Goal: Task Accomplishment & Management: Use online tool/utility

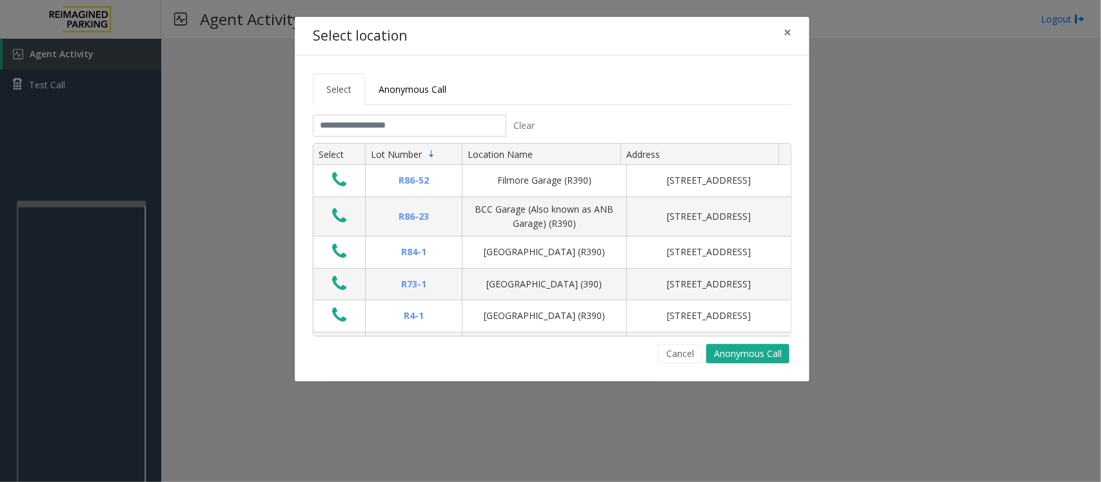
click at [526, 359] on div "Cancel Anonymous Call" at bounding box center [552, 353] width 479 height 19
click at [671, 355] on button "Cancel" at bounding box center [680, 353] width 45 height 19
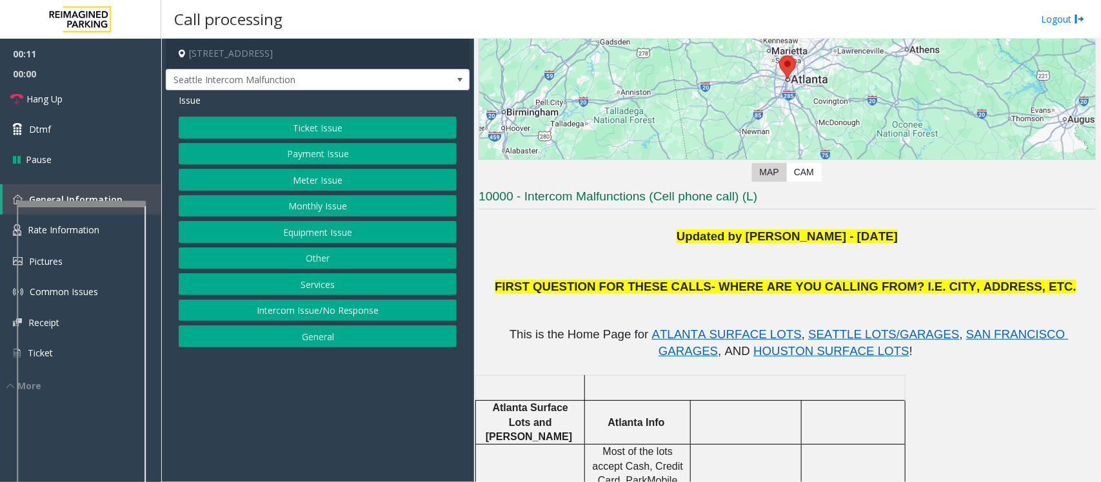
scroll to position [161, 0]
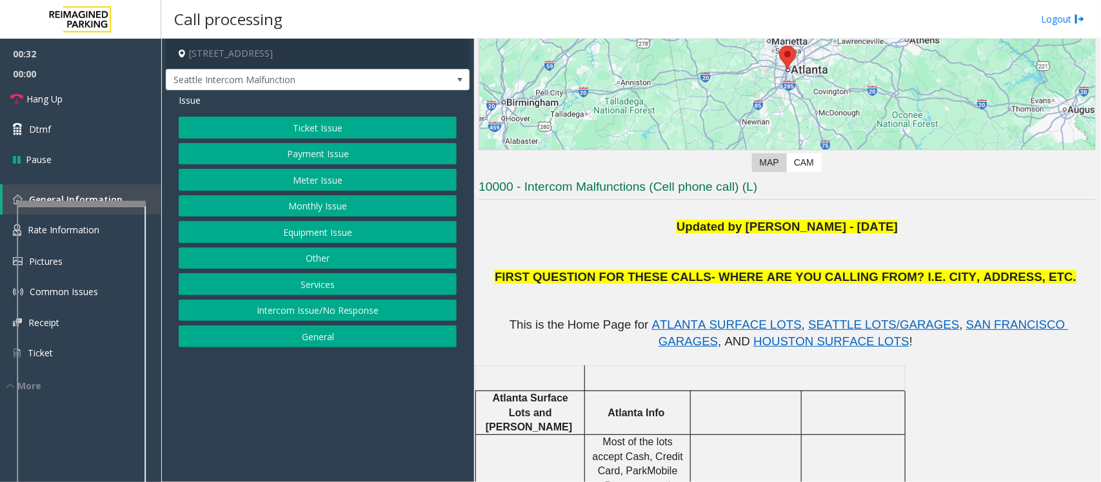
click at [301, 239] on button "Equipment Issue" at bounding box center [318, 232] width 278 height 22
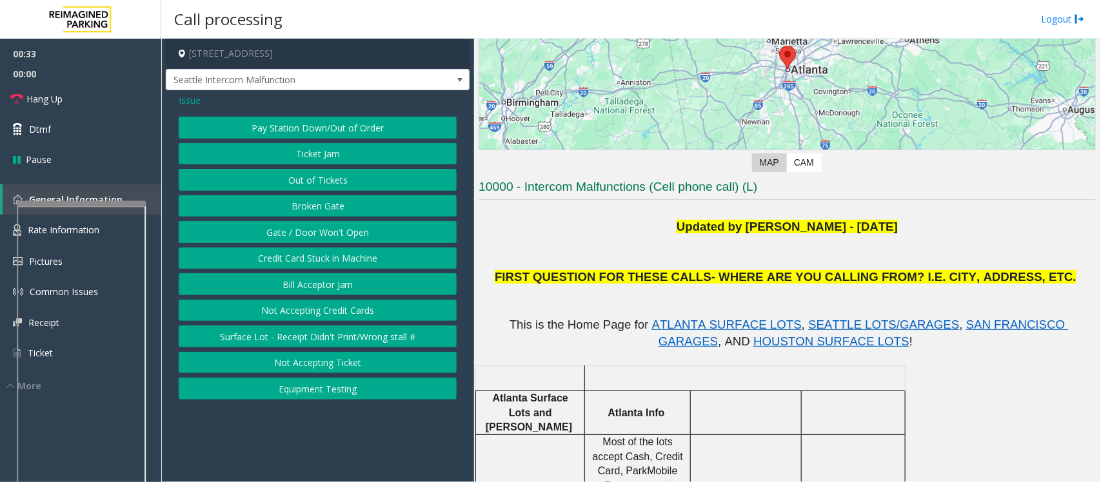
click at [304, 237] on button "Gate / Door Won't Open" at bounding box center [318, 232] width 278 height 22
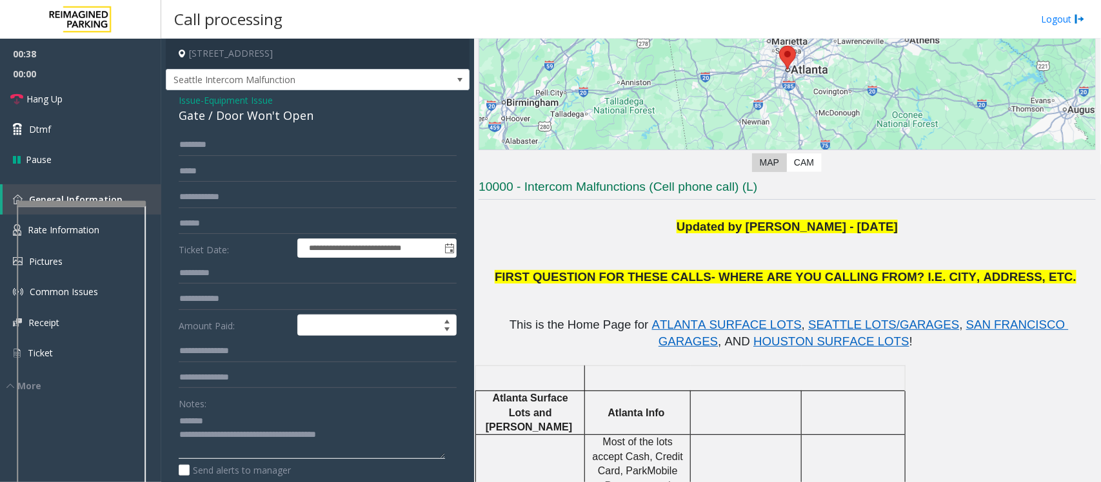
click at [226, 424] on textarea at bounding box center [312, 435] width 266 height 48
drag, startPoint x: 398, startPoint y: 433, endPoint x: 234, endPoint y: 440, distance: 164.6
click at [234, 440] on textarea at bounding box center [312, 435] width 266 height 48
click at [282, 430] on textarea at bounding box center [312, 435] width 266 height 48
click at [279, 417] on textarea at bounding box center [312, 435] width 266 height 48
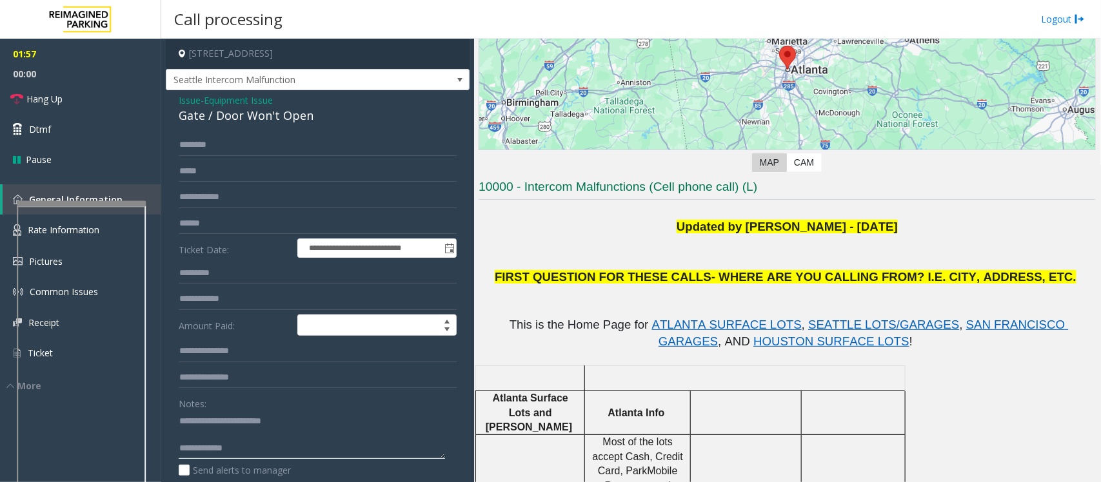
paste textarea "**********"
click at [240, 453] on textarea at bounding box center [312, 435] width 266 height 48
click at [264, 455] on textarea at bounding box center [312, 435] width 266 height 48
click at [333, 448] on textarea at bounding box center [312, 435] width 266 height 48
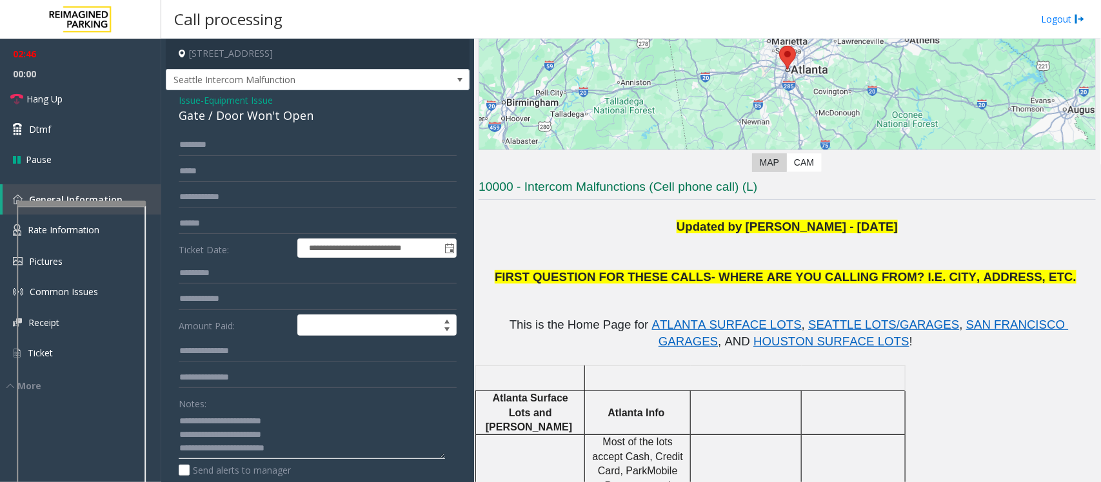
click at [295, 455] on textarea at bounding box center [312, 435] width 266 height 48
click at [79, 102] on link "Hang Up" at bounding box center [80, 99] width 161 height 30
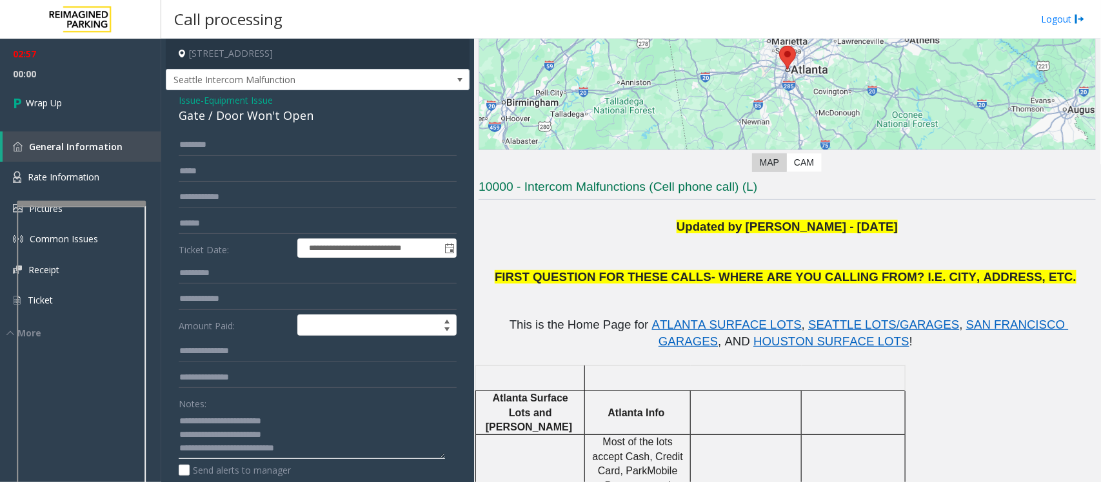
click at [333, 447] on textarea at bounding box center [312, 435] width 266 height 48
type textarea "**********"
click at [347, 447] on textarea at bounding box center [312, 435] width 266 height 48
click at [337, 452] on textarea at bounding box center [312, 435] width 266 height 48
click at [36, 106] on span "Wrap Up" at bounding box center [44, 103] width 36 height 14
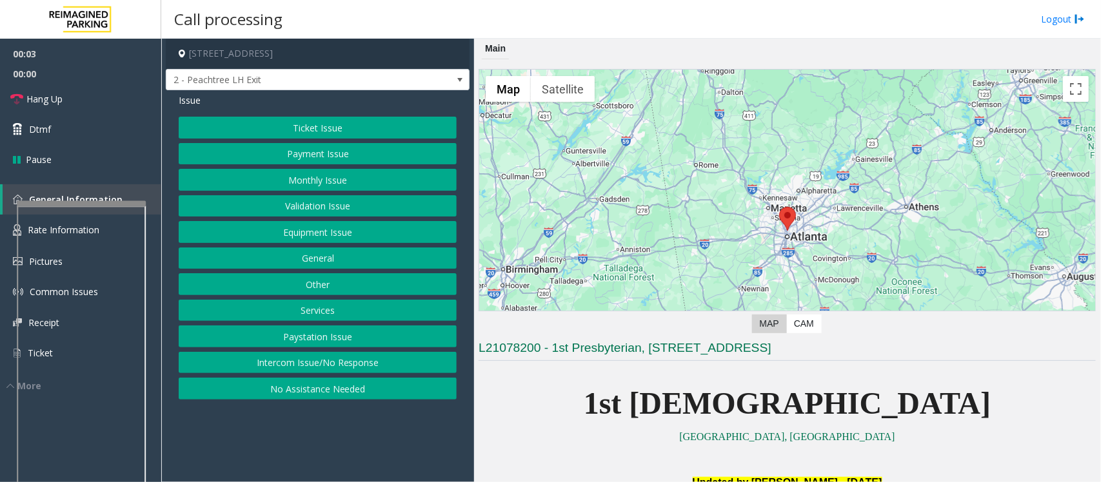
scroll to position [242, 0]
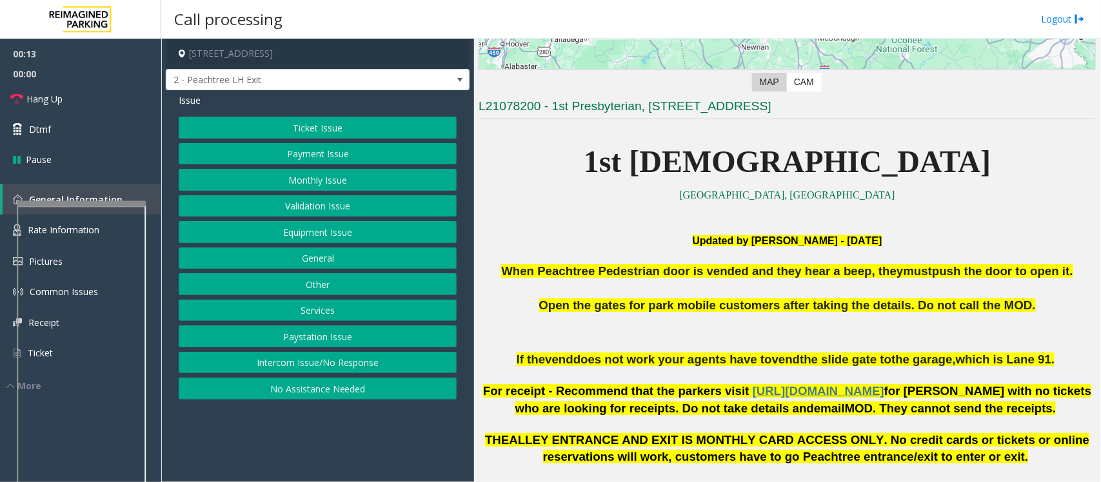
click at [262, 366] on button "Intercom Issue/No Response" at bounding box center [318, 363] width 278 height 22
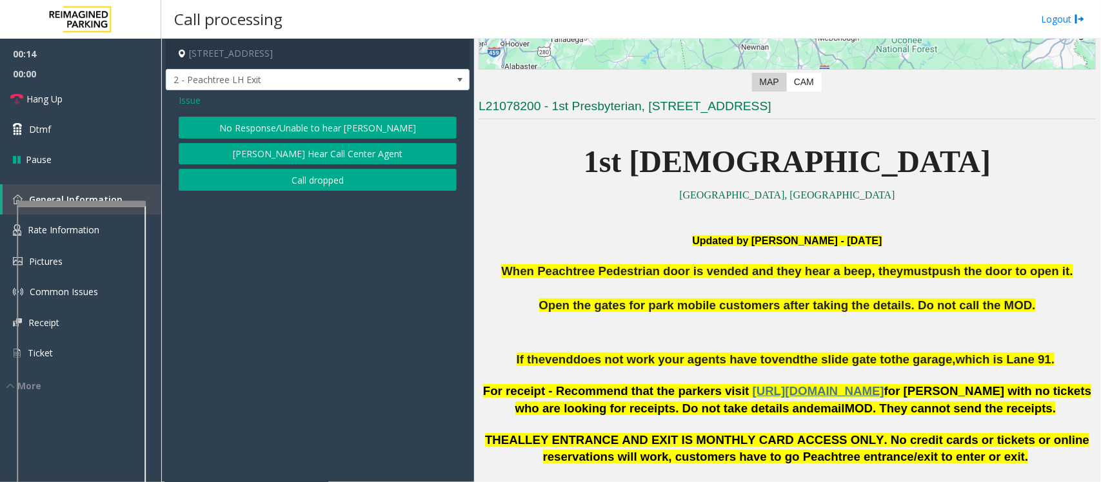
click at [261, 119] on button "No Response/Unable to hear [PERSON_NAME]" at bounding box center [318, 128] width 278 height 22
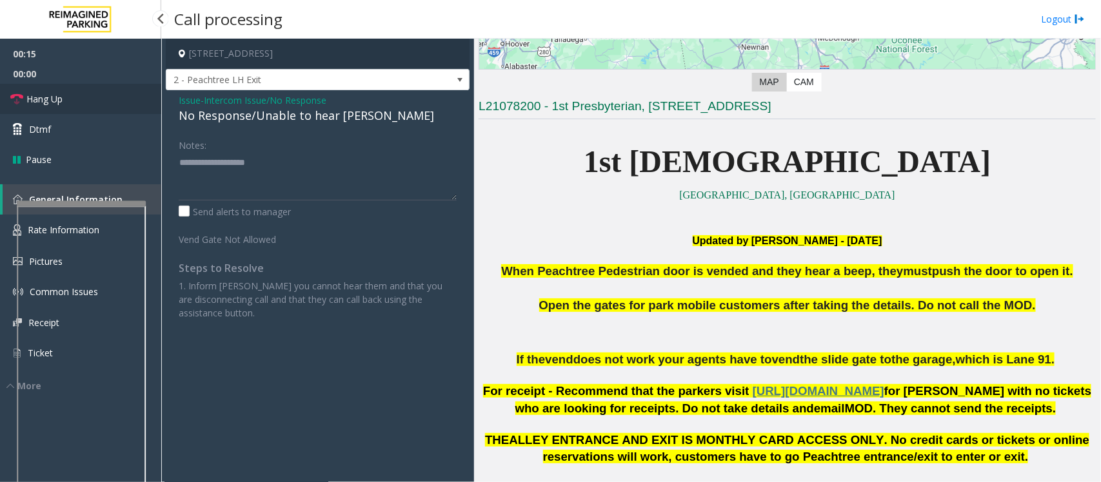
click at [40, 95] on span "Hang Up" at bounding box center [44, 99] width 36 height 14
click at [245, 120] on div "No Response/Unable to hear [PERSON_NAME]" at bounding box center [318, 115] width 278 height 17
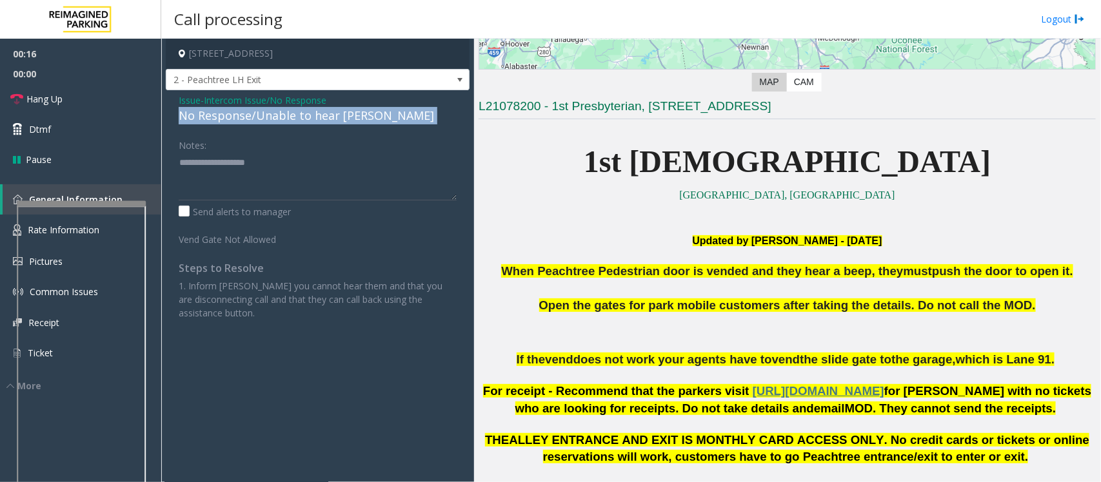
click at [245, 120] on div "No Response/Unable to hear [PERSON_NAME]" at bounding box center [318, 115] width 278 height 17
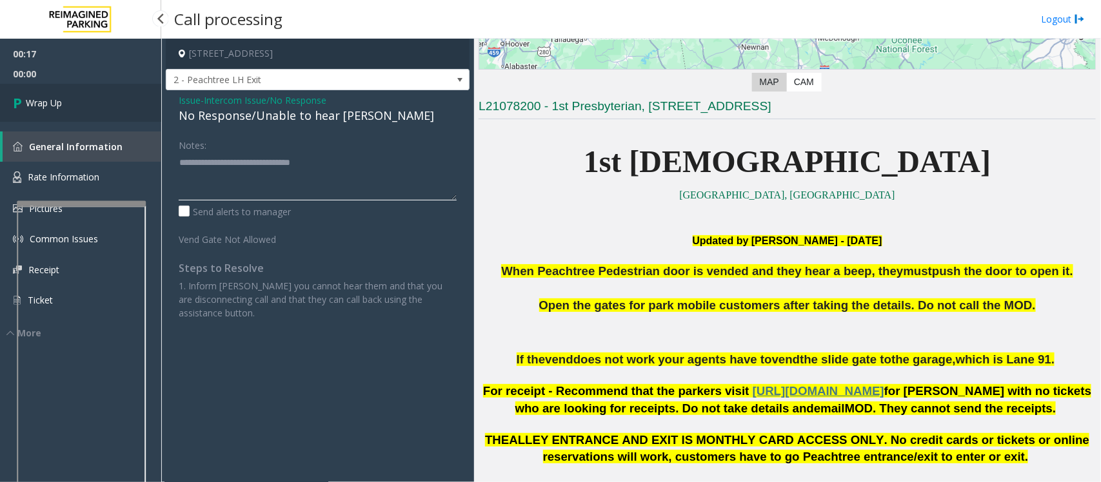
type textarea "**********"
click at [84, 104] on link "Wrap Up" at bounding box center [80, 103] width 161 height 38
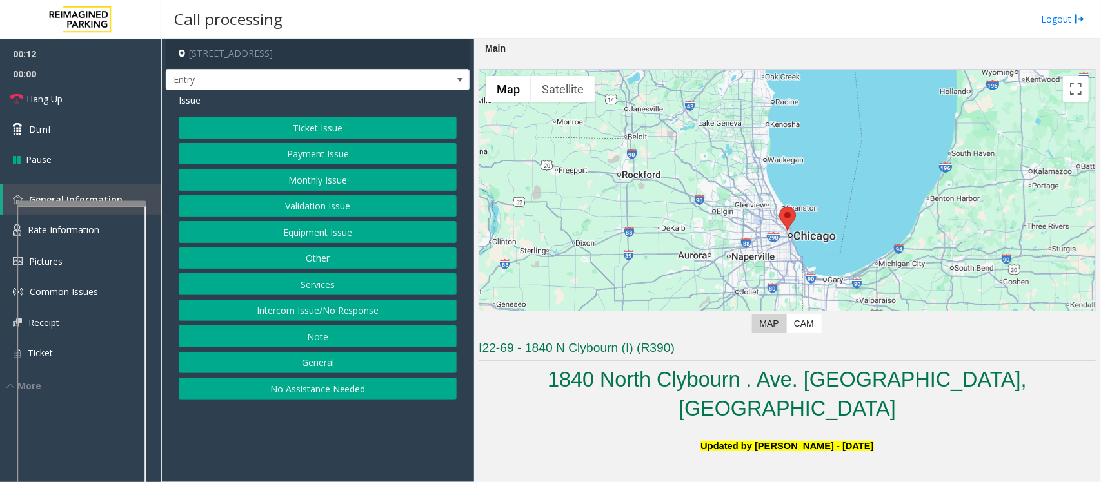
click at [313, 366] on button "General" at bounding box center [318, 363] width 278 height 22
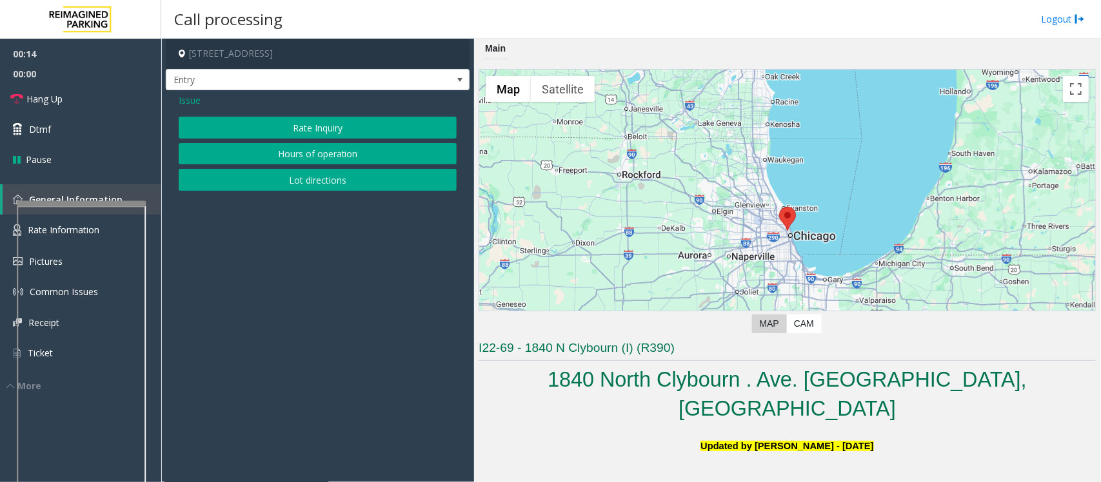
click at [184, 102] on span "Issue" at bounding box center [190, 101] width 22 height 14
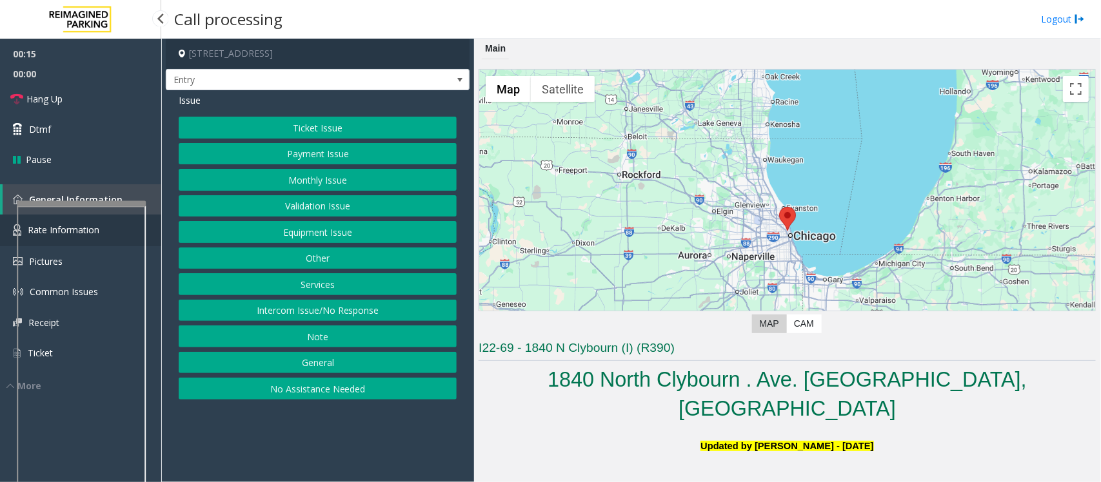
click at [3, 237] on link "Rate Information" at bounding box center [80, 231] width 161 height 32
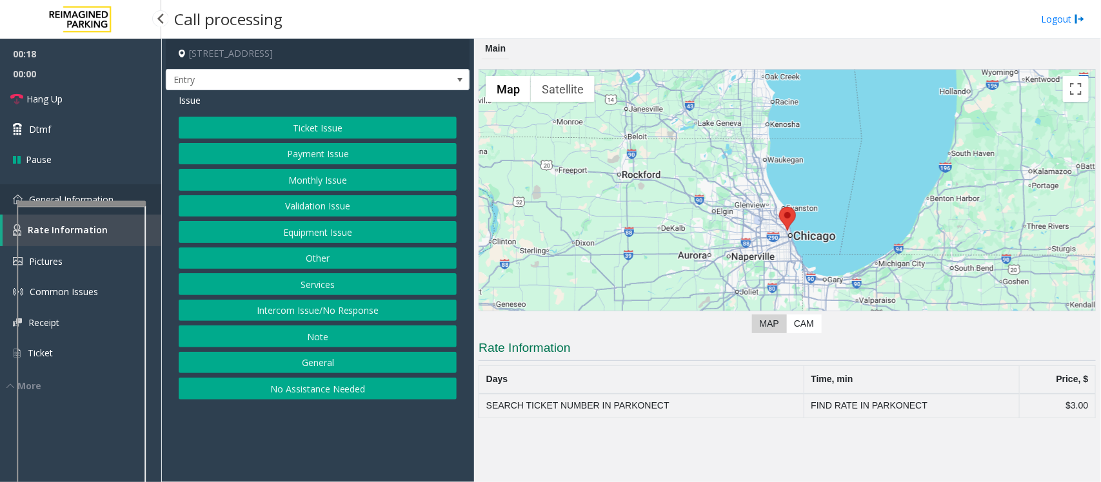
click at [8, 199] on link "General Information" at bounding box center [80, 199] width 161 height 30
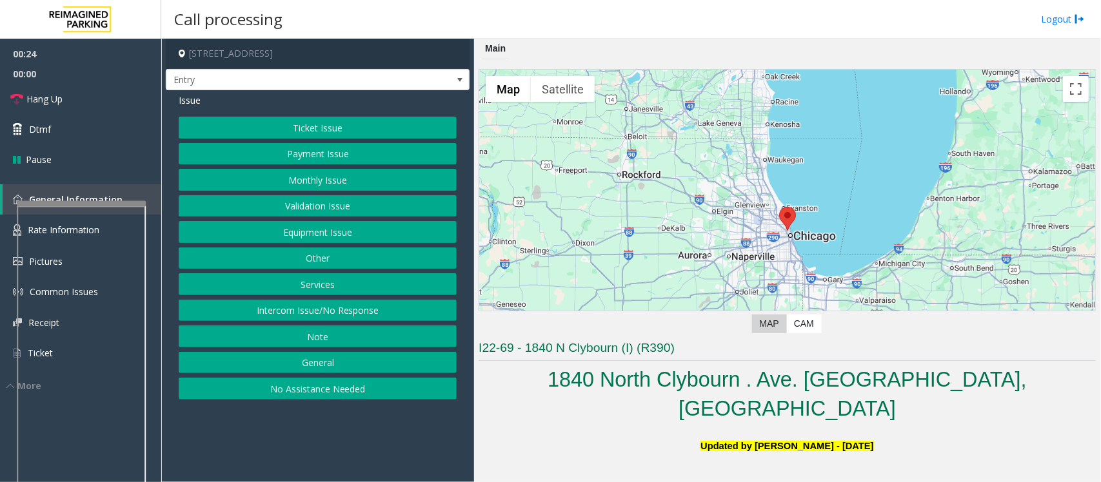
click at [310, 259] on button "Other" at bounding box center [318, 259] width 278 height 22
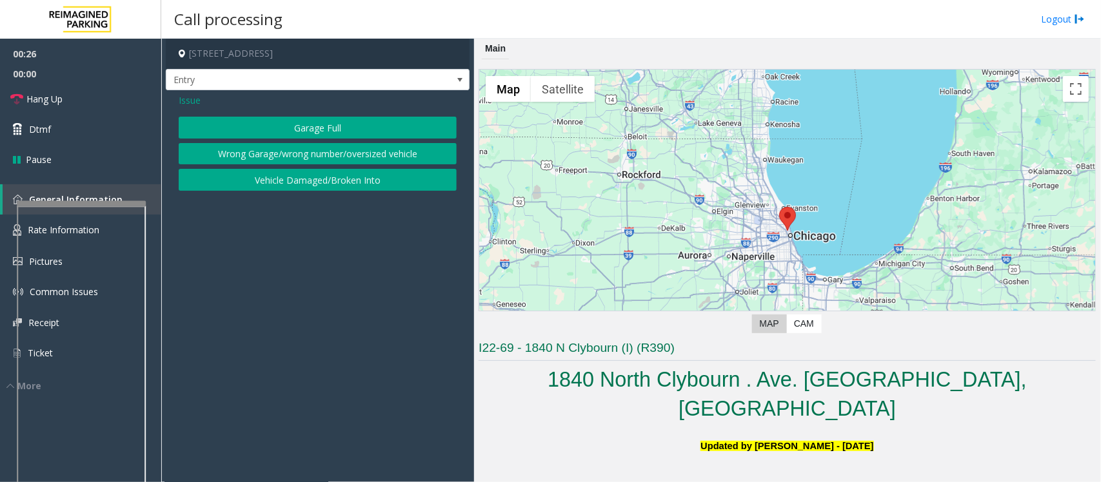
click at [269, 150] on button "Wrong Garage/wrong number/oversized vehicle" at bounding box center [318, 154] width 278 height 22
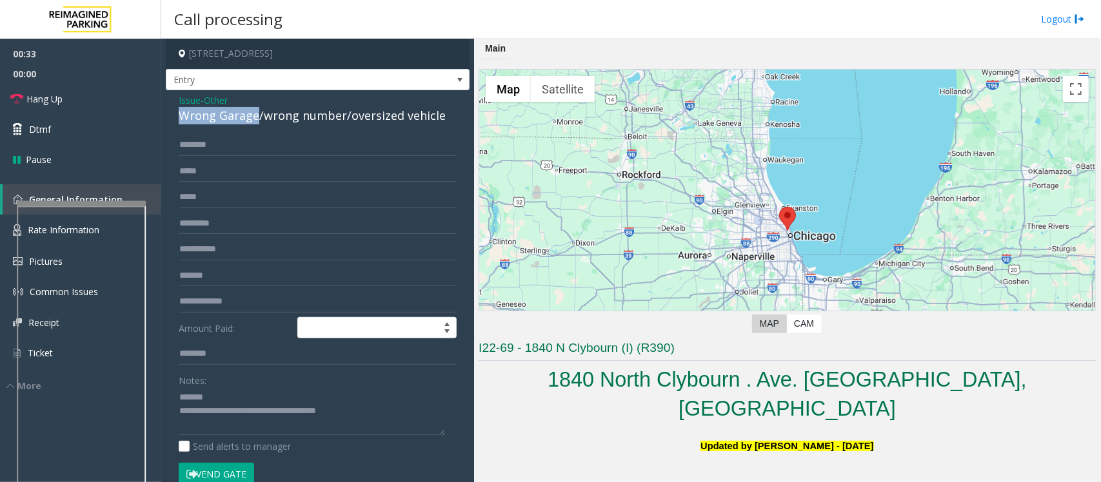
drag, startPoint x: 175, startPoint y: 115, endPoint x: 256, endPoint y: 118, distance: 80.7
click at [256, 118] on div "Issue - Other Wrong Garage/wrong number/oversized vehicle Amount Paid: Notes: S…" at bounding box center [318, 357] width 304 height 535
drag, startPoint x: 364, startPoint y: 410, endPoint x: 231, endPoint y: 426, distance: 134.4
click at [231, 426] on textarea at bounding box center [312, 412] width 266 height 48
click at [290, 408] on textarea at bounding box center [312, 412] width 266 height 48
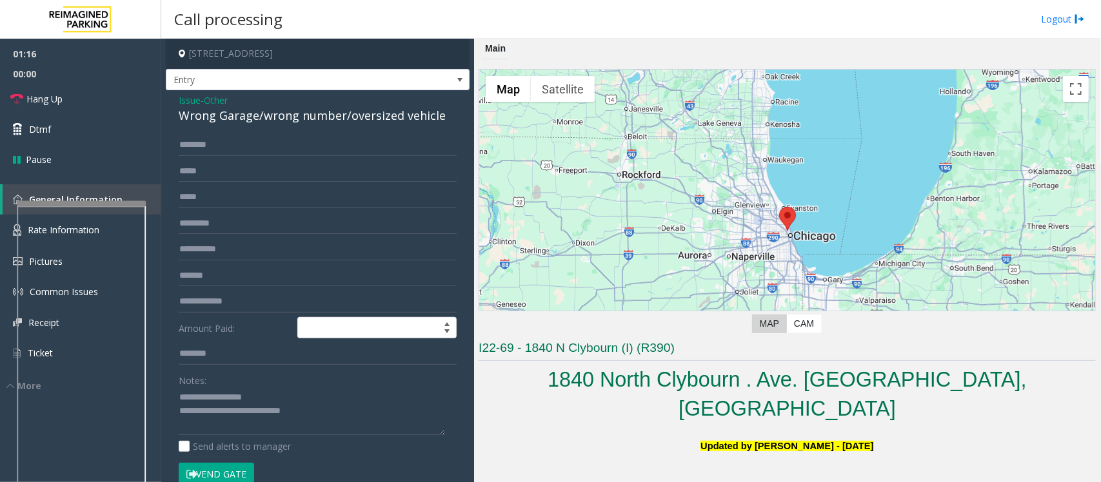
drag, startPoint x: 575, startPoint y: 390, endPoint x: 1029, endPoint y: 397, distance: 454.8
click at [43, 99] on span "Hang Up" at bounding box center [44, 99] width 36 height 14
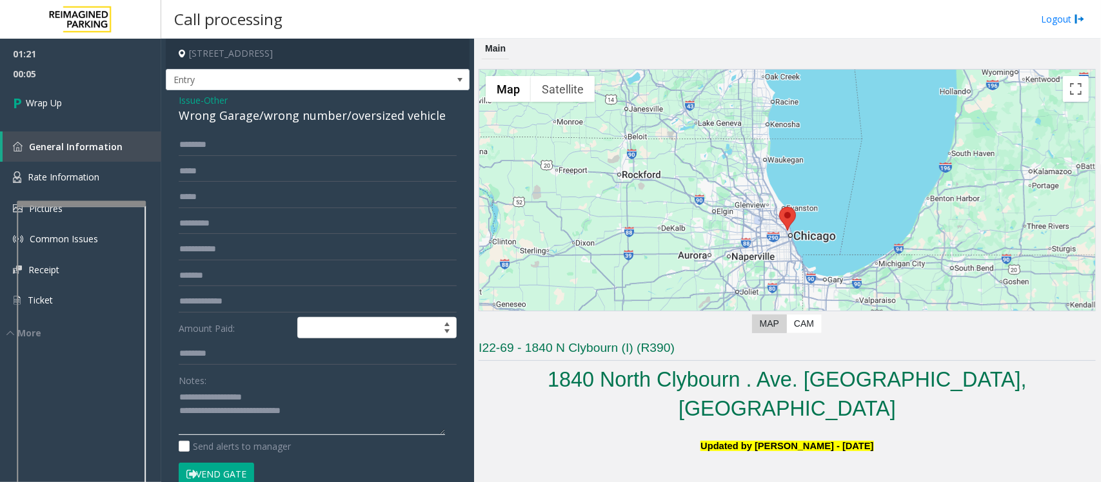
click at [293, 399] on textarea at bounding box center [312, 412] width 266 height 48
type textarea "**********"
click at [72, 104] on link "Wrap Up" at bounding box center [80, 103] width 161 height 38
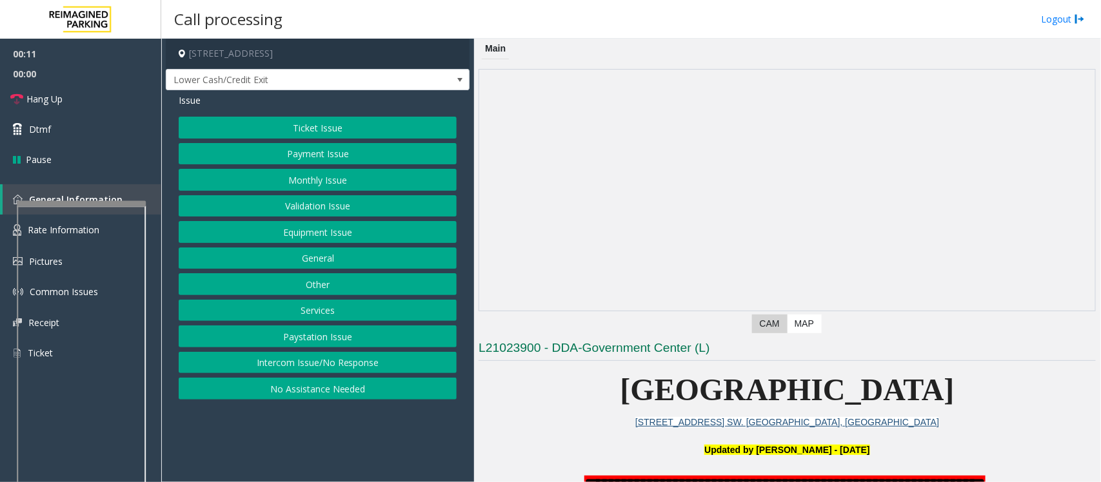
click at [439, 366] on button "Intercom Issue/No Response" at bounding box center [318, 363] width 278 height 22
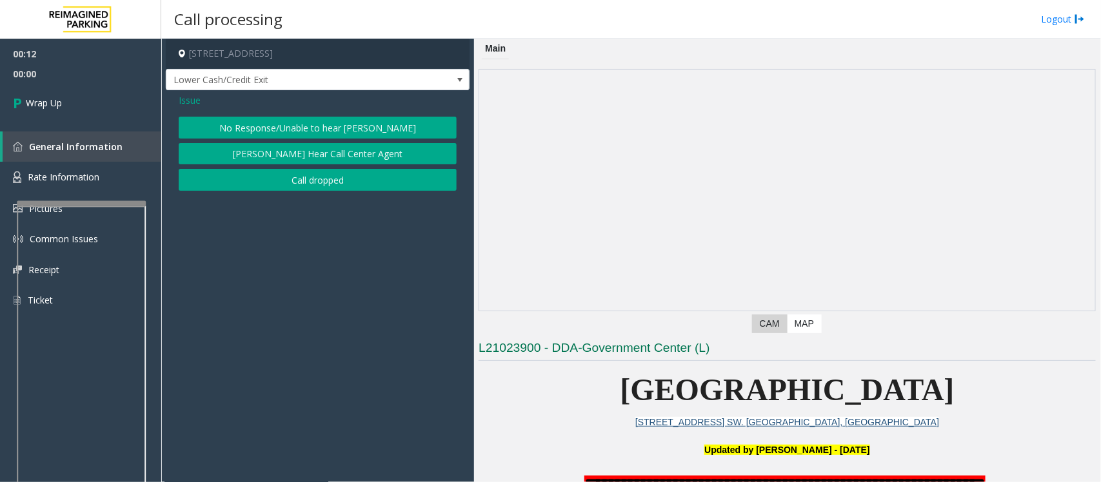
click at [272, 130] on button "No Response/Unable to hear [PERSON_NAME]" at bounding box center [318, 128] width 278 height 22
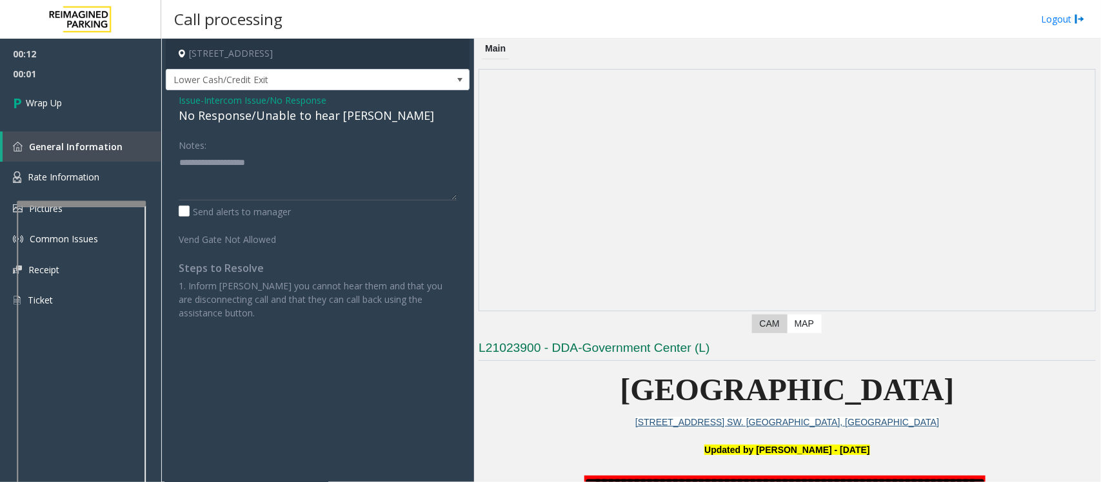
click at [266, 95] on span "Intercom Issue/No Response" at bounding box center [265, 101] width 123 height 14
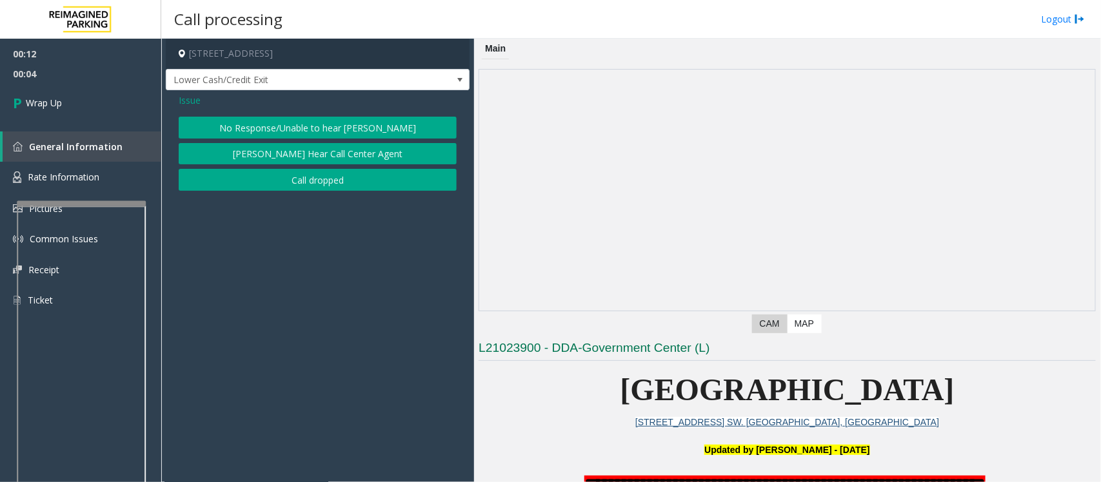
click at [278, 179] on button "Call dropped" at bounding box center [318, 180] width 278 height 22
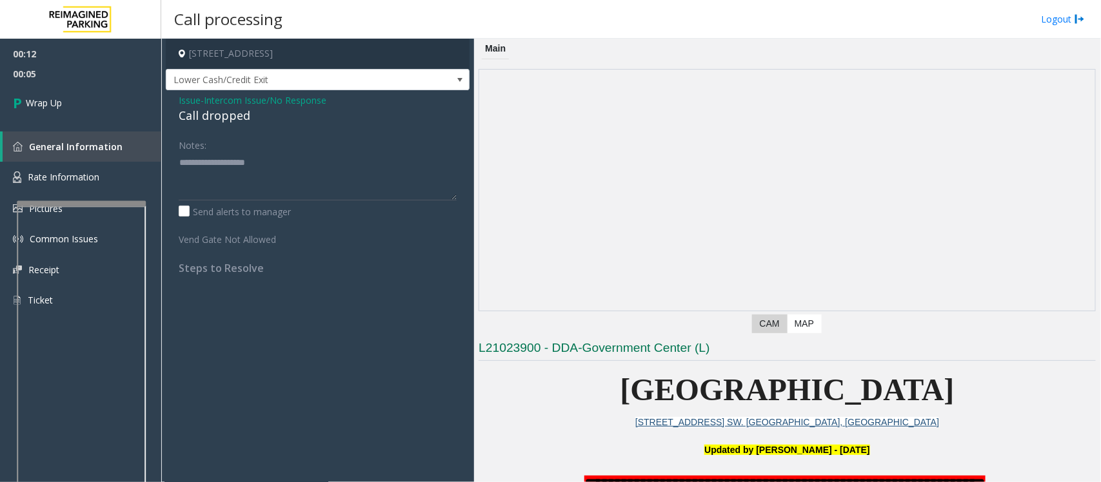
click at [224, 118] on div "Call dropped" at bounding box center [318, 115] width 278 height 17
type textarea "**********"
click at [123, 107] on link "Wrap Up" at bounding box center [80, 103] width 161 height 38
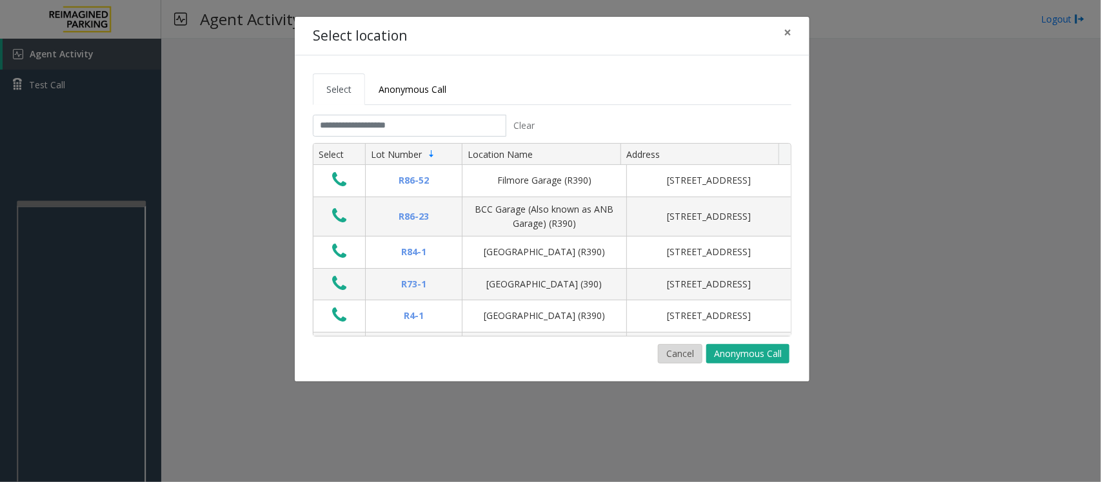
click at [684, 356] on button "Cancel" at bounding box center [680, 353] width 45 height 19
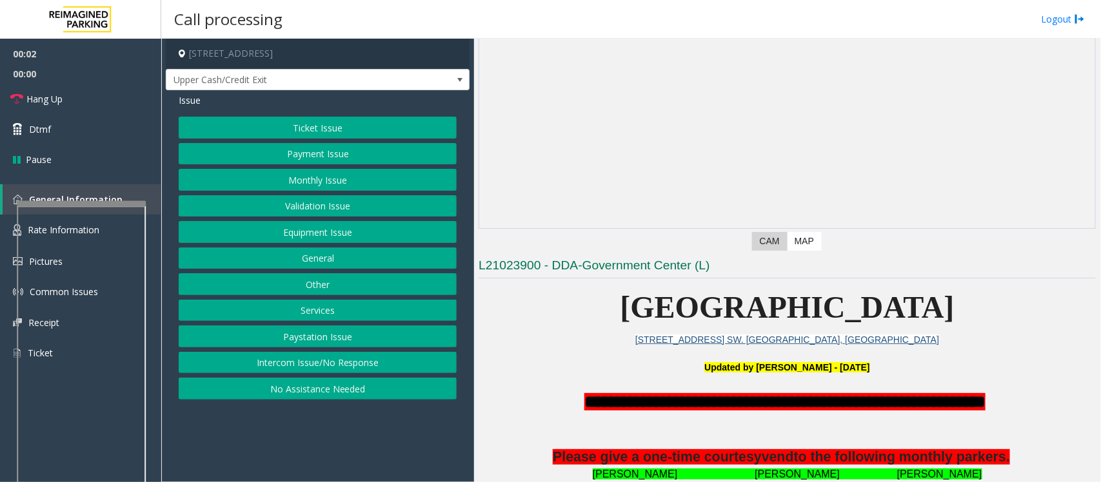
scroll to position [161, 0]
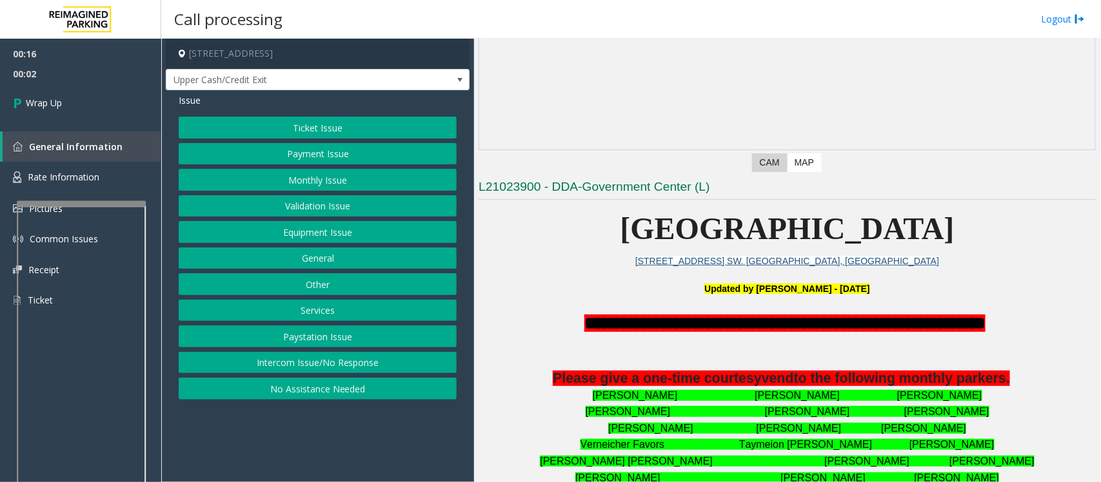
click at [414, 368] on button "Intercom Issue/No Response" at bounding box center [318, 363] width 278 height 22
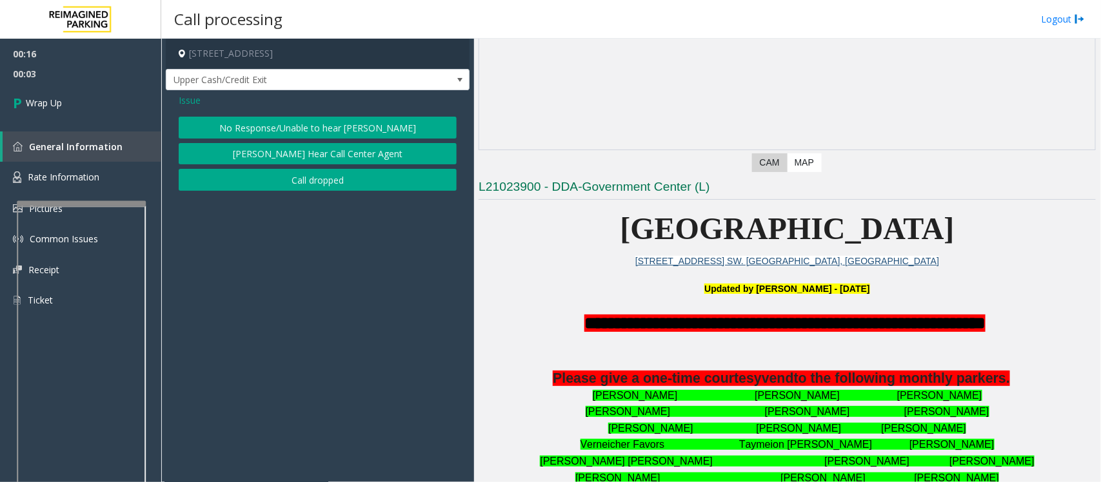
click at [297, 176] on button "Call dropped" at bounding box center [318, 180] width 278 height 22
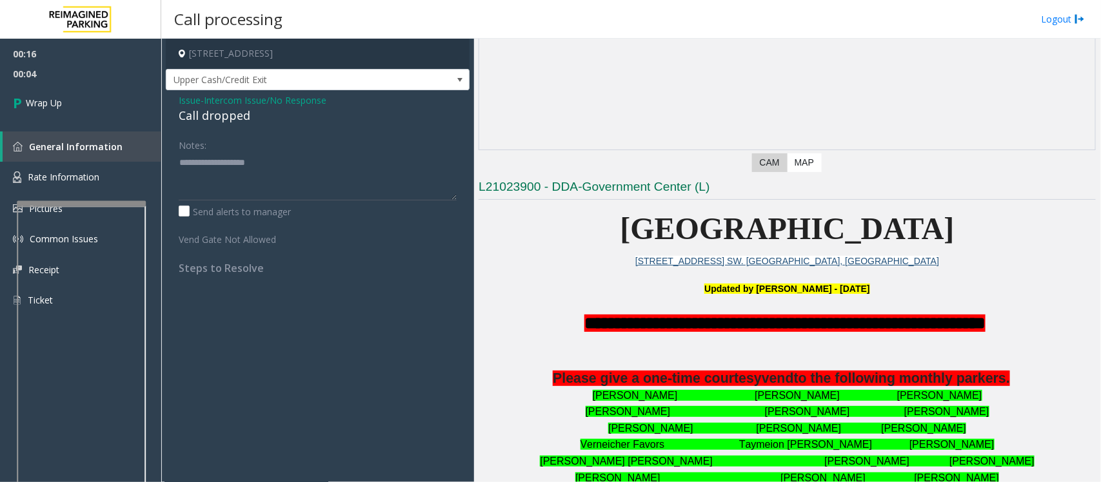
click at [204, 105] on span "- Intercom Issue/No Response" at bounding box center [264, 100] width 126 height 12
click at [210, 114] on div "Call dropped" at bounding box center [318, 115] width 278 height 17
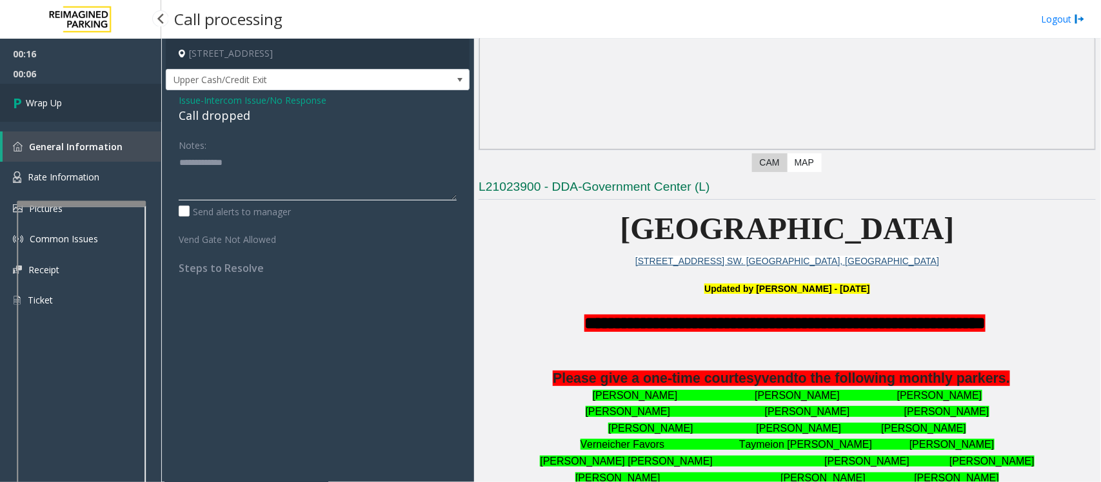
type textarea "**********"
click at [92, 103] on link "Wrap Up" at bounding box center [80, 103] width 161 height 38
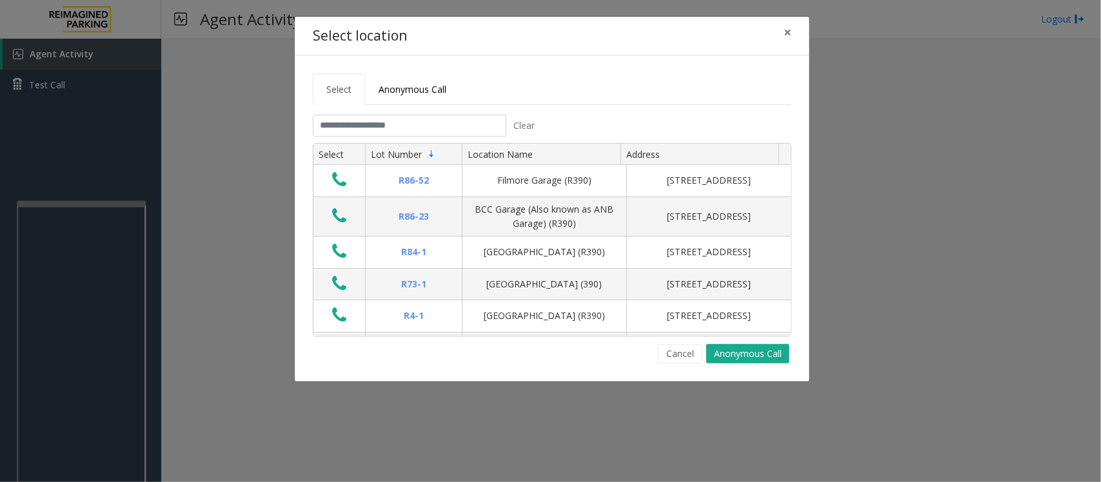
click at [617, 361] on div "Cancel Anonymous Call" at bounding box center [552, 353] width 479 height 19
click at [686, 361] on button "Cancel" at bounding box center [680, 353] width 45 height 19
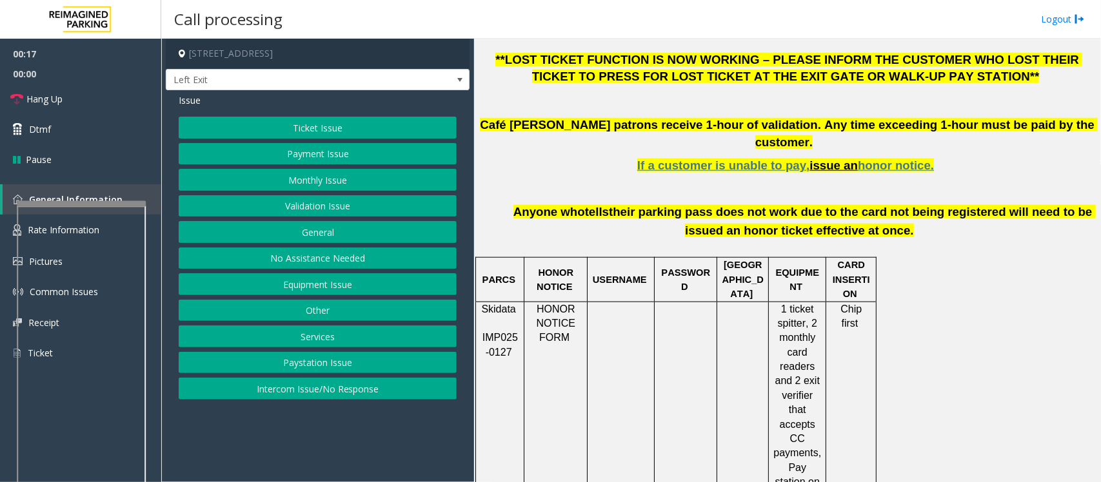
scroll to position [484, 0]
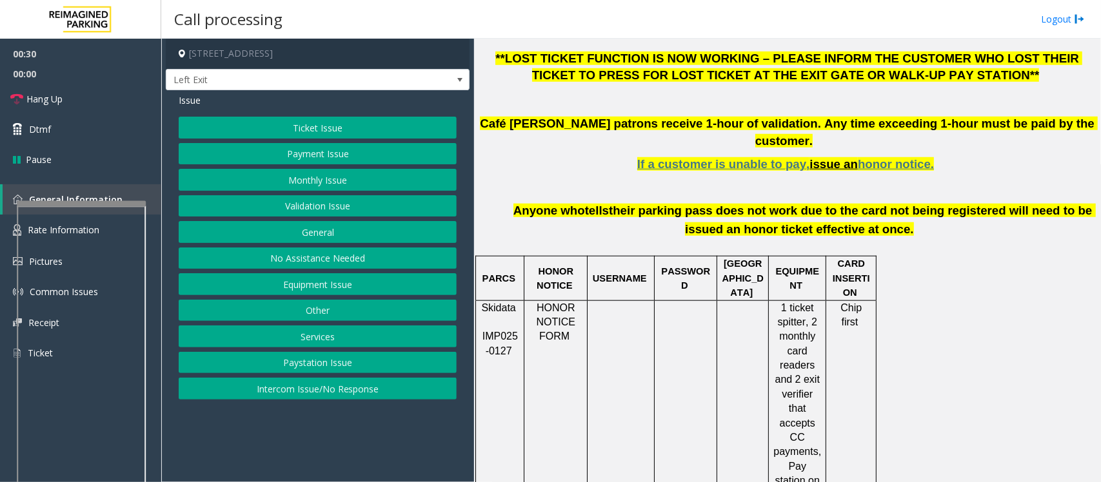
click at [299, 395] on button "Intercom Issue/No Response" at bounding box center [318, 389] width 278 height 22
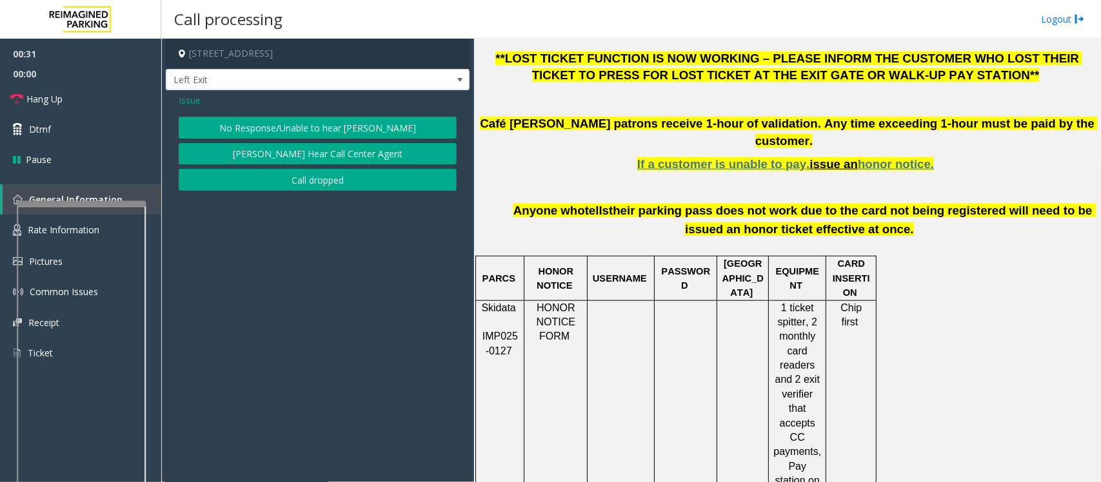
click at [293, 121] on button "No Response/Unable to hear [PERSON_NAME]" at bounding box center [318, 128] width 278 height 22
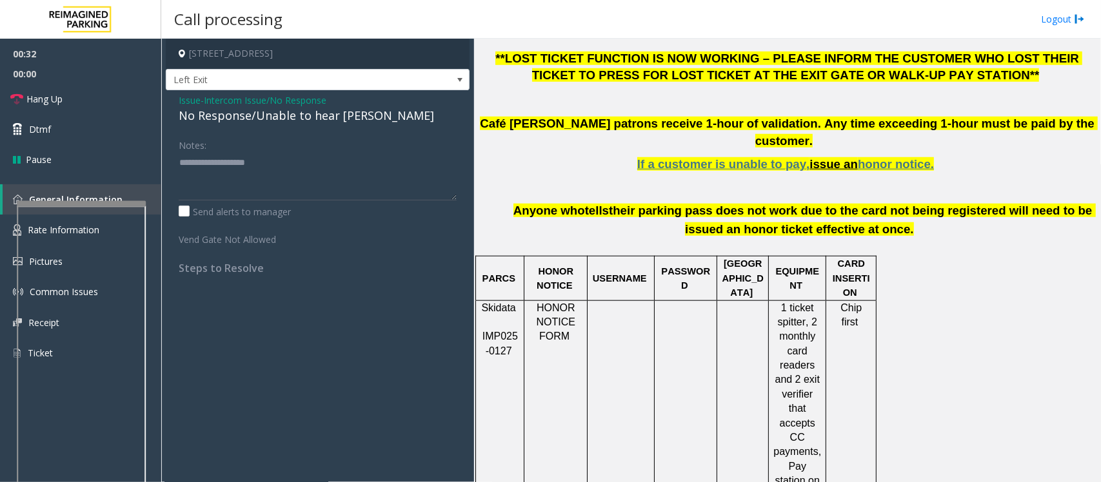
click at [276, 123] on div "No Response/Unable to hear [PERSON_NAME]" at bounding box center [318, 115] width 278 height 17
click at [192, 107] on div "No Response/Unable to hear [PERSON_NAME]" at bounding box center [318, 115] width 278 height 17
click at [84, 97] on link "Hang Up" at bounding box center [80, 99] width 161 height 30
click at [294, 106] on span "Intercom Issue/No Response" at bounding box center [265, 101] width 123 height 14
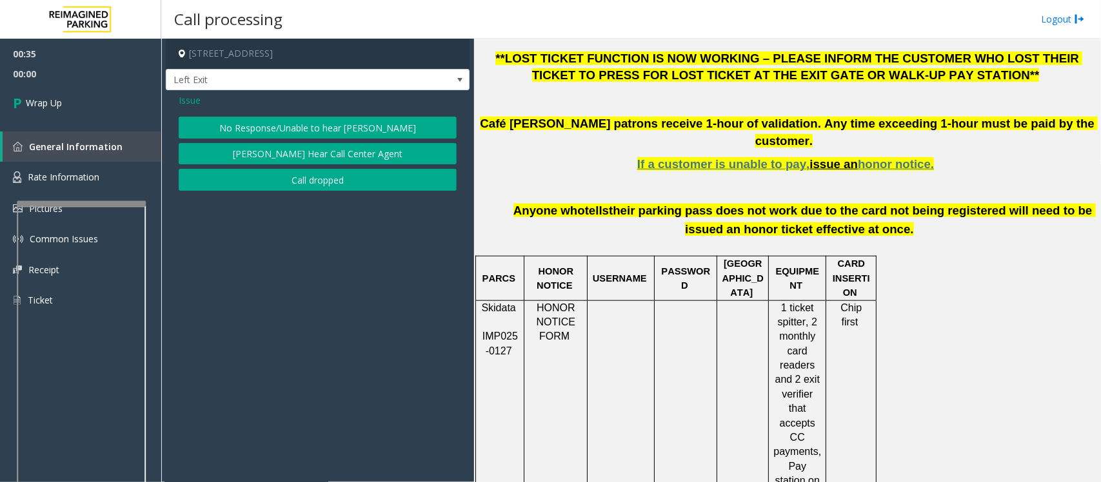
click at [186, 107] on span "Issue" at bounding box center [190, 101] width 22 height 14
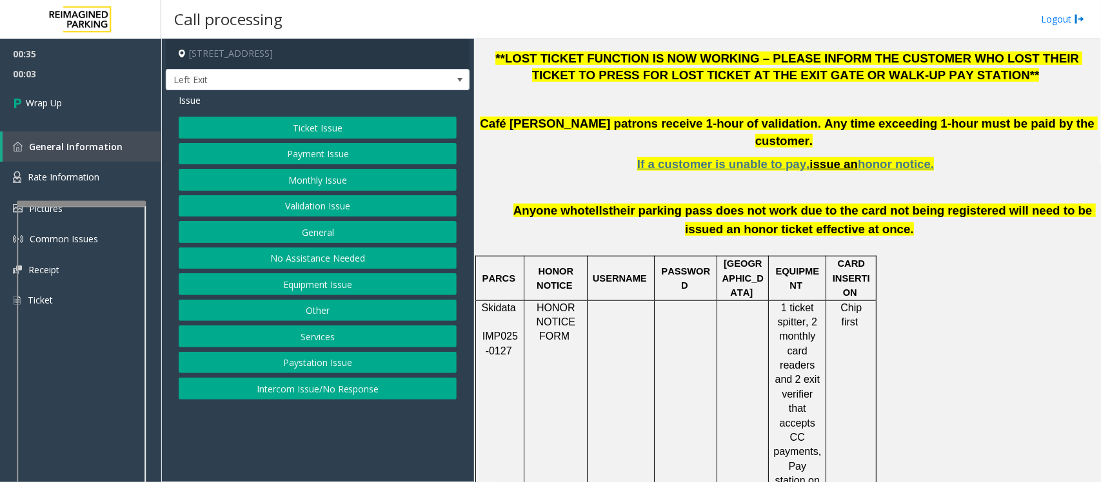
click at [307, 259] on button "No Assistance Needed" at bounding box center [318, 259] width 278 height 22
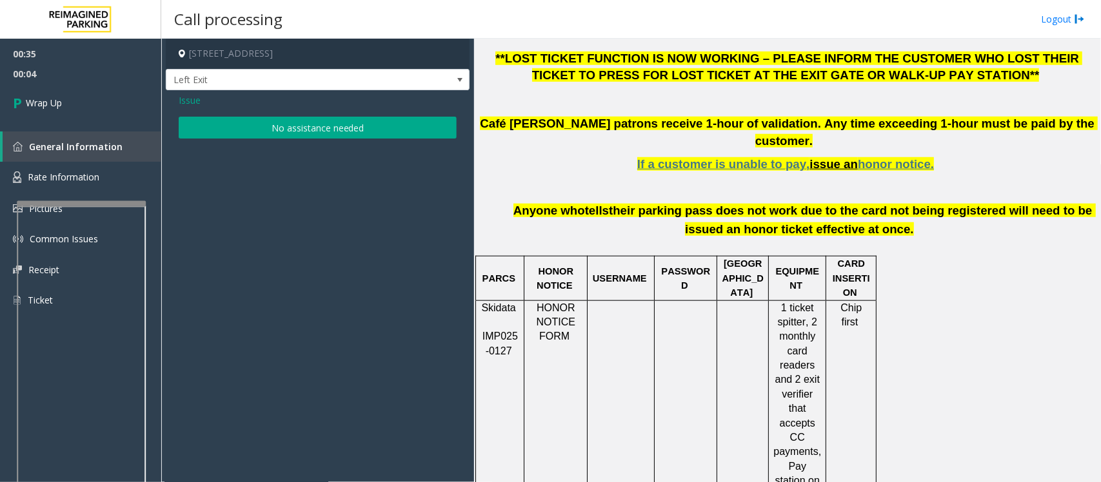
click at [270, 123] on button "No assistance needed" at bounding box center [318, 128] width 278 height 22
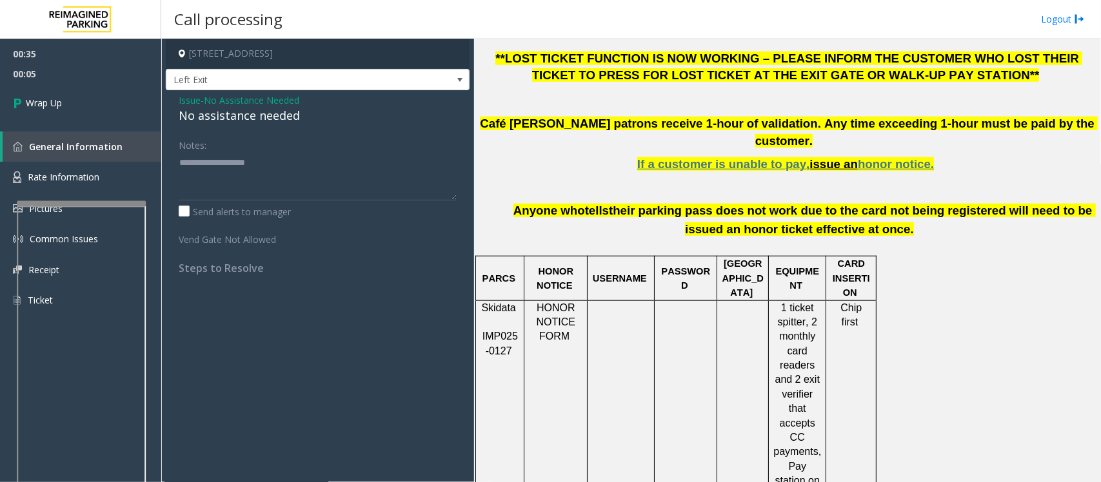
click at [232, 114] on div "No assistance needed" at bounding box center [318, 115] width 278 height 17
type textarea "**********"
click at [49, 108] on span "Wrap Up" at bounding box center [44, 103] width 36 height 14
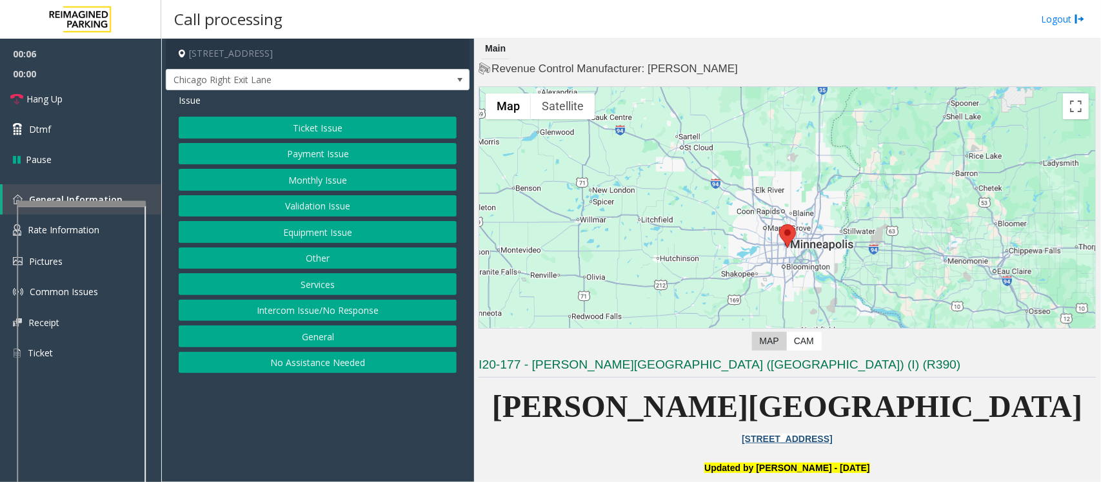
click at [421, 314] on button "Intercom Issue/No Response" at bounding box center [318, 311] width 278 height 22
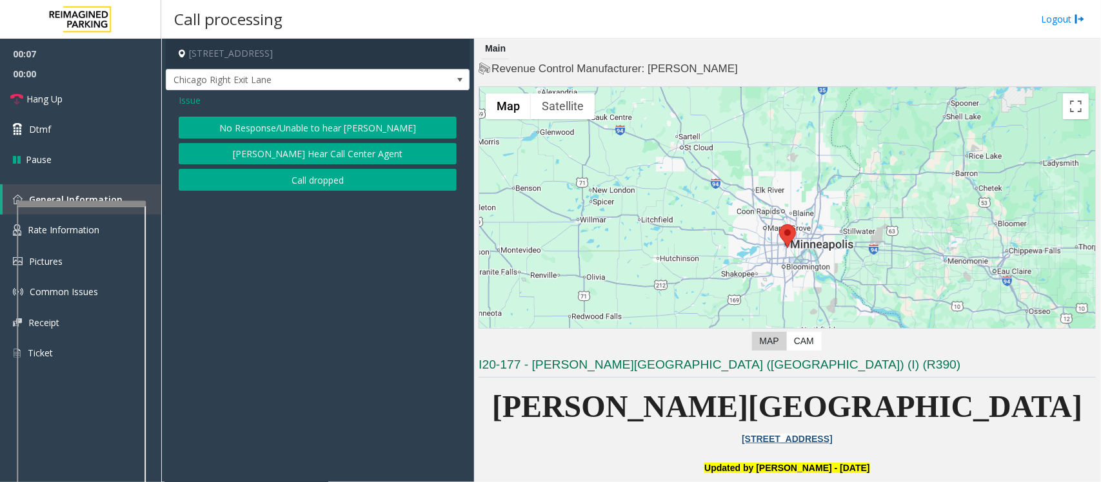
click at [246, 123] on button "No Response/Unable to hear [PERSON_NAME]" at bounding box center [318, 128] width 278 height 22
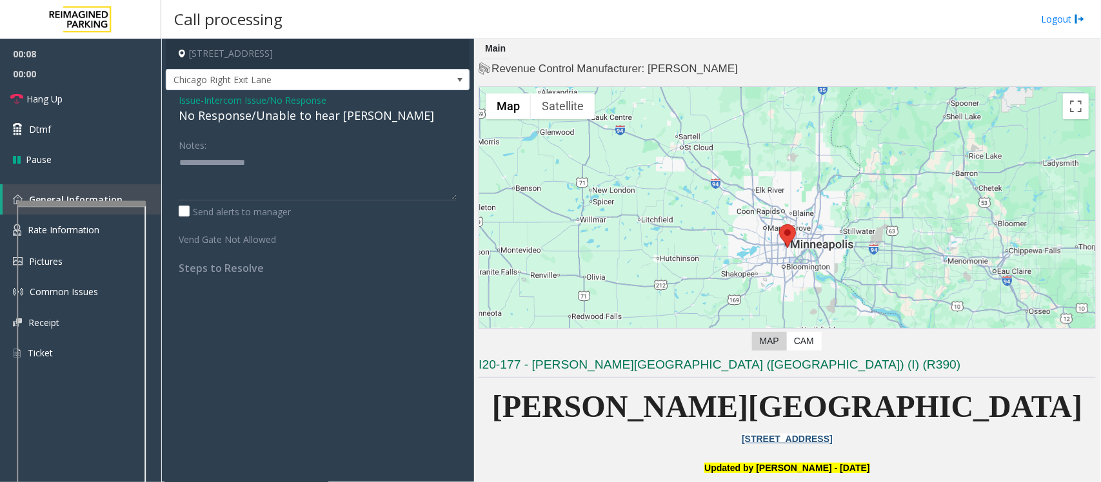
click at [239, 118] on div "No Response/Unable to hear [PERSON_NAME]" at bounding box center [318, 115] width 278 height 17
click at [261, 114] on div "No Response/Unable to hear [PERSON_NAME]" at bounding box center [318, 115] width 278 height 17
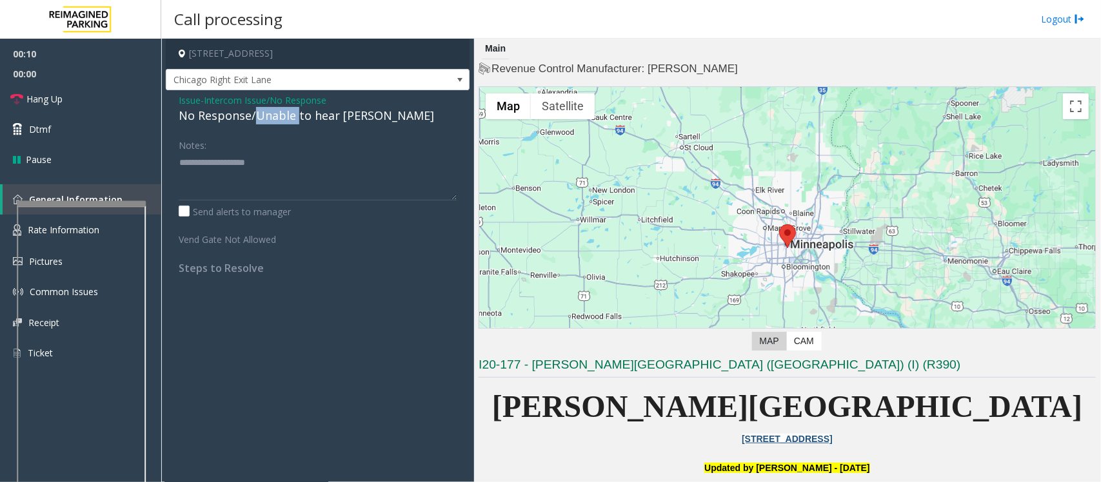
click at [261, 114] on div "No Response/Unable to hear [PERSON_NAME]" at bounding box center [318, 115] width 278 height 17
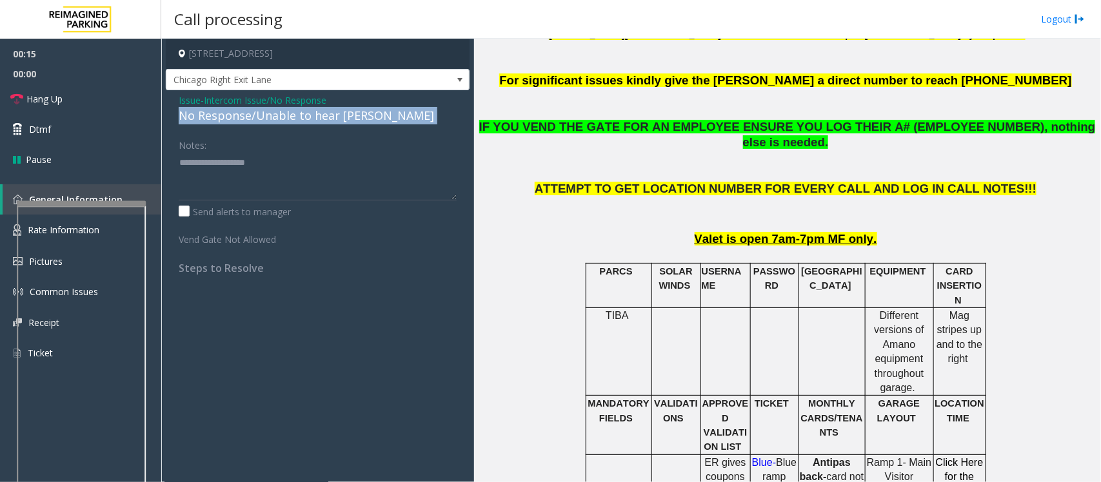
scroll to position [484, 0]
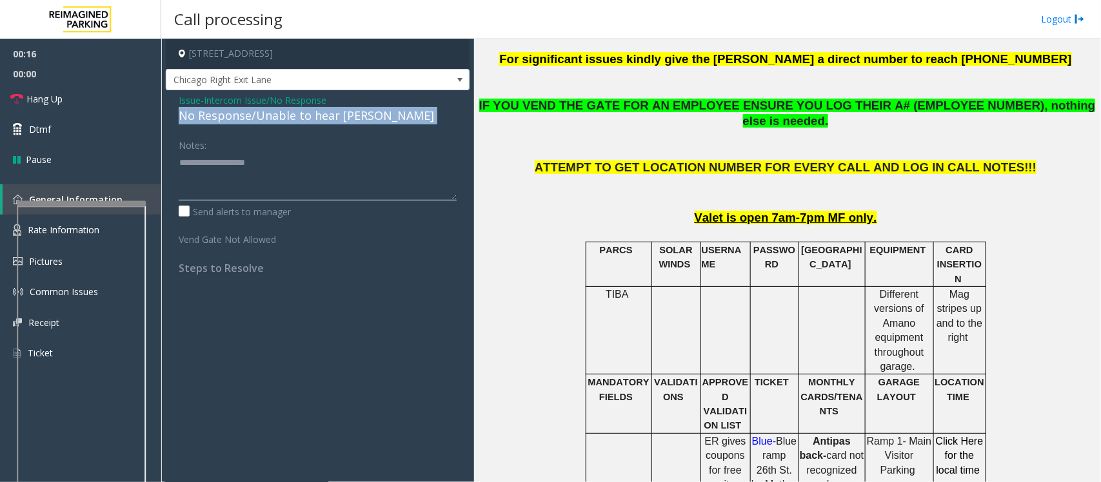
type textarea "**********"
click at [195, 99] on span "Issue" at bounding box center [190, 101] width 22 height 14
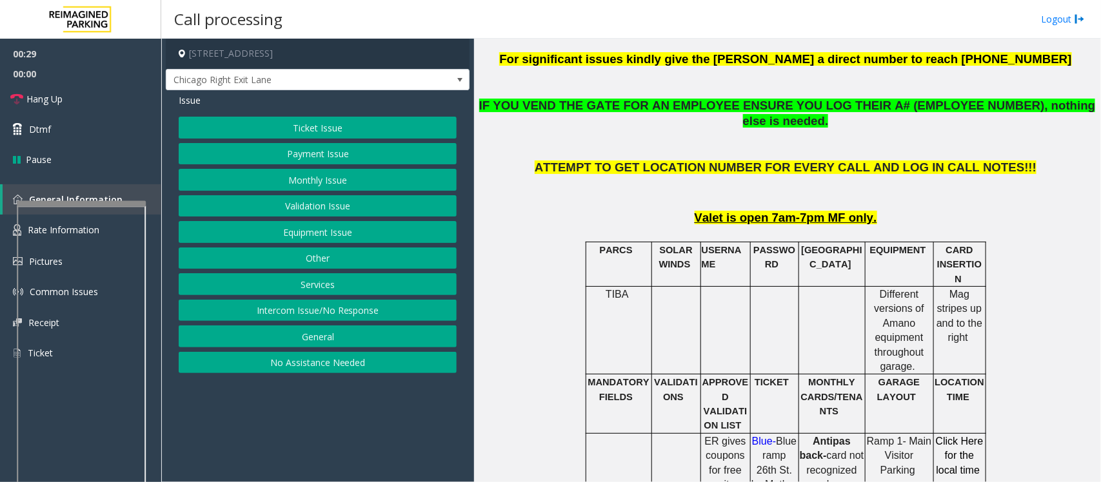
click at [310, 208] on button "Validation Issue" at bounding box center [318, 206] width 278 height 22
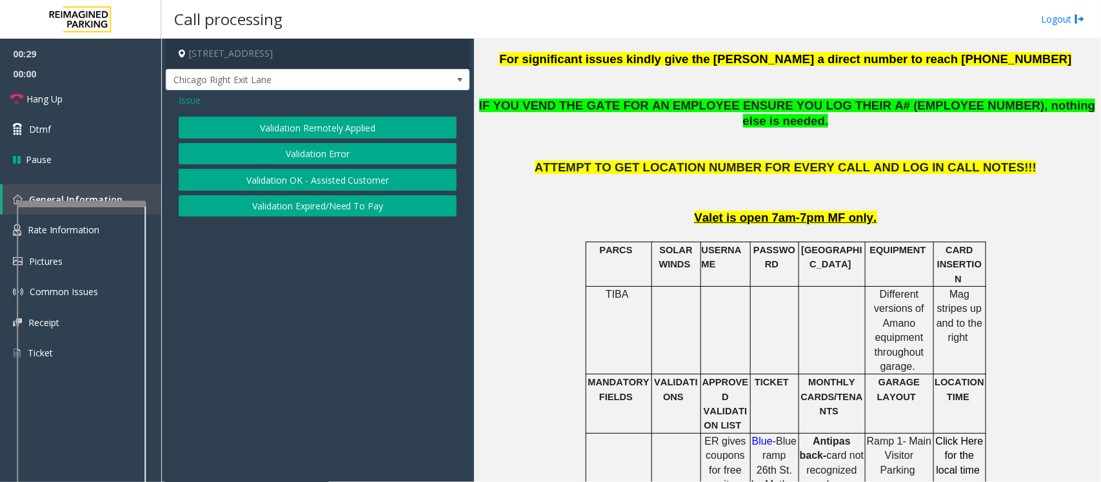
click at [300, 155] on button "Validation Error" at bounding box center [318, 154] width 278 height 22
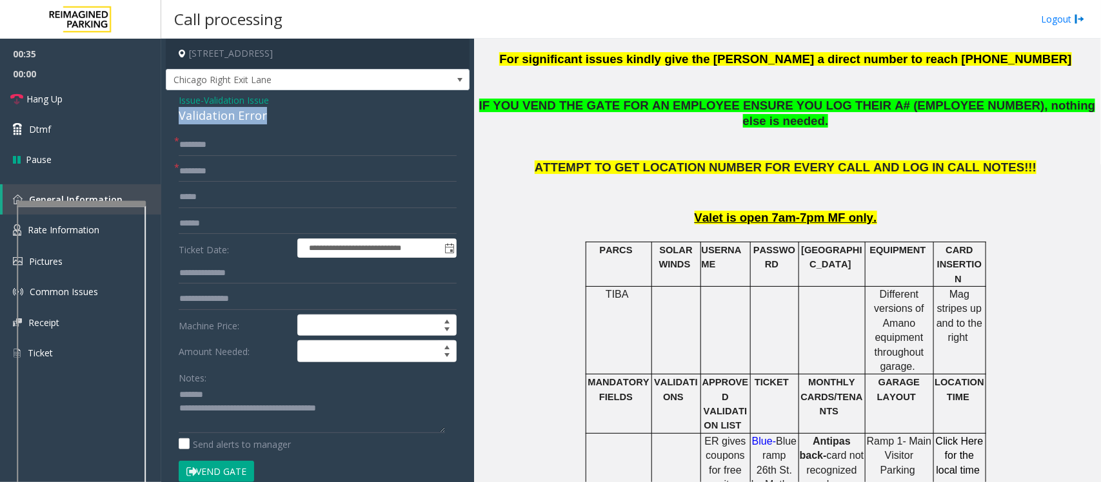
drag, startPoint x: 268, startPoint y: 115, endPoint x: 172, endPoint y: 114, distance: 95.5
click at [172, 114] on div "**********" at bounding box center [318, 465] width 304 height 750
type textarea "**********"
click at [213, 175] on input "text" at bounding box center [318, 172] width 278 height 22
type input "**"
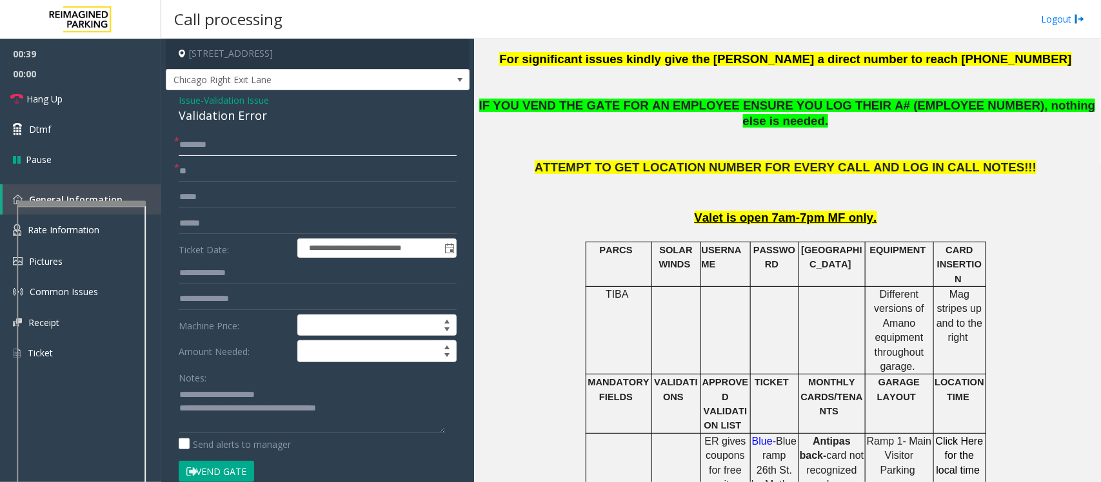
click at [211, 141] on input "text" at bounding box center [318, 145] width 278 height 22
type input "**"
drag, startPoint x: 371, startPoint y: 413, endPoint x: 233, endPoint y: 411, distance: 138.1
click at [233, 411] on textarea at bounding box center [312, 409] width 266 height 48
type textarea "**********"
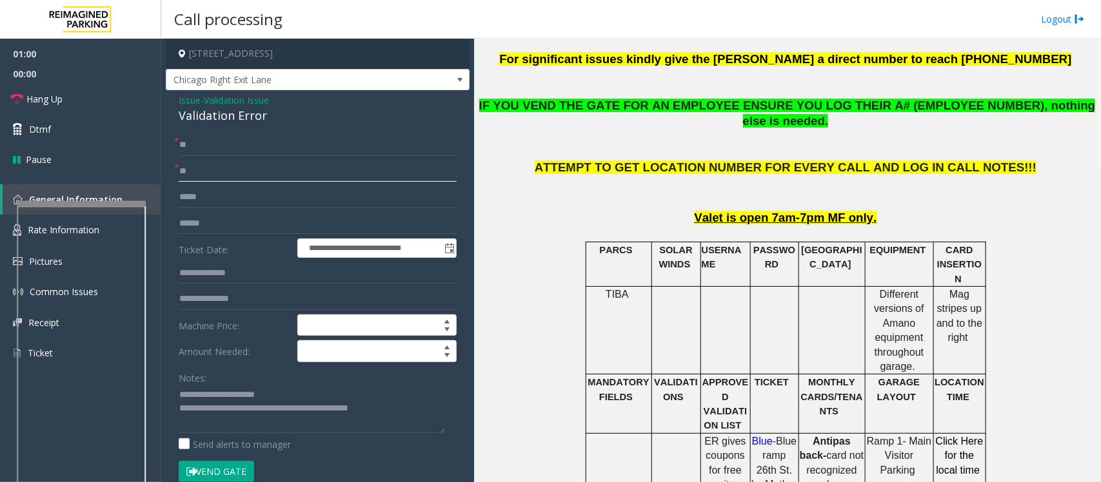
click at [212, 174] on input "**" at bounding box center [318, 172] width 278 height 22
type input "*"
click at [237, 473] on button "Vend Gate" at bounding box center [216, 472] width 75 height 22
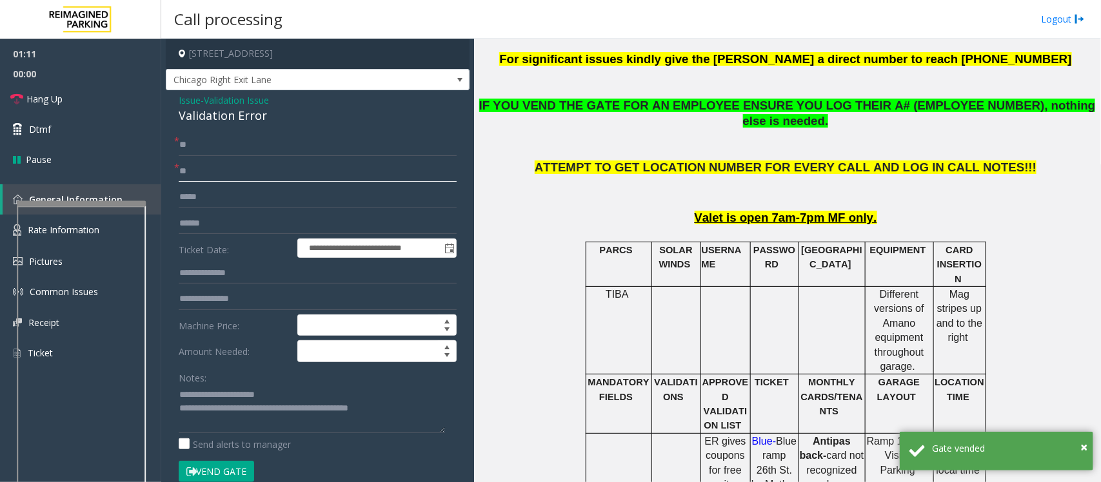
click at [186, 168] on input "**" at bounding box center [318, 172] width 278 height 22
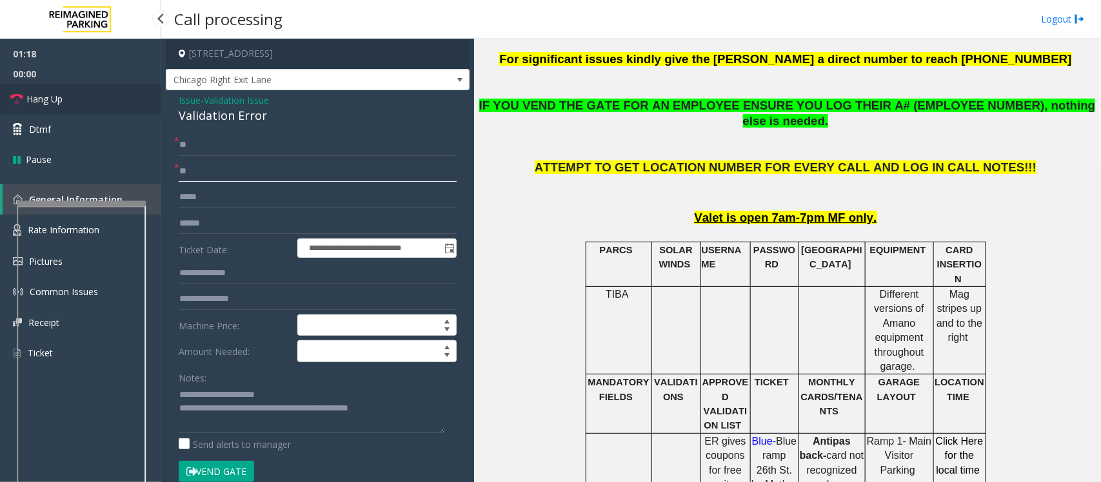
type input "**"
click at [48, 104] on span "Hang Up" at bounding box center [44, 99] width 36 height 14
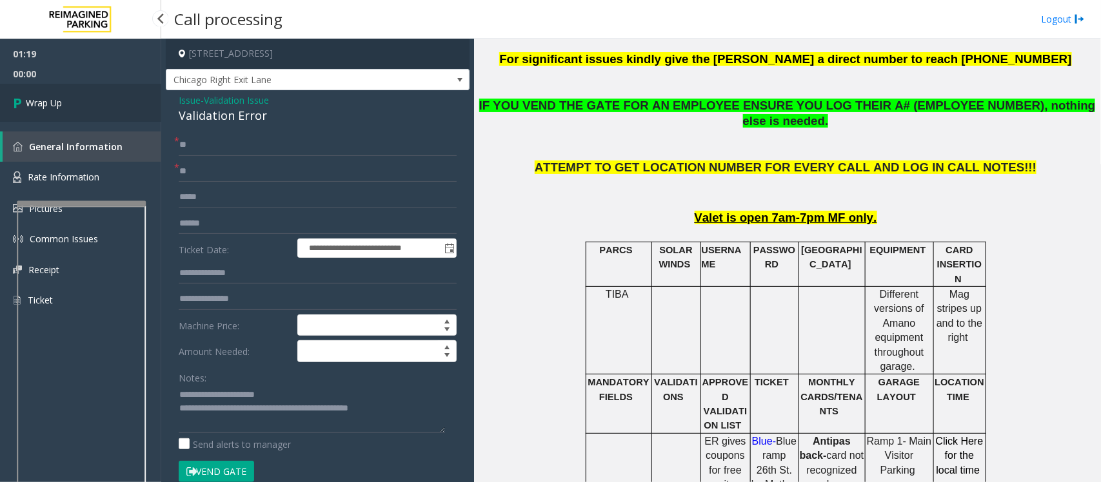
click at [48, 104] on span "Wrap Up" at bounding box center [44, 103] width 36 height 14
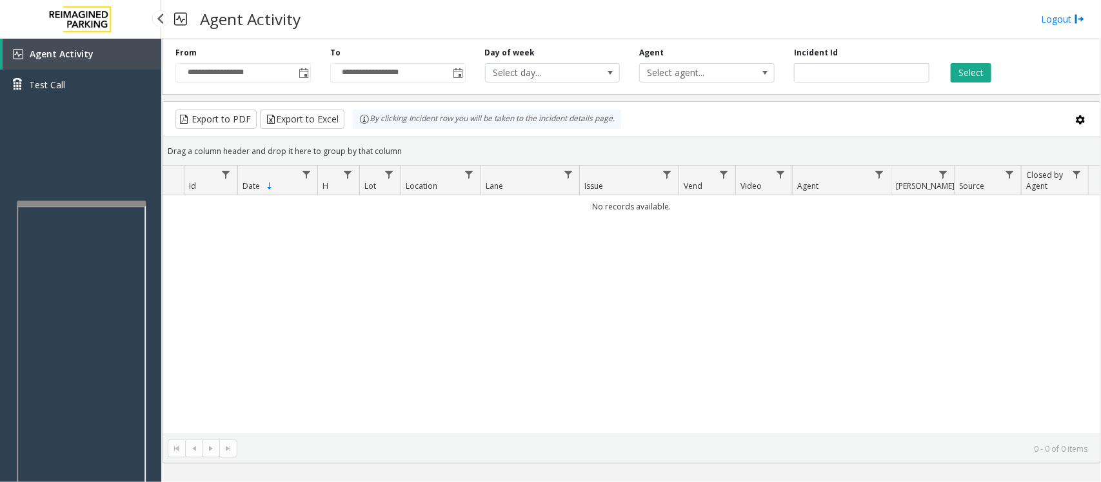
click at [98, 132] on div "Agent Activity Test Call" at bounding box center [80, 280] width 161 height 482
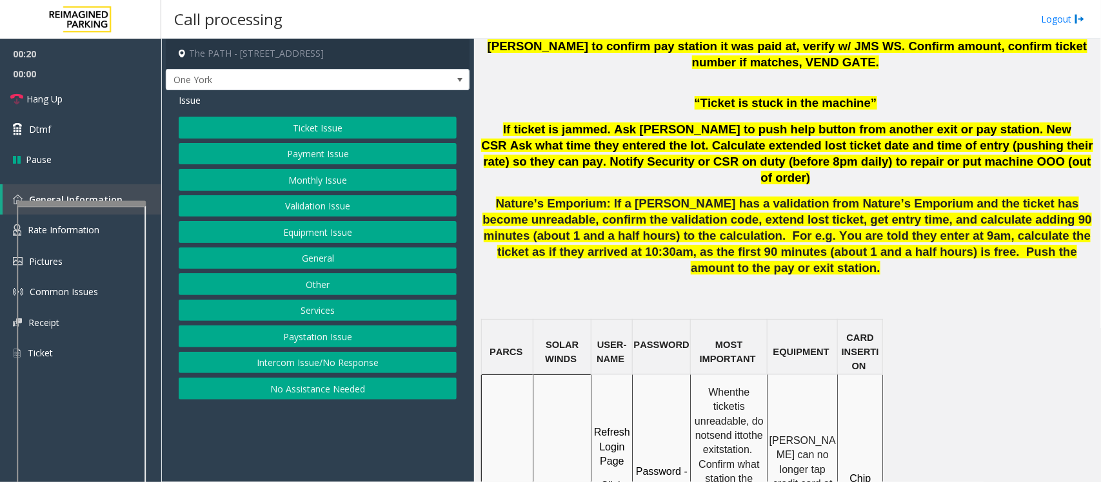
scroll to position [1048, 0]
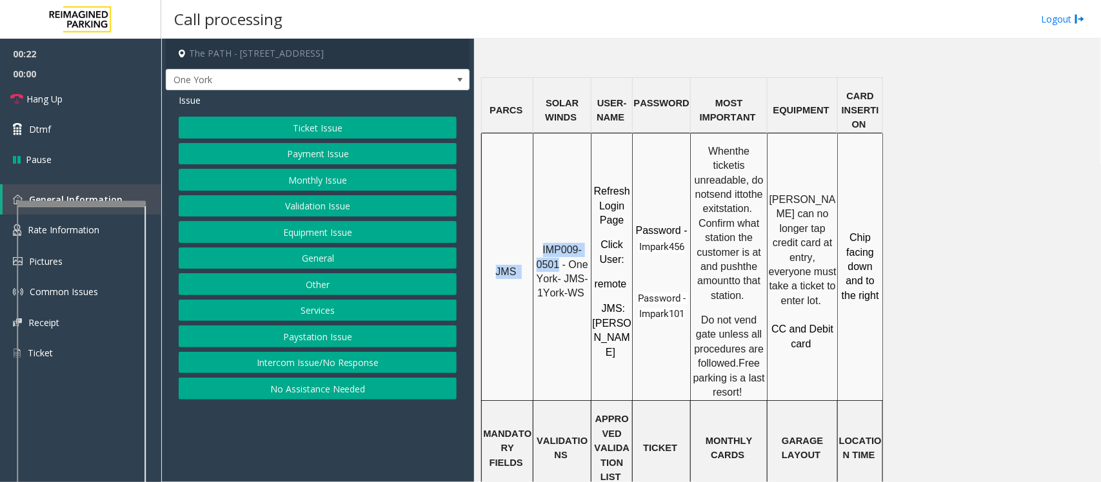
drag, startPoint x: 559, startPoint y: 170, endPoint x: 533, endPoint y: 152, distance: 30.6
click at [533, 152] on tr "JMS IMP009-0501 - One York- JMS-1York-WS Refresh Login Page Click User : remote…" at bounding box center [682, 267] width 401 height 268
click at [545, 244] on span "IMP009-0501 - One York- JMS-1York-WS" at bounding box center [564, 271] width 55 height 54
click at [340, 386] on button "No Assistance Needed" at bounding box center [318, 389] width 278 height 22
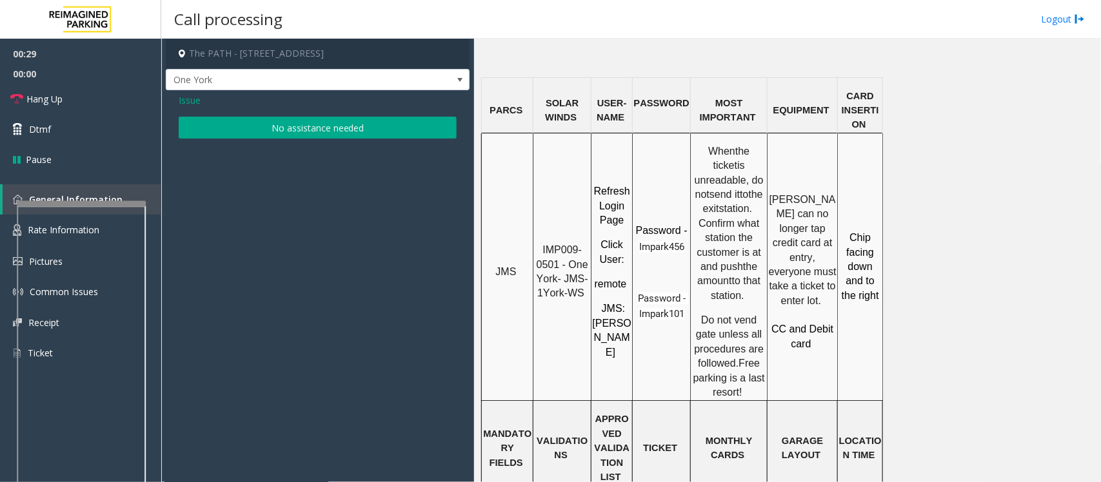
click at [263, 128] on button "No assistance needed" at bounding box center [318, 128] width 278 height 22
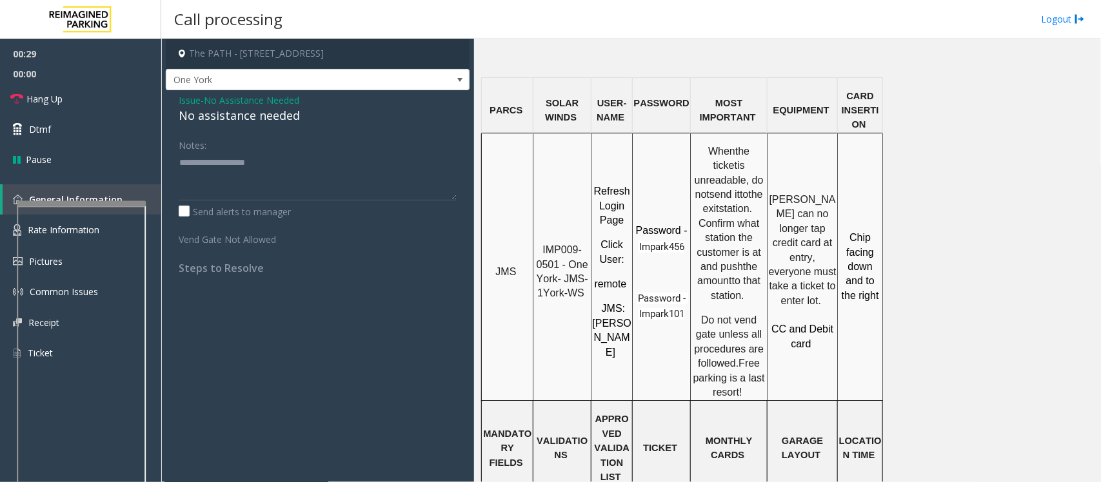
click at [246, 120] on div "No assistance needed" at bounding box center [318, 115] width 278 height 17
type textarea "**********"
click at [45, 100] on span "Hang Up" at bounding box center [44, 99] width 36 height 14
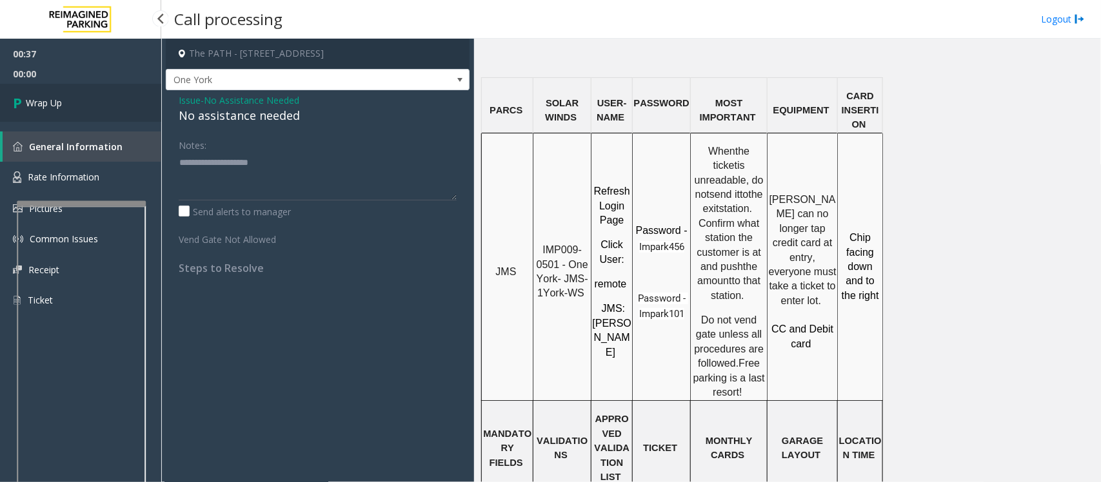
click at [45, 100] on span "Wrap Up" at bounding box center [44, 103] width 36 height 14
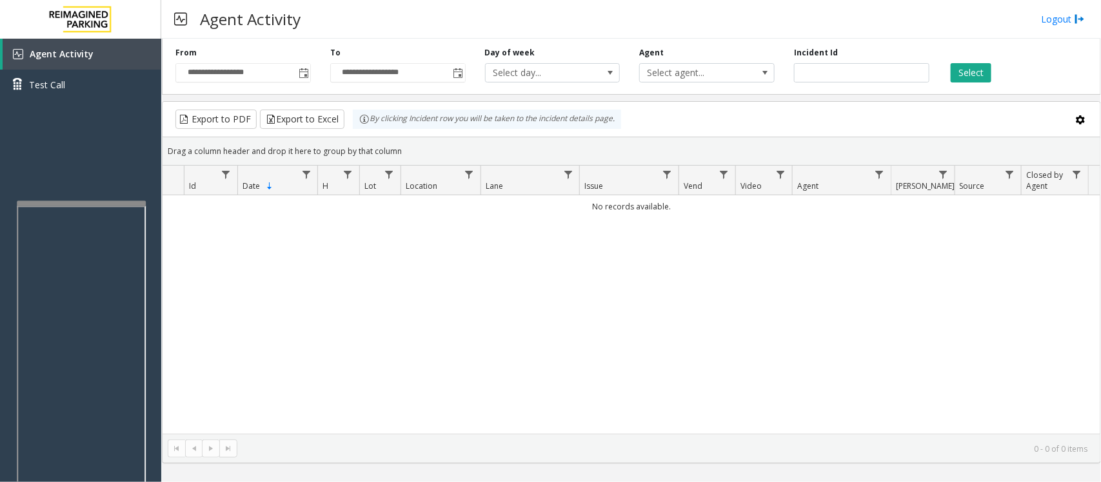
click at [223, 293] on div "No records available." at bounding box center [632, 314] width 938 height 239
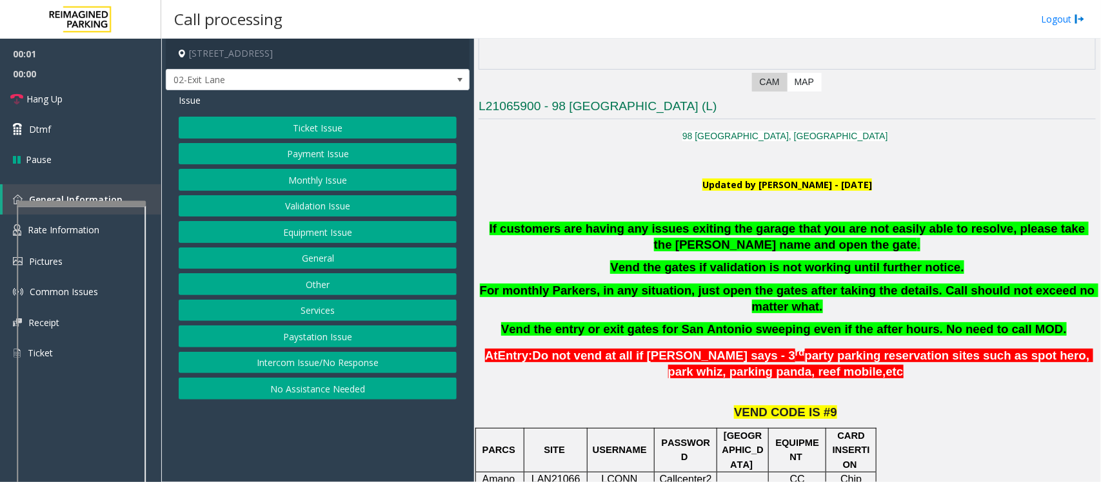
scroll to position [323, 0]
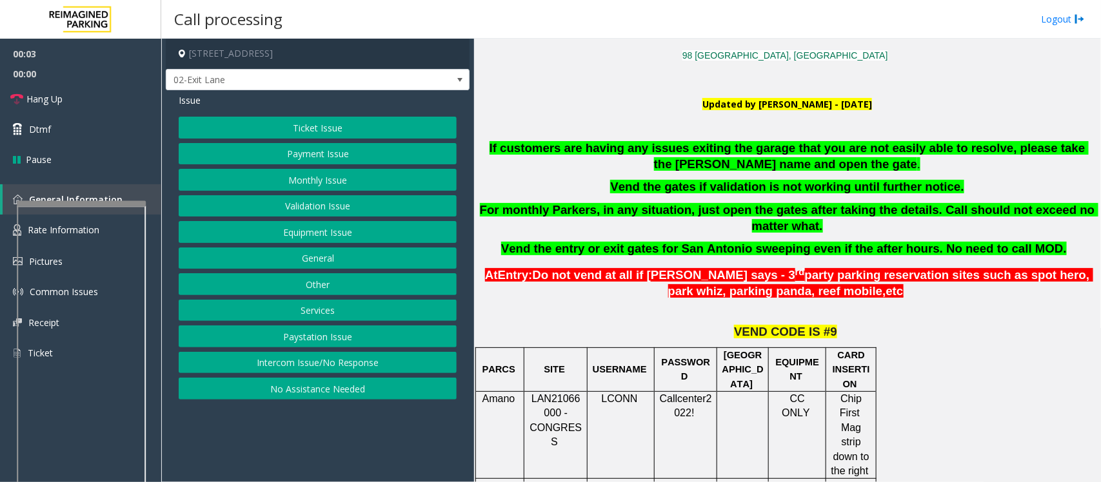
click at [210, 226] on button "Equipment Issue" at bounding box center [318, 232] width 278 height 22
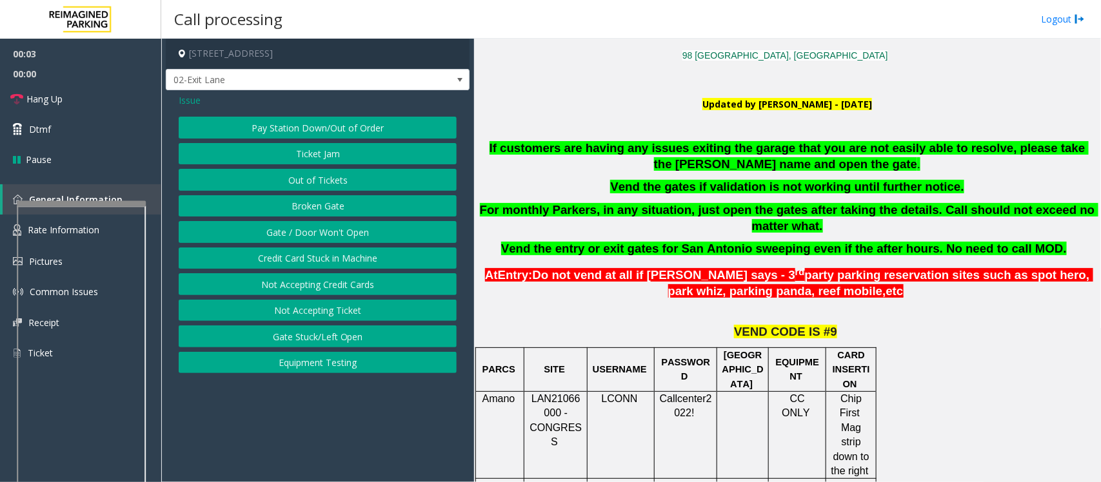
click at [218, 235] on button "Gate / Door Won't Open" at bounding box center [318, 232] width 278 height 22
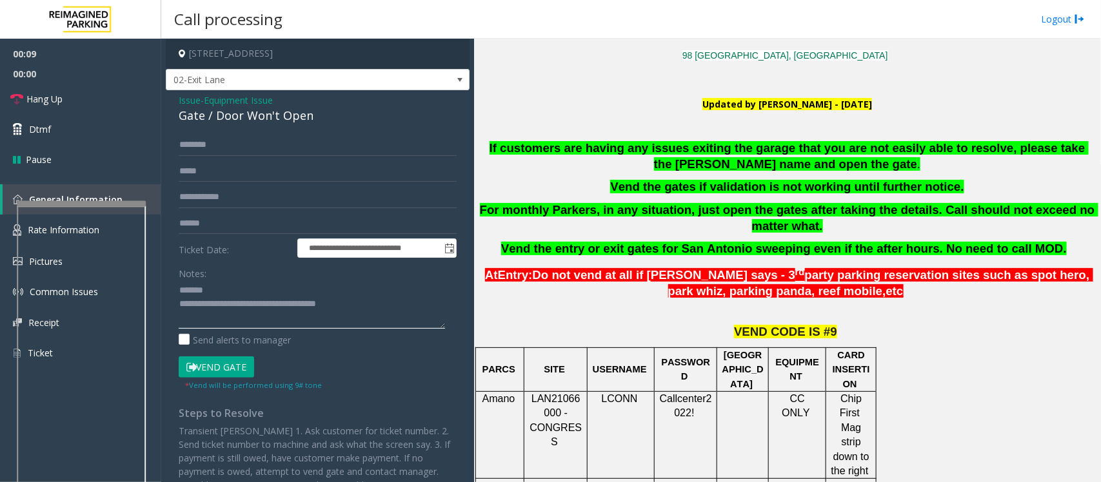
type textarea "**********"
click at [185, 100] on span "Issue" at bounding box center [190, 101] width 22 height 14
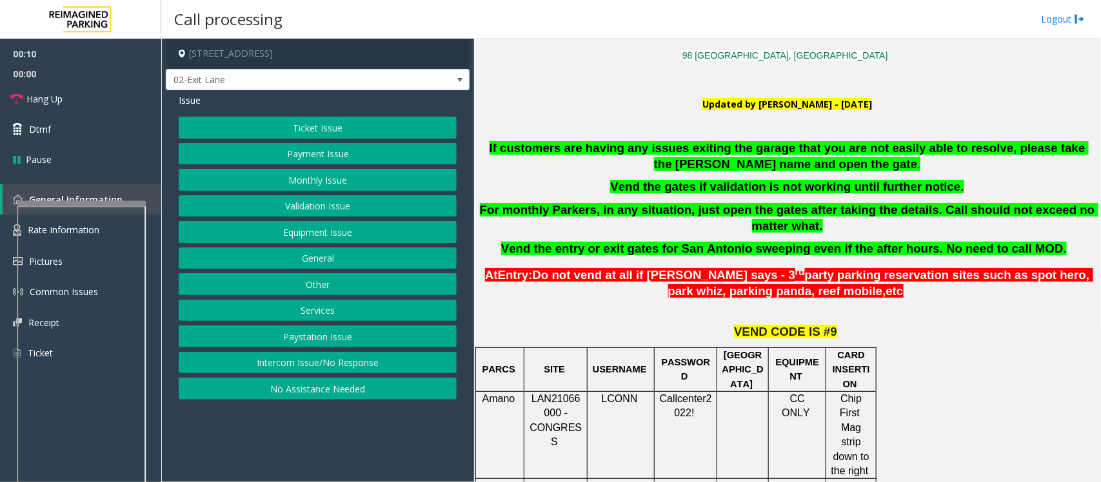
click at [326, 210] on button "Validation Issue" at bounding box center [318, 206] width 278 height 22
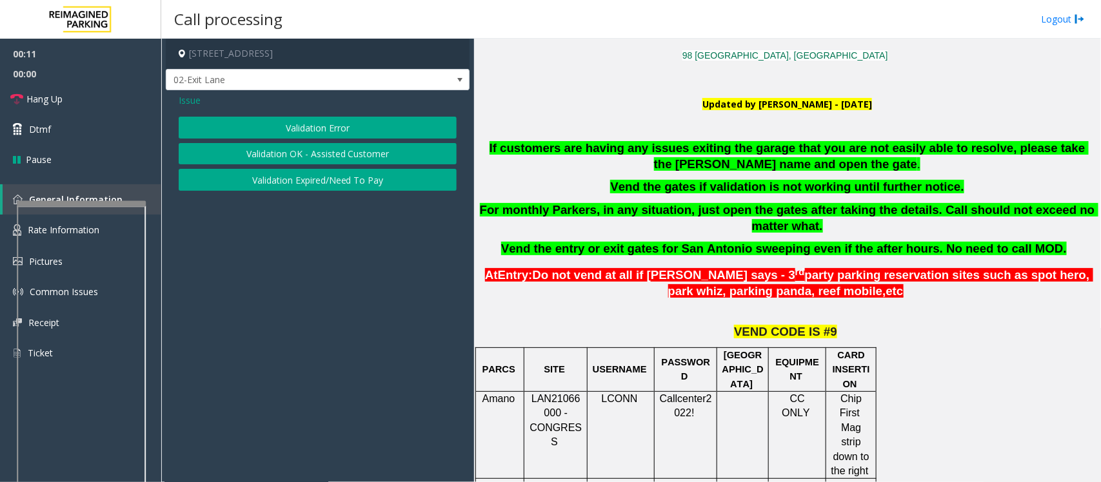
click at [295, 121] on button "Validation Error" at bounding box center [318, 128] width 278 height 22
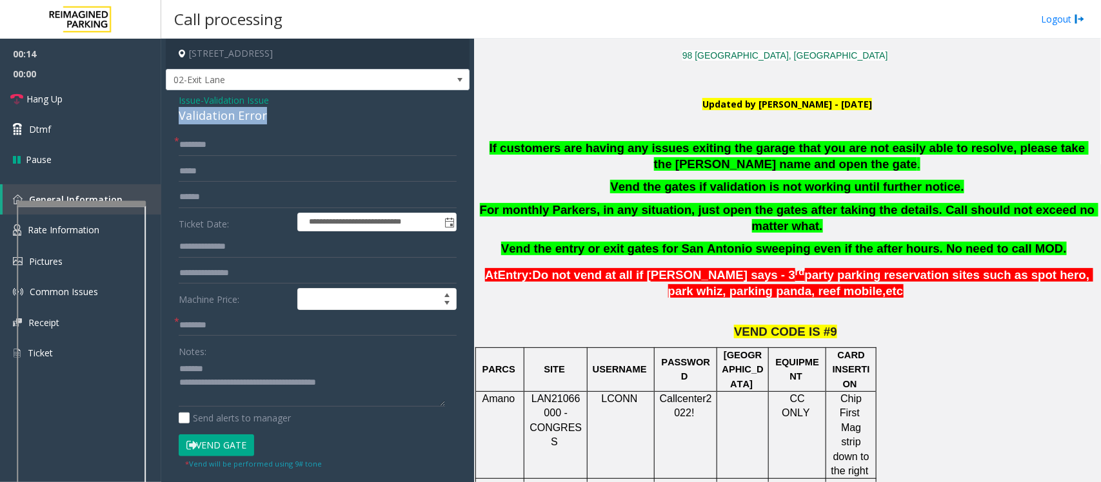
drag, startPoint x: 274, startPoint y: 117, endPoint x: 175, endPoint y: 116, distance: 99.3
click at [175, 116] on div "**********" at bounding box center [318, 343] width 304 height 506
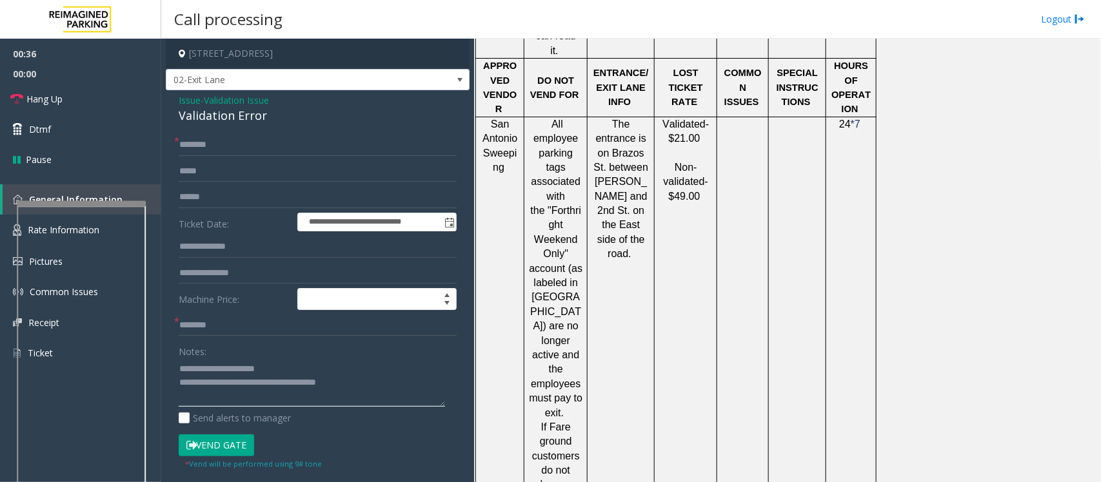
scroll to position [968, 0]
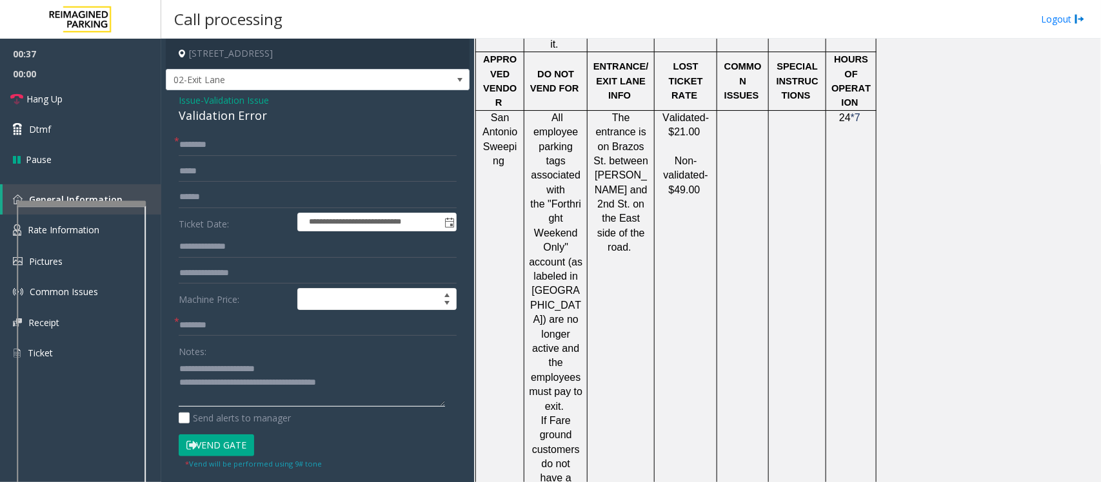
type textarea "**********"
click at [635, 275] on td "The entrance is on Brazos St. between [PERSON_NAME] and 2nd St. on the East sid…" at bounding box center [621, 363] width 67 height 506
click at [223, 331] on input "text" at bounding box center [318, 326] width 278 height 22
click at [181, 326] on input "******" at bounding box center [318, 326] width 278 height 22
click at [192, 324] on input "**********" at bounding box center [318, 326] width 278 height 22
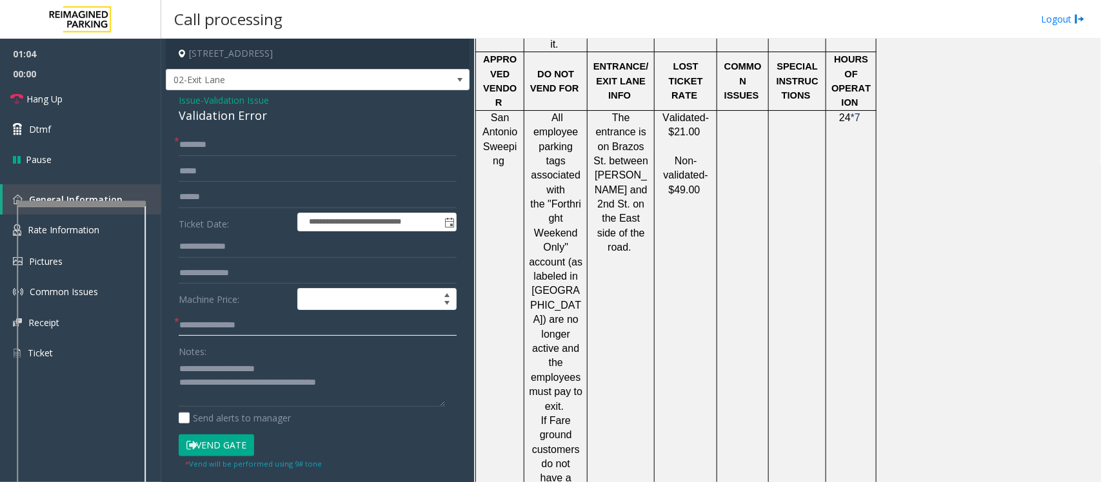
click at [192, 324] on input "**********" at bounding box center [318, 326] width 278 height 22
type input "**********"
drag, startPoint x: 200, startPoint y: 328, endPoint x: 274, endPoint y: 372, distance: 86.5
click at [274, 372] on textarea at bounding box center [312, 383] width 266 height 48
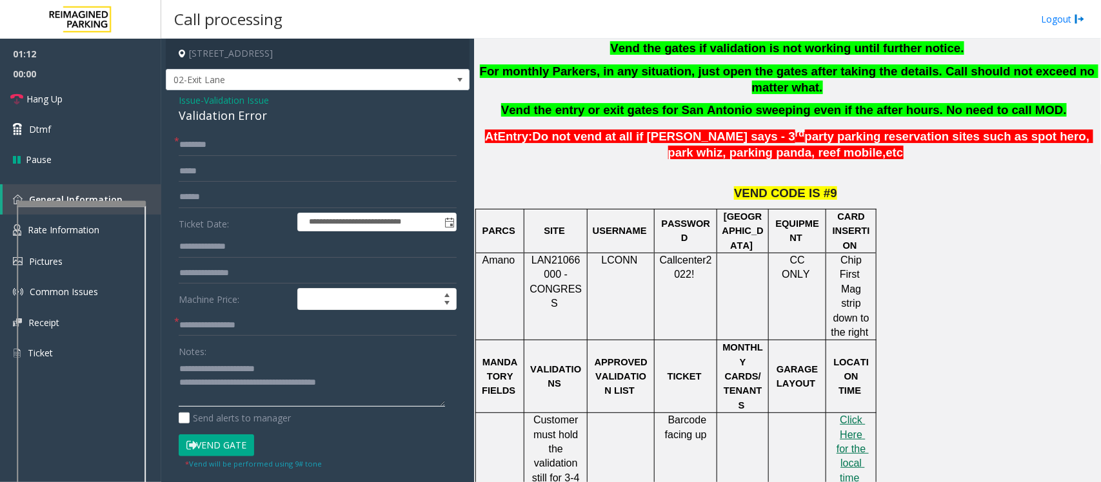
scroll to position [242, 0]
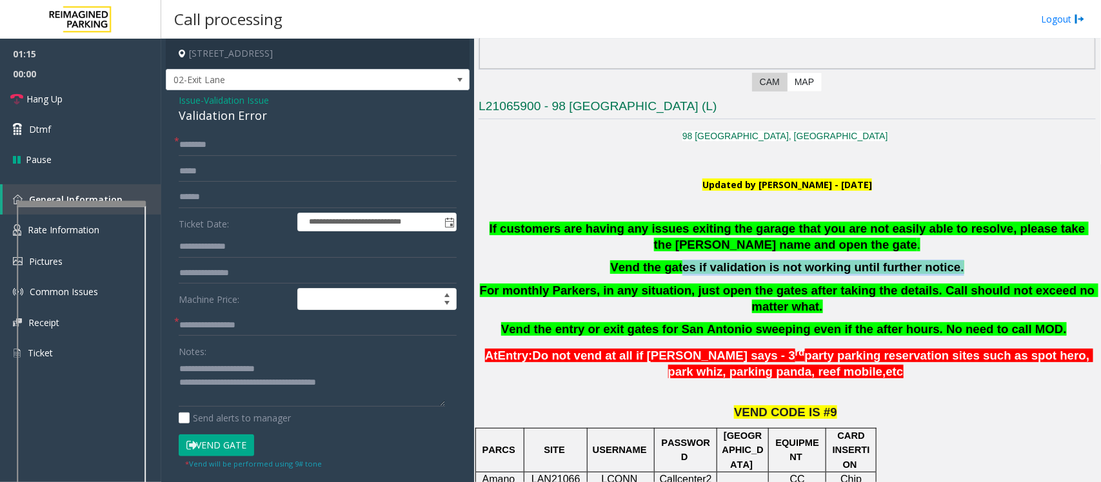
drag, startPoint x: 688, startPoint y: 268, endPoint x: 964, endPoint y: 262, distance: 276.8
click at [964, 262] on p "Vend the gates if validation is not working until further notice." at bounding box center [787, 268] width 617 height 16
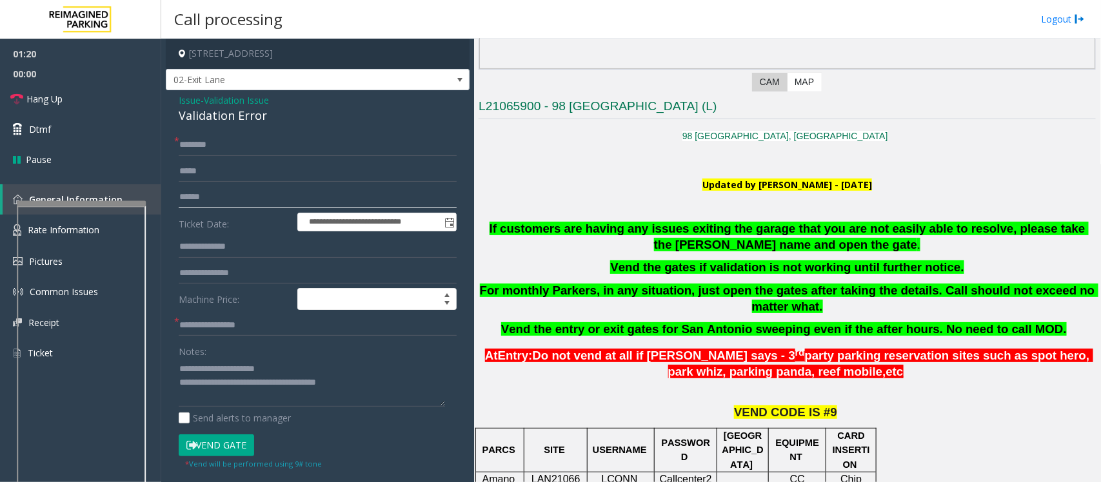
click at [201, 198] on input "text" at bounding box center [318, 197] width 278 height 22
click at [194, 243] on input "text" at bounding box center [318, 247] width 278 height 22
click at [194, 152] on input "text" at bounding box center [318, 145] width 278 height 22
type input "*******"
click at [215, 439] on button "Vend Gate" at bounding box center [216, 446] width 75 height 22
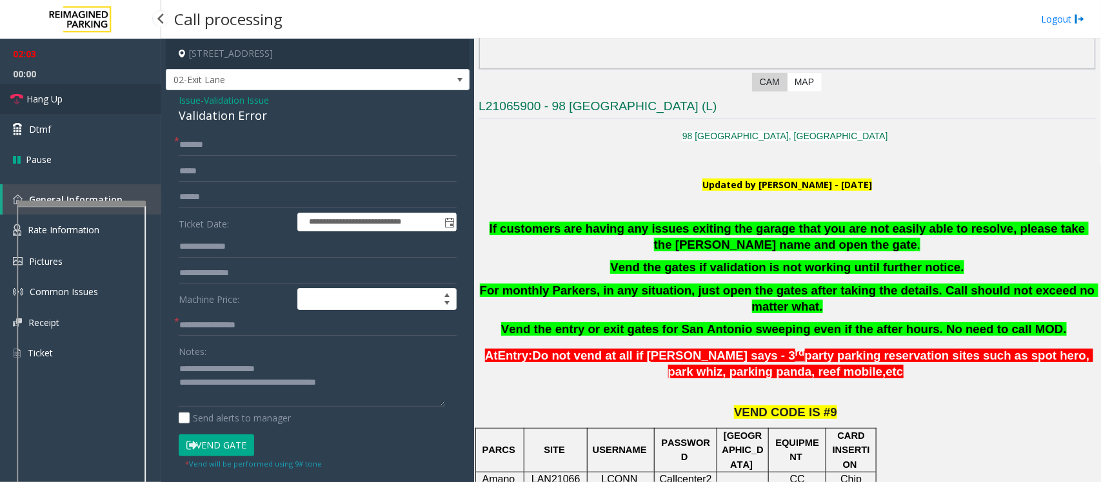
click at [50, 107] on link "Hang Up" at bounding box center [80, 99] width 161 height 30
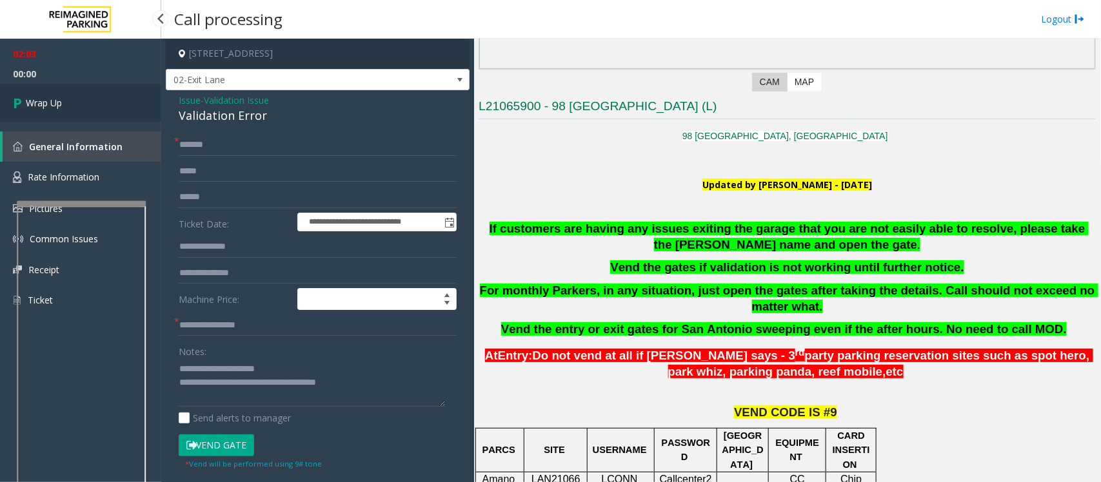
click at [60, 104] on span "Wrap Up" at bounding box center [44, 103] width 36 height 14
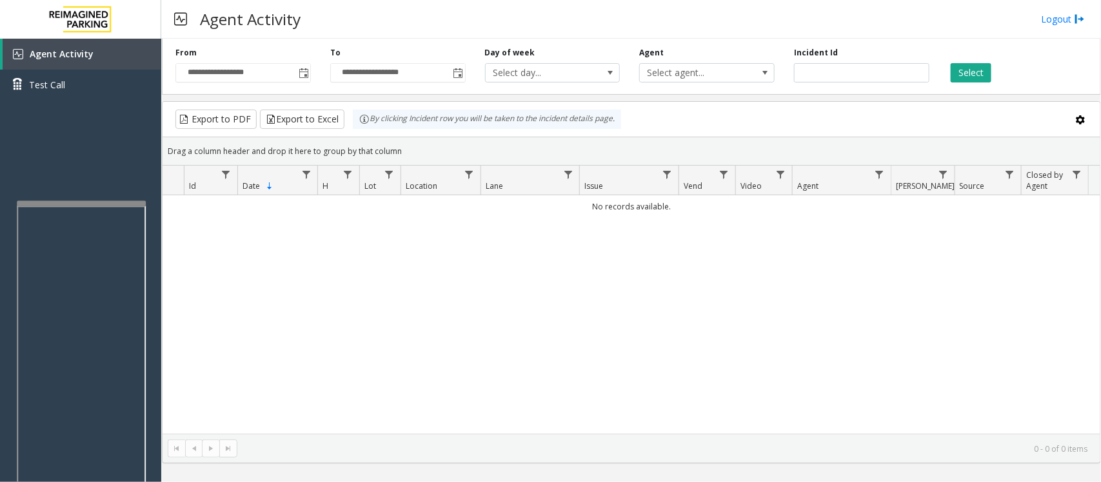
click at [1005, 441] on kendo-pager "0 - 0 of 0 items" at bounding box center [632, 448] width 938 height 29
click at [275, 303] on div "No records available." at bounding box center [632, 314] width 938 height 239
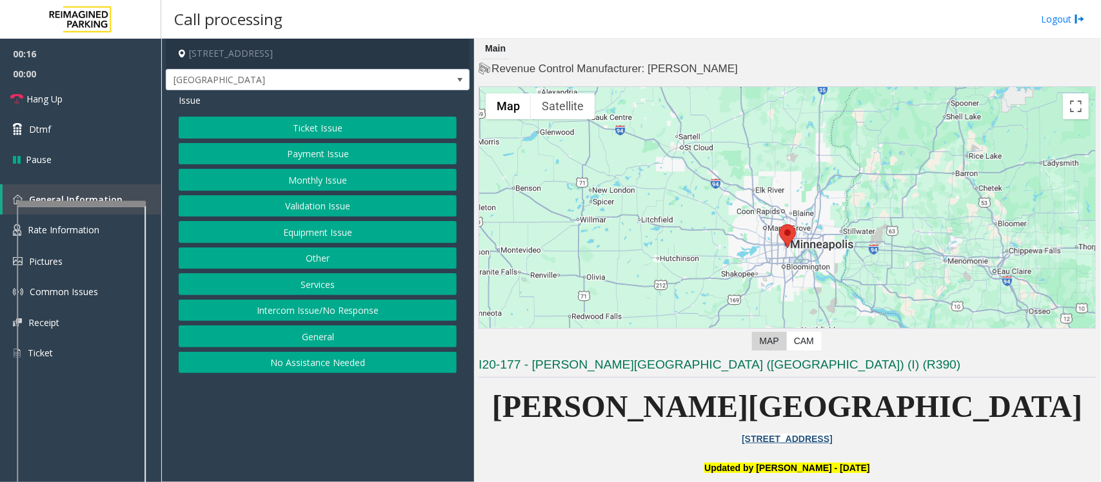
click at [378, 237] on button "Equipment Issue" at bounding box center [318, 232] width 278 height 22
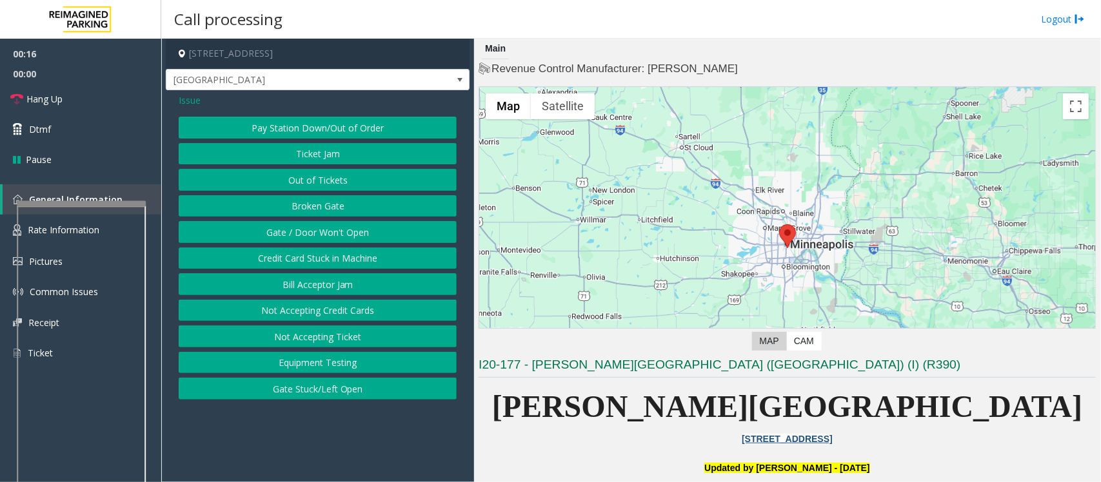
click at [363, 230] on button "Gate / Door Won't Open" at bounding box center [318, 232] width 278 height 22
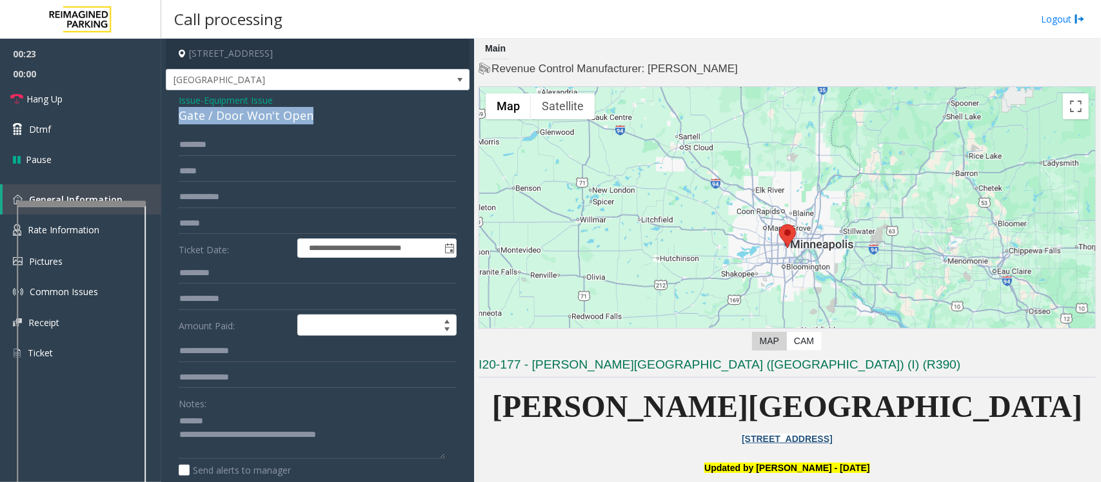
drag, startPoint x: 317, startPoint y: 111, endPoint x: 181, endPoint y: 120, distance: 137.0
click at [181, 120] on div "Gate / Door Won't Open" at bounding box center [318, 115] width 278 height 17
click at [356, 437] on textarea at bounding box center [312, 435] width 266 height 48
click at [361, 437] on textarea at bounding box center [312, 435] width 266 height 48
type textarea "**********"
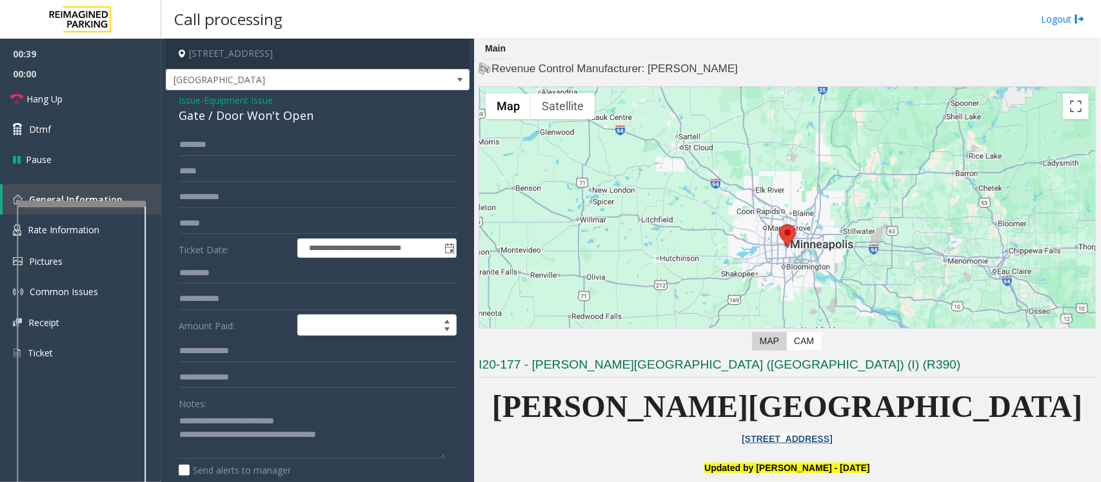
click at [236, 103] on span "Equipment Issue" at bounding box center [238, 101] width 69 height 14
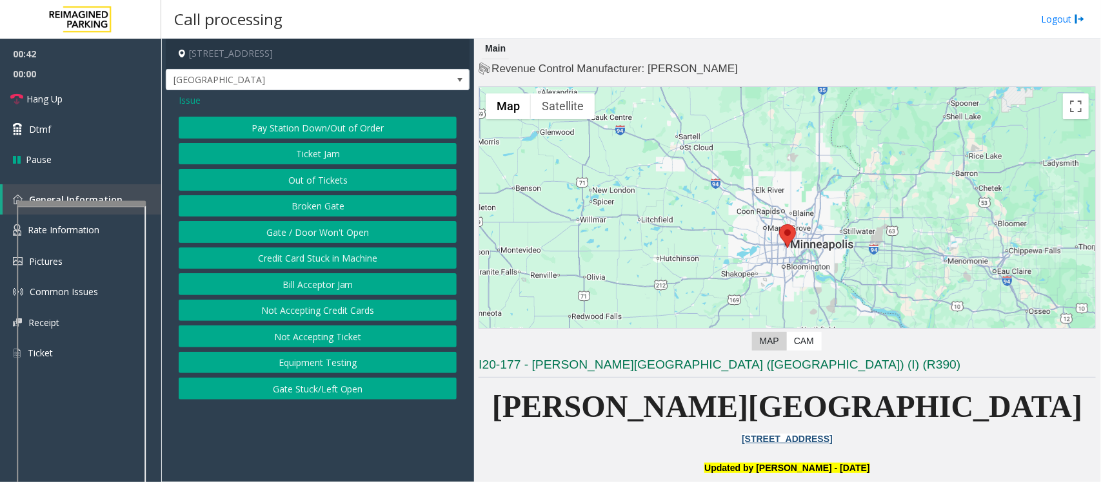
click at [191, 104] on span "Issue" at bounding box center [190, 101] width 22 height 14
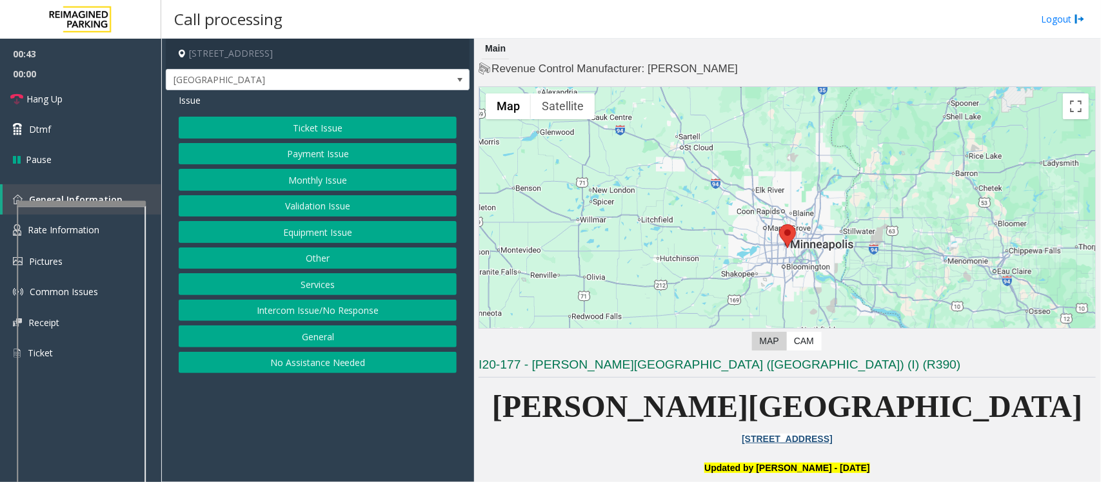
click at [189, 104] on span "Issue" at bounding box center [190, 101] width 22 height 14
click at [313, 181] on button "Monthly Issue" at bounding box center [318, 180] width 278 height 22
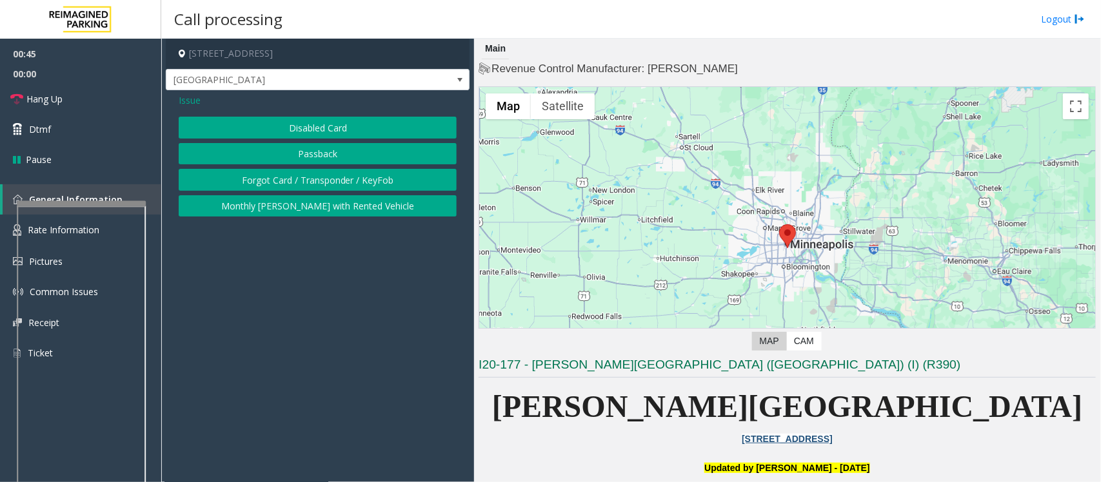
click at [291, 176] on button "Forgot Card / Transponder / KeyFob" at bounding box center [318, 180] width 278 height 22
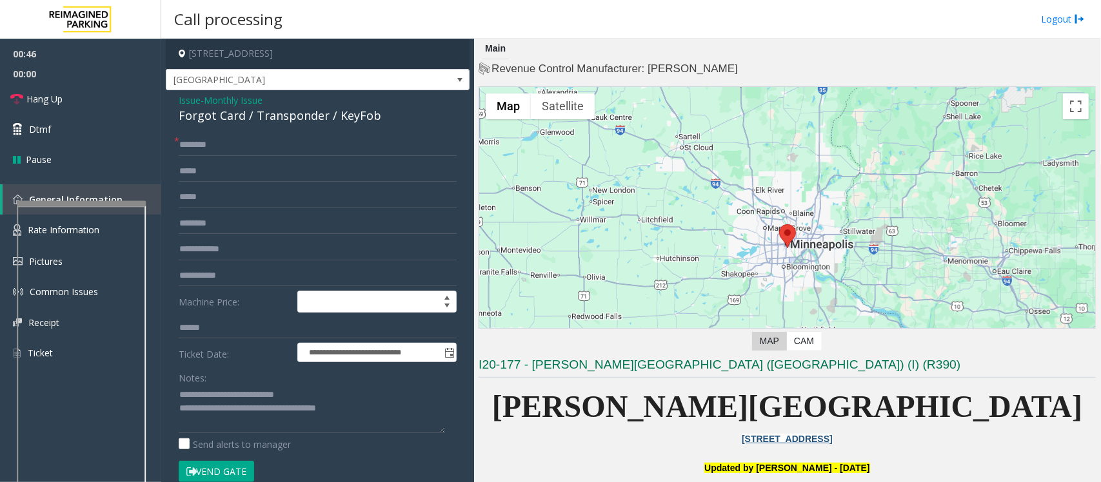
click at [224, 468] on button "Vend Gate" at bounding box center [216, 472] width 75 height 22
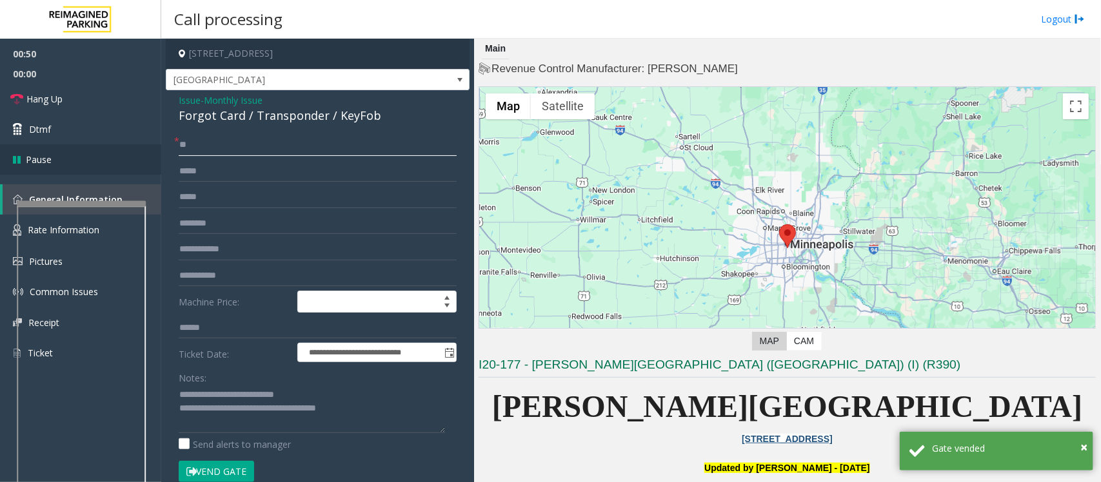
type input "**"
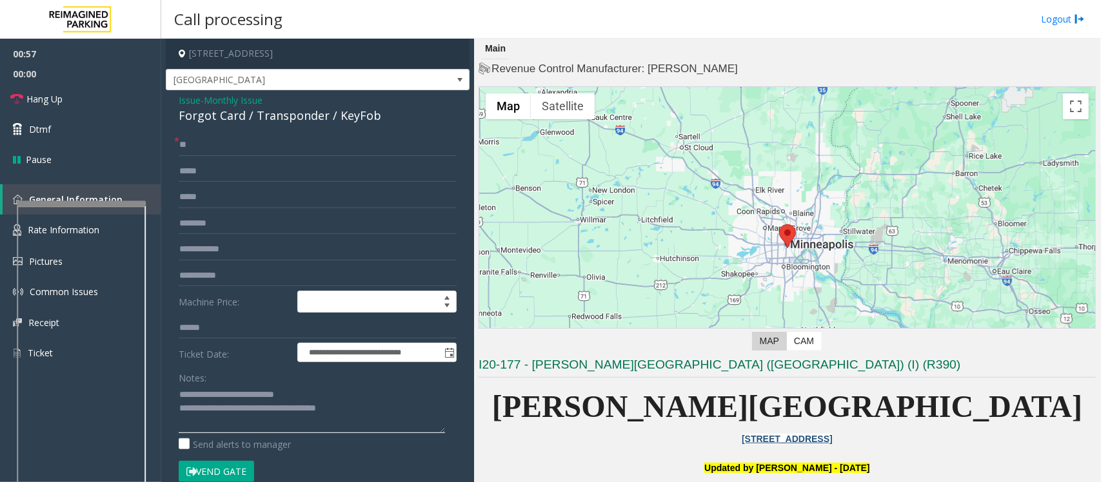
drag, startPoint x: 365, startPoint y: 413, endPoint x: 230, endPoint y: 417, distance: 134.9
click at [230, 417] on textarea at bounding box center [312, 409] width 266 height 48
paste textarea "**********"
type textarea "**********"
click at [224, 472] on button "Vend Gate" at bounding box center [216, 472] width 75 height 22
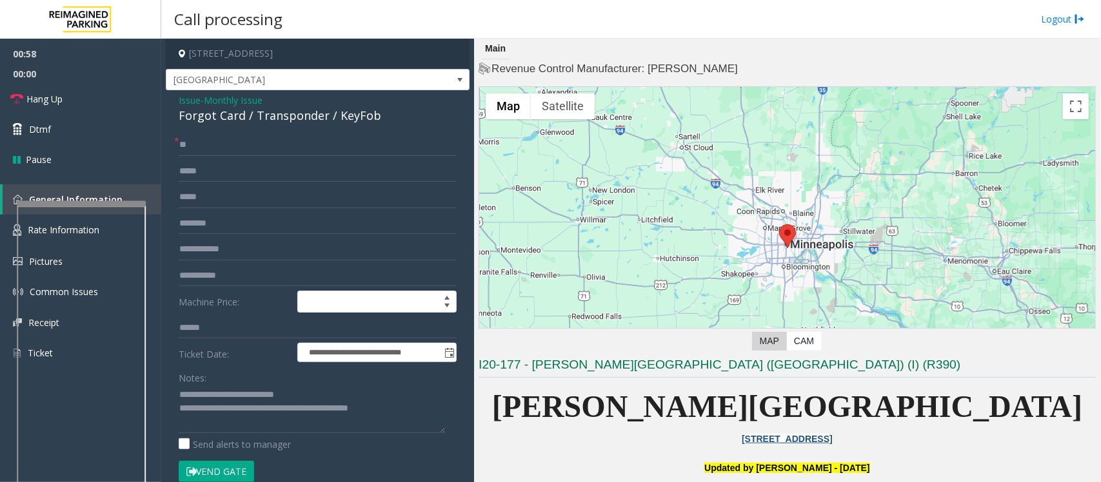
click at [224, 472] on button "Vend Gate" at bounding box center [216, 472] width 75 height 22
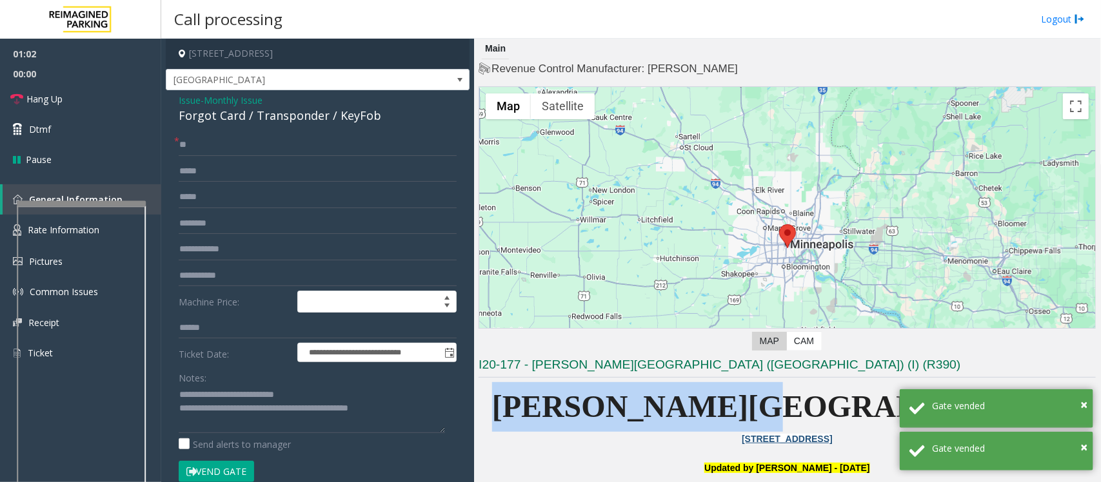
drag, startPoint x: 627, startPoint y: 400, endPoint x: 895, endPoint y: 424, distance: 268.8
click at [895, 424] on p "[PERSON_NAME][GEOGRAPHIC_DATA]" at bounding box center [787, 408] width 617 height 50
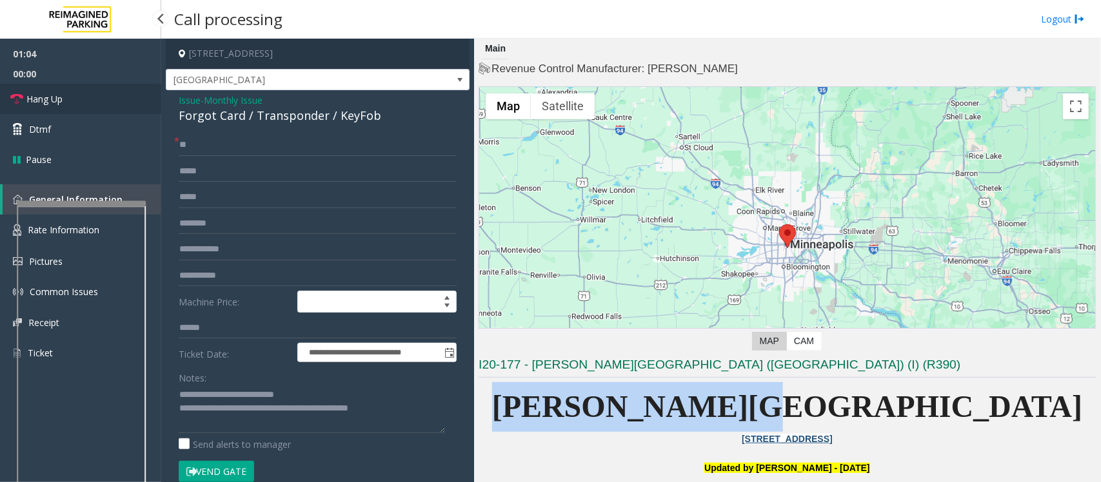
click at [52, 101] on span "Hang Up" at bounding box center [44, 99] width 36 height 14
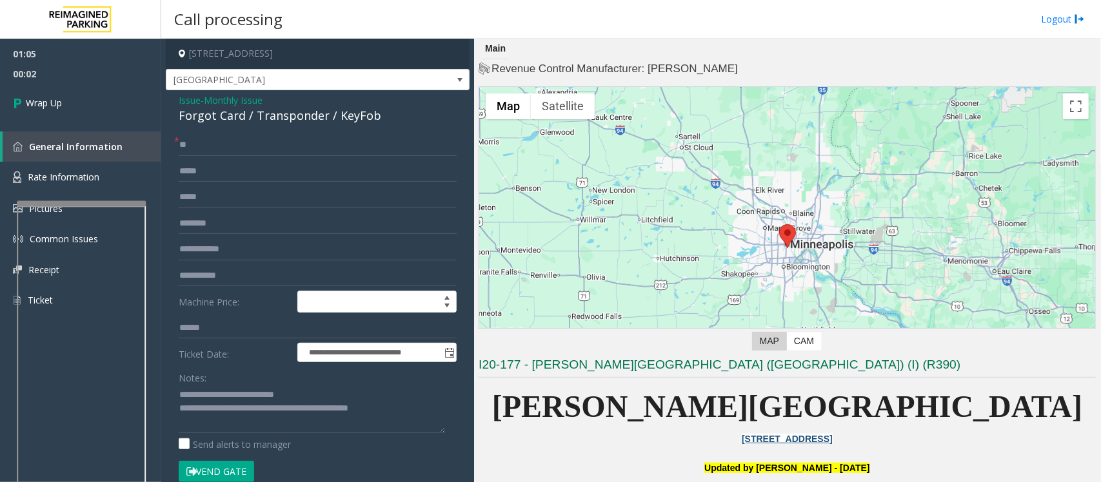
click at [184, 98] on span "Issue" at bounding box center [190, 101] width 22 height 14
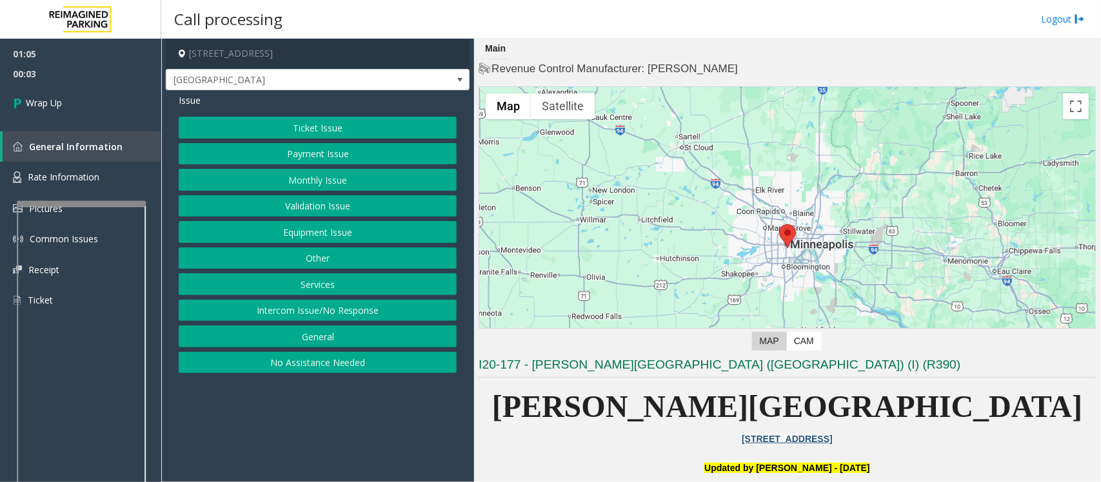
click at [307, 237] on button "Equipment Issue" at bounding box center [318, 232] width 278 height 22
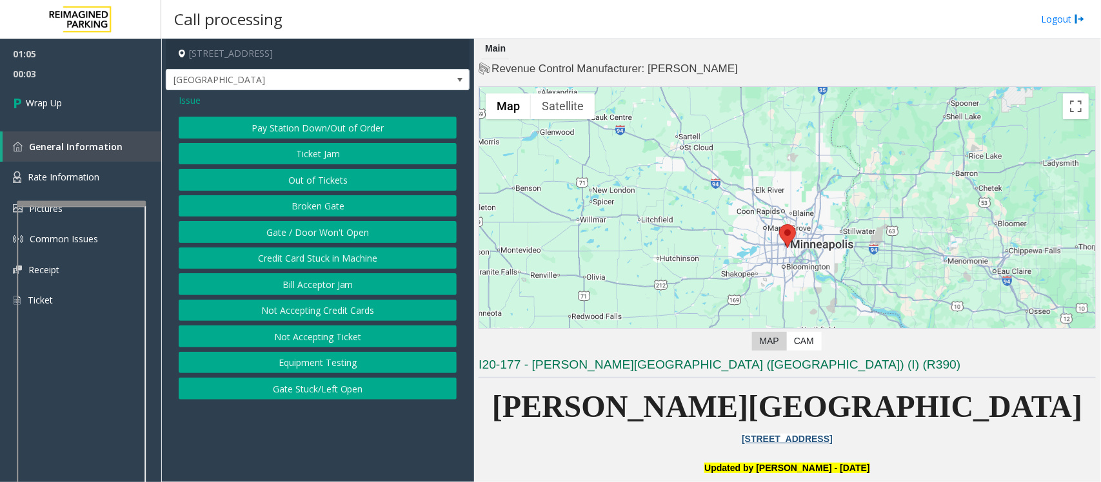
click at [307, 236] on button "Gate / Door Won't Open" at bounding box center [318, 232] width 278 height 22
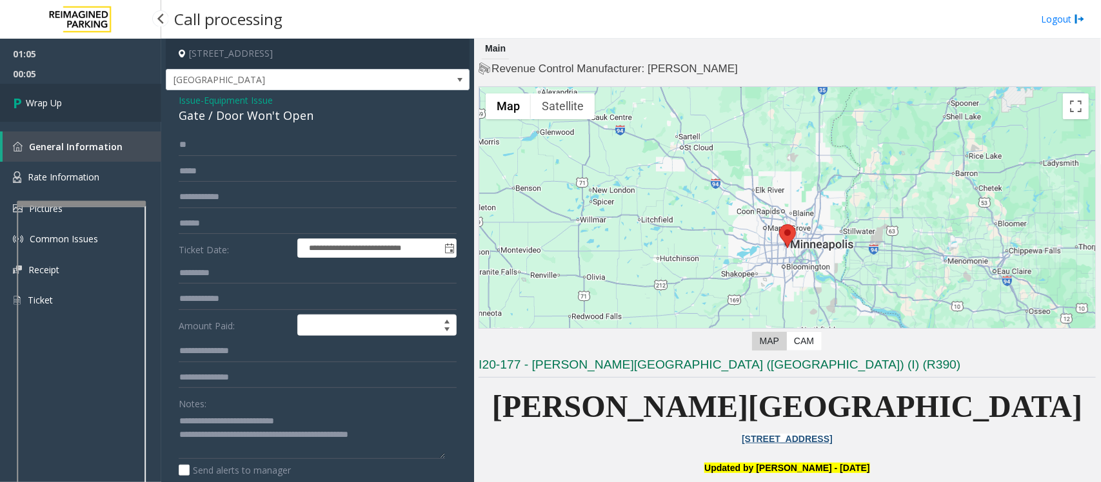
click at [24, 106] on icon at bounding box center [19, 102] width 13 height 21
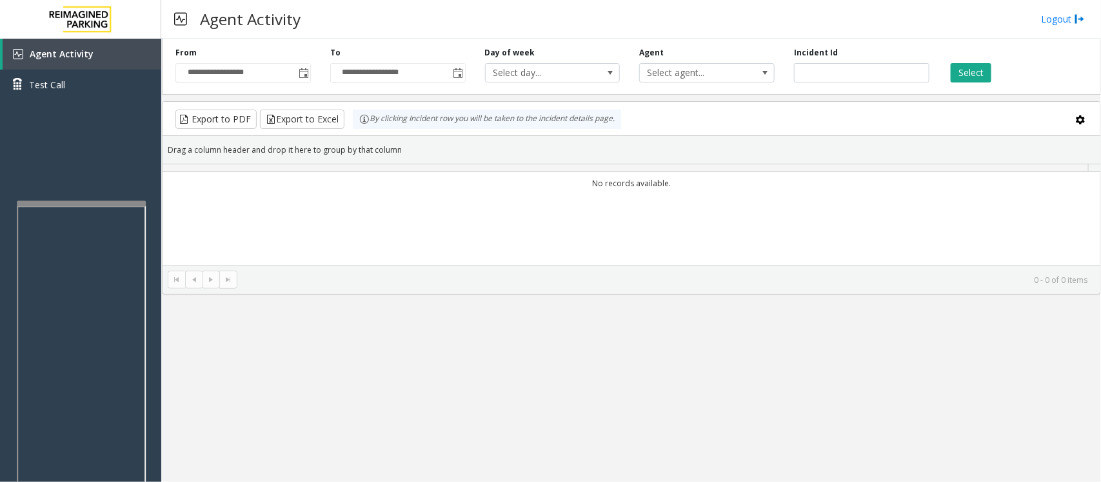
click at [558, 314] on div "**********" at bounding box center [631, 261] width 940 height 444
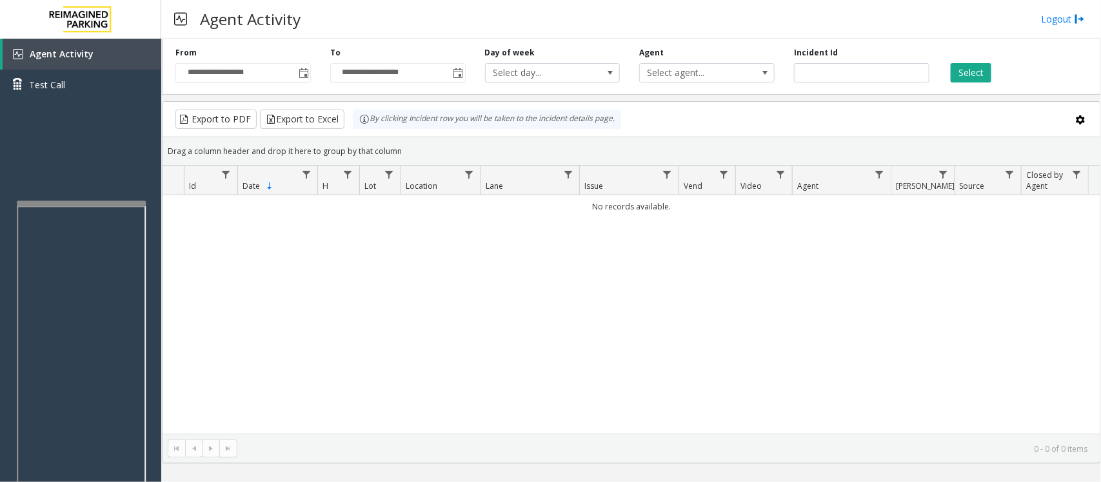
click at [1016, 258] on div "No records available." at bounding box center [632, 314] width 938 height 239
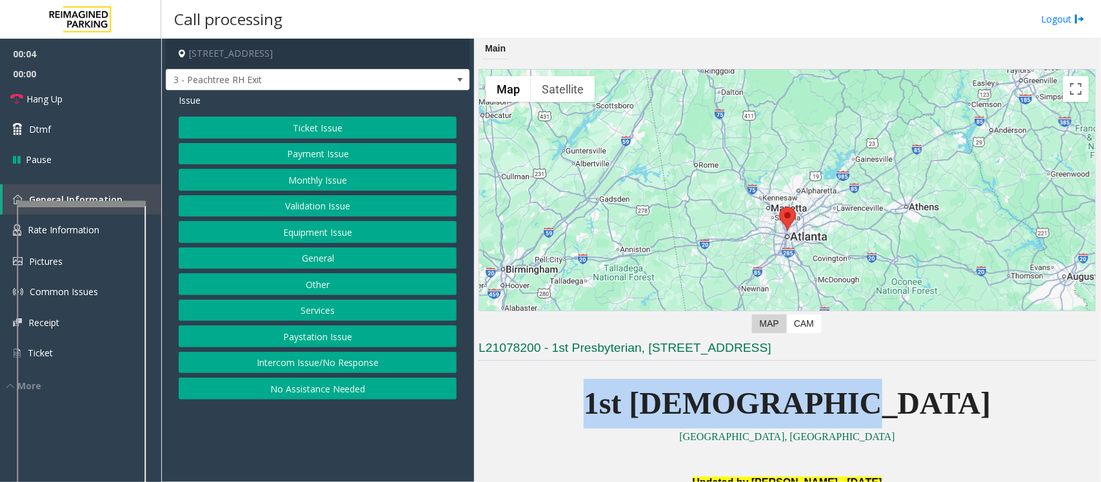
drag, startPoint x: 610, startPoint y: 405, endPoint x: 986, endPoint y: 390, distance: 376.3
click at [986, 390] on p "1st [DEMOGRAPHIC_DATA]" at bounding box center [787, 404] width 617 height 50
click at [984, 390] on p "1st [DEMOGRAPHIC_DATA]" at bounding box center [787, 404] width 617 height 50
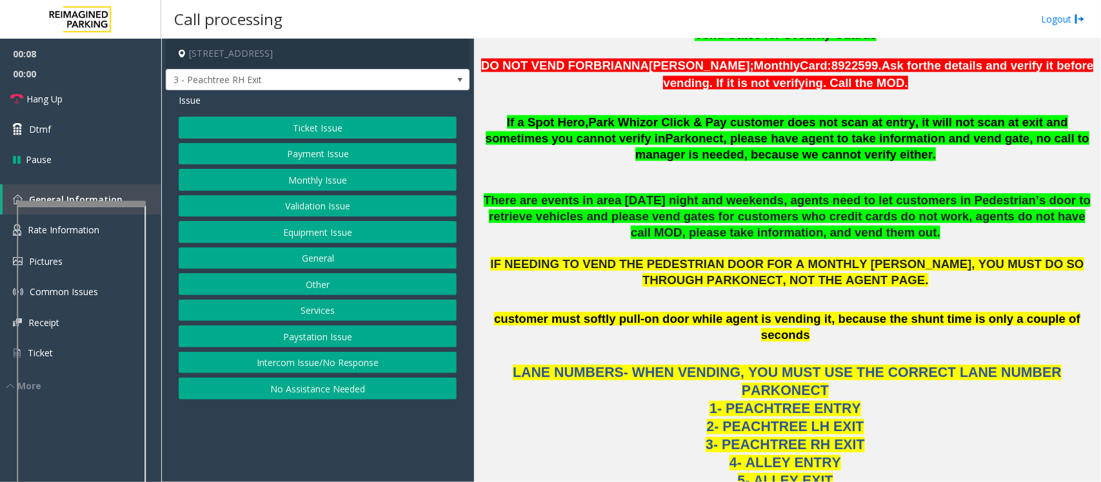
scroll to position [887, 0]
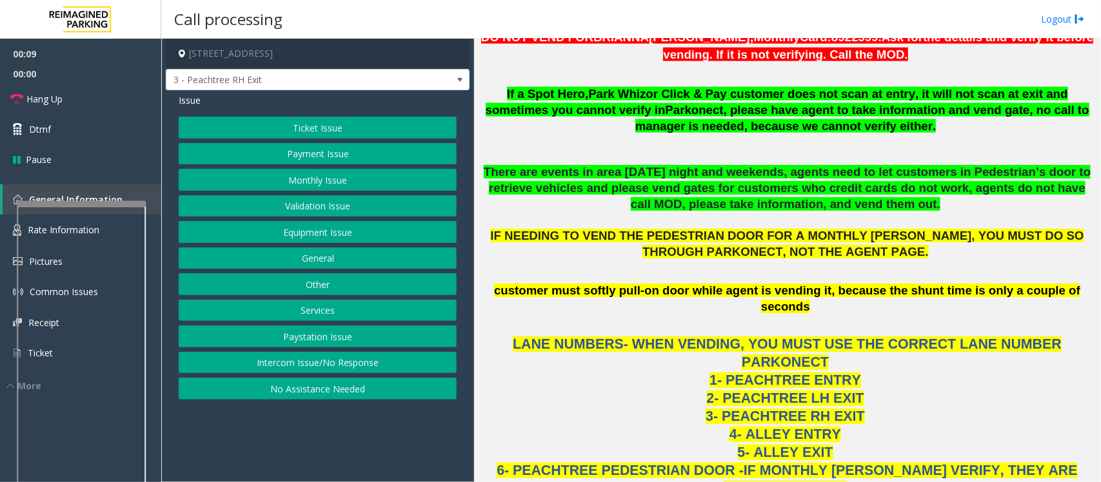
click at [308, 127] on button "Ticket Issue" at bounding box center [318, 128] width 278 height 22
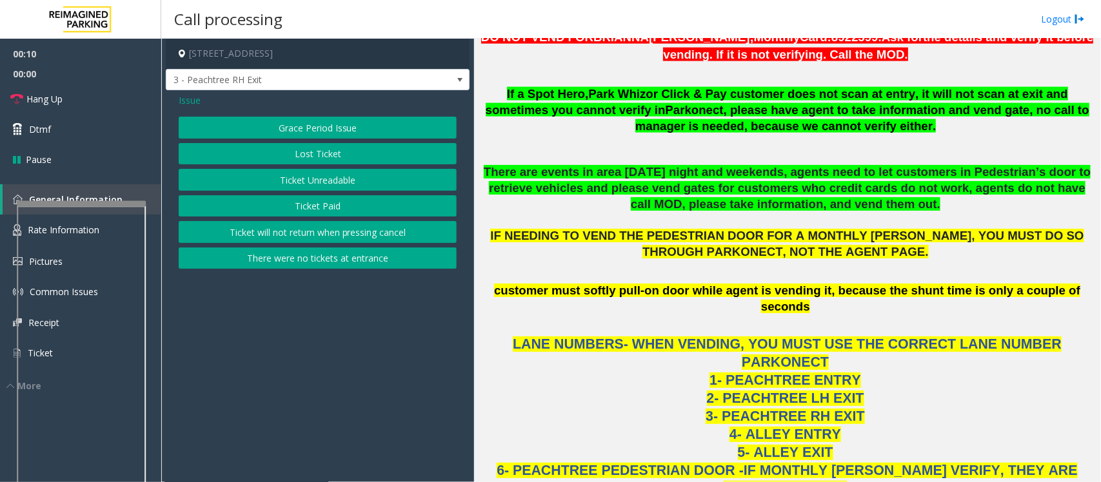
click at [324, 206] on button "Ticket Paid" at bounding box center [318, 206] width 278 height 22
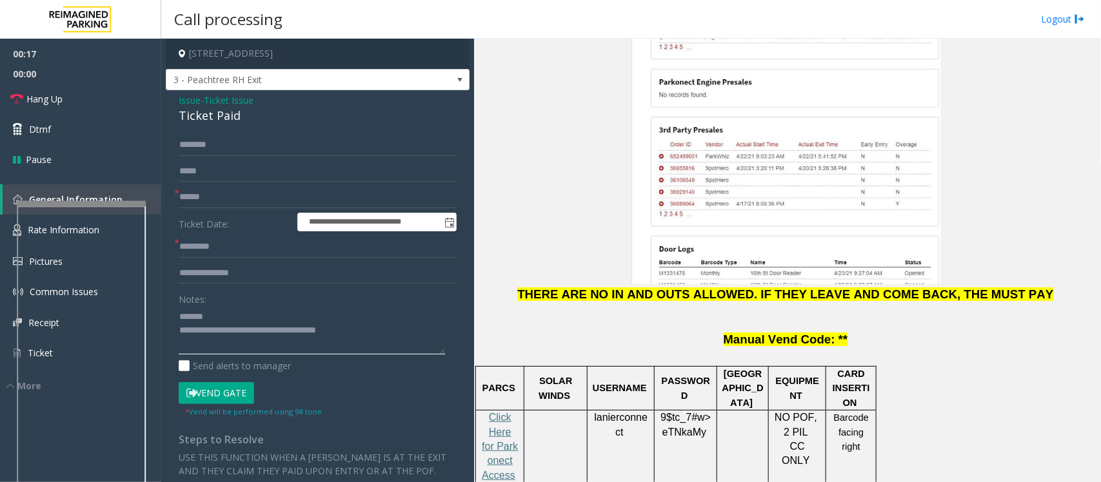
scroll to position [1532, 0]
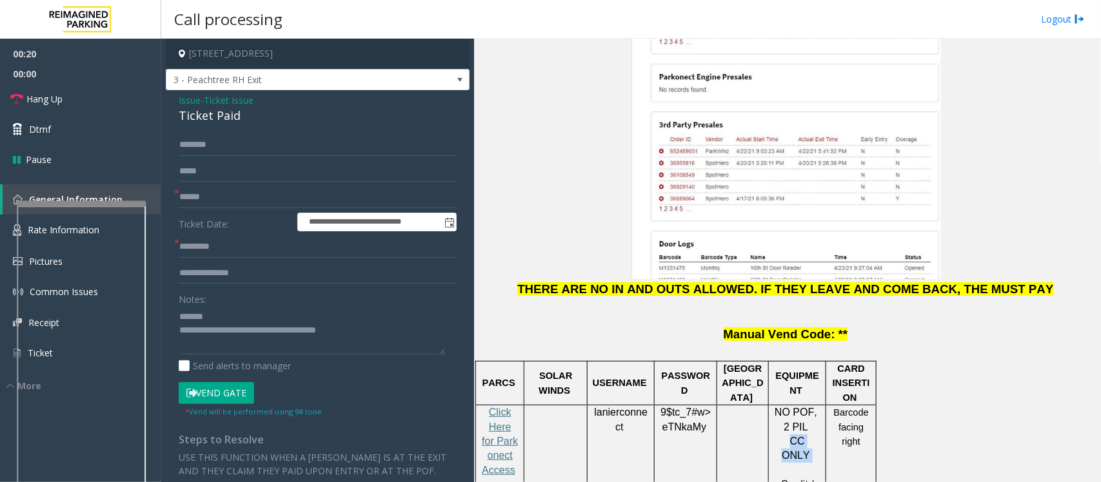
drag, startPoint x: 779, startPoint y: 335, endPoint x: 818, endPoint y: 337, distance: 39.4
click at [818, 435] on p "CC ONLY" at bounding box center [797, 449] width 48 height 29
click at [220, 312] on textarea at bounding box center [312, 330] width 266 height 48
click at [181, 350] on textarea at bounding box center [312, 330] width 266 height 48
click at [221, 344] on textarea at bounding box center [312, 330] width 266 height 48
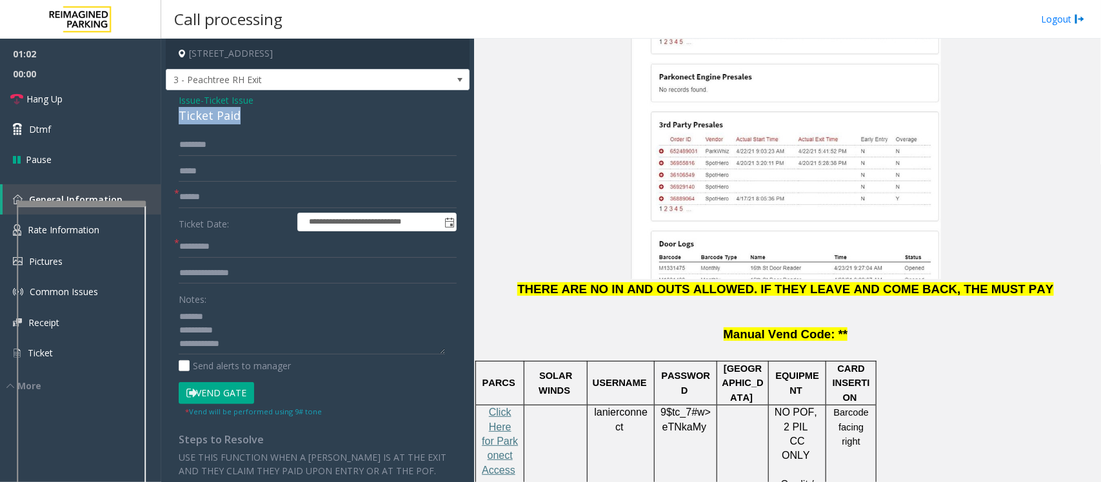
drag, startPoint x: 252, startPoint y: 115, endPoint x: 198, endPoint y: 117, distance: 53.6
click at [174, 116] on div "**********" at bounding box center [318, 378] width 304 height 576
type textarea "**********"
click at [261, 155] on input "text" at bounding box center [318, 145] width 278 height 22
type input "*******"
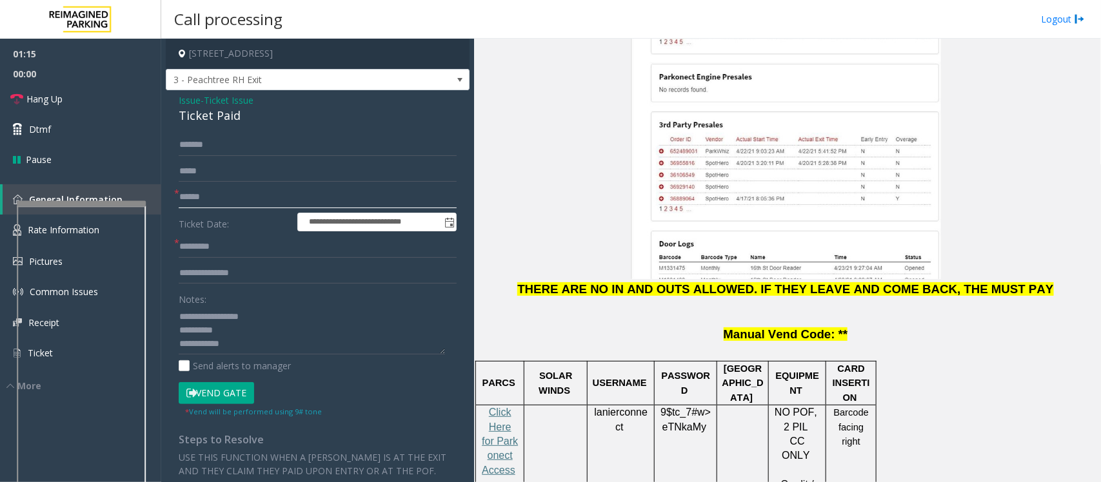
click at [236, 203] on input "text" at bounding box center [318, 197] width 278 height 22
click at [234, 330] on textarea at bounding box center [312, 330] width 266 height 48
click at [231, 330] on textarea at bounding box center [312, 330] width 266 height 48
click at [243, 333] on textarea at bounding box center [312, 330] width 266 height 48
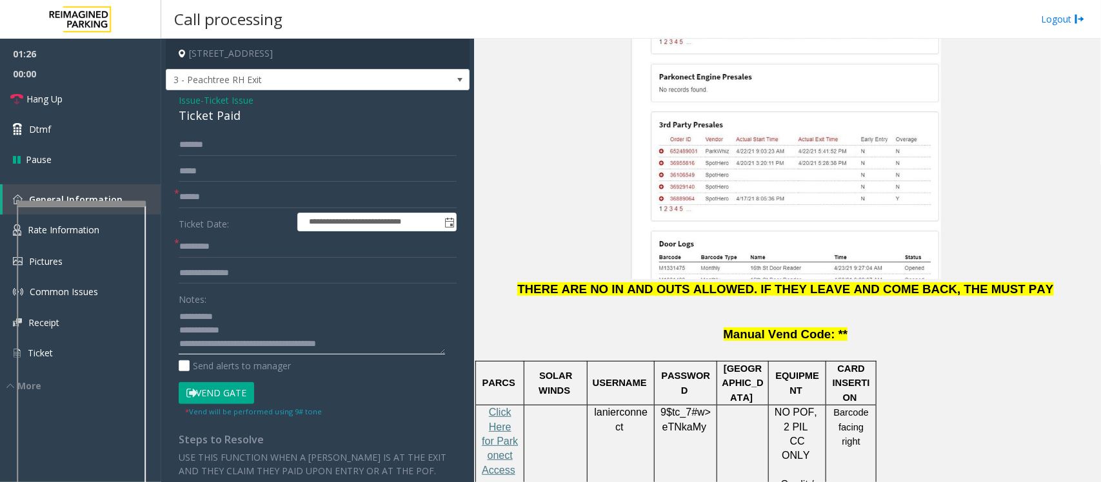
click at [237, 336] on textarea at bounding box center [312, 330] width 266 height 48
type textarea "**********"
click at [194, 201] on input "text" at bounding box center [318, 197] width 278 height 22
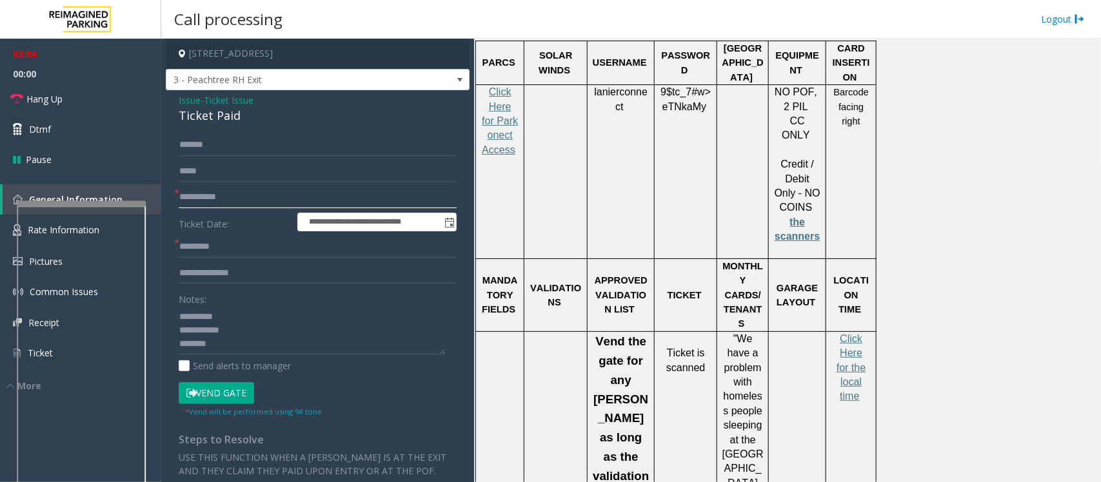
scroll to position [1854, 0]
type input "**********"
click at [858, 332] on span "Click Here for the local time" at bounding box center [851, 366] width 29 height 69
click at [219, 401] on button "Vend Gate" at bounding box center [216, 394] width 75 height 22
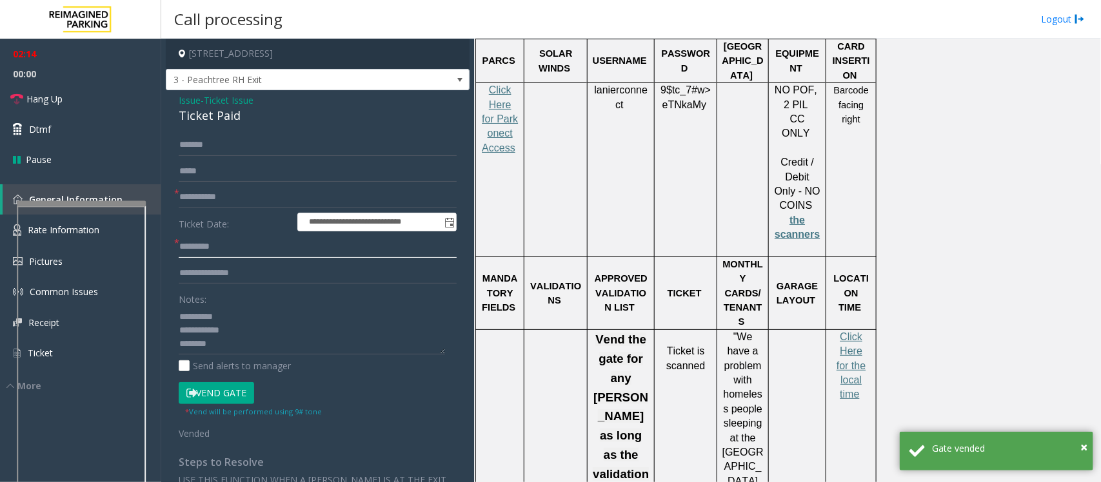
paste input "*******"
click at [197, 243] on input "*******" at bounding box center [318, 247] width 278 height 22
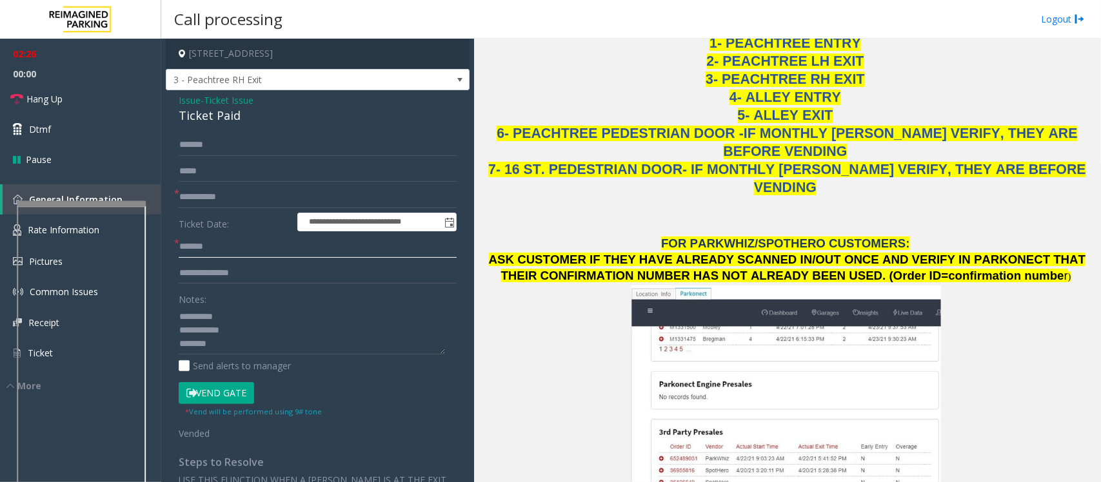
scroll to position [1129, 0]
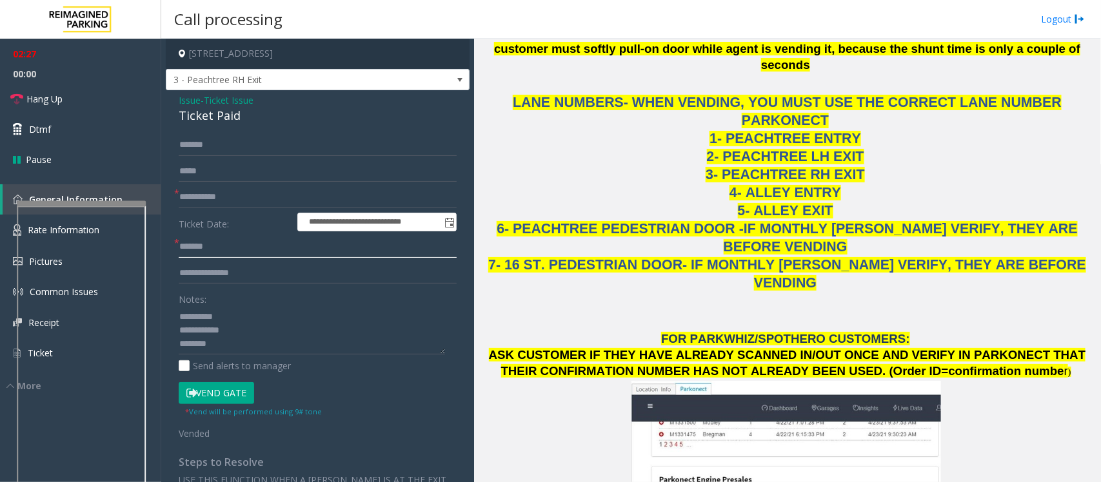
type input "*******"
click at [183, 199] on input "**********" at bounding box center [318, 197] width 278 height 22
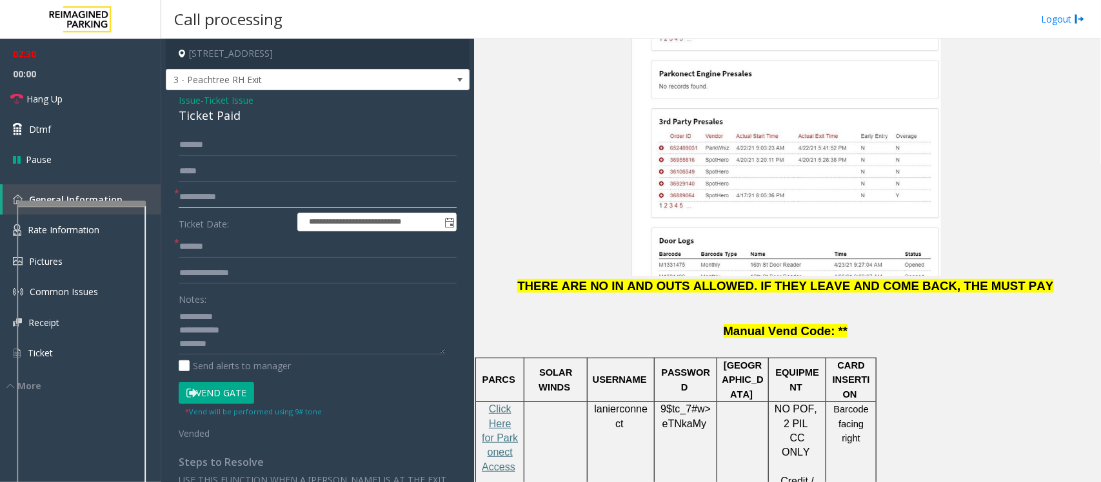
scroll to position [1613, 0]
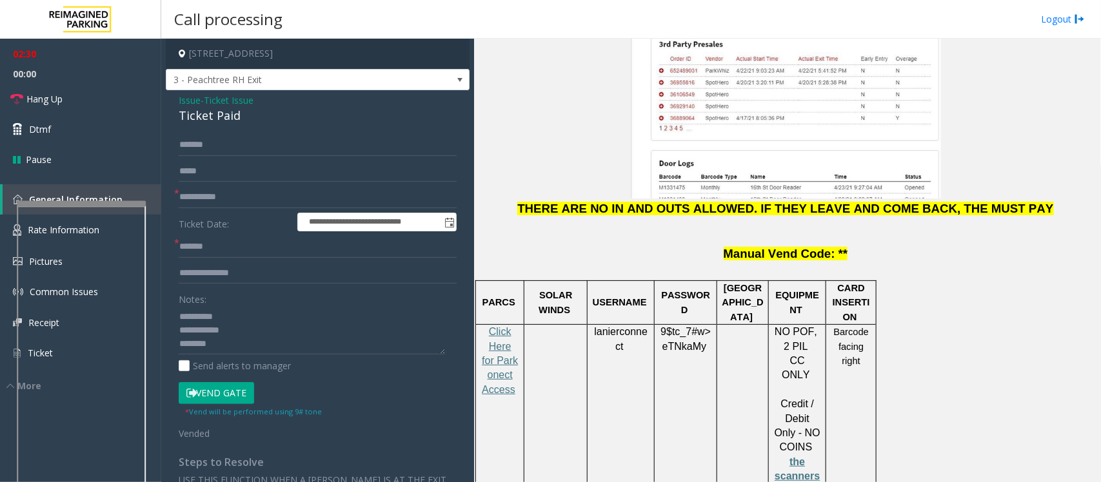
click at [493, 325] on p "Click Here for Parkonect Access" at bounding box center [500, 368] width 39 height 86
click at [56, 106] on link "Hang Up" at bounding box center [80, 99] width 161 height 30
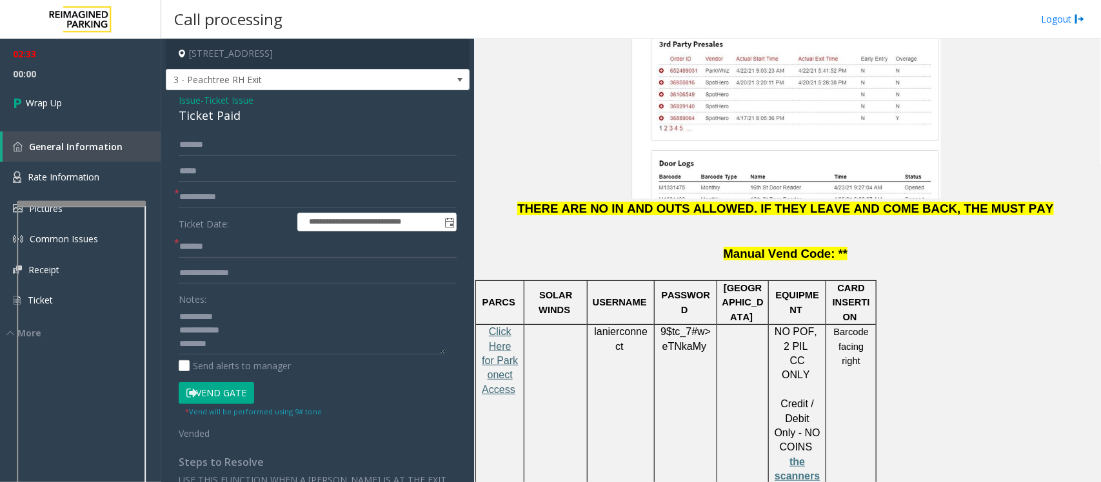
click at [500, 326] on span "Click Here for Parkonect Access" at bounding box center [500, 360] width 36 height 69
drag, startPoint x: 595, startPoint y: 226, endPoint x: 622, endPoint y: 249, distance: 36.2
click at [622, 325] on p "lanierconnect" at bounding box center [620, 339] width 57 height 29
copy span "lanierconnect"
drag, startPoint x: 662, startPoint y: 231, endPoint x: 701, endPoint y: 248, distance: 41.9
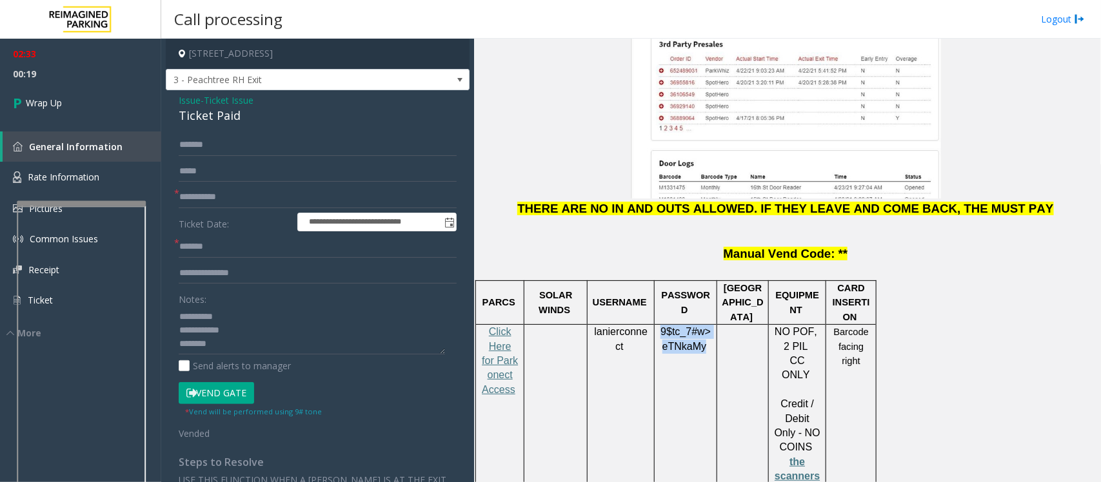
click at [701, 326] on span "9$tc_7#w> eTNkaMy" at bounding box center [686, 339] width 50 height 26
copy span "9$tc_7#w> eTNkaMy"
click at [201, 199] on input "**********" at bounding box center [318, 197] width 278 height 22
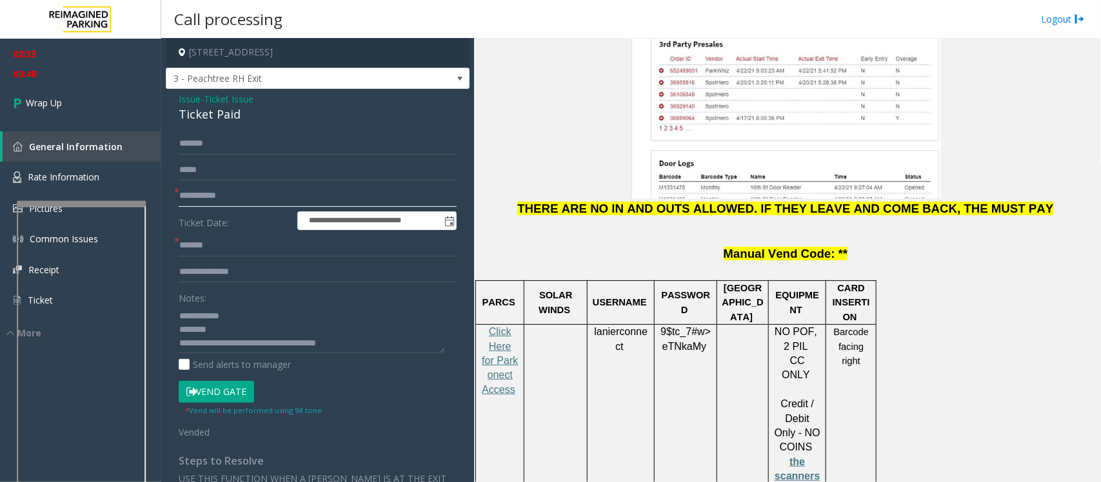
scroll to position [0, 0]
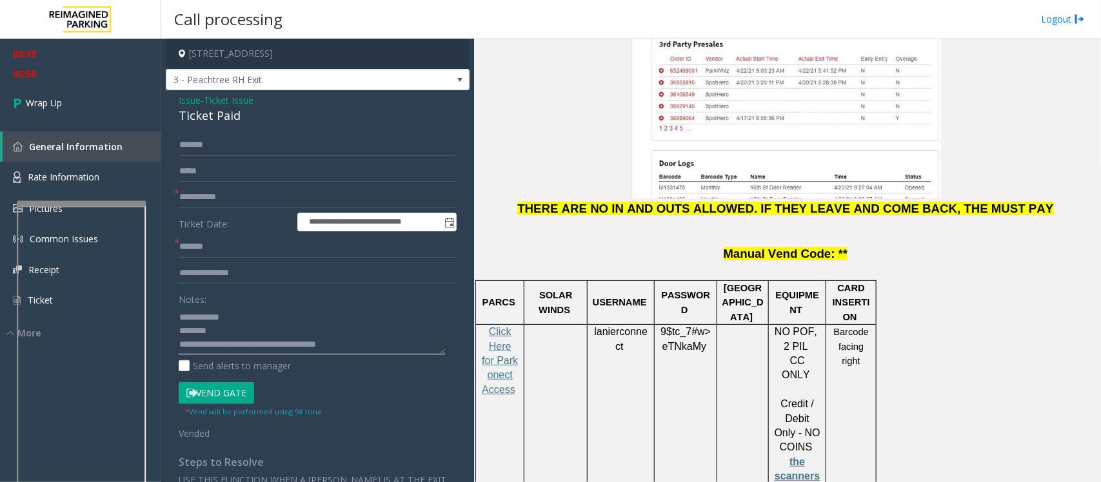
click at [230, 347] on textarea at bounding box center [312, 330] width 266 height 48
click at [242, 342] on textarea at bounding box center [312, 330] width 266 height 48
drag, startPoint x: 368, startPoint y: 346, endPoint x: 230, endPoint y: 335, distance: 138.5
click at [230, 335] on textarea at bounding box center [312, 330] width 266 height 48
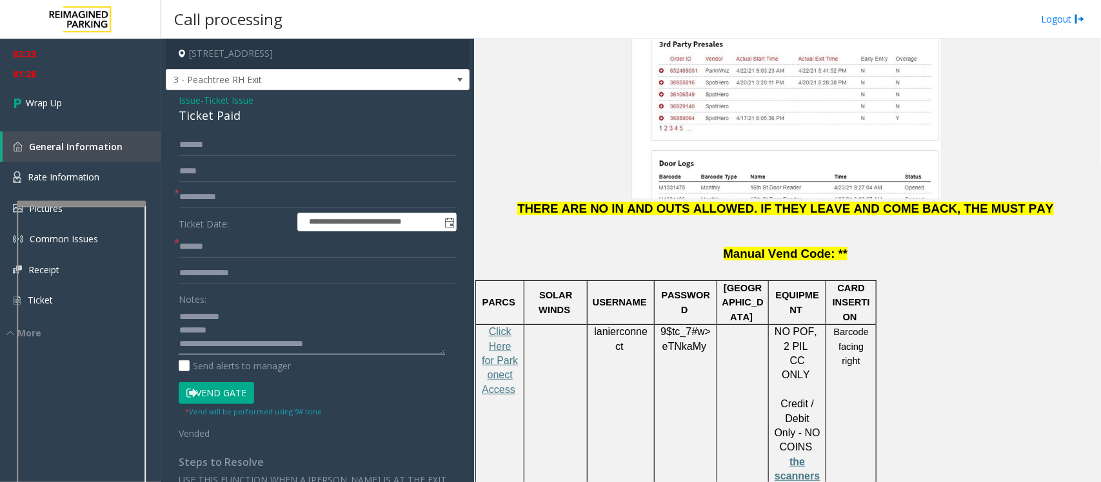
scroll to position [26, 0]
type textarea "**********"
click at [78, 100] on link "Wrap Up" at bounding box center [80, 103] width 161 height 38
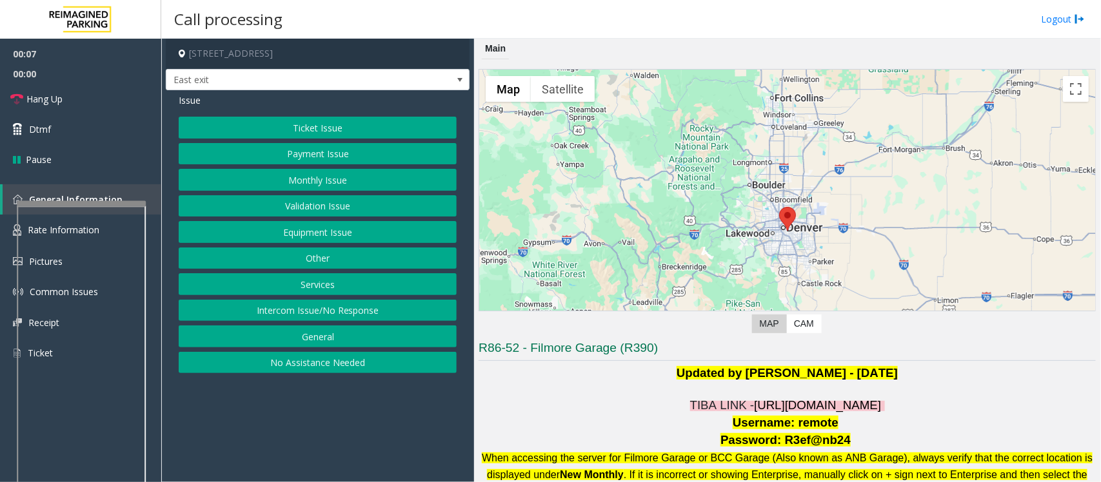
click at [286, 313] on button "Intercom Issue/No Response" at bounding box center [318, 311] width 278 height 22
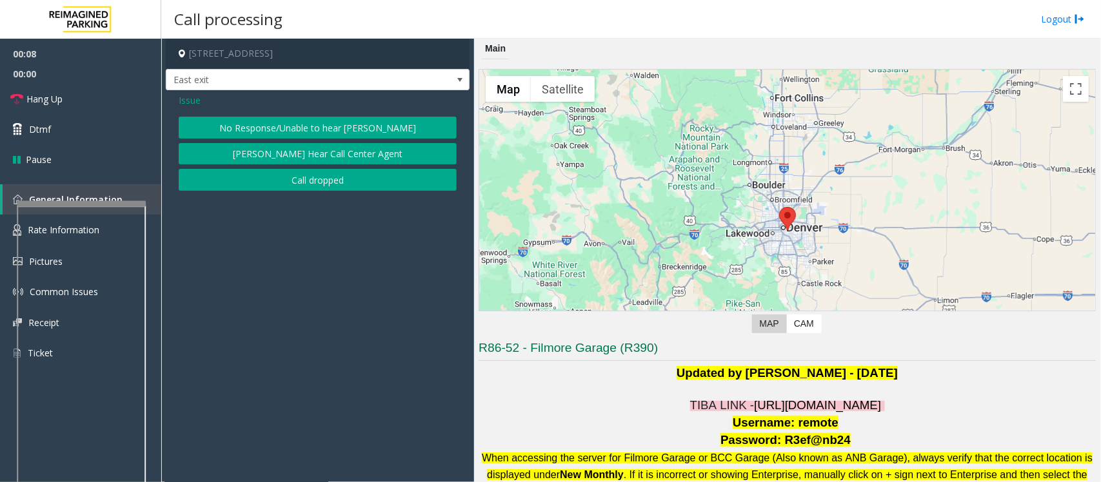
click at [292, 127] on button "No Response/Unable to hear [PERSON_NAME]" at bounding box center [318, 128] width 278 height 22
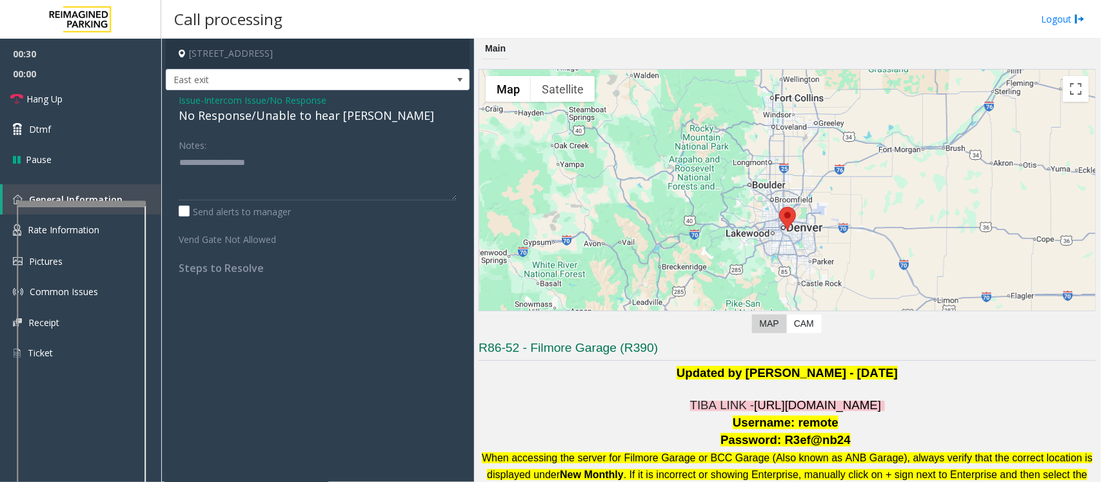
click at [186, 95] on span "Issue" at bounding box center [190, 101] width 22 height 14
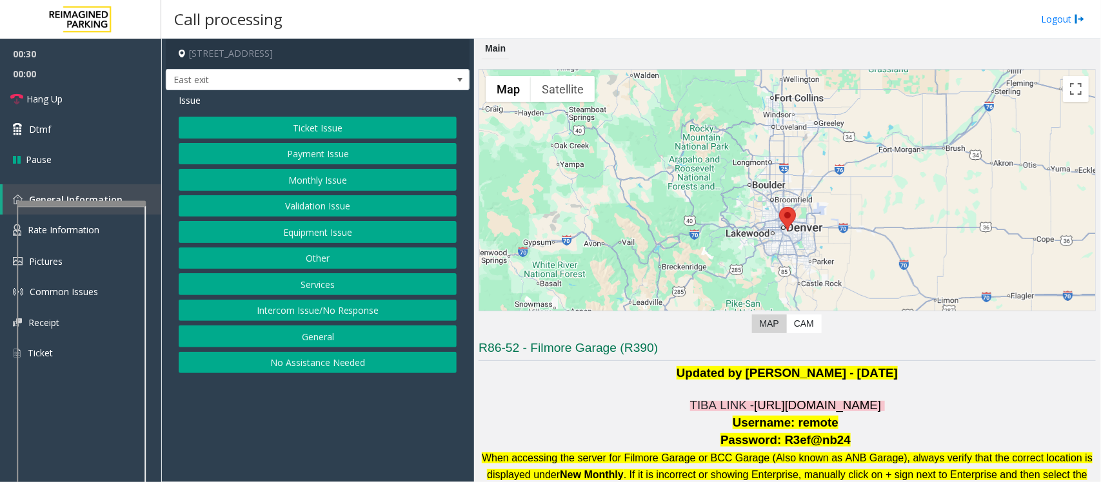
click at [324, 237] on button "Equipment Issue" at bounding box center [318, 232] width 278 height 22
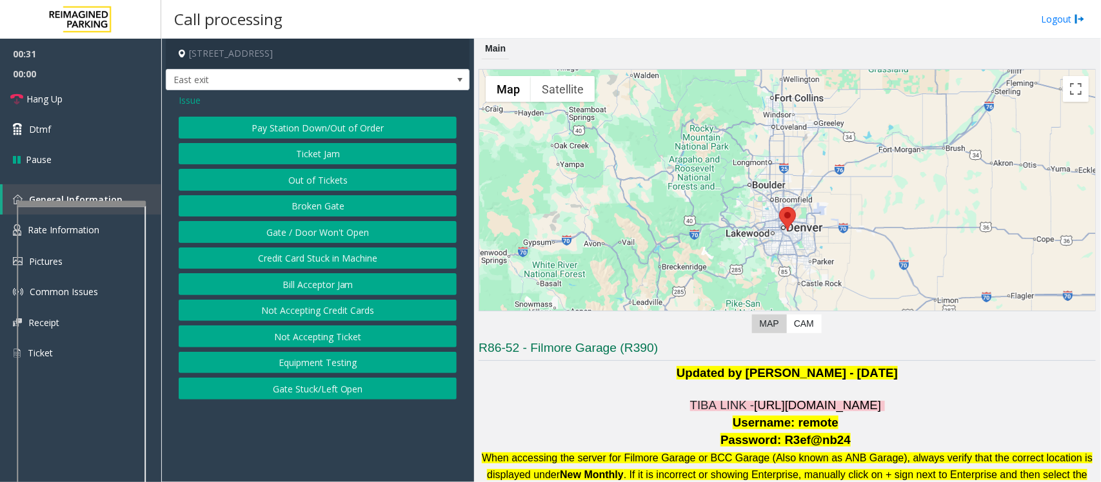
click at [314, 233] on button "Gate / Door Won't Open" at bounding box center [318, 232] width 278 height 22
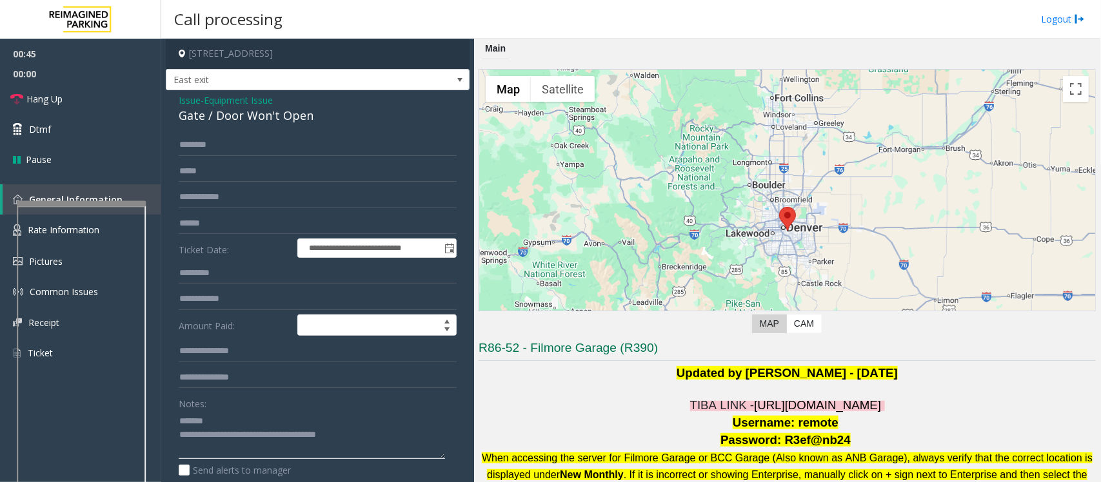
click at [262, 426] on textarea at bounding box center [312, 435] width 266 height 48
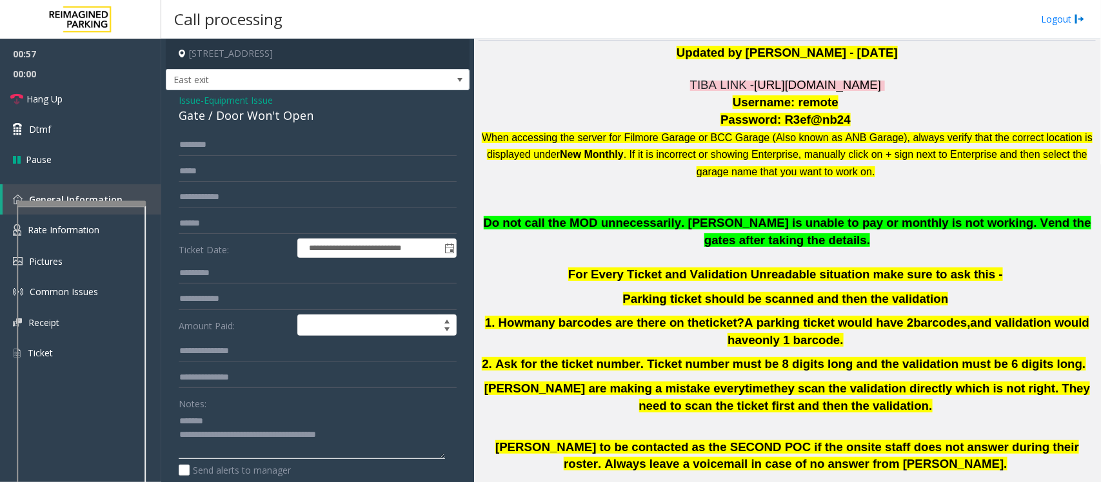
scroll to position [323, 0]
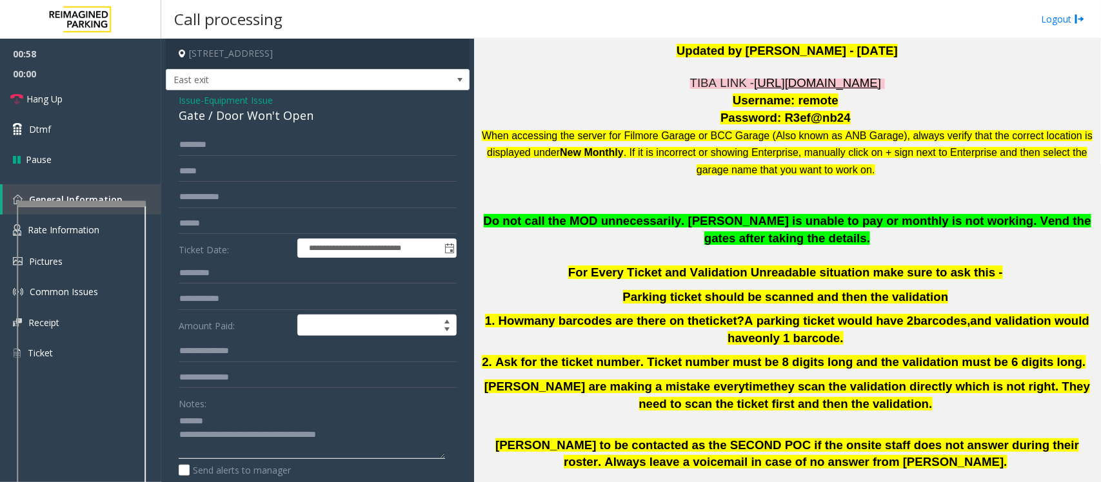
type textarea "**********"
click at [801, 81] on span "[URL][DOMAIN_NAME]" at bounding box center [817, 83] width 127 height 14
drag, startPoint x: 792, startPoint y: 103, endPoint x: 824, endPoint y: 103, distance: 32.3
click at [824, 103] on span "Username: remote" at bounding box center [786, 101] width 106 height 14
click at [822, 103] on span "Username: remote" at bounding box center [786, 101] width 106 height 14
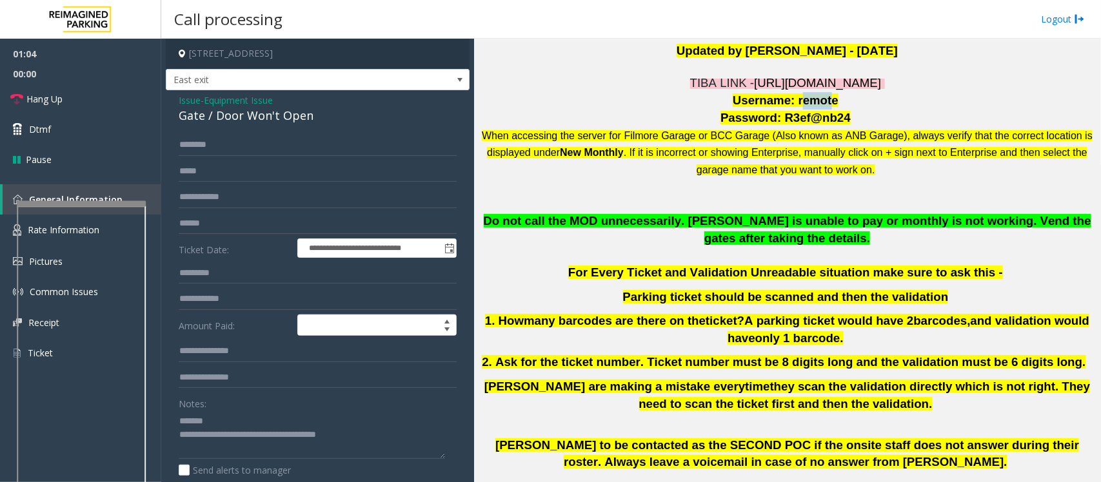
drag, startPoint x: 824, startPoint y: 101, endPoint x: 792, endPoint y: 101, distance: 31.6
click at [792, 101] on span "Username: remote" at bounding box center [786, 101] width 106 height 14
drag, startPoint x: 790, startPoint y: 100, endPoint x: 829, endPoint y: 103, distance: 38.8
click at [829, 103] on p "Username: remote" at bounding box center [787, 100] width 617 height 17
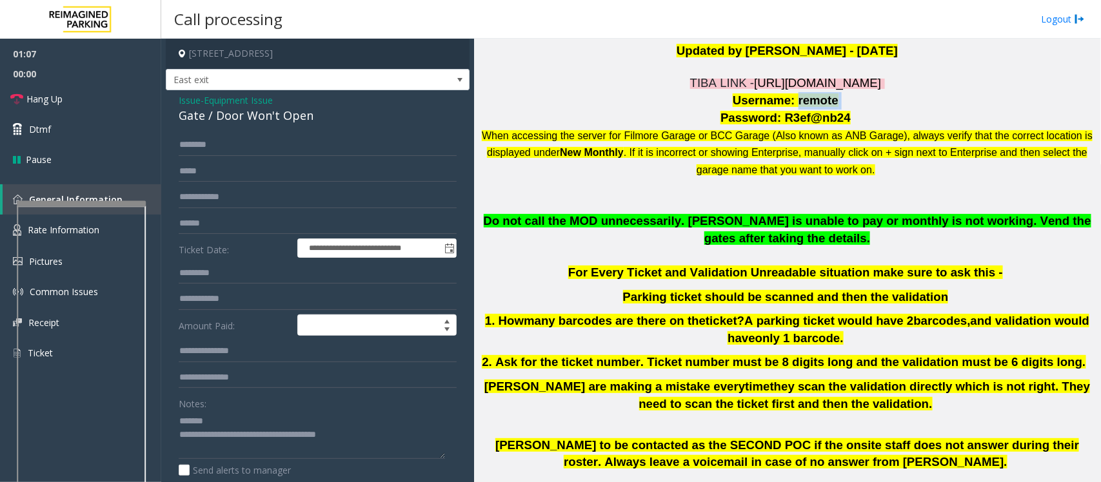
click at [816, 103] on span "Username: remote" at bounding box center [786, 101] width 106 height 14
drag, startPoint x: 791, startPoint y: 102, endPoint x: 824, endPoint y: 103, distance: 32.9
click at [824, 103] on span "Username: remote" at bounding box center [786, 101] width 106 height 14
copy span "remote"
drag, startPoint x: 780, startPoint y: 119, endPoint x: 834, endPoint y: 124, distance: 53.8
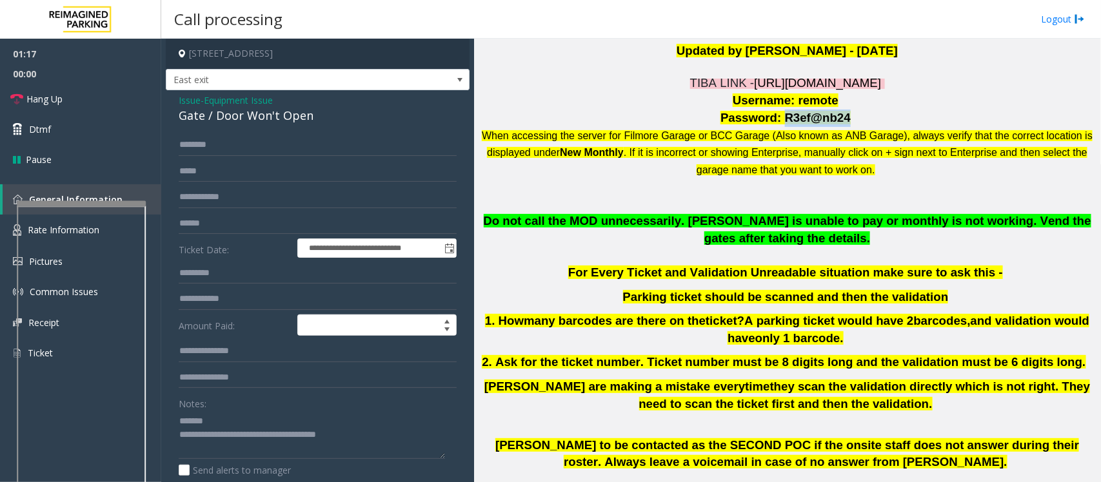
click at [834, 124] on span "Password: R3ef@nb24" at bounding box center [786, 118] width 130 height 14
copy span "R3ef@nb24"
click at [229, 101] on span "Equipment Issue" at bounding box center [238, 101] width 69 height 14
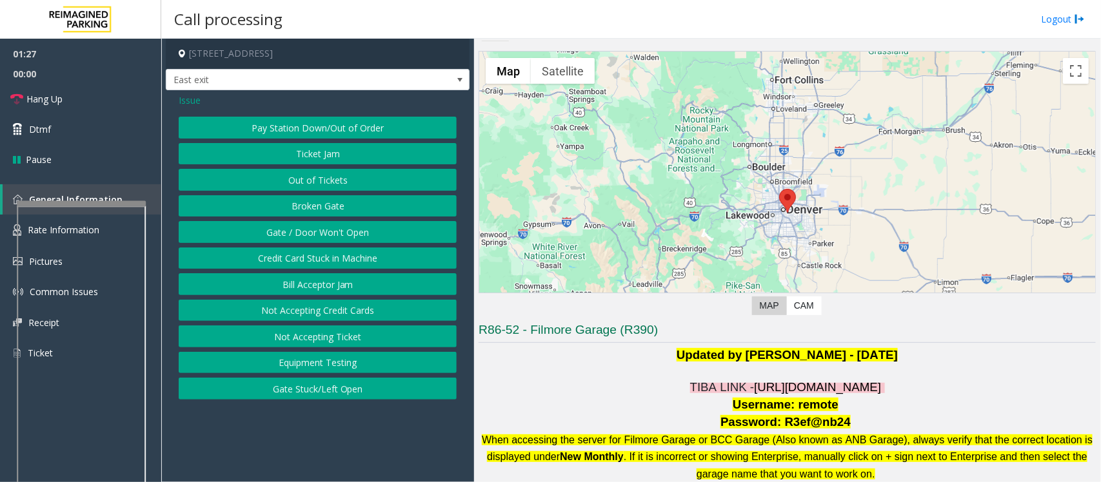
scroll to position [0, 0]
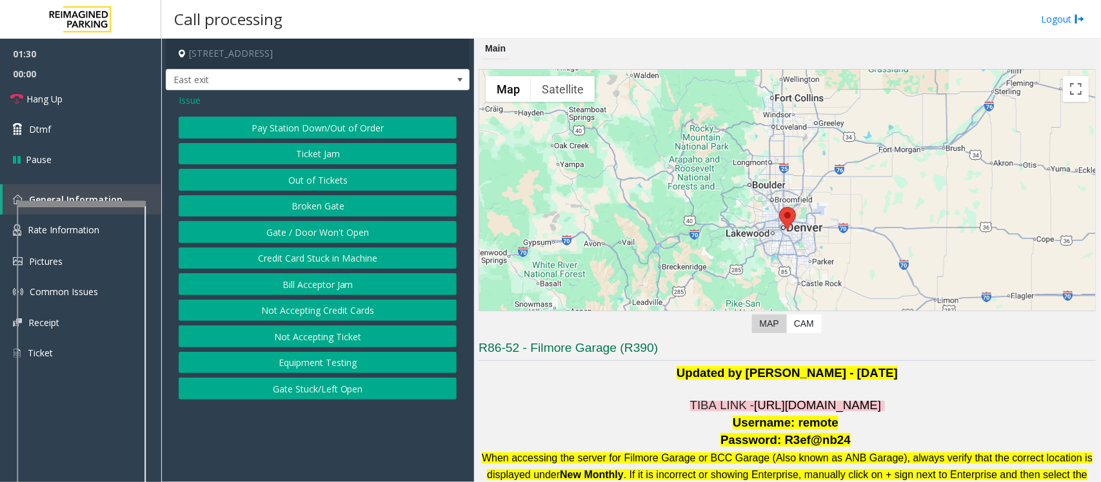
click at [189, 94] on span "Issue" at bounding box center [190, 101] width 22 height 14
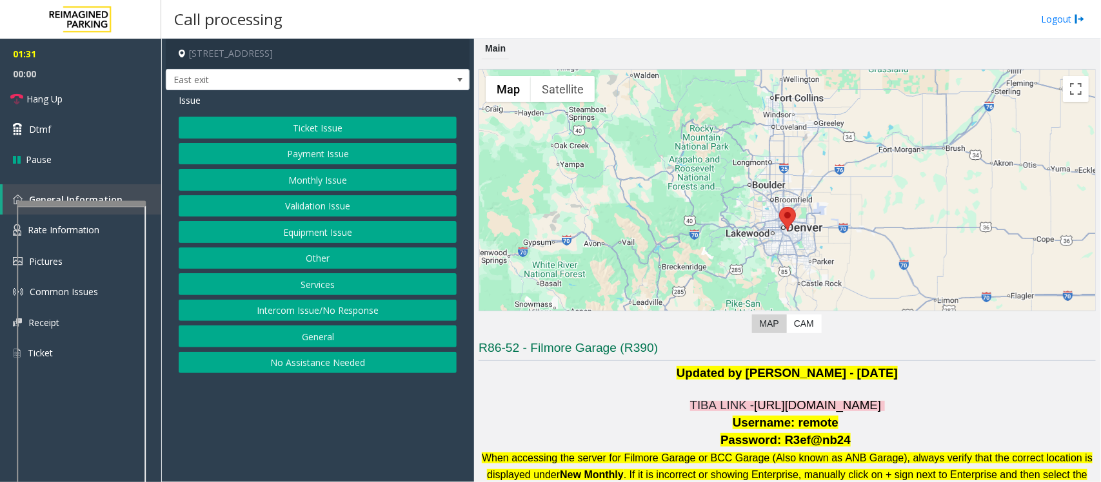
click at [334, 276] on button "Services" at bounding box center [318, 284] width 278 height 22
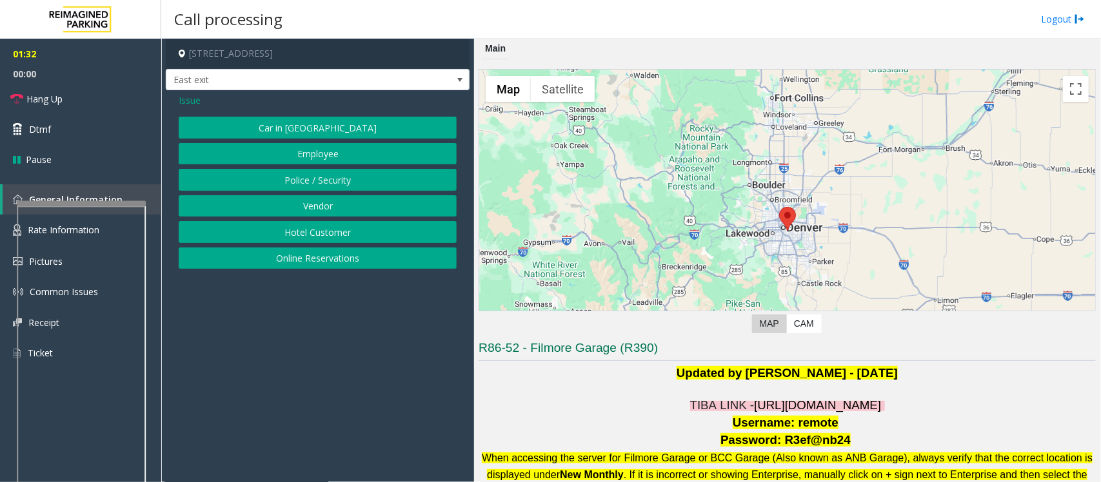
click at [329, 253] on button "Online Reservations" at bounding box center [318, 259] width 278 height 22
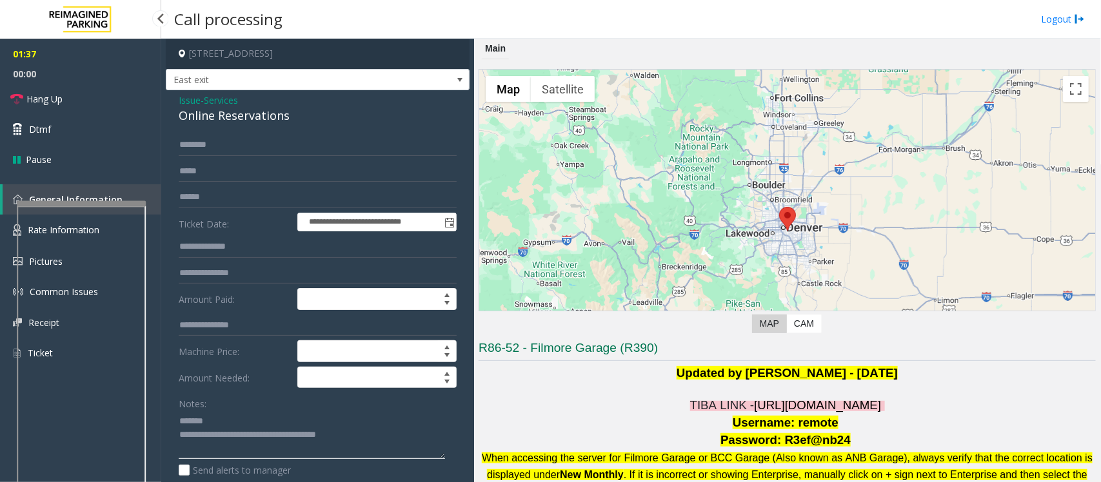
drag, startPoint x: 375, startPoint y: 437, endPoint x: 157, endPoint y: 391, distance: 223.5
click at [157, 391] on app-root "**********" at bounding box center [550, 241] width 1101 height 482
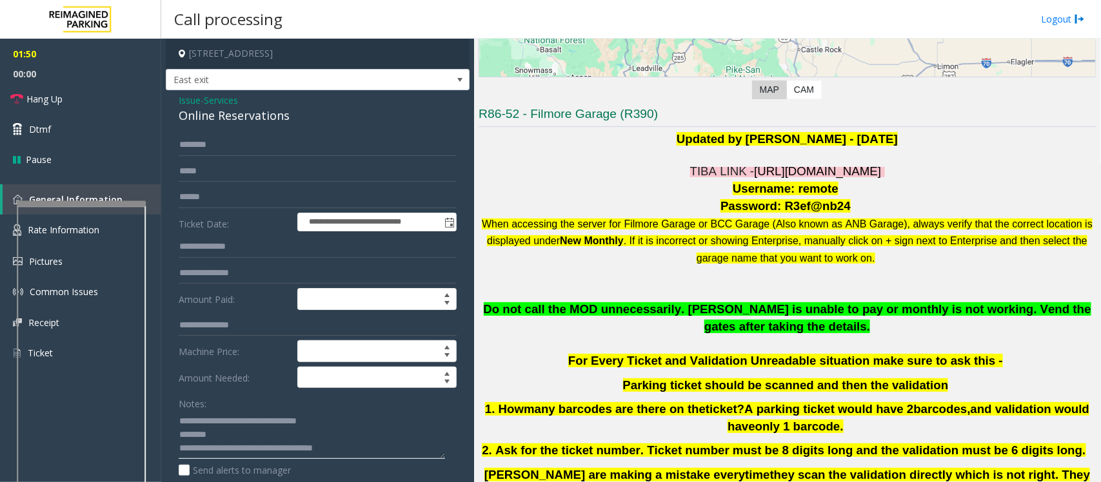
scroll to position [242, 0]
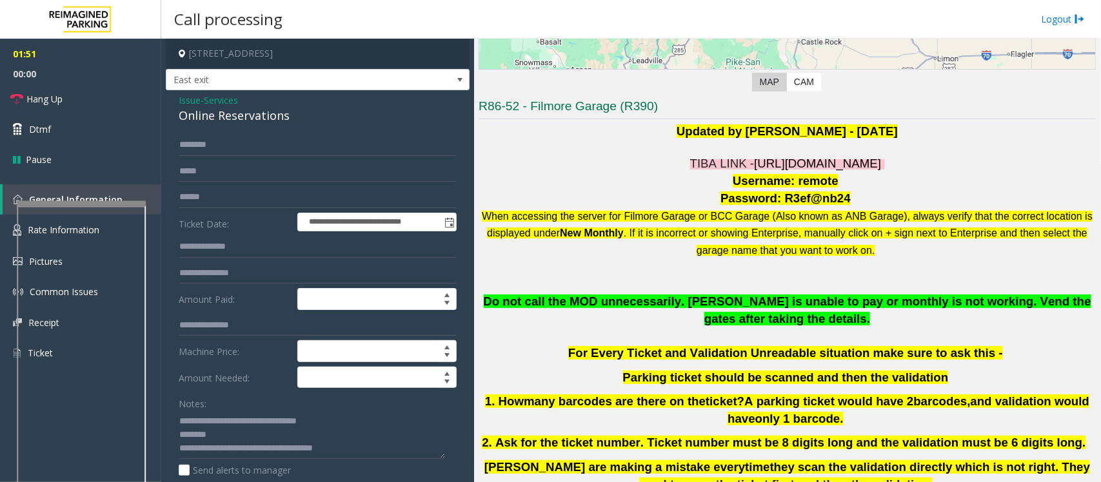
click at [798, 201] on span "Password: R3ef@nb24" at bounding box center [786, 199] width 130 height 14
click at [793, 201] on span "Password: R3ef@nb24" at bounding box center [786, 199] width 130 height 14
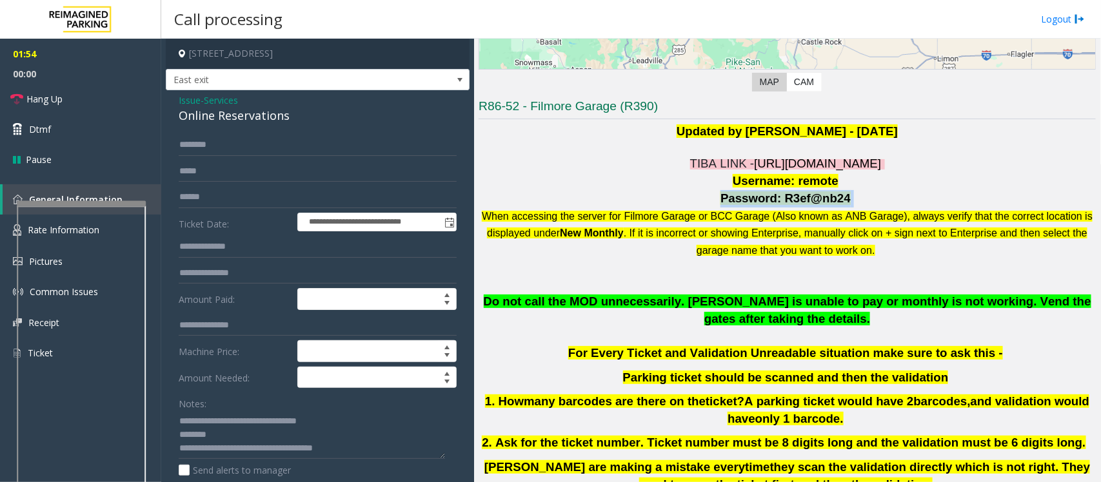
click at [808, 201] on span "Password: R3ef@nb24" at bounding box center [786, 199] width 130 height 14
click at [199, 197] on input "text" at bounding box center [318, 197] width 278 height 22
click at [246, 437] on textarea at bounding box center [312, 435] width 266 height 48
type textarea "**********"
drag, startPoint x: 779, startPoint y: 199, endPoint x: 833, endPoint y: 204, distance: 54.4
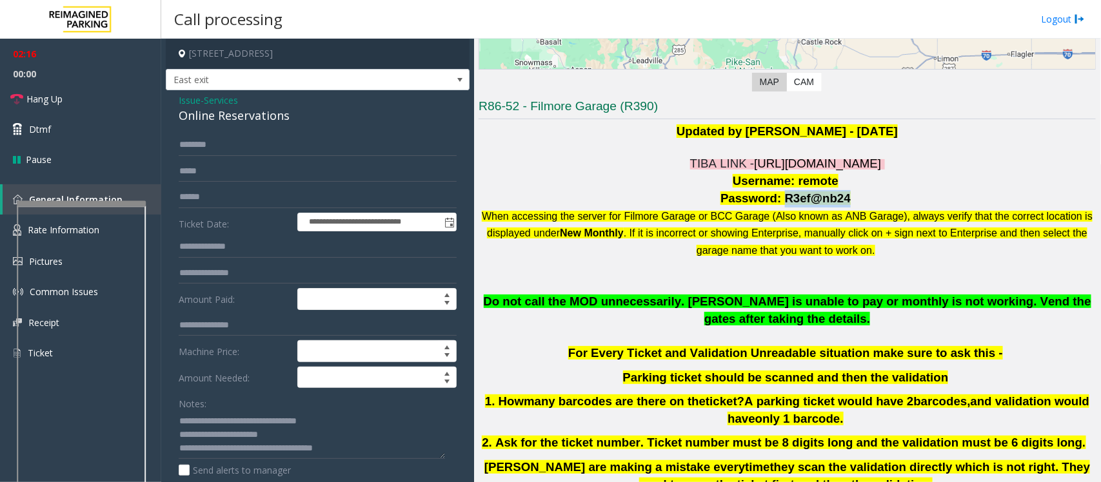
click at [833, 204] on span "Password: R3ef@nb24" at bounding box center [786, 199] width 130 height 14
copy span "R3ef@nb24"
click at [223, 148] on input "text" at bounding box center [318, 145] width 278 height 22
type input "*"
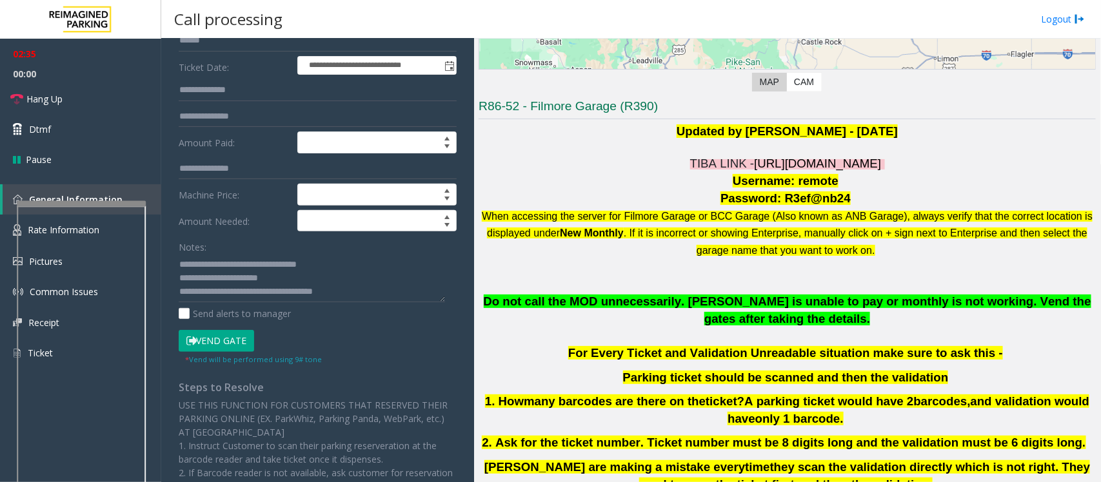
scroll to position [161, 0]
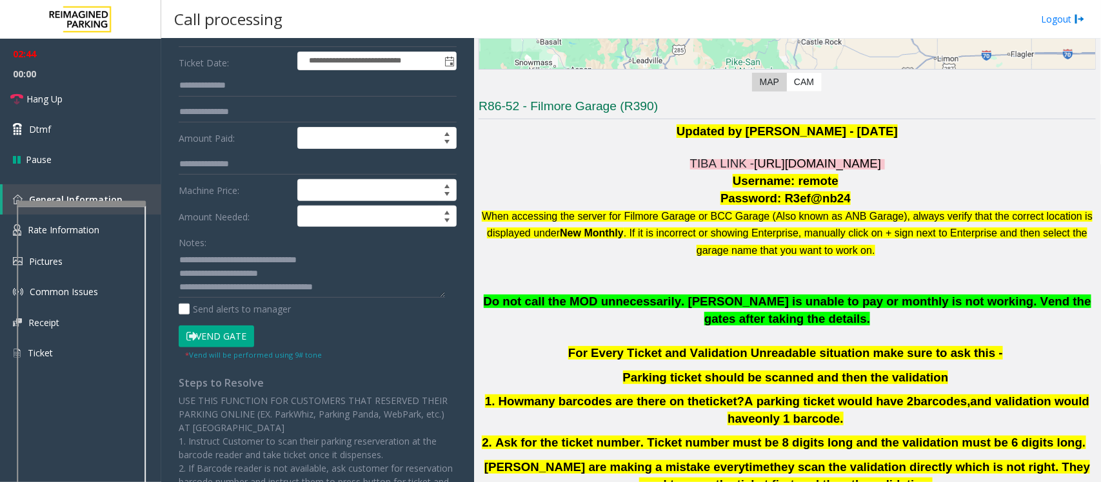
type input "******"
click at [224, 339] on button "Vend Gate" at bounding box center [216, 337] width 75 height 22
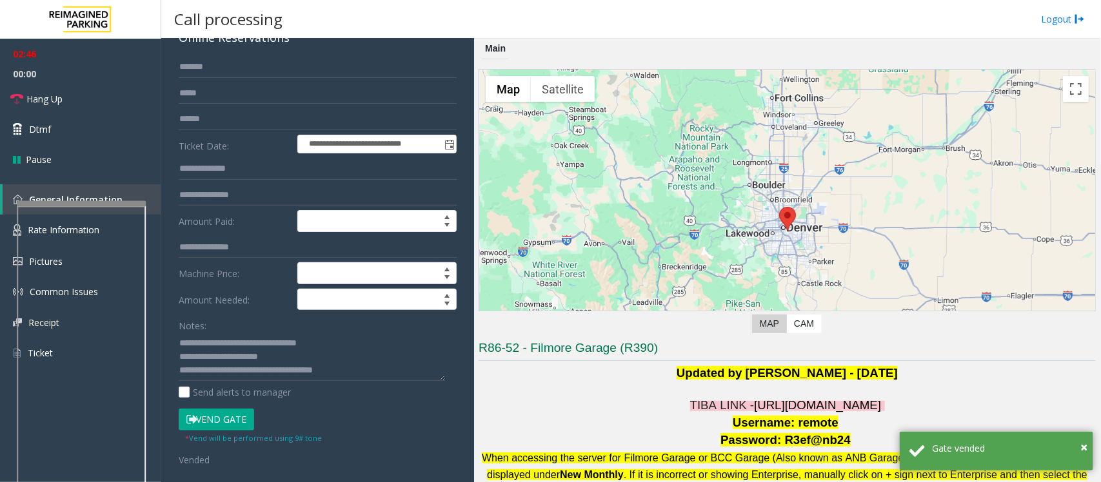
scroll to position [0, 0]
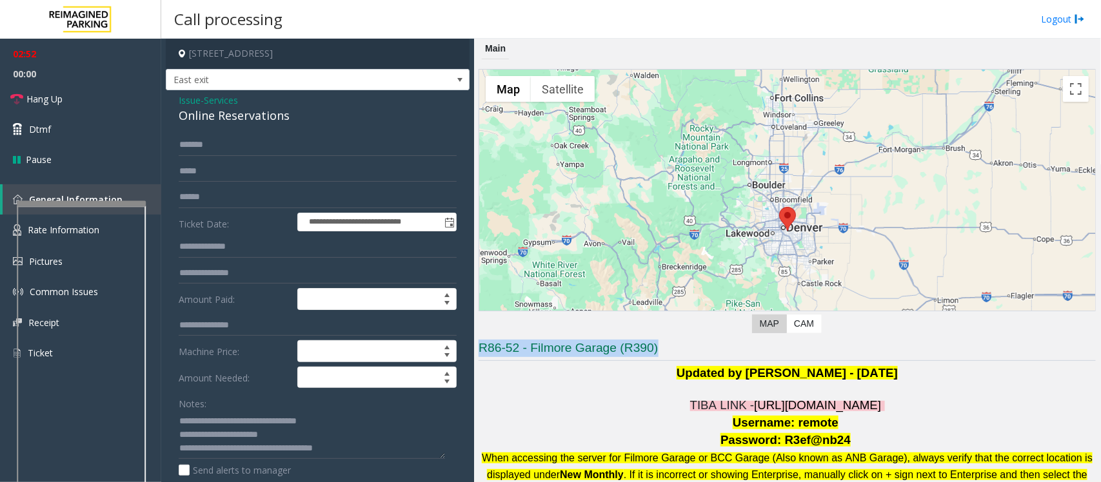
drag, startPoint x: 679, startPoint y: 346, endPoint x: 482, endPoint y: 343, distance: 196.1
click at [482, 343] on h3 "R86-52 - Filmore Garage (R390)" at bounding box center [787, 350] width 617 height 21
click at [517, 384] on p at bounding box center [787, 390] width 617 height 16
drag, startPoint x: 686, startPoint y: 339, endPoint x: 479, endPoint y: 347, distance: 207.2
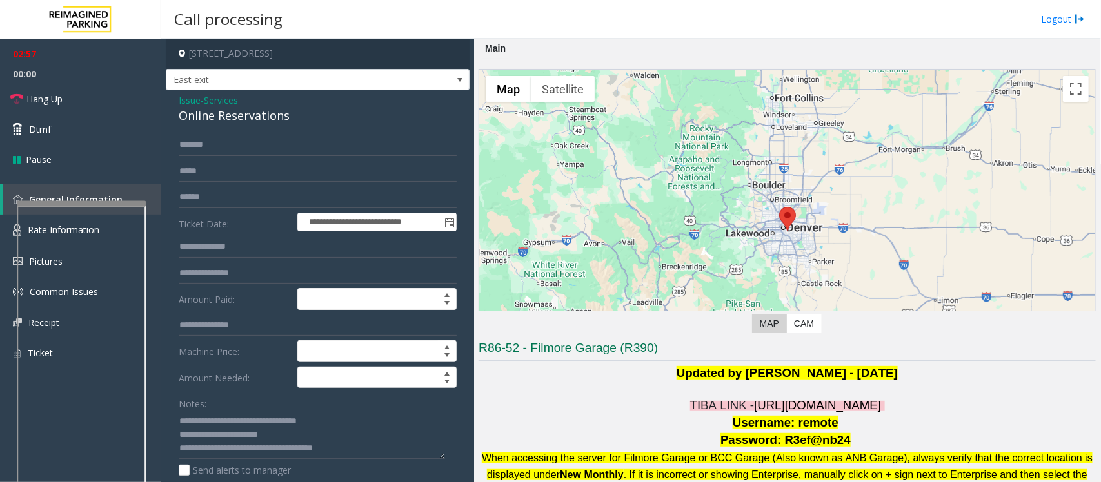
click at [517, 385] on p at bounding box center [787, 390] width 617 height 16
click at [41, 104] on span "Hang Up" at bounding box center [44, 99] width 36 height 14
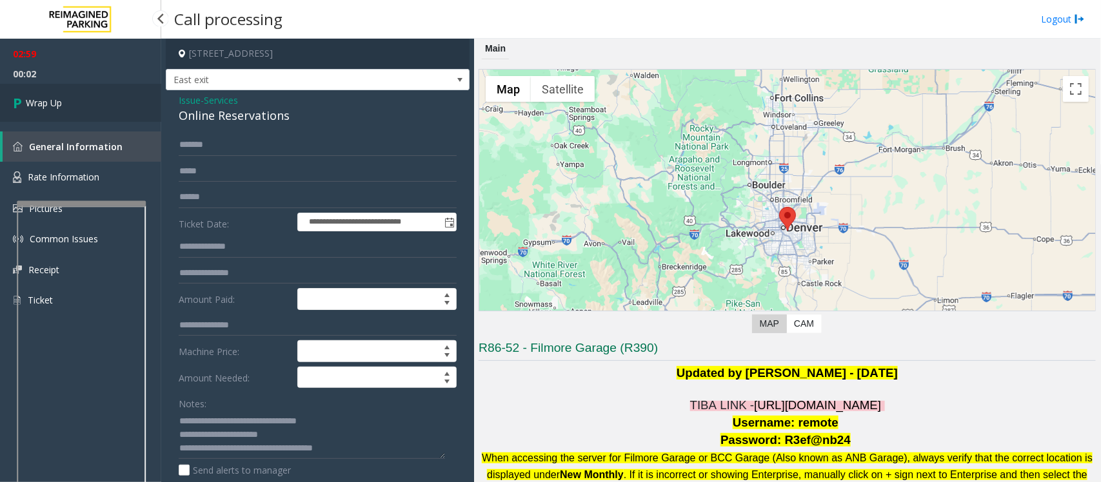
click at [55, 103] on span "Wrap Up" at bounding box center [44, 103] width 36 height 14
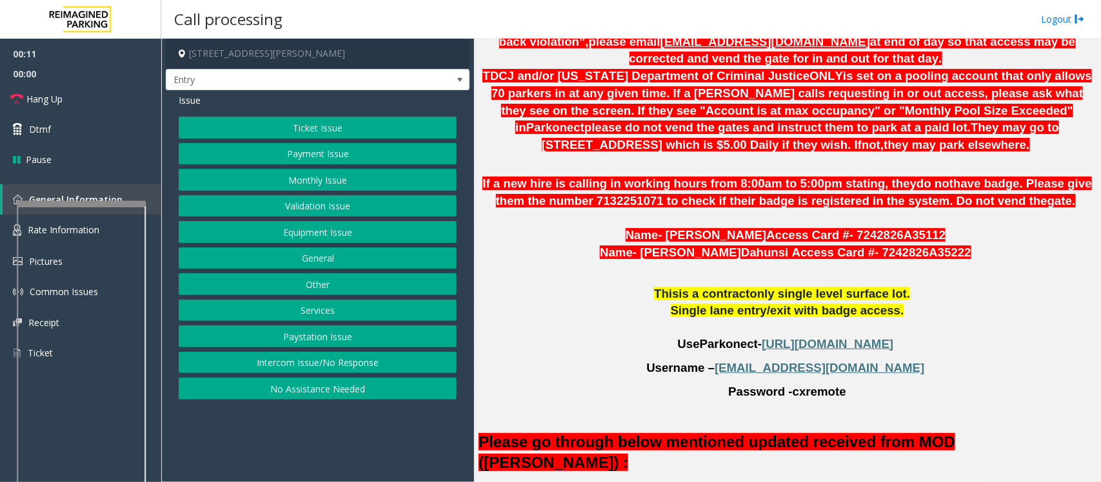
scroll to position [806, 0]
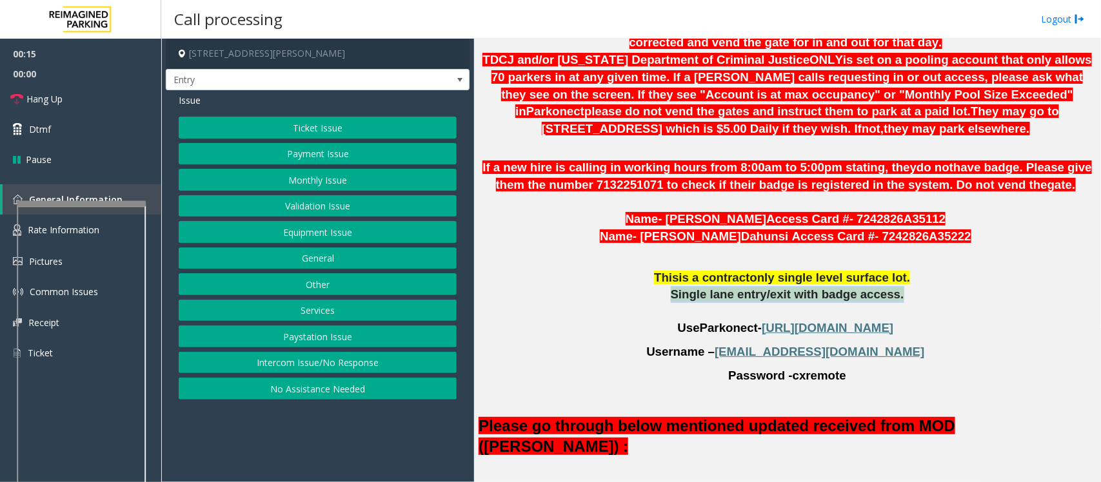
drag, startPoint x: 651, startPoint y: 243, endPoint x: 897, endPoint y: 255, distance: 245.4
click at [897, 286] on p "Single lane entry/exit with badge access ." at bounding box center [787, 294] width 617 height 17
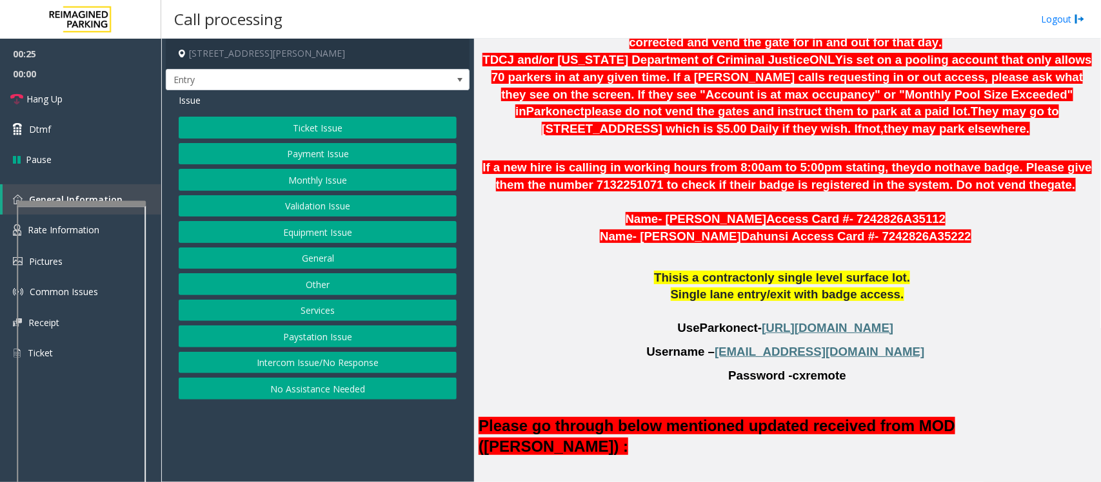
click at [227, 229] on button "Equipment Issue" at bounding box center [318, 232] width 278 height 22
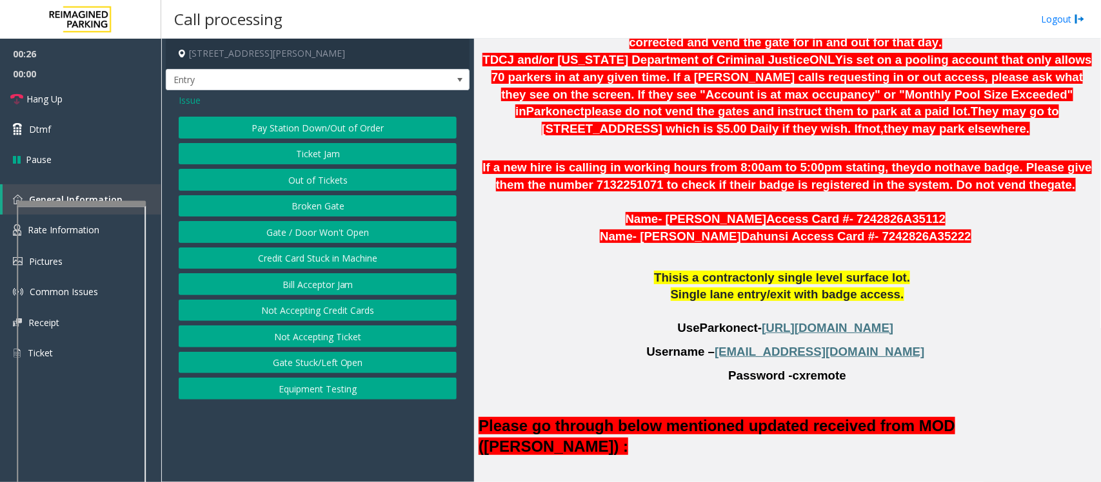
click at [256, 234] on button "Gate / Door Won't Open" at bounding box center [318, 232] width 278 height 22
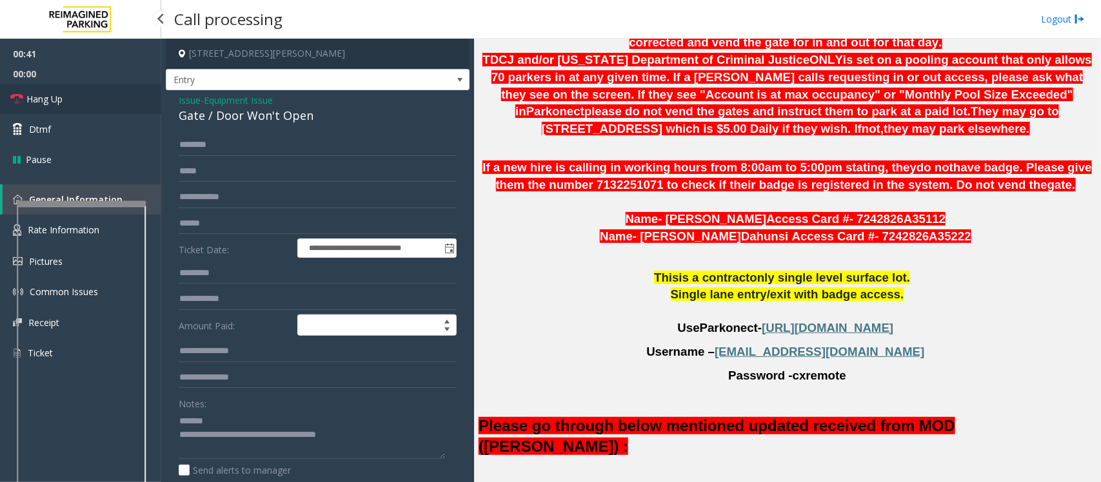
click at [95, 104] on link "Hang Up" at bounding box center [80, 99] width 161 height 30
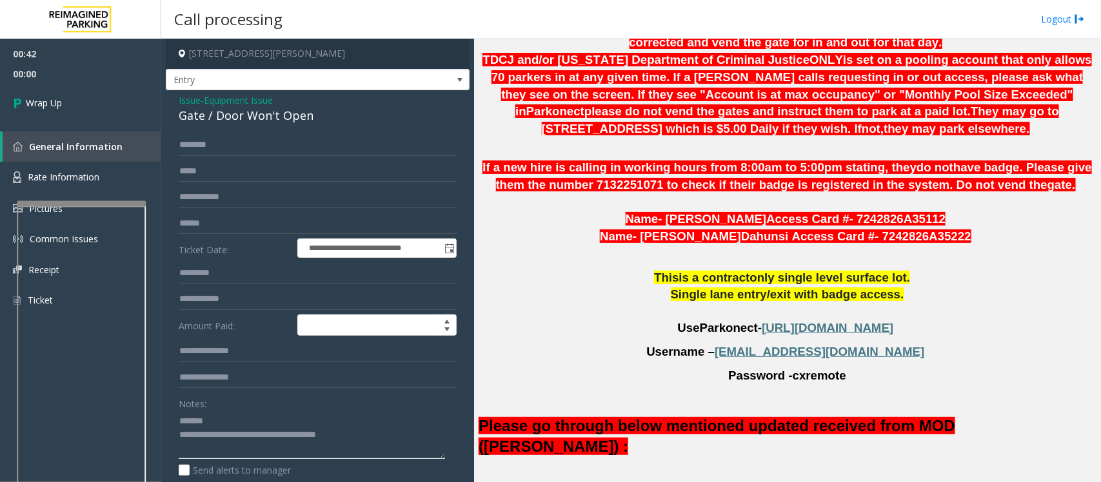
click at [248, 414] on textarea at bounding box center [312, 435] width 266 height 48
drag, startPoint x: 378, startPoint y: 442, endPoint x: 232, endPoint y: 433, distance: 146.1
click at [232, 433] on textarea at bounding box center [312, 435] width 266 height 48
click at [669, 271] on span "This" at bounding box center [666, 278] width 25 height 14
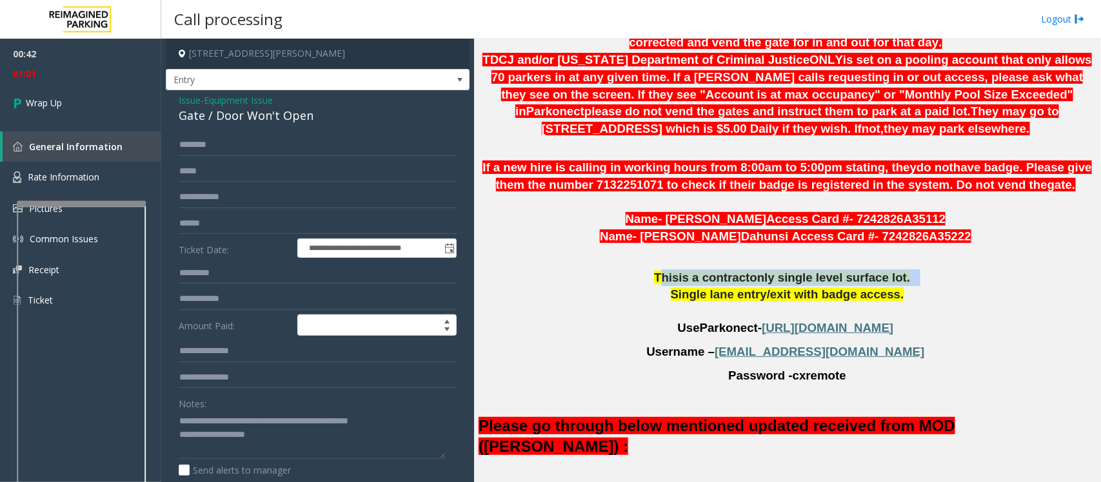
drag, startPoint x: 669, startPoint y: 234, endPoint x: 906, endPoint y: 242, distance: 237.5
click at [906, 270] on p "This is a contract only single level surface lot ." at bounding box center [787, 278] width 617 height 17
click at [713, 288] on span "Single lane entry/exit with badge access" at bounding box center [786, 295] width 230 height 14
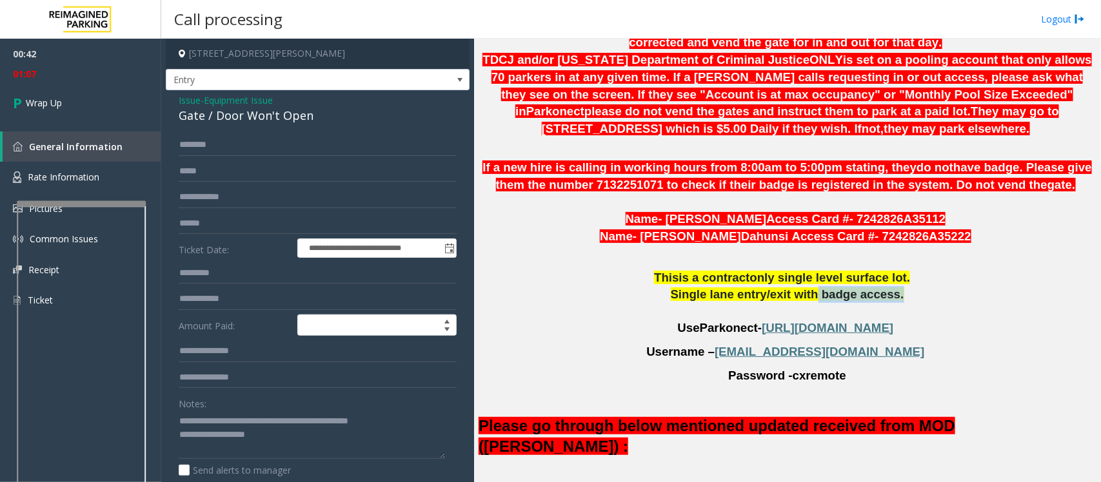
drag, startPoint x: 813, startPoint y: 252, endPoint x: 862, endPoint y: 253, distance: 49.1
click at [878, 288] on span "Single lane entry/exit with badge access" at bounding box center [786, 295] width 230 height 14
click at [263, 437] on textarea at bounding box center [312, 435] width 266 height 48
click at [373, 453] on textarea at bounding box center [312, 435] width 266 height 48
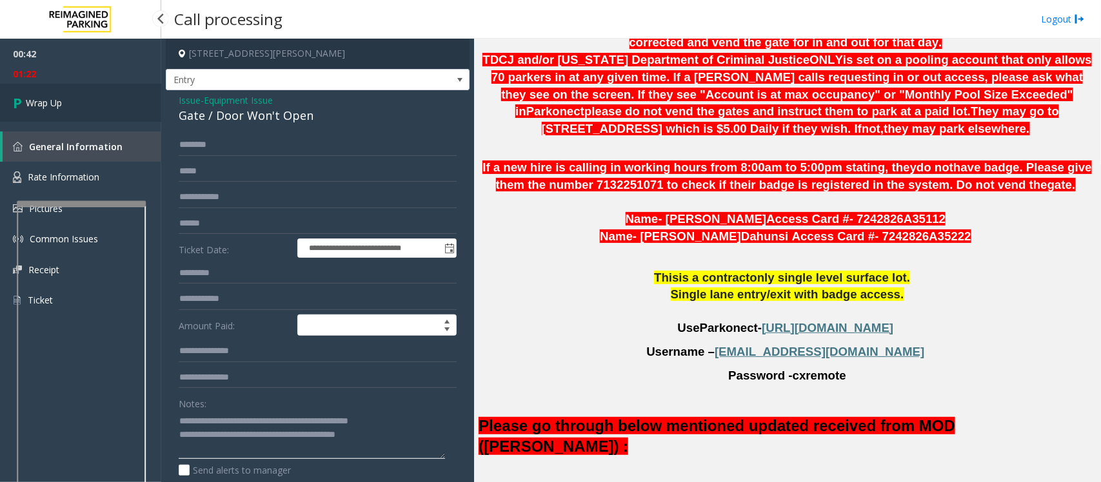
type textarea "**********"
click at [91, 103] on link "Wrap Up" at bounding box center [80, 103] width 161 height 38
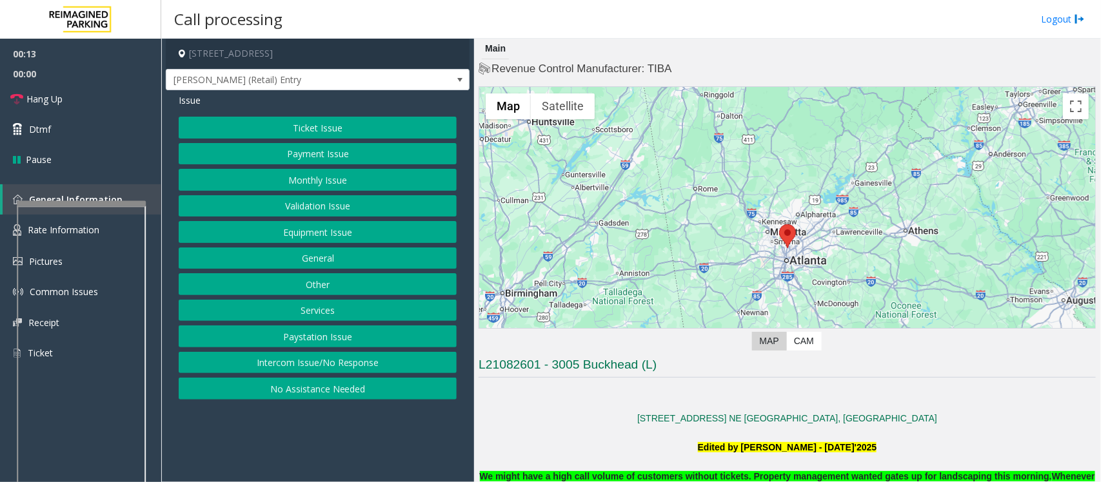
click at [275, 366] on button "Intercom Issue/No Response" at bounding box center [318, 363] width 278 height 22
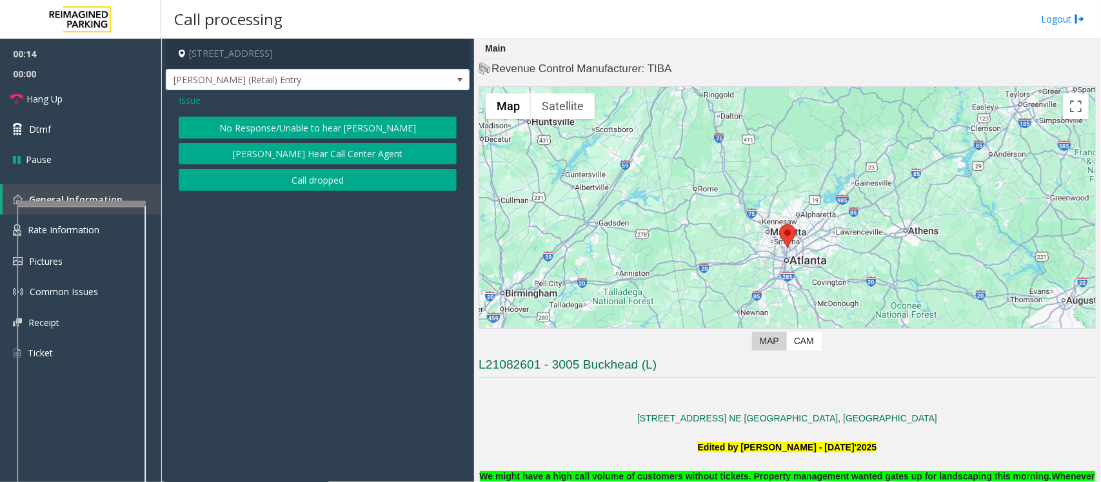
click at [229, 113] on div "Issue No Response/Unable to hear [PERSON_NAME] Cannot Hear Call Center Agent Ca…" at bounding box center [318, 143] width 304 height 107
click at [231, 119] on button "No Response/Unable to hear [PERSON_NAME]" at bounding box center [318, 128] width 278 height 22
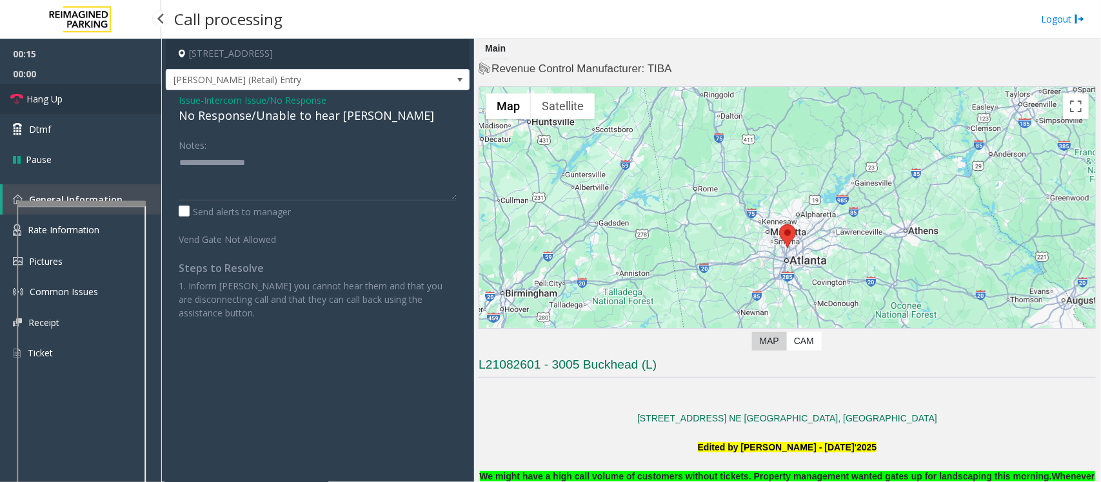
click at [50, 102] on span "Hang Up" at bounding box center [44, 99] width 36 height 14
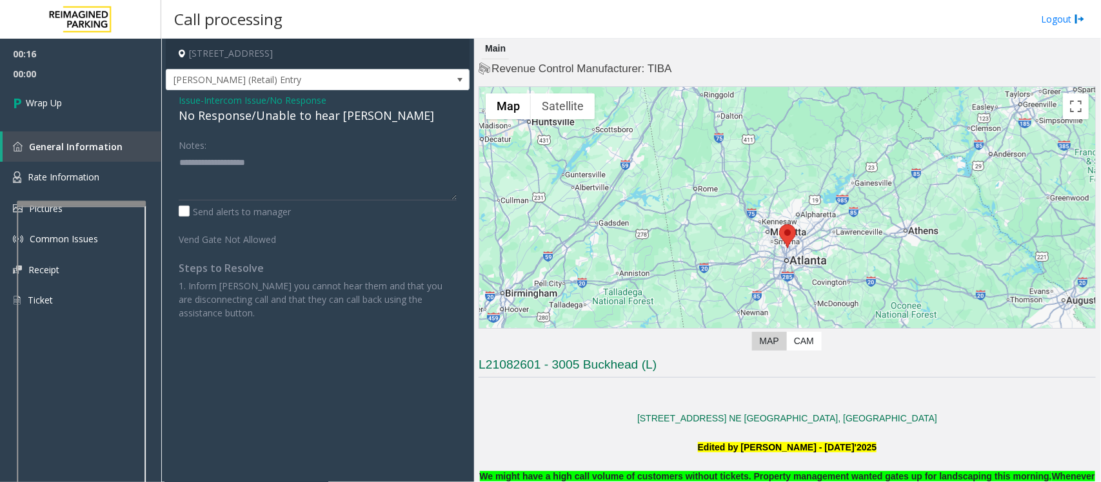
click at [200, 114] on div "No Response/Unable to hear [PERSON_NAME]" at bounding box center [318, 115] width 278 height 17
type textarea "**********"
click at [36, 101] on span "Wrap Up" at bounding box center [44, 103] width 36 height 14
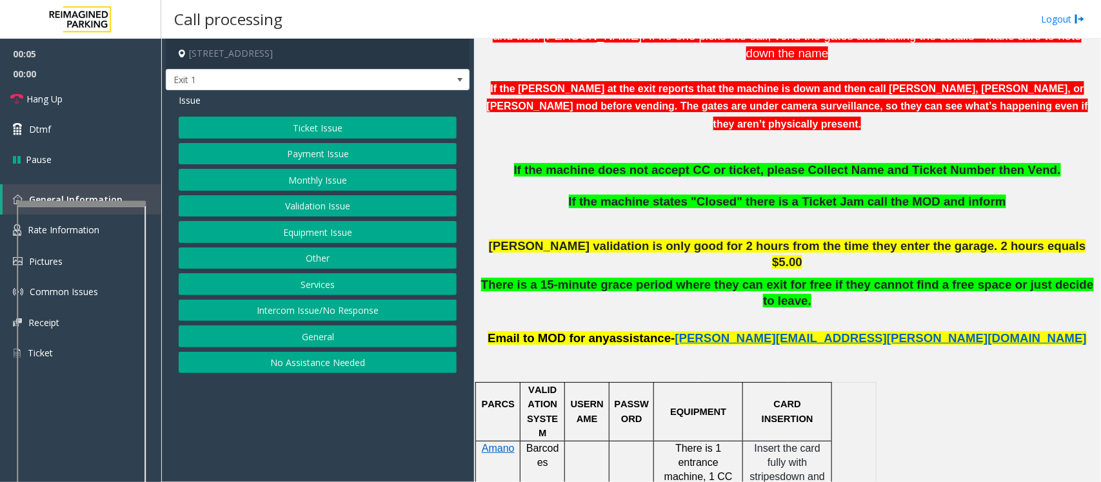
scroll to position [403, 0]
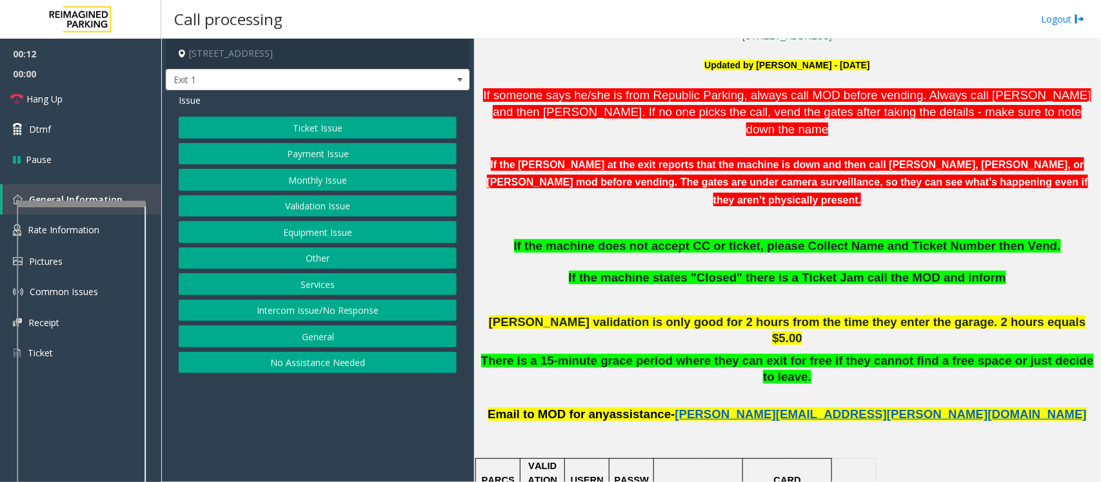
click at [275, 124] on button "Ticket Issue" at bounding box center [318, 128] width 278 height 22
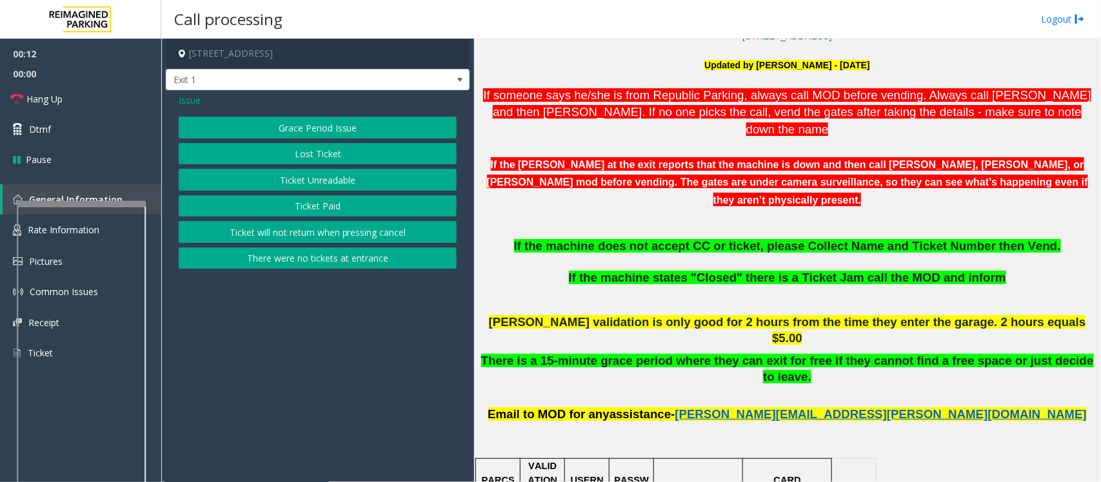
click at [292, 184] on button "Ticket Unreadable" at bounding box center [318, 180] width 278 height 22
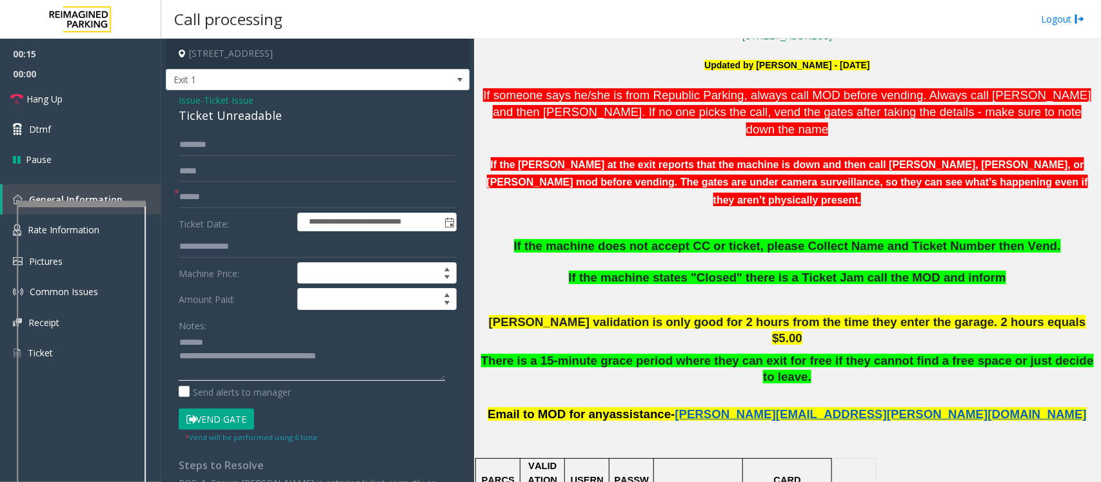
click at [234, 333] on textarea at bounding box center [312, 357] width 266 height 48
drag, startPoint x: 293, startPoint y: 116, endPoint x: 177, endPoint y: 111, distance: 116.2
click at [177, 111] on div "**********" at bounding box center [318, 385] width 304 height 590
type textarea "**********"
click at [224, 188] on input "text" at bounding box center [318, 197] width 278 height 22
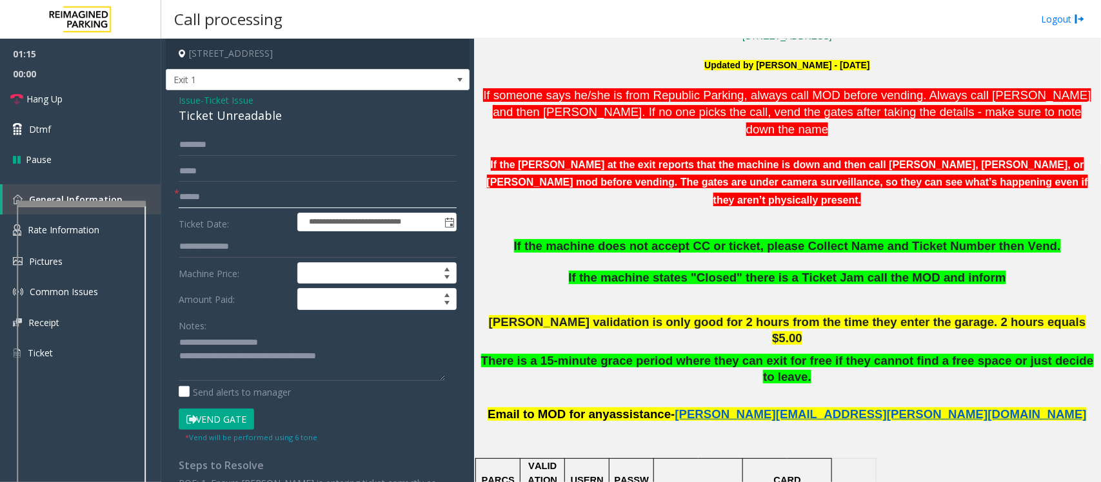
type input "******"
click at [221, 150] on input "text" at bounding box center [318, 145] width 278 height 22
type input "******"
click at [236, 417] on button "Vend Gate" at bounding box center [216, 420] width 75 height 22
click at [54, 104] on span "Hang Up" at bounding box center [44, 99] width 36 height 14
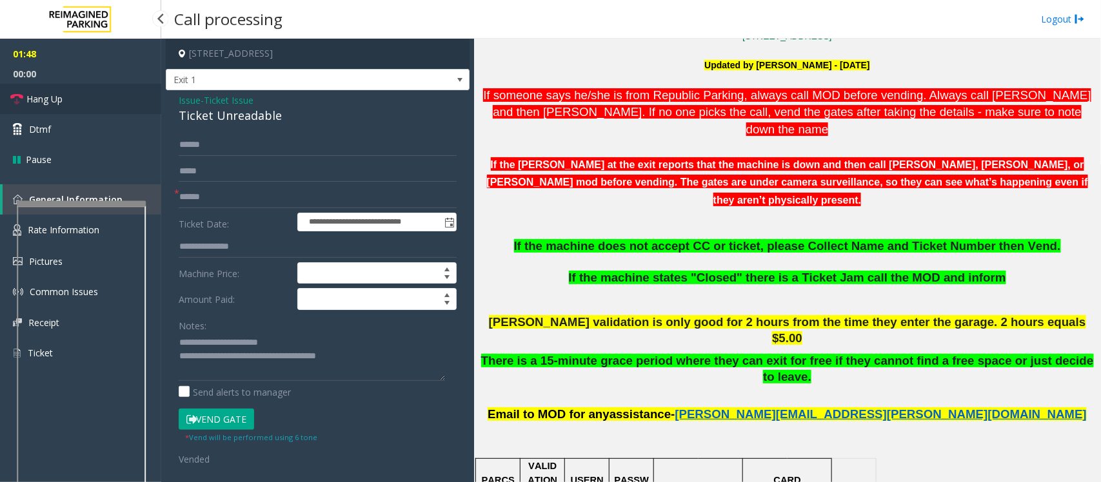
click at [54, 104] on span "Hang Up" at bounding box center [44, 99] width 36 height 14
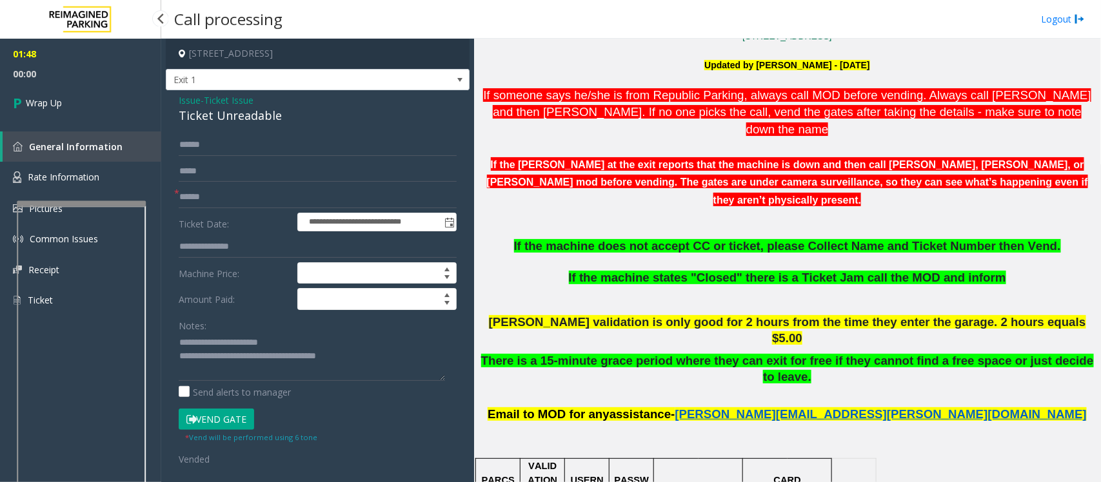
click at [53, 104] on span "Wrap Up" at bounding box center [44, 103] width 36 height 14
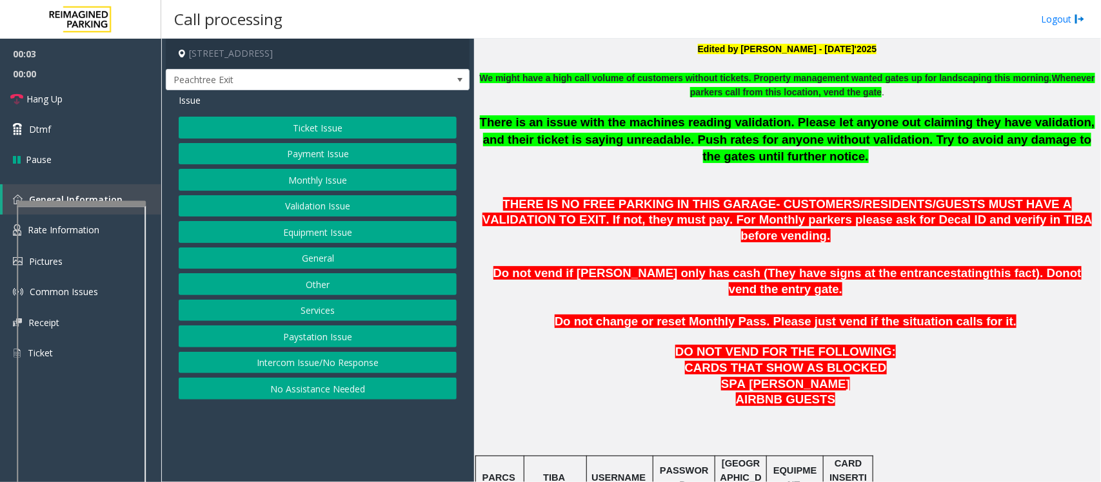
scroll to position [403, 0]
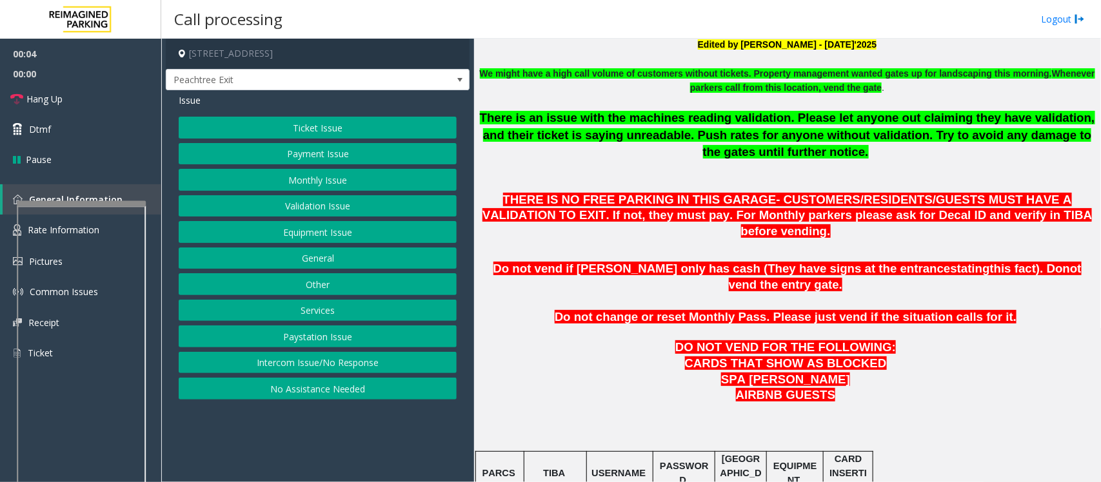
click at [552, 461] on td "TIBA" at bounding box center [555, 474] width 63 height 44
copy p "LAN21082601"
click at [316, 126] on button "Ticket Issue" at bounding box center [318, 128] width 278 height 22
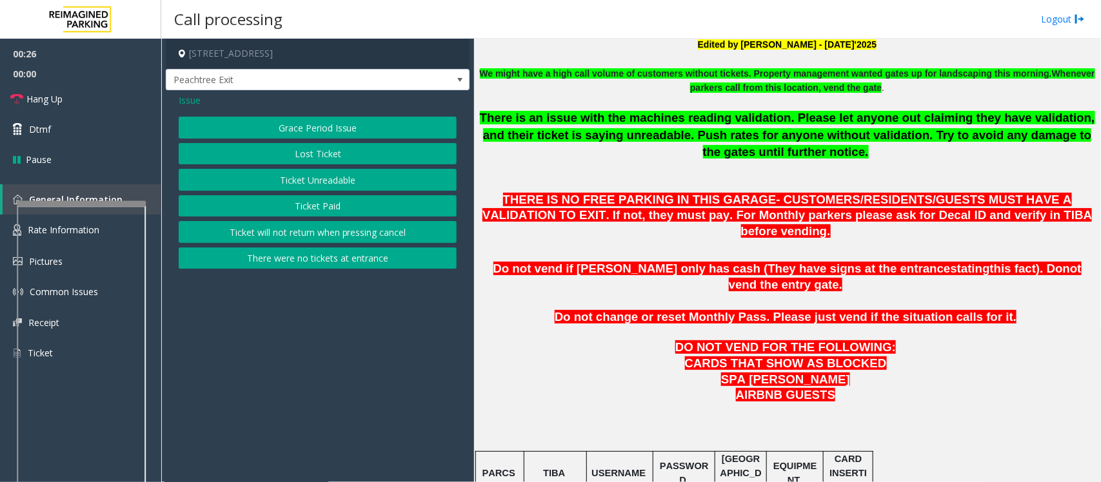
click at [331, 259] on button "There were no tickets at entrance" at bounding box center [318, 259] width 278 height 22
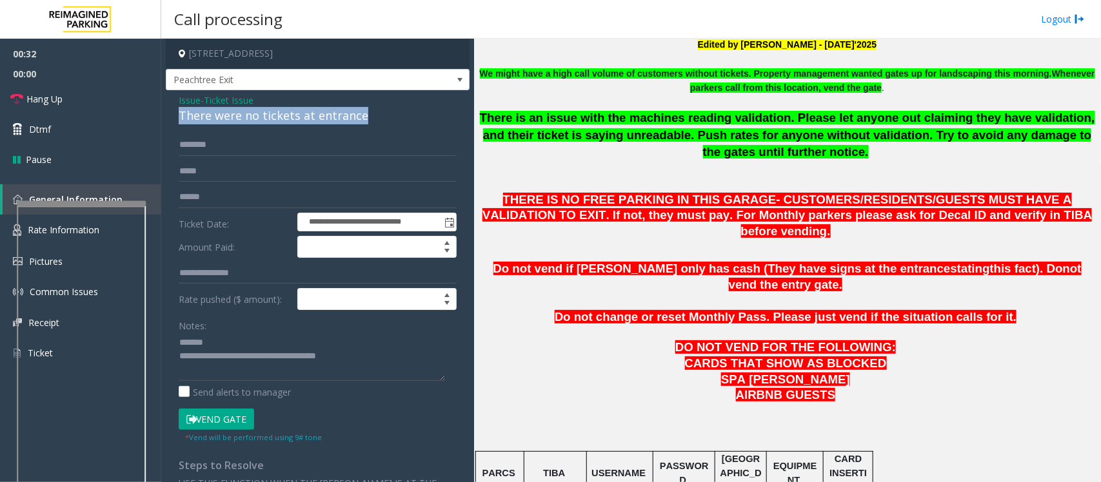
drag, startPoint x: 368, startPoint y: 114, endPoint x: 170, endPoint y: 120, distance: 198.1
click at [166, 120] on div "**********" at bounding box center [318, 350] width 304 height 521
drag, startPoint x: 170, startPoint y: 120, endPoint x: 188, endPoint y: 123, distance: 18.9
click at [172, 120] on div "**********" at bounding box center [318, 350] width 304 height 521
click at [361, 346] on textarea at bounding box center [312, 357] width 266 height 48
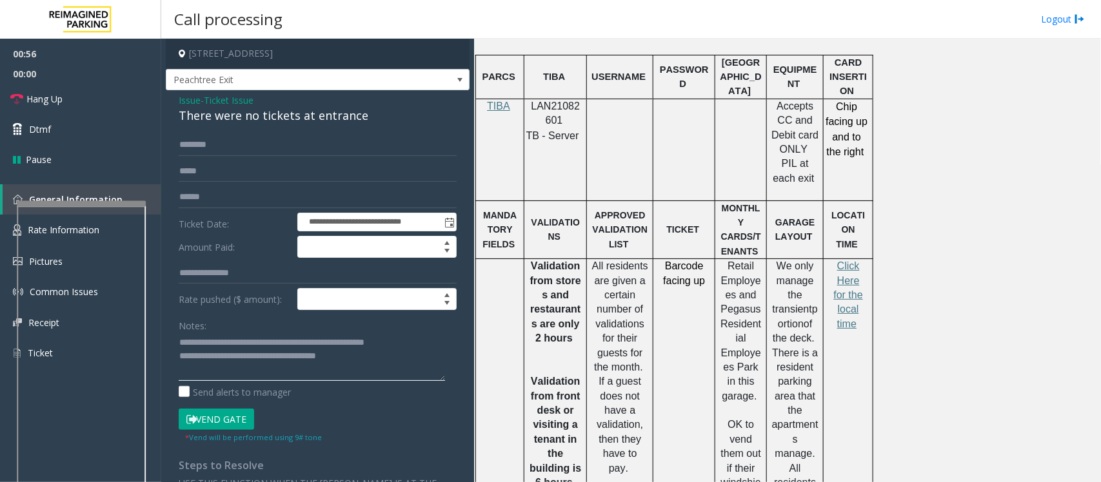
scroll to position [806, 0]
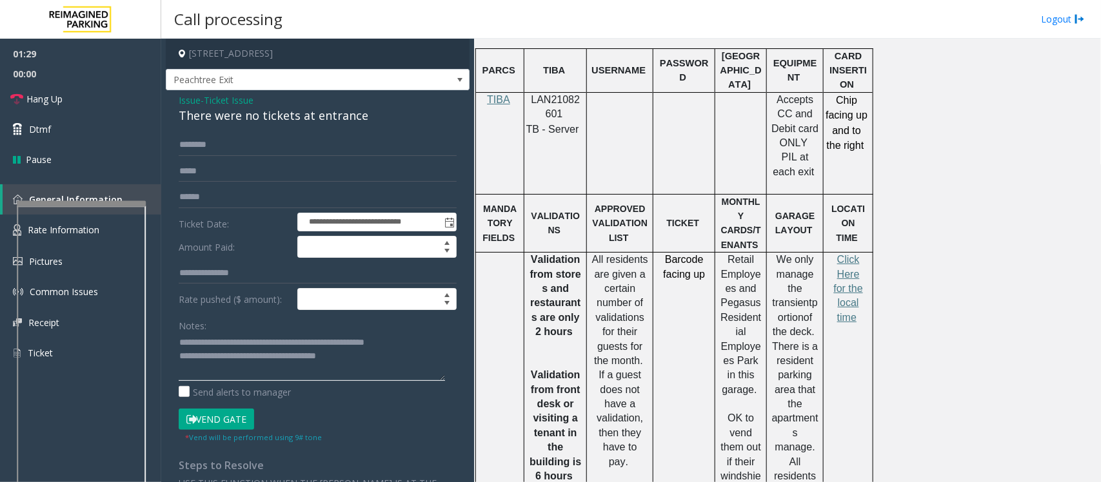
drag, startPoint x: 352, startPoint y: 363, endPoint x: 233, endPoint y: 357, distance: 118.9
click at [233, 357] on textarea at bounding box center [312, 357] width 266 height 48
click at [59, 95] on span "Hang Up" at bounding box center [44, 99] width 36 height 14
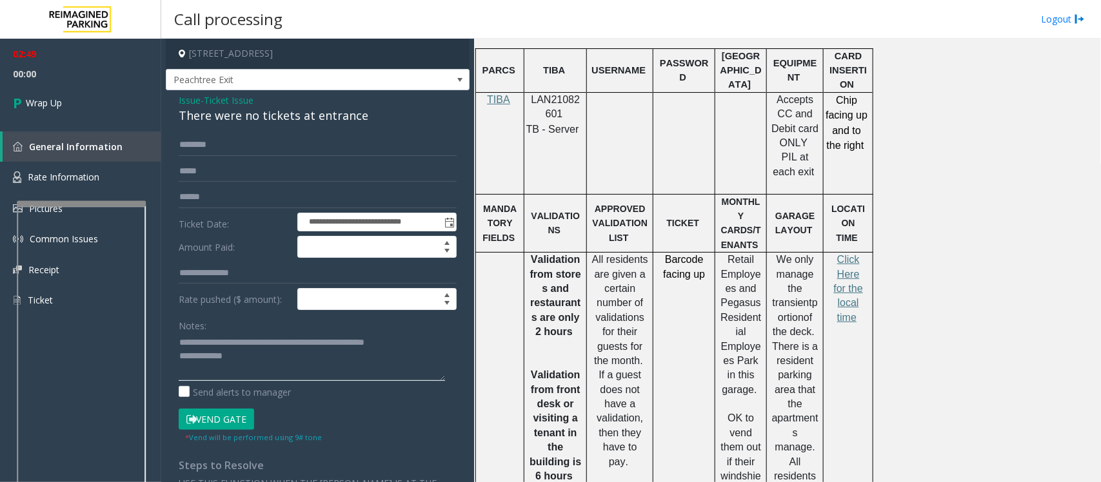
click at [237, 358] on textarea at bounding box center [312, 357] width 266 height 48
drag, startPoint x: 399, startPoint y: 356, endPoint x: 375, endPoint y: 357, distance: 23.2
click at [375, 357] on textarea at bounding box center [312, 357] width 266 height 48
click at [397, 359] on textarea at bounding box center [312, 357] width 266 height 48
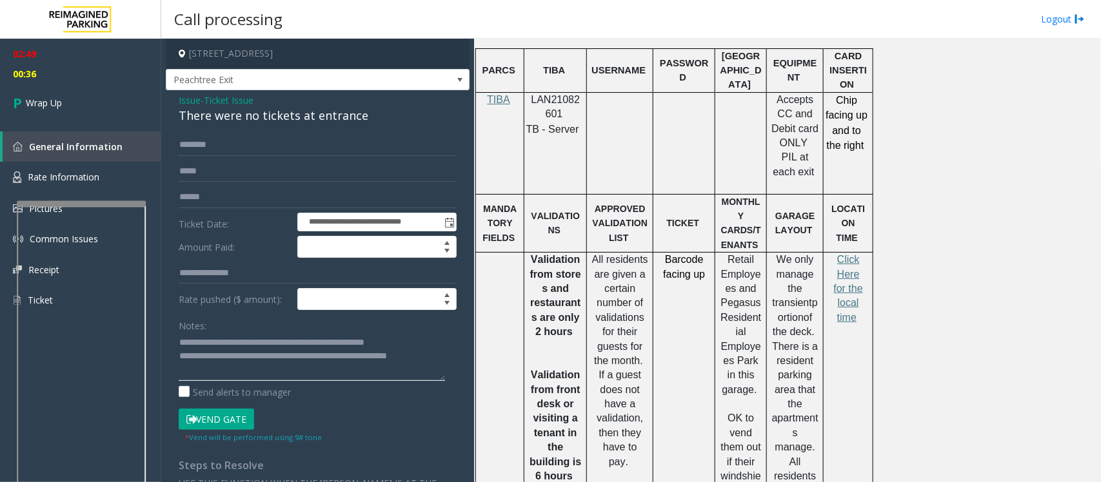
click at [263, 375] on textarea at bounding box center [312, 357] width 266 height 48
drag, startPoint x: 277, startPoint y: 355, endPoint x: 253, endPoint y: 342, distance: 27.1
click at [253, 342] on textarea at bounding box center [312, 357] width 266 height 48
click at [379, 366] on textarea at bounding box center [312, 357] width 266 height 48
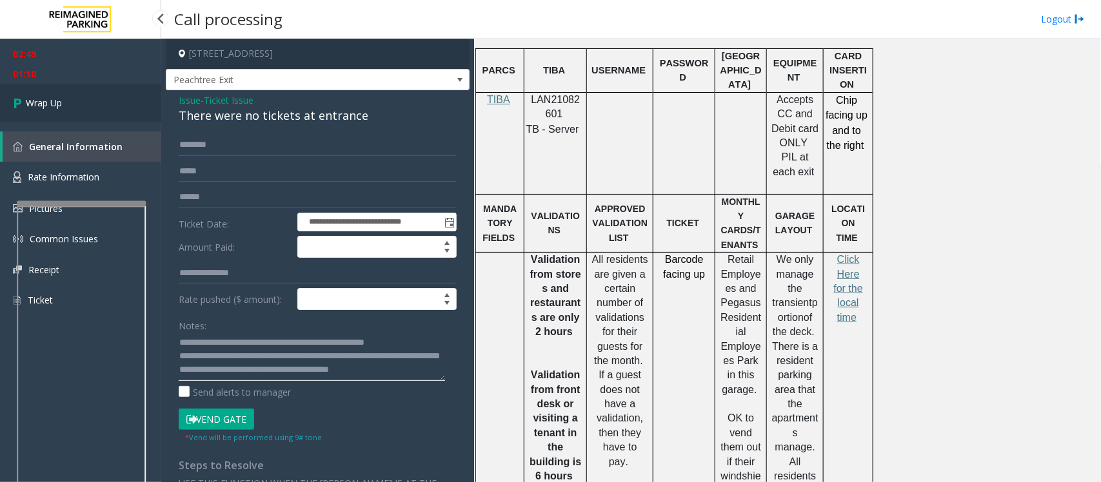
type textarea "**********"
click at [59, 119] on link "Wrap Up" at bounding box center [80, 103] width 161 height 38
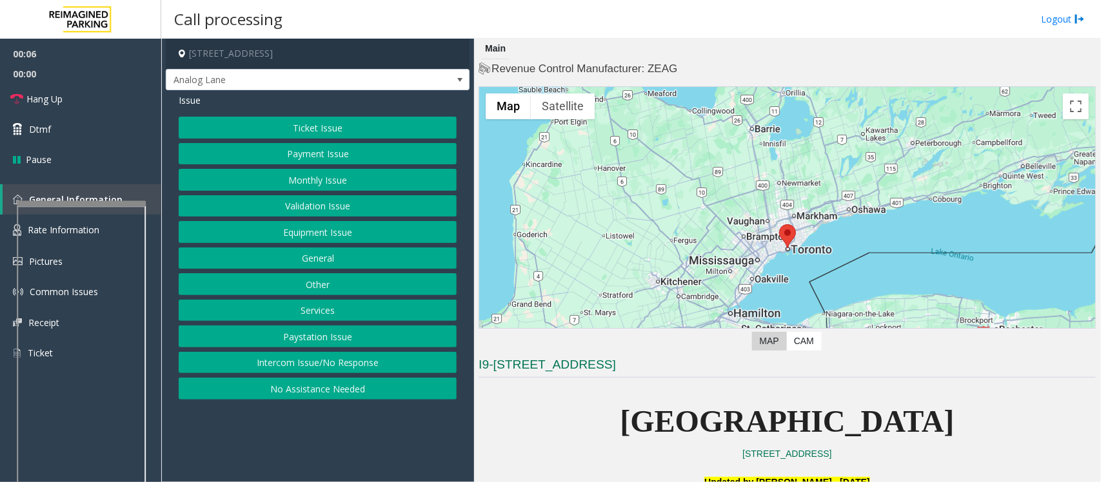
click at [362, 364] on button "Intercom Issue/No Response" at bounding box center [318, 363] width 278 height 22
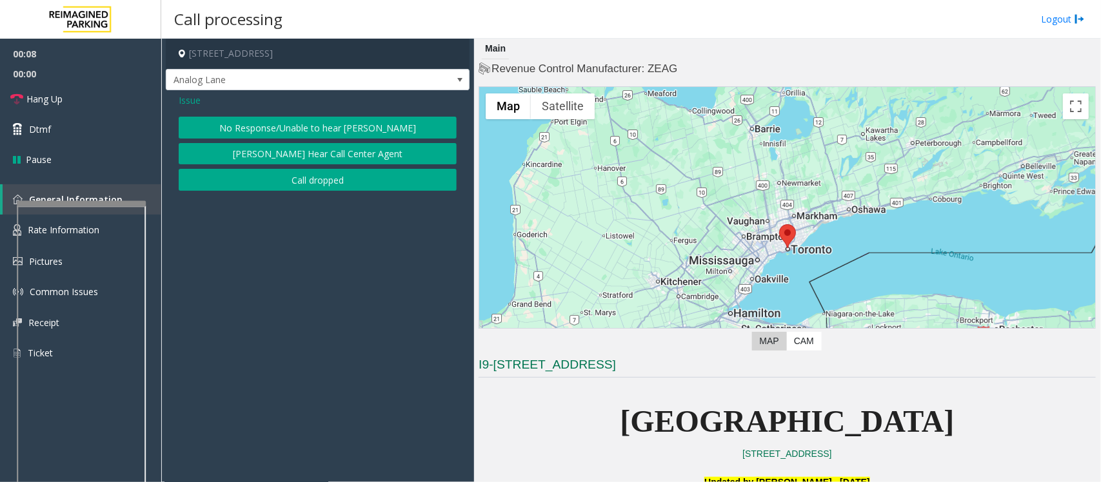
click at [279, 128] on button "No Response/Unable to hear [PERSON_NAME]" at bounding box center [318, 128] width 278 height 22
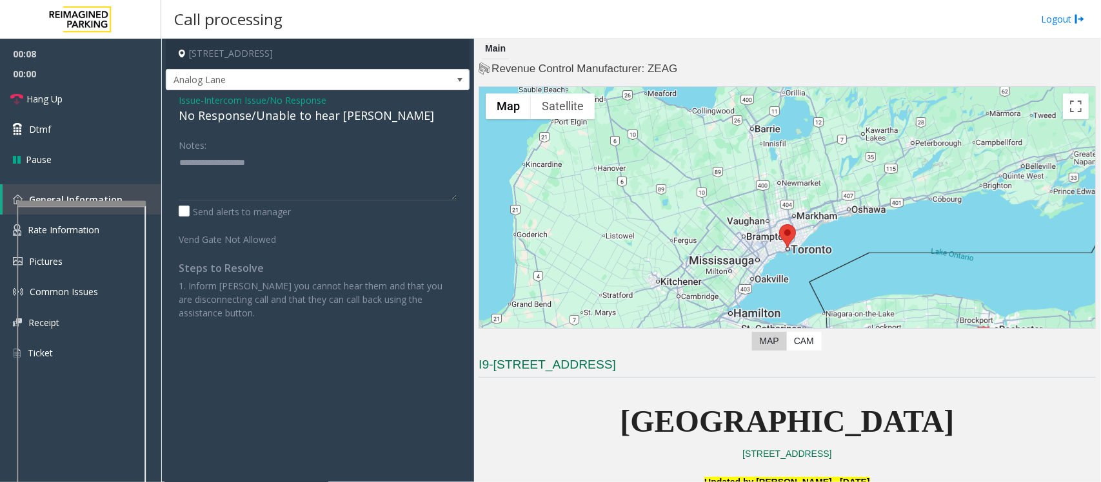
click at [263, 126] on div "Issue - Intercom Issue/No Response No Response/Unable to hear [PERSON_NAME] Not…" at bounding box center [318, 211] width 304 height 243
click at [265, 114] on div "No Response/Unable to hear [PERSON_NAME]" at bounding box center [318, 115] width 278 height 17
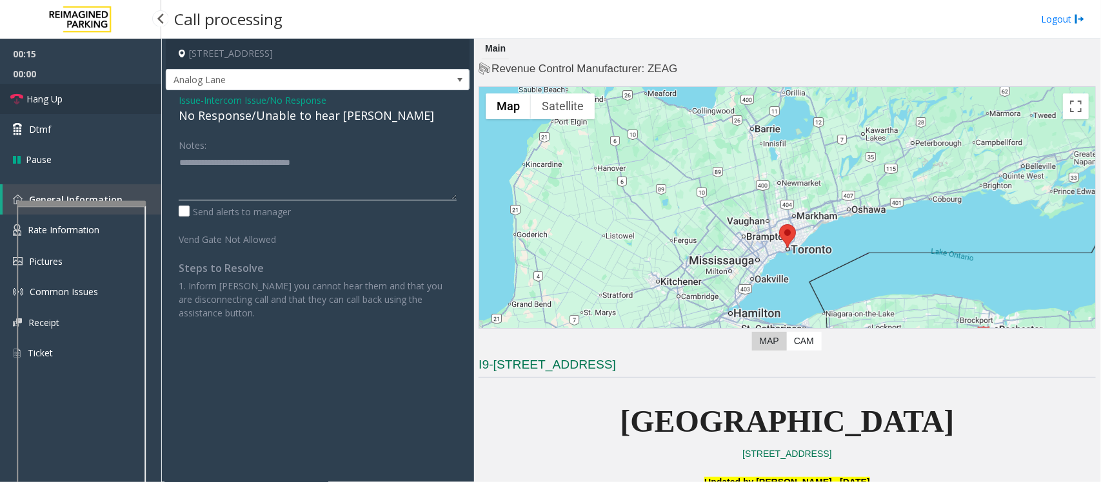
type textarea "**********"
click at [58, 99] on span "Hang Up" at bounding box center [44, 99] width 36 height 14
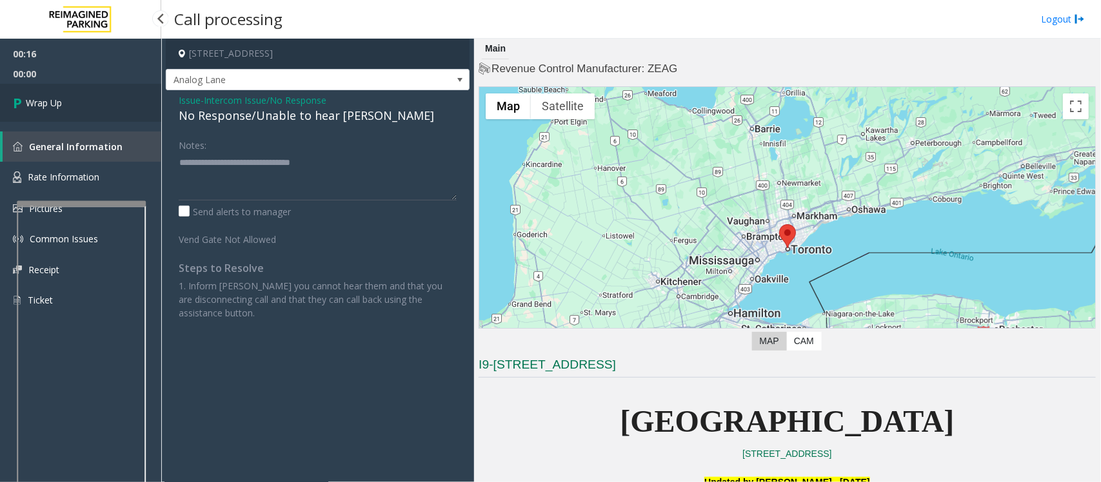
click at [54, 101] on span "Wrap Up" at bounding box center [44, 103] width 36 height 14
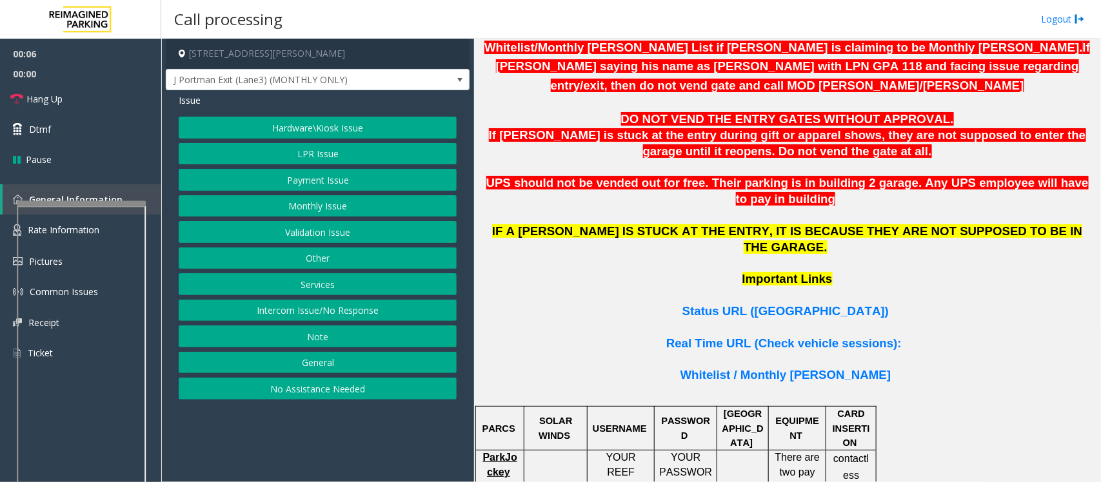
scroll to position [806, 0]
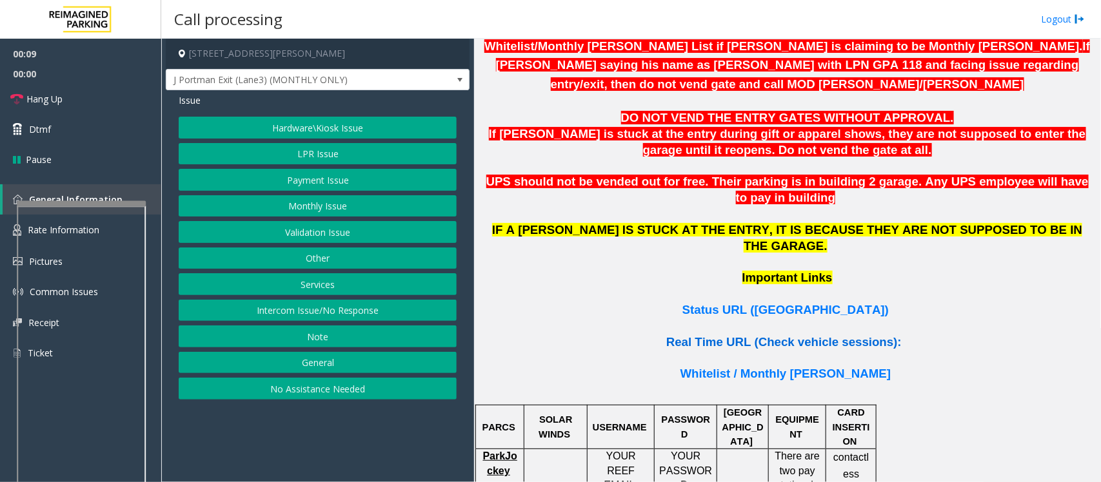
click at [749, 335] on span "Real Time URL (Check vehicle sessions):" at bounding box center [783, 342] width 235 height 14
click at [328, 198] on button "Monthly Issue" at bounding box center [318, 206] width 278 height 22
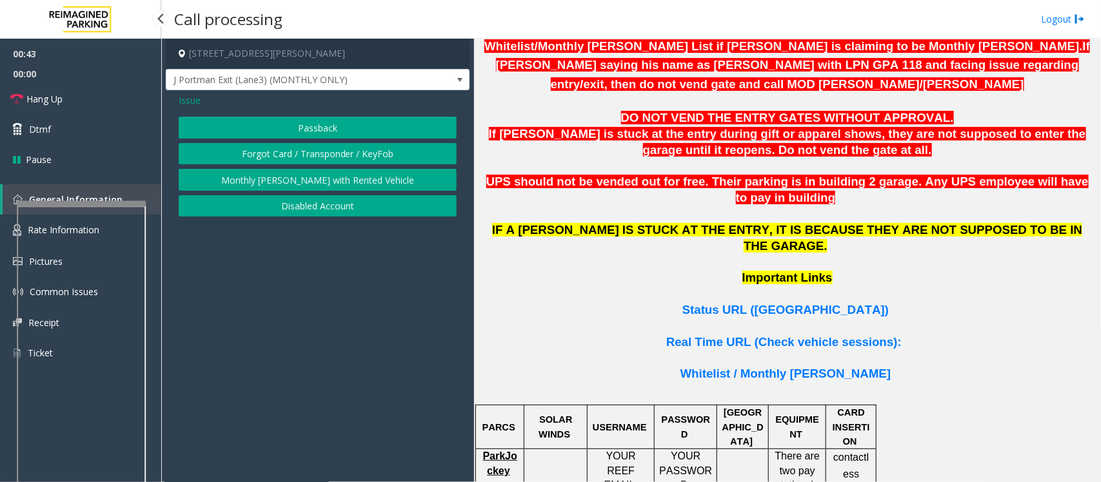
click at [323, 183] on button "Monthly [PERSON_NAME] with Rented Vehicle" at bounding box center [318, 180] width 278 height 22
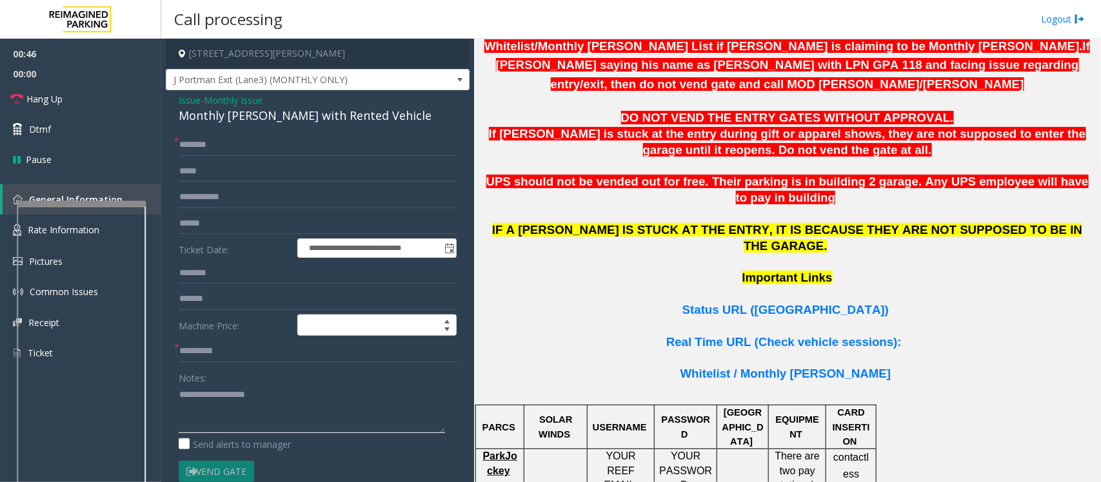
click at [246, 398] on textarea at bounding box center [312, 409] width 266 height 48
paste textarea "**********"
type textarea "**********"
click at [204, 292] on input "text" at bounding box center [318, 299] width 278 height 22
click at [188, 295] on input "*****" at bounding box center [318, 299] width 278 height 22
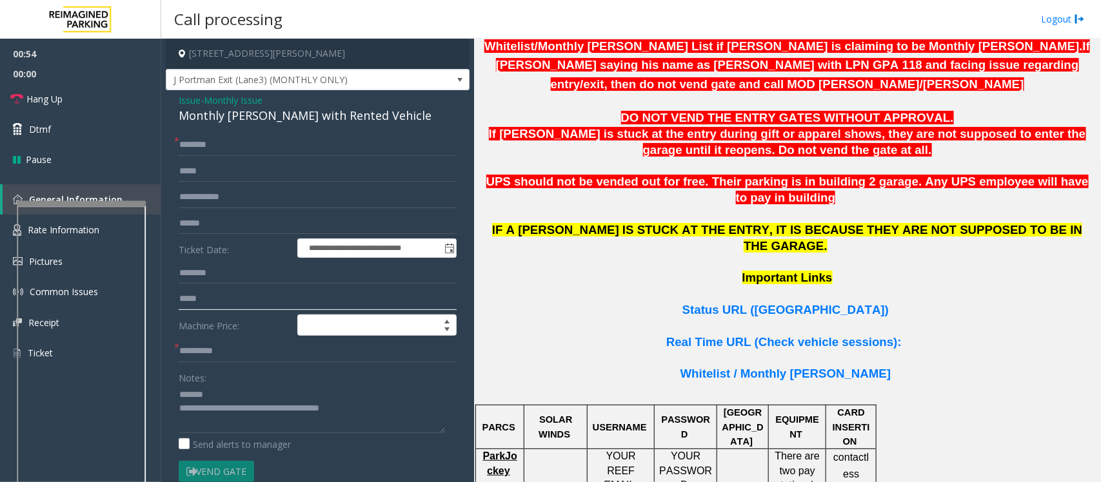
click at [195, 301] on input "*****" at bounding box center [318, 299] width 278 height 22
type input "*****"
drag, startPoint x: 386, startPoint y: 112, endPoint x: 174, endPoint y: 119, distance: 211.7
click at [174, 119] on div "**********" at bounding box center [318, 349] width 304 height 519
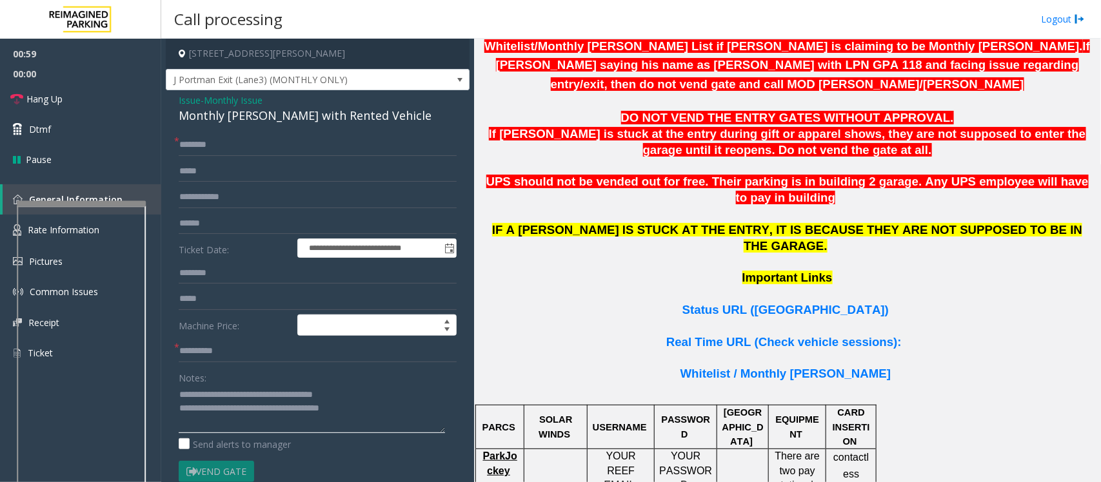
type textarea "**********"
click at [197, 352] on input "text" at bounding box center [318, 352] width 278 height 22
type input "**"
click at [181, 304] on input "*****" at bounding box center [318, 299] width 278 height 22
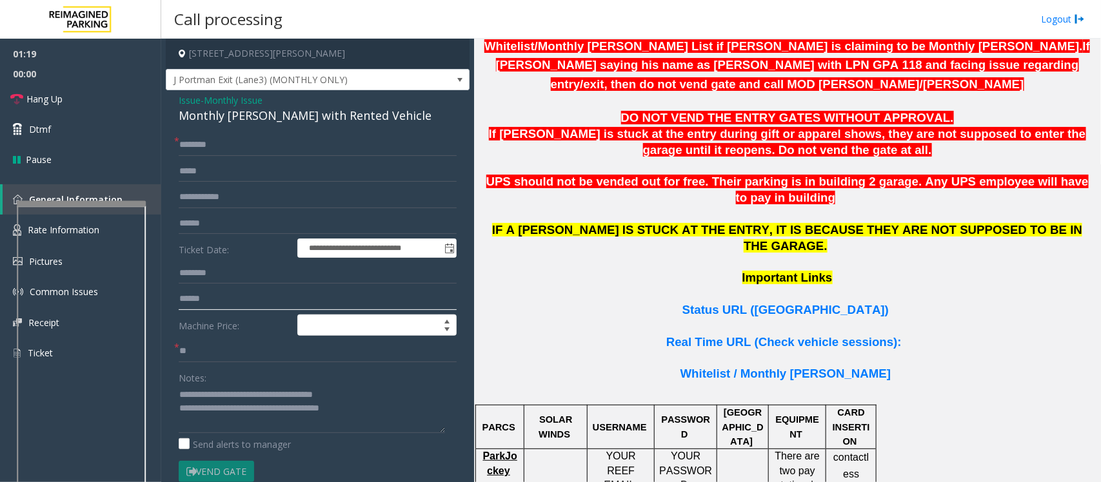
type input "******"
click at [207, 288] on form "**********" at bounding box center [318, 321] width 278 height 375
click at [201, 299] on input "******" at bounding box center [318, 299] width 278 height 22
click at [192, 144] on input "text" at bounding box center [318, 145] width 278 height 22
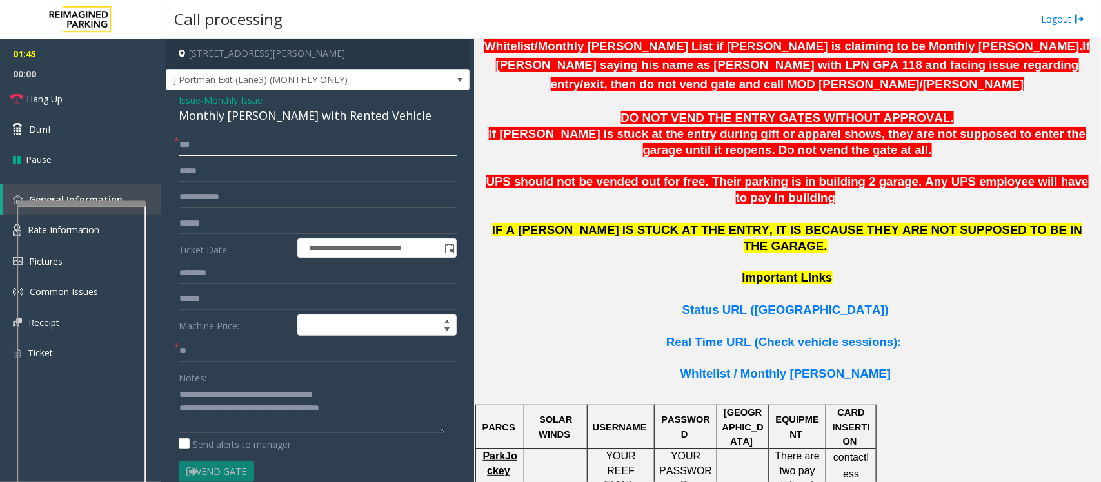
click at [185, 149] on input "***" at bounding box center [318, 145] width 278 height 22
click at [195, 143] on input "******" at bounding box center [318, 145] width 278 height 22
type input "******"
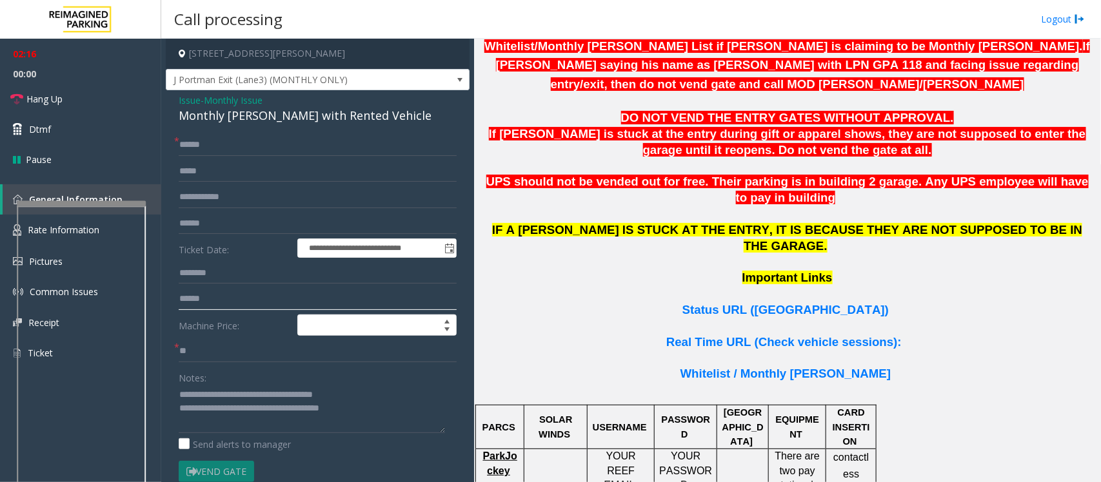
click at [194, 297] on input "******" at bounding box center [318, 299] width 278 height 22
click at [358, 397] on textarea at bounding box center [312, 409] width 266 height 48
type textarea "**********"
click at [219, 410] on textarea at bounding box center [312, 409] width 266 height 48
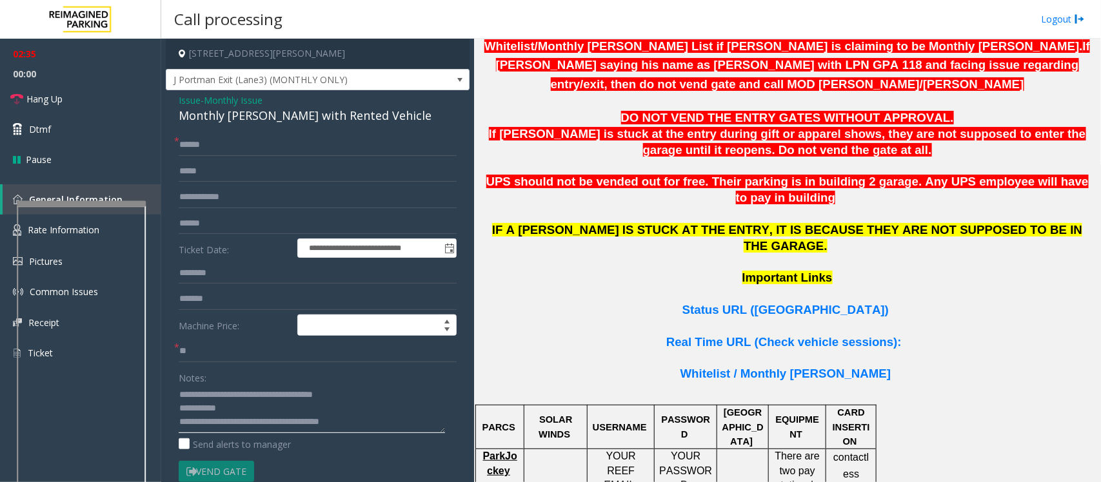
click at [219, 410] on textarea at bounding box center [312, 409] width 266 height 48
click at [784, 303] on span "Status URL ([GEOGRAPHIC_DATA])" at bounding box center [785, 310] width 206 height 14
click at [126, 102] on link "Hang Up" at bounding box center [80, 99] width 161 height 30
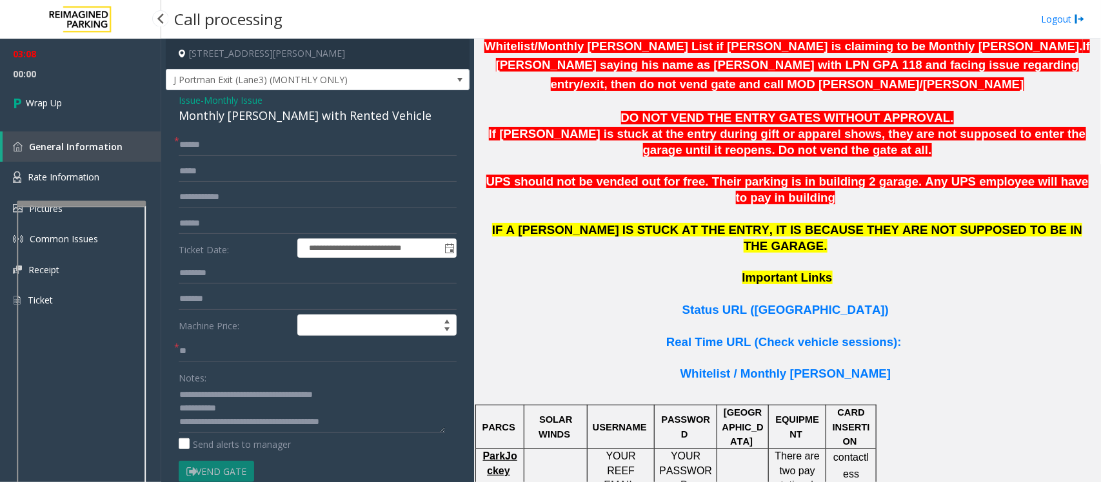
click at [47, 97] on span "Wrap Up" at bounding box center [44, 103] width 36 height 14
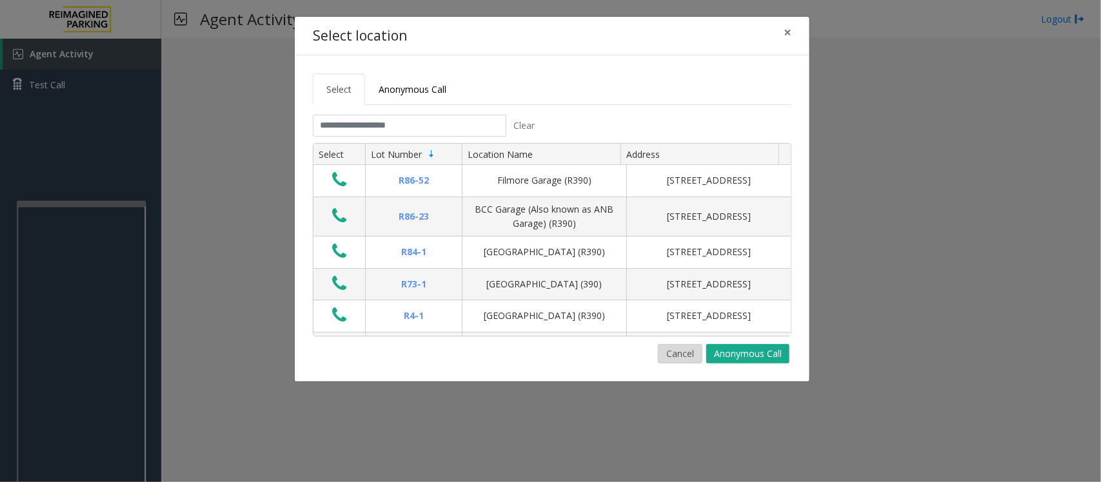
click at [681, 355] on button "Cancel" at bounding box center [680, 353] width 45 height 19
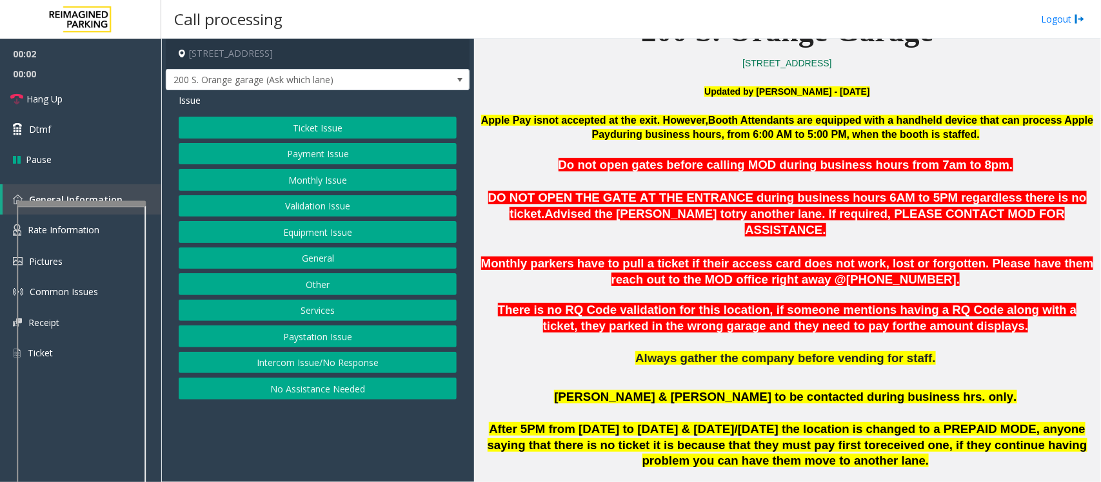
scroll to position [403, 0]
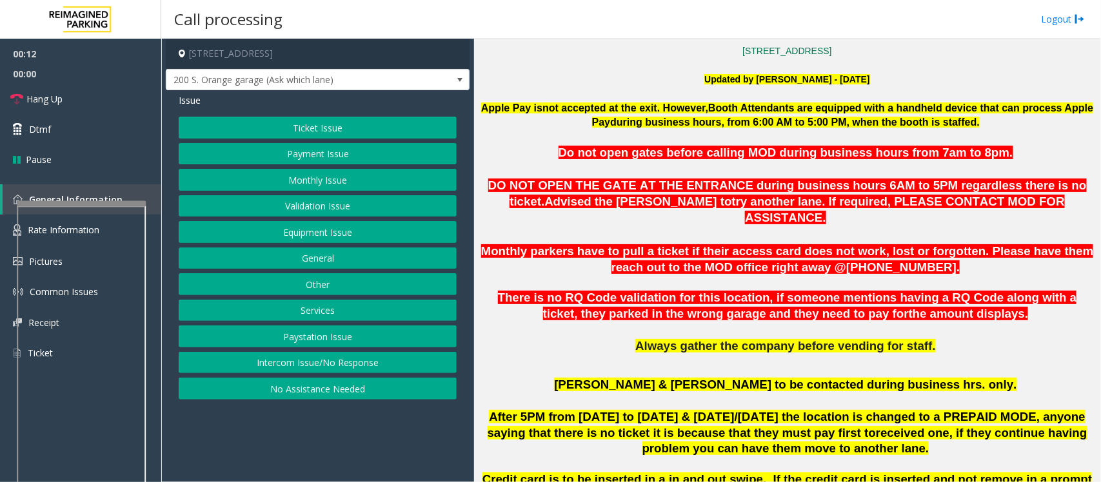
click at [299, 368] on button "Intercom Issue/No Response" at bounding box center [318, 363] width 278 height 22
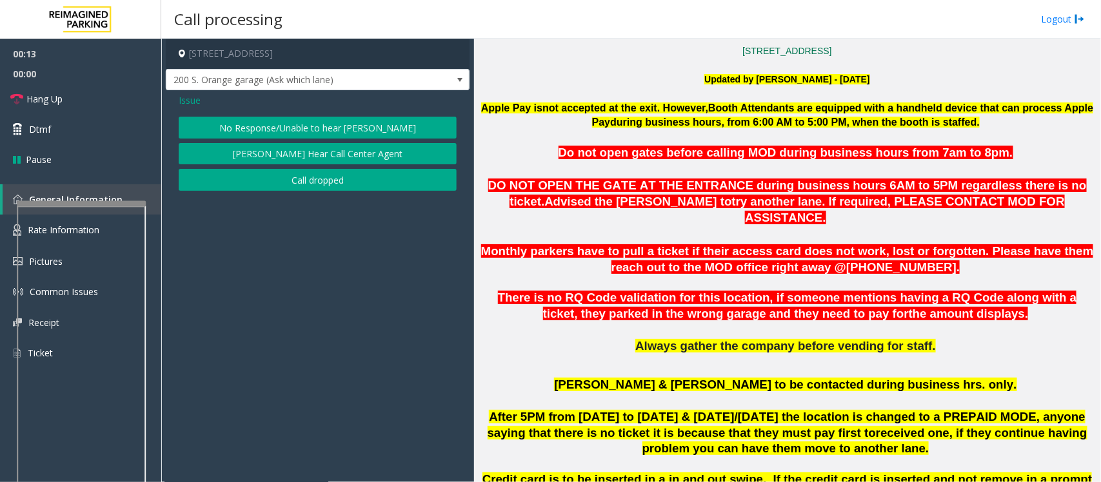
click at [284, 131] on button "No Response/Unable to hear [PERSON_NAME]" at bounding box center [318, 128] width 278 height 22
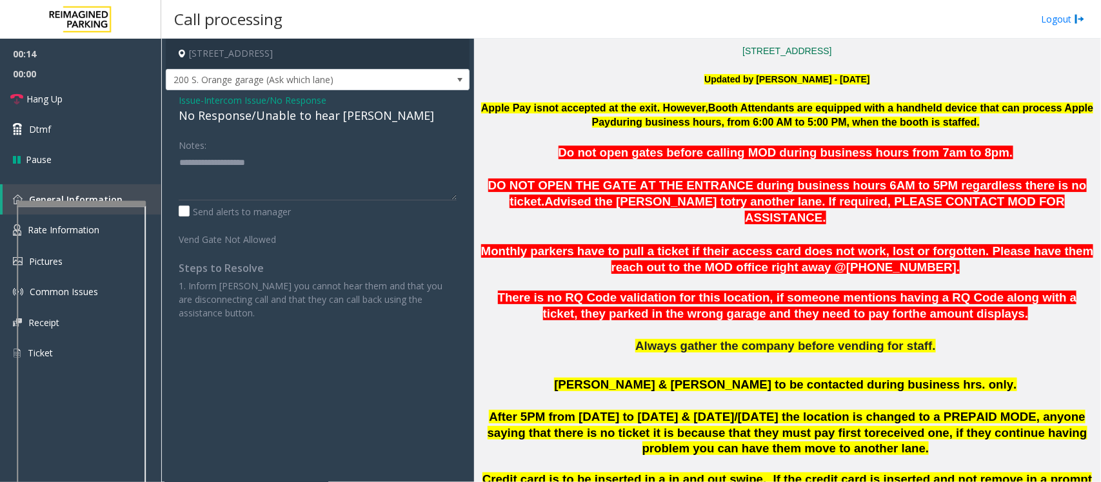
click at [287, 123] on div "No Response/Unable to hear [PERSON_NAME]" at bounding box center [318, 115] width 278 height 17
click at [187, 99] on span "Issue" at bounding box center [190, 101] width 22 height 14
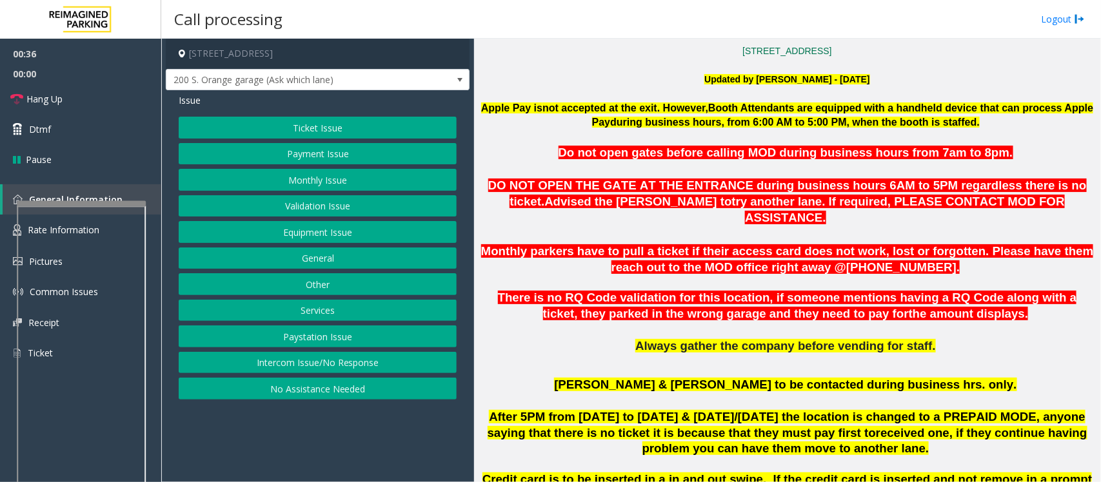
click at [290, 240] on button "Equipment Issue" at bounding box center [318, 232] width 278 height 22
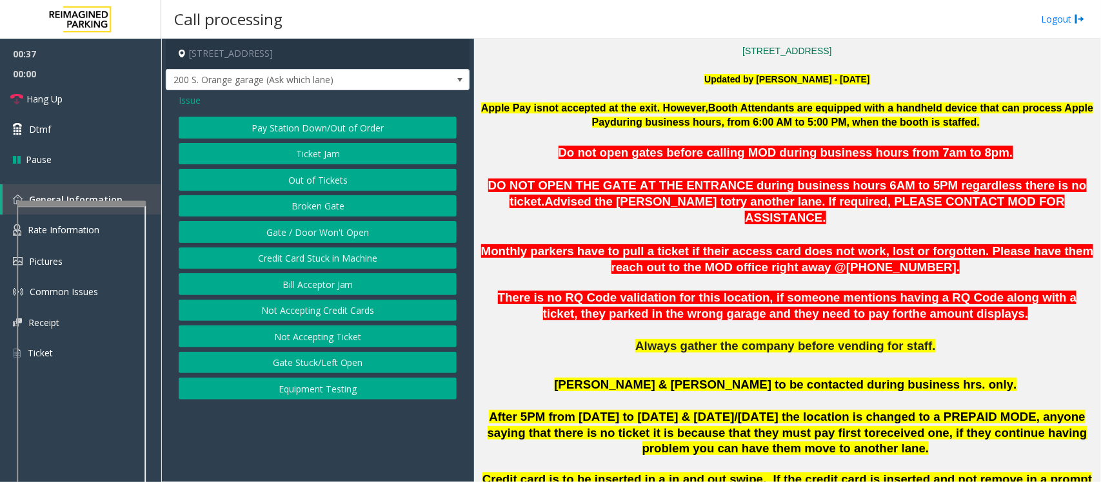
click at [293, 233] on button "Gate / Door Won't Open" at bounding box center [318, 232] width 278 height 22
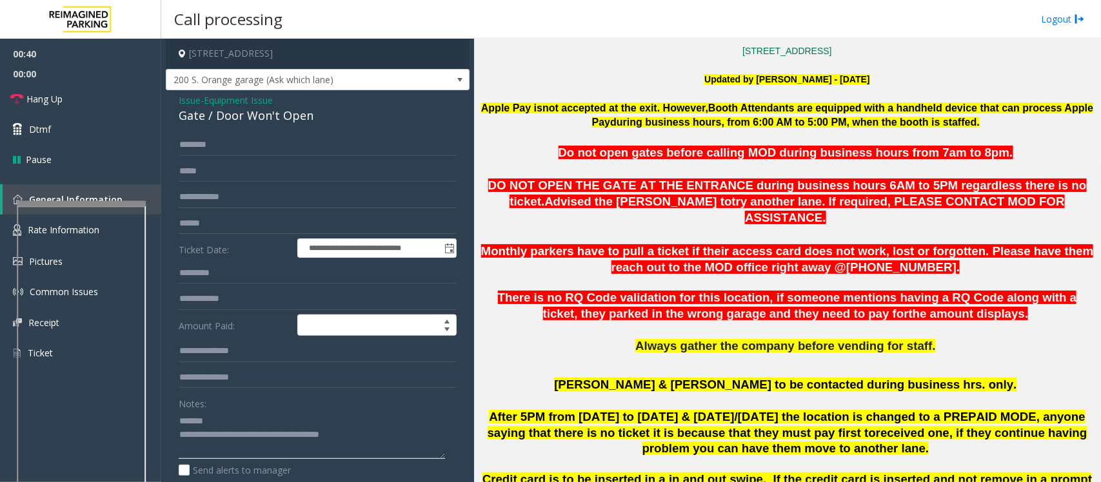
click at [223, 433] on textarea at bounding box center [312, 435] width 266 height 48
click at [213, 418] on textarea at bounding box center [312, 435] width 266 height 48
click at [45, 98] on span "Hang Up" at bounding box center [44, 99] width 36 height 14
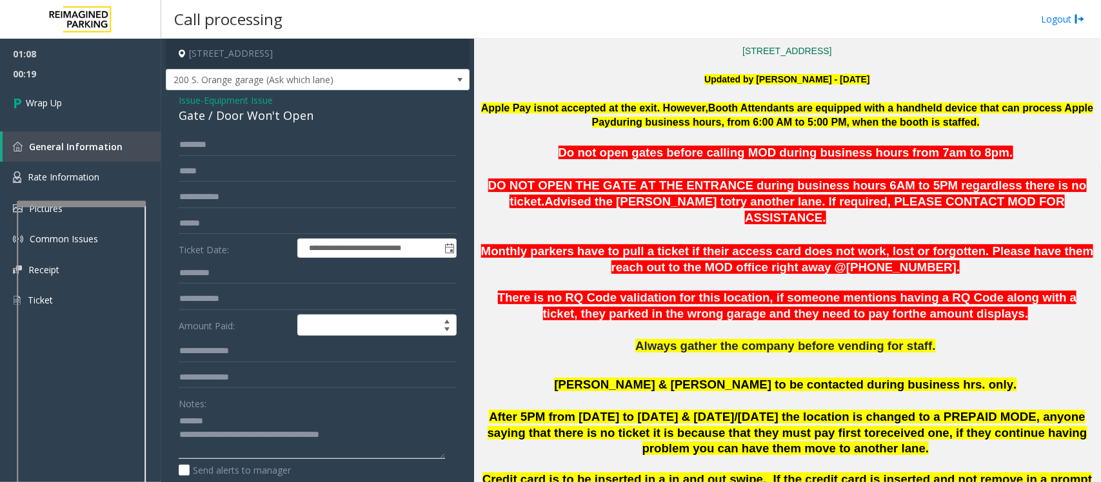
click at [221, 422] on textarea at bounding box center [312, 435] width 266 height 48
drag, startPoint x: 313, startPoint y: 115, endPoint x: 186, endPoint y: 123, distance: 128.0
click at [186, 123] on div "Gate / Door Won't Open" at bounding box center [318, 115] width 278 height 17
click at [230, 424] on textarea at bounding box center [312, 435] width 266 height 48
click at [379, 433] on textarea at bounding box center [312, 435] width 266 height 48
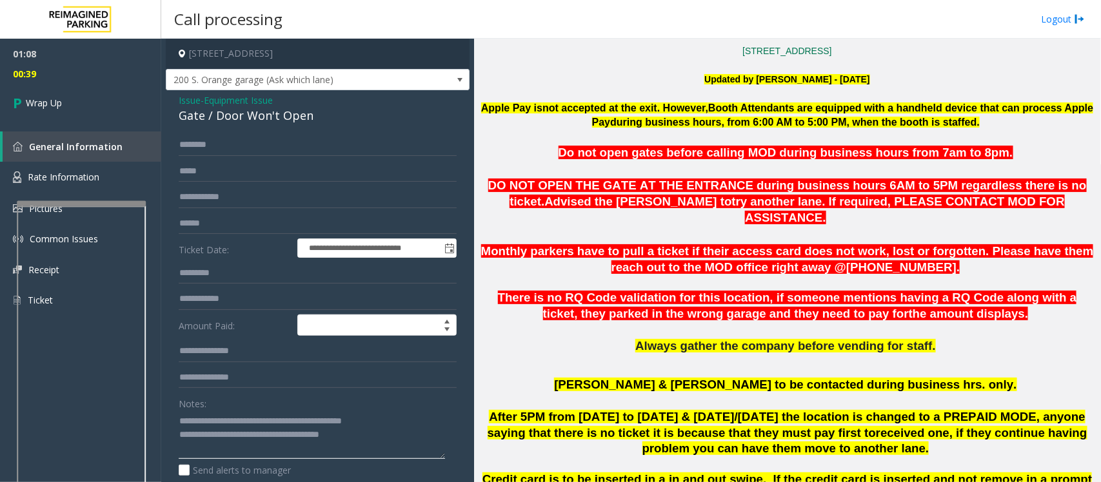
drag, startPoint x: 370, startPoint y: 433, endPoint x: 233, endPoint y: 434, distance: 136.7
click at [233, 434] on textarea at bounding box center [312, 435] width 266 height 48
type textarea "**********"
click at [58, 117] on link "Wrap Up" at bounding box center [80, 103] width 161 height 38
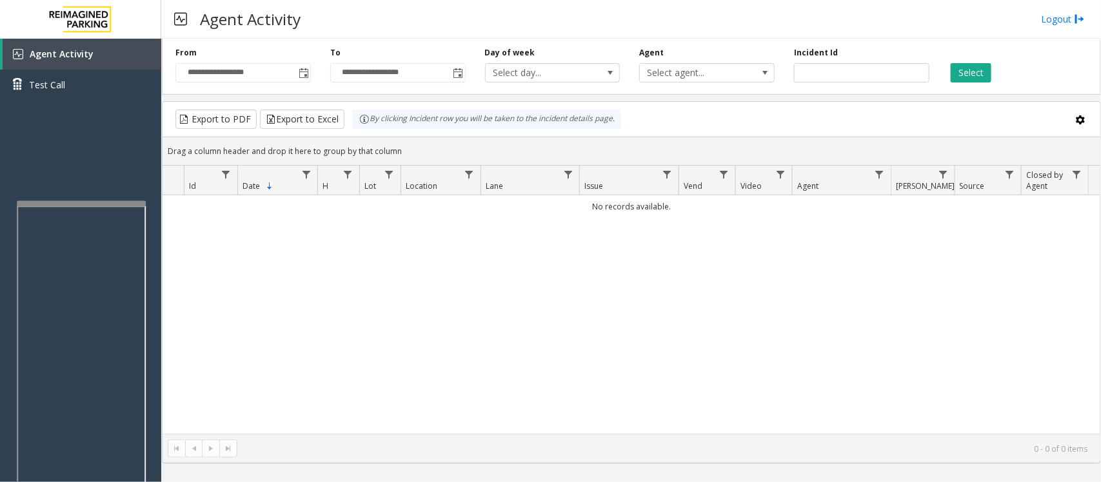
click at [277, 379] on div "No records available." at bounding box center [632, 314] width 938 height 239
click at [302, 270] on div "No records available." at bounding box center [632, 314] width 938 height 239
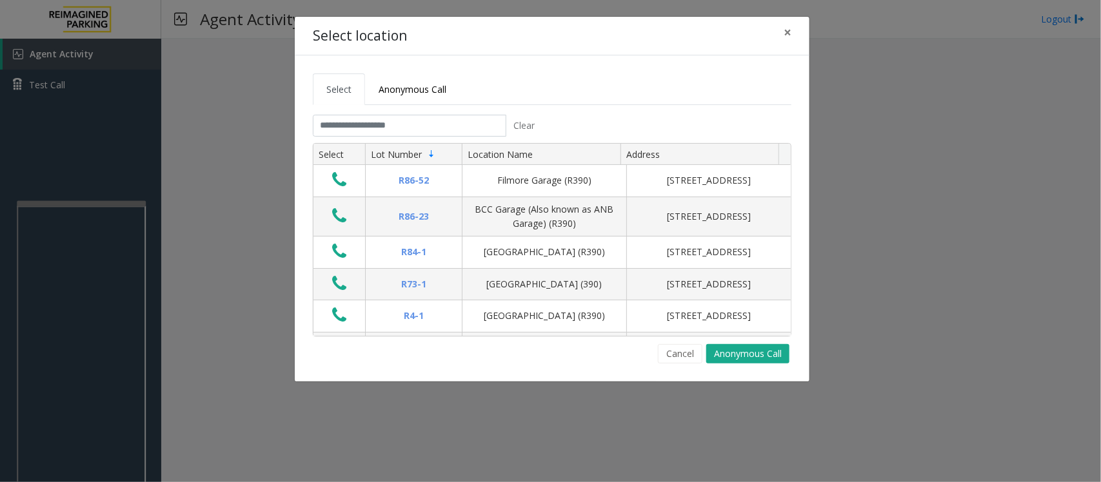
click at [390, 110] on tabset "Select Anonymous Call Clear Select Lot Number Location Name Address R86-52 Film…" at bounding box center [552, 219] width 479 height 290
click at [395, 126] on input "text" at bounding box center [410, 126] width 194 height 22
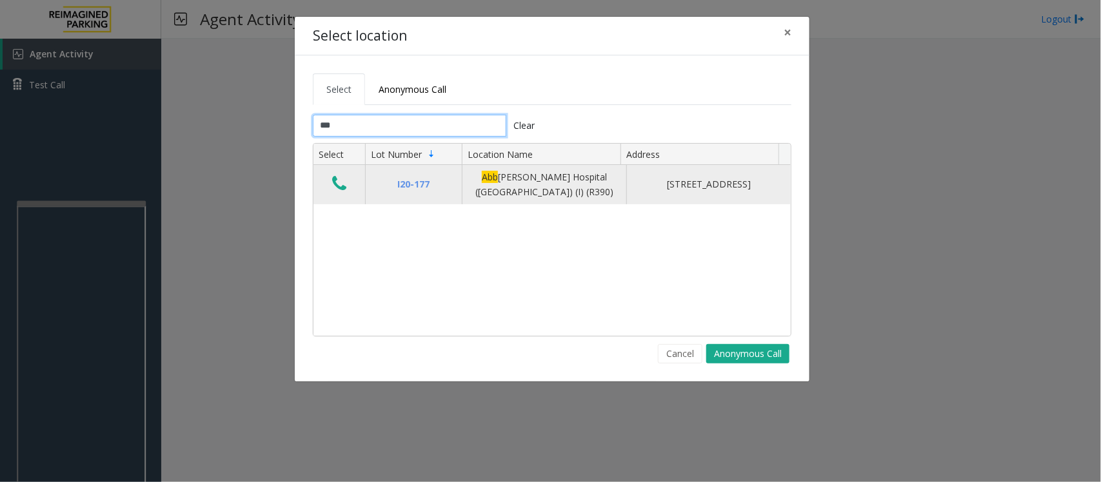
type input "***"
click at [347, 181] on button "Data table" at bounding box center [339, 184] width 22 height 21
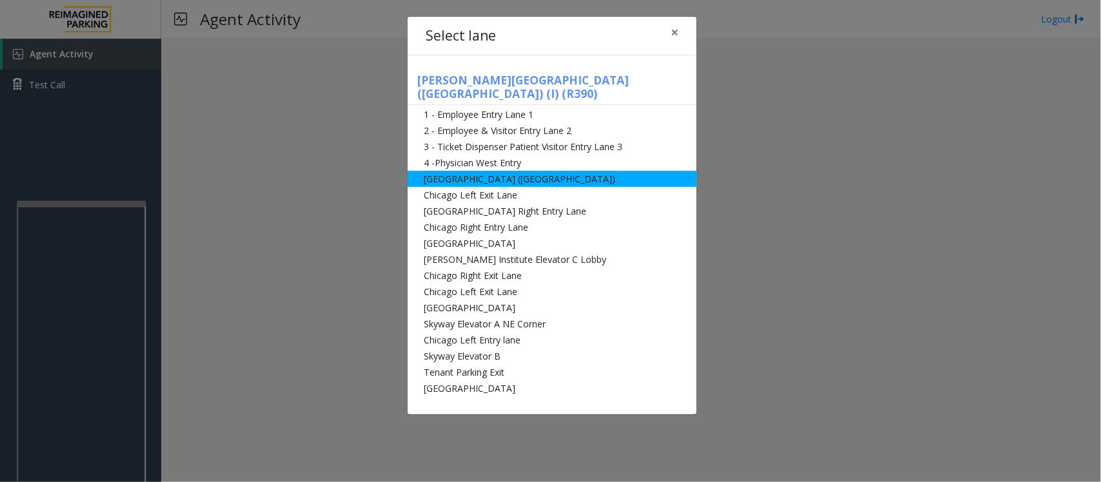
click at [518, 171] on li "[GEOGRAPHIC_DATA] ([GEOGRAPHIC_DATA])" at bounding box center [552, 179] width 289 height 16
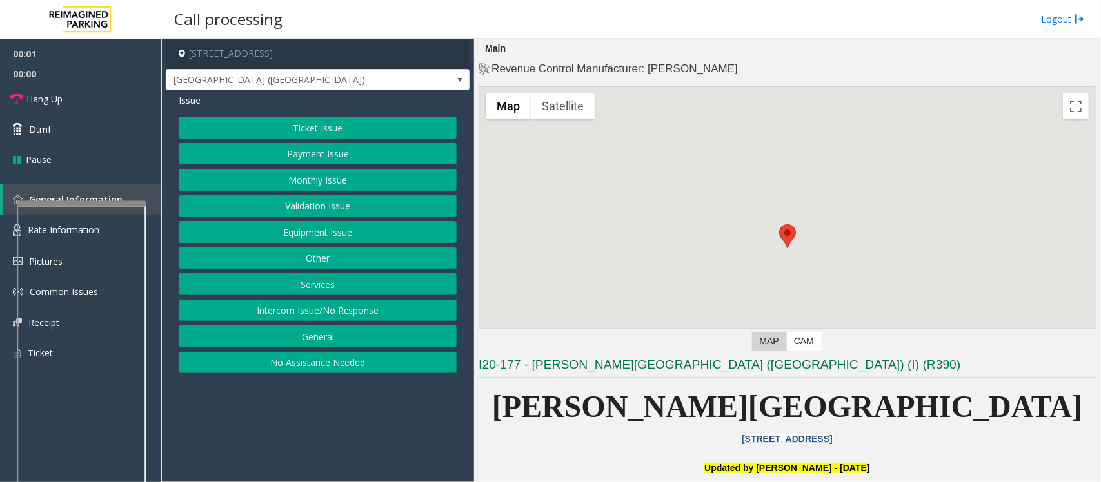
click at [281, 237] on button "Equipment Issue" at bounding box center [318, 232] width 278 height 22
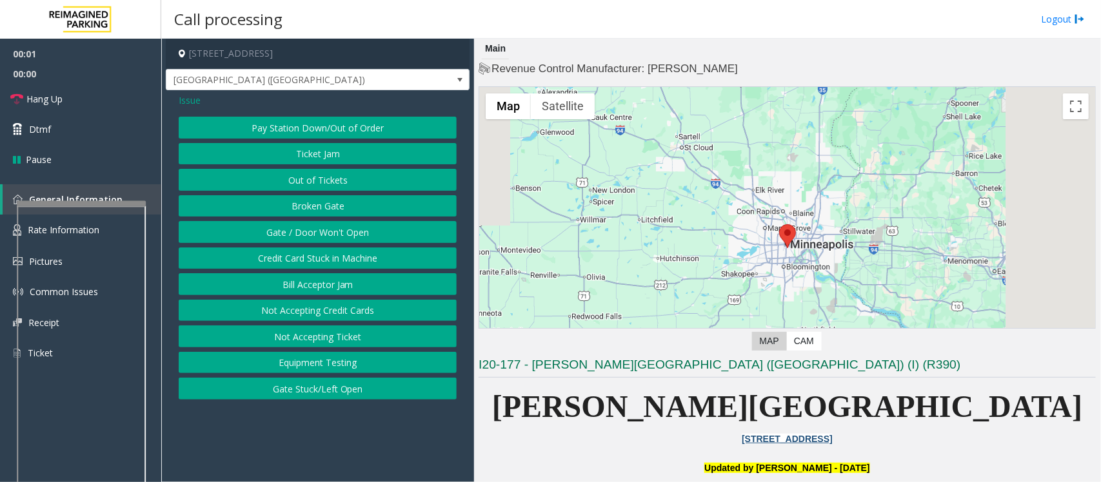
click at [283, 231] on button "Gate / Door Won't Open" at bounding box center [318, 232] width 278 height 22
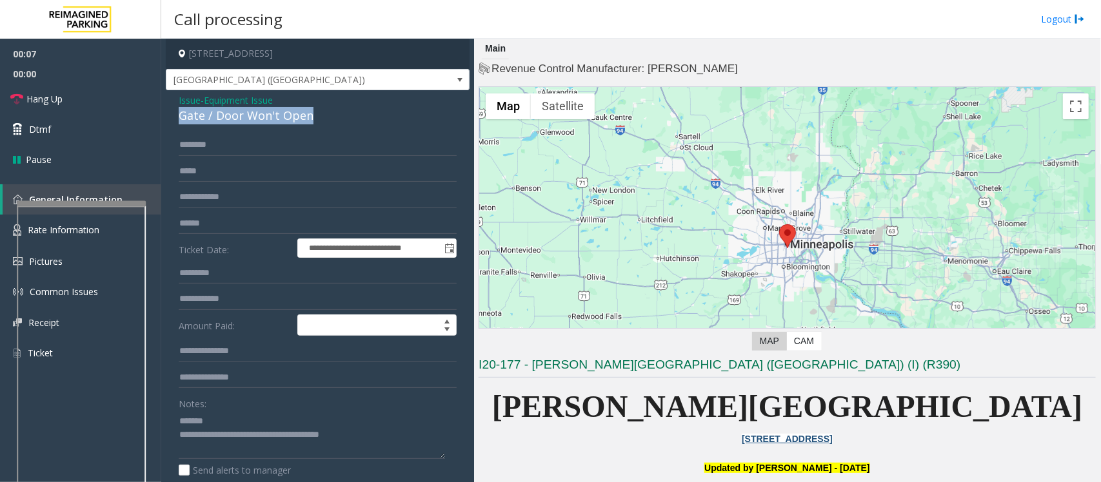
drag, startPoint x: 316, startPoint y: 114, endPoint x: 174, endPoint y: 114, distance: 141.9
click at [174, 114] on div "**********" at bounding box center [318, 416] width 304 height 653
drag, startPoint x: 360, startPoint y: 436, endPoint x: 234, endPoint y: 432, distance: 126.5
click at [234, 432] on textarea at bounding box center [312, 435] width 266 height 48
type textarea "**********"
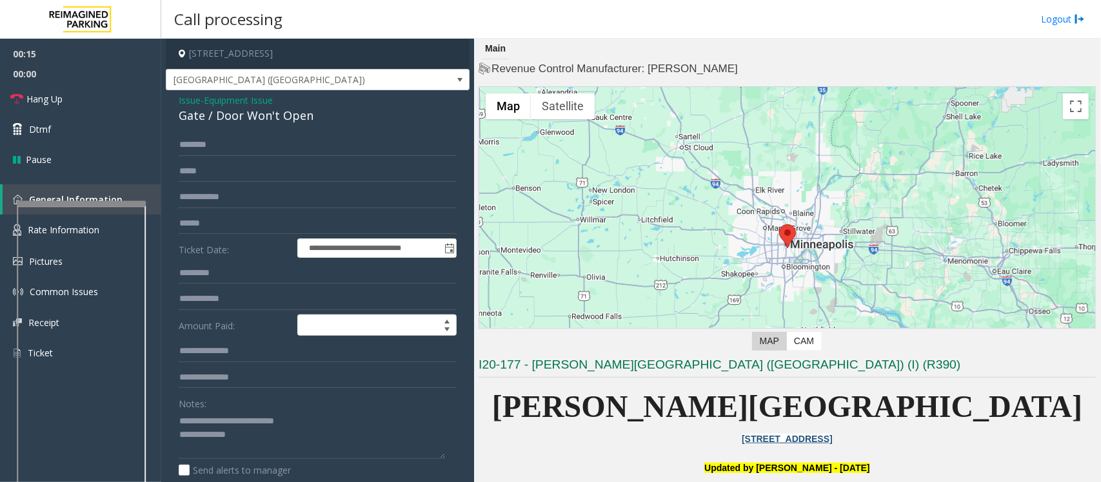
click at [185, 97] on span "Issue" at bounding box center [190, 101] width 22 height 14
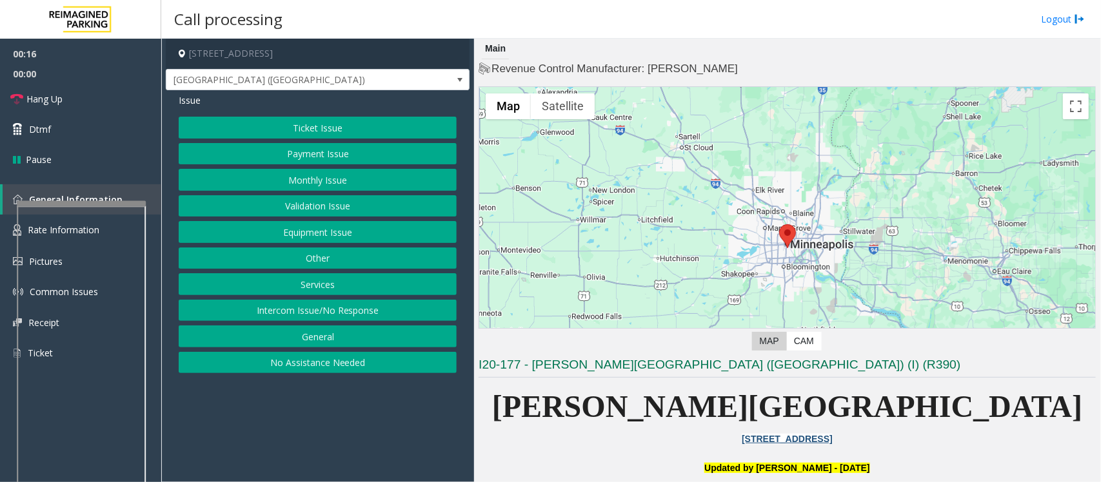
click at [248, 126] on button "Ticket Issue" at bounding box center [318, 128] width 278 height 22
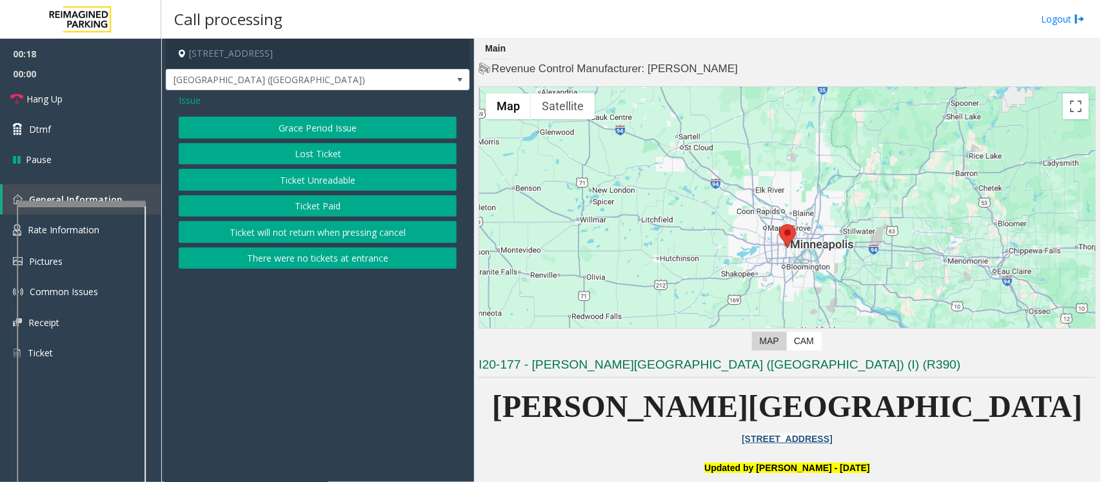
click at [194, 101] on span "Issue" at bounding box center [190, 101] width 22 height 14
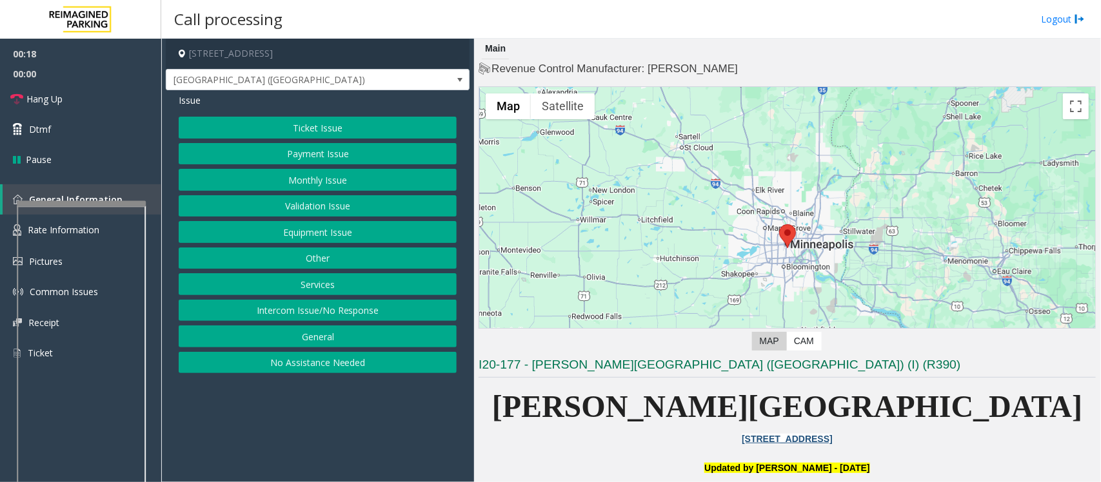
click at [275, 181] on button "Monthly Issue" at bounding box center [318, 180] width 278 height 22
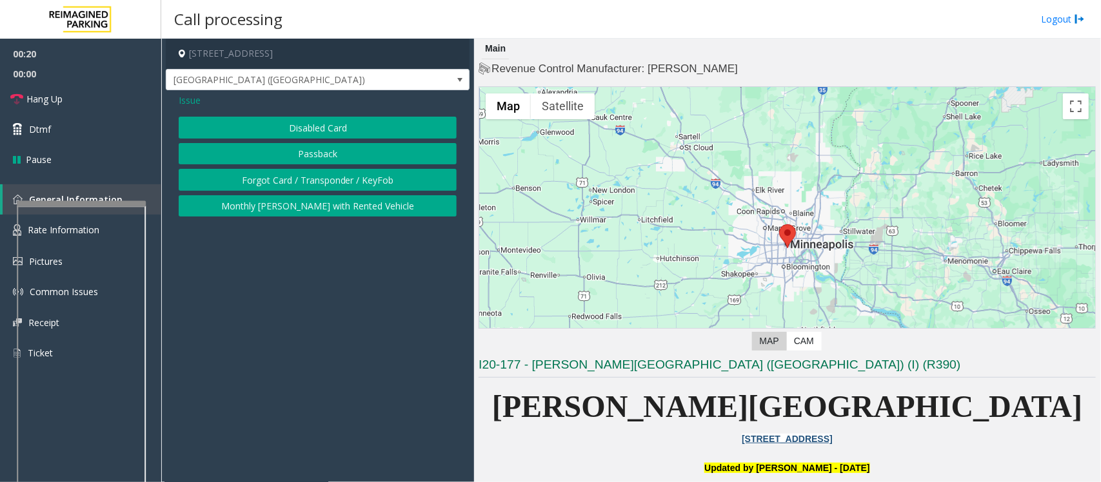
click at [298, 131] on button "Disabled Card" at bounding box center [318, 128] width 278 height 22
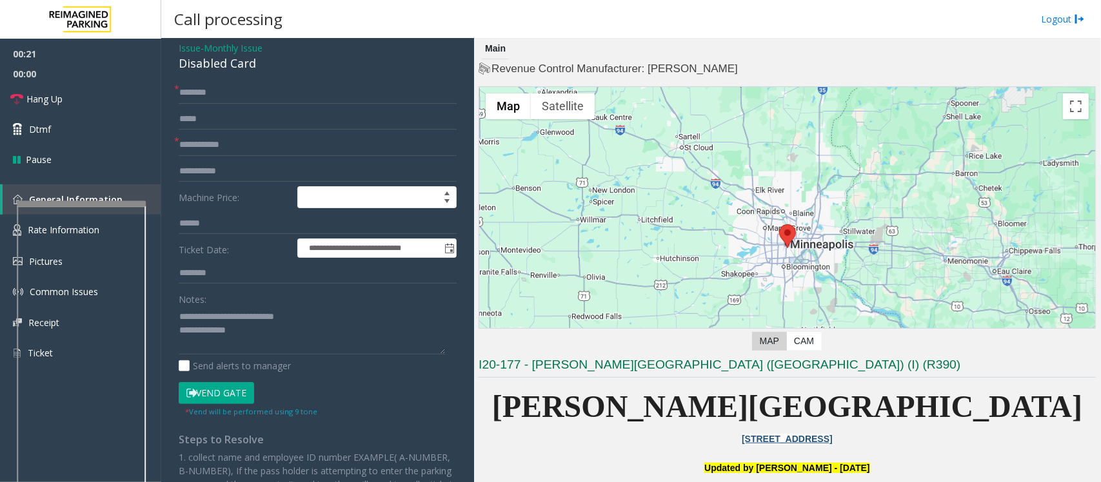
scroll to position [81, 0]
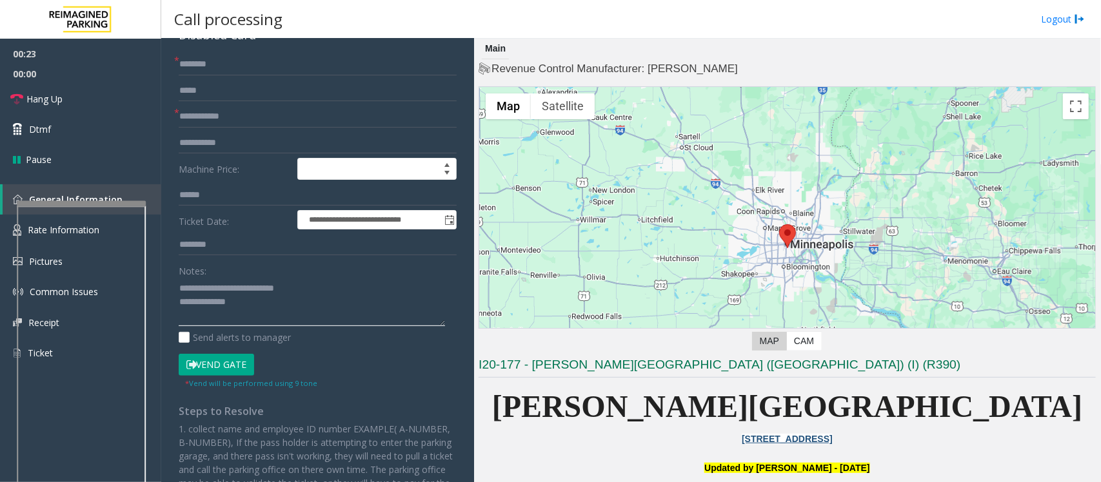
drag, startPoint x: 324, startPoint y: 291, endPoint x: 281, endPoint y: 287, distance: 43.4
click at [281, 287] on textarea at bounding box center [312, 302] width 266 height 48
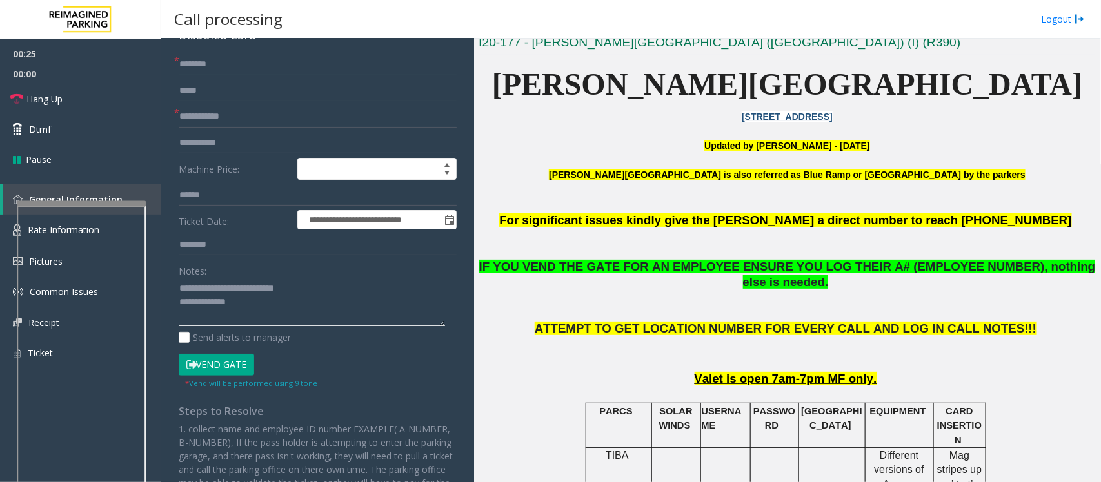
scroll to position [0, 0]
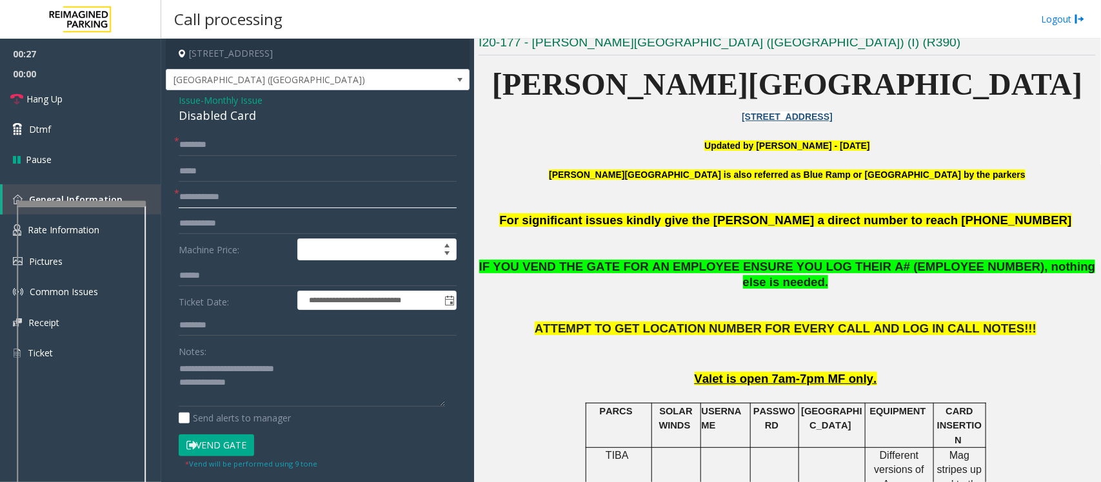
click at [191, 188] on input "text" at bounding box center [318, 197] width 278 height 22
type input "**"
drag, startPoint x: 318, startPoint y: 370, endPoint x: 205, endPoint y: 372, distance: 112.9
click at [205, 372] on textarea at bounding box center [312, 383] width 266 height 48
type textarea "**********"
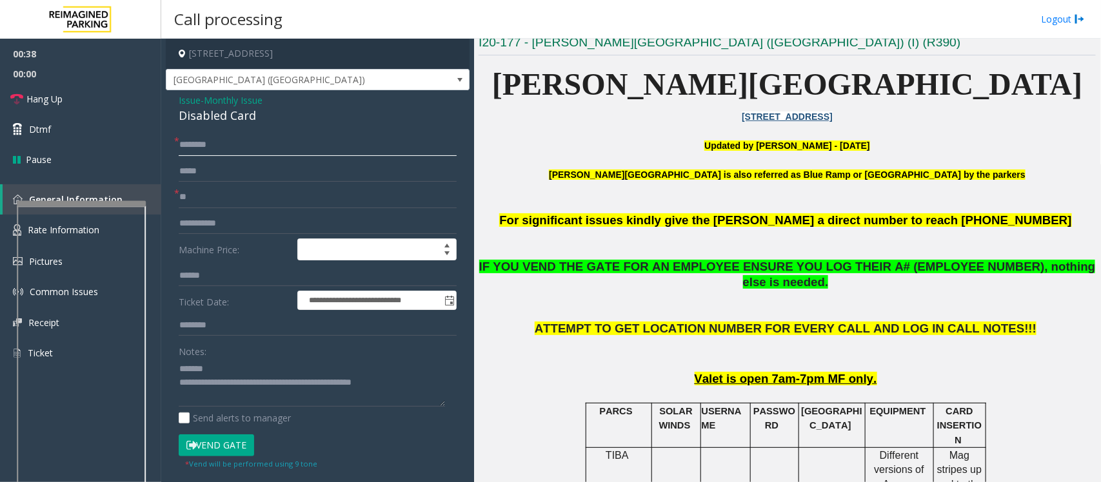
click at [204, 139] on input "text" at bounding box center [318, 145] width 278 height 22
click at [181, 101] on span "Issue" at bounding box center [190, 101] width 22 height 14
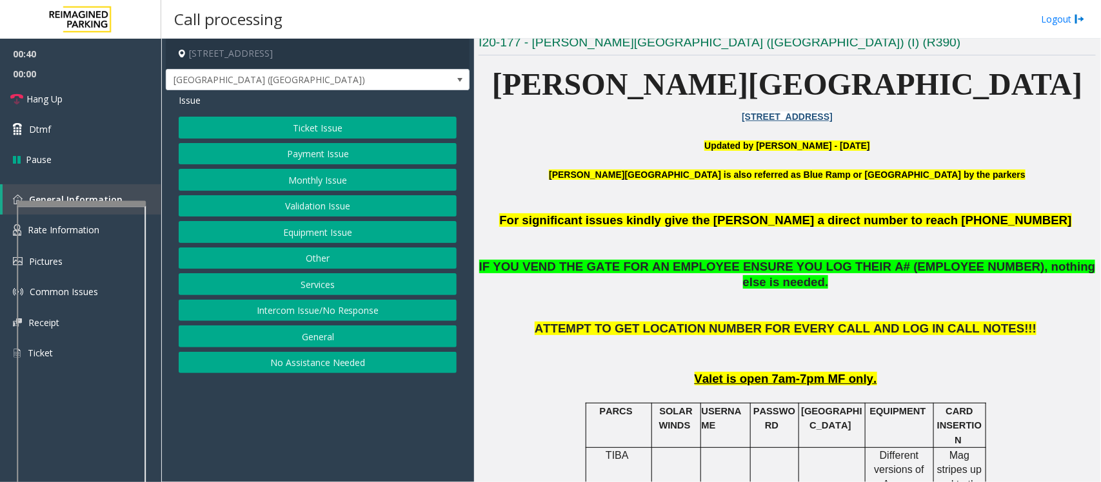
click at [314, 124] on button "Ticket Issue" at bounding box center [318, 128] width 278 height 22
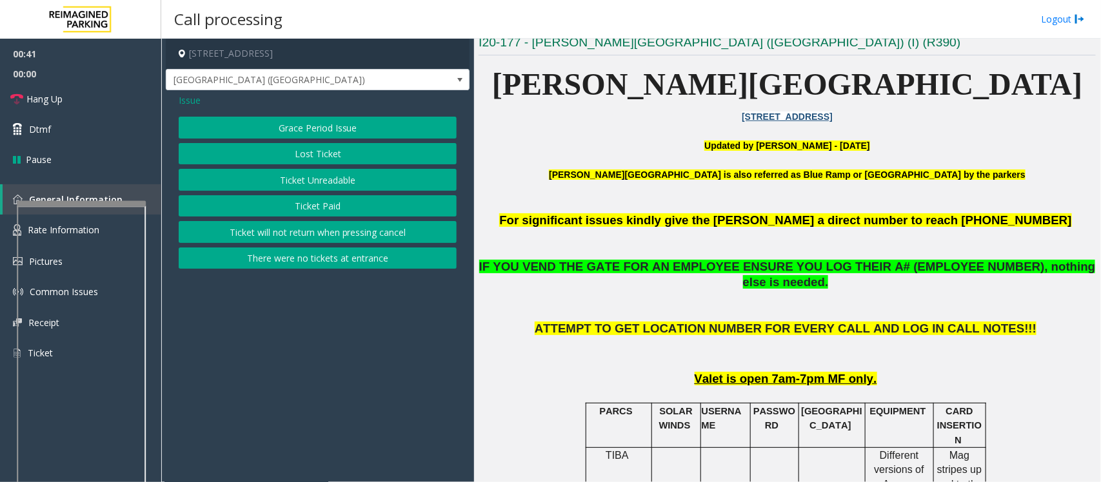
click at [372, 259] on button "There were no tickets at entrance" at bounding box center [318, 259] width 278 height 22
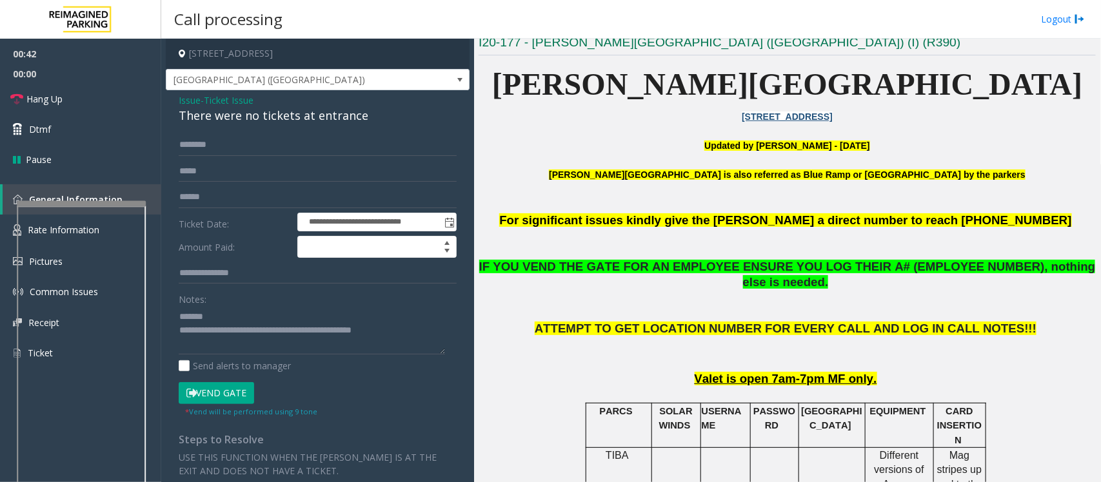
drag, startPoint x: 378, startPoint y: 117, endPoint x: 262, endPoint y: 117, distance: 116.1
click at [372, 117] on div "There were no tickets at entrance" at bounding box center [318, 115] width 278 height 17
click at [227, 404] on button "Vend Gate" at bounding box center [216, 394] width 75 height 22
click at [188, 101] on span "Issue" at bounding box center [190, 101] width 22 height 14
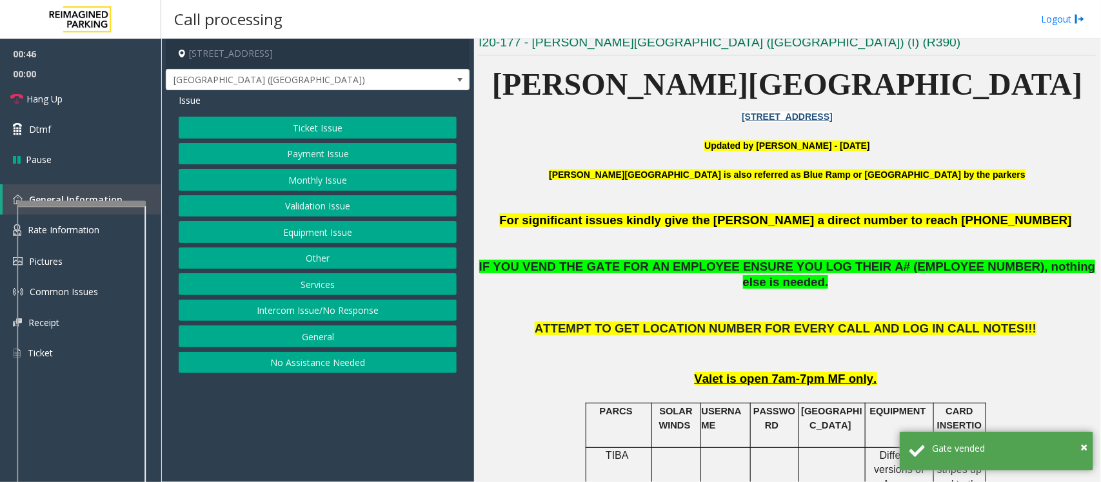
click at [316, 229] on button "Equipment Issue" at bounding box center [318, 232] width 278 height 22
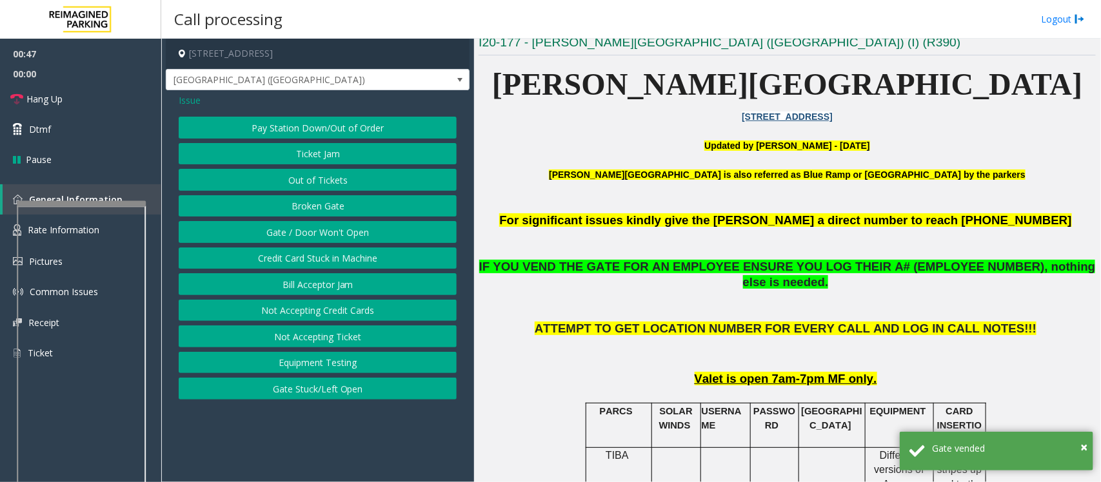
click at [312, 234] on button "Gate / Door Won't Open" at bounding box center [318, 232] width 278 height 22
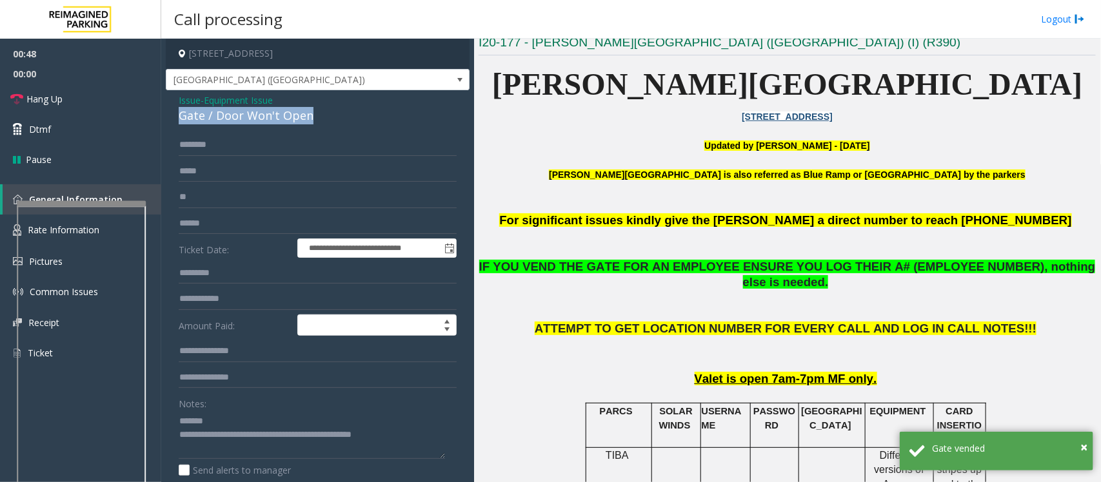
drag, startPoint x: 340, startPoint y: 114, endPoint x: 165, endPoint y: 110, distance: 174.9
click at [166, 110] on div "**********" at bounding box center [318, 416] width 304 height 653
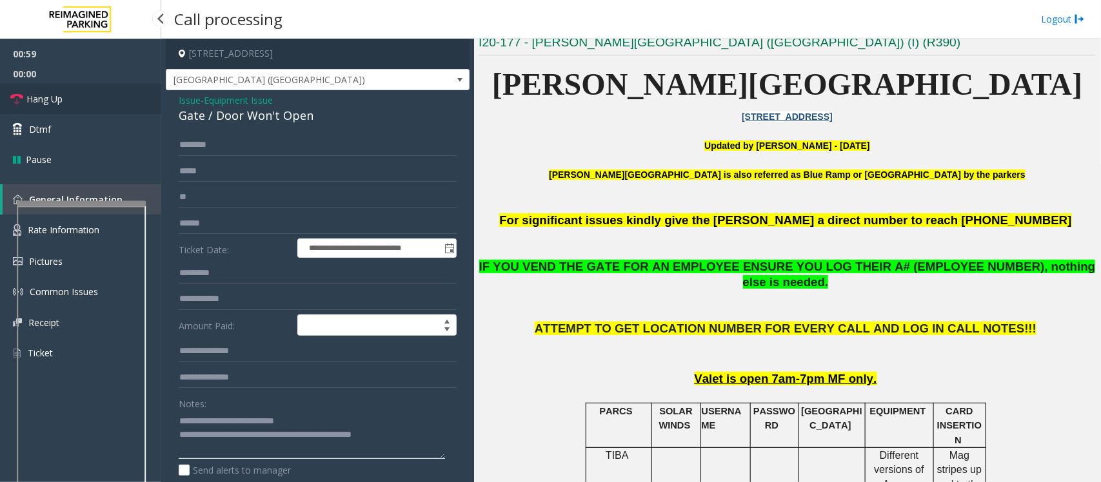
type textarea "**********"
click at [44, 108] on link "Hang Up" at bounding box center [80, 99] width 161 height 30
click at [46, 108] on link "Hang Up" at bounding box center [80, 99] width 161 height 30
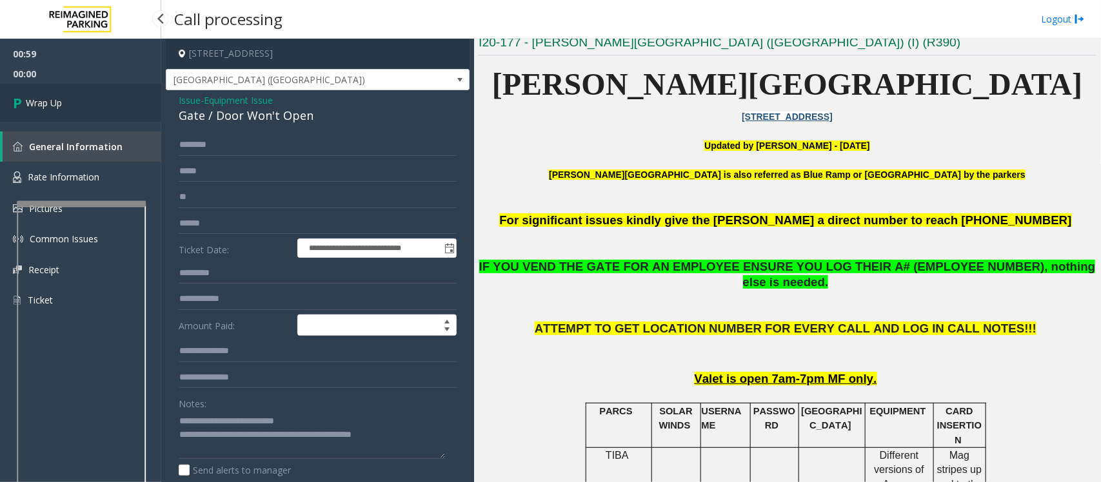
click at [46, 108] on span "Wrap Up" at bounding box center [44, 103] width 36 height 14
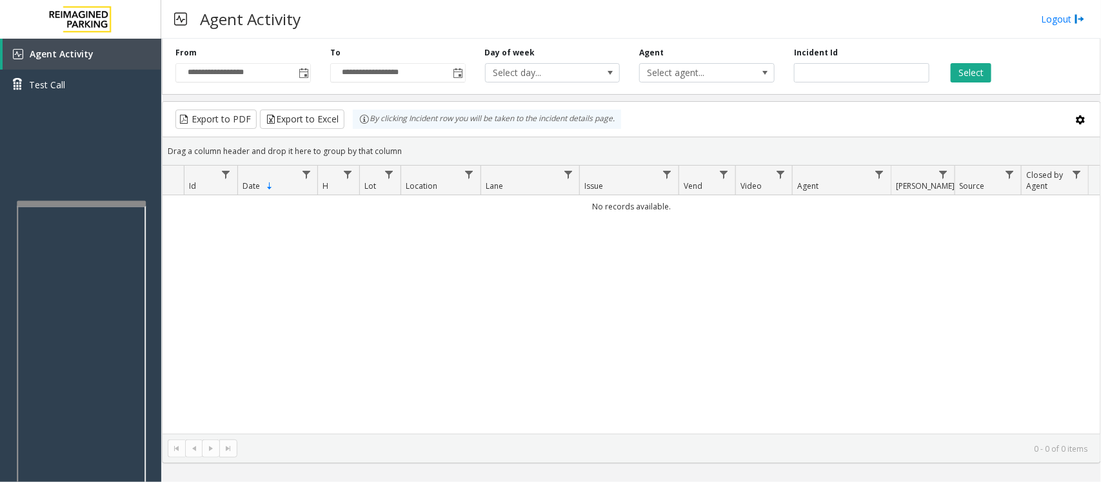
click at [257, 263] on div "No records available." at bounding box center [632, 314] width 938 height 239
click at [240, 311] on div "No records available." at bounding box center [632, 314] width 938 height 239
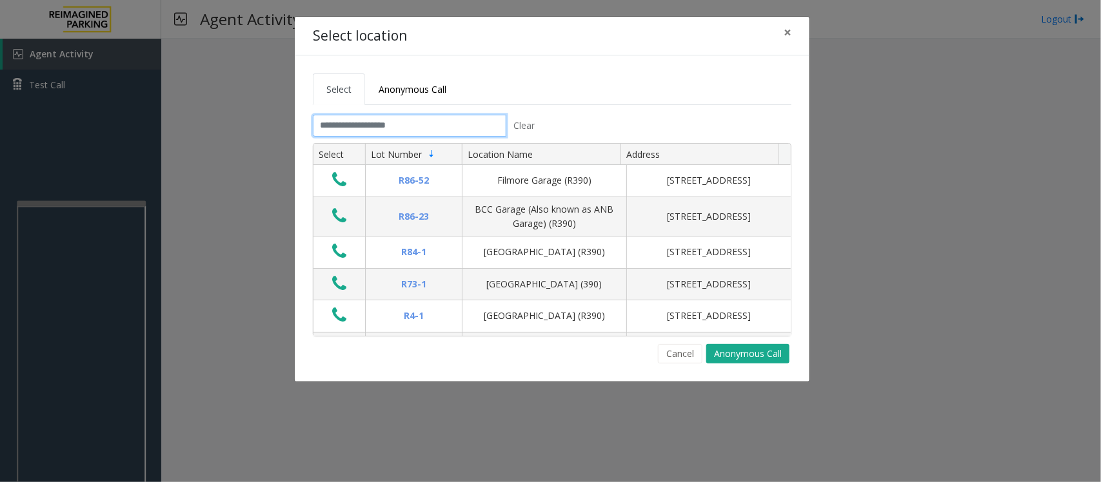
click at [346, 128] on input "text" at bounding box center [410, 126] width 194 height 22
click at [689, 360] on button "Cancel" at bounding box center [680, 353] width 45 height 19
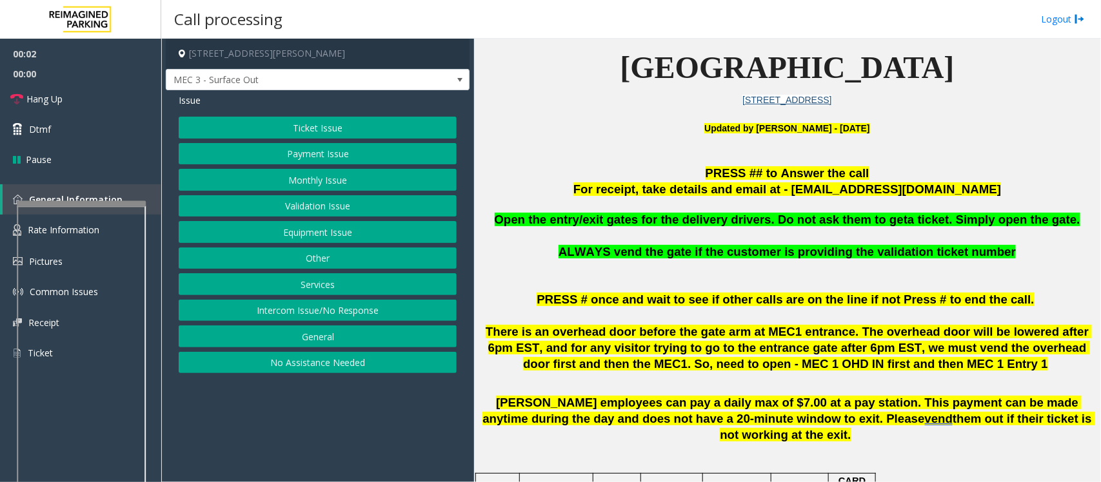
scroll to position [403, 0]
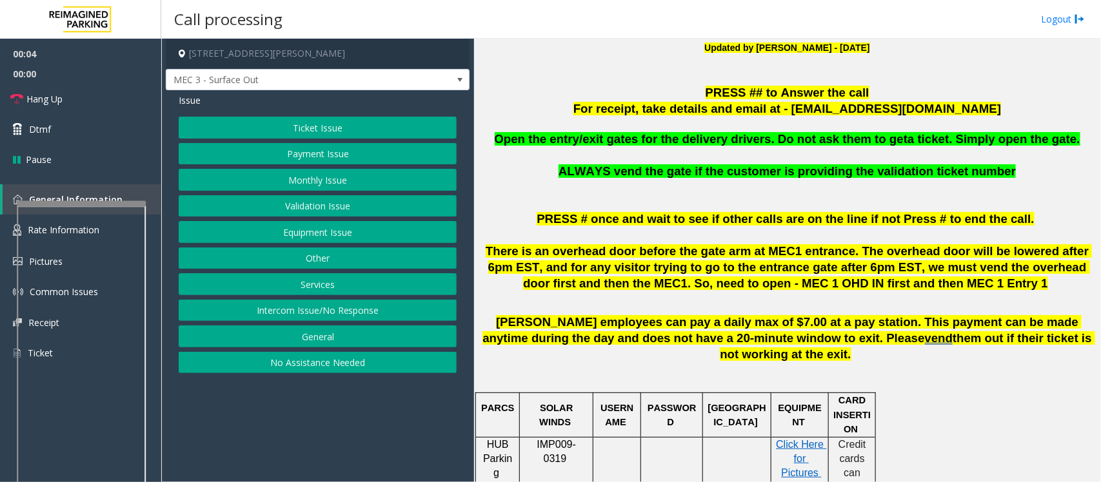
click at [310, 245] on div "Ticket Issue Payment Issue Monthly Issue Validation Issue Equipment Issue Other…" at bounding box center [318, 245] width 278 height 257
click at [305, 233] on button "Equipment Issue" at bounding box center [318, 232] width 278 height 22
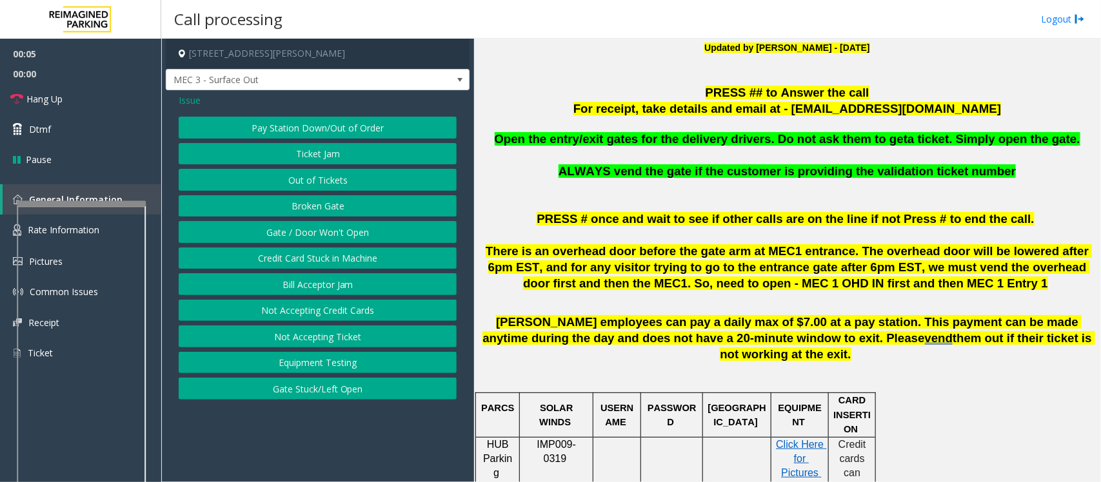
click at [305, 233] on button "Gate / Door Won't Open" at bounding box center [318, 232] width 278 height 22
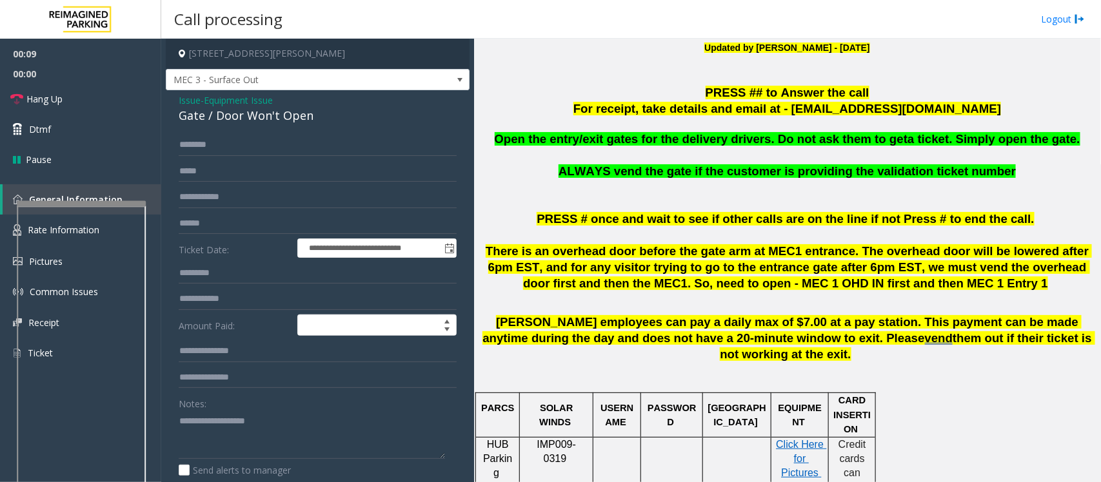
click at [191, 102] on span "Issue" at bounding box center [190, 101] width 22 height 14
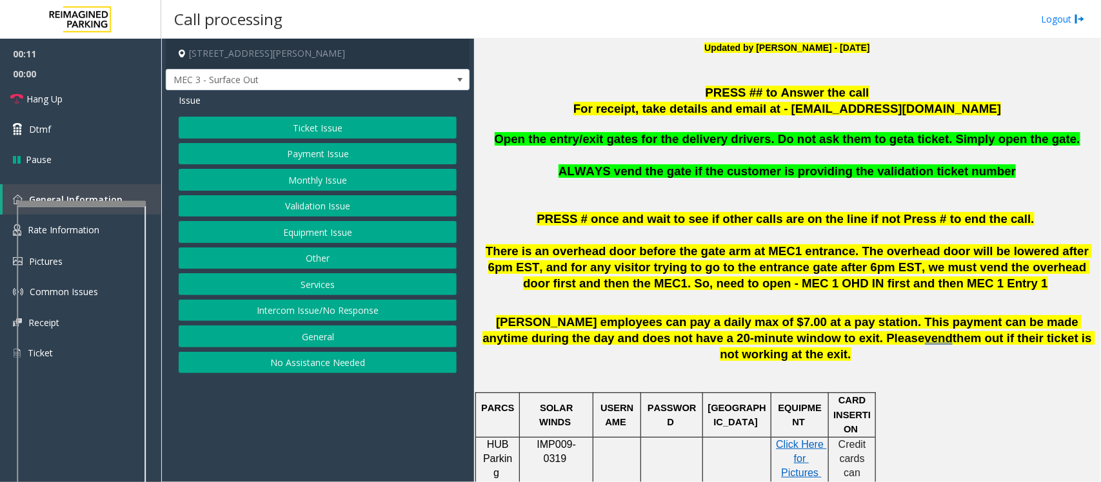
click at [304, 312] on button "Intercom Issue/No Response" at bounding box center [318, 311] width 278 height 22
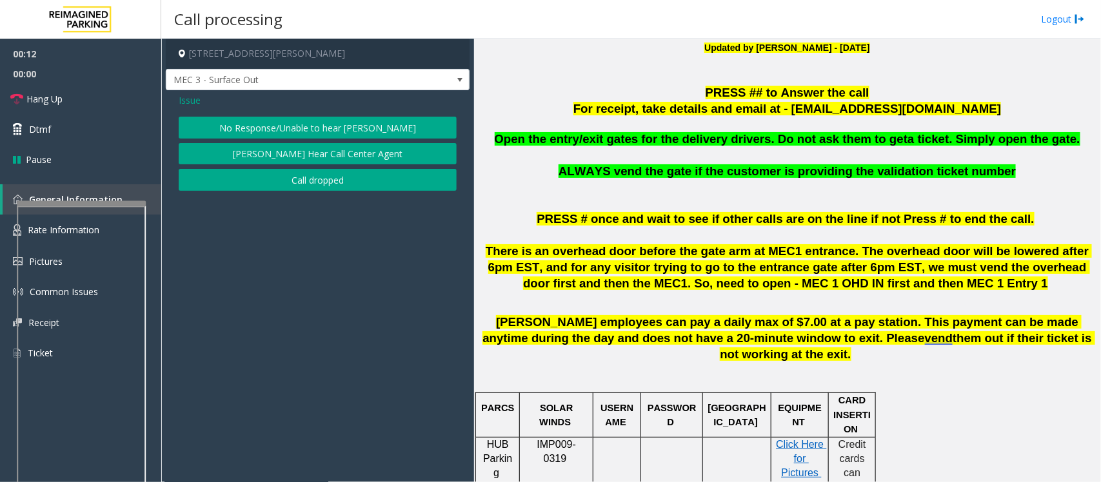
click at [313, 134] on button "No Response/Unable to hear [PERSON_NAME]" at bounding box center [318, 128] width 278 height 22
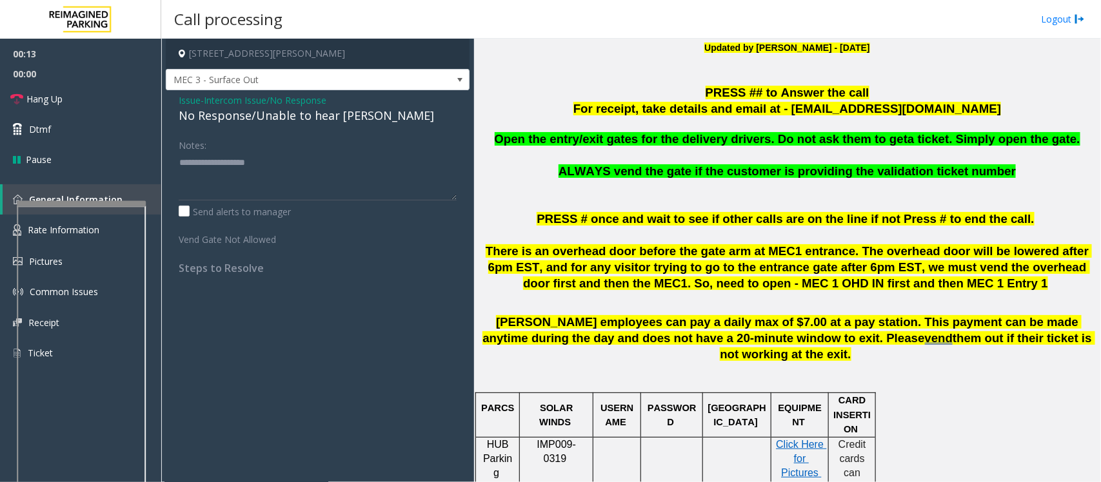
click at [186, 101] on span "Issue" at bounding box center [190, 101] width 22 height 14
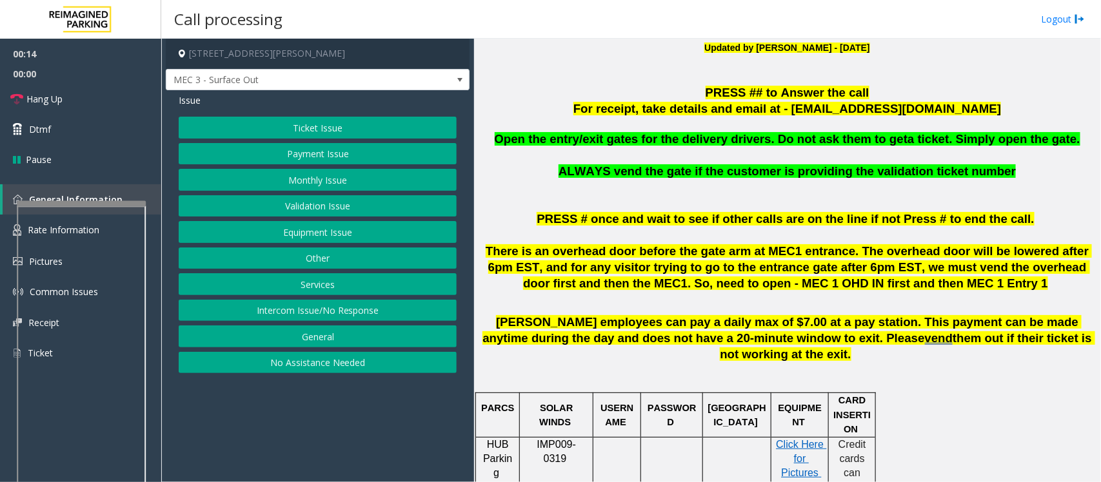
click at [285, 236] on button "Equipment Issue" at bounding box center [318, 232] width 278 height 22
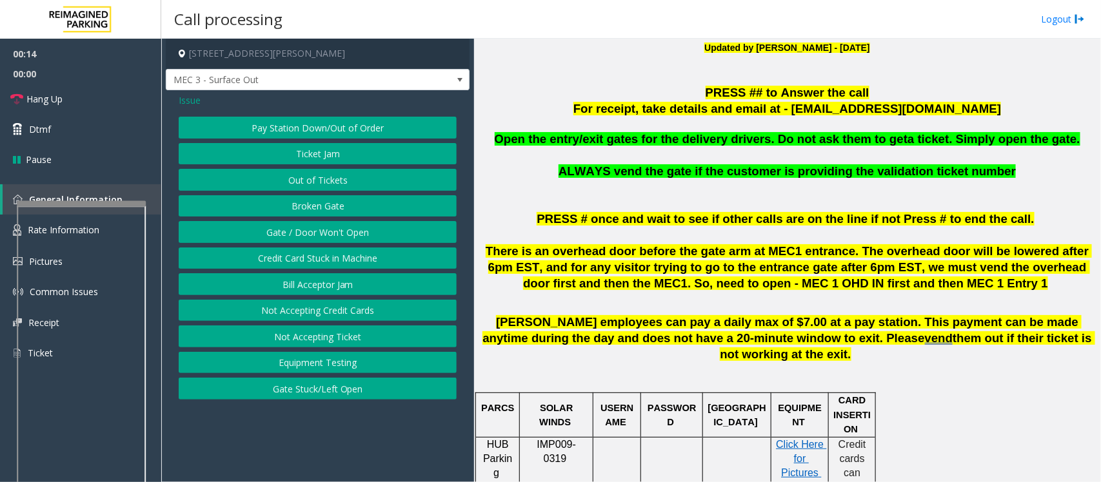
click at [285, 236] on button "Gate / Door Won't Open" at bounding box center [318, 232] width 278 height 22
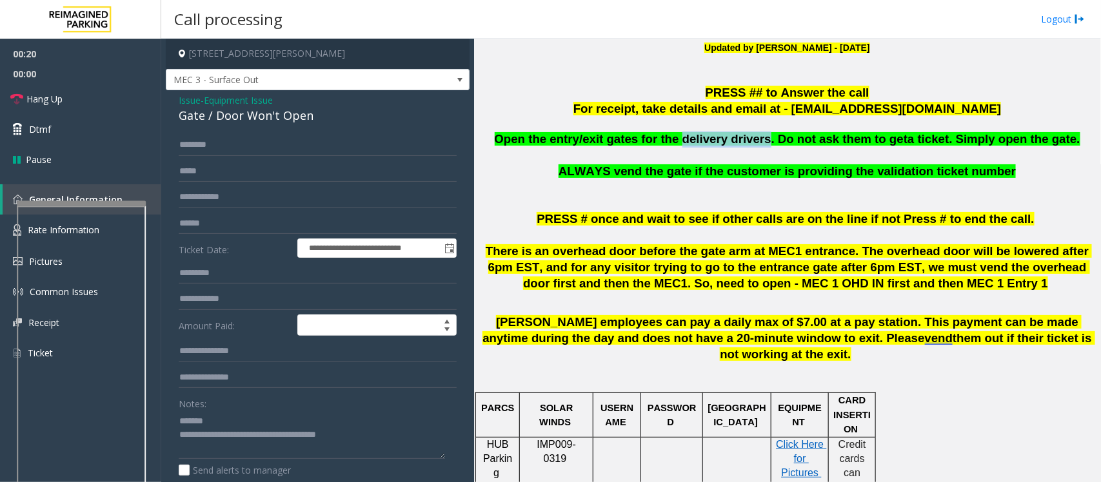
drag, startPoint x: 689, startPoint y: 142, endPoint x: 766, endPoint y: 139, distance: 76.8
click at [766, 139] on span "Open the entry/exit gates for the delivery drivers. Do not ask them to get" at bounding box center [701, 139] width 413 height 14
type textarea "**********"
click at [206, 124] on div "Gate / Door Won't Open" at bounding box center [318, 115] width 278 height 17
click at [206, 137] on input "text" at bounding box center [318, 145] width 278 height 22
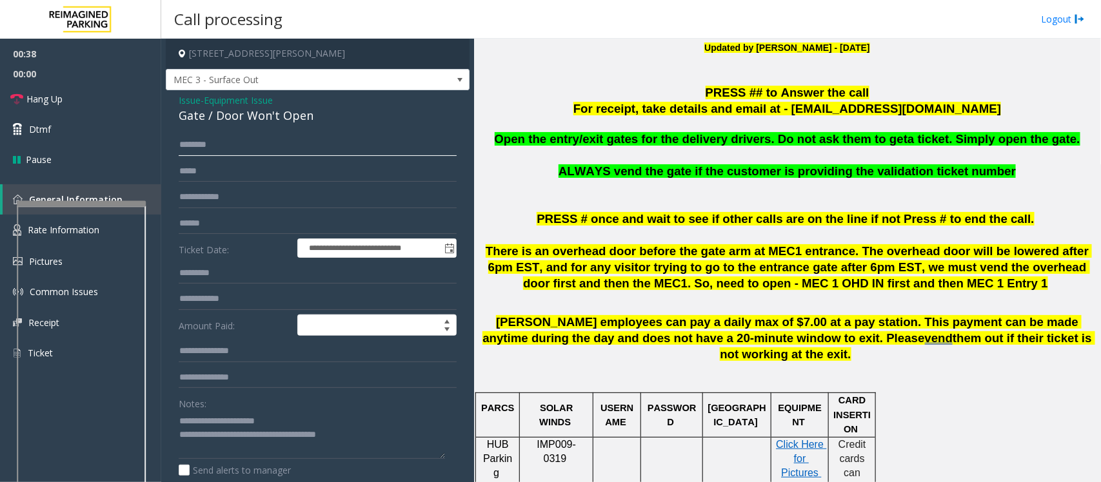
type input "*"
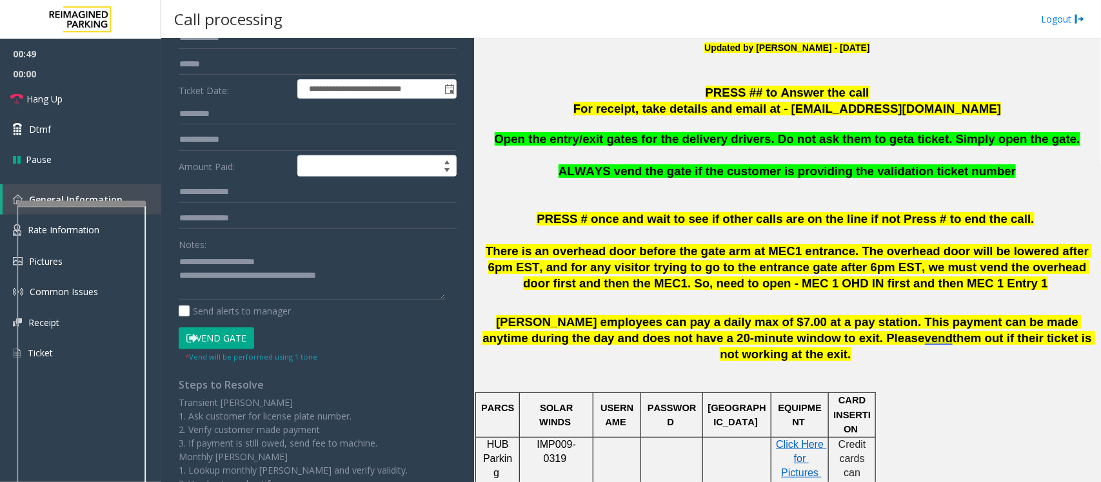
scroll to position [161, 0]
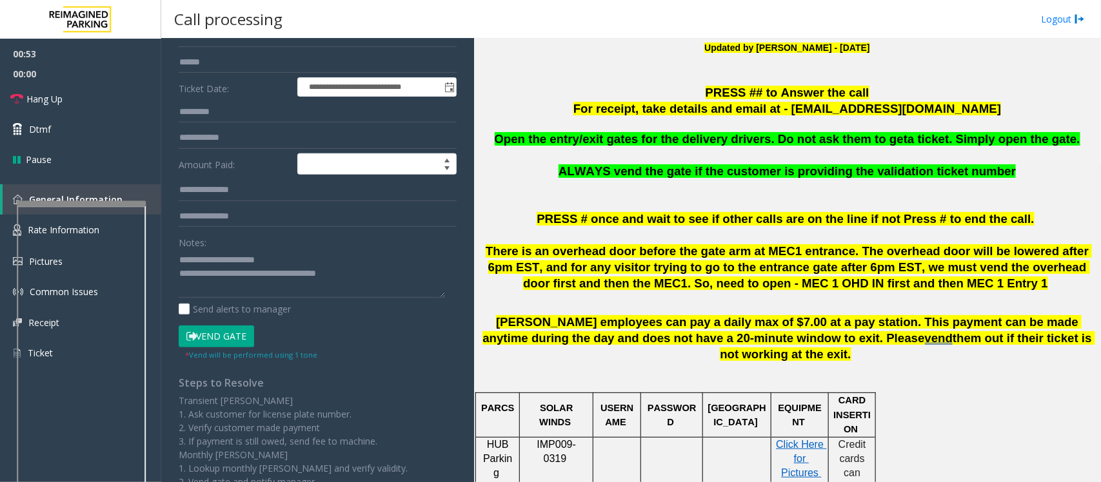
type input "****"
click at [217, 333] on button "Vend Gate" at bounding box center [216, 337] width 75 height 22
click at [208, 343] on button "Vend Gate" at bounding box center [216, 337] width 75 height 22
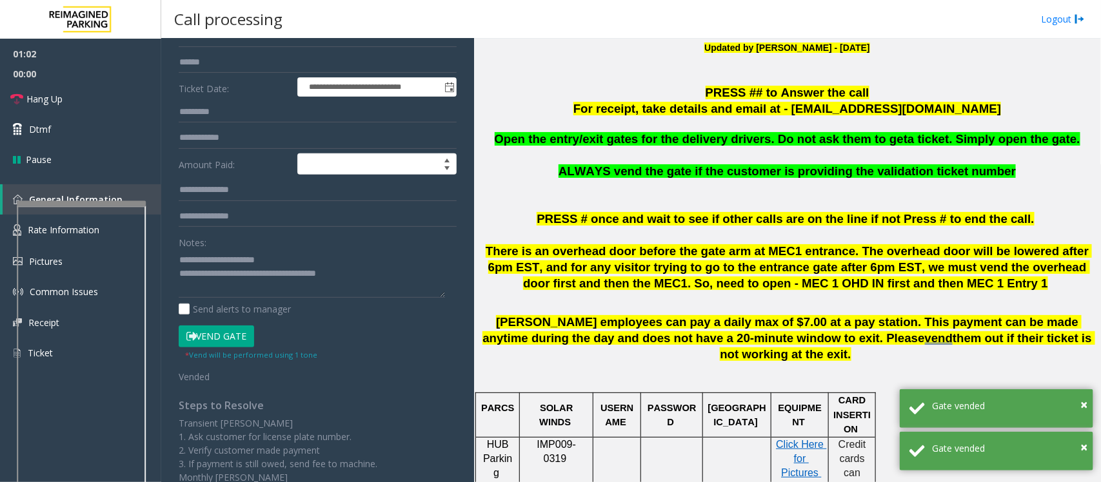
click at [208, 343] on button "Vend Gate" at bounding box center [216, 337] width 75 height 22
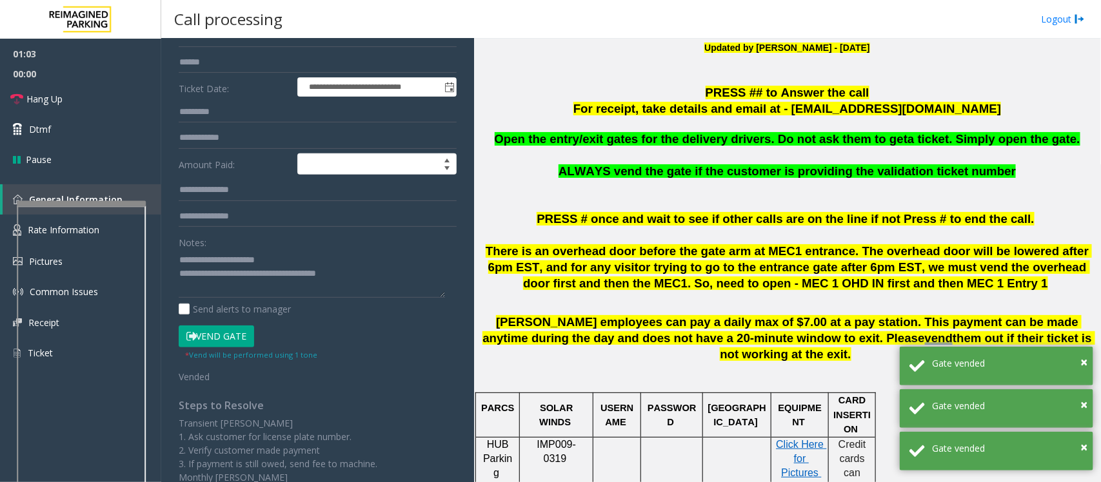
click at [208, 343] on button "Vend Gate" at bounding box center [216, 337] width 75 height 22
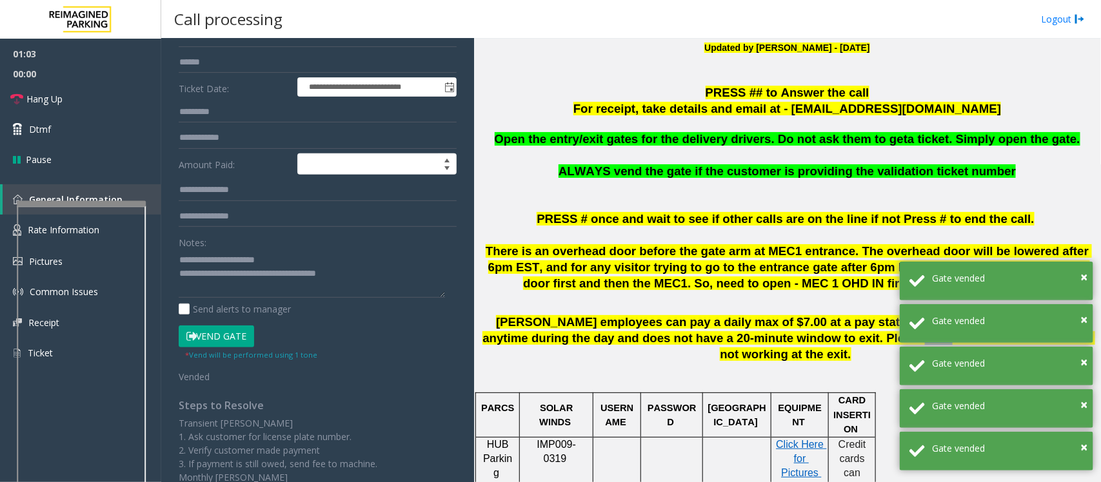
click at [208, 343] on button "Vend Gate" at bounding box center [216, 337] width 75 height 22
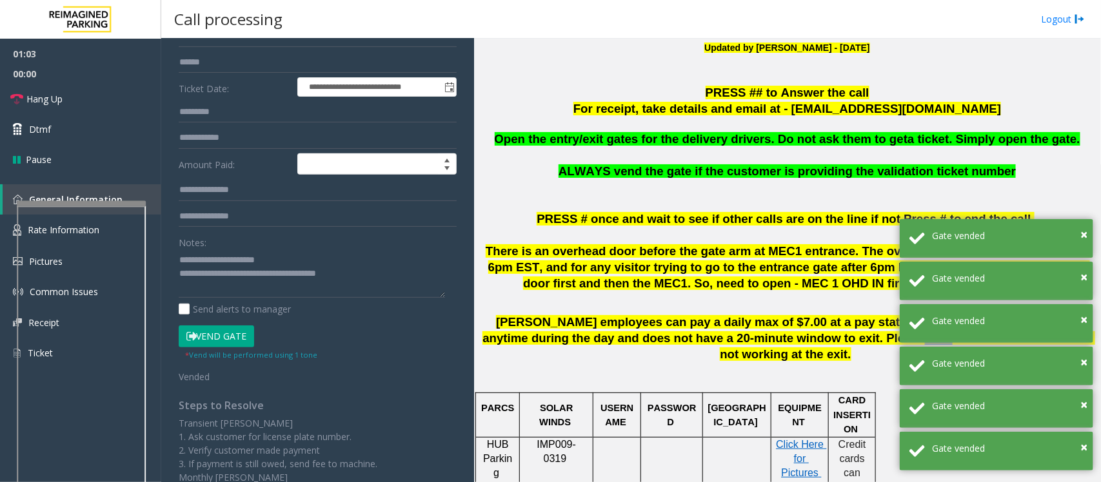
click at [208, 343] on button "Vend Gate" at bounding box center [216, 337] width 75 height 22
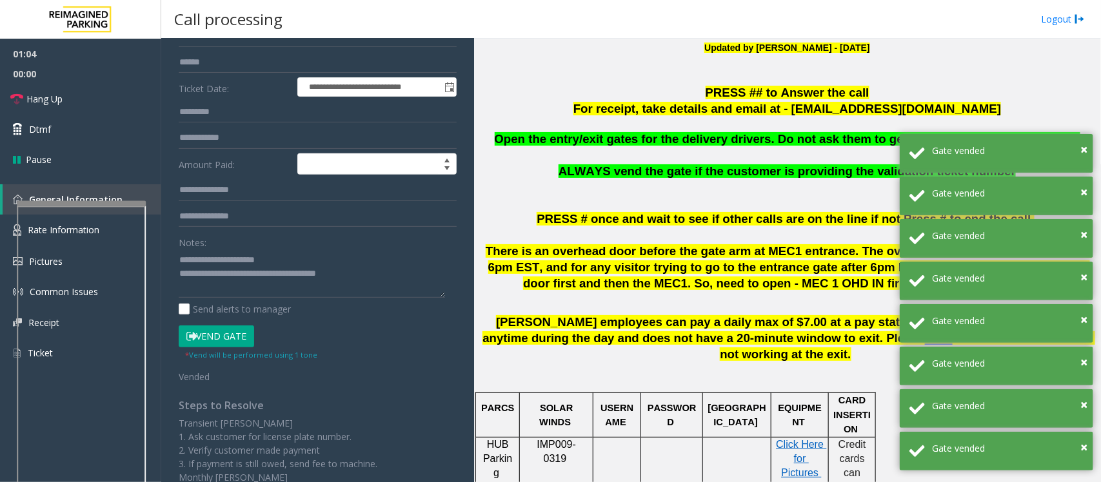
click at [208, 343] on button "Vend Gate" at bounding box center [216, 337] width 75 height 22
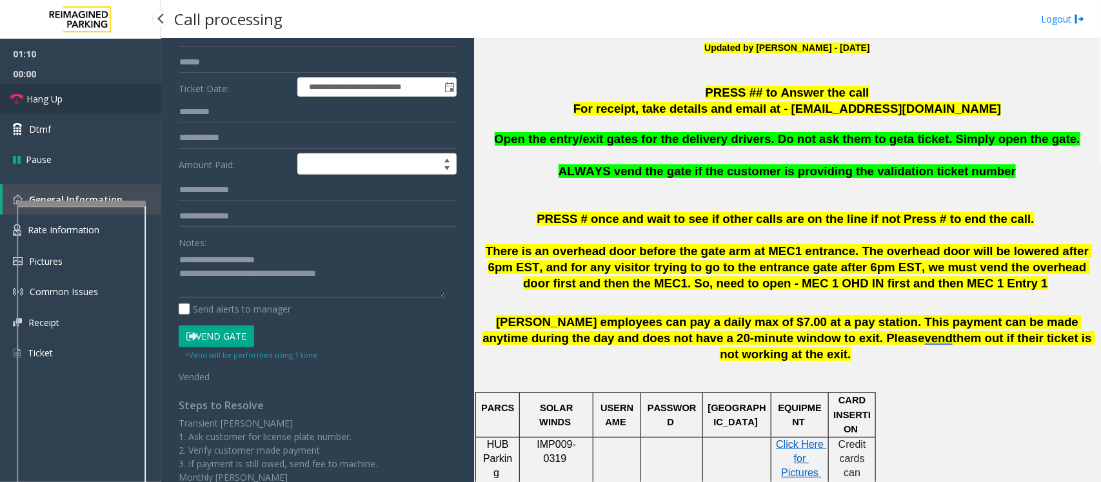
click at [57, 105] on span "Hang Up" at bounding box center [44, 99] width 36 height 14
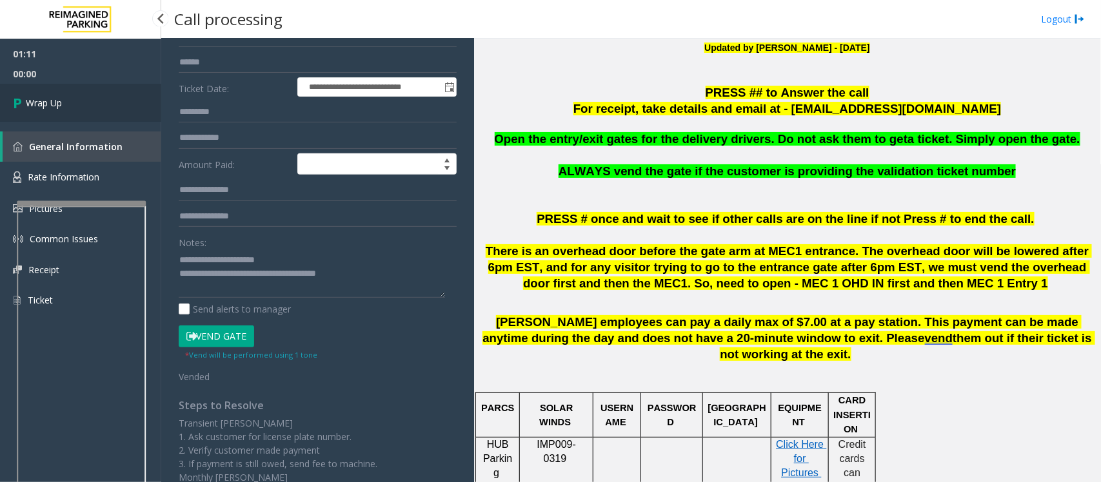
click at [57, 105] on span "Wrap Up" at bounding box center [44, 103] width 36 height 14
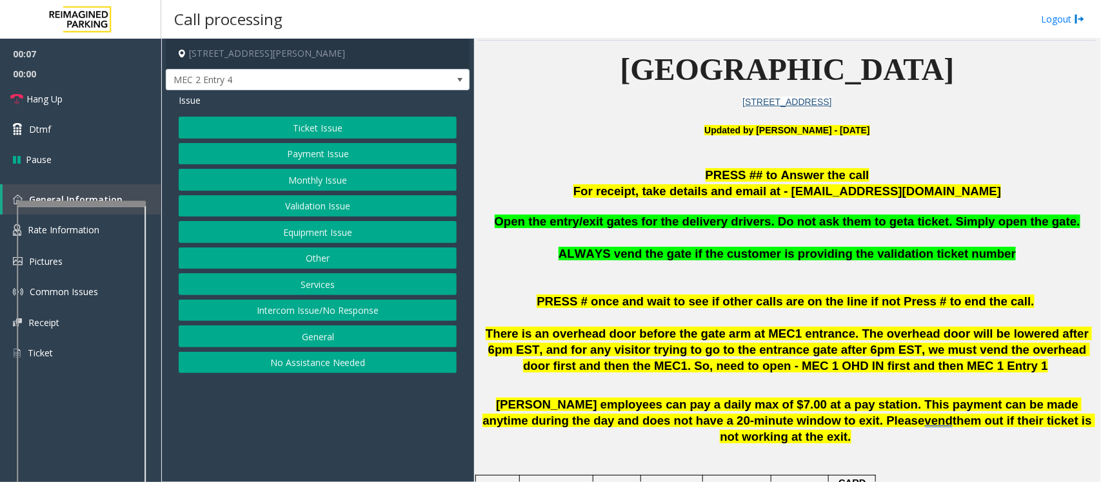
scroll to position [323, 0]
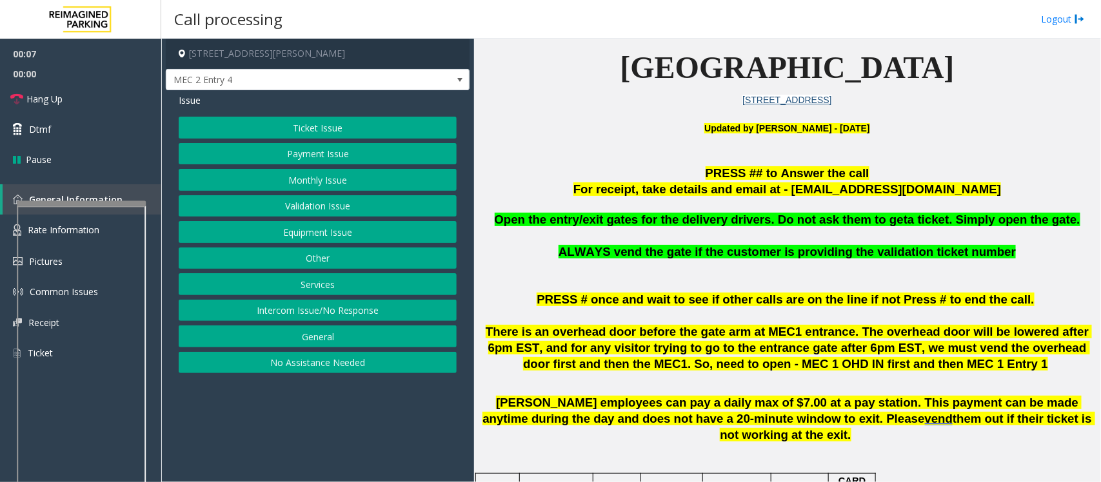
click at [343, 234] on button "Equipment Issue" at bounding box center [318, 232] width 278 height 22
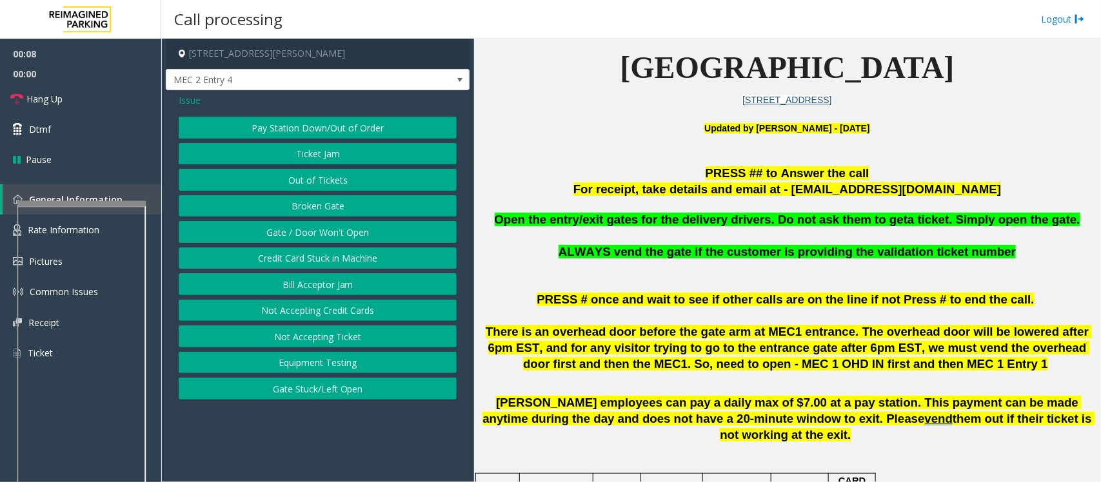
click at [313, 229] on button "Gate / Door Won't Open" at bounding box center [318, 232] width 278 height 22
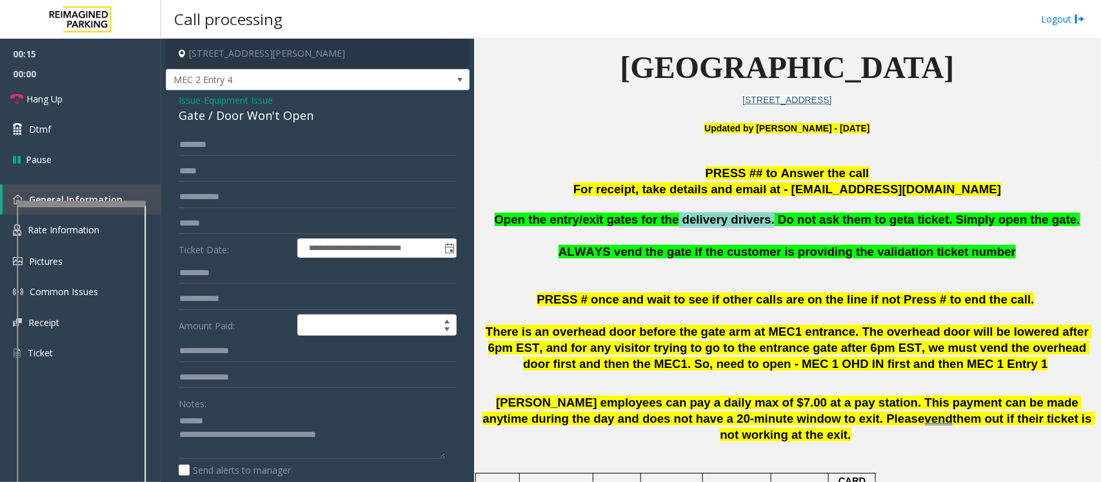
drag, startPoint x: 688, startPoint y: 220, endPoint x: 769, endPoint y: 224, distance: 81.4
click at [769, 224] on span "Open the entry/exit gates for the delivery drivers. Do not ask them to get" at bounding box center [701, 220] width 413 height 14
type textarea "**********"
click at [221, 146] on input "text" at bounding box center [318, 145] width 278 height 22
type input "*******"
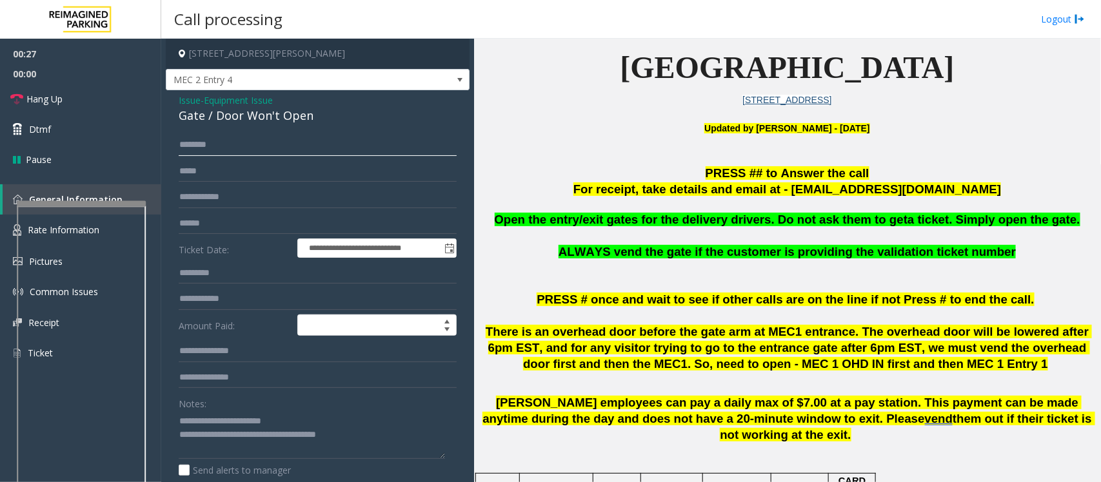
click at [194, 147] on input "*******" at bounding box center [318, 145] width 278 height 22
click at [228, 150] on input "*******" at bounding box center [318, 145] width 278 height 22
click at [197, 146] on input "*******" at bounding box center [318, 145] width 278 height 22
click at [201, 150] on input "*******" at bounding box center [318, 145] width 278 height 22
click at [204, 152] on input "*******" at bounding box center [318, 145] width 278 height 22
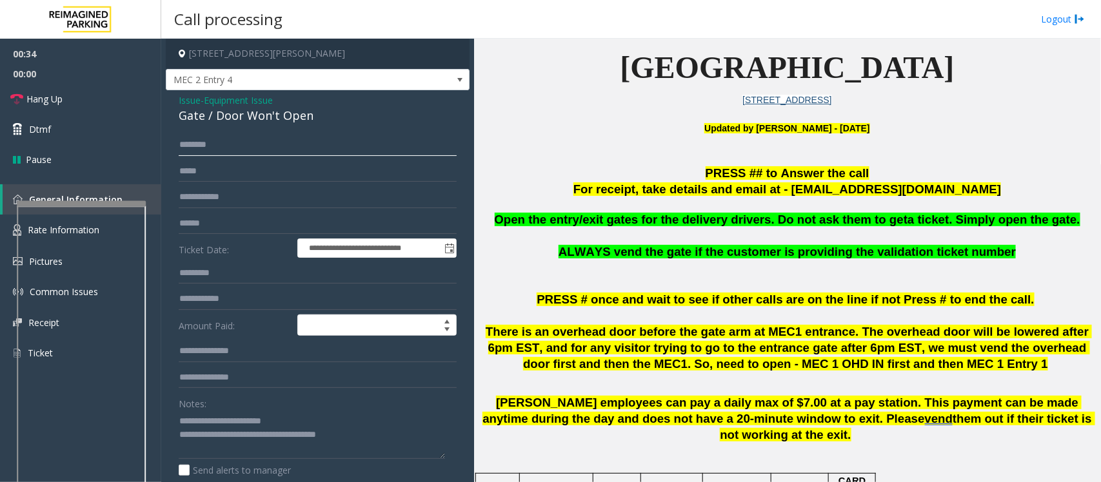
click at [204, 148] on input "*******" at bounding box center [318, 145] width 278 height 22
click at [210, 148] on input "*******" at bounding box center [318, 145] width 278 height 22
drag, startPoint x: 223, startPoint y: 149, endPoint x: 173, endPoint y: 147, distance: 50.4
click at [173, 147] on div "**********" at bounding box center [317, 432] width 297 height 597
click at [195, 152] on input "*******" at bounding box center [318, 145] width 278 height 22
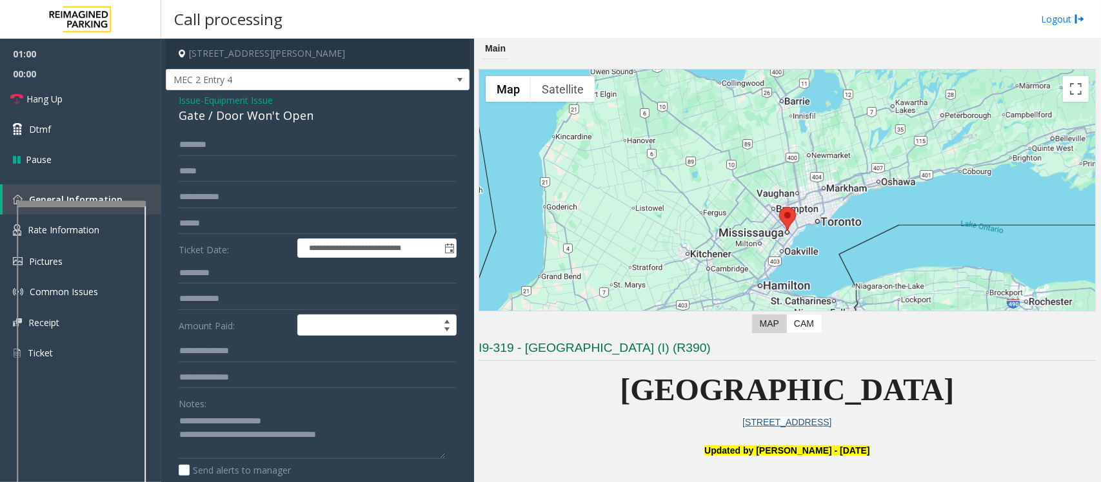
scroll to position [323, 0]
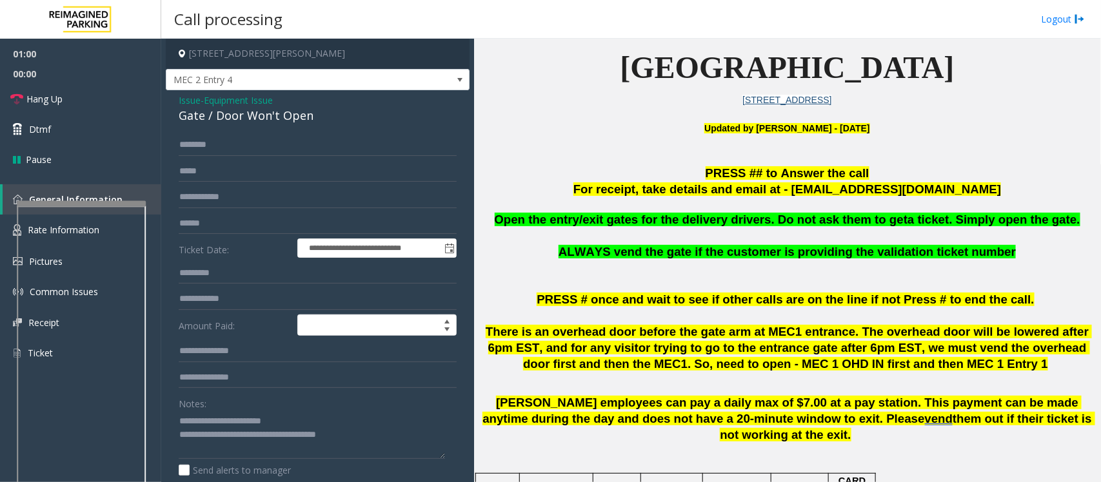
click at [197, 146] on input "*******" at bounding box center [318, 145] width 278 height 22
click at [211, 143] on input "*******" at bounding box center [318, 145] width 278 height 22
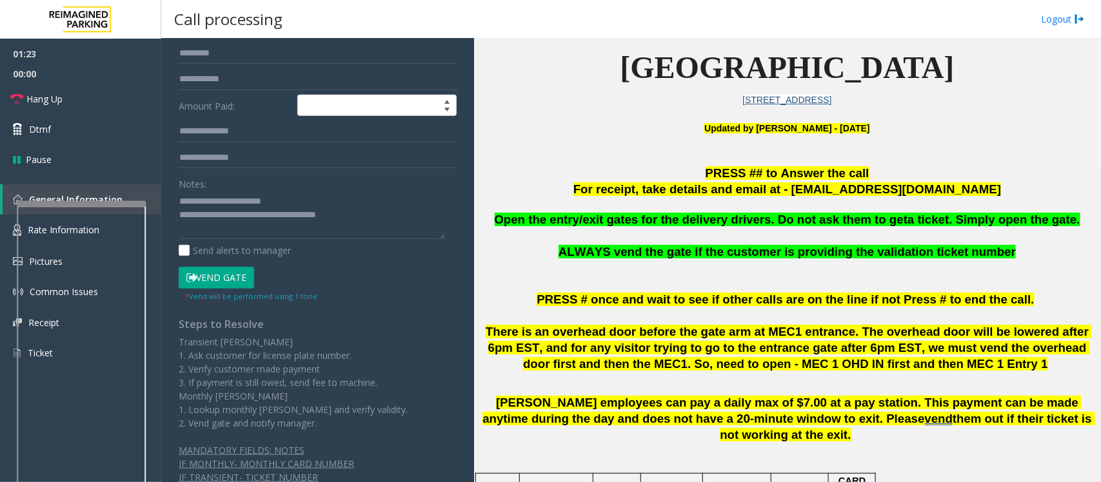
scroll to position [242, 0]
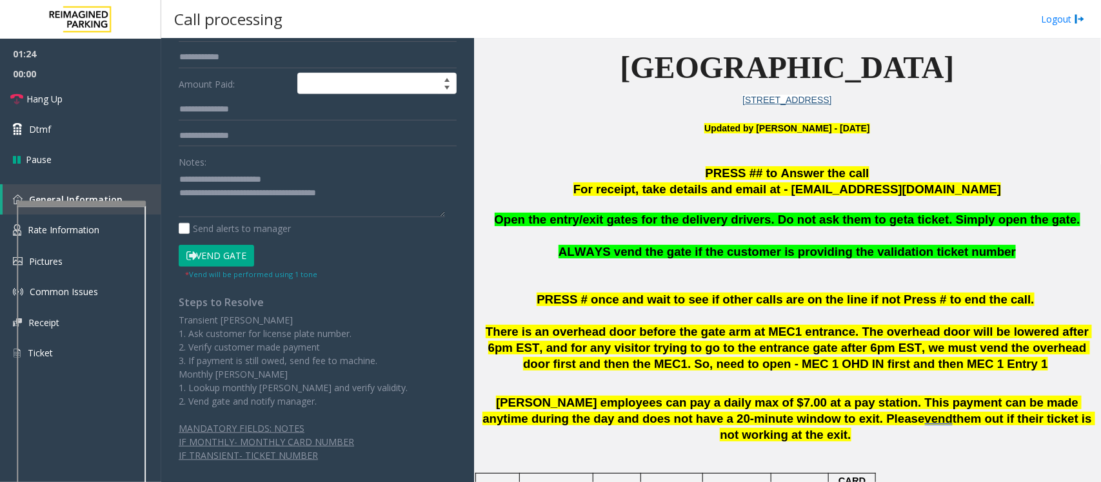
type input "*******"
click at [220, 248] on button "Vend Gate" at bounding box center [216, 256] width 75 height 22
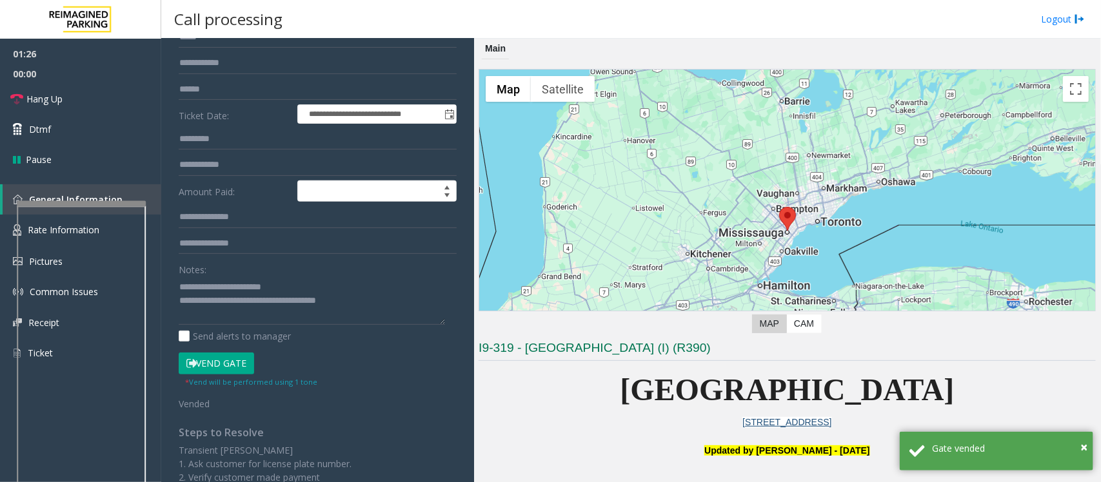
scroll to position [0, 0]
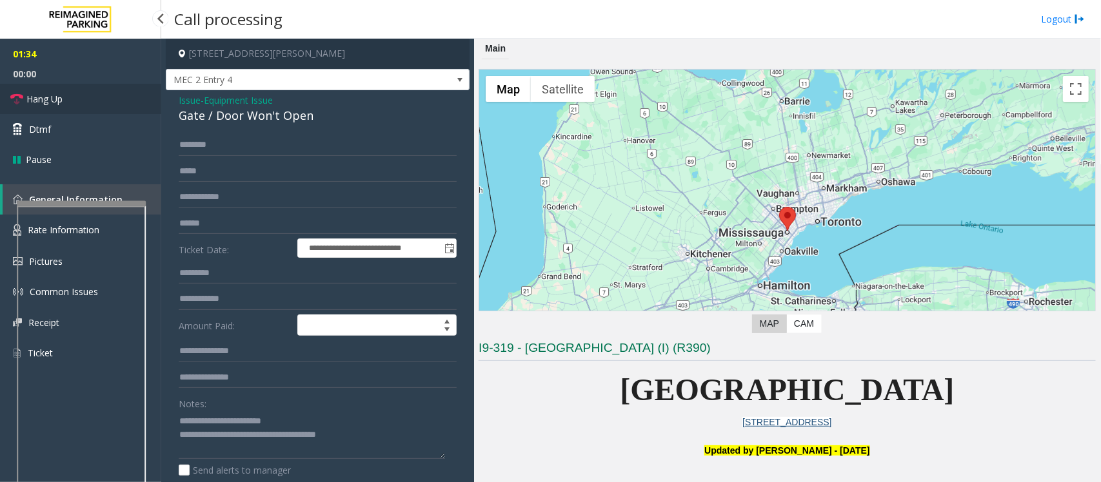
click at [41, 102] on span "Hang Up" at bounding box center [44, 99] width 36 height 14
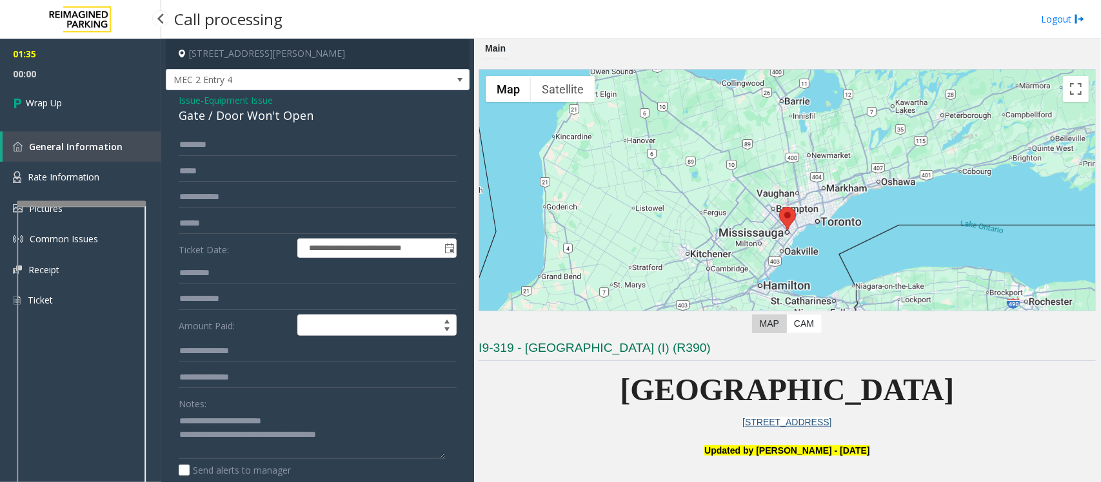
click at [41, 102] on span "Wrap Up" at bounding box center [44, 103] width 36 height 14
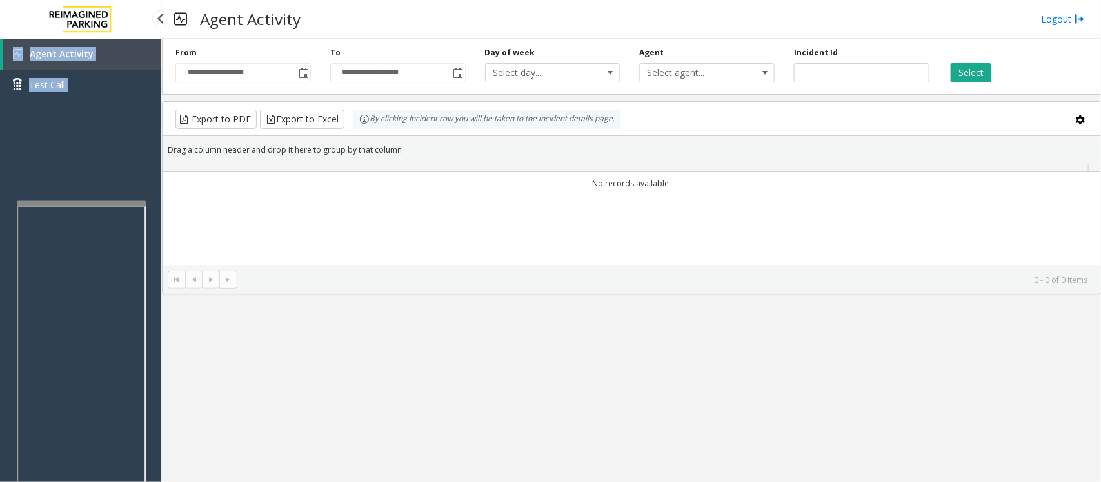
click at [41, 102] on div "Agent Activity Test Call" at bounding box center [80, 74] width 161 height 71
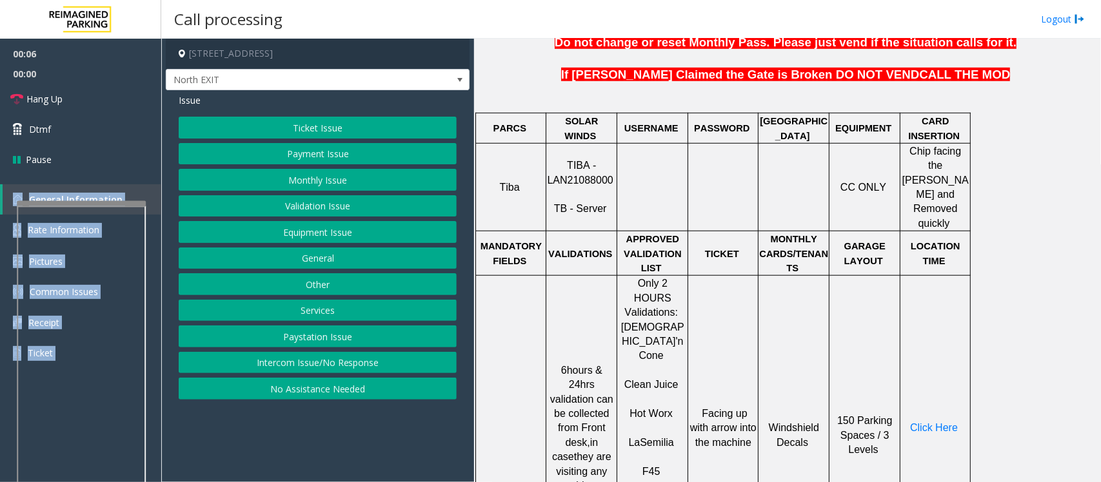
scroll to position [484, 0]
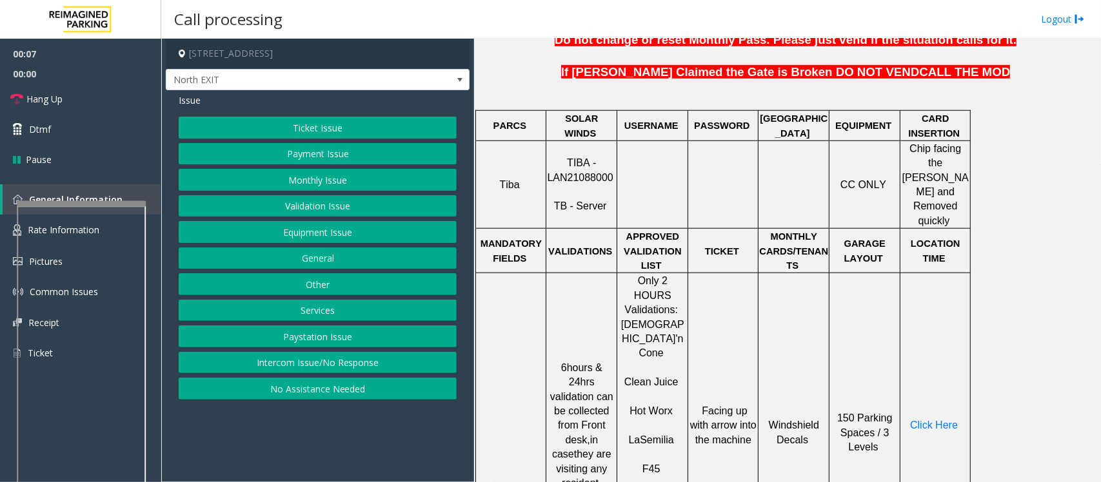
click at [588, 170] on span "TIBA - LAN21088000" at bounding box center [580, 169] width 66 height 25
copy p "LAN21088000"
click at [6, 232] on link "Rate Information" at bounding box center [80, 231] width 161 height 32
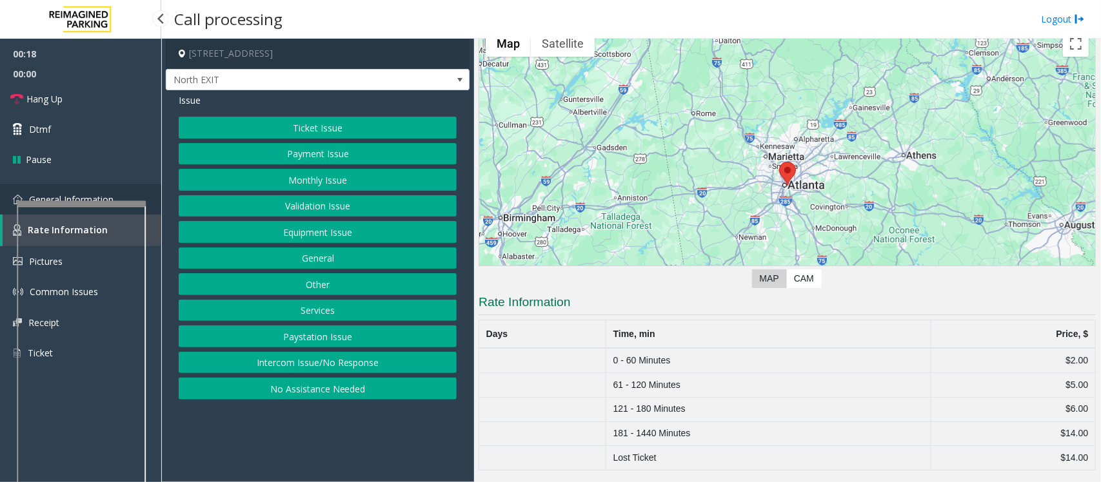
click at [10, 197] on link "General Information" at bounding box center [80, 199] width 161 height 30
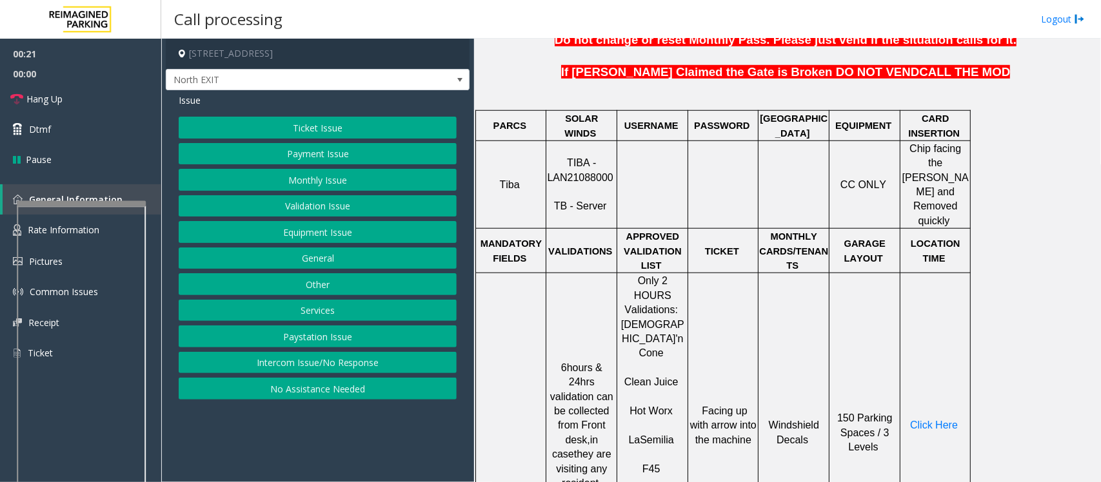
click at [301, 205] on button "Validation Issue" at bounding box center [318, 206] width 278 height 22
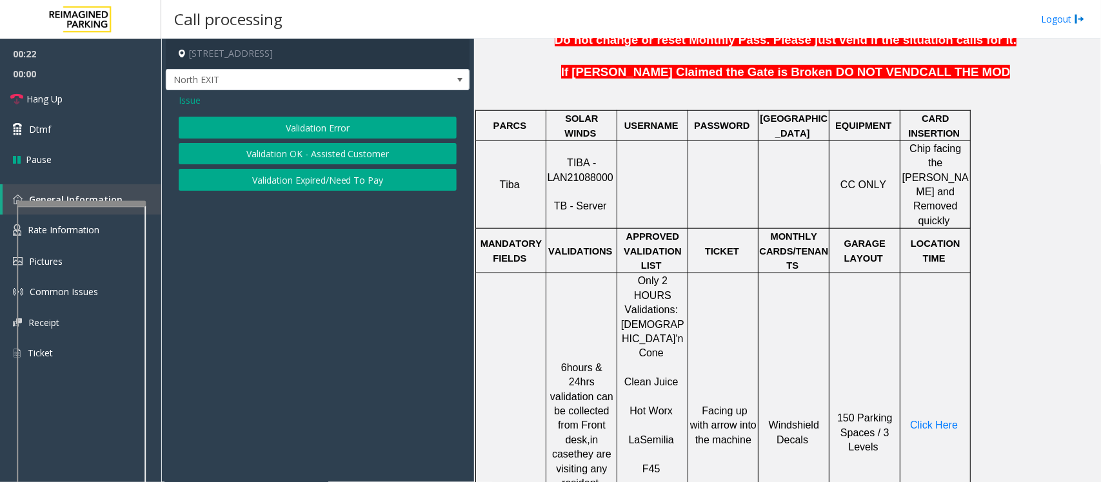
drag, startPoint x: 281, startPoint y: 126, endPoint x: 287, endPoint y: 132, distance: 8.7
click at [284, 129] on button "Validation Error" at bounding box center [318, 128] width 278 height 22
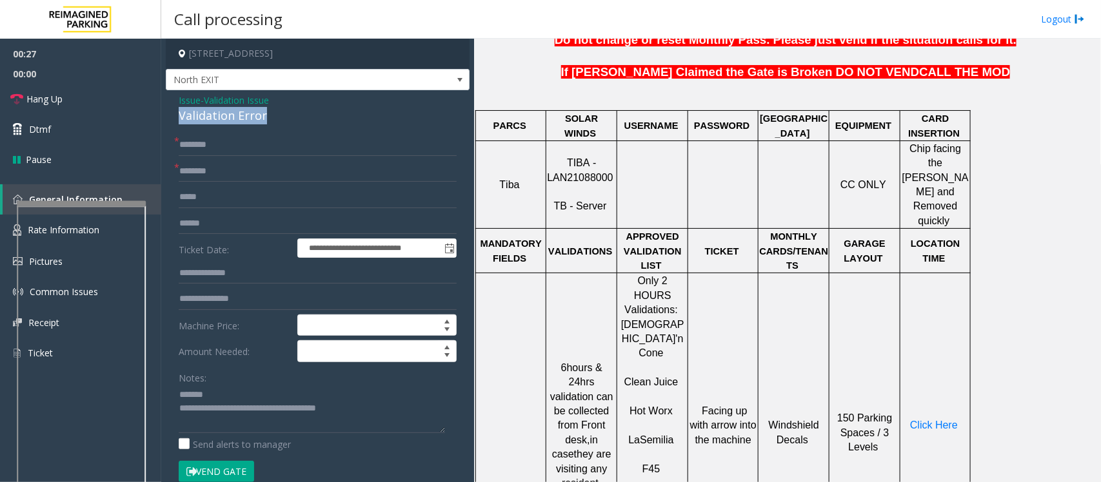
drag, startPoint x: 272, startPoint y: 116, endPoint x: 175, endPoint y: 114, distance: 96.1
click at [175, 114] on div "**********" at bounding box center [318, 465] width 304 height 750
type textarea "**********"
drag, startPoint x: 581, startPoint y: 371, endPoint x: 575, endPoint y: 385, distance: 15.3
click at [575, 385] on span "6hours & 24hrs validation can be collected from Front desk," at bounding box center [581, 404] width 63 height 83
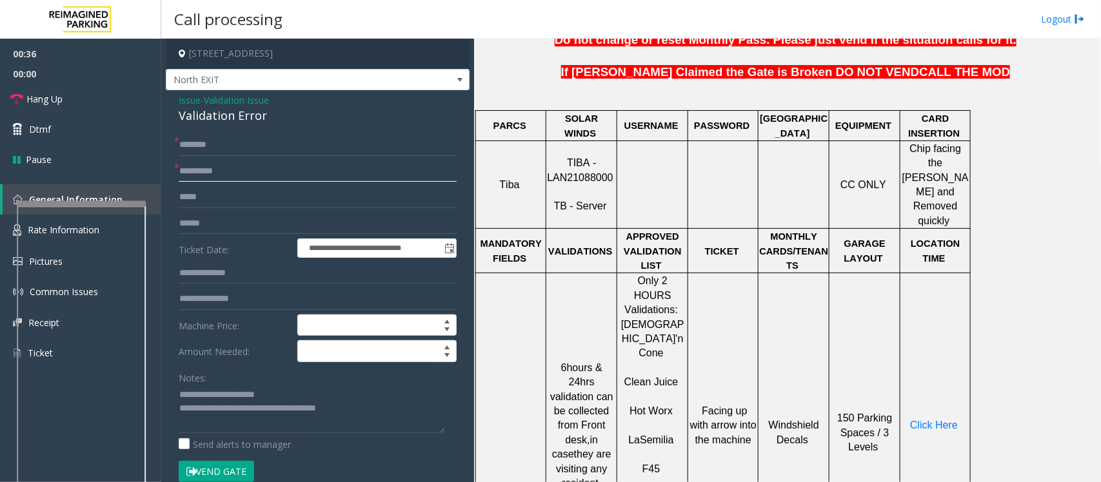
type input "**********"
click at [230, 226] on input "text" at bounding box center [318, 224] width 278 height 22
click at [210, 221] on input "text" at bounding box center [318, 224] width 278 height 22
type input "*******"
click at [204, 145] on input "text" at bounding box center [318, 145] width 278 height 22
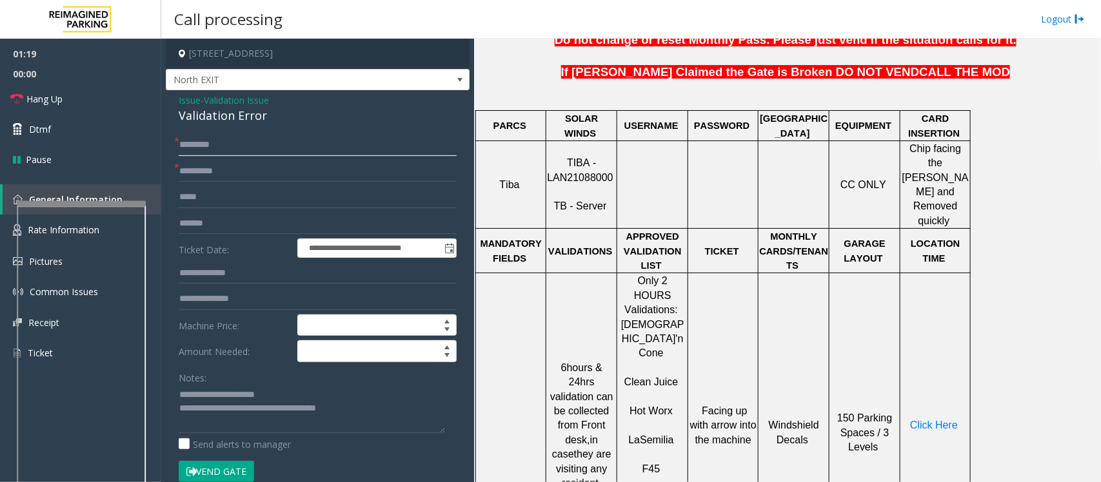
click at [210, 147] on input "*********" at bounding box center [318, 145] width 278 height 22
click at [201, 139] on input "*********" at bounding box center [318, 145] width 278 height 22
click at [245, 152] on input "*********" at bounding box center [318, 145] width 278 height 22
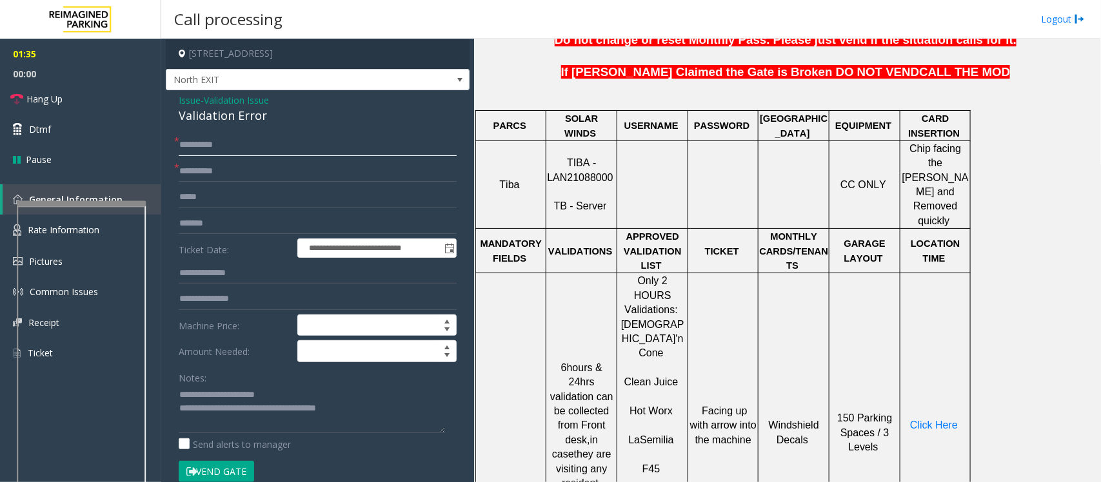
paste input "**********"
click at [204, 145] on input "**********" at bounding box center [318, 145] width 278 height 22
type input "*********"
click at [200, 272] on input "text" at bounding box center [318, 274] width 278 height 22
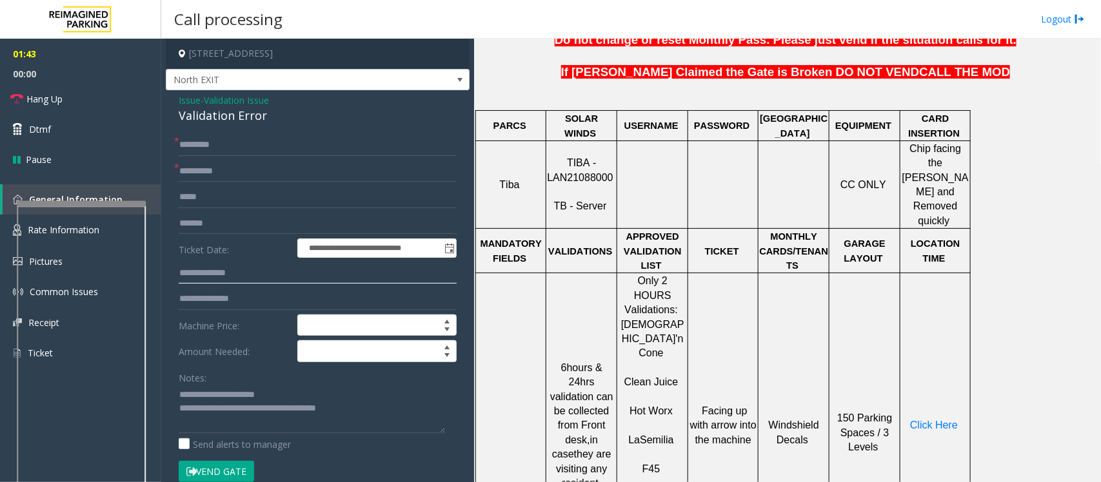
click at [204, 274] on input "text" at bounding box center [318, 274] width 278 height 22
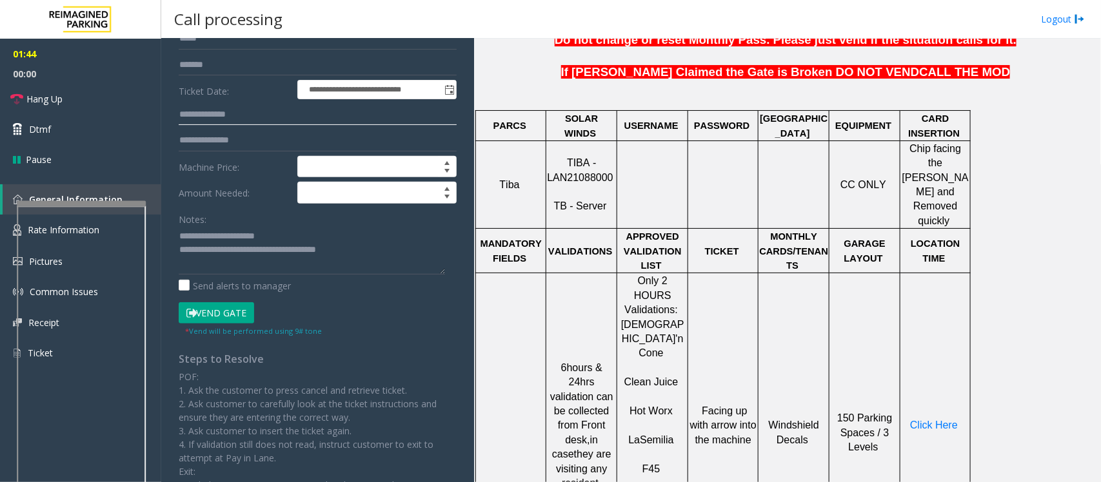
scroll to position [161, 0]
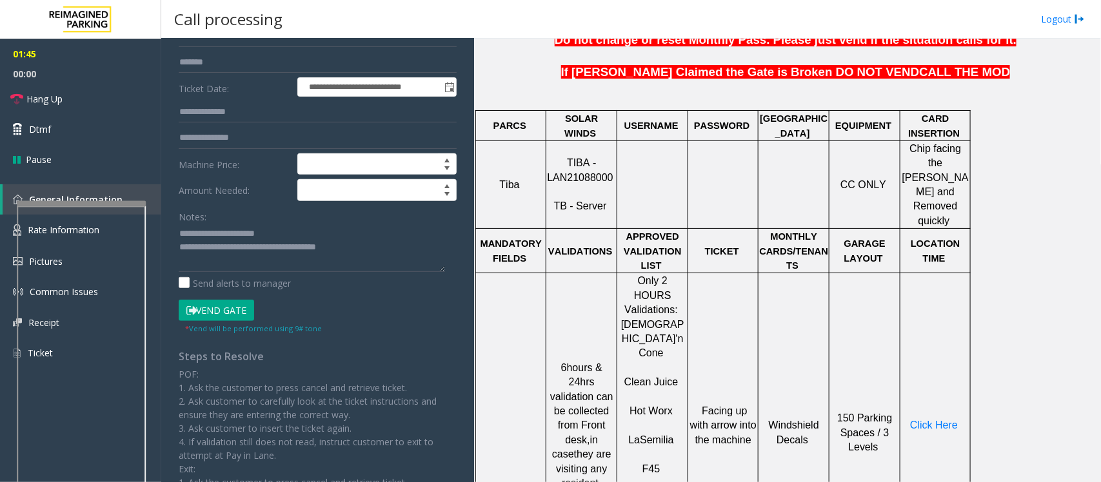
click at [223, 304] on button "Vend Gate" at bounding box center [216, 311] width 75 height 22
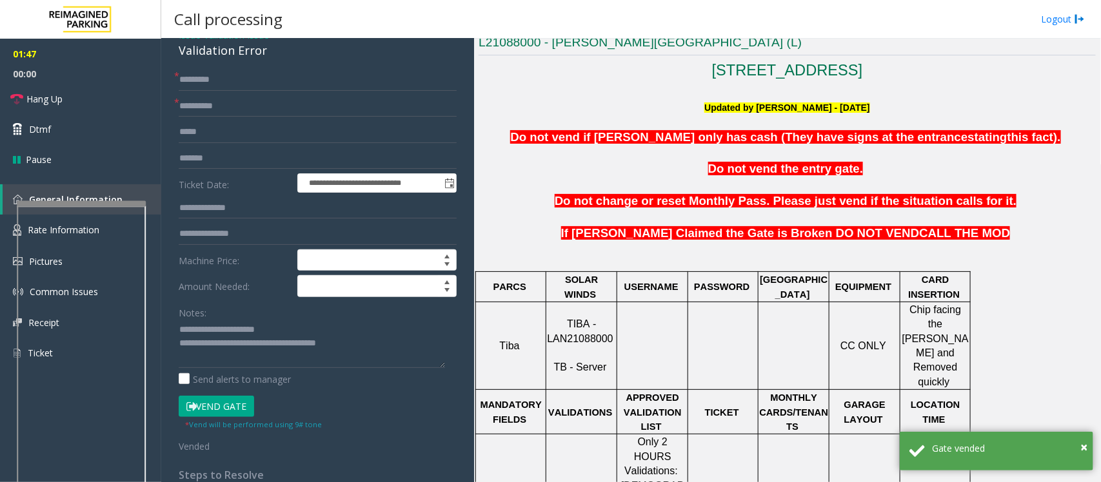
scroll to position [0, 0]
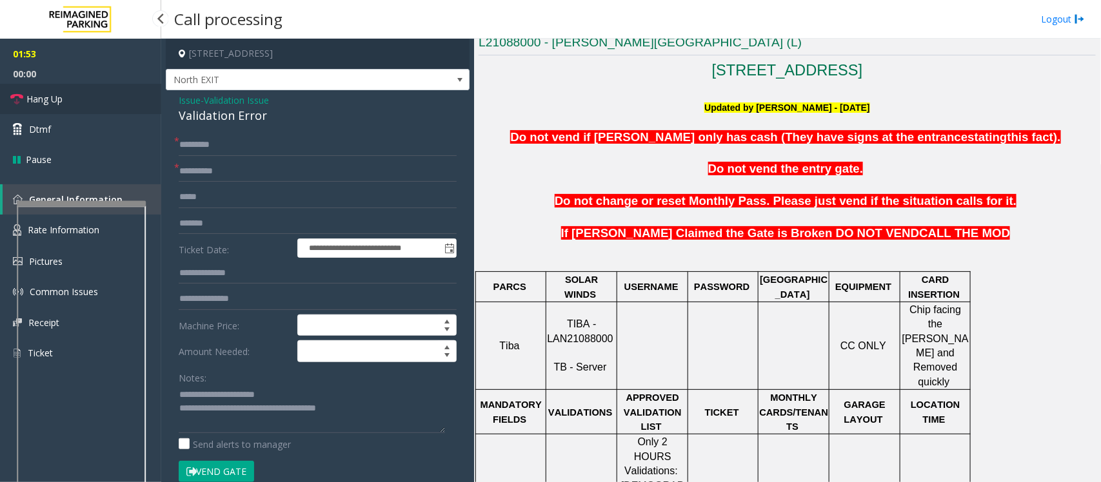
click at [40, 102] on span "Hang Up" at bounding box center [44, 99] width 36 height 14
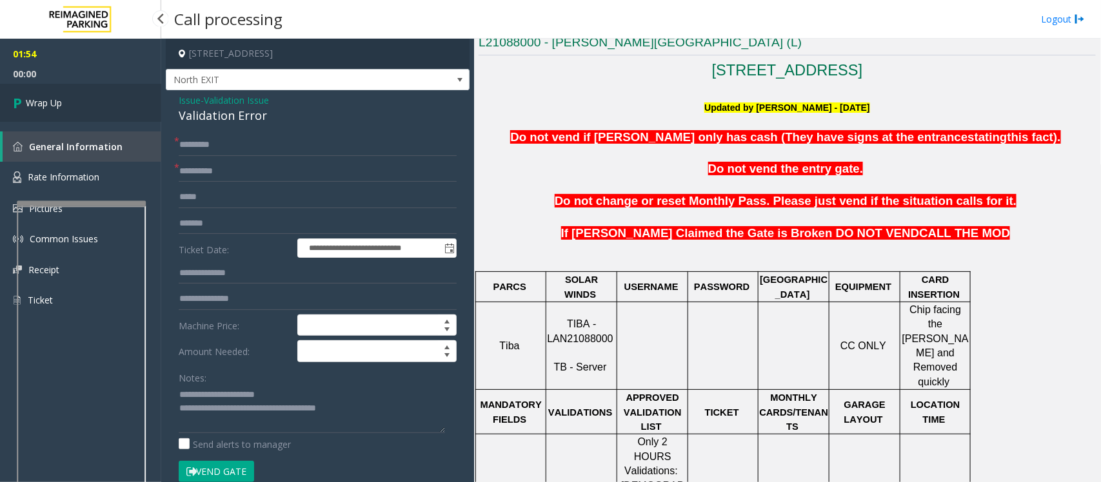
click at [40, 102] on span "Wrap Up" at bounding box center [44, 103] width 36 height 14
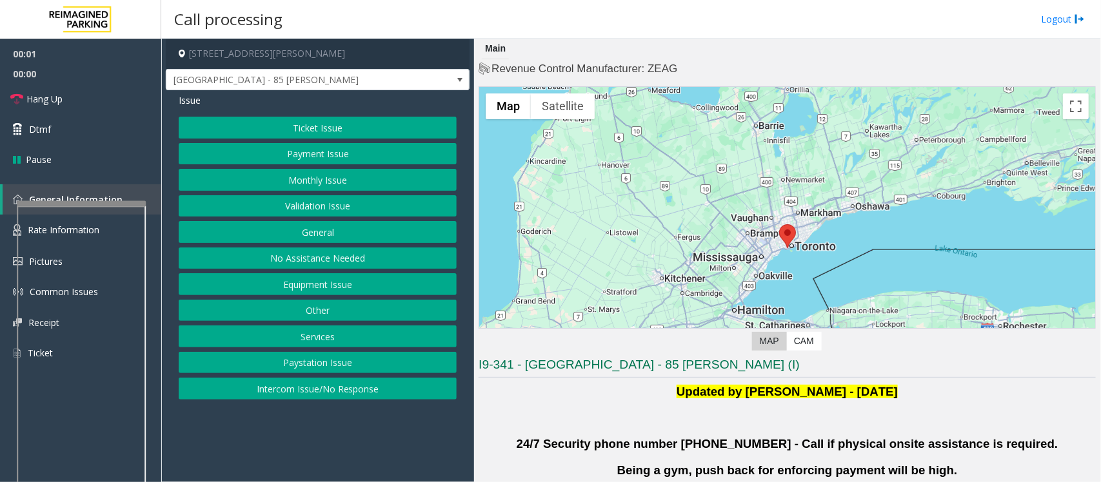
click at [584, 417] on p at bounding box center [787, 418] width 617 height 19
click at [308, 202] on button "Validation Issue" at bounding box center [318, 206] width 278 height 22
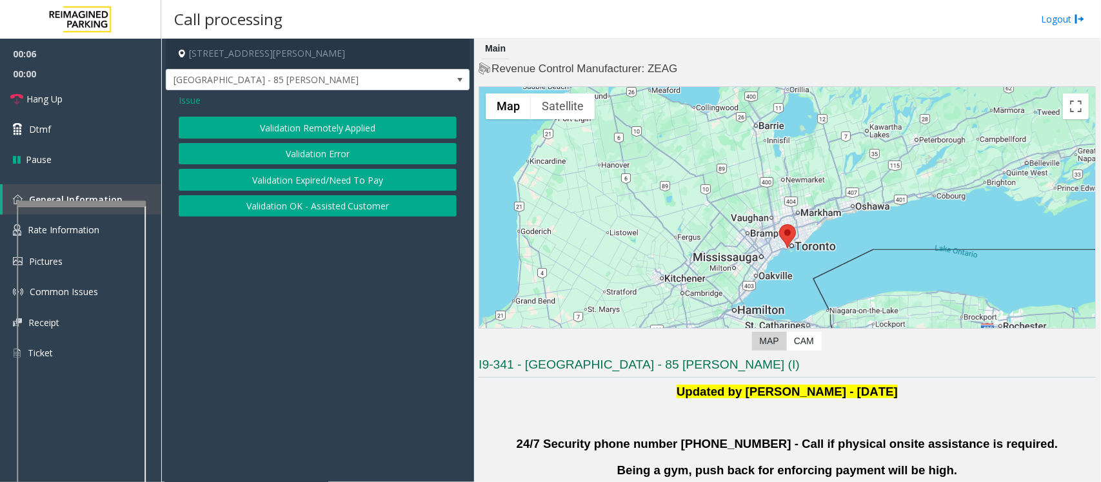
click at [301, 144] on button "Validation Error" at bounding box center [318, 154] width 278 height 22
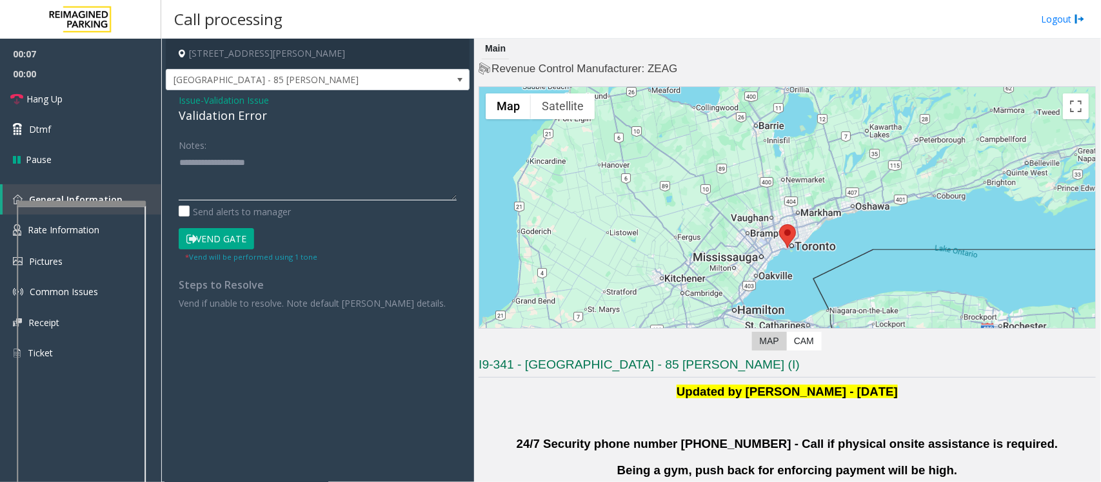
click at [223, 175] on textarea at bounding box center [318, 176] width 278 height 48
paste textarea "**********"
drag, startPoint x: 285, startPoint y: 113, endPoint x: 175, endPoint y: 115, distance: 110.3
click at [175, 115] on div "Issue - Validation Issue Validation Error Notes: Send alerts to manager Vend Ga…" at bounding box center [318, 206] width 304 height 232
click at [292, 163] on textarea at bounding box center [318, 176] width 278 height 48
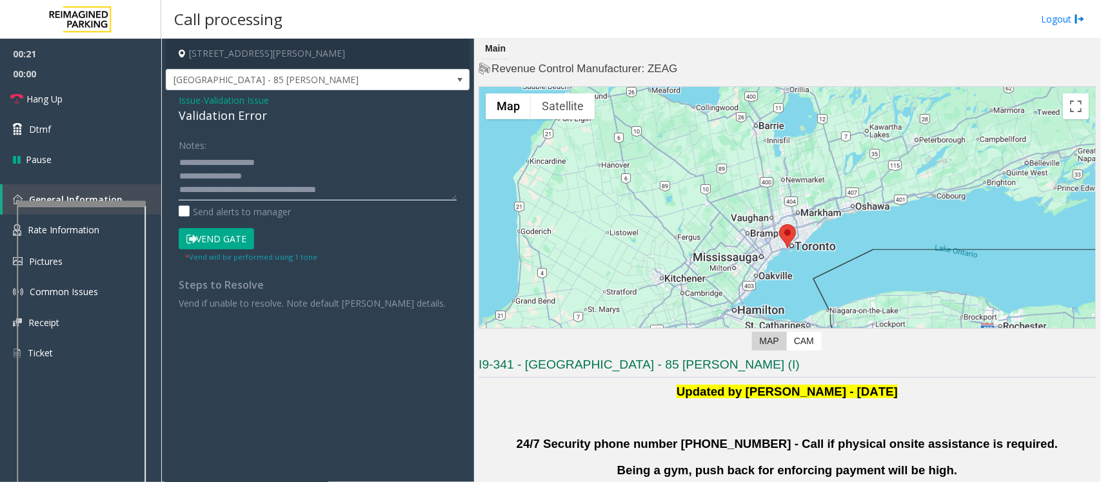
click at [241, 176] on textarea at bounding box center [318, 176] width 278 height 48
click at [273, 174] on textarea at bounding box center [318, 176] width 278 height 48
click at [255, 181] on textarea at bounding box center [318, 176] width 278 height 48
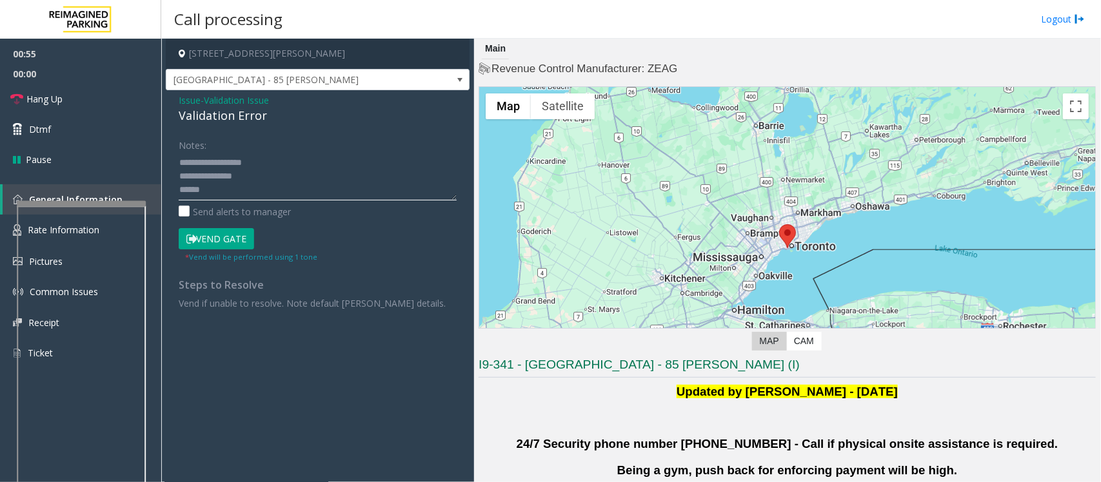
click at [239, 187] on textarea at bounding box center [318, 176] width 278 height 48
click at [253, 175] on textarea at bounding box center [318, 176] width 278 height 48
type textarea "**********"
drag, startPoint x: 337, startPoint y: 50, endPoint x: 268, endPoint y: 47, distance: 69.7
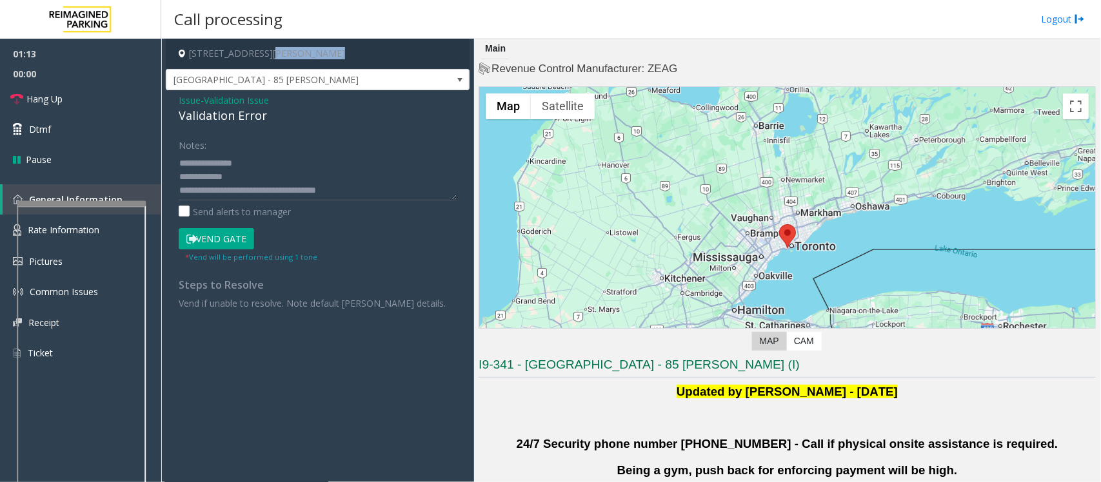
click at [268, 47] on h4 "[STREET_ADDRESS][PERSON_NAME]" at bounding box center [318, 54] width 304 height 30
copy h4 "Toronto, ON"
click at [242, 239] on button "Vend Gate" at bounding box center [216, 239] width 75 height 22
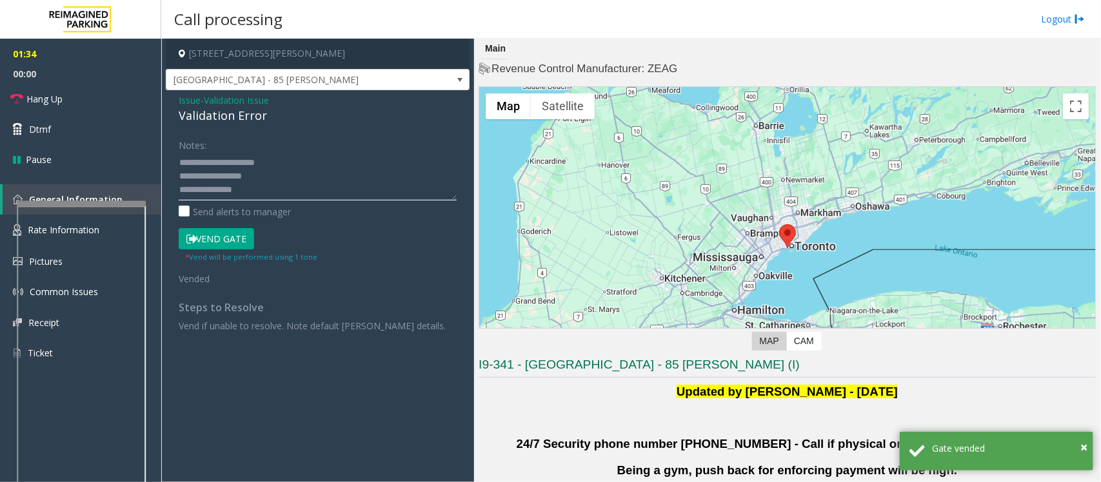
drag, startPoint x: 366, startPoint y: 192, endPoint x: 177, endPoint y: 146, distance: 194.3
click at [177, 146] on div "Notes: Send alerts to manager Vend Gate * Vend will be performed using 1 tone V…" at bounding box center [317, 233] width 297 height 198
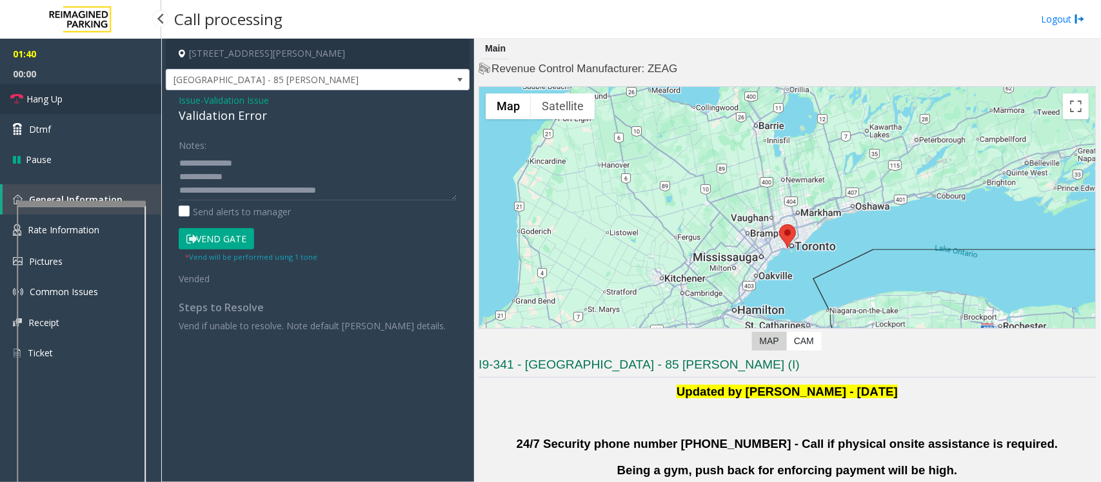
click at [47, 101] on span "Hang Up" at bounding box center [44, 99] width 36 height 14
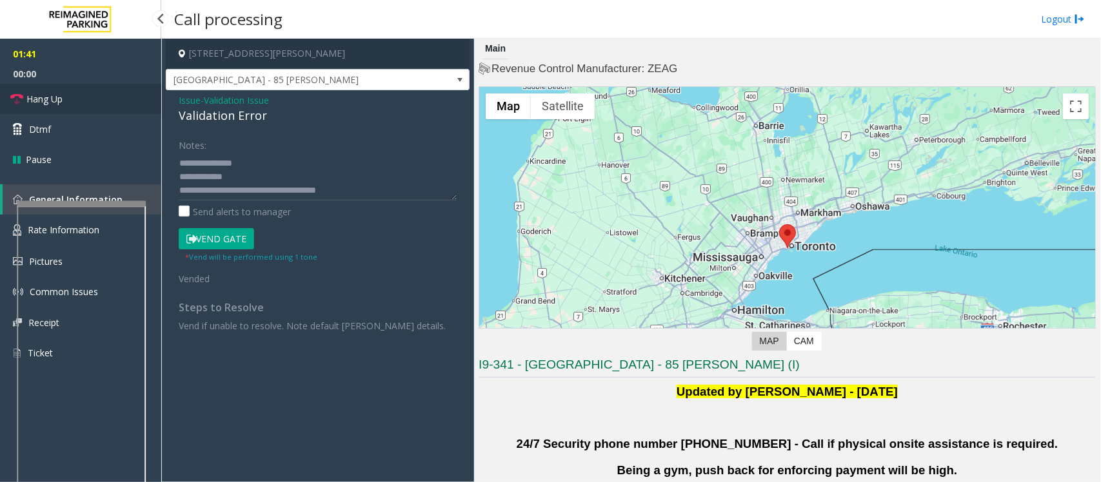
click at [47, 101] on span "Hang Up" at bounding box center [44, 99] width 36 height 14
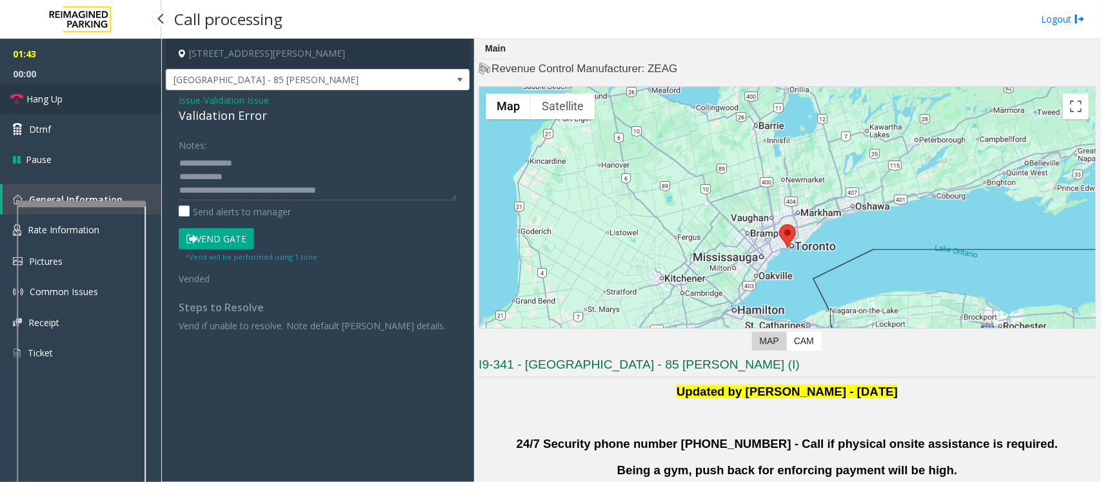
click at [47, 101] on span "Hang Up" at bounding box center [44, 99] width 36 height 14
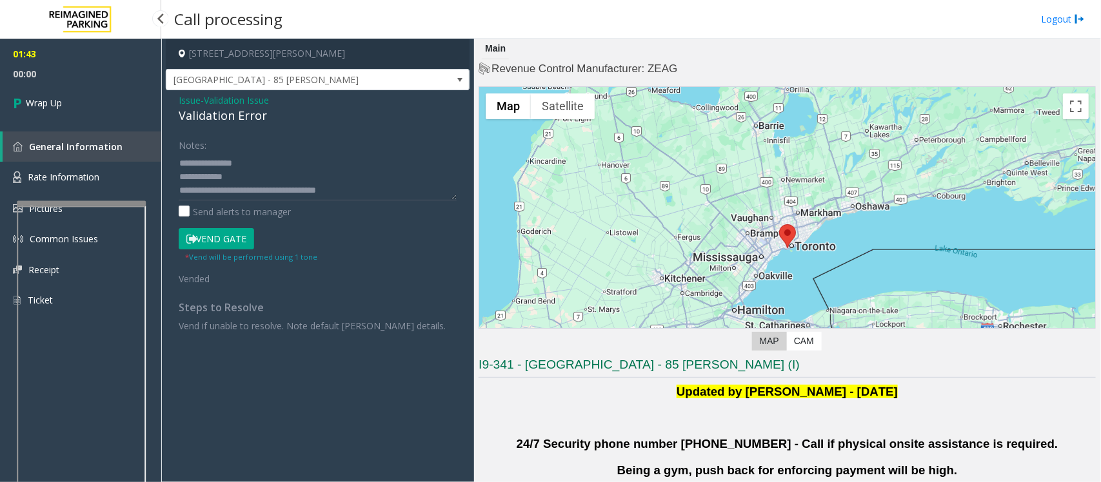
click at [47, 101] on span "Wrap Up" at bounding box center [44, 103] width 36 height 14
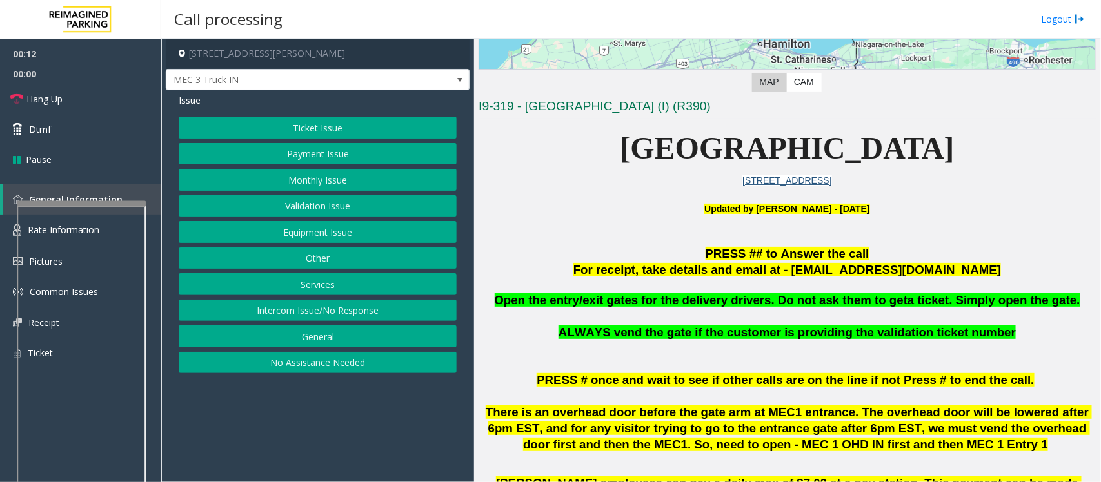
scroll to position [323, 0]
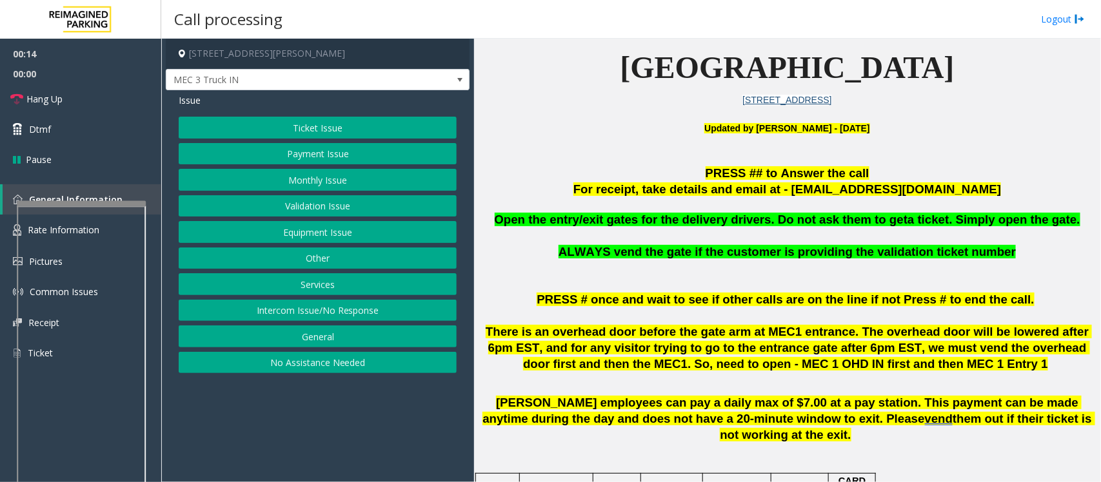
click at [311, 241] on button "Equipment Issue" at bounding box center [318, 232] width 278 height 22
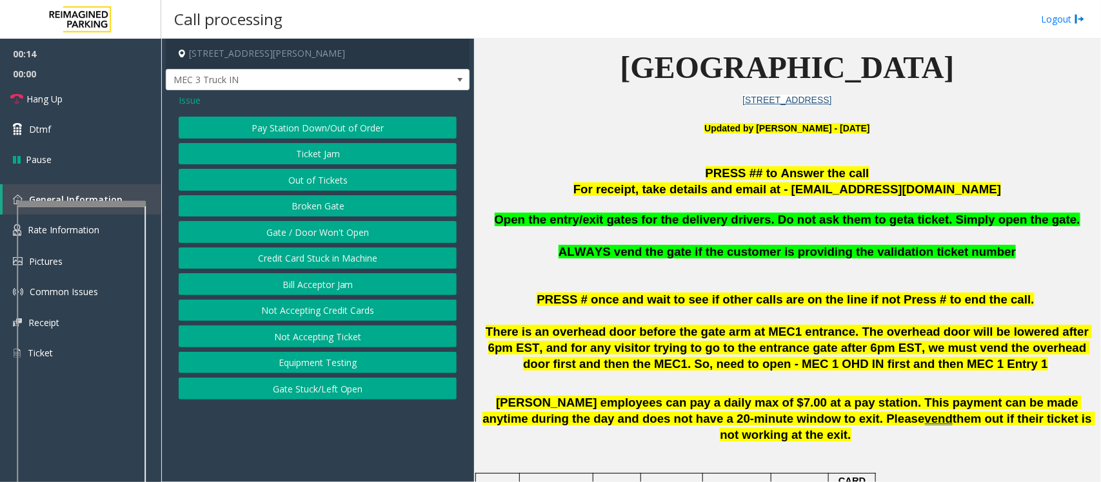
click at [310, 241] on button "Gate / Door Won't Open" at bounding box center [318, 232] width 278 height 22
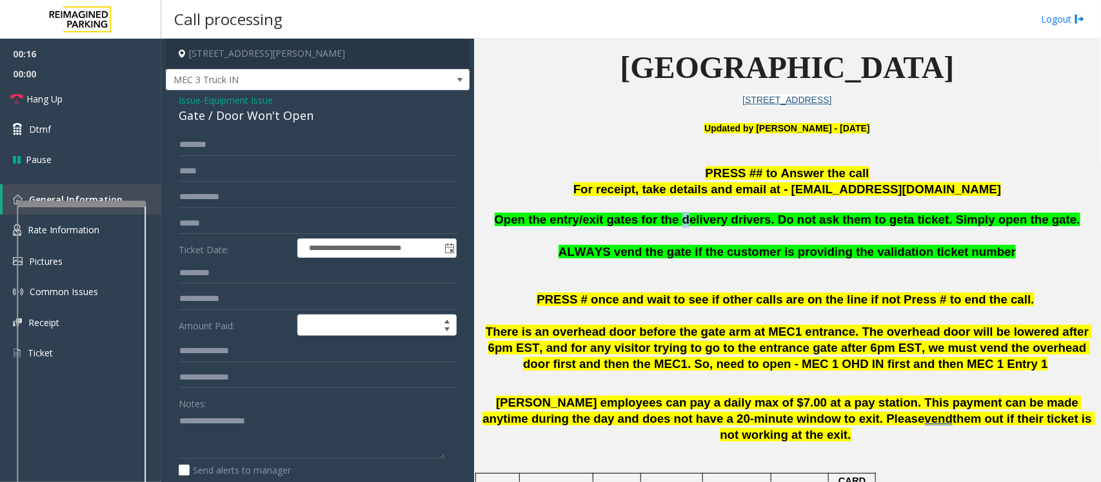
click at [695, 220] on span "Open the entry/exit gates for the delivery drivers. Do not ask them to get" at bounding box center [701, 220] width 413 height 14
drag, startPoint x: 690, startPoint y: 220, endPoint x: 768, endPoint y: 229, distance: 78.6
click at [768, 228] on p "Open the entry/exit gates for the delivery drivers. Do not ask them to get a ti…" at bounding box center [787, 220] width 617 height 16
type textarea "**********"
click at [210, 161] on input "text" at bounding box center [318, 172] width 278 height 22
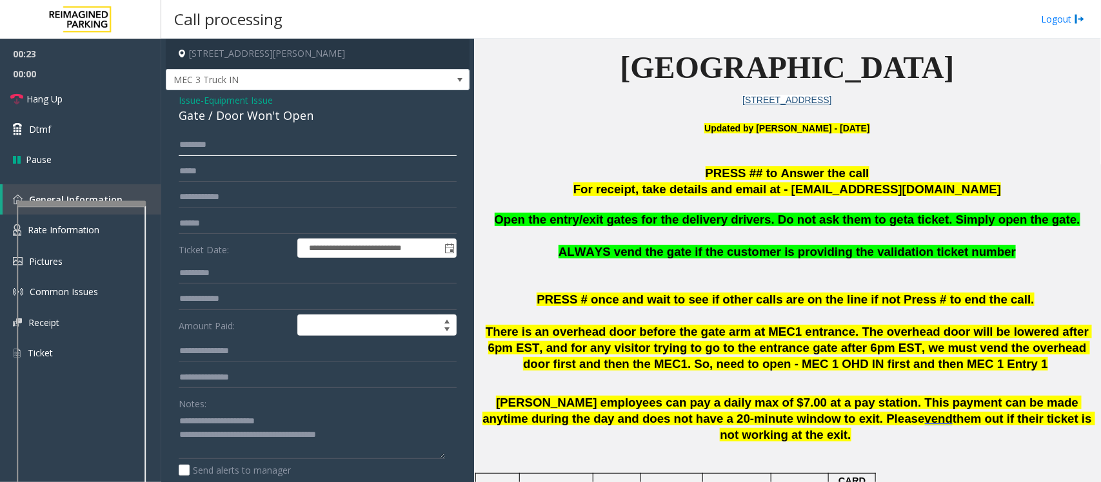
click at [204, 146] on input "text" at bounding box center [318, 145] width 278 height 22
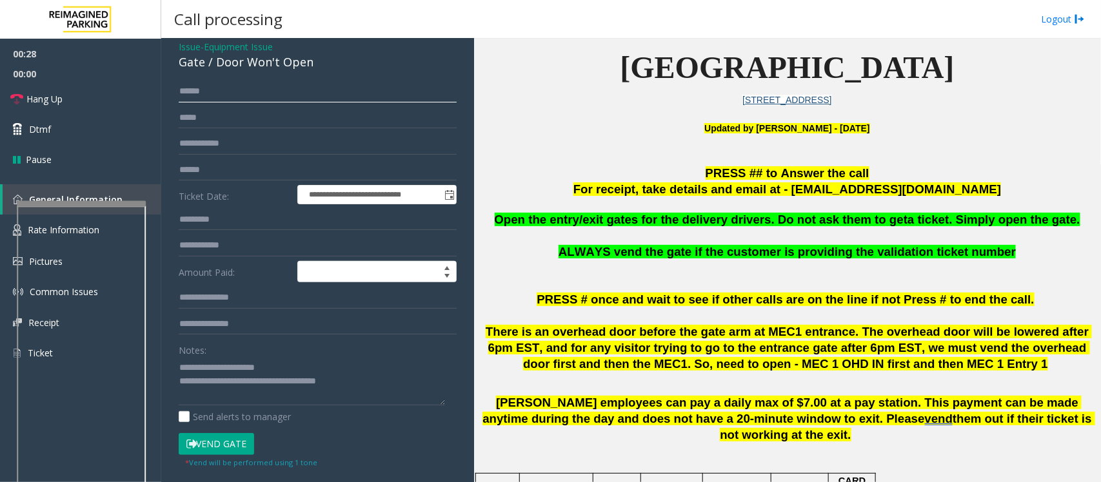
scroll to position [81, 0]
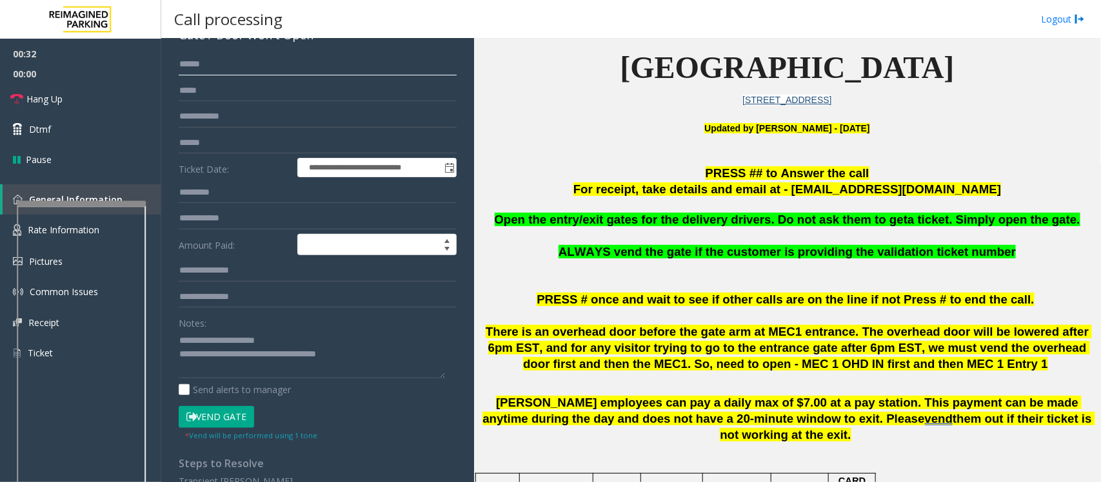
type input "*****"
click at [226, 422] on button "Vend Gate" at bounding box center [216, 417] width 75 height 22
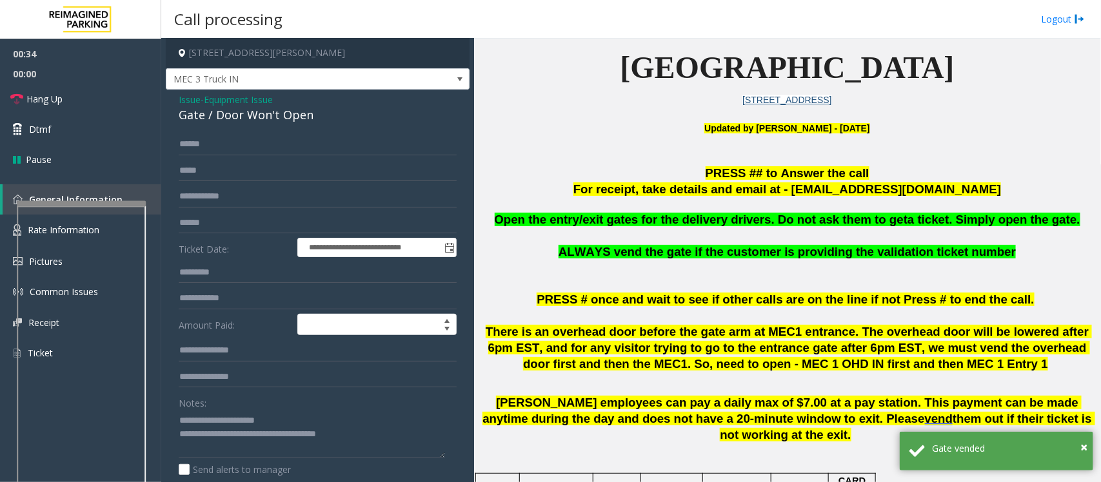
scroll to position [0, 0]
click at [46, 97] on span "Hang Up" at bounding box center [44, 99] width 36 height 14
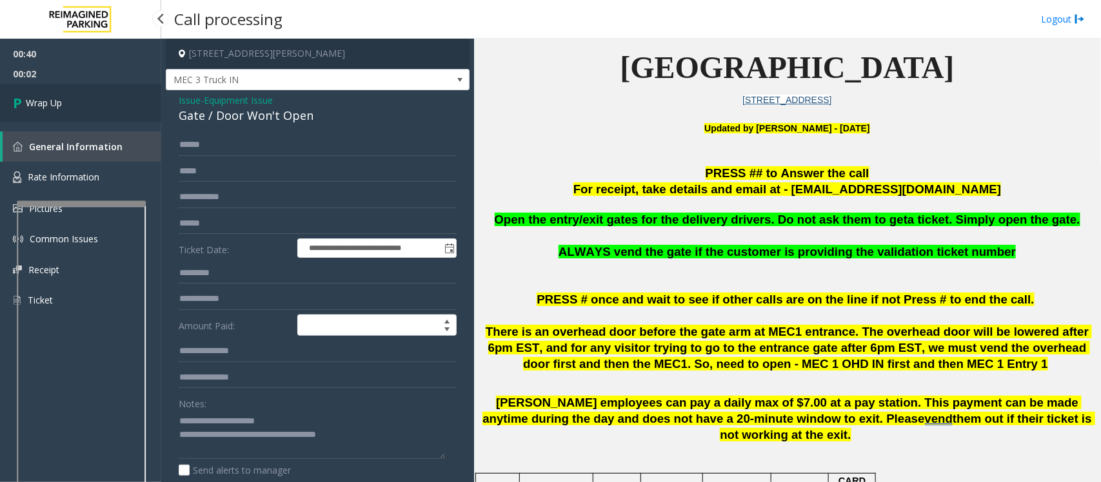
click at [52, 106] on span "Wrap Up" at bounding box center [44, 103] width 36 height 14
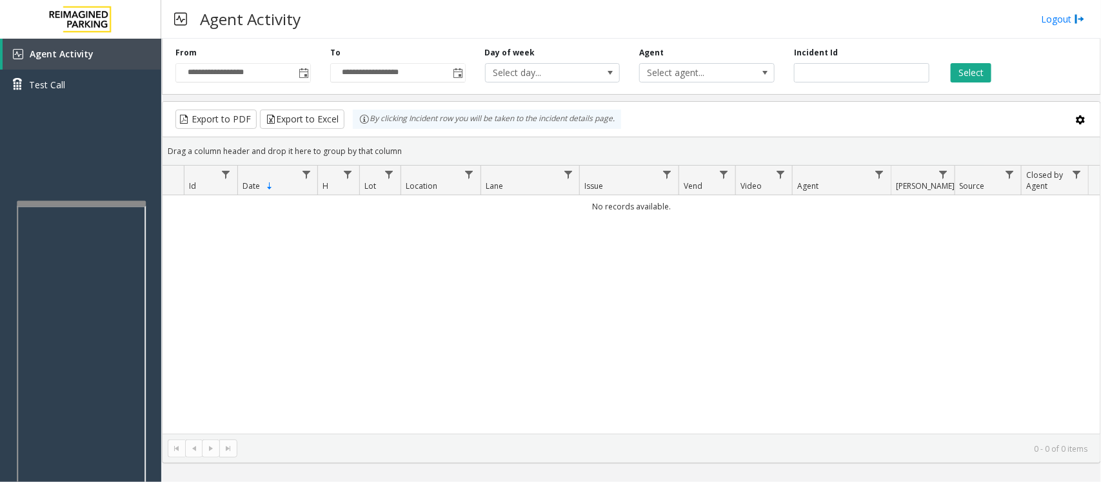
click at [397, 313] on div "No records available." at bounding box center [632, 314] width 938 height 239
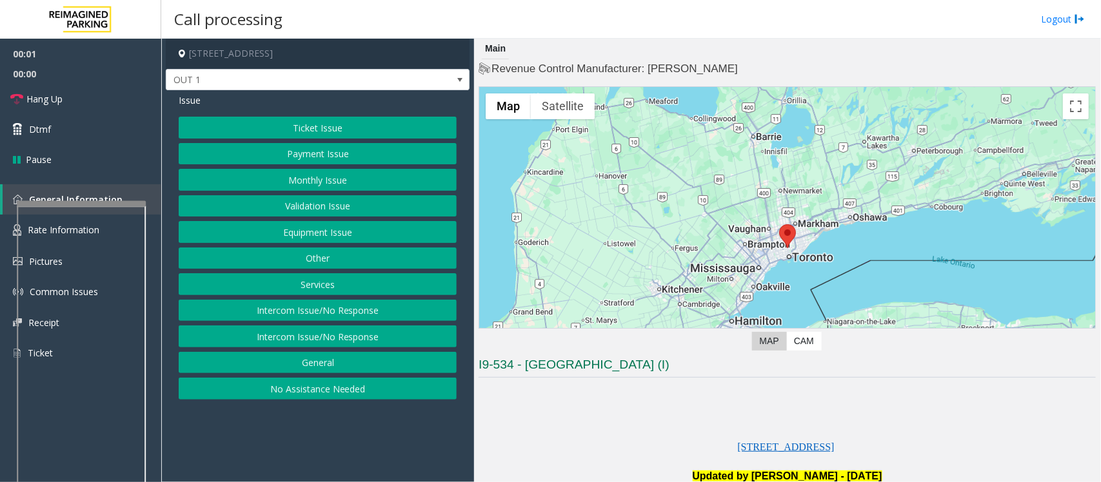
scroll to position [81, 0]
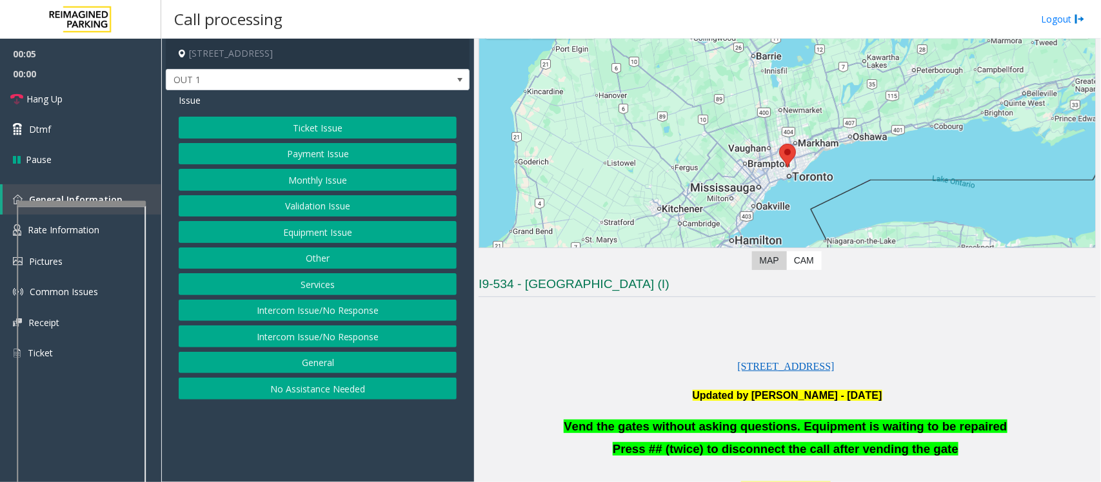
click at [298, 231] on button "Equipment Issue" at bounding box center [318, 232] width 278 height 22
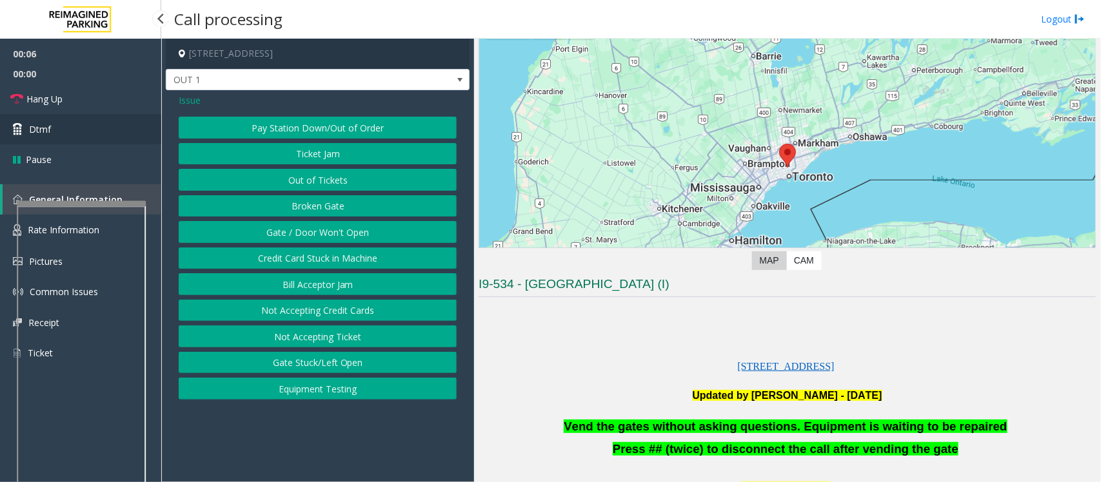
click at [28, 123] on link "Dtmf" at bounding box center [80, 129] width 161 height 30
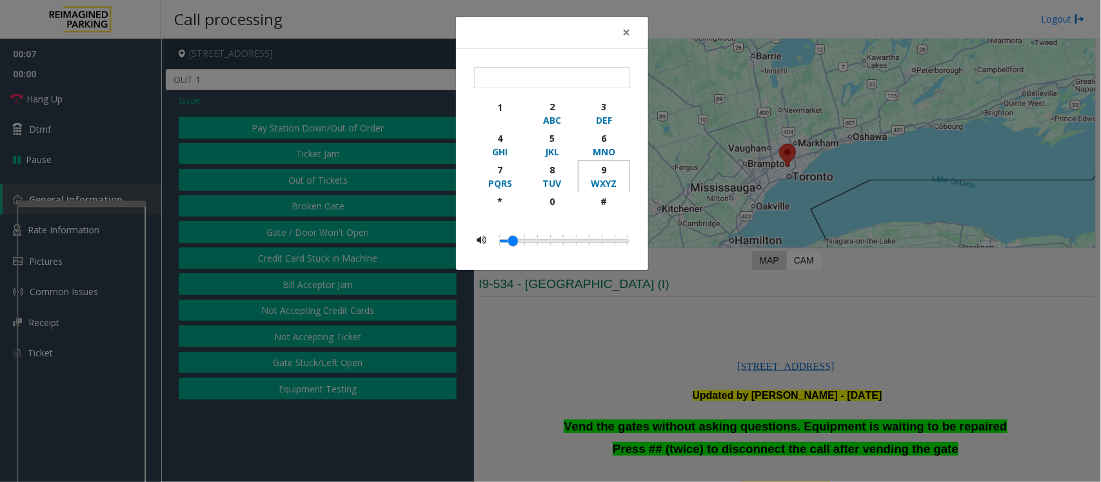
click at [610, 166] on div "9" at bounding box center [603, 170] width 35 height 14
click at [605, 206] on div "#" at bounding box center [603, 202] width 35 height 14
type input "**"
click at [578, 355] on div "× ** 1 2 ABC 3 DEF 4 GHI 5 JKL 6 MNO 7 PQRS 8 TUV 9 WXYZ * 0 #" at bounding box center [550, 241] width 1101 height 482
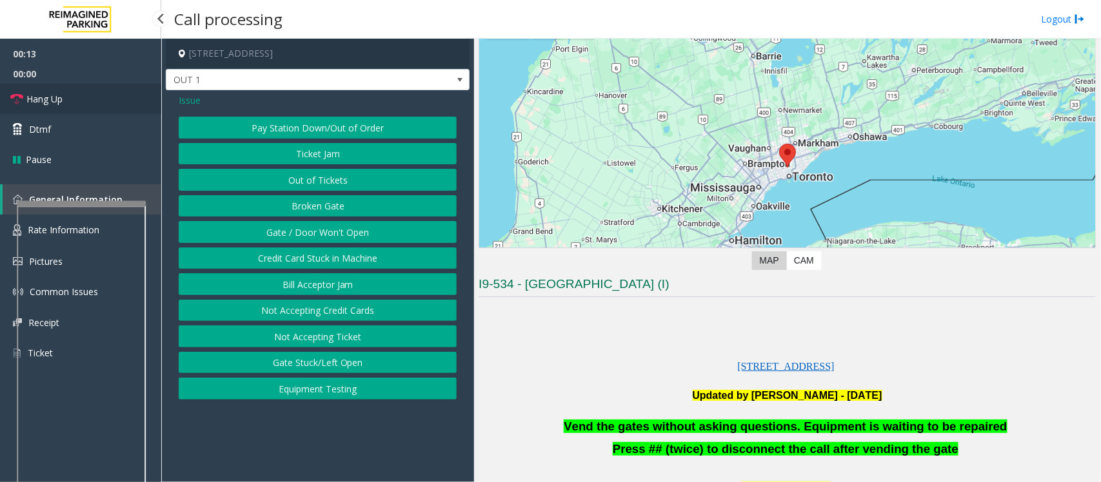
click at [48, 94] on span "Hang Up" at bounding box center [44, 99] width 36 height 14
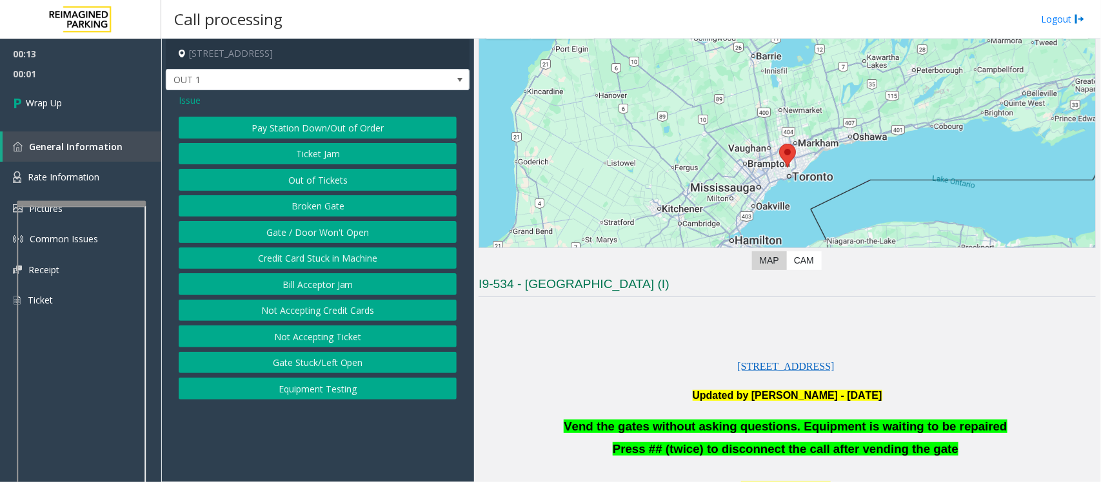
click at [197, 101] on span "Issue" at bounding box center [190, 101] width 22 height 14
click at [303, 179] on button "Monthly Issue" at bounding box center [318, 180] width 278 height 22
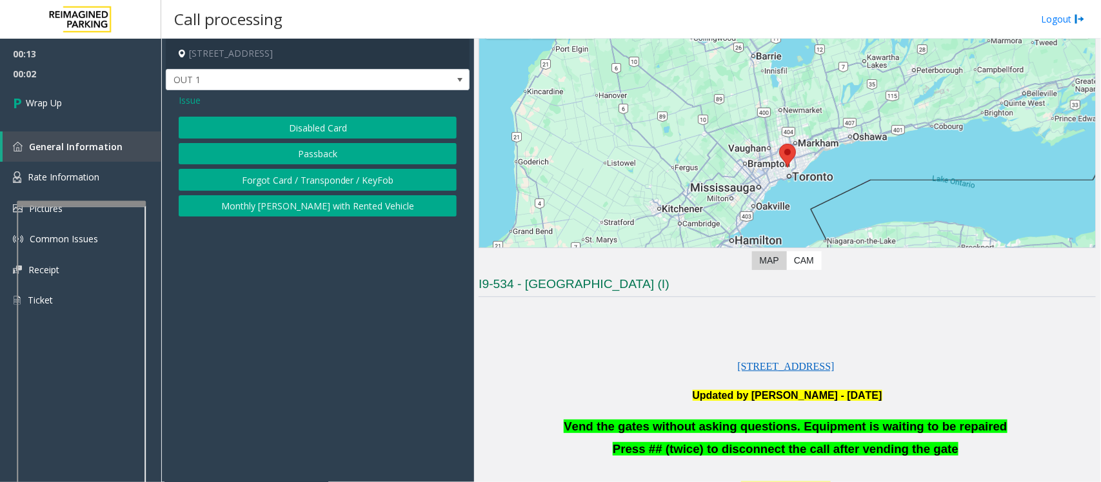
click at [305, 124] on button "Disabled Card" at bounding box center [318, 128] width 278 height 22
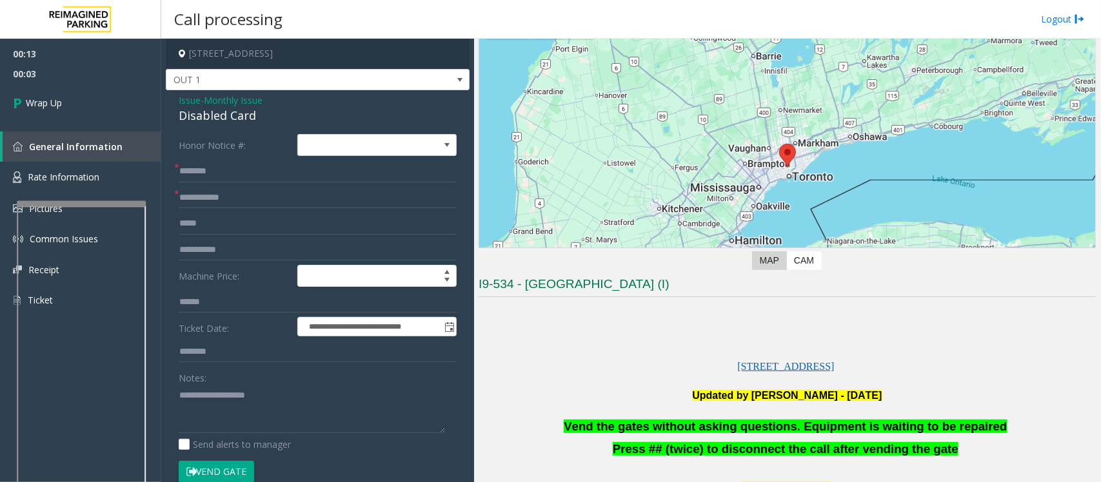
click at [697, 433] on span "Vend the gates without asking questions. Equipment is waiting to be repaired" at bounding box center [785, 427] width 443 height 14
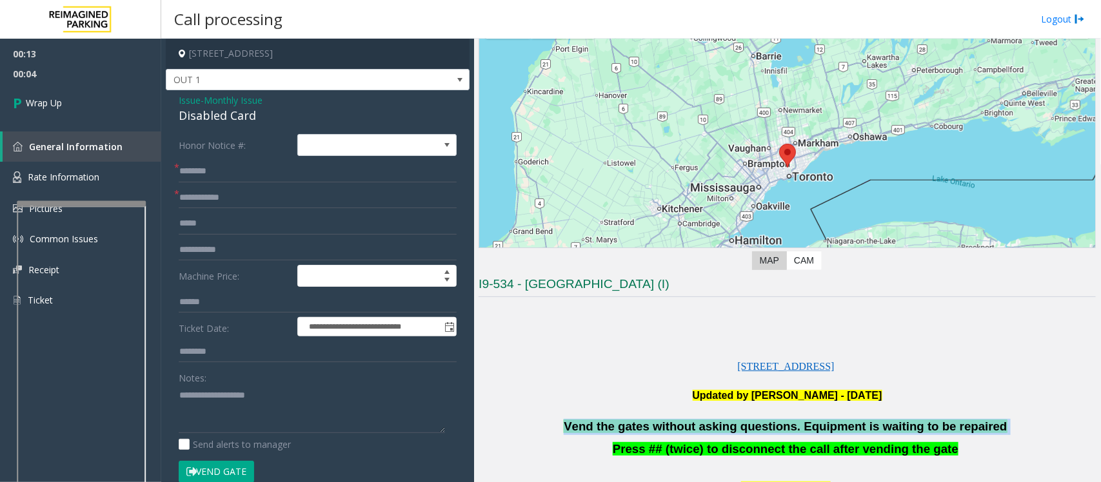
click at [697, 433] on span "Vend the gates without asking questions. Equipment is waiting to be repaired" at bounding box center [785, 427] width 443 height 14
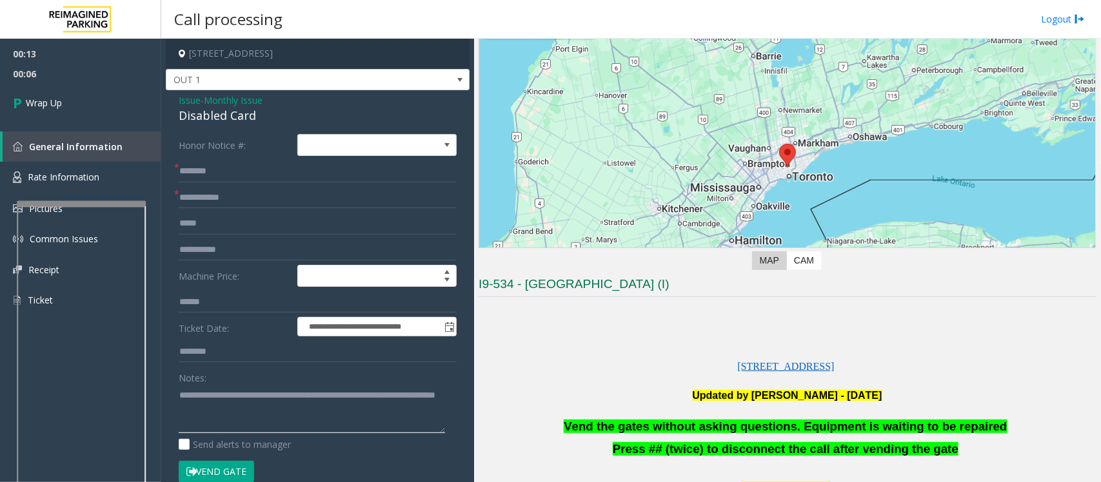
type textarea "**********"
click at [232, 179] on input "text" at bounding box center [318, 172] width 278 height 22
type input "**"
click at [237, 197] on input "text" at bounding box center [318, 198] width 278 height 22
type input "**"
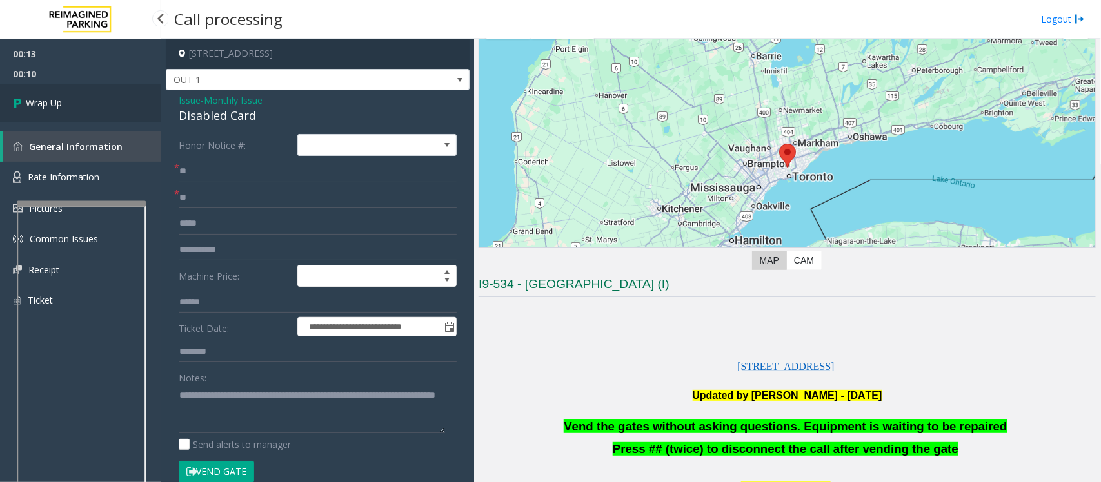
click at [127, 95] on link "Wrap Up" at bounding box center [80, 103] width 161 height 38
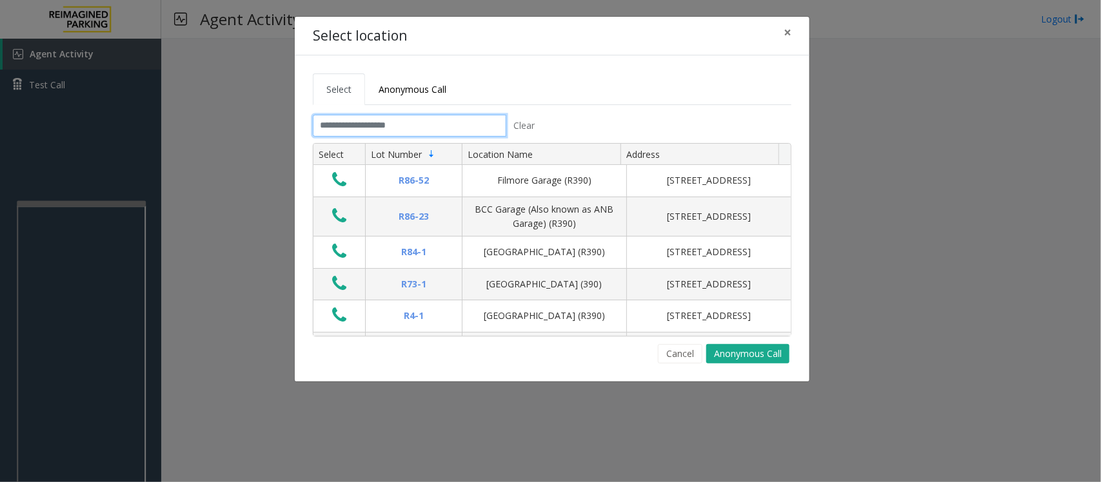
click at [422, 120] on input "text" at bounding box center [410, 126] width 194 height 22
click at [342, 123] on input "text" at bounding box center [410, 126] width 194 height 22
click at [681, 362] on button "Cancel" at bounding box center [680, 353] width 45 height 19
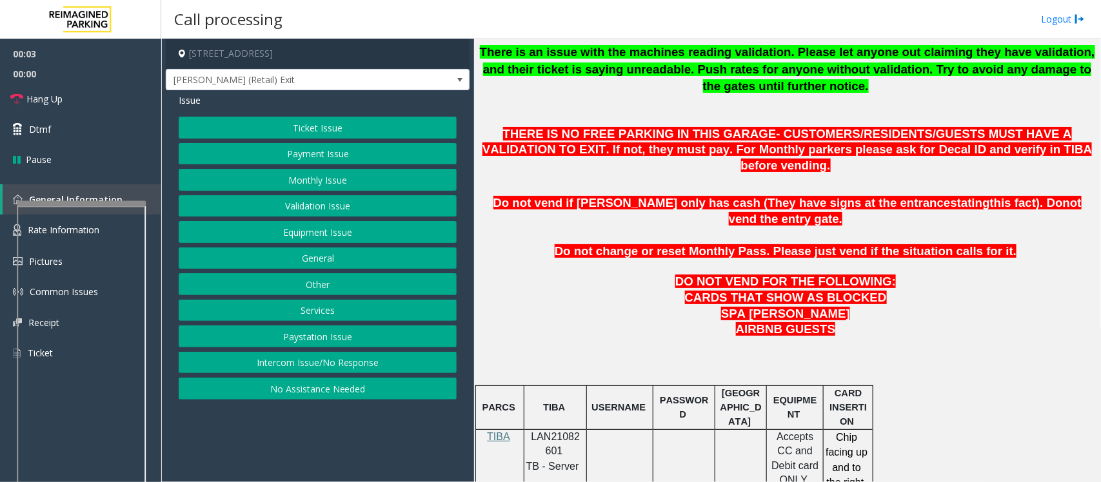
scroll to position [645, 0]
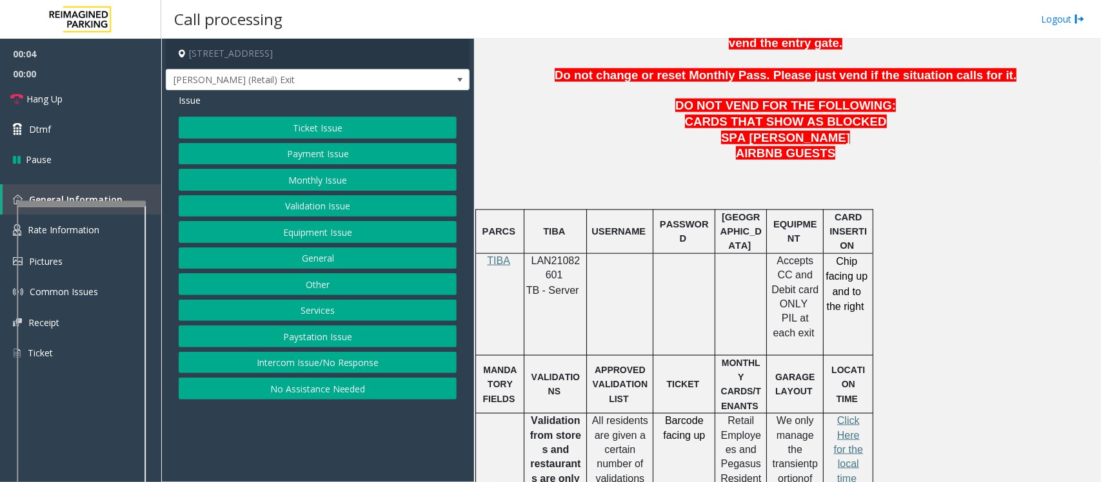
click at [550, 255] on span "LAN21082601" at bounding box center [556, 267] width 49 height 25
copy p "LAN21082601"
click at [246, 363] on button "Intercom Issue/No Response" at bounding box center [318, 363] width 278 height 22
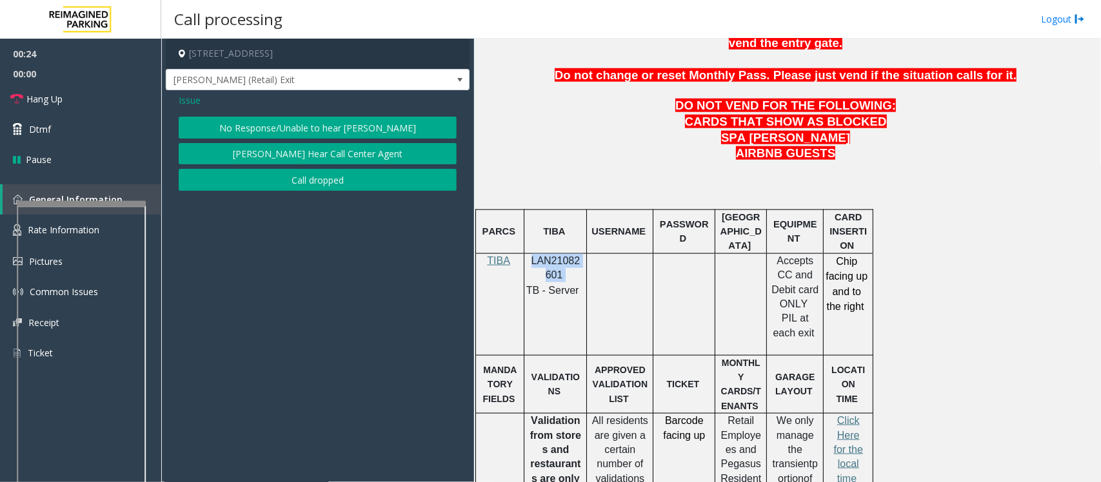
click at [226, 119] on button "No Response/Unable to hear [PERSON_NAME]" at bounding box center [318, 128] width 278 height 22
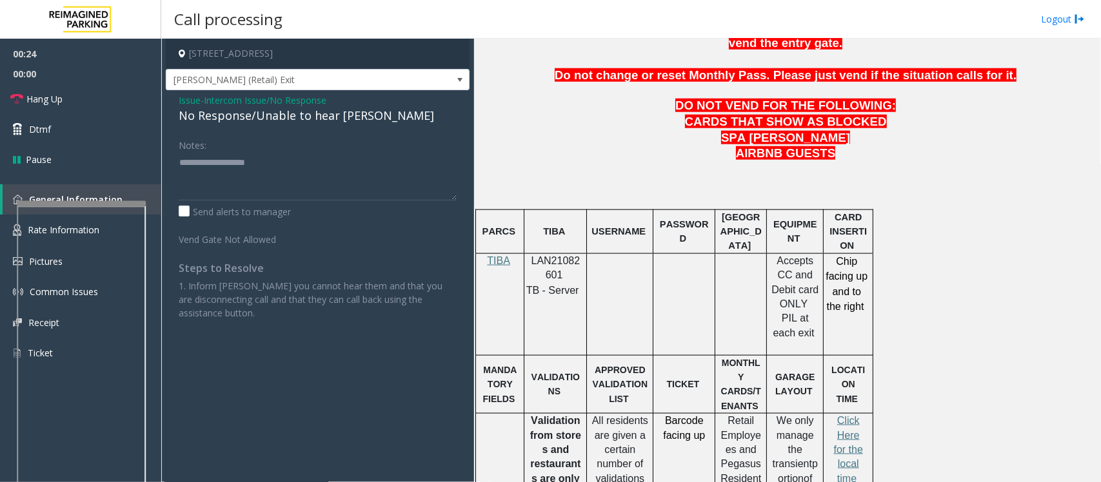
click at [227, 115] on div "No Response/Unable to hear [PERSON_NAME]" at bounding box center [318, 115] width 278 height 17
type textarea "**********"
click at [46, 103] on span "Hang Up" at bounding box center [44, 99] width 36 height 14
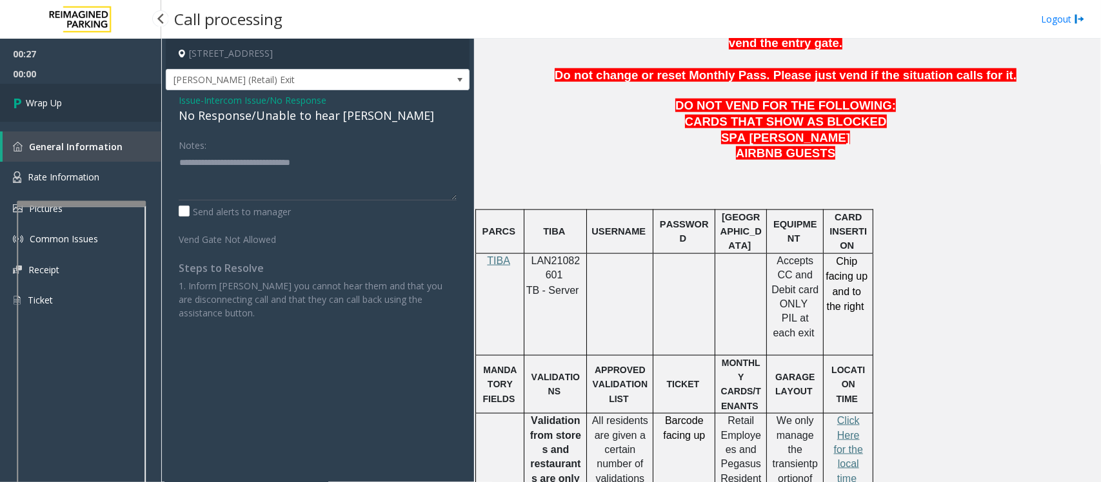
click at [46, 103] on span "Wrap Up" at bounding box center [44, 103] width 36 height 14
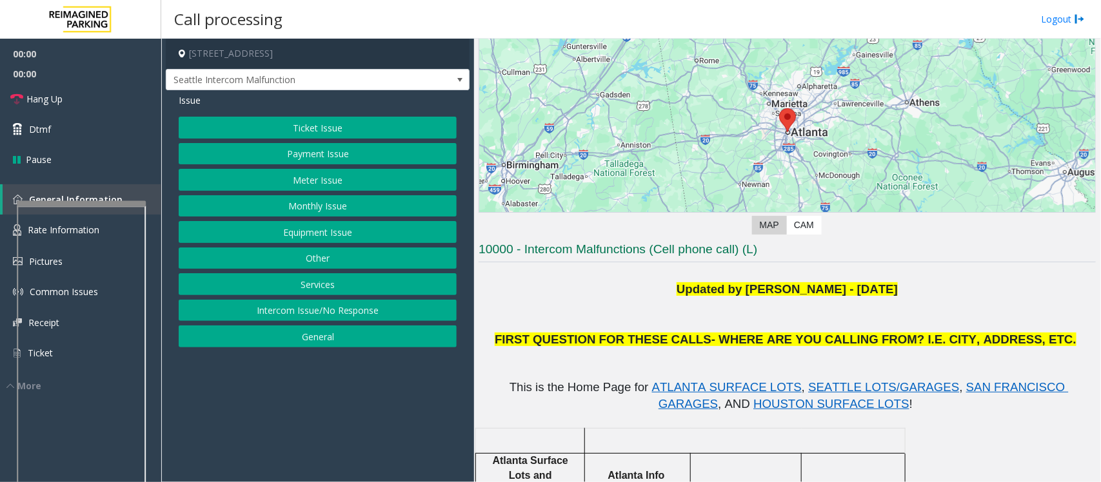
scroll to position [242, 0]
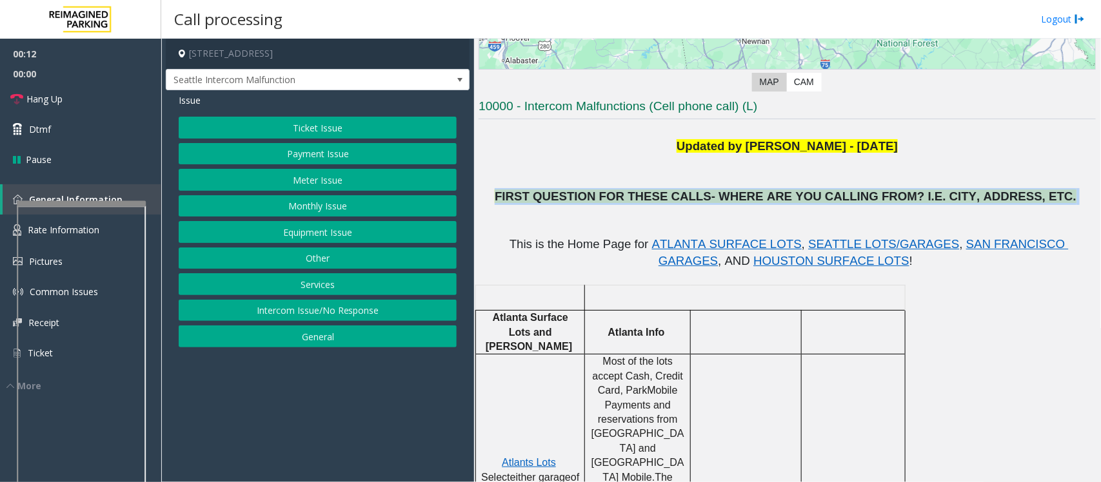
drag, startPoint x: 504, startPoint y: 195, endPoint x: 1036, endPoint y: 203, distance: 532.2
click at [1037, 204] on p "FIRST QUESTION FOR THESE CALLS- WHERE ARE YOU CALLING FROM? I.E. CITY, ADDRESS,…" at bounding box center [787, 196] width 617 height 17
click at [1033, 202] on p "FIRST QUESTION FOR THESE CALLS- WHERE ARE YOU CALLING FROM? I.E. CITY, ADDRESS,…" at bounding box center [787, 196] width 617 height 17
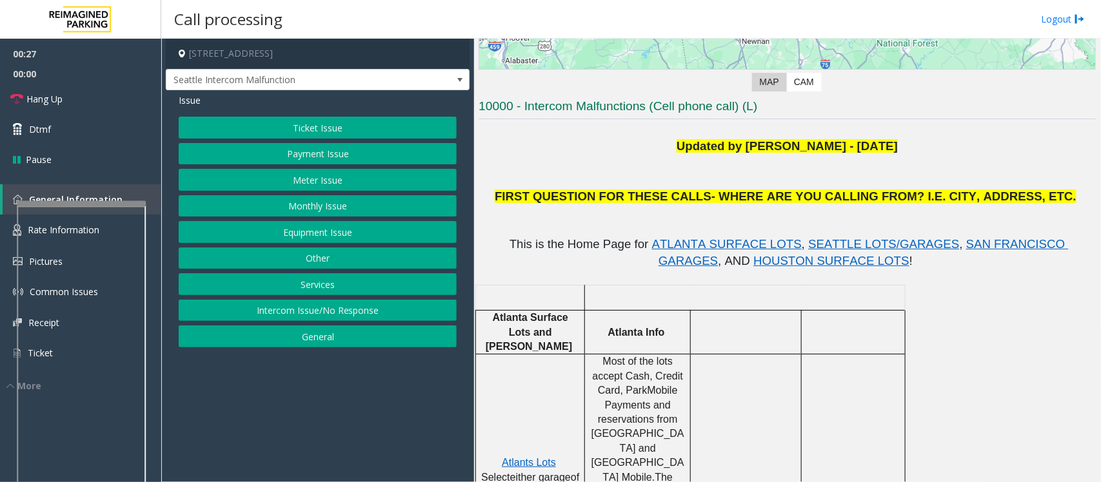
click at [271, 123] on button "Ticket Issue" at bounding box center [318, 128] width 278 height 22
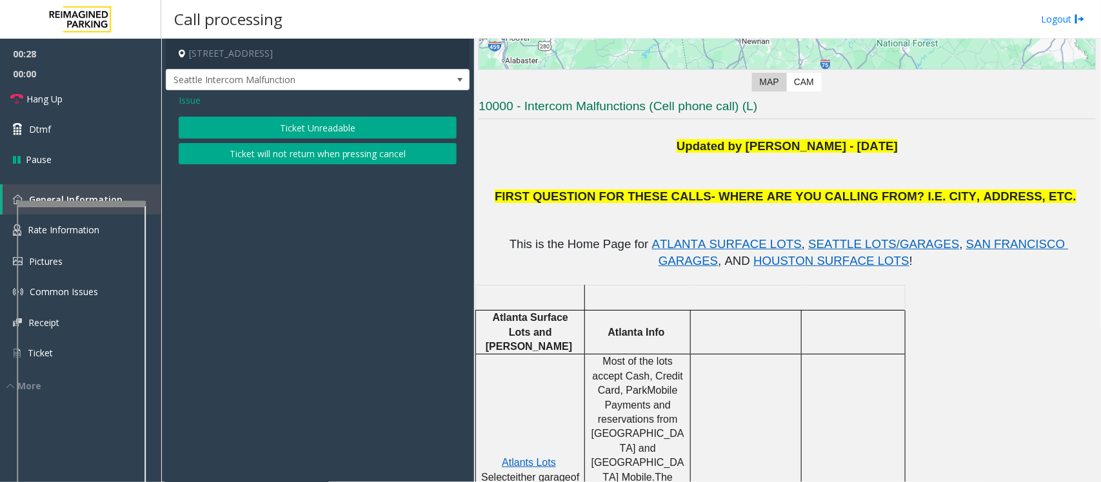
click at [191, 102] on span "Issue" at bounding box center [190, 101] width 22 height 14
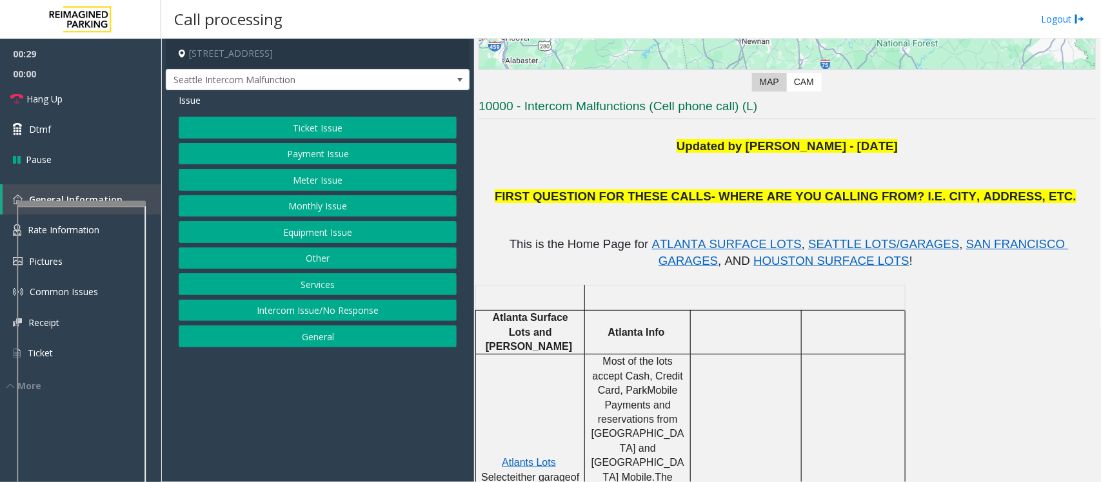
click at [305, 226] on button "Equipment Issue" at bounding box center [318, 232] width 278 height 22
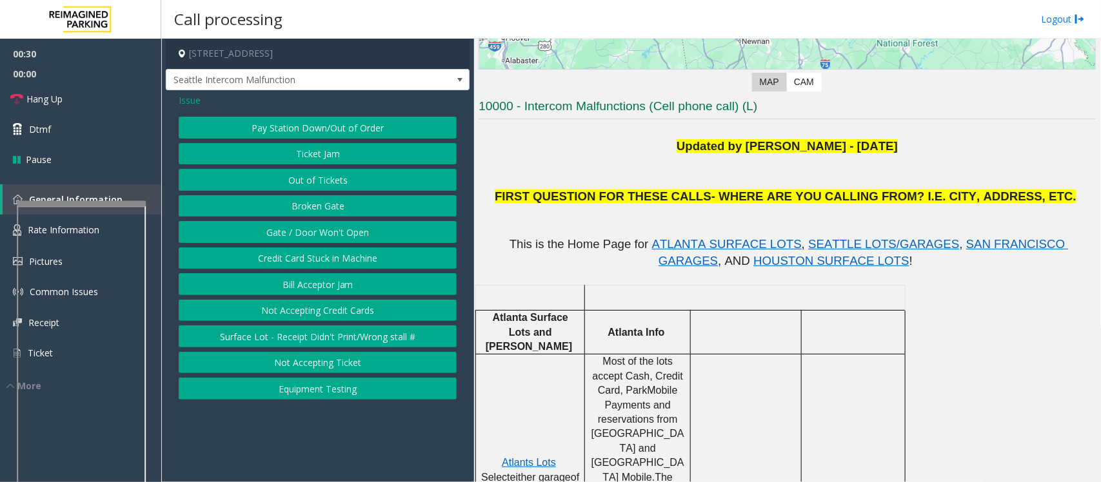
click at [304, 234] on button "Gate / Door Won't Open" at bounding box center [318, 232] width 278 height 22
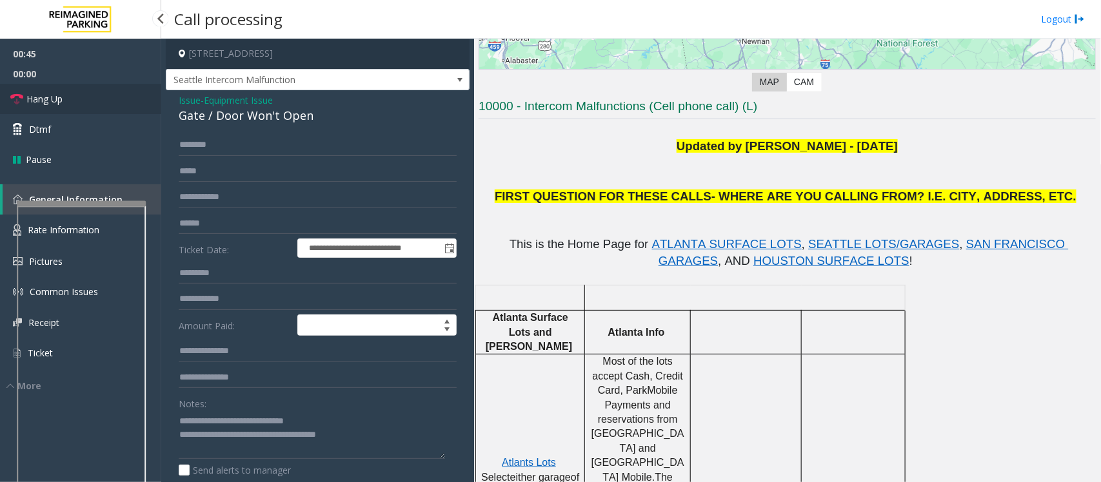
click at [50, 99] on span "Hang Up" at bounding box center [44, 99] width 36 height 14
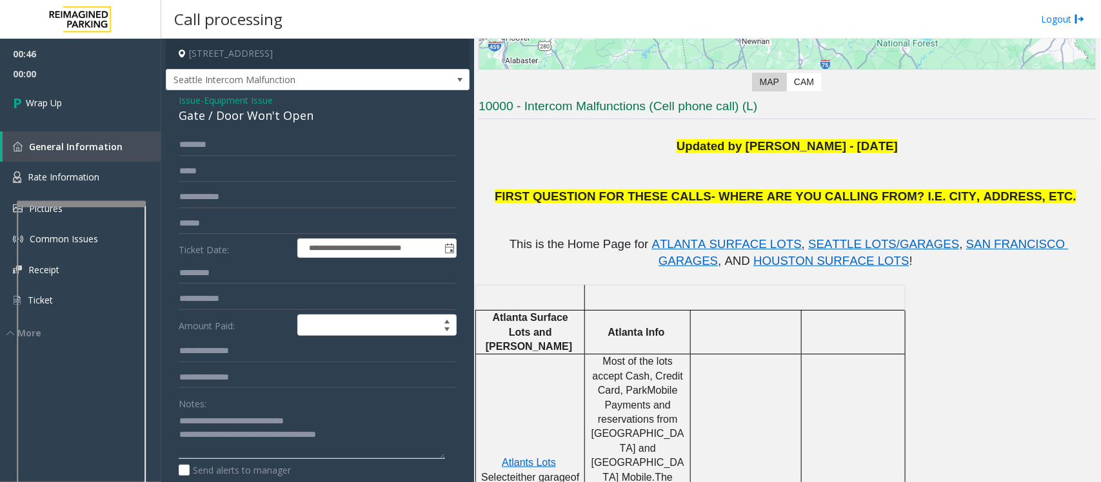
click at [212, 421] on textarea at bounding box center [312, 435] width 266 height 48
click at [207, 419] on textarea at bounding box center [312, 435] width 266 height 48
drag, startPoint x: 364, startPoint y: 452, endPoint x: 233, endPoint y: 445, distance: 131.8
click at [233, 445] on textarea at bounding box center [312, 435] width 266 height 48
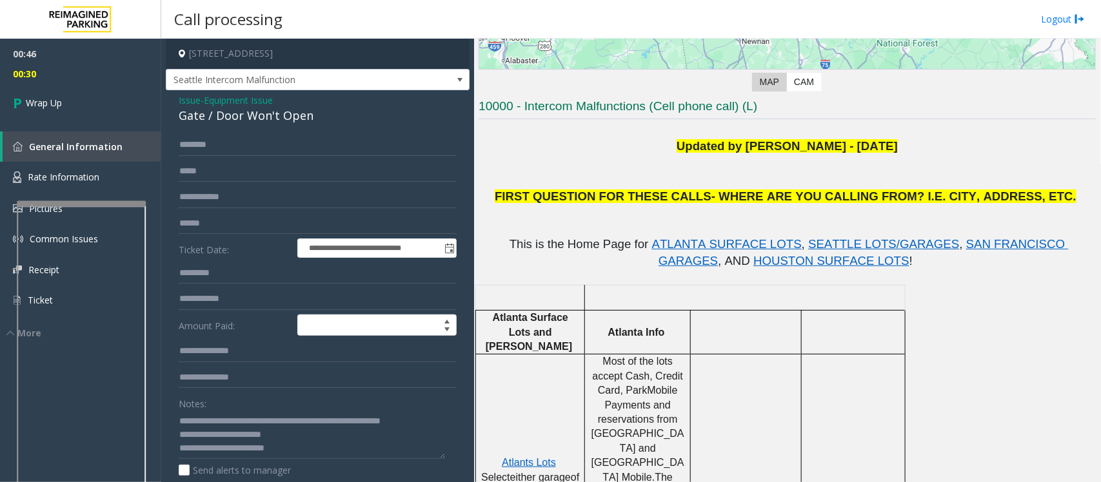
scroll to position [99, 0]
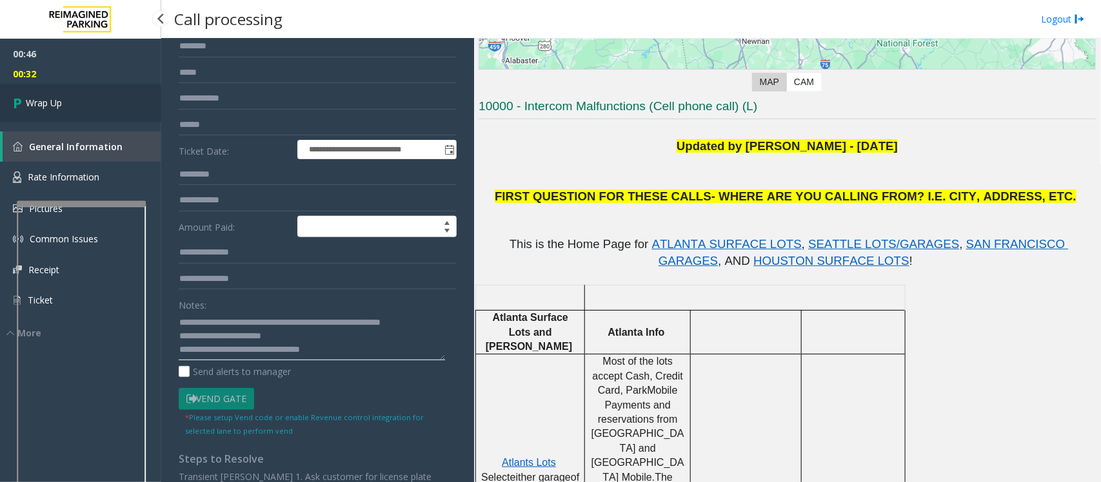
type textarea "**********"
click at [95, 110] on link "Wrap Up" at bounding box center [80, 103] width 161 height 38
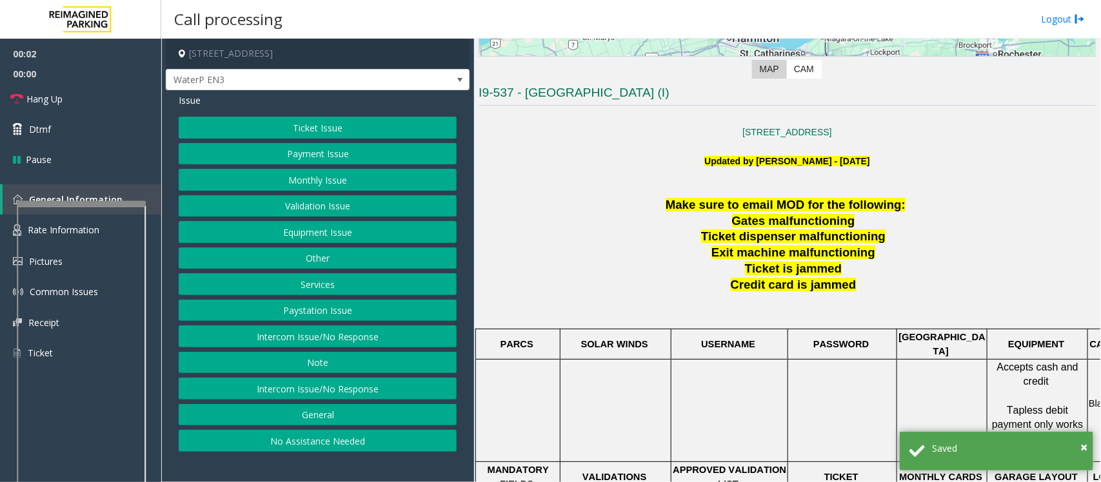
scroll to position [323, 0]
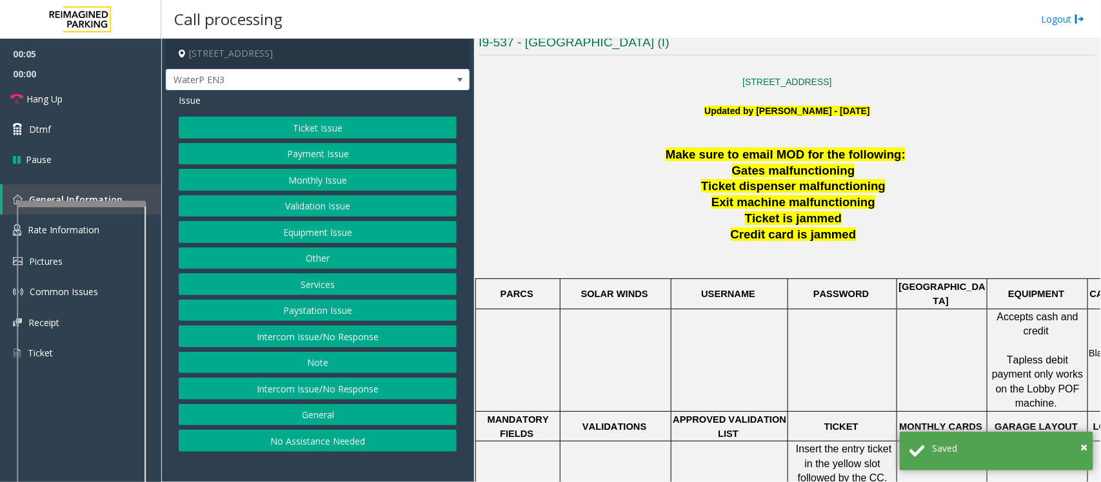
click at [323, 331] on button "Intercom Issue/No Response" at bounding box center [318, 337] width 278 height 22
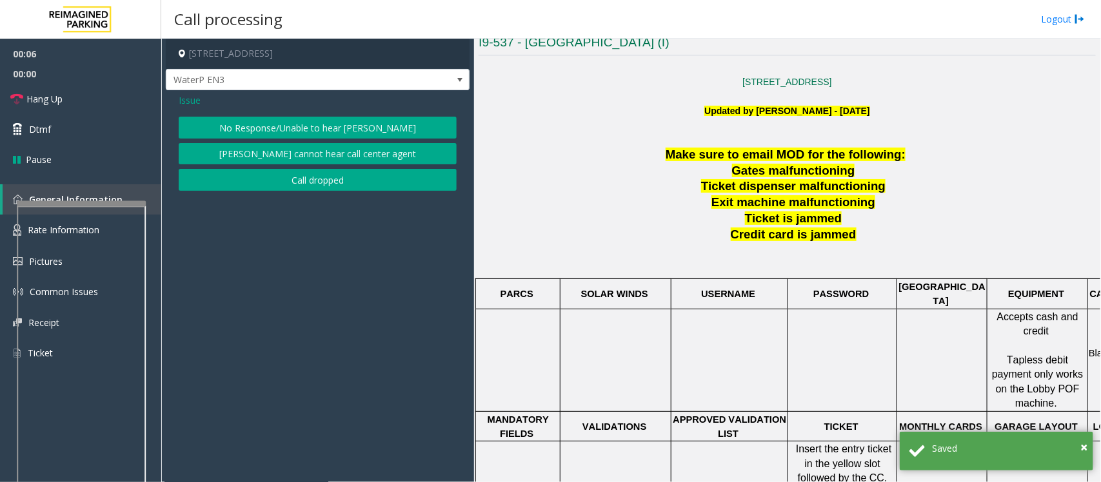
click at [261, 120] on button "No Response/Unable to hear [PERSON_NAME]" at bounding box center [318, 128] width 278 height 22
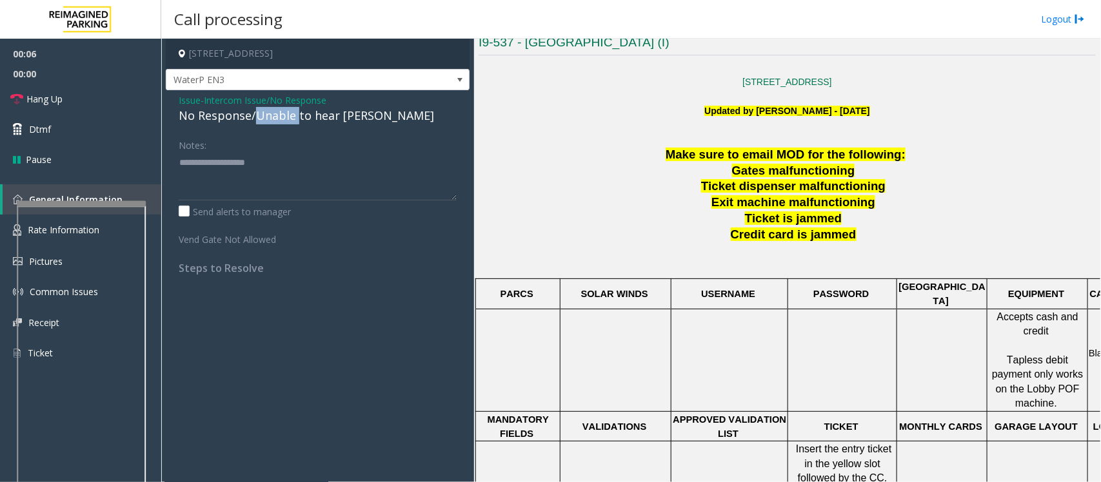
click at [261, 120] on div "No Response/Unable to hear [PERSON_NAME]" at bounding box center [318, 115] width 278 height 17
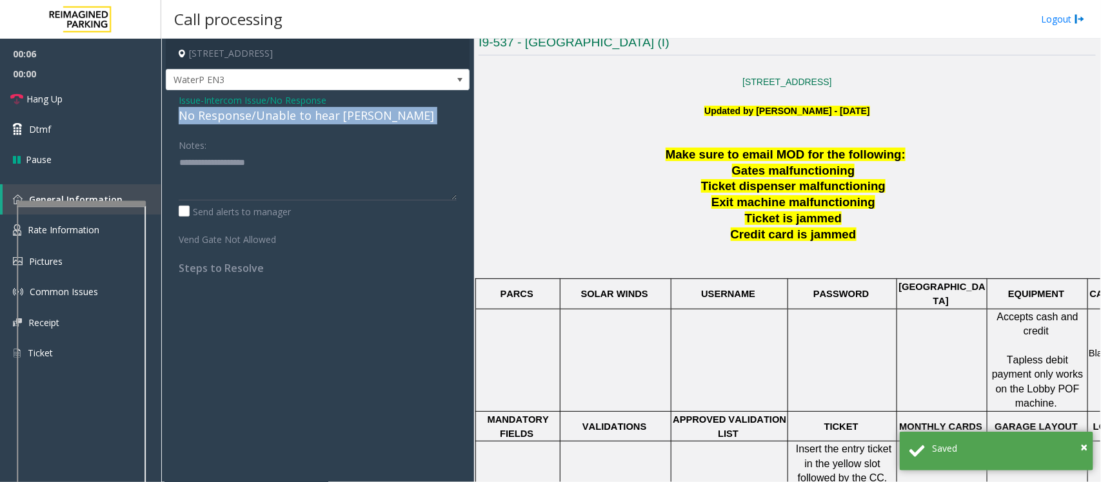
click at [261, 120] on div "No Response/Unable to hear [PERSON_NAME]" at bounding box center [318, 115] width 278 height 17
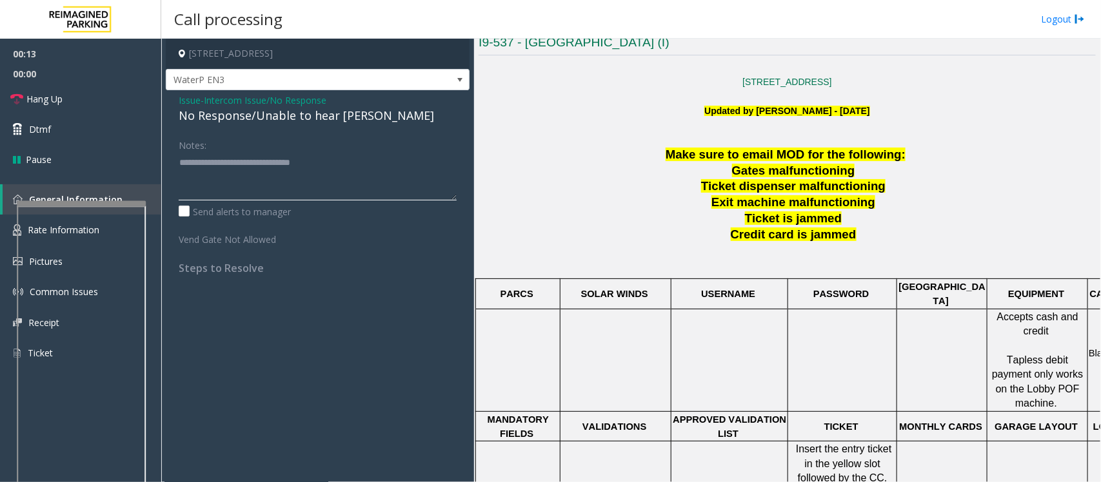
click at [335, 176] on textarea at bounding box center [318, 176] width 278 height 48
type textarea "**********"
click at [56, 97] on span "Hang Up" at bounding box center [44, 99] width 36 height 14
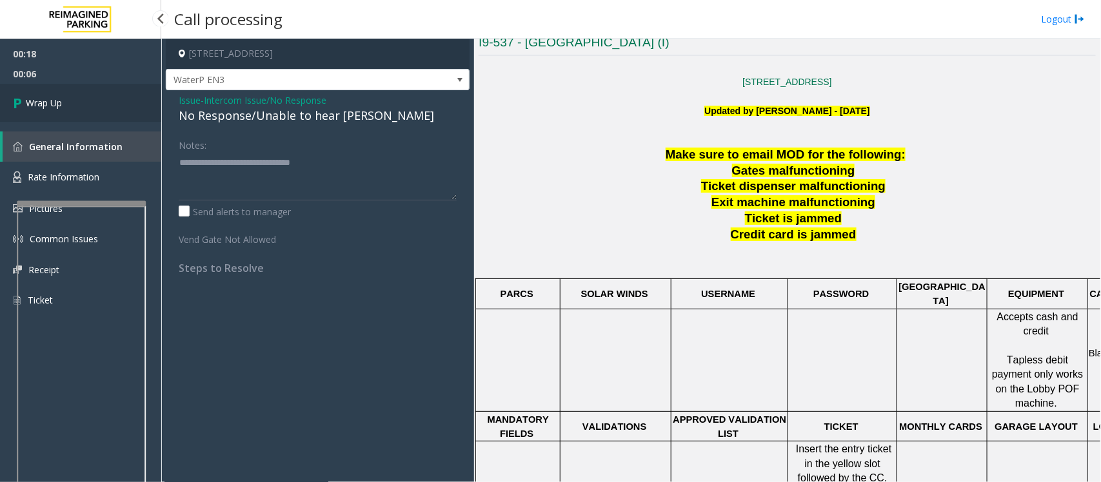
click at [78, 102] on link "Wrap Up" at bounding box center [80, 103] width 161 height 38
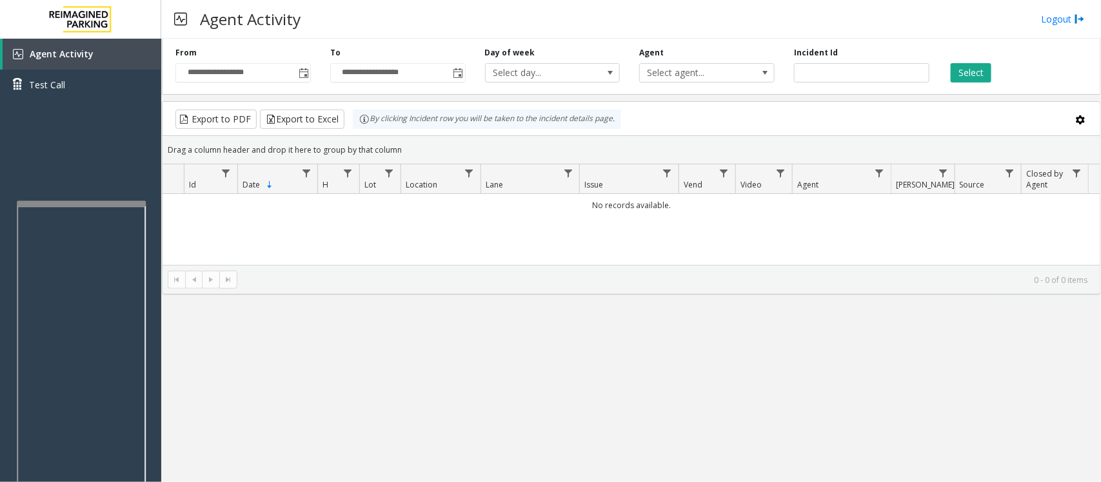
click at [326, 306] on div "**********" at bounding box center [631, 261] width 940 height 444
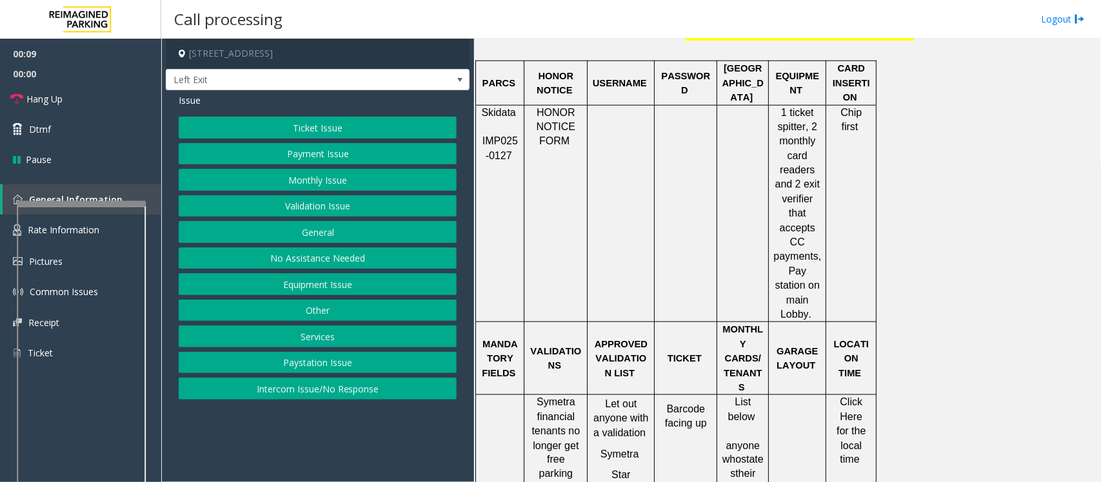
scroll to position [726, 0]
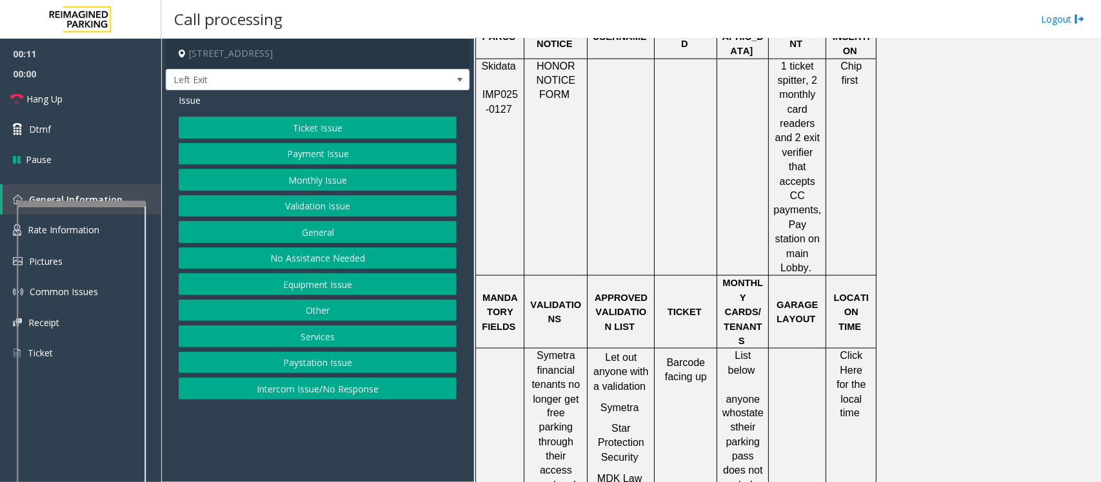
click at [347, 201] on button "Validation Issue" at bounding box center [318, 206] width 278 height 22
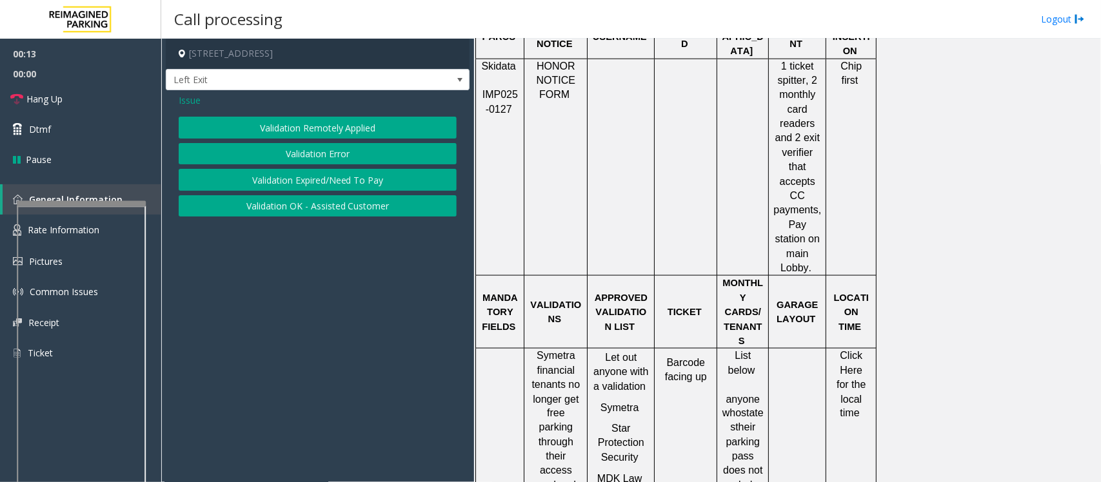
click at [324, 184] on button "Validation Expired/Need To Pay" at bounding box center [318, 180] width 278 height 22
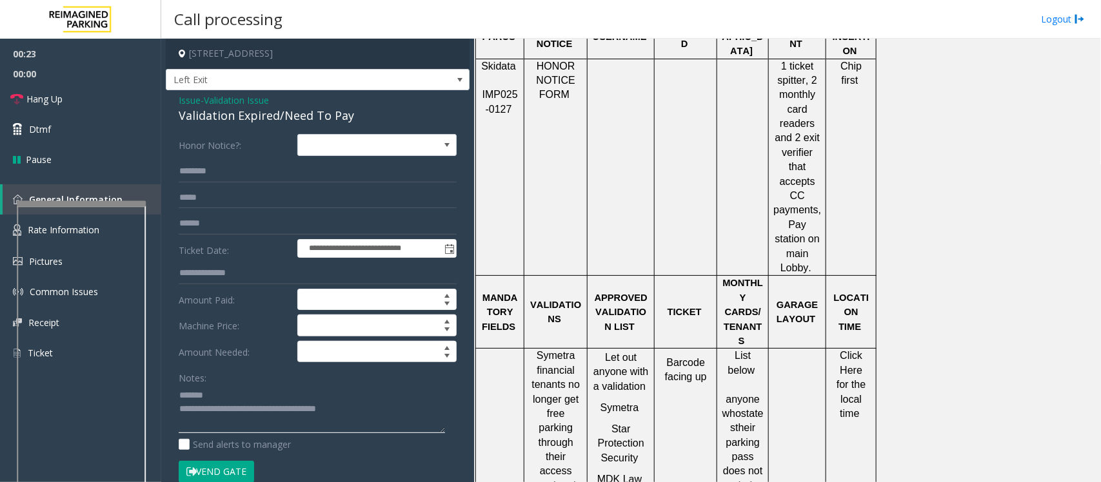
click at [224, 400] on textarea at bounding box center [312, 409] width 266 height 48
click at [239, 395] on textarea at bounding box center [312, 409] width 266 height 48
click at [110, 94] on link "Hang Up" at bounding box center [80, 99] width 161 height 30
click at [265, 403] on textarea at bounding box center [312, 409] width 266 height 48
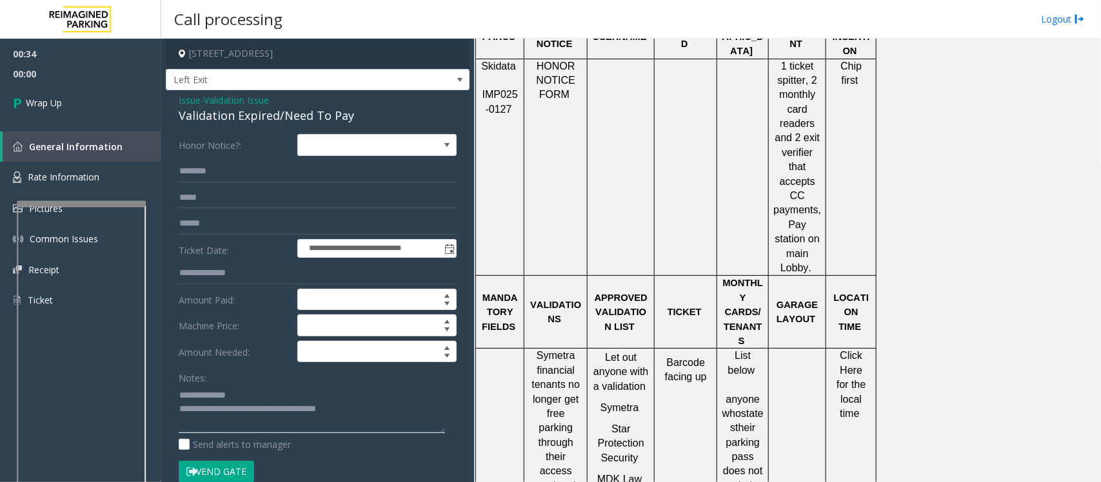
click at [256, 393] on textarea at bounding box center [312, 409] width 266 height 48
drag, startPoint x: 368, startPoint y: 417, endPoint x: 232, endPoint y: 417, distance: 136.1
click at [232, 417] on textarea at bounding box center [312, 409] width 266 height 48
type textarea "**********"
click at [21, 107] on icon at bounding box center [19, 102] width 13 height 21
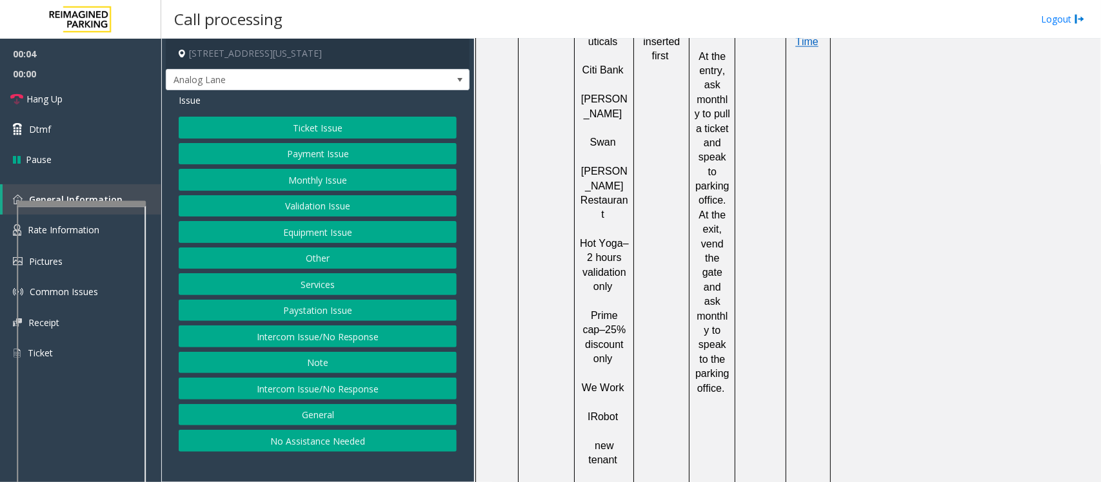
scroll to position [1290, 0]
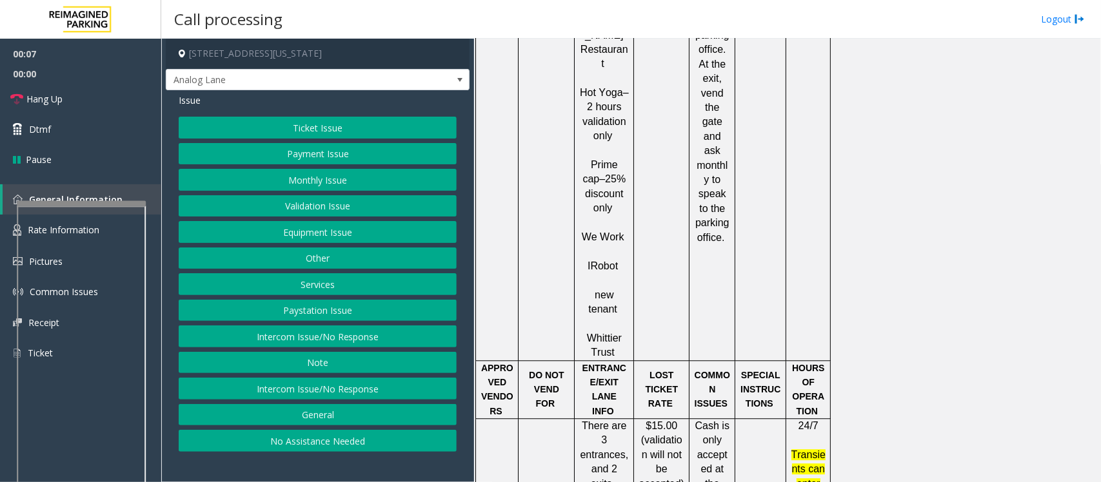
click at [321, 392] on button "Intercom Issue/No Response" at bounding box center [318, 389] width 278 height 22
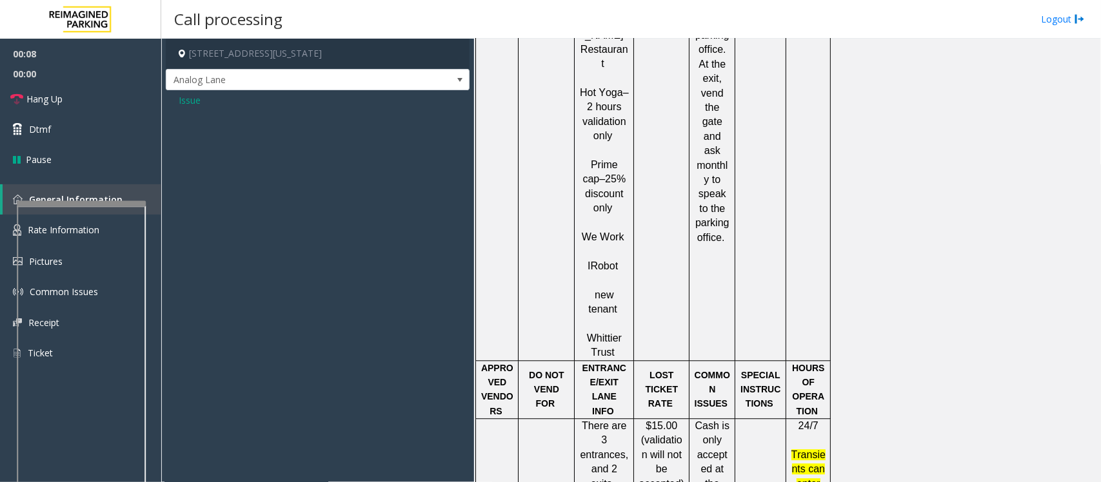
click at [186, 101] on span "Issue" at bounding box center [190, 101] width 22 height 14
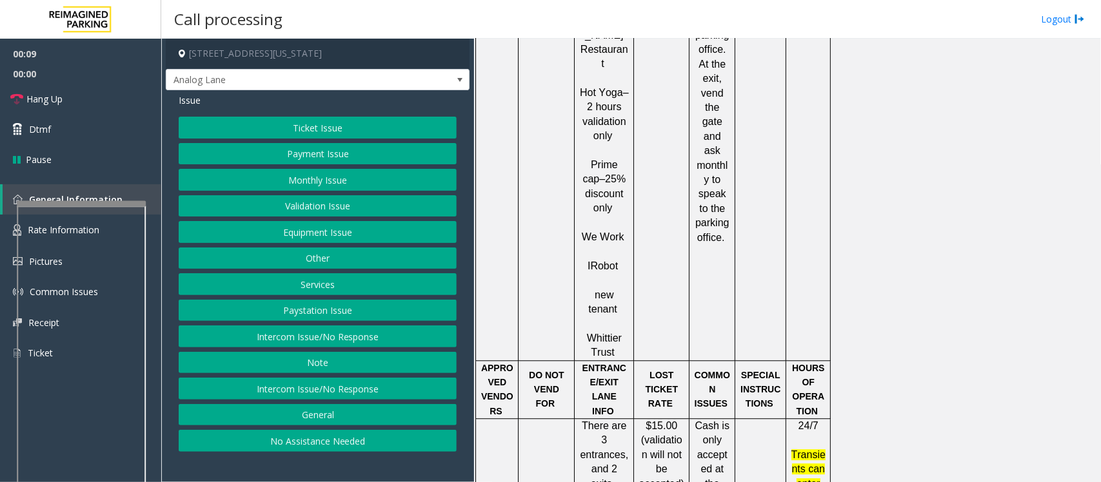
click at [308, 330] on button "Intercom Issue/No Response" at bounding box center [318, 337] width 278 height 22
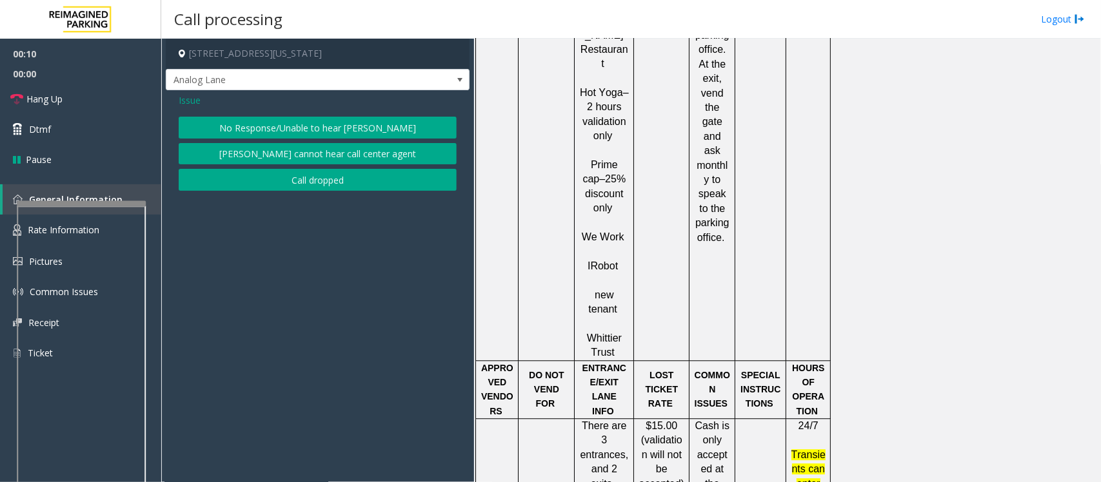
click at [248, 121] on button "No Response/Unable to hear [PERSON_NAME]" at bounding box center [318, 128] width 278 height 22
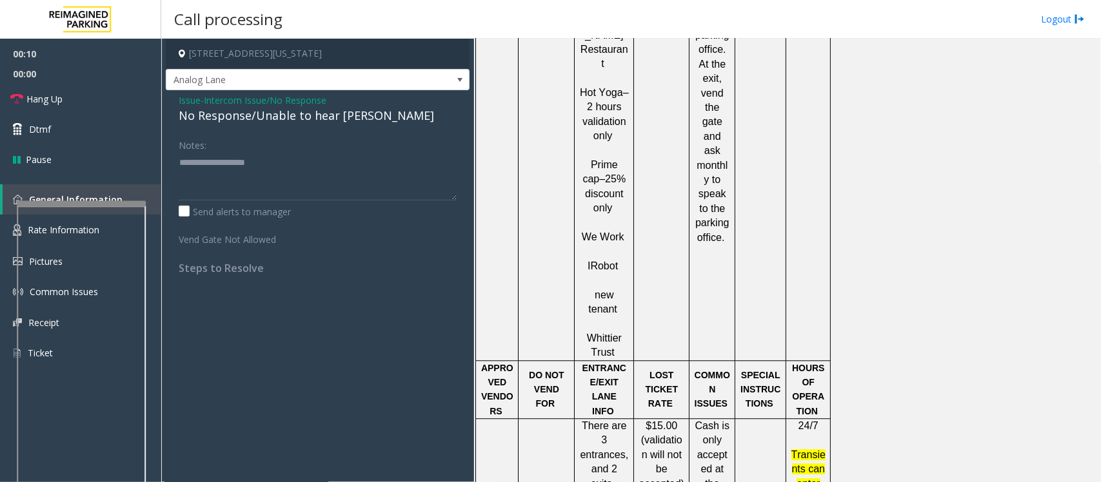
click at [244, 119] on div "No Response/Unable to hear [PERSON_NAME]" at bounding box center [318, 115] width 278 height 17
type textarea "**********"
click at [52, 99] on span "Hang Up" at bounding box center [44, 99] width 36 height 14
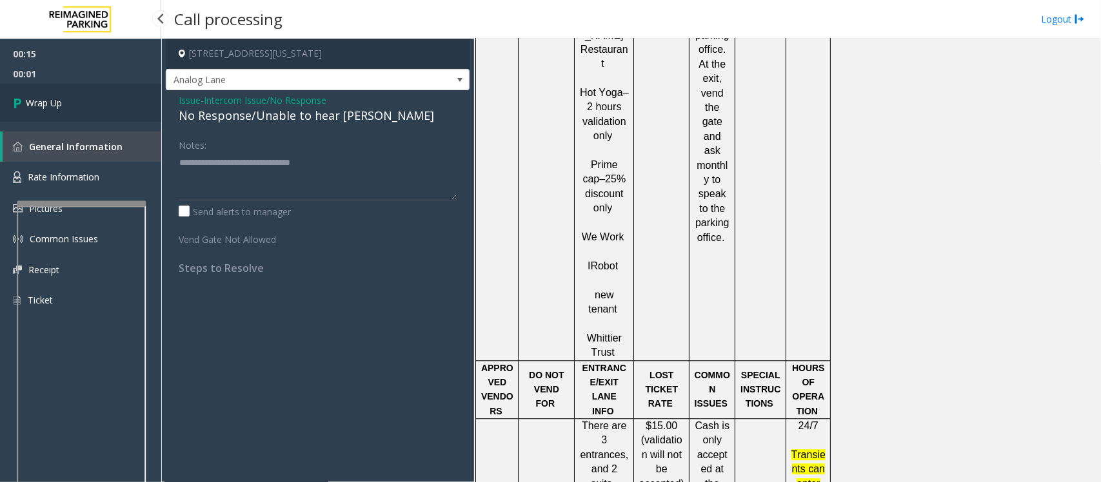
click at [52, 95] on link "Wrap Up" at bounding box center [80, 103] width 161 height 38
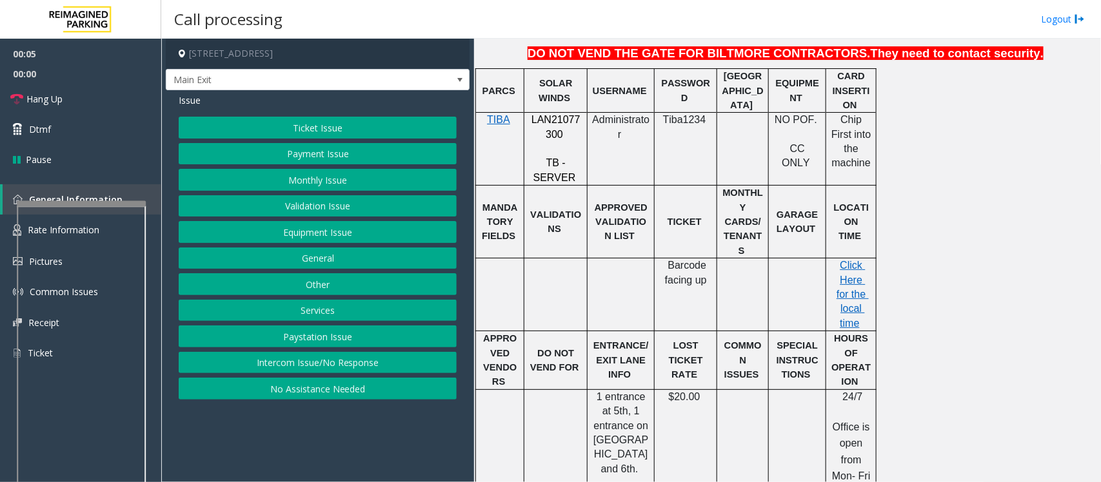
scroll to position [484, 0]
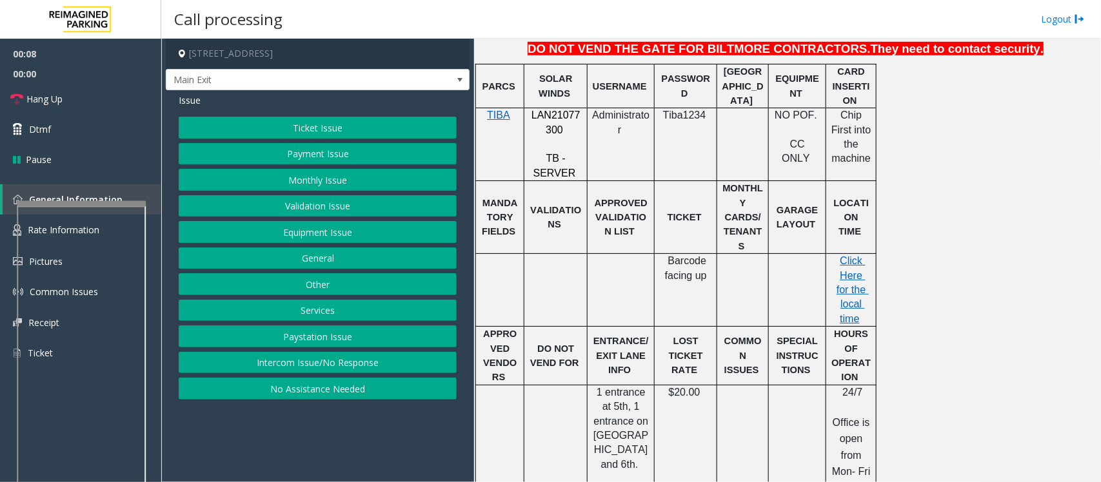
drag, startPoint x: 340, startPoint y: 366, endPoint x: 350, endPoint y: 253, distance: 112.7
click at [344, 353] on div "Ticket Issue Payment Issue Monthly Issue Validation Issue Equipment Issue Gener…" at bounding box center [318, 258] width 278 height 283
click at [310, 379] on div "Ticket Issue Payment Issue Monthly Issue Validation Issue Equipment Issue Gener…" at bounding box center [318, 258] width 278 height 283
click at [311, 372] on button "Intercom Issue/No Response" at bounding box center [318, 363] width 278 height 22
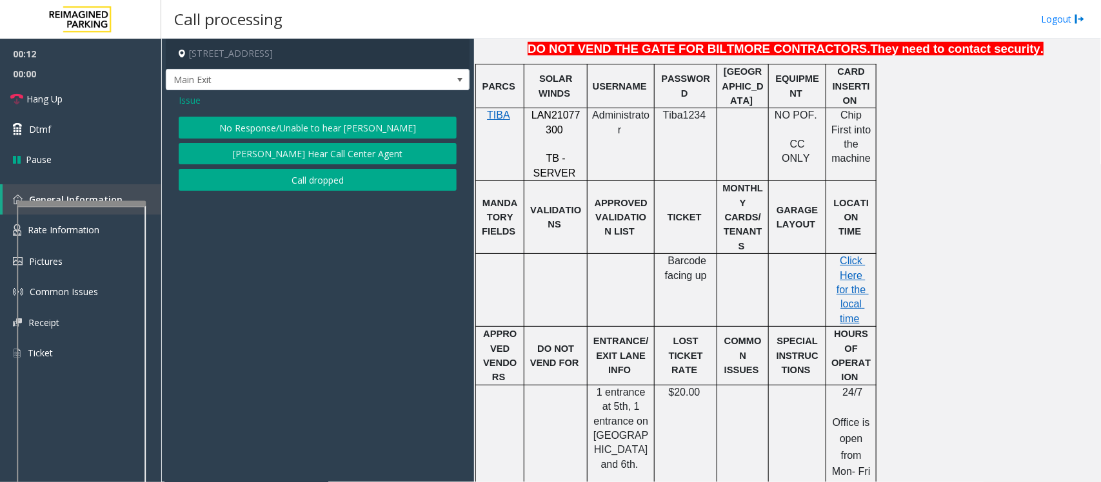
click at [284, 133] on button "No Response/Unable to hear [PERSON_NAME]" at bounding box center [318, 128] width 278 height 22
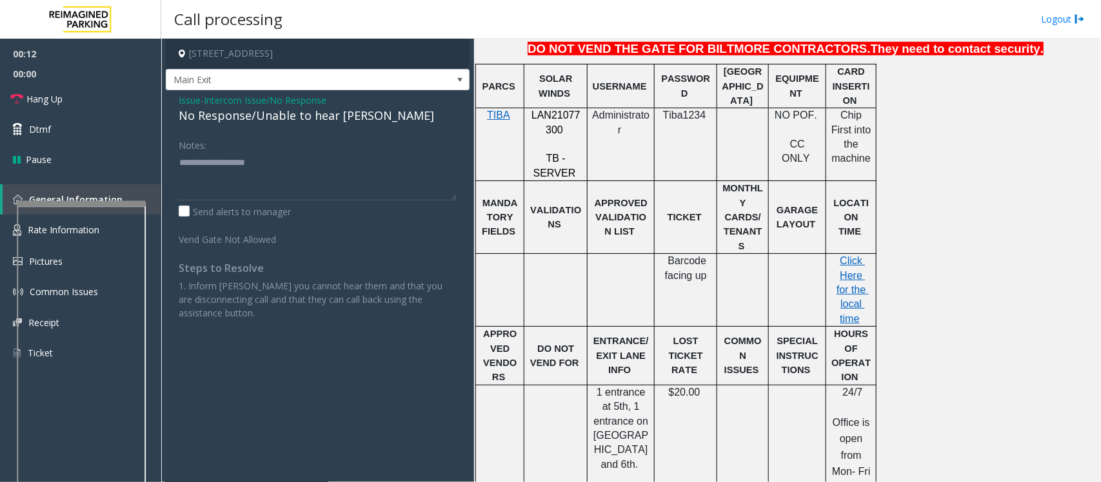
click at [283, 114] on div "No Response/Unable to hear [PERSON_NAME]" at bounding box center [318, 115] width 278 height 17
type textarea "**********"
click at [188, 101] on span "Issue" at bounding box center [190, 101] width 22 height 14
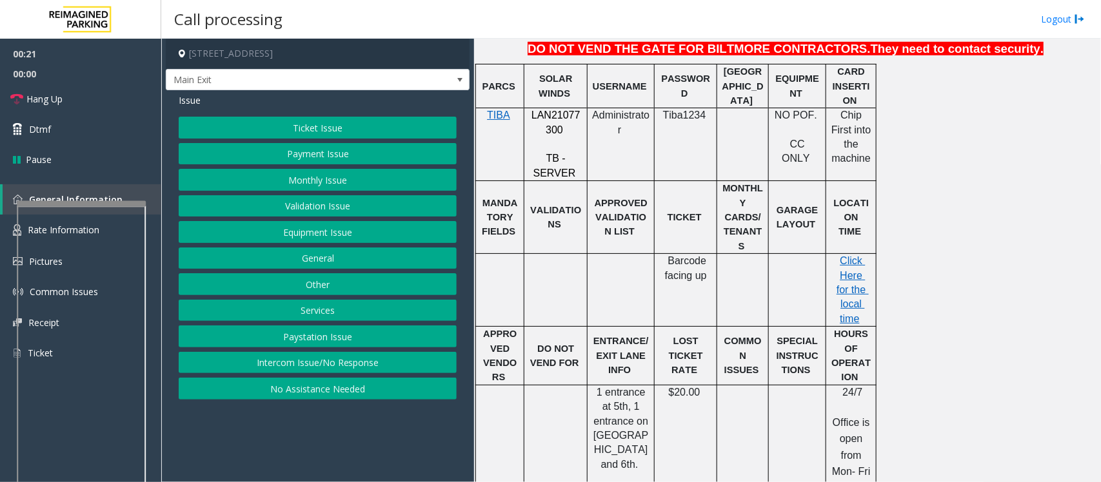
click at [324, 395] on button "No Assistance Needed" at bounding box center [318, 389] width 278 height 22
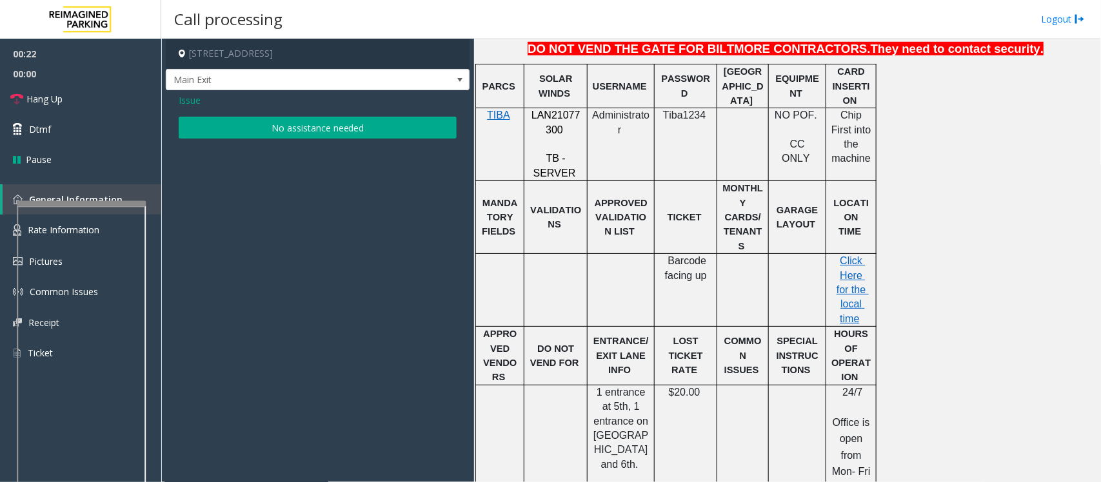
click at [284, 121] on button "No assistance needed" at bounding box center [318, 128] width 278 height 22
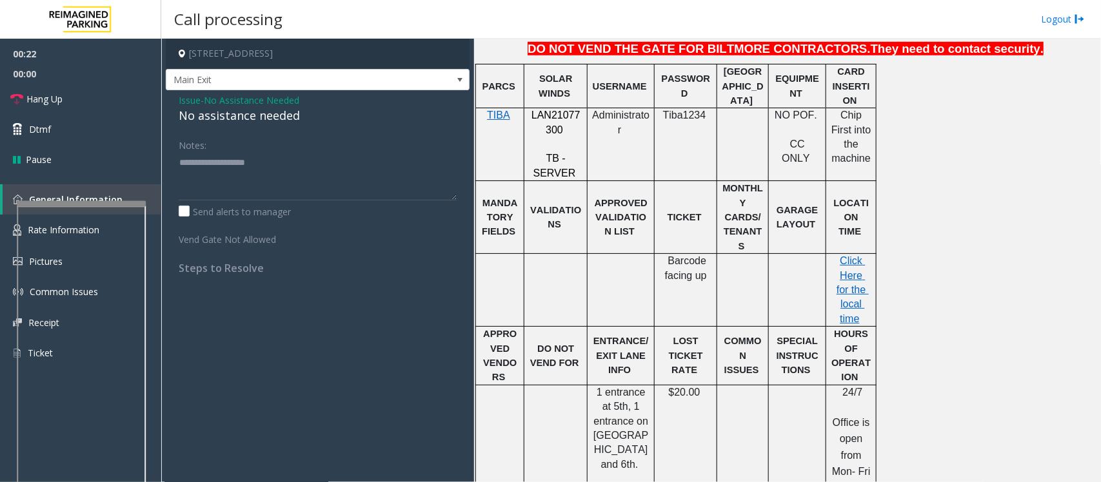
click at [276, 120] on div "No assistance needed" at bounding box center [318, 115] width 278 height 17
type textarea "**********"
click at [72, 108] on link "Hang Up" at bounding box center [80, 99] width 161 height 30
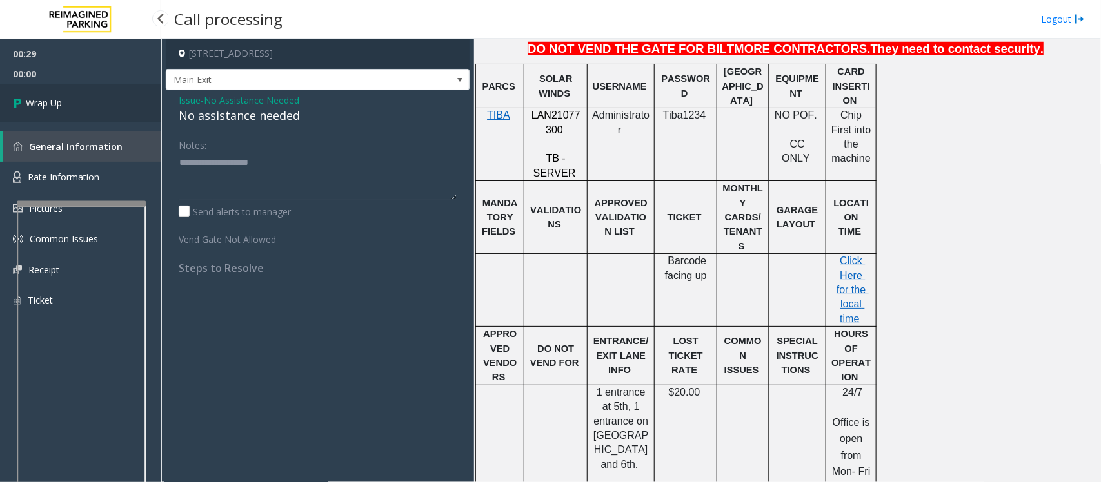
click at [74, 101] on link "Wrap Up" at bounding box center [80, 103] width 161 height 38
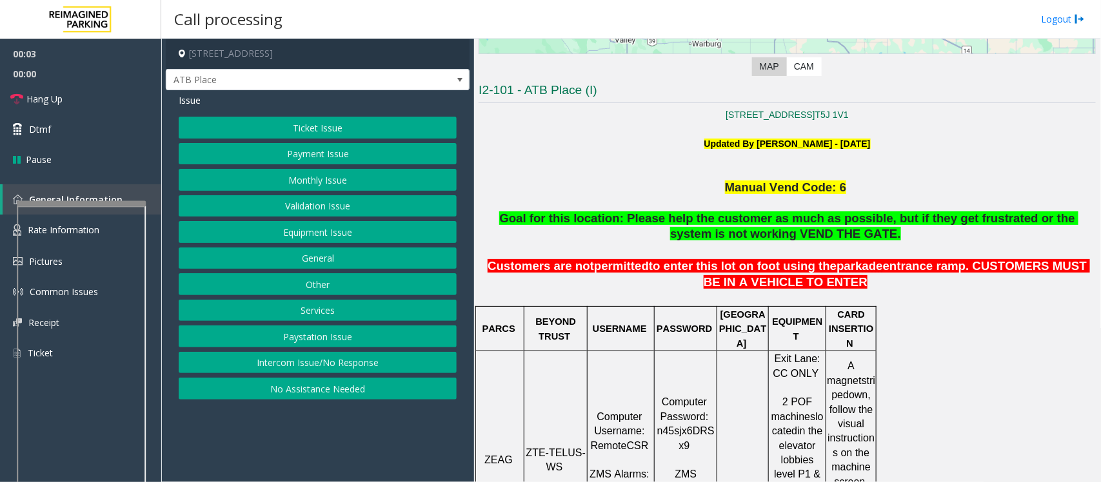
scroll to position [323, 0]
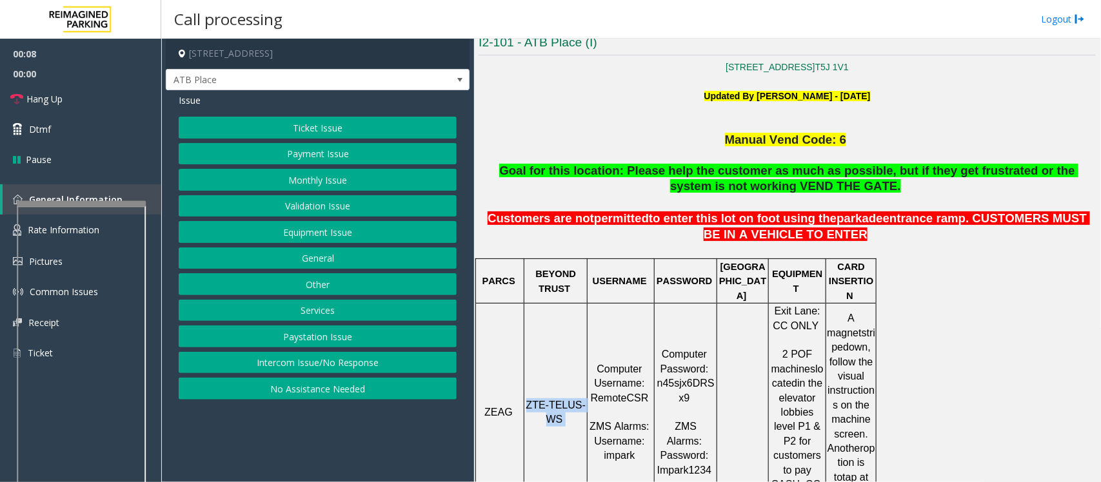
drag, startPoint x: 572, startPoint y: 395, endPoint x: 526, endPoint y: 360, distance: 57.4
click at [526, 360] on td "ZTE-TELUS-WS" at bounding box center [555, 413] width 63 height 218
click at [355, 372] on button "Intercom Issue/No Response" at bounding box center [318, 363] width 278 height 22
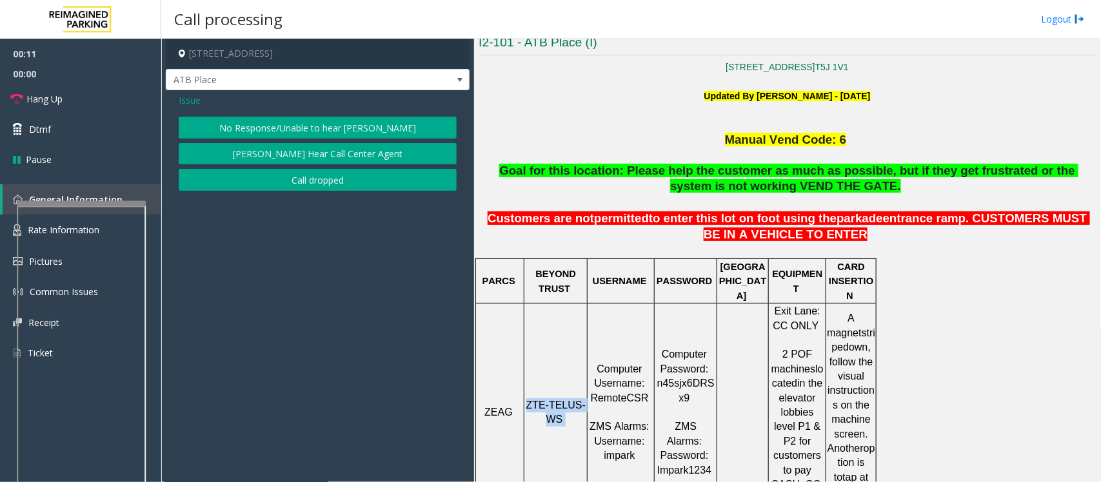
click at [266, 124] on button "No Response/Unable to hear [PERSON_NAME]" at bounding box center [318, 128] width 278 height 22
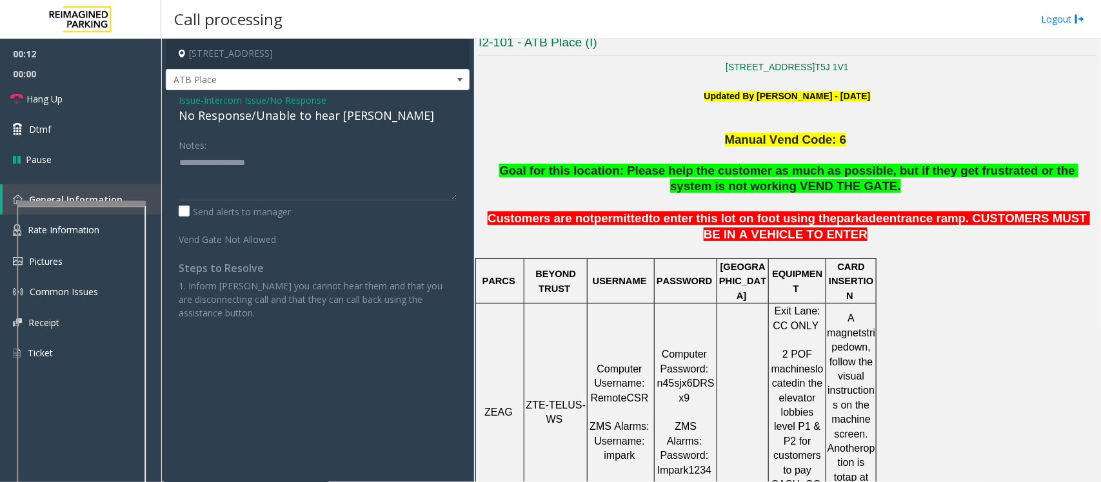
click at [268, 121] on div "No Response/Unable to hear [PERSON_NAME]" at bounding box center [318, 115] width 278 height 17
type textarea "**********"
click at [65, 95] on link "Hang Up" at bounding box center [80, 99] width 161 height 30
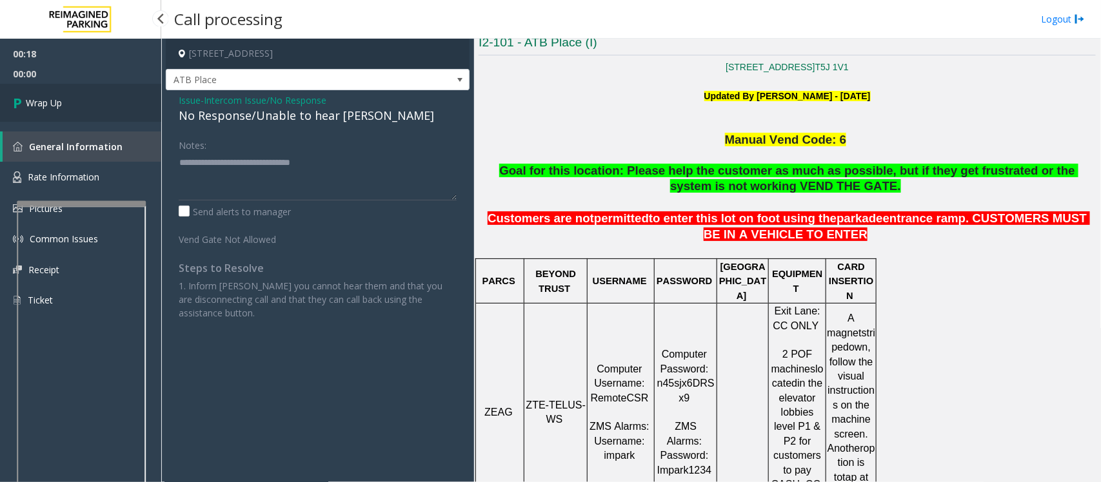
click at [66, 98] on link "Wrap Up" at bounding box center [80, 103] width 161 height 38
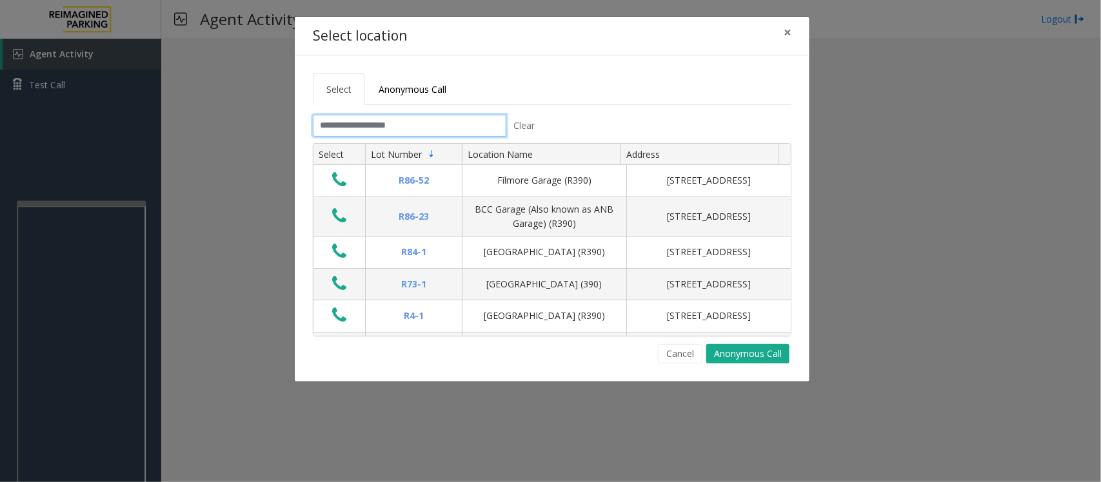
click at [366, 131] on input "text" at bounding box center [410, 126] width 194 height 22
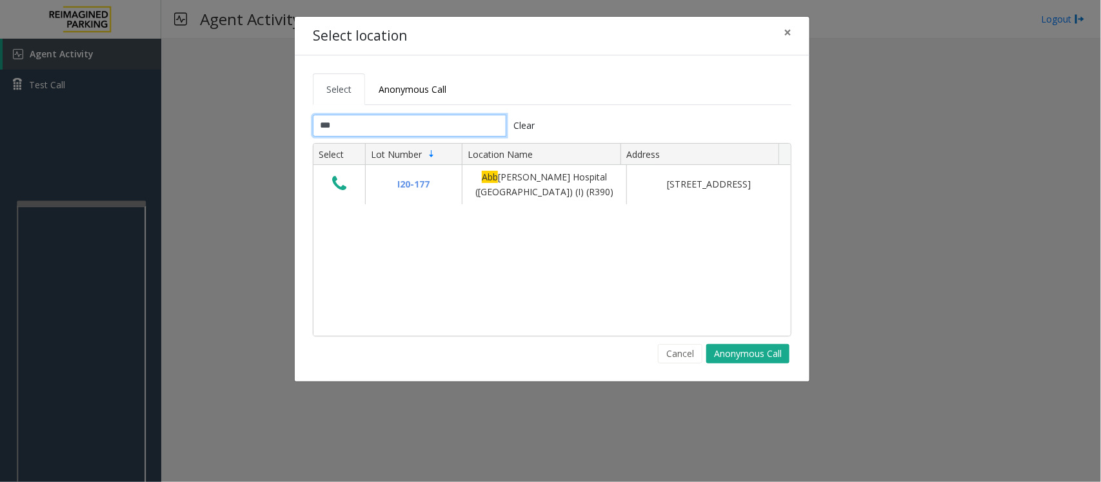
type input "***"
click at [665, 353] on button "Cancel" at bounding box center [680, 353] width 45 height 19
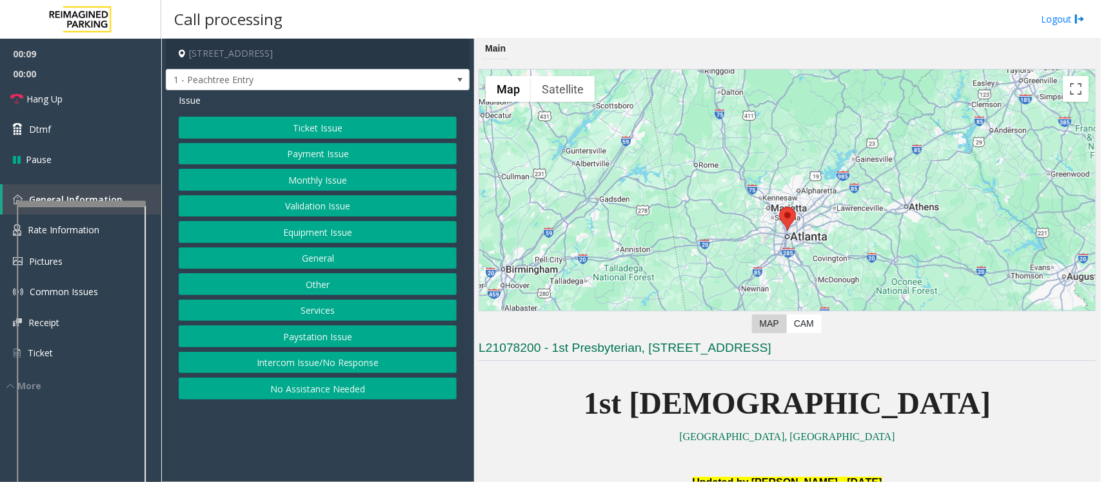
click at [275, 388] on button "No Assistance Needed" at bounding box center [318, 389] width 278 height 22
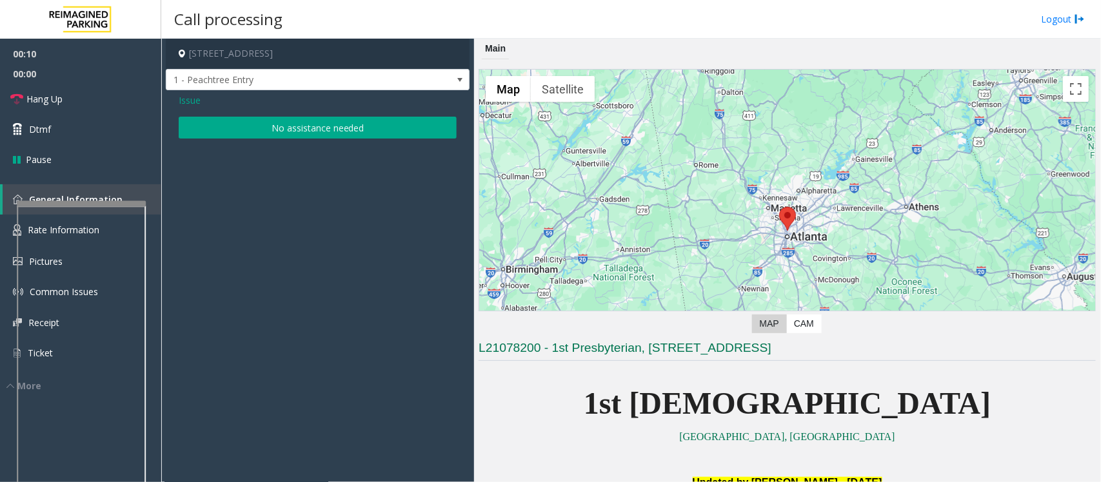
click at [230, 123] on button "No assistance needed" at bounding box center [318, 128] width 278 height 22
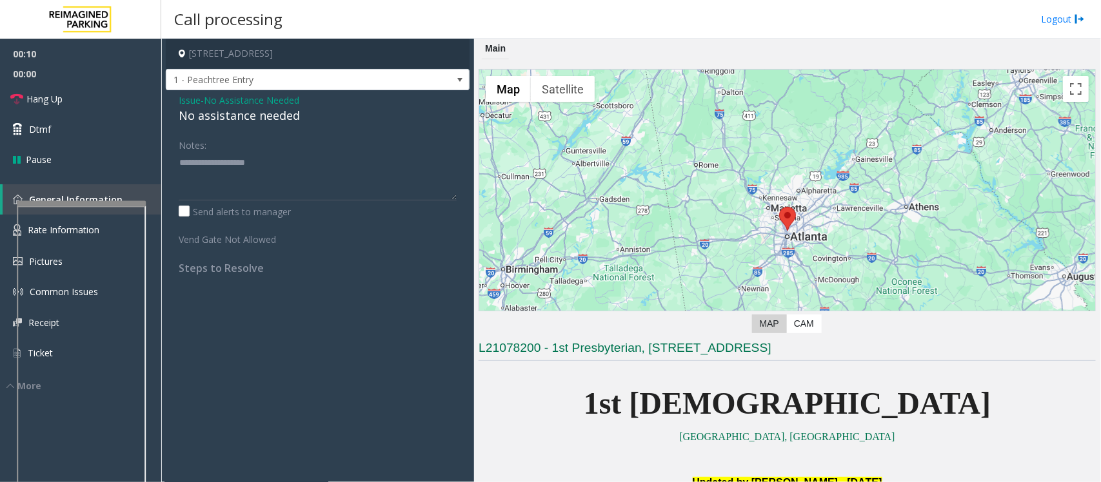
click at [243, 117] on div "No assistance needed" at bounding box center [318, 115] width 278 height 17
type textarea "**********"
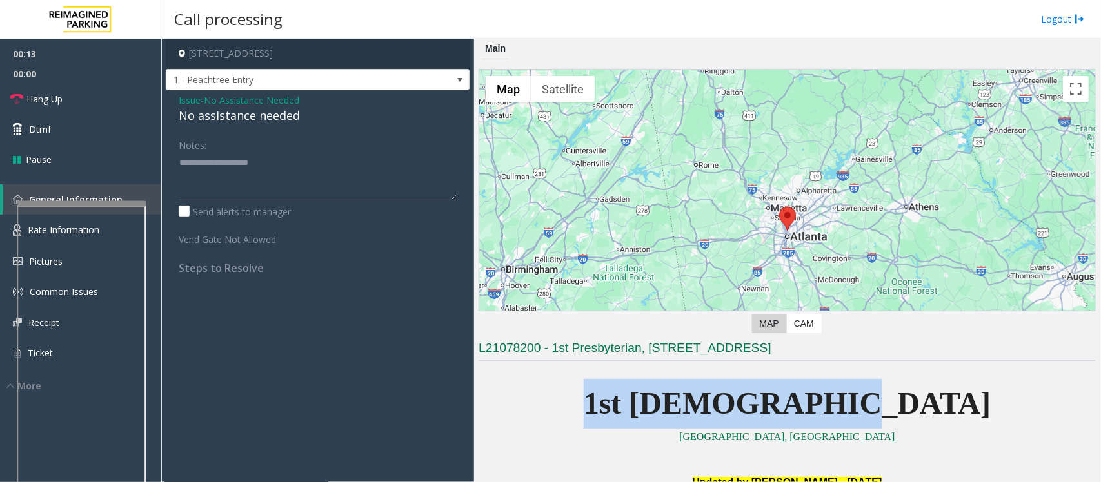
drag, startPoint x: 652, startPoint y: 400, endPoint x: 944, endPoint y: 386, distance: 291.9
click at [944, 386] on p "1st [DEMOGRAPHIC_DATA]" at bounding box center [787, 404] width 617 height 50
click at [979, 390] on p "1st [DEMOGRAPHIC_DATA]" at bounding box center [787, 404] width 617 height 50
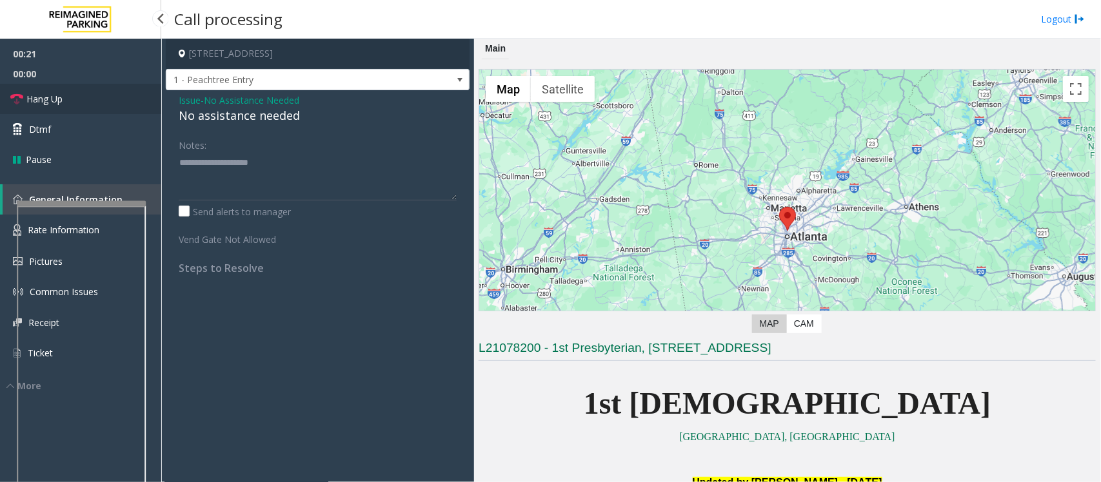
click at [34, 94] on span "Hang Up" at bounding box center [44, 99] width 36 height 14
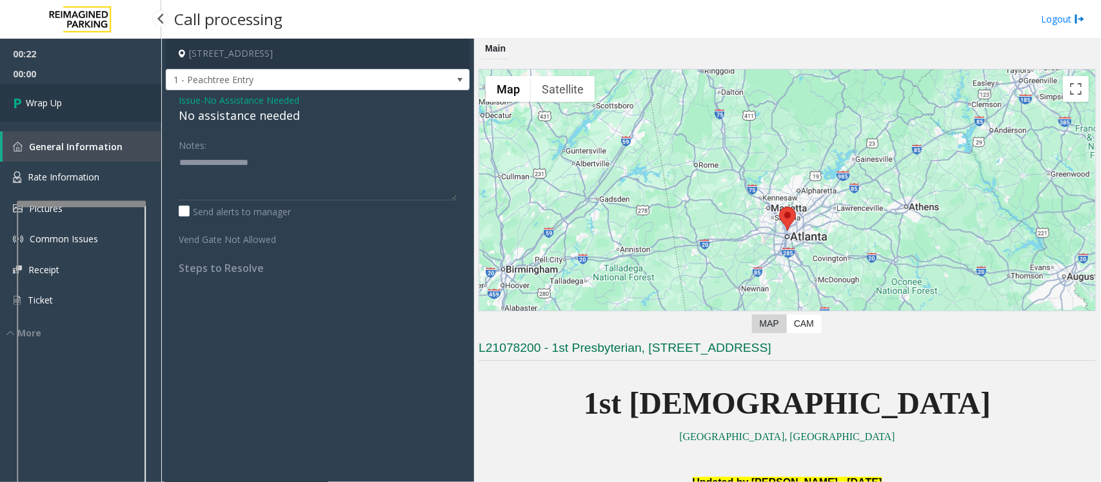
click at [34, 94] on link "Wrap Up" at bounding box center [80, 103] width 161 height 38
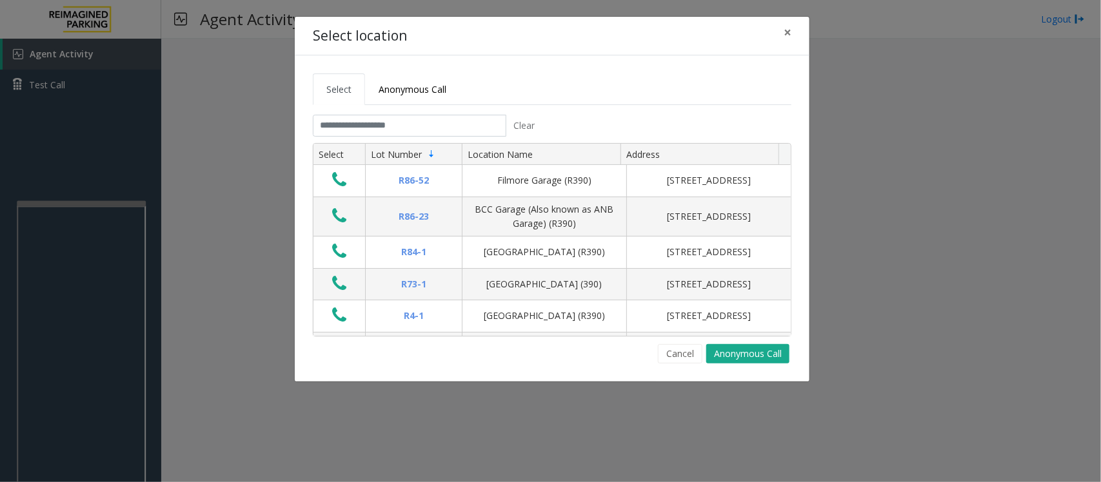
click at [440, 363] on div "Cancel Anonymous Call" at bounding box center [552, 353] width 479 height 19
click at [674, 350] on button "Cancel" at bounding box center [680, 353] width 45 height 19
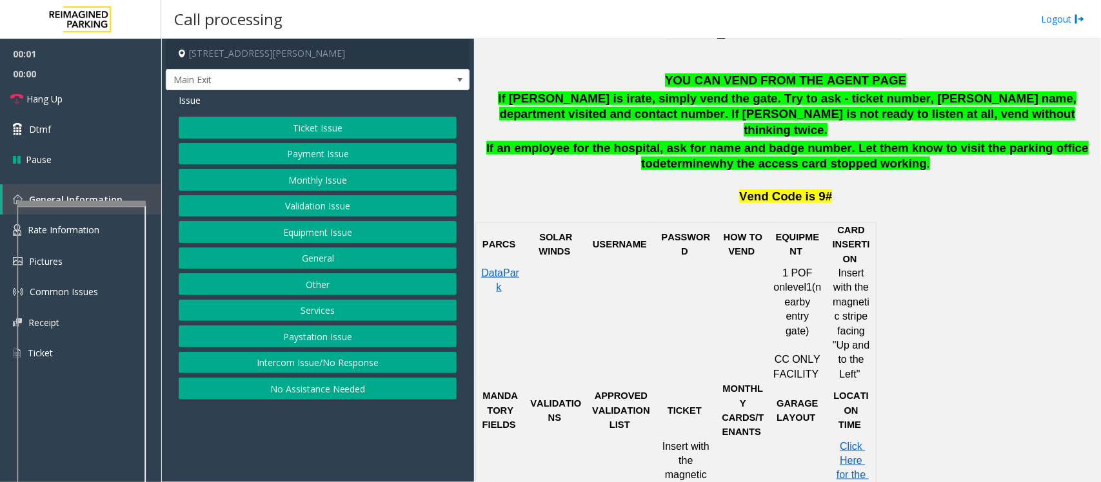
scroll to position [645, 0]
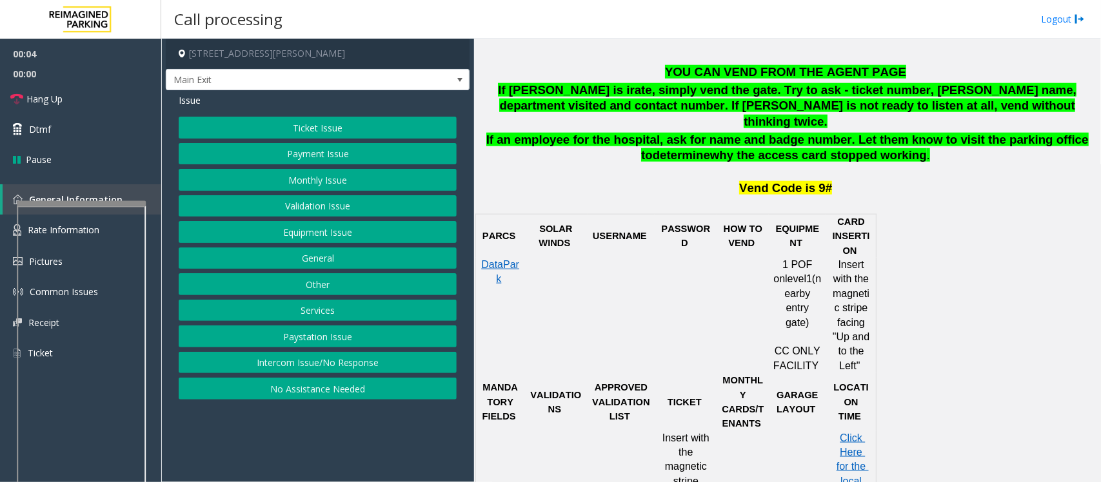
click at [317, 234] on button "Equipment Issue" at bounding box center [318, 232] width 278 height 22
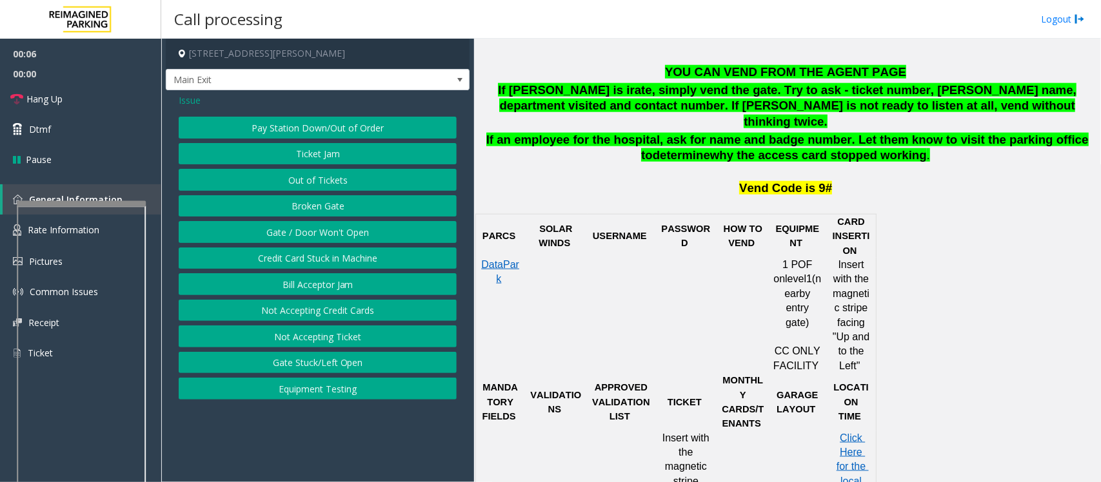
click at [335, 390] on button "Equipment Testing" at bounding box center [318, 389] width 278 height 22
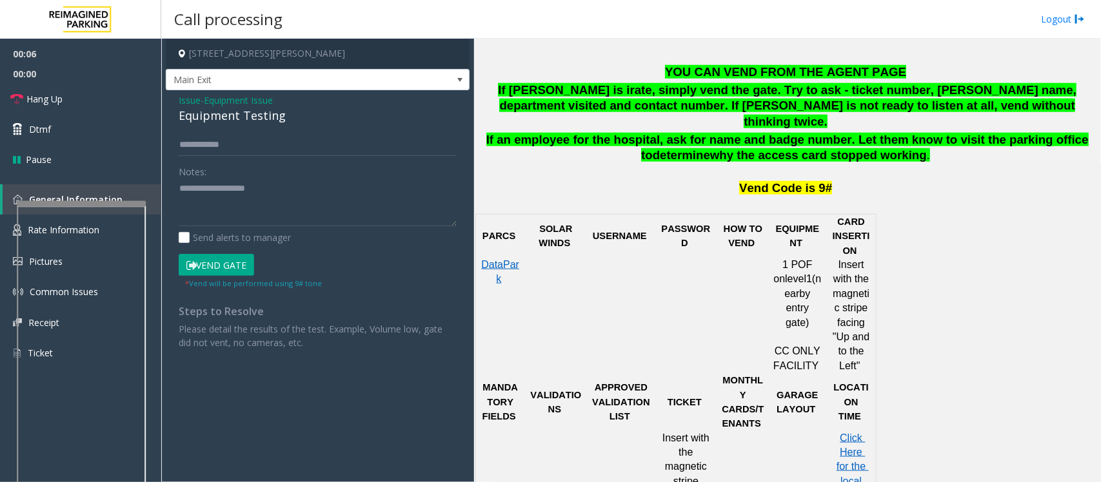
click at [236, 114] on div "Equipment Testing" at bounding box center [318, 115] width 278 height 17
type textarea "**********"
click at [59, 104] on span "Hang Up" at bounding box center [44, 99] width 36 height 14
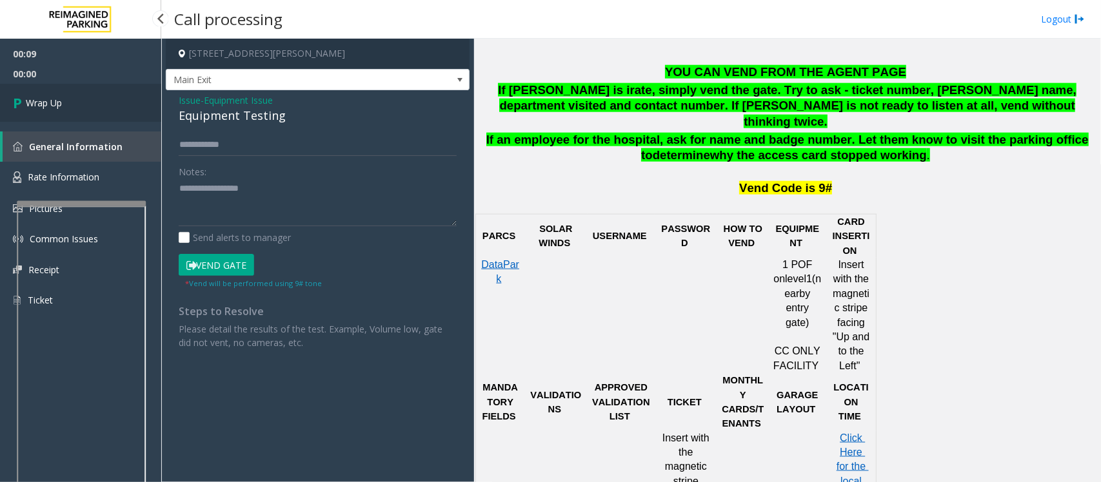
click at [56, 104] on span "Wrap Up" at bounding box center [44, 103] width 36 height 14
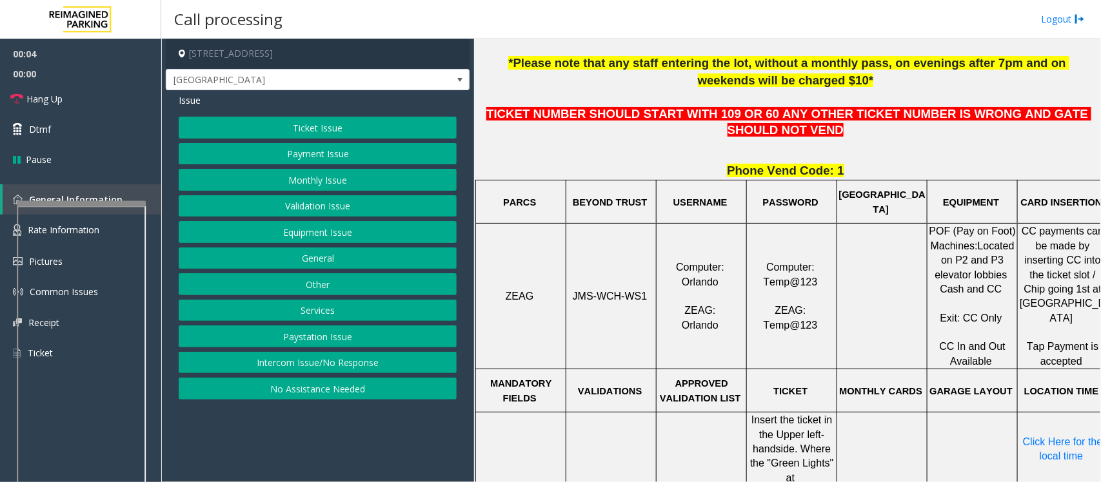
scroll to position [484, 0]
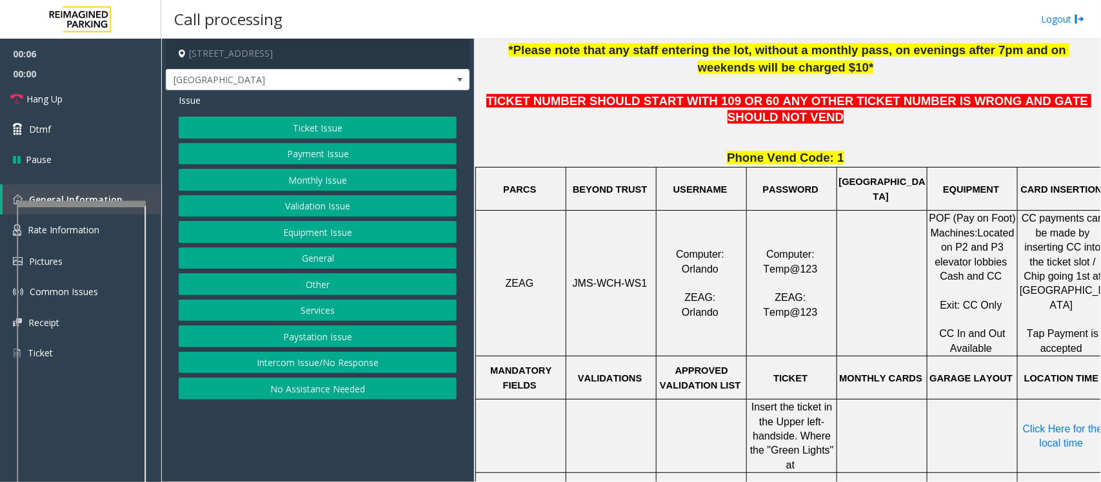
click at [302, 181] on button "Monthly Issue" at bounding box center [318, 180] width 278 height 22
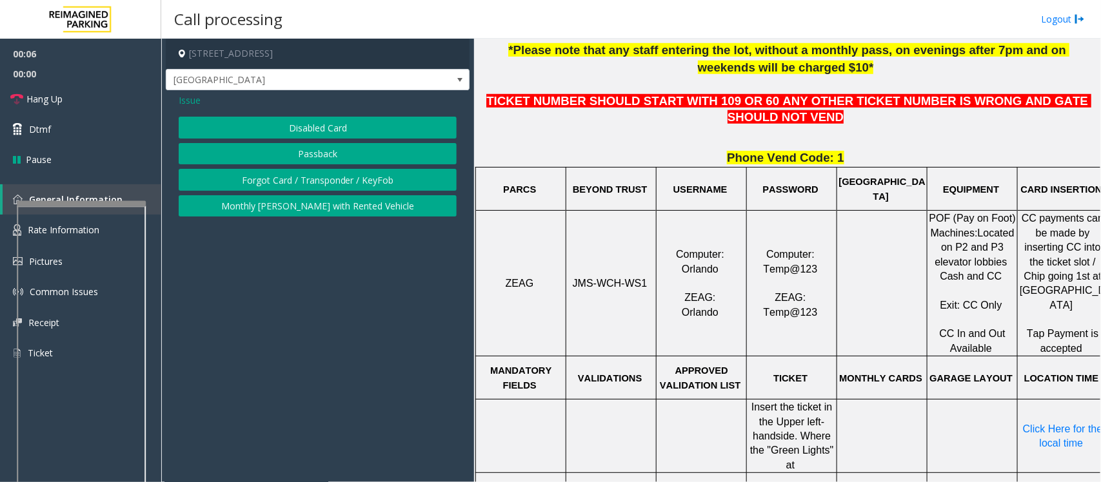
click at [292, 127] on button "Disabled Card" at bounding box center [318, 128] width 278 height 22
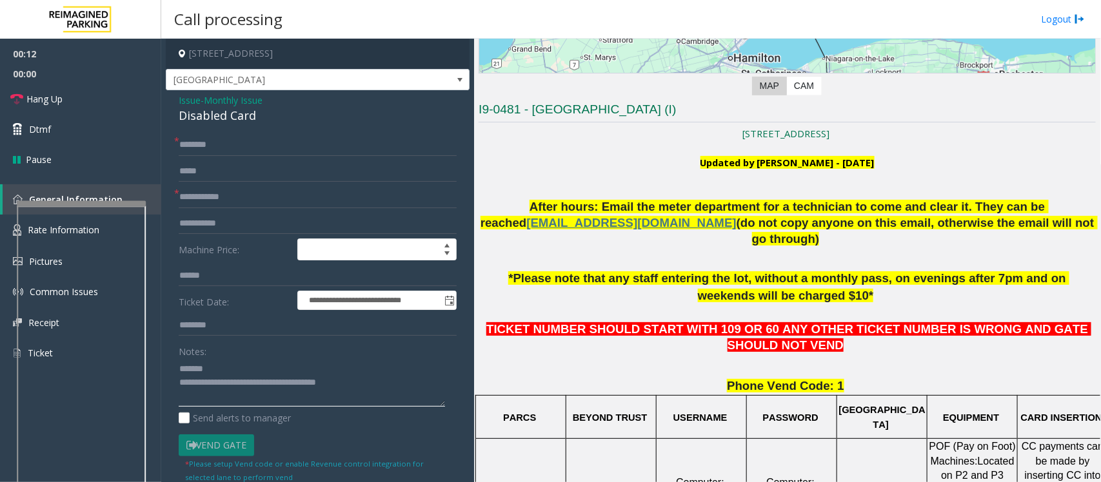
scroll to position [242, 0]
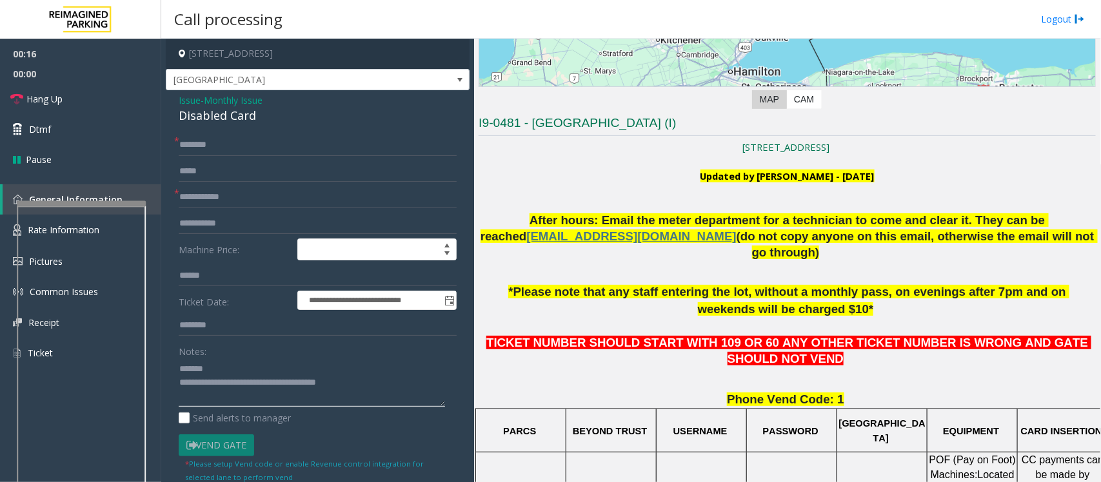
type textarea "**********"
click at [186, 100] on span "Issue" at bounding box center [190, 101] width 22 height 14
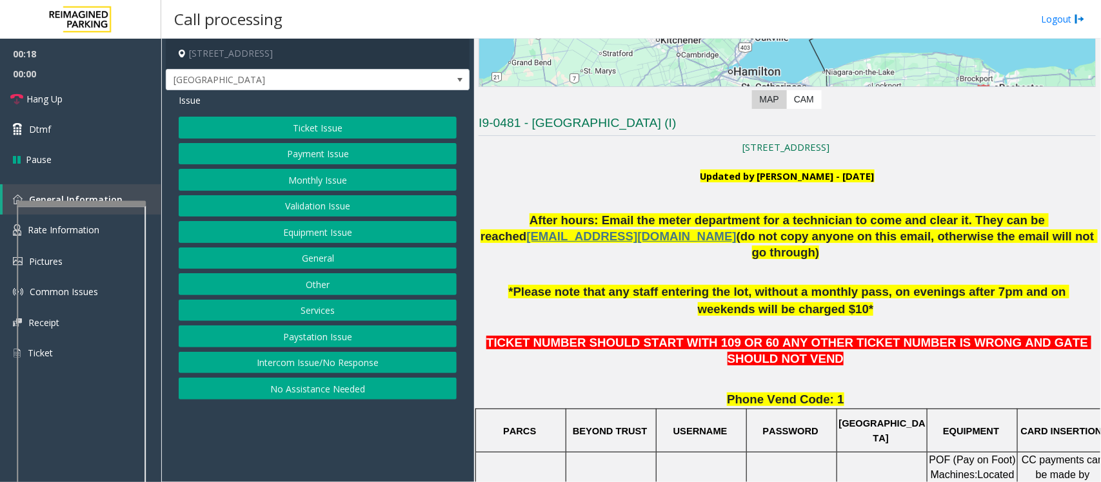
drag, startPoint x: 633, startPoint y: 176, endPoint x: 932, endPoint y: 177, distance: 298.7
click at [932, 177] on p "Updated by Pranav Babbar - 4th July 2024" at bounding box center [787, 184] width 617 height 29
click at [932, 178] on p "Updated by Pranav Babbar - 4th July 2024" at bounding box center [787, 184] width 617 height 29
click at [305, 207] on button "Validation Issue" at bounding box center [318, 206] width 278 height 22
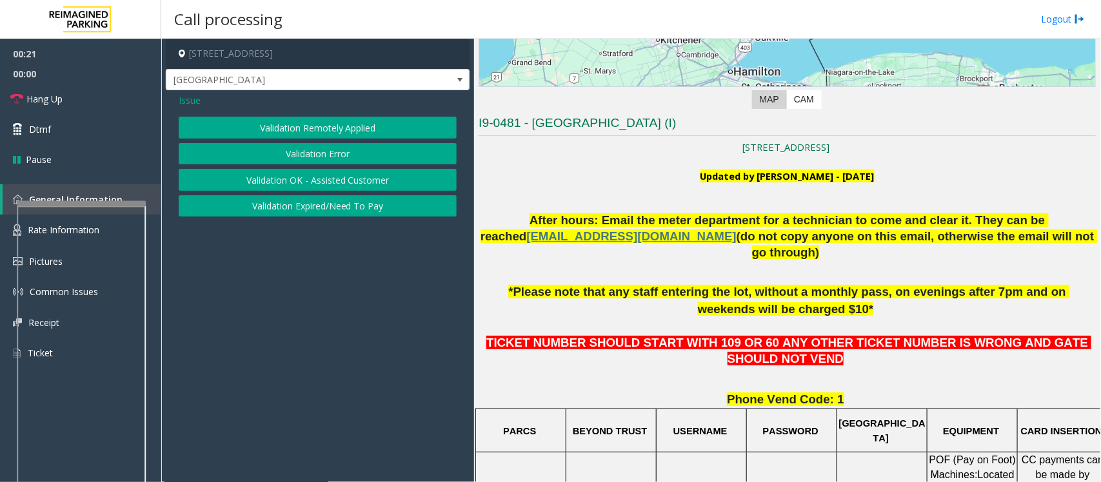
click at [295, 159] on button "Validation Error" at bounding box center [318, 154] width 278 height 22
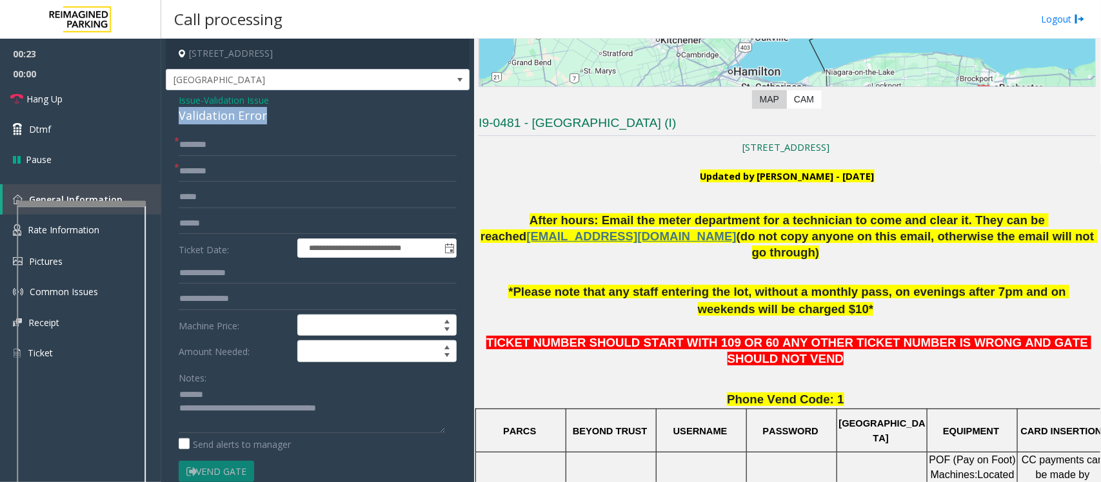
drag, startPoint x: 281, startPoint y: 117, endPoint x: 173, endPoint y: 114, distance: 108.4
click at [173, 114] on div "**********" at bounding box center [318, 471] width 304 height 763
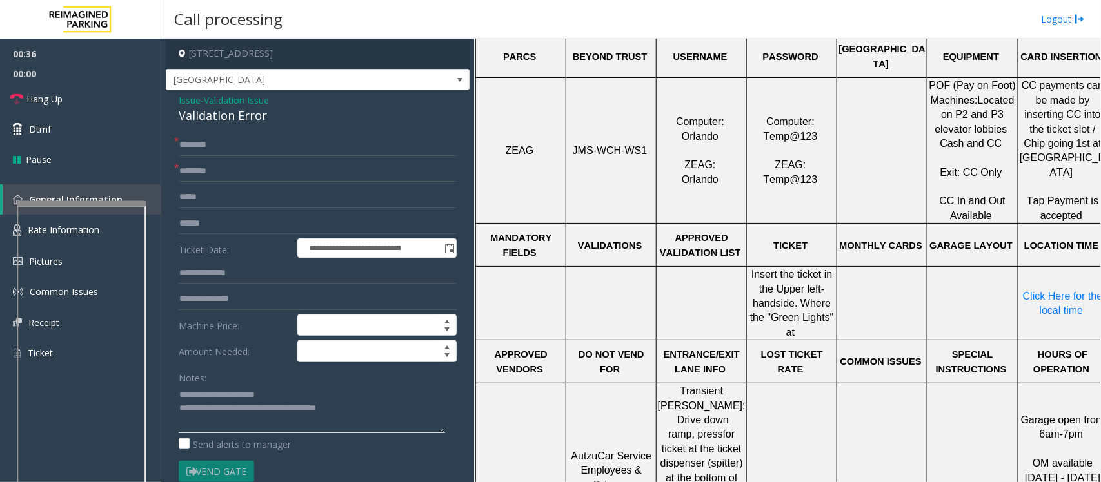
scroll to position [645, 0]
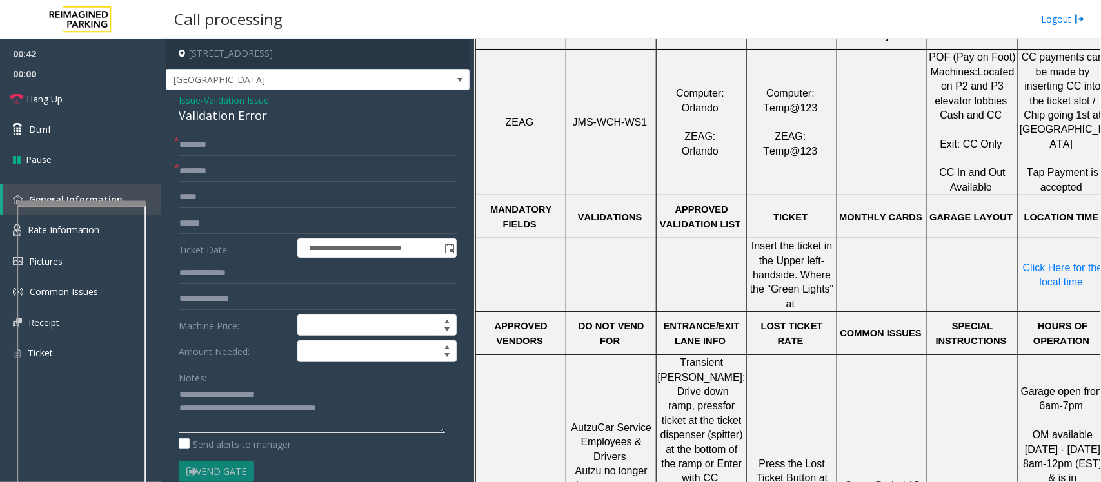
type textarea "**********"
click at [194, 177] on input "text" at bounding box center [318, 172] width 278 height 22
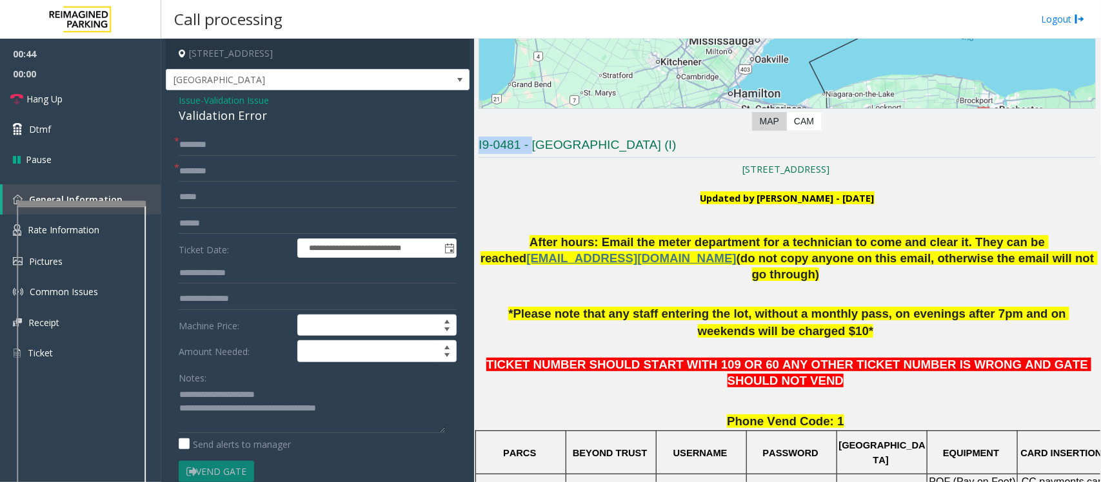
scroll to position [154, 0]
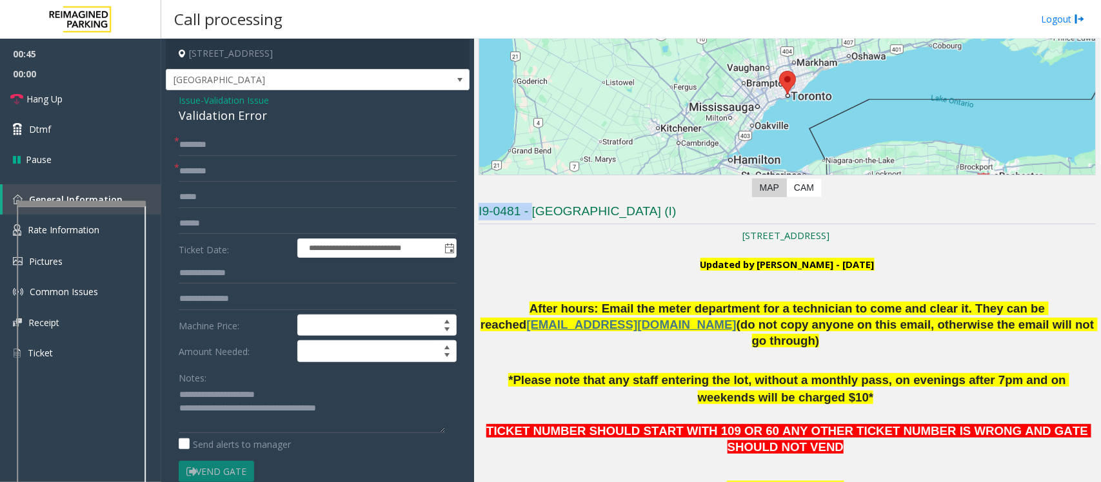
drag, startPoint x: 532, startPoint y: 46, endPoint x: 707, endPoint y: 223, distance: 248.6
click at [707, 223] on h3 "I9-0481 - Women's College Hospital (I)" at bounding box center [787, 213] width 617 height 21
type input "**********"
click at [194, 230] on input "text" at bounding box center [318, 224] width 278 height 22
click at [194, 217] on input "text" at bounding box center [318, 224] width 278 height 22
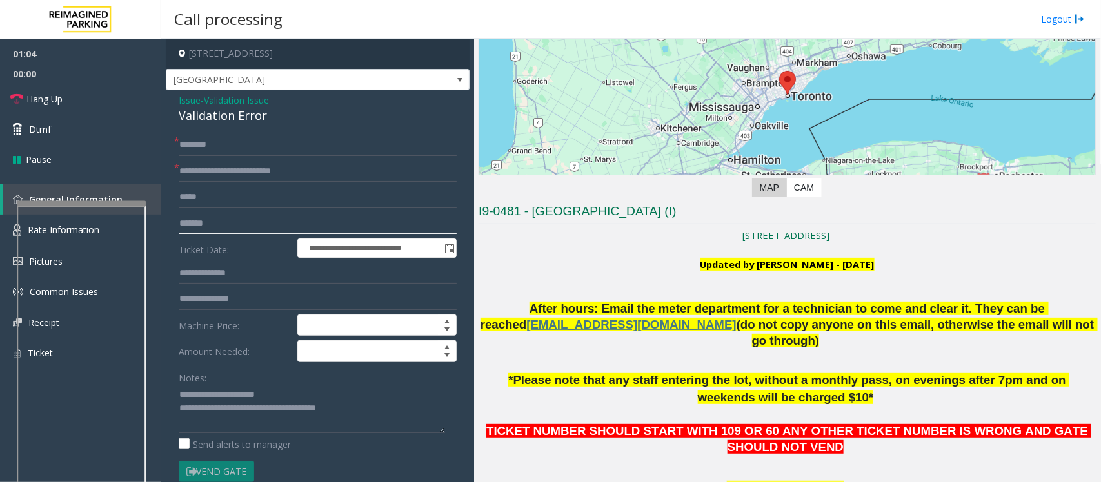
click at [229, 227] on input "*******" at bounding box center [318, 224] width 278 height 22
type input "*******"
drag, startPoint x: 672, startPoint y: 416, endPoint x: 584, endPoint y: 404, distance: 88.5
click at [675, 424] on span "TICKET NUMBER SHOULD START WITH 109 OR 60 ANY OTHER TICKET NUMBER IS WRONG AND …" at bounding box center [788, 439] width 605 height 30
click at [192, 149] on input "text" at bounding box center [318, 145] width 278 height 22
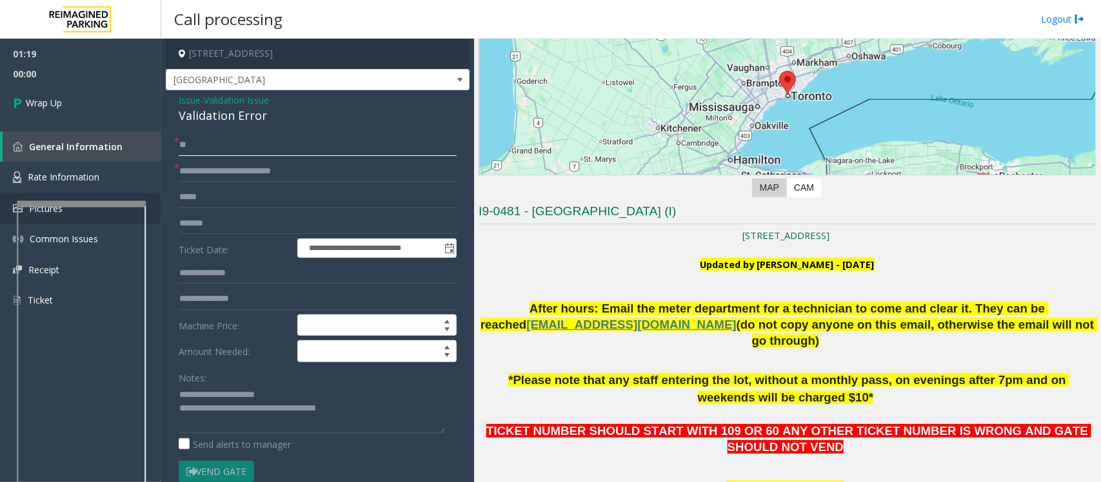
type input "**"
drag, startPoint x: 369, startPoint y: 417, endPoint x: 234, endPoint y: 408, distance: 135.7
click at [234, 408] on textarea at bounding box center [312, 409] width 266 height 48
paste textarea
type textarea "**********"
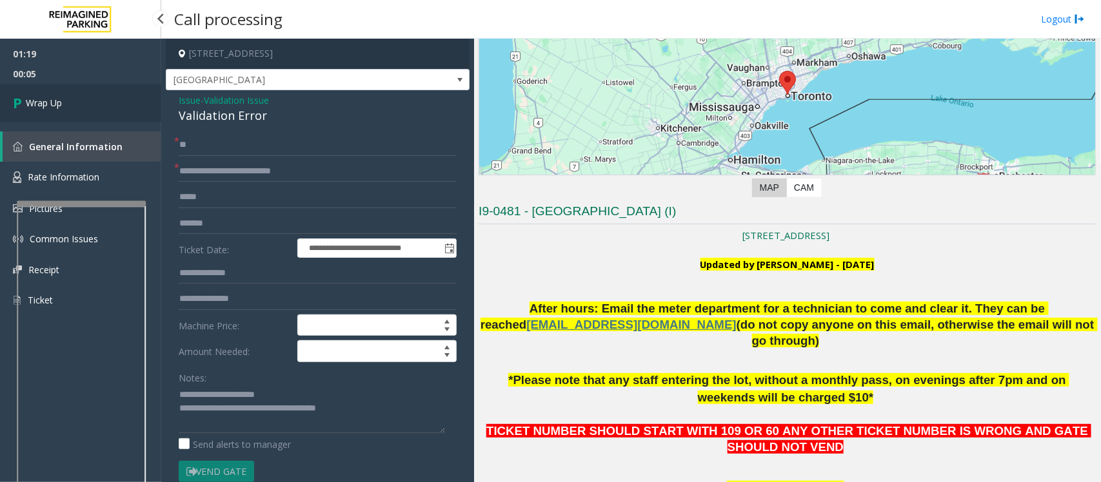
click at [50, 106] on span "Wrap Up" at bounding box center [44, 103] width 36 height 14
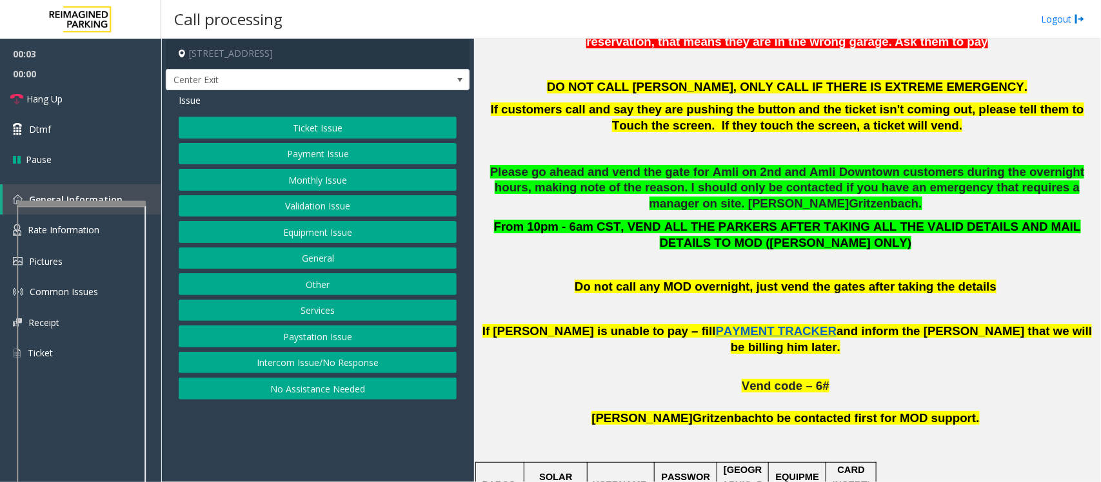
scroll to position [564, 0]
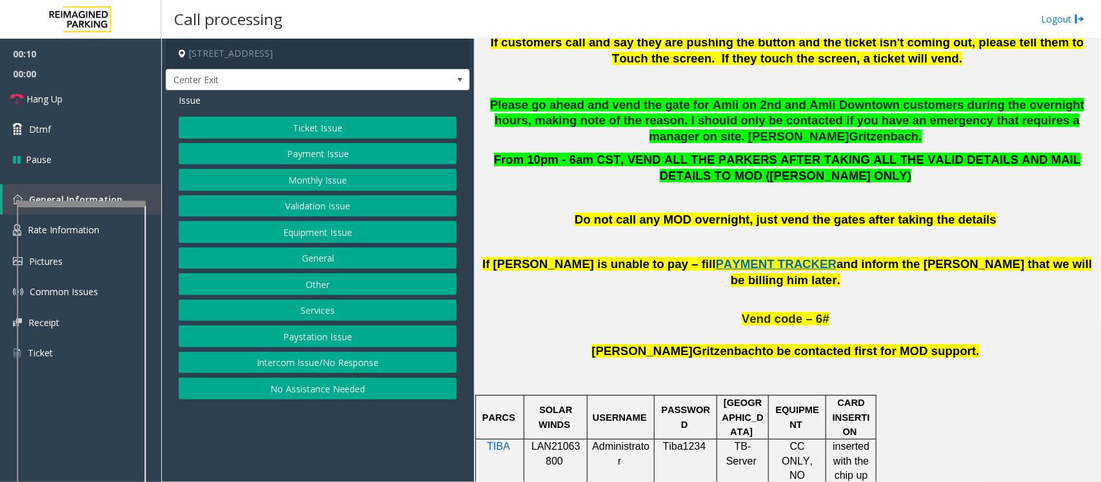
click at [303, 389] on button "No Assistance Needed" at bounding box center [318, 389] width 278 height 22
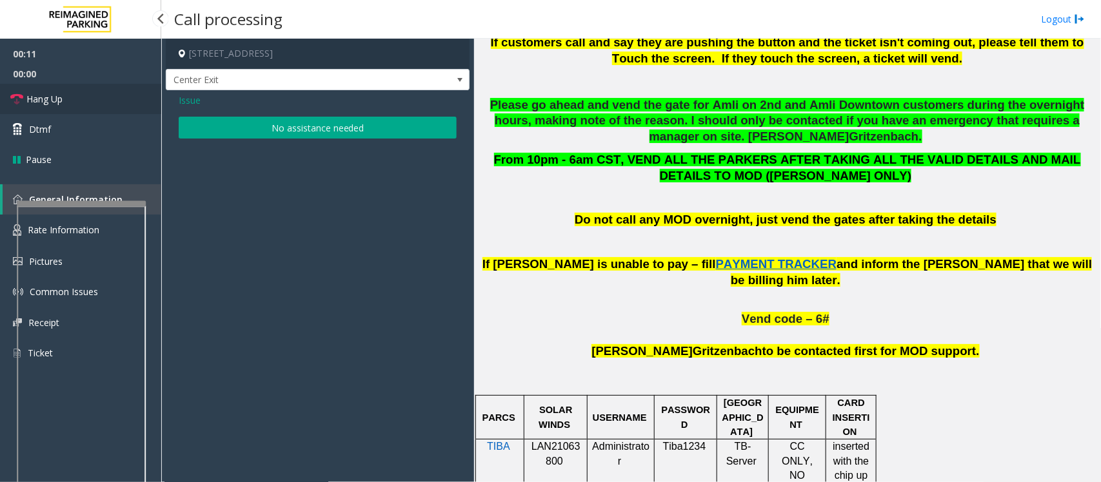
click at [39, 103] on span "Hang Up" at bounding box center [44, 99] width 36 height 14
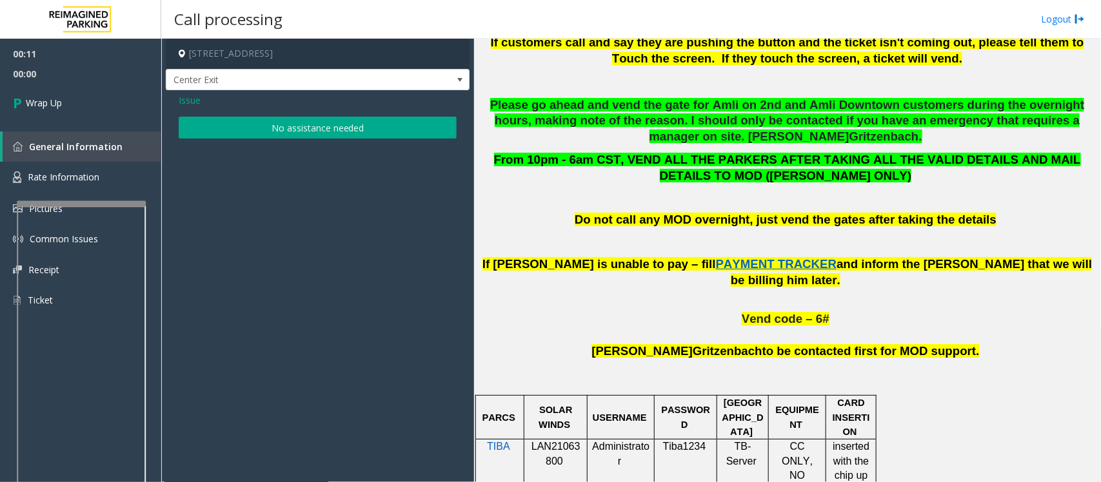
click at [274, 124] on button "No assistance needed" at bounding box center [318, 128] width 278 height 22
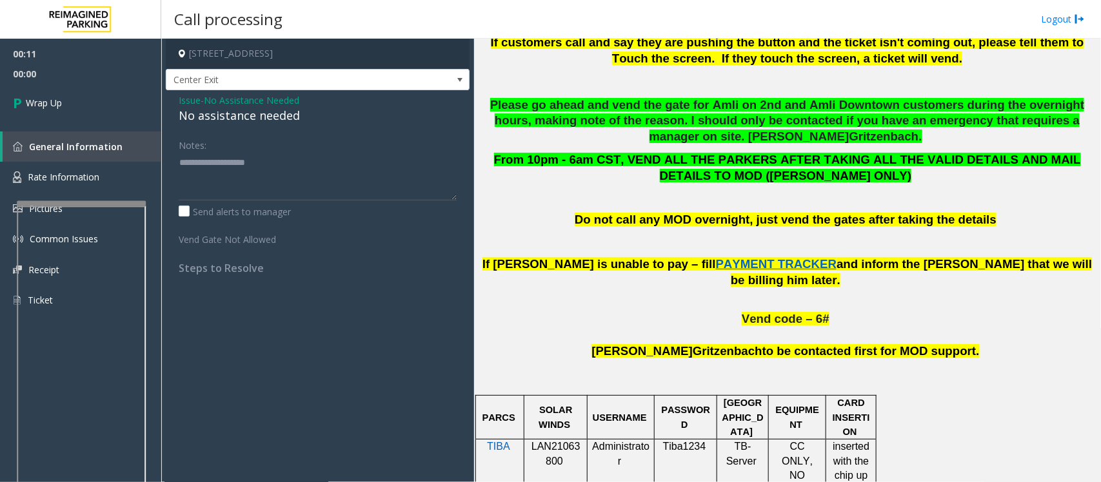
click at [237, 121] on div "No assistance needed" at bounding box center [318, 115] width 278 height 17
type textarea "**********"
click at [72, 108] on link "Wrap Up" at bounding box center [80, 103] width 161 height 38
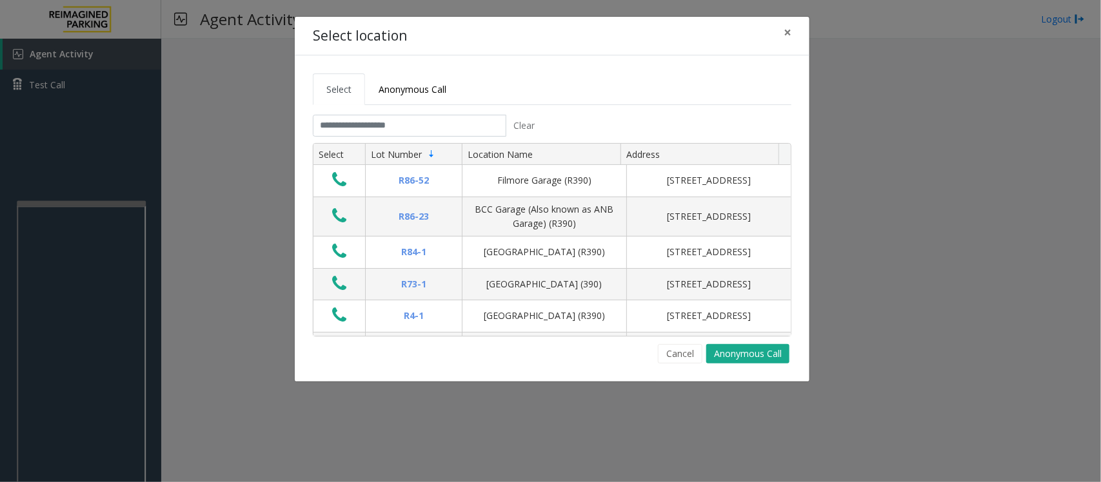
drag, startPoint x: 664, startPoint y: 359, endPoint x: 617, endPoint y: 355, distance: 47.9
click at [656, 358] on div "Cancel Anonymous Call" at bounding box center [552, 353] width 479 height 19
click at [681, 350] on button "Cancel" at bounding box center [680, 353] width 45 height 19
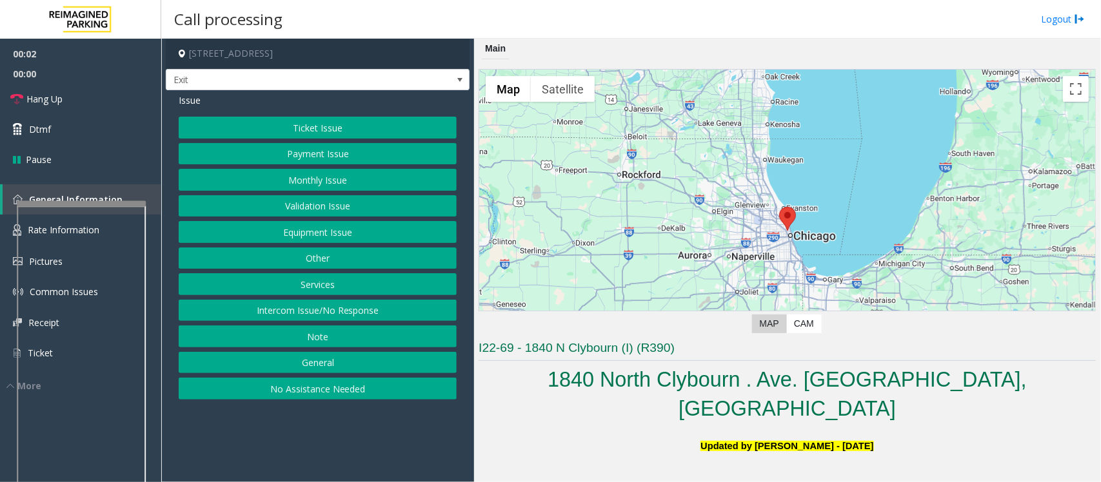
click at [576, 428] on h5 "U pdated by Pranav Babbar - 4th December 2024" at bounding box center [787, 442] width 617 height 29
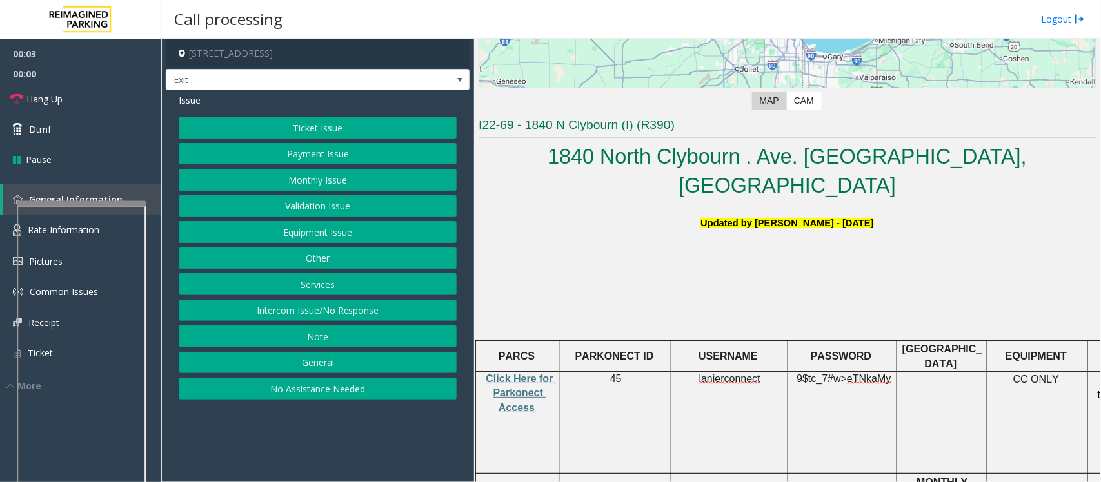
scroll to position [242, 0]
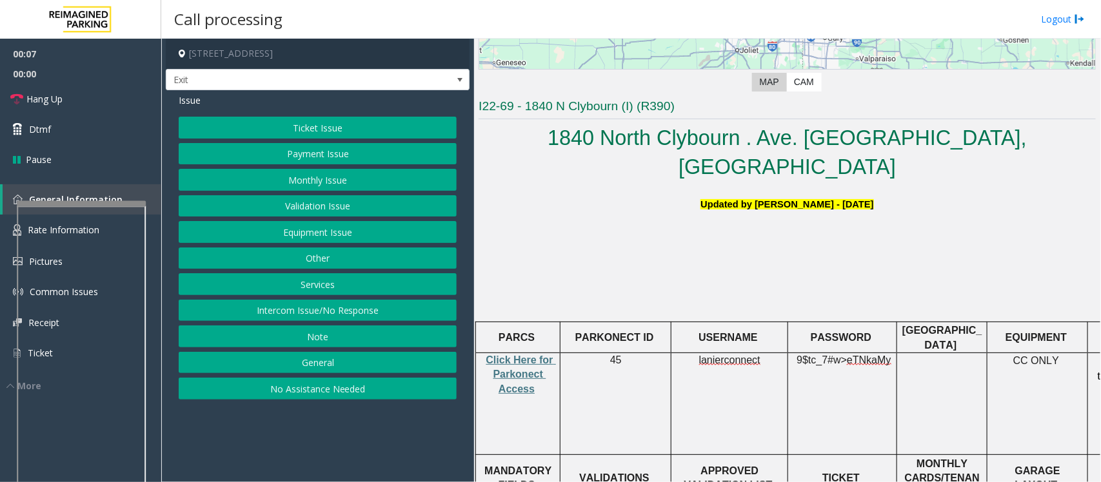
click at [326, 206] on button "Validation Issue" at bounding box center [318, 206] width 278 height 22
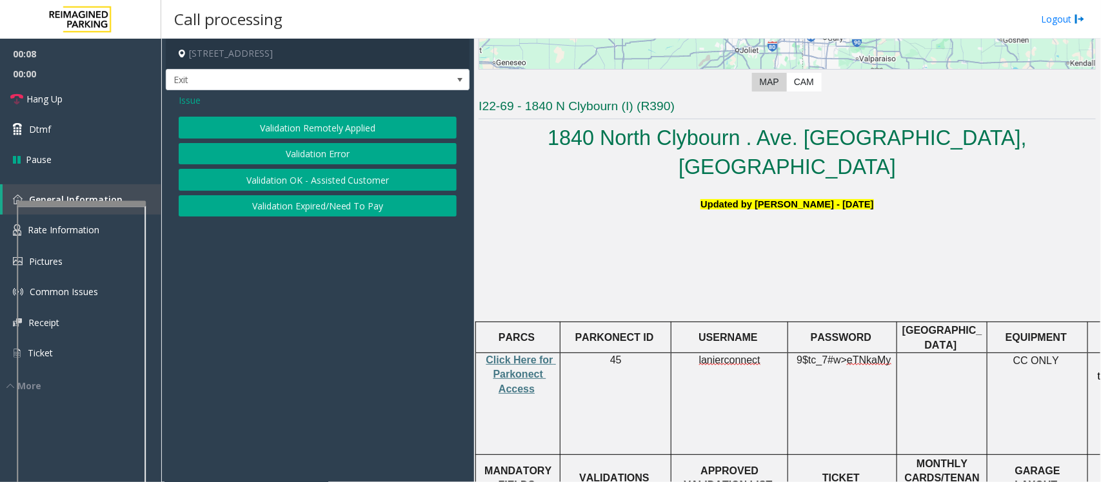
click at [301, 146] on button "Validation Error" at bounding box center [318, 154] width 278 height 22
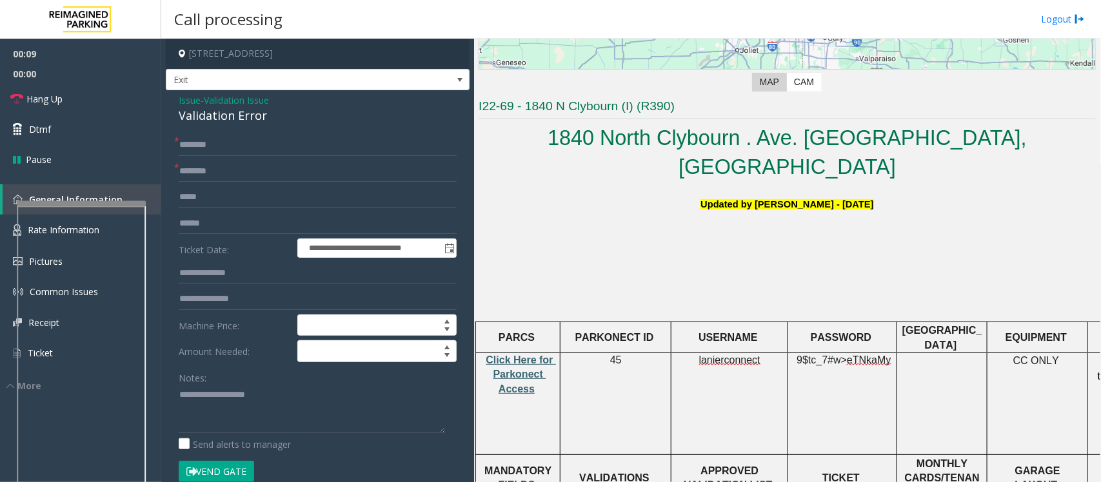
click at [515, 355] on span "Click Here for Parkonect Access" at bounding box center [521, 375] width 70 height 40
type textarea "**********"
click at [215, 181] on input "text" at bounding box center [318, 172] width 278 height 22
type input "**"
click at [201, 140] on input "text" at bounding box center [318, 145] width 278 height 22
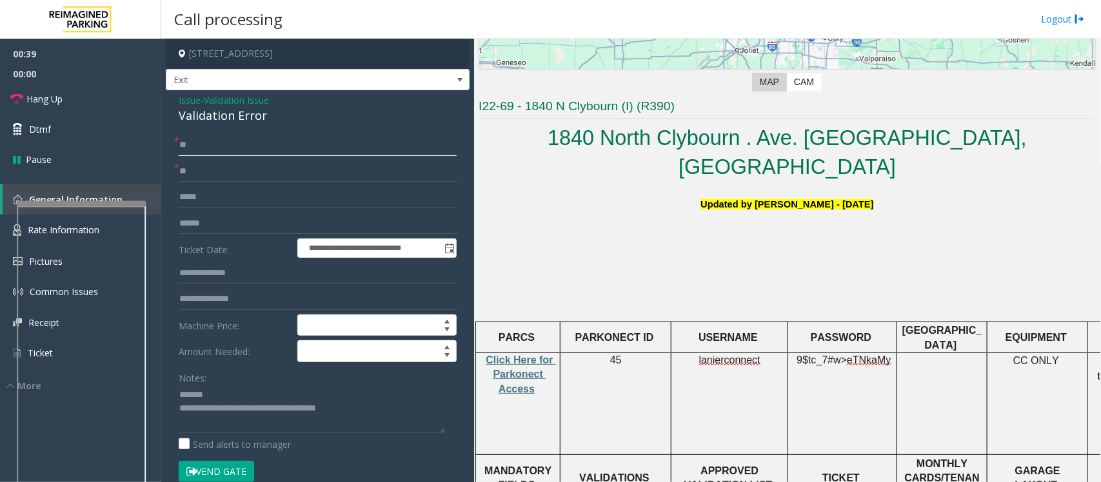
type input "**"
drag, startPoint x: 326, startPoint y: 404, endPoint x: 231, endPoint y: 415, distance: 96.1
click at [231, 415] on textarea at bounding box center [312, 409] width 266 height 48
click at [55, 99] on span "Hang Up" at bounding box center [44, 99] width 36 height 14
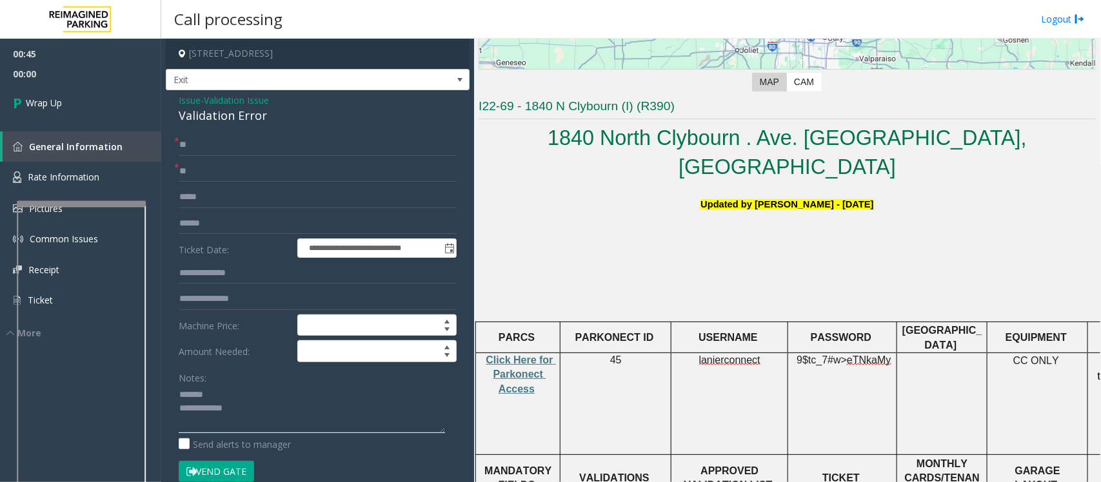
click at [284, 415] on textarea at bounding box center [312, 409] width 266 height 48
paste textarea "**********"
click at [271, 416] on textarea at bounding box center [312, 409] width 266 height 48
click at [203, 182] on input "**" at bounding box center [318, 172] width 278 height 22
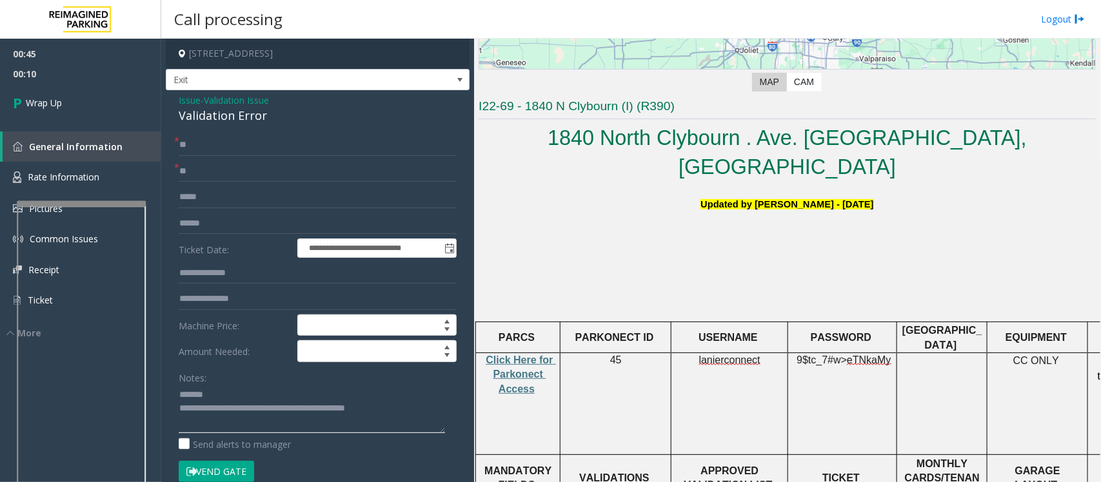
click at [223, 397] on textarea at bounding box center [312, 409] width 266 height 48
type textarea "**********"
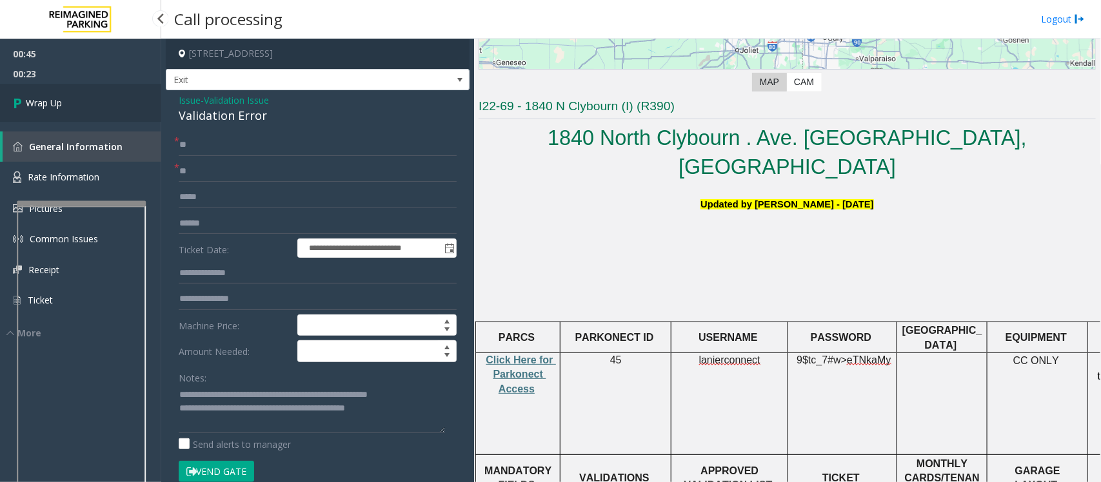
click at [123, 97] on link "Wrap Up" at bounding box center [80, 103] width 161 height 38
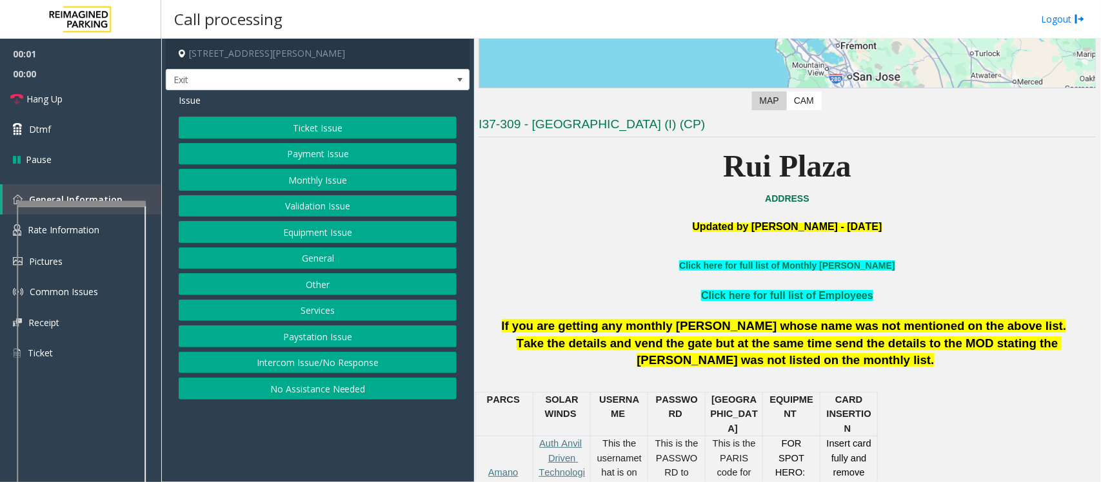
scroll to position [242, 0]
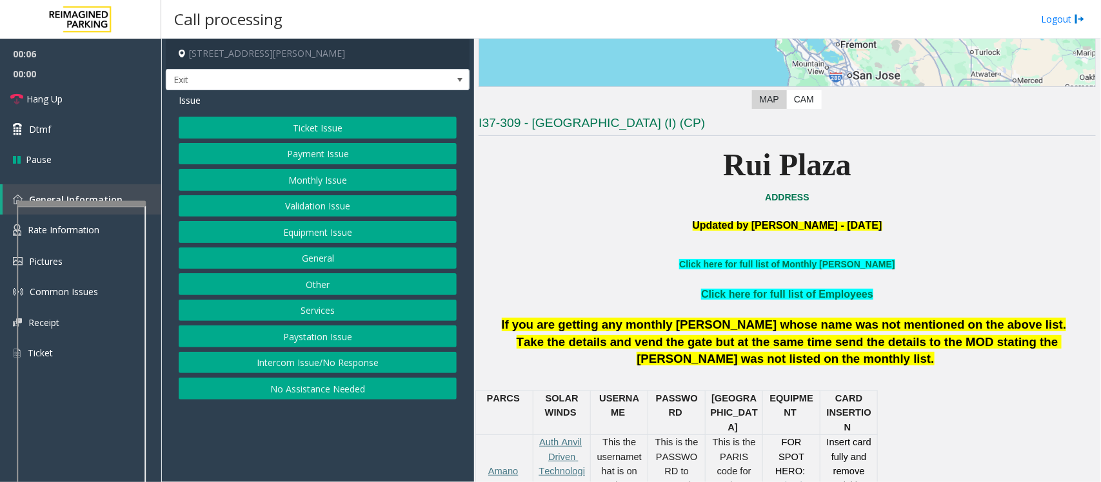
drag, startPoint x: 682, startPoint y: 166, endPoint x: 1039, endPoint y: 158, distance: 356.1
click at [1039, 158] on p "Rui Plaza" at bounding box center [787, 166] width 617 height 50
click at [1023, 192] on p "ADDRESS" at bounding box center [787, 197] width 617 height 14
click at [320, 126] on button "Ticket Issue" at bounding box center [318, 128] width 278 height 22
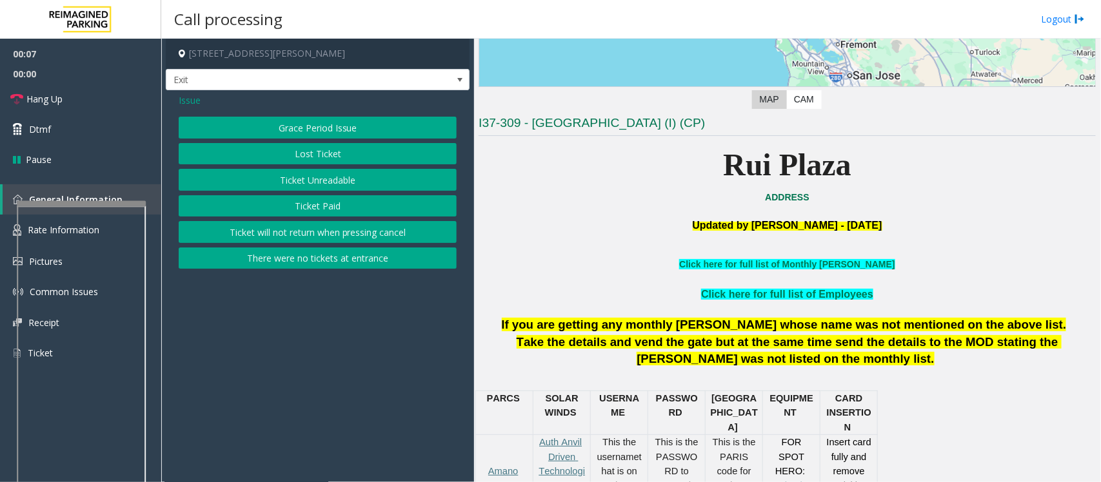
click at [319, 187] on button "Ticket Unreadable" at bounding box center [318, 180] width 278 height 22
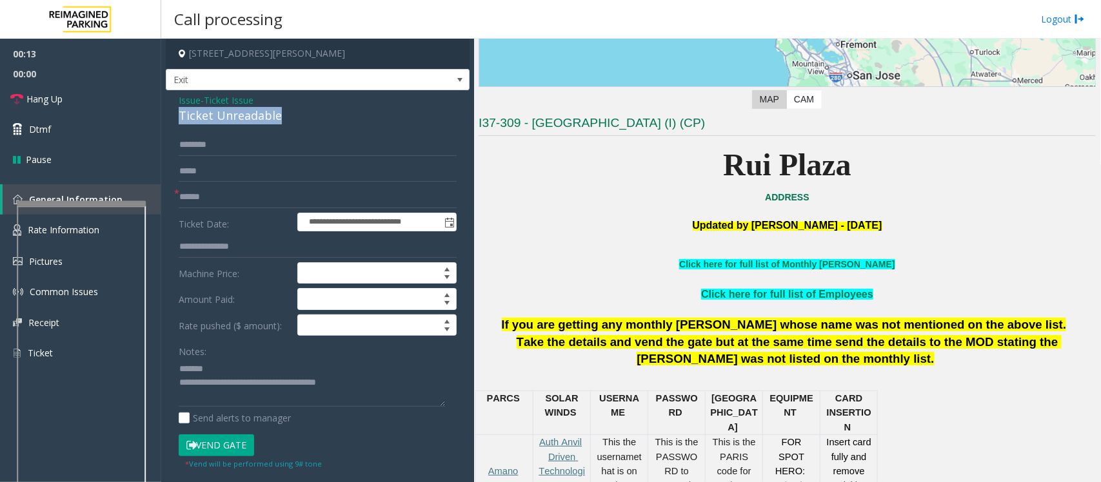
drag, startPoint x: 301, startPoint y: 112, endPoint x: 165, endPoint y: 114, distance: 136.1
click at [166, 114] on div "**********" at bounding box center [318, 411] width 304 height 642
type textarea "**********"
click at [182, 186] on input "text" at bounding box center [318, 197] width 278 height 22
click at [185, 204] on input "text" at bounding box center [318, 197] width 278 height 22
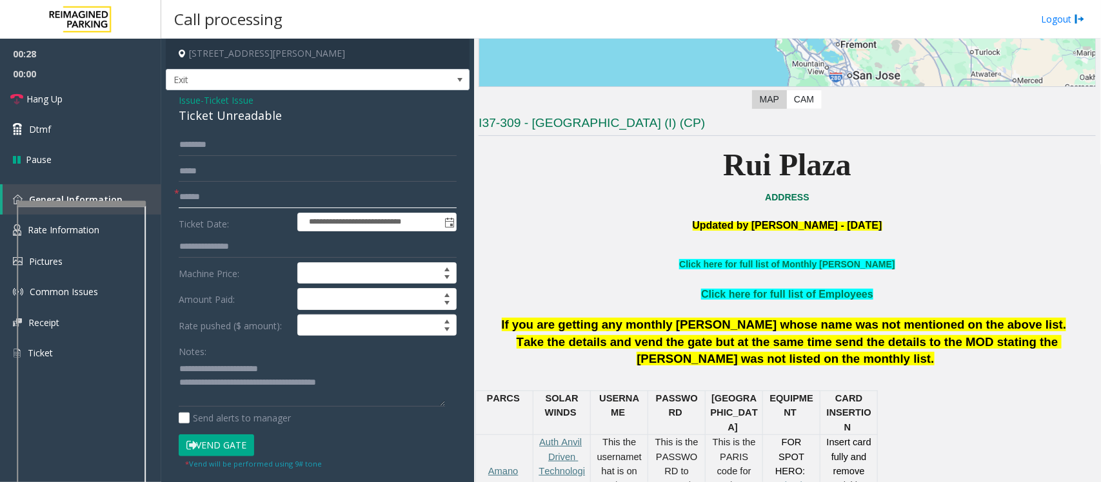
click at [192, 200] on input "text" at bounding box center [318, 197] width 278 height 22
click at [179, 202] on input "text" at bounding box center [318, 197] width 278 height 22
click at [201, 201] on input "text" at bounding box center [318, 197] width 278 height 22
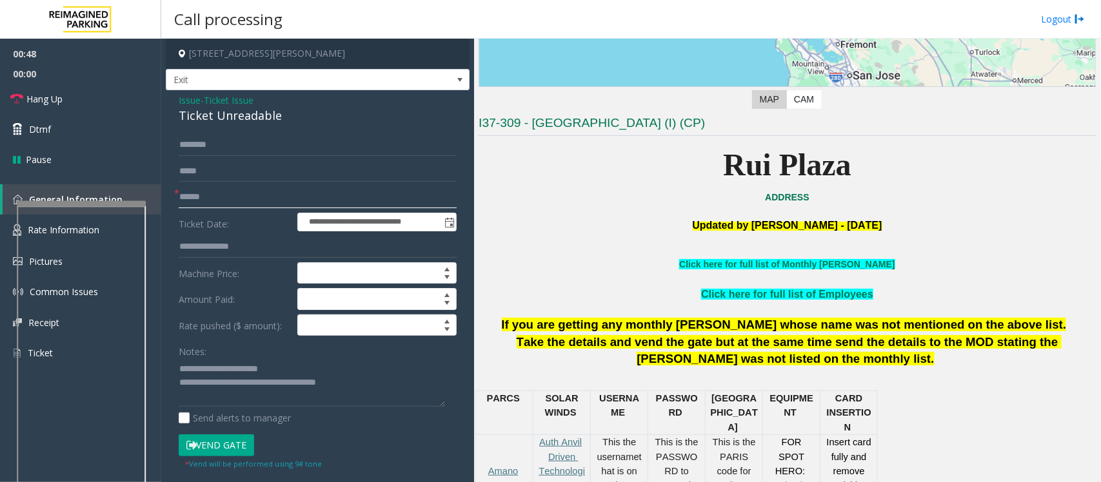
click at [201, 201] on input "text" at bounding box center [318, 197] width 278 height 22
type input "**"
click at [204, 156] on form "**********" at bounding box center [318, 301] width 278 height 335
click at [221, 144] on input "text" at bounding box center [318, 145] width 278 height 22
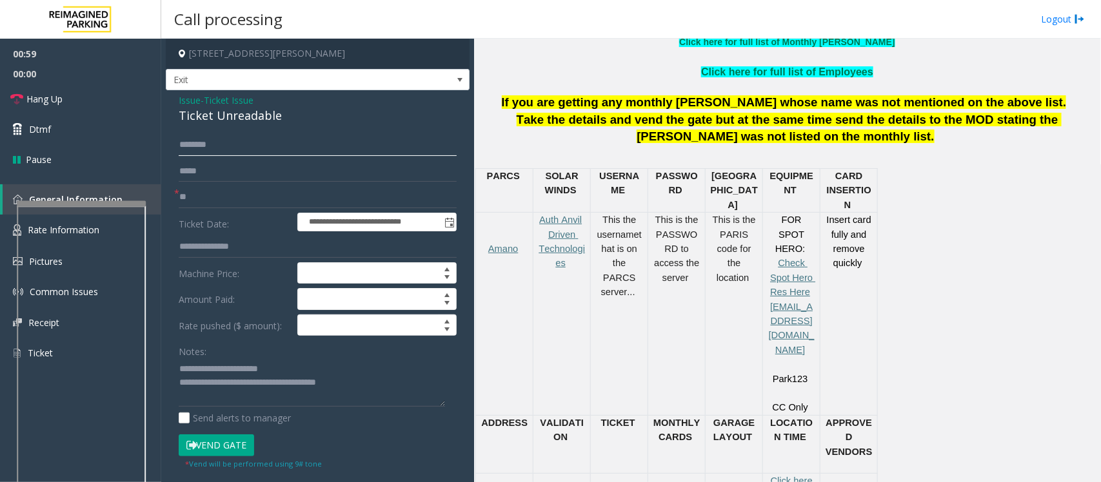
scroll to position [484, 0]
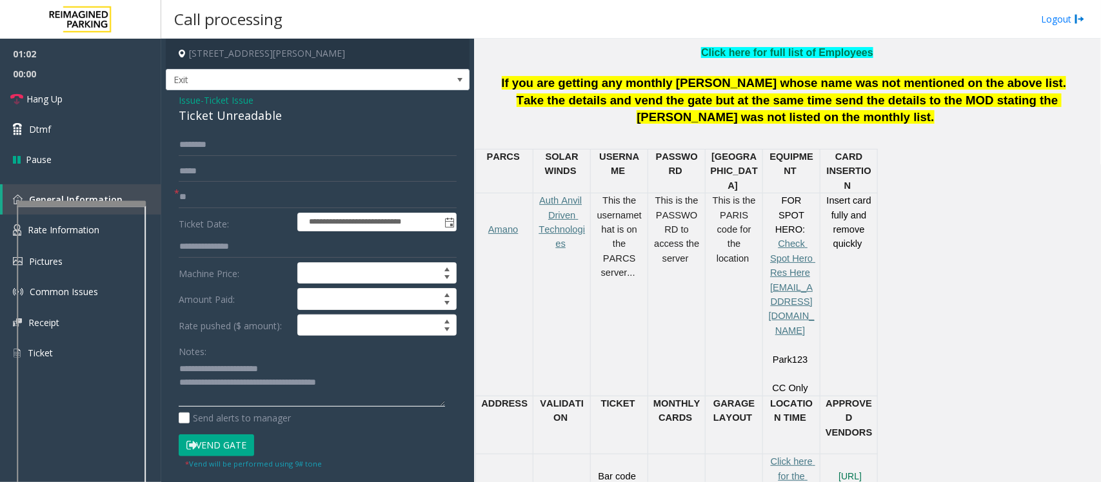
drag, startPoint x: 361, startPoint y: 382, endPoint x: 230, endPoint y: 384, distance: 131.6
click at [230, 384] on textarea at bounding box center [312, 383] width 266 height 48
click at [349, 128] on div "**********" at bounding box center [318, 411] width 304 height 642
click at [350, 152] on input "text" at bounding box center [318, 145] width 278 height 22
type input "****"
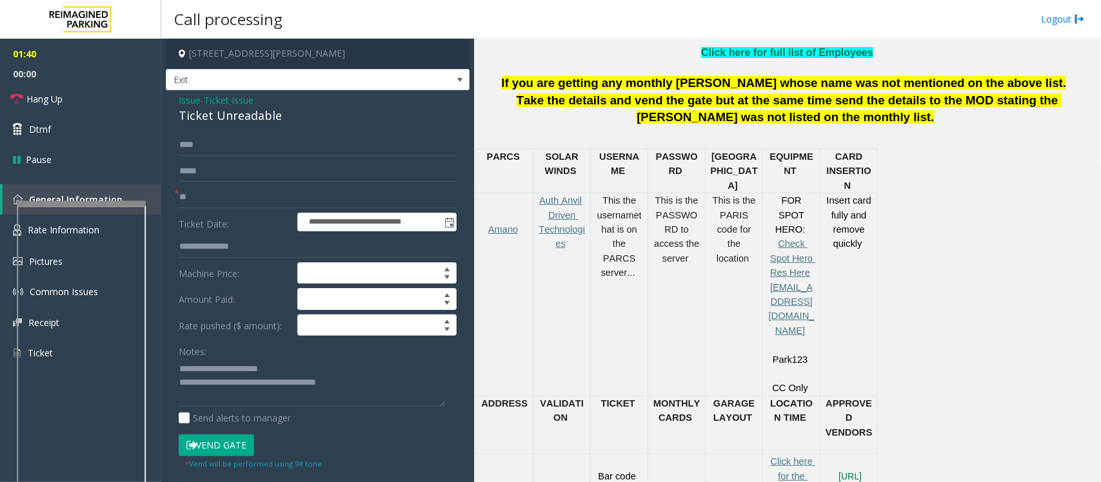
click at [219, 442] on button "Vend Gate" at bounding box center [216, 446] width 75 height 22
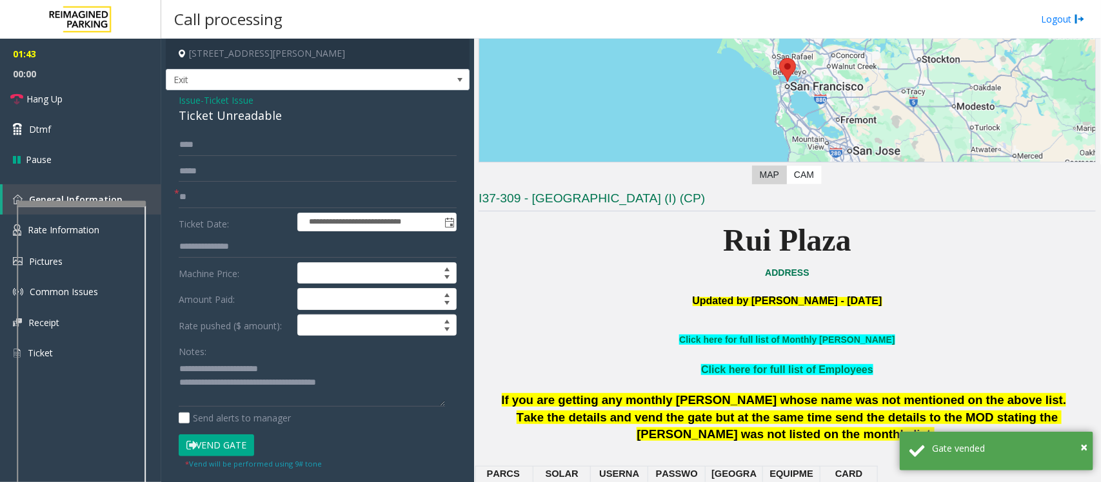
scroll to position [161, 0]
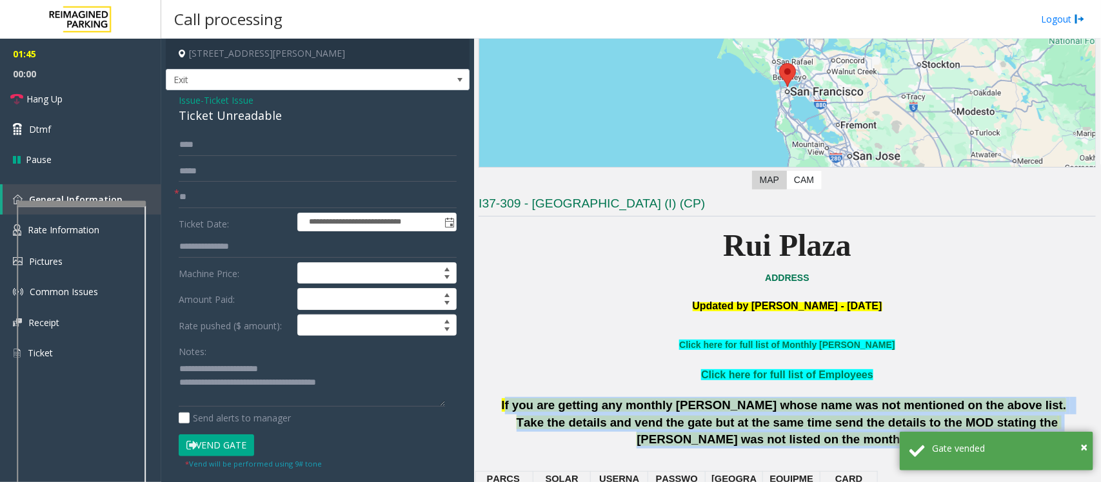
drag, startPoint x: 840, startPoint y: 442, endPoint x: 561, endPoint y: 403, distance: 281.3
click at [561, 403] on div "If you are getting any monthly parker whose name was not mentioned on the above…" at bounding box center [787, 423] width 617 height 52
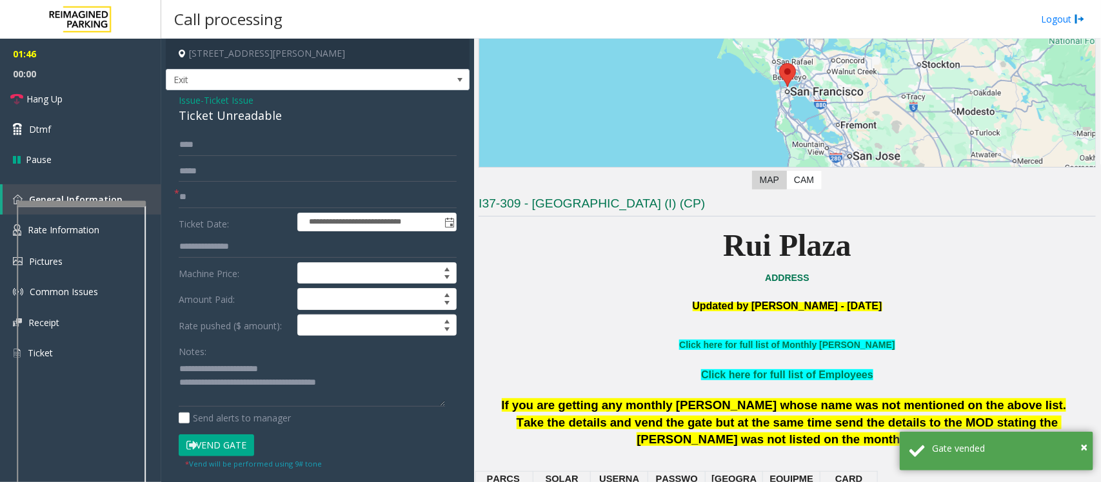
click at [553, 392] on div at bounding box center [787, 391] width 617 height 14
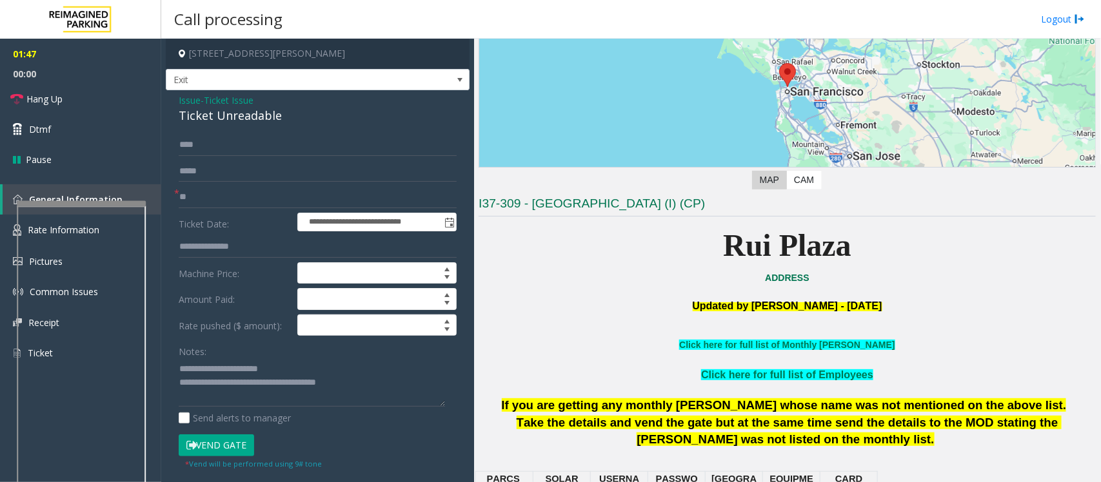
click at [559, 281] on p "ADDRESS" at bounding box center [787, 278] width 617 height 14
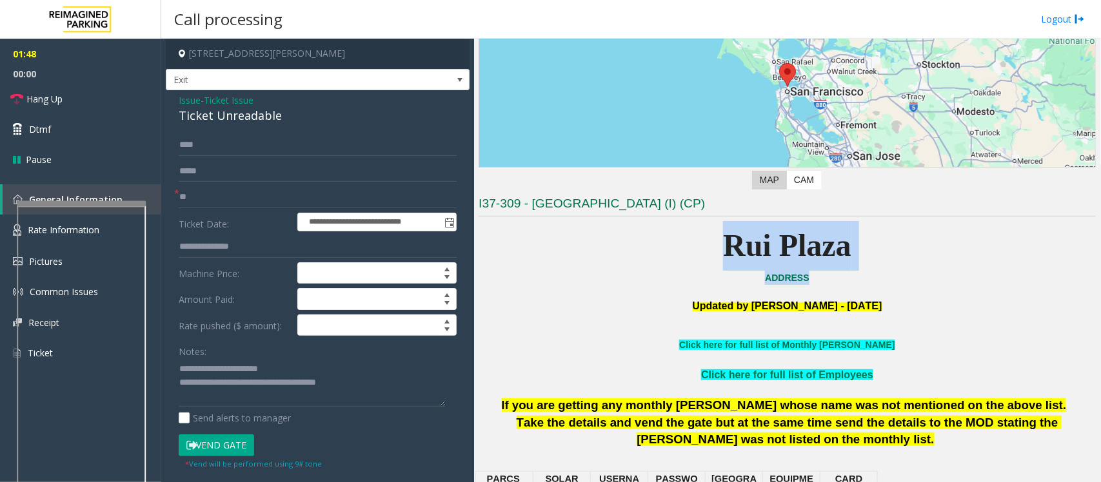
drag, startPoint x: 593, startPoint y: 241, endPoint x: 1097, endPoint y: 278, distance: 504.5
click at [1097, 278] on div "Main Revenue Control Manufacturer: Amano McGann ← Move left → Move right ↑ Move…" at bounding box center [787, 261] width 626 height 444
click at [1000, 281] on p "ADDRESS" at bounding box center [787, 278] width 617 height 14
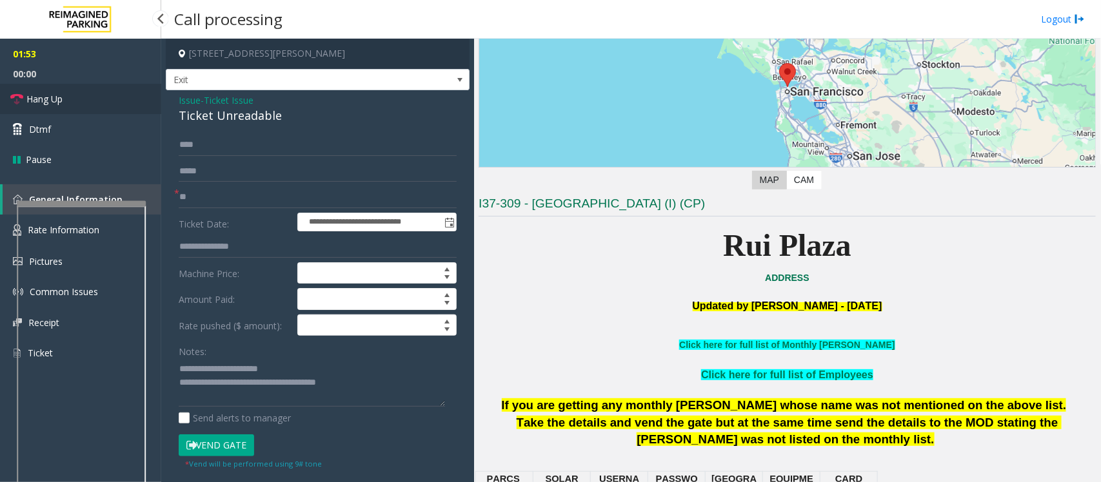
click at [52, 107] on link "Hang Up" at bounding box center [80, 99] width 161 height 30
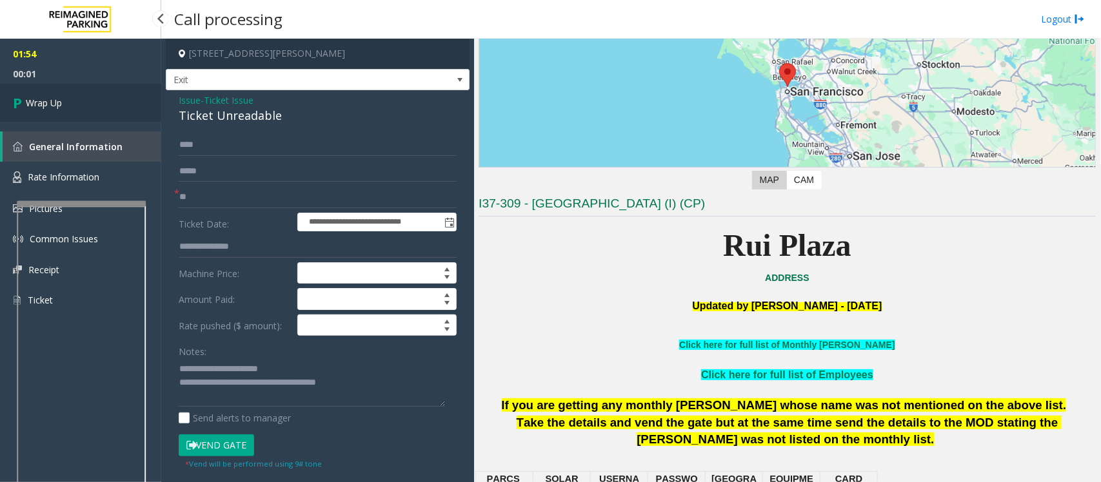
click at [52, 107] on span "Wrap Up" at bounding box center [44, 103] width 36 height 14
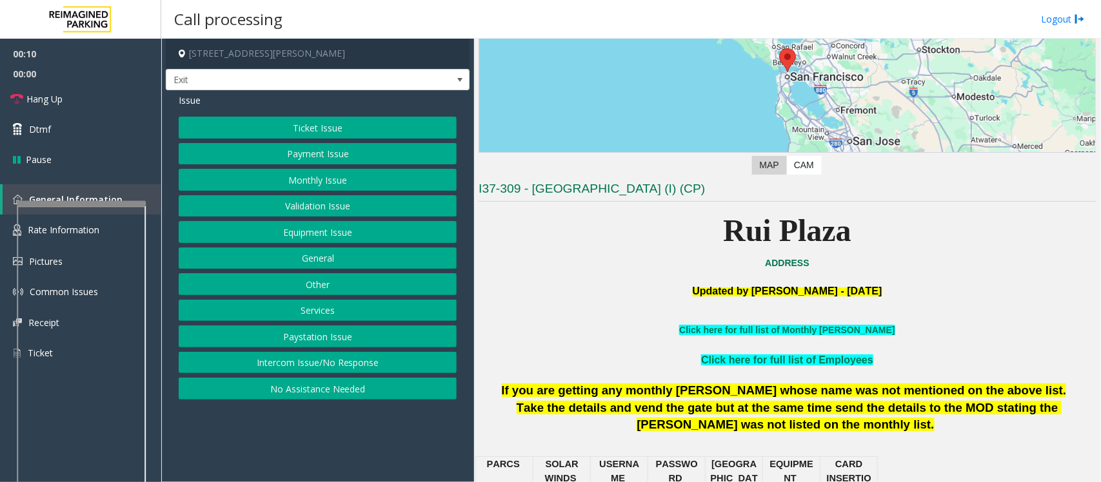
scroll to position [161, 0]
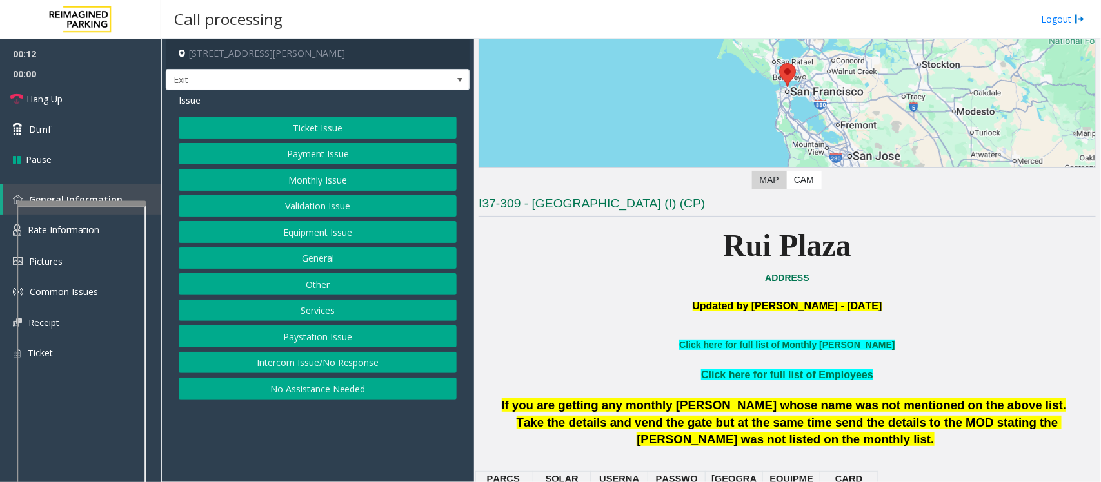
drag, startPoint x: 688, startPoint y: 246, endPoint x: 878, endPoint y: 252, distance: 190.4
click at [878, 252] on p "Rui Plaza" at bounding box center [787, 246] width 617 height 50
click at [324, 230] on button "Equipment Issue" at bounding box center [318, 232] width 278 height 22
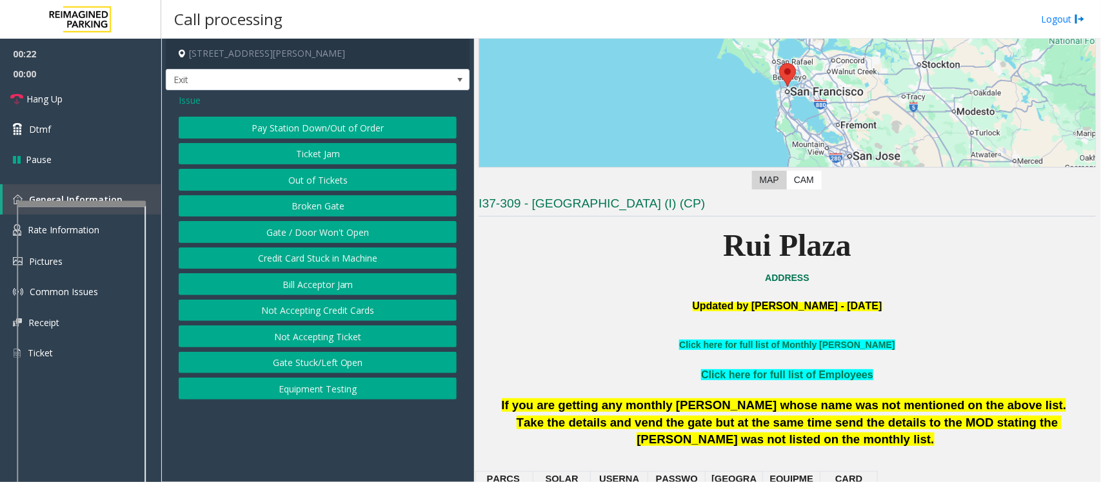
click at [301, 231] on button "Gate / Door Won't Open" at bounding box center [318, 232] width 278 height 22
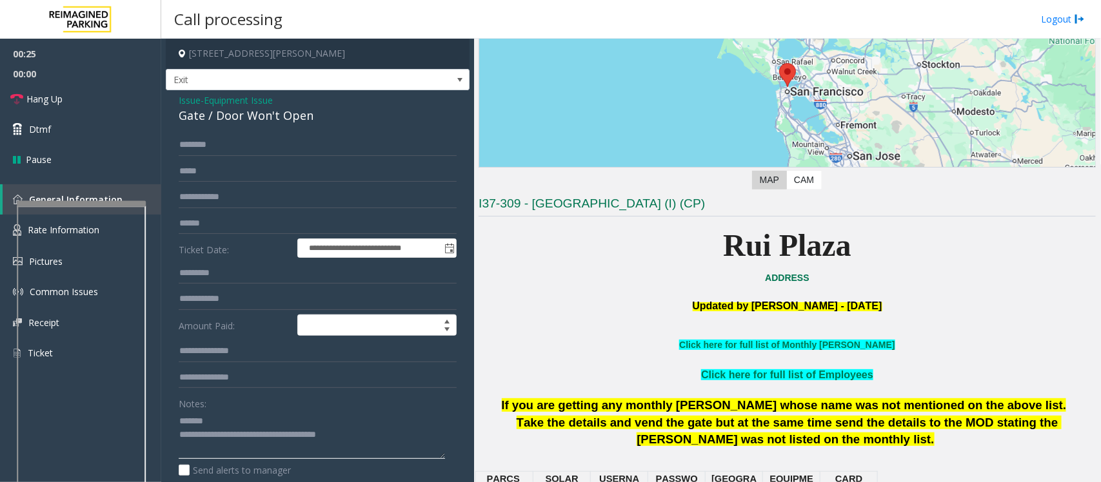
type textarea "**********"
click at [176, 103] on div "**********" at bounding box center [318, 410] width 304 height 640
click at [187, 103] on span "Issue" at bounding box center [190, 101] width 22 height 14
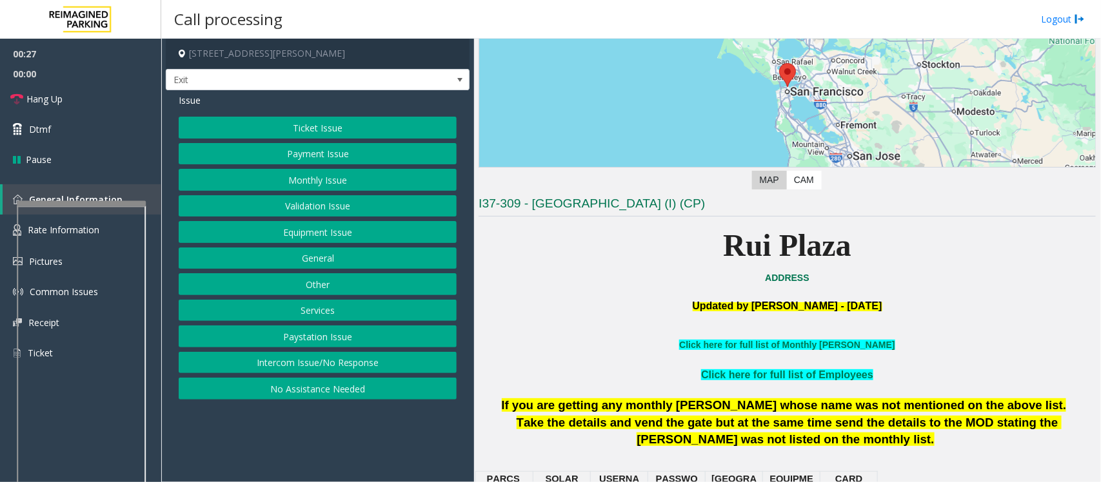
click at [321, 129] on button "Ticket Issue" at bounding box center [318, 128] width 278 height 22
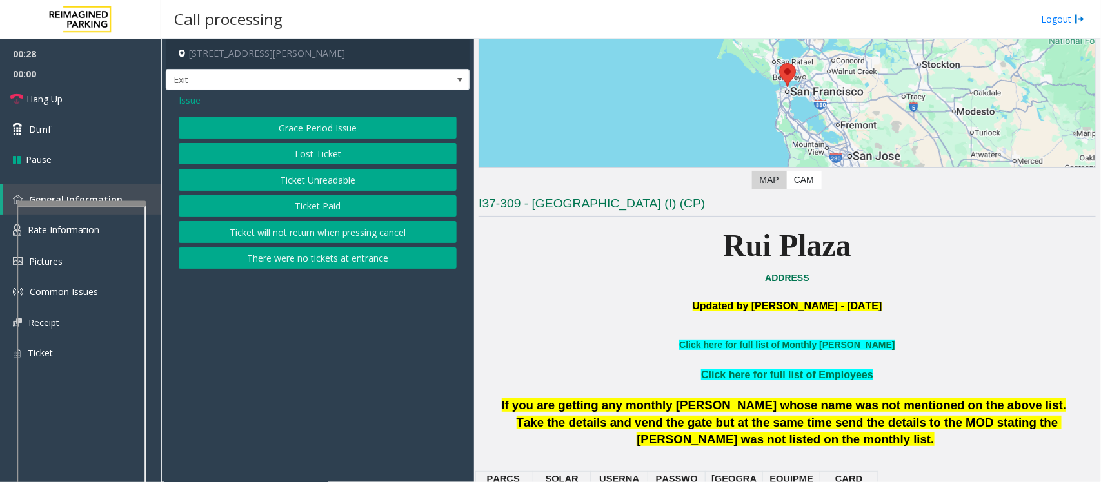
drag, startPoint x: 320, startPoint y: 260, endPoint x: 311, endPoint y: 259, distance: 9.1
click at [311, 259] on button "There were no tickets at entrance" at bounding box center [318, 259] width 278 height 22
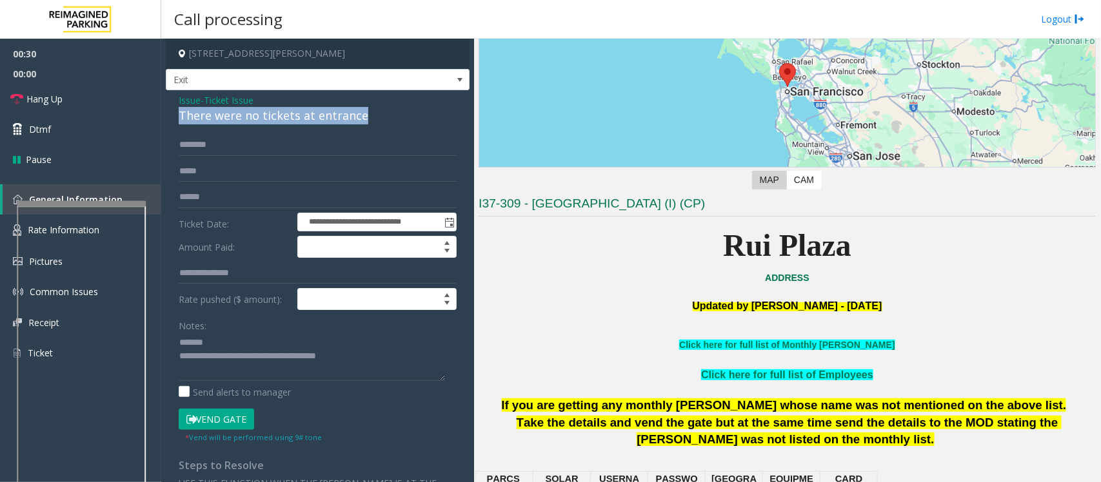
drag, startPoint x: 372, startPoint y: 114, endPoint x: 206, endPoint y: 112, distance: 165.1
click at [175, 116] on div "**********" at bounding box center [318, 384] width 304 height 589
type textarea "**********"
drag, startPoint x: 639, startPoint y: 224, endPoint x: 1015, endPoint y: 243, distance: 376.5
click at [1017, 243] on p "Rui Plaza" at bounding box center [787, 246] width 617 height 50
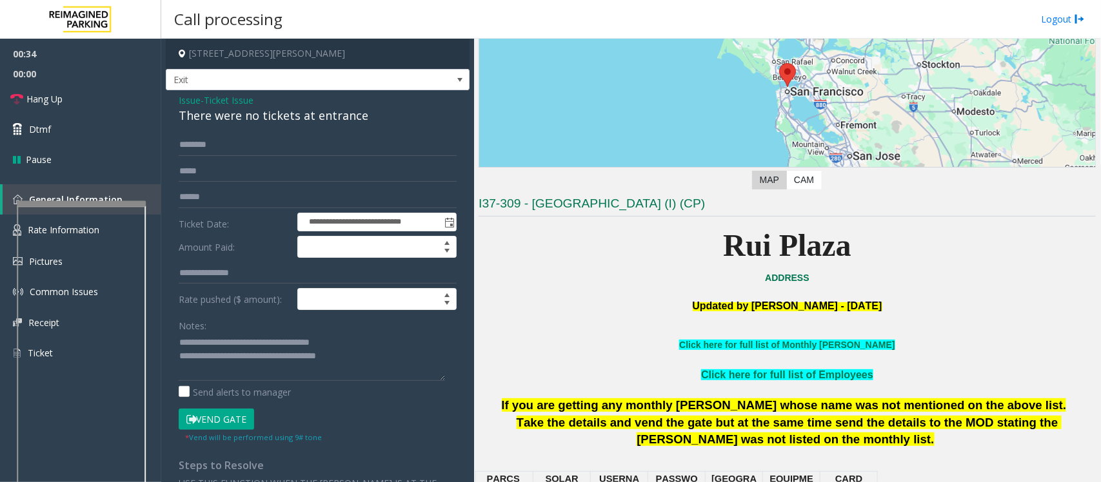
click at [980, 246] on p "Rui Plaza" at bounding box center [787, 246] width 617 height 50
click at [210, 141] on input "text" at bounding box center [318, 145] width 278 height 22
click at [214, 143] on input "text" at bounding box center [318, 145] width 278 height 22
click at [185, 144] on input "*******" at bounding box center [318, 145] width 278 height 22
click at [191, 145] on input "*******" at bounding box center [318, 145] width 278 height 22
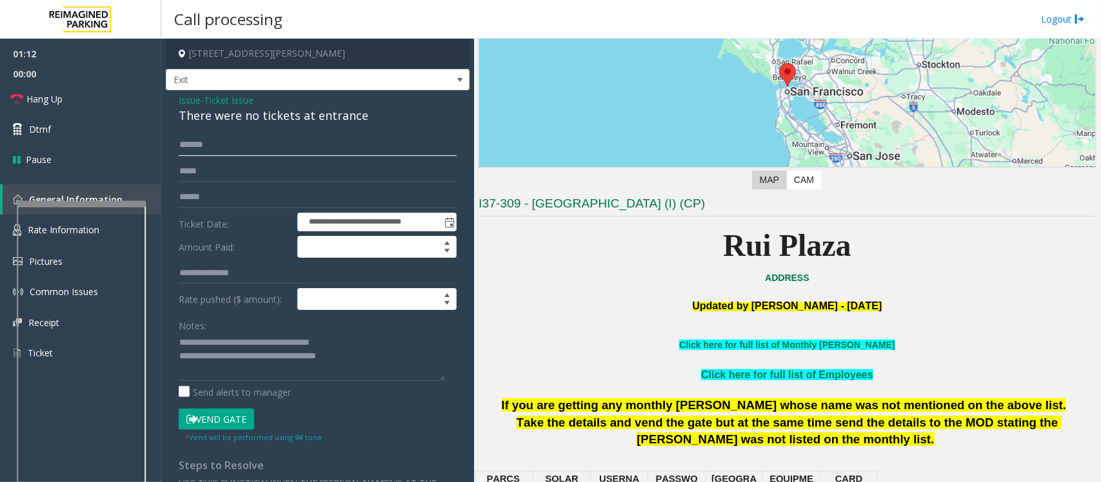
click at [197, 146] on input "*******" at bounding box center [318, 145] width 278 height 22
click at [201, 146] on input "*******" at bounding box center [318, 145] width 278 height 22
click at [204, 147] on input "*******" at bounding box center [318, 145] width 278 height 22
click at [210, 147] on input "*******" at bounding box center [318, 145] width 278 height 22
type input "*******"
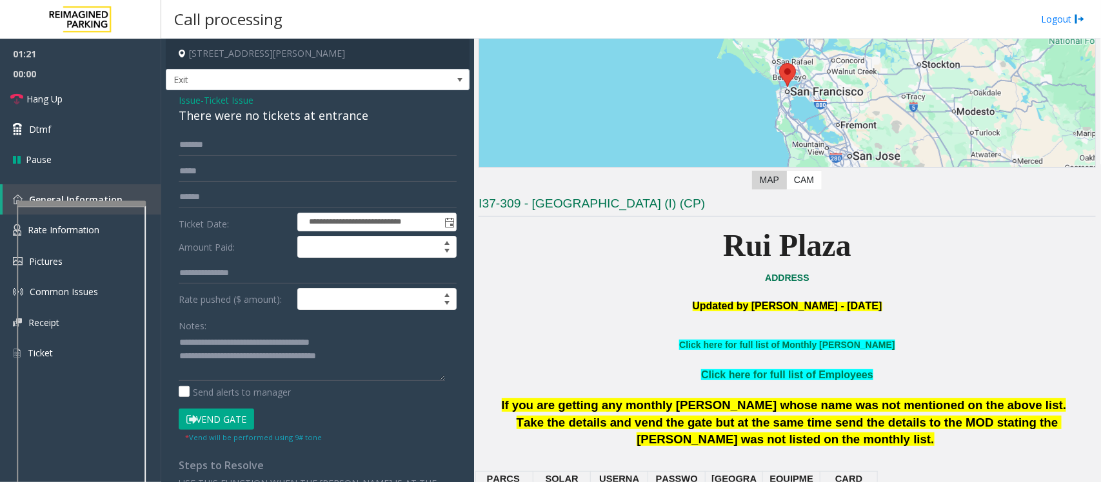
click at [224, 419] on button "Vend Gate" at bounding box center [216, 420] width 75 height 22
drag, startPoint x: 671, startPoint y: 237, endPoint x: 933, endPoint y: 259, distance: 262.8
click at [933, 259] on p "Rui Plaza" at bounding box center [787, 246] width 617 height 50
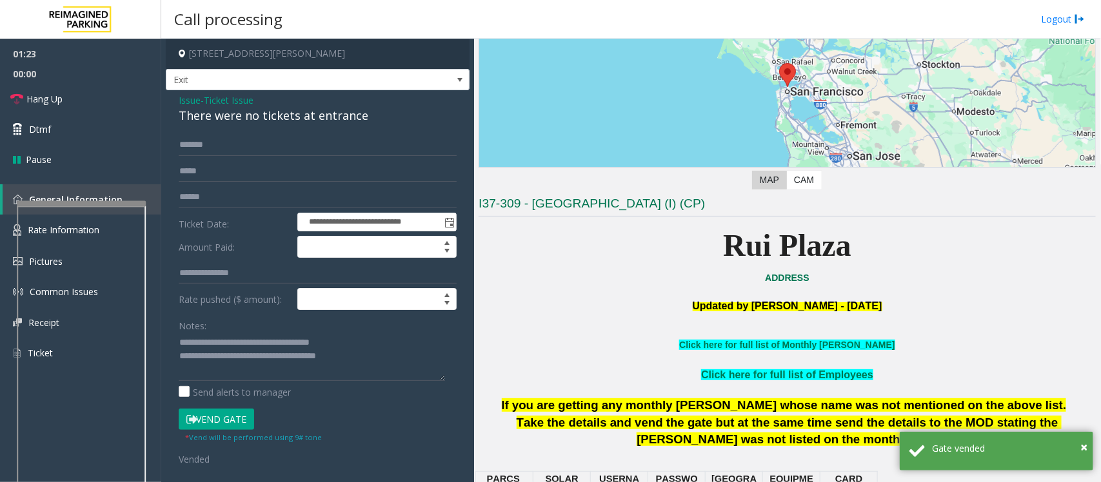
click at [933, 259] on p "Rui Plaza" at bounding box center [787, 246] width 617 height 50
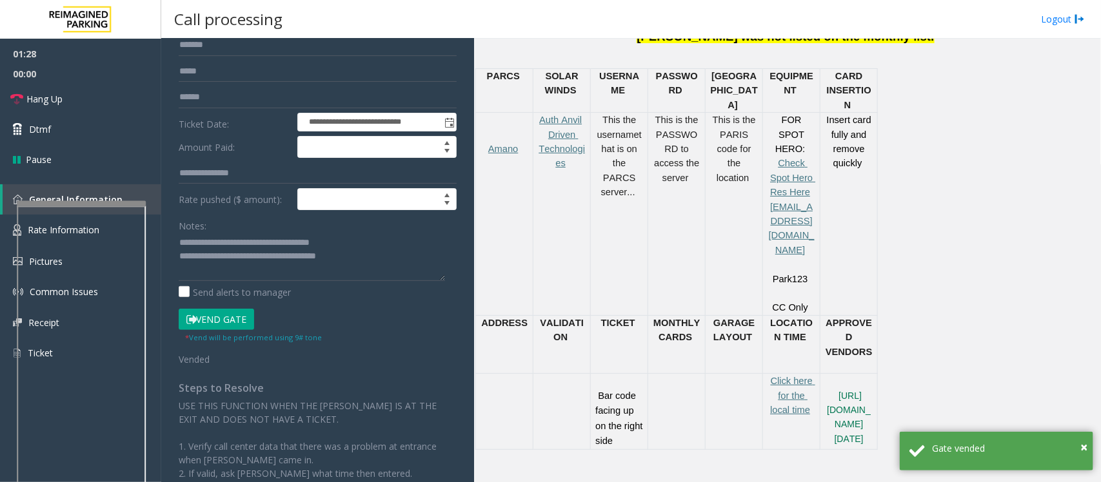
scroll to position [0, 0]
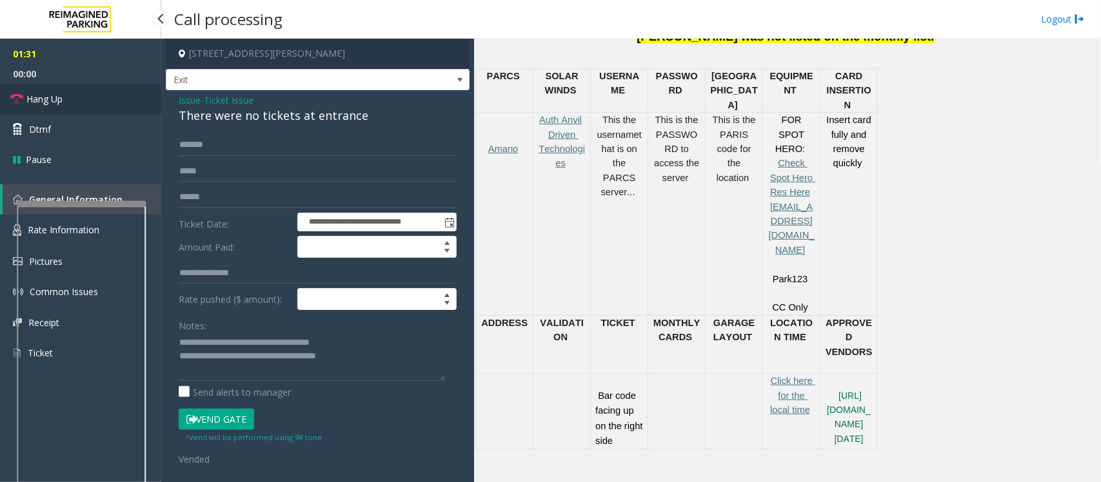
click at [37, 97] on span "Hang Up" at bounding box center [44, 99] width 36 height 14
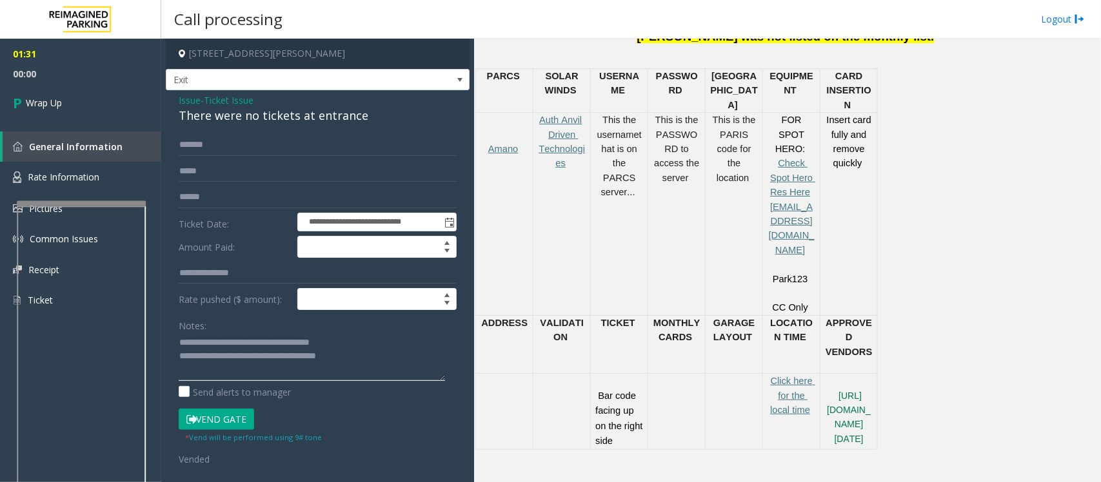
click at [359, 359] on textarea at bounding box center [312, 357] width 266 height 48
type textarea "**********"
click at [28, 94] on link "Wrap Up" at bounding box center [80, 103] width 161 height 38
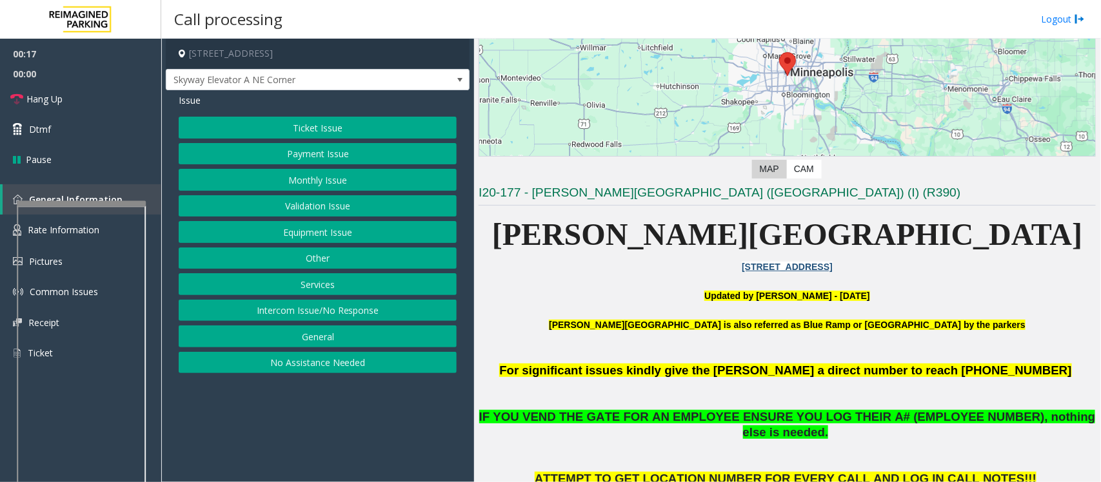
scroll to position [242, 0]
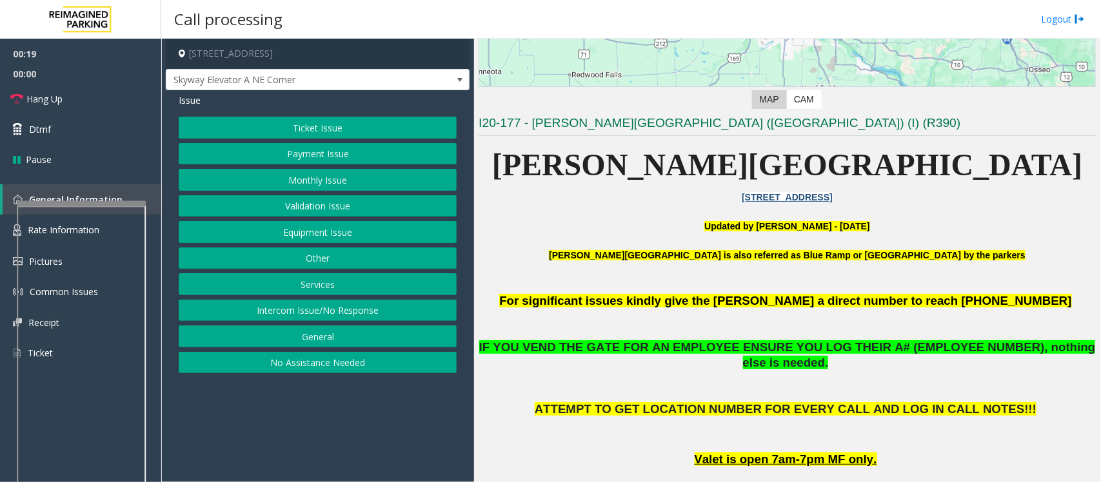
click at [313, 306] on button "Intercom Issue/No Response" at bounding box center [318, 311] width 278 height 22
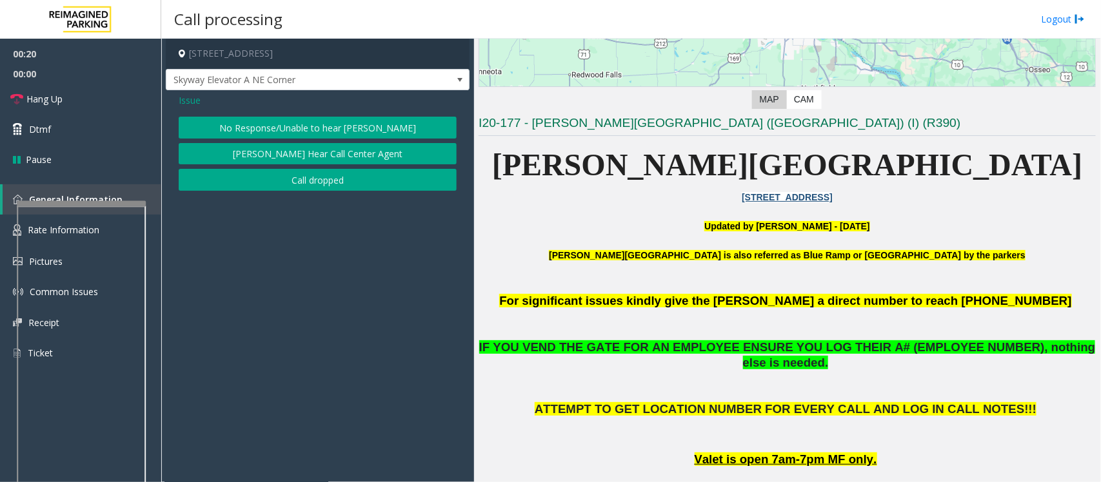
click at [188, 101] on span "Issue" at bounding box center [190, 101] width 22 height 14
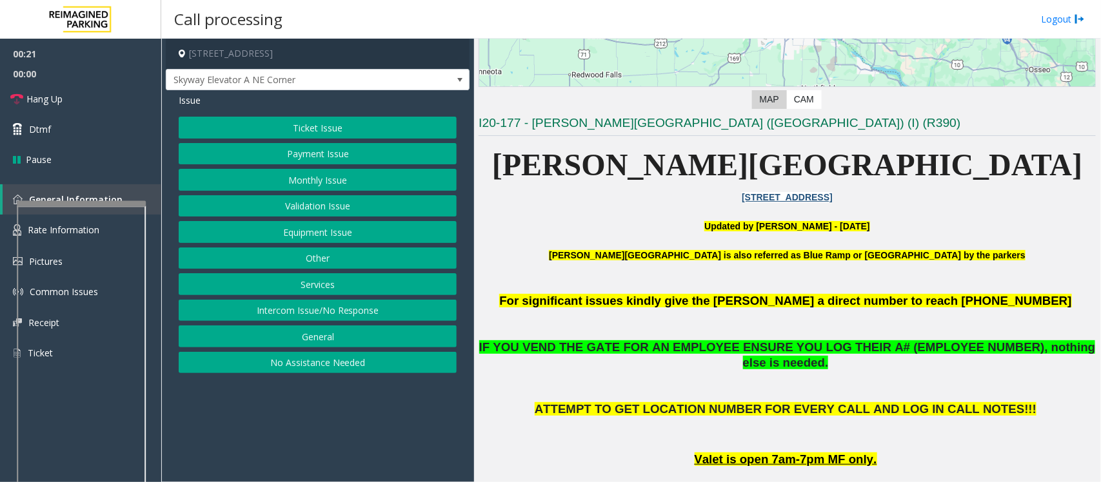
click at [288, 230] on button "Equipment Issue" at bounding box center [318, 232] width 278 height 22
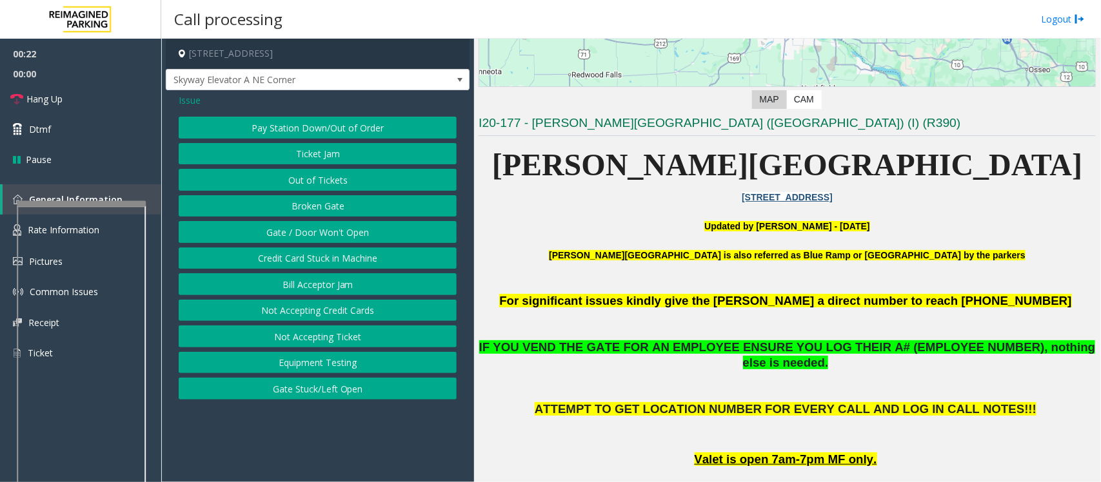
click at [288, 230] on button "Gate / Door Won't Open" at bounding box center [318, 232] width 278 height 22
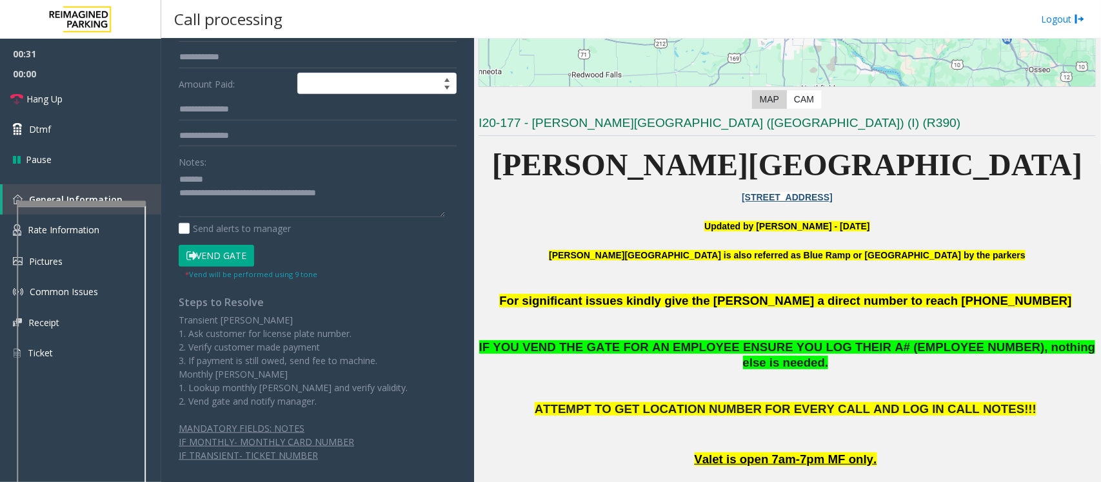
click at [210, 260] on button "Vend Gate" at bounding box center [216, 256] width 75 height 22
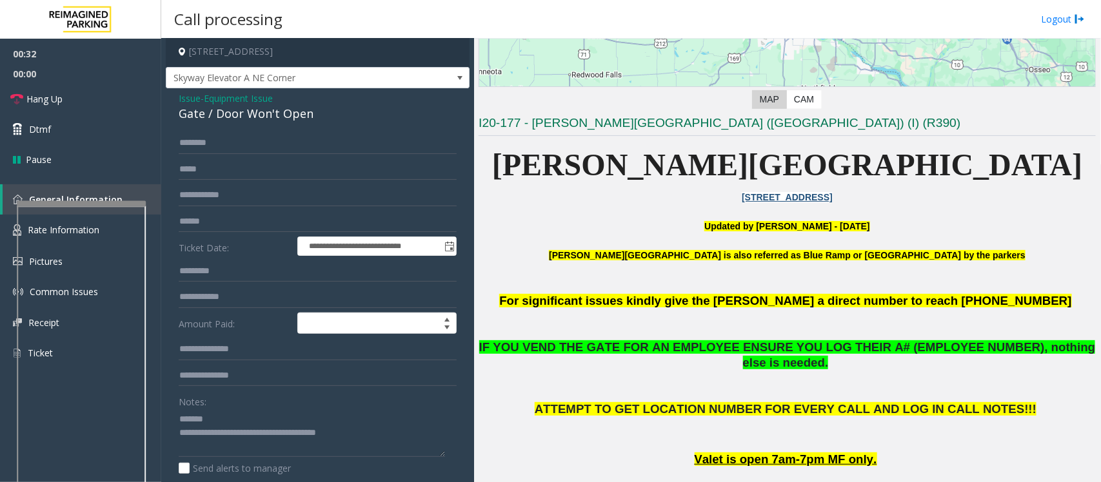
scroll to position [0, 0]
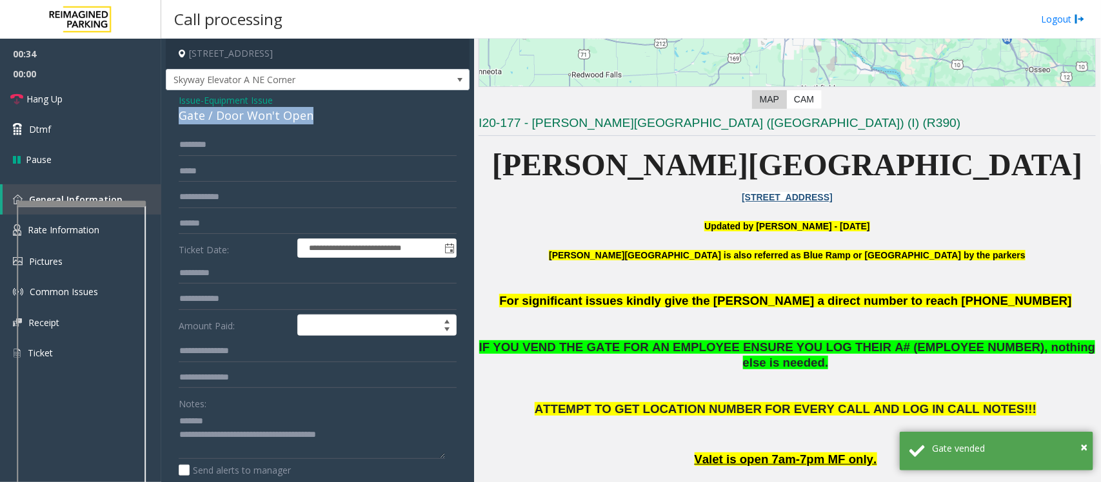
drag, startPoint x: 313, startPoint y: 120, endPoint x: 179, endPoint y: 117, distance: 134.2
click at [179, 117] on div "Gate / Door Won't Open" at bounding box center [318, 115] width 278 height 17
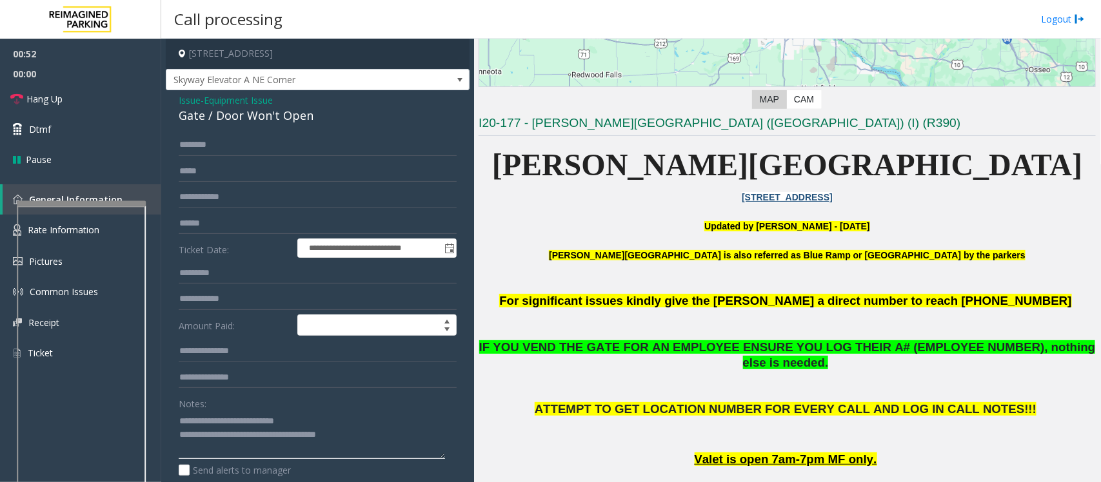
drag, startPoint x: 362, startPoint y: 437, endPoint x: 231, endPoint y: 437, distance: 130.9
click at [231, 437] on textarea at bounding box center [312, 435] width 266 height 48
click at [310, 424] on textarea at bounding box center [312, 435] width 266 height 48
click at [62, 102] on span "Hang Up" at bounding box center [44, 99] width 36 height 14
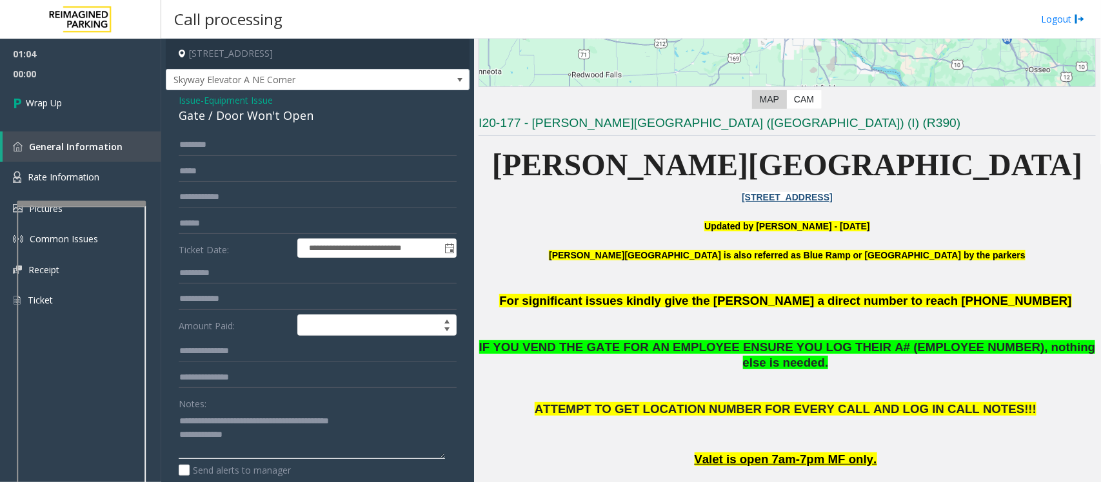
click at [252, 440] on textarea at bounding box center [312, 435] width 266 height 48
click at [256, 443] on textarea at bounding box center [312, 435] width 266 height 48
paste textarea "**********"
type textarea "**********"
click at [57, 116] on link "Wrap Up" at bounding box center [80, 103] width 161 height 38
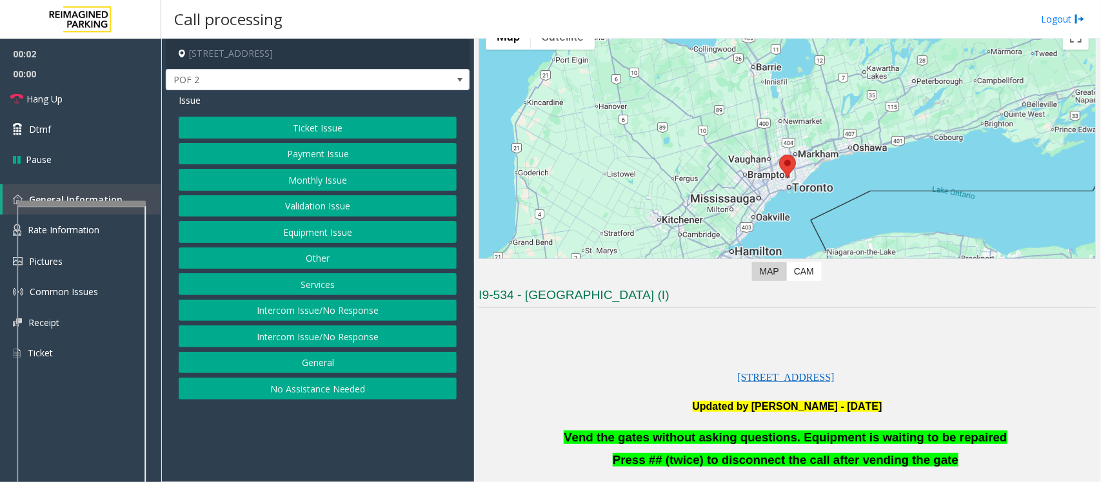
scroll to position [161, 0]
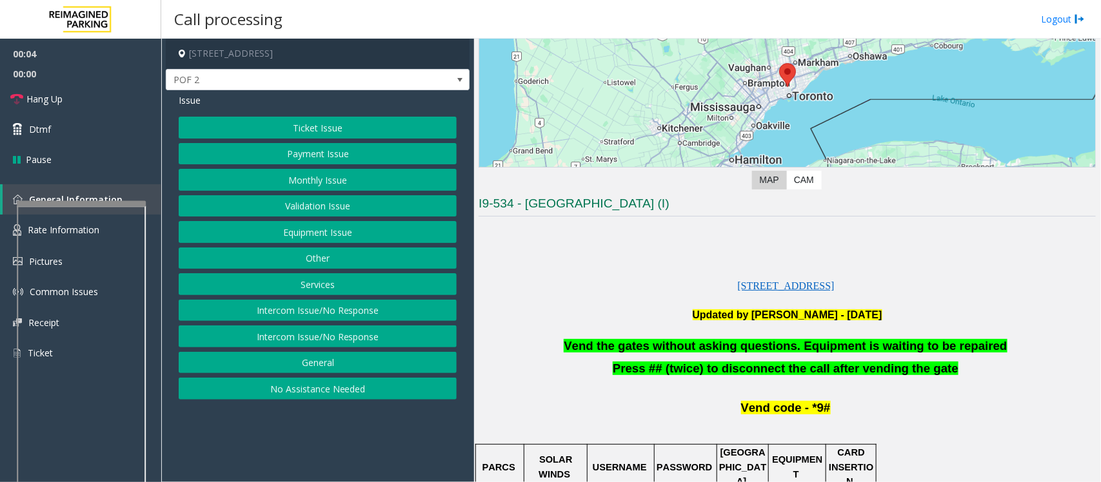
click at [275, 234] on button "Equipment Issue" at bounding box center [318, 232] width 278 height 22
click at [279, 234] on button "Gate / Door Won't Open" at bounding box center [318, 232] width 278 height 22
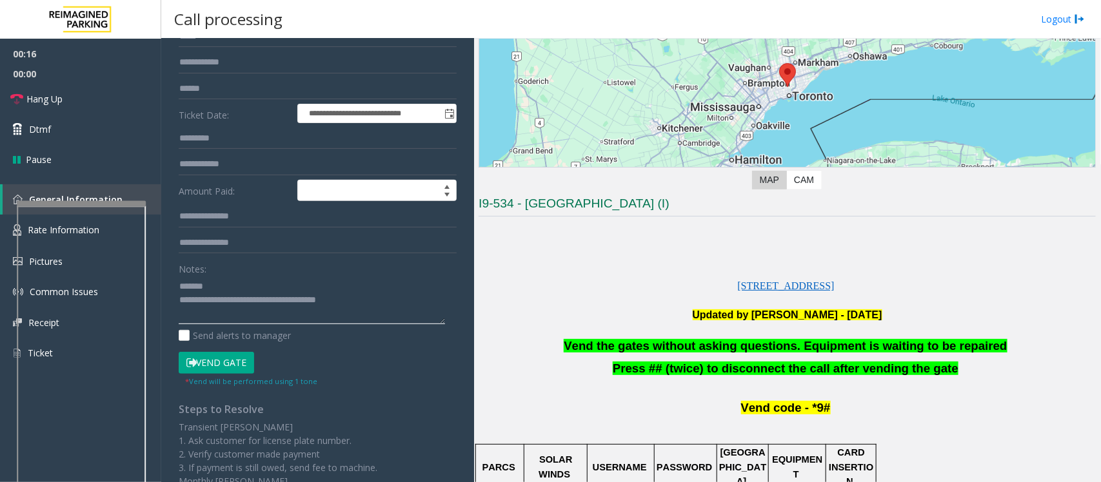
click at [279, 306] on textarea at bounding box center [312, 300] width 266 height 48
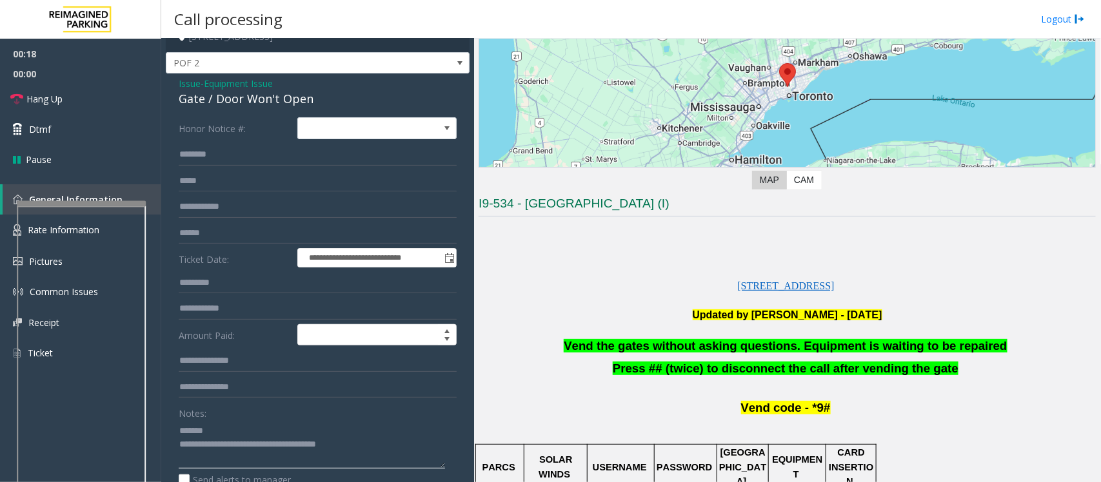
scroll to position [0, 0]
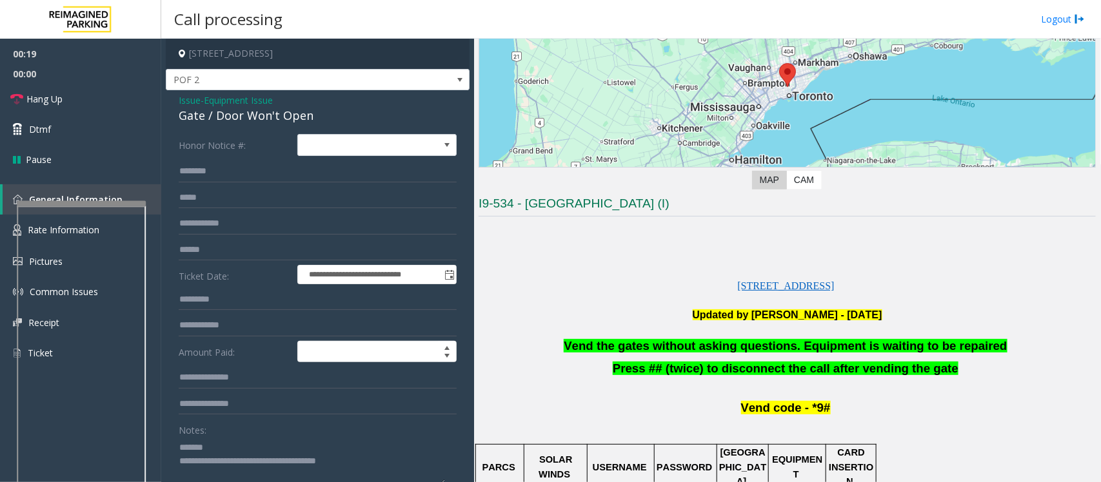
type textarea "**********"
click at [187, 103] on span "Issue" at bounding box center [190, 101] width 22 height 14
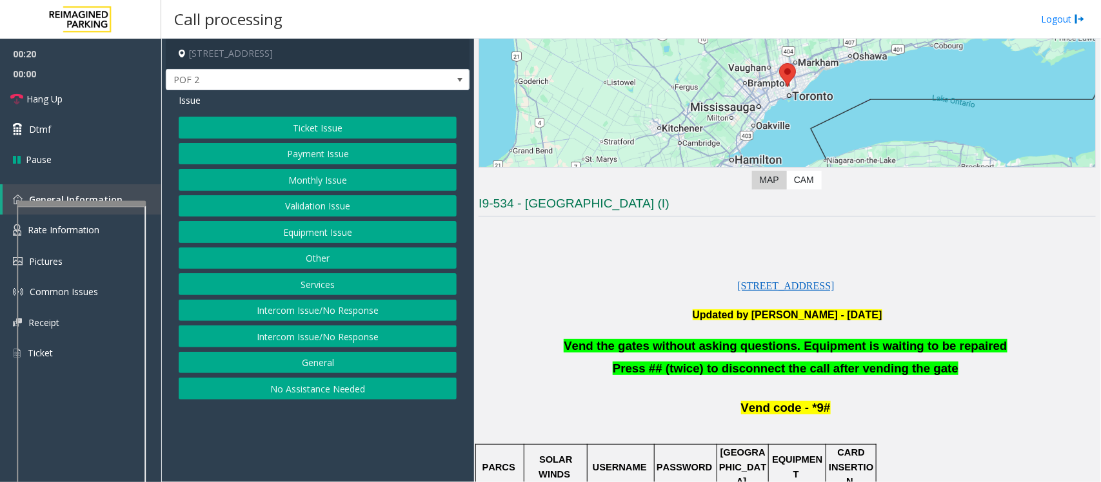
click at [294, 202] on button "Validation Issue" at bounding box center [318, 206] width 278 height 22
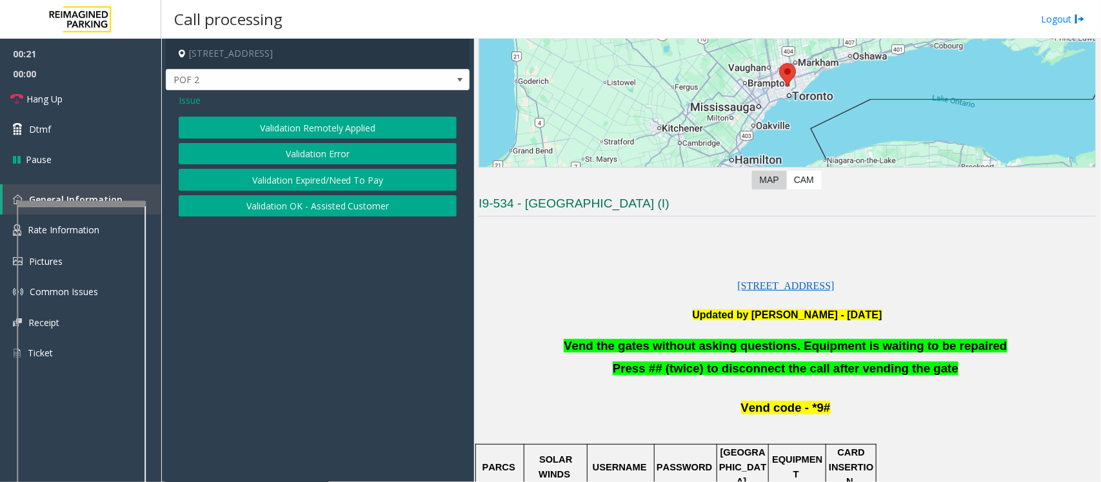
click at [281, 158] on button "Validation Error" at bounding box center [318, 154] width 278 height 22
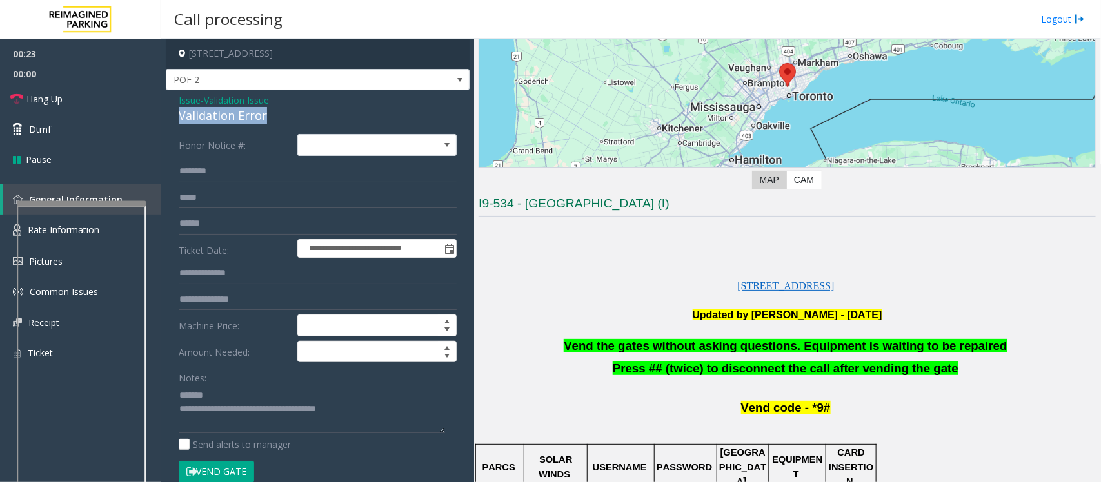
drag, startPoint x: 278, startPoint y: 112, endPoint x: 175, endPoint y: 116, distance: 103.3
click at [175, 116] on div "**********" at bounding box center [318, 437] width 304 height 695
drag, startPoint x: 369, startPoint y: 410, endPoint x: 234, endPoint y: 405, distance: 135.5
click at [234, 405] on textarea at bounding box center [312, 409] width 266 height 48
click at [46, 103] on span "Hang Up" at bounding box center [44, 99] width 36 height 14
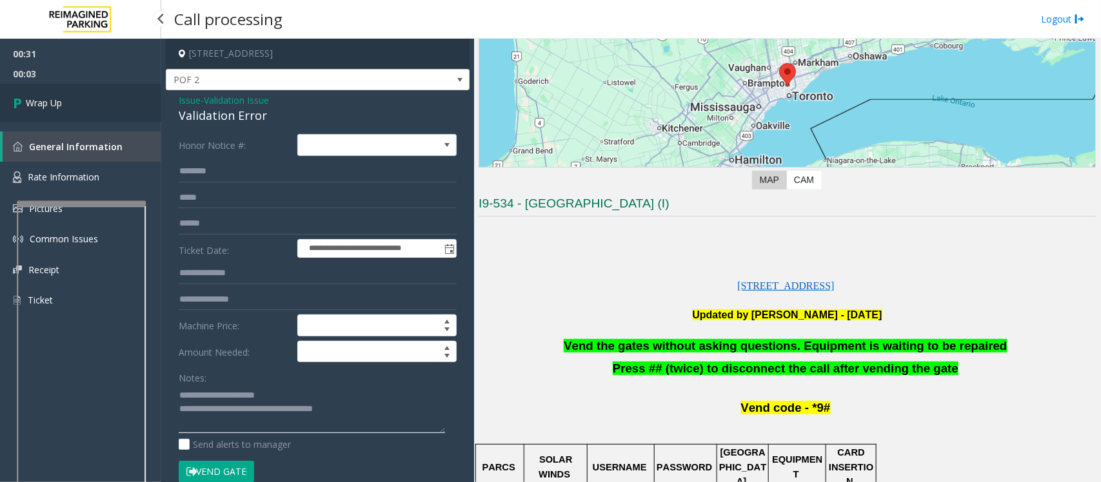
type textarea "**********"
click at [29, 100] on span "Wrap Up" at bounding box center [44, 103] width 36 height 14
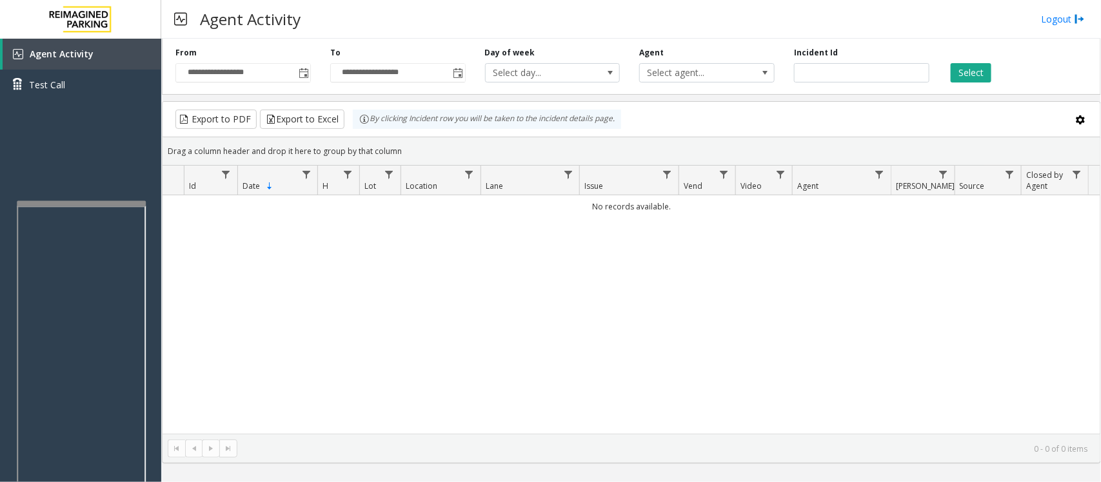
drag, startPoint x: 487, startPoint y: 334, endPoint x: 475, endPoint y: 294, distance: 41.6
click at [482, 312] on div "No records available." at bounding box center [632, 314] width 938 height 239
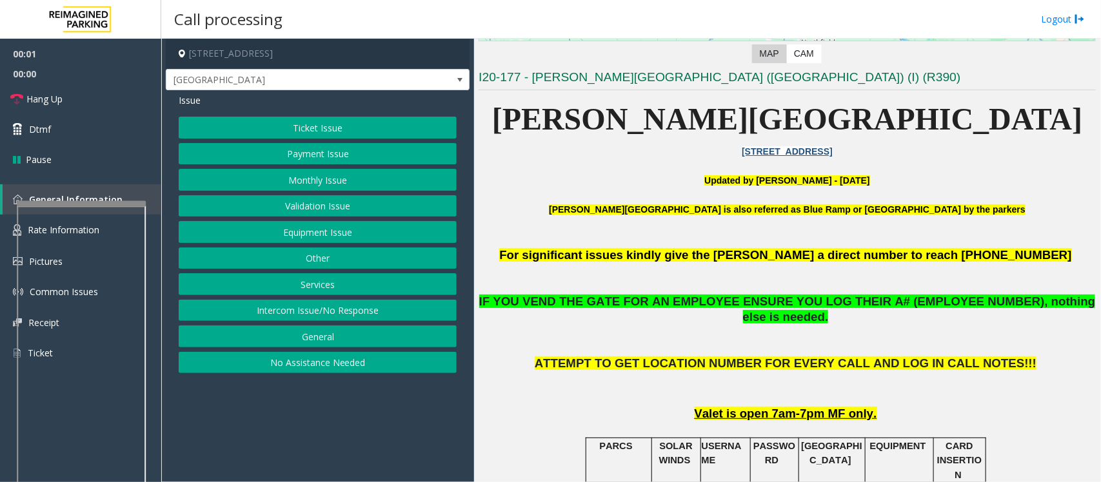
scroll to position [323, 0]
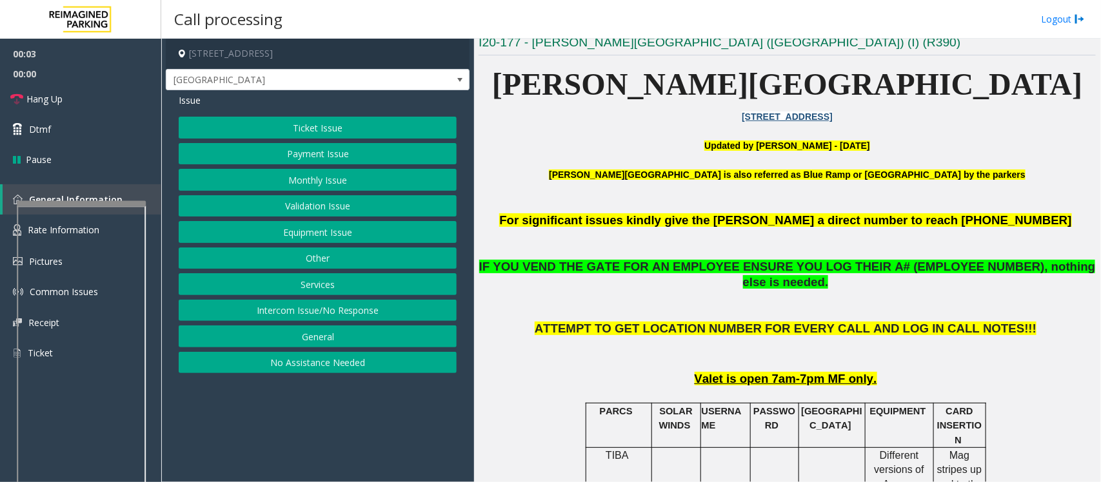
click at [287, 228] on button "Equipment Issue" at bounding box center [318, 232] width 278 height 22
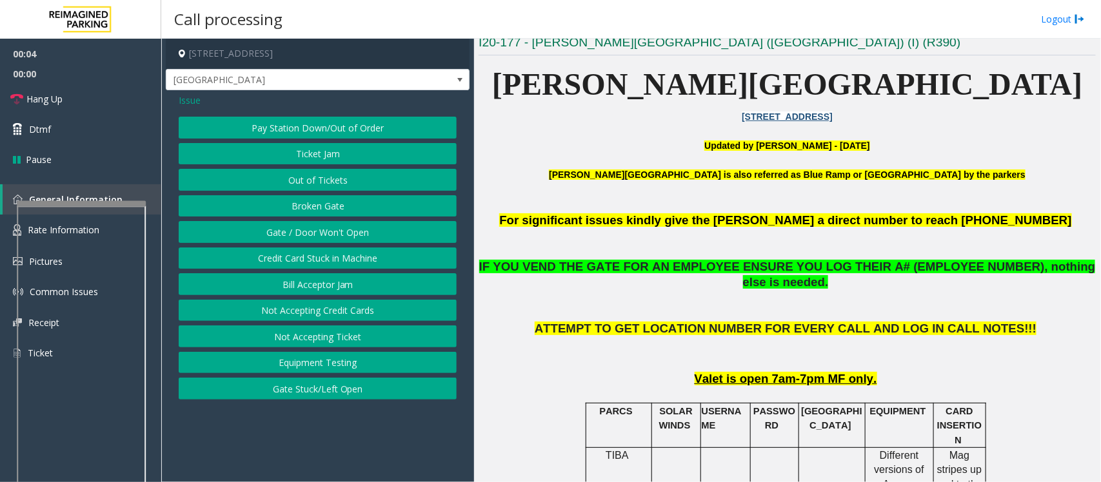
click at [287, 228] on button "Gate / Door Won't Open" at bounding box center [318, 232] width 278 height 22
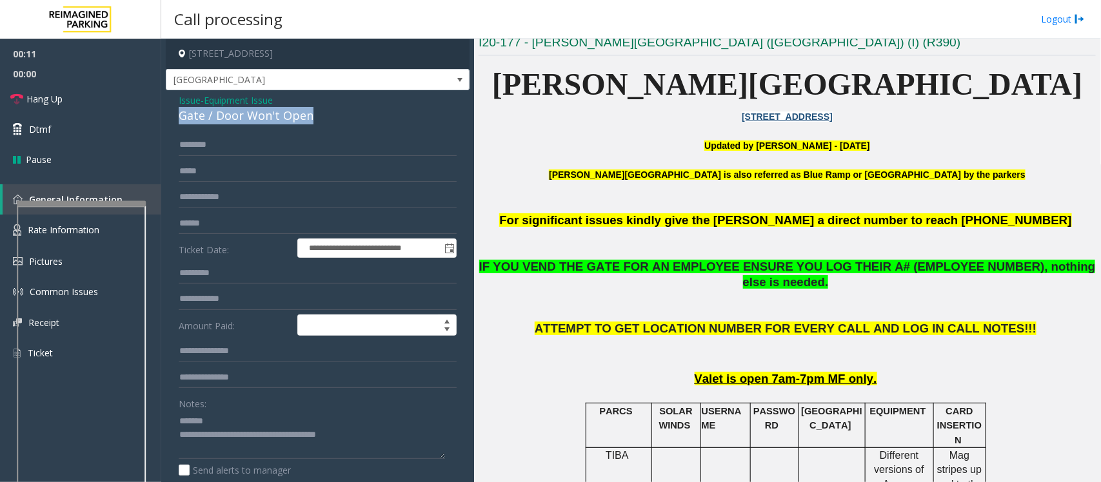
drag, startPoint x: 323, startPoint y: 121, endPoint x: 175, endPoint y: 115, distance: 147.2
click at [175, 115] on div "**********" at bounding box center [318, 416] width 304 height 653
drag, startPoint x: 372, startPoint y: 439, endPoint x: 230, endPoint y: 439, distance: 141.3
click at [230, 439] on textarea at bounding box center [312, 435] width 266 height 48
paste textarea "**********"
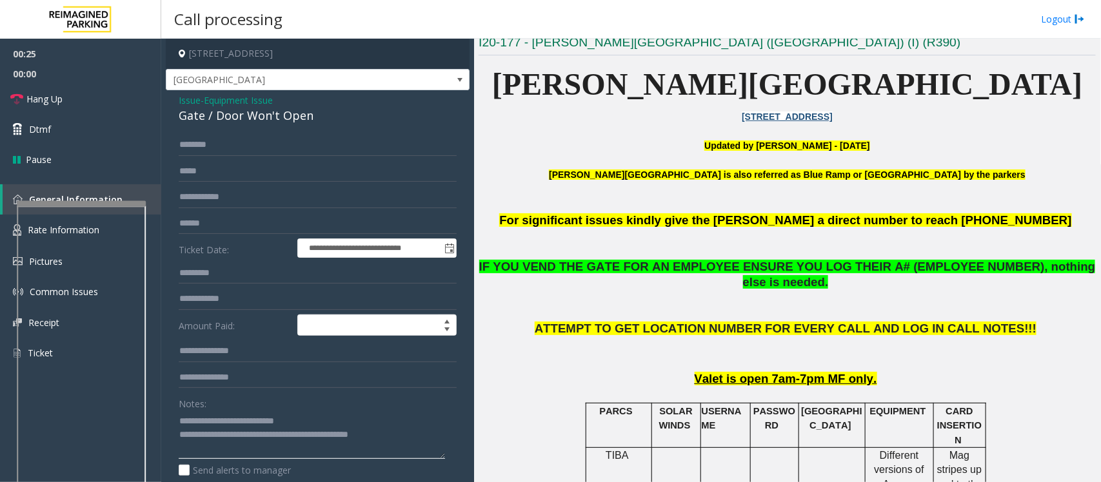
scroll to position [81, 0]
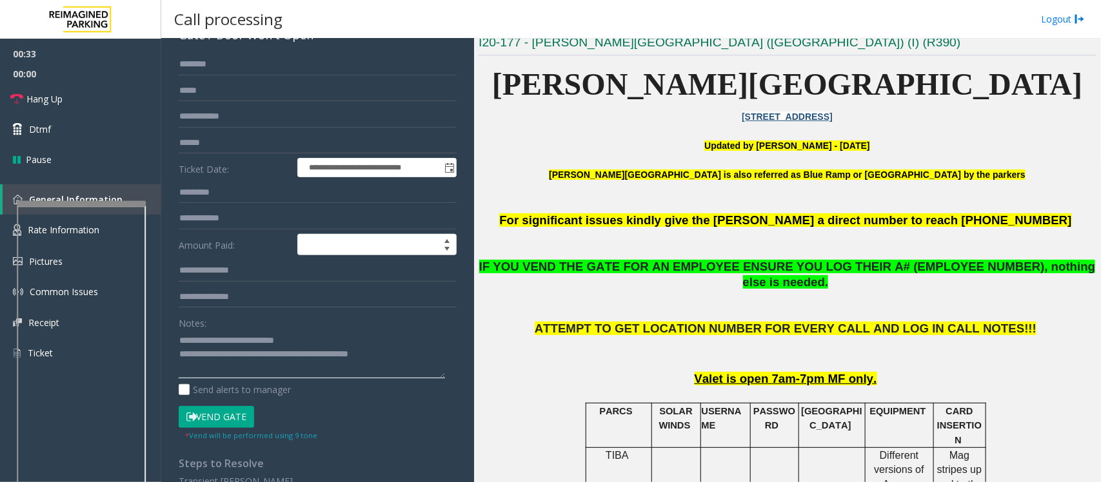
type textarea "**********"
click at [224, 422] on button "Vend Gate" at bounding box center [216, 417] width 75 height 22
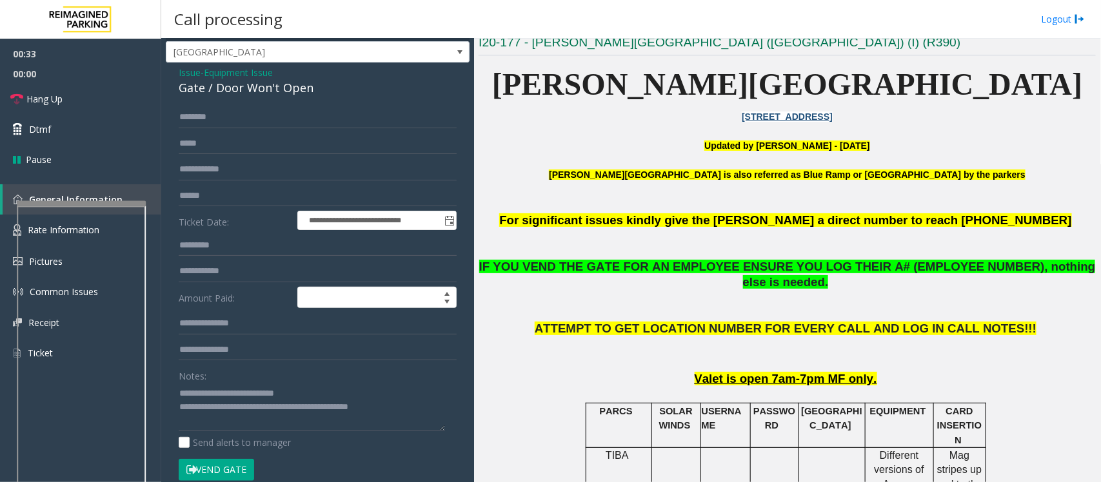
scroll to position [0, 0]
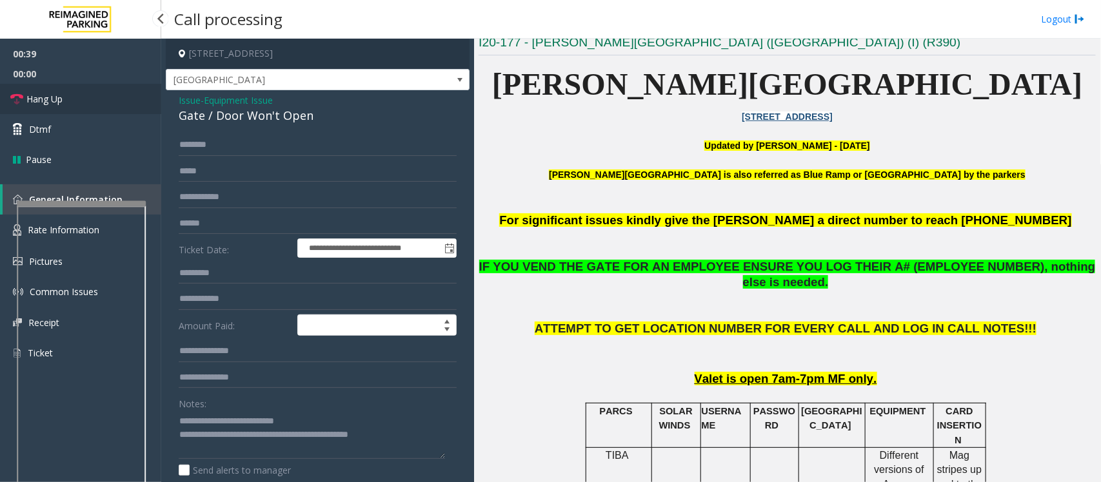
click at [44, 95] on span "Hang Up" at bounding box center [44, 99] width 36 height 14
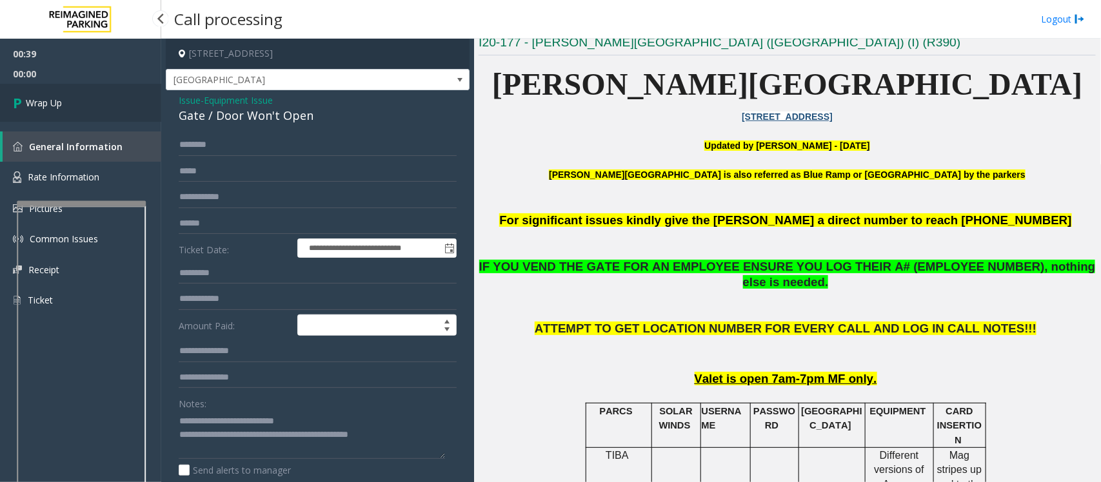
click at [44, 96] on span "Wrap Up" at bounding box center [44, 103] width 36 height 14
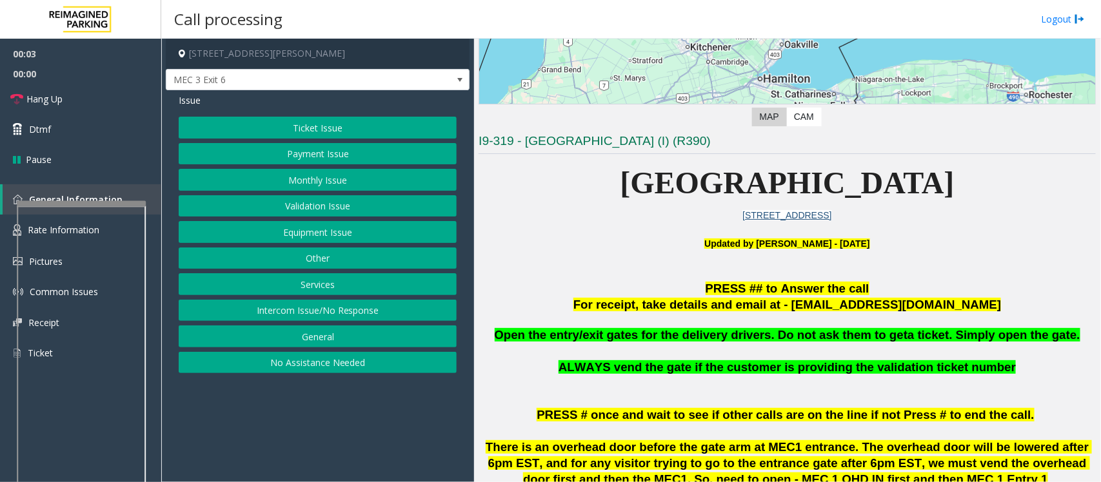
scroll to position [242, 0]
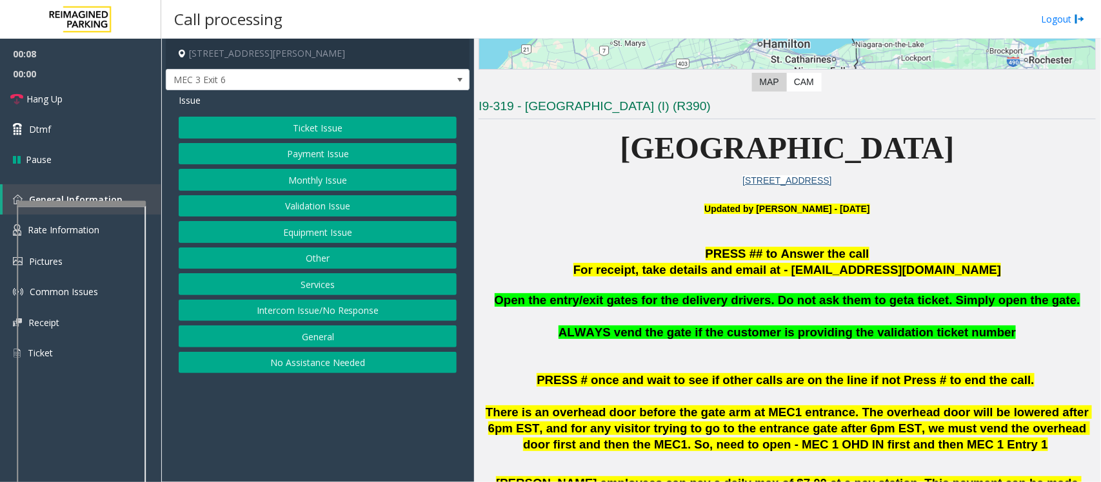
click at [279, 235] on button "Equipment Issue" at bounding box center [318, 232] width 278 height 22
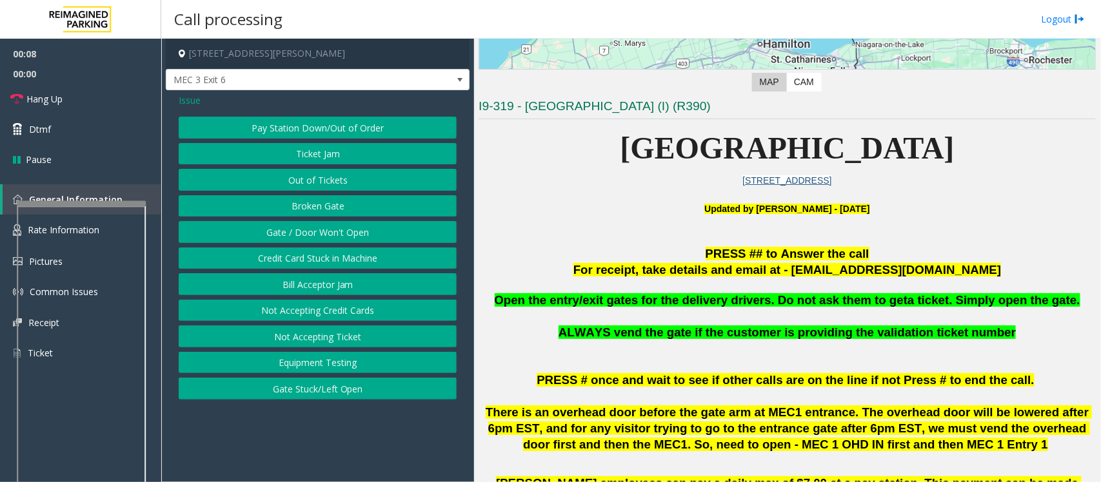
click at [279, 235] on button "Gate / Door Won't Open" at bounding box center [318, 232] width 278 height 22
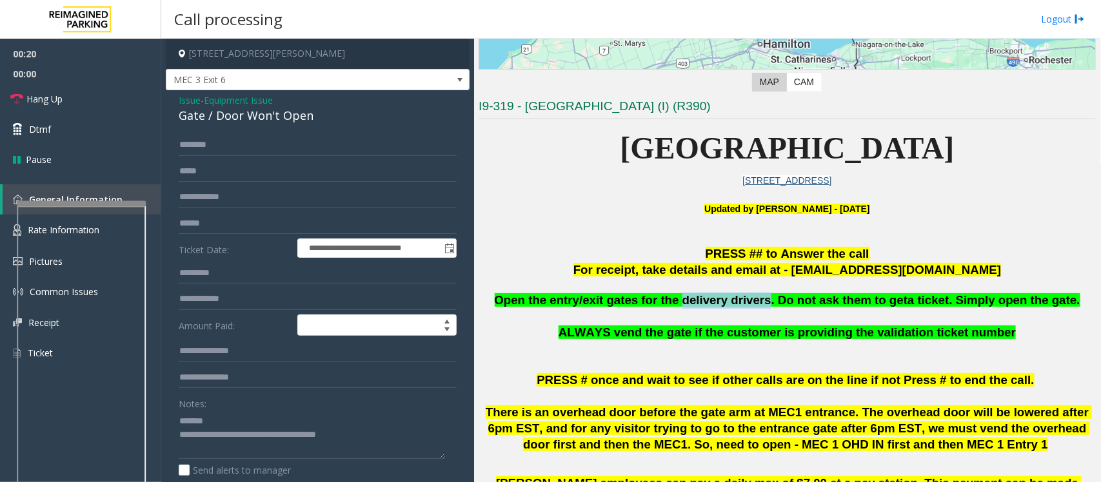
drag, startPoint x: 691, startPoint y: 297, endPoint x: 766, endPoint y: 303, distance: 75.0
click at [766, 303] on span "Open the entry/exit gates for the delivery drivers. Do not ask them to get" at bounding box center [701, 300] width 413 height 14
type textarea "**********"
click at [217, 201] on input "text" at bounding box center [318, 197] width 278 height 22
click at [200, 144] on input "text" at bounding box center [318, 145] width 278 height 22
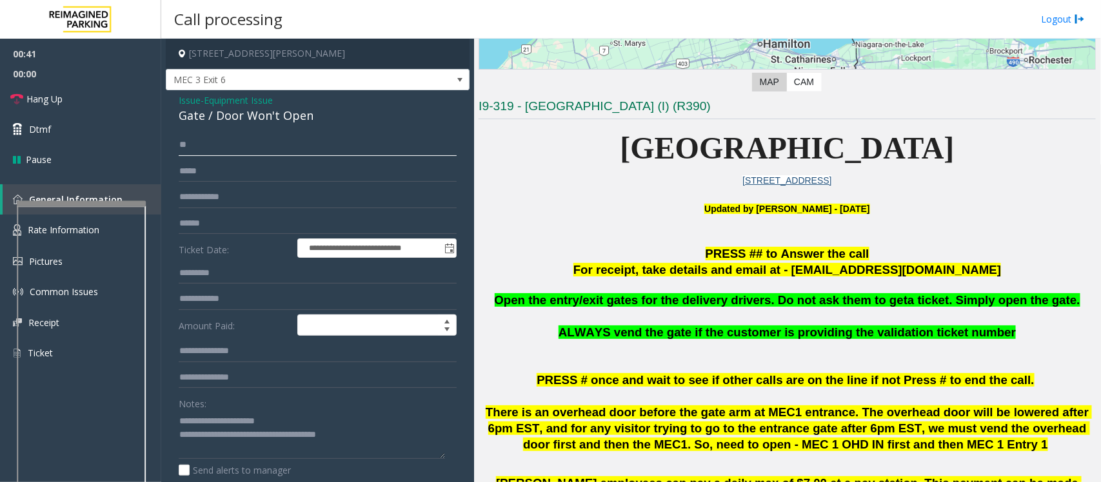
type input "*"
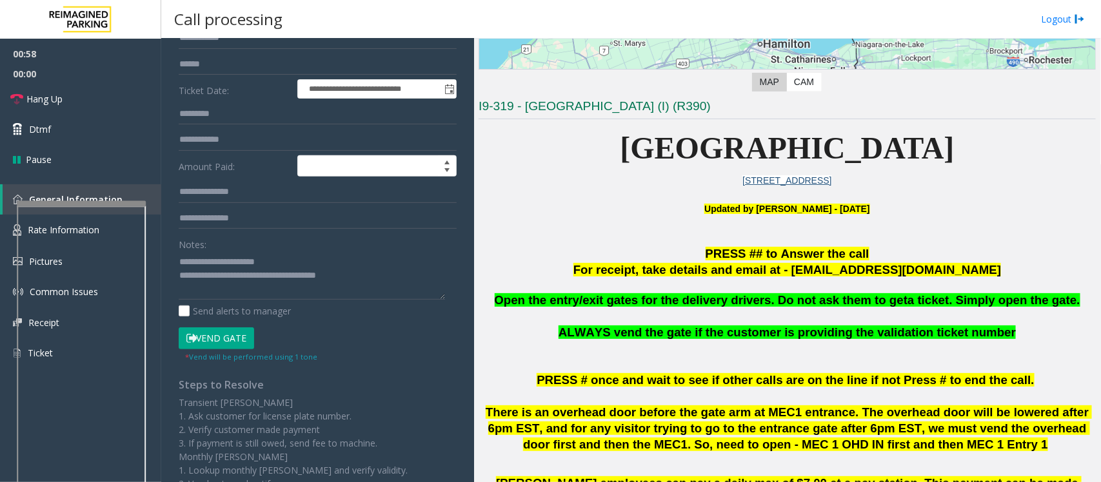
scroll to position [161, 0]
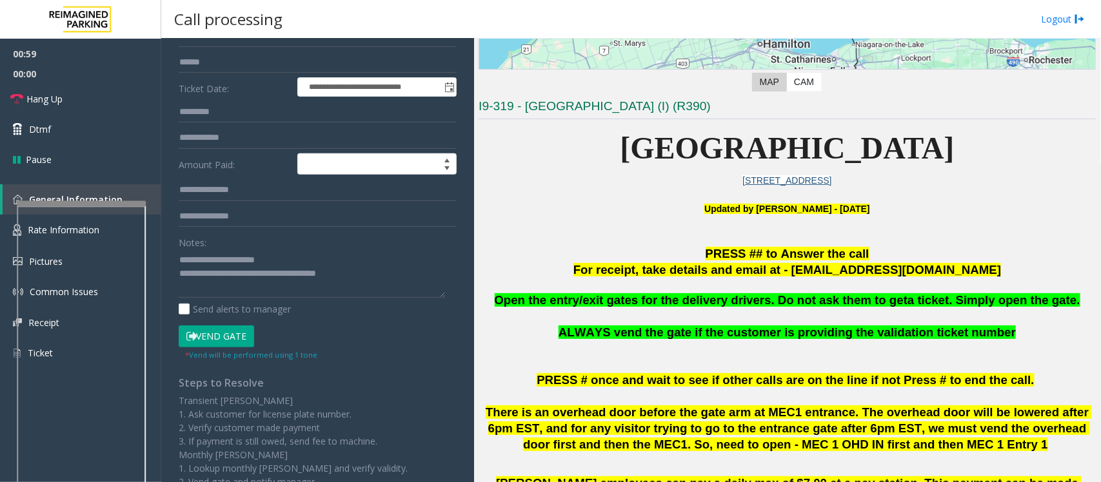
type input "****"
click at [221, 333] on button "Vend Gate" at bounding box center [216, 337] width 75 height 22
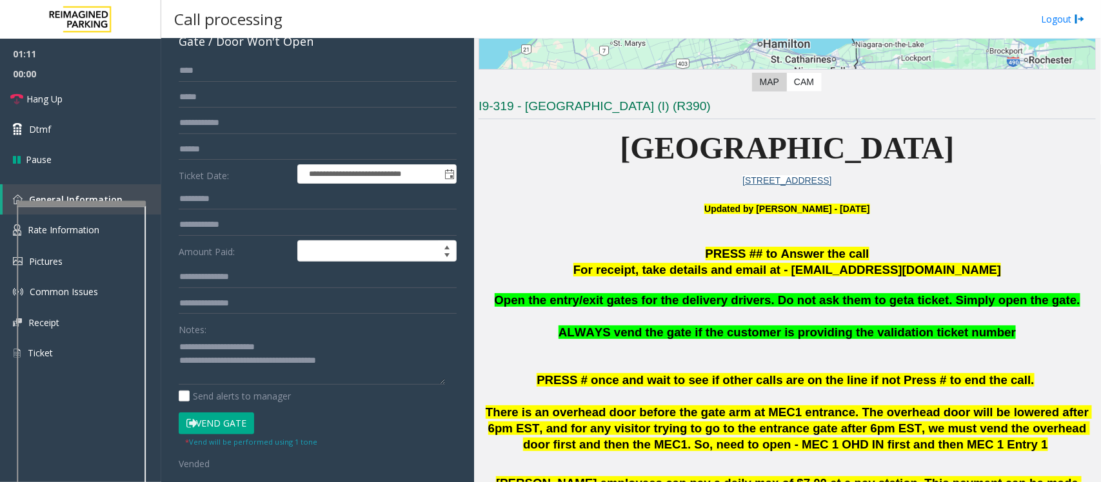
scroll to position [43, 0]
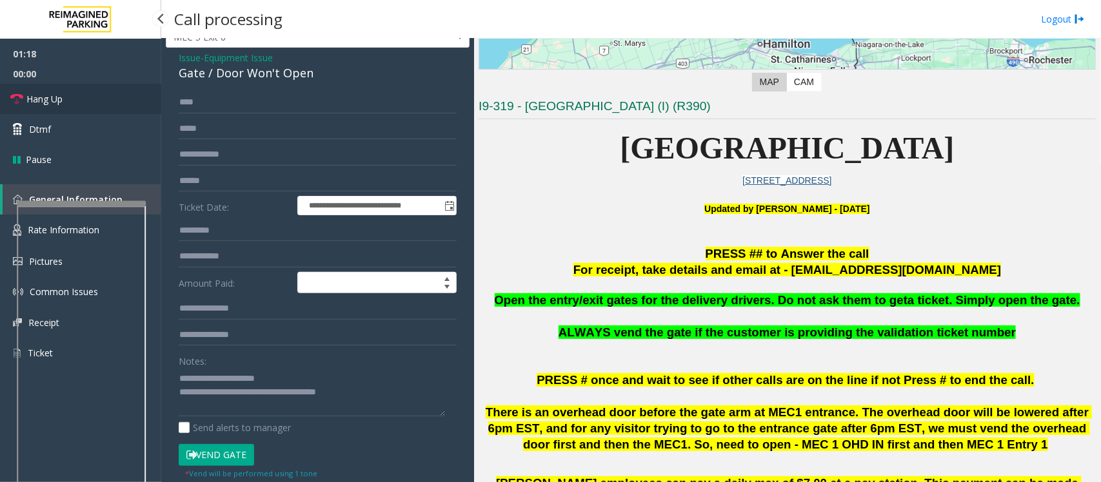
click at [61, 97] on span "Hang Up" at bounding box center [44, 99] width 36 height 14
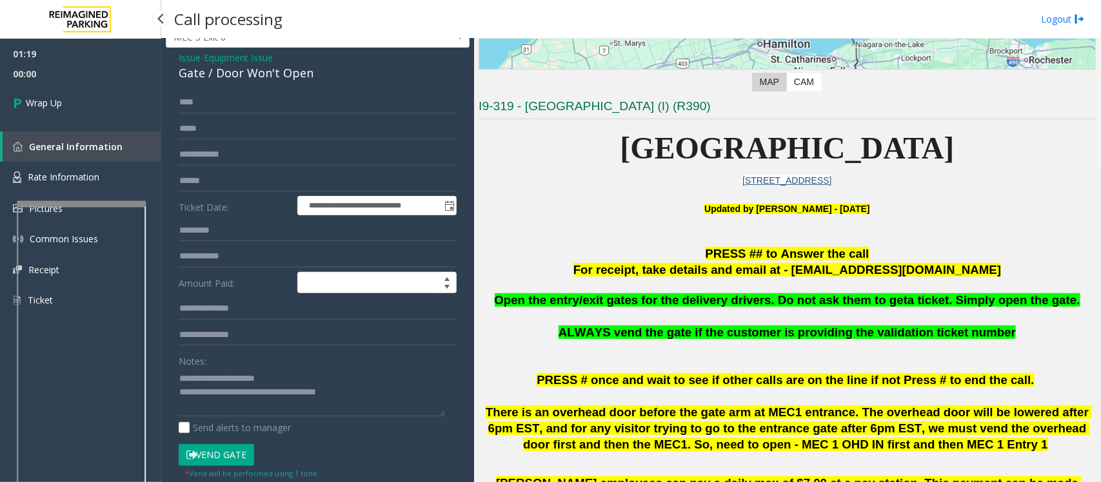
click at [61, 97] on span "Wrap Up" at bounding box center [44, 103] width 36 height 14
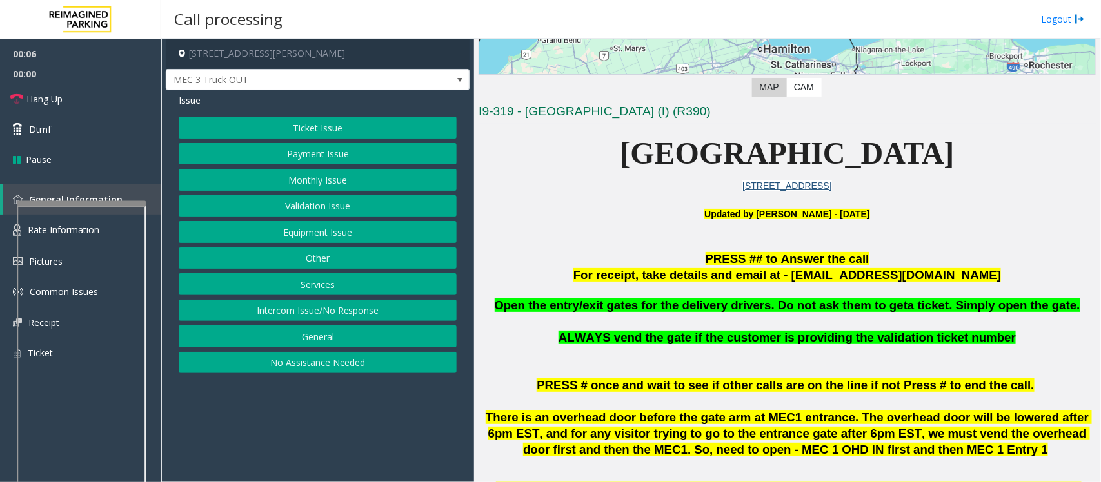
scroll to position [242, 0]
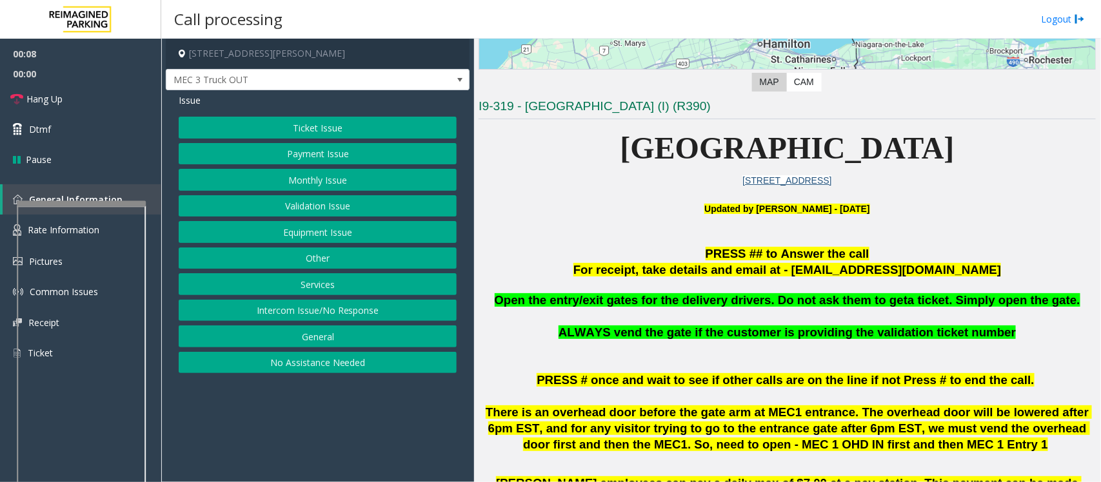
click at [307, 236] on button "Equipment Issue" at bounding box center [318, 232] width 278 height 22
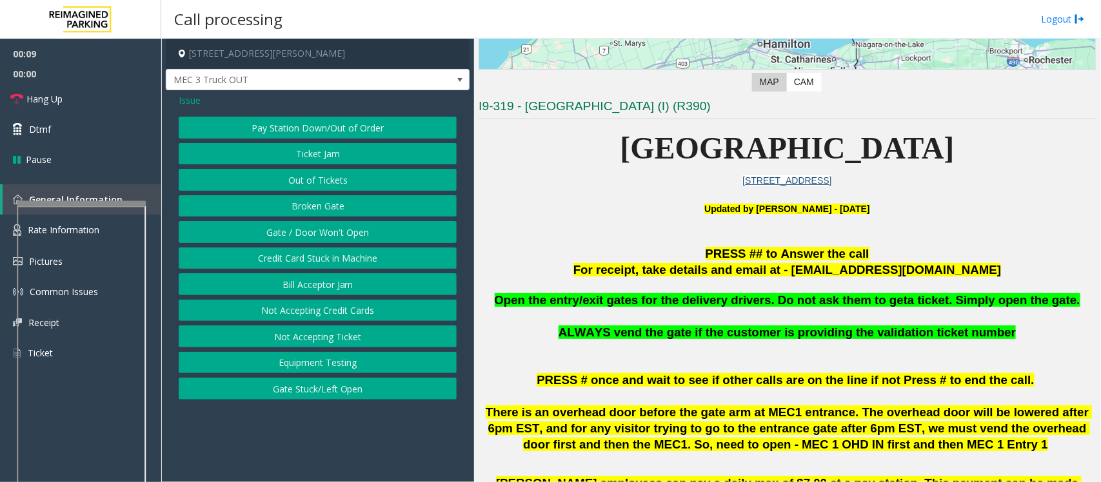
drag, startPoint x: 301, startPoint y: 231, endPoint x: 308, endPoint y: 230, distance: 7.2
click at [308, 230] on button "Gate / Door Won't Open" at bounding box center [318, 232] width 278 height 22
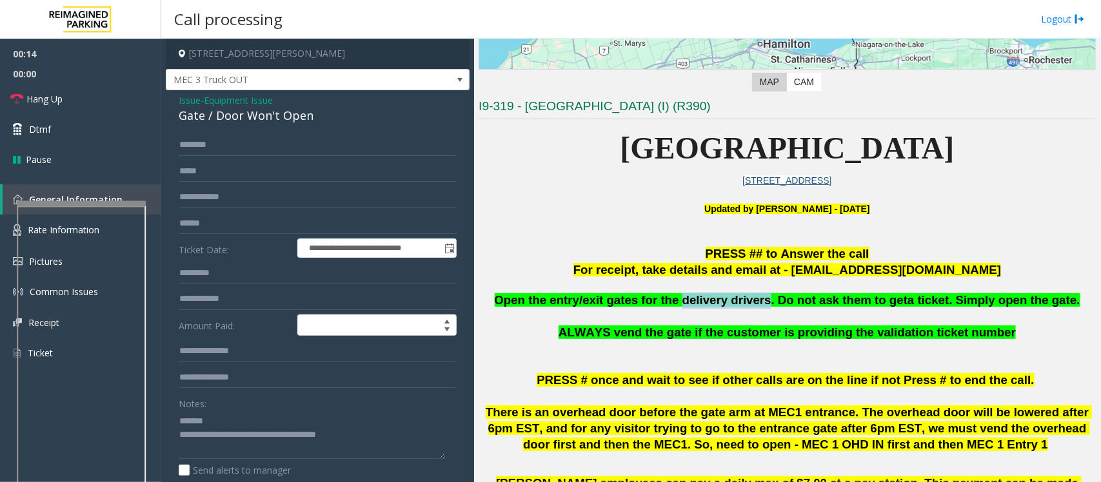
drag, startPoint x: 688, startPoint y: 301, endPoint x: 768, endPoint y: 305, distance: 79.5
click at [768, 305] on span "Open the entry/exit gates for the delivery drivers. Do not ask them to get" at bounding box center [701, 300] width 413 height 14
drag, startPoint x: 393, startPoint y: 437, endPoint x: 362, endPoint y: 439, distance: 31.7
click at [362, 439] on textarea at bounding box center [312, 435] width 266 height 48
type textarea "**********"
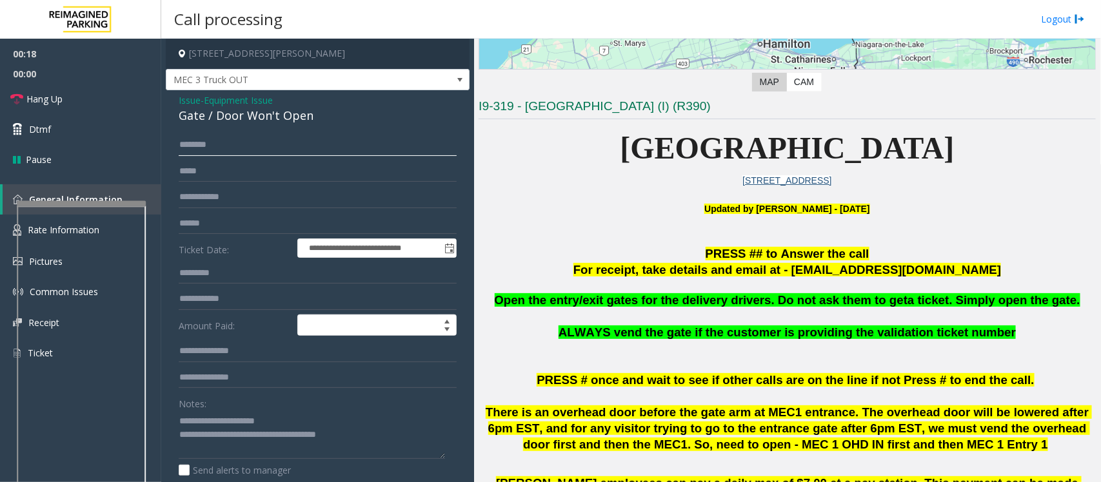
click at [205, 146] on input "text" at bounding box center [318, 145] width 278 height 22
click at [194, 147] on input "******" at bounding box center [318, 145] width 278 height 22
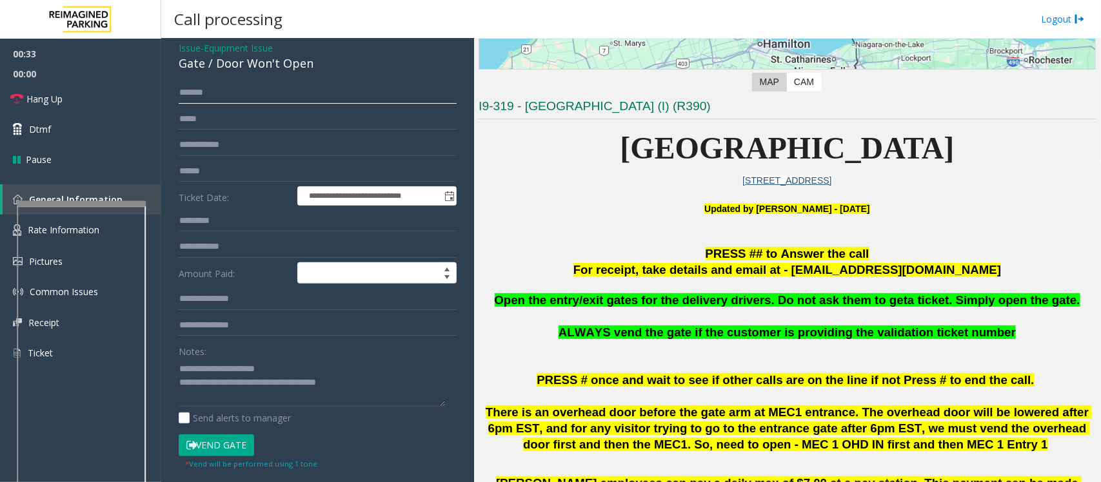
scroll to position [81, 0]
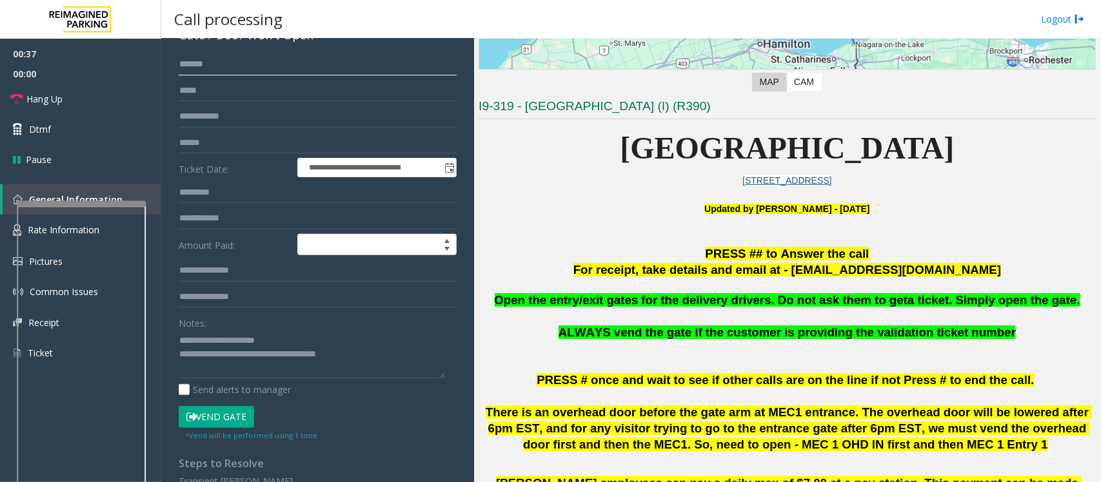
type input "******"
click at [217, 415] on button "Vend Gate" at bounding box center [216, 417] width 75 height 22
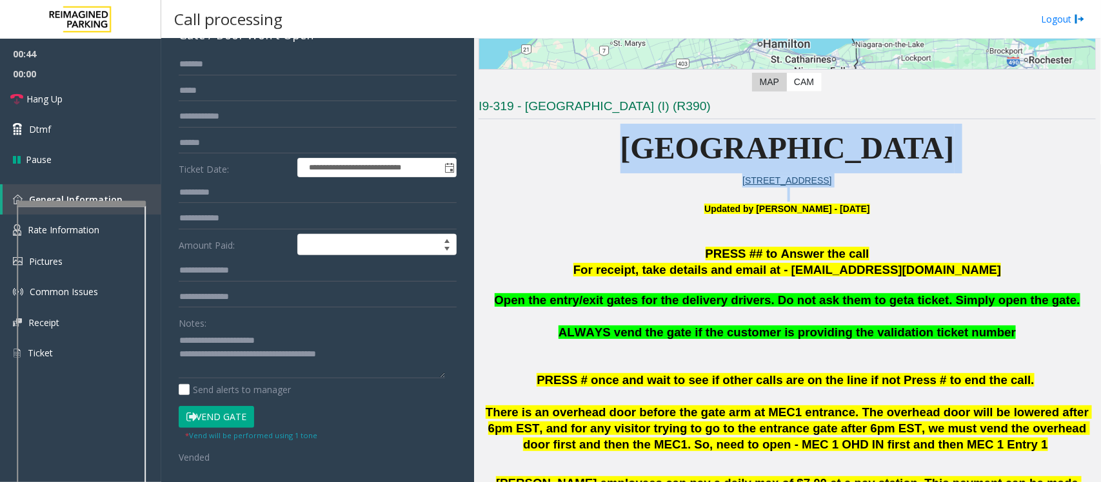
drag, startPoint x: 608, startPoint y: 152, endPoint x: 1100, endPoint y: 188, distance: 493.5
click at [1100, 188] on div "Main ← Move left → Move right ↑ Move up ↓ Move down + Zoom in - Zoom out Home J…" at bounding box center [787, 261] width 626 height 444
click at [1075, 194] on p at bounding box center [787, 195] width 617 height 14
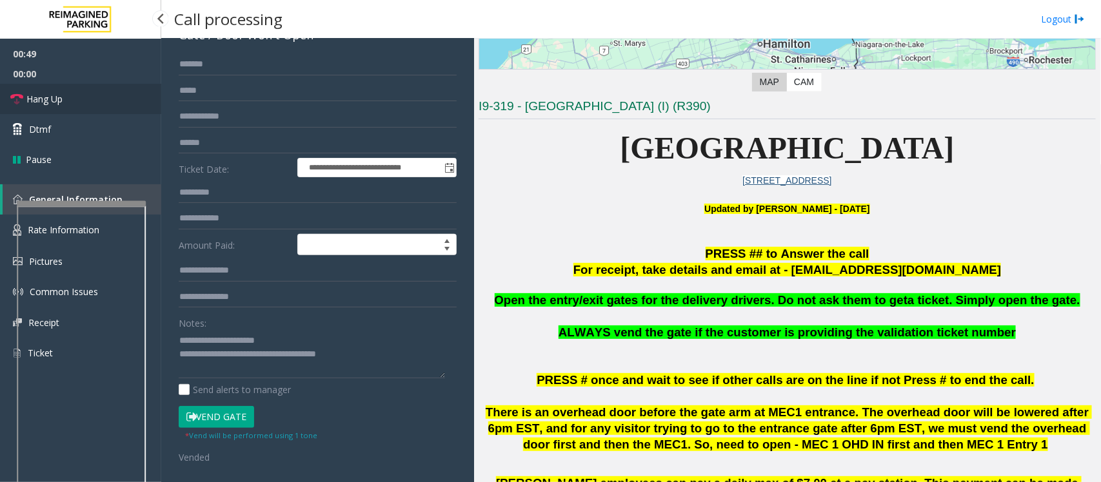
click at [52, 98] on span "Hang Up" at bounding box center [44, 99] width 36 height 14
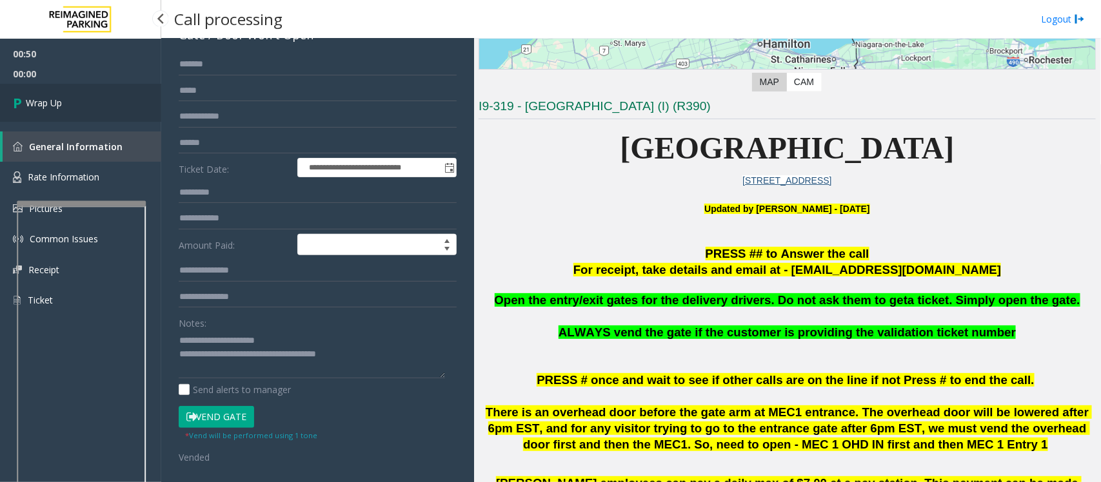
click at [52, 98] on span "Wrap Up" at bounding box center [44, 103] width 36 height 14
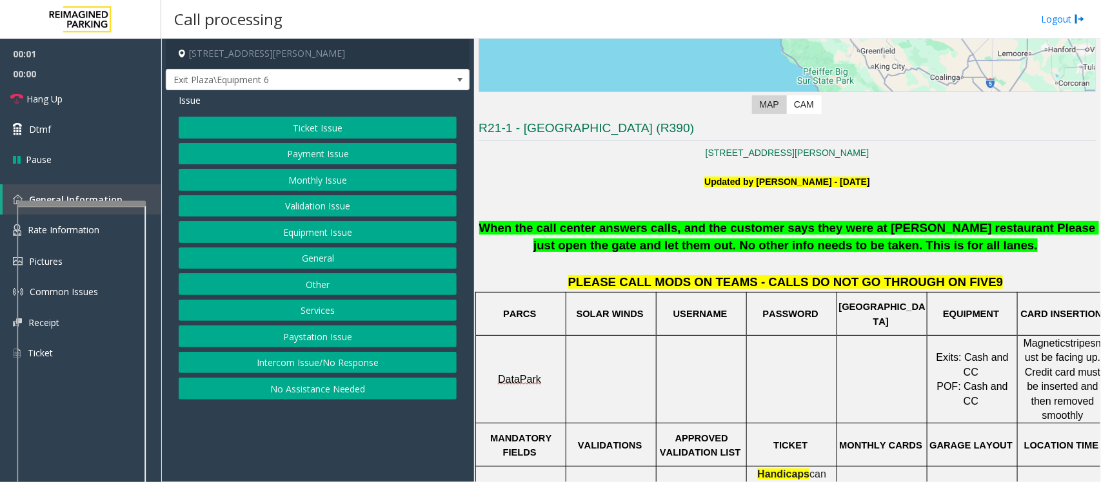
scroll to position [242, 0]
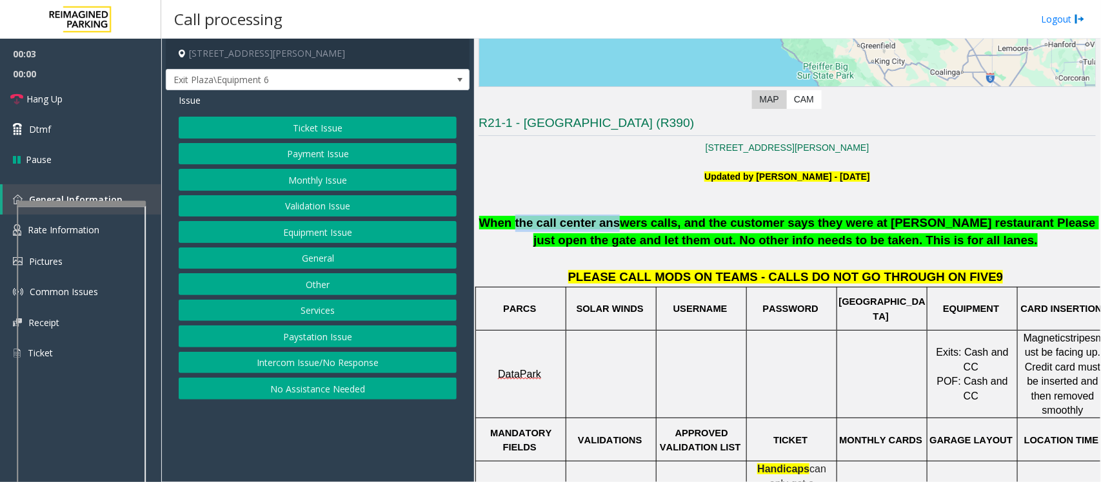
drag, startPoint x: 522, startPoint y: 224, endPoint x: 1059, endPoint y: 239, distance: 536.2
click at [682, 226] on span "When the call center answers calls, and the customer says they were at Woody's …" at bounding box center [789, 231] width 620 height 31
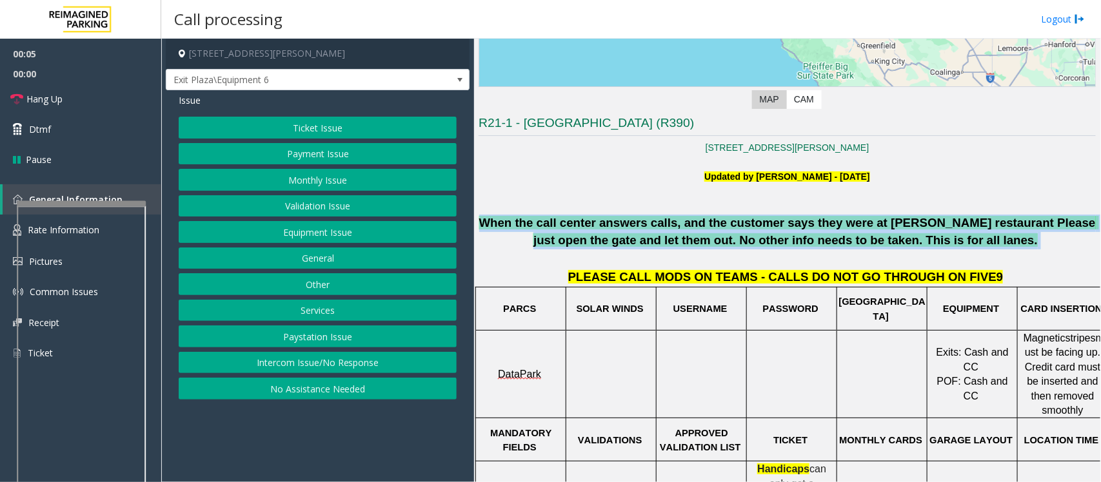
drag, startPoint x: 1059, startPoint y: 239, endPoint x: 492, endPoint y: 227, distance: 567.1
click at [492, 227] on p "When the call center answers calls, and the customer says they were at Woody's …" at bounding box center [787, 232] width 617 height 34
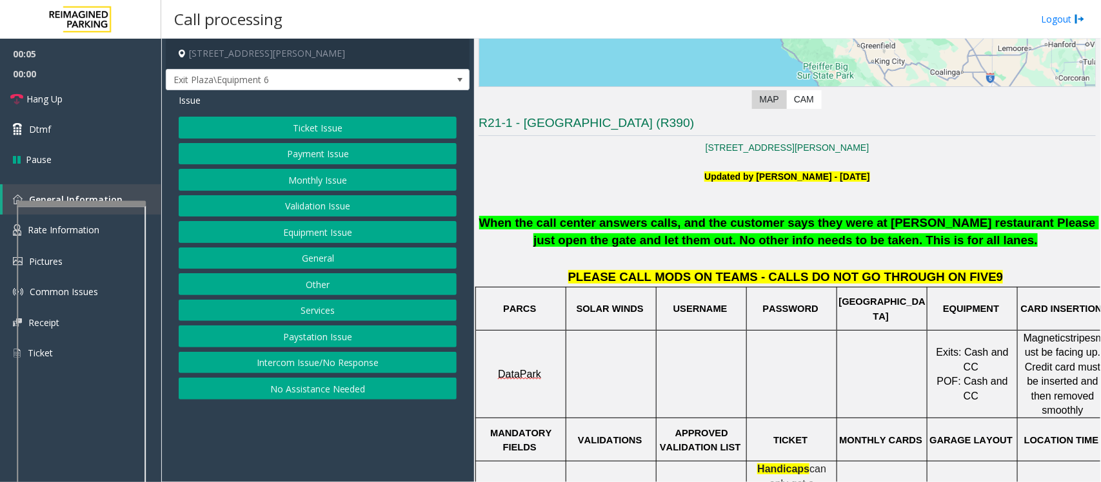
click at [501, 250] on p at bounding box center [787, 259] width 617 height 19
click at [340, 355] on button "Intercom Issue/No Response" at bounding box center [318, 363] width 278 height 22
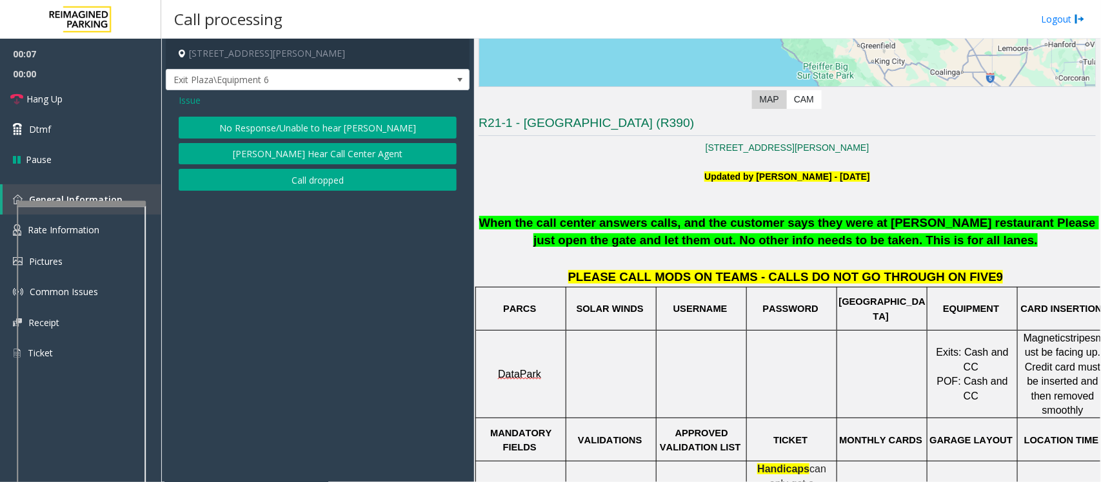
click at [292, 128] on button "No Response/Unable to hear [PERSON_NAME]" at bounding box center [318, 128] width 278 height 22
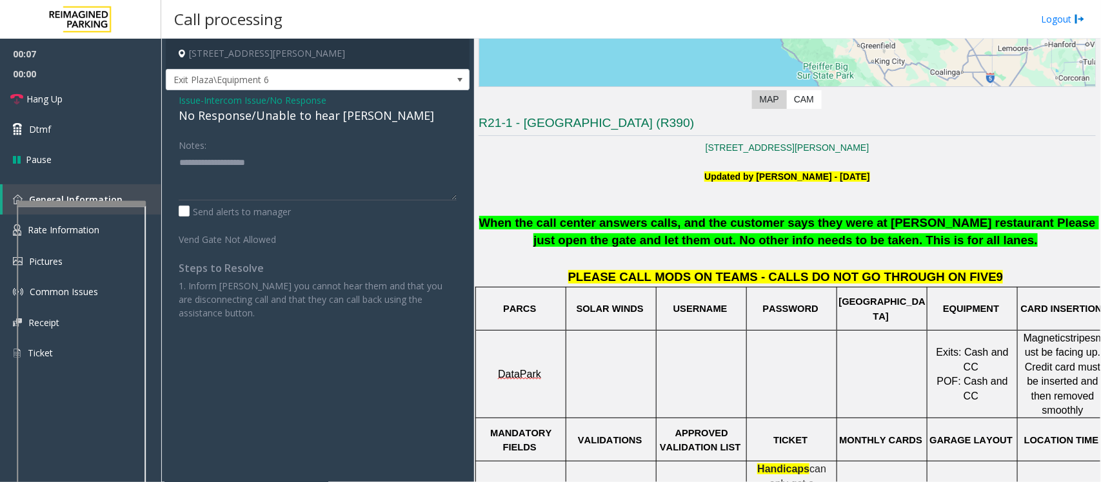
click at [279, 117] on div "No Response/Unable to hear [PERSON_NAME]" at bounding box center [318, 115] width 278 height 17
type textarea "**********"
click at [55, 97] on span "Hang Up" at bounding box center [44, 99] width 36 height 14
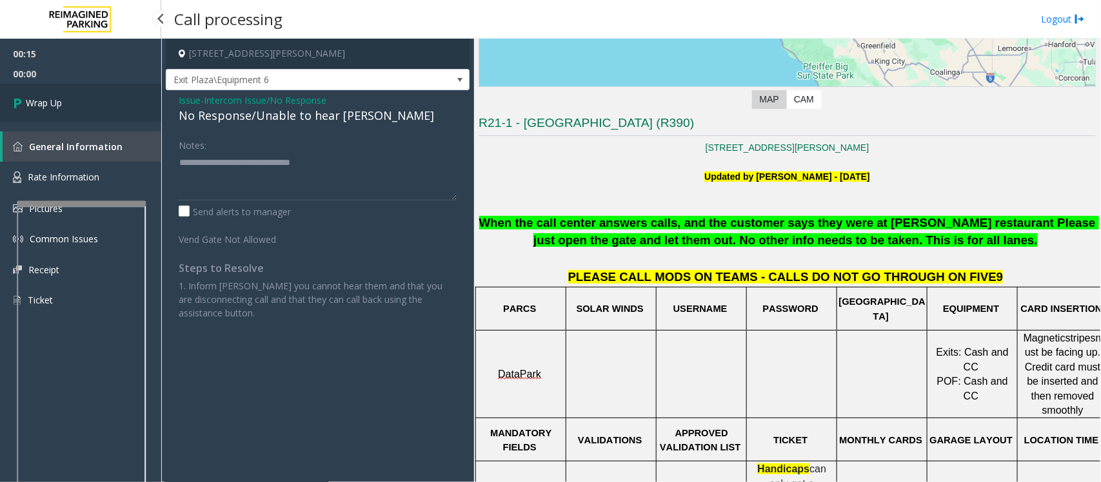
click at [55, 97] on span "Wrap Up" at bounding box center [44, 103] width 36 height 14
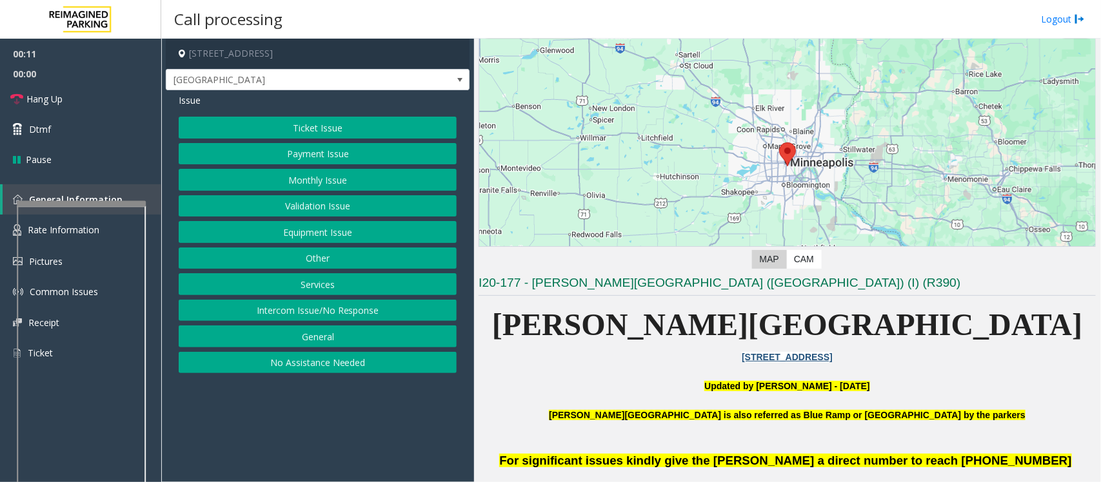
scroll to position [242, 0]
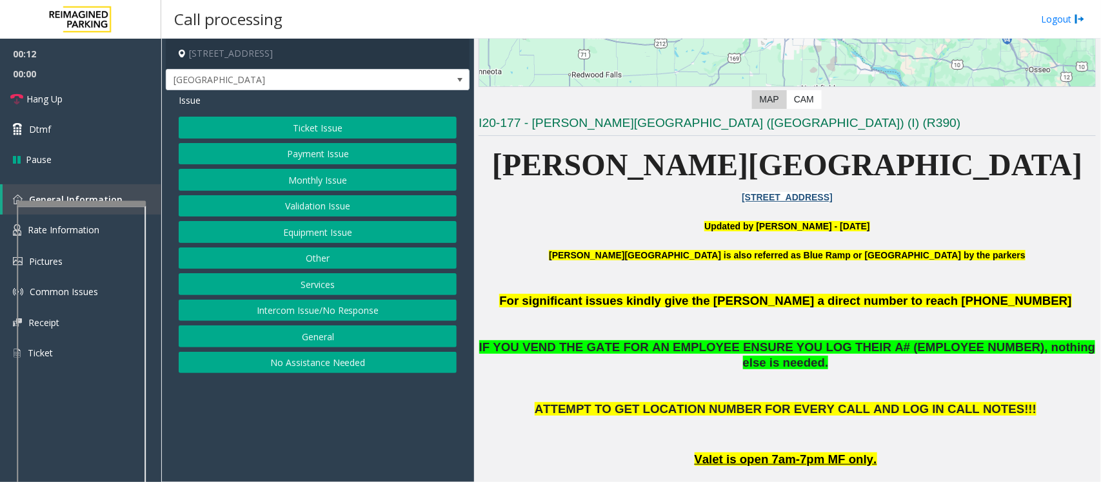
click at [262, 233] on button "Equipment Issue" at bounding box center [318, 232] width 278 height 22
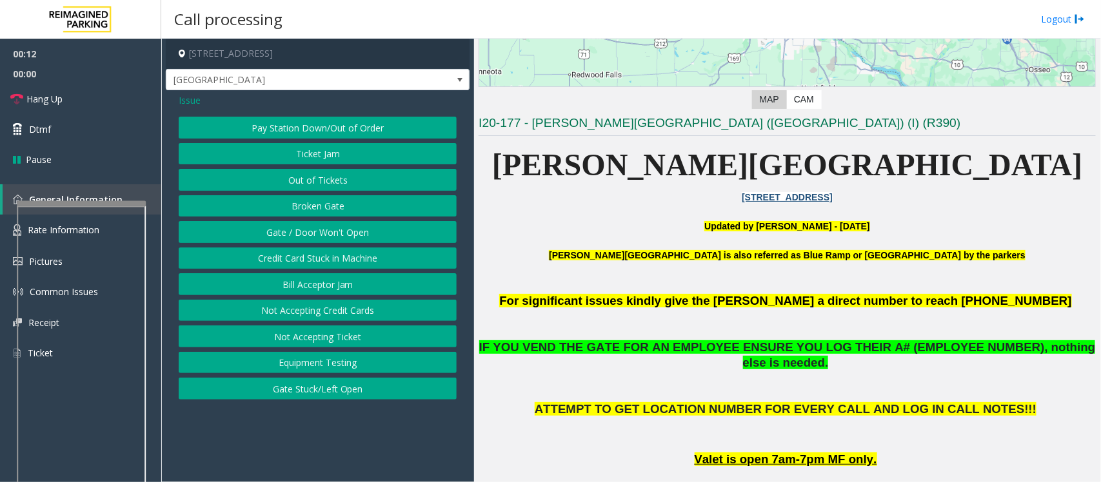
click at [271, 230] on button "Gate / Door Won't Open" at bounding box center [318, 232] width 278 height 22
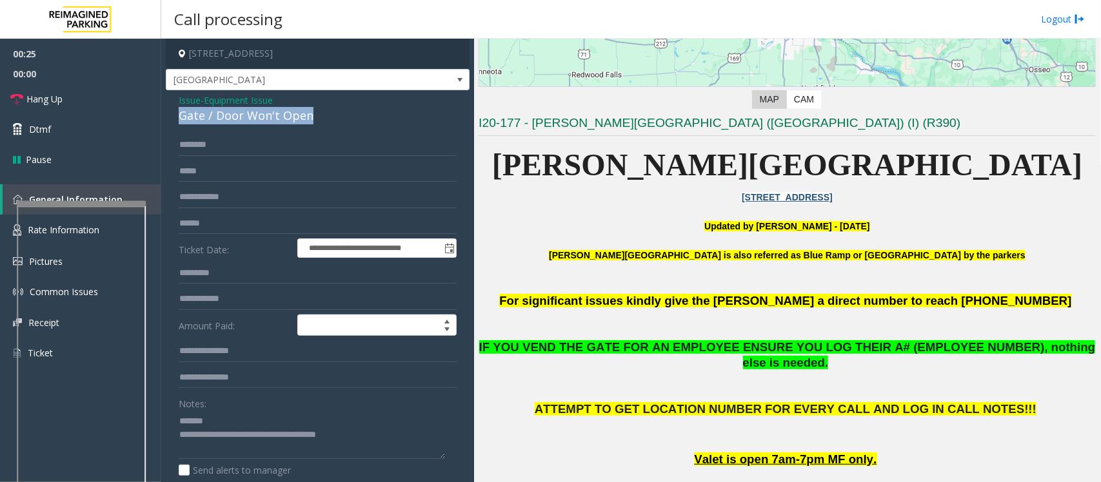
drag, startPoint x: 318, startPoint y: 115, endPoint x: 175, endPoint y: 114, distance: 142.6
click at [175, 114] on div "**********" at bounding box center [318, 416] width 304 height 653
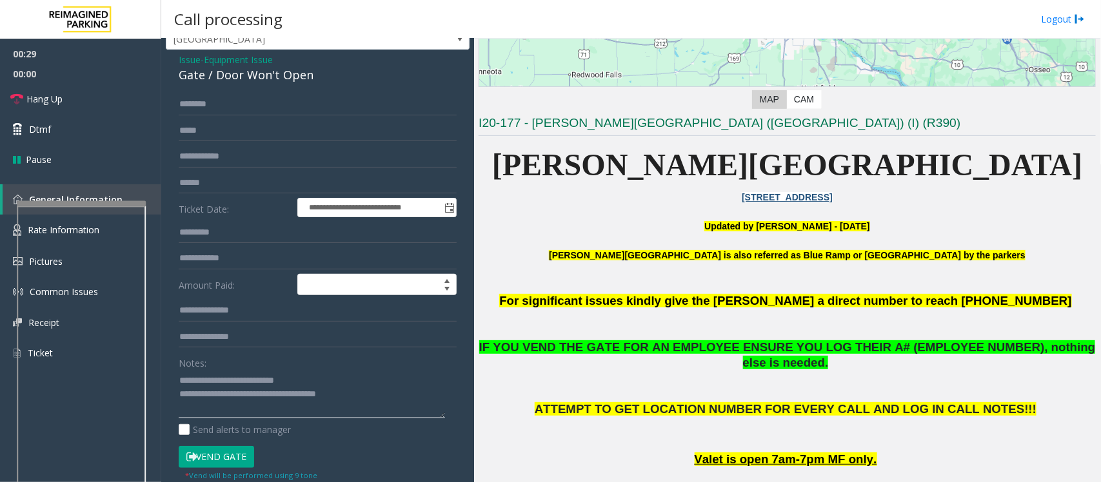
scroll to position [81, 0]
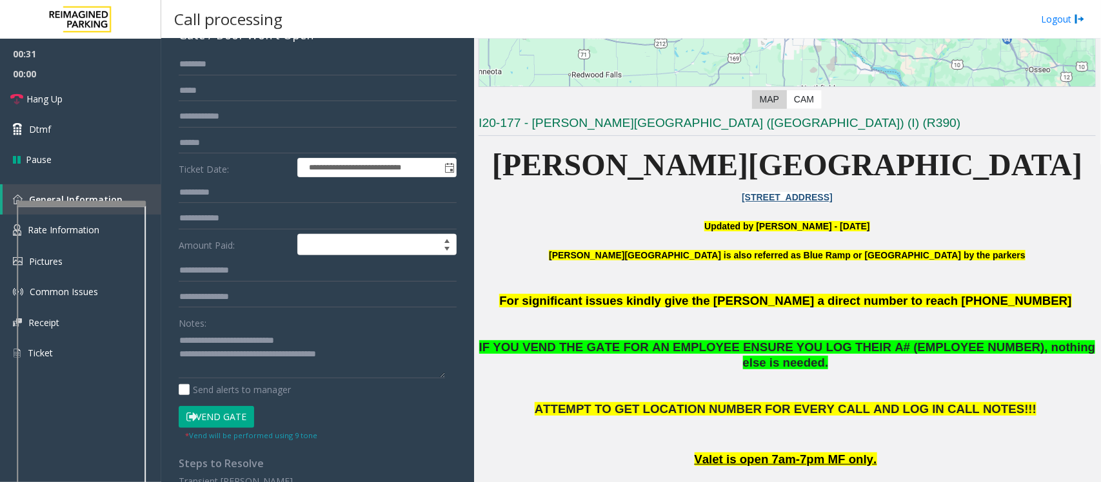
click at [223, 414] on button "Vend Gate" at bounding box center [216, 417] width 75 height 22
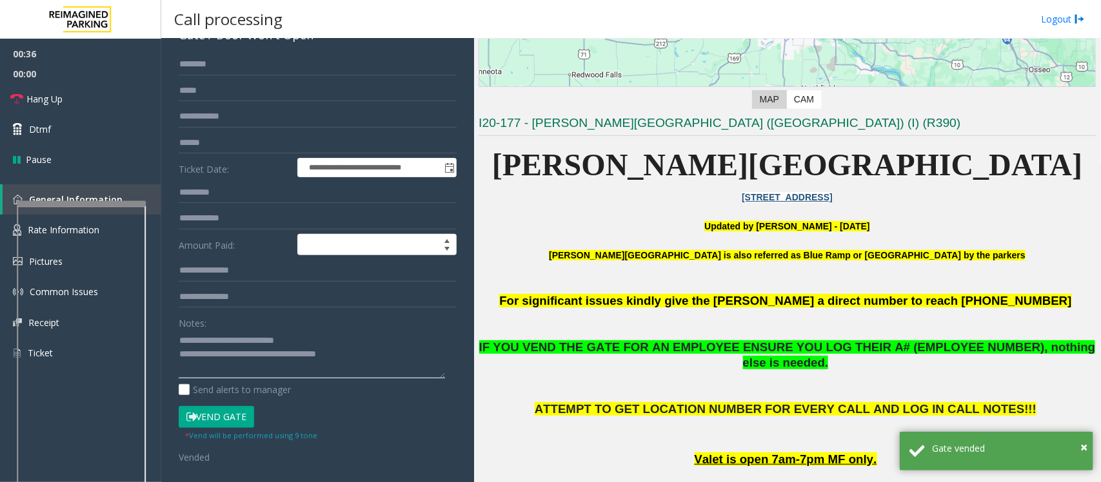
drag, startPoint x: 379, startPoint y: 352, endPoint x: 230, endPoint y: 363, distance: 150.1
click at [230, 363] on textarea at bounding box center [312, 354] width 266 height 48
paste textarea "*********"
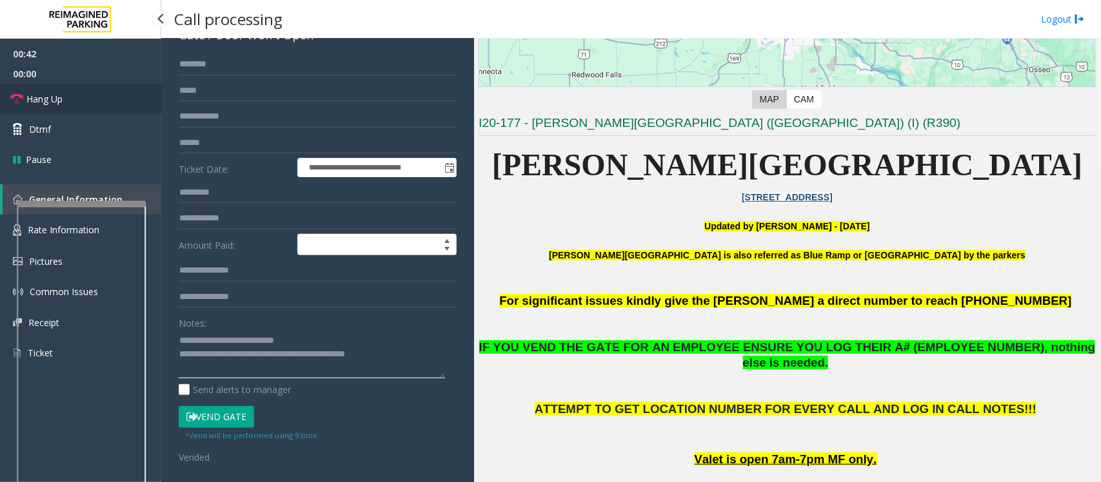
type textarea "**********"
click at [49, 97] on span "Hang Up" at bounding box center [44, 99] width 36 height 14
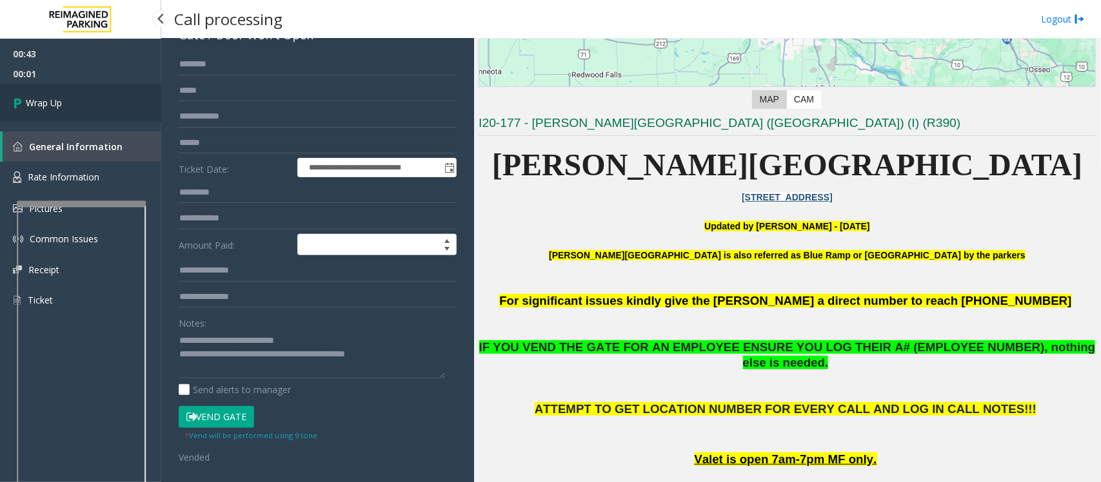
click at [49, 97] on span "Wrap Up" at bounding box center [44, 103] width 36 height 14
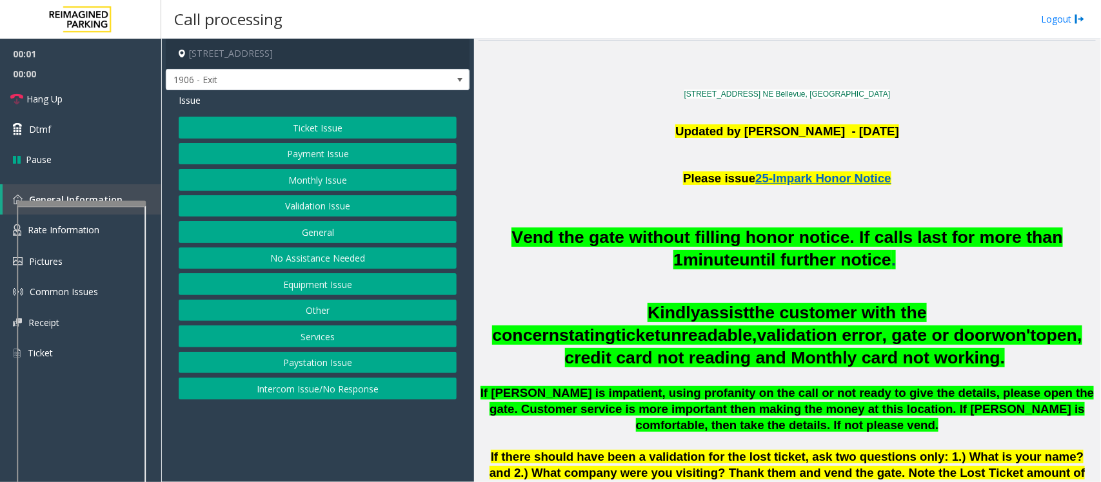
scroll to position [323, 0]
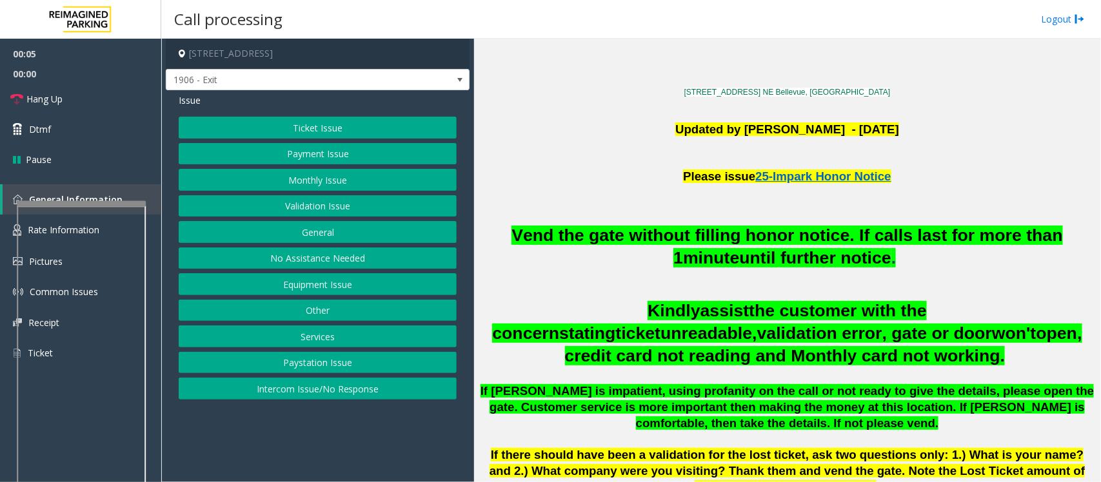
click at [318, 117] on button "Ticket Issue" at bounding box center [318, 128] width 278 height 22
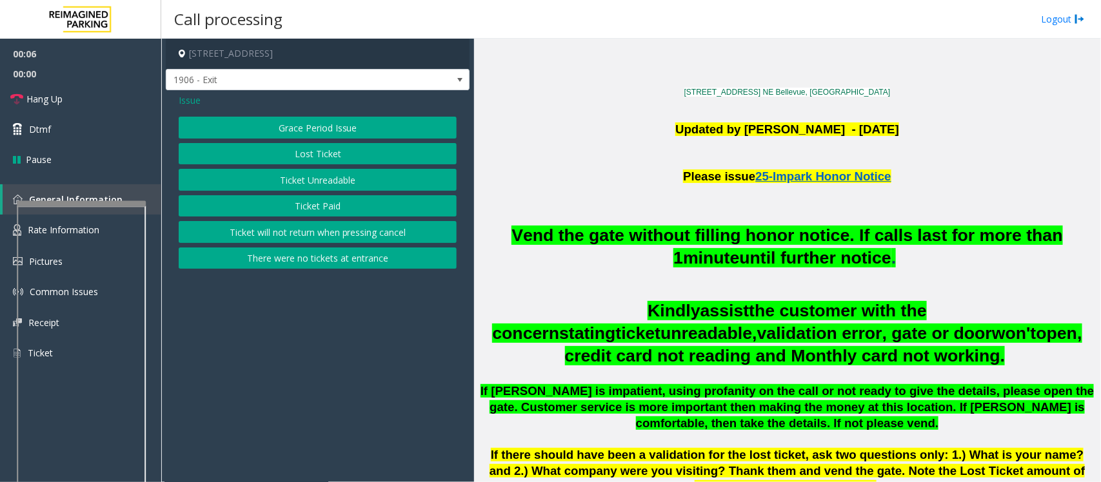
click at [332, 187] on button "Ticket Unreadable" at bounding box center [318, 180] width 278 height 22
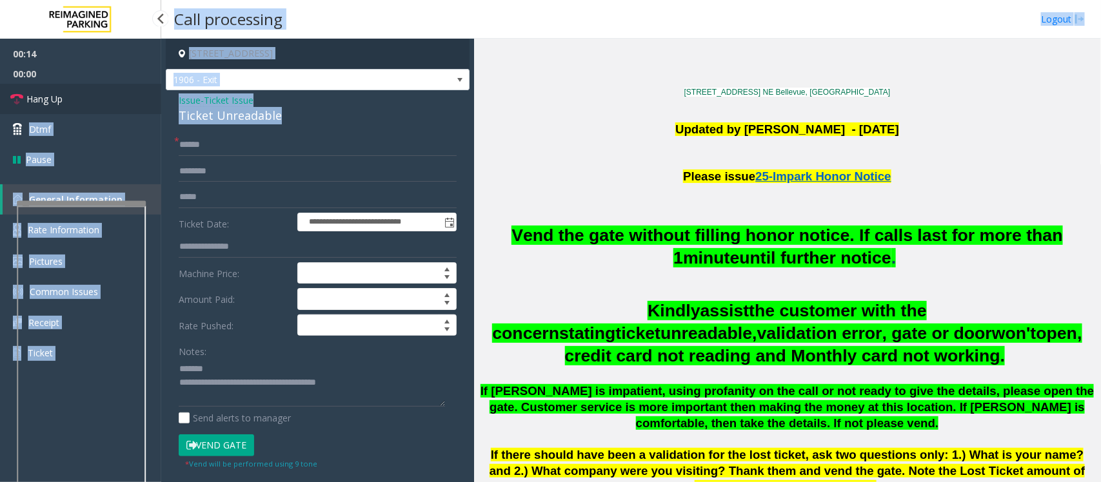
drag, startPoint x: 288, startPoint y: 113, endPoint x: 155, endPoint y: 112, distance: 132.9
click at [155, 112] on app-root "**********" at bounding box center [550, 241] width 1101 height 482
drag, startPoint x: 211, startPoint y: 121, endPoint x: 227, endPoint y: 120, distance: 16.2
click at [211, 121] on div "Ticket Unreadable" at bounding box center [318, 115] width 278 height 17
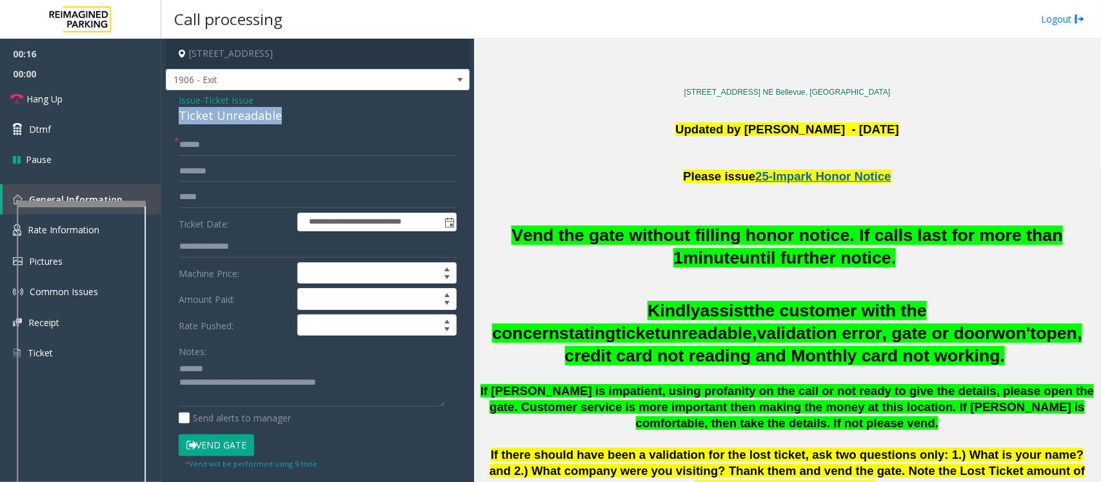
drag, startPoint x: 284, startPoint y: 119, endPoint x: 177, endPoint y: 116, distance: 106.5
click at [177, 116] on div "**********" at bounding box center [318, 411] width 304 height 642
type textarea "**********"
click at [203, 145] on input "text" at bounding box center [318, 145] width 278 height 22
type input "******"
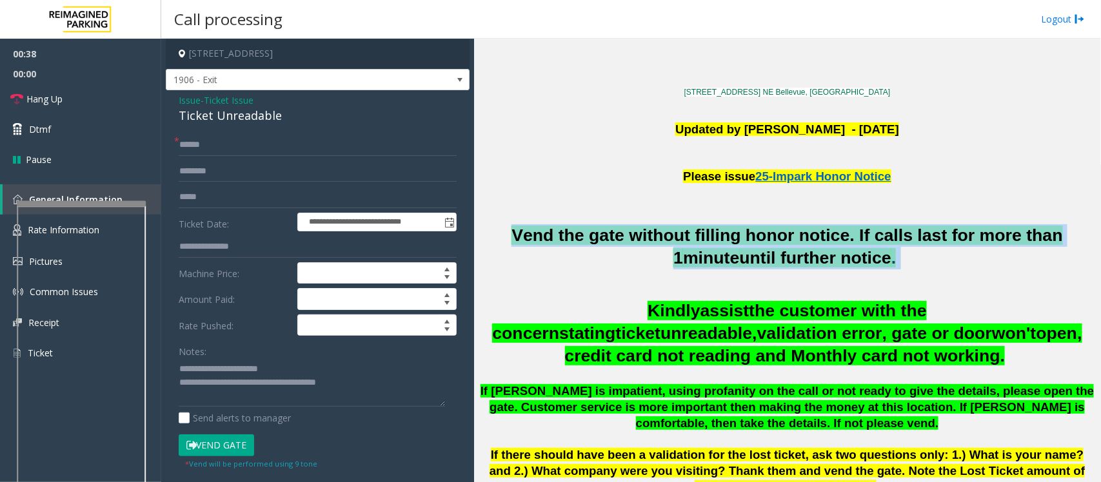
drag, startPoint x: 904, startPoint y: 262, endPoint x: 504, endPoint y: 235, distance: 401.4
click at [504, 235] on h2 "Vend the gate without filling honor notice. If calls last for more than 1 minut…" at bounding box center [787, 246] width 617 height 45
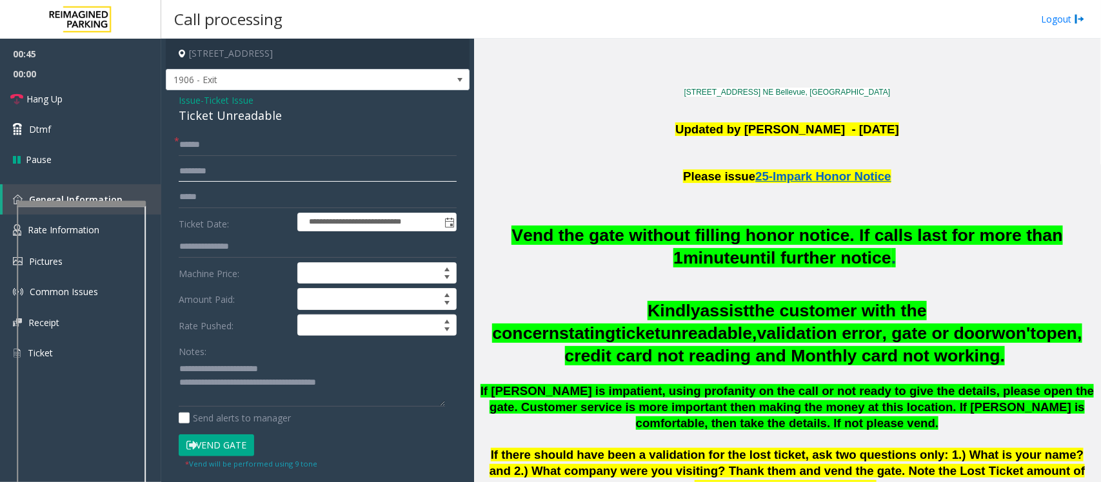
click at [202, 172] on input "text" at bounding box center [318, 172] width 278 height 22
click at [185, 166] on input "******" at bounding box center [318, 172] width 278 height 22
click at [197, 170] on input "******" at bounding box center [318, 172] width 278 height 22
click at [195, 170] on input "******" at bounding box center [318, 172] width 278 height 22
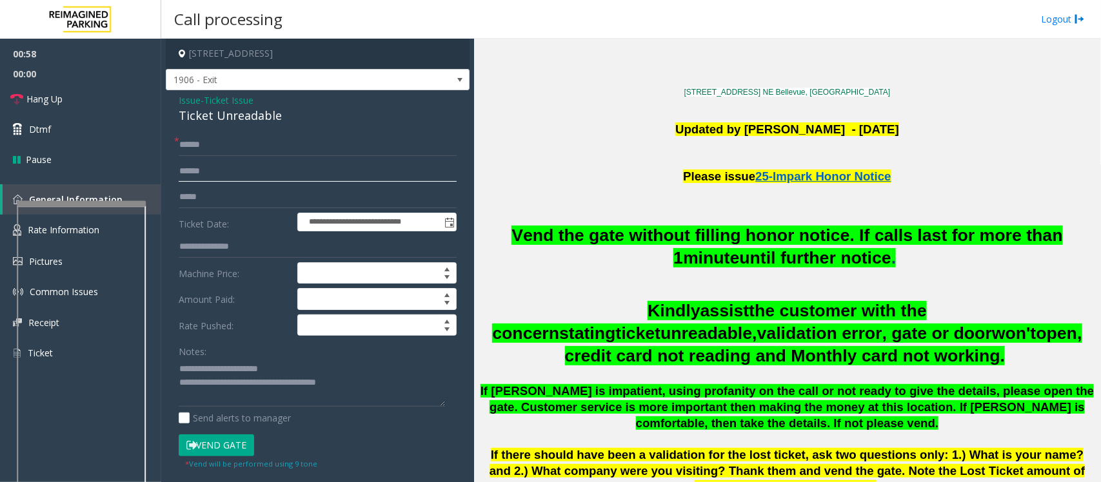
click at [195, 170] on input "******" at bounding box center [318, 172] width 278 height 22
type input "*******"
click at [231, 450] on button "Vend Gate" at bounding box center [216, 446] width 75 height 22
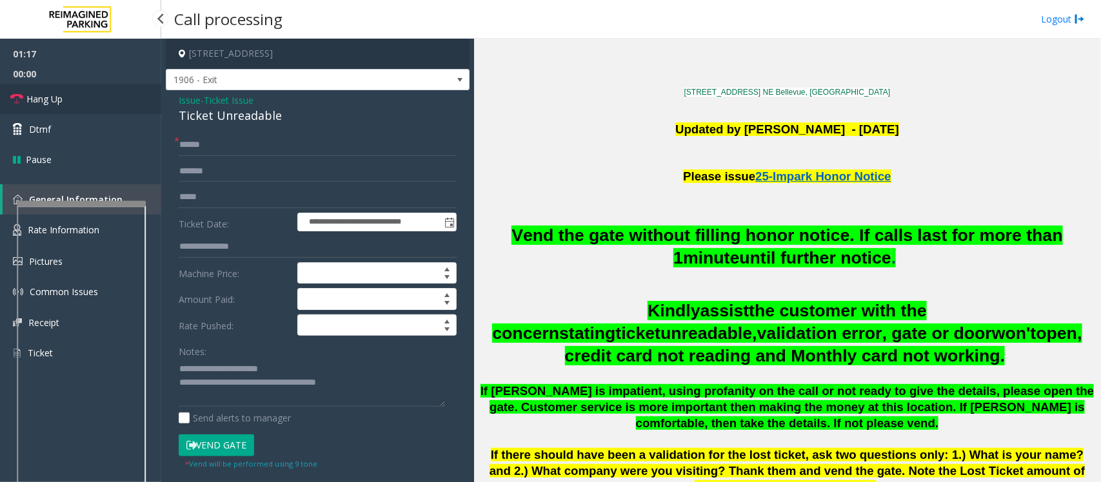
click at [66, 97] on link "Hang Up" at bounding box center [80, 99] width 161 height 30
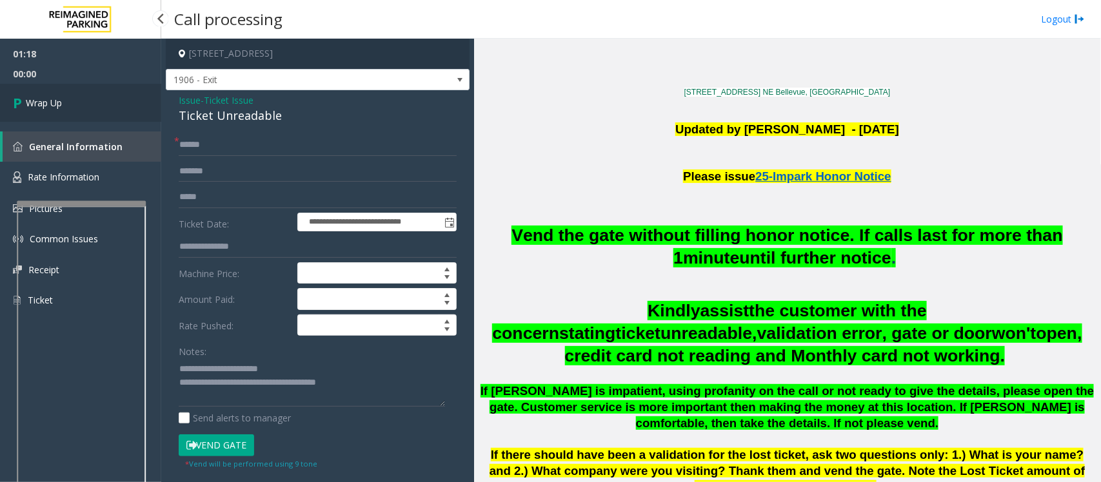
click at [66, 97] on link "Wrap Up" at bounding box center [80, 103] width 161 height 38
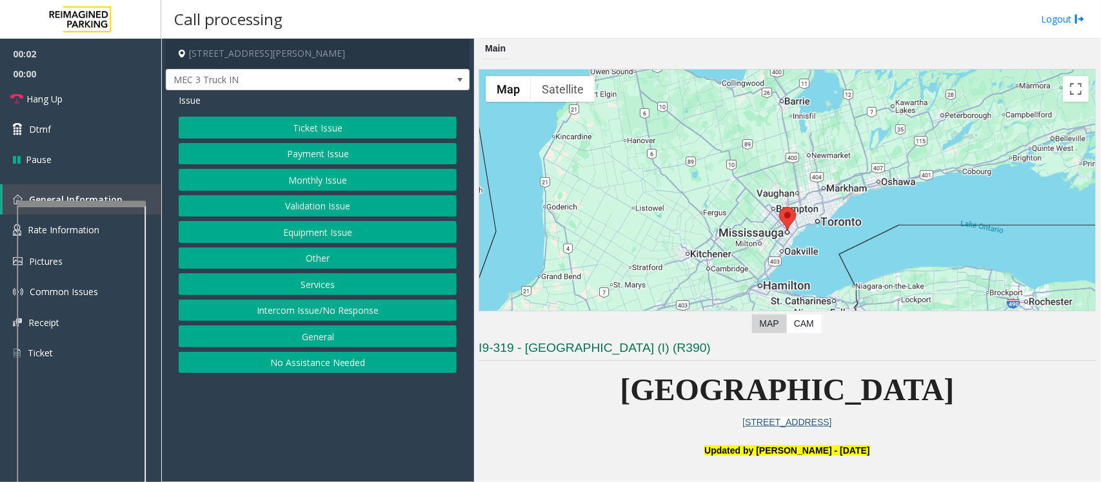
click at [268, 235] on button "Equipment Issue" at bounding box center [318, 232] width 278 height 22
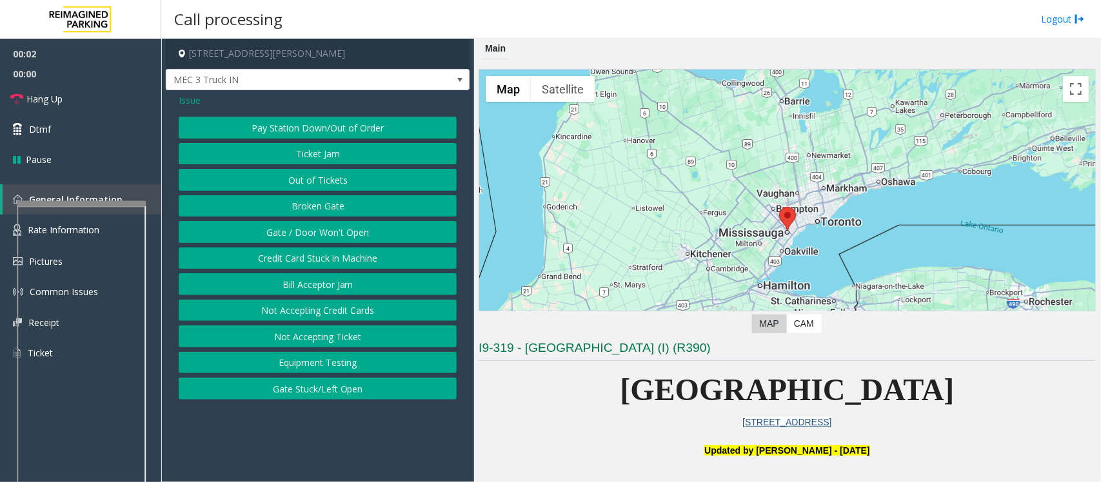
click at [268, 235] on button "Gate / Door Won't Open" at bounding box center [318, 232] width 278 height 22
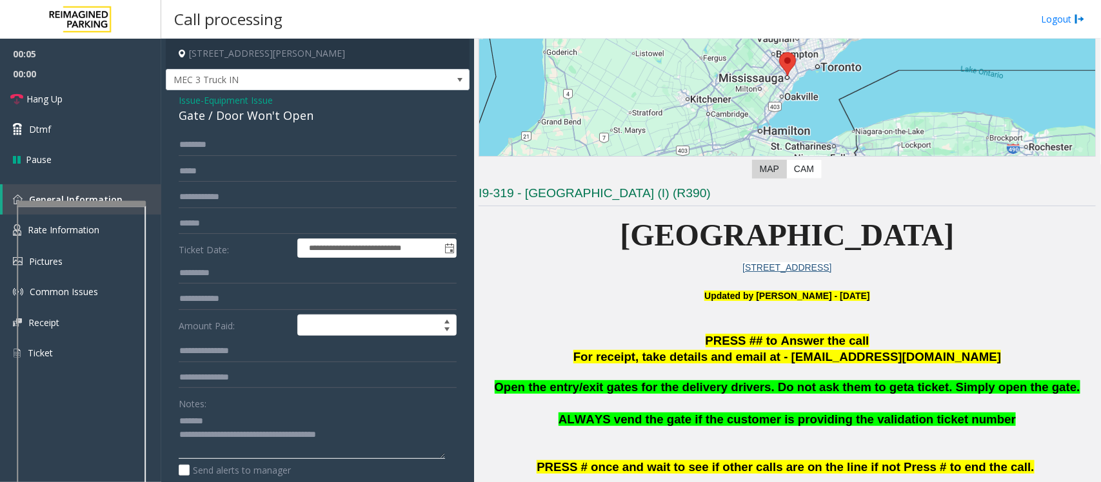
scroll to position [161, 0]
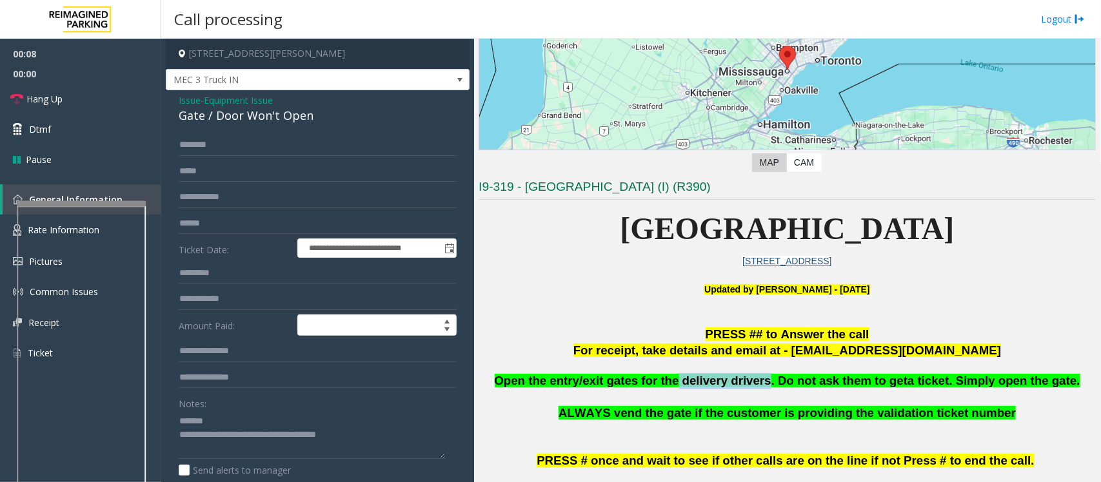
drag, startPoint x: 687, startPoint y: 382, endPoint x: 765, endPoint y: 385, distance: 78.1
click at [765, 385] on span "Open the entry/exit gates for the delivery drivers. Do not ask them to get" at bounding box center [701, 381] width 413 height 14
type textarea "**********"
click at [195, 146] on input "text" at bounding box center [318, 145] width 278 height 22
type input "*"
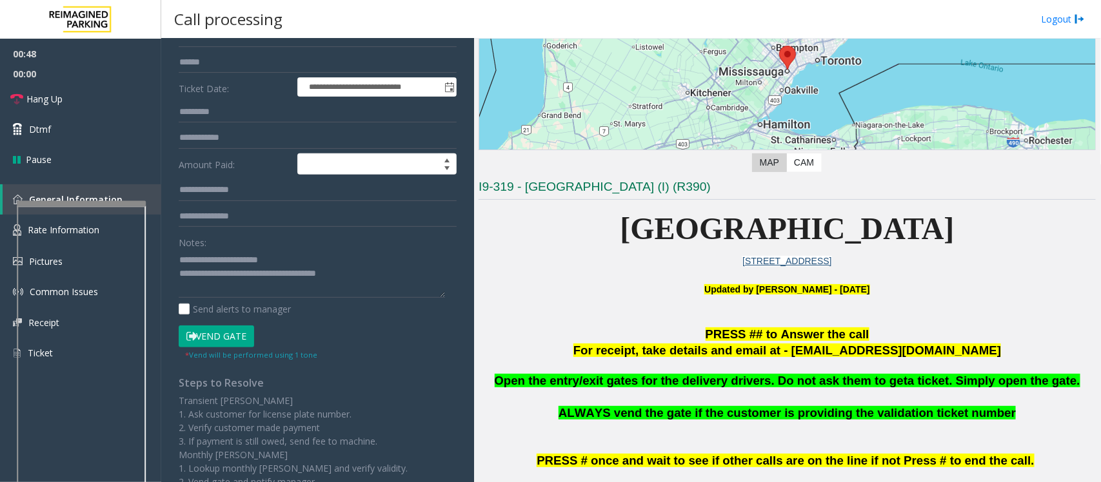
click at [230, 341] on button "Vend Gate" at bounding box center [216, 337] width 75 height 22
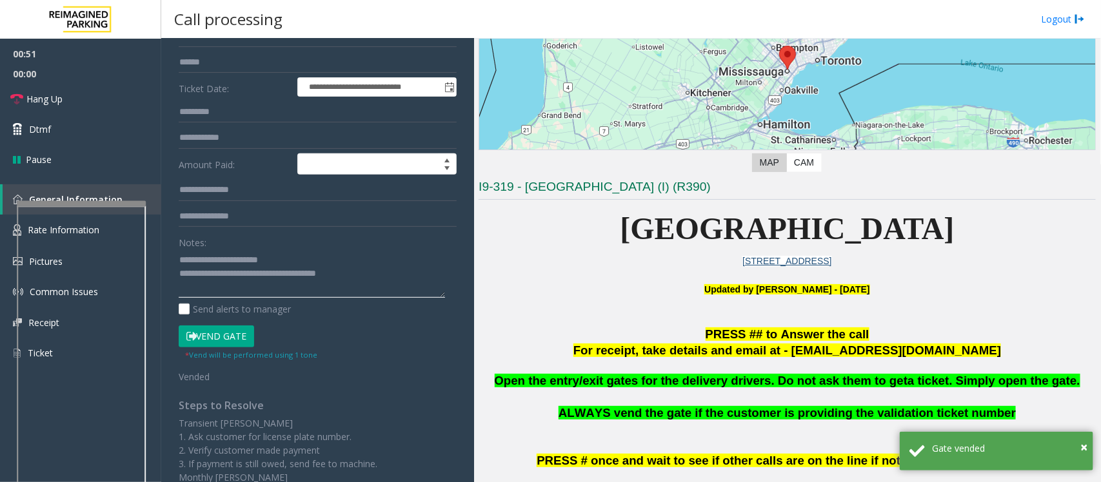
drag, startPoint x: 368, startPoint y: 271, endPoint x: 231, endPoint y: 274, distance: 136.8
click at [231, 274] on textarea at bounding box center [312, 274] width 266 height 48
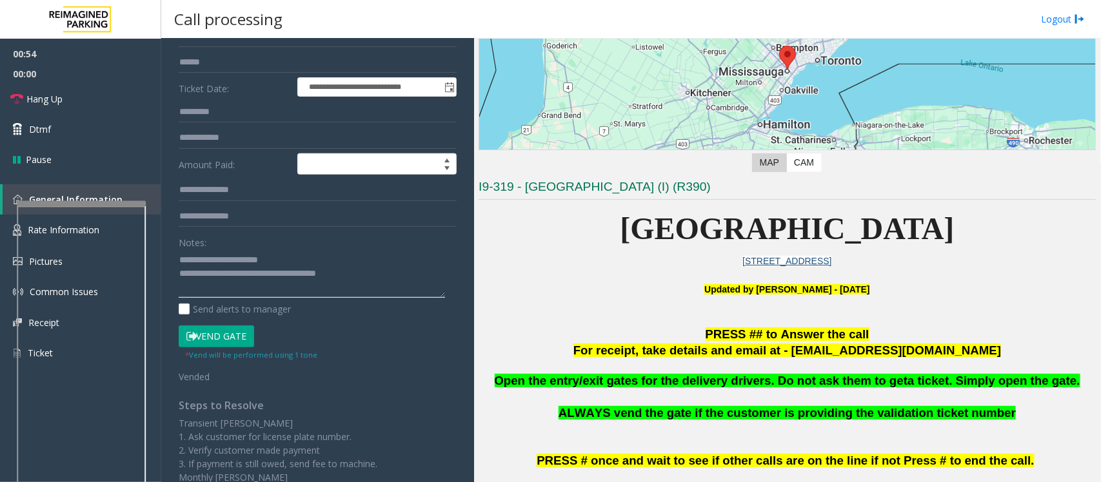
click at [305, 272] on textarea at bounding box center [312, 274] width 266 height 48
click at [295, 274] on textarea at bounding box center [312, 274] width 266 height 48
drag, startPoint x: 301, startPoint y: 275, endPoint x: 233, endPoint y: 279, distance: 67.9
click at [233, 279] on textarea at bounding box center [312, 274] width 266 height 48
click at [301, 272] on textarea at bounding box center [312, 274] width 266 height 48
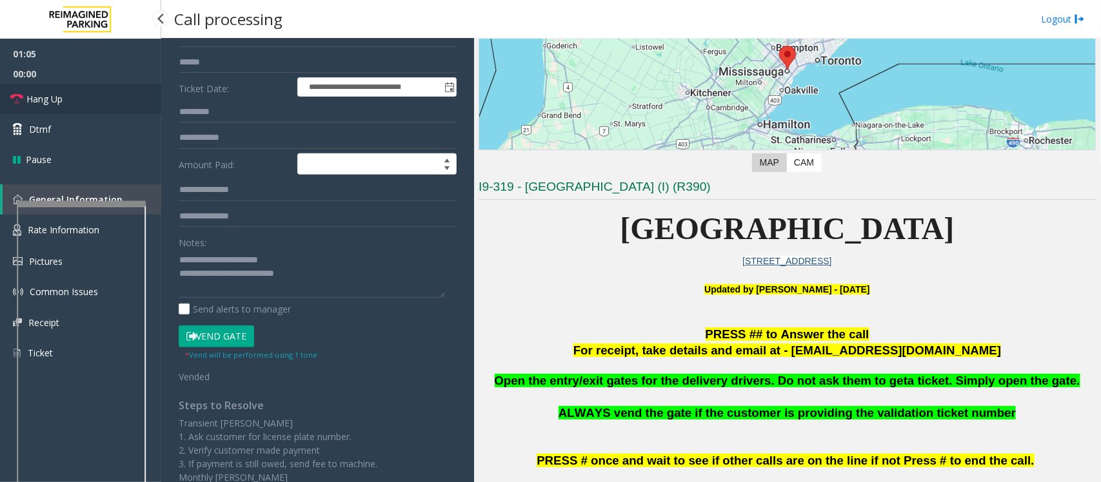
click at [74, 104] on link "Hang Up" at bounding box center [80, 99] width 161 height 30
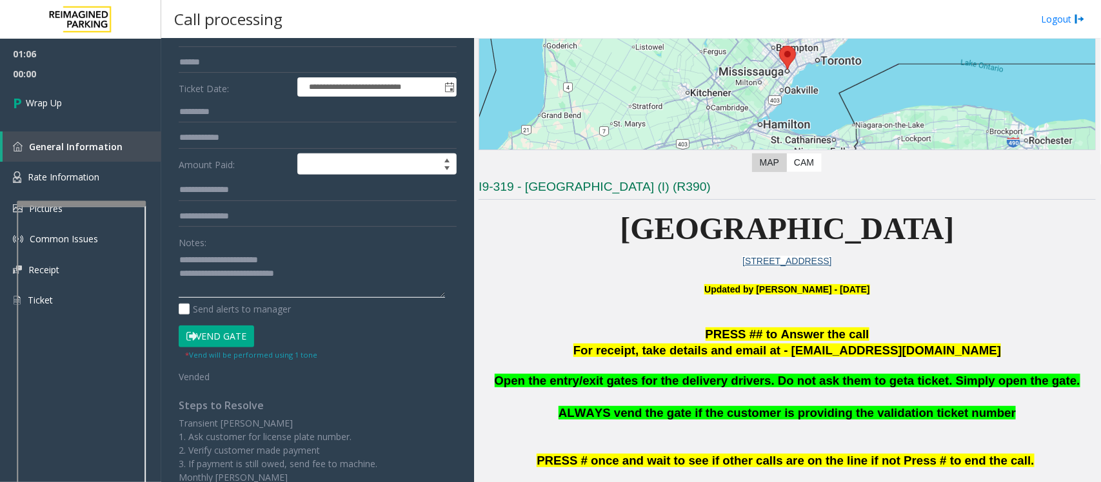
click at [342, 276] on textarea at bounding box center [312, 274] width 266 height 48
type textarea "**********"
click at [120, 108] on link "Wrap Up" at bounding box center [80, 103] width 161 height 38
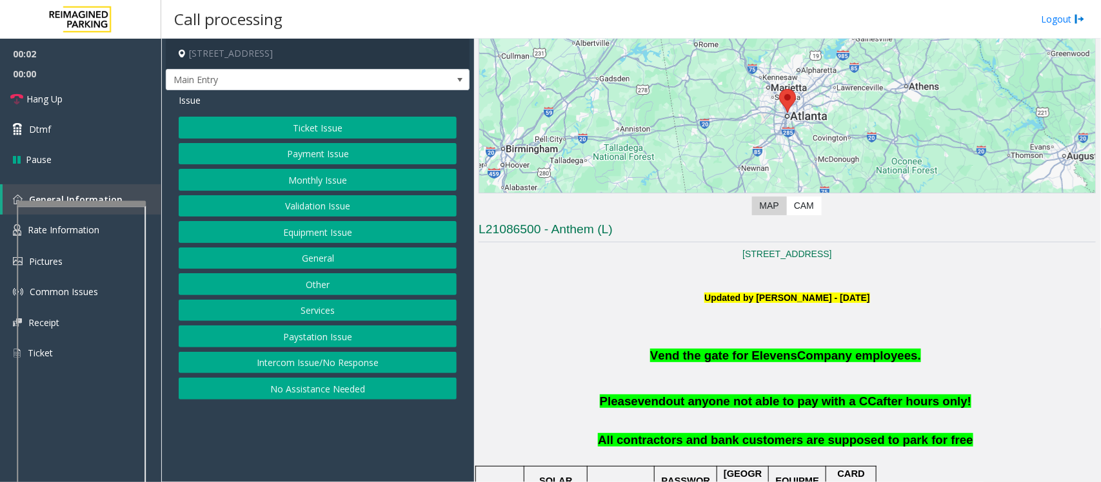
scroll to position [161, 0]
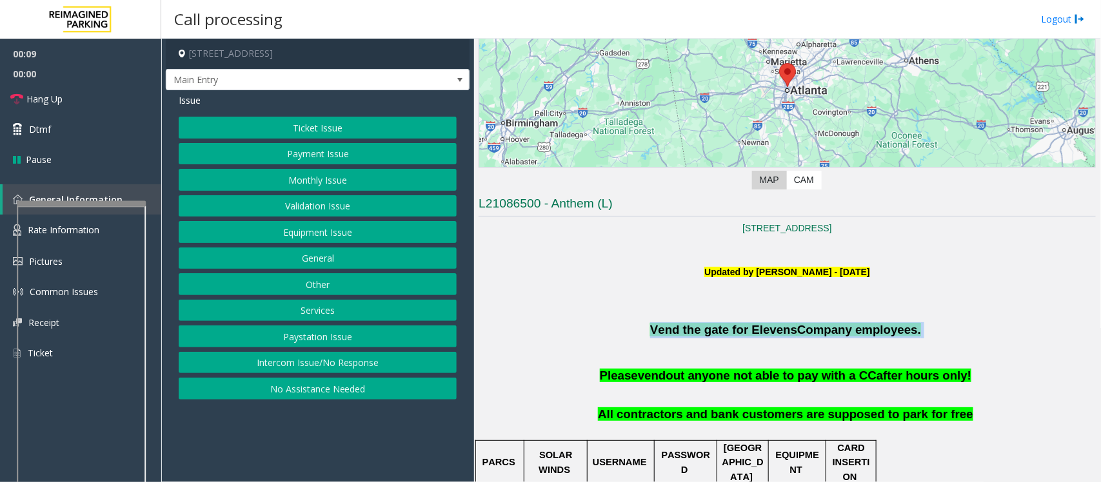
drag, startPoint x: 640, startPoint y: 326, endPoint x: 971, endPoint y: 326, distance: 330.9
click at [971, 326] on p "Vend the gate for Elevens Company employees." at bounding box center [787, 331] width 617 height 16
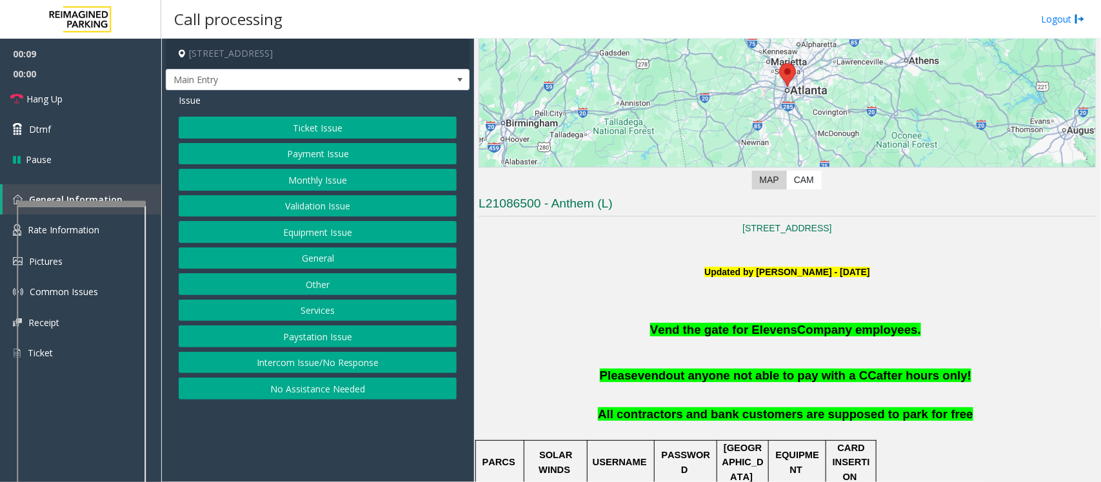
click at [937, 350] on p at bounding box center [787, 354] width 617 height 16
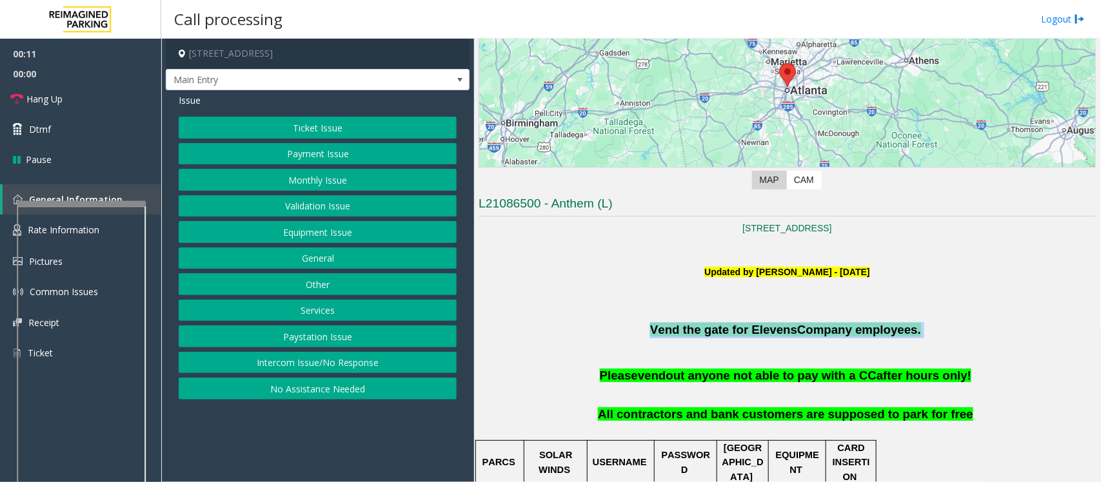
drag, startPoint x: 636, startPoint y: 339, endPoint x: 940, endPoint y: 326, distance: 304.1
click at [940, 326] on p "Vend the gate for Elevens Company employees." at bounding box center [787, 331] width 617 height 16
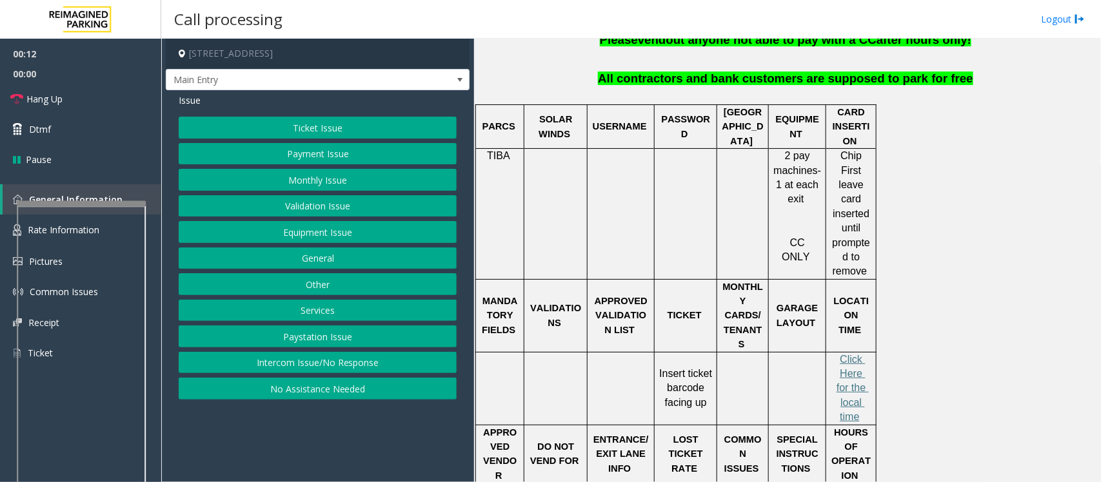
scroll to position [242, 0]
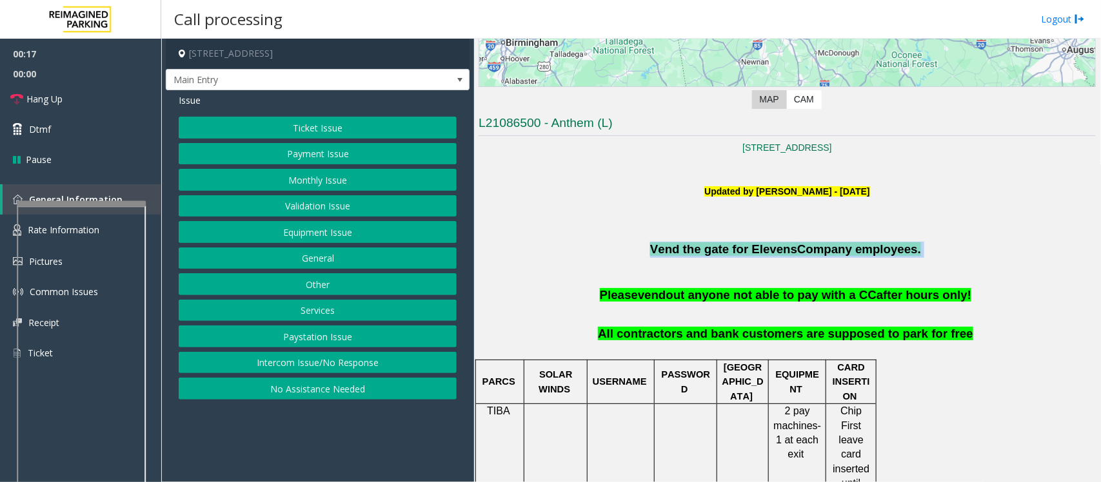
click at [301, 176] on button "Monthly Issue" at bounding box center [318, 180] width 278 height 22
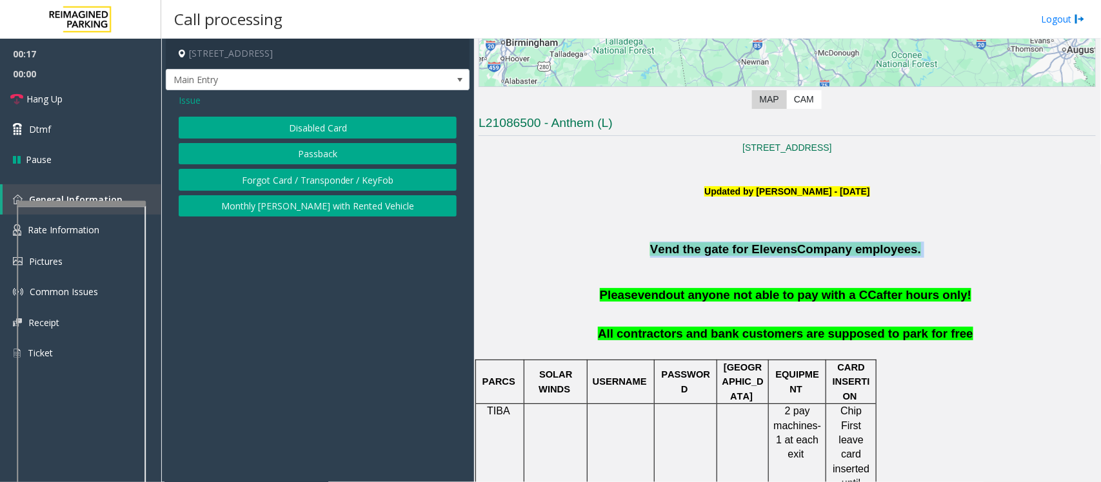
click at [263, 187] on button "Forgot Card / Transponder / KeyFob" at bounding box center [318, 180] width 278 height 22
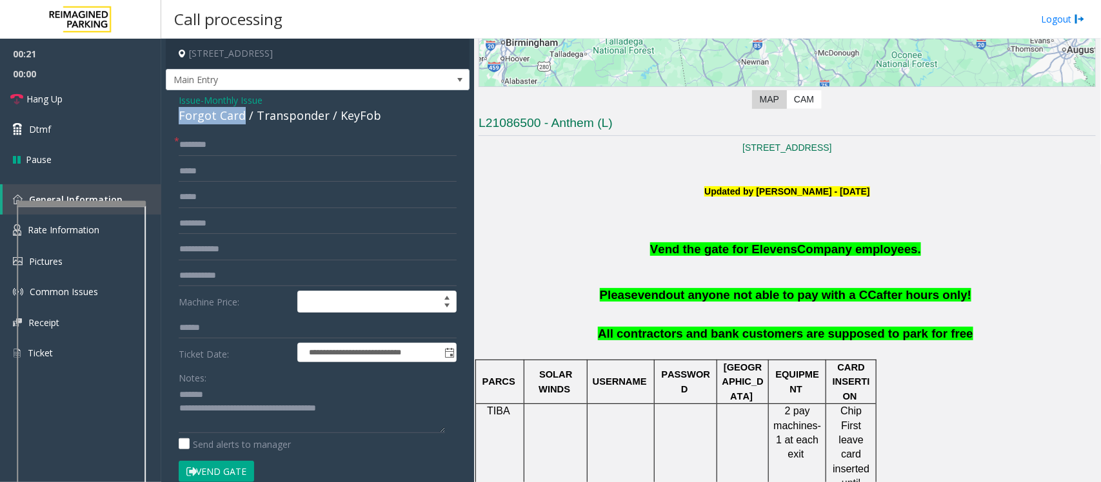
drag, startPoint x: 176, startPoint y: 114, endPoint x: 230, endPoint y: 116, distance: 53.6
click at [239, 120] on div "**********" at bounding box center [318, 390] width 304 height 601
type textarea "**********"
click at [771, 248] on span "Vend the gate for Elevens" at bounding box center [723, 250] width 147 height 14
click at [769, 248] on span "Vend the gate for Elevens" at bounding box center [723, 250] width 147 height 14
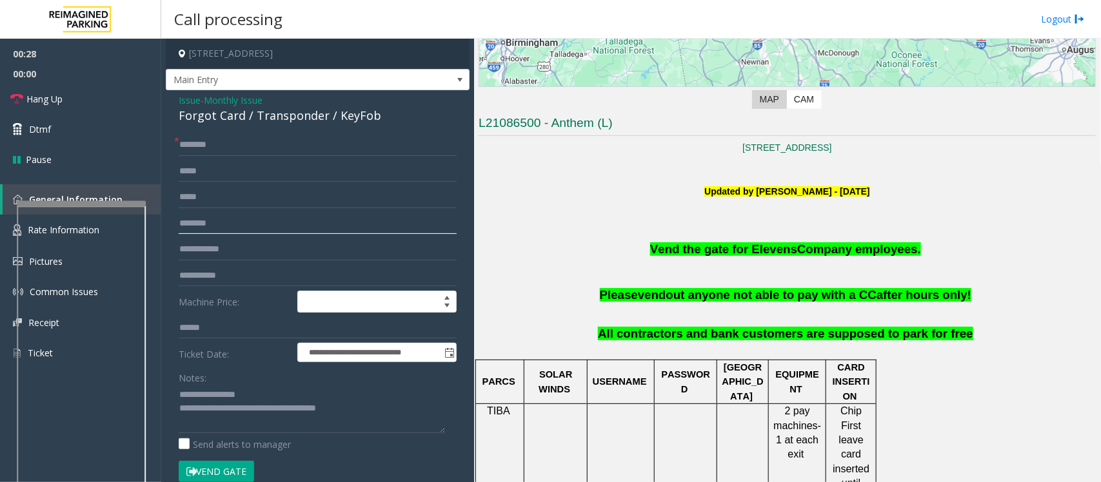
type input "*******"
click at [202, 149] on input "text" at bounding box center [318, 145] width 278 height 22
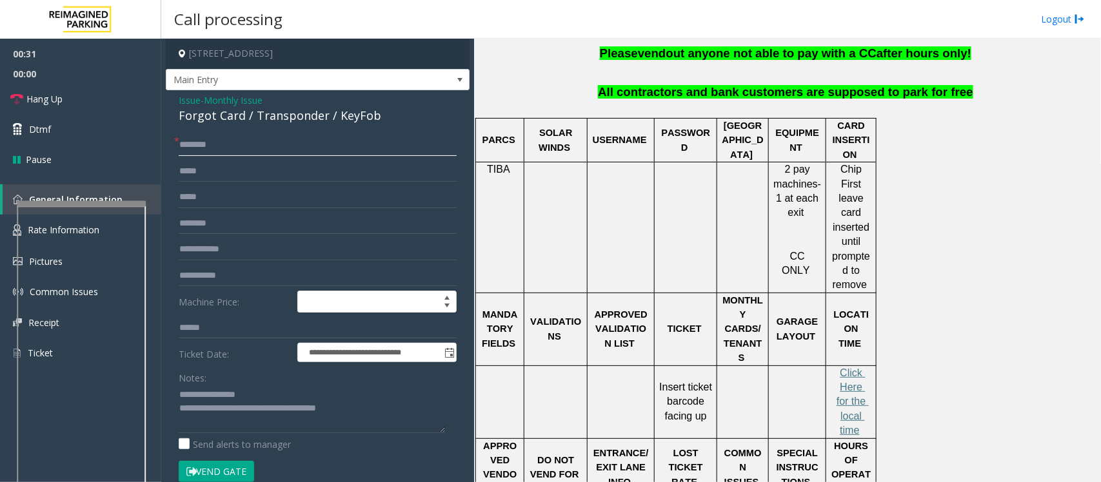
click at [223, 148] on input "text" at bounding box center [318, 145] width 278 height 22
type input "*"
click at [190, 145] on input "text" at bounding box center [318, 145] width 278 height 22
type input "***"
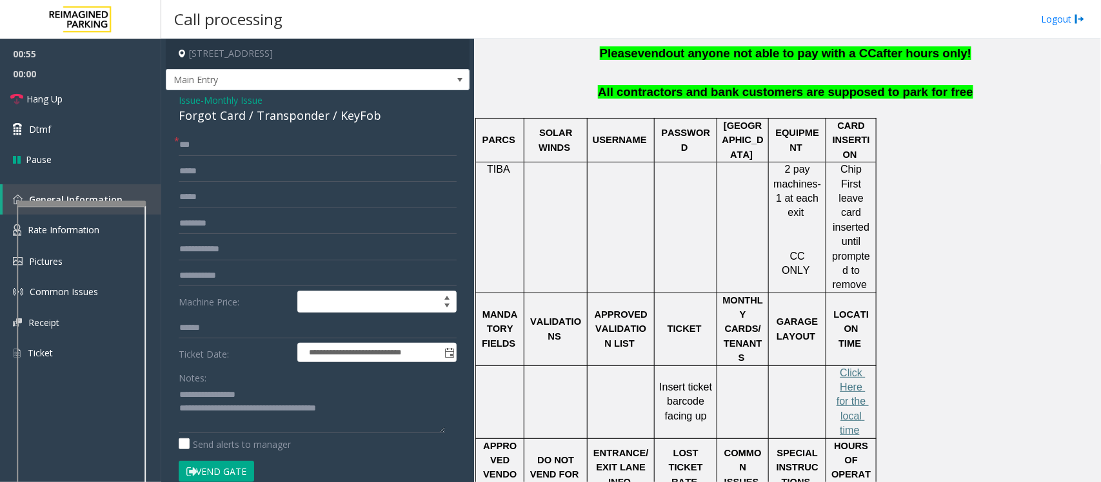
click at [226, 474] on button "Vend Gate" at bounding box center [216, 472] width 75 height 22
click at [260, 395] on textarea at bounding box center [312, 409] width 266 height 48
type textarea "**********"
click at [221, 468] on button "Vend Gate" at bounding box center [216, 472] width 75 height 22
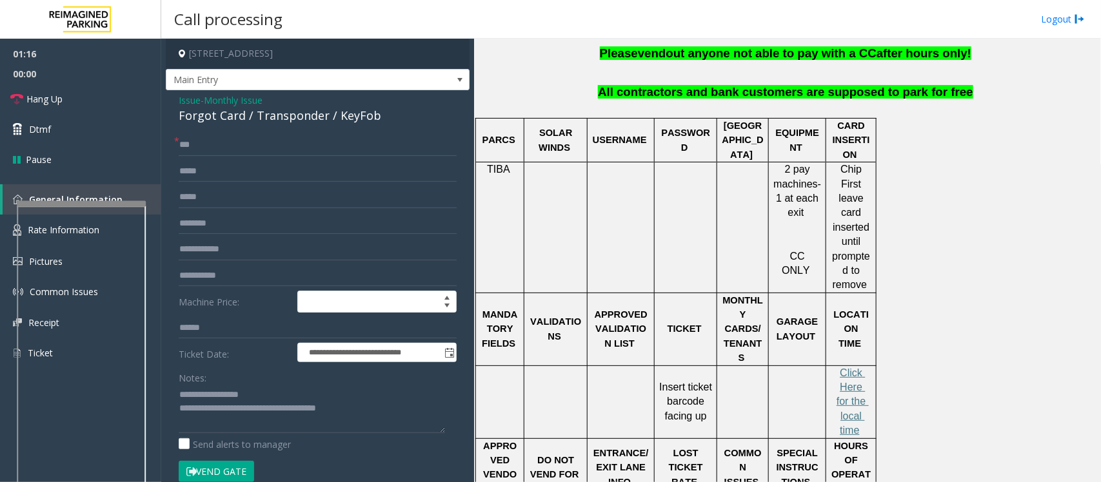
click at [221, 468] on button "Vend Gate" at bounding box center [216, 472] width 75 height 22
click at [234, 479] on button "Vend Gate" at bounding box center [216, 472] width 75 height 22
click at [234, 478] on button "Vend Gate" at bounding box center [216, 472] width 75 height 22
click at [234, 477] on button "Vend Gate" at bounding box center [216, 472] width 75 height 22
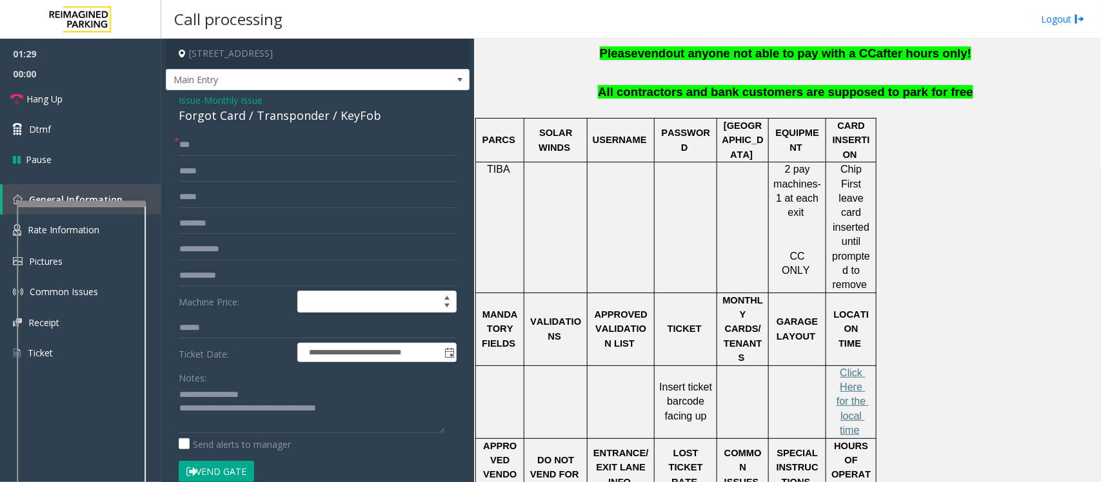
click at [234, 476] on button "Vend Gate" at bounding box center [216, 472] width 75 height 22
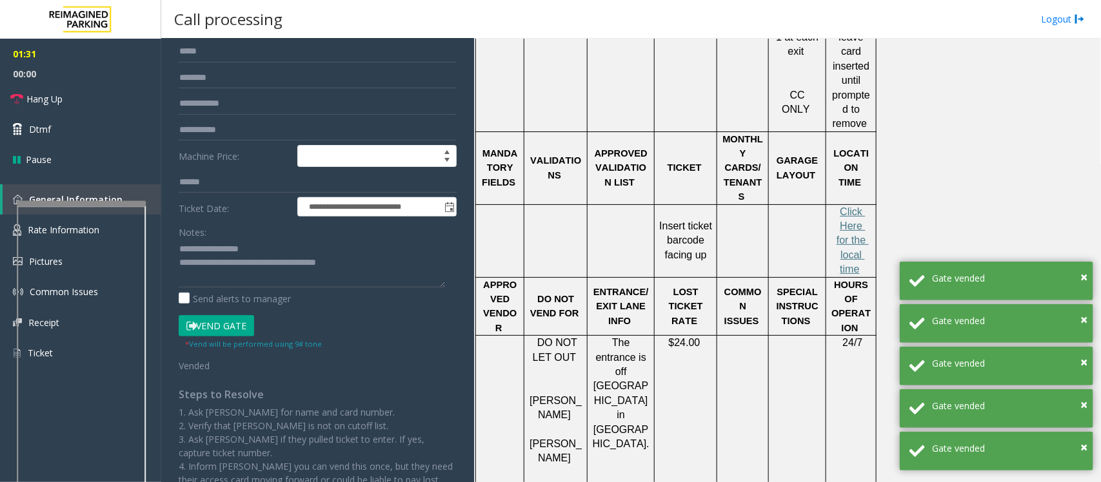
scroll to position [161, 0]
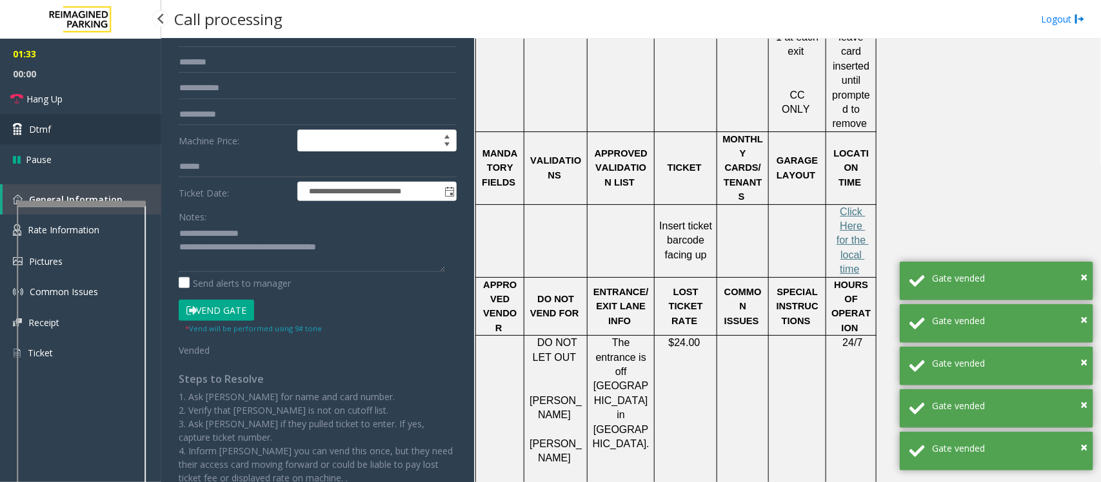
click at [55, 130] on link "Dtmf" at bounding box center [80, 129] width 161 height 30
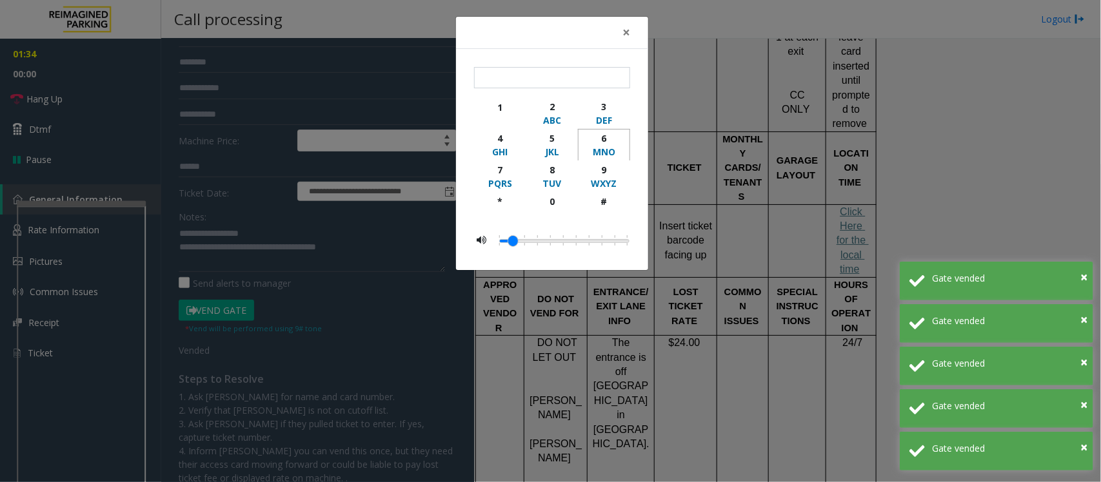
click at [601, 159] on button "6 MNO" at bounding box center [604, 145] width 52 height 32
type input "*"
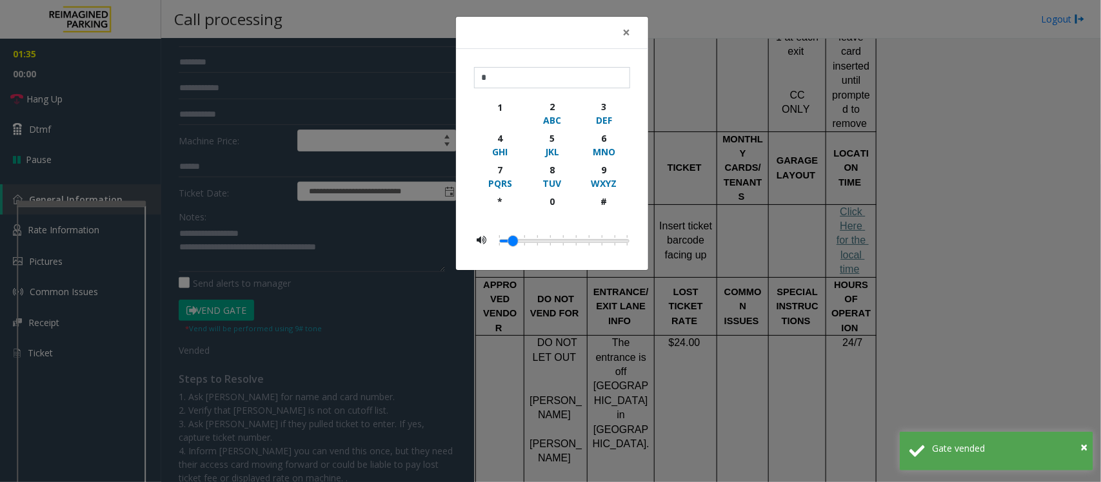
click at [810, 190] on div "× * 1 2 ABC 3 DEF 4 GHI 5 JKL 6 MNO 7 PQRS 8 TUV 9 WXYZ * 0 #" at bounding box center [550, 241] width 1101 height 482
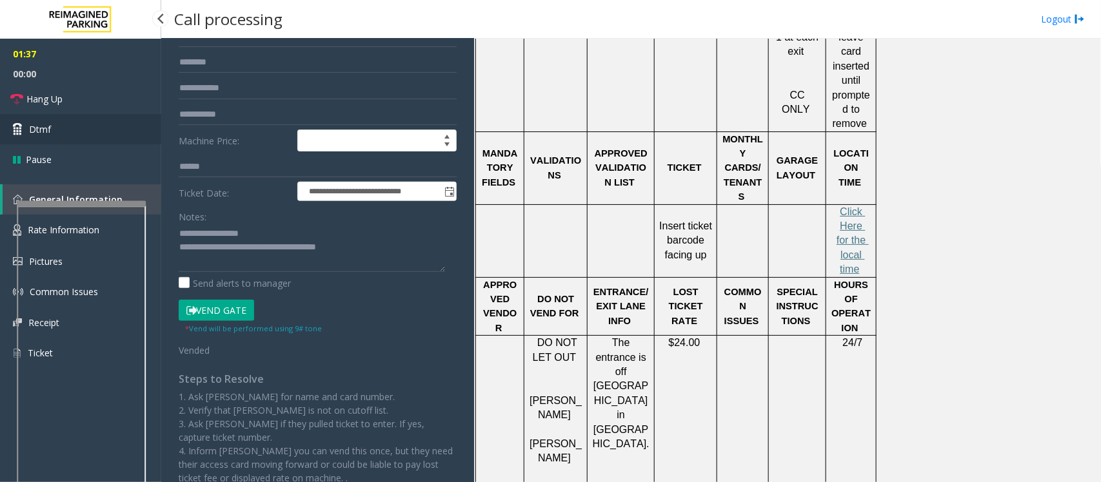
click at [50, 131] on link "Dtmf" at bounding box center [80, 129] width 161 height 30
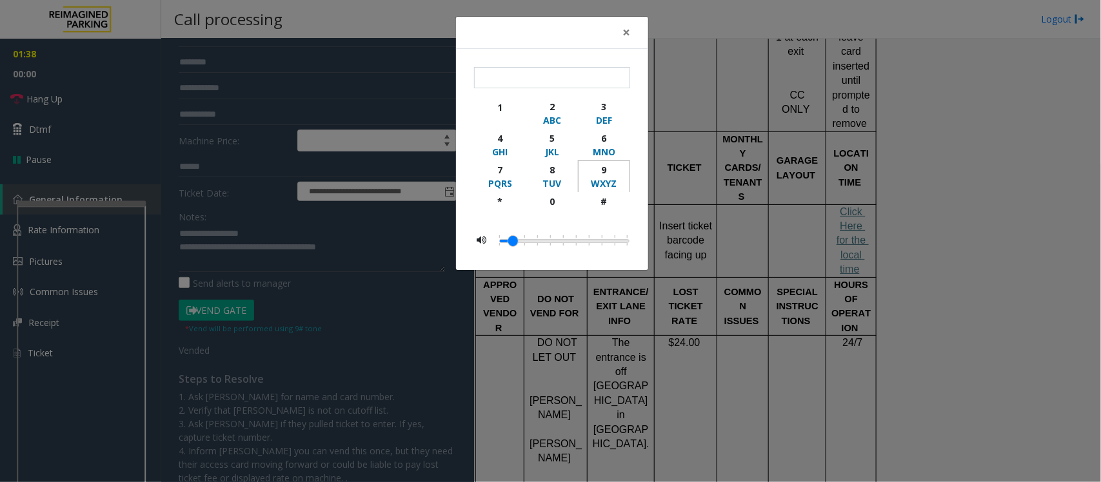
drag, startPoint x: 606, startPoint y: 172, endPoint x: 604, endPoint y: 191, distance: 18.8
click at [606, 175] on div "9" at bounding box center [603, 170] width 35 height 14
click at [598, 206] on div "#" at bounding box center [603, 202] width 35 height 14
type input "**"
click at [800, 198] on div "× ** 1 2 ABC 3 DEF 4 GHI 5 JKL 6 MNO 7 PQRS 8 TUV 9 WXYZ * 0 #" at bounding box center [550, 241] width 1101 height 482
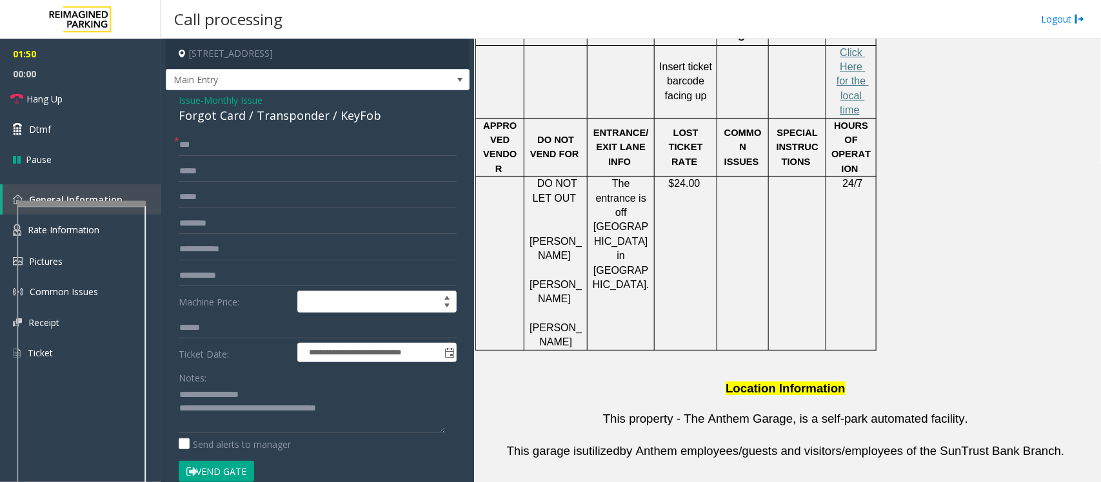
scroll to position [806, 0]
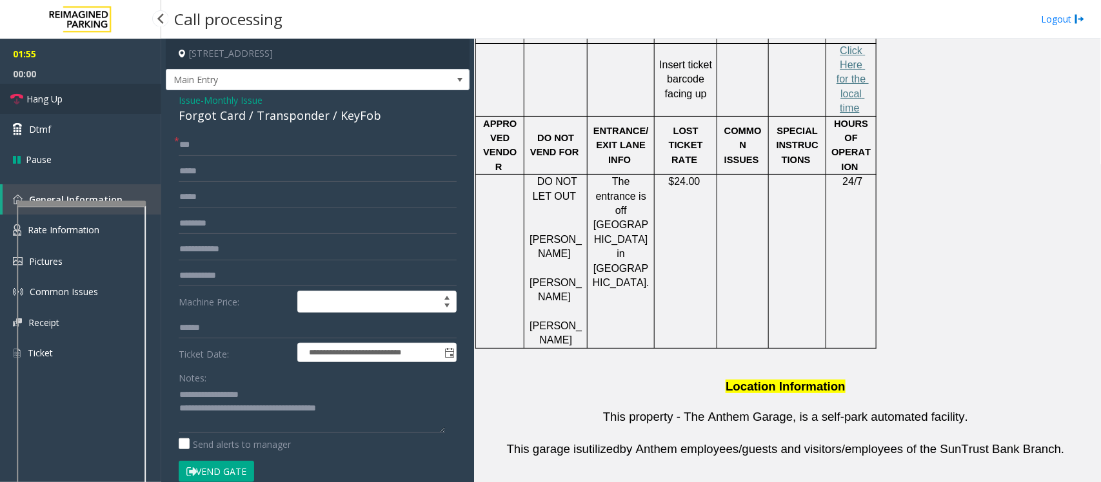
click at [116, 87] on link "Hang Up" at bounding box center [80, 99] width 161 height 30
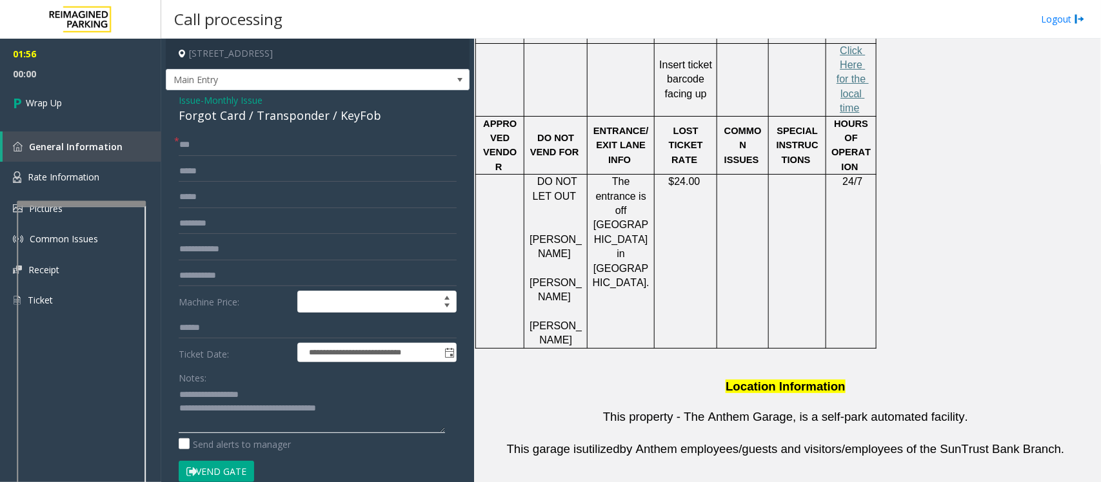
drag, startPoint x: 366, startPoint y: 408, endPoint x: 355, endPoint y: 412, distance: 12.1
click at [336, 412] on textarea at bounding box center [312, 409] width 266 height 48
click at [365, 412] on textarea at bounding box center [312, 409] width 266 height 48
type textarea "**********"
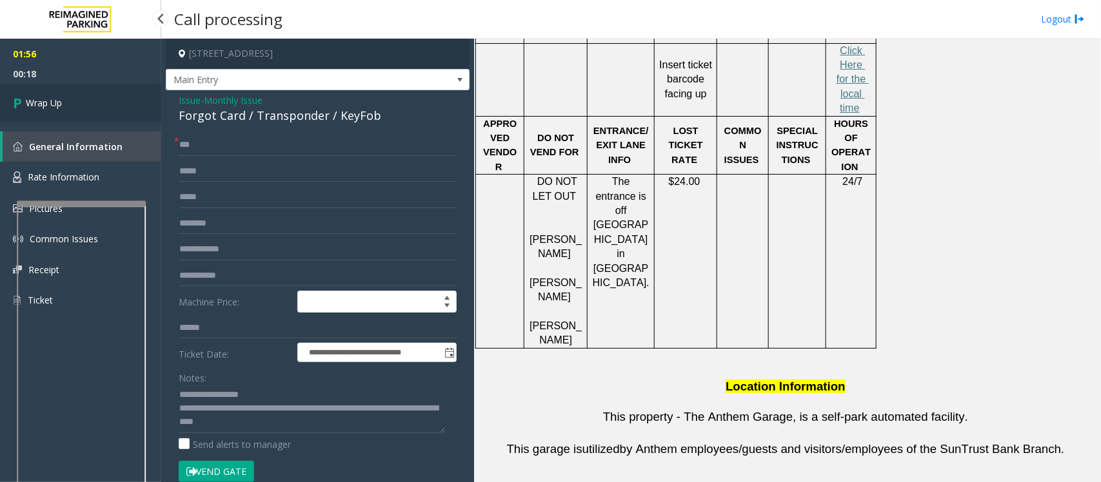
click at [48, 110] on link "Wrap Up" at bounding box center [80, 103] width 161 height 38
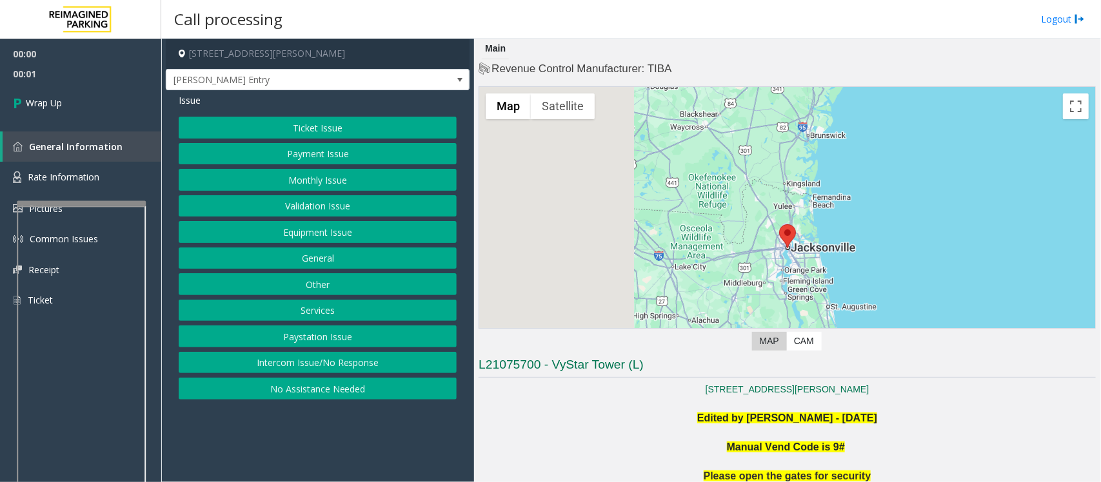
click at [375, 370] on button "Intercom Issue/No Response" at bounding box center [318, 363] width 278 height 22
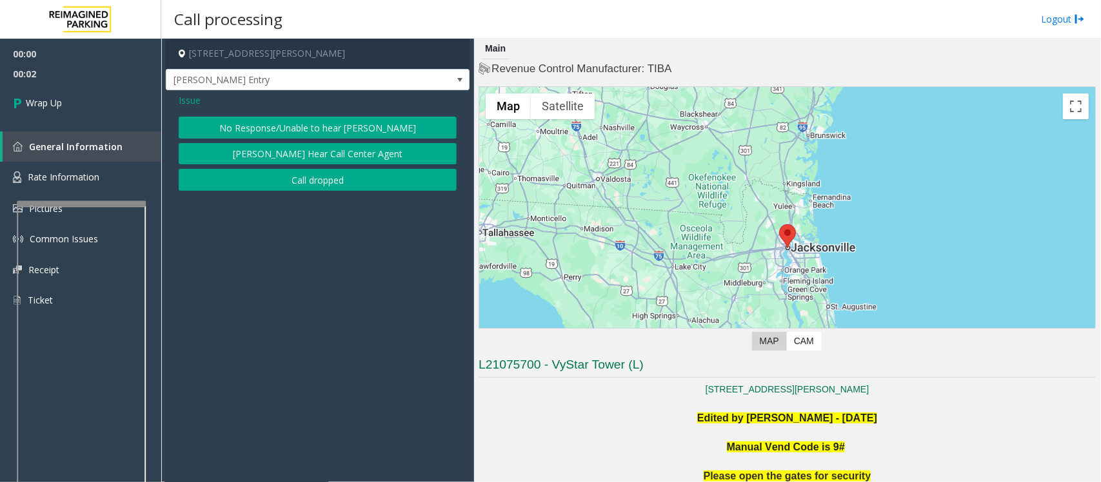
click at [300, 186] on button "Call dropped" at bounding box center [318, 180] width 278 height 22
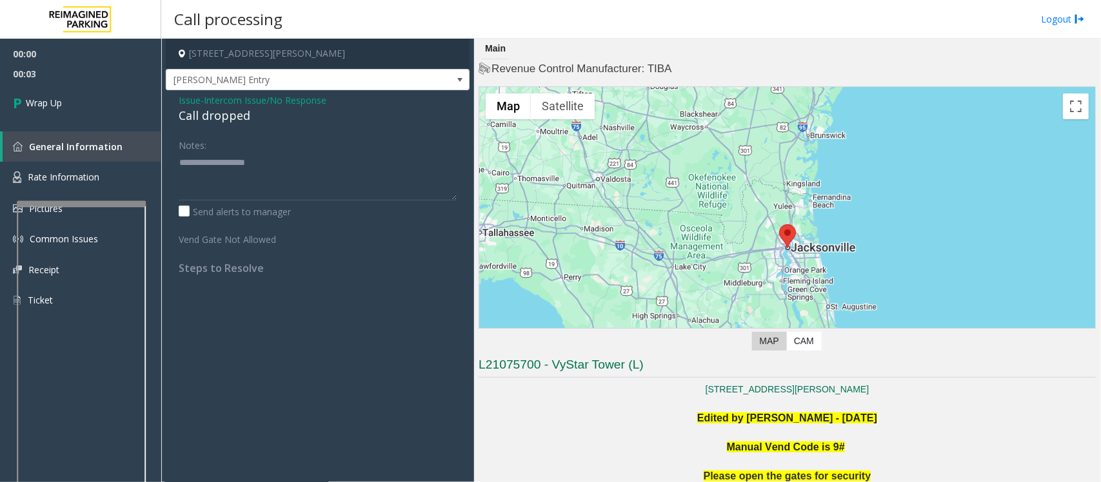
click at [206, 117] on div "Call dropped" at bounding box center [318, 115] width 278 height 17
type textarea "**********"
click at [60, 102] on span "Wrap Up" at bounding box center [44, 103] width 36 height 14
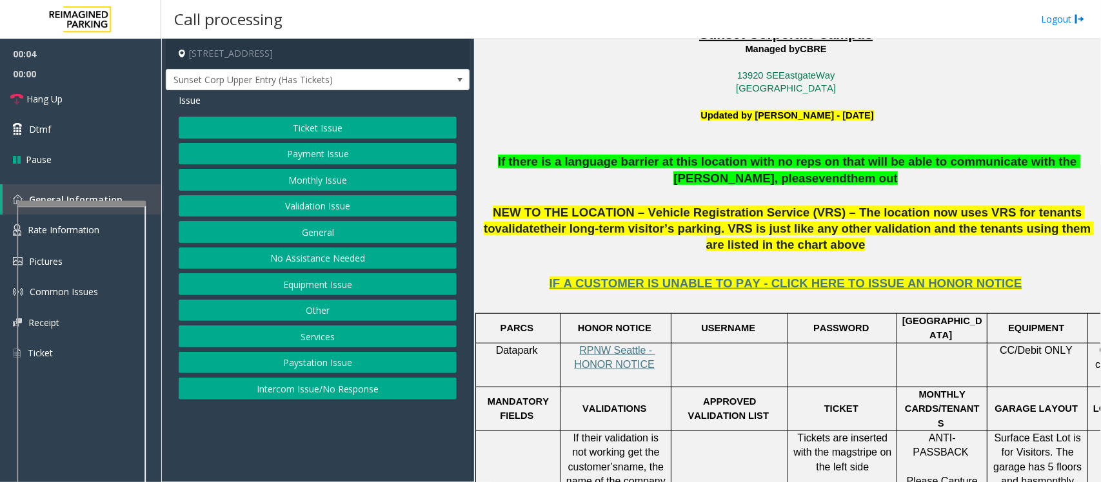
scroll to position [403, 0]
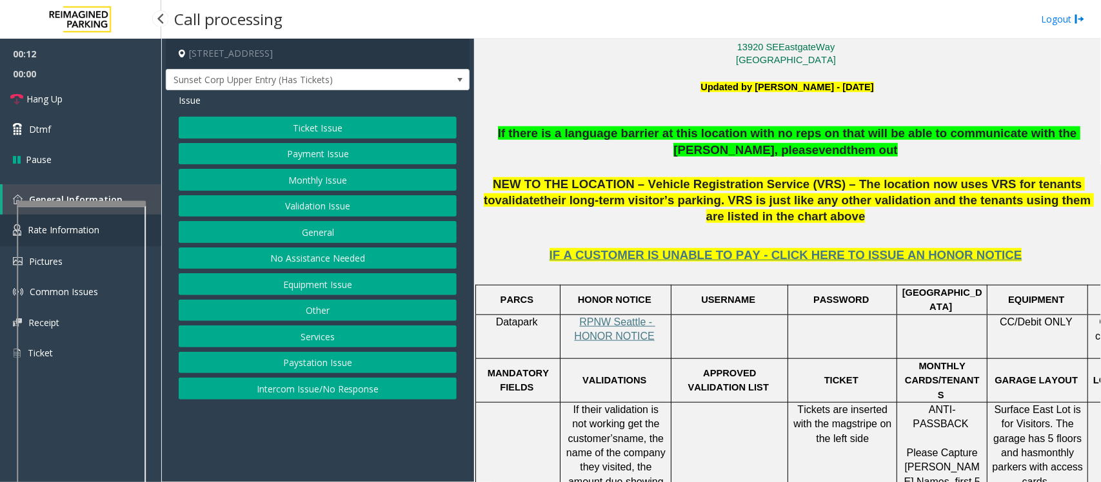
click at [1, 235] on link "Rate Information" at bounding box center [80, 231] width 161 height 32
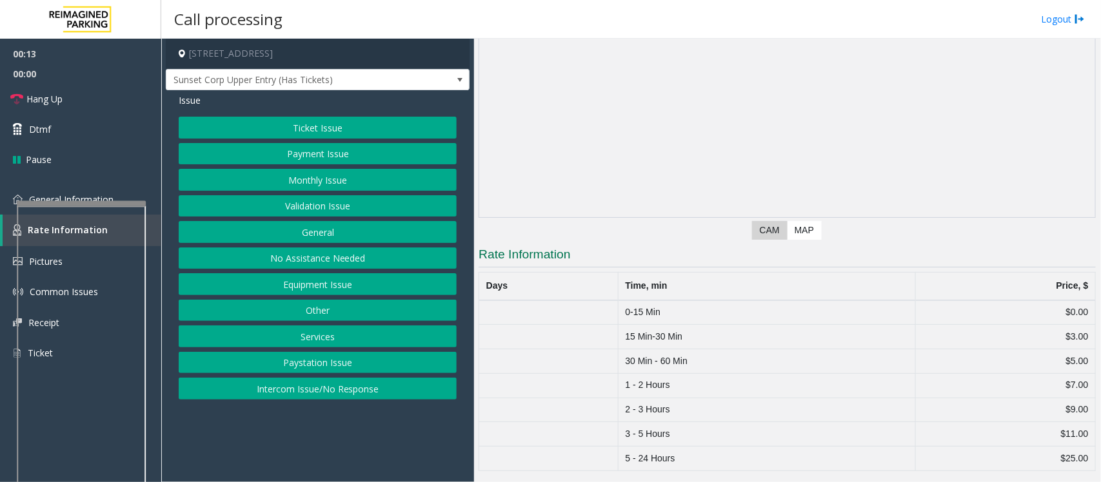
scroll to position [95, 0]
click at [311, 288] on button "Equipment Issue" at bounding box center [318, 284] width 278 height 22
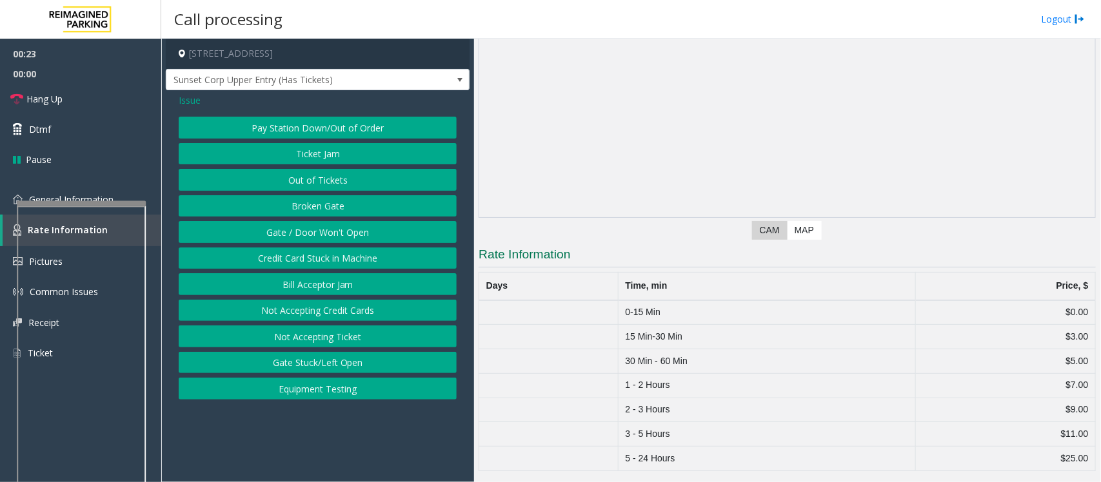
click at [311, 235] on button "Gate / Door Won't Open" at bounding box center [318, 232] width 278 height 22
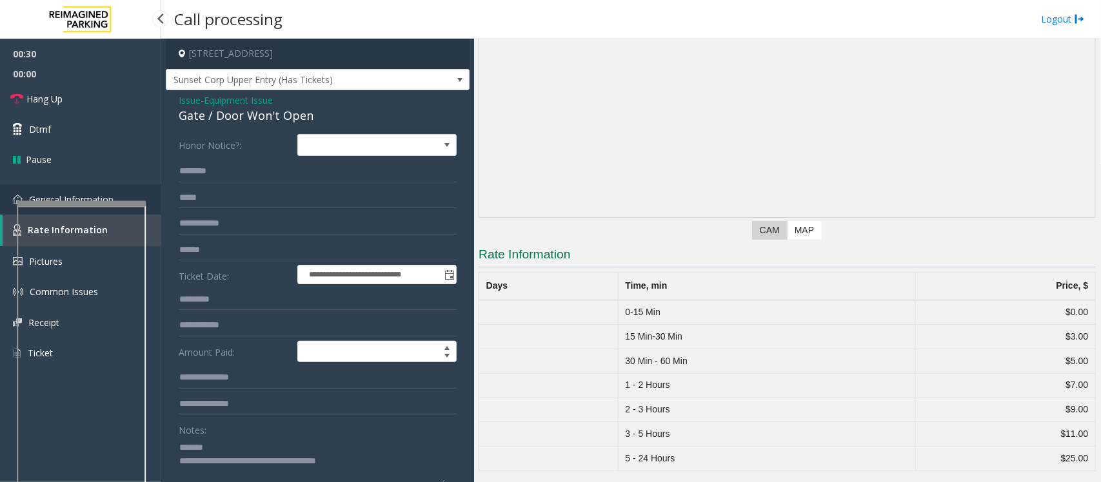
click at [56, 191] on link "General Information" at bounding box center [80, 199] width 161 height 30
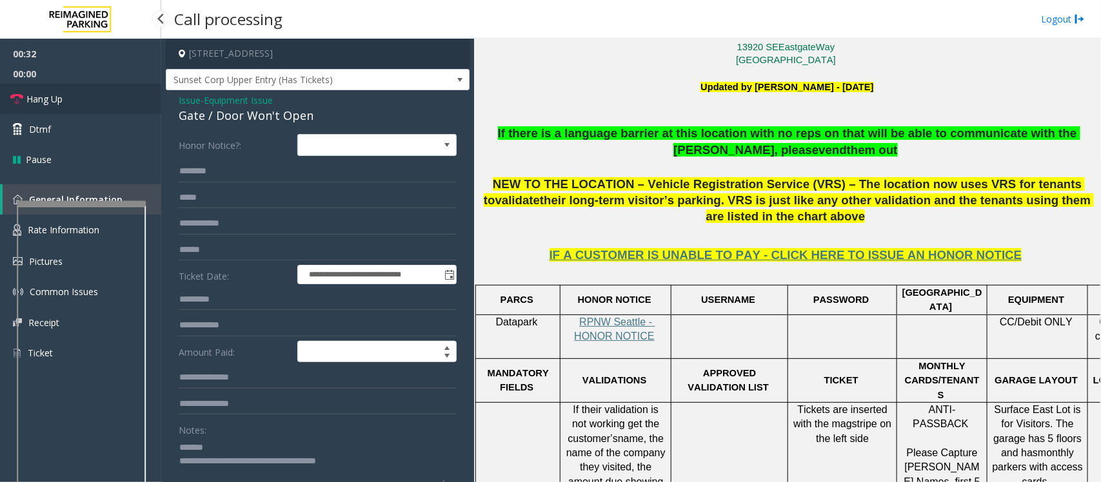
click at [54, 97] on span "Hang Up" at bounding box center [44, 99] width 36 height 14
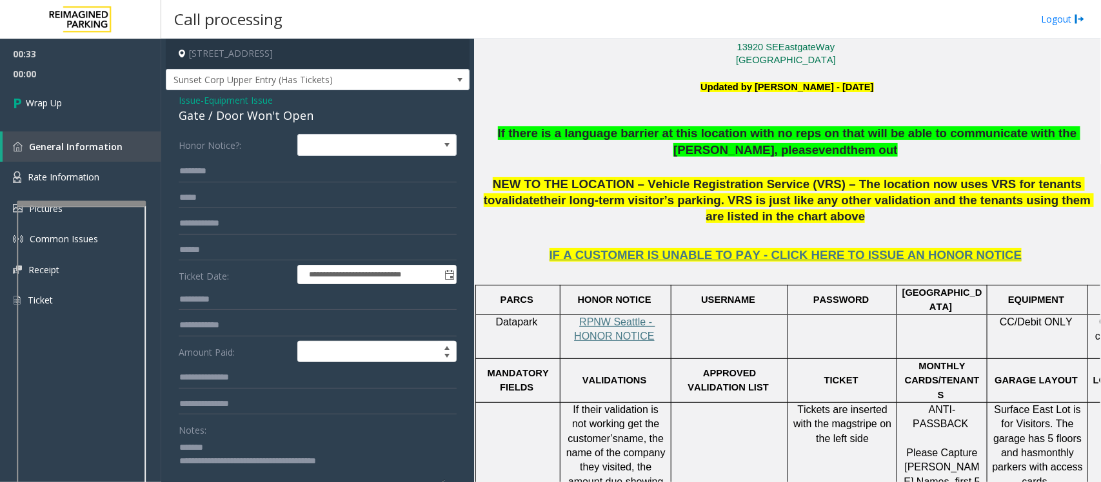
click at [252, 439] on textarea at bounding box center [312, 461] width 266 height 48
click at [210, 447] on textarea at bounding box center [312, 461] width 266 height 48
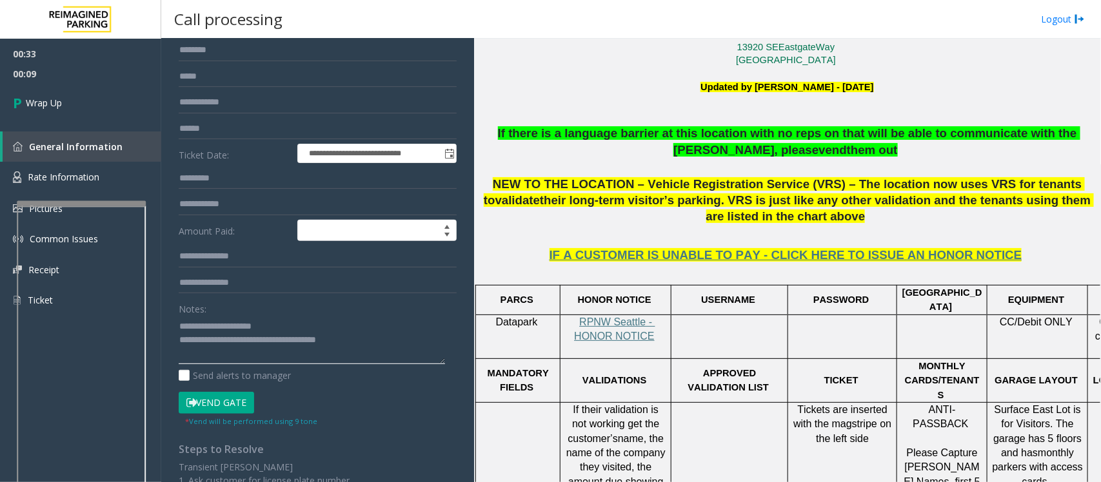
scroll to position [126, 0]
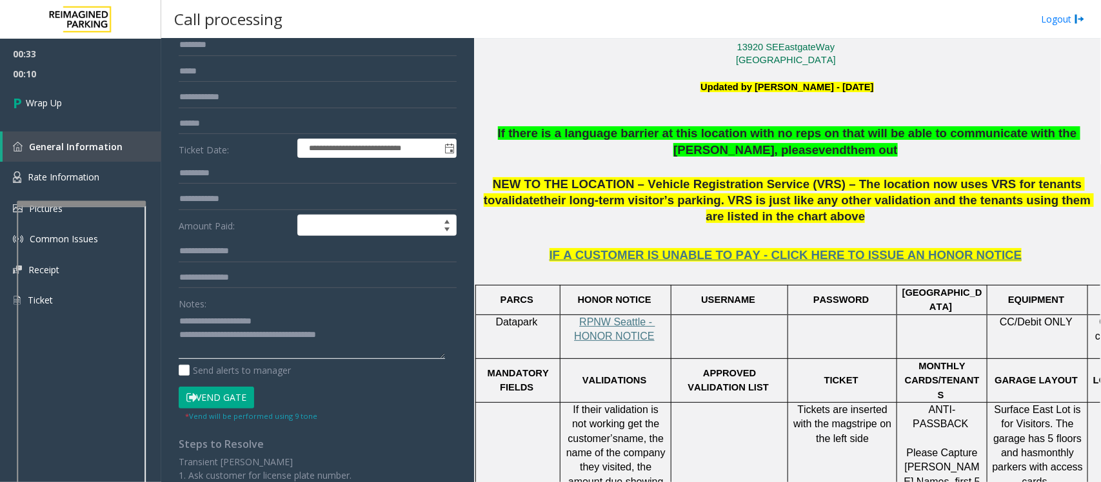
drag, startPoint x: 381, startPoint y: 462, endPoint x: 234, endPoint y: 337, distance: 193.2
click at [234, 337] on textarea at bounding box center [312, 335] width 266 height 48
type textarea "**********"
click at [68, 110] on link "Wrap Up" at bounding box center [80, 103] width 161 height 38
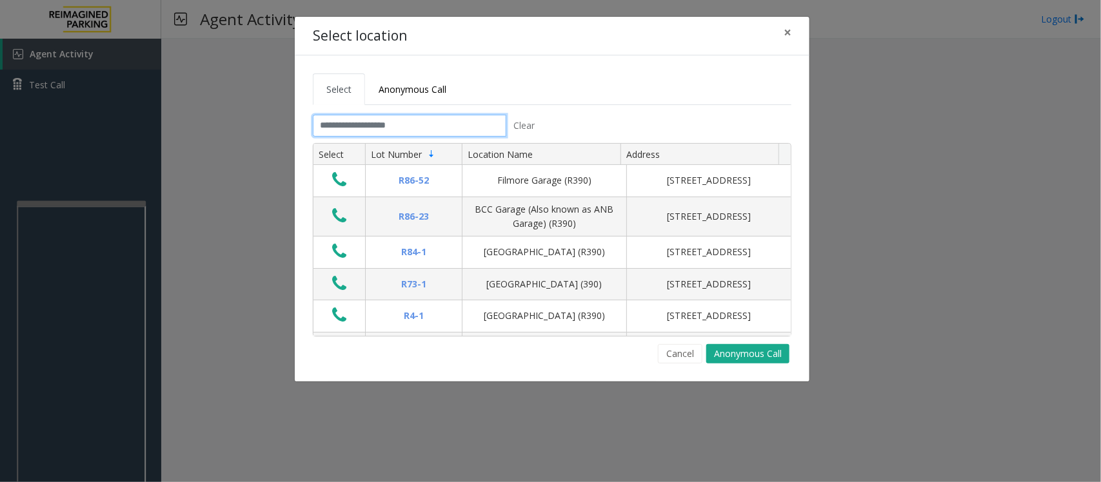
click at [392, 124] on input "text" at bounding box center [410, 126] width 194 height 22
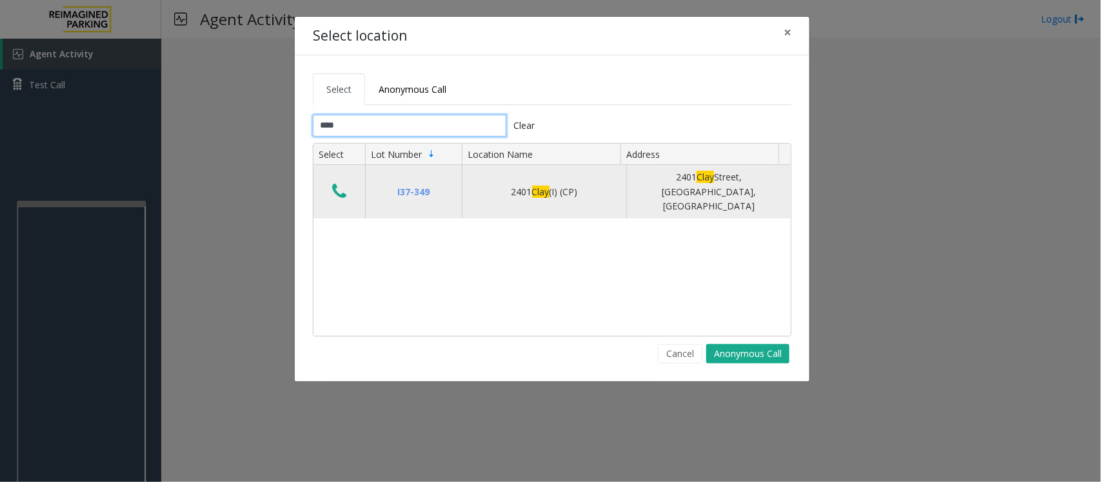
type input "****"
drag, startPoint x: 331, startPoint y: 183, endPoint x: 355, endPoint y: 181, distance: 24.5
click at [342, 183] on button "Data table" at bounding box center [339, 192] width 22 height 21
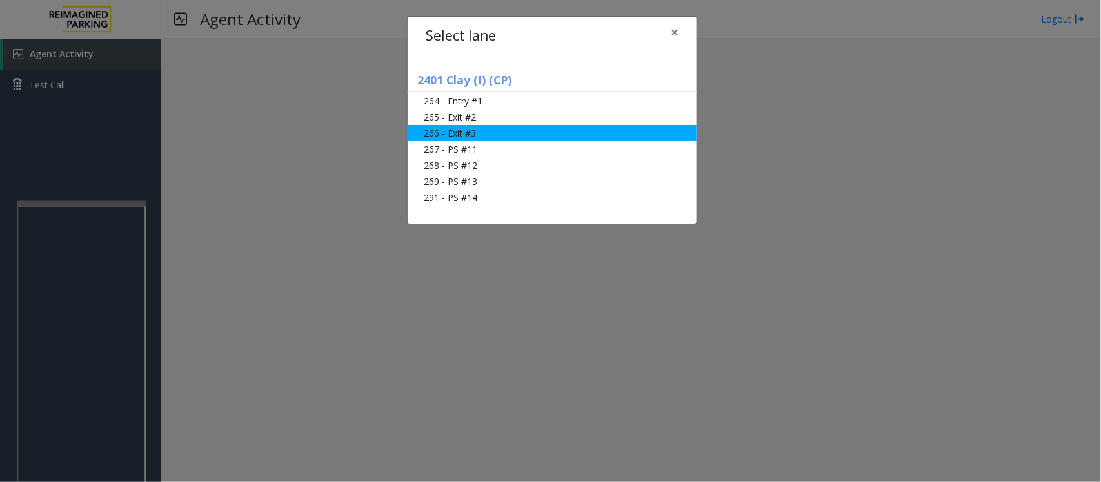
click at [470, 130] on li "266 - Exit #3" at bounding box center [552, 133] width 289 height 16
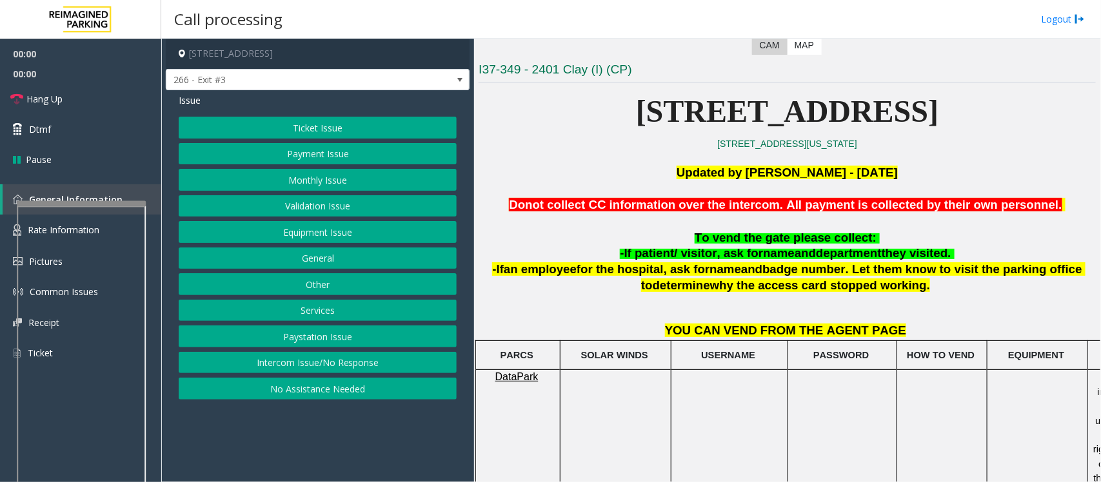
scroll to position [323, 0]
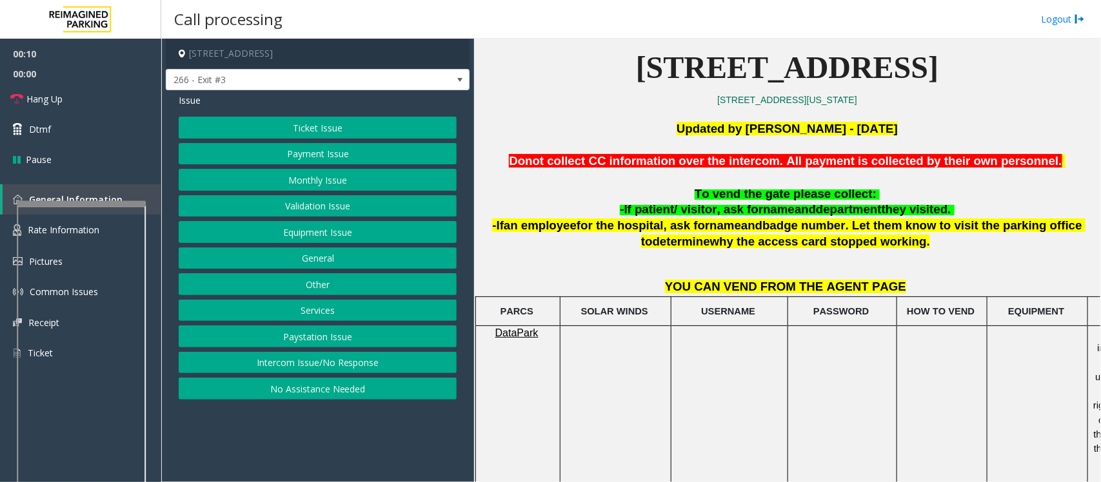
click at [348, 181] on button "Monthly Issue" at bounding box center [318, 180] width 278 height 22
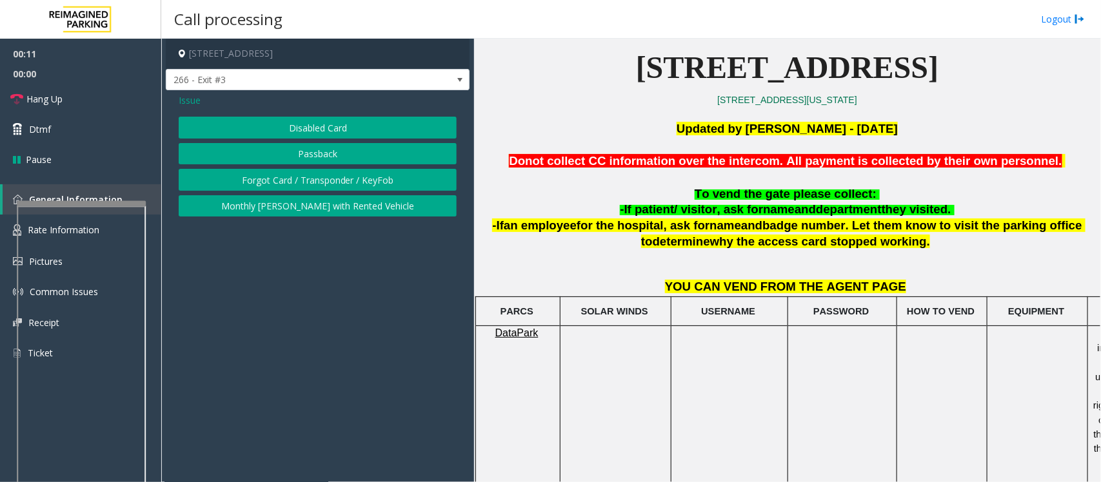
click at [326, 127] on button "Disabled Card" at bounding box center [318, 128] width 278 height 22
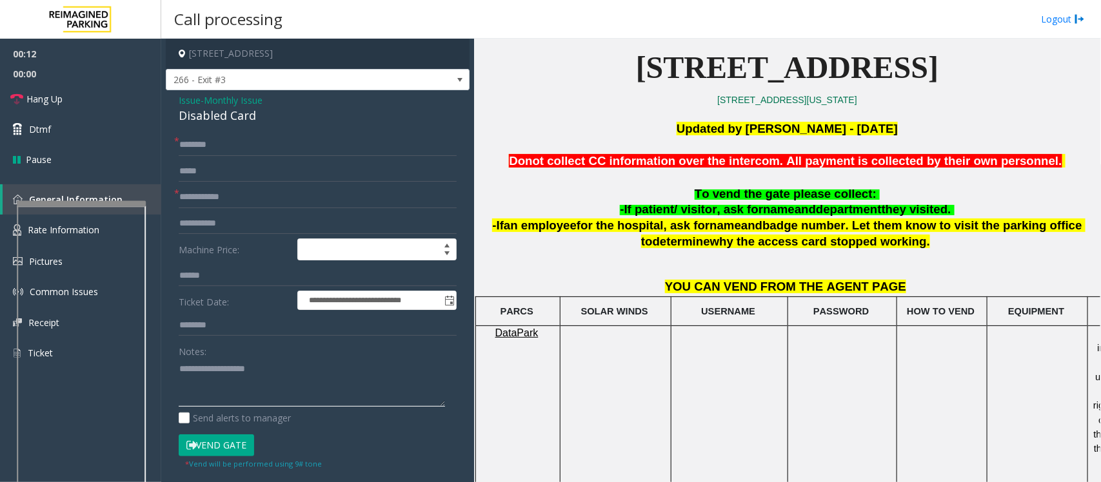
click at [210, 386] on textarea at bounding box center [312, 383] width 266 height 48
paste textarea "**********"
drag, startPoint x: 268, startPoint y: 114, endPoint x: 165, endPoint y: 115, distance: 102.6
click at [166, 115] on div "**********" at bounding box center [318, 438] width 304 height 696
type textarea "**********"
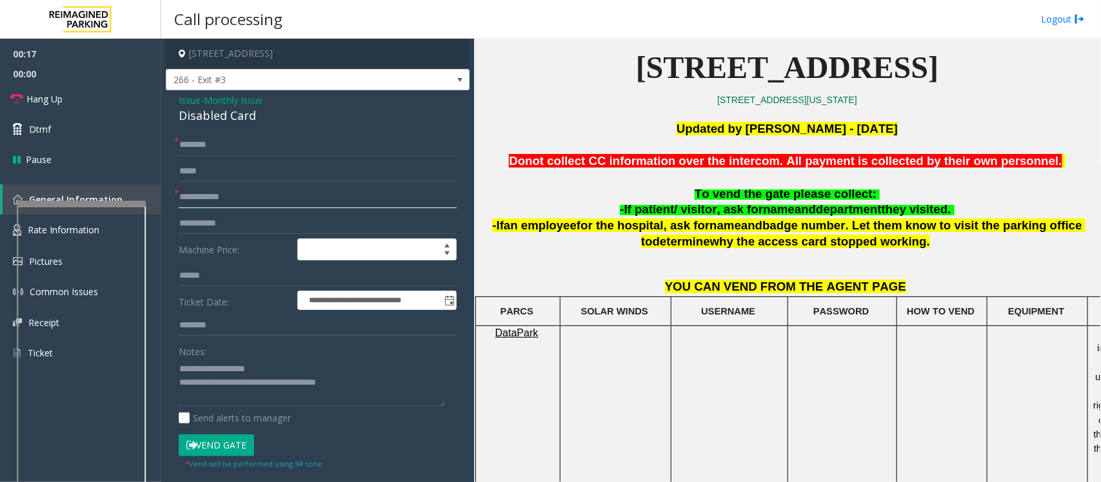
click at [195, 201] on input "text" at bounding box center [318, 197] width 278 height 22
drag, startPoint x: 678, startPoint y: 226, endPoint x: 792, endPoint y: 224, distance: 114.2
click at [802, 231] on span "-If an employee for the hospital, ask for name and badge number . Let them know…" at bounding box center [788, 234] width 593 height 30
click at [210, 205] on input "text" at bounding box center [318, 197] width 278 height 22
type input "**"
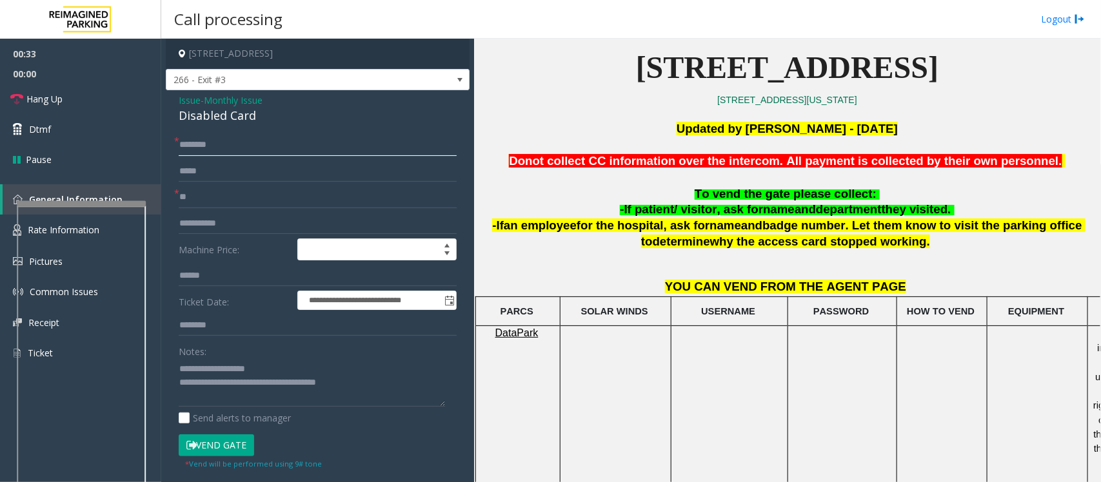
click at [210, 140] on input "text" at bounding box center [318, 145] width 278 height 22
click at [888, 227] on span ". Let them know to visit the parking office to" at bounding box center [863, 234] width 444 height 30
click at [892, 224] on span ". Let them know to visit the parking office to" at bounding box center [863, 234] width 444 height 30
click at [202, 144] on input "text" at bounding box center [318, 145] width 278 height 22
drag, startPoint x: 189, startPoint y: 146, endPoint x: 201, endPoint y: 150, distance: 12.9
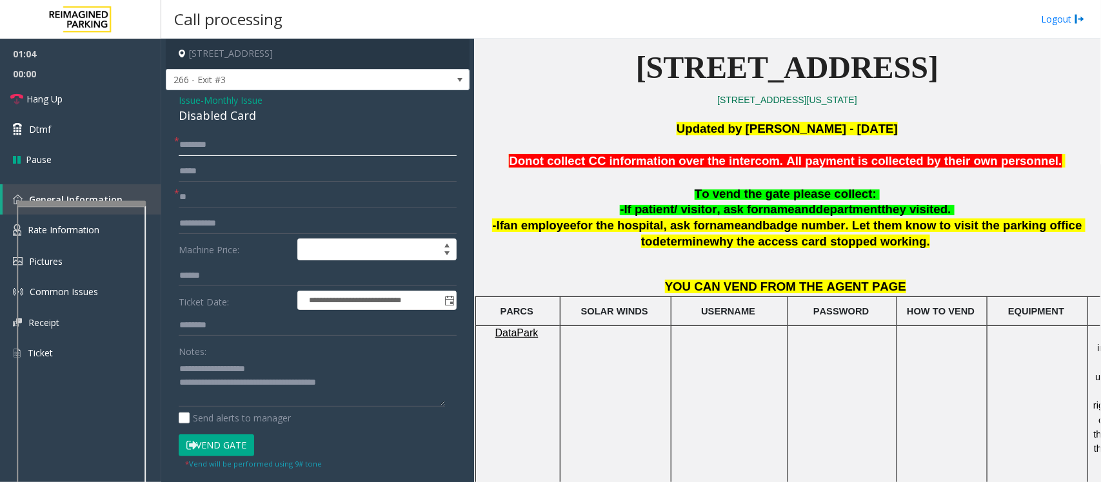
click at [190, 146] on input "********" at bounding box center [318, 145] width 278 height 22
click at [194, 146] on input "********" at bounding box center [318, 145] width 278 height 22
click at [240, 149] on input "********" at bounding box center [318, 145] width 278 height 22
type input "********"
click at [212, 439] on button "Vend Gate" at bounding box center [216, 446] width 75 height 22
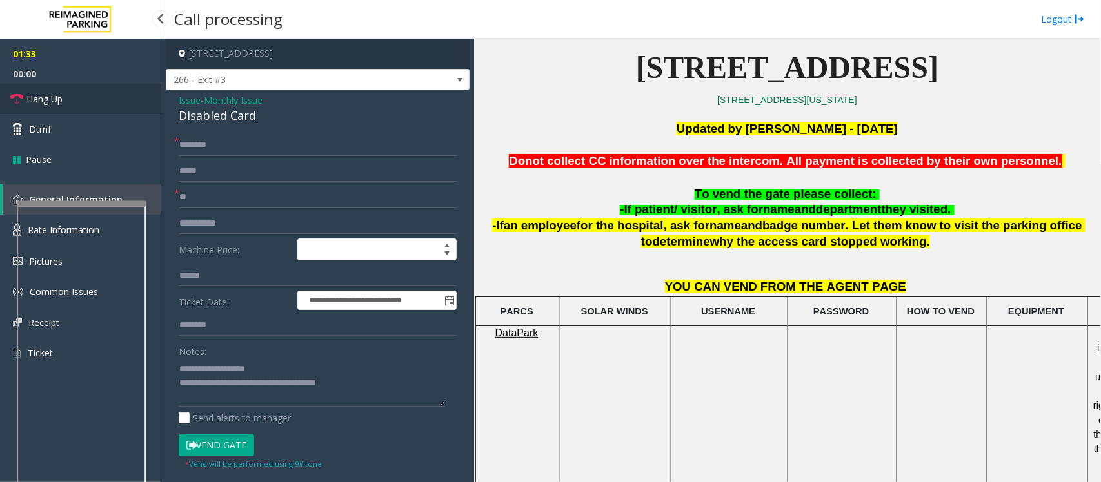
click at [65, 95] on link "Hang Up" at bounding box center [80, 99] width 161 height 30
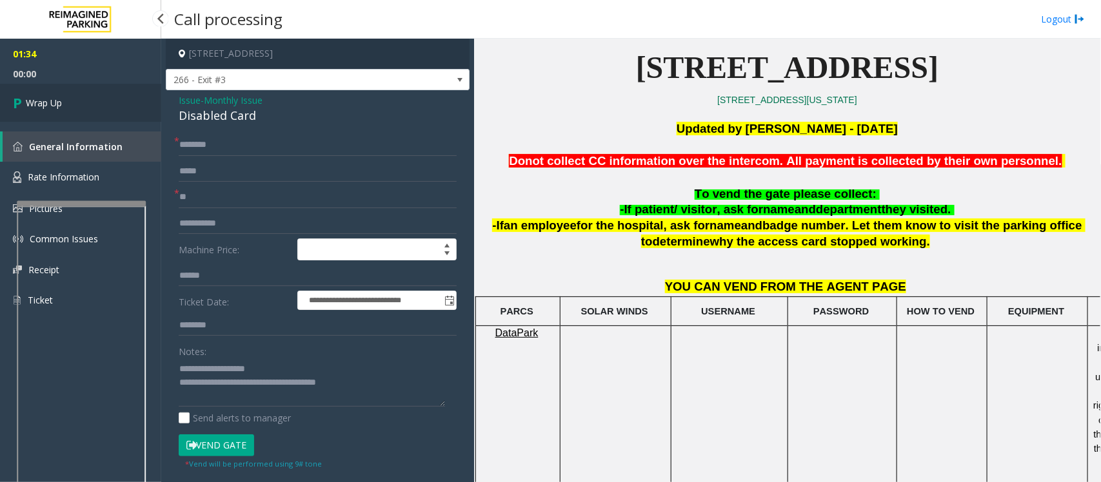
click at [63, 101] on link "Wrap Up" at bounding box center [80, 103] width 161 height 38
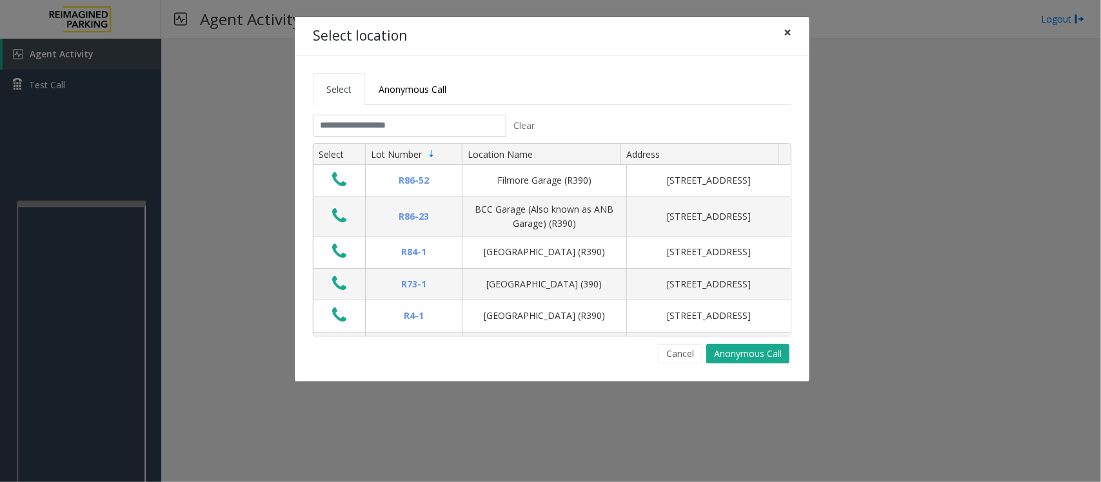
click at [795, 30] on button "×" at bounding box center [788, 33] width 26 height 32
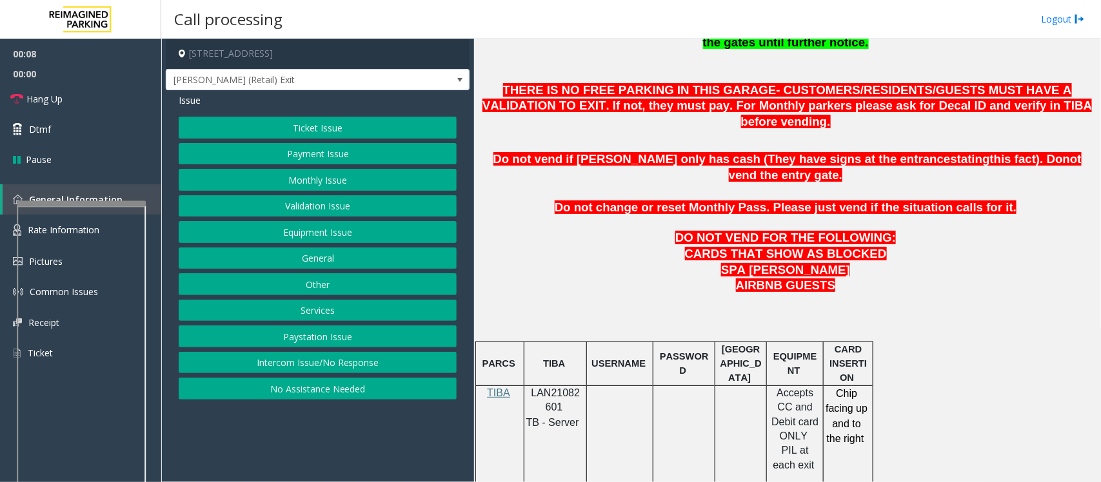
scroll to position [564, 0]
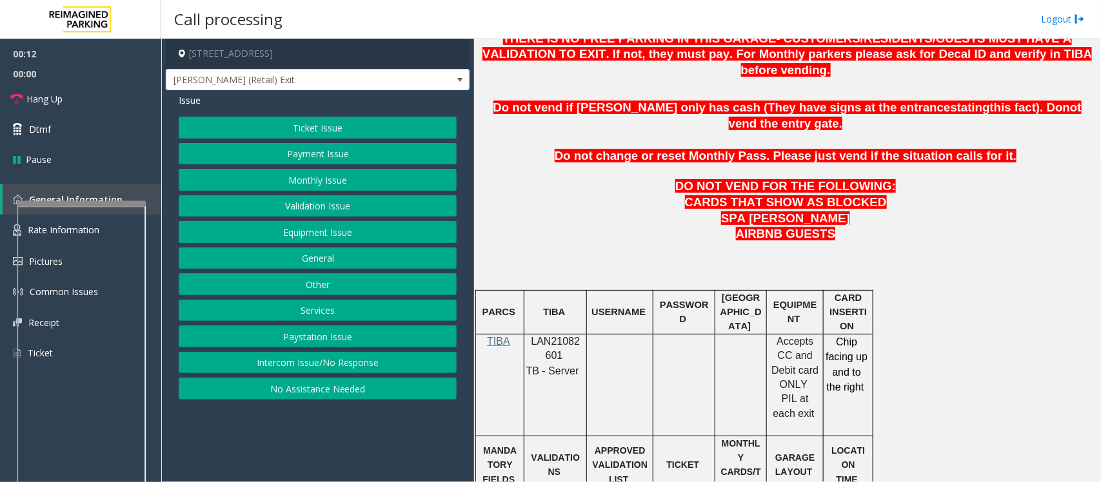
click at [297, 230] on button "Equipment Issue" at bounding box center [318, 232] width 278 height 22
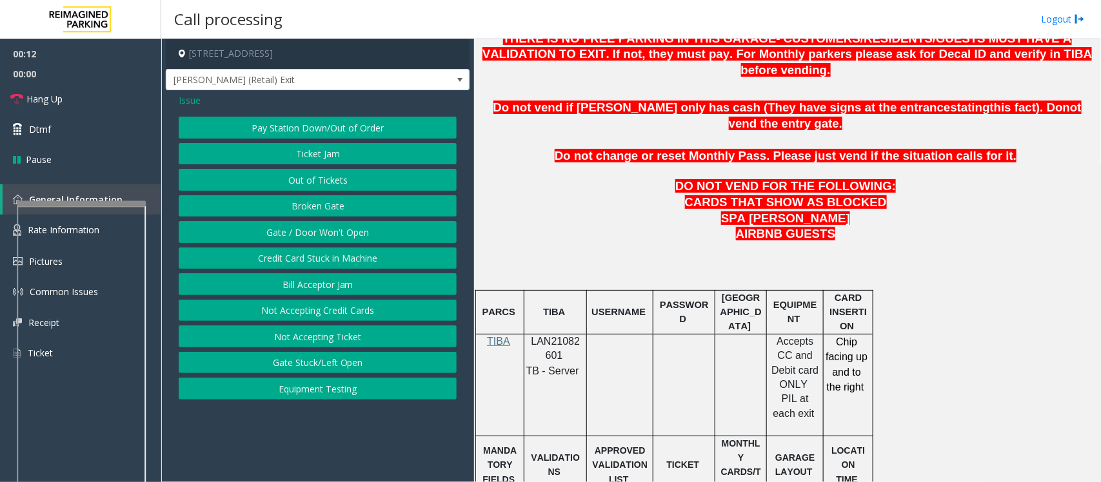
click at [297, 239] on button "Gate / Door Won't Open" at bounding box center [318, 232] width 278 height 22
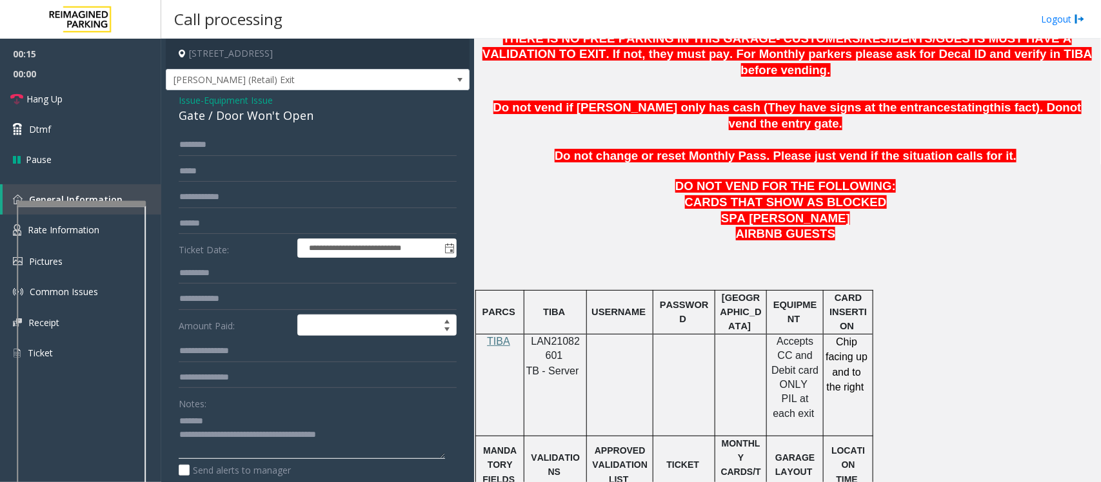
click at [236, 430] on textarea at bounding box center [312, 435] width 266 height 48
click at [233, 418] on textarea at bounding box center [312, 435] width 266 height 48
click at [7, 228] on link "Rate Information" at bounding box center [80, 231] width 161 height 32
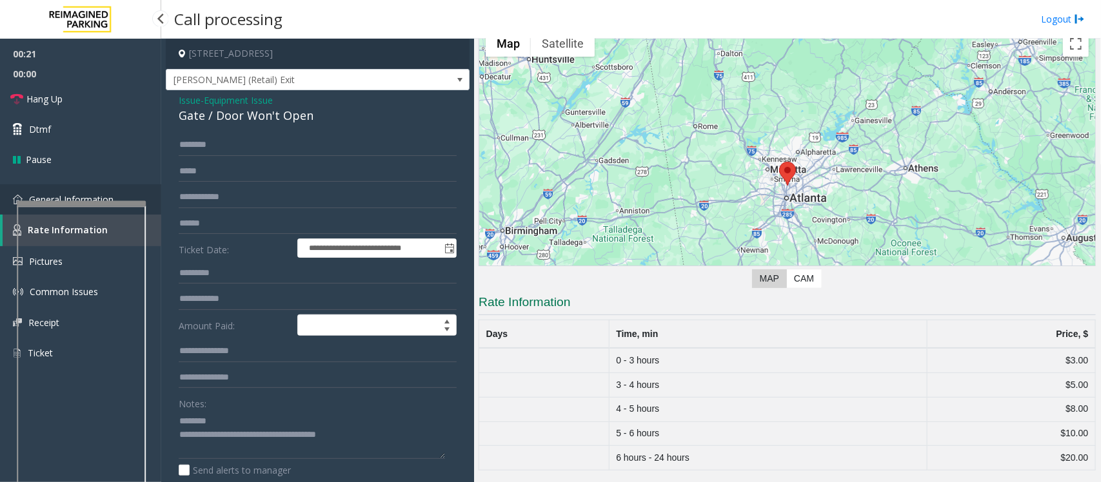
click at [6, 205] on link "General Information" at bounding box center [80, 199] width 161 height 30
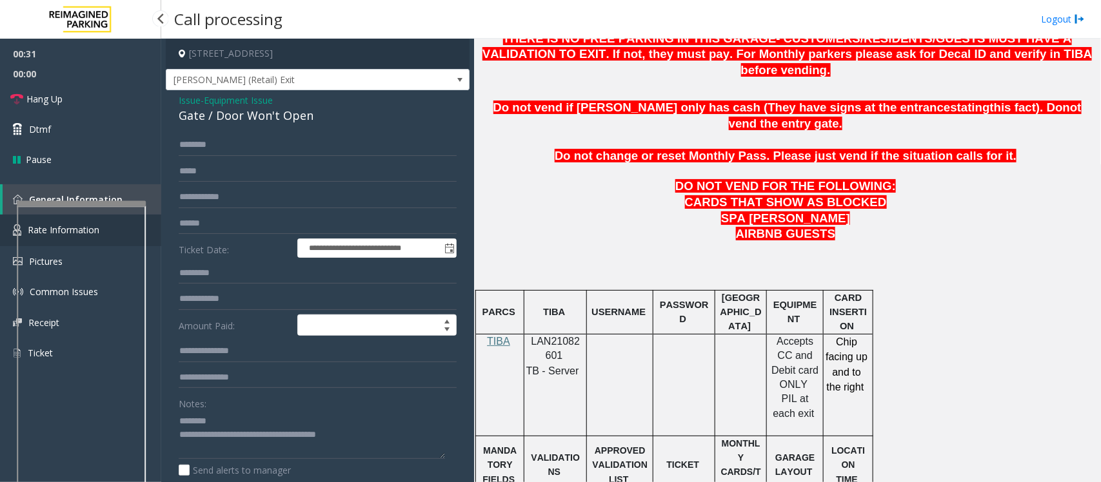
click at [8, 233] on link "Rate Information" at bounding box center [80, 231] width 161 height 32
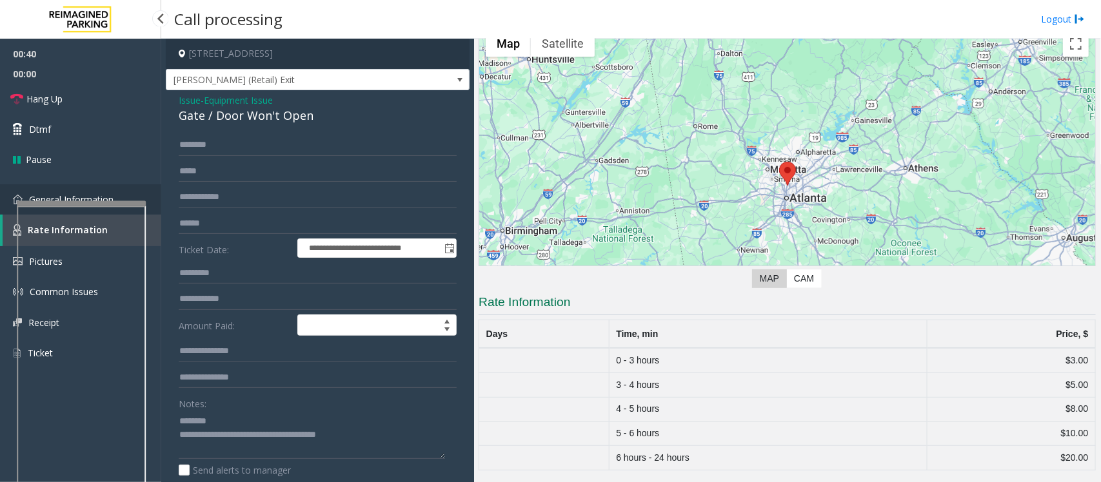
click at [10, 206] on link "General Information" at bounding box center [80, 199] width 161 height 30
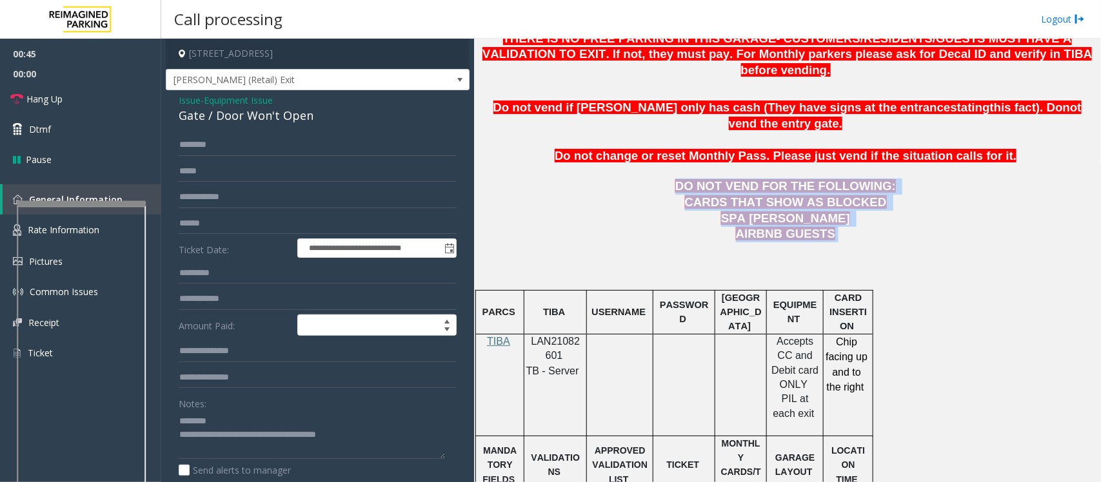
drag, startPoint x: 842, startPoint y: 208, endPoint x: 684, endPoint y: 160, distance: 165.1
click at [639, 195] on p "CARDS THAT SHOW AS BLOCKED SPA SYDELL VALEY" at bounding box center [787, 211] width 617 height 32
drag, startPoint x: 659, startPoint y: 152, endPoint x: 860, endPoint y: 214, distance: 210.6
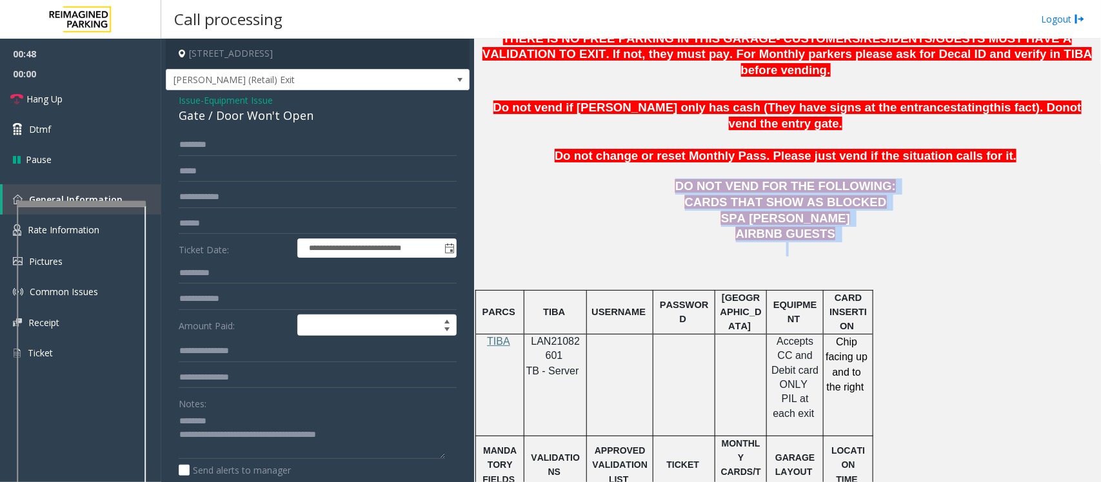
click at [861, 243] on p at bounding box center [787, 250] width 617 height 14
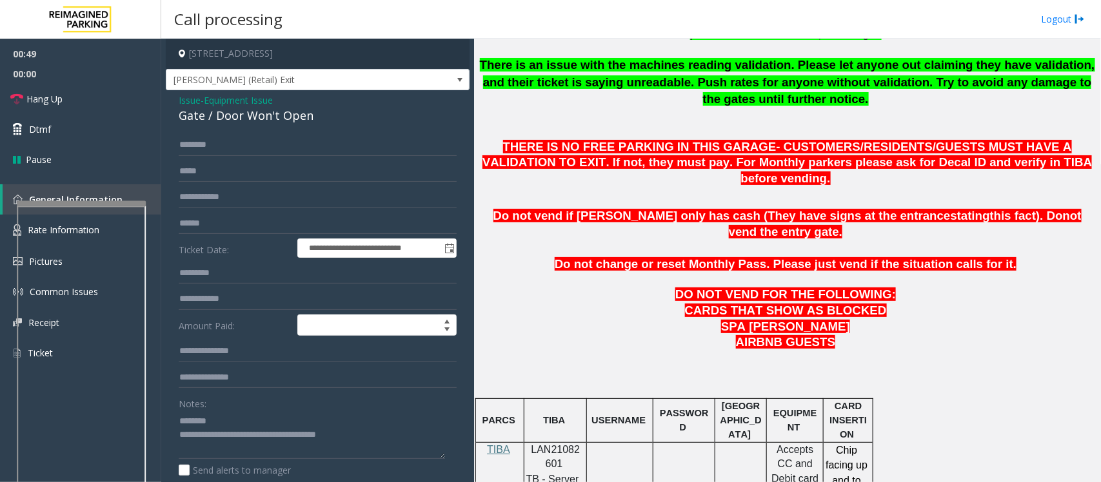
scroll to position [403, 0]
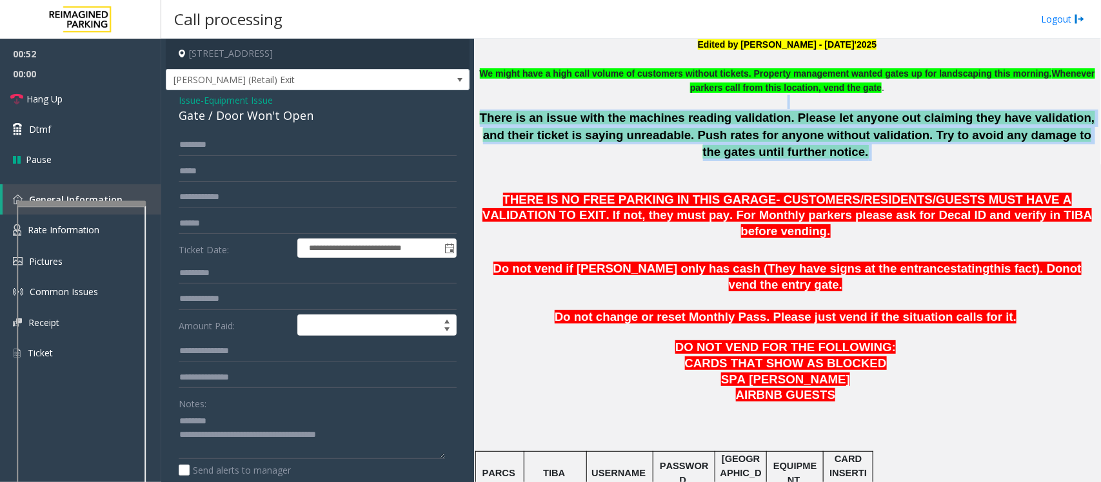
drag, startPoint x: 816, startPoint y: 156, endPoint x: 485, endPoint y: 107, distance: 334.5
click at [513, 134] on span "There is an issue with the machines reading validation. Please let anyone out c…" at bounding box center [787, 135] width 615 height 48
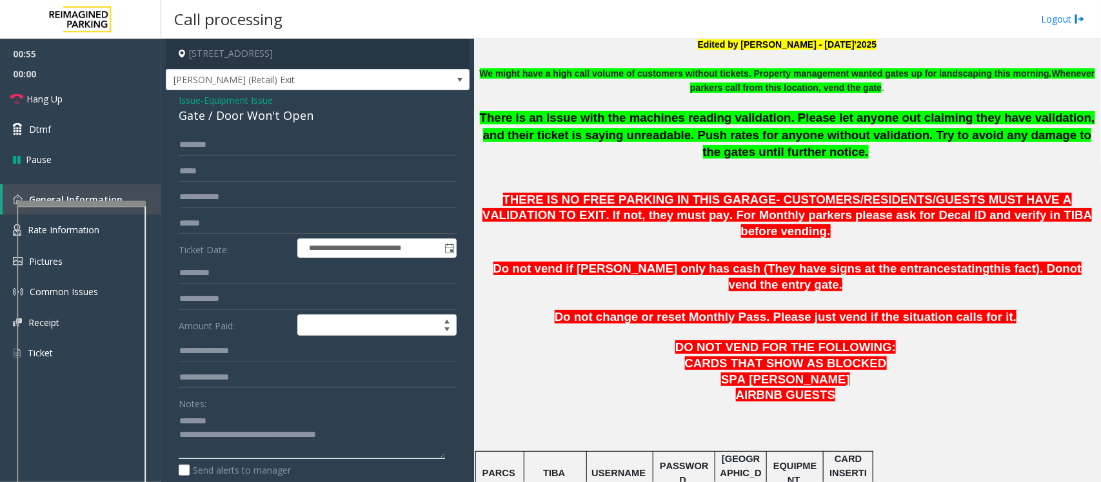
click at [266, 416] on textarea at bounding box center [312, 435] width 266 height 48
drag, startPoint x: 374, startPoint y: 426, endPoint x: 275, endPoint y: 441, distance: 100.3
click at [275, 441] on textarea at bounding box center [312, 435] width 266 height 48
click at [302, 448] on textarea at bounding box center [312, 435] width 266 height 48
drag, startPoint x: 397, startPoint y: 439, endPoint x: 230, endPoint y: 434, distance: 167.1
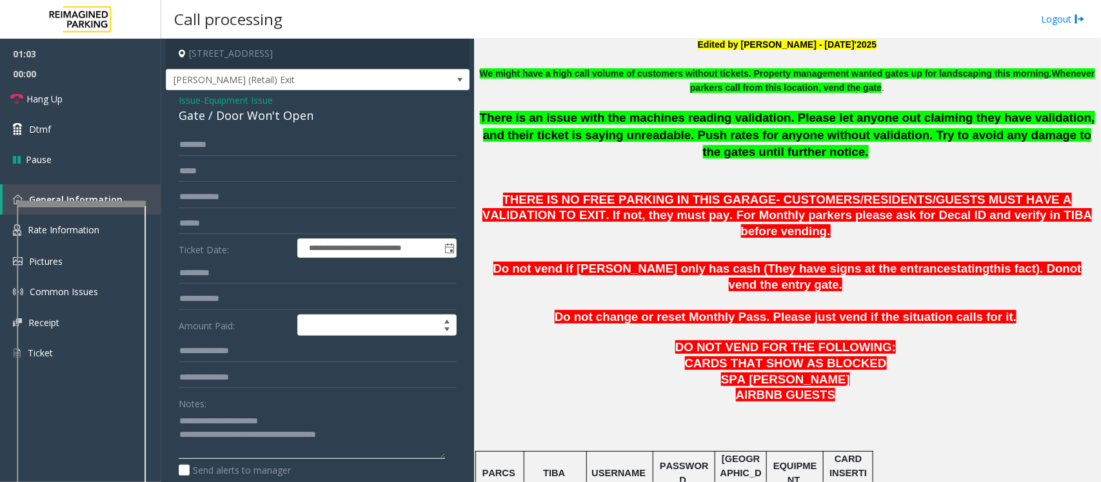
click at [230, 434] on textarea at bounding box center [312, 435] width 266 height 48
click at [10, 221] on link "Rate Information" at bounding box center [80, 231] width 161 height 32
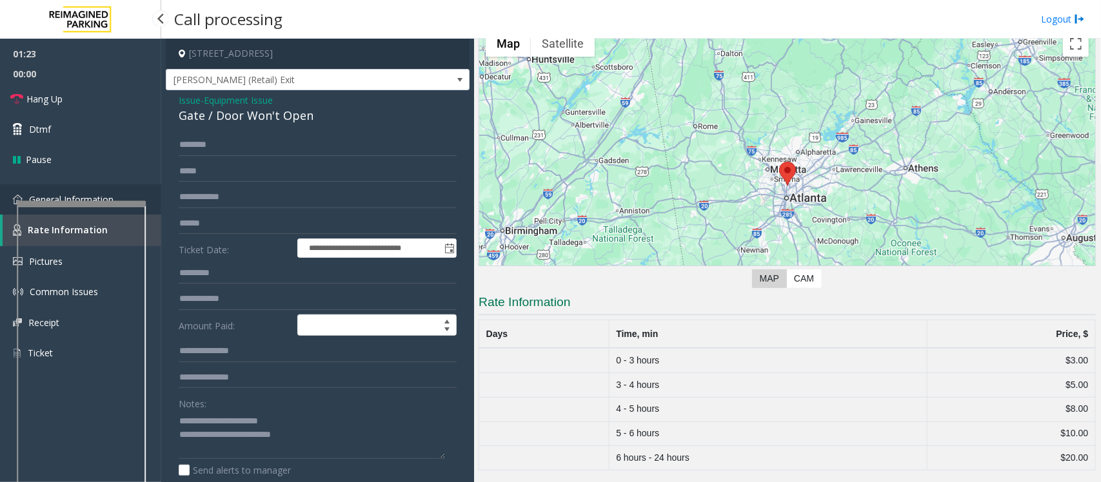
click at [6, 206] on link "General Information" at bounding box center [80, 199] width 161 height 30
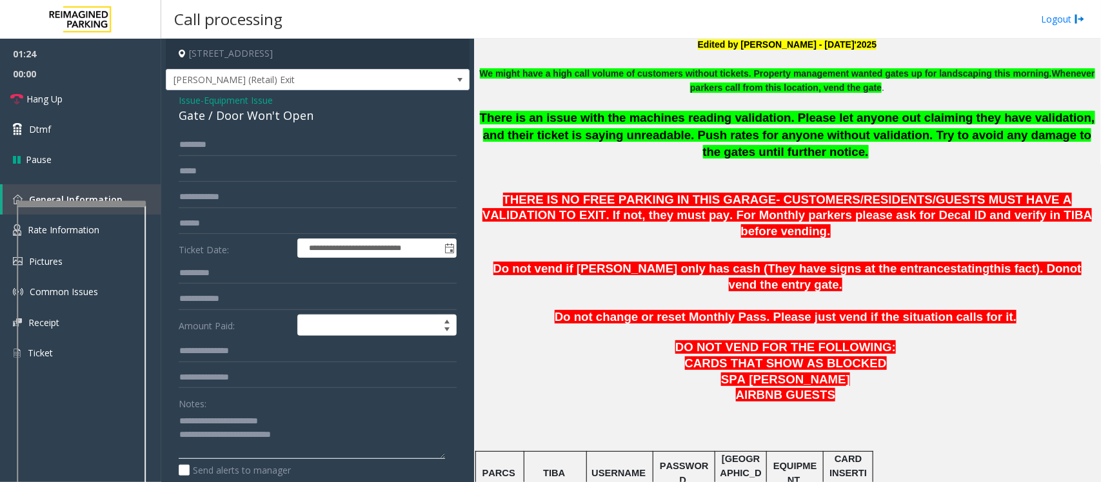
click at [312, 442] on textarea at bounding box center [312, 435] width 266 height 48
click at [307, 442] on textarea at bounding box center [312, 435] width 266 height 48
click at [278, 421] on textarea at bounding box center [312, 435] width 266 height 48
click at [55, 98] on span "Hang Up" at bounding box center [44, 99] width 36 height 14
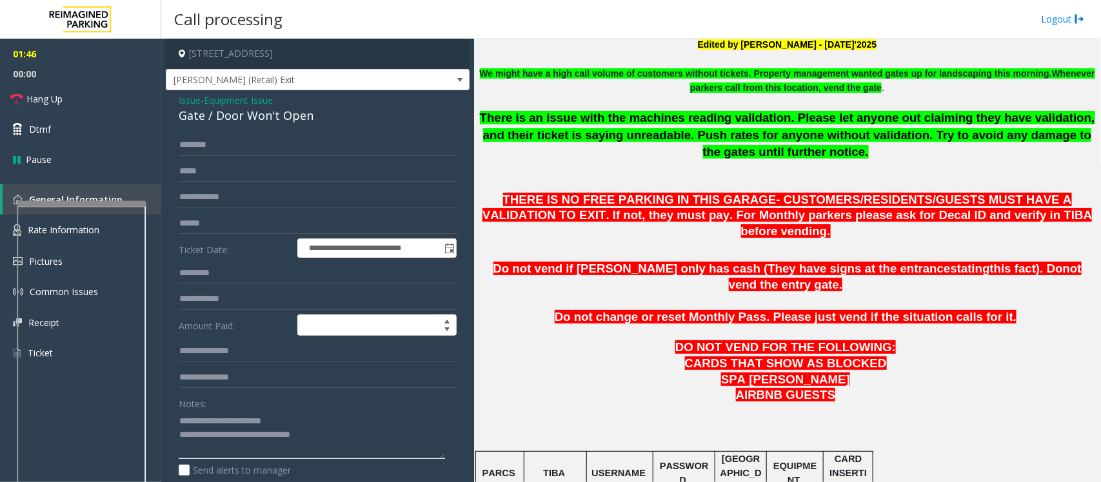
click at [281, 424] on textarea at bounding box center [312, 435] width 266 height 48
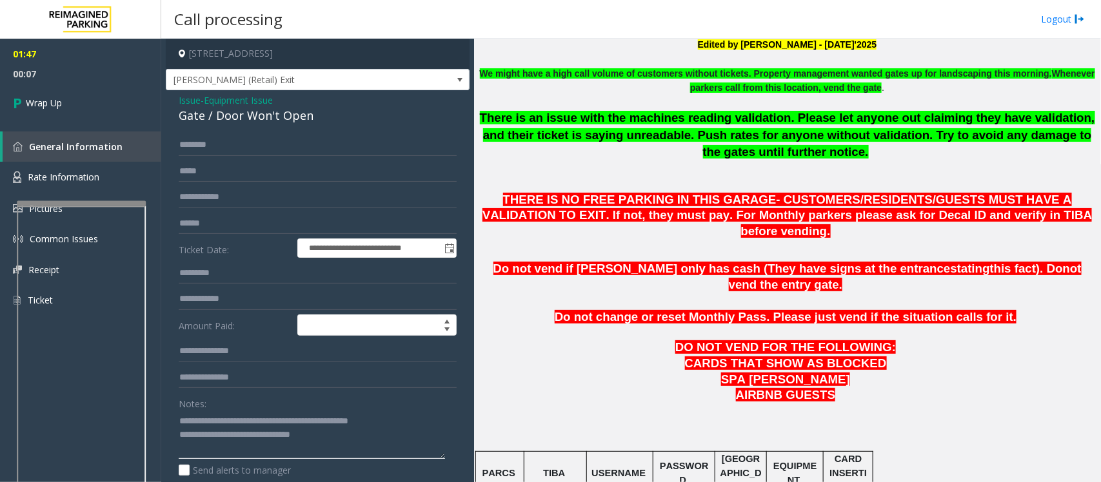
scroll to position [81, 0]
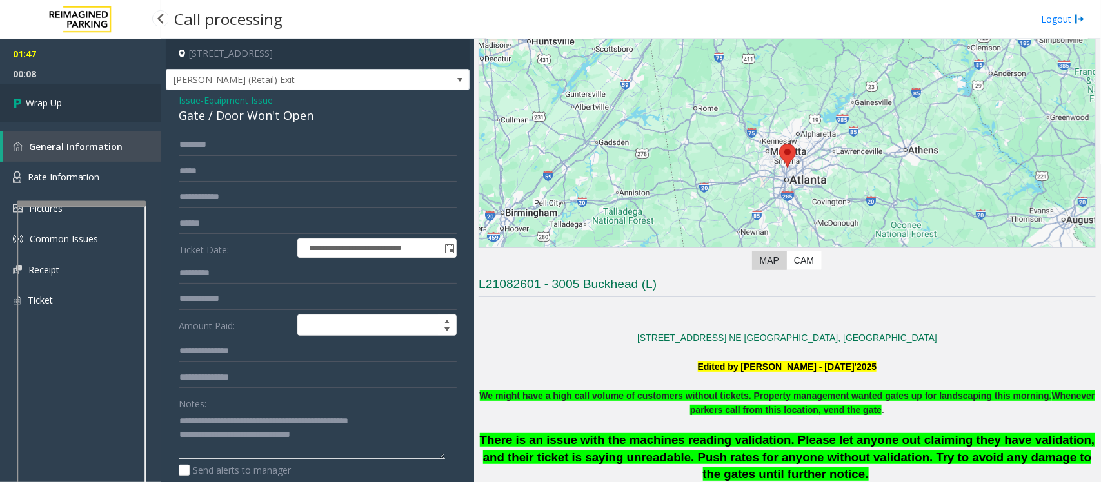
type textarea "**********"
click at [81, 105] on link "Wrap Up" at bounding box center [80, 103] width 161 height 38
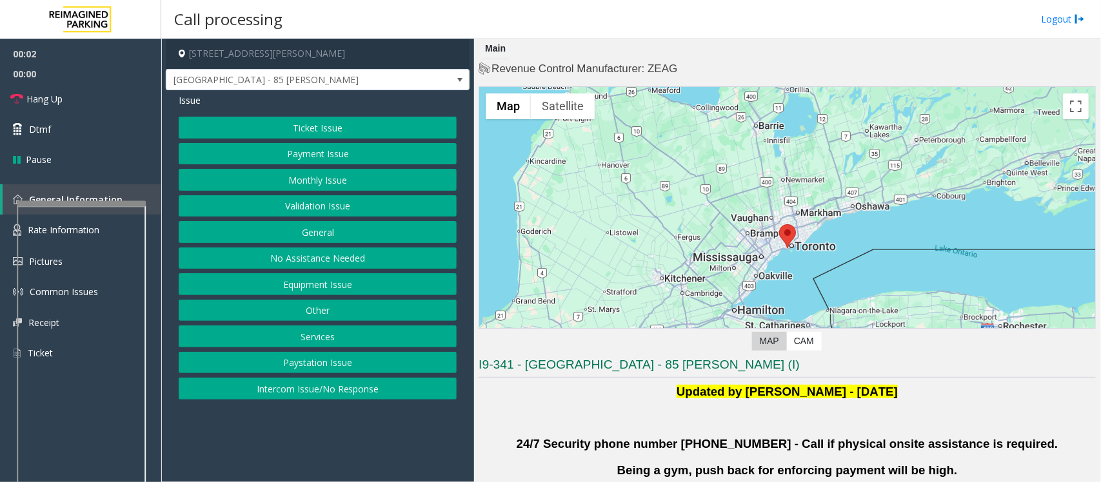
click at [295, 199] on button "Validation Issue" at bounding box center [318, 206] width 278 height 22
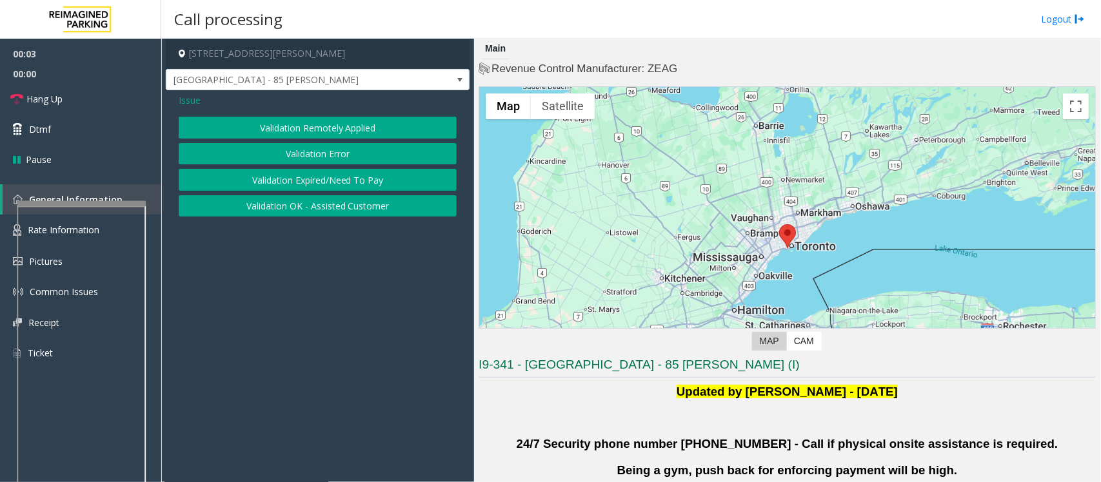
click at [292, 163] on button "Validation Error" at bounding box center [318, 154] width 278 height 22
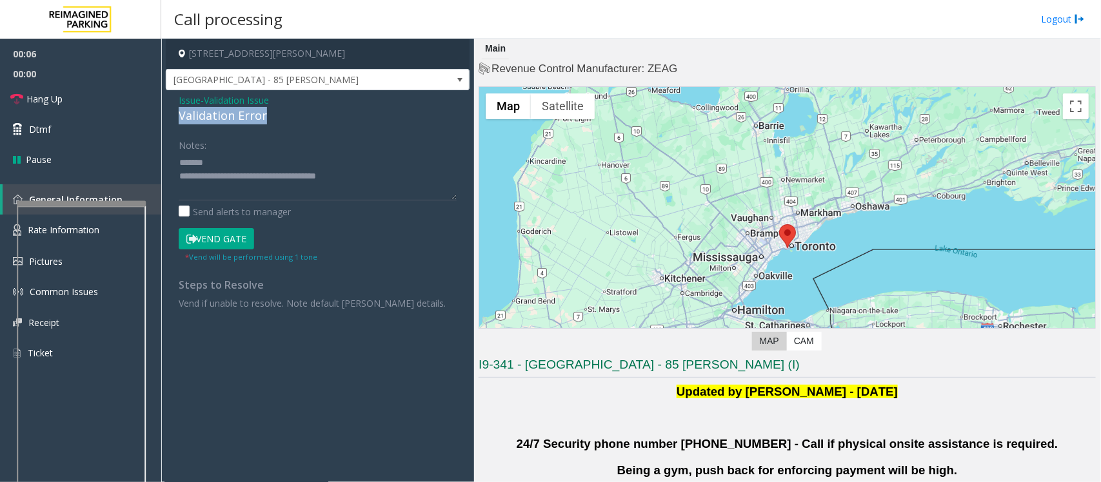
drag, startPoint x: 272, startPoint y: 116, endPoint x: 179, endPoint y: 114, distance: 92.9
click at [179, 114] on div "Validation Error" at bounding box center [318, 115] width 278 height 17
click at [287, 159] on textarea at bounding box center [318, 176] width 278 height 48
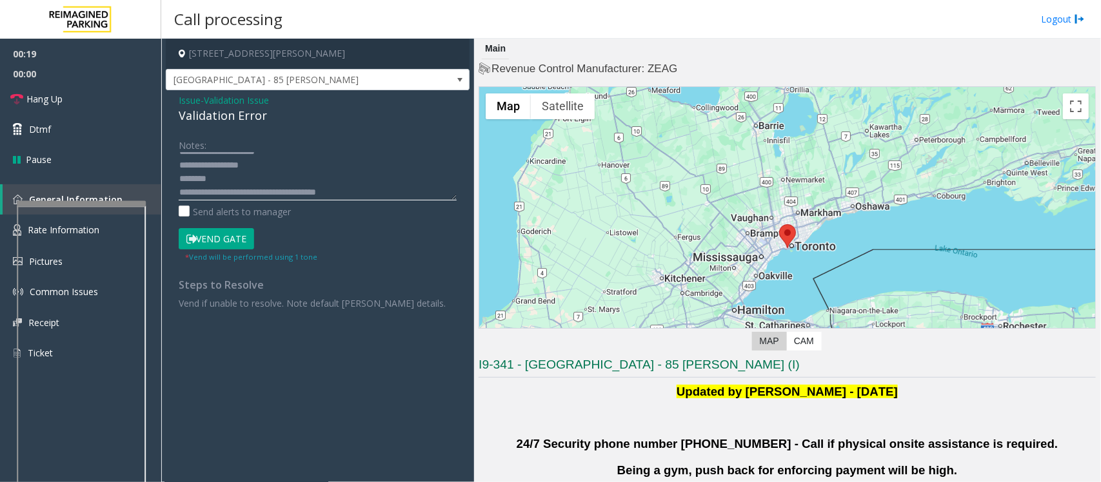
scroll to position [14, 0]
click at [240, 175] on textarea at bounding box center [318, 176] width 278 height 48
click at [226, 176] on textarea at bounding box center [318, 176] width 278 height 48
click at [224, 179] on textarea at bounding box center [318, 176] width 278 height 48
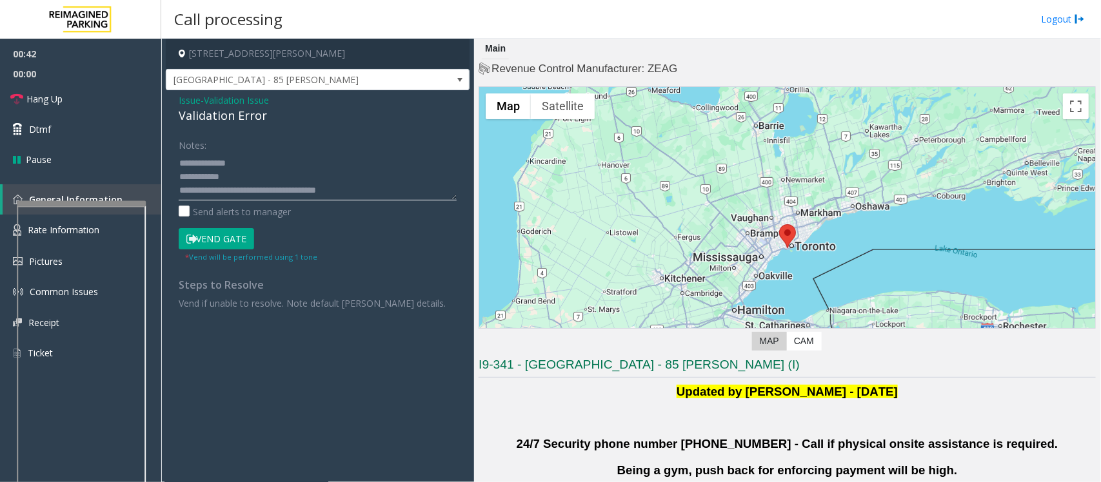
click at [229, 179] on textarea at bounding box center [318, 176] width 278 height 48
type textarea "**********"
drag, startPoint x: 337, startPoint y: 59, endPoint x: 269, endPoint y: 55, distance: 68.4
click at [269, 55] on h4 "[STREET_ADDRESS][PERSON_NAME]" at bounding box center [318, 54] width 304 height 30
copy h4 "Toronto, ON"
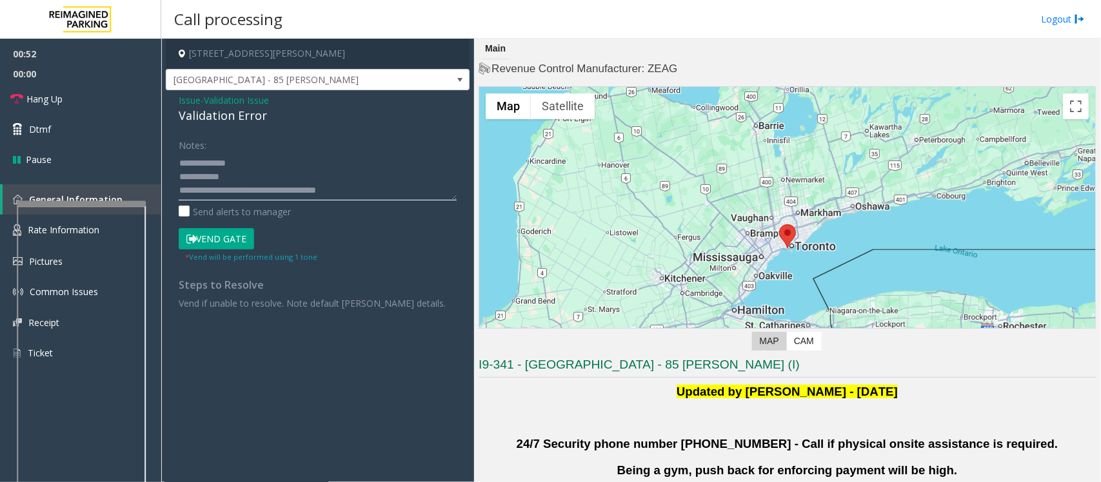
click at [221, 178] on textarea at bounding box center [318, 176] width 278 height 48
click at [214, 239] on button "Vend Gate" at bounding box center [216, 239] width 75 height 22
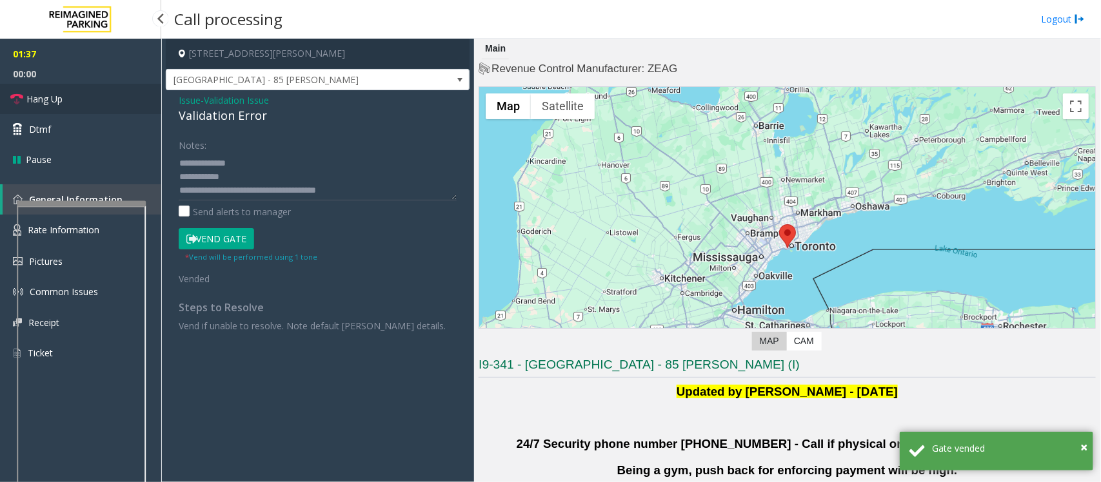
click at [34, 92] on span "Hang Up" at bounding box center [44, 99] width 36 height 14
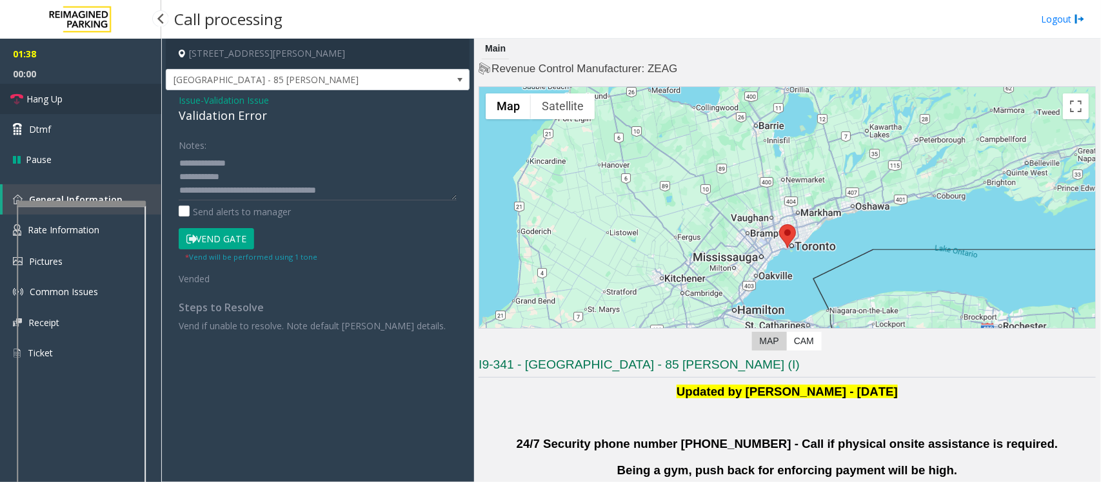
click at [45, 98] on span "Hang Up" at bounding box center [44, 99] width 36 height 14
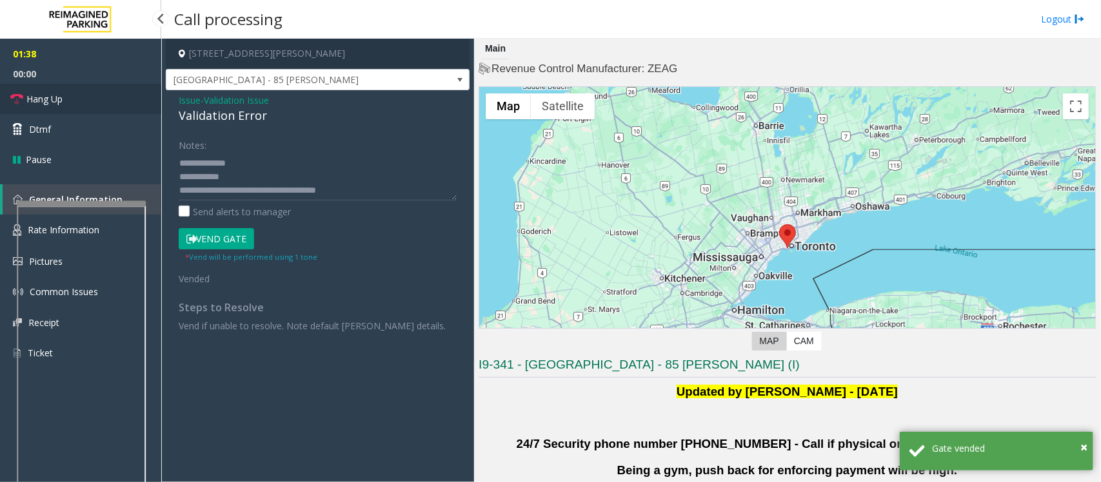
click at [45, 98] on span "Hang Up" at bounding box center [44, 99] width 36 height 14
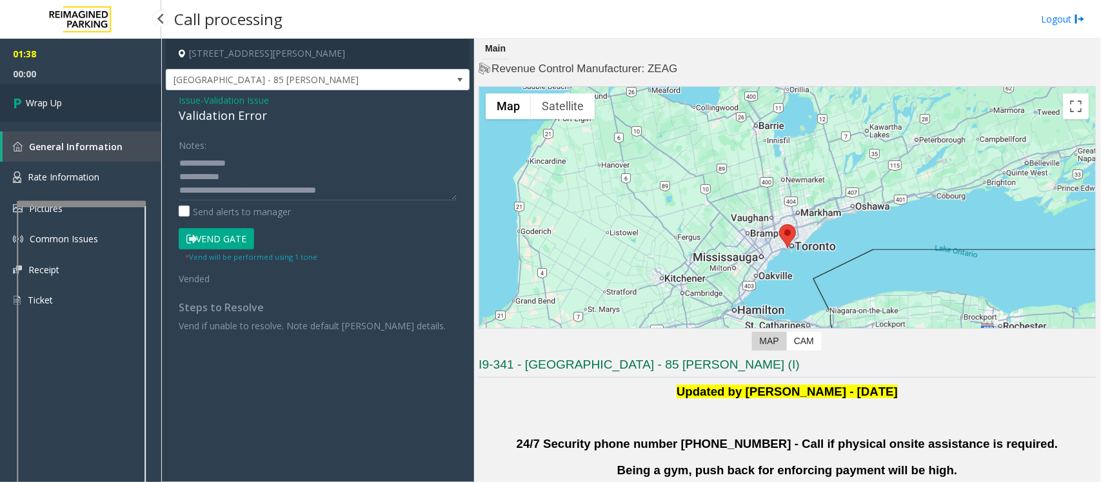
click at [45, 98] on span "Wrap Up" at bounding box center [44, 103] width 36 height 14
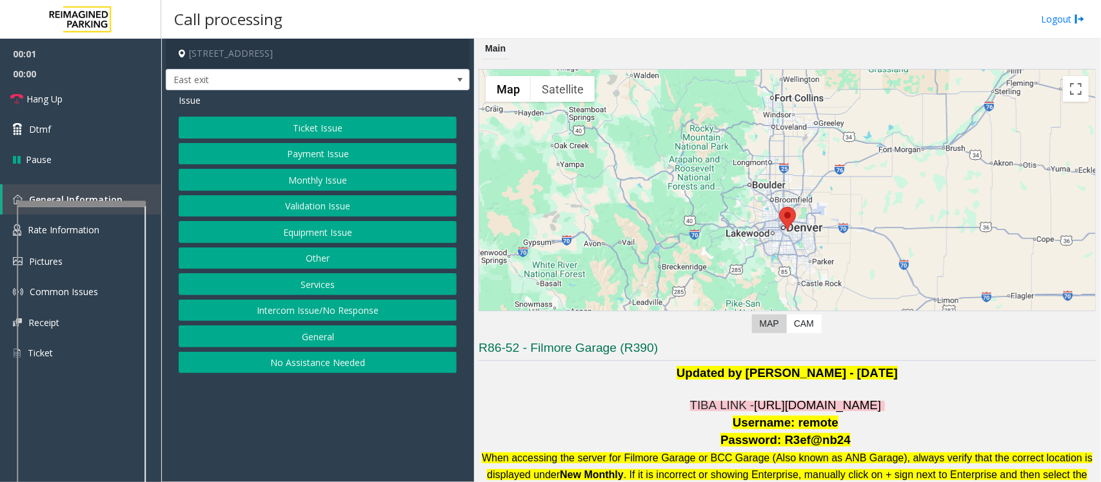
scroll to position [242, 0]
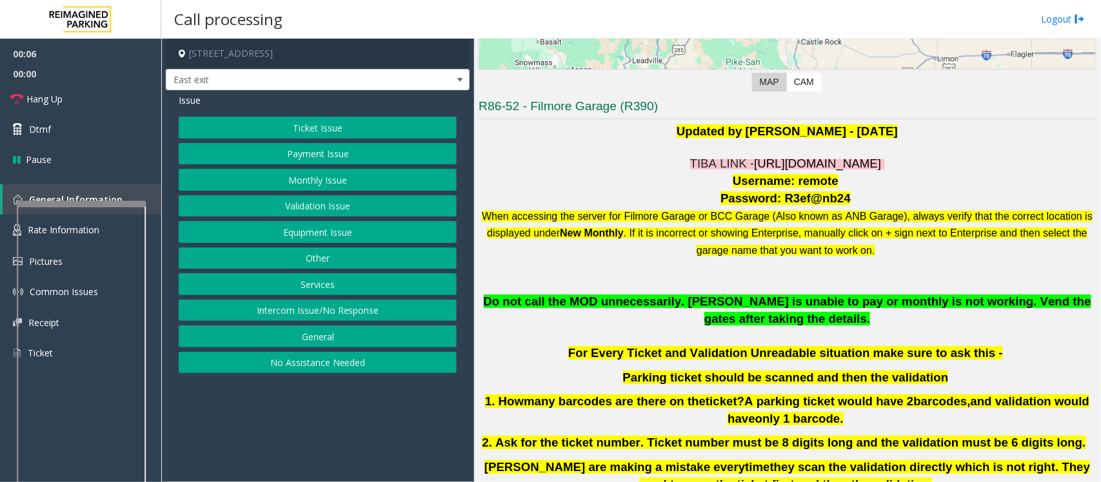
click at [300, 316] on button "Intercom Issue/No Response" at bounding box center [318, 311] width 278 height 22
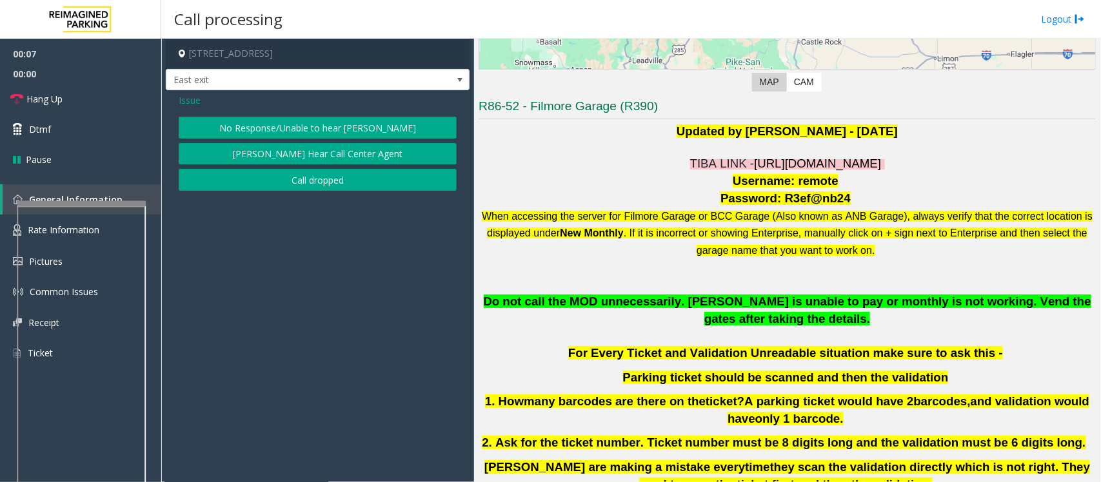
click at [234, 118] on button "No Response/Unable to hear [PERSON_NAME]" at bounding box center [318, 128] width 278 height 22
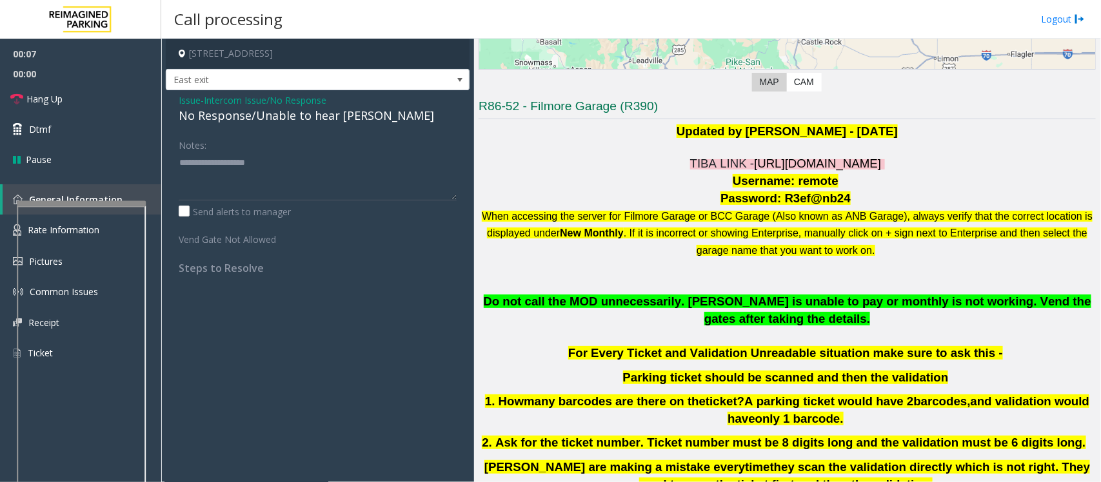
click at [228, 124] on div "No Response/Unable to hear [PERSON_NAME]" at bounding box center [318, 115] width 278 height 17
click at [233, 117] on div "No Response/Unable to hear [PERSON_NAME]" at bounding box center [318, 115] width 278 height 17
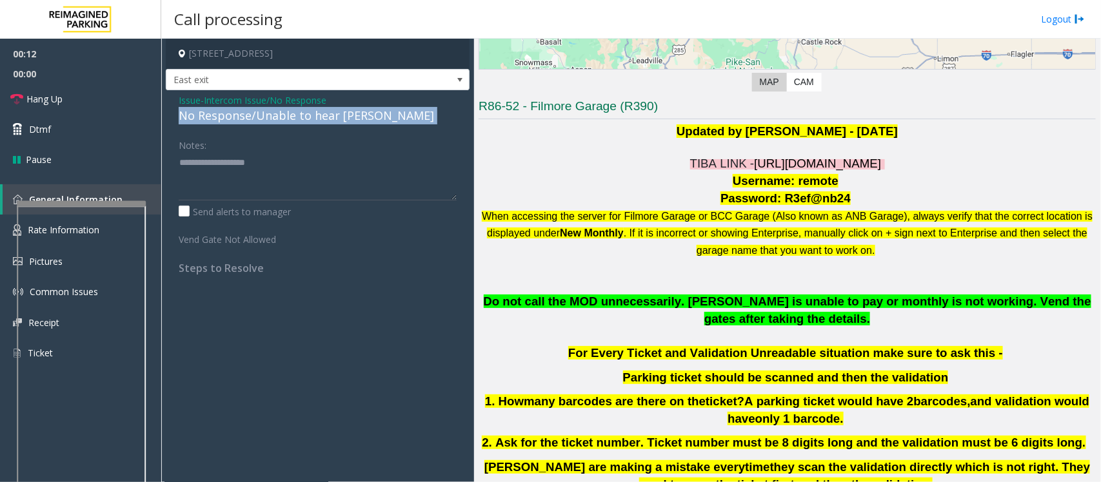
click at [233, 117] on div "No Response/Unable to hear [PERSON_NAME]" at bounding box center [318, 115] width 278 height 17
type textarea "**********"
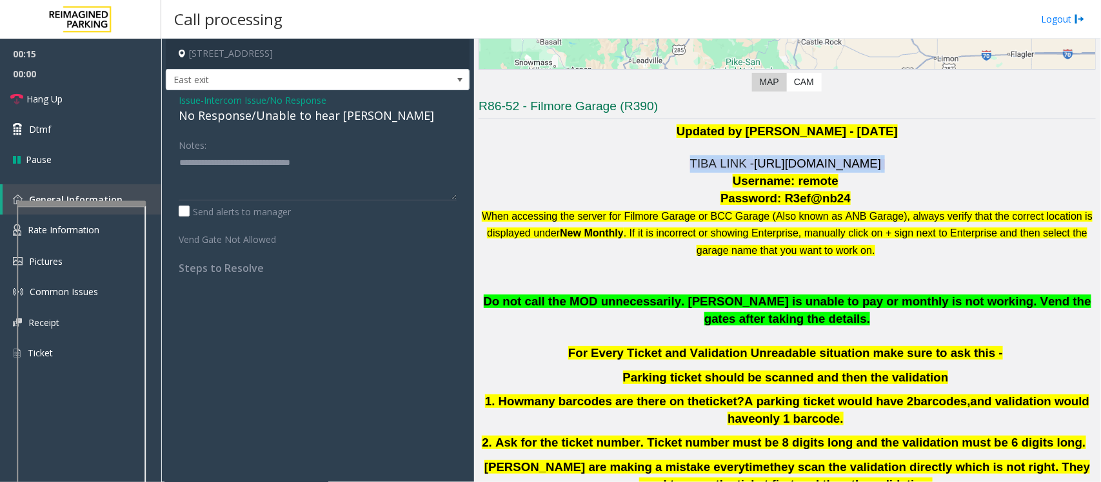
drag, startPoint x: 641, startPoint y: 168, endPoint x: 969, endPoint y: 163, distance: 328.4
click at [969, 163] on p "TIBA LINK - https://fillmore-web.sp.tibaparking.net/" at bounding box center [787, 163] width 617 height 17
click at [965, 165] on p "TIBA LINK - https://fillmore-web.sp.tibaparking.net/" at bounding box center [787, 163] width 617 height 17
click at [52, 104] on span "Hang Up" at bounding box center [44, 99] width 36 height 14
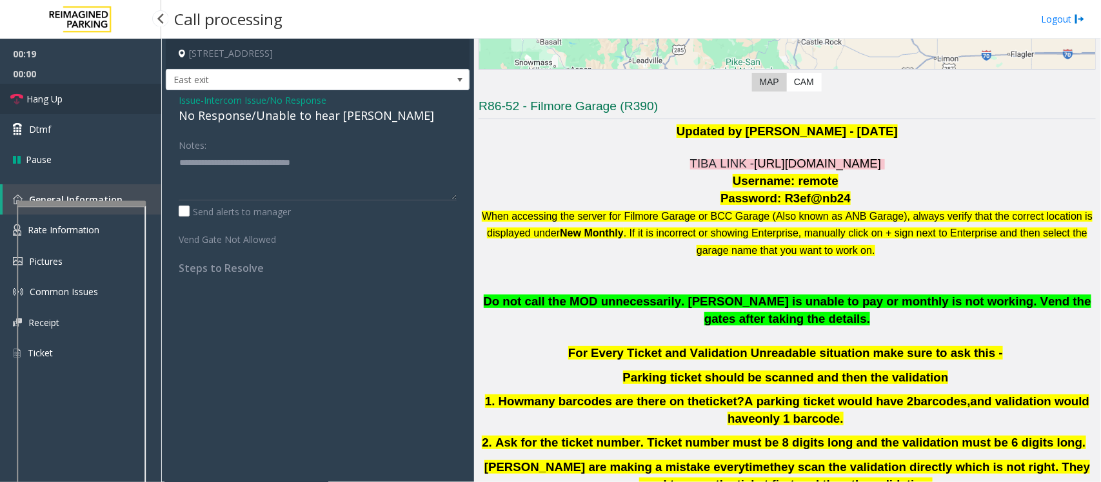
click at [52, 104] on span "Hang Up" at bounding box center [44, 99] width 36 height 14
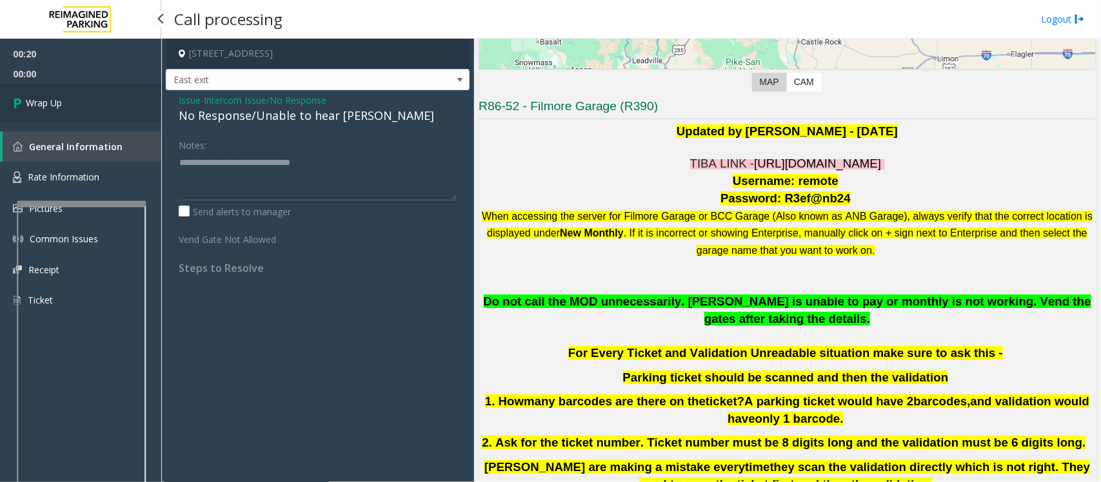
click at [52, 104] on span "Wrap Up" at bounding box center [44, 103] width 36 height 14
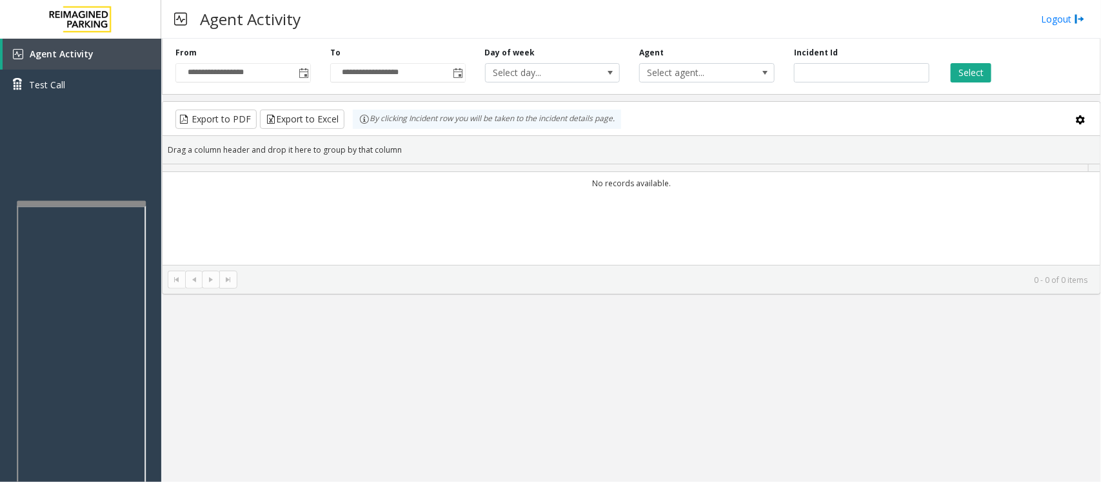
click at [448, 272] on kendo-pager "0 - 0 of 0 items" at bounding box center [632, 279] width 938 height 29
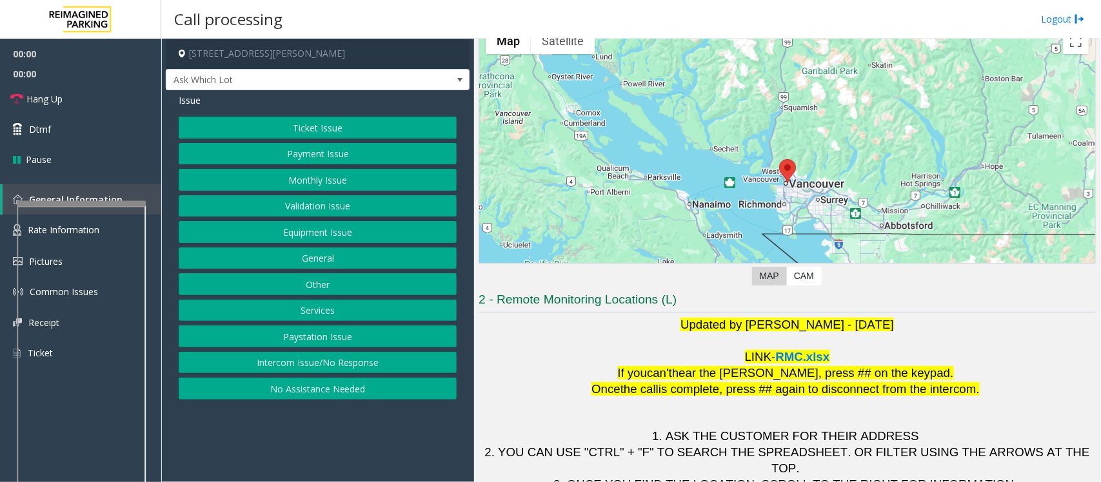
scroll to position [121, 0]
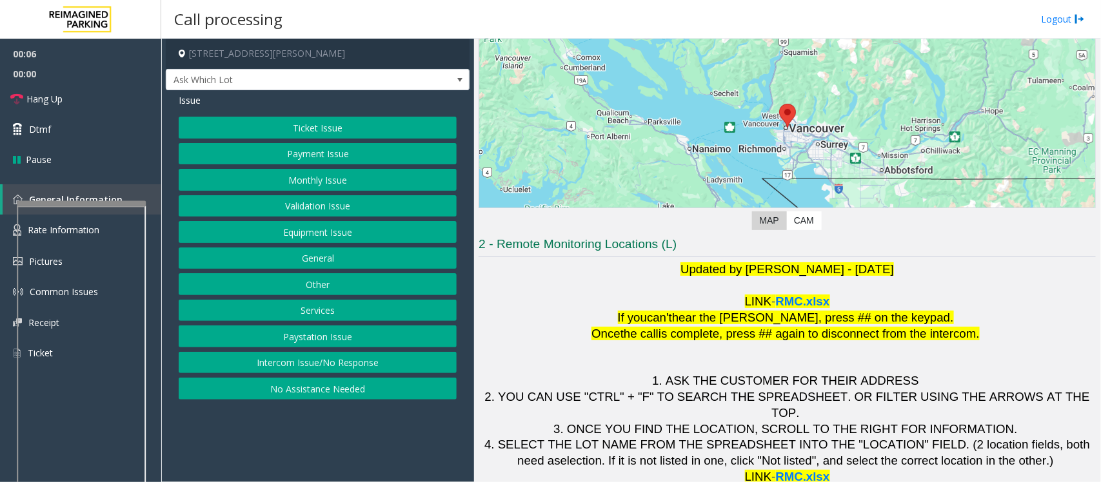
click at [334, 366] on button "Intercom Issue/No Response" at bounding box center [318, 363] width 278 height 22
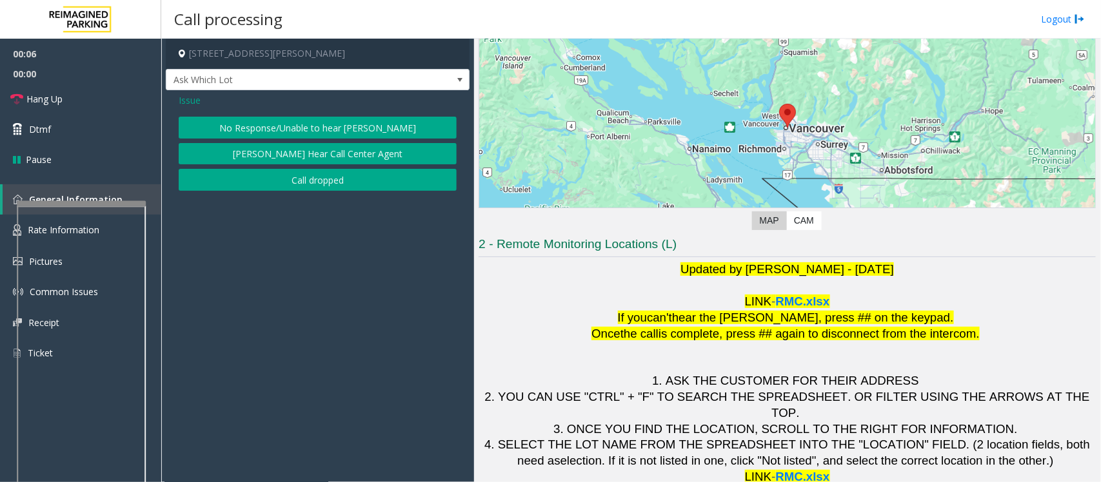
click at [285, 137] on button "No Response/Unable to hear [PERSON_NAME]" at bounding box center [318, 128] width 278 height 22
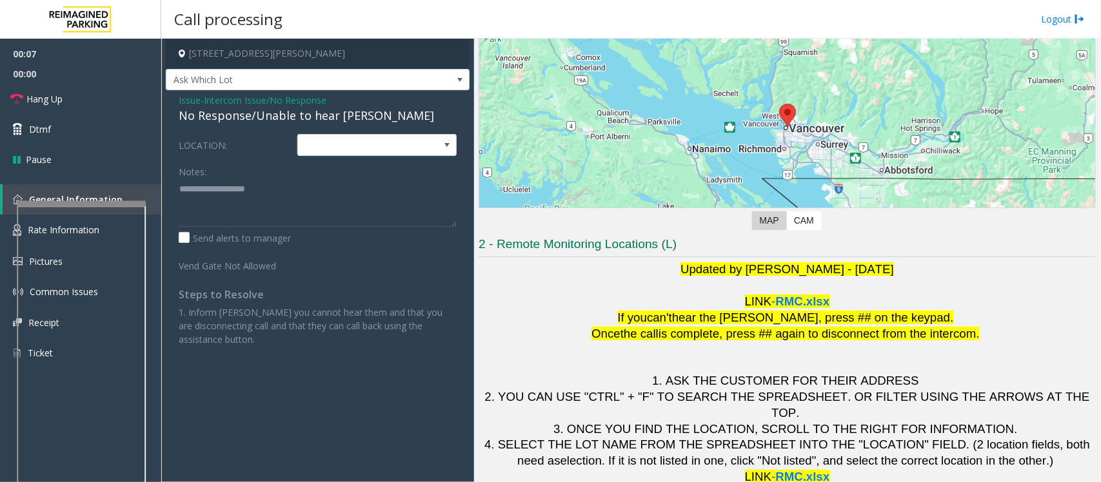
click at [269, 119] on div "No Response/Unable to hear [PERSON_NAME]" at bounding box center [318, 115] width 278 height 17
click at [294, 121] on div "No Response/Unable to hear [PERSON_NAME]" at bounding box center [318, 115] width 278 height 17
click at [192, 103] on span "Issue" at bounding box center [190, 101] width 22 height 14
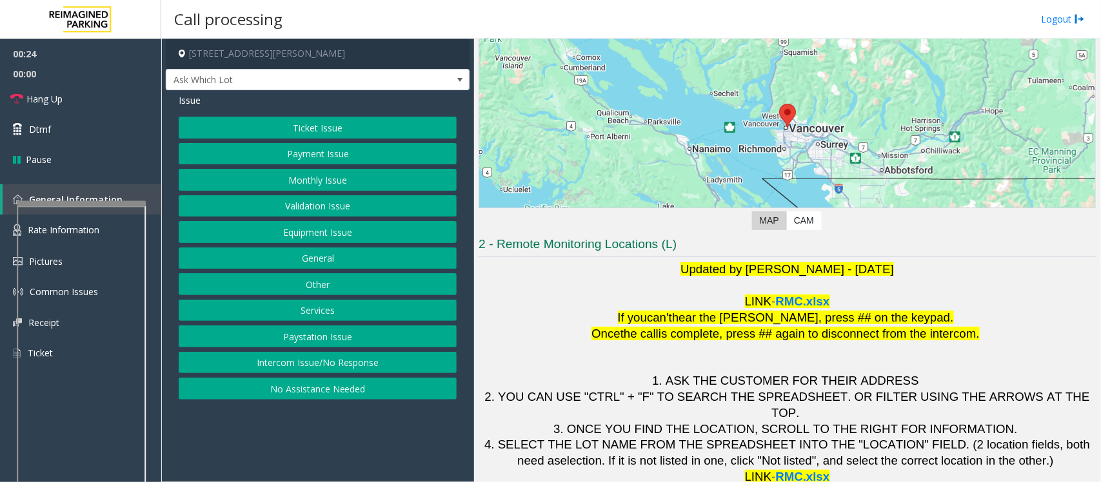
click at [288, 194] on div "Ticket Issue Payment Issue Monthly Issue Validation Issue Equipment Issue Gener…" at bounding box center [318, 258] width 278 height 283
click at [288, 203] on button "Validation Issue" at bounding box center [318, 206] width 278 height 22
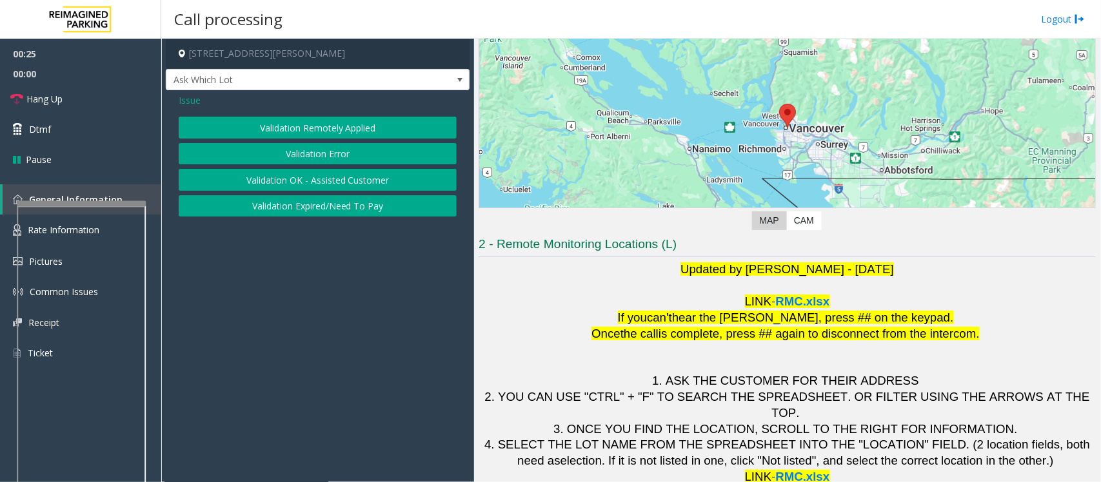
click at [288, 152] on button "Validation Error" at bounding box center [318, 154] width 278 height 22
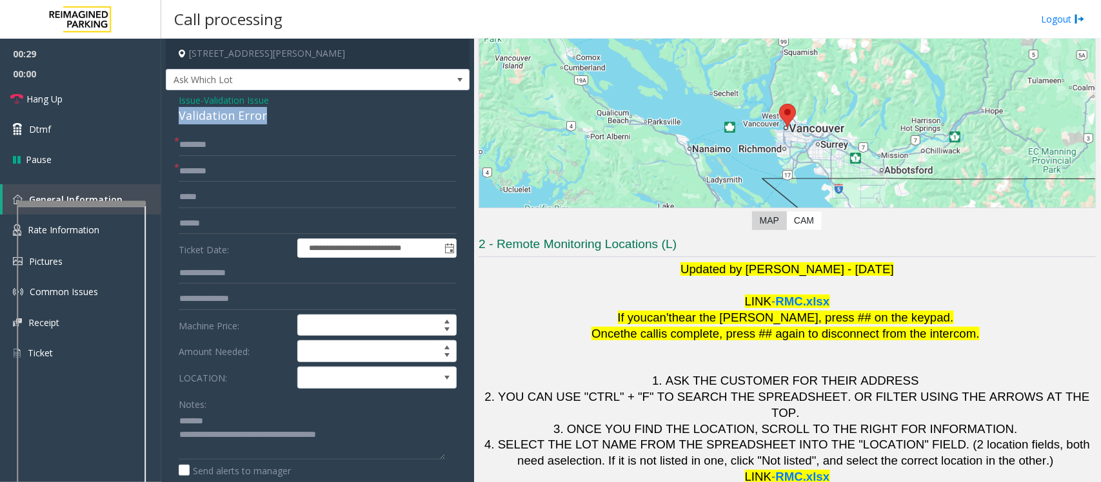
drag, startPoint x: 271, startPoint y: 113, endPoint x: 176, endPoint y: 117, distance: 94.9
click at [176, 117] on div "**********" at bounding box center [318, 437] width 304 height 695
click at [274, 422] on textarea at bounding box center [312, 436] width 266 height 48
type textarea "**********"
click at [192, 207] on input "text" at bounding box center [318, 197] width 278 height 22
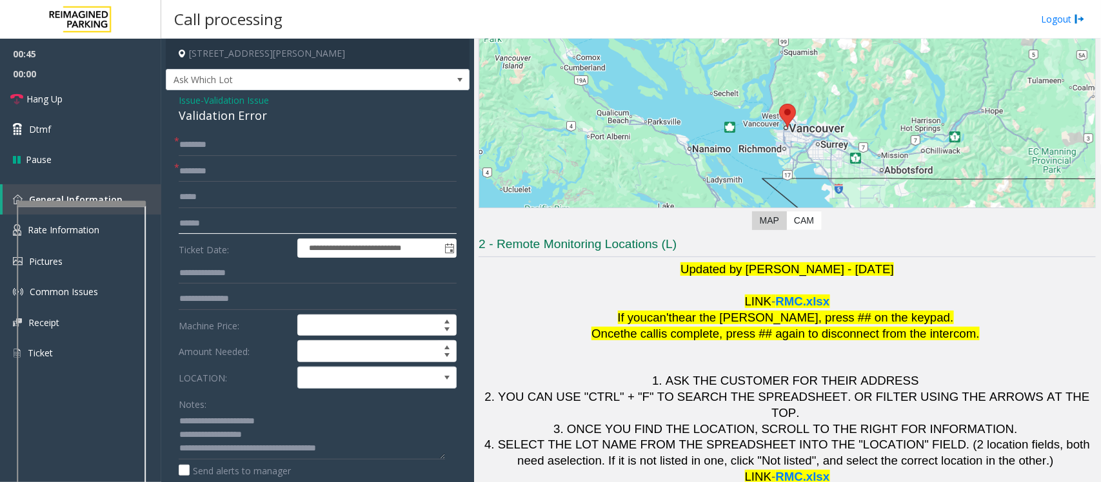
click at [199, 221] on input "text" at bounding box center [318, 224] width 278 height 22
type input "*******"
click at [269, 173] on input "**********" at bounding box center [318, 172] width 278 height 22
type input "**********"
click at [204, 147] on input "text" at bounding box center [318, 145] width 278 height 22
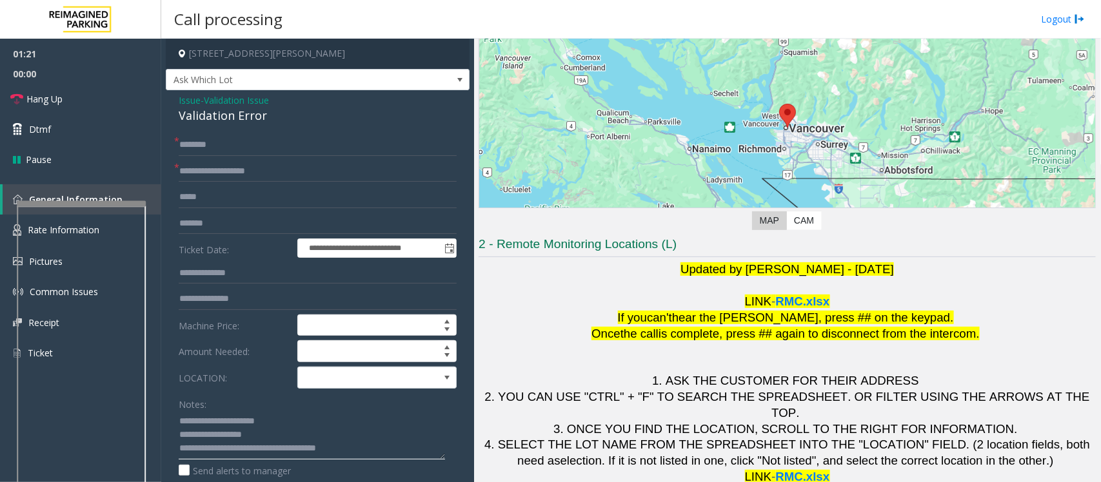
click at [276, 437] on textarea at bounding box center [312, 436] width 266 height 48
click at [198, 153] on input "text" at bounding box center [318, 145] width 278 height 22
click at [224, 148] on input "*****" at bounding box center [318, 145] width 278 height 22
click at [186, 146] on input "*****" at bounding box center [318, 145] width 278 height 22
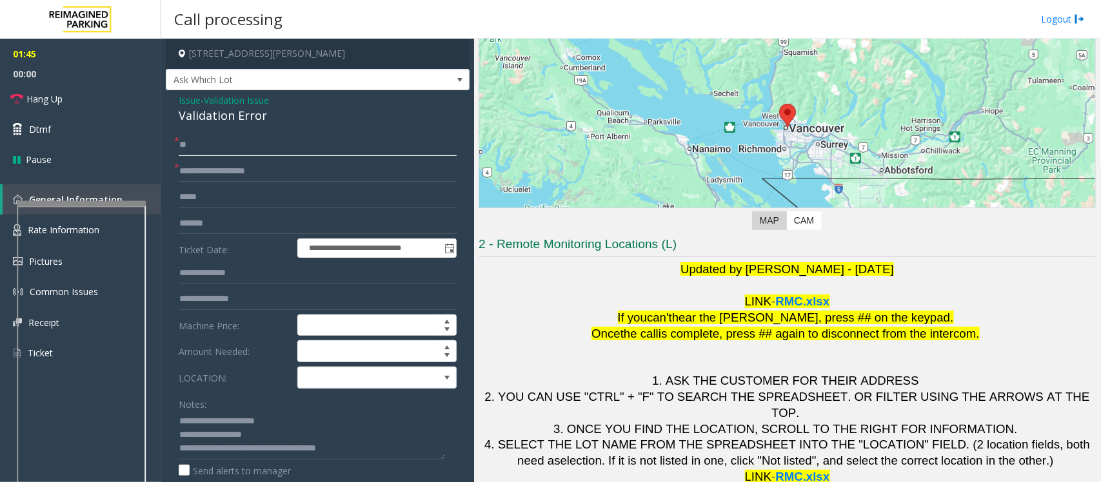
type input "*"
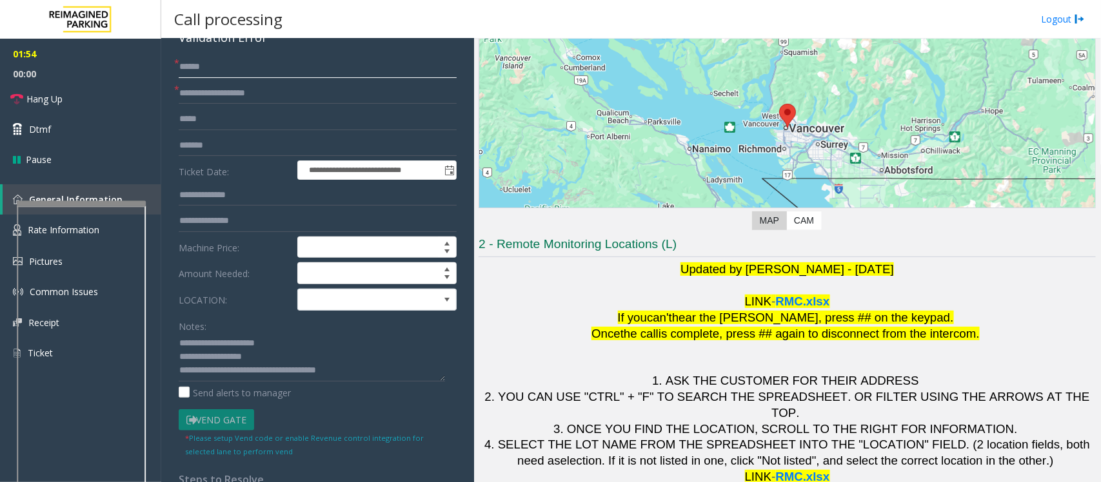
scroll to position [81, 0]
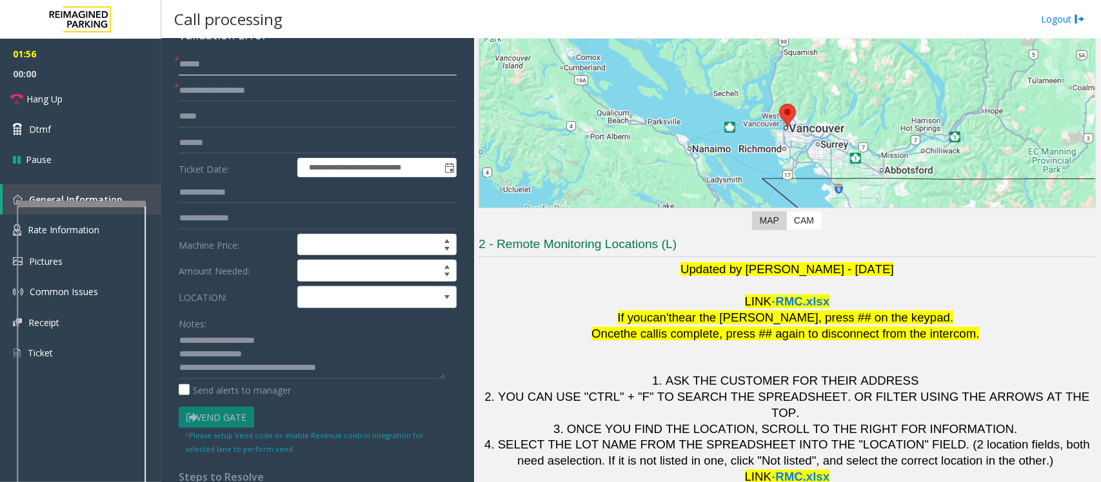
type input "*****"
click at [194, 186] on input "text" at bounding box center [318, 193] width 278 height 22
click at [43, 135] on span "Dtmf" at bounding box center [40, 130] width 22 height 14
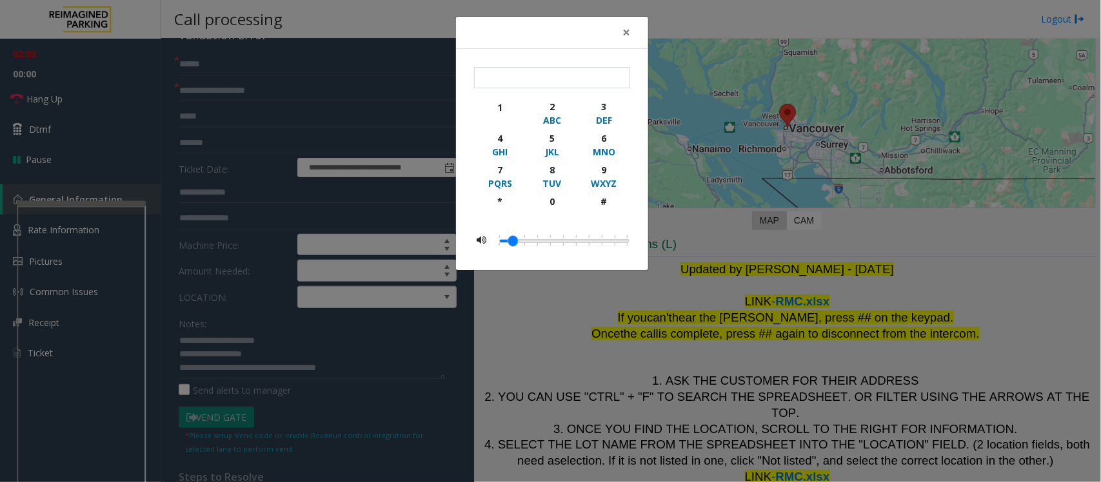
click at [570, 348] on div "× 1 2 ABC 3 DEF 4 GHI 5 JKL 6 MNO 7 PQRS 8 TUV 9 WXYZ * 0 #" at bounding box center [550, 241] width 1101 height 482
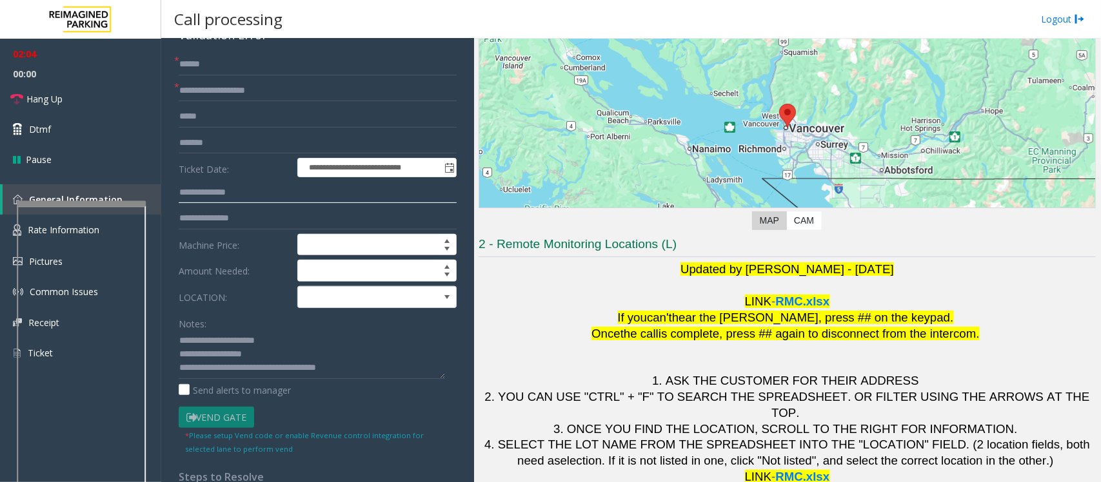
click at [207, 191] on input "text" at bounding box center [318, 193] width 278 height 22
type input "***"
click at [46, 137] on link "Dtmf" at bounding box center [80, 129] width 161 height 30
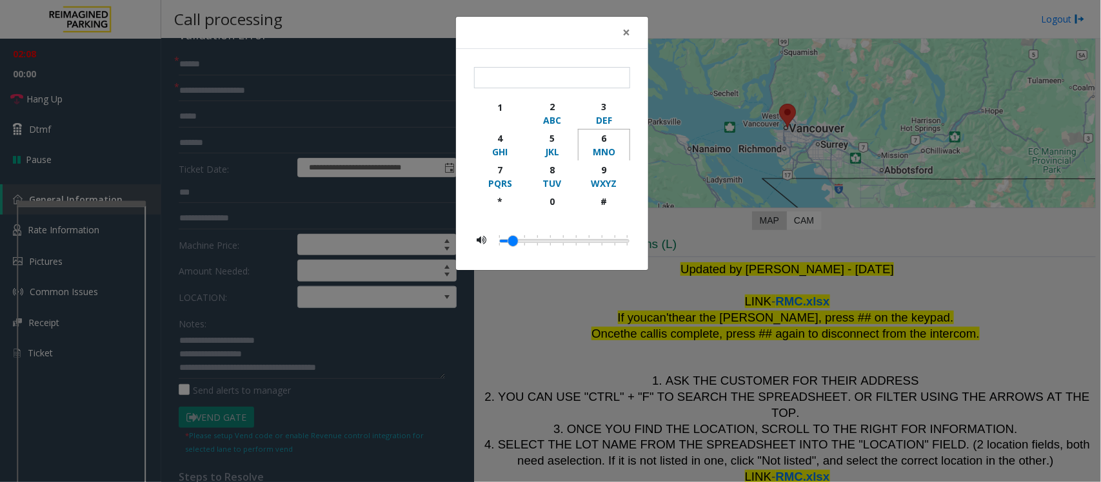
click at [602, 141] on div "6" at bounding box center [603, 139] width 35 height 14
type input "*"
click at [647, 302] on div "× * 1 2 ABC 3 DEF 4 GHI 5 JKL 6 MNO 7 PQRS 8 TUV 9 WXYZ * 0 #" at bounding box center [550, 241] width 1101 height 482
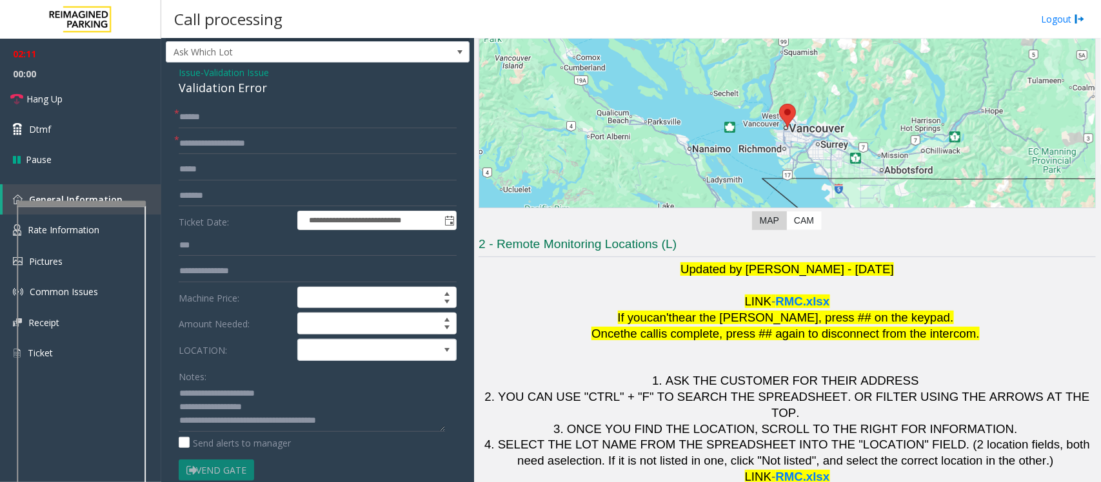
scroll to position [0, 0]
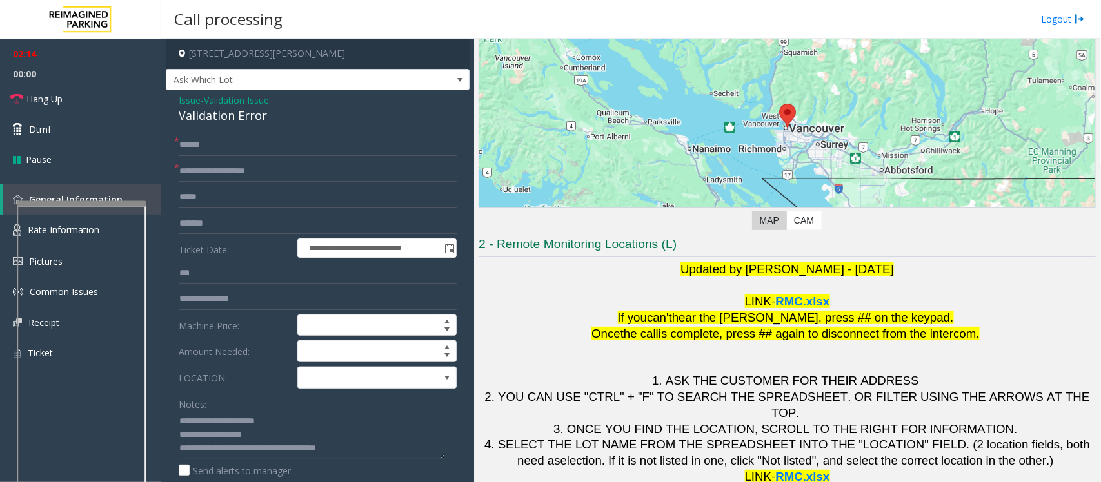
click at [630, 294] on p "LINK - RMC.xlsx" at bounding box center [787, 302] width 617 height 16
drag, startPoint x: 694, startPoint y: 243, endPoint x: 481, endPoint y: 237, distance: 212.9
click at [481, 237] on h3 "2 - Remote Monitoring Locations (L)" at bounding box center [787, 246] width 617 height 21
click at [495, 301] on p "LINK - RMC.xlsx" at bounding box center [787, 302] width 617 height 16
click at [39, 99] on span "Hang Up" at bounding box center [44, 99] width 36 height 14
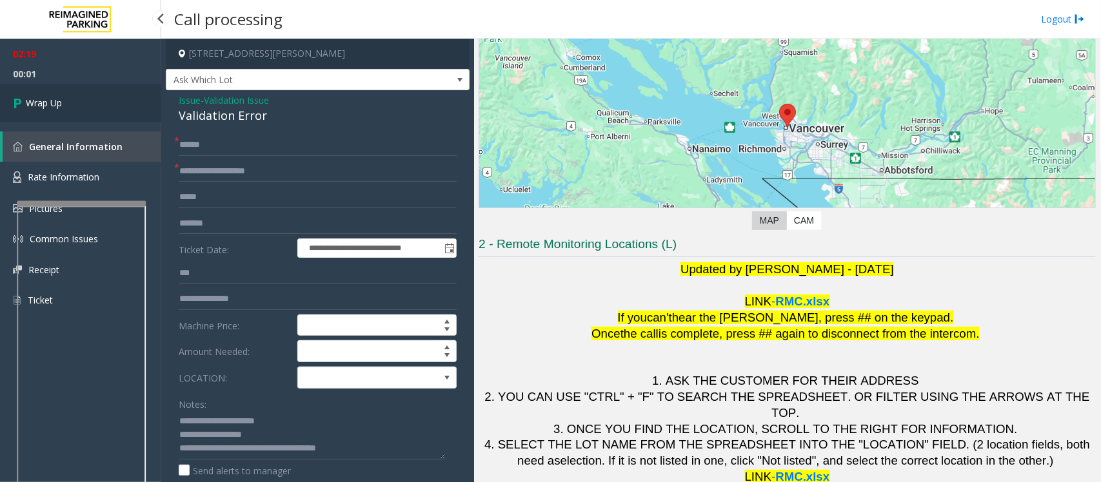
click at [39, 99] on span "Wrap Up" at bounding box center [44, 103] width 36 height 14
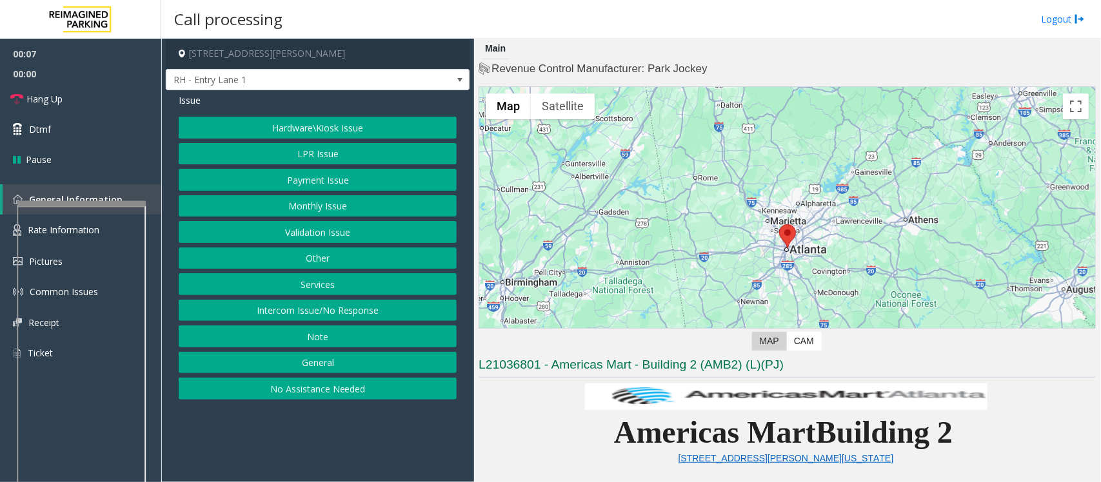
click at [342, 314] on button "Intercom Issue/No Response" at bounding box center [318, 311] width 278 height 22
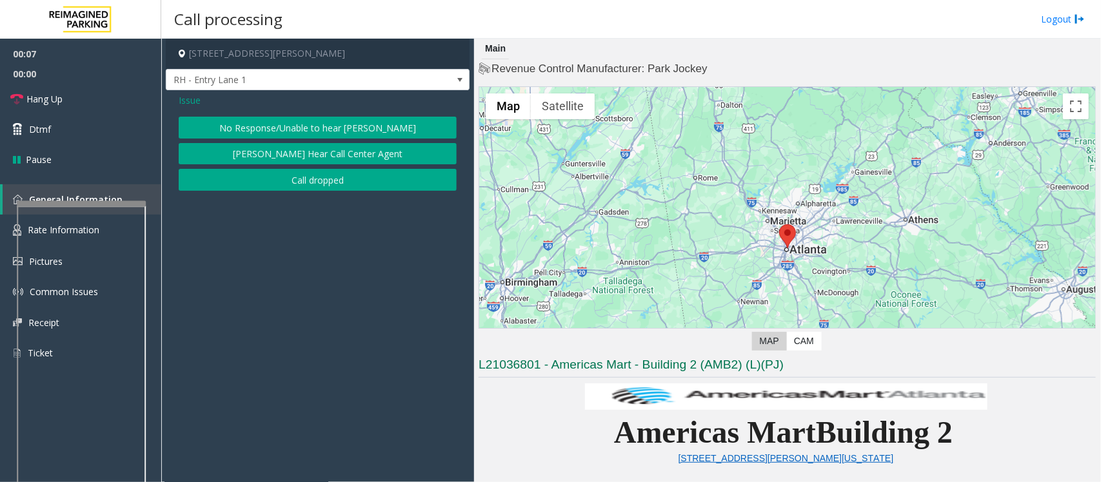
click at [292, 124] on button "No Response/Unable to hear [PERSON_NAME]" at bounding box center [318, 128] width 278 height 22
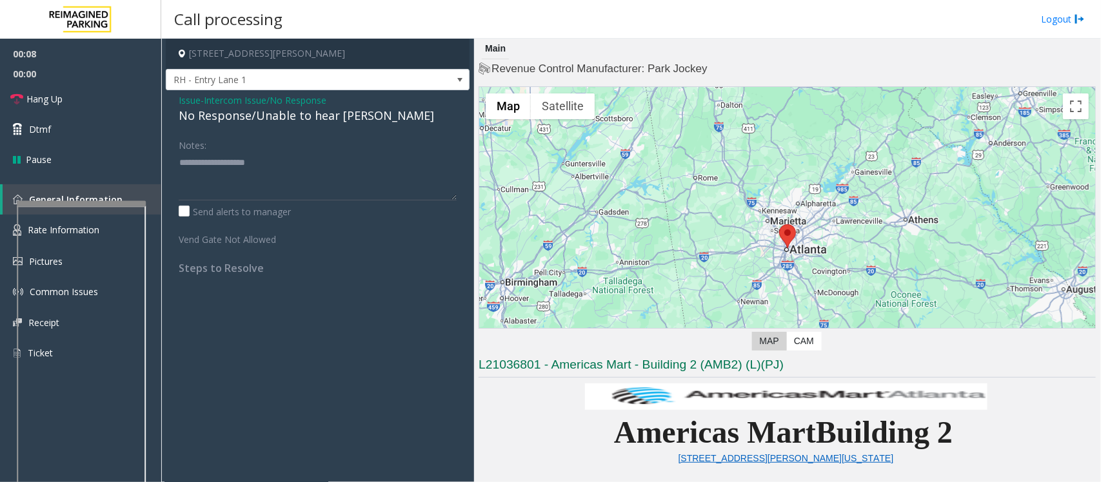
click at [295, 117] on div "No Response/Unable to hear [PERSON_NAME]" at bounding box center [318, 115] width 278 height 17
type textarea "**********"
click at [43, 101] on span "Hang Up" at bounding box center [44, 99] width 36 height 14
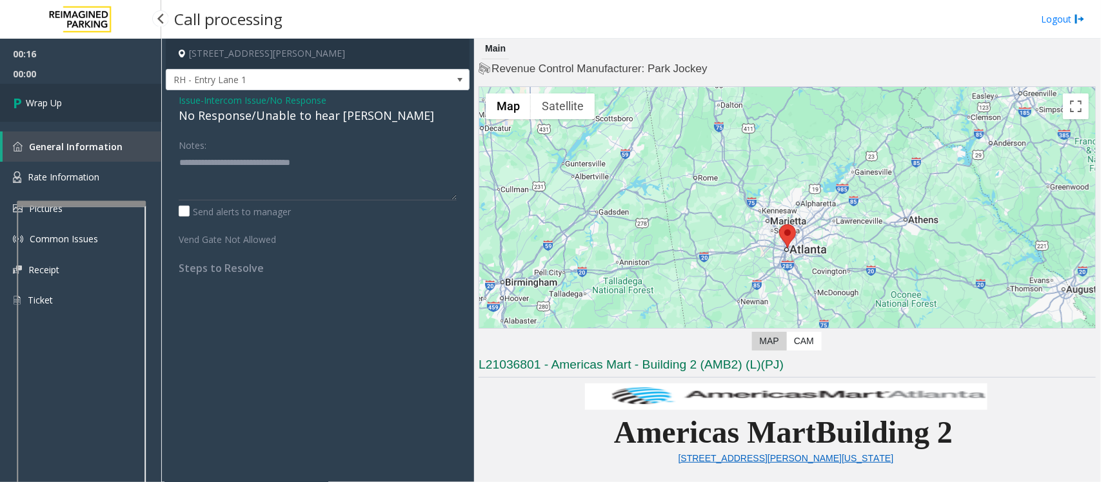
click at [47, 101] on span "Wrap Up" at bounding box center [44, 103] width 36 height 14
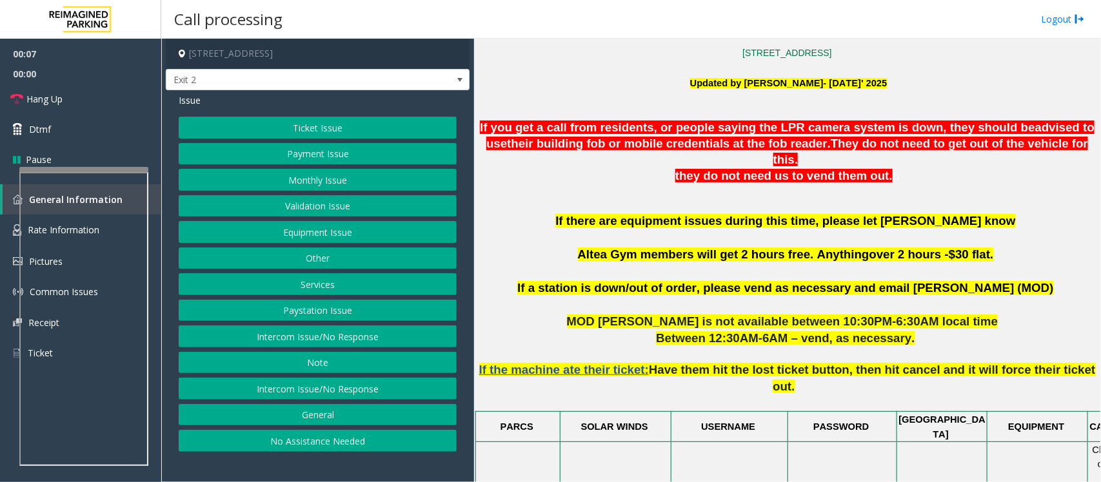
scroll to position [403, 0]
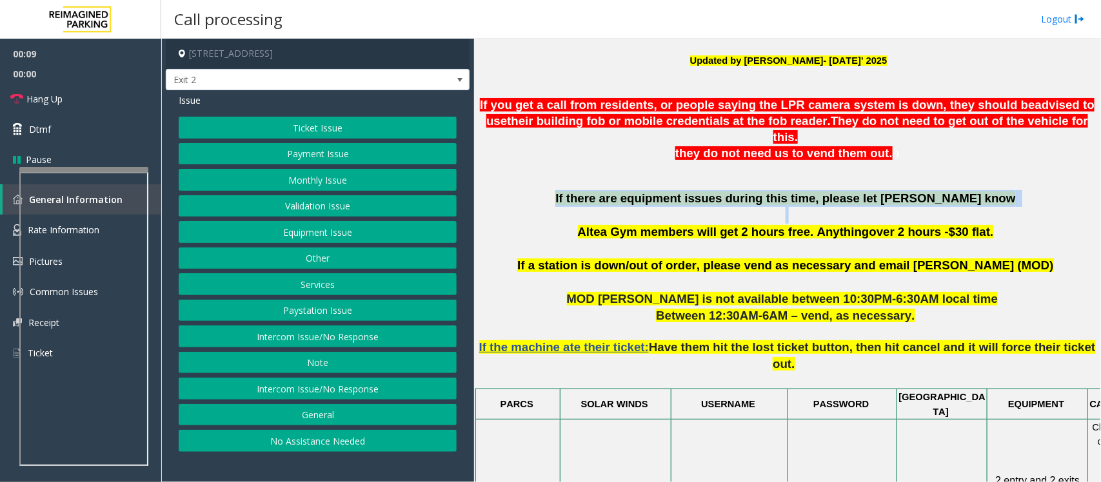
drag, startPoint x: 536, startPoint y: 187, endPoint x: 1032, endPoint y: 205, distance: 496.4
click at [1032, 205] on p "If there are equipment issues during this time, please let OM Vairavan Jegathee…" at bounding box center [787, 223] width 617 height 67
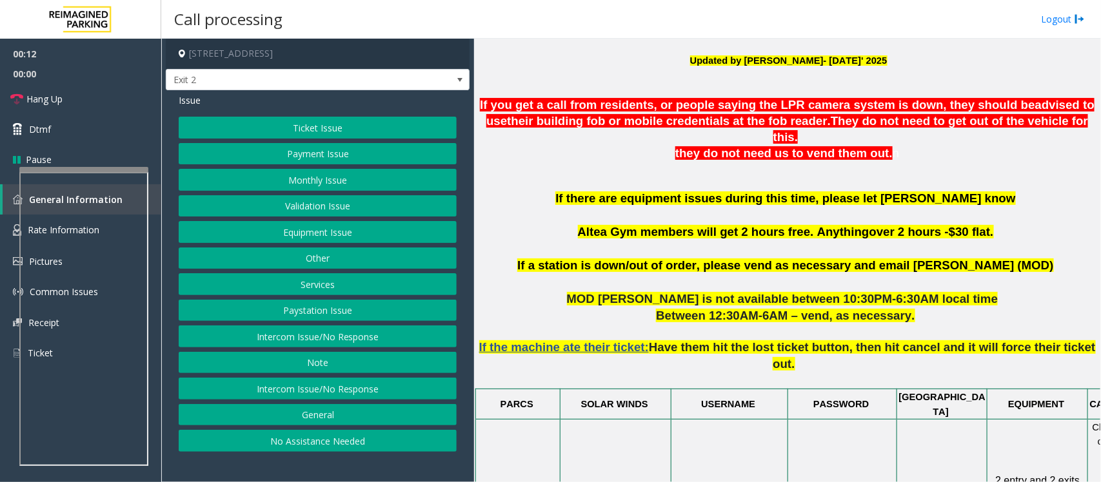
click at [288, 212] on button "Validation Issue" at bounding box center [318, 206] width 278 height 22
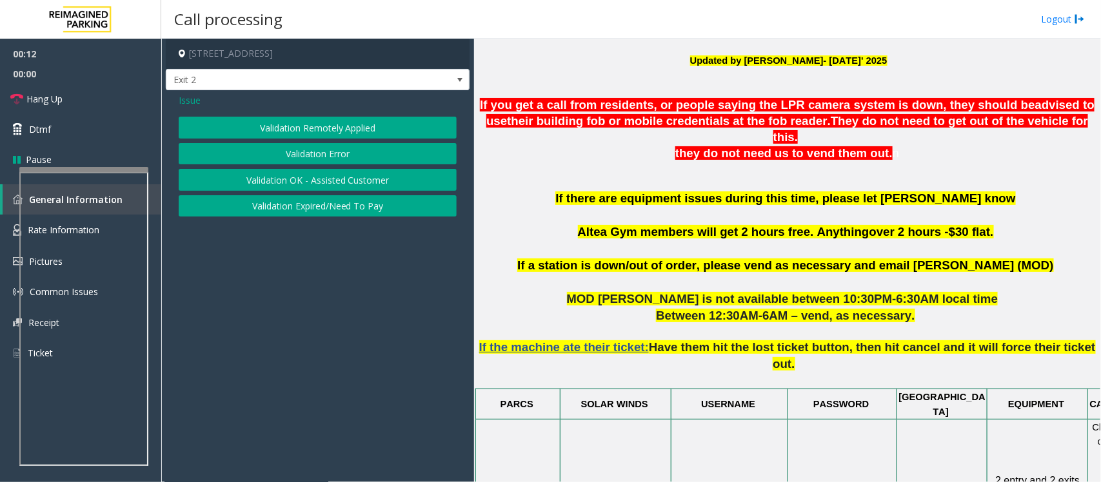
click at [286, 155] on button "Validation Error" at bounding box center [318, 154] width 278 height 22
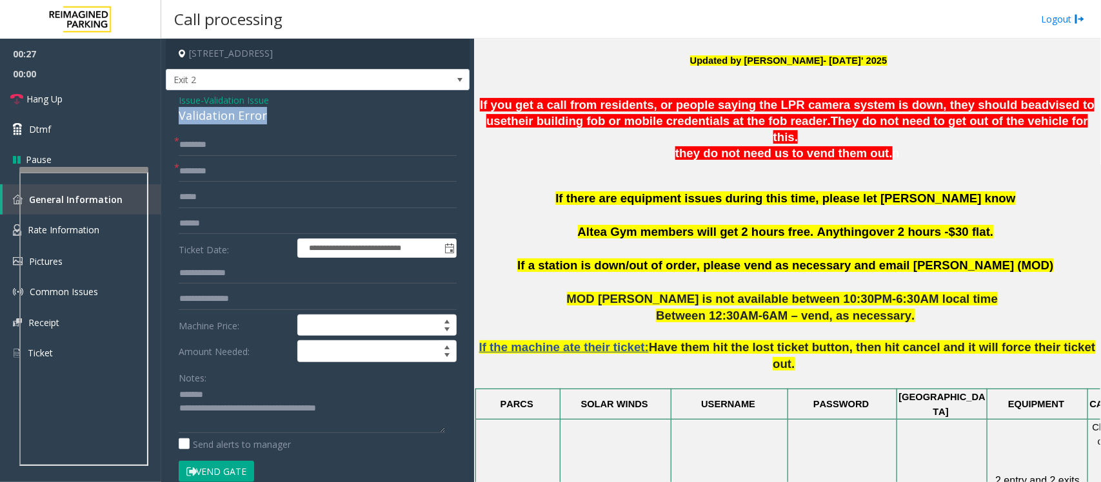
drag, startPoint x: 268, startPoint y: 117, endPoint x: 173, endPoint y: 114, distance: 95.5
click at [173, 114] on div "**********" at bounding box center [318, 465] width 304 height 750
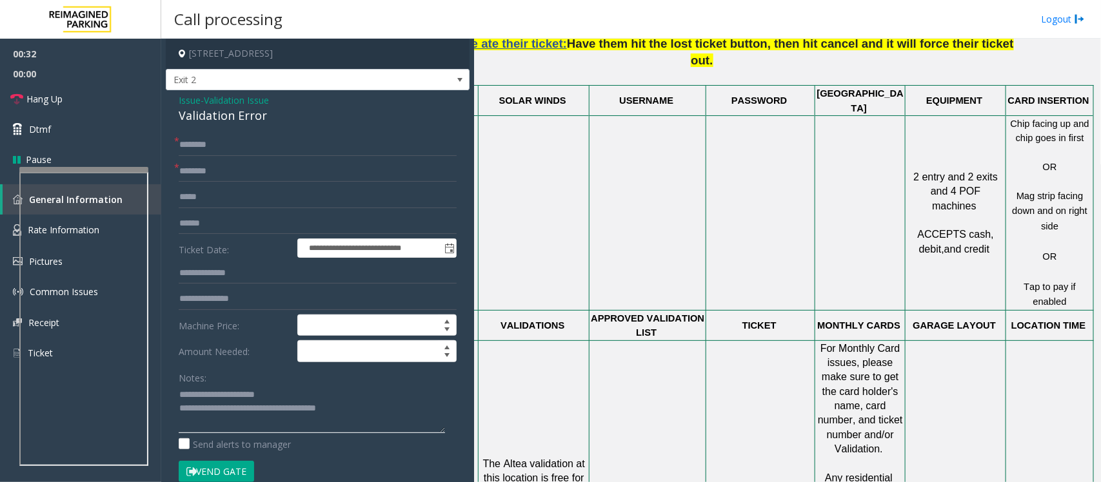
scroll to position [726, 94]
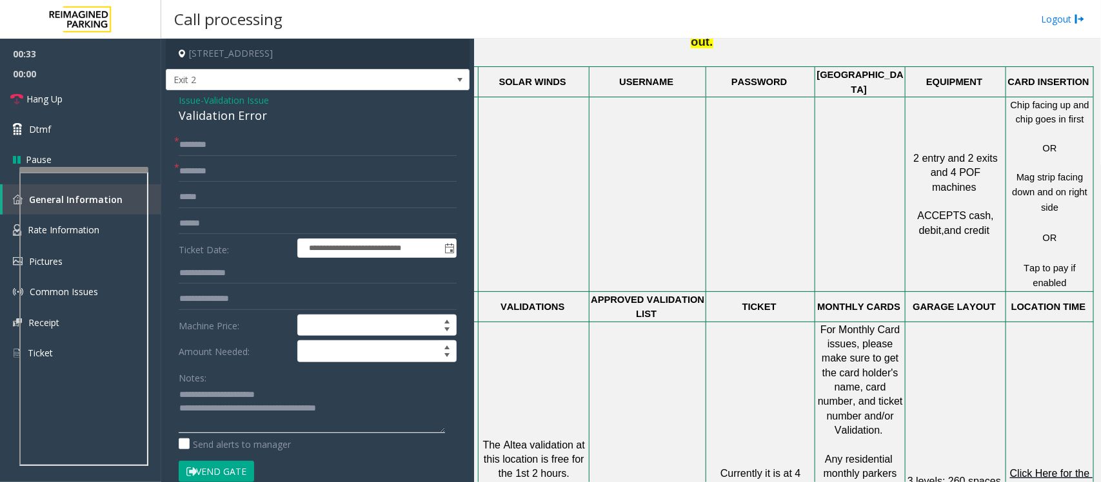
type textarea "**********"
click at [1024, 468] on span "Click Here for the local time" at bounding box center [1051, 480] width 83 height 25
click at [240, 95] on span "Validation Issue" at bounding box center [236, 101] width 65 height 14
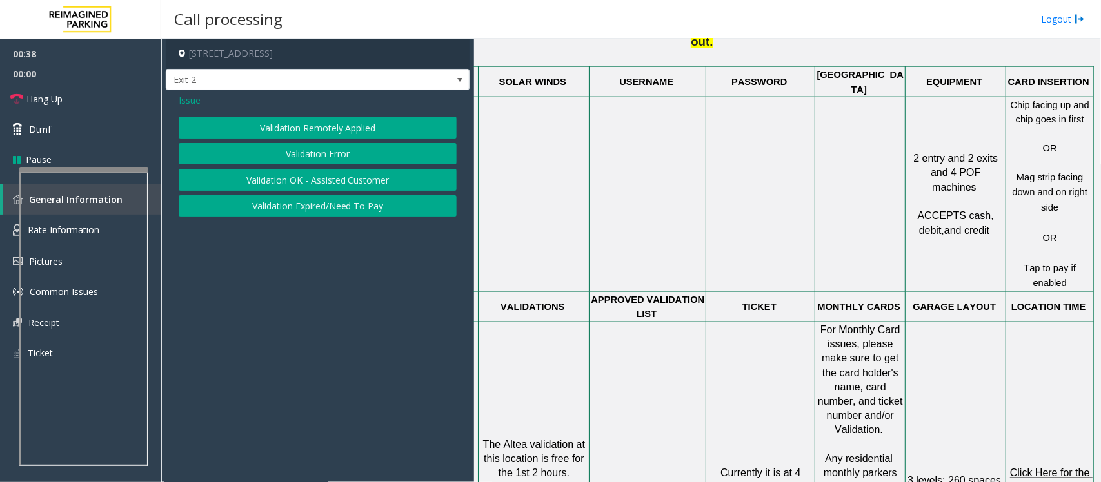
click at [327, 205] on button "Validation Expired/Need To Pay" at bounding box center [318, 206] width 278 height 22
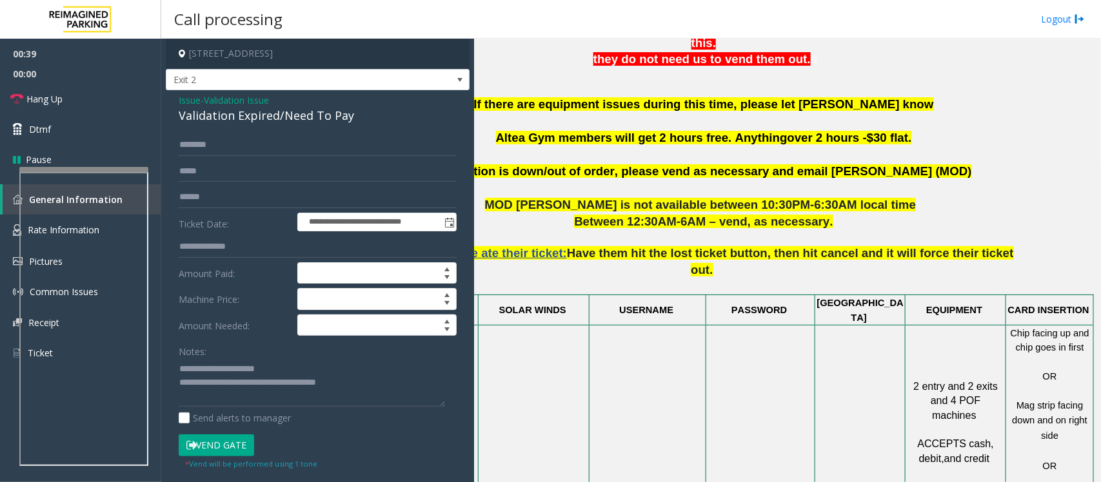
scroll to position [484, 94]
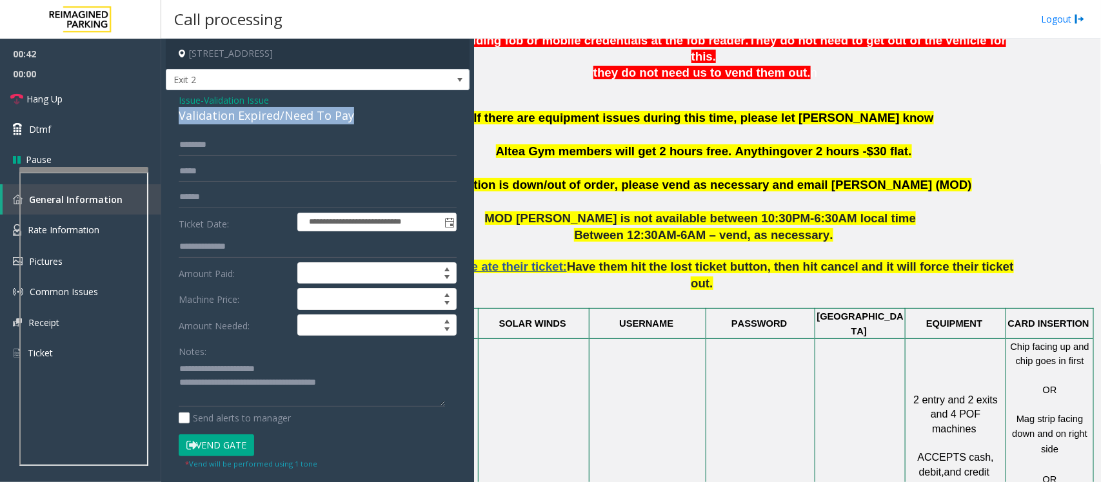
drag, startPoint x: 361, startPoint y: 113, endPoint x: 175, endPoint y: 113, distance: 186.4
click at [175, 113] on div "**********" at bounding box center [318, 336] width 304 height 493
drag, startPoint x: 281, startPoint y: 371, endPoint x: 207, endPoint y: 372, distance: 73.5
click at [207, 372] on textarea at bounding box center [312, 383] width 266 height 48
drag, startPoint x: 369, startPoint y: 114, endPoint x: 168, endPoint y: 115, distance: 200.6
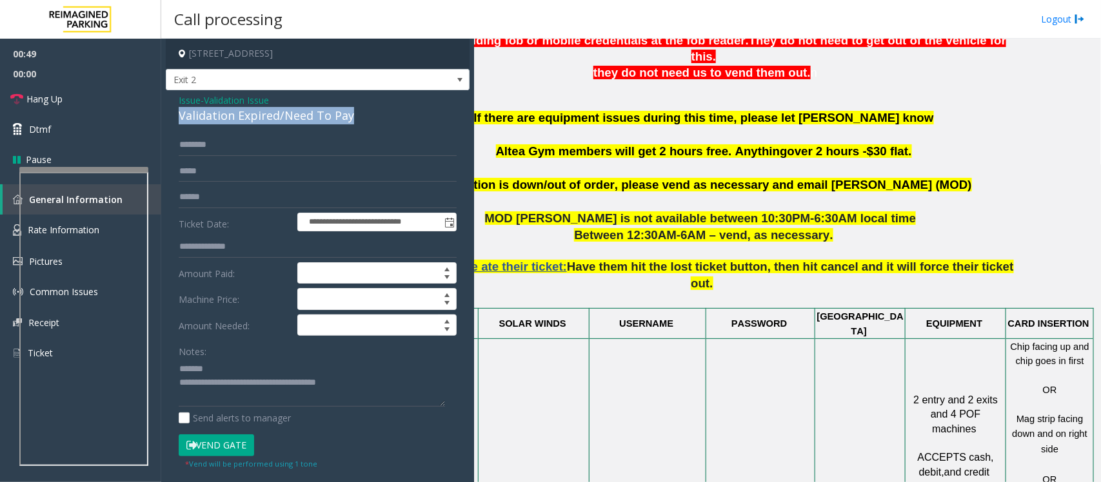
click at [168, 115] on div "**********" at bounding box center [318, 336] width 304 height 493
drag, startPoint x: 371, startPoint y: 385, endPoint x: 232, endPoint y: 388, distance: 138.7
click at [232, 388] on textarea at bounding box center [312, 383] width 266 height 48
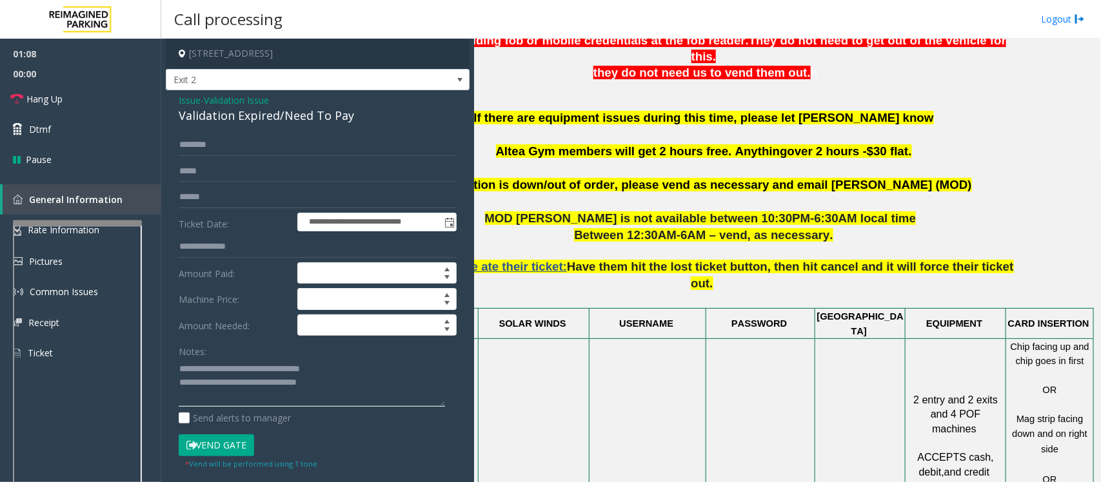
click at [79, 223] on div at bounding box center [77, 223] width 129 height 5
type textarea "**********"
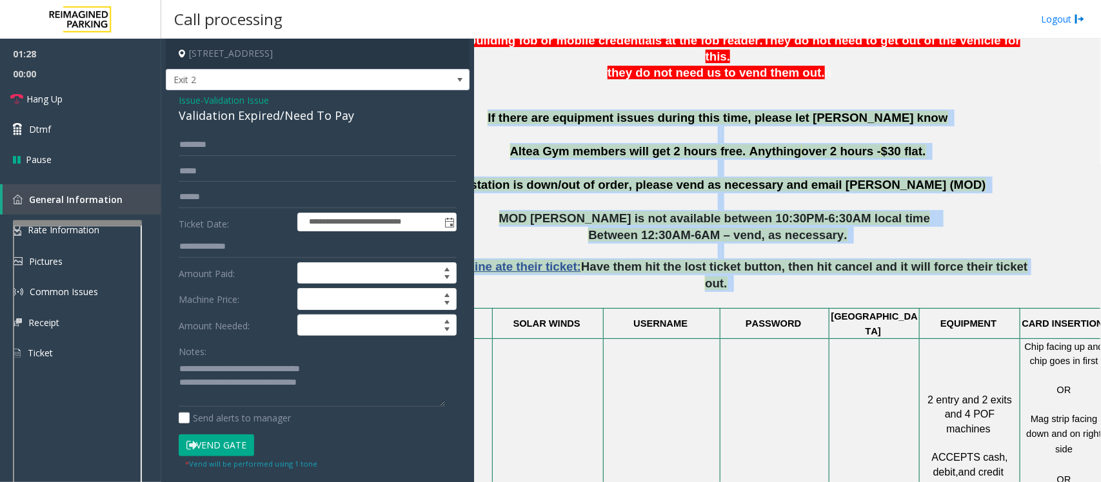
scroll to position [484, 0]
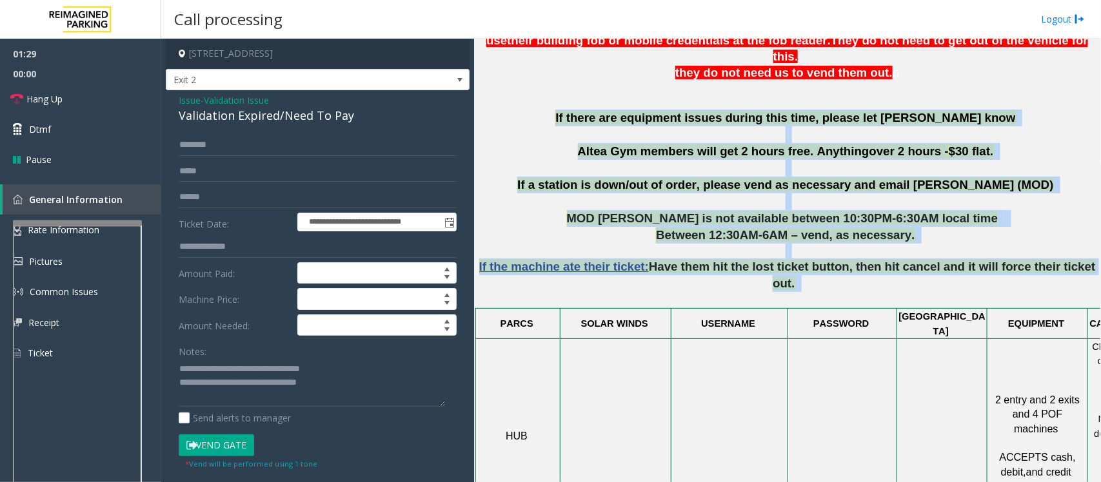
drag, startPoint x: 1002, startPoint y: 250, endPoint x: 479, endPoint y: 97, distance: 545.2
click at [479, 97] on div "Main Revenue Control Manufacturer: Skidata ← Move left → Move right ↑ Move up ↓…" at bounding box center [787, 261] width 626 height 444
click at [486, 110] on p "If there are equipment issues during this time, please let OM Vairavan Jegathee…" at bounding box center [787, 143] width 617 height 67
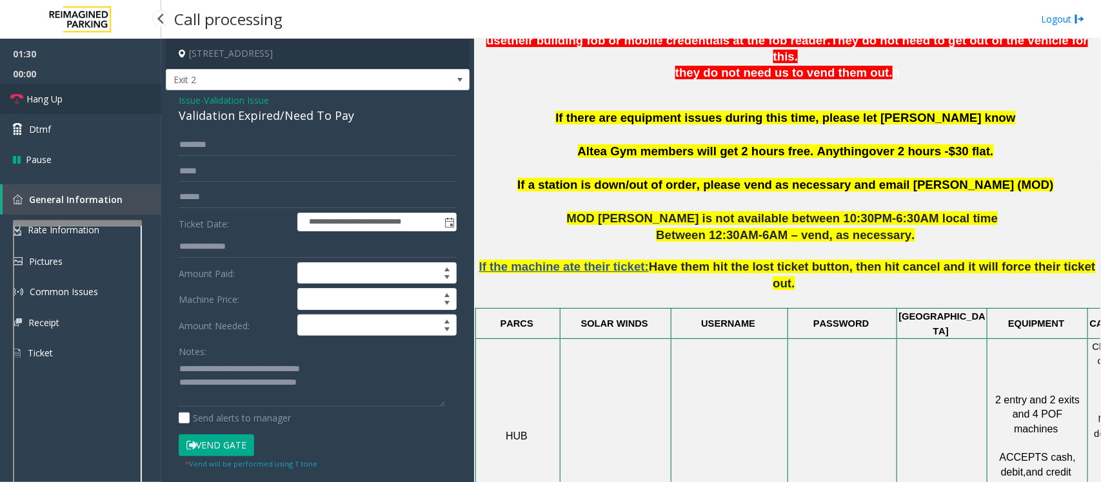
click at [40, 95] on span "Hang Up" at bounding box center [44, 99] width 36 height 14
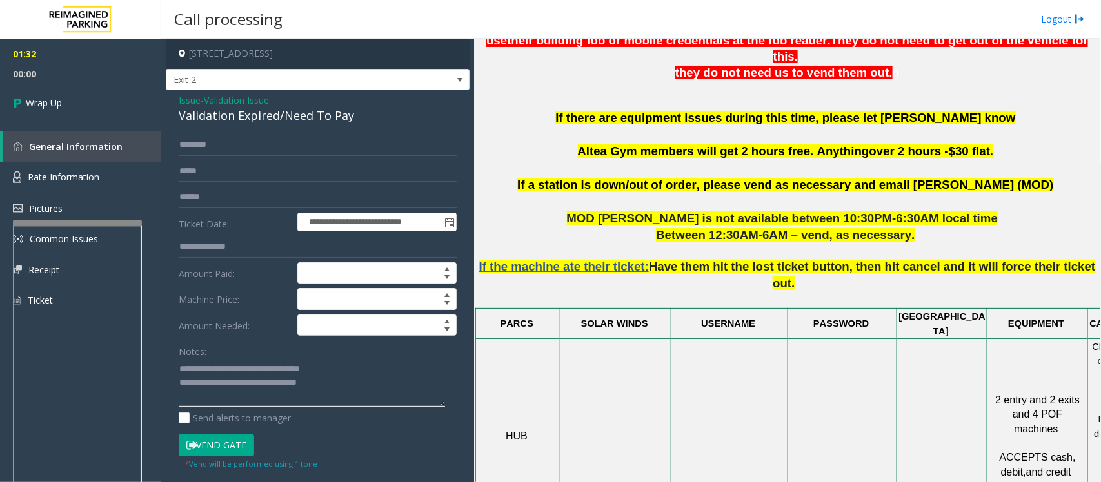
click at [365, 392] on textarea at bounding box center [312, 383] width 266 height 48
click at [48, 100] on span "Wrap Up" at bounding box center [44, 103] width 36 height 14
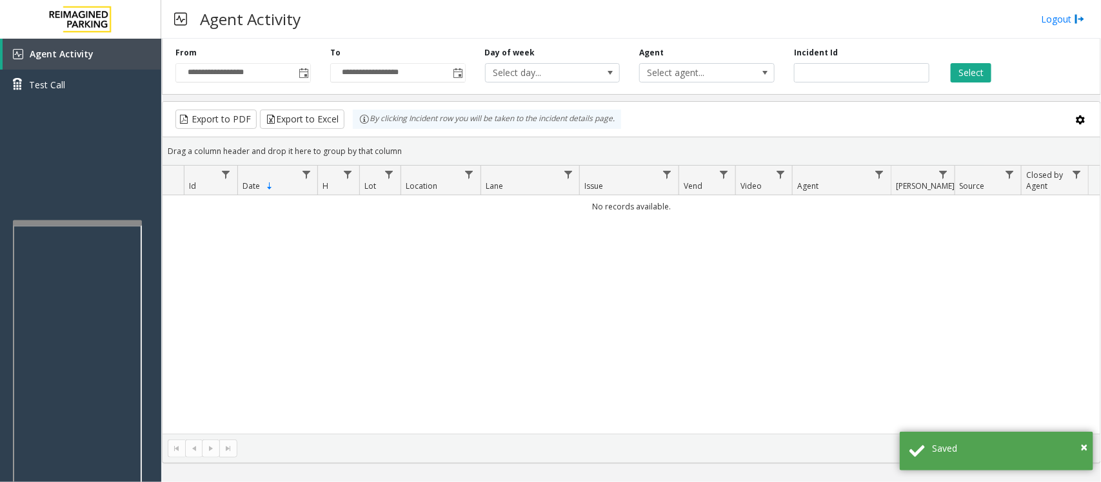
click at [475, 297] on div "No records available." at bounding box center [632, 314] width 938 height 239
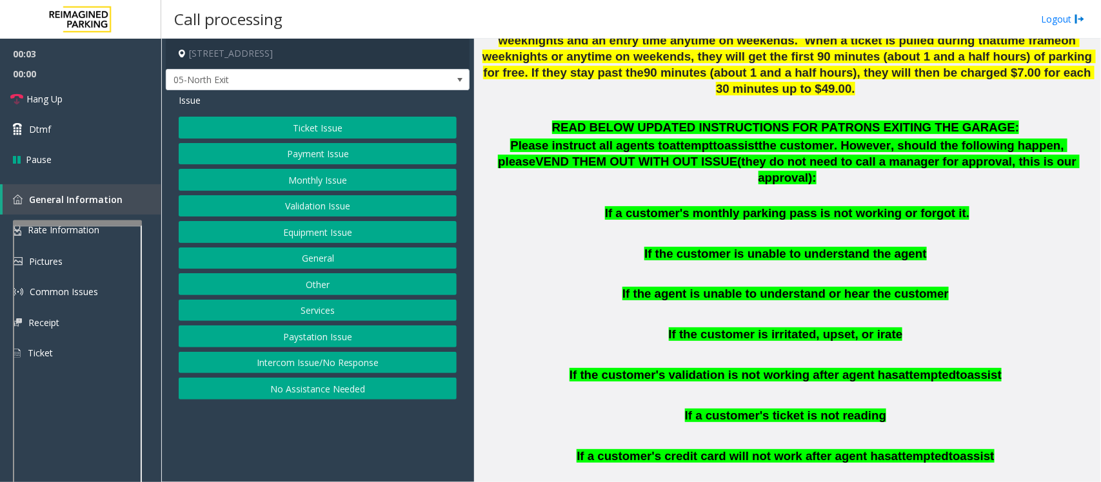
scroll to position [645, 0]
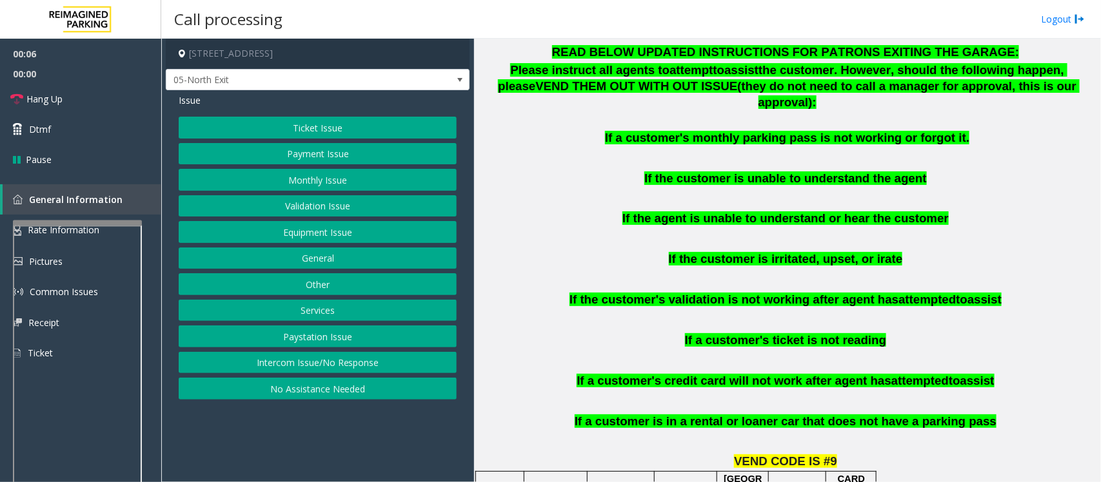
click at [343, 362] on button "Intercom Issue/No Response" at bounding box center [318, 363] width 278 height 22
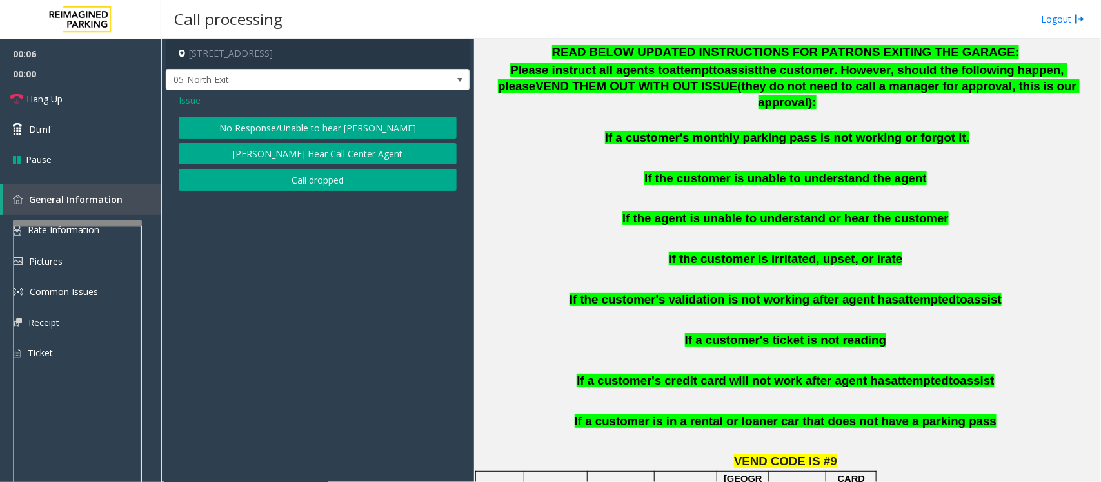
click at [295, 132] on button "No Response/Unable to hear [PERSON_NAME]" at bounding box center [318, 128] width 278 height 22
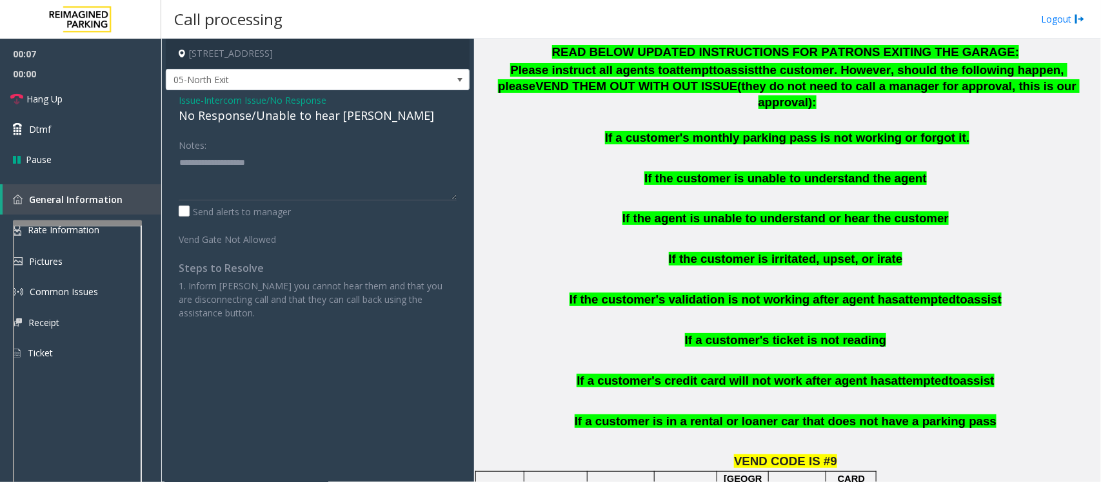
click at [287, 115] on div "No Response/Unable to hear [PERSON_NAME]" at bounding box center [318, 115] width 278 height 17
click at [185, 101] on span "Issue" at bounding box center [190, 101] width 22 height 14
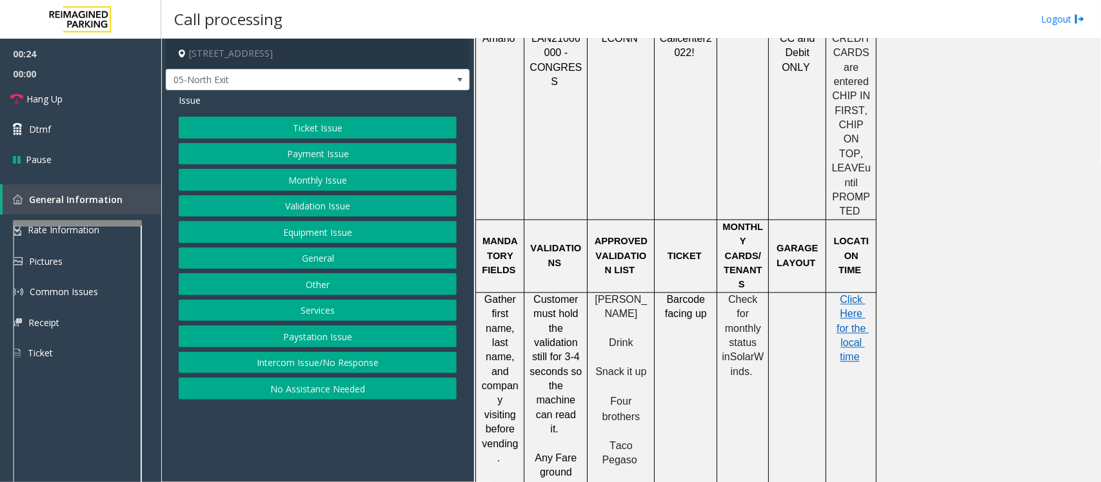
scroll to position [806, 0]
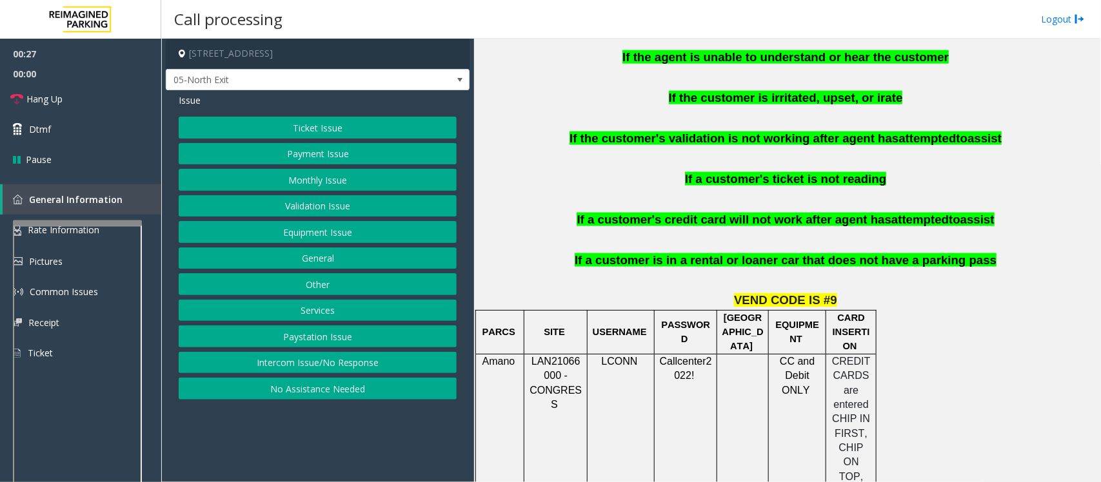
click at [292, 208] on button "Validation Issue" at bounding box center [318, 206] width 278 height 22
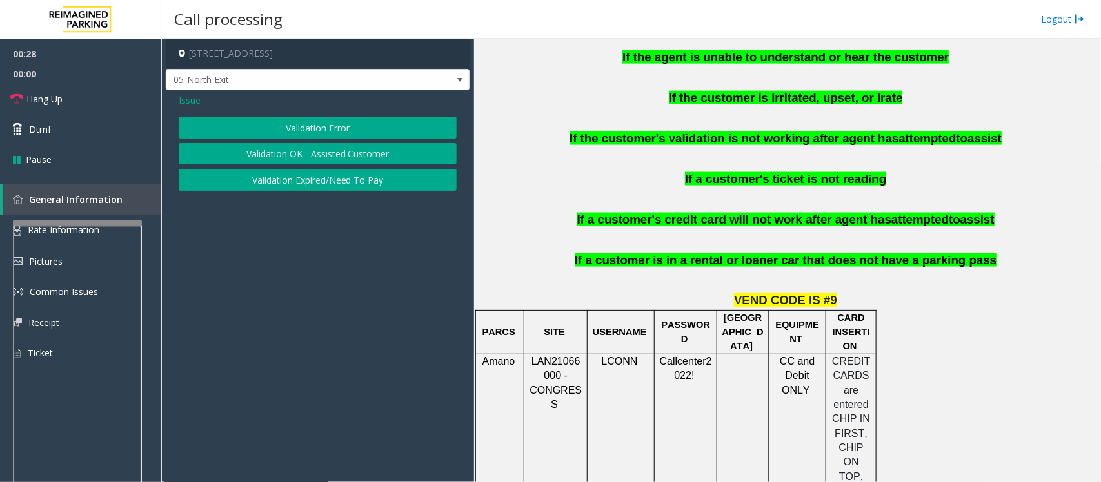
click at [286, 124] on button "Validation Error" at bounding box center [318, 128] width 278 height 22
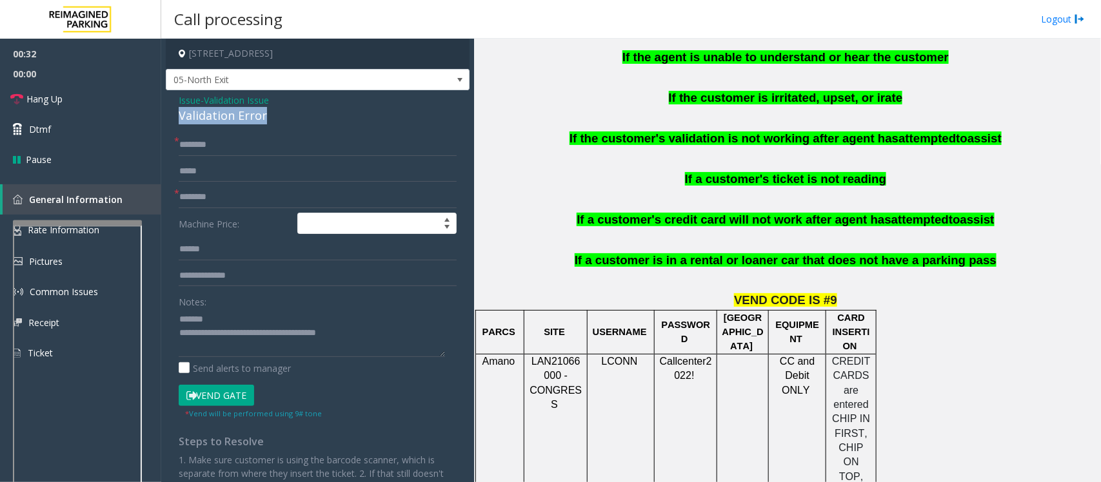
drag, startPoint x: 281, startPoint y: 114, endPoint x: 175, endPoint y: 110, distance: 105.2
click at [175, 110] on div "Issue - Validation Issue Validation Error * * Machine Price: Notes: Send alerts…" at bounding box center [318, 332] width 304 height 484
type textarea "**********"
click at [208, 192] on input "text" at bounding box center [318, 197] width 278 height 22
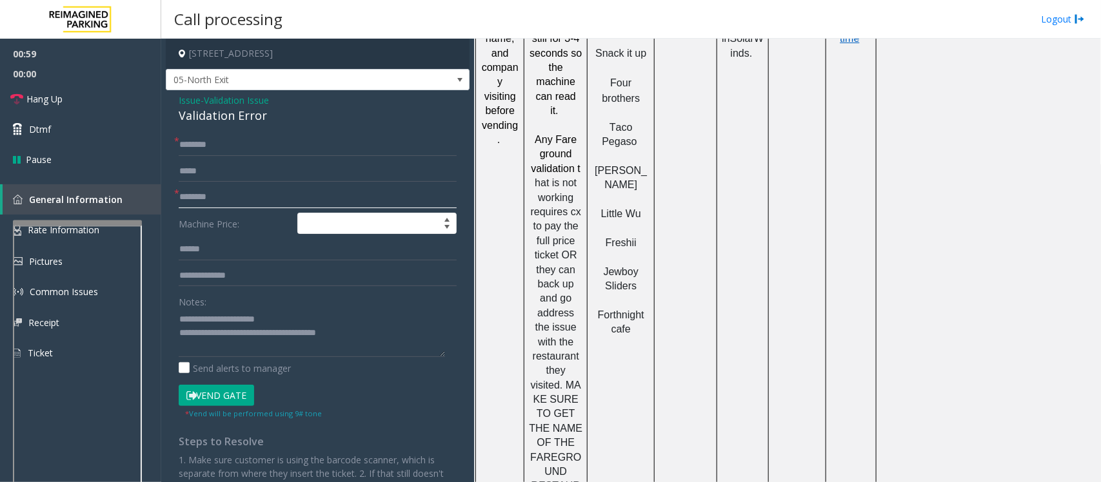
scroll to position [1451, 0]
drag, startPoint x: 532, startPoint y: 342, endPoint x: 552, endPoint y: 347, distance: 20.7
click at [572, 349] on p "Any Fare ground validation t hat is not working requires cx to pay the full pri…" at bounding box center [556, 354] width 54 height 448
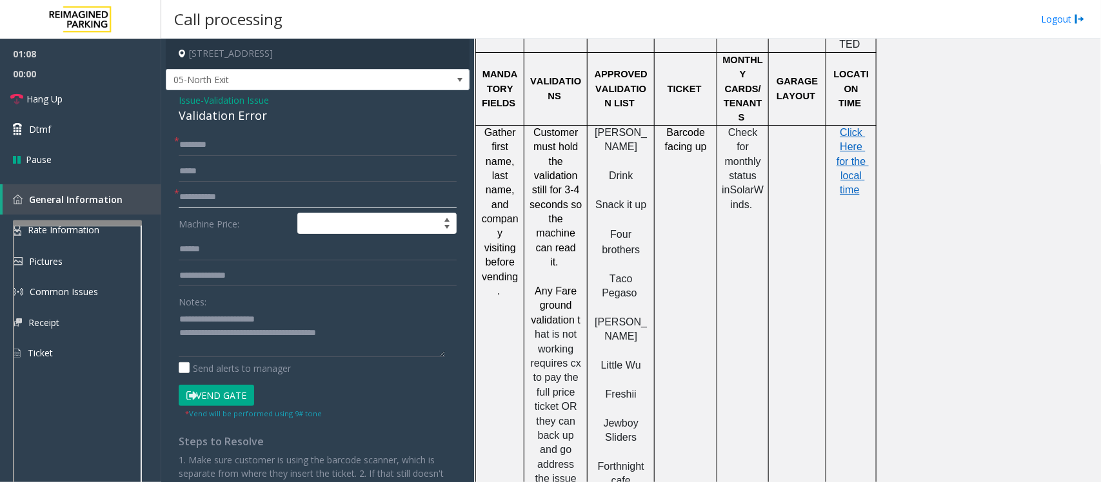
scroll to position [1290, 0]
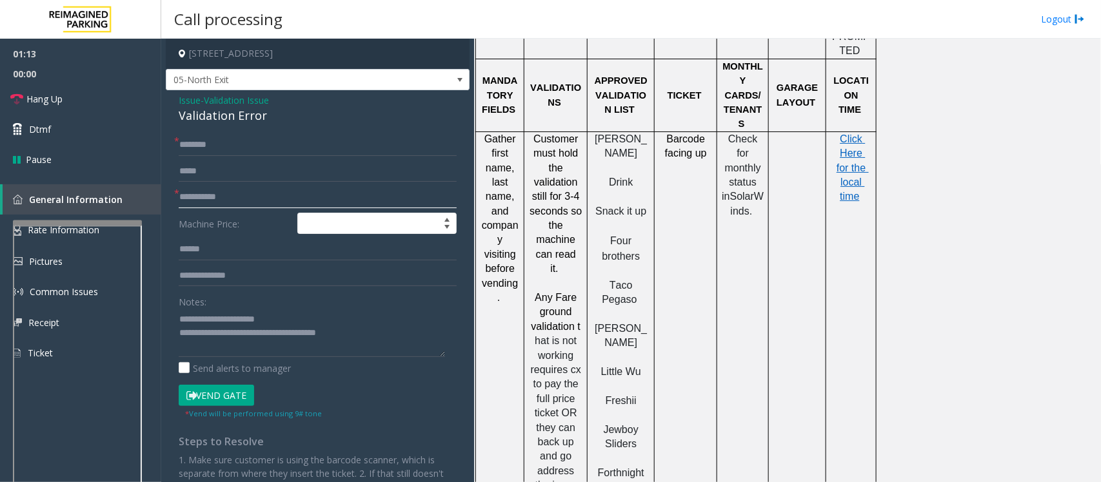
type input "**********"
drag, startPoint x: 533, startPoint y: 200, endPoint x: 581, endPoint y: 262, distance: 78.2
drag, startPoint x: 359, startPoint y: 337, endPoint x: 232, endPoint y: 337, distance: 127.1
click at [232, 337] on textarea at bounding box center [312, 333] width 266 height 48
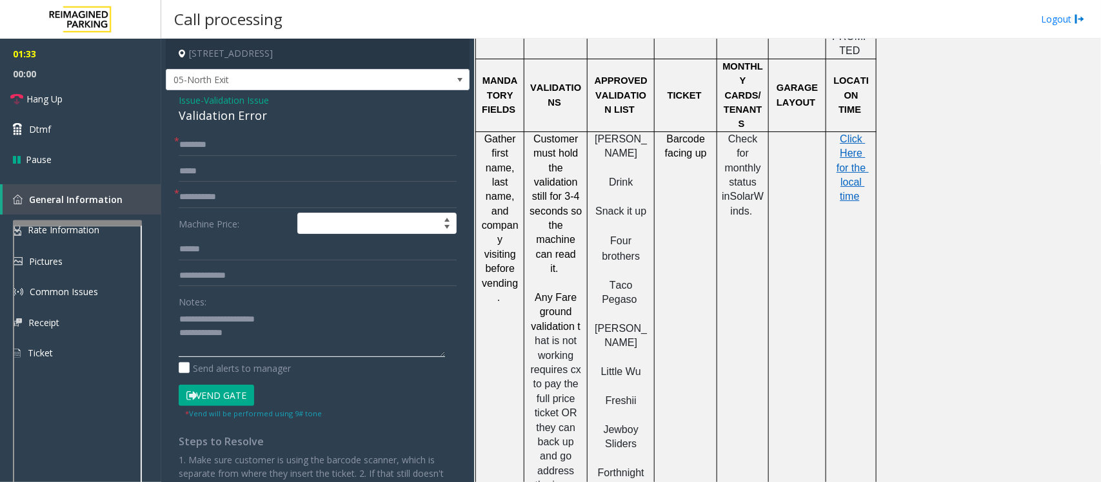
type textarea "**********"
click at [195, 148] on input "text" at bounding box center [318, 145] width 278 height 22
type input "**"
click at [246, 344] on textarea at bounding box center [312, 333] width 266 height 48
click at [571, 335] on span "hat is not working requires cx to pay the full price ticket OR they can back up…" at bounding box center [558, 441] width 54 height 213
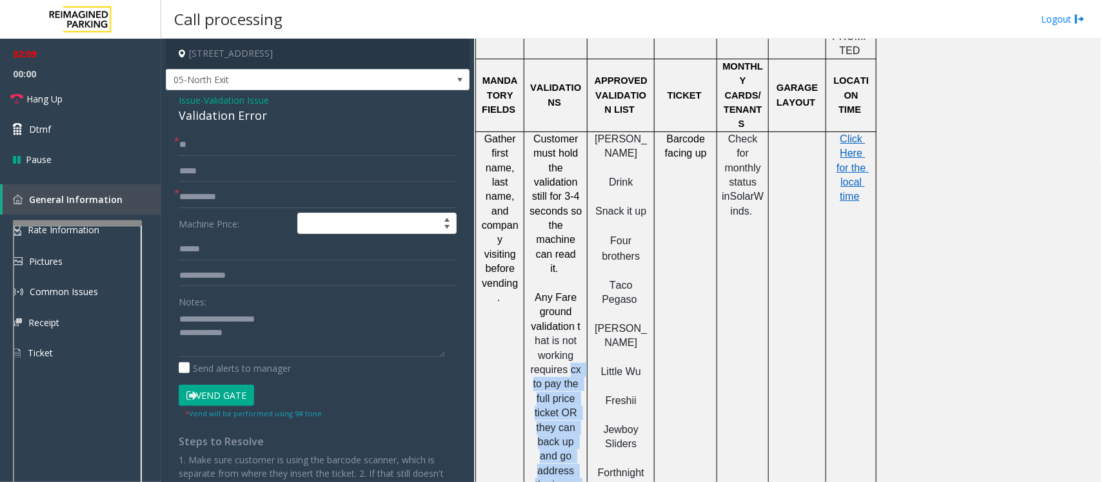
drag, startPoint x: 569, startPoint y: 268, endPoint x: 579, endPoint y: 402, distance: 133.9
click at [579, 402] on span "hat is not working requires cx to pay the full price ticket OR they can back up…" at bounding box center [558, 441] width 54 height 213
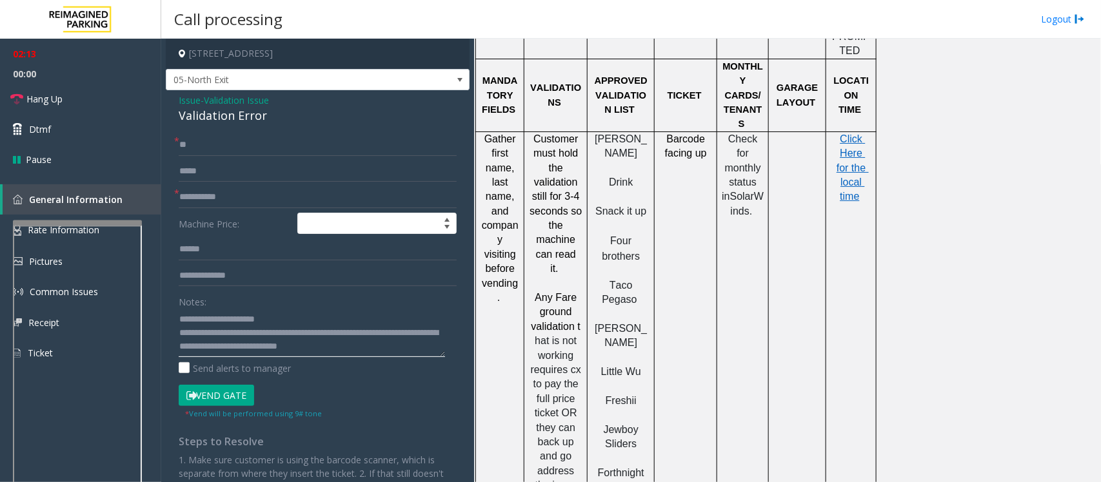
click at [233, 332] on textarea at bounding box center [312, 333] width 266 height 48
type textarea "**********"
click at [50, 105] on span "Hang Up" at bounding box center [44, 99] width 36 height 14
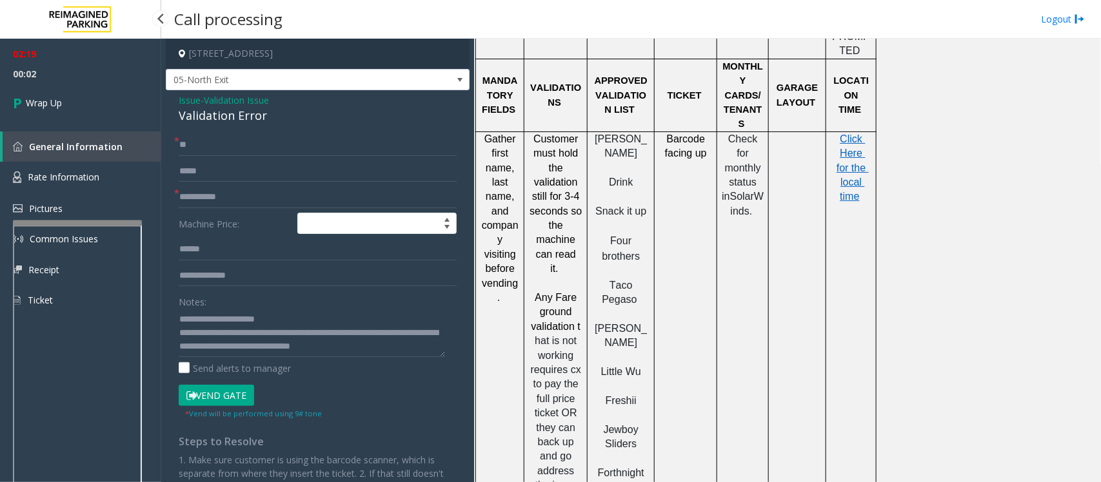
click at [66, 123] on div "02:19 00:02 Wrap Up General Information Rate Information Pictures Common Issues…" at bounding box center [80, 183] width 161 height 288
click at [75, 118] on link "Wrap Up" at bounding box center [80, 103] width 161 height 38
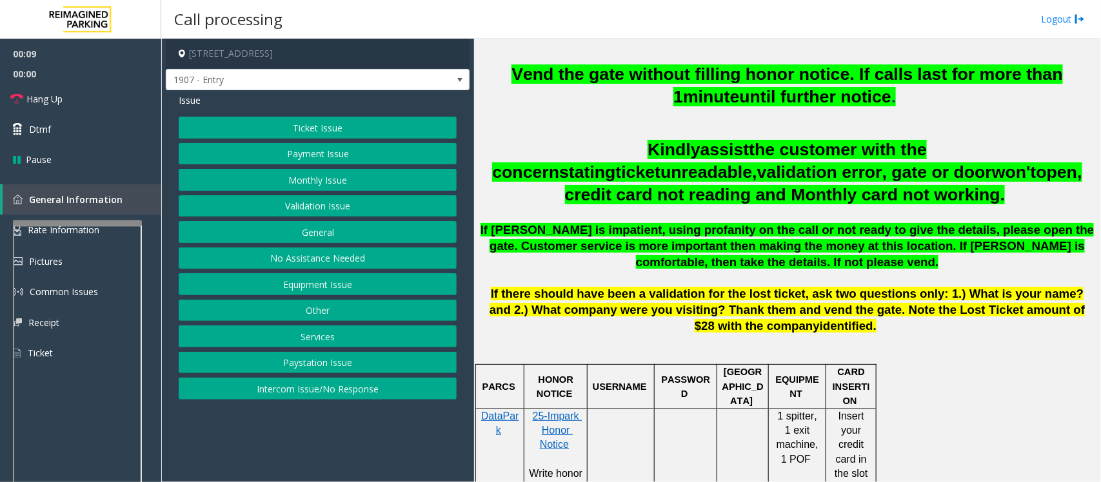
scroll to position [564, 0]
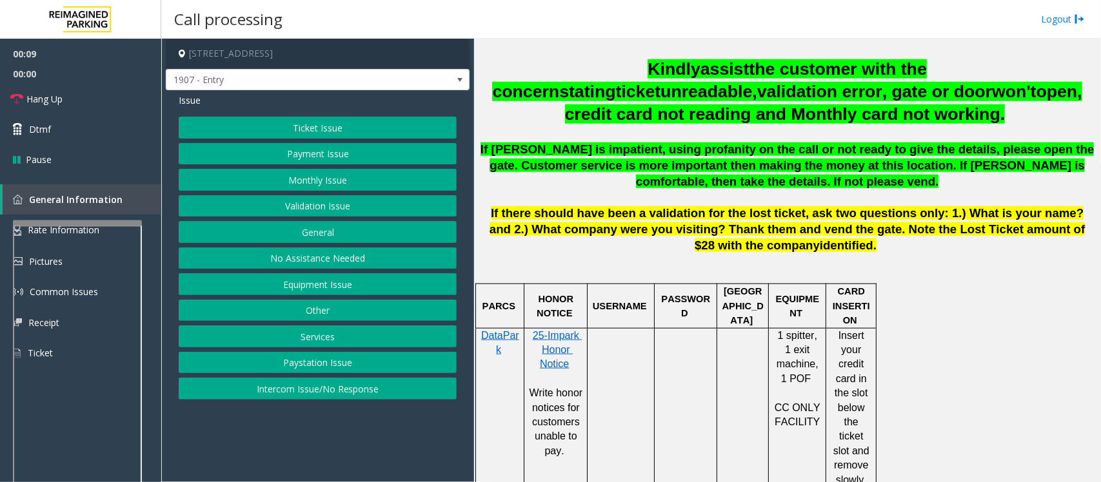
click at [617, 74] on span "the customer with the concern" at bounding box center [709, 80] width 434 height 42
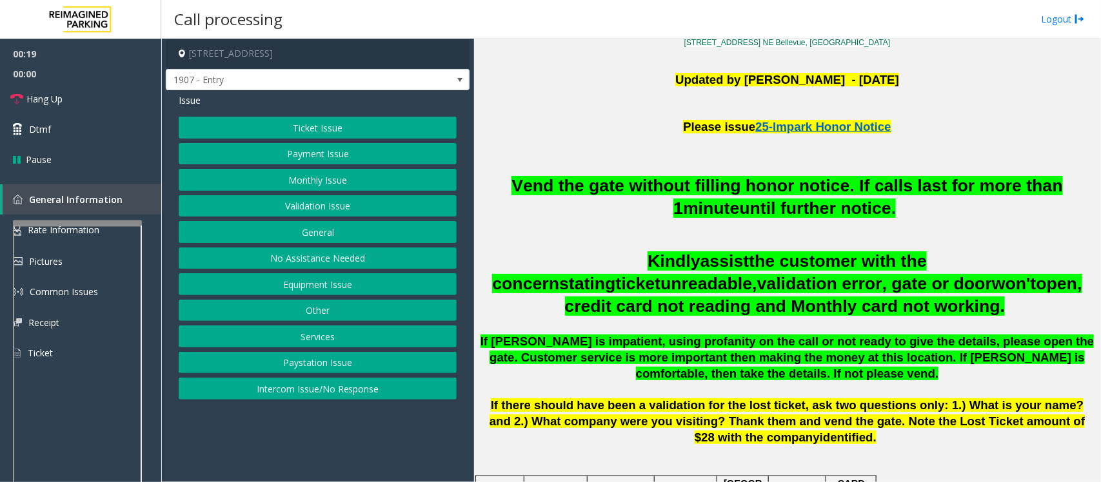
scroll to position [323, 0]
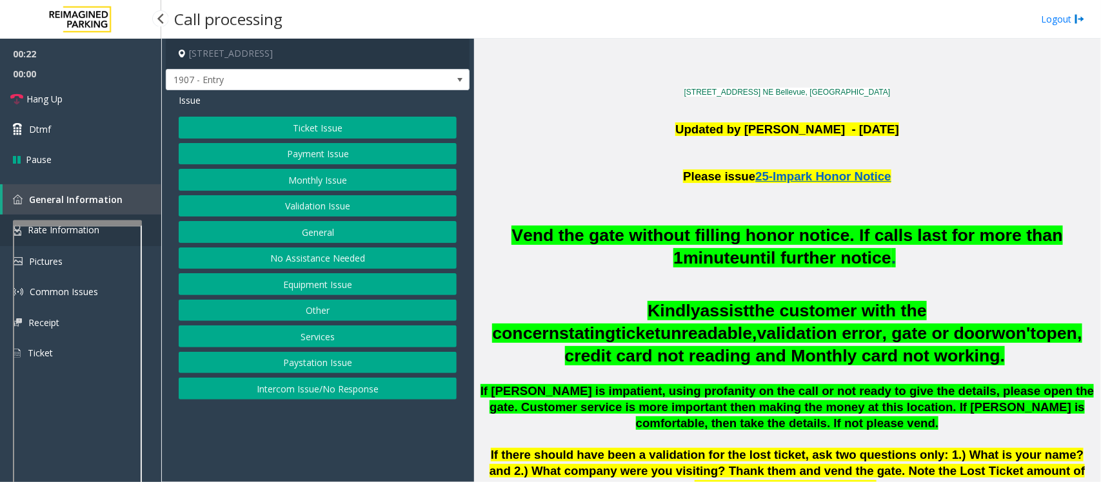
click at [10, 235] on link "Rate Information" at bounding box center [80, 231] width 161 height 32
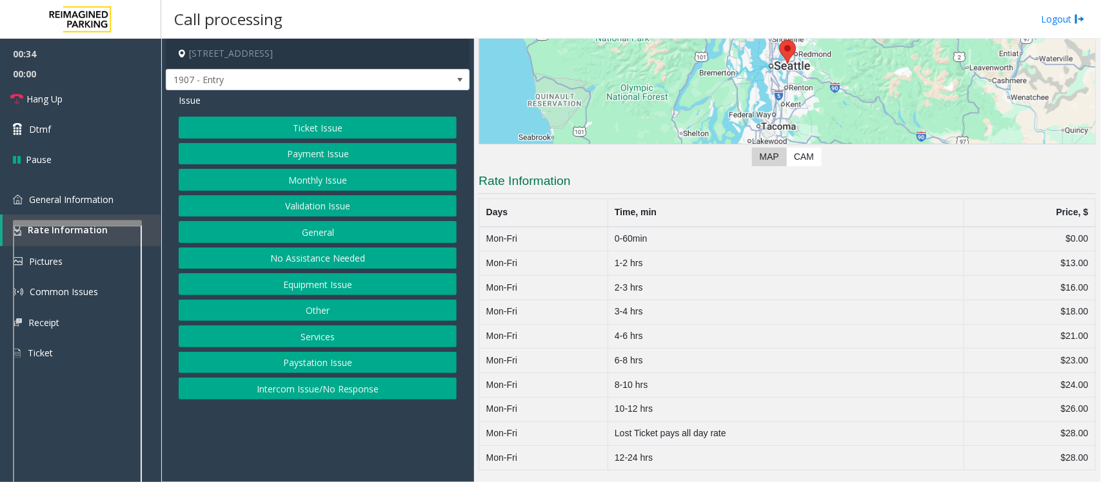
click at [294, 293] on button "Equipment Issue" at bounding box center [318, 284] width 278 height 22
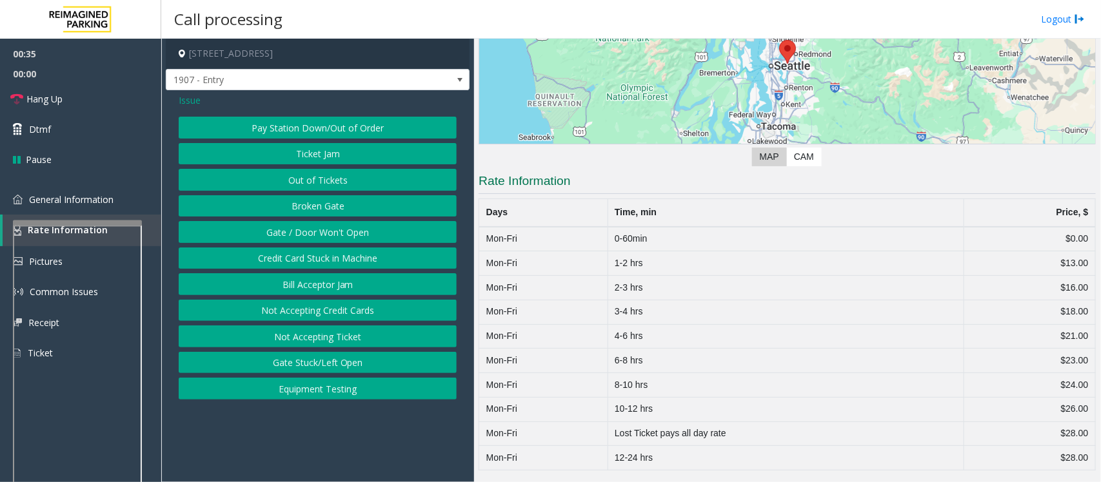
click at [297, 234] on button "Gate / Door Won't Open" at bounding box center [318, 232] width 278 height 22
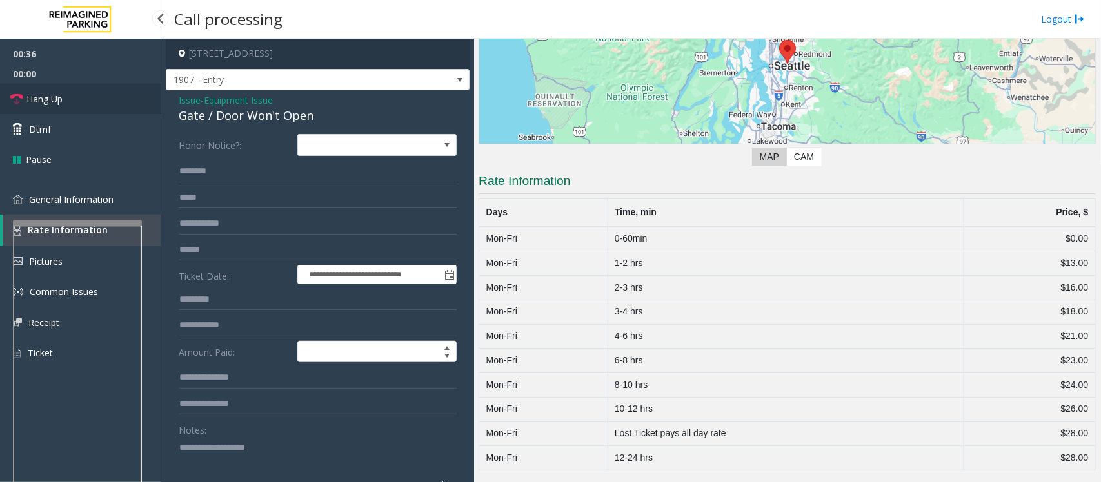
click at [69, 98] on link "Hang Up" at bounding box center [80, 99] width 161 height 30
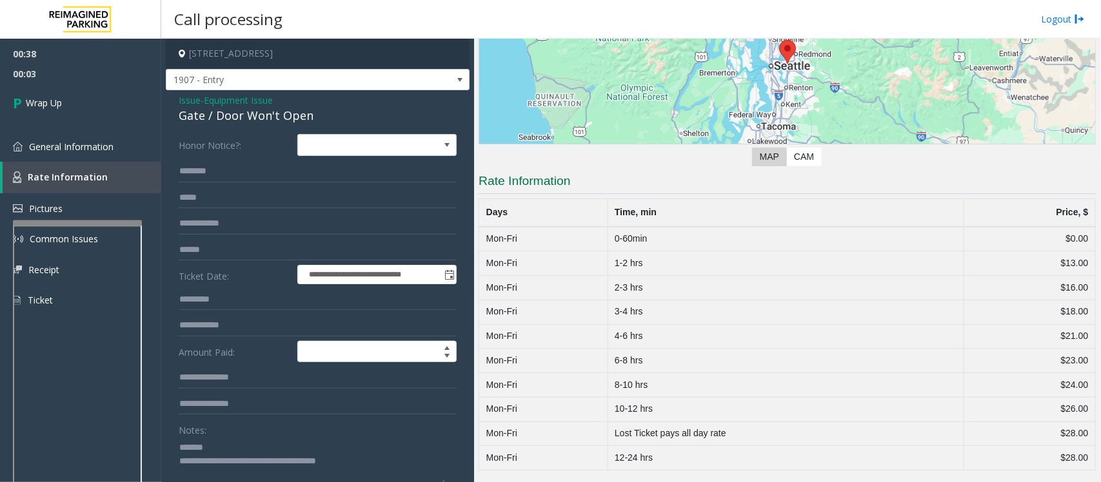
click at [261, 453] on textarea at bounding box center [312, 461] width 266 height 48
drag, startPoint x: 364, startPoint y: 461, endPoint x: 230, endPoint y: 461, distance: 134.2
click at [230, 461] on textarea at bounding box center [312, 461] width 266 height 48
type textarea "**********"
click at [88, 116] on link "Wrap Up" at bounding box center [80, 103] width 161 height 38
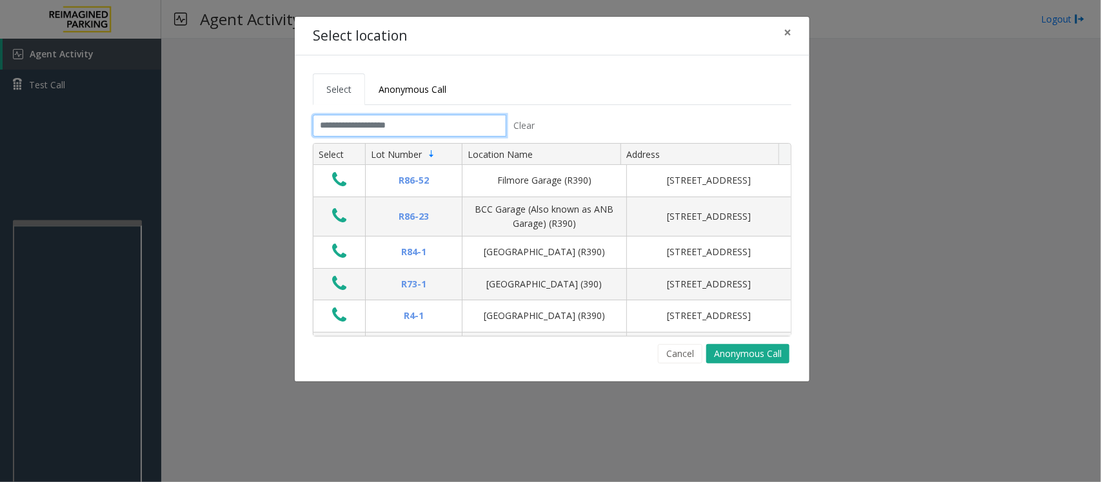
click at [397, 127] on input "text" at bounding box center [410, 126] width 194 height 22
click at [677, 349] on button "Cancel" at bounding box center [680, 353] width 45 height 19
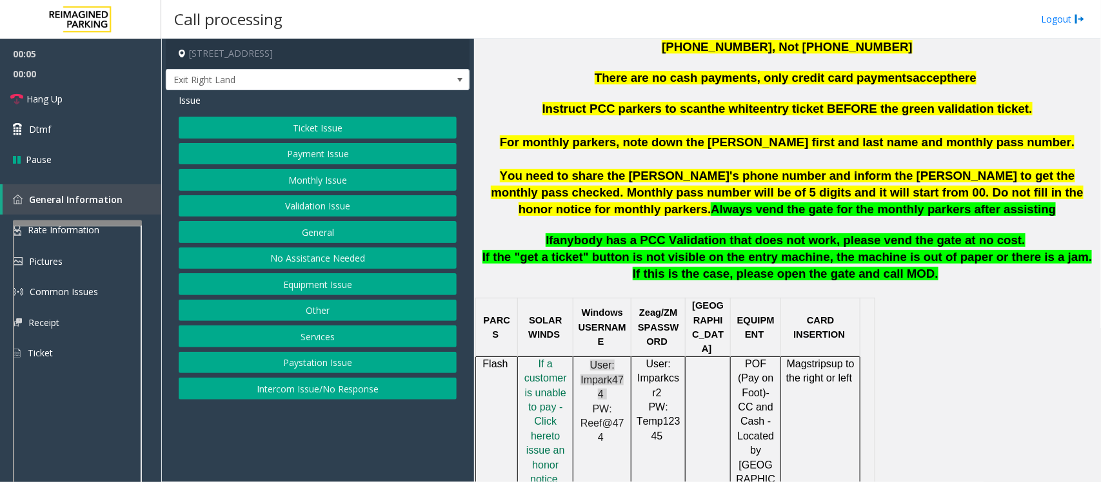
scroll to position [564, 0]
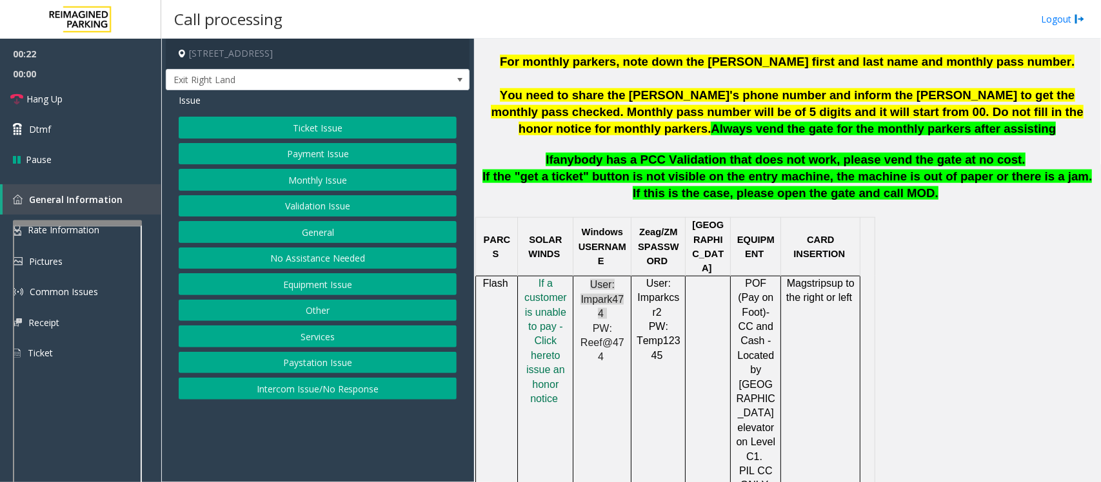
click at [313, 182] on button "Monthly Issue" at bounding box center [318, 180] width 278 height 22
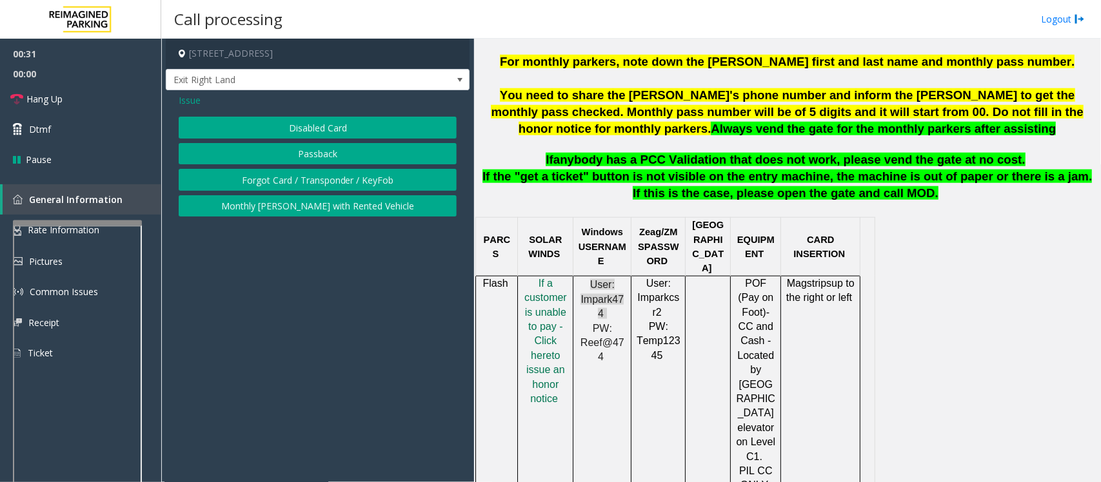
click at [184, 95] on span "Issue" at bounding box center [190, 101] width 22 height 14
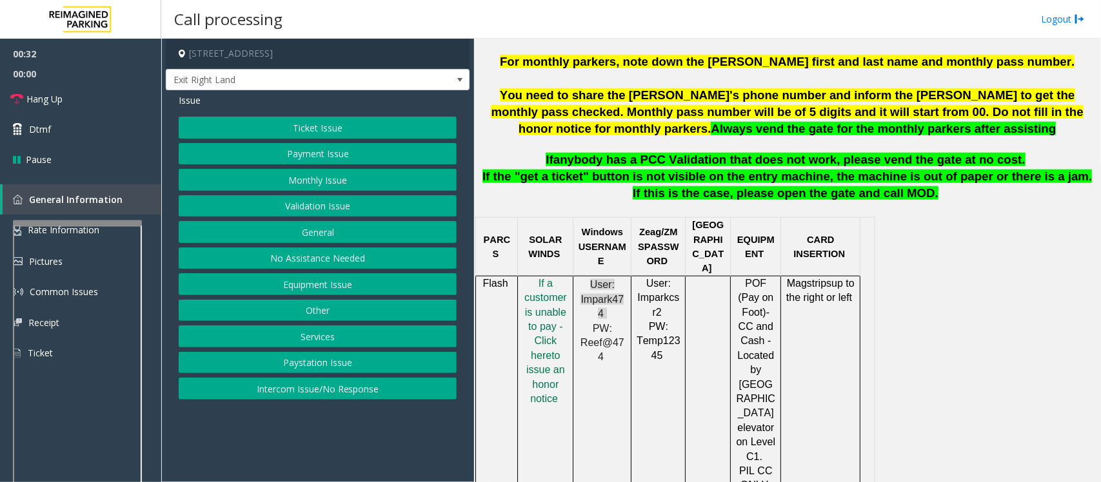
click at [302, 160] on button "Payment Issue" at bounding box center [318, 154] width 278 height 22
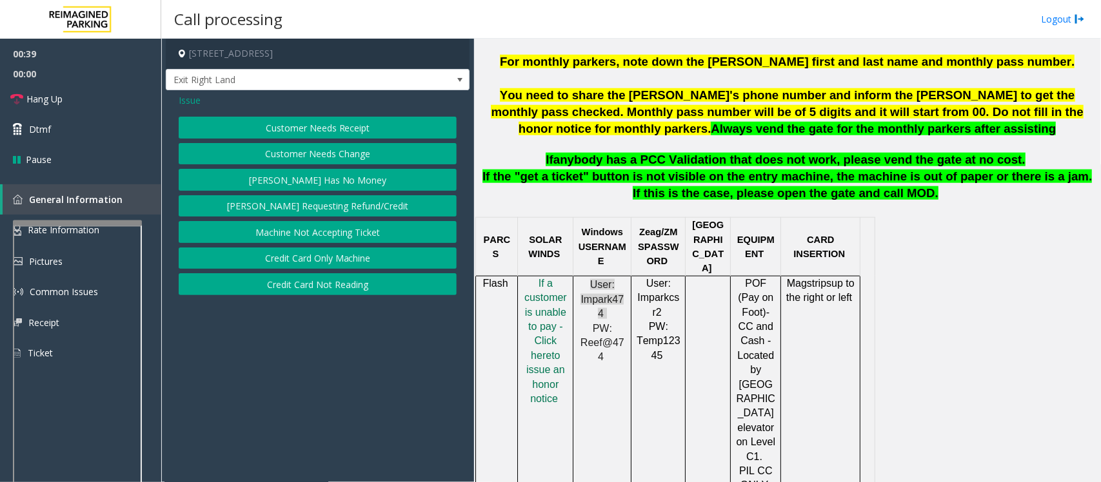
click at [326, 256] on button "Credit Card Only Machine" at bounding box center [318, 259] width 278 height 22
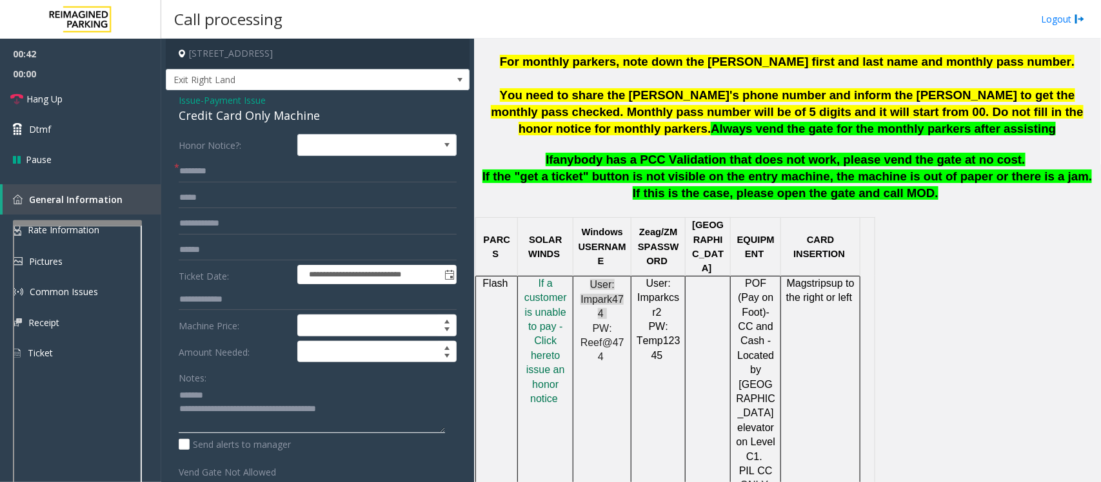
type textarea "**********"
click at [212, 191] on input "text" at bounding box center [318, 198] width 278 height 22
click at [233, 183] on form "**********" at bounding box center [318, 306] width 278 height 345
click at [232, 164] on input "text" at bounding box center [318, 172] width 278 height 22
type input "**"
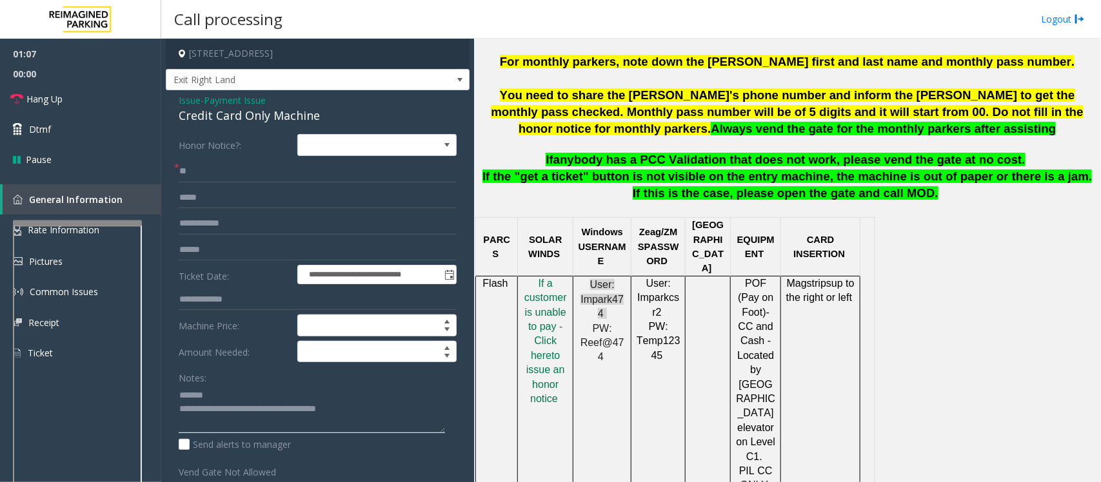
click at [219, 403] on textarea at bounding box center [312, 409] width 266 height 48
click at [216, 398] on textarea at bounding box center [312, 409] width 266 height 48
drag, startPoint x: 372, startPoint y: 413, endPoint x: 233, endPoint y: 408, distance: 139.4
click at [233, 408] on textarea at bounding box center [312, 409] width 266 height 48
click at [55, 95] on span "Hang Up" at bounding box center [44, 99] width 36 height 14
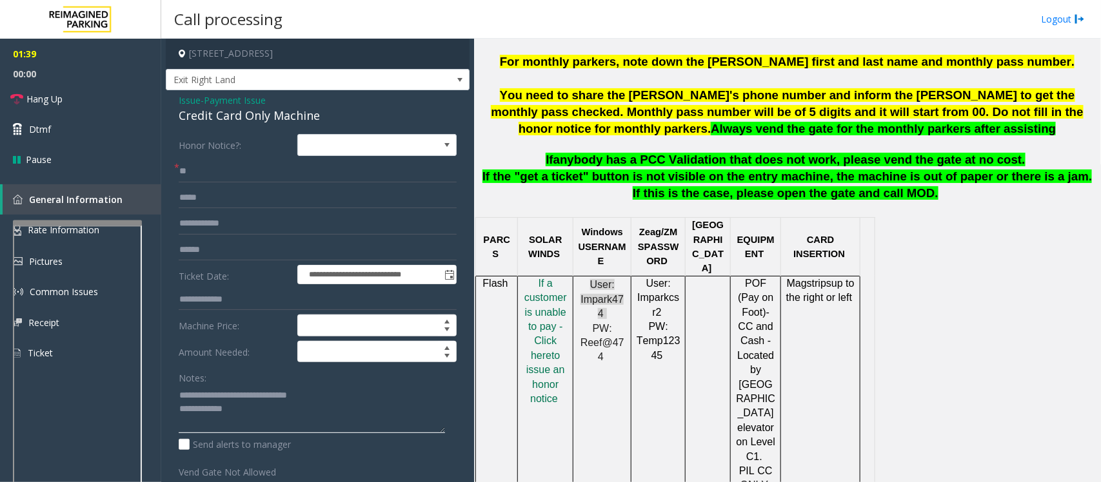
click at [252, 417] on textarea at bounding box center [312, 409] width 266 height 48
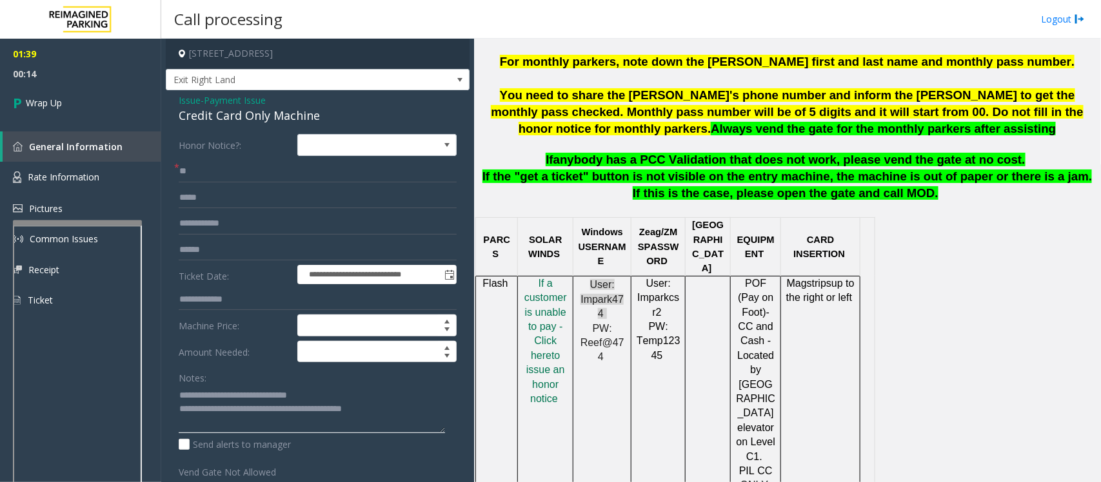
click at [398, 410] on textarea at bounding box center [312, 409] width 266 height 48
type textarea "**********"
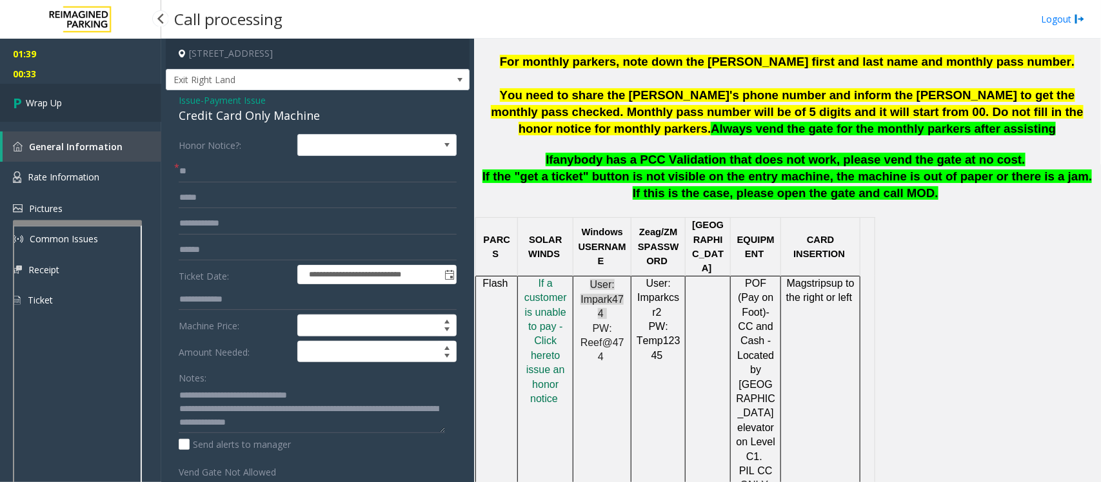
click at [87, 104] on link "Wrap Up" at bounding box center [80, 103] width 161 height 38
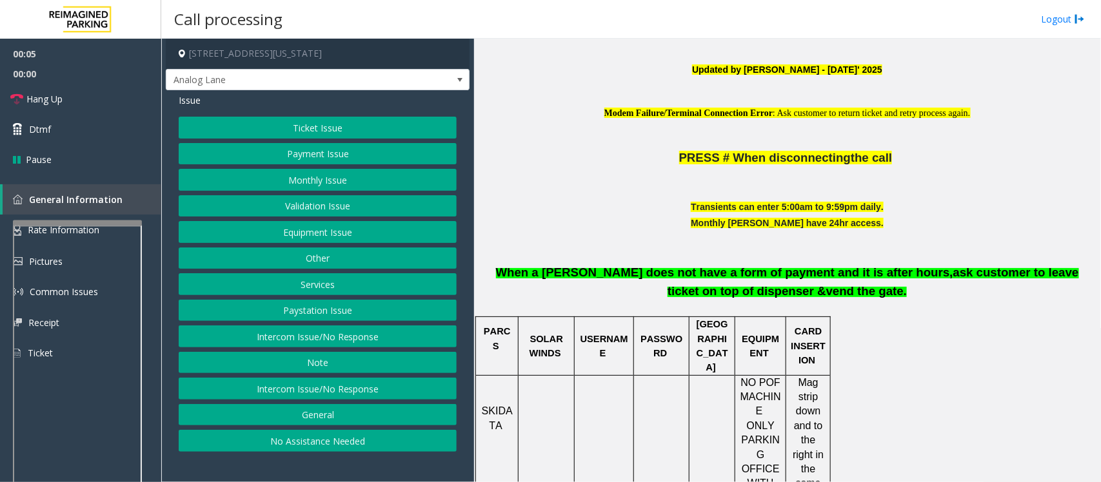
scroll to position [484, 0]
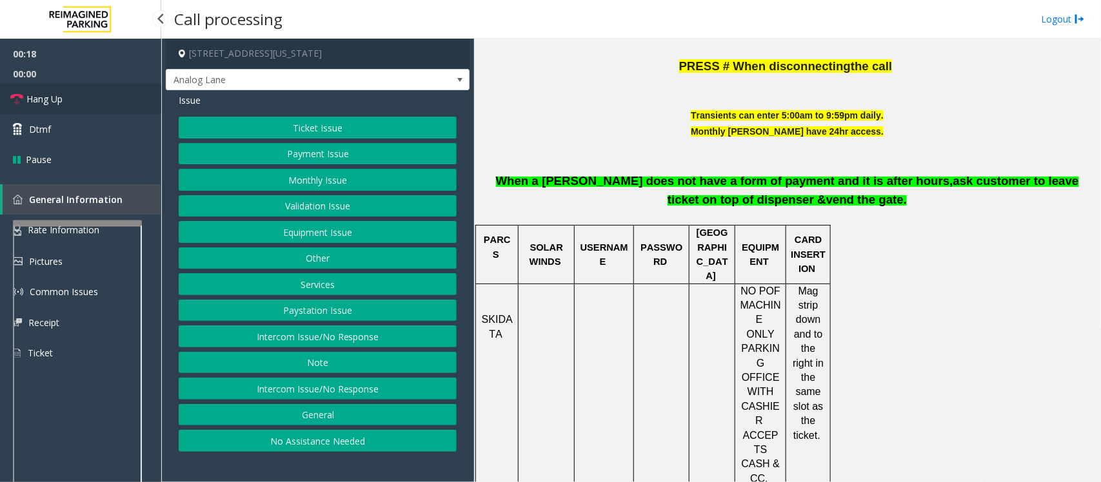
click at [59, 103] on span "Hang Up" at bounding box center [44, 99] width 36 height 14
click at [323, 393] on button "Intercom Issue/No Response" at bounding box center [318, 389] width 278 height 22
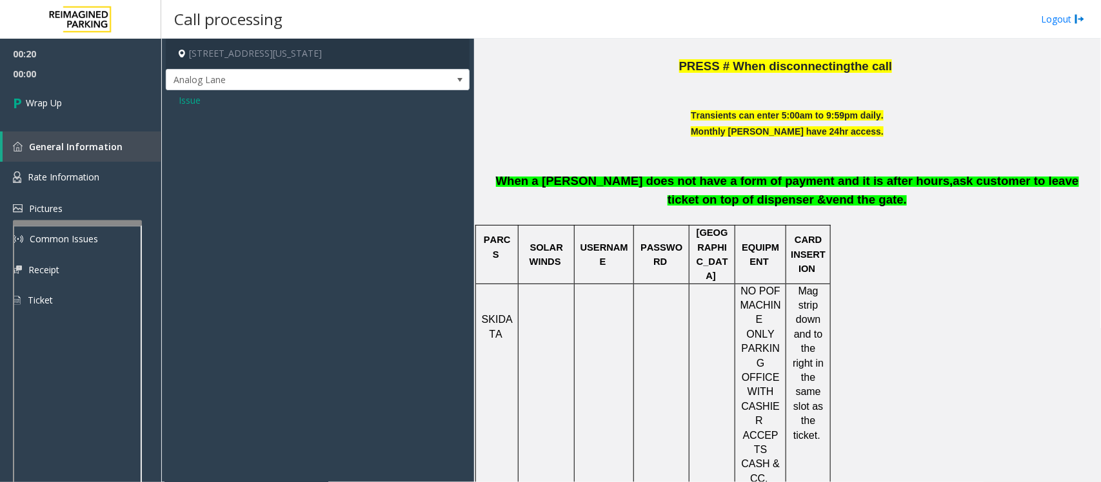
click at [198, 106] on span "Issue" at bounding box center [190, 101] width 22 height 14
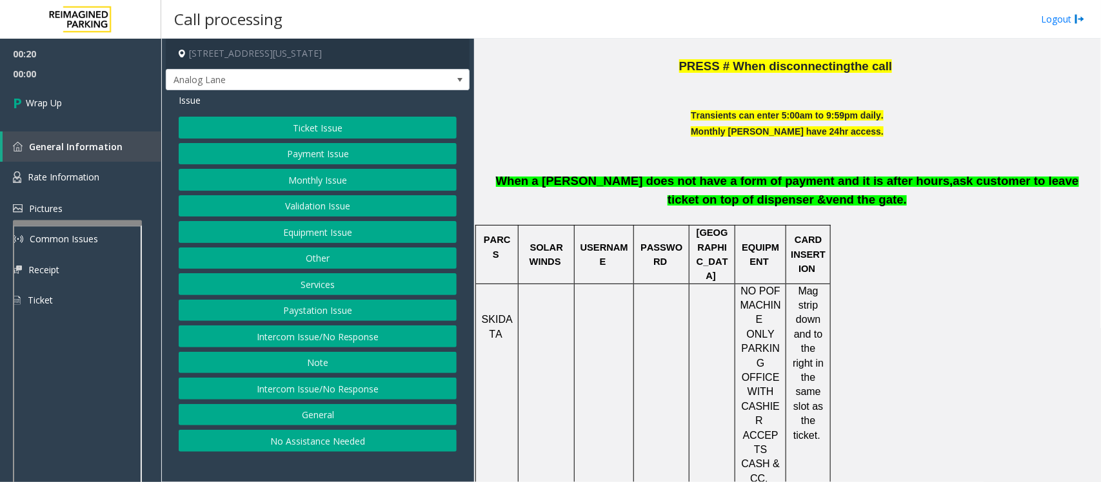
click at [321, 339] on button "Intercom Issue/No Response" at bounding box center [318, 337] width 278 height 22
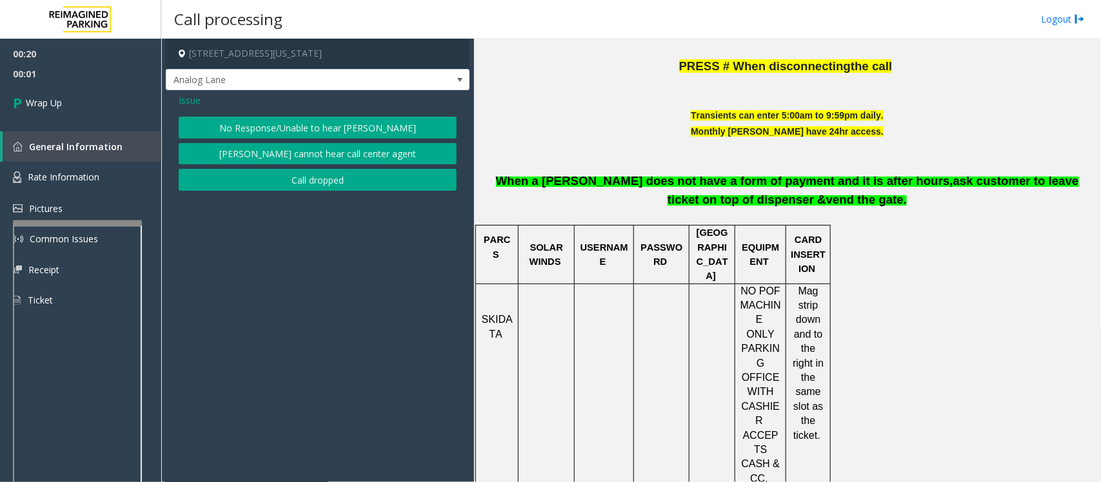
click at [303, 124] on button "No Response/Unable to hear [PERSON_NAME]" at bounding box center [318, 128] width 278 height 22
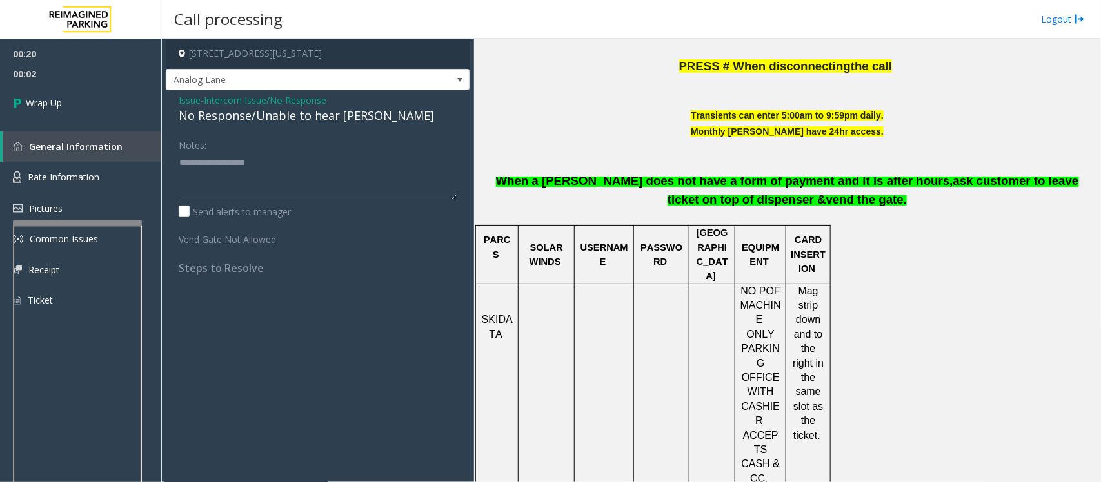
click at [303, 124] on div "No Response/Unable to hear [PERSON_NAME]" at bounding box center [318, 115] width 278 height 17
click at [310, 120] on div "No Response/Unable to hear [PERSON_NAME]" at bounding box center [318, 115] width 278 height 17
type textarea "**********"
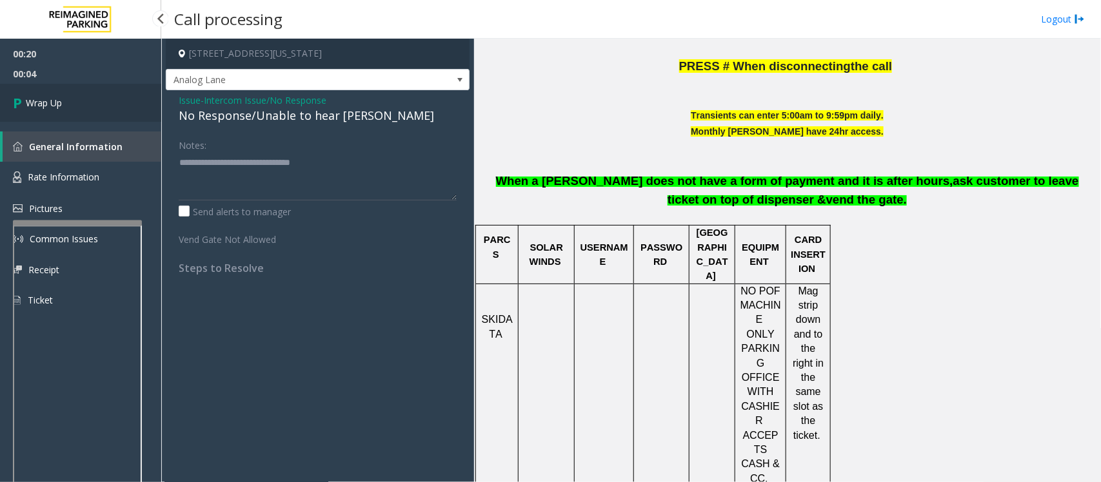
click at [105, 102] on link "Wrap Up" at bounding box center [80, 103] width 161 height 38
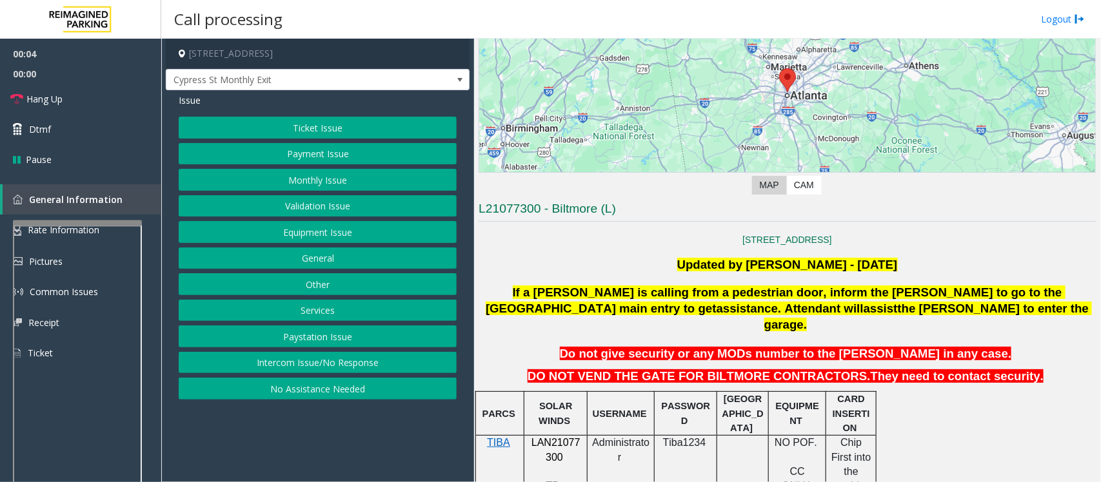
scroll to position [323, 0]
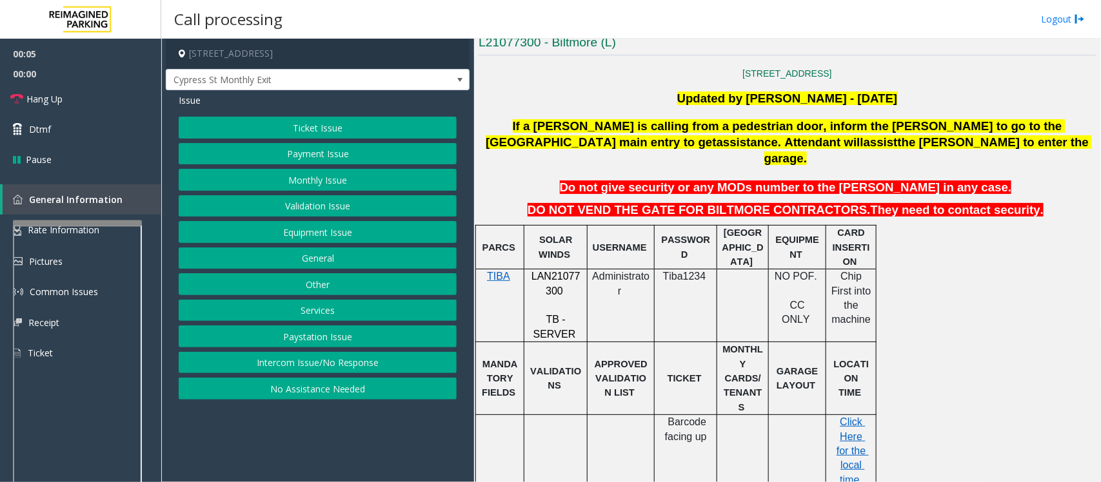
click at [346, 363] on button "Intercom Issue/No Response" at bounding box center [318, 363] width 278 height 22
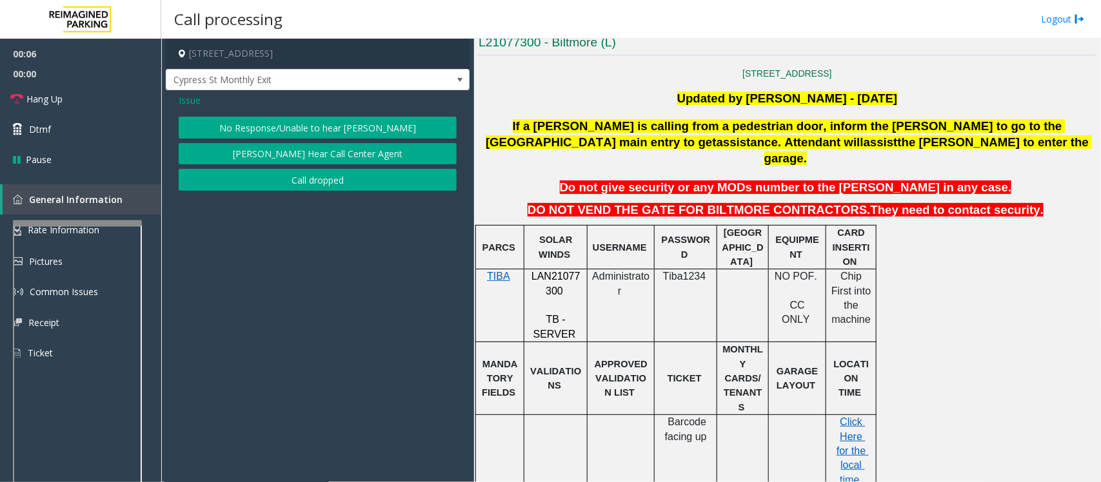
click at [286, 128] on button "No Response/Unable to hear [PERSON_NAME]" at bounding box center [318, 128] width 278 height 22
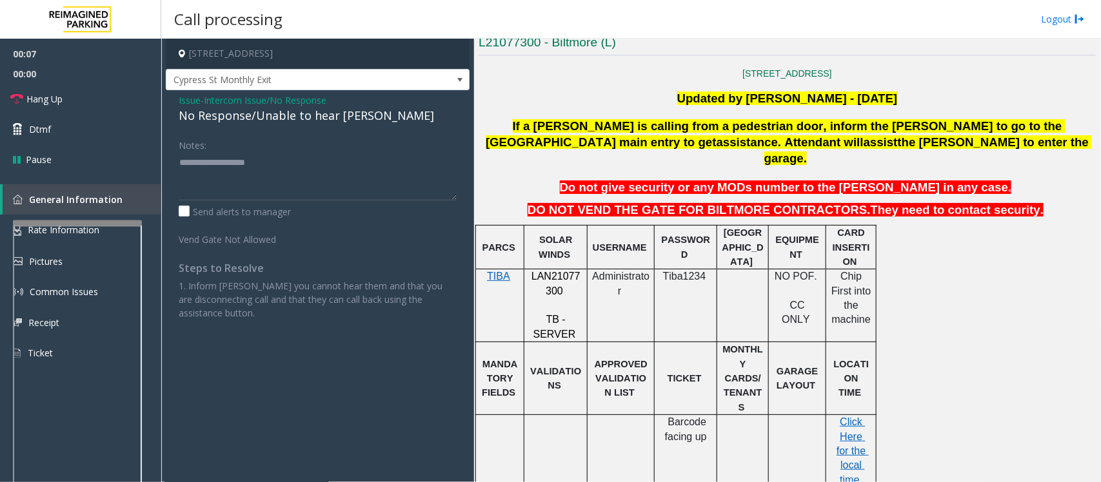
click at [281, 114] on div "No Response/Unable to hear [PERSON_NAME]" at bounding box center [318, 115] width 278 height 17
type textarea "**********"
click at [189, 99] on span "Issue" at bounding box center [190, 101] width 22 height 14
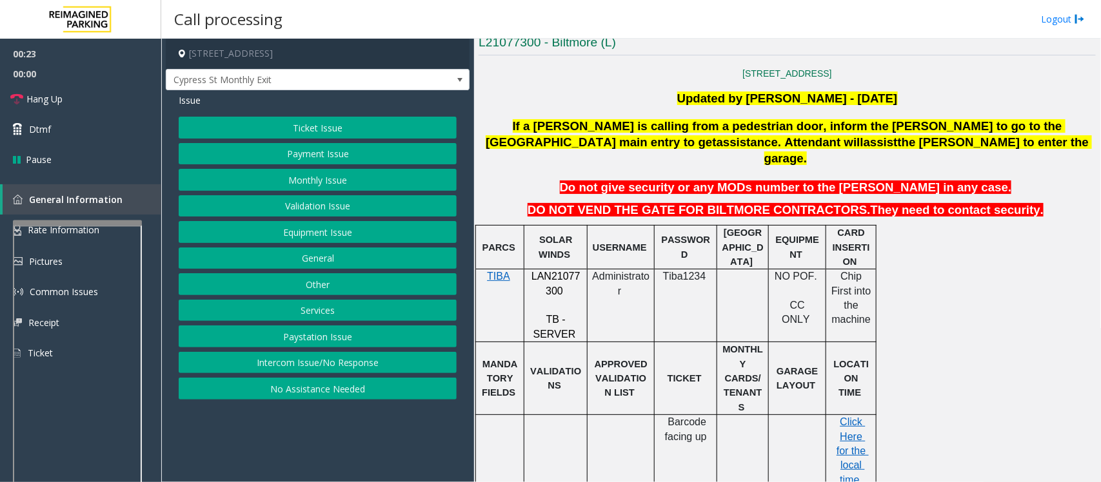
click at [290, 126] on button "Ticket Issue" at bounding box center [318, 128] width 278 height 22
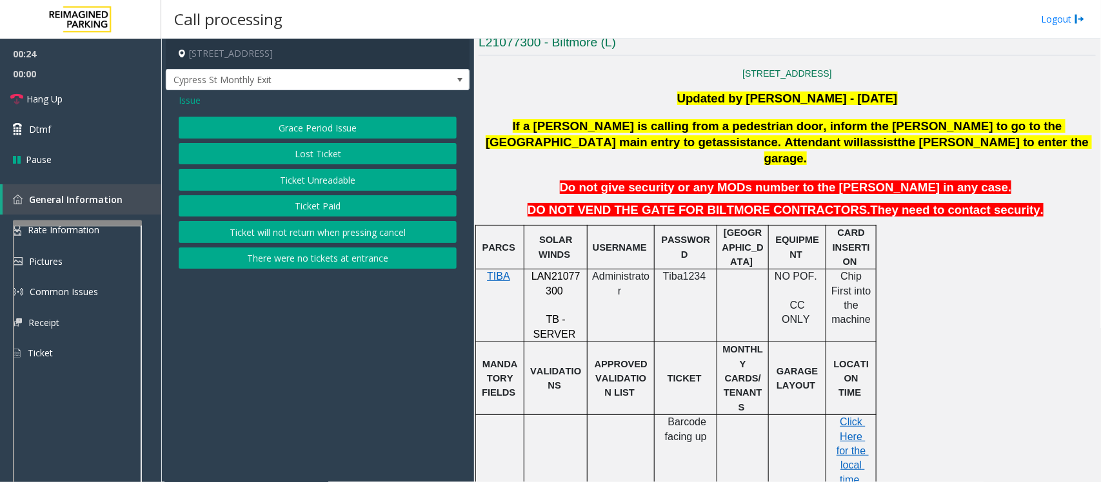
click at [340, 185] on button "Ticket Unreadable" at bounding box center [318, 180] width 278 height 22
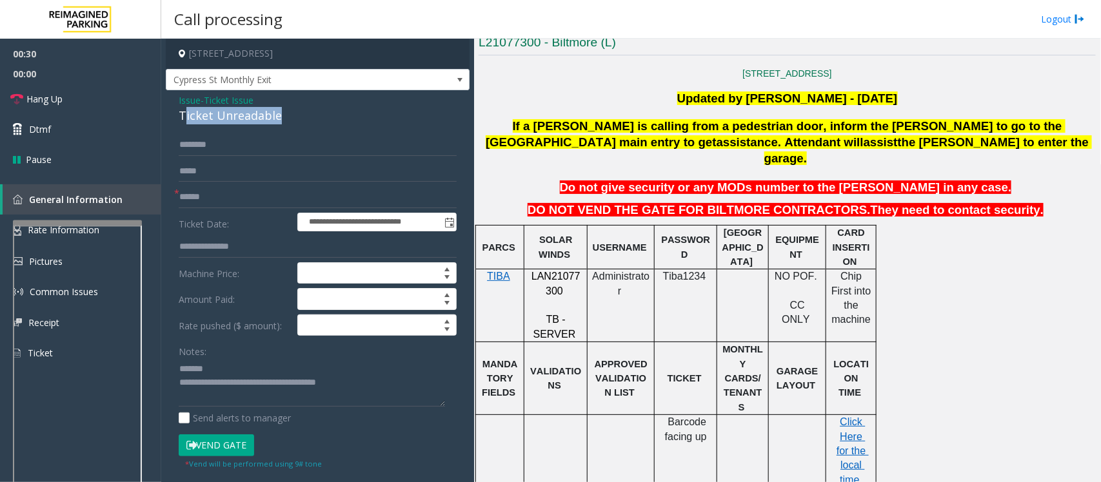
drag, startPoint x: 291, startPoint y: 114, endPoint x: 183, endPoint y: 116, distance: 108.4
click at [183, 116] on div "Ticket Unreadable" at bounding box center [318, 115] width 278 height 17
click at [237, 121] on div "Ticket Unreadable" at bounding box center [318, 115] width 278 height 17
drag, startPoint x: 298, startPoint y: 113, endPoint x: 170, endPoint y: 118, distance: 128.5
click at [170, 118] on div "**********" at bounding box center [318, 356] width 304 height 533
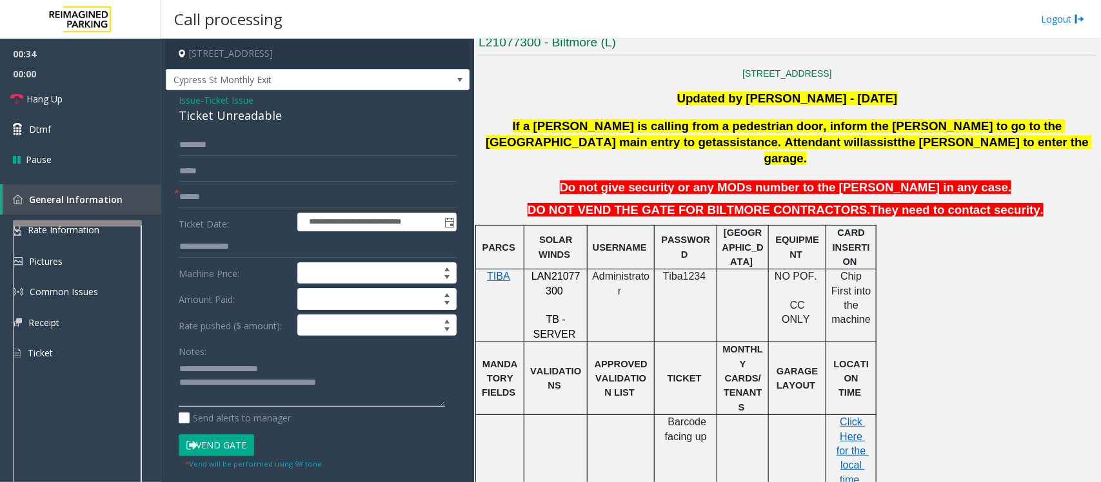
type textarea "**********"
click at [206, 204] on input "text" at bounding box center [318, 197] width 278 height 22
type input "**"
click at [65, 94] on link "Hang Up" at bounding box center [80, 99] width 161 height 30
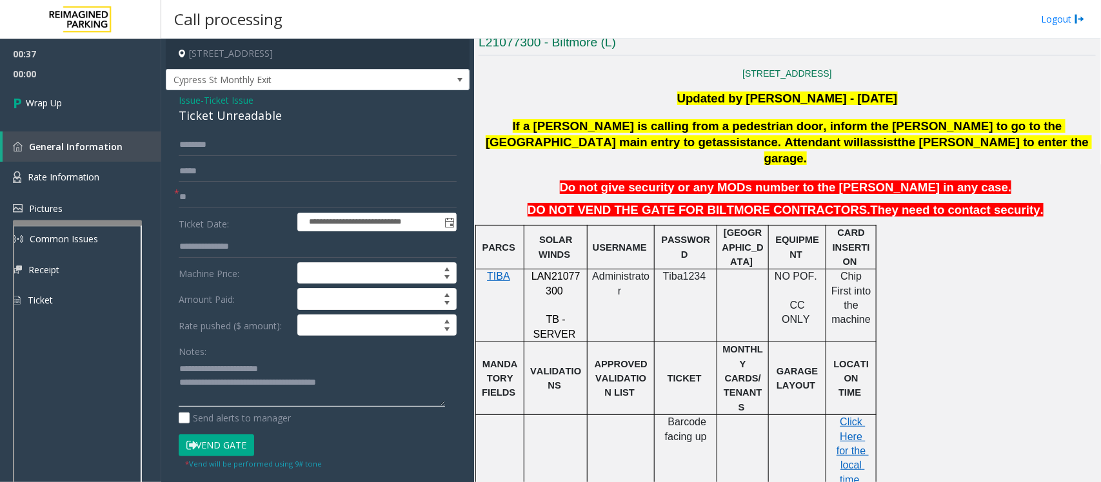
drag, startPoint x: 369, startPoint y: 388, endPoint x: 232, endPoint y: 384, distance: 136.8
click at [232, 384] on textarea at bounding box center [312, 383] width 266 height 48
type textarea "**********"
click at [108, 102] on link "Wrap Up" at bounding box center [80, 103] width 161 height 38
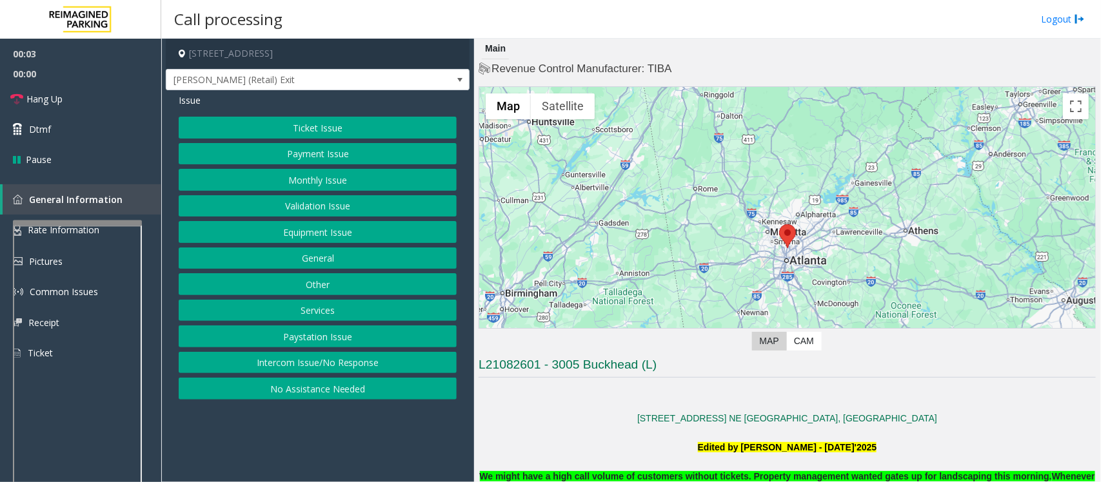
click at [581, 437] on p at bounding box center [787, 433] width 617 height 14
click at [284, 355] on button "Intercom Issue/No Response" at bounding box center [318, 363] width 278 height 22
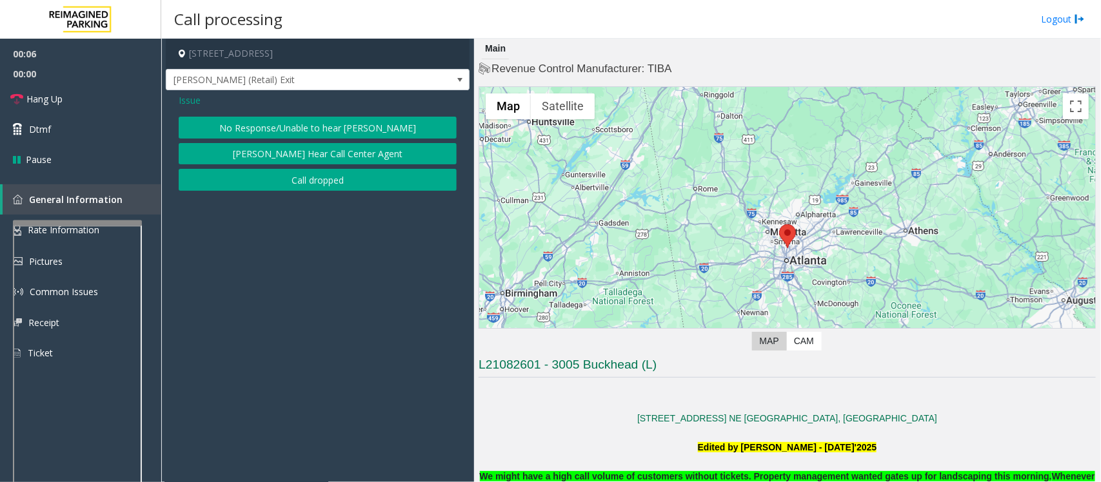
click at [272, 124] on button "No Response/Unable to hear [PERSON_NAME]" at bounding box center [318, 128] width 278 height 22
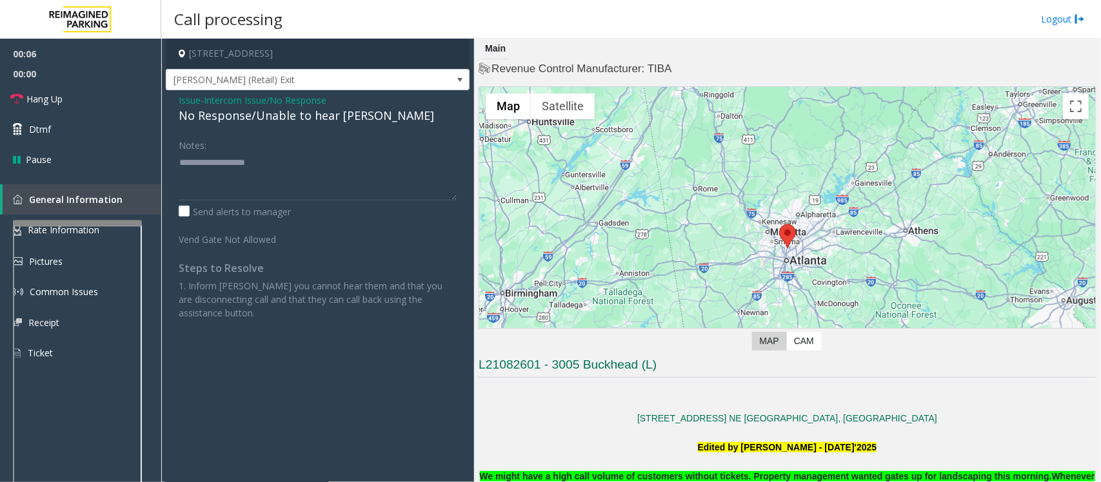
click at [249, 114] on div "No Response/Unable to hear [PERSON_NAME]" at bounding box center [318, 115] width 278 height 17
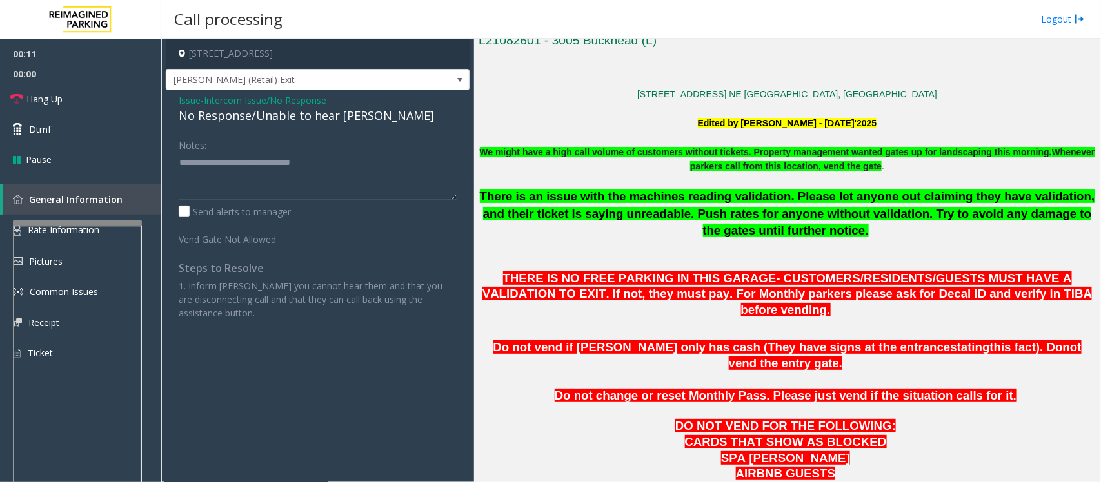
scroll to position [484, 0]
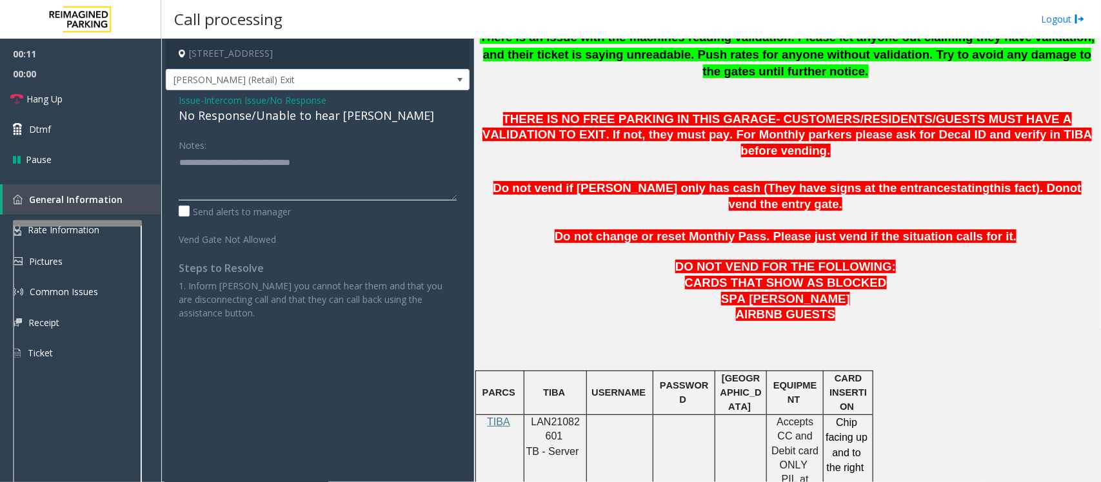
type textarea "**********"
click at [569, 417] on span "LAN21082601" at bounding box center [556, 429] width 49 height 25
copy p "LAN21082601"
click at [268, 164] on textarea at bounding box center [318, 176] width 278 height 48
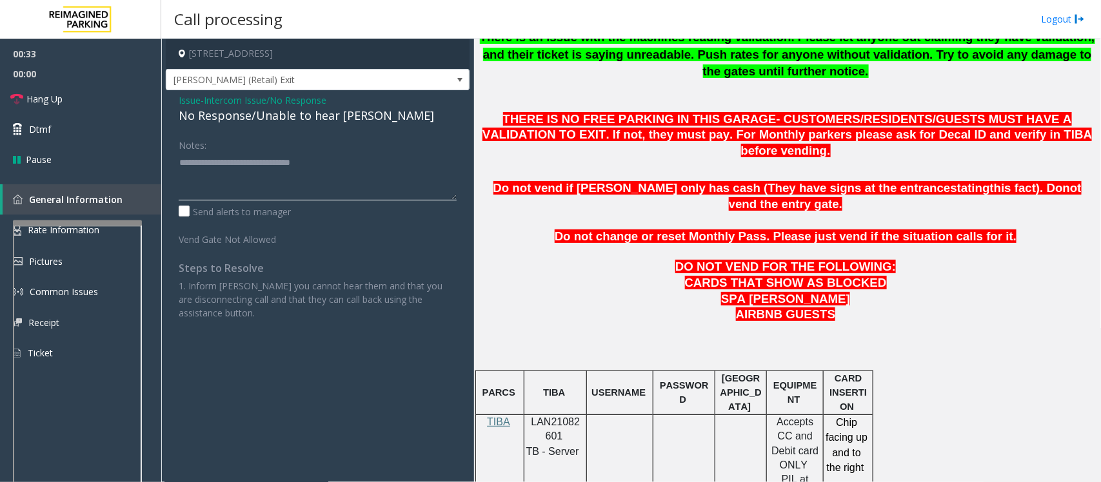
click at [268, 164] on textarea at bounding box center [318, 176] width 278 height 48
click at [187, 97] on span "Issue" at bounding box center [190, 101] width 22 height 14
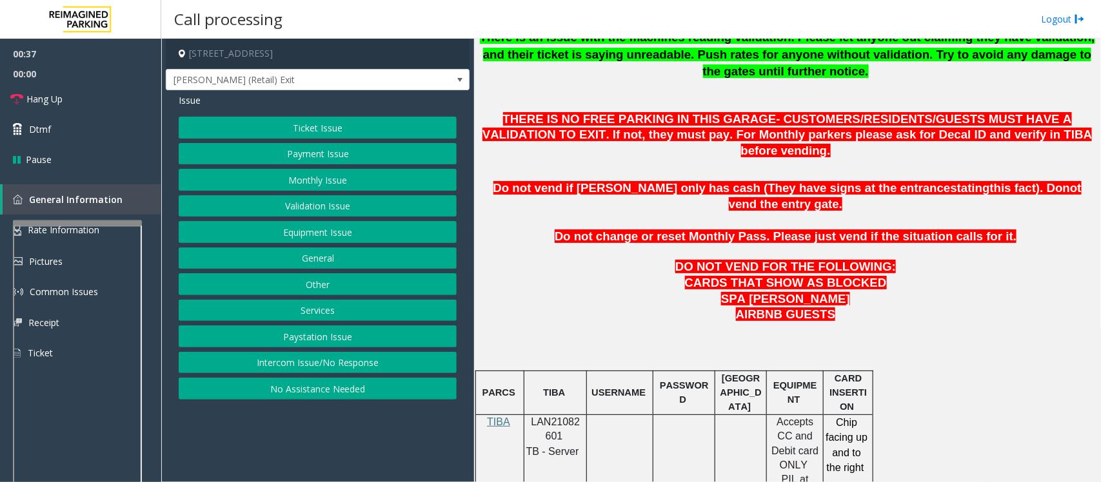
click at [304, 235] on button "Equipment Issue" at bounding box center [318, 232] width 278 height 22
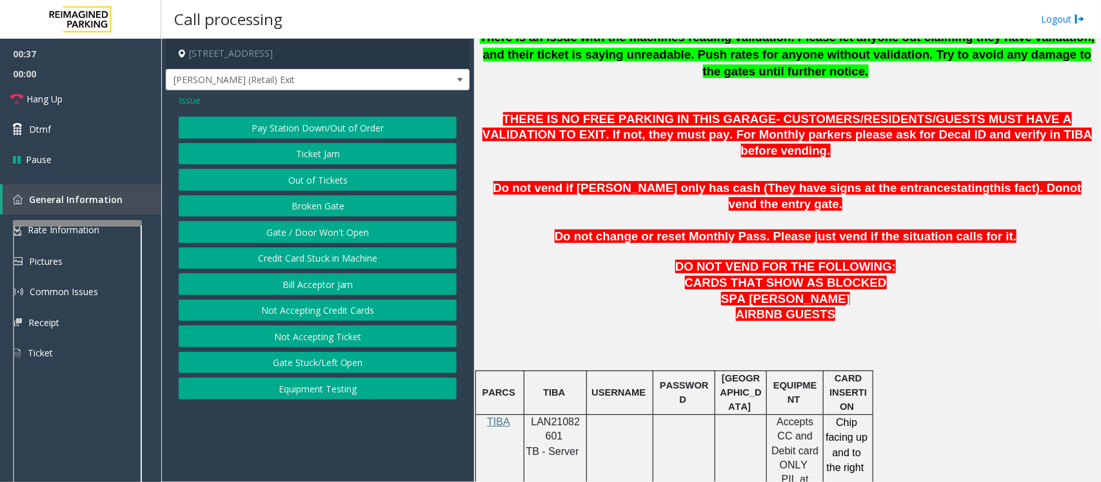
click at [303, 235] on button "Gate / Door Won't Open" at bounding box center [318, 232] width 278 height 22
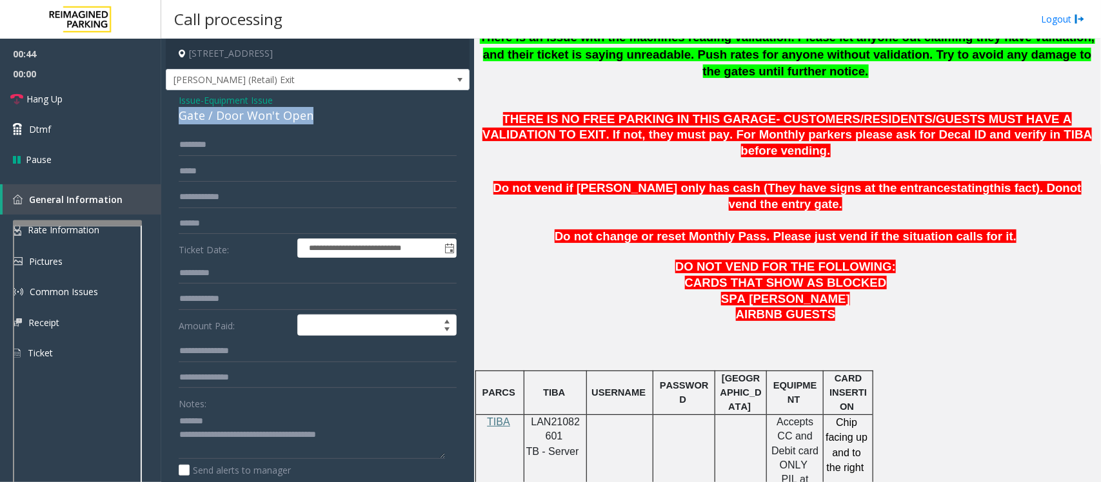
drag, startPoint x: 315, startPoint y: 117, endPoint x: 174, endPoint y: 114, distance: 140.6
click at [174, 114] on div "**********" at bounding box center [318, 410] width 304 height 640
drag, startPoint x: 362, startPoint y: 433, endPoint x: 232, endPoint y: 435, distance: 129.7
click at [232, 435] on textarea at bounding box center [312, 435] width 266 height 48
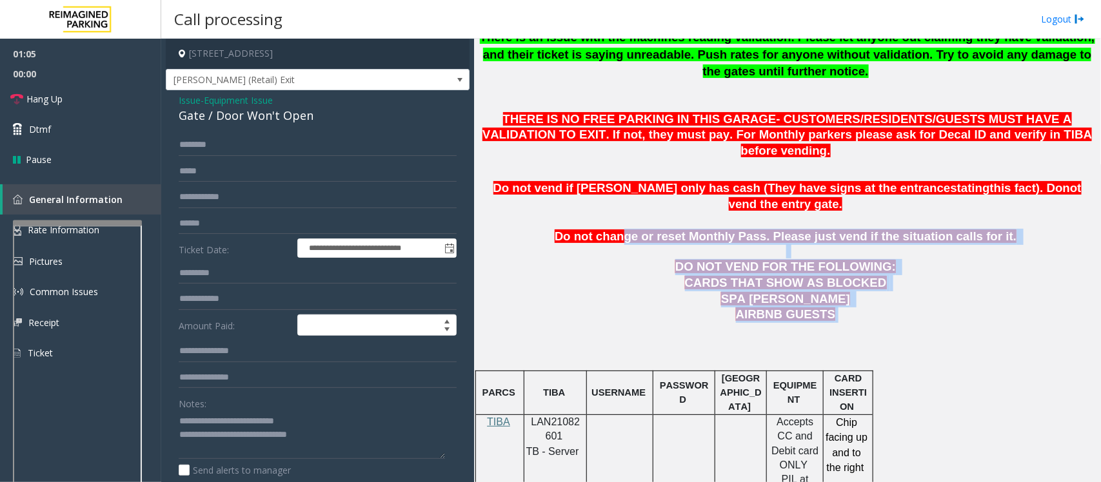
drag, startPoint x: 831, startPoint y: 278, endPoint x: 430, endPoint y: 123, distance: 430.3
click at [34, 102] on span "Hang Up" at bounding box center [44, 99] width 36 height 14
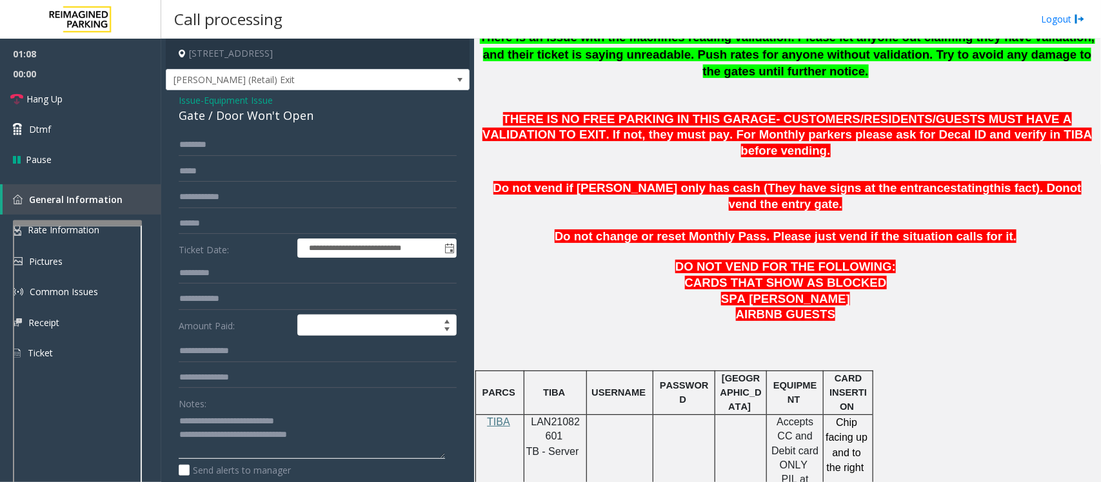
click at [331, 439] on textarea at bounding box center [312, 435] width 266 height 48
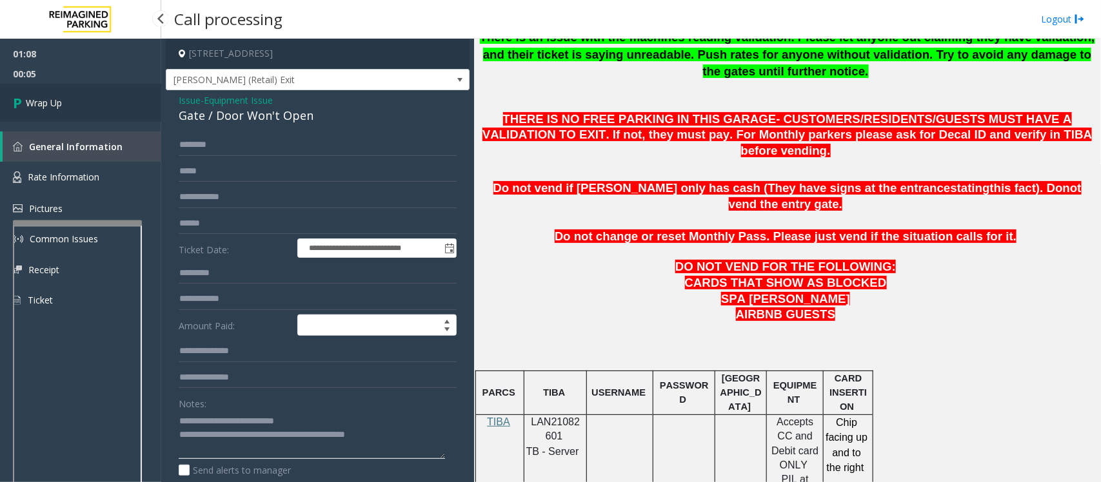
type textarea "**********"
click at [49, 112] on link "Wrap Up" at bounding box center [80, 103] width 161 height 38
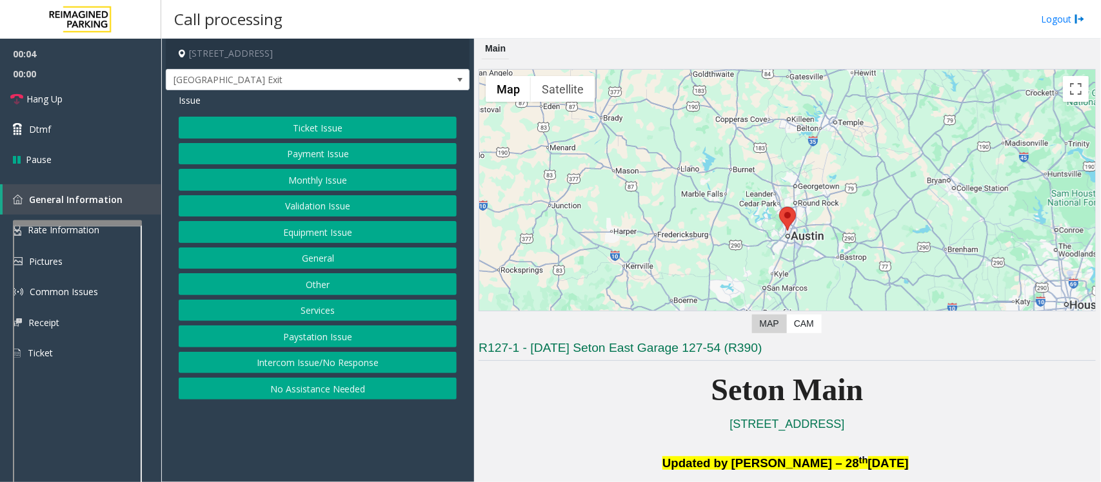
scroll to position [242, 0]
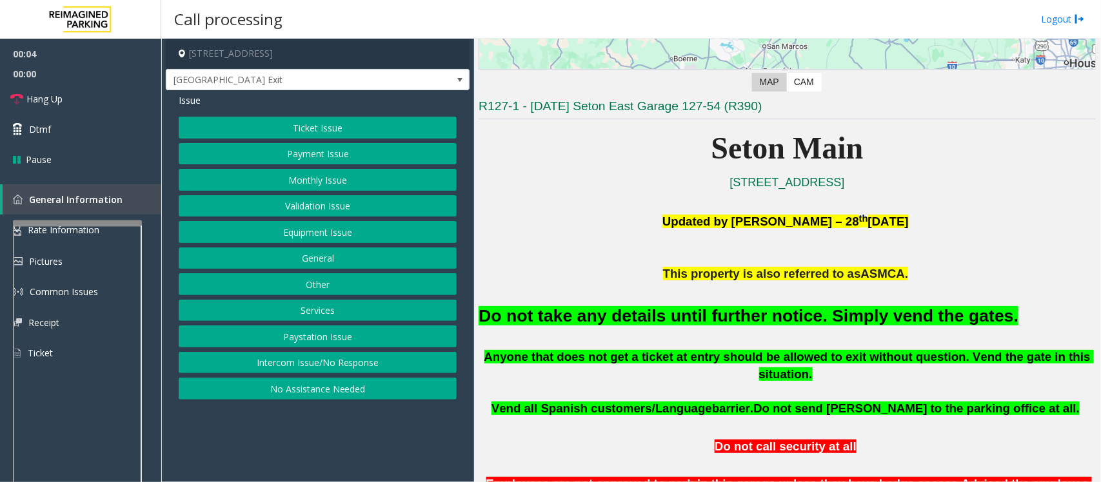
click at [276, 228] on button "Equipment Issue" at bounding box center [318, 232] width 278 height 22
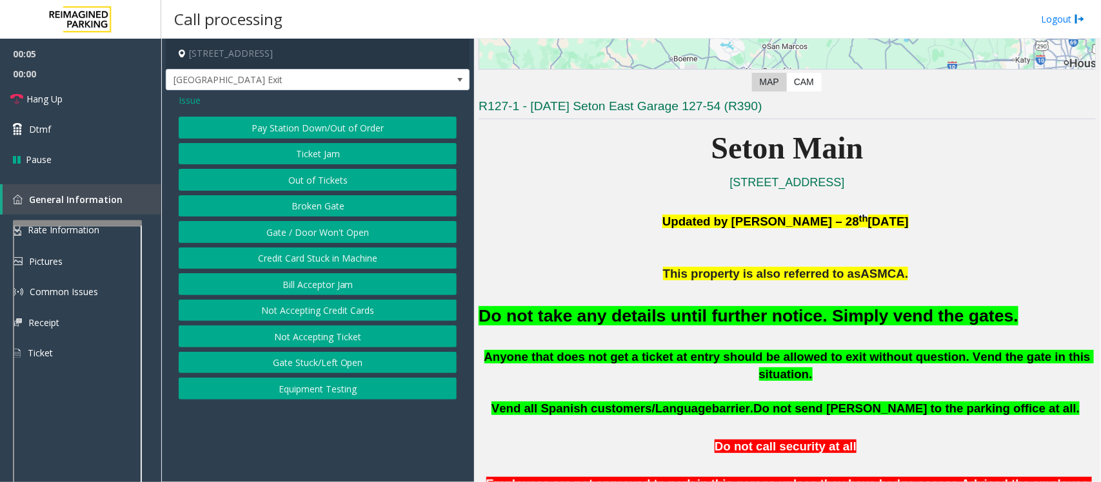
click at [278, 232] on button "Gate / Door Won't Open" at bounding box center [318, 232] width 278 height 22
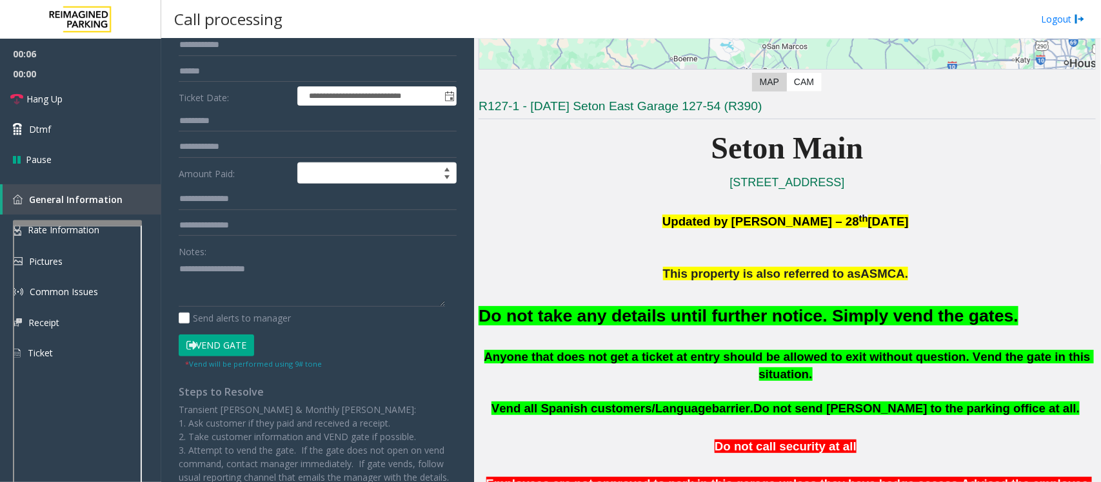
scroll to position [161, 0]
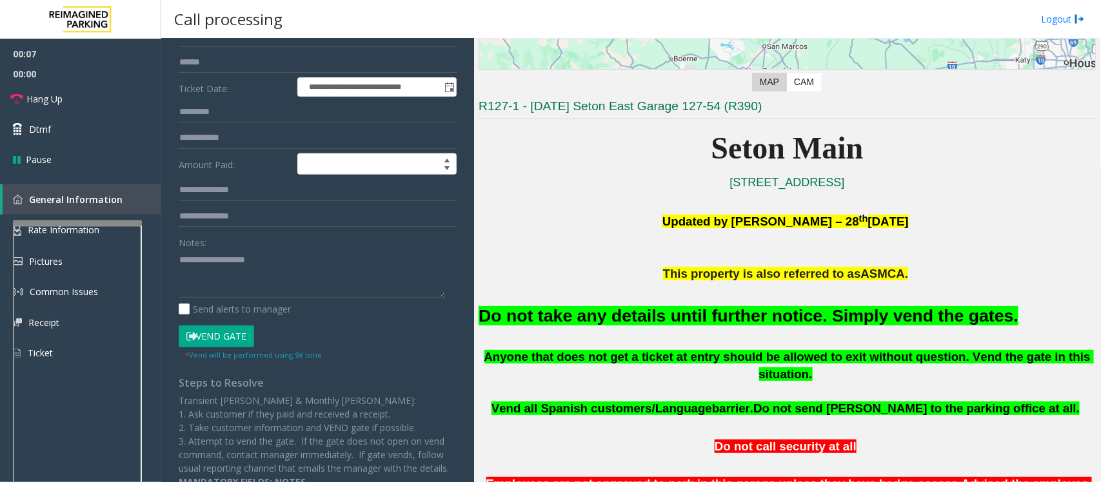
click at [215, 344] on button "Vend Gate" at bounding box center [216, 337] width 75 height 22
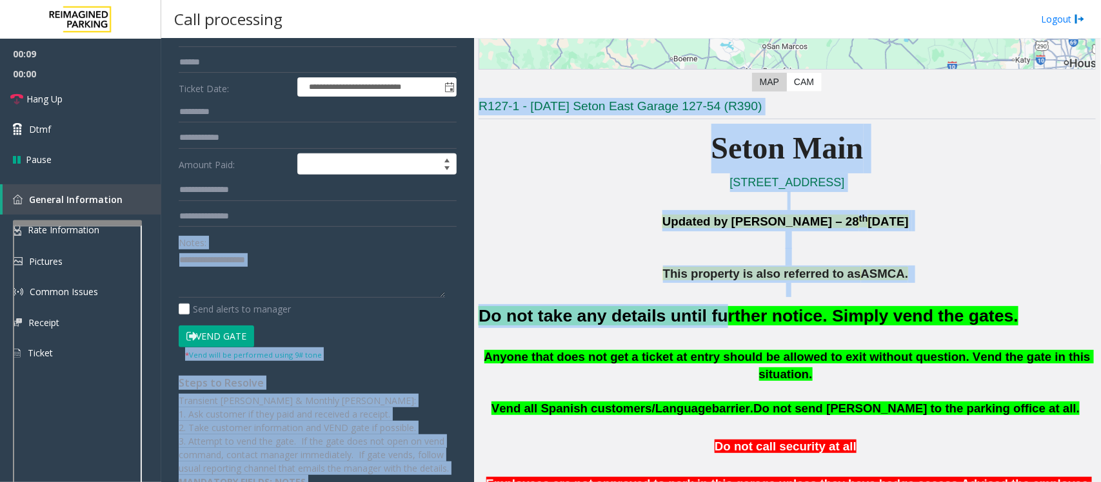
drag, startPoint x: 700, startPoint y: 313, endPoint x: 214, endPoint y: 279, distance: 486.9
click at [214, 279] on div "**********" at bounding box center [630, 261] width 939 height 444
click at [601, 307] on font "Do not take any details until further notice. Simply vend the gates." at bounding box center [749, 315] width 540 height 19
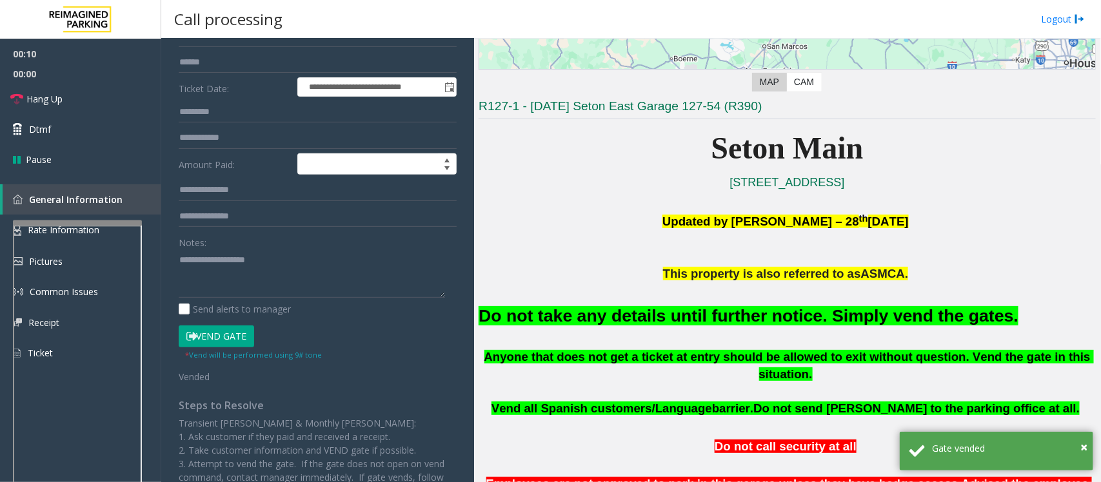
click at [601, 316] on font "Do not take any details until further notice. Simply vend the gates." at bounding box center [749, 315] width 540 height 19
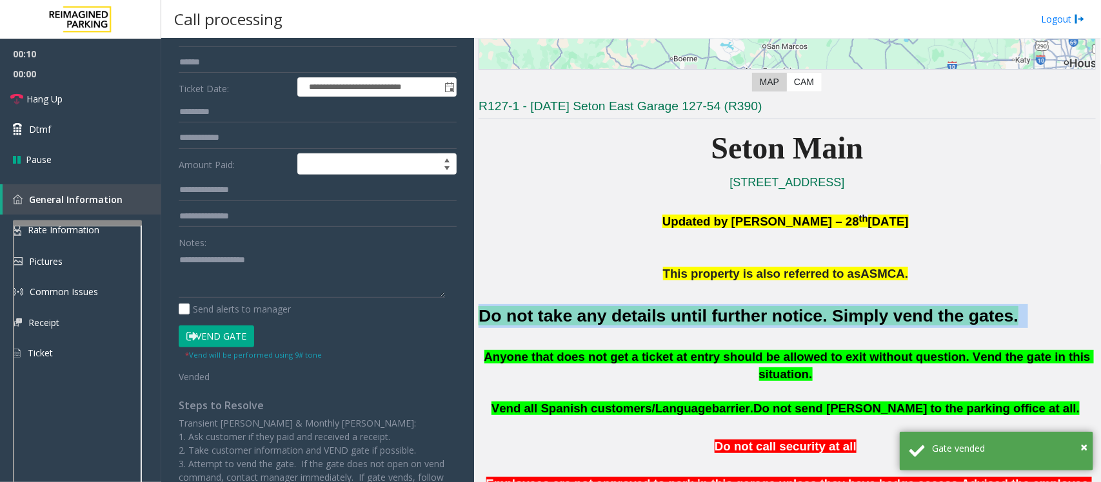
click at [601, 316] on font "Do not take any details until further notice. Simply vend the gates." at bounding box center [749, 315] width 540 height 19
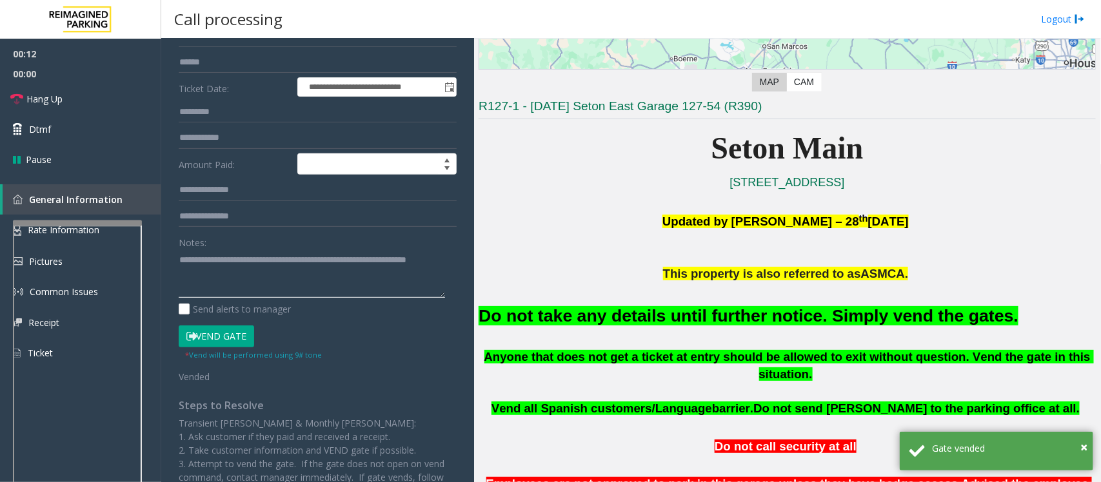
scroll to position [0, 0]
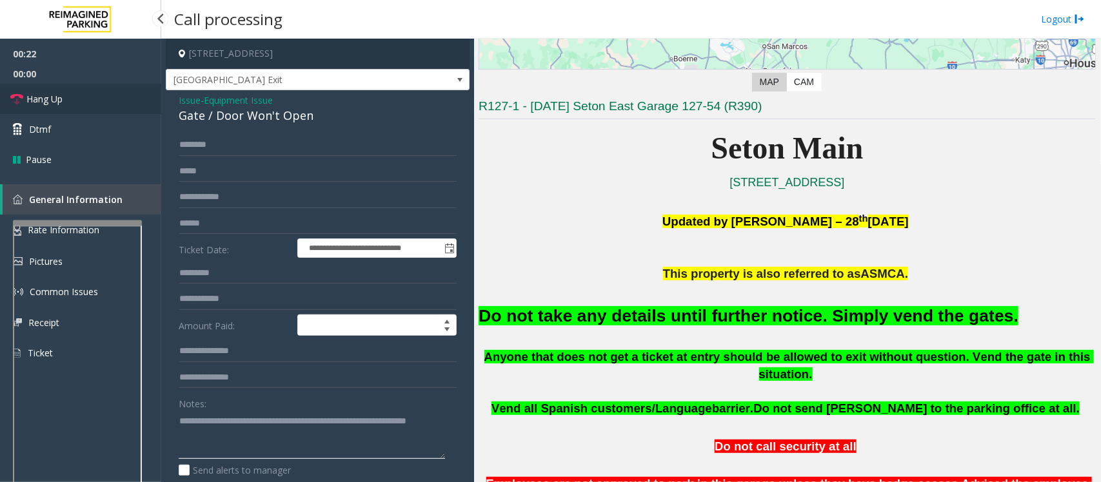
type textarea "**********"
click at [45, 84] on link "Hang Up" at bounding box center [80, 99] width 161 height 30
click at [48, 94] on span "Hang Up" at bounding box center [44, 99] width 36 height 14
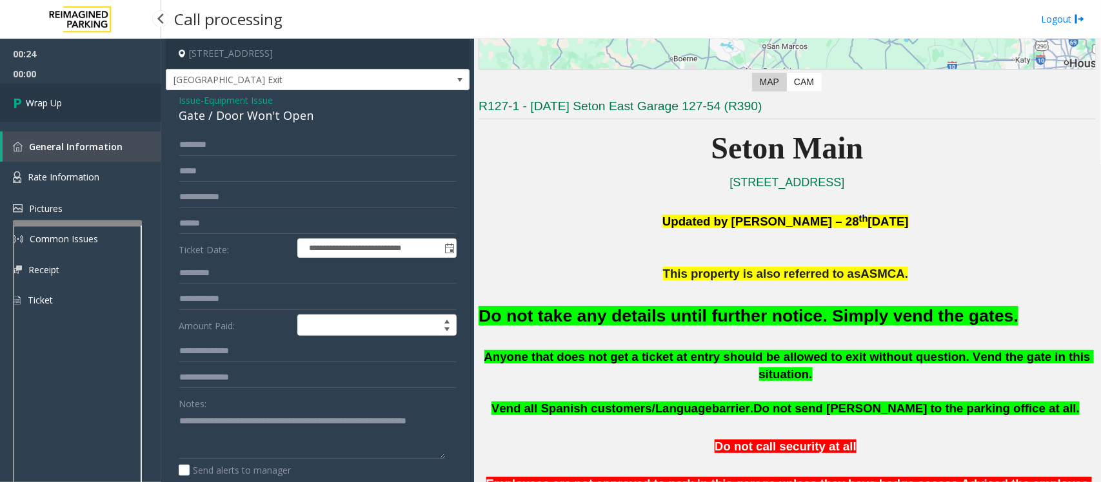
click at [52, 110] on link "Wrap Up" at bounding box center [80, 103] width 161 height 38
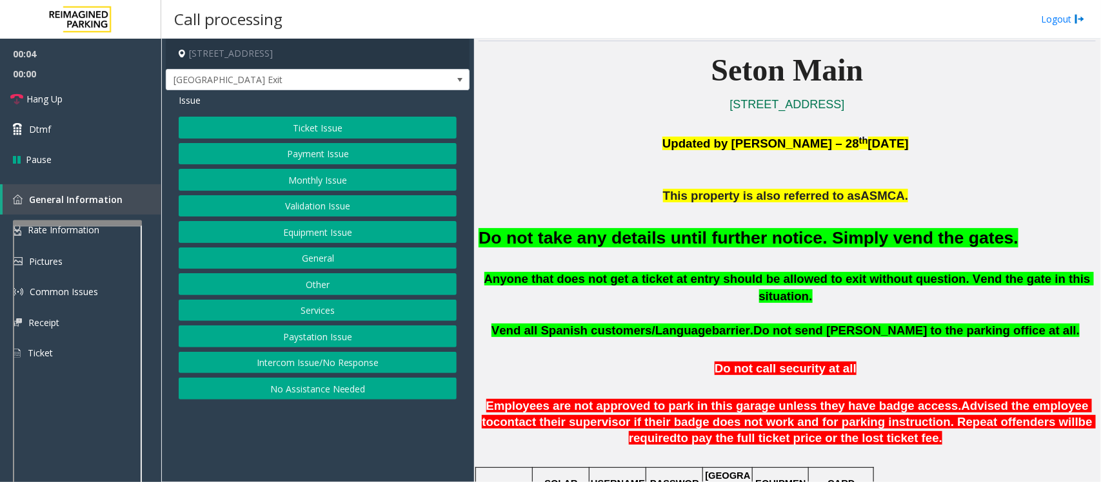
scroll to position [323, 0]
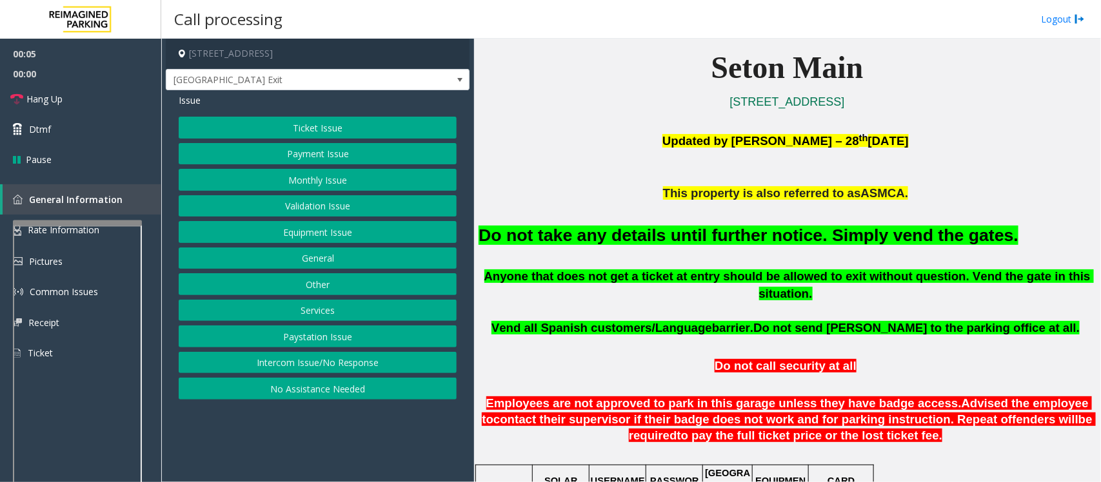
click at [313, 242] on button "Equipment Issue" at bounding box center [318, 232] width 278 height 22
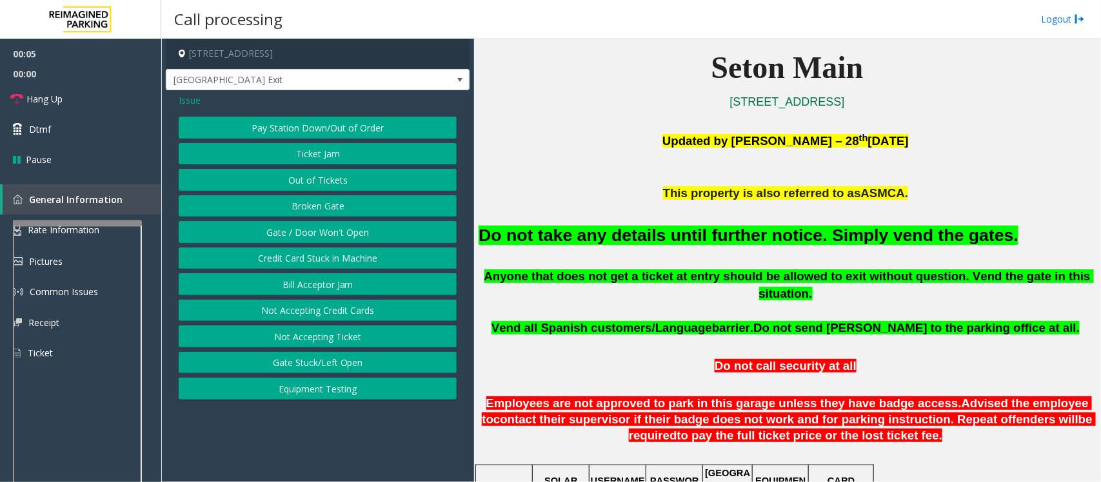
click at [313, 239] on button "Gate / Door Won't Open" at bounding box center [318, 232] width 278 height 22
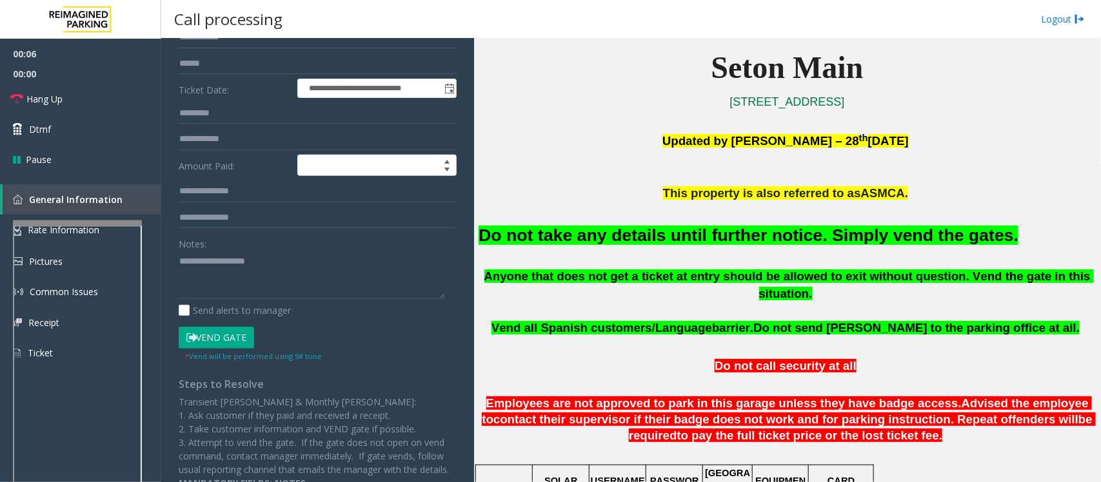
scroll to position [161, 0]
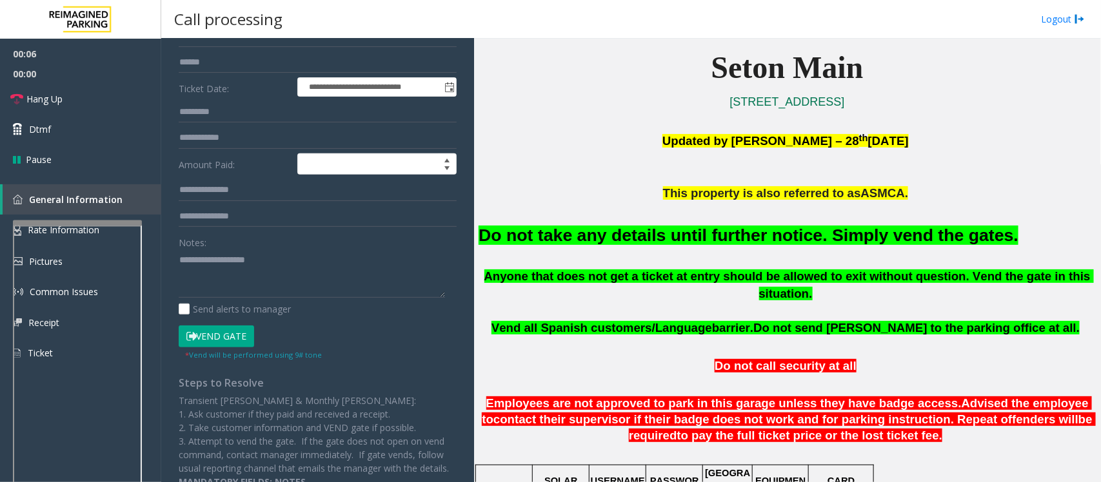
click at [226, 336] on button "Vend Gate" at bounding box center [216, 337] width 75 height 22
click at [530, 239] on font "Do not take any details until further notice. Simply vend the gates." at bounding box center [749, 235] width 540 height 19
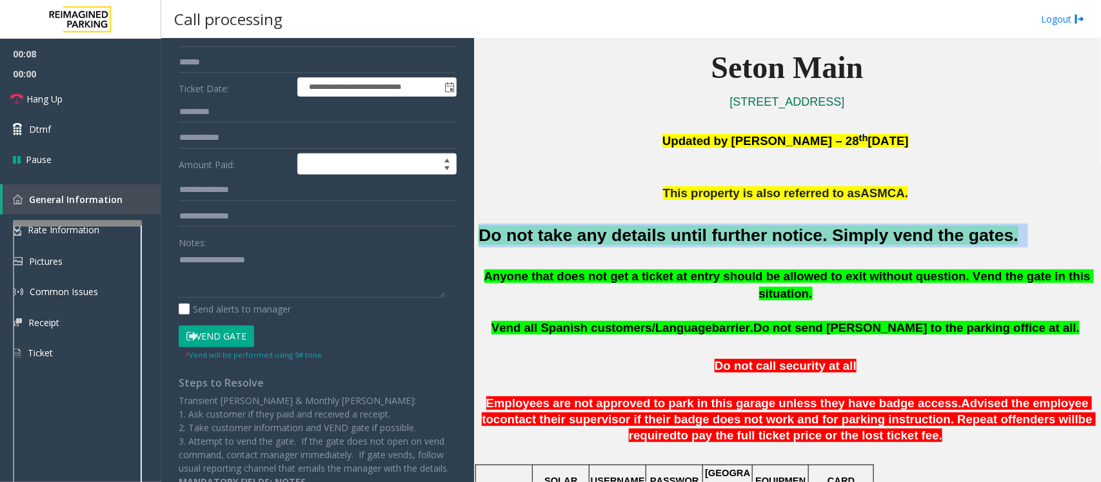
click at [530, 239] on font "Do not take any details until further notice. Simply vend the gates." at bounding box center [749, 235] width 540 height 19
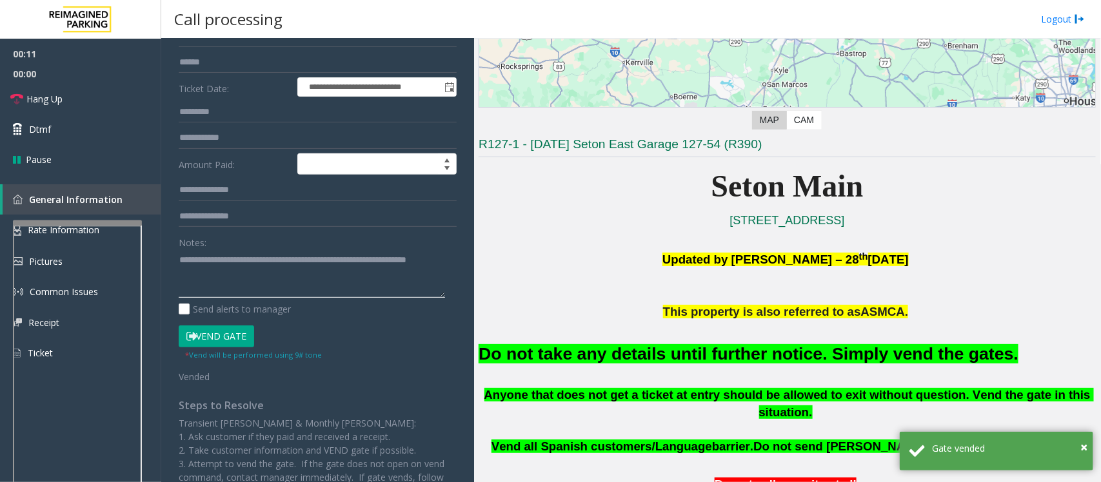
scroll to position [81, 0]
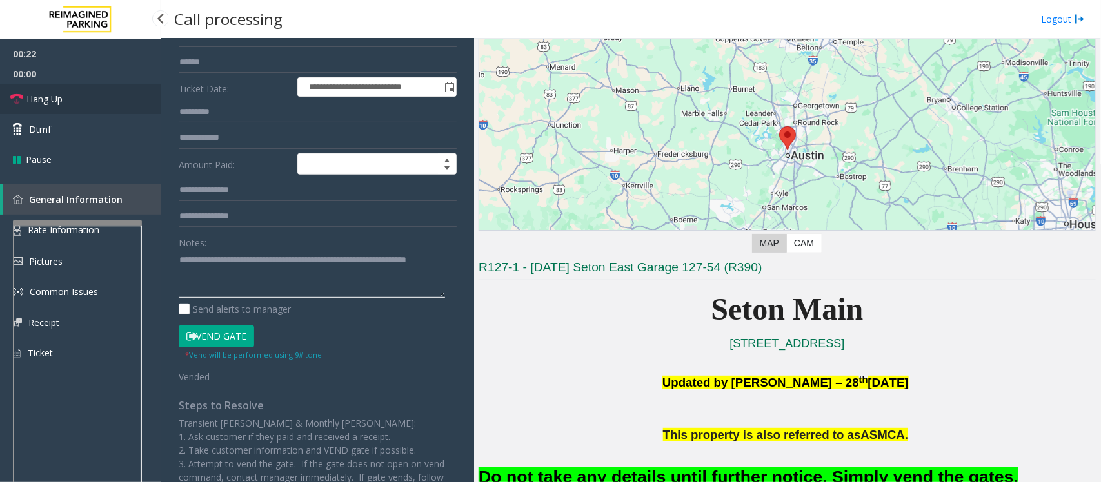
type textarea "**********"
click at [41, 102] on span "Hang Up" at bounding box center [44, 99] width 36 height 14
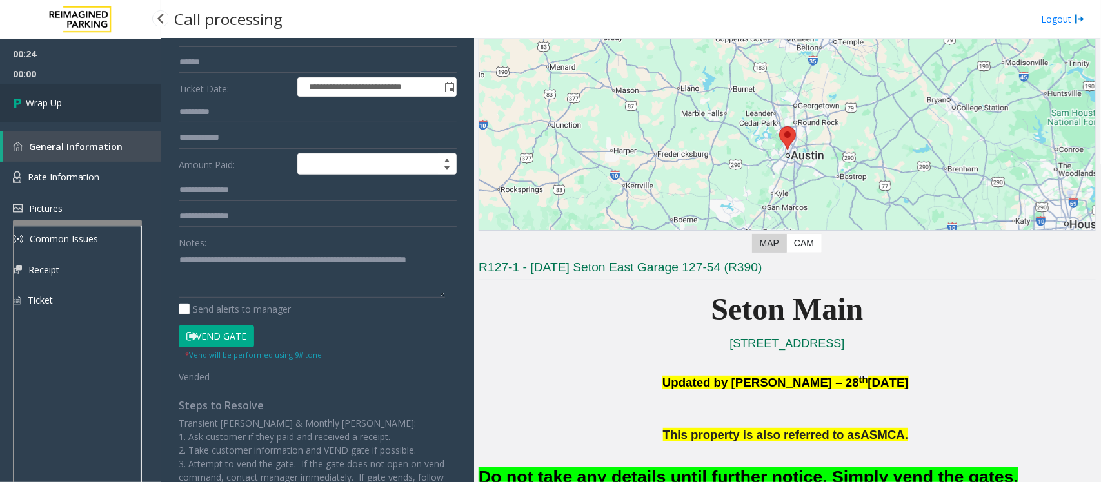
click at [41, 102] on span "Wrap Up" at bounding box center [44, 103] width 36 height 14
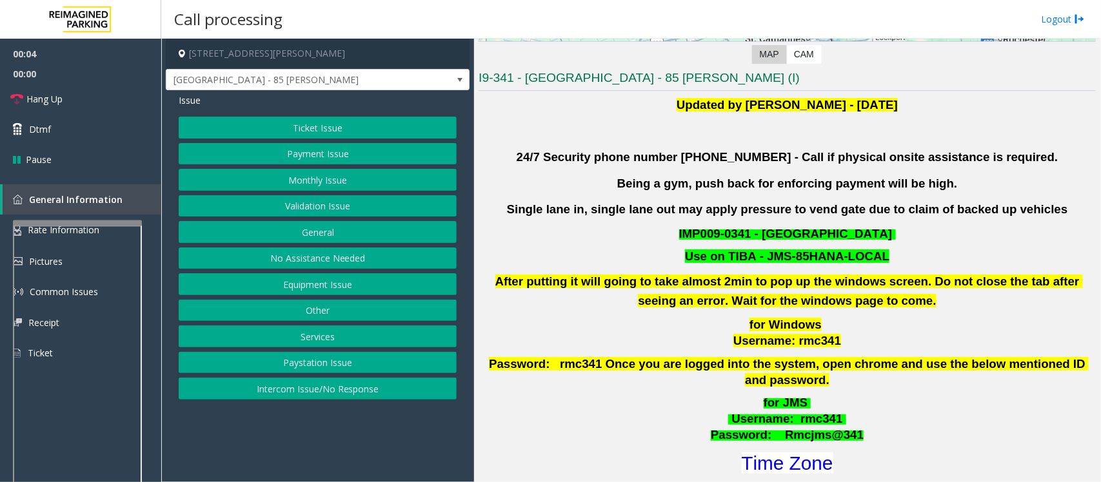
scroll to position [323, 0]
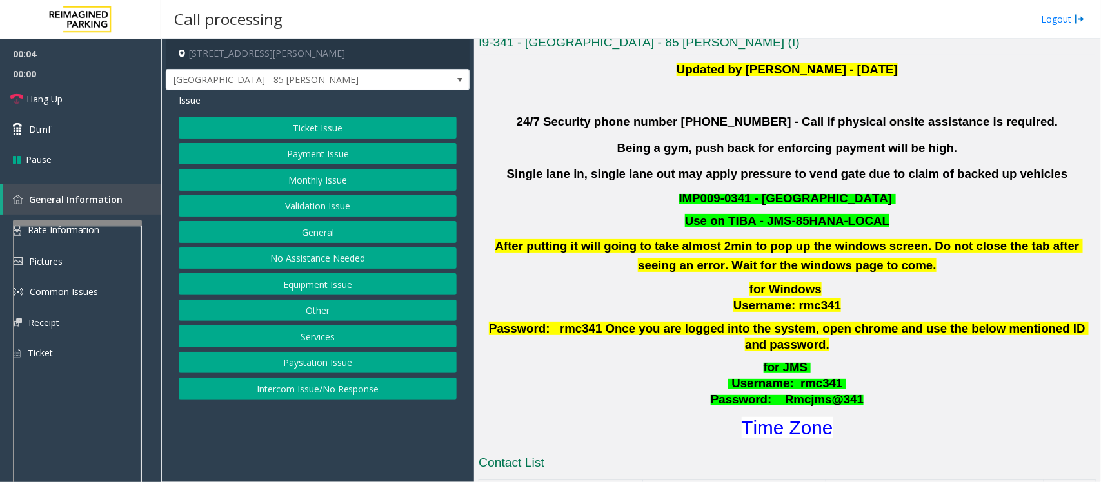
click at [299, 205] on button "Validation Issue" at bounding box center [318, 206] width 278 height 22
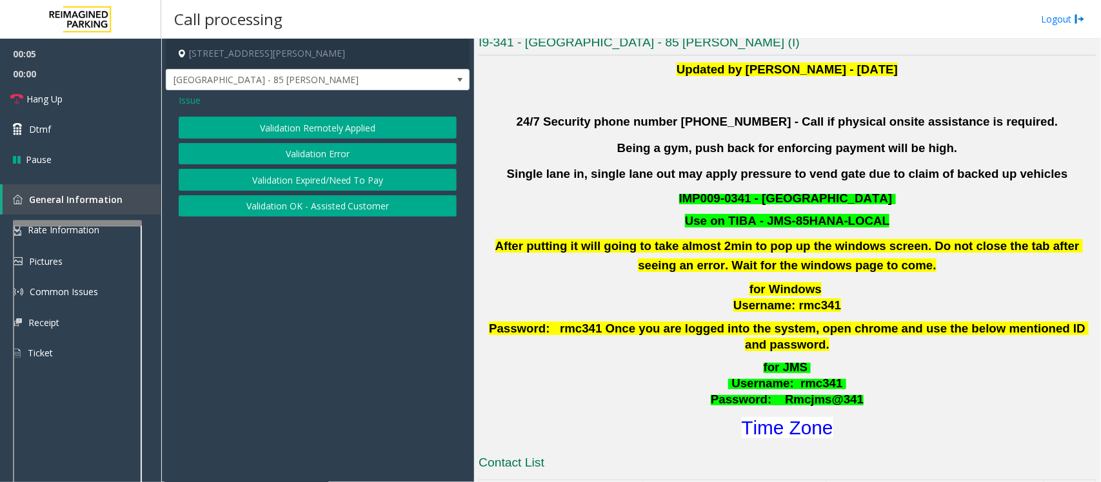
click at [316, 155] on button "Validation Error" at bounding box center [318, 154] width 278 height 22
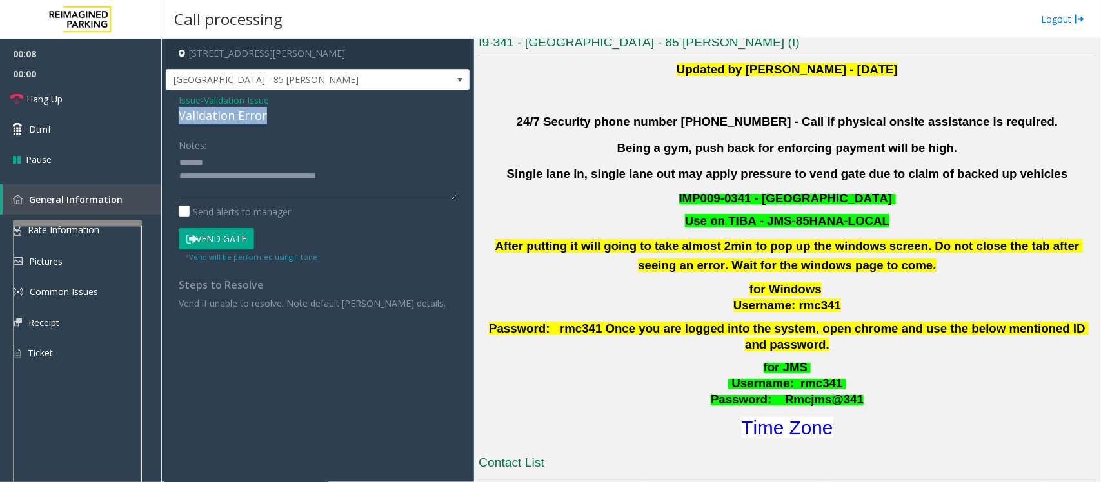
drag, startPoint x: 297, startPoint y: 116, endPoint x: 174, endPoint y: 119, distance: 123.2
click at [174, 119] on div "Issue - Validation Issue Validation Error Notes: Send alerts to manager Vend Ga…" at bounding box center [318, 206] width 304 height 232
click at [288, 162] on textarea at bounding box center [318, 176] width 278 height 48
type textarea "**********"
click at [195, 106] on span "Issue" at bounding box center [190, 101] width 22 height 14
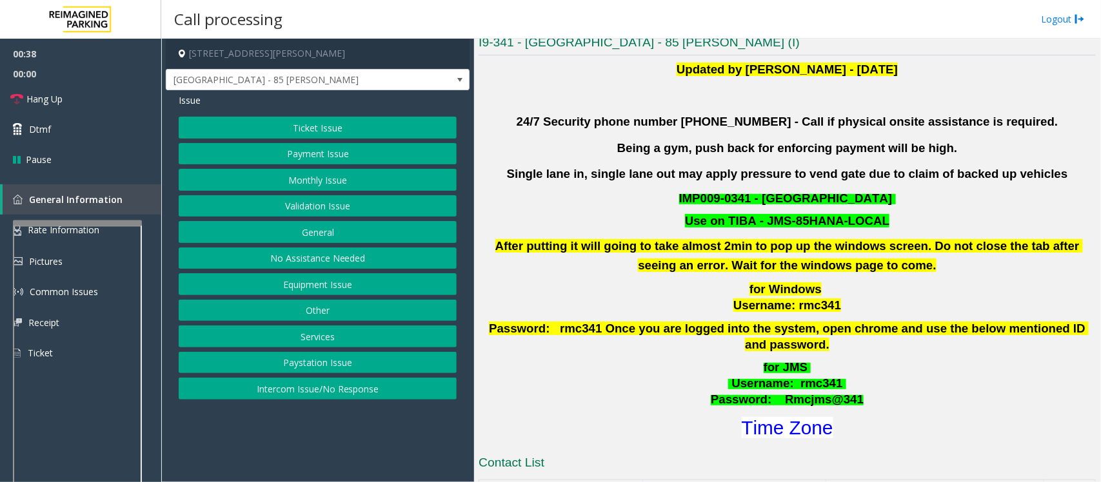
click at [330, 203] on button "Validation Issue" at bounding box center [318, 206] width 278 height 22
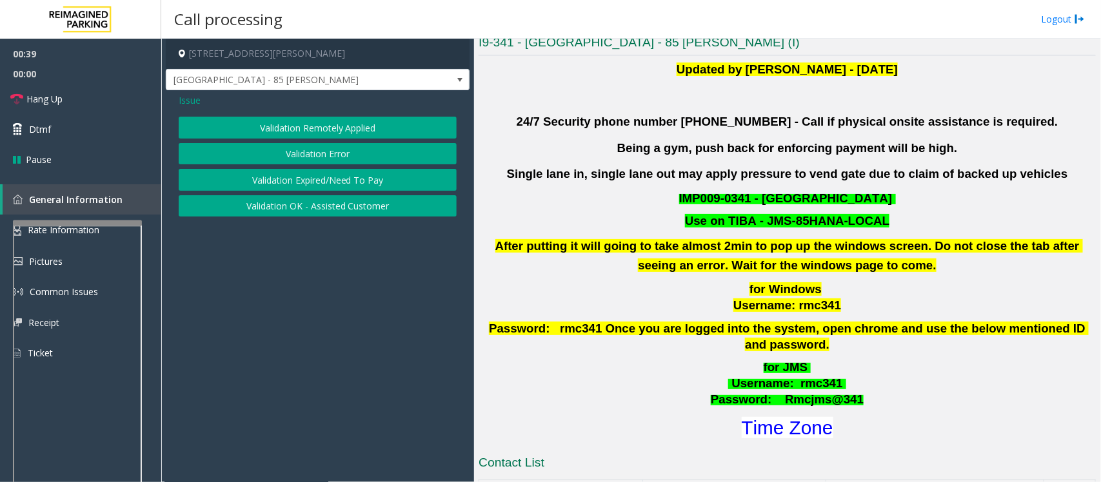
click at [182, 99] on span "Issue" at bounding box center [190, 101] width 22 height 14
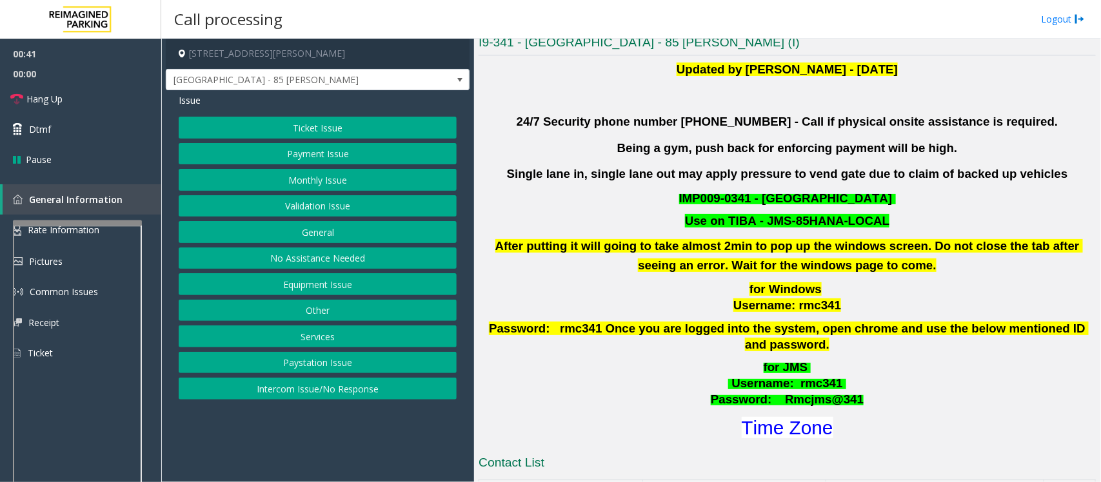
click at [312, 284] on button "Equipment Issue" at bounding box center [318, 284] width 278 height 22
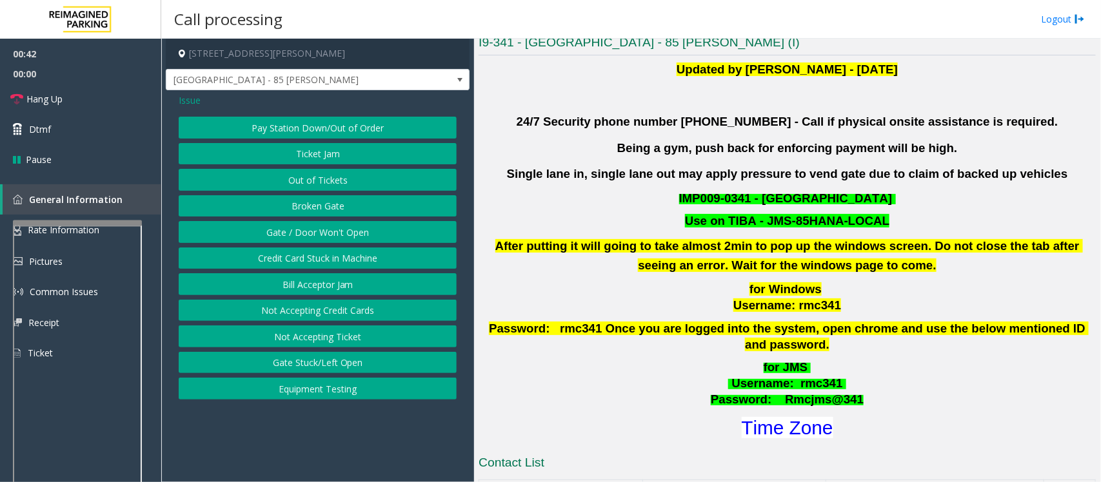
click at [316, 228] on button "Gate / Door Won't Open" at bounding box center [318, 232] width 278 height 22
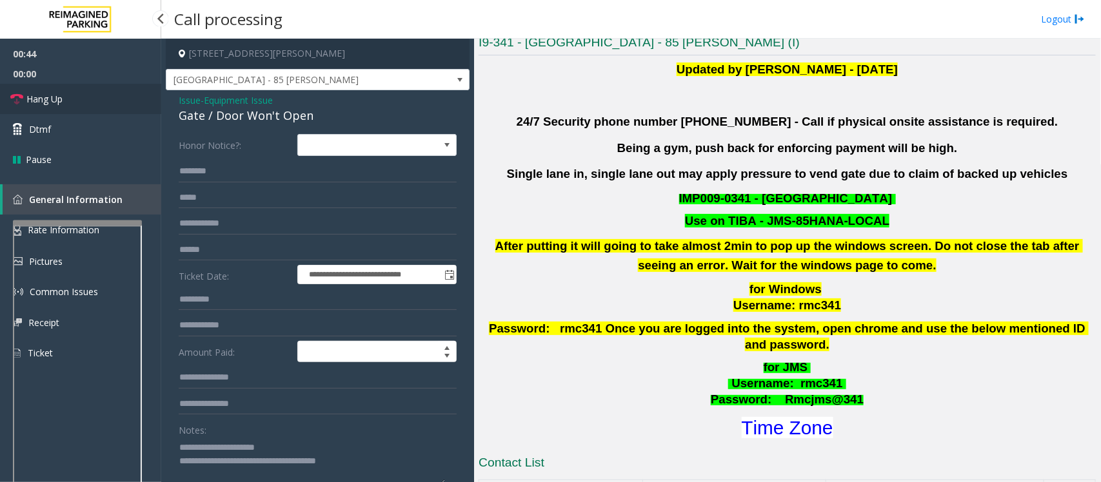
click at [55, 102] on span "Hang Up" at bounding box center [44, 99] width 36 height 14
drag, startPoint x: 314, startPoint y: 116, endPoint x: 178, endPoint y: 114, distance: 136.1
click at [179, 114] on div "Gate / Door Won't Open" at bounding box center [318, 115] width 278 height 17
copy div "Gate / Door Won't Open"
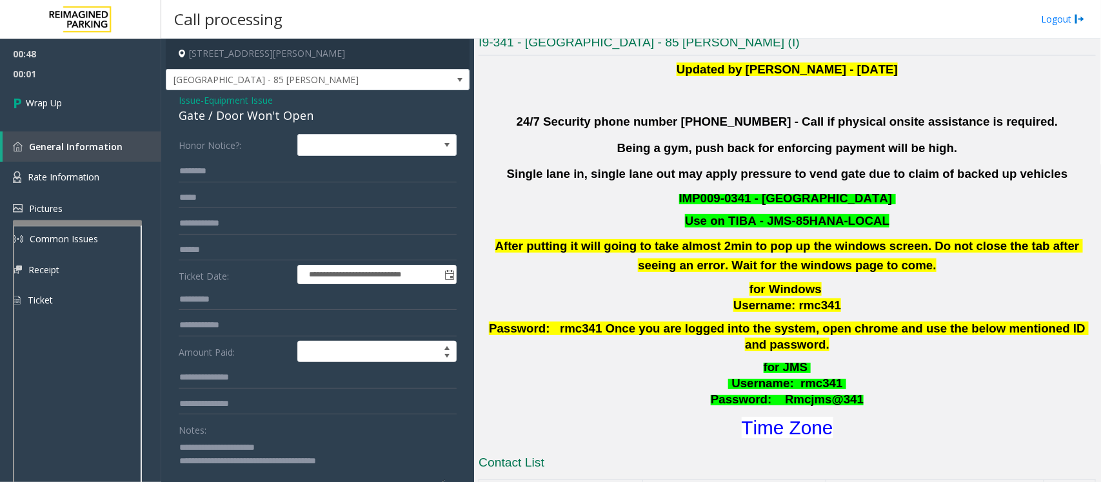
drag, startPoint x: 287, startPoint y: 450, endPoint x: 208, endPoint y: 446, distance: 78.8
click at [208, 446] on textarea at bounding box center [312, 461] width 266 height 48
paste textarea "******"
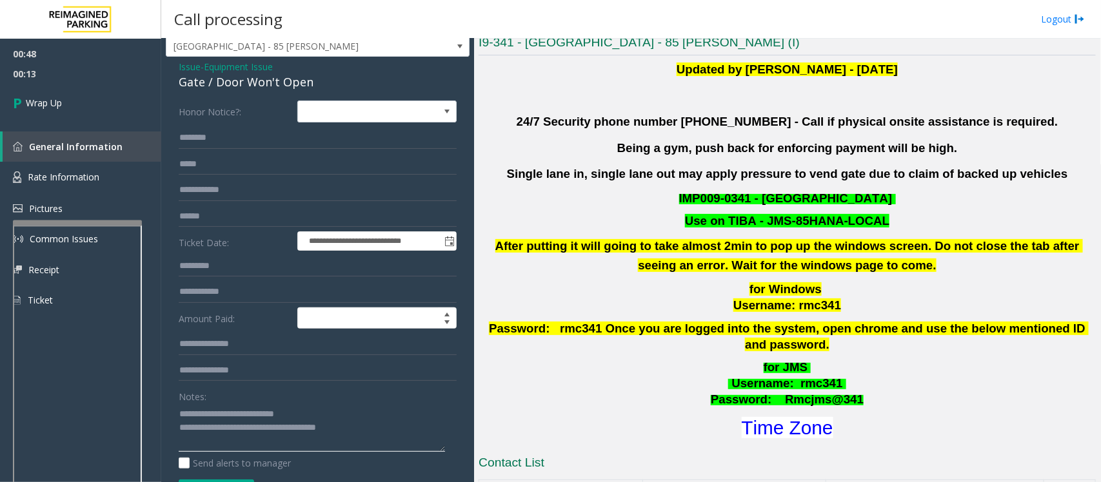
scroll to position [50, 0]
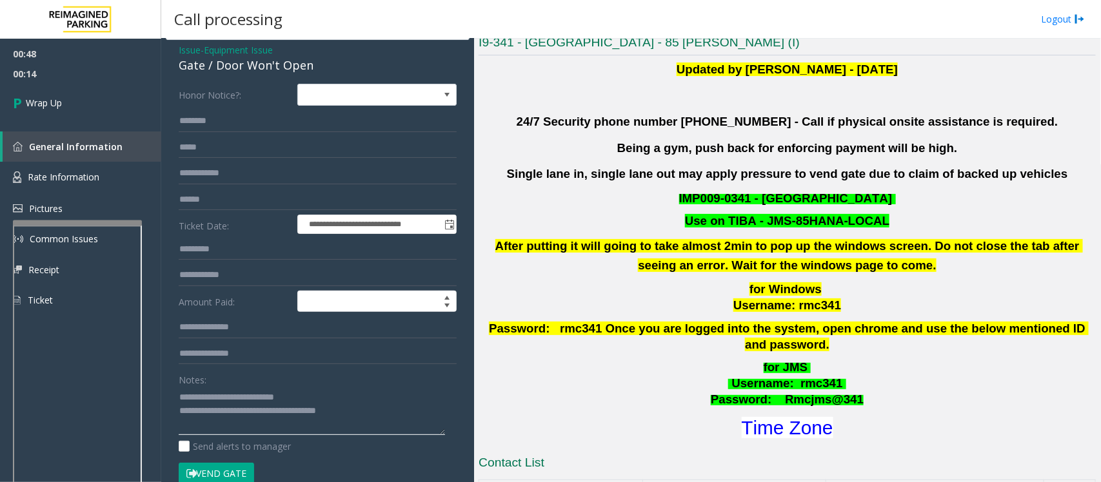
drag, startPoint x: 359, startPoint y: 459, endPoint x: 232, endPoint y: 421, distance: 132.8
click at [232, 421] on textarea at bounding box center [312, 411] width 266 height 48
paste textarea "*******"
type textarea "**********"
click at [83, 94] on link "Wrap Up" at bounding box center [80, 103] width 161 height 38
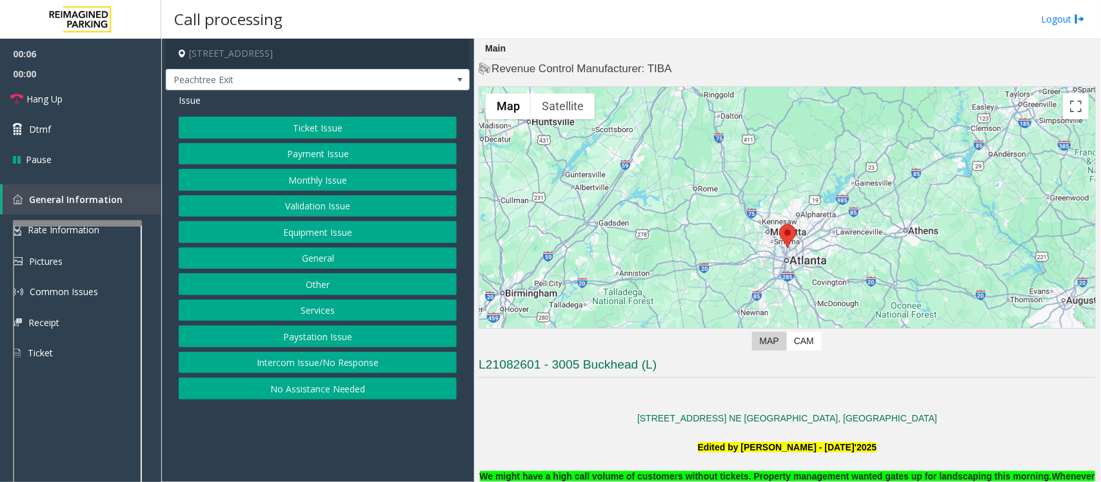
click at [303, 368] on button "Intercom Issue/No Response" at bounding box center [318, 363] width 278 height 22
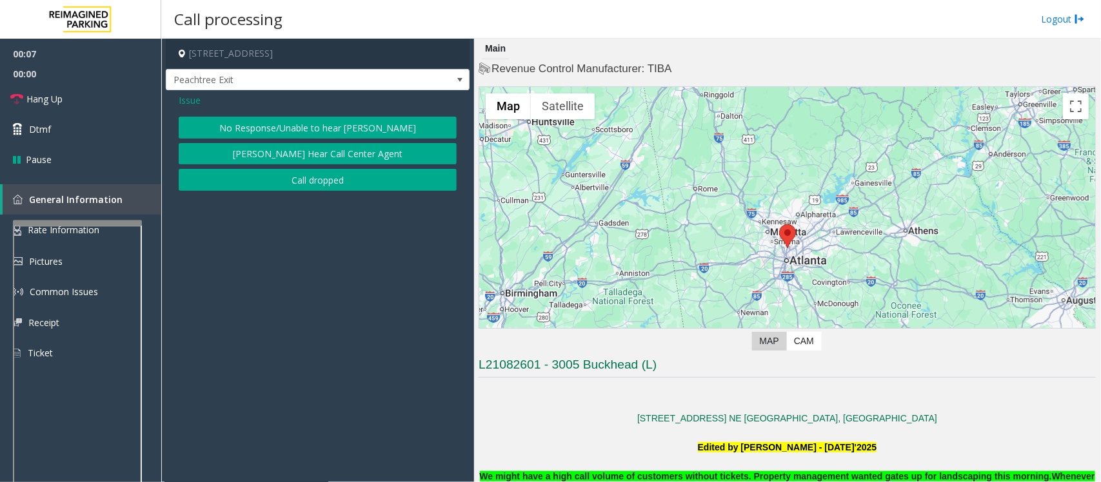
click at [263, 121] on button "No Response/Unable to hear [PERSON_NAME]" at bounding box center [318, 128] width 278 height 22
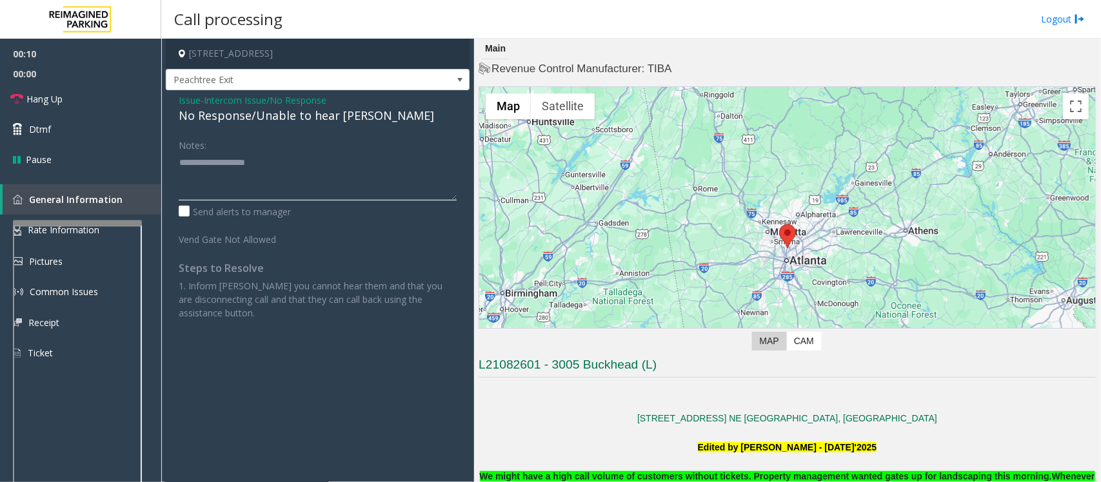
click at [244, 172] on textarea at bounding box center [318, 176] width 278 height 48
click at [27, 100] on span "Hang Up" at bounding box center [44, 99] width 36 height 14
click at [210, 166] on textarea at bounding box center [318, 176] width 278 height 48
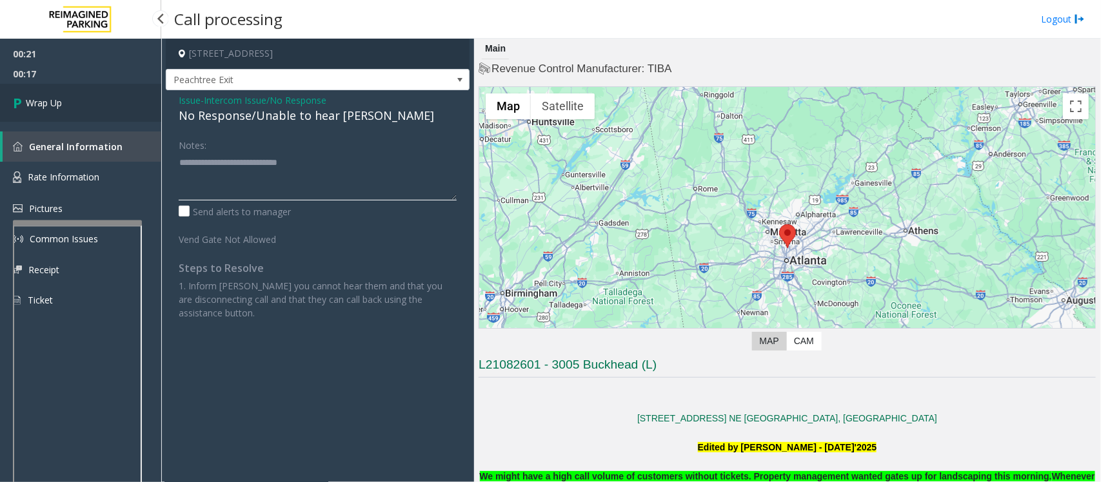
type textarea "**********"
click at [58, 107] on span "Wrap Up" at bounding box center [44, 103] width 36 height 14
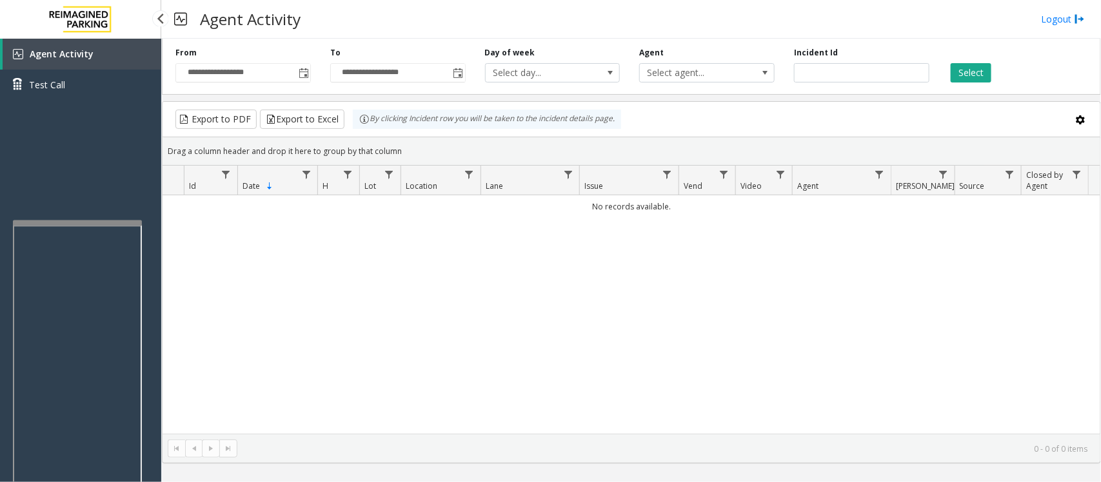
click at [119, 169] on div "Agent Activity Test Call" at bounding box center [80, 280] width 161 height 482
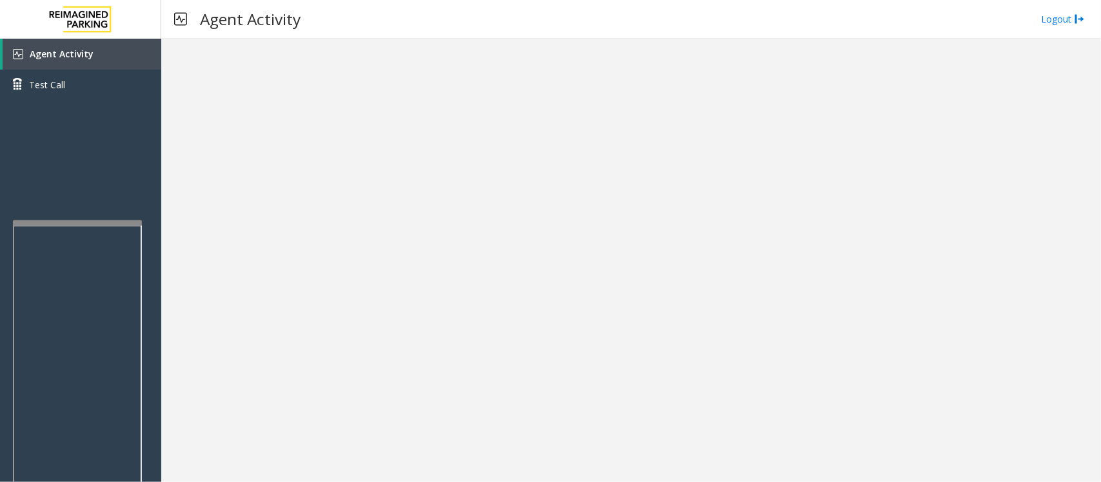
click at [234, 279] on div at bounding box center [631, 261] width 940 height 444
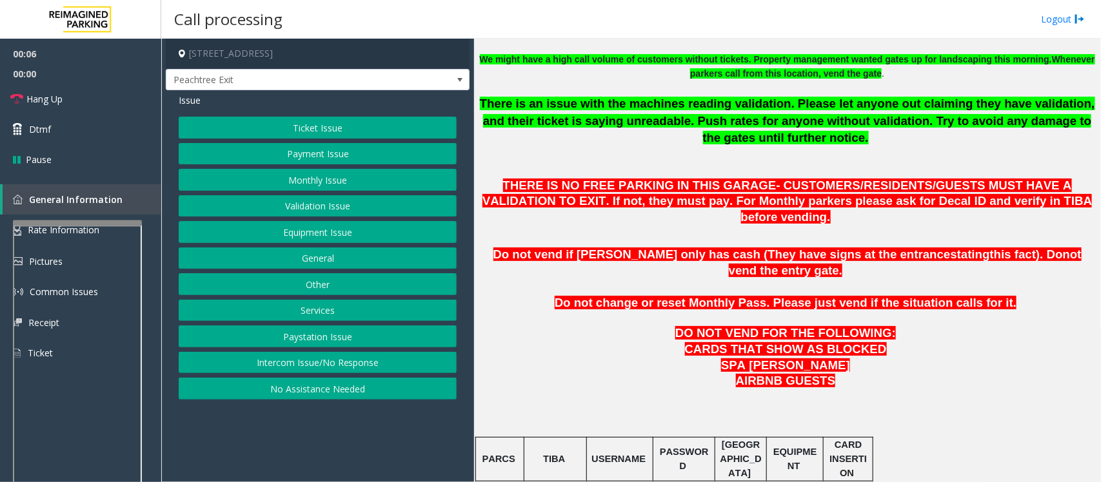
scroll to position [564, 0]
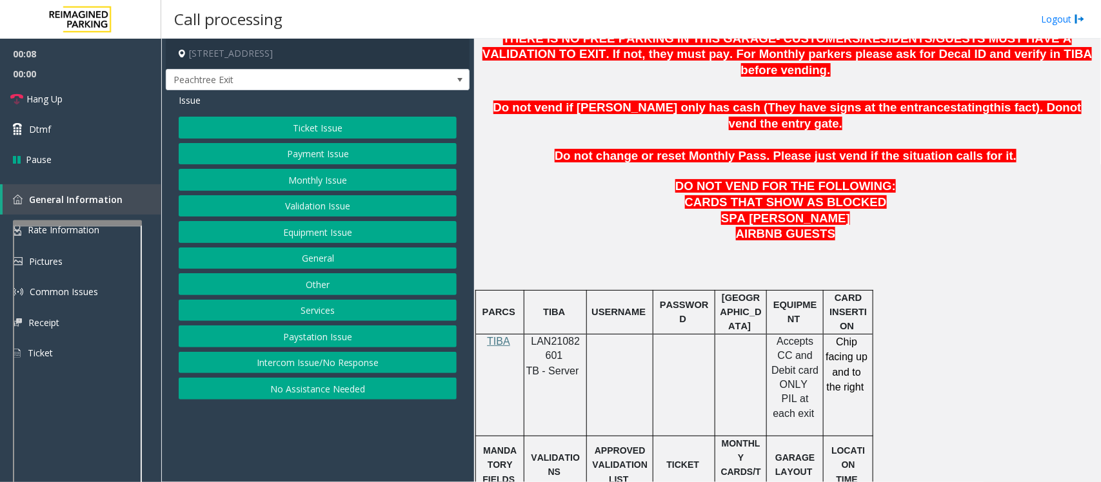
click at [395, 364] on button "Intercom Issue/No Response" at bounding box center [318, 363] width 278 height 22
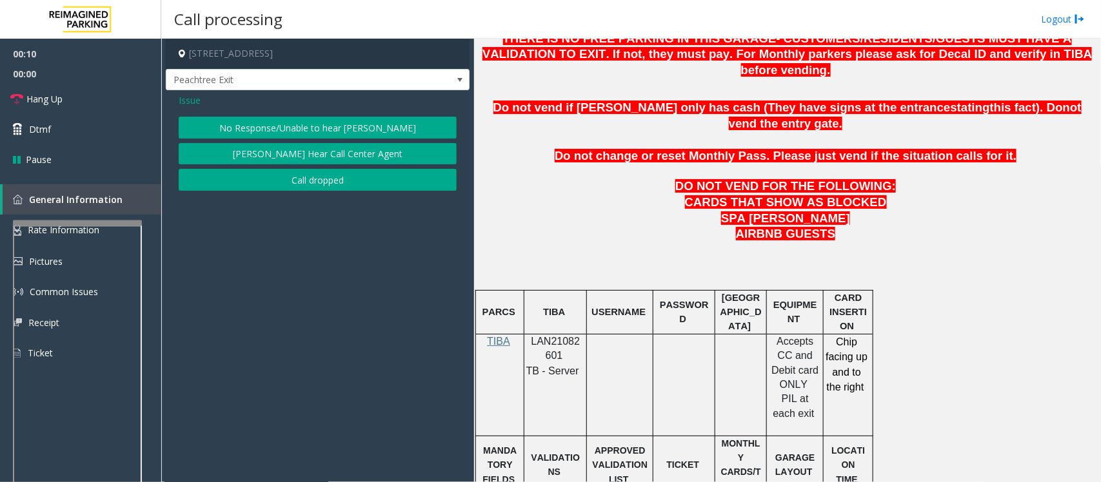
click at [192, 94] on span "Issue" at bounding box center [190, 101] width 22 height 14
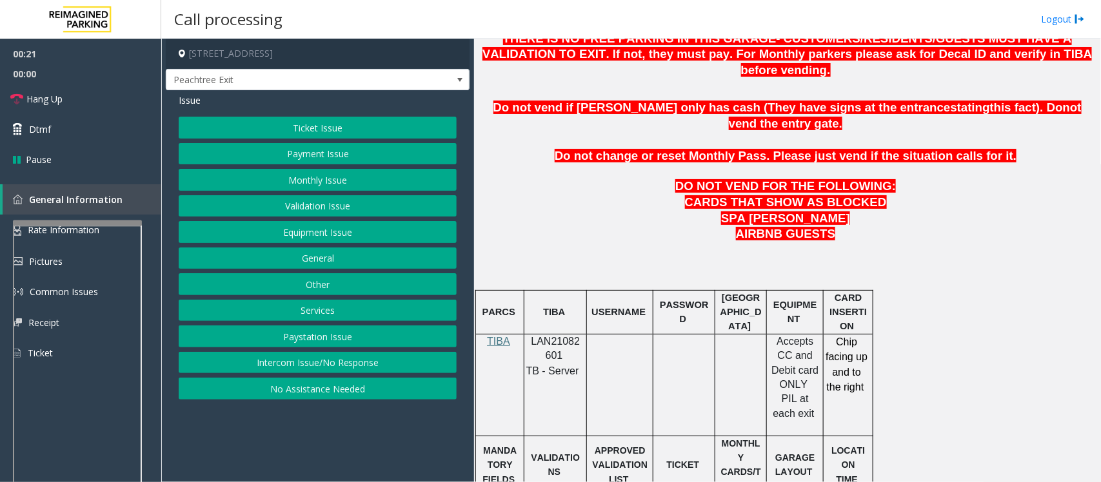
click at [332, 207] on button "Validation Issue" at bounding box center [318, 206] width 278 height 22
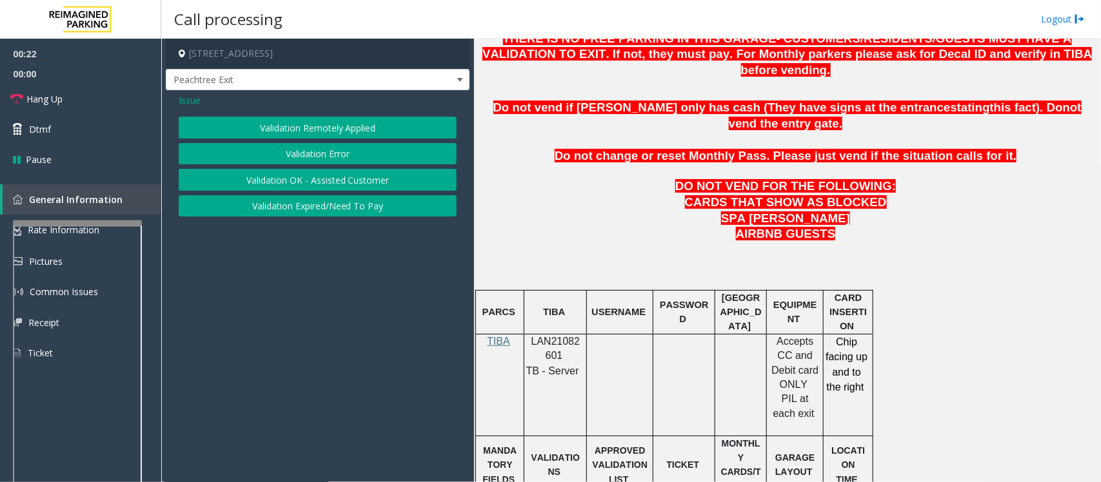
click at [320, 159] on button "Validation Error" at bounding box center [318, 154] width 278 height 22
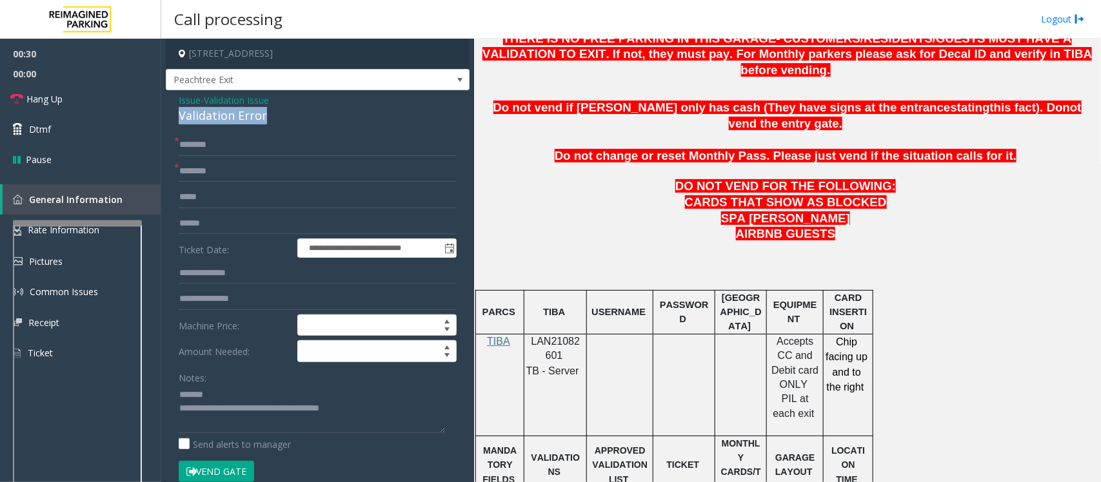
drag, startPoint x: 282, startPoint y: 114, endPoint x: 172, endPoint y: 112, distance: 110.3
click at [172, 112] on div "**********" at bounding box center [318, 465] width 304 height 750
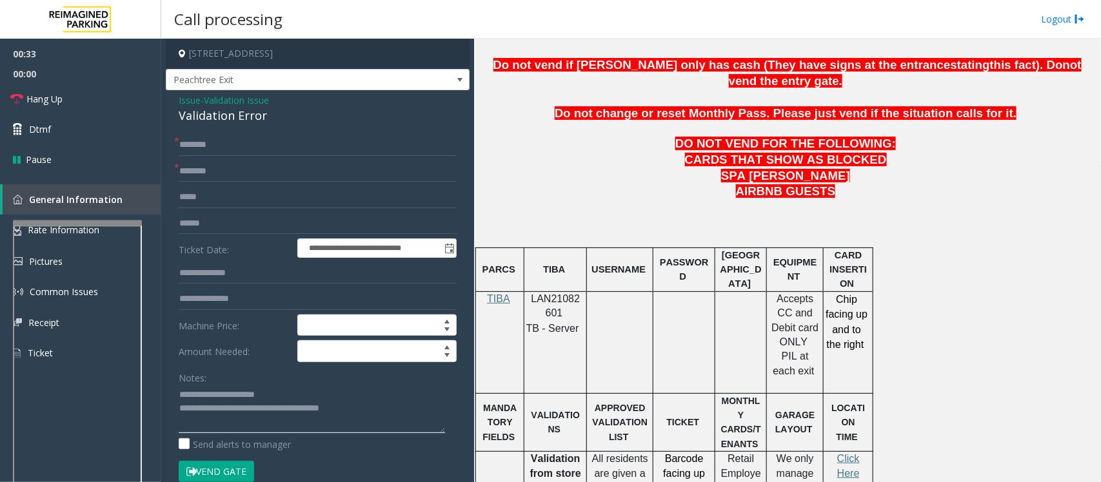
scroll to position [645, 0]
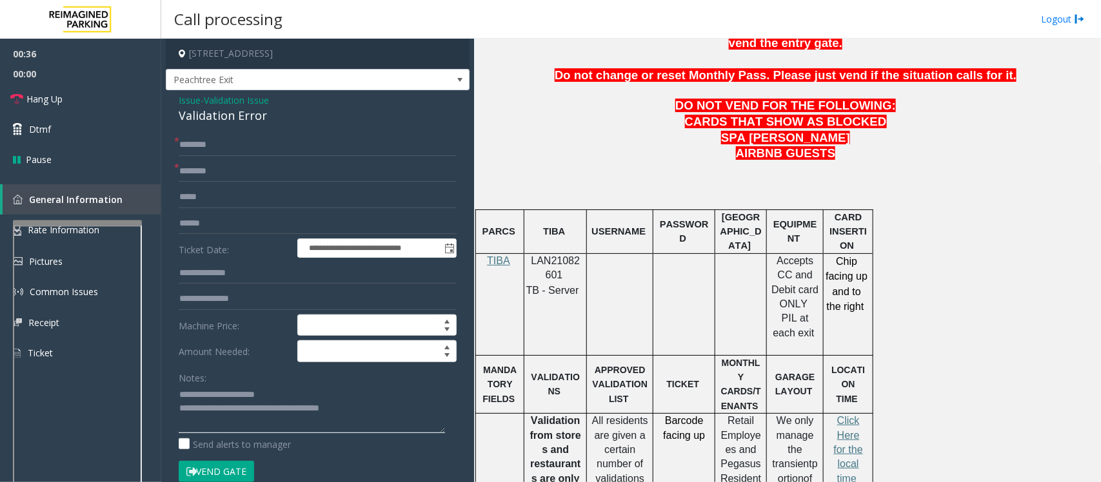
type textarea "**********"
click at [212, 159] on form "**********" at bounding box center [318, 315] width 278 height 362
click at [220, 172] on input "text" at bounding box center [318, 172] width 278 height 22
type input "**"
click at [206, 128] on div "**********" at bounding box center [318, 465] width 304 height 750
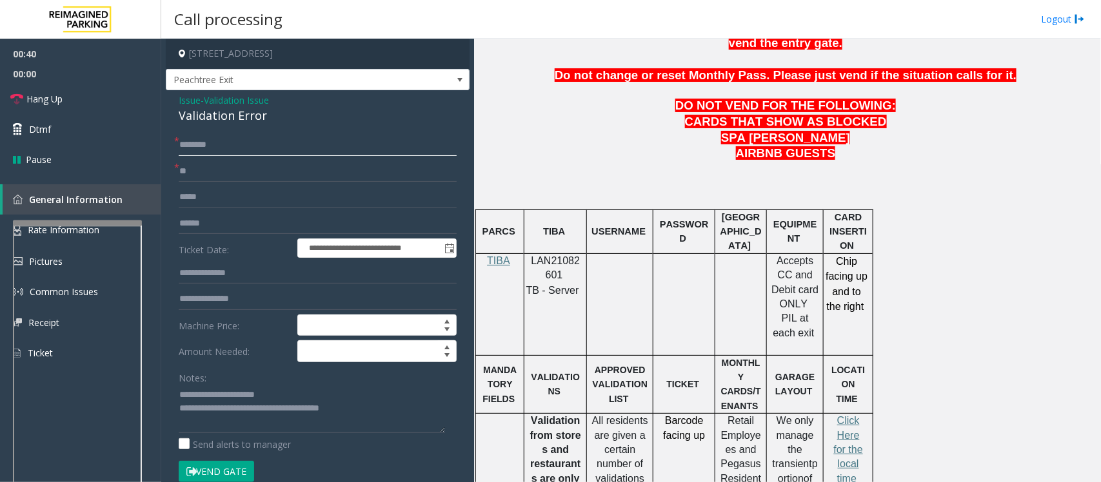
click at [208, 146] on input "text" at bounding box center [318, 145] width 278 height 22
type input "**"
drag, startPoint x: 363, startPoint y: 408, endPoint x: 231, endPoint y: 412, distance: 131.6
click at [231, 412] on textarea at bounding box center [312, 409] width 266 height 48
click at [245, 413] on textarea at bounding box center [312, 409] width 266 height 48
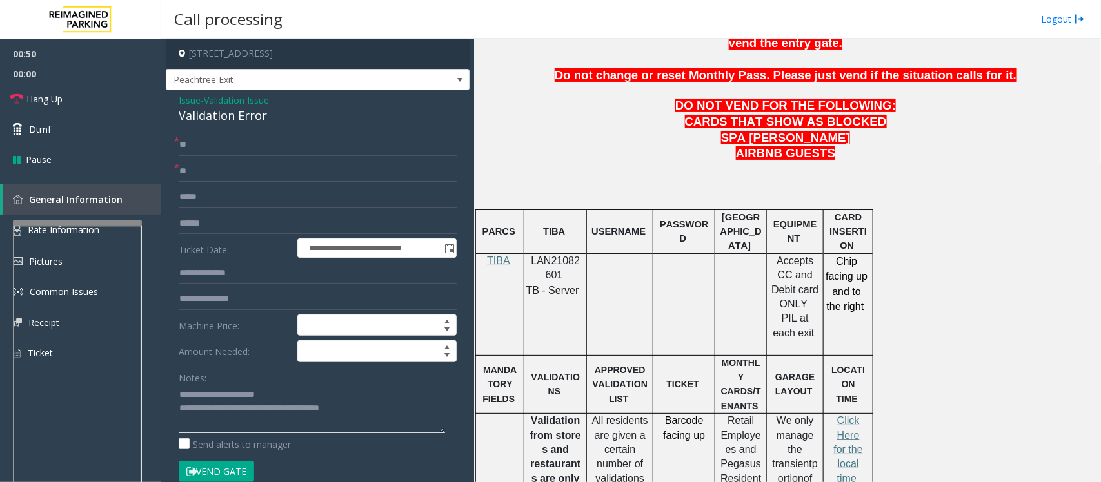
drag, startPoint x: 370, startPoint y: 408, endPoint x: 231, endPoint y: 411, distance: 138.7
click at [231, 411] on textarea at bounding box center [312, 409] width 266 height 48
click at [52, 101] on span "Hang Up" at bounding box center [44, 99] width 36 height 14
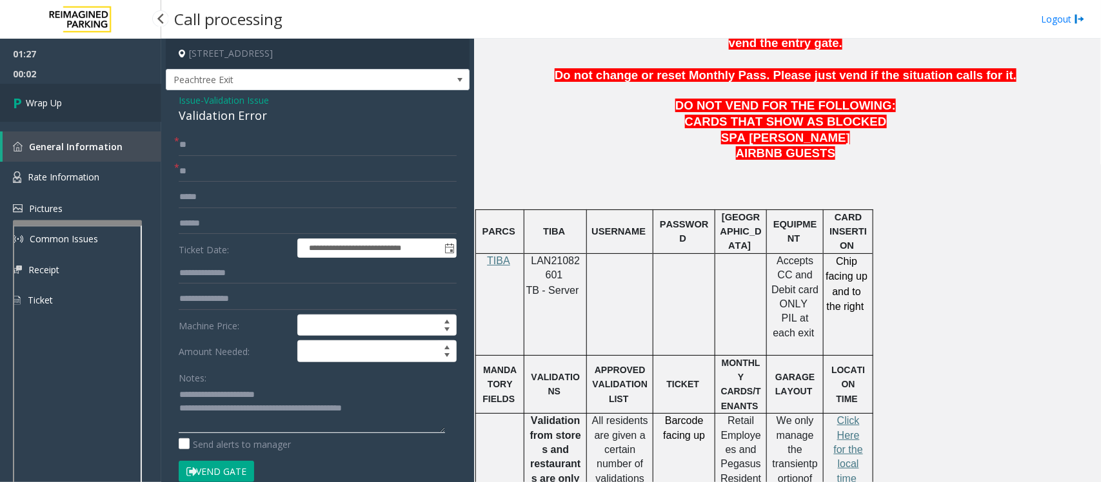
type textarea "**********"
click at [61, 99] on span "Wrap Up" at bounding box center [44, 103] width 36 height 14
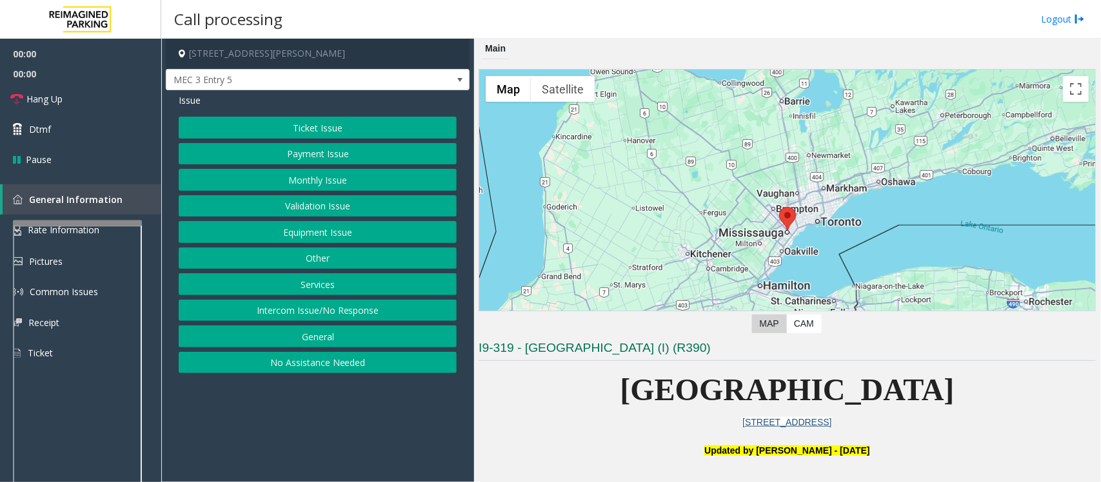
scroll to position [161, 0]
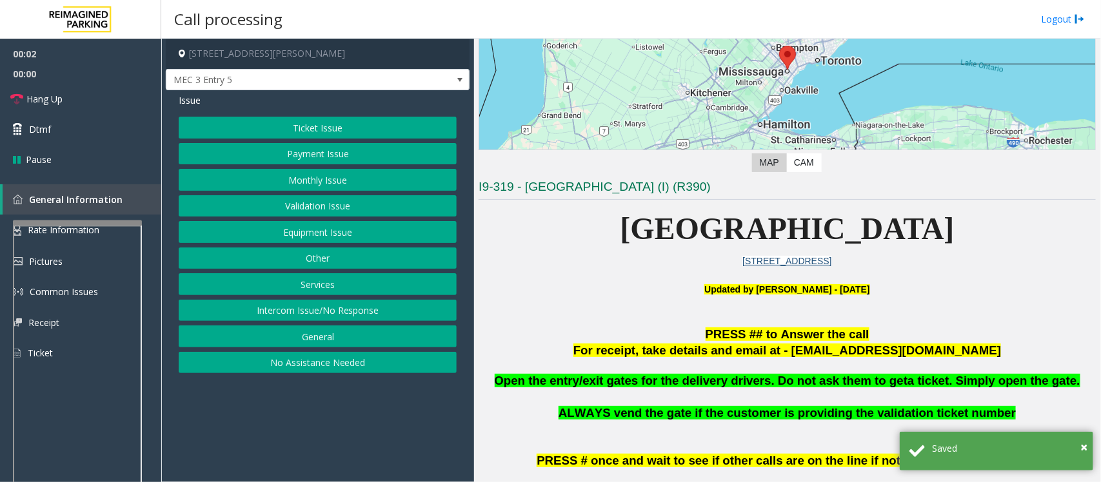
click at [320, 236] on button "Equipment Issue" at bounding box center [318, 232] width 278 height 22
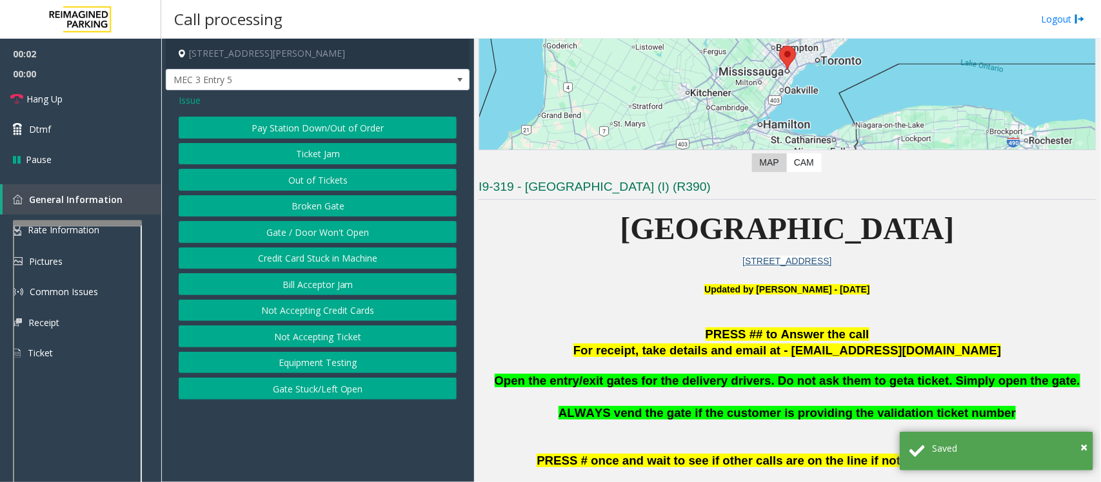
click at [320, 226] on button "Gate / Door Won't Open" at bounding box center [318, 232] width 278 height 22
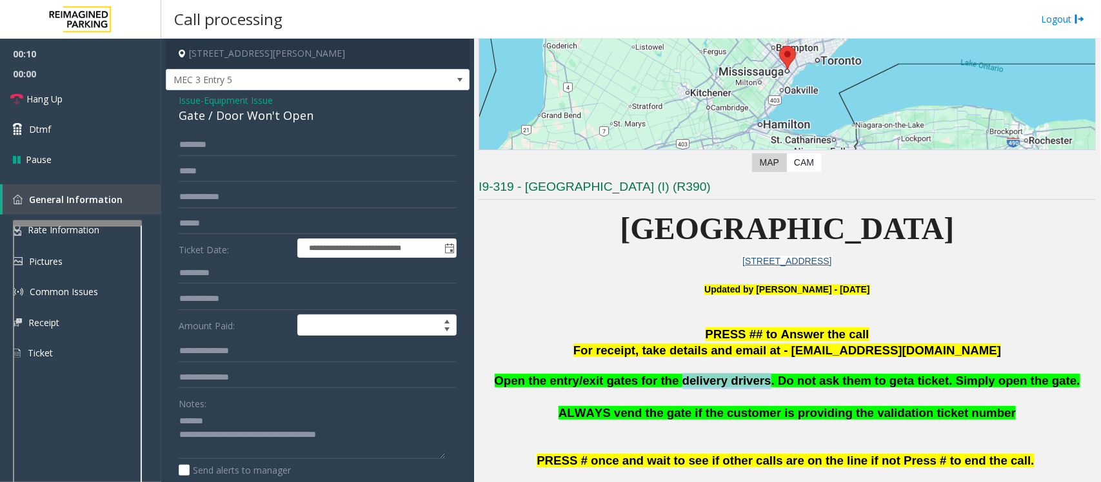
drag, startPoint x: 691, startPoint y: 382, endPoint x: 765, endPoint y: 382, distance: 74.2
click at [765, 382] on span "Open the entry/exit gates for the delivery drivers. Do not ask them to get" at bounding box center [701, 381] width 413 height 14
type textarea "**********"
click at [208, 147] on input "text" at bounding box center [318, 145] width 278 height 22
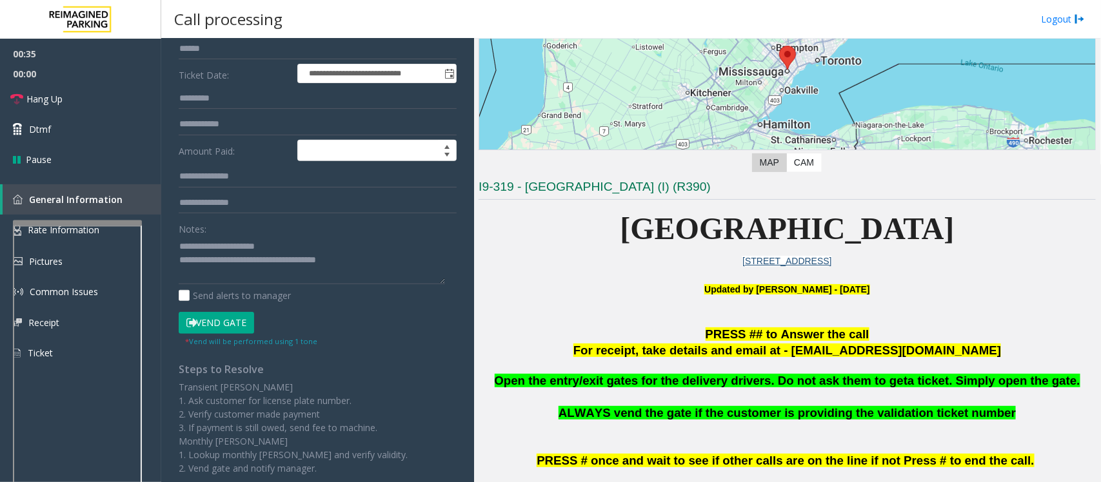
scroll to position [242, 0]
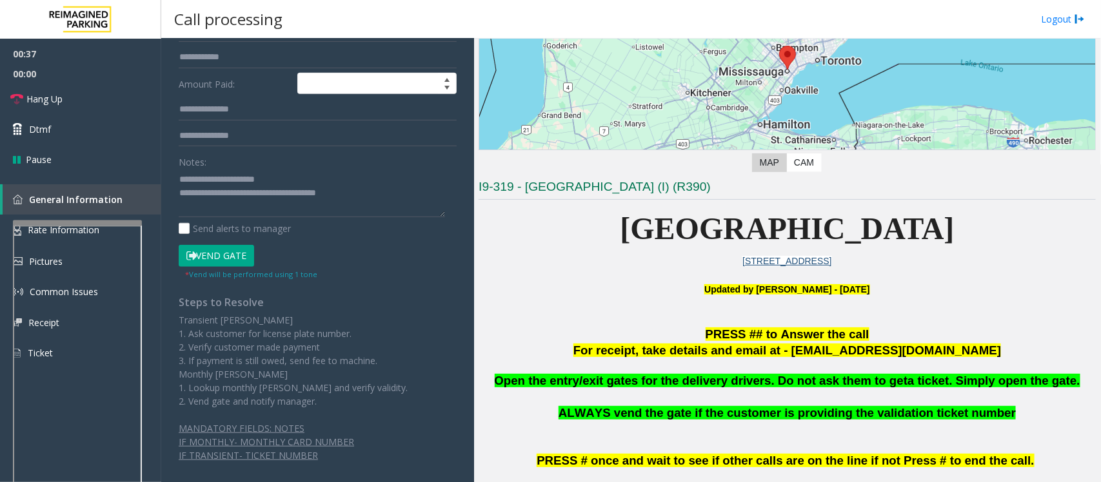
type input "******"
click at [214, 264] on button "Vend Gate" at bounding box center [216, 256] width 75 height 22
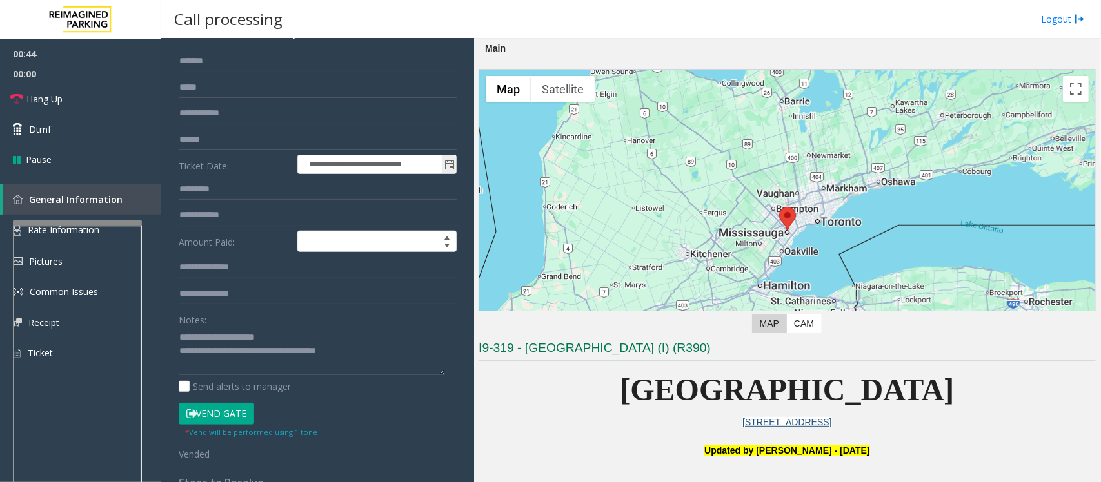
scroll to position [161, 0]
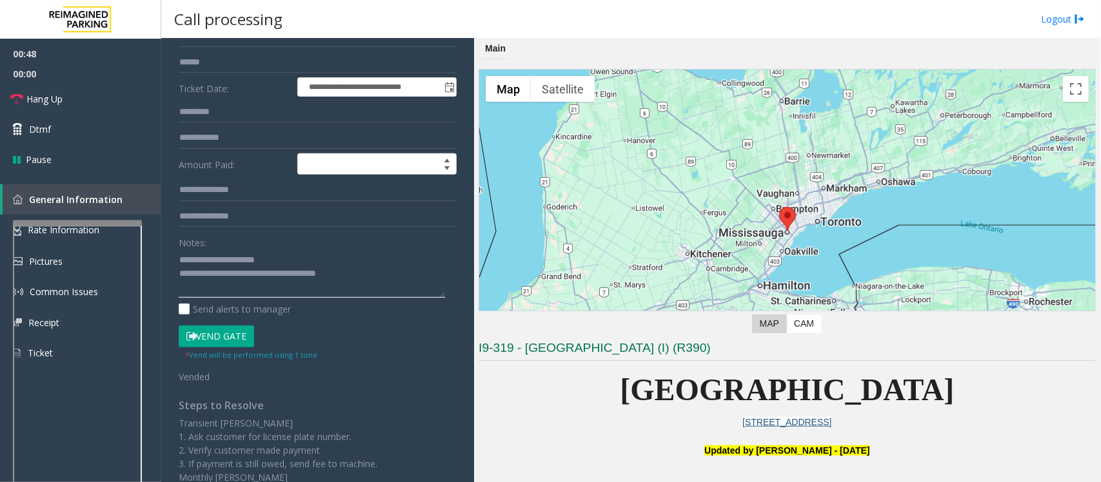
click at [205, 256] on textarea at bounding box center [312, 274] width 266 height 48
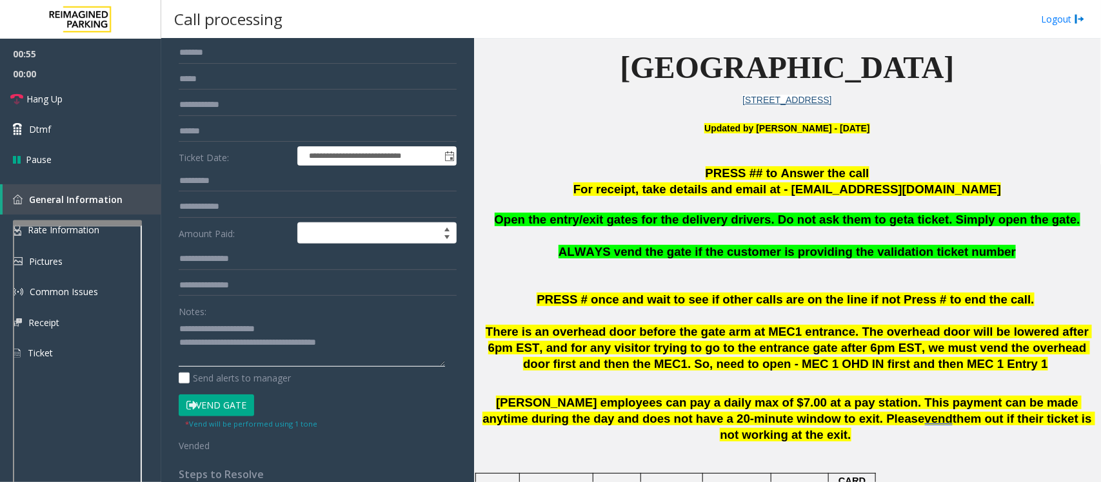
scroll to position [0, 0]
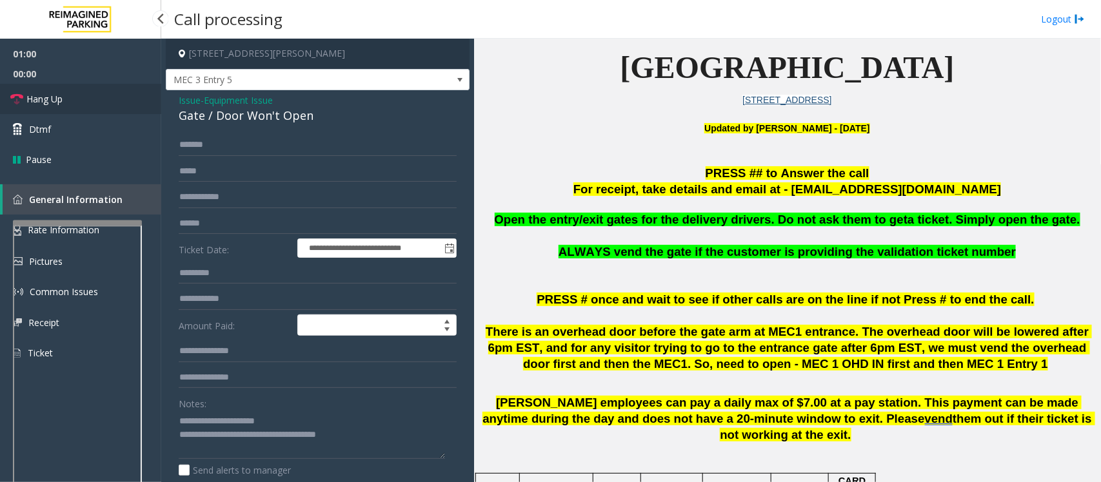
click at [46, 97] on span "Hang Up" at bounding box center [44, 99] width 36 height 14
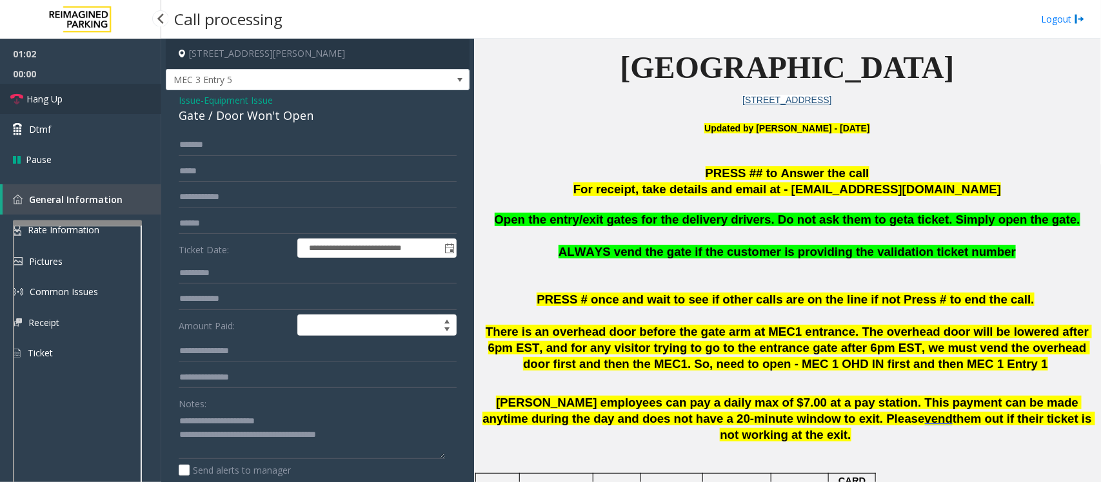
click at [46, 97] on span "Hang Up" at bounding box center [44, 99] width 36 height 14
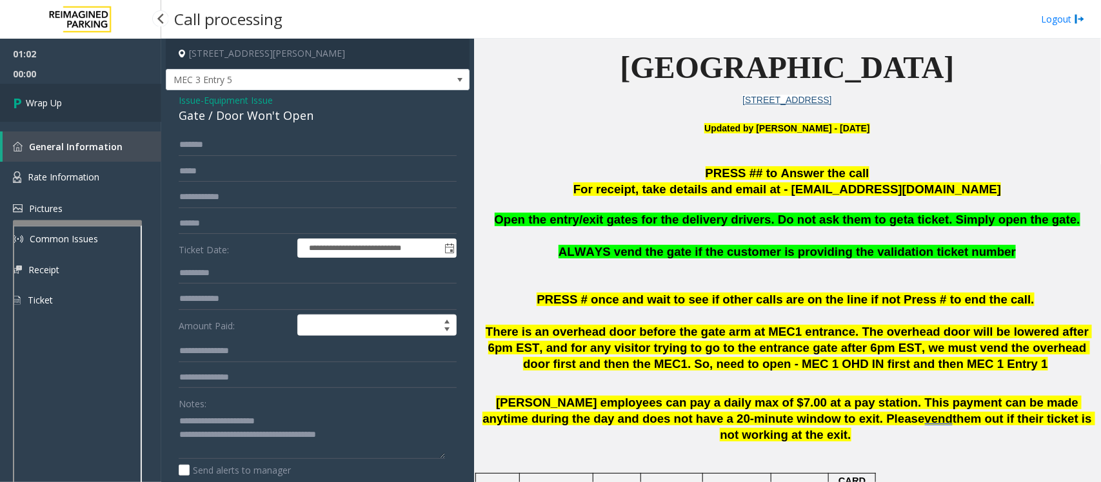
click at [46, 97] on span "Wrap Up" at bounding box center [44, 103] width 36 height 14
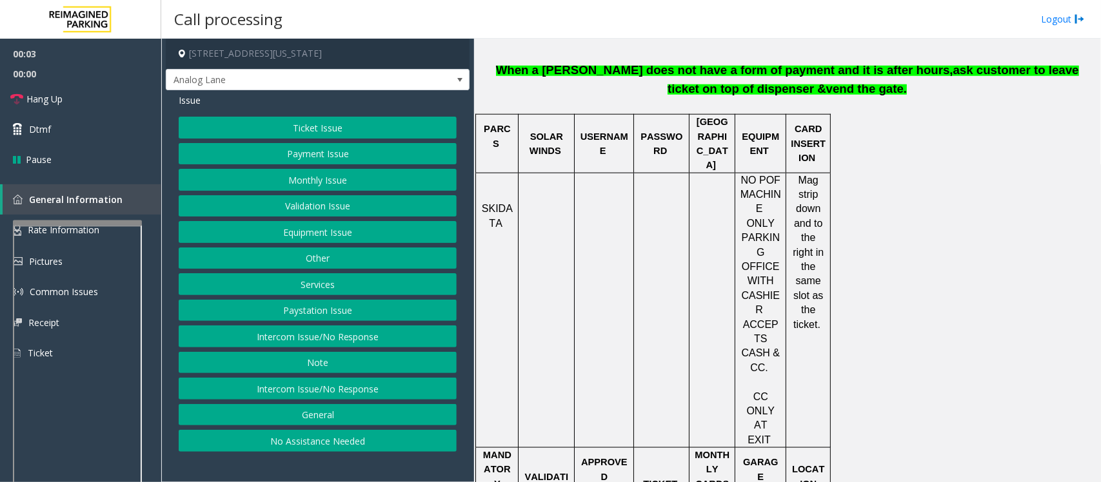
scroll to position [645, 0]
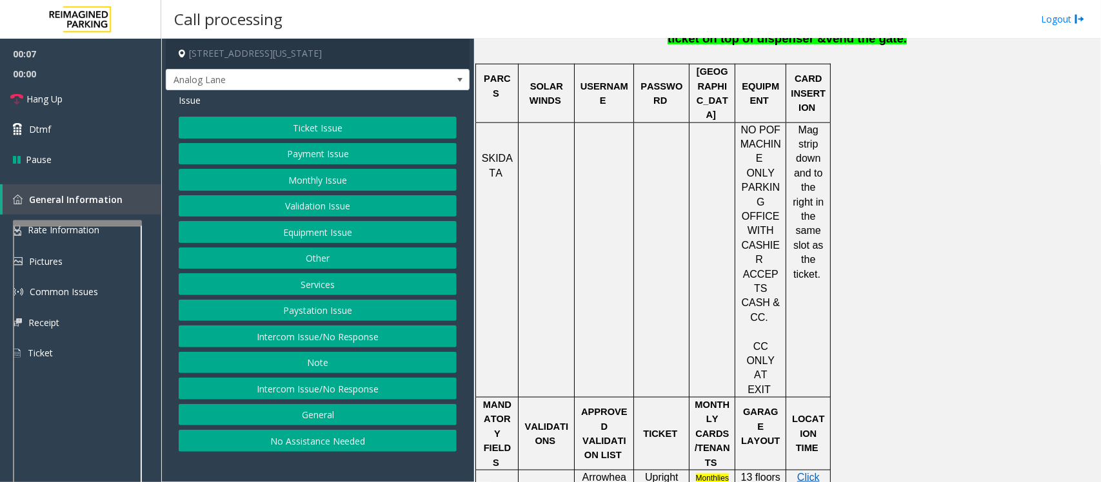
drag, startPoint x: 383, startPoint y: 343, endPoint x: 379, endPoint y: 336, distance: 7.5
click at [383, 343] on button "Intercom Issue/No Response" at bounding box center [318, 337] width 278 height 22
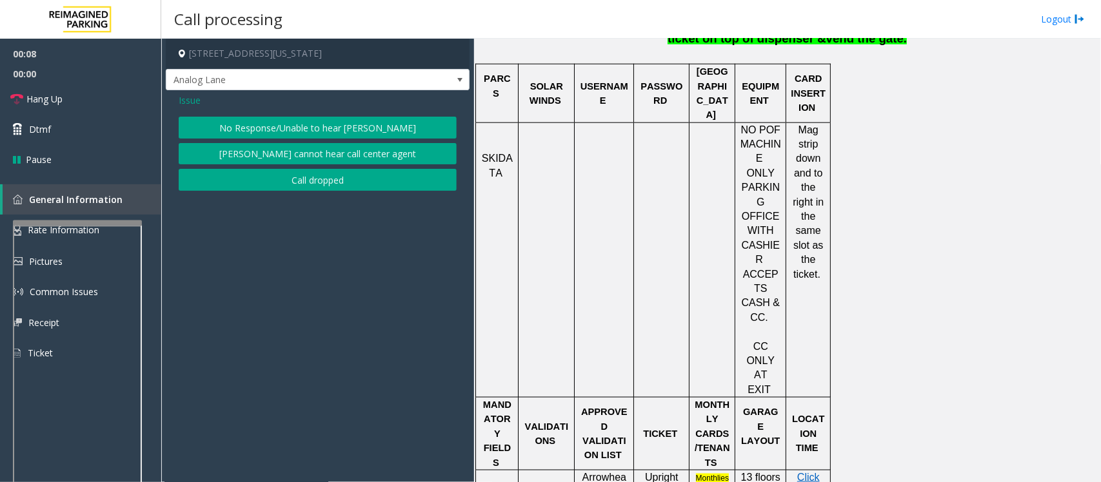
click at [242, 124] on button "No Response/Unable to hear [PERSON_NAME]" at bounding box center [318, 128] width 278 height 22
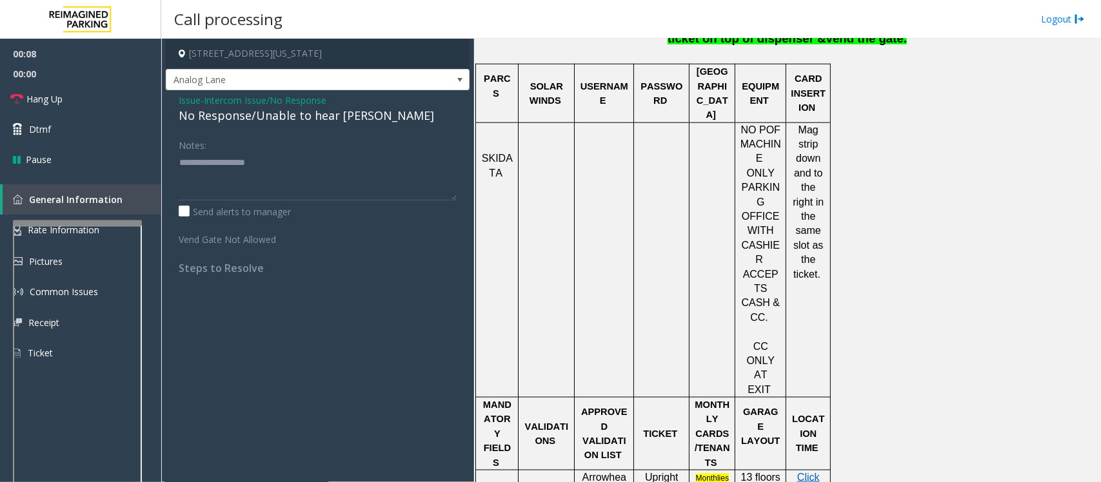
click at [227, 120] on div "No Response/Unable to hear [PERSON_NAME]" at bounding box center [318, 115] width 278 height 17
type textarea "**********"
click at [43, 101] on span "Hang Up" at bounding box center [44, 99] width 36 height 14
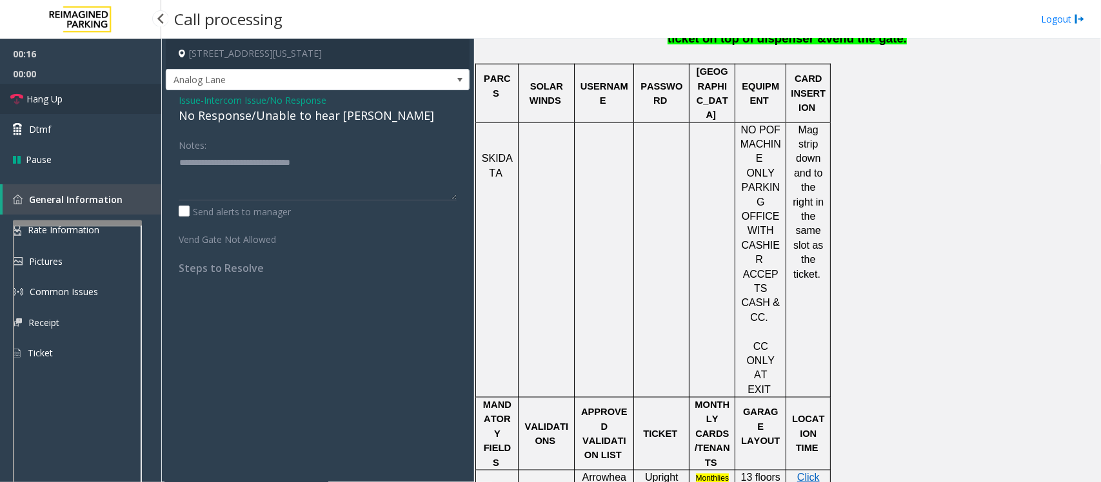
click at [43, 101] on span "Hang Up" at bounding box center [44, 99] width 36 height 14
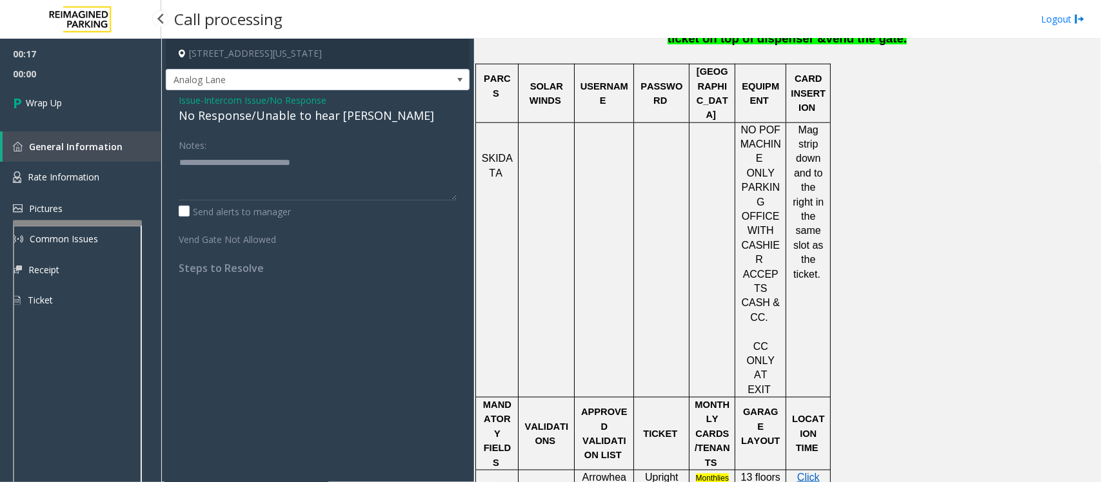
click at [43, 101] on span "Wrap Up" at bounding box center [44, 103] width 36 height 14
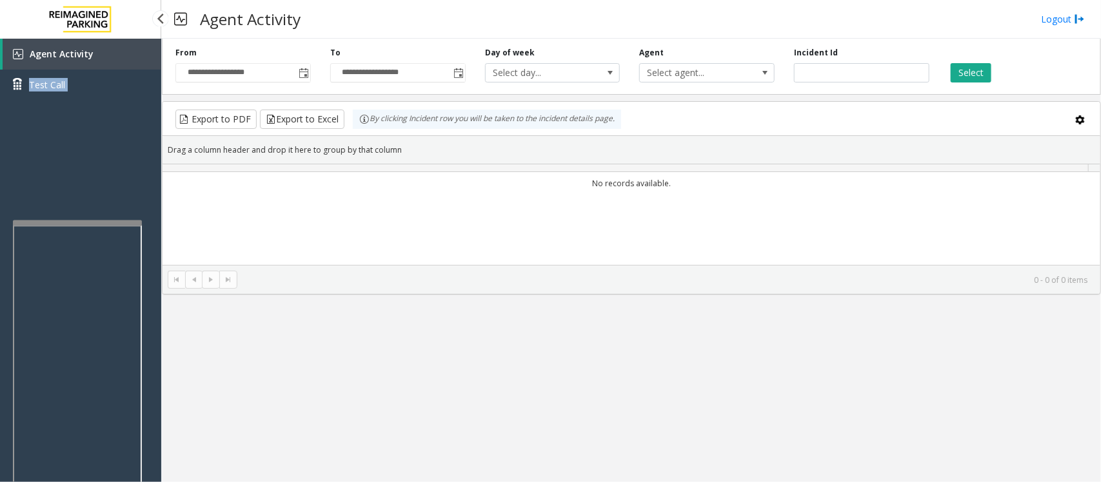
click at [43, 101] on div "Agent Activity Test Call" at bounding box center [80, 74] width 161 height 71
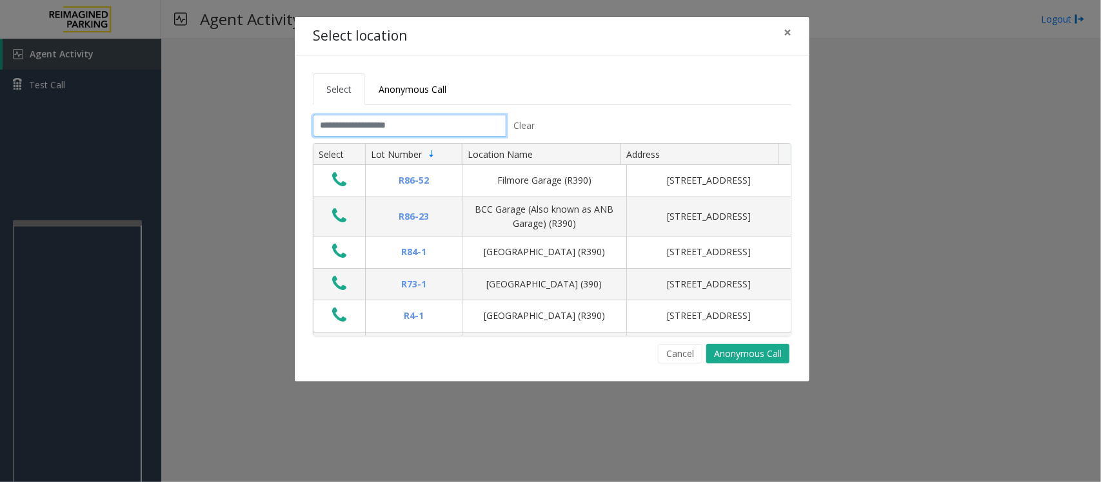
click at [404, 128] on input "text" at bounding box center [410, 126] width 194 height 22
click at [410, 130] on input "text" at bounding box center [410, 126] width 194 height 22
click at [679, 361] on button "Cancel" at bounding box center [680, 353] width 45 height 19
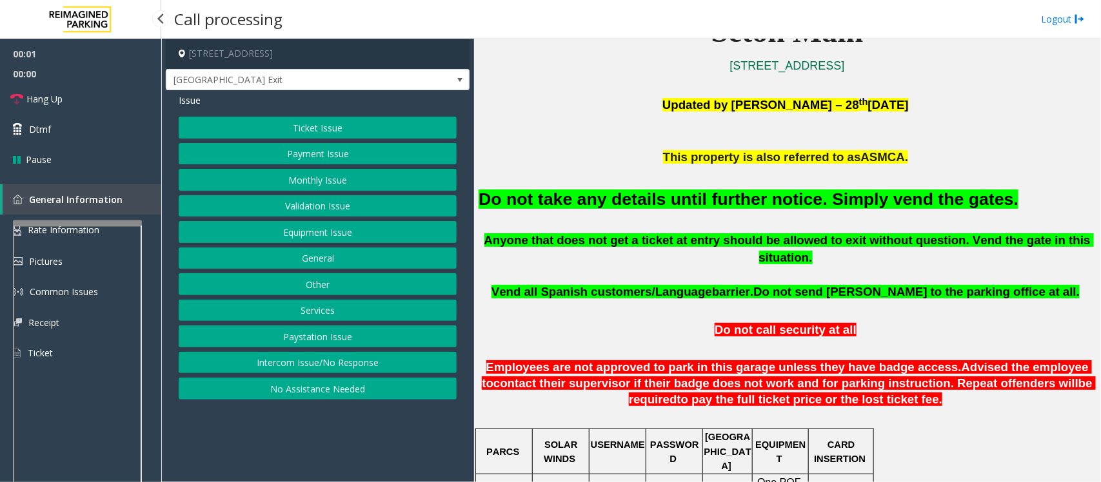
scroll to position [403, 0]
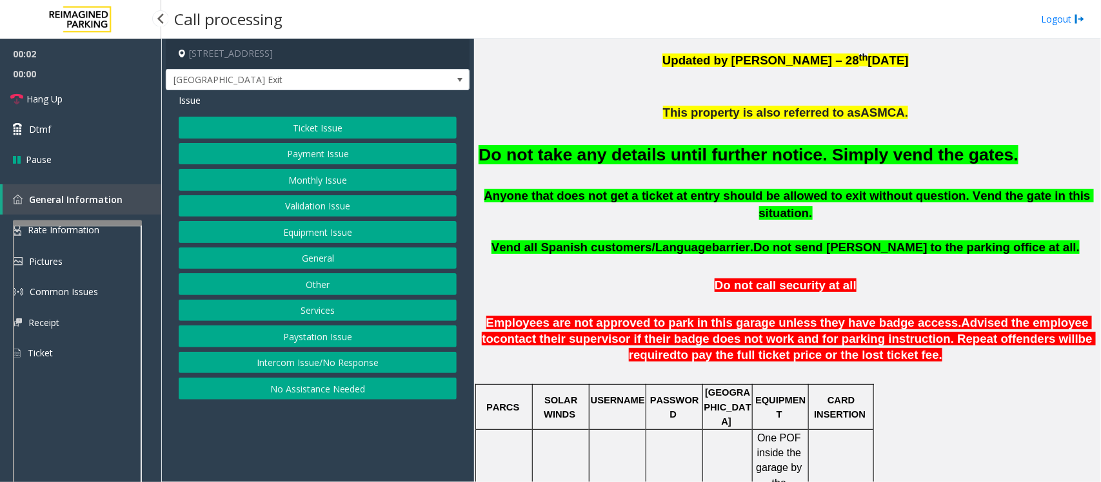
click at [283, 237] on button "Equipment Issue" at bounding box center [318, 232] width 278 height 22
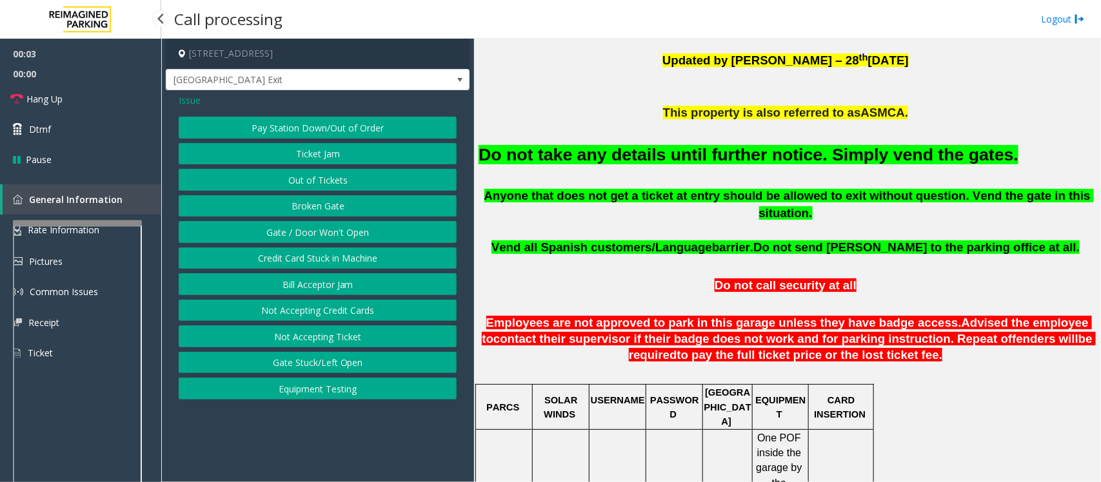
click at [307, 230] on button "Gate / Door Won't Open" at bounding box center [318, 232] width 278 height 22
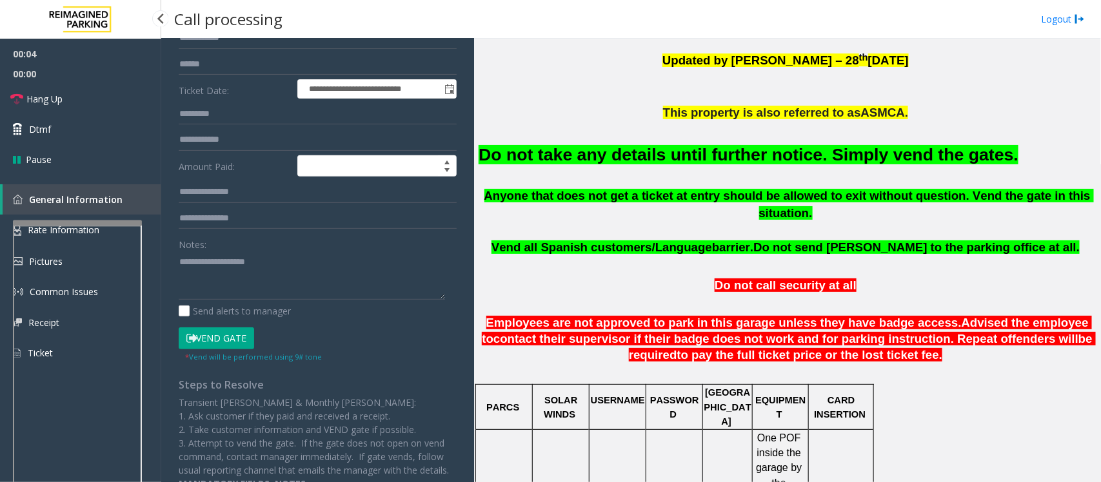
scroll to position [161, 0]
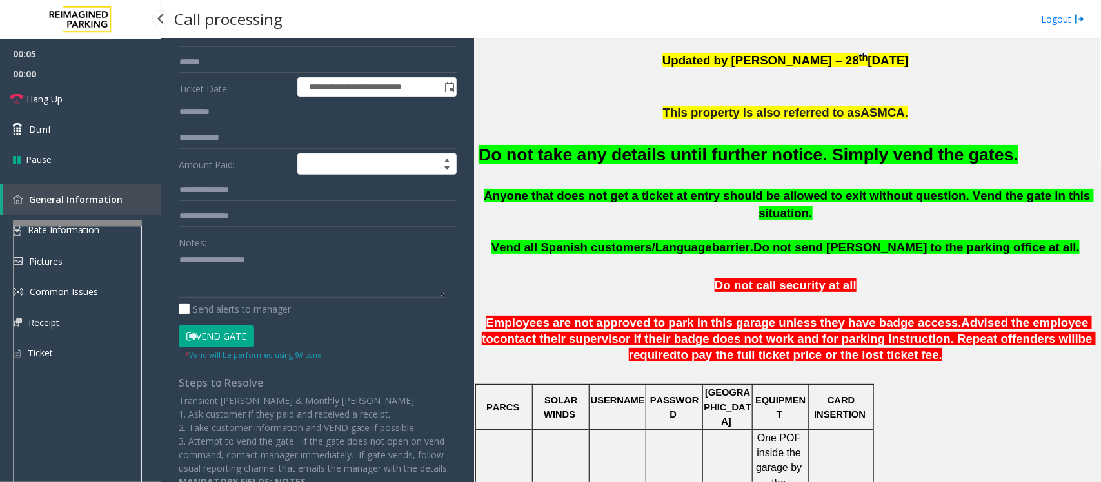
click at [217, 340] on button "Vend Gate" at bounding box center [216, 337] width 75 height 22
click at [521, 155] on font "Do not take any details until further notice. Simply vend the gates." at bounding box center [749, 154] width 540 height 19
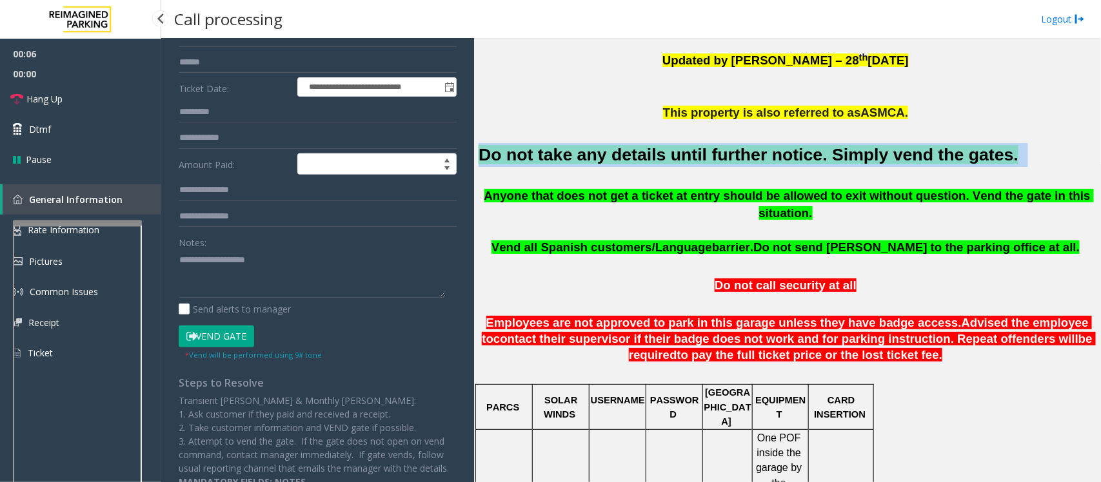
click at [521, 155] on font "Do not take any details until further notice. Simply vend the gates." at bounding box center [749, 154] width 540 height 19
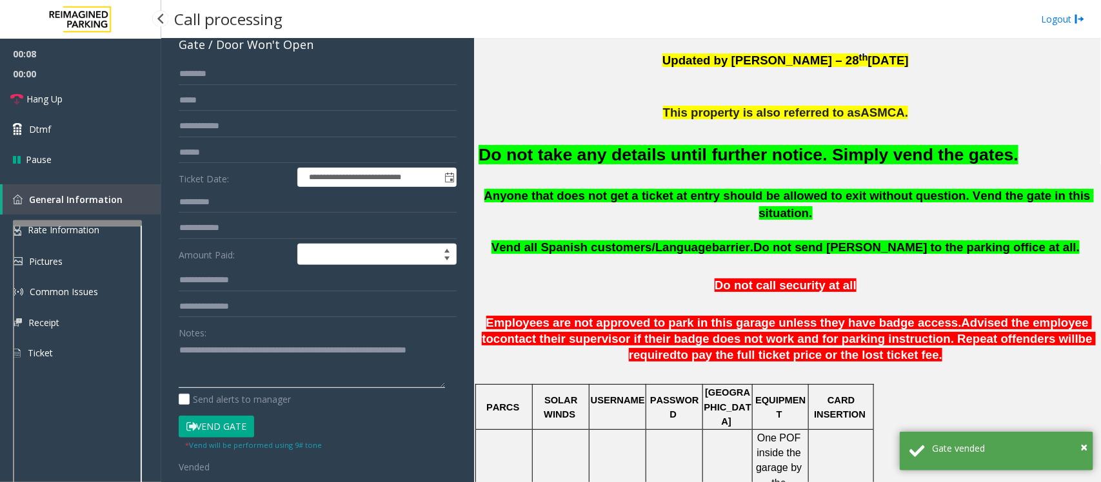
scroll to position [0, 0]
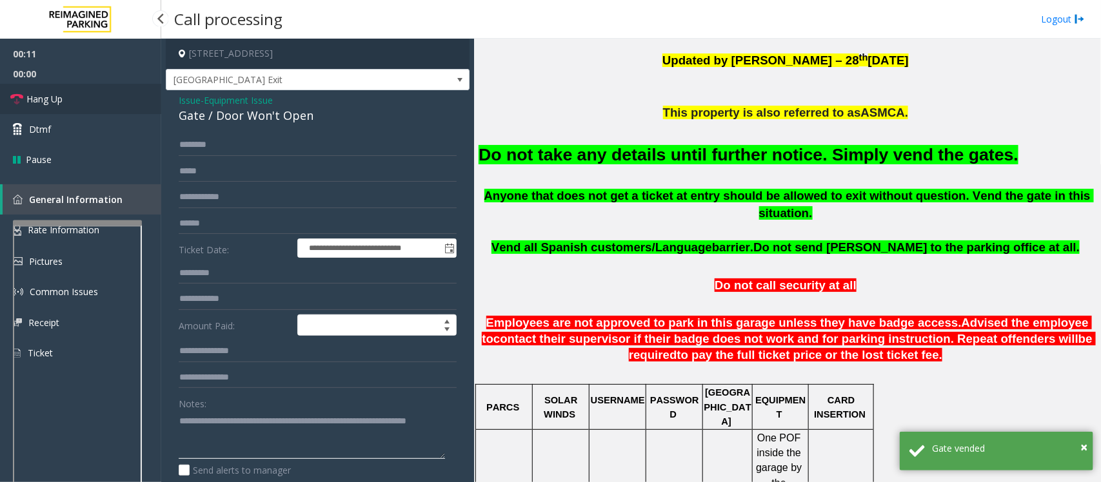
type textarea "**********"
click at [55, 104] on span "Hang Up" at bounding box center [44, 99] width 36 height 14
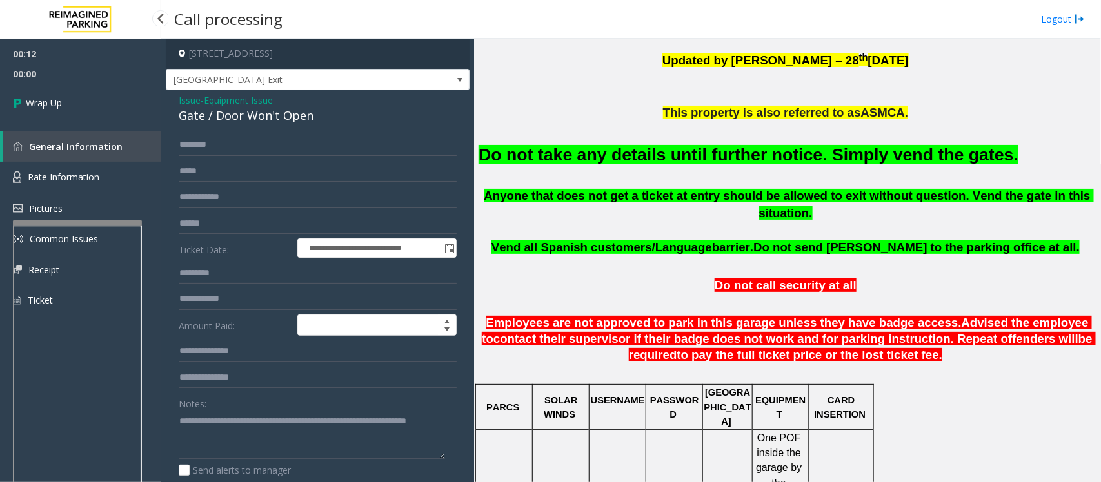
click at [55, 104] on span "Wrap Up" at bounding box center [44, 103] width 36 height 14
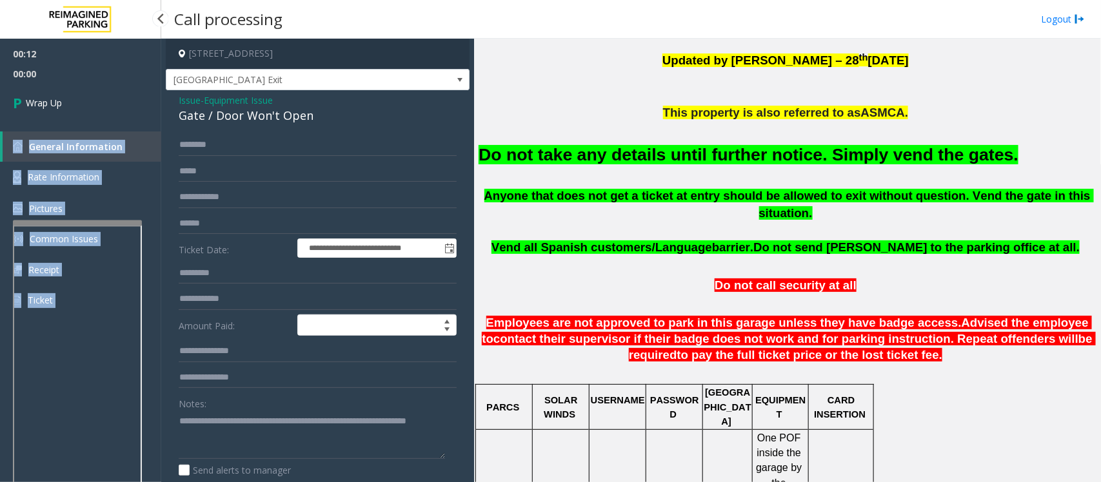
click at [55, 104] on div "00:12 00:00 Wrap Up General Information Rate Information Pictures Common Issues…" at bounding box center [80, 183] width 161 height 288
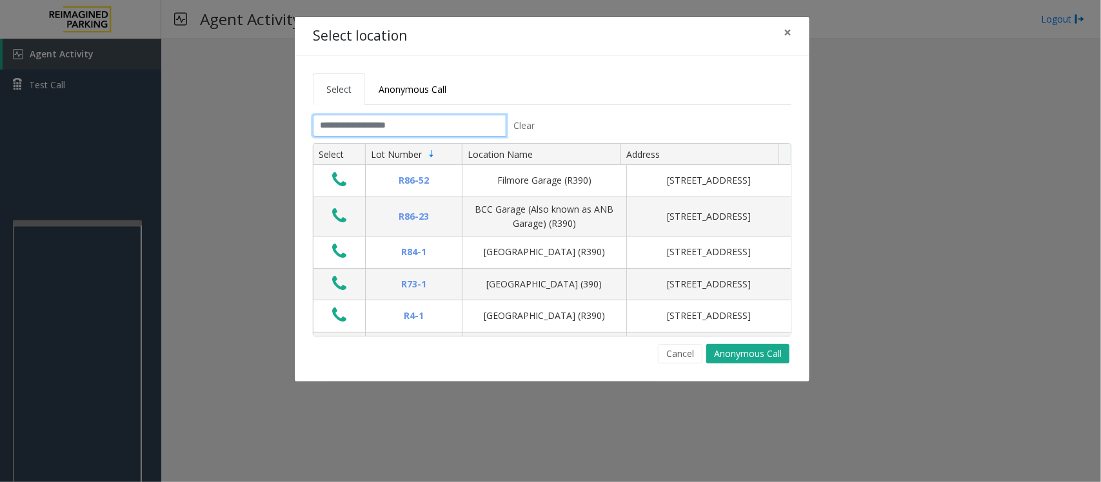
click at [397, 130] on input "text" at bounding box center [410, 126] width 194 height 22
click at [347, 128] on input "text" at bounding box center [410, 126] width 194 height 22
click at [489, 124] on input "text" at bounding box center [410, 126] width 194 height 22
click at [448, 117] on input "text" at bounding box center [410, 126] width 194 height 22
click at [441, 130] on input "text" at bounding box center [410, 126] width 194 height 22
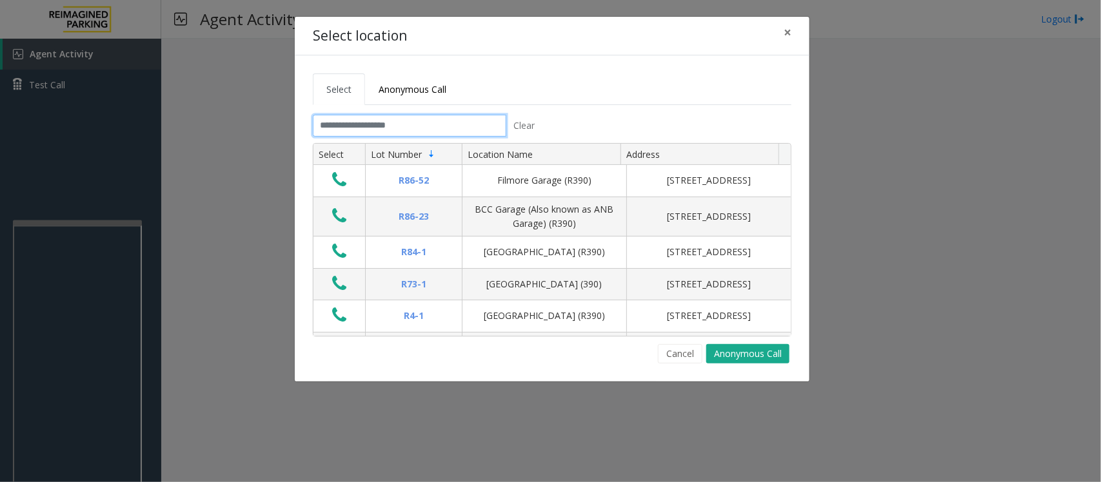
click at [488, 132] on input "text" at bounding box center [410, 126] width 194 height 22
click at [668, 355] on button "Cancel" at bounding box center [680, 353] width 45 height 19
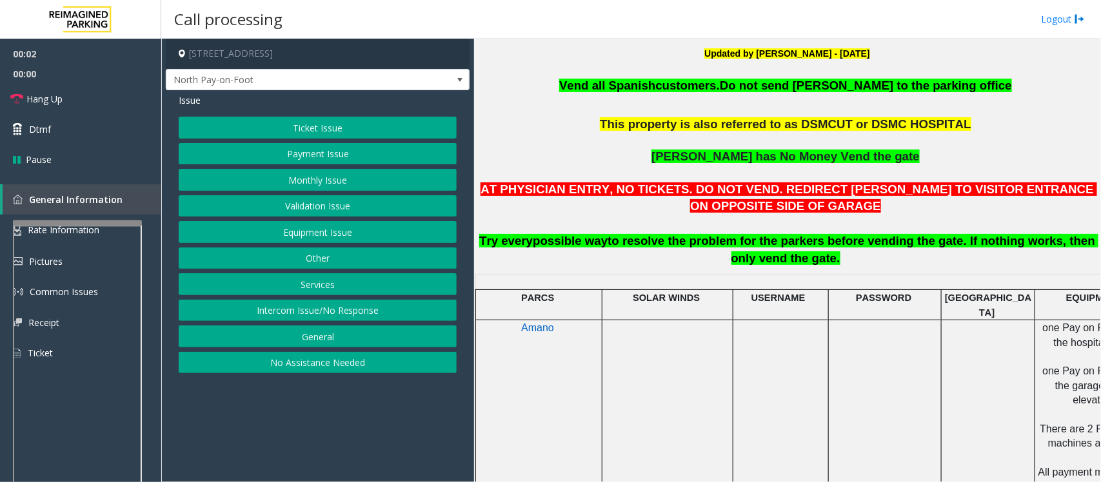
scroll to position [403, 0]
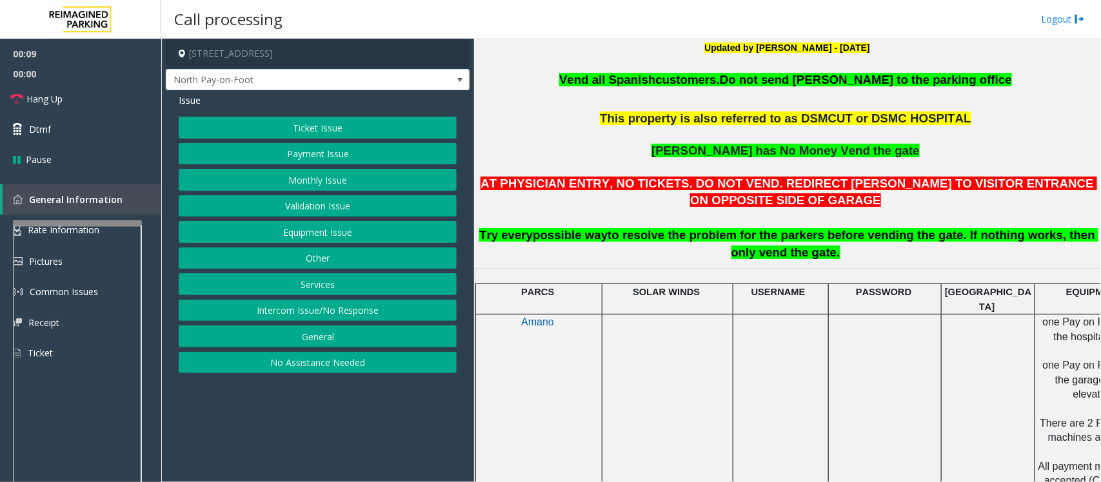
click at [297, 231] on button "Equipment Issue" at bounding box center [318, 232] width 278 height 22
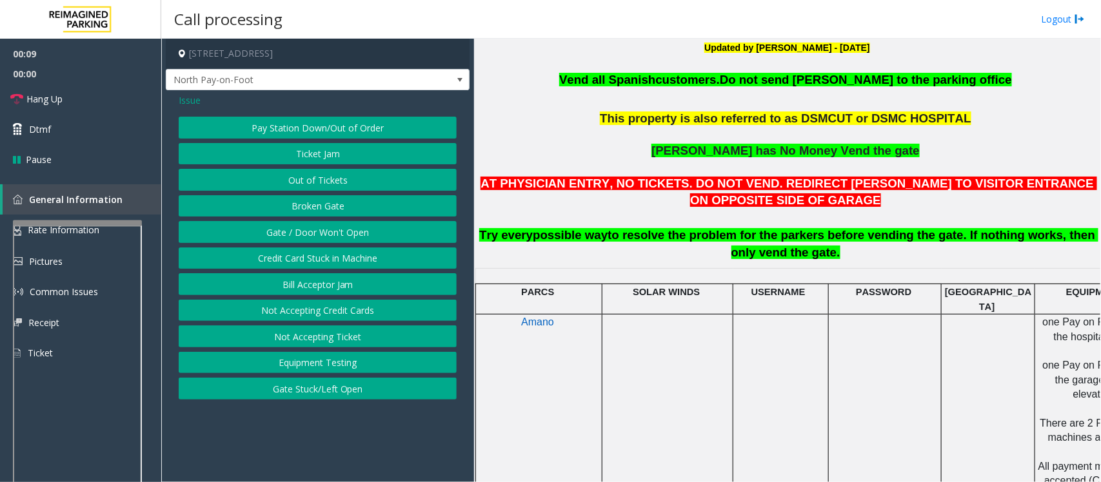
click at [292, 234] on button "Gate / Door Won't Open" at bounding box center [318, 232] width 278 height 22
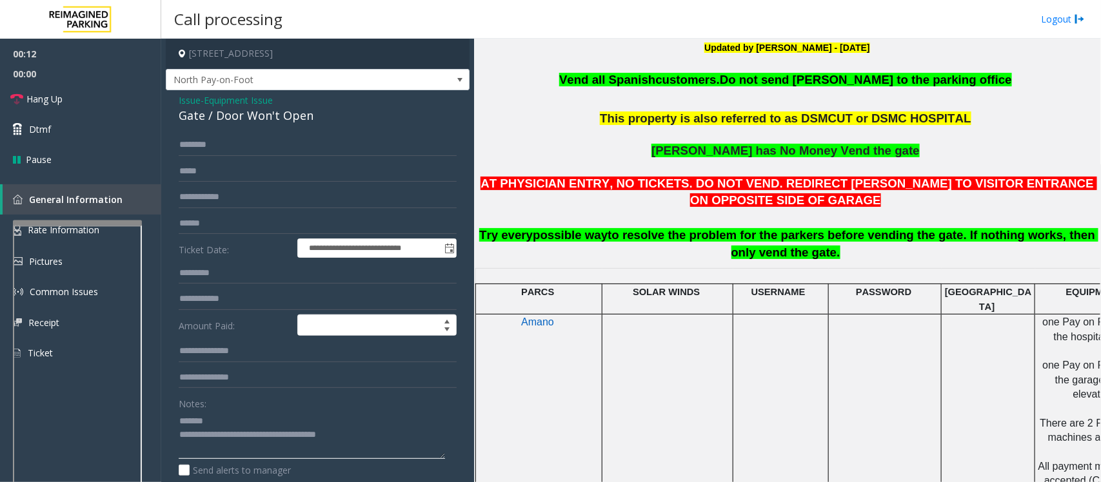
click at [372, 441] on textarea at bounding box center [312, 435] width 266 height 48
drag, startPoint x: 371, startPoint y: 436, endPoint x: 233, endPoint y: 430, distance: 138.2
click at [233, 430] on textarea at bounding box center [312, 435] width 266 height 48
type textarea "**********"
click at [194, 102] on span "Issue" at bounding box center [190, 101] width 22 height 14
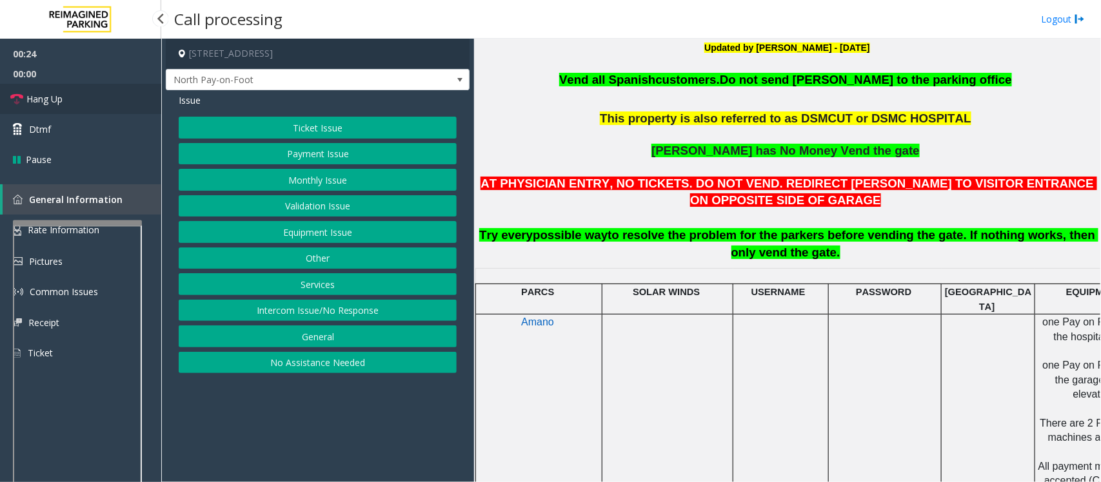
click at [46, 100] on span "Hang Up" at bounding box center [44, 99] width 36 height 14
click at [295, 153] on button "Payment Issue" at bounding box center [318, 154] width 278 height 22
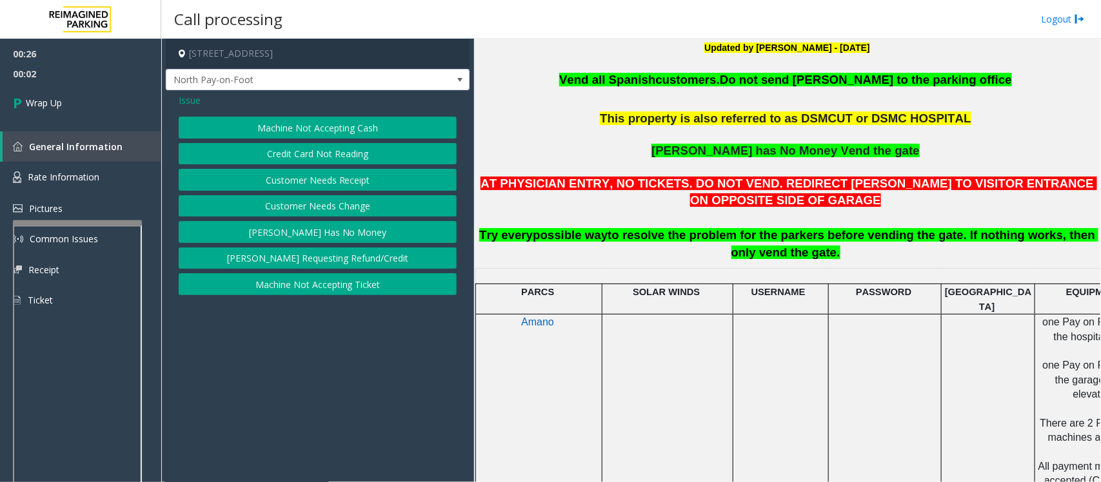
click at [307, 236] on button "Parker Has No Money" at bounding box center [318, 232] width 278 height 22
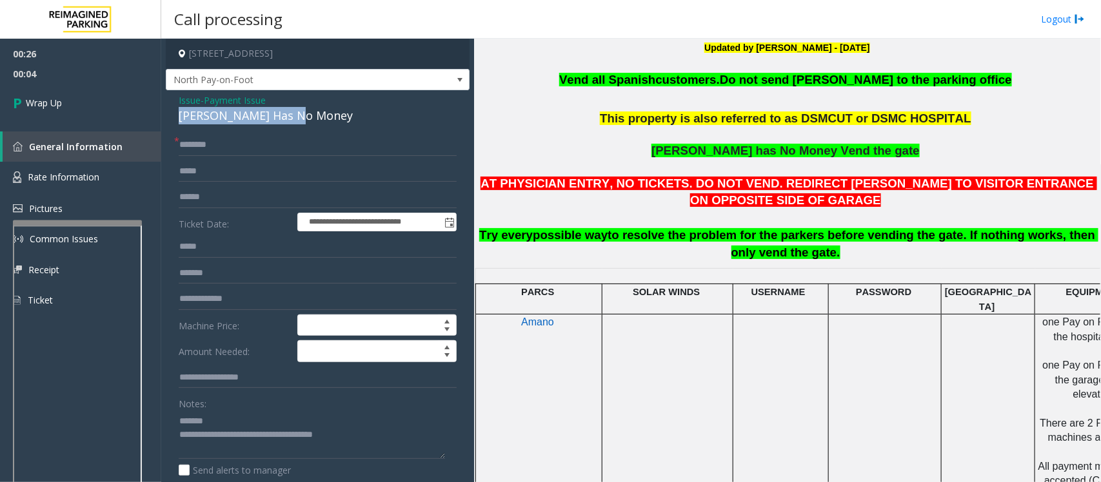
drag, startPoint x: 307, startPoint y: 123, endPoint x: 177, endPoint y: 117, distance: 129.8
click at [177, 117] on div "**********" at bounding box center [318, 354] width 304 height 528
type textarea "**********"
click at [210, 150] on input "text" at bounding box center [318, 145] width 278 height 22
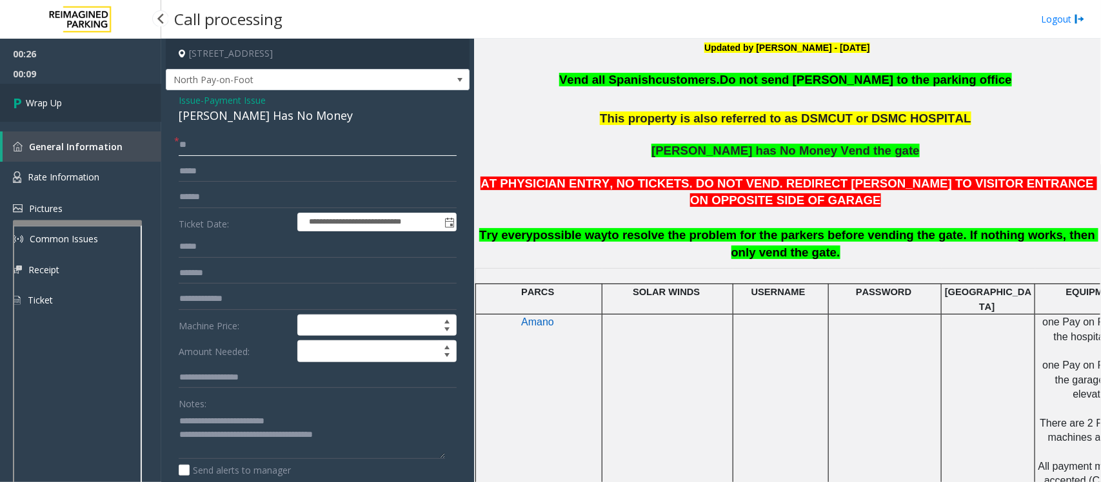
type input "**"
click at [19, 112] on icon at bounding box center [19, 102] width 13 height 21
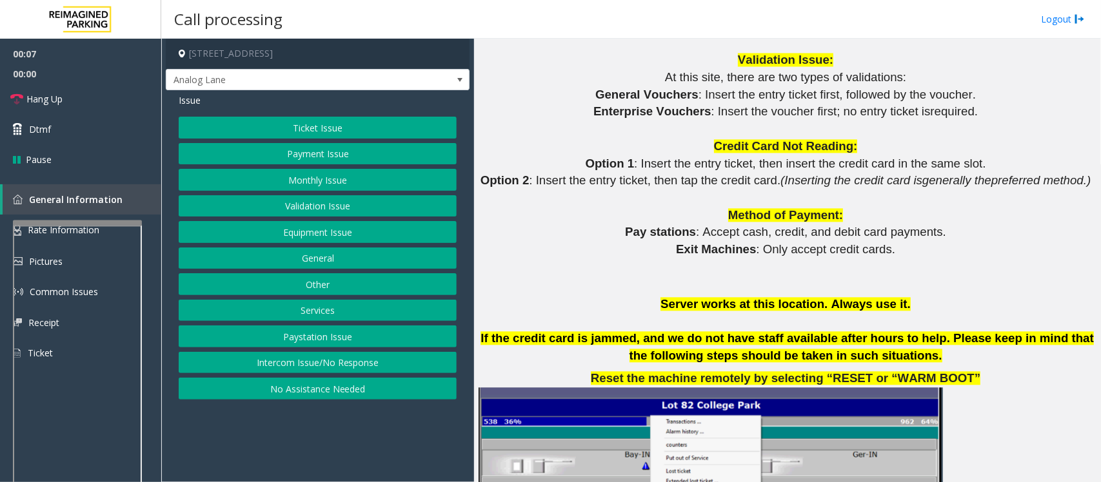
scroll to position [950, 0]
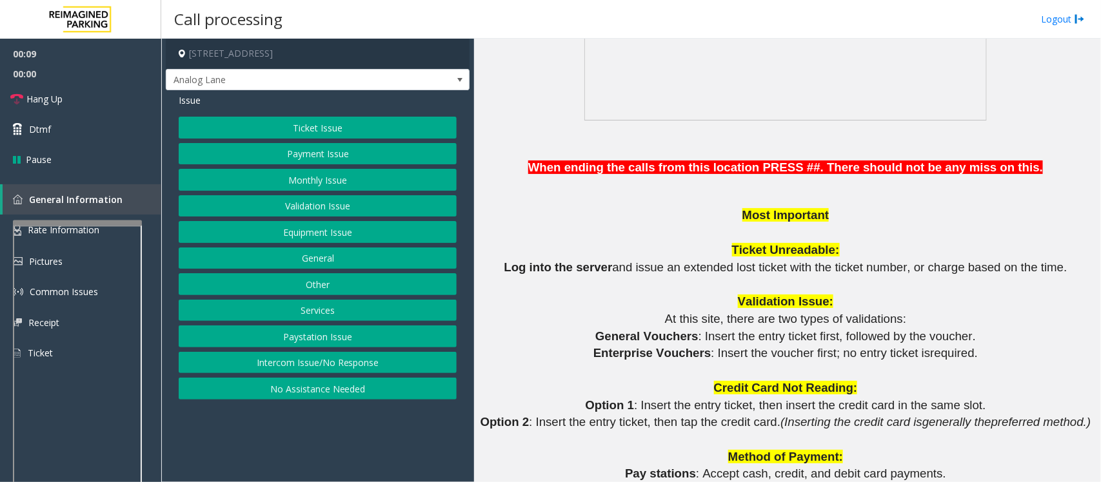
click at [344, 146] on button "Payment Issue" at bounding box center [318, 154] width 278 height 22
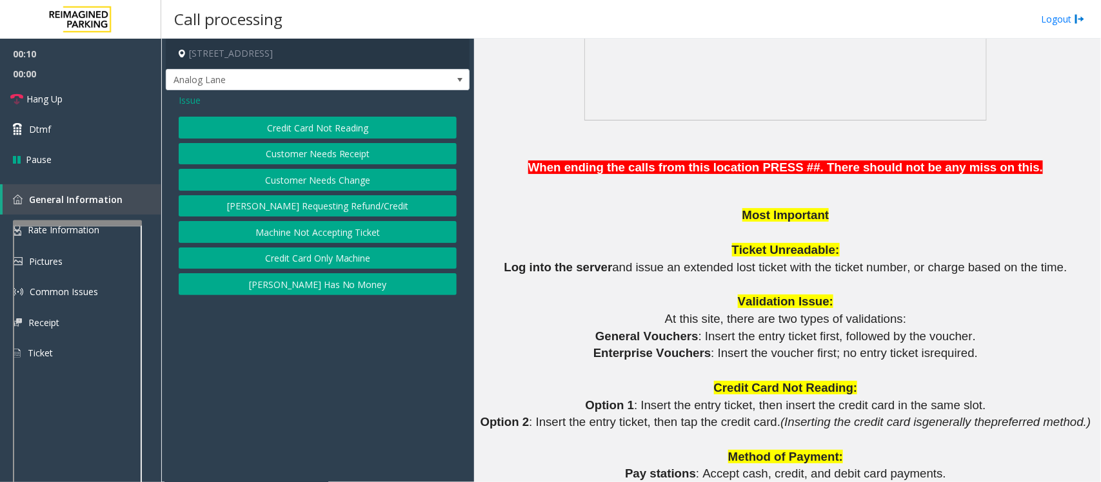
click at [328, 129] on button "Credit Card Not Reading" at bounding box center [318, 128] width 278 height 22
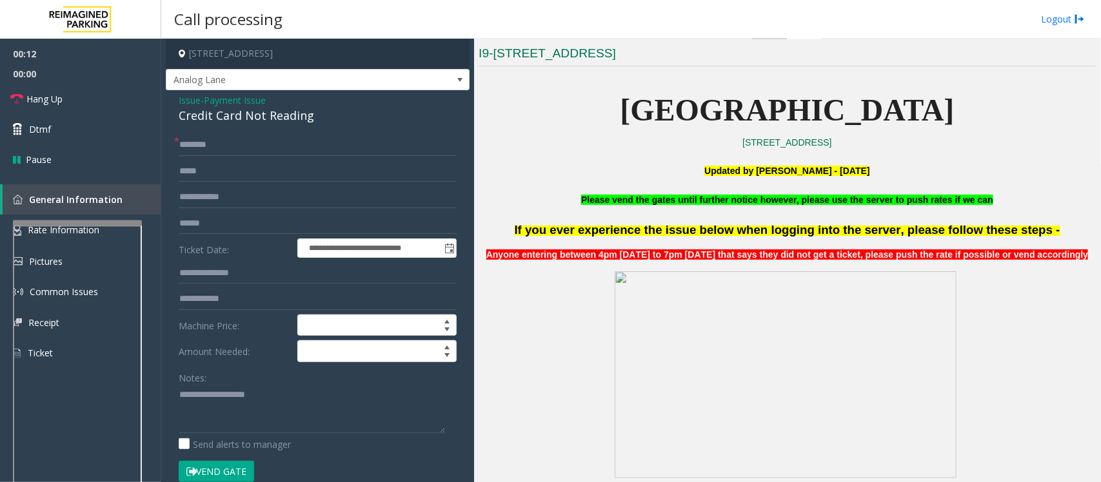
scroll to position [224, 0]
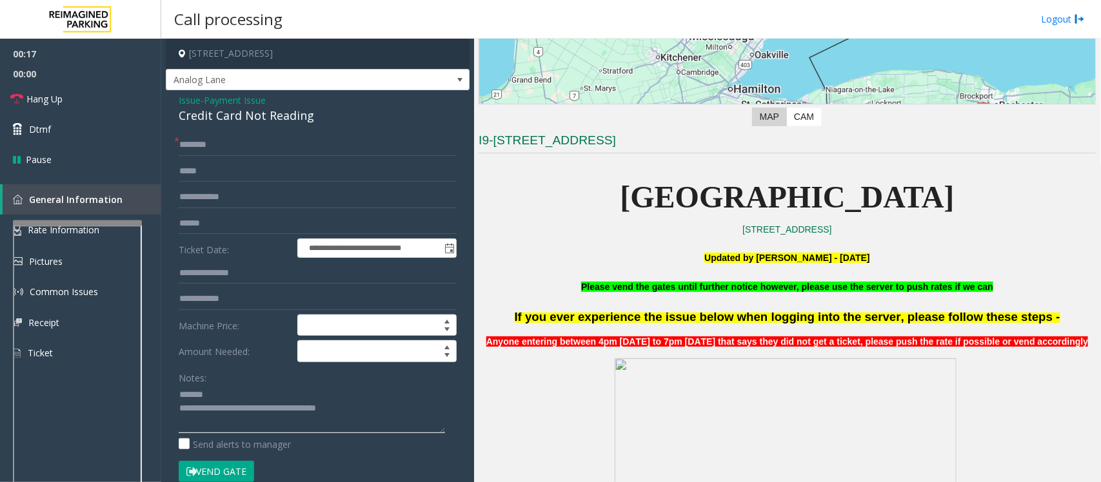
type textarea "**********"
click at [192, 101] on span "Issue" at bounding box center [190, 101] width 22 height 14
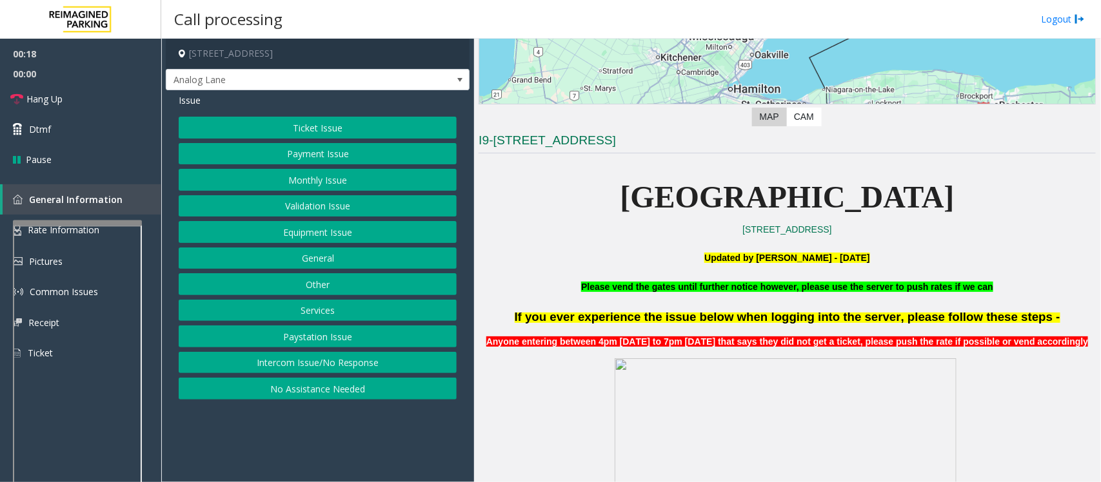
click at [314, 227] on button "Equipment Issue" at bounding box center [318, 232] width 278 height 22
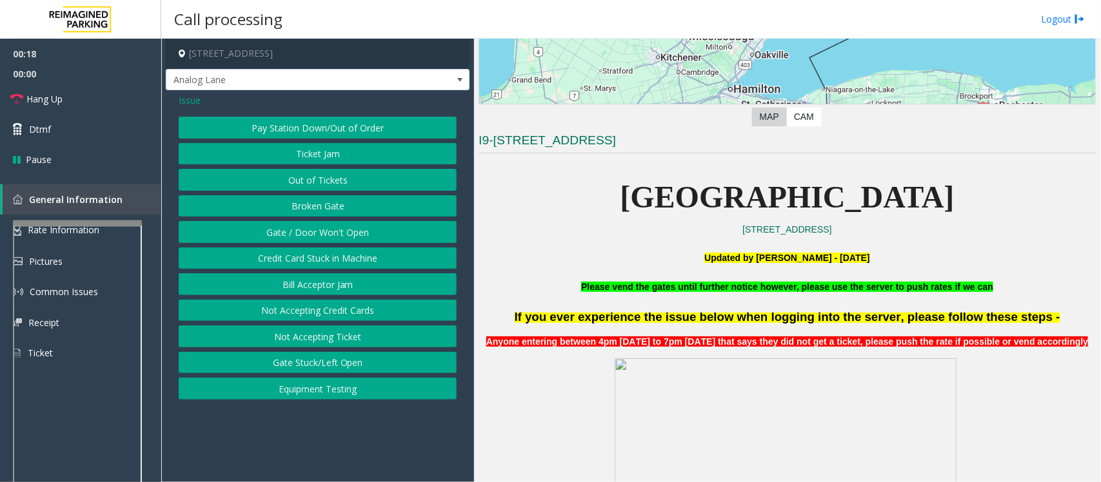
click at [306, 242] on button "Gate / Door Won't Open" at bounding box center [318, 232] width 278 height 22
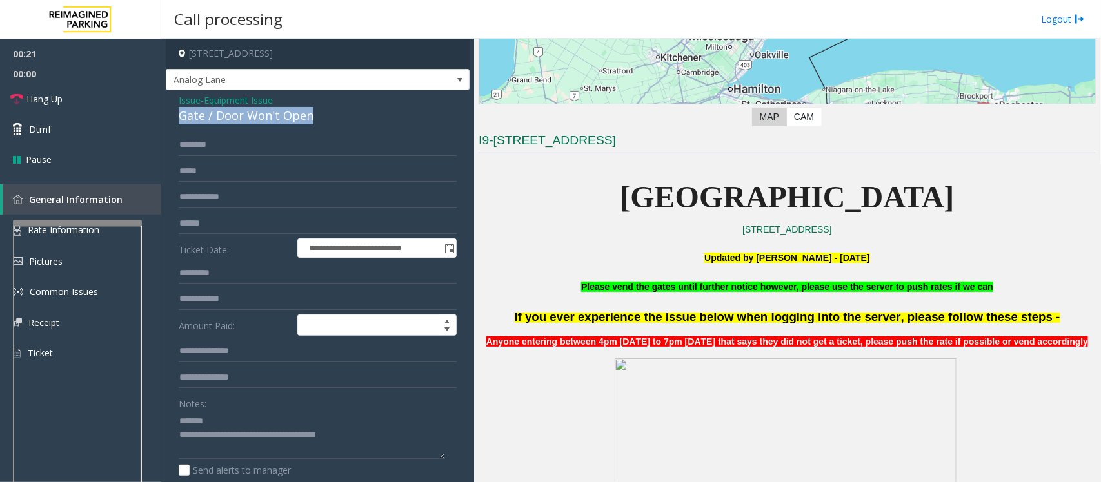
drag, startPoint x: 329, startPoint y: 116, endPoint x: 176, endPoint y: 113, distance: 152.9
click at [176, 113] on div "**********" at bounding box center [318, 410] width 304 height 640
click at [68, 103] on link "Hang Up" at bounding box center [80, 99] width 161 height 30
drag, startPoint x: 365, startPoint y: 440, endPoint x: 233, endPoint y: 435, distance: 132.3
click at [233, 435] on textarea at bounding box center [312, 435] width 266 height 48
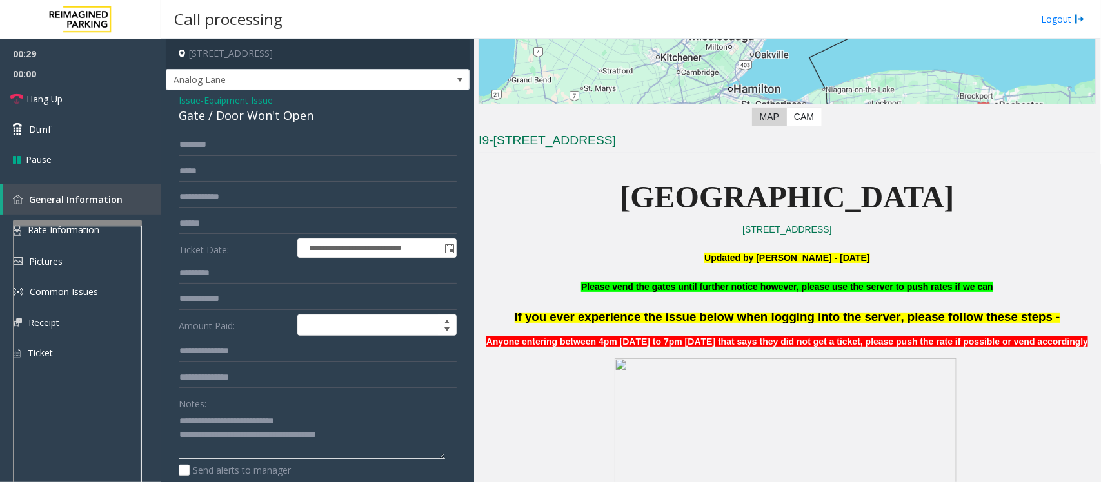
paste textarea "*******"
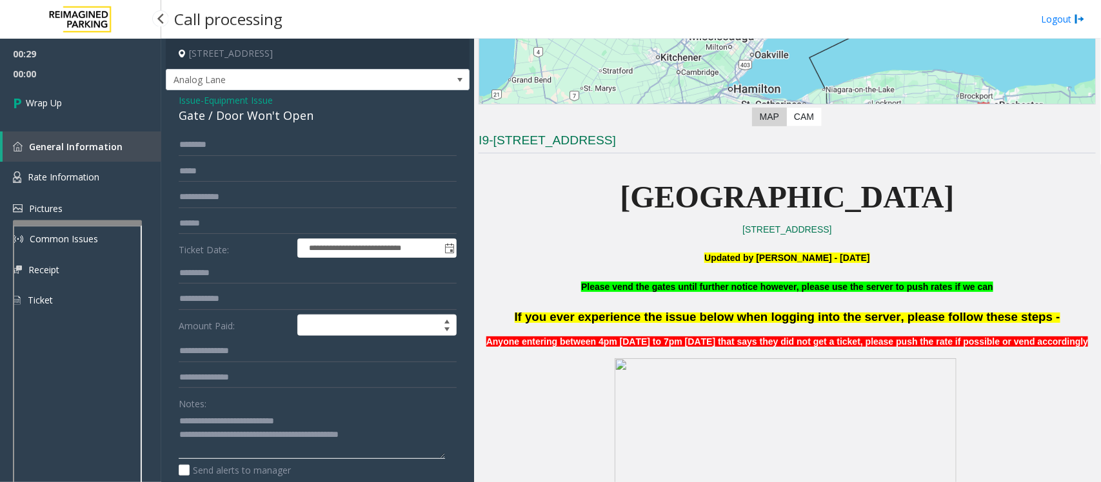
type textarea "**********"
click at [36, 77] on span "00:00" at bounding box center [80, 74] width 161 height 20
click at [46, 100] on span "Wrap Up" at bounding box center [44, 103] width 36 height 14
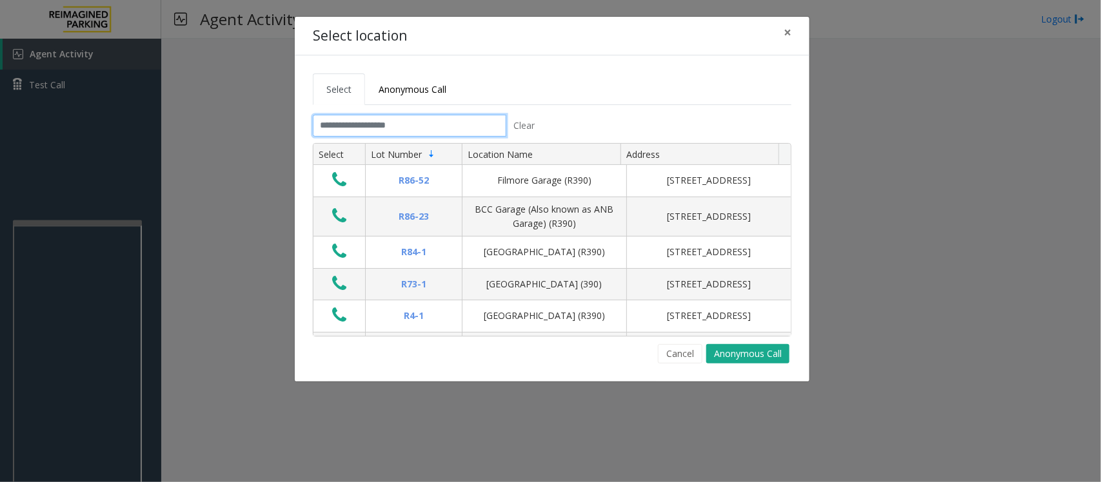
click at [392, 132] on input "text" at bounding box center [410, 126] width 194 height 22
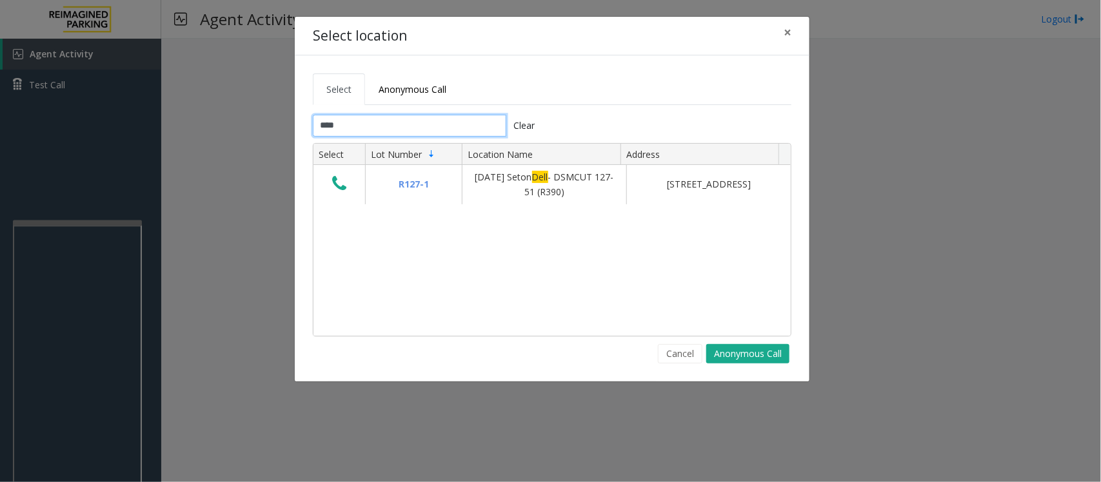
type input "****"
click at [676, 353] on button "Cancel" at bounding box center [680, 353] width 45 height 19
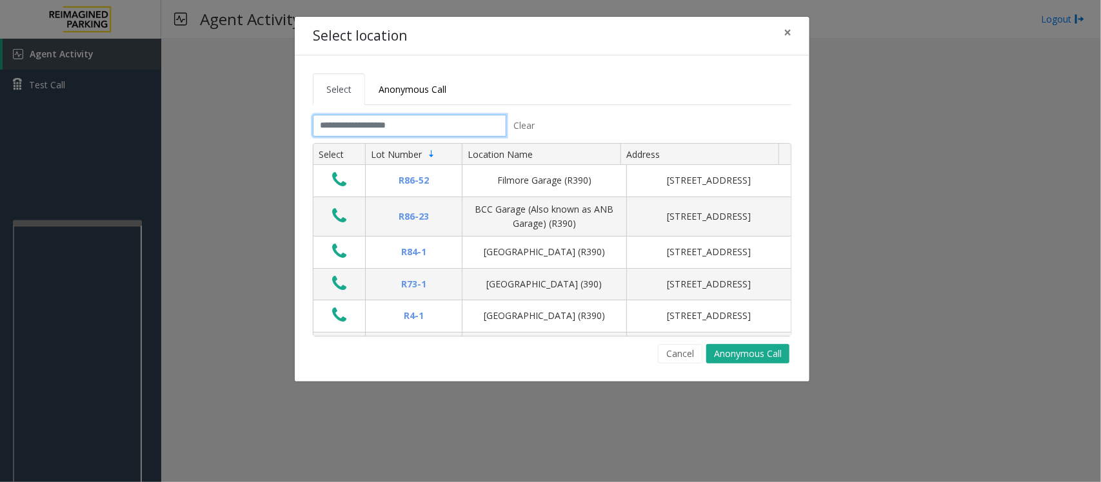
click at [360, 133] on input "text" at bounding box center [410, 126] width 194 height 22
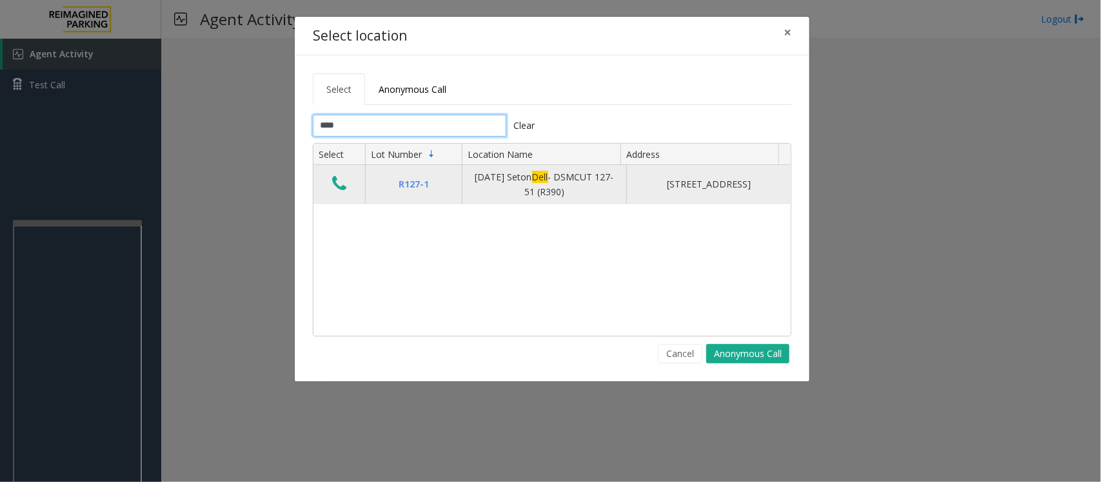
type input "****"
click at [349, 184] on button "Data table" at bounding box center [339, 184] width 22 height 21
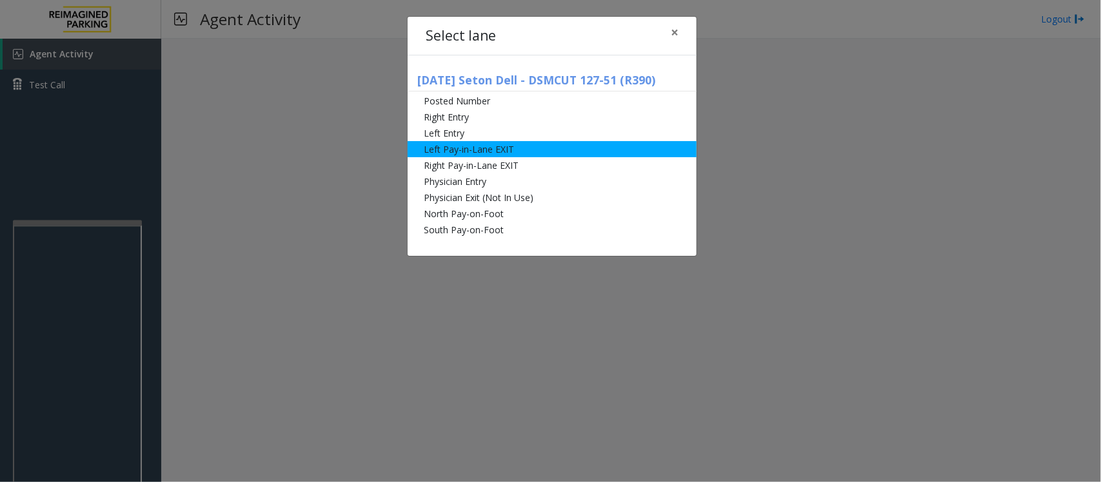
click at [487, 150] on li "Left Pay-in-Lane EXIT" at bounding box center [552, 149] width 289 height 16
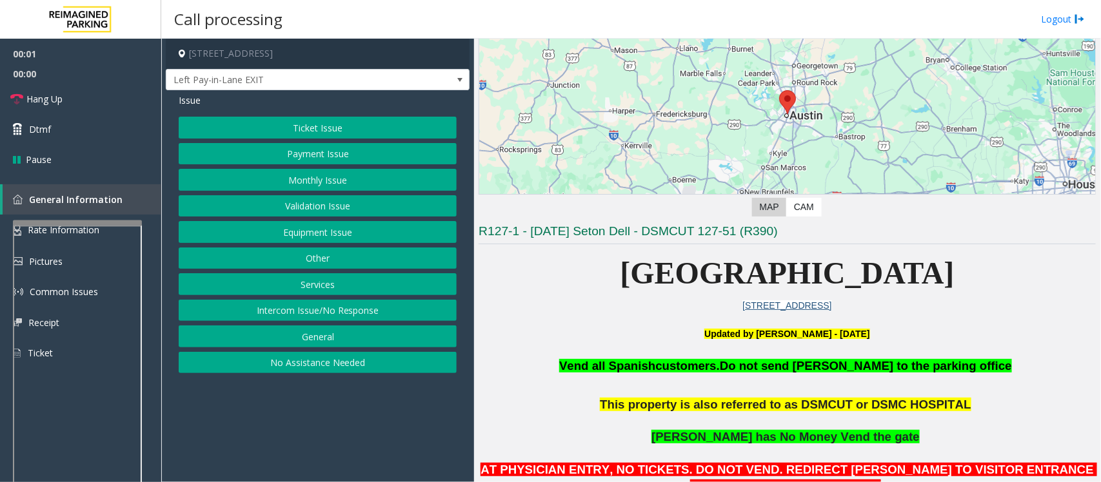
scroll to position [242, 0]
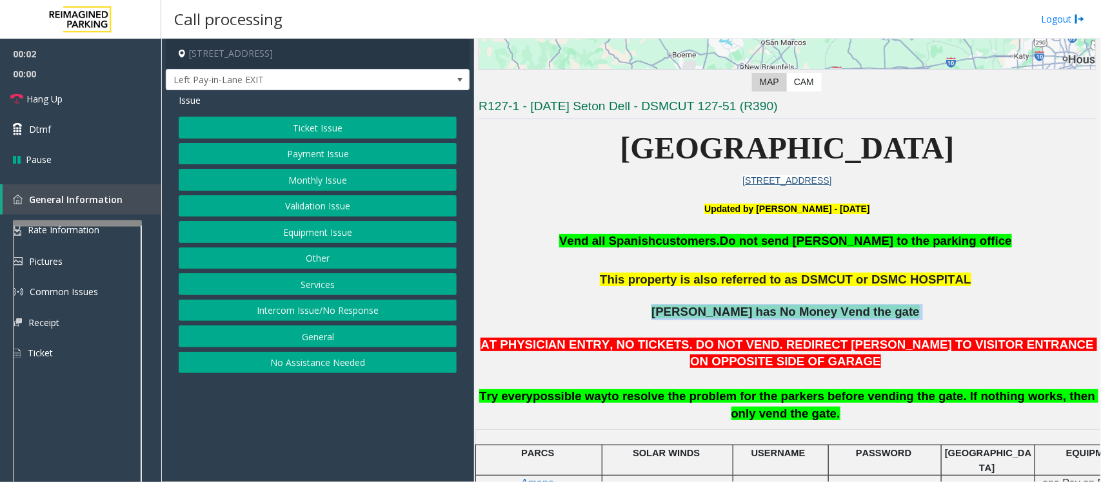
drag, startPoint x: 658, startPoint y: 318, endPoint x: 937, endPoint y: 313, distance: 278.7
click at [937, 313] on p "Incase Parker has No Money Vend the gate" at bounding box center [787, 320] width 617 height 32
click at [308, 146] on button "Payment Issue" at bounding box center [318, 154] width 278 height 22
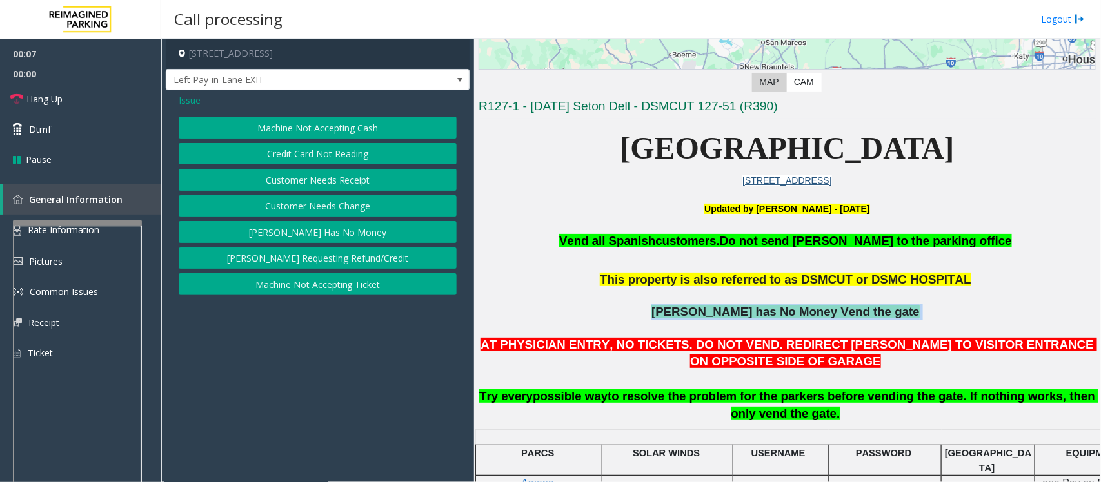
click at [314, 231] on button "Parker Has No Money" at bounding box center [318, 232] width 278 height 22
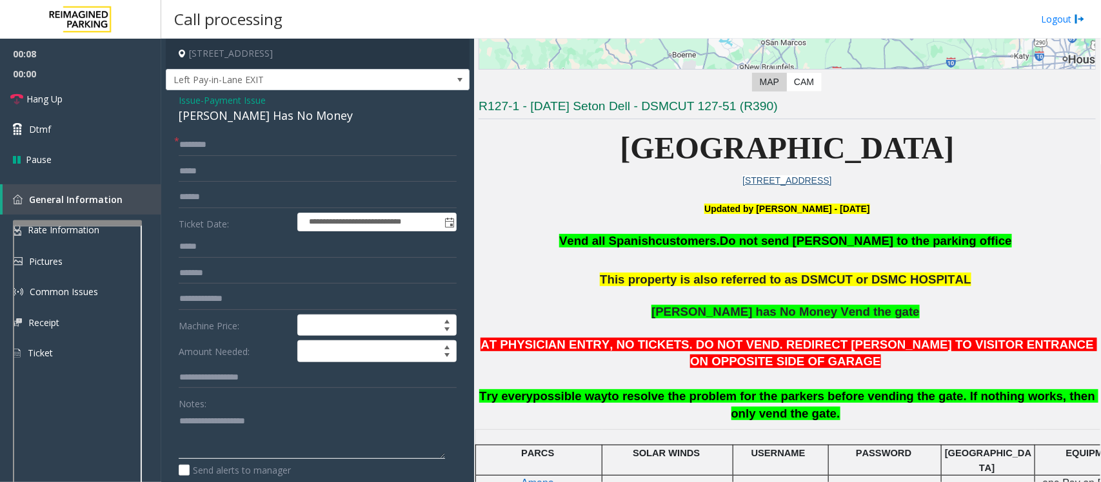
click at [224, 434] on textarea at bounding box center [312, 435] width 266 height 48
paste textarea "**********"
drag, startPoint x: 310, startPoint y: 114, endPoint x: 168, endPoint y: 117, distance: 142.0
click at [168, 117] on div "**********" at bounding box center [318, 354] width 304 height 528
type textarea "**********"
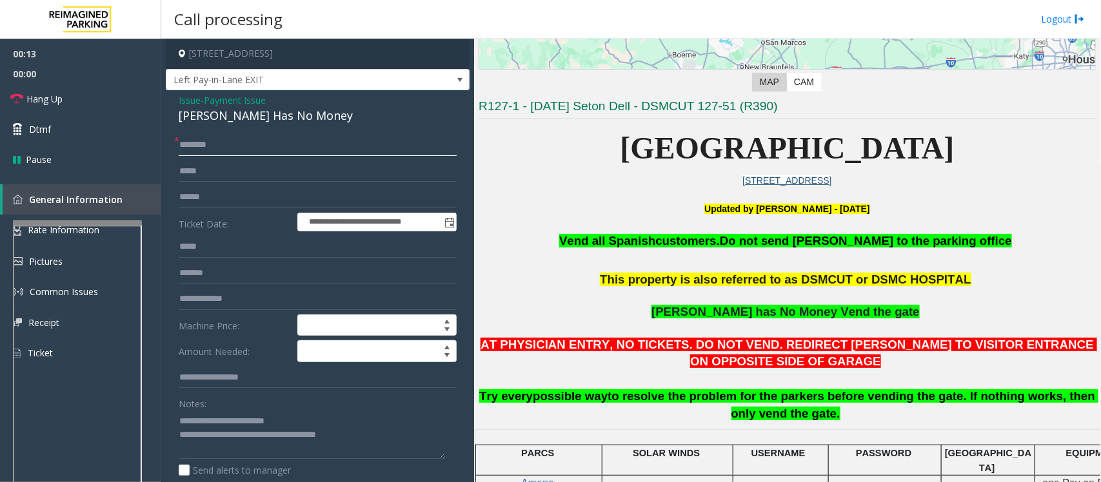
click at [201, 139] on input "text" at bounding box center [318, 145] width 278 height 22
click at [224, 142] on input "******" at bounding box center [318, 145] width 278 height 22
click at [220, 146] on input "******" at bounding box center [318, 145] width 278 height 22
type input "******"
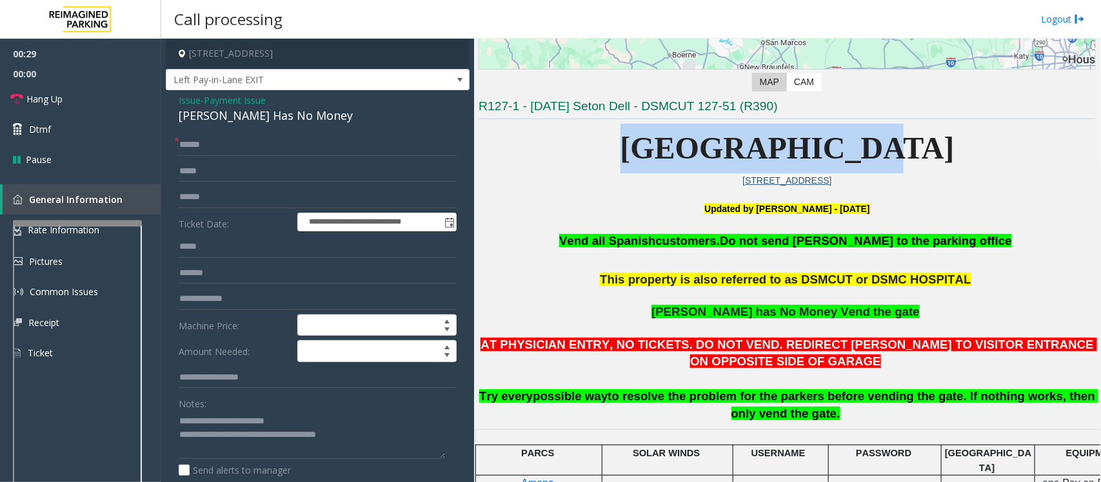
drag, startPoint x: 676, startPoint y: 146, endPoint x: 959, endPoint y: 144, distance: 283.2
click at [959, 144] on p "Seton Hospital" at bounding box center [787, 149] width 617 height 50
click at [957, 145] on p "Seton Hospital" at bounding box center [787, 149] width 617 height 50
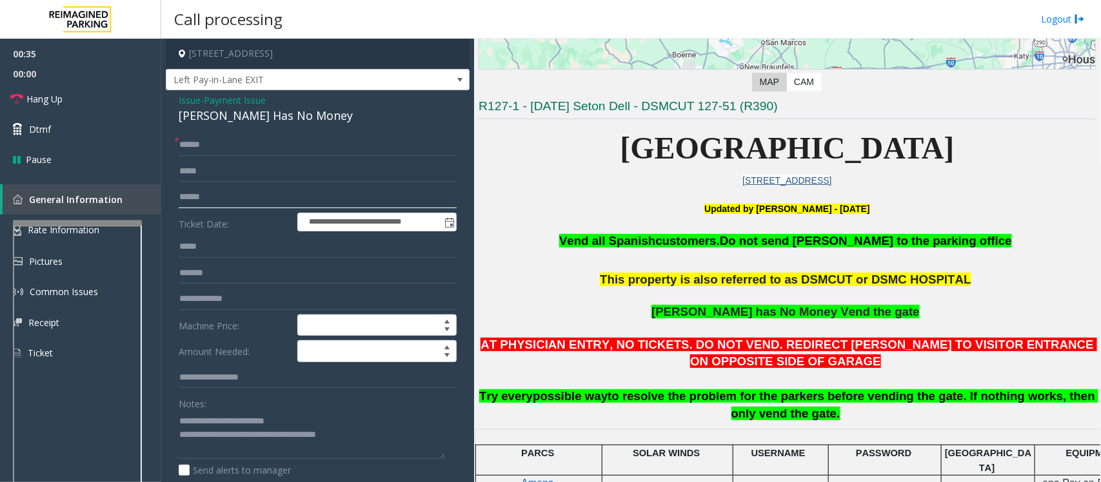
click at [194, 195] on input "text" at bounding box center [318, 197] width 278 height 22
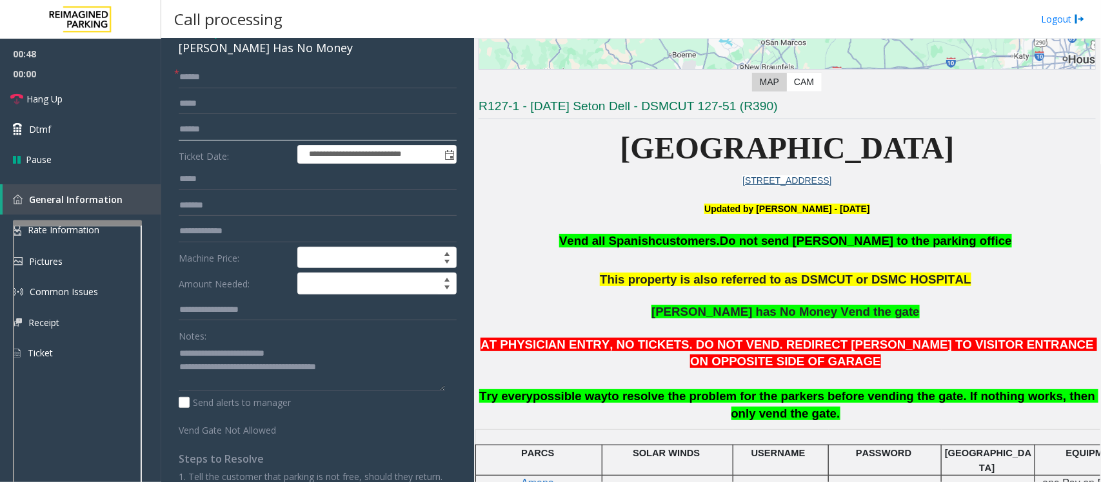
scroll to position [0, 0]
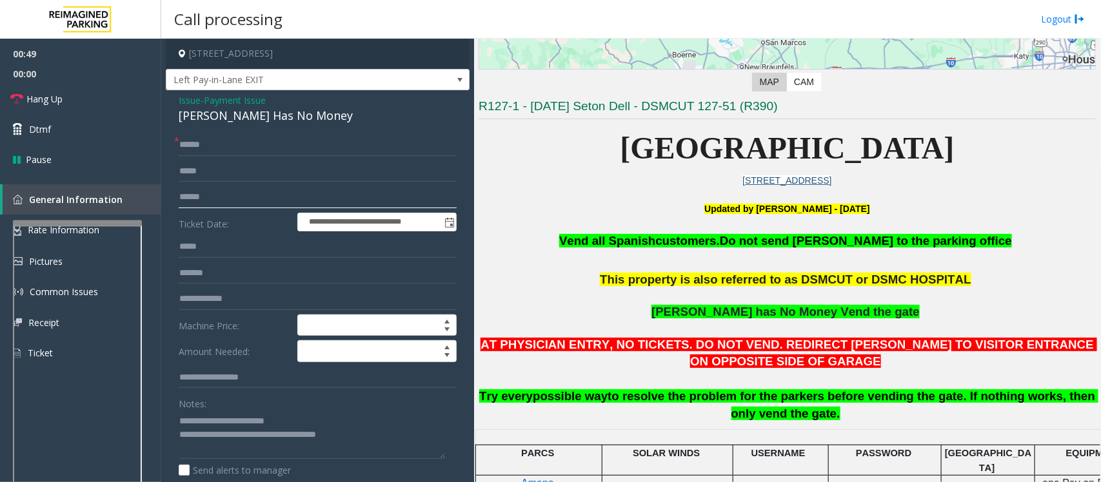
type input "******"
click at [245, 97] on span "Payment Issue" at bounding box center [235, 101] width 62 height 14
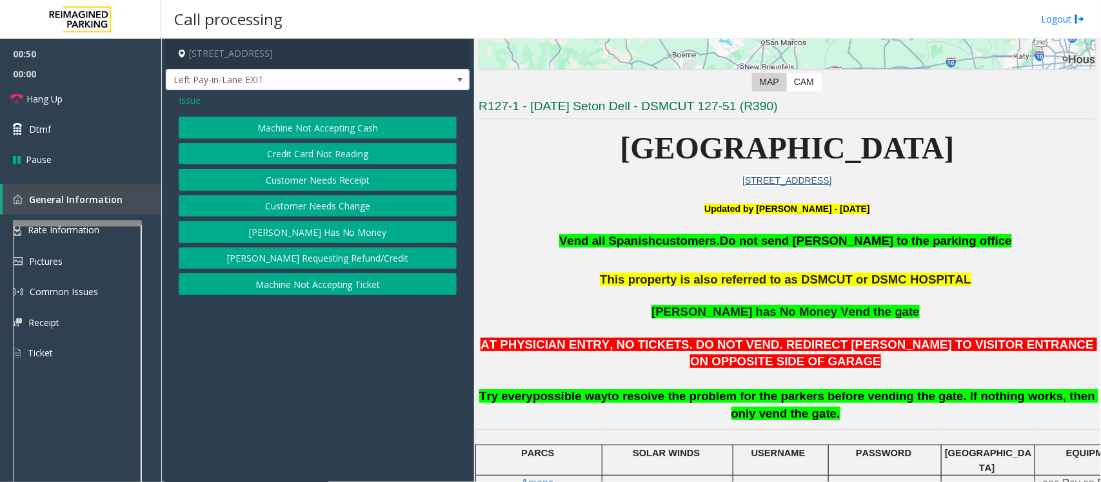
click at [318, 175] on button "Customer Needs Receipt" at bounding box center [318, 180] width 278 height 22
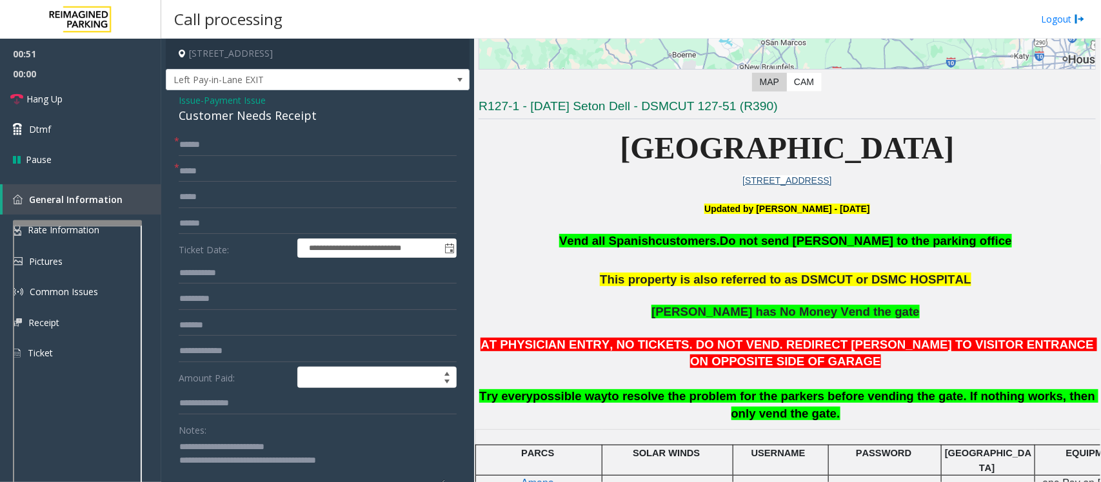
click at [237, 102] on span "Payment Issue" at bounding box center [235, 101] width 62 height 14
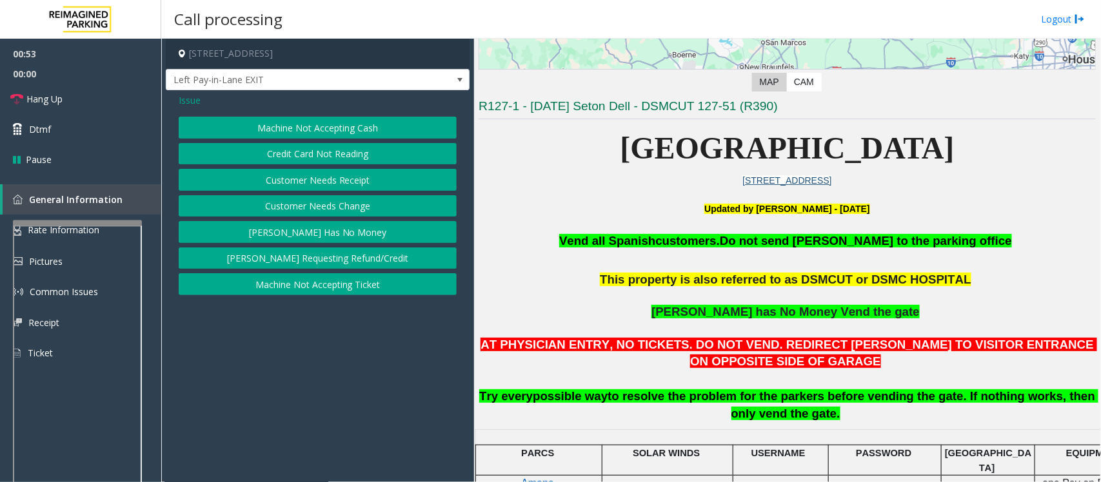
click at [313, 127] on button "Machine Not Accepting Cash" at bounding box center [318, 128] width 278 height 22
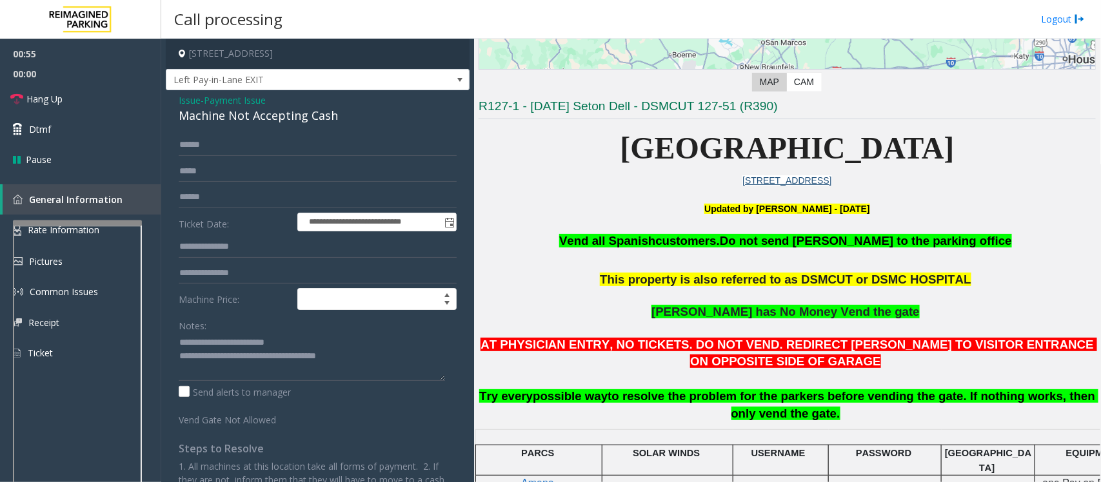
click at [261, 98] on span "Payment Issue" at bounding box center [235, 101] width 62 height 14
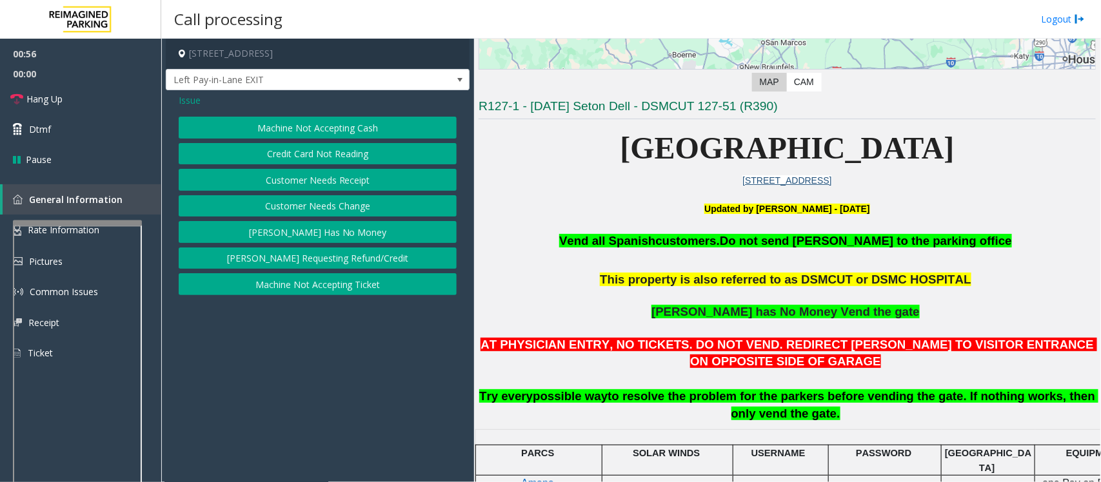
click at [294, 291] on button "Machine Not Accepting Ticket" at bounding box center [318, 284] width 278 height 22
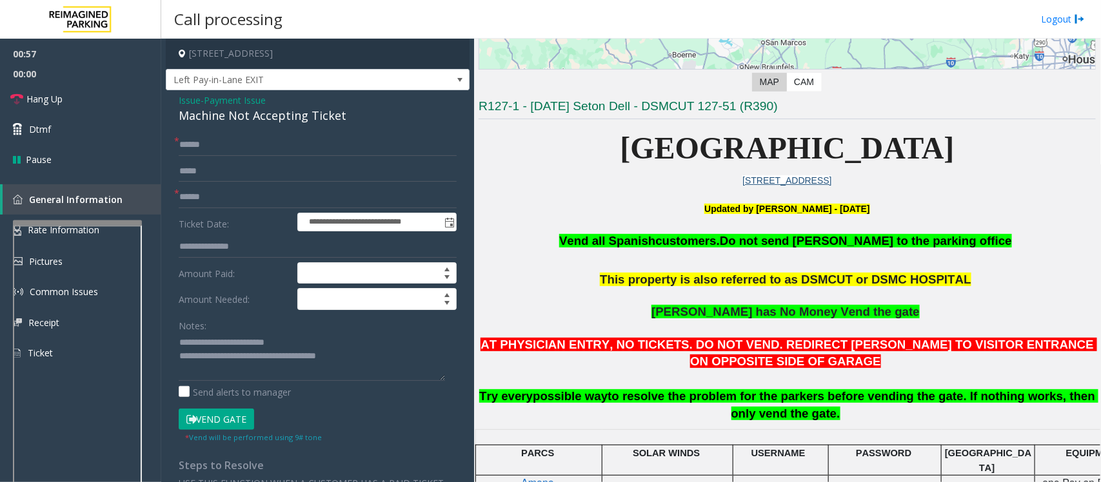
click at [221, 421] on button "Vend Gate" at bounding box center [216, 420] width 75 height 22
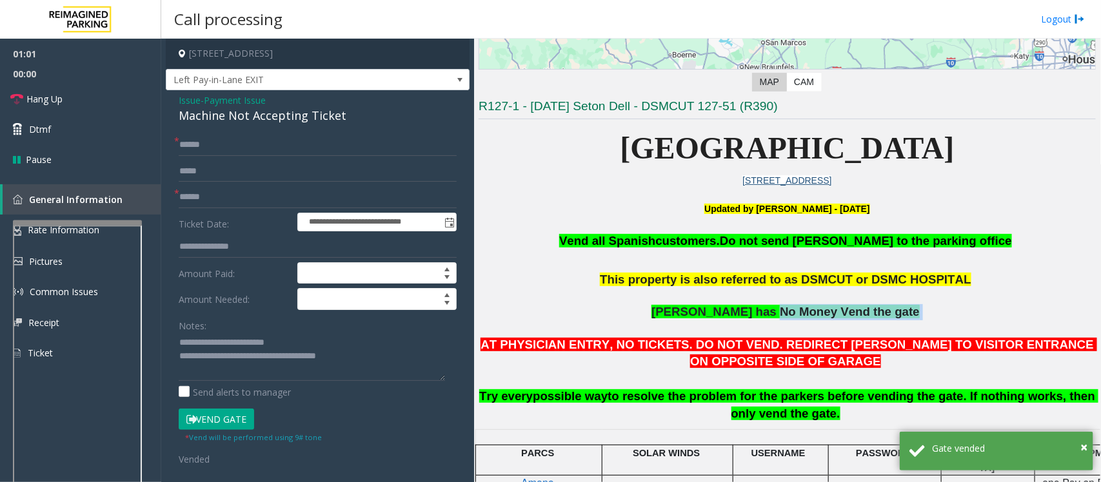
drag, startPoint x: 764, startPoint y: 310, endPoint x: 924, endPoint y: 310, distance: 160.0
click at [924, 310] on p "Incase Parker has No Money Vend the gate" at bounding box center [787, 320] width 617 height 32
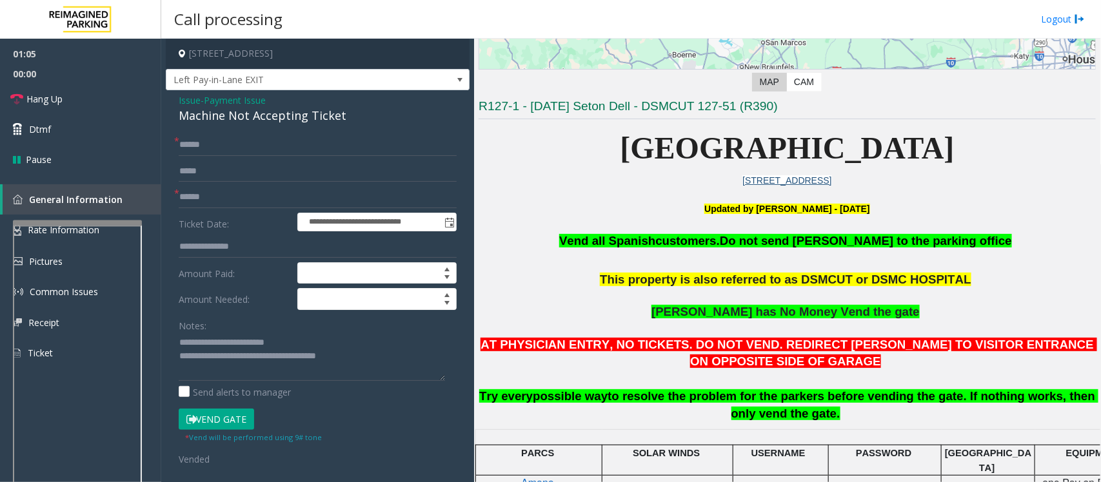
click at [226, 105] on span "Payment Issue" at bounding box center [235, 101] width 62 height 14
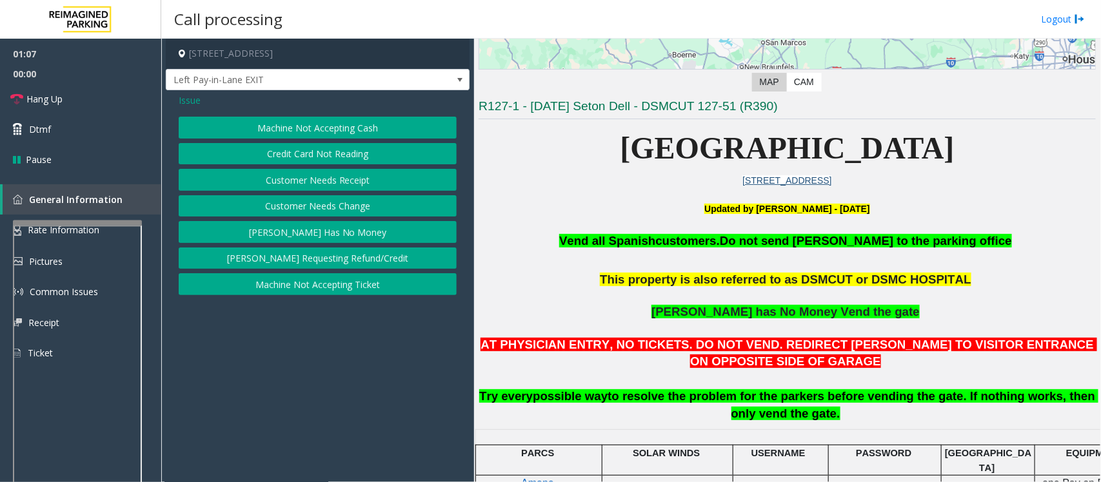
click at [333, 239] on button "Parker Has No Money" at bounding box center [318, 232] width 278 height 22
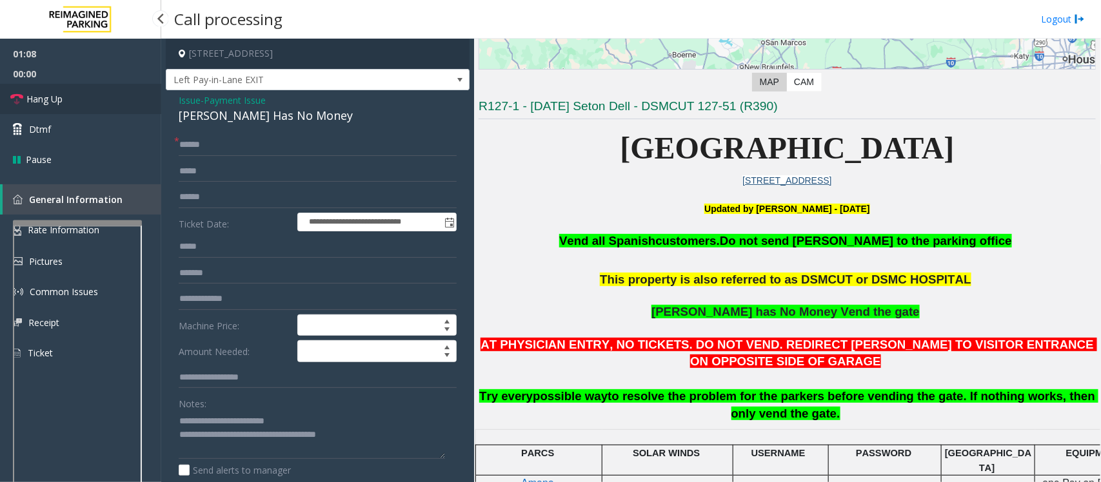
click at [46, 95] on span "Hang Up" at bounding box center [44, 99] width 36 height 14
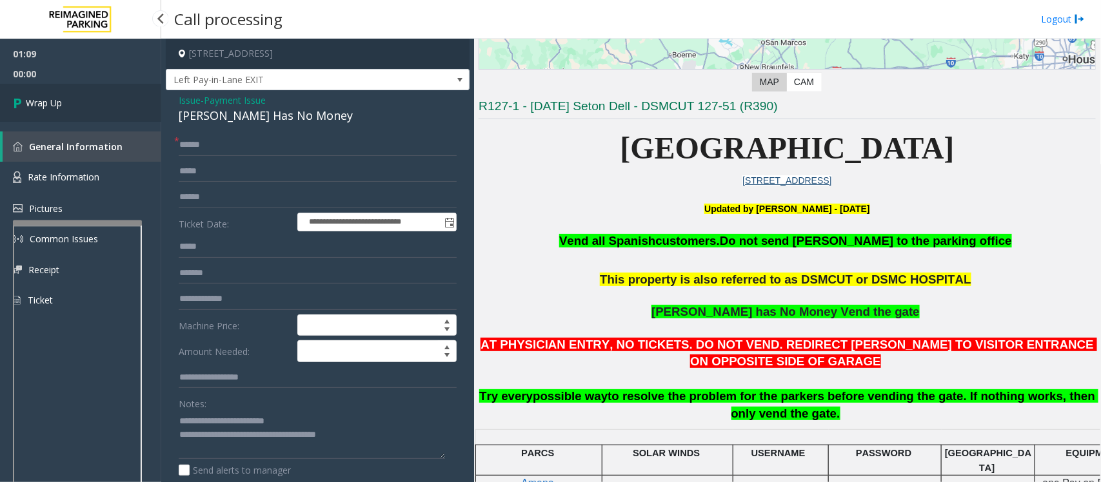
click at [46, 95] on link "Wrap Up" at bounding box center [80, 103] width 161 height 38
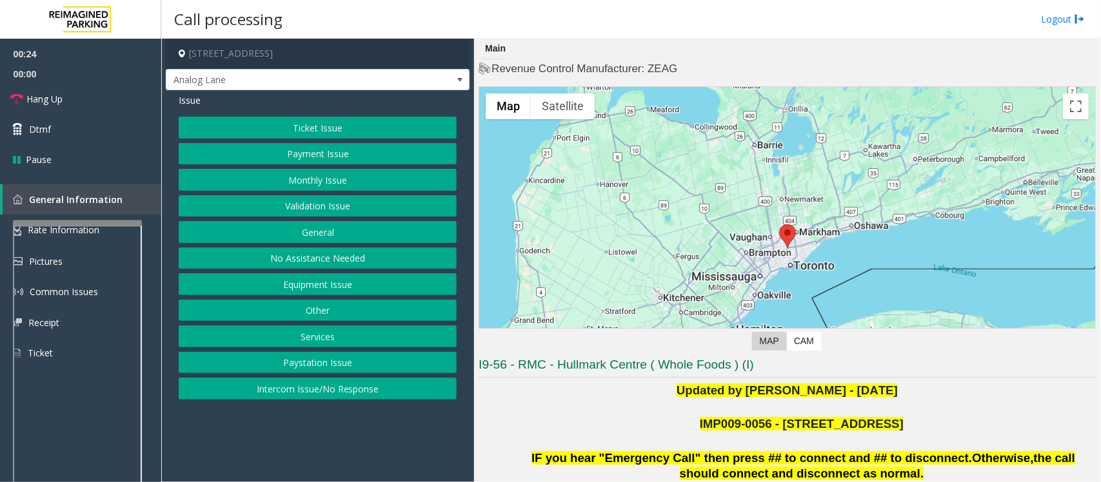
click at [321, 156] on button "Payment Issue" at bounding box center [318, 154] width 278 height 22
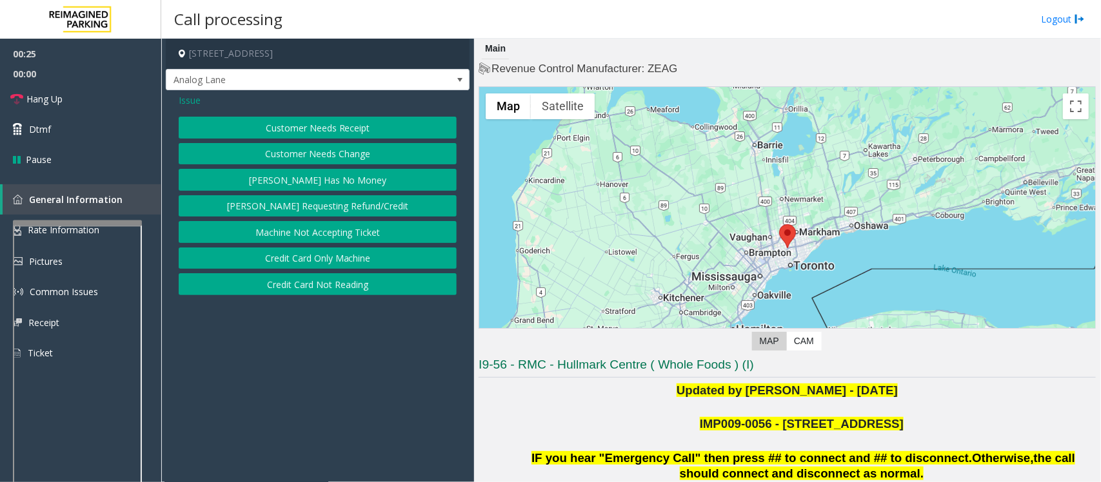
click at [297, 264] on button "Credit Card Only Machine" at bounding box center [318, 259] width 278 height 22
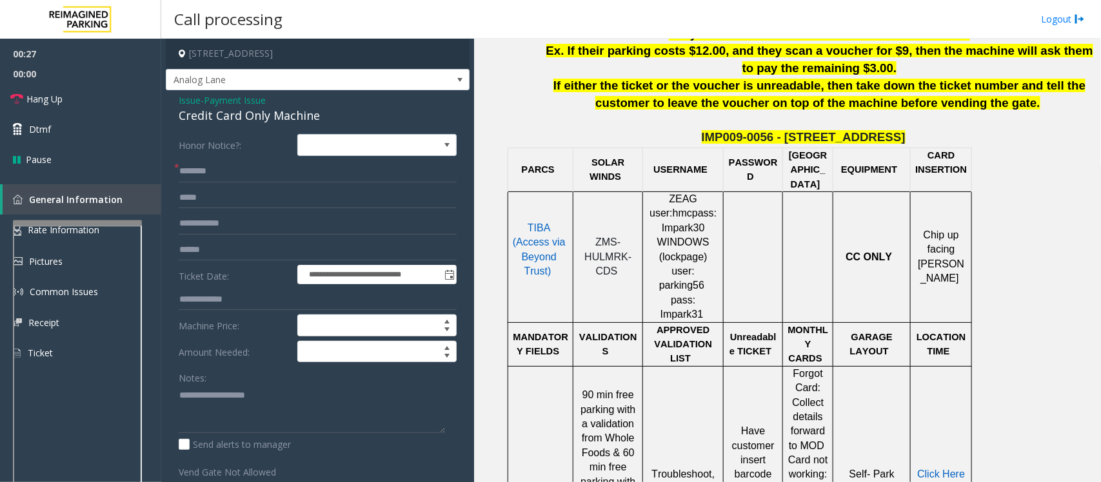
scroll to position [564, 0]
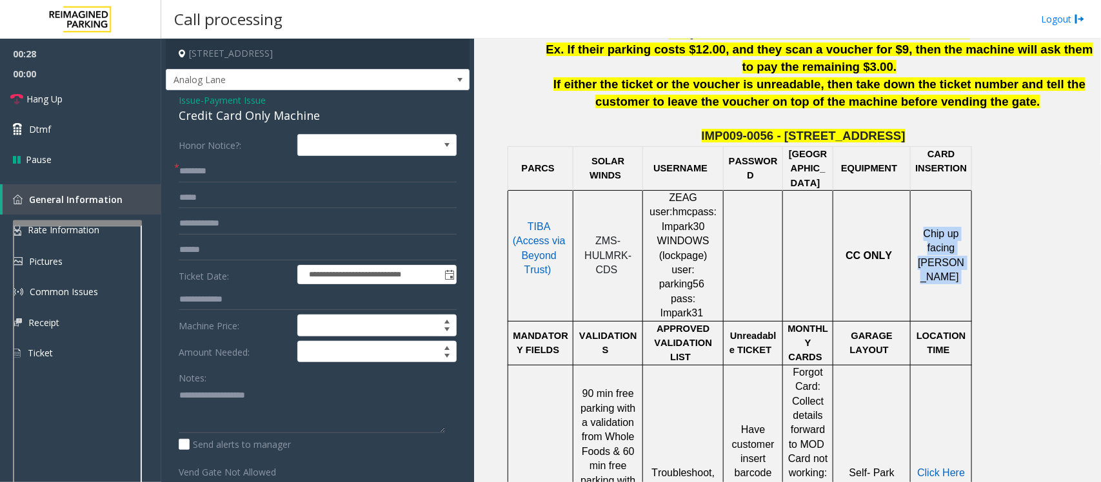
drag, startPoint x: 923, startPoint y: 223, endPoint x: 965, endPoint y: 249, distance: 49.2
click at [965, 249] on p "Chip up facing parker" at bounding box center [941, 256] width 52 height 58
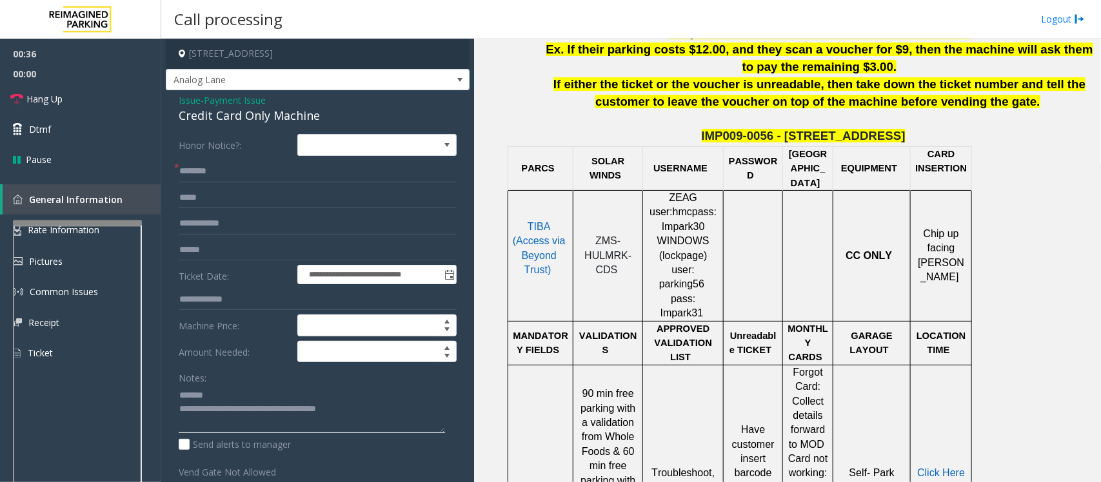
type textarea "**********"
click at [243, 100] on span "Payment Issue" at bounding box center [235, 101] width 62 height 14
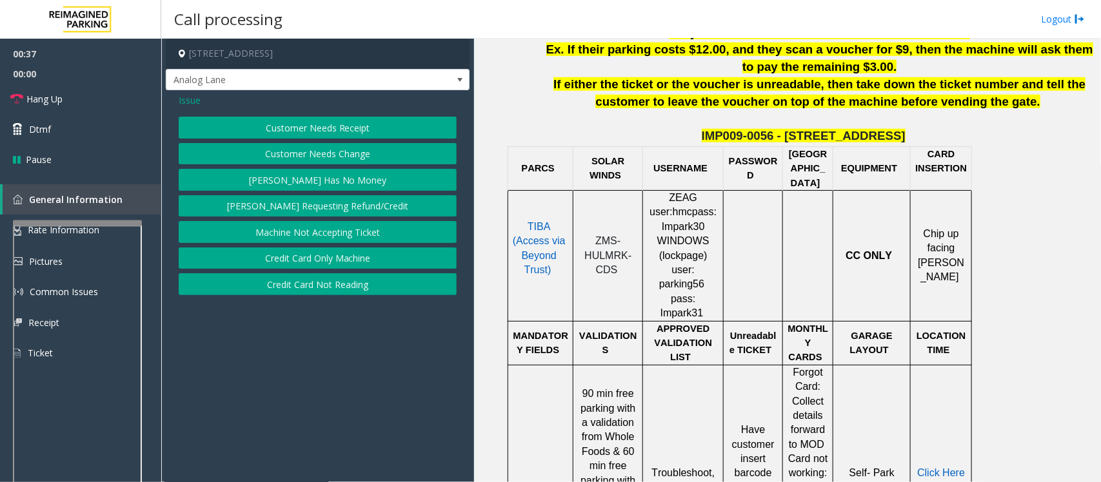
click at [336, 288] on button "Credit Card Not Reading" at bounding box center [318, 284] width 278 height 22
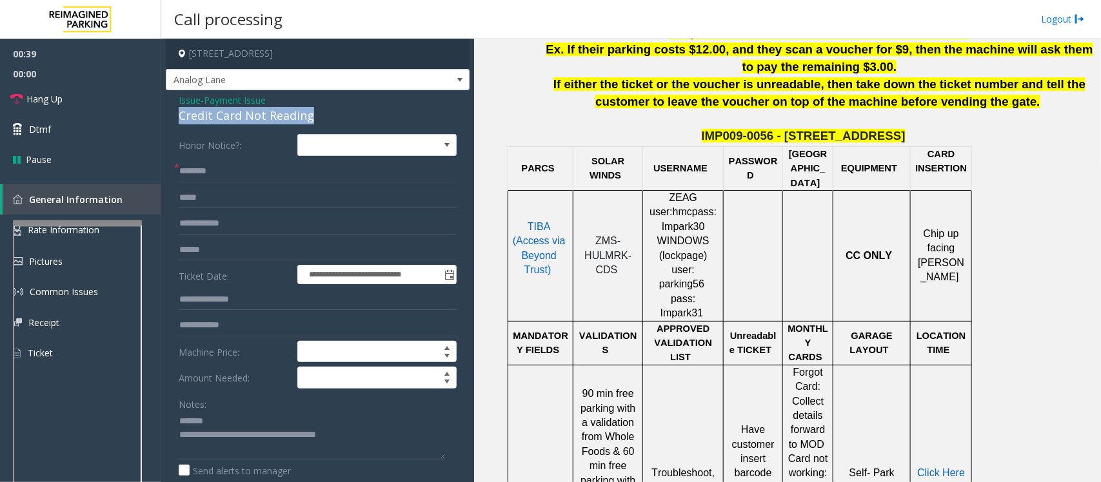
drag, startPoint x: 314, startPoint y: 114, endPoint x: 179, endPoint y: 108, distance: 134.9
click at [179, 108] on div "Credit Card Not Reading" at bounding box center [318, 115] width 278 height 17
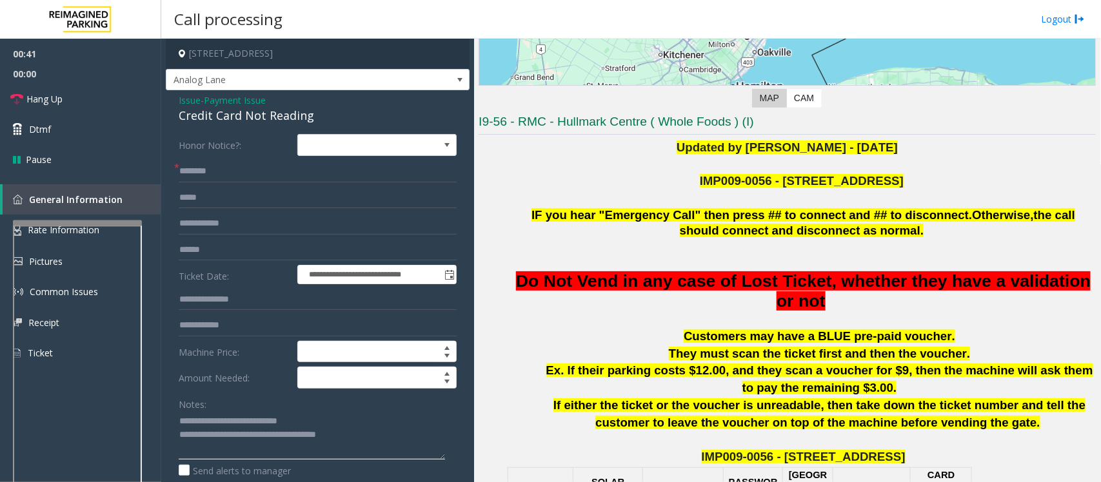
scroll to position [242, 0]
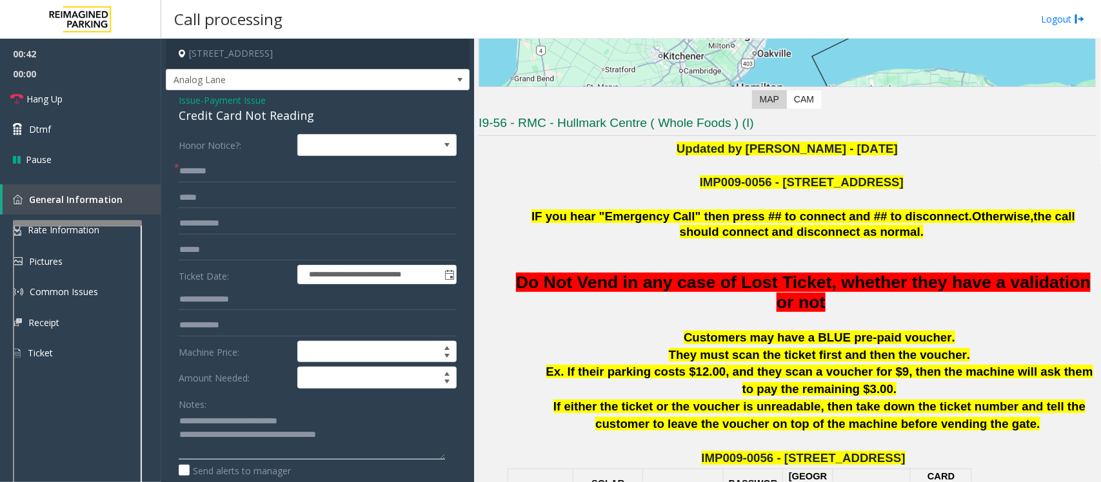
type textarea "**********"
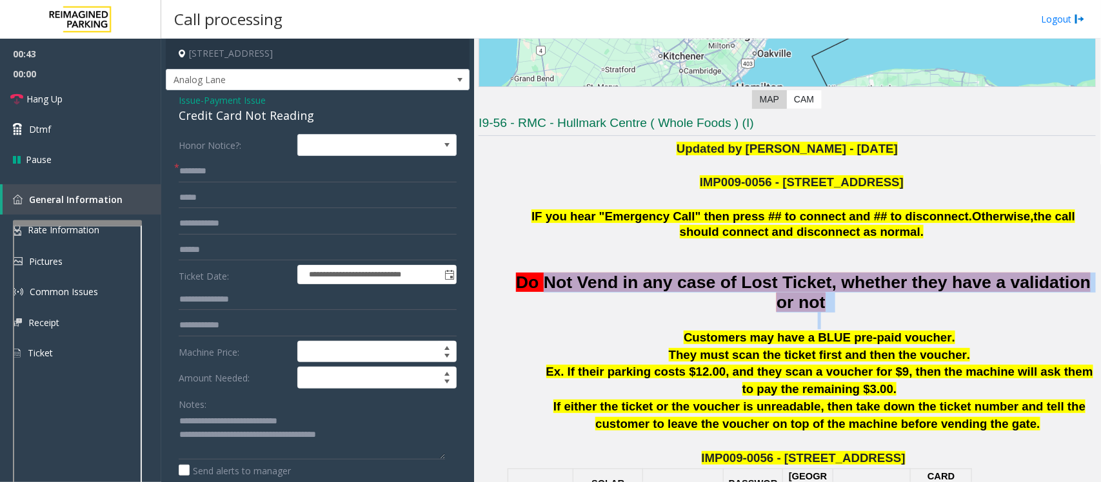
drag, startPoint x: 539, startPoint y: 279, endPoint x: 900, endPoint y: 317, distance: 363.3
click at [900, 317] on p at bounding box center [819, 320] width 553 height 17
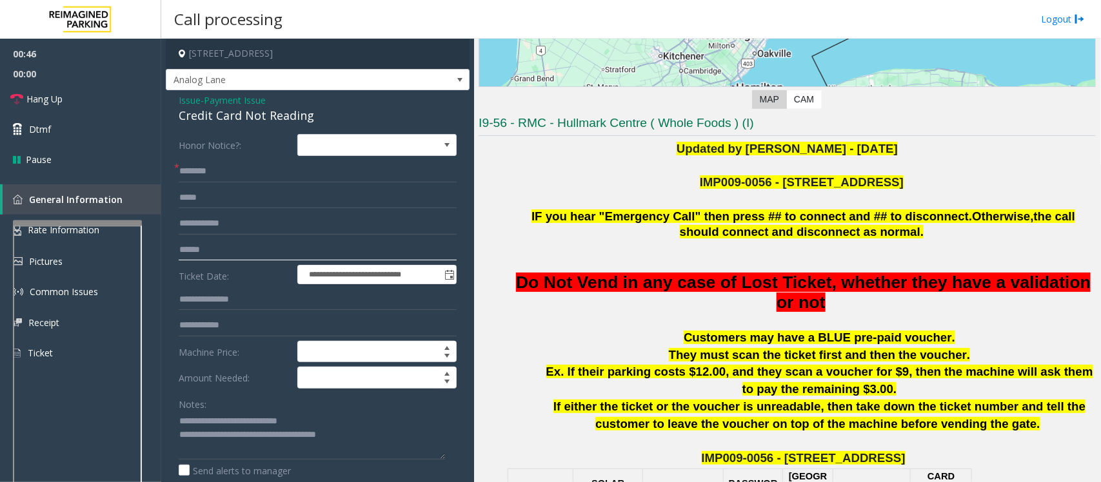
click at [199, 257] on input "text" at bounding box center [318, 250] width 278 height 22
click at [186, 100] on span "Issue" at bounding box center [190, 101] width 22 height 14
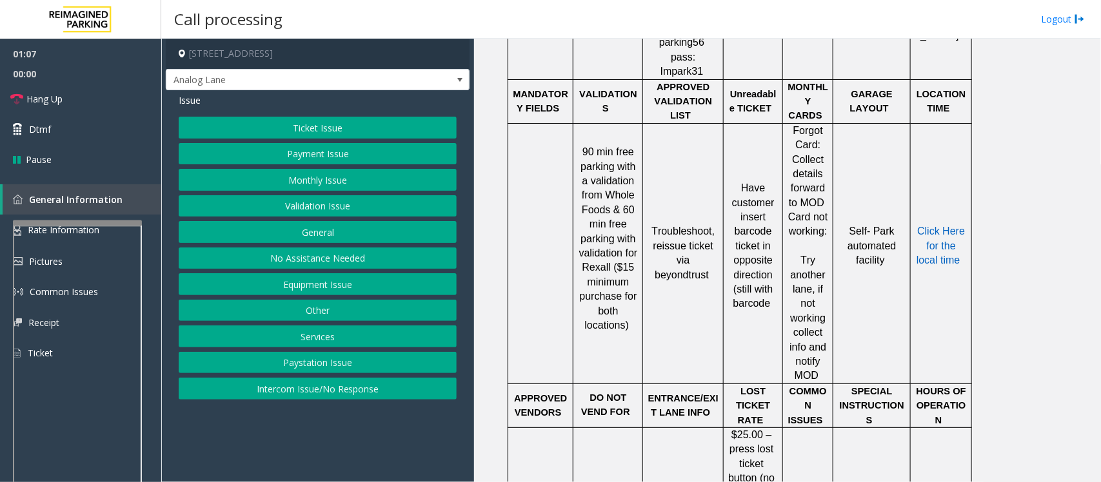
scroll to position [1103, 0]
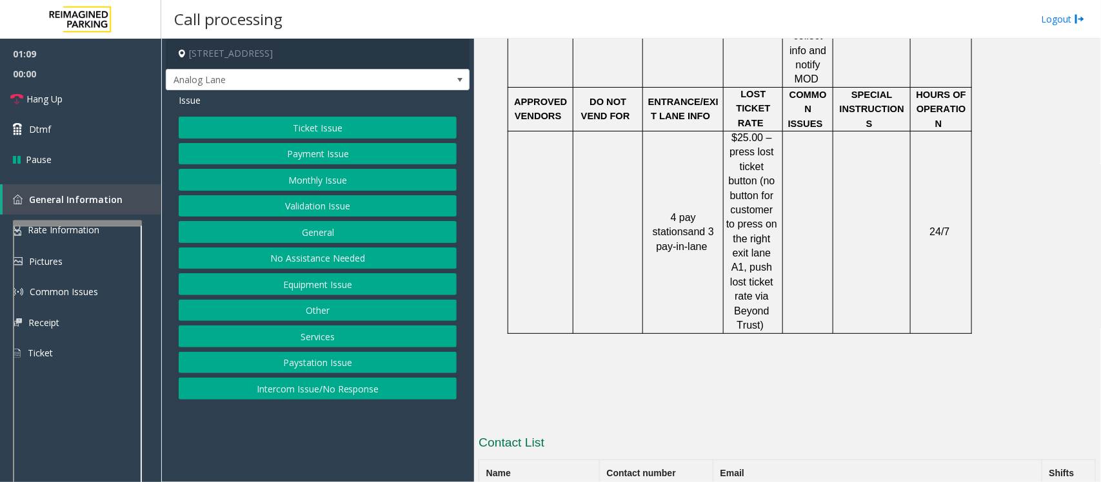
drag, startPoint x: 710, startPoint y: 439, endPoint x: 581, endPoint y: 439, distance: 129.7
copy tr "437.288.4822"
click at [283, 152] on button "Payment Issue" at bounding box center [318, 154] width 278 height 22
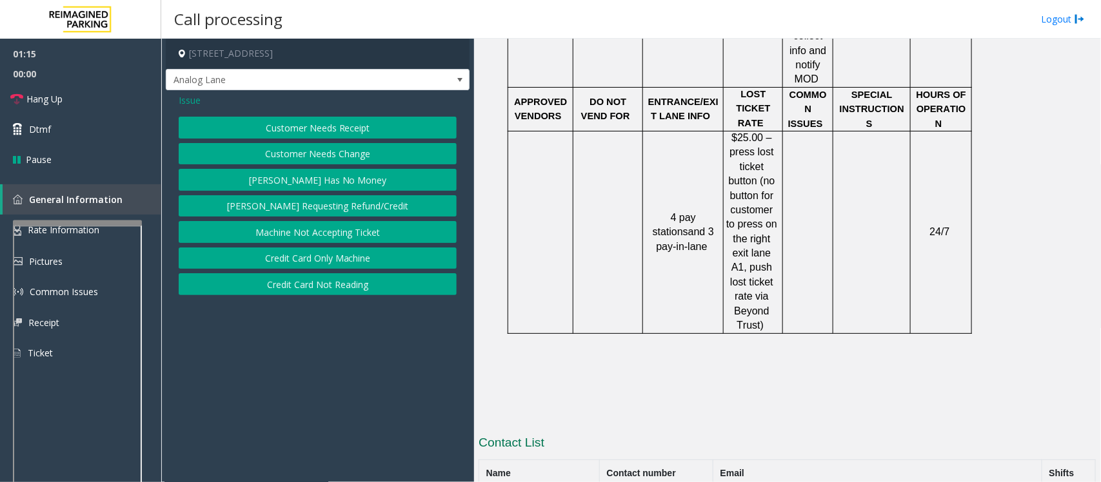
click at [343, 287] on button "Credit Card Not Reading" at bounding box center [318, 284] width 278 height 22
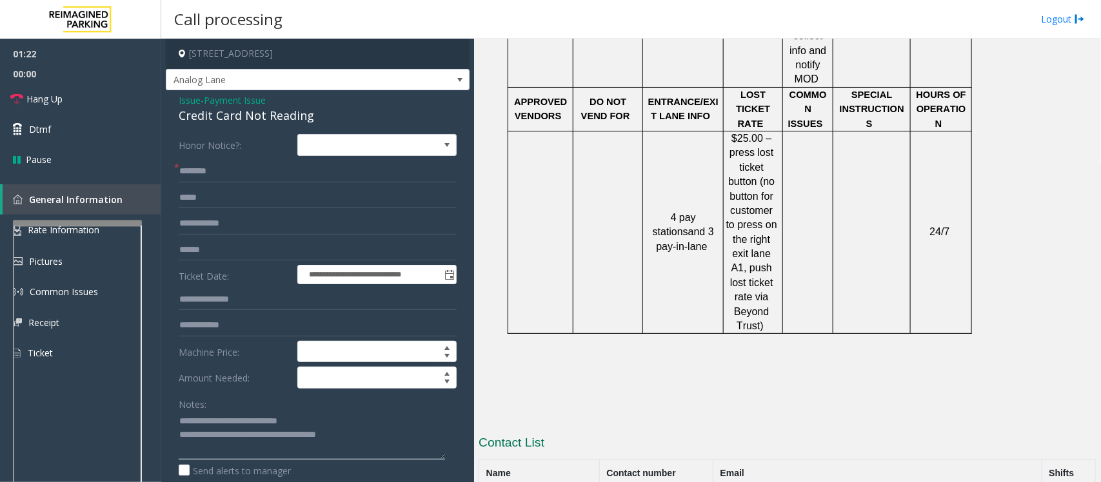
click at [320, 423] on textarea at bounding box center [312, 436] width 266 height 48
drag, startPoint x: 362, startPoint y: 437, endPoint x: 232, endPoint y: 440, distance: 129.7
click at [232, 440] on textarea at bounding box center [312, 436] width 266 height 48
drag, startPoint x: 681, startPoint y: 452, endPoint x: 603, endPoint y: 447, distance: 77.6
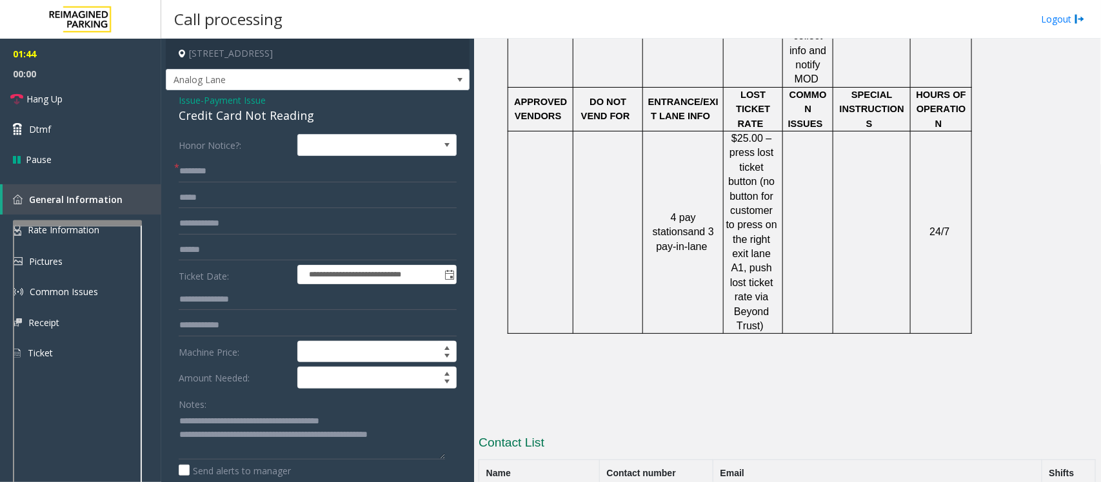
copy tr "647.341.0200"
click at [268, 437] on textarea at bounding box center [312, 436] width 266 height 48
click at [439, 439] on textarea at bounding box center [312, 436] width 266 height 48
click at [433, 442] on textarea at bounding box center [312, 436] width 266 height 48
type textarea "**********"
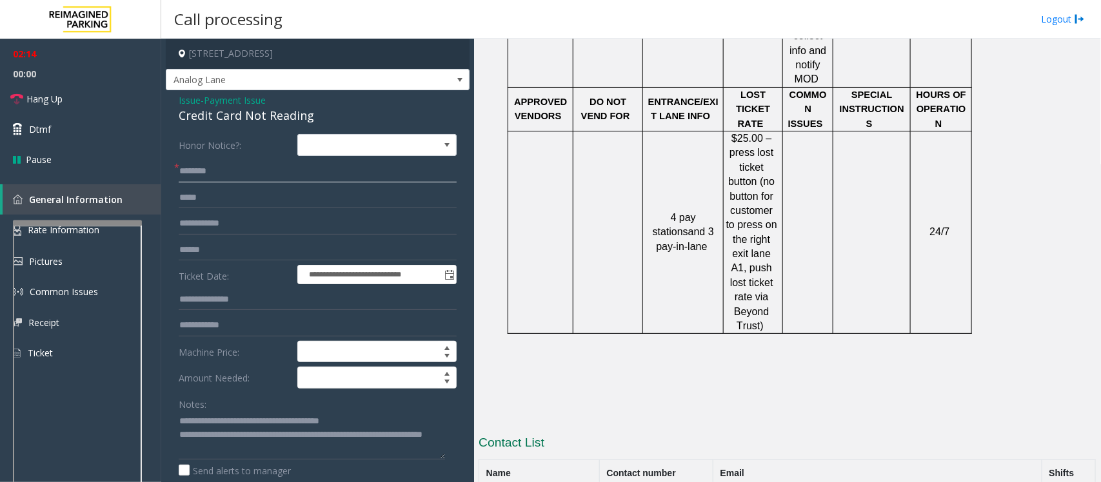
click at [210, 179] on input "text" at bounding box center [318, 172] width 278 height 22
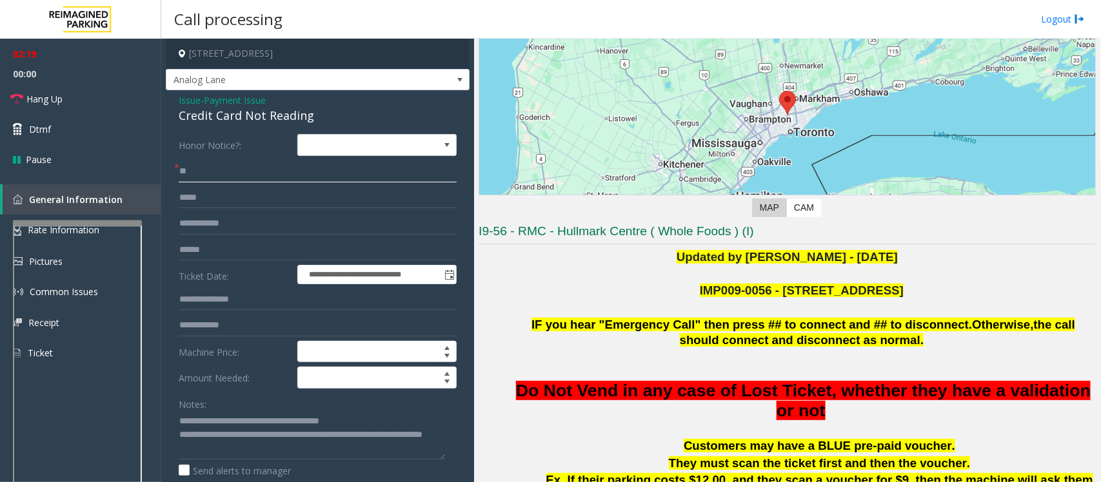
scroll to position [323, 0]
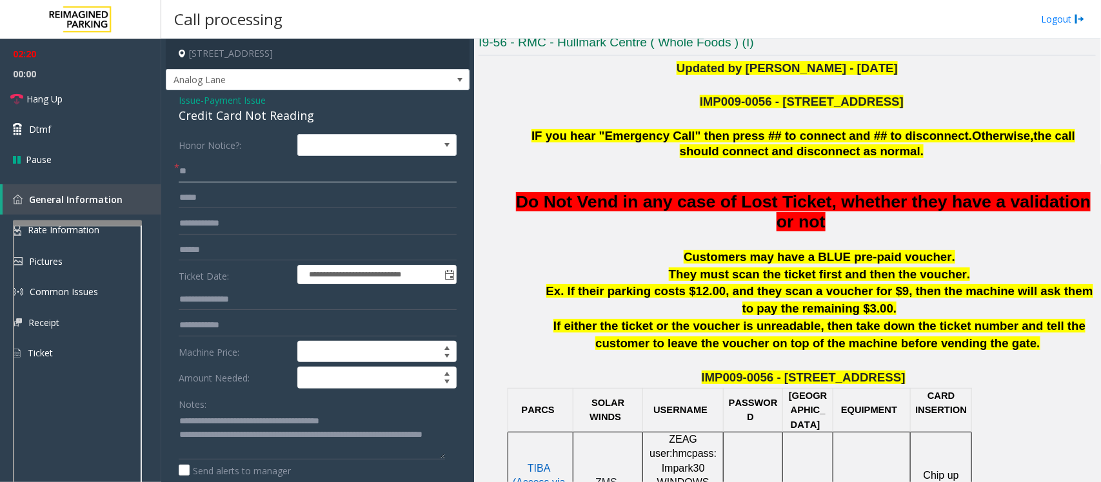
type input "**"
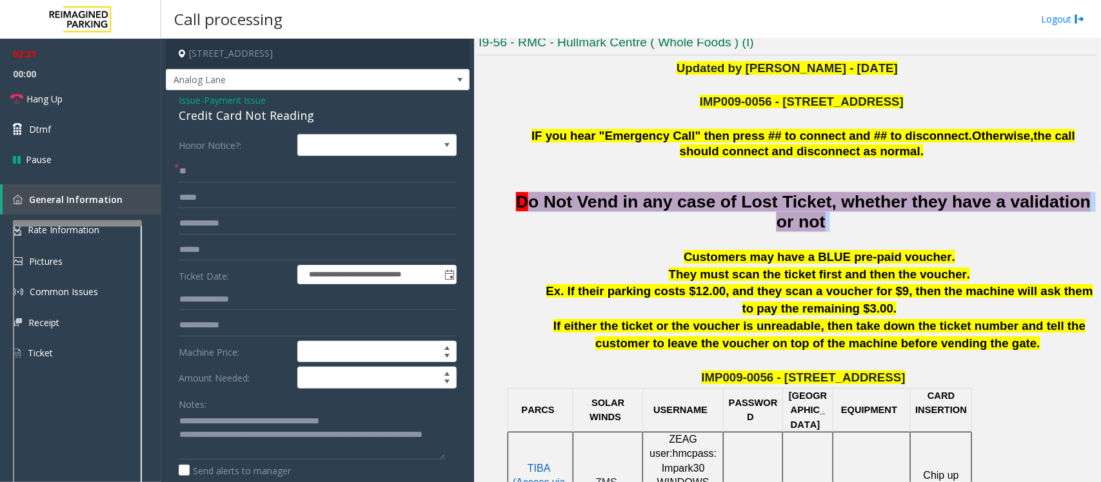
drag, startPoint x: 527, startPoint y: 197, endPoint x: 880, endPoint y: 231, distance: 355.1
click at [880, 231] on p "Do Not Vend in any case of Lost Ticket, whether they have a validation or not" at bounding box center [803, 211] width 585 height 39
click at [871, 232] on p "Do Not Vend in any case of Lost Ticket, whether they have a validation or not" at bounding box center [803, 211] width 585 height 39
drag, startPoint x: 866, startPoint y: 229, endPoint x: 512, endPoint y: 204, distance: 355.0
click at [512, 204] on p "Do Not Vend in any case of Lost Ticket, whether they have a validation or not" at bounding box center [803, 211] width 585 height 39
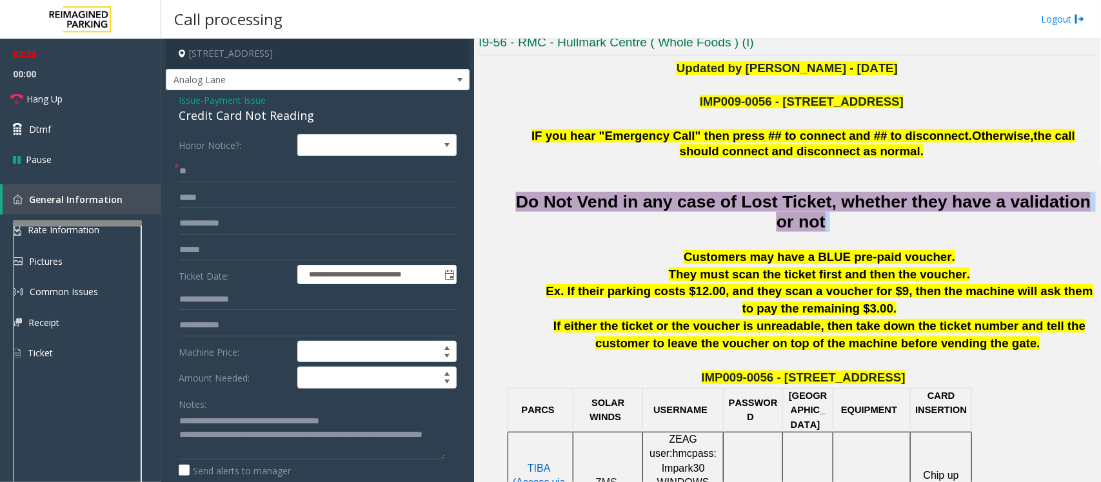
click at [512, 204] on p "Do Not Vend in any case of Lost Ticket, whether they have a validation or not" at bounding box center [803, 211] width 585 height 39
drag, startPoint x: 849, startPoint y: 234, endPoint x: 510, endPoint y: 203, distance: 340.0
drag, startPoint x: 501, startPoint y: 198, endPoint x: 876, endPoint y: 246, distance: 377.9
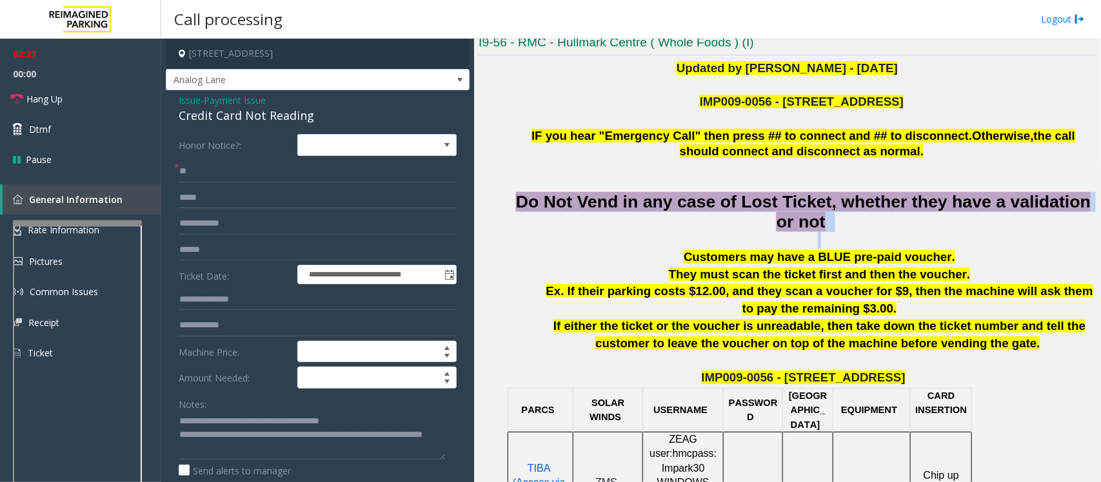
click at [875, 243] on p at bounding box center [819, 240] width 553 height 17
drag, startPoint x: 839, startPoint y: 226, endPoint x: 498, endPoint y: 200, distance: 342.2
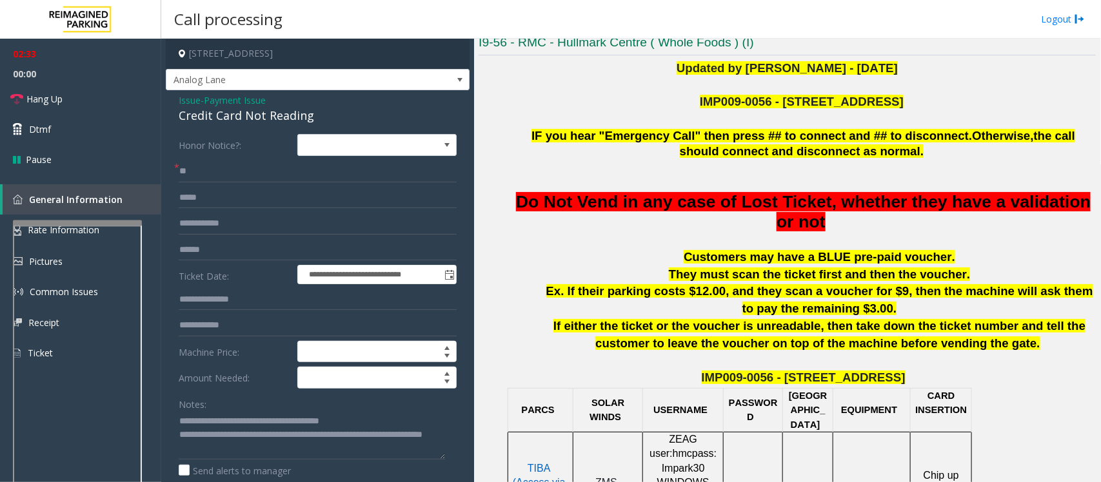
drag, startPoint x: 588, startPoint y: 208, endPoint x: 575, endPoint y: 208, distance: 12.3
click at [588, 208] on span "Do Not Vend in any case of Lost Ticket, whether they have a validation or not" at bounding box center [803, 211] width 575 height 39
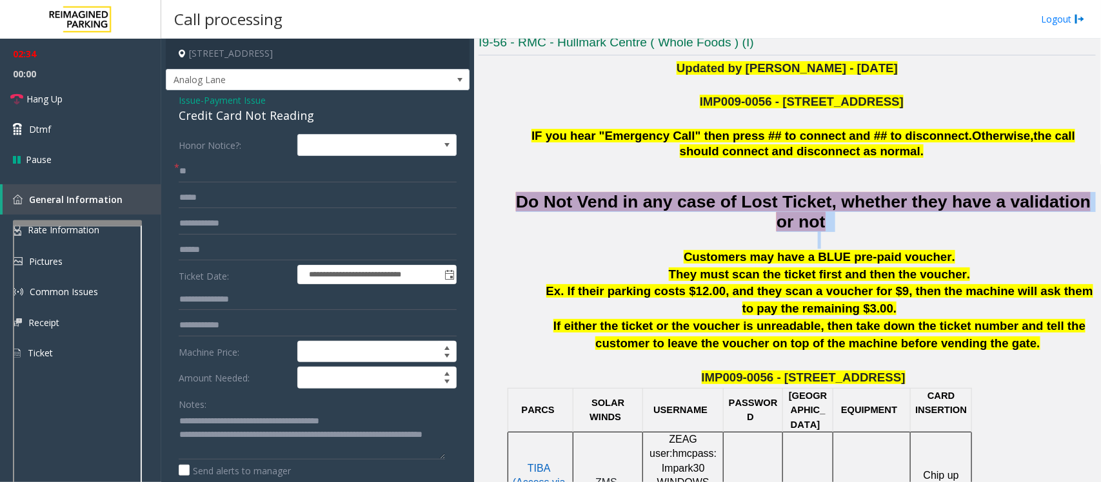
drag, startPoint x: 510, startPoint y: 204, endPoint x: 879, endPoint y: 249, distance: 371.7
click at [875, 246] on p at bounding box center [819, 240] width 553 height 17
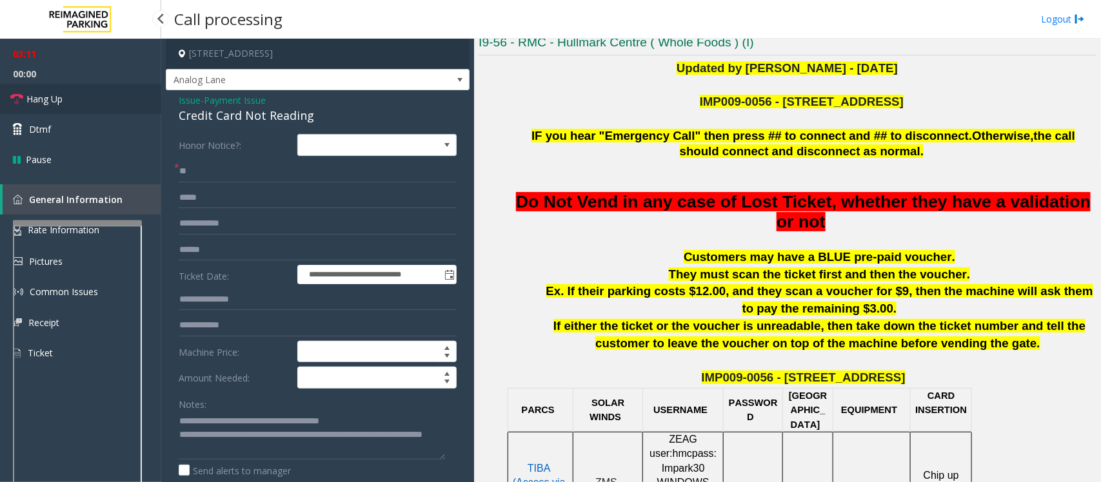
click at [45, 101] on span "Hang Up" at bounding box center [44, 99] width 36 height 14
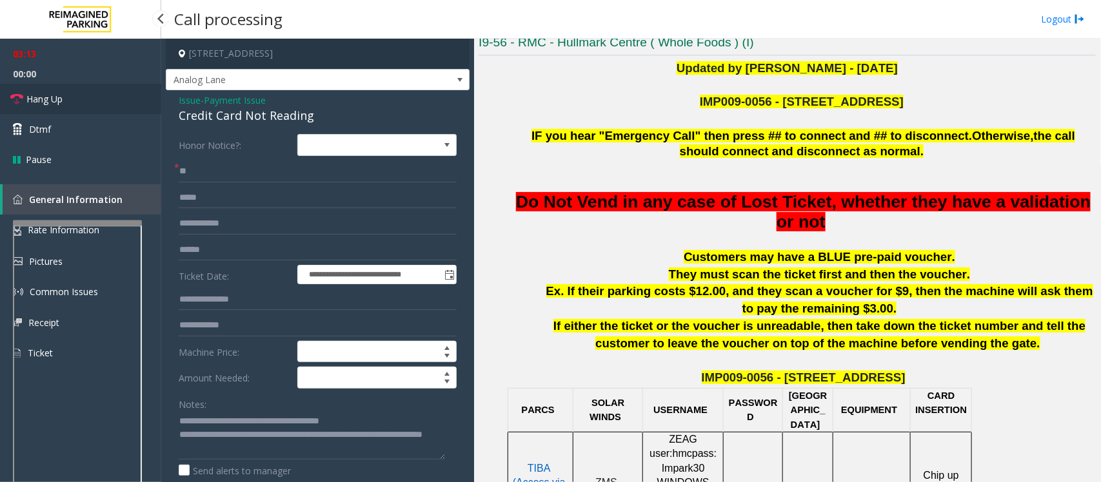
click at [45, 101] on span "Hang Up" at bounding box center [44, 99] width 36 height 14
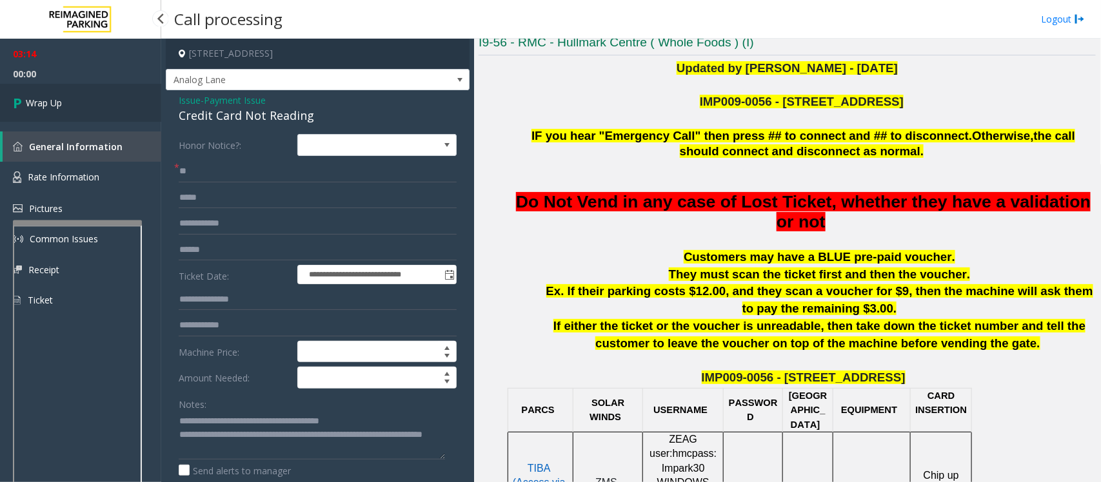
click at [45, 101] on span "Wrap Up" at bounding box center [44, 103] width 36 height 14
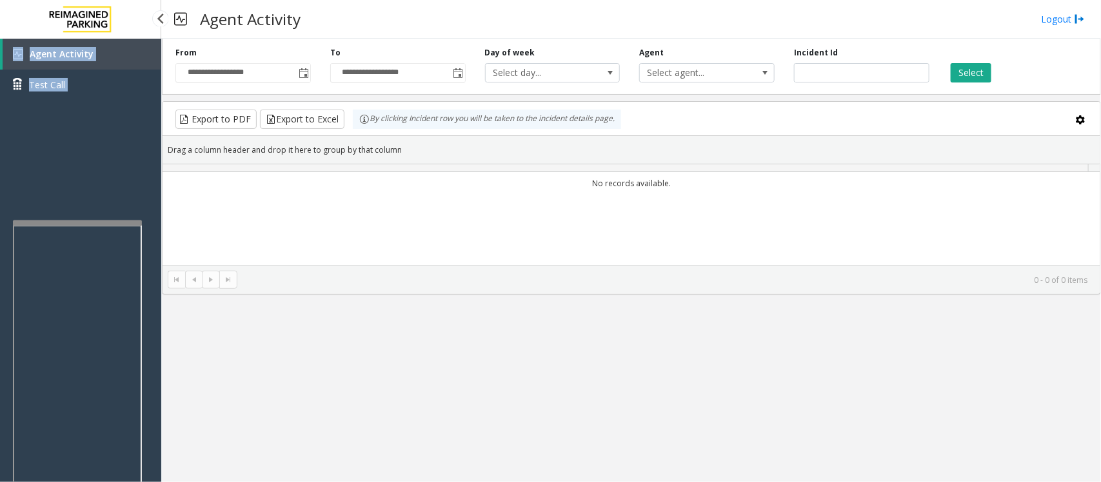
click at [45, 101] on div "Agent Activity Test Call" at bounding box center [80, 74] width 161 height 71
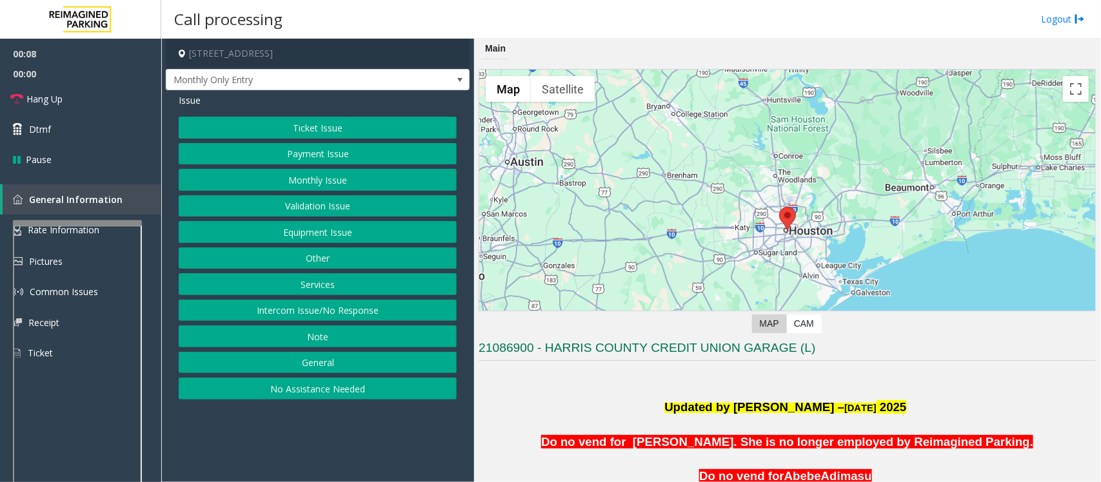
click at [562, 392] on p at bounding box center [787, 391] width 617 height 17
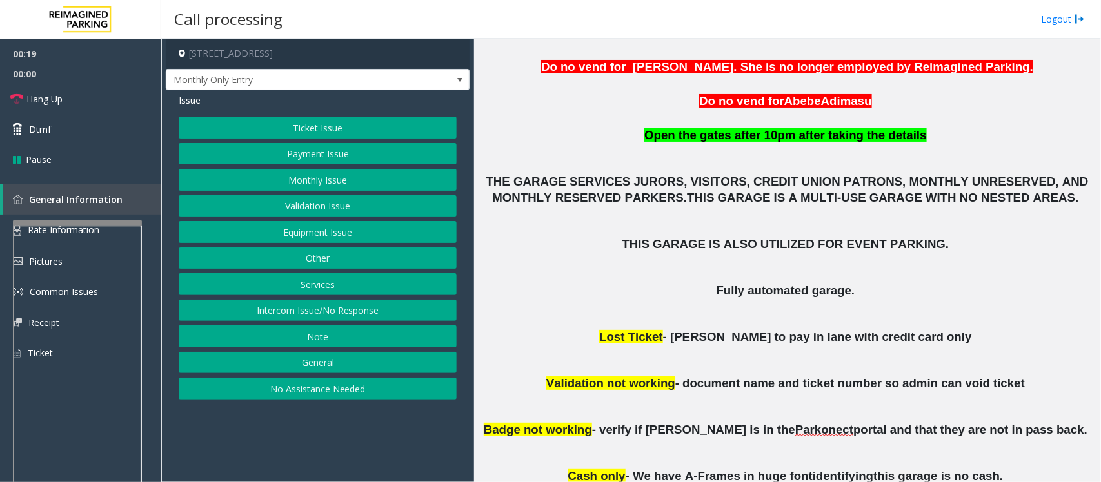
scroll to position [323, 0]
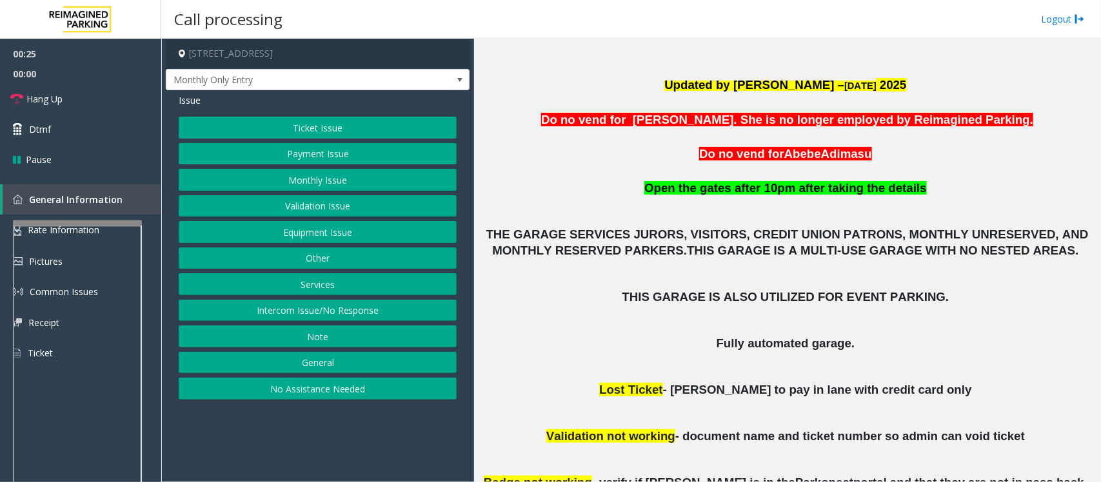
click at [303, 175] on button "Monthly Issue" at bounding box center [318, 180] width 278 height 22
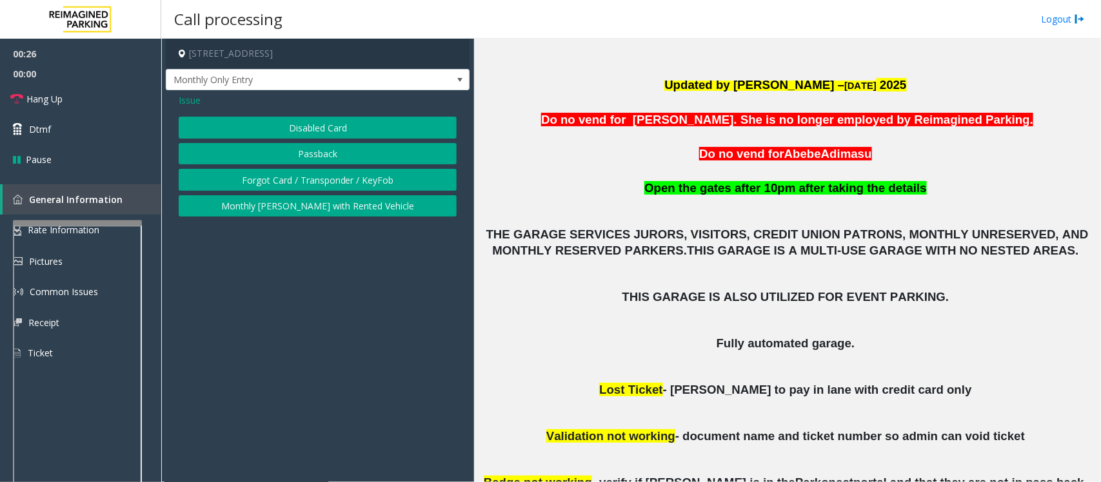
click at [313, 126] on button "Disabled Card" at bounding box center [318, 128] width 278 height 22
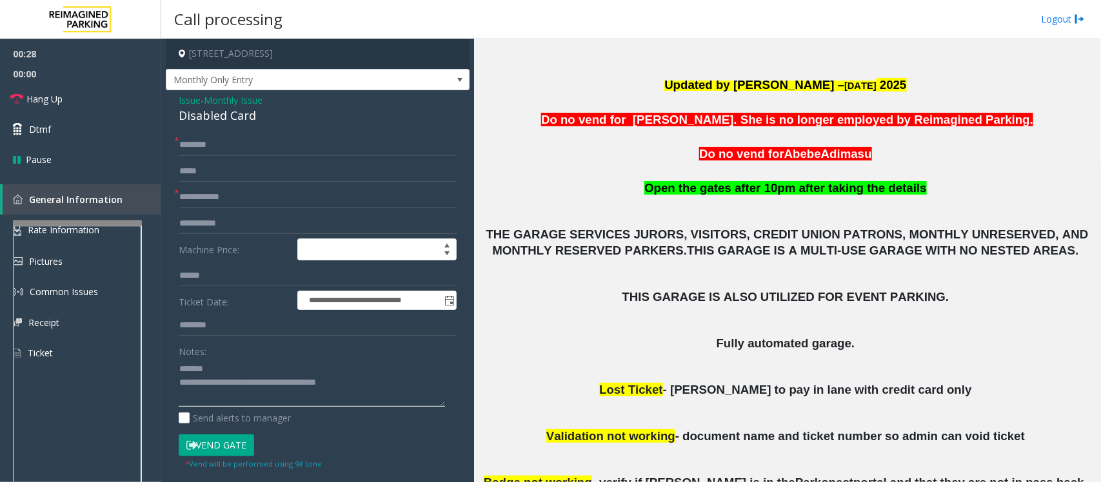
click at [213, 363] on textarea at bounding box center [312, 383] width 266 height 48
click at [182, 381] on textarea at bounding box center [312, 383] width 266 height 48
type textarea "**********"
click at [214, 200] on input "text" at bounding box center [318, 197] width 278 height 22
type input "**"
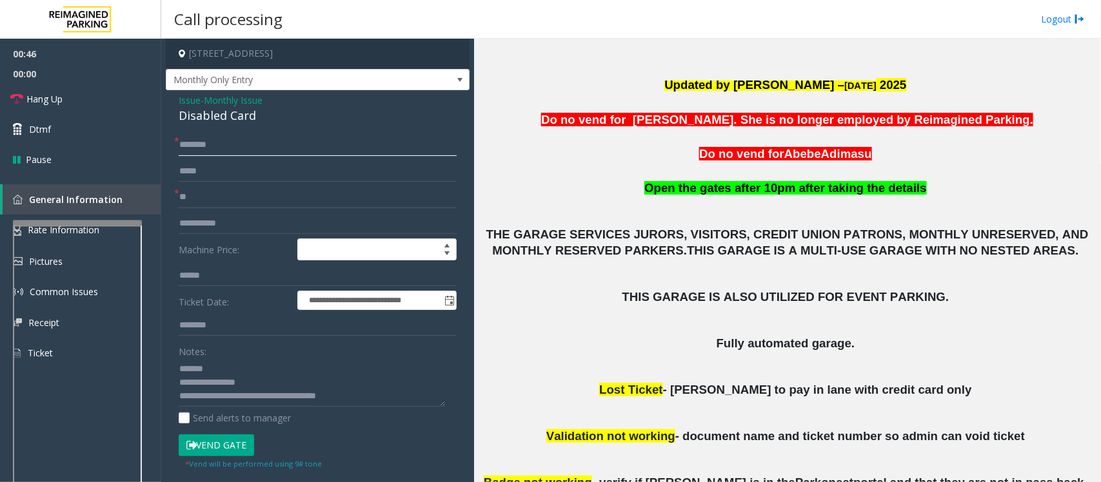
click at [202, 149] on input "text" at bounding box center [318, 145] width 278 height 22
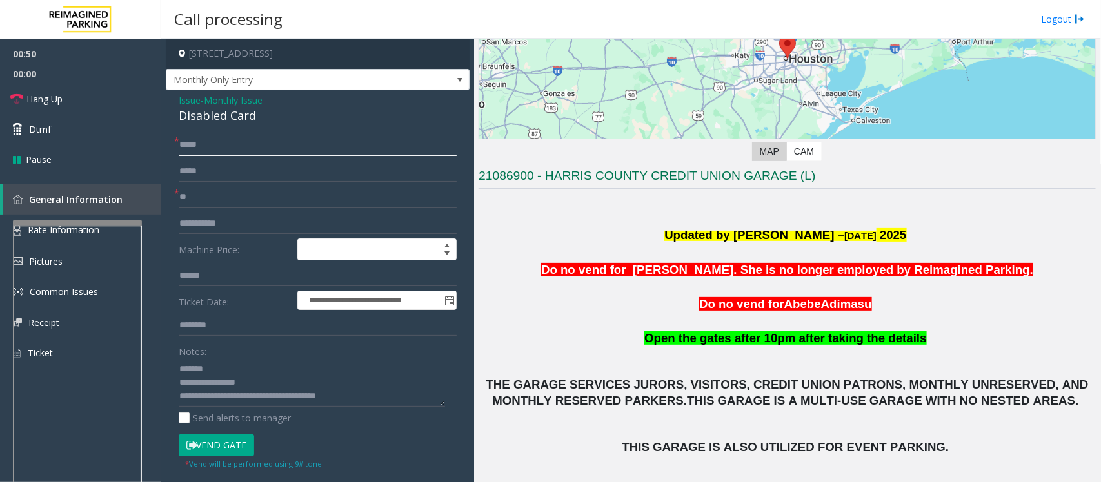
scroll to position [161, 0]
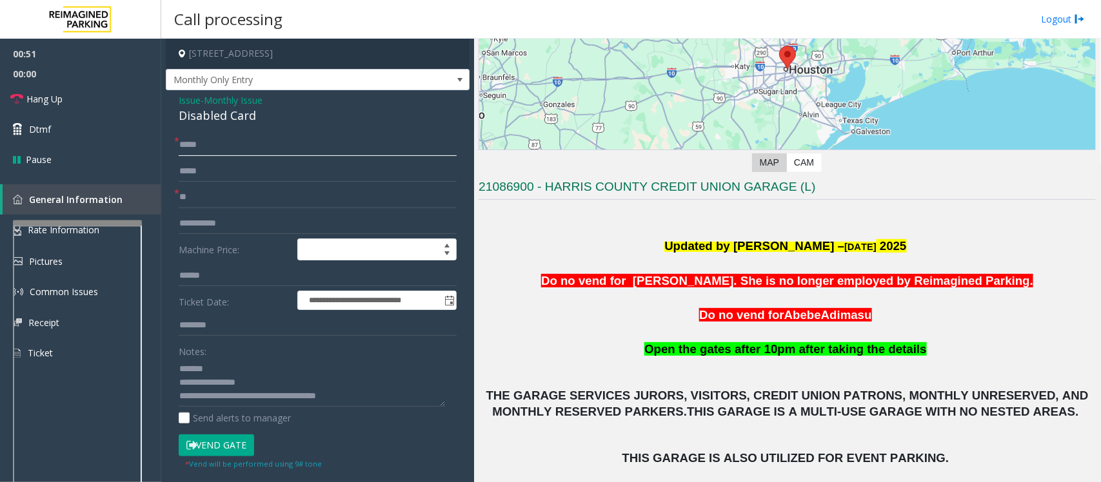
type input "*****"
drag, startPoint x: 579, startPoint y: 299, endPoint x: 824, endPoint y: 286, distance: 245.5
click at [824, 286] on div "Updated by Jyoti Teotia – 12th Feb 2025 Do no vend for Stephanie Bogany. She is…" at bounding box center [787, 281] width 617 height 87
drag, startPoint x: 695, startPoint y: 324, endPoint x: 849, endPoint y: 310, distance: 154.2
click at [849, 310] on div "Updated by Jyoti Teotia – 12th Feb 2025 Do no vend for Stephanie Bogany. She is…" at bounding box center [787, 482] width 617 height 557
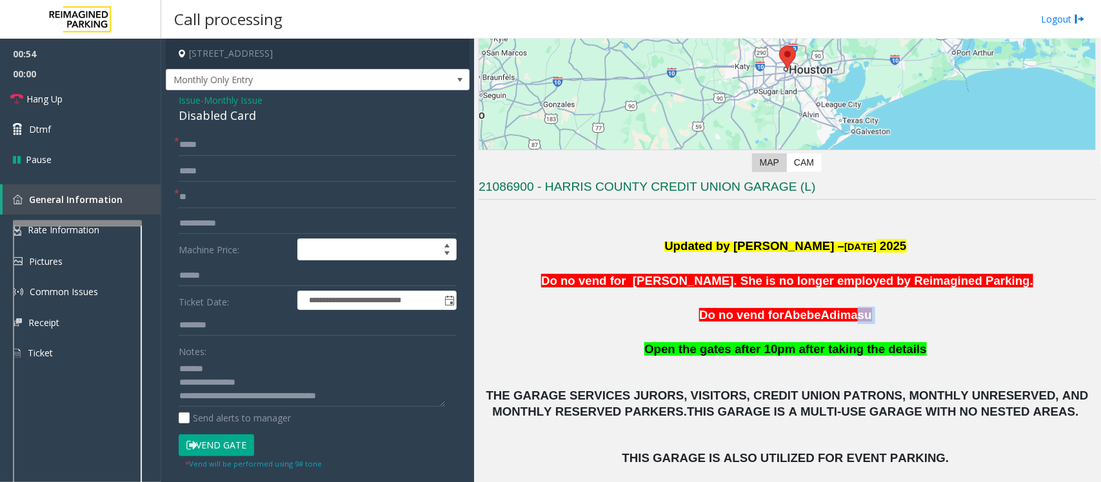
scroll to position [323, 0]
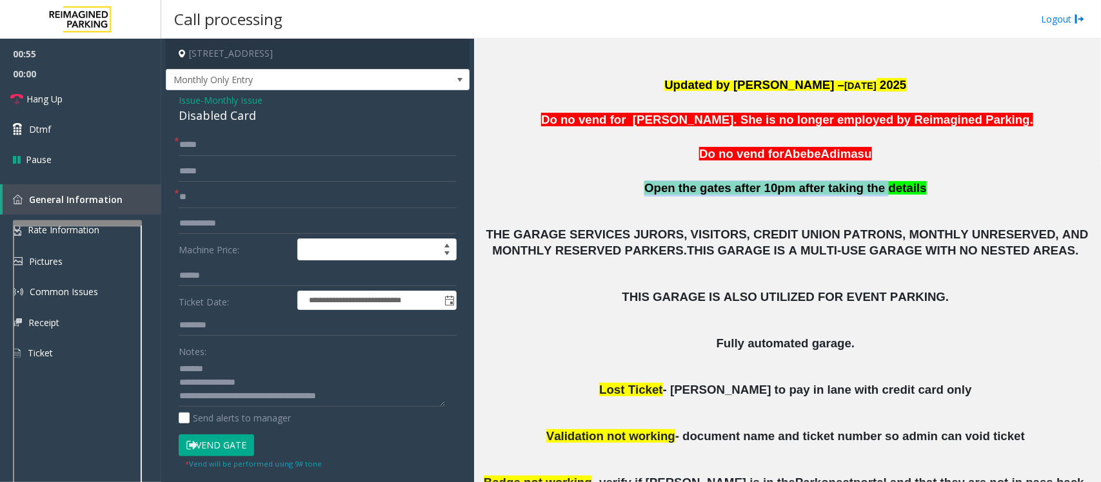
drag, startPoint x: 646, startPoint y: 189, endPoint x: 875, endPoint y: 188, distance: 229.0
click at [875, 188] on p "Open the gates after 10pm after taking the details" at bounding box center [787, 189] width 617 height 16
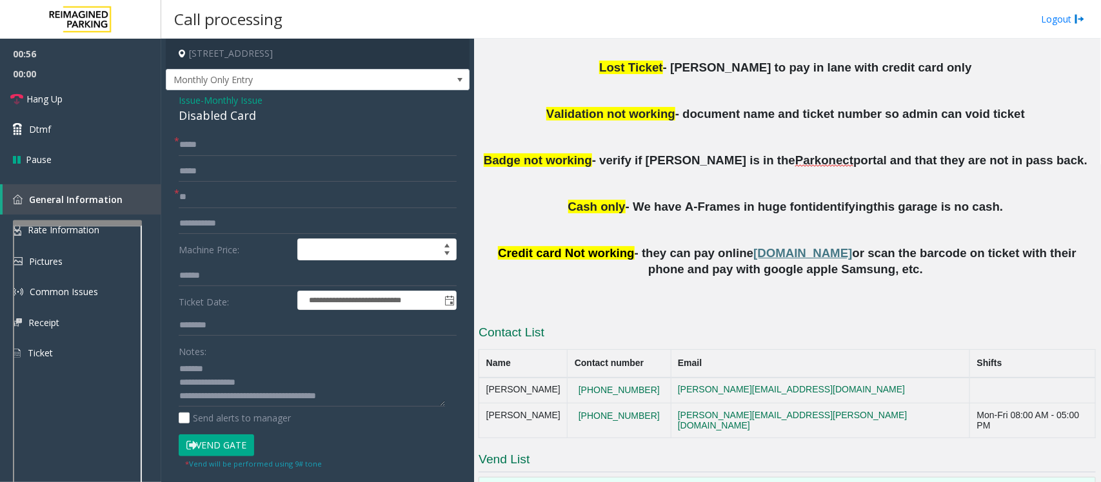
scroll to position [773, 0]
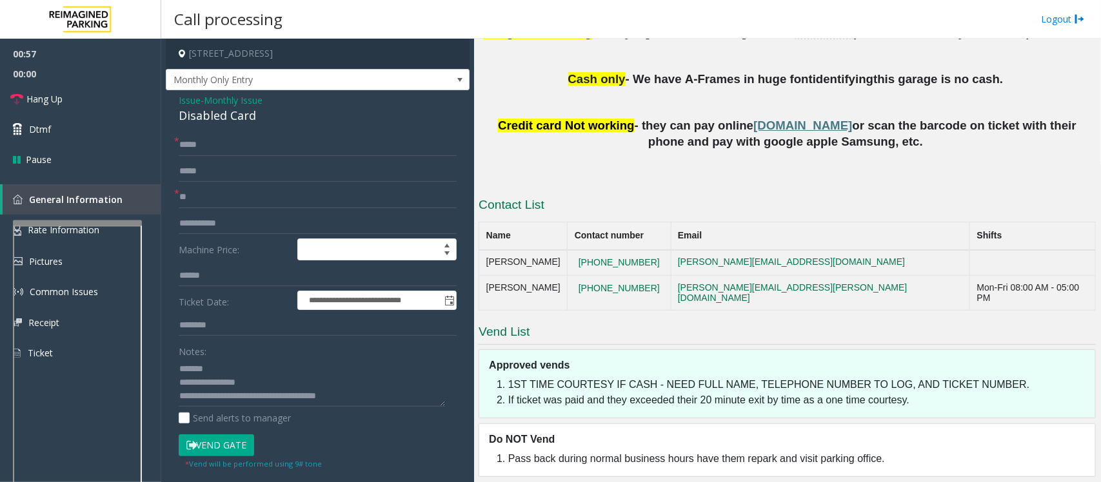
click at [212, 439] on button "Vend Gate" at bounding box center [216, 446] width 75 height 22
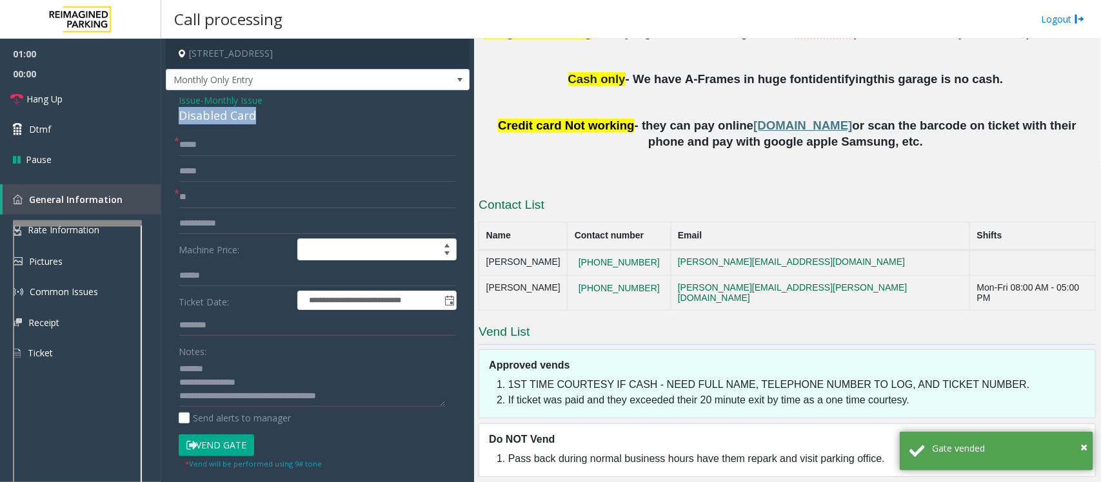
drag, startPoint x: 275, startPoint y: 117, endPoint x: 171, endPoint y: 120, distance: 103.9
click at [171, 120] on div "**********" at bounding box center [318, 449] width 304 height 719
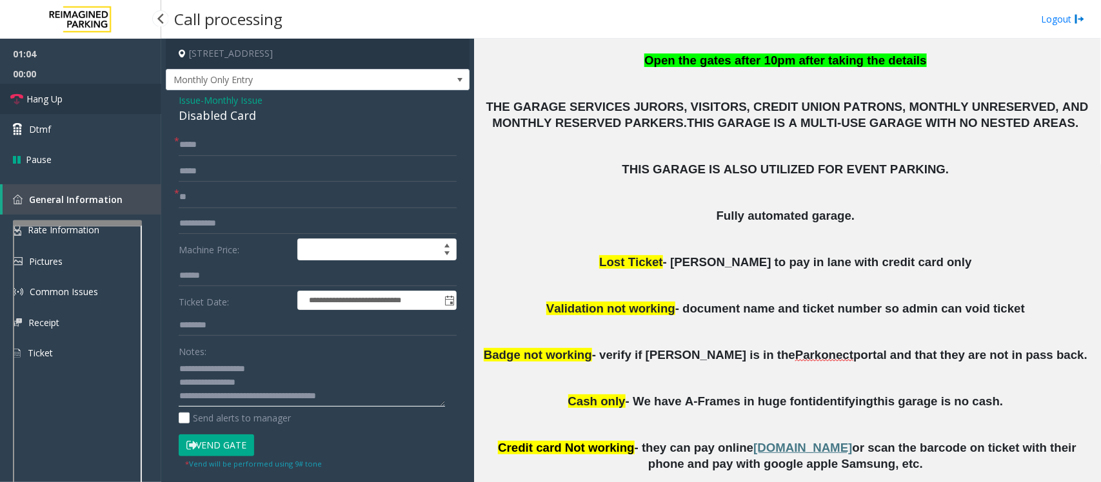
type textarea "**********"
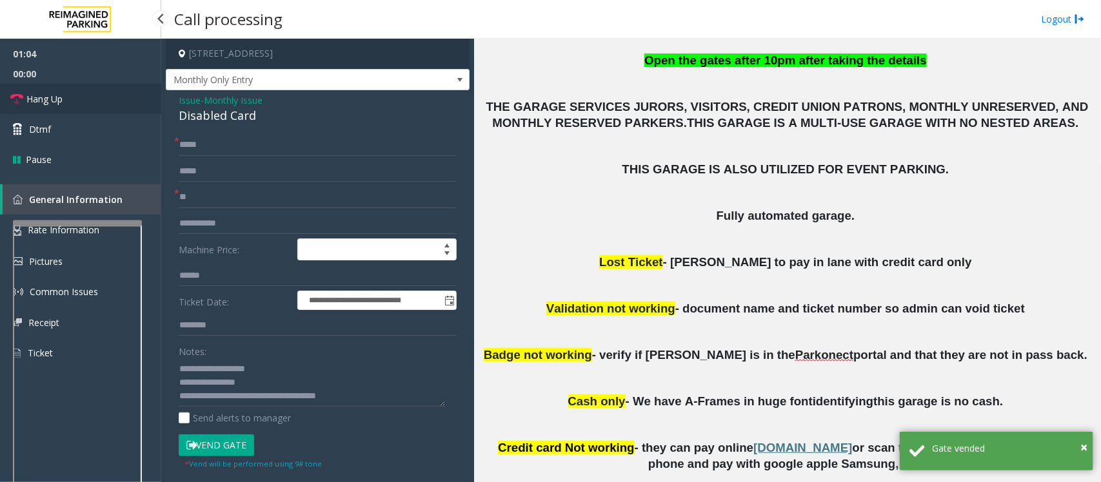
click at [40, 107] on link "Hang Up" at bounding box center [80, 99] width 161 height 30
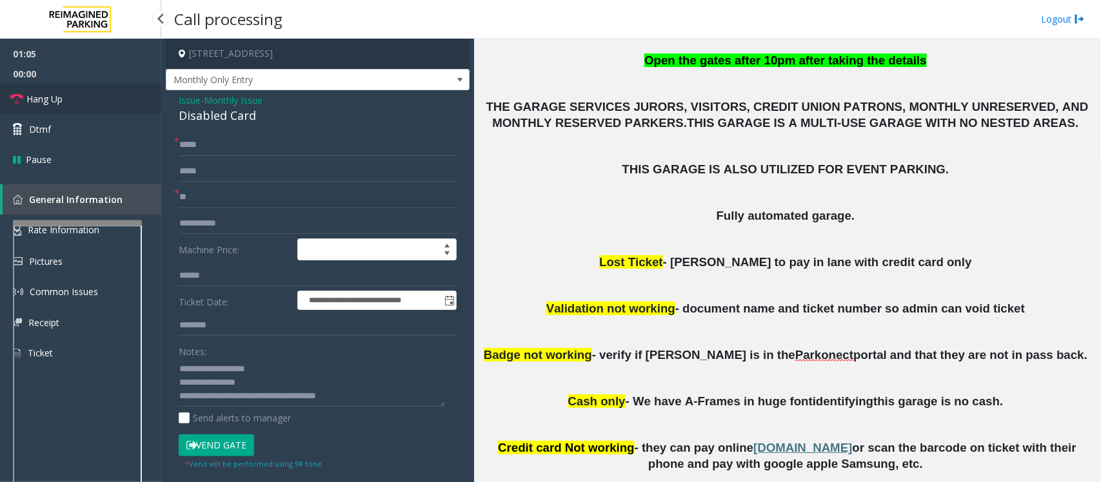
click at [40, 107] on link "Hang Up" at bounding box center [80, 99] width 161 height 30
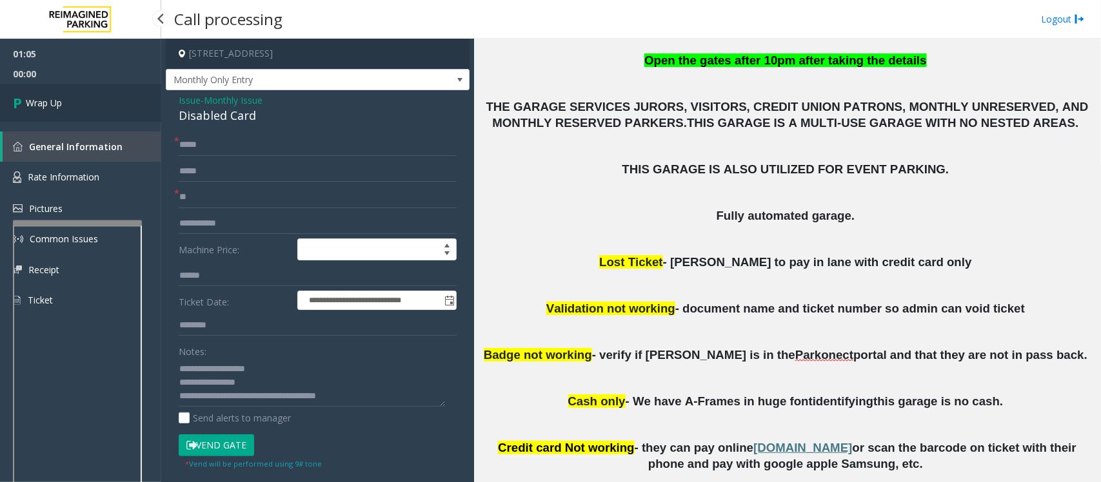
click at [40, 107] on span "Wrap Up" at bounding box center [44, 103] width 36 height 14
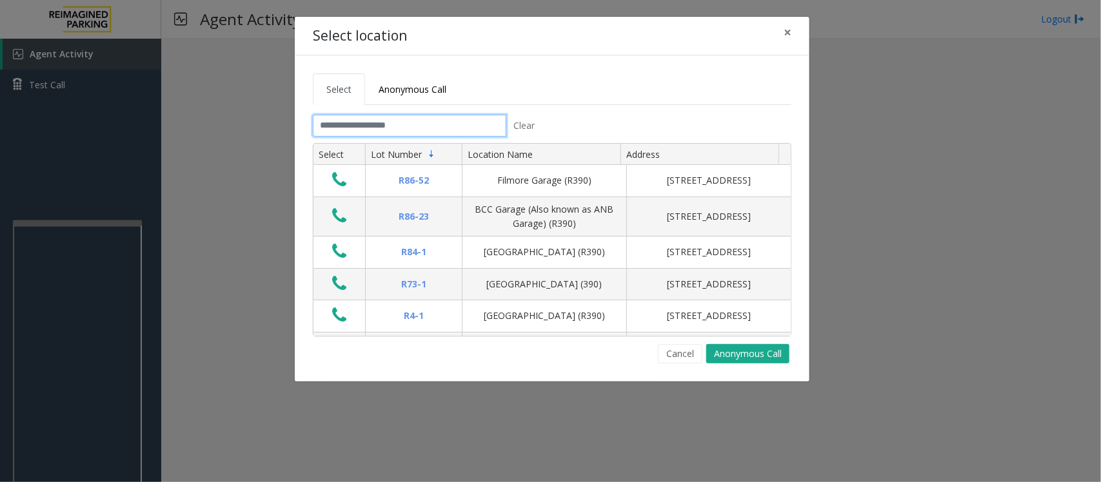
click at [415, 133] on input "text" at bounding box center [410, 126] width 194 height 22
click at [405, 134] on input "text" at bounding box center [410, 126] width 194 height 22
click at [677, 350] on button "Cancel" at bounding box center [680, 353] width 45 height 19
click at [610, 357] on div "Cancel Anonymous Call" at bounding box center [552, 353] width 479 height 19
click at [682, 359] on button "Cancel" at bounding box center [680, 353] width 45 height 19
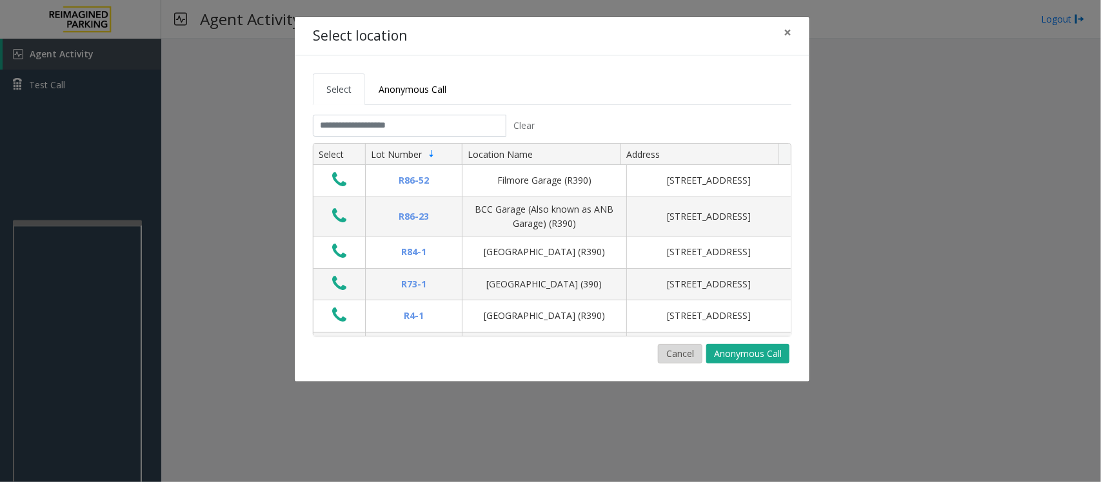
click at [675, 347] on button "Cancel" at bounding box center [680, 353] width 45 height 19
click at [608, 359] on div "Cancel Anonymous Call" at bounding box center [552, 353] width 479 height 19
click at [395, 120] on input "text" at bounding box center [410, 126] width 194 height 22
click at [601, 355] on div "Cancel Anonymous Call" at bounding box center [552, 353] width 479 height 19
click at [679, 353] on button "Cancel" at bounding box center [680, 353] width 45 height 19
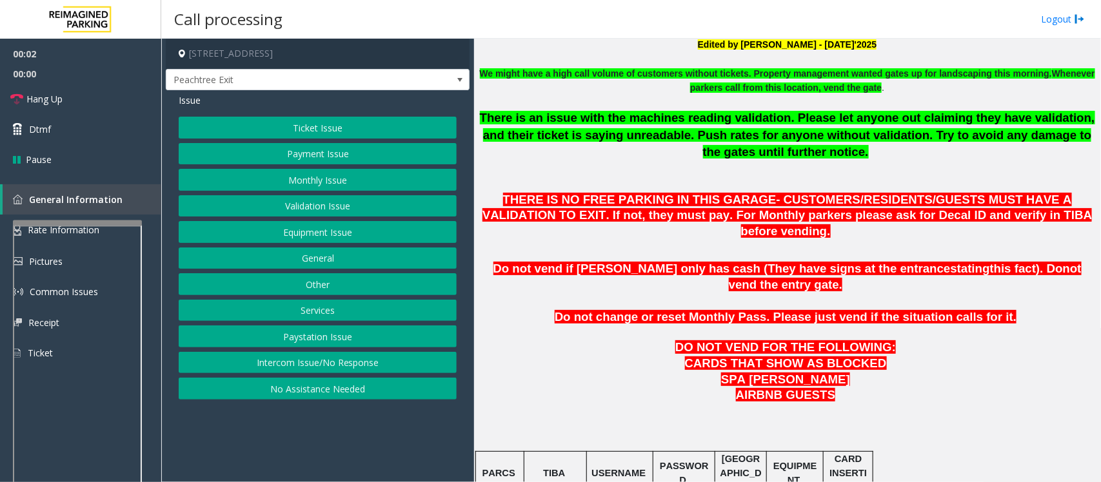
scroll to position [726, 0]
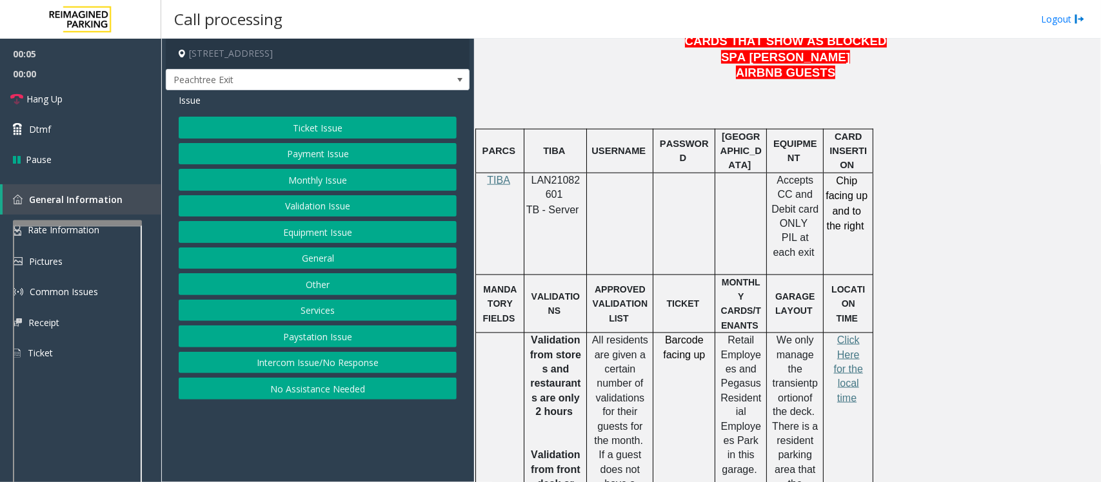
click at [366, 369] on button "Intercom Issue/No Response" at bounding box center [318, 363] width 278 height 22
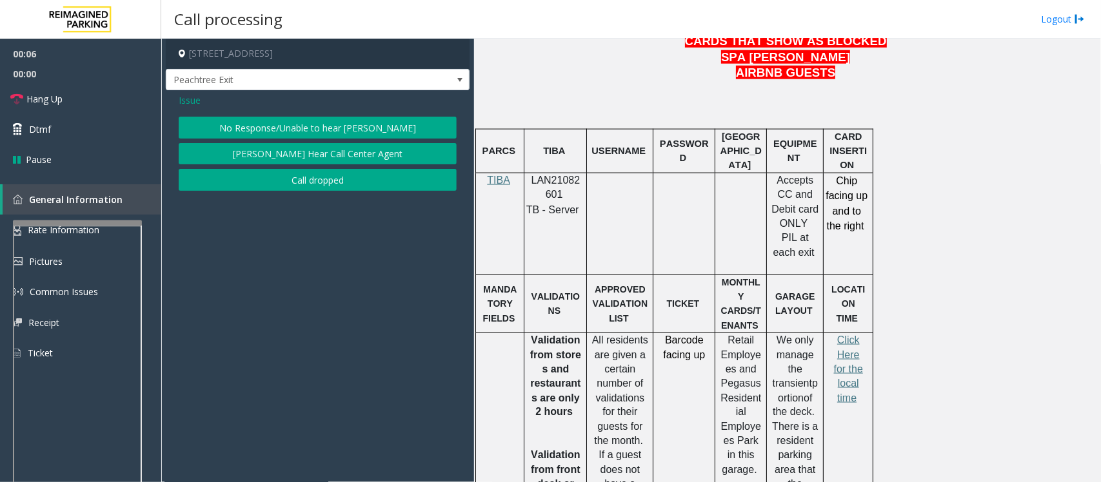
click at [273, 129] on button "No Response/Unable to hear [PERSON_NAME]" at bounding box center [318, 128] width 278 height 22
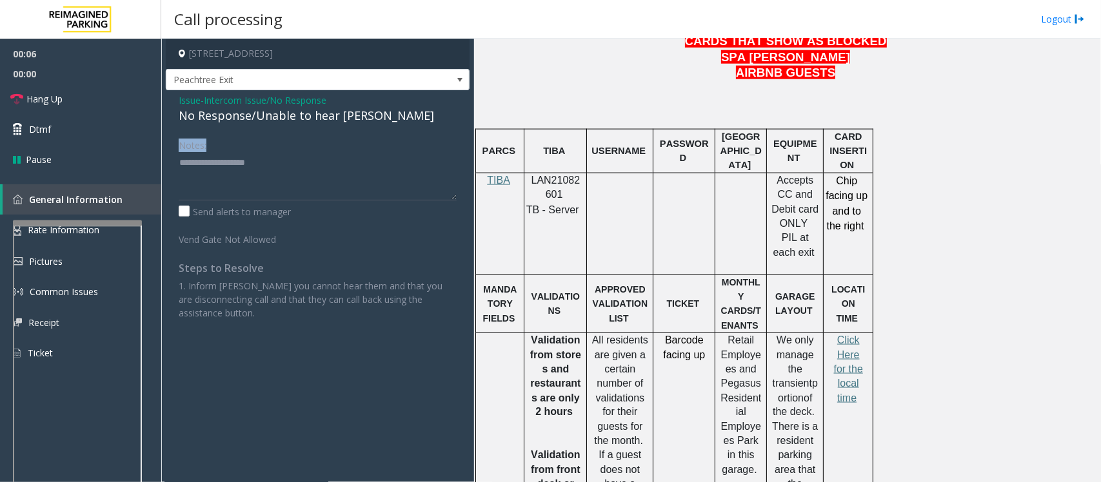
click at [273, 129] on div "Issue - Intercom Issue/No Response No Response/Unable to hear [PERSON_NAME] Not…" at bounding box center [318, 211] width 304 height 243
click at [283, 114] on div "No Response/Unable to hear [PERSON_NAME]" at bounding box center [318, 115] width 278 height 17
click at [372, 182] on textarea at bounding box center [318, 176] width 278 height 48
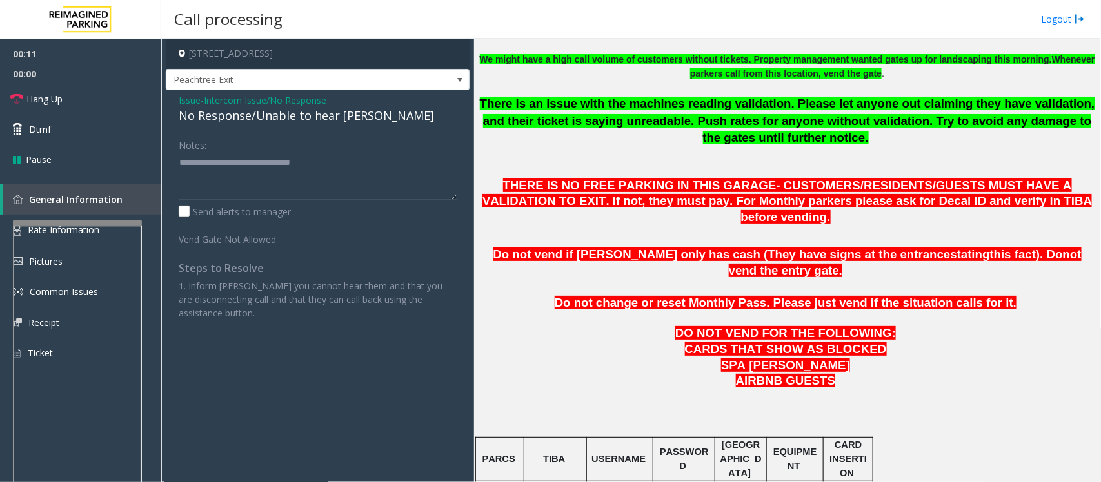
scroll to position [564, 0]
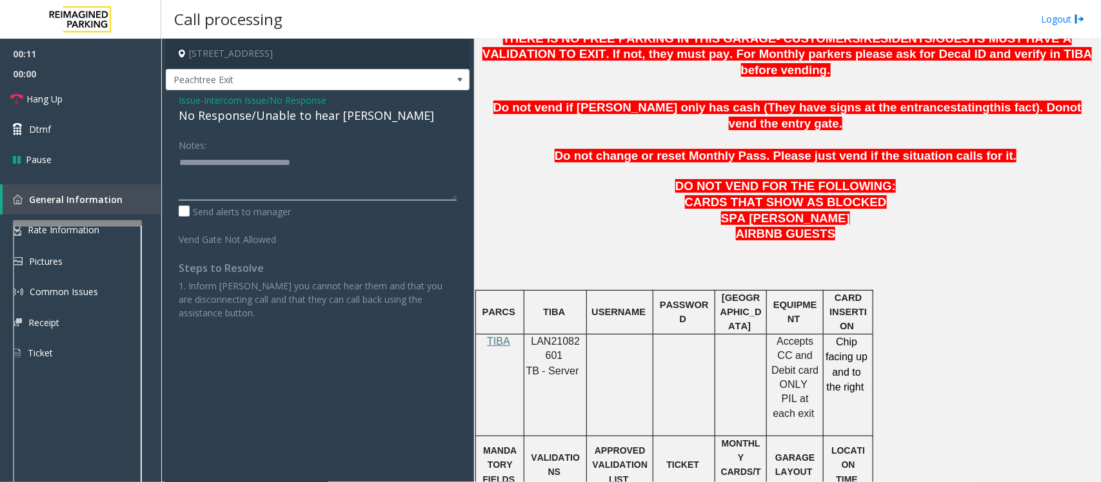
type textarea "**********"
click at [549, 336] on span "LAN21082601" at bounding box center [556, 348] width 49 height 25
click at [560, 332] on div at bounding box center [555, 334] width 63 height 5
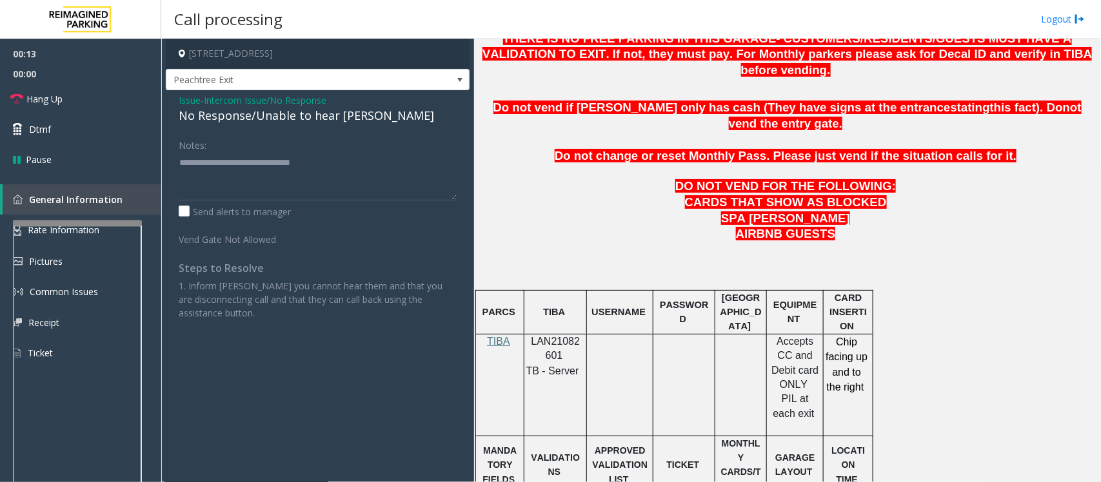
click at [563, 336] on span "LAN21082601" at bounding box center [556, 348] width 49 height 25
copy p "LAN21082601"
click at [226, 163] on textarea at bounding box center [318, 176] width 278 height 48
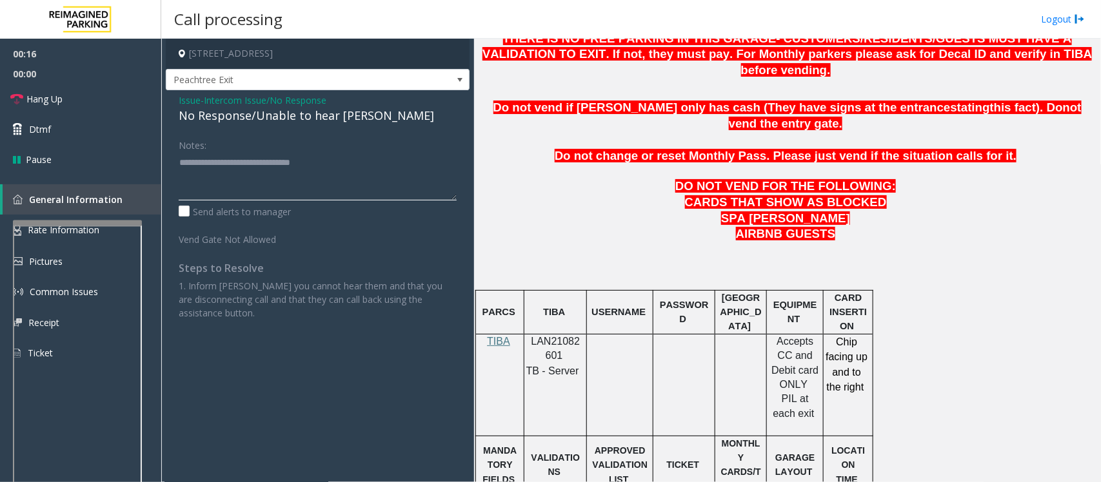
click at [226, 163] on textarea at bounding box center [318, 176] width 278 height 48
click at [194, 94] on span "Issue" at bounding box center [190, 101] width 22 height 14
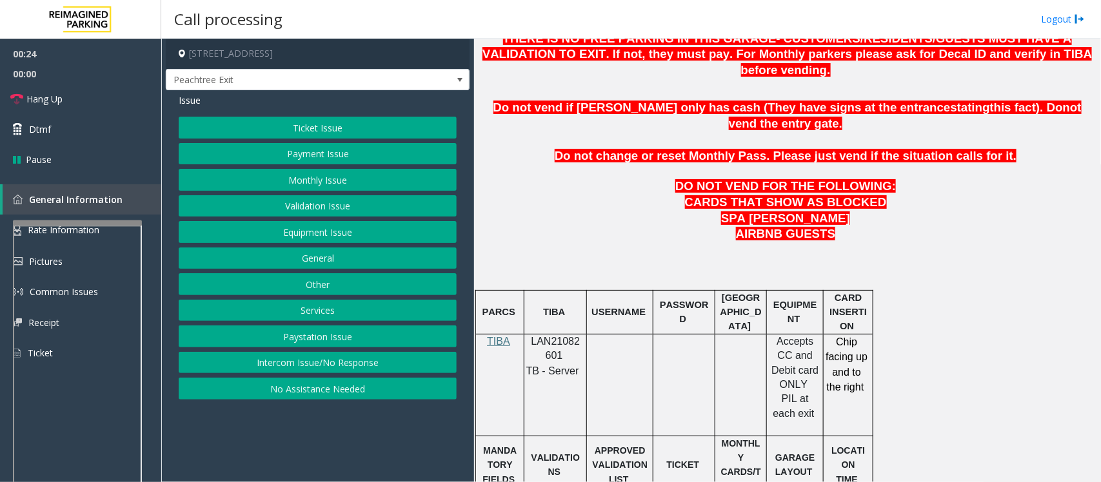
click at [329, 361] on button "Intercom Issue/No Response" at bounding box center [318, 363] width 278 height 22
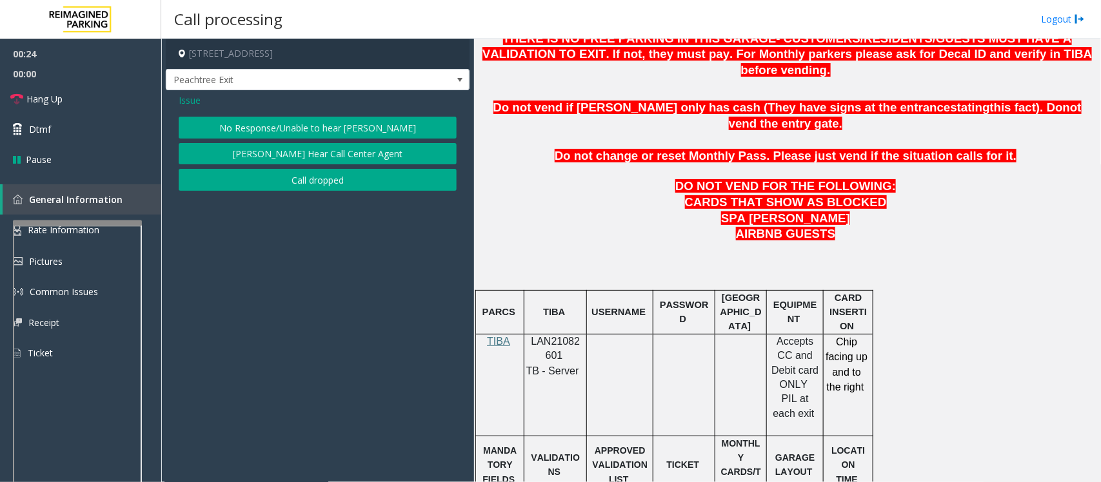
click at [313, 149] on button "[PERSON_NAME] Hear Call Center Agent" at bounding box center [318, 154] width 278 height 22
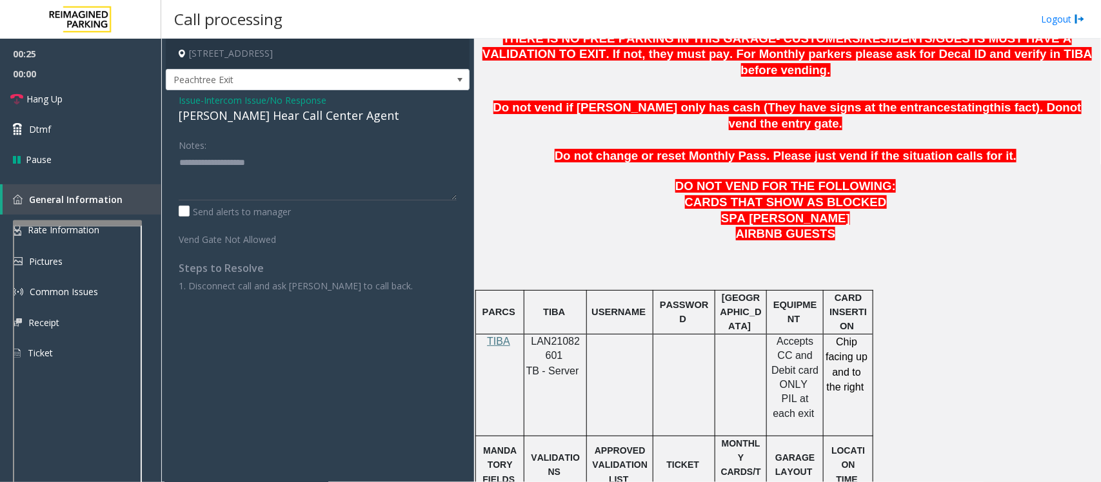
click at [285, 100] on span "Intercom Issue/No Response" at bounding box center [265, 101] width 123 height 14
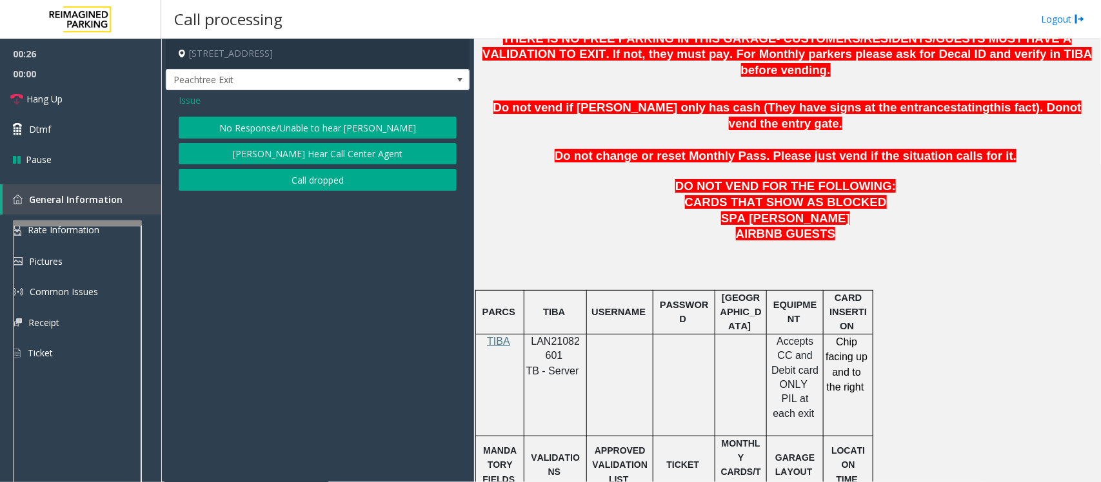
click at [310, 130] on button "No Response/Unable to hear [PERSON_NAME]" at bounding box center [318, 128] width 278 height 22
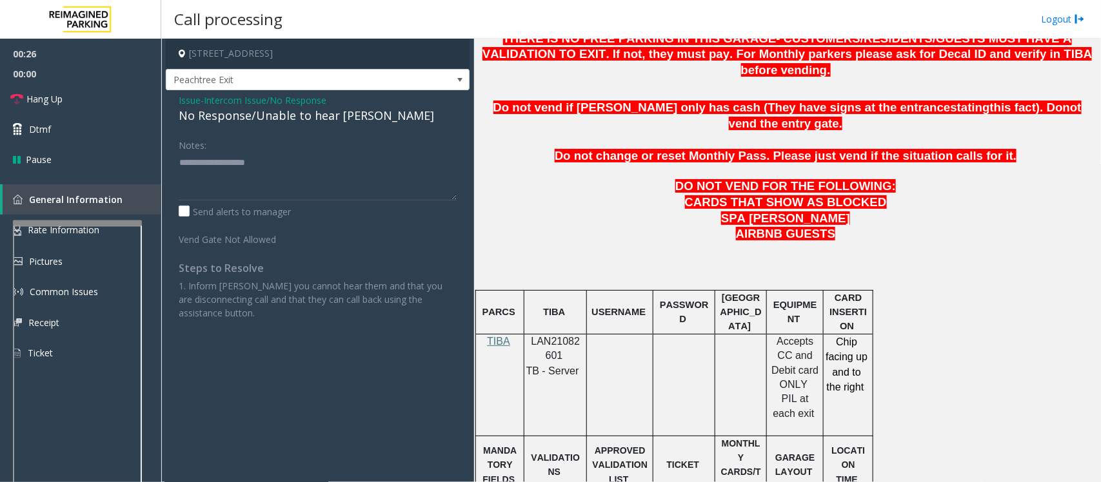
click at [288, 117] on div "No Response/Unable to hear [PERSON_NAME]" at bounding box center [318, 115] width 278 height 17
type textarea "**********"
click at [60, 94] on span "Hang Up" at bounding box center [44, 99] width 36 height 14
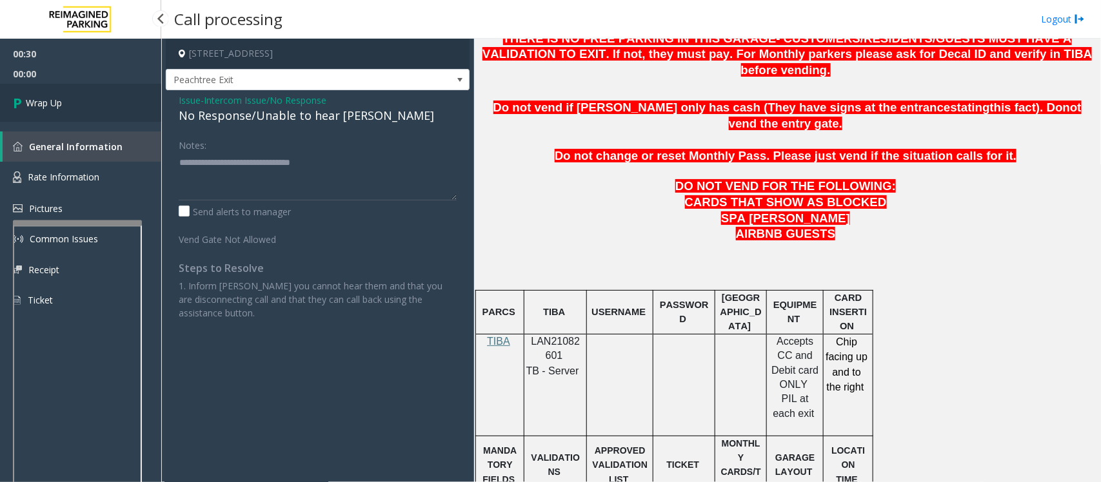
click at [60, 94] on link "Wrap Up" at bounding box center [80, 103] width 161 height 38
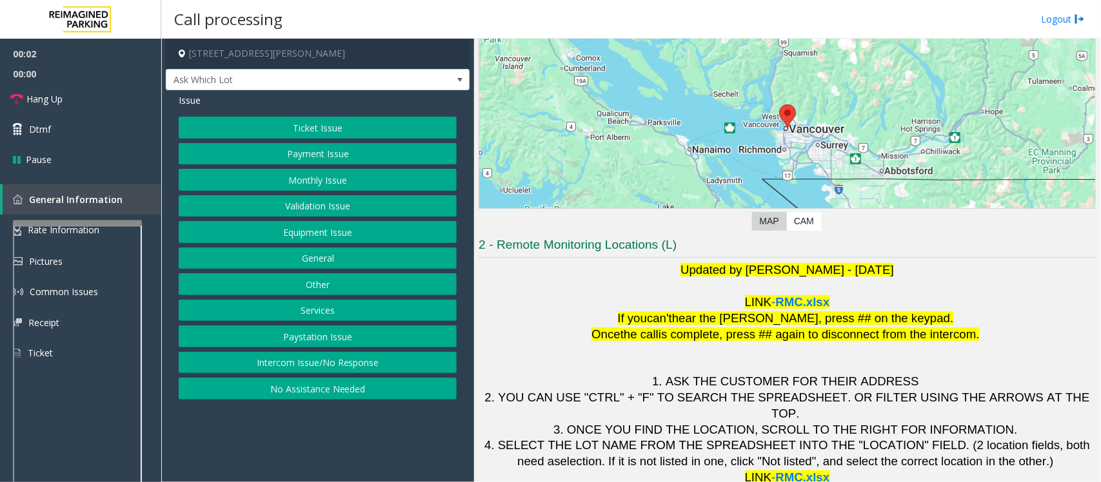
scroll to position [121, 0]
click at [320, 369] on button "Intercom Issue/No Response" at bounding box center [318, 363] width 278 height 22
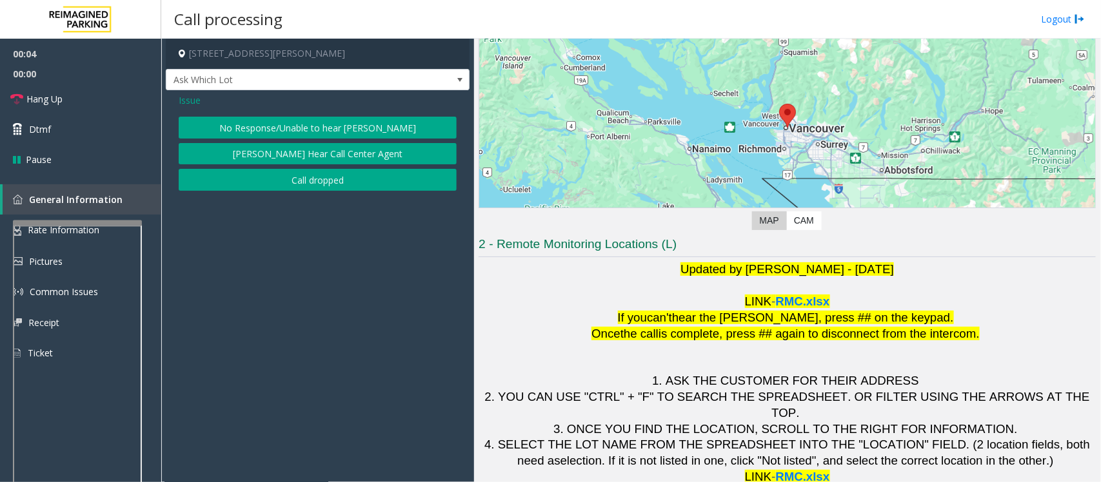
click at [235, 130] on button "No Response/Unable to hear [PERSON_NAME]" at bounding box center [318, 128] width 278 height 22
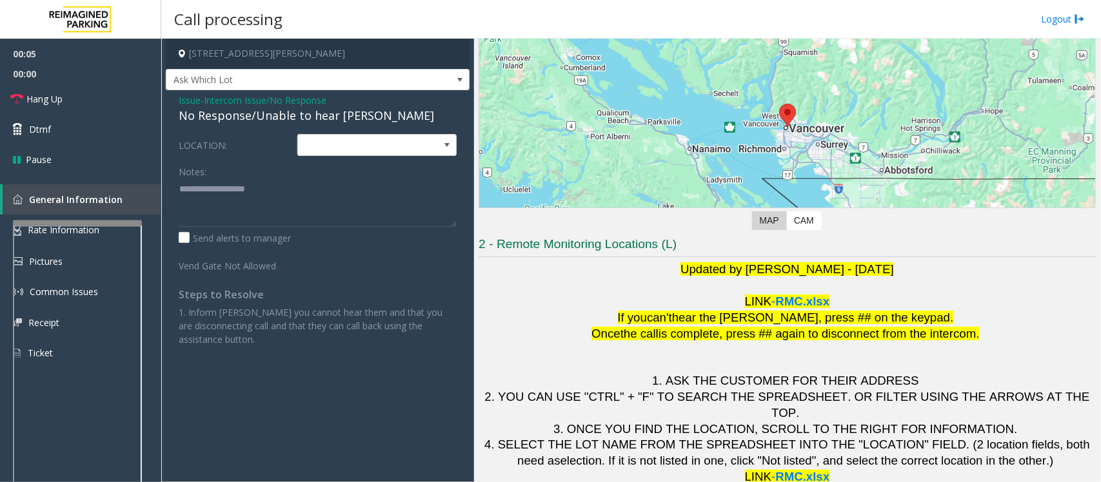
click at [232, 121] on div "No Response/Unable to hear [PERSON_NAME]" at bounding box center [318, 115] width 278 height 17
click at [231, 121] on div "No Response/Unable to hear [PERSON_NAME]" at bounding box center [318, 115] width 278 height 17
click at [378, 192] on textarea at bounding box center [318, 203] width 278 height 48
type textarea "**********"
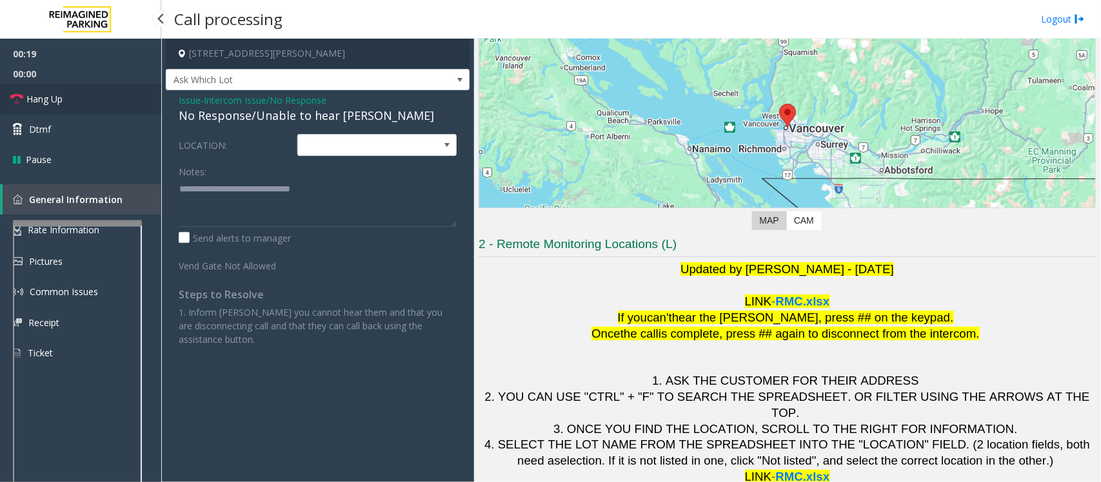
click at [50, 97] on span "Hang Up" at bounding box center [44, 99] width 36 height 14
click at [50, 103] on span "Hang Up" at bounding box center [44, 99] width 36 height 14
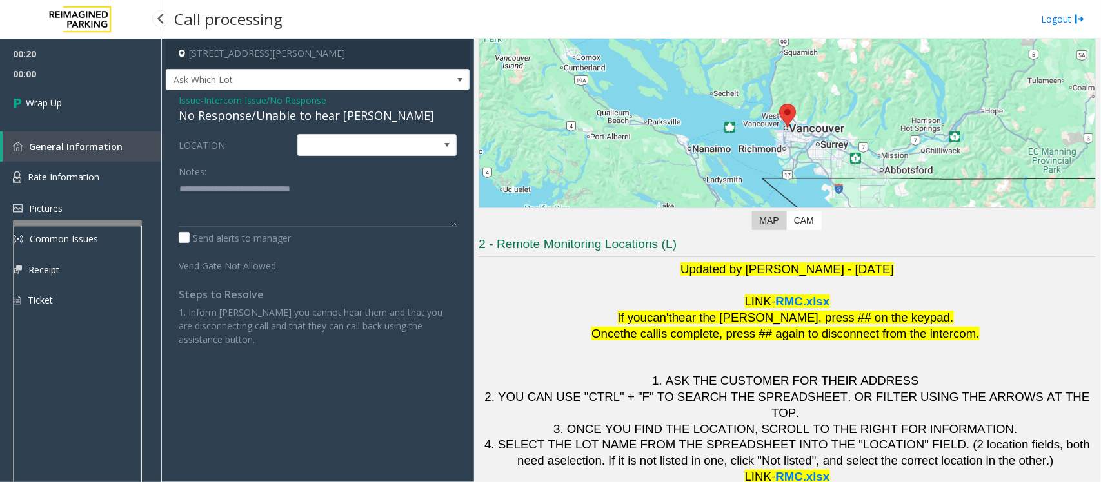
click at [50, 103] on span "Wrap Up" at bounding box center [44, 103] width 36 height 14
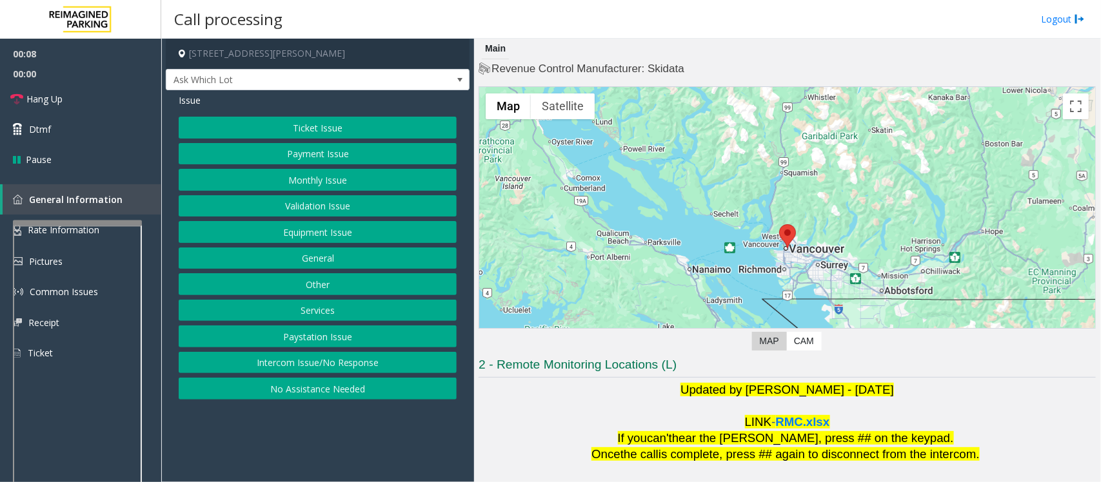
click at [272, 360] on button "Intercom Issue/No Response" at bounding box center [318, 363] width 278 height 22
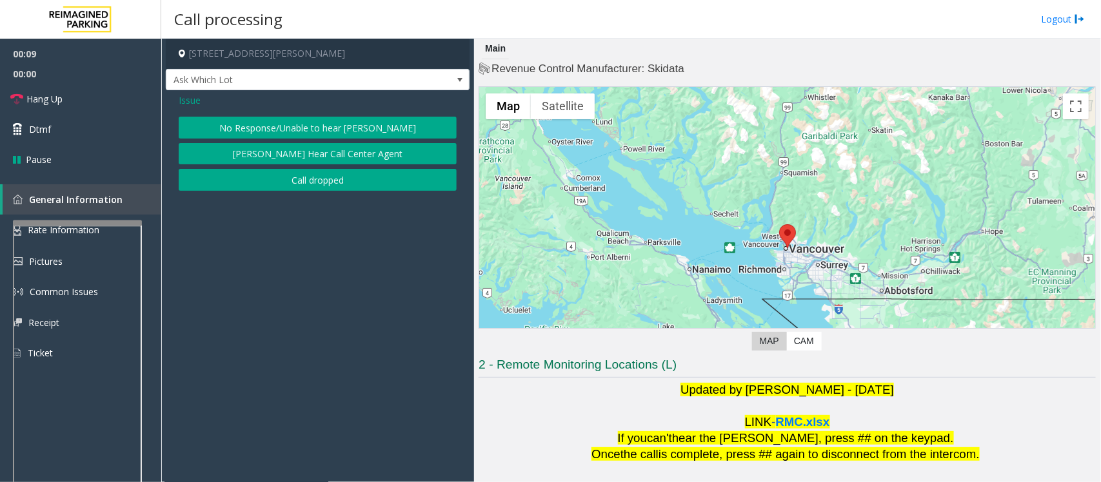
click at [227, 119] on button "No Response/Unable to hear [PERSON_NAME]" at bounding box center [318, 128] width 278 height 22
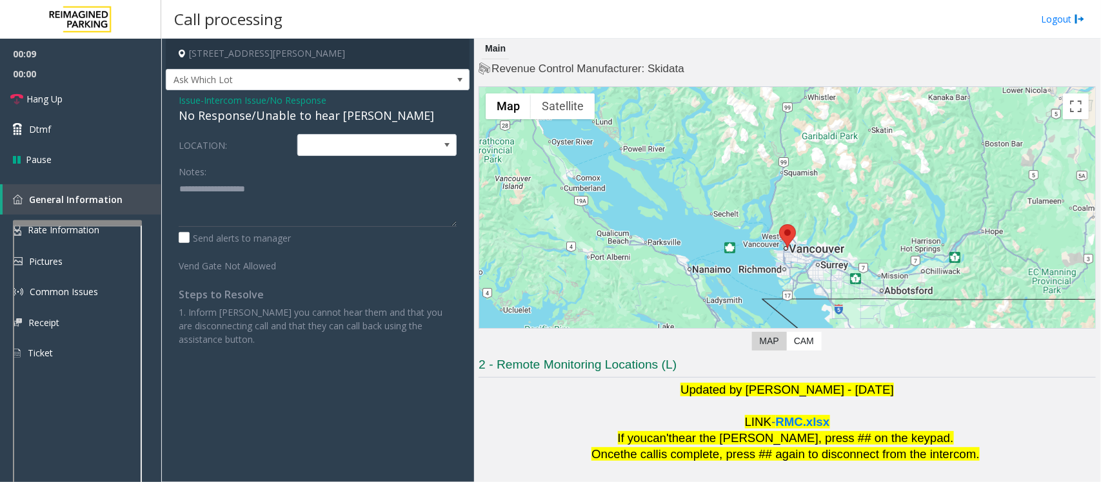
click at [224, 111] on div "No Response/Unable to hear [PERSON_NAME]" at bounding box center [318, 115] width 278 height 17
type textarea "**********"
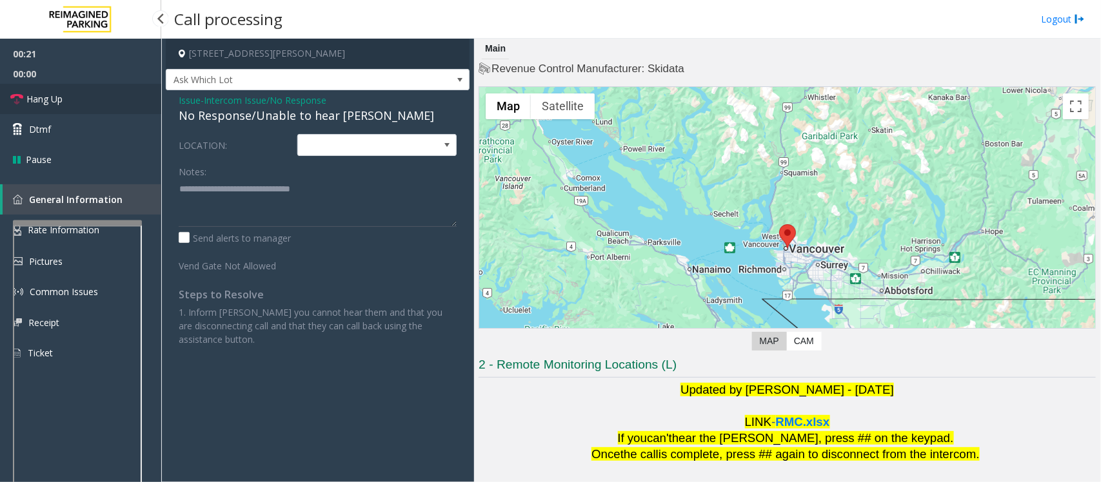
click at [61, 99] on span "Hang Up" at bounding box center [44, 99] width 36 height 14
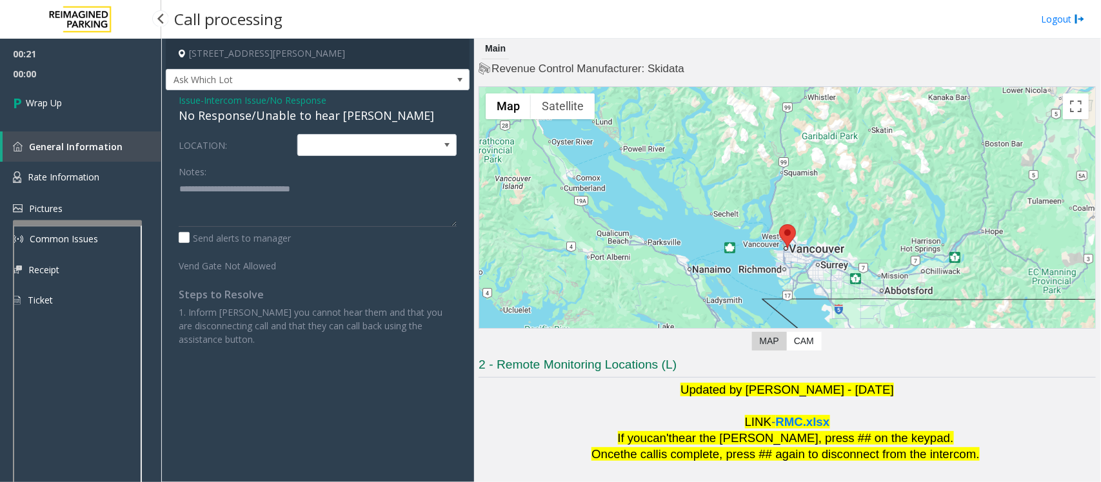
click at [65, 97] on link "Wrap Up" at bounding box center [80, 103] width 161 height 38
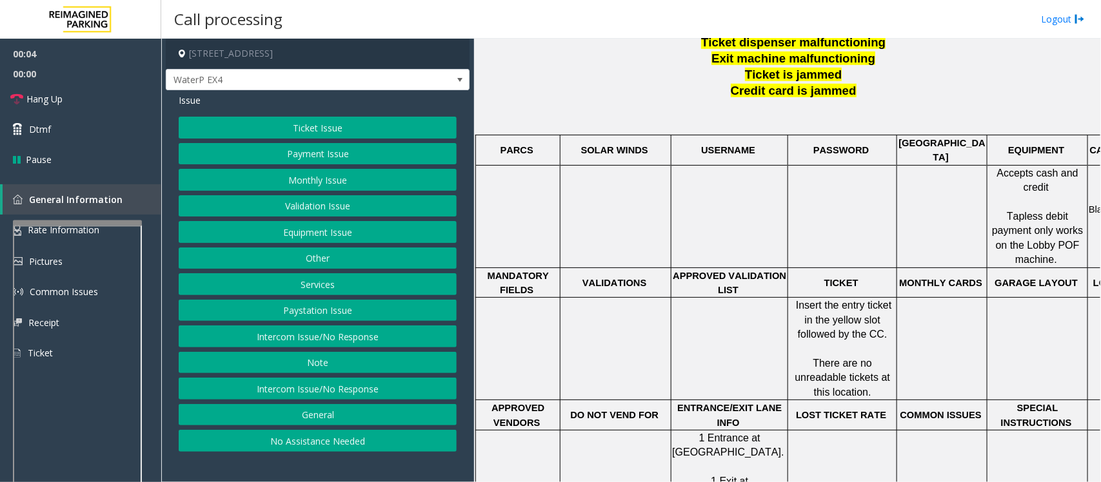
scroll to position [484, 0]
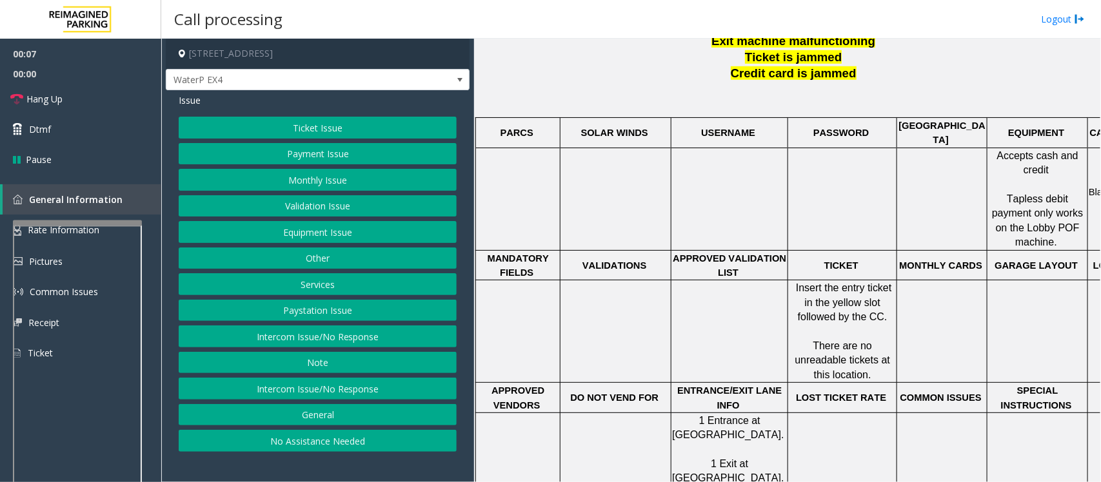
click at [316, 287] on button "Services" at bounding box center [318, 284] width 278 height 22
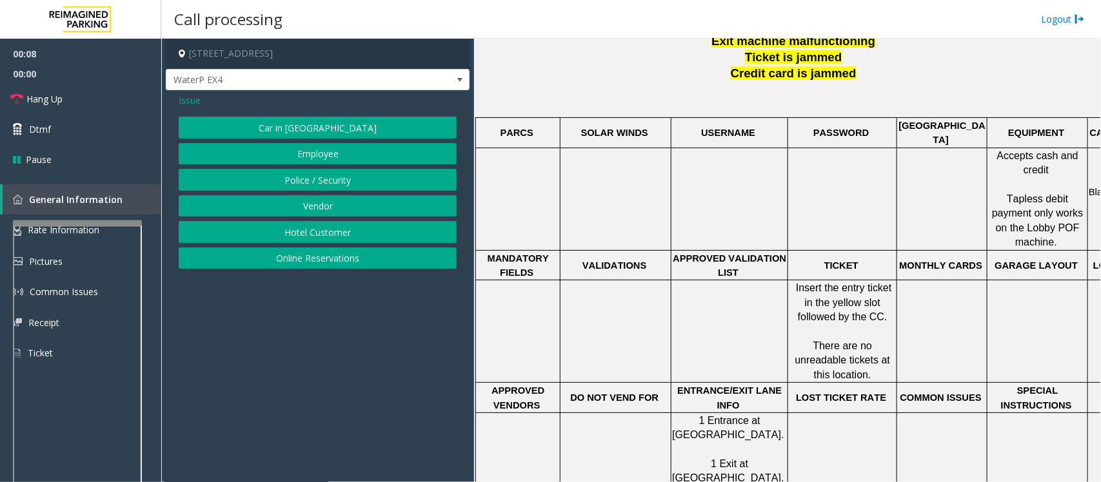
click at [192, 102] on span "Issue" at bounding box center [190, 101] width 22 height 14
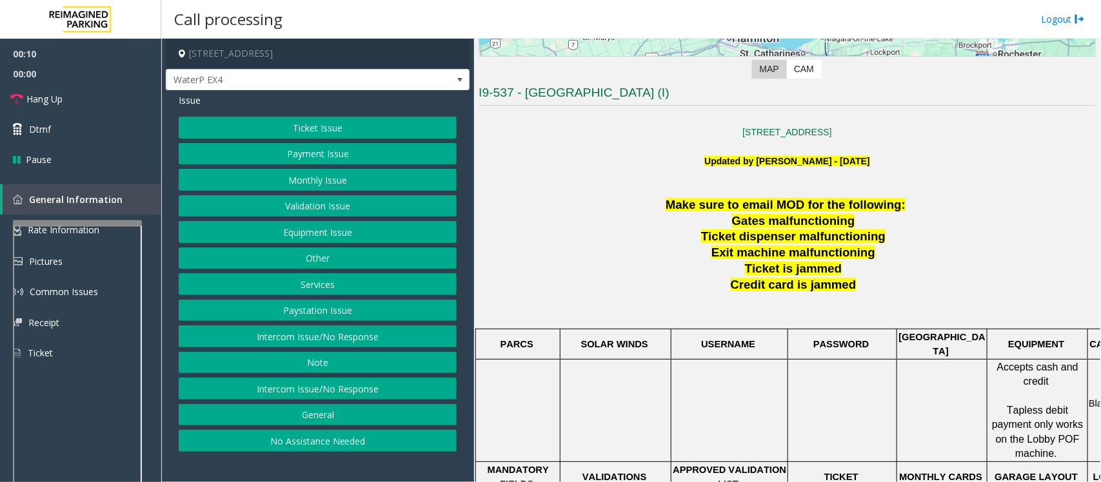
scroll to position [242, 0]
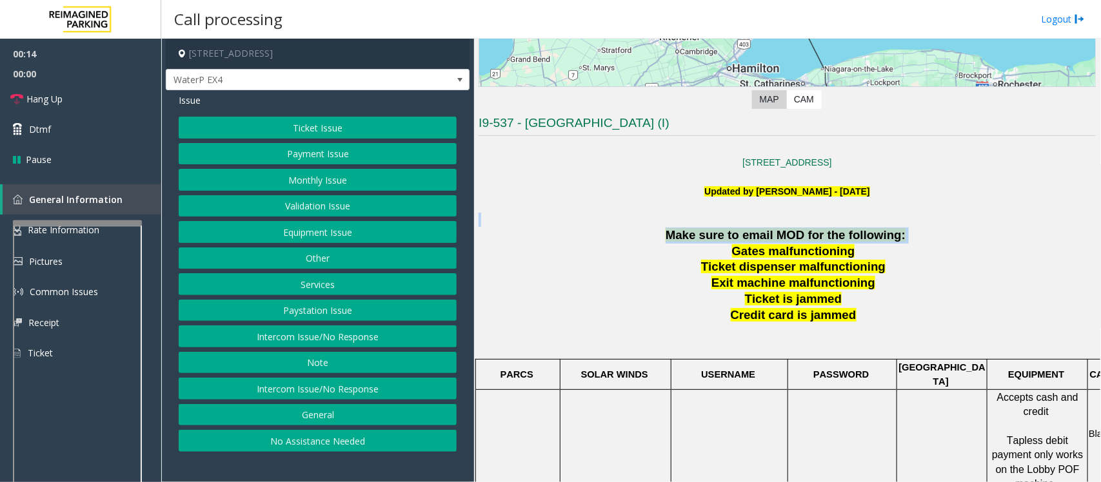
drag, startPoint x: 630, startPoint y: 226, endPoint x: 940, endPoint y: 232, distance: 310.3
click at [942, 234] on p "Make sure to email MOD for the following:" at bounding box center [787, 236] width 617 height 16
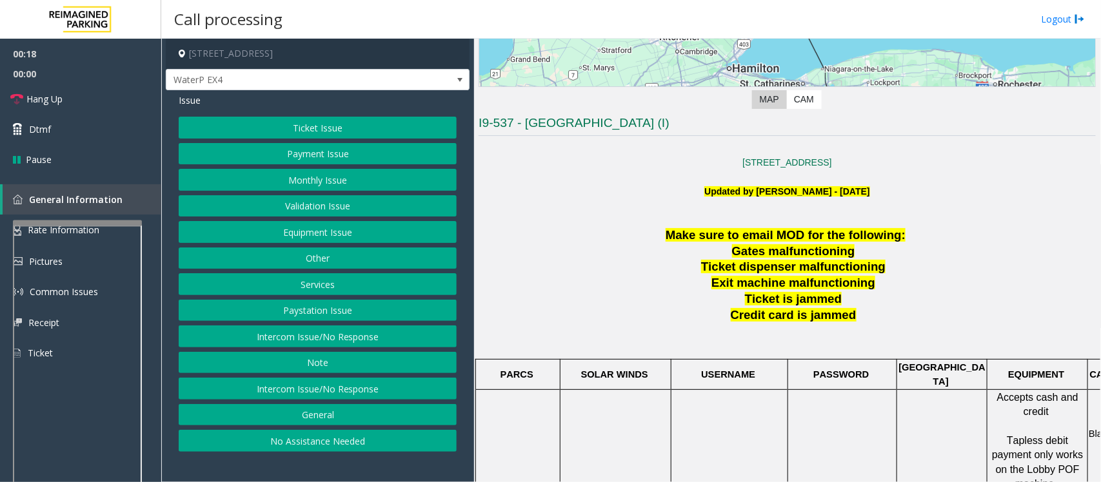
click at [262, 124] on button "Ticket Issue" at bounding box center [318, 128] width 278 height 22
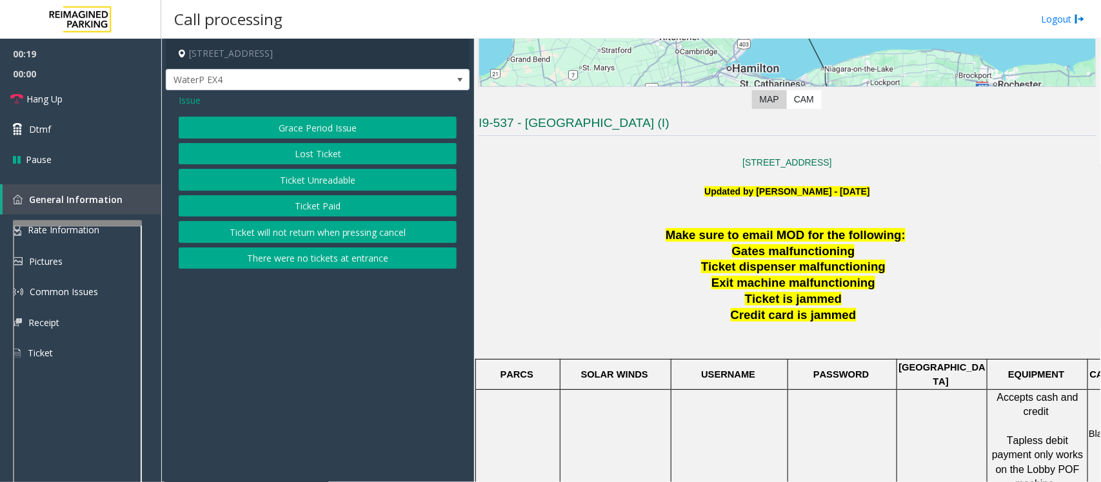
click at [312, 206] on button "Ticket Paid" at bounding box center [318, 206] width 278 height 22
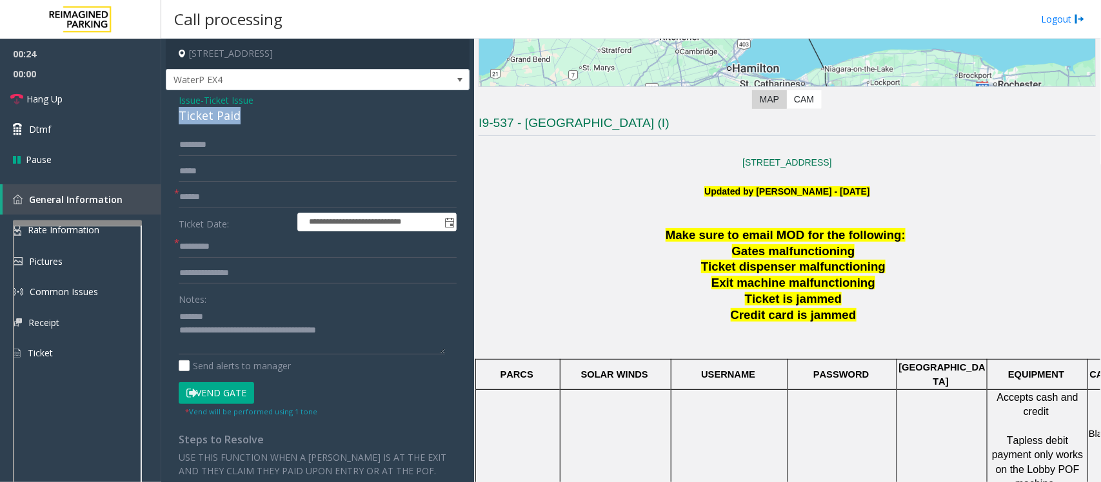
drag, startPoint x: 241, startPoint y: 121, endPoint x: 175, endPoint y: 116, distance: 65.9
click at [175, 116] on div "**********" at bounding box center [318, 371] width 304 height 562
type textarea "**********"
click at [221, 248] on input "text" at bounding box center [318, 247] width 278 height 22
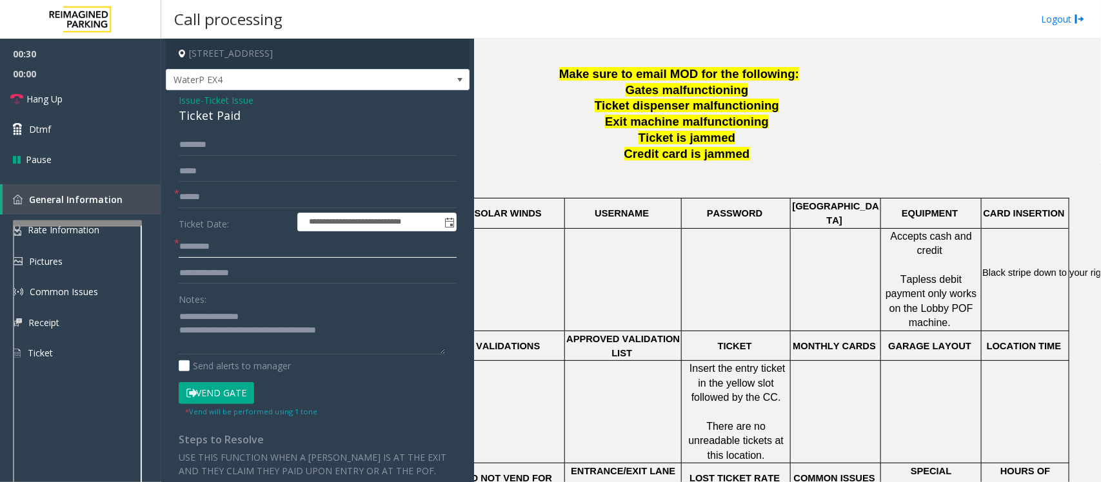
scroll to position [403, 121]
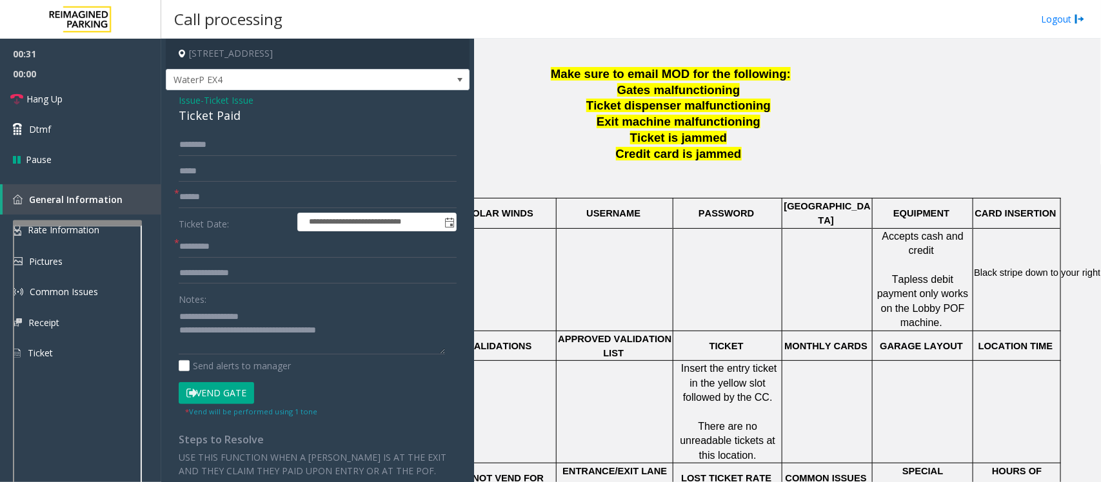
click at [223, 184] on form "**********" at bounding box center [318, 275] width 278 height 283
click at [224, 194] on input "text" at bounding box center [318, 197] width 278 height 22
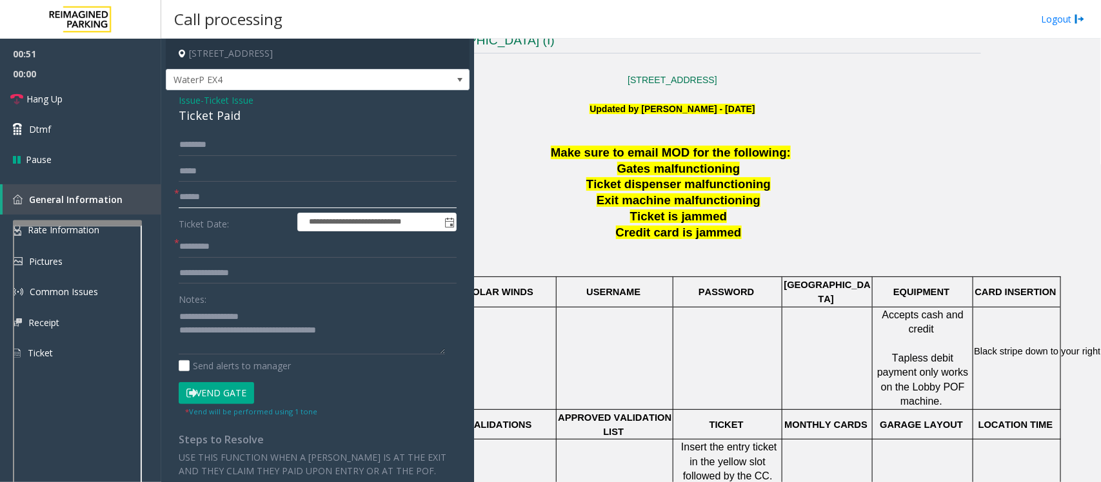
scroll to position [323, 121]
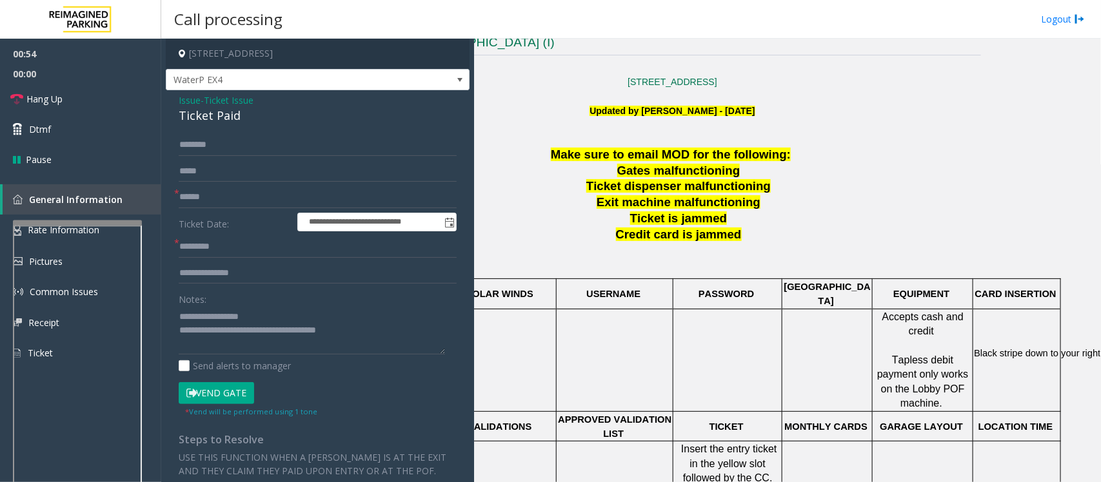
drag, startPoint x: 308, startPoint y: 54, endPoint x: 252, endPoint y: 55, distance: 56.2
click at [252, 55] on h4 "[STREET_ADDRESS]" at bounding box center [318, 54] width 304 height 30
copy h4 "Toronto, ON"
click at [210, 201] on input "text" at bounding box center [318, 197] width 278 height 22
type input "*****"
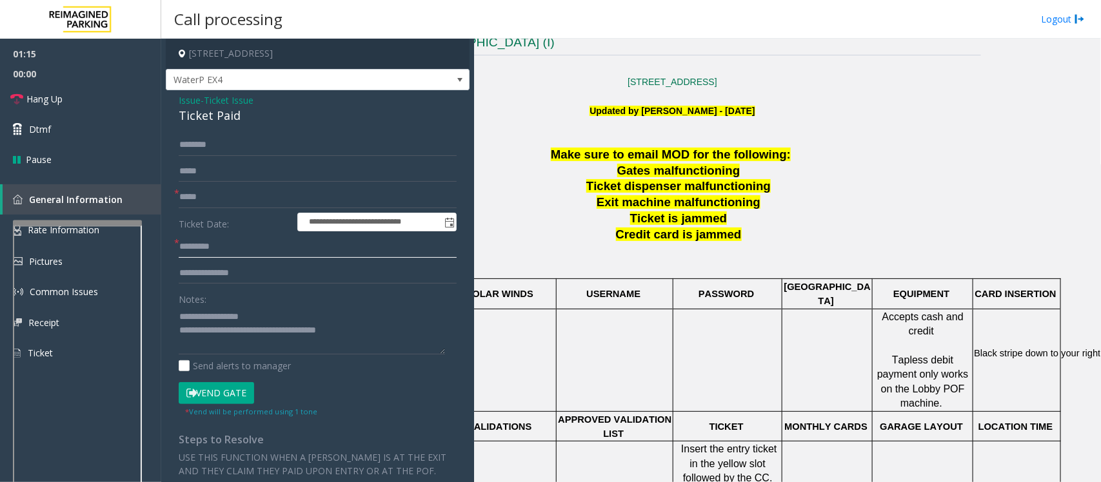
click at [203, 252] on input "text" at bounding box center [318, 247] width 278 height 22
type input "*****"
click at [203, 279] on input "text" at bounding box center [318, 274] width 278 height 22
click at [259, 319] on textarea at bounding box center [312, 330] width 266 height 48
click at [258, 319] on textarea at bounding box center [312, 330] width 266 height 48
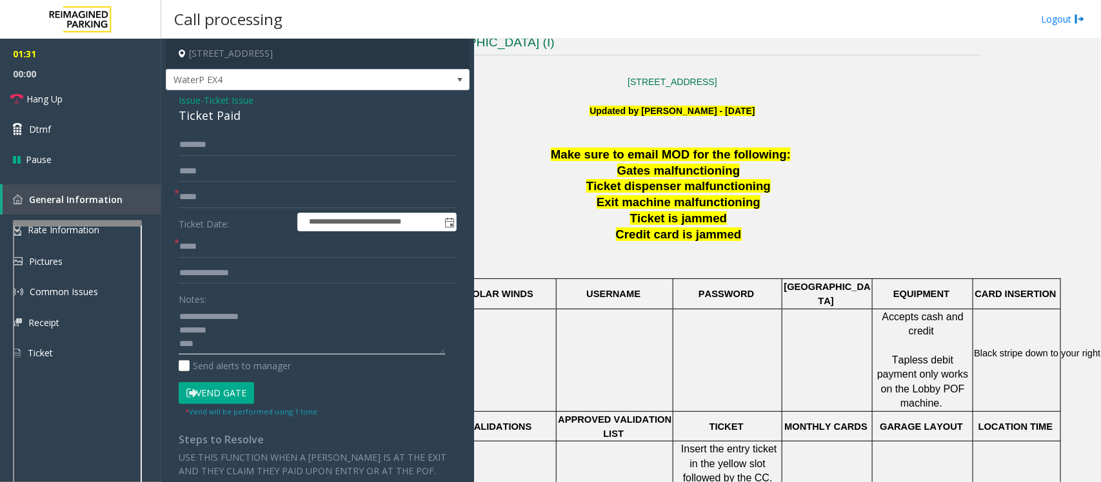
click at [233, 347] on textarea at bounding box center [312, 330] width 266 height 48
click at [243, 331] on textarea at bounding box center [312, 330] width 266 height 48
type textarea "**********"
click at [224, 278] on input "text" at bounding box center [318, 274] width 278 height 22
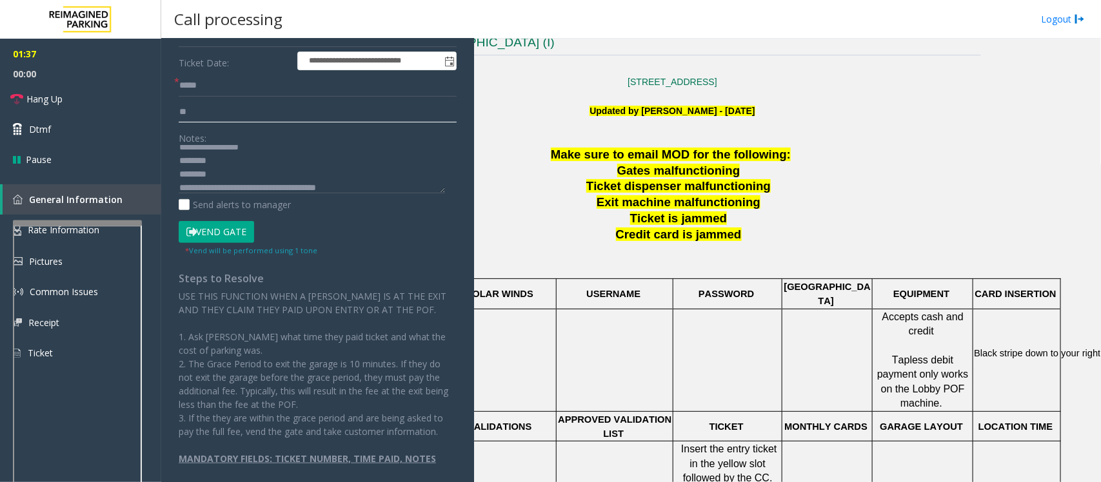
scroll to position [14, 0]
type input "**"
click at [236, 162] on textarea at bounding box center [312, 169] width 266 height 48
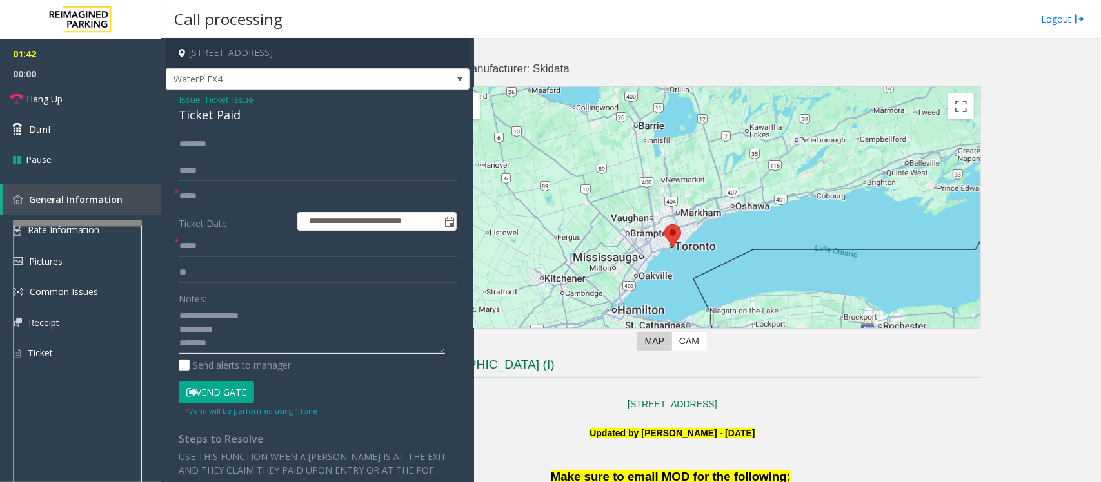
scroll to position [0, 0]
type textarea "**********"
click at [218, 392] on button "Vend Gate" at bounding box center [216, 394] width 75 height 22
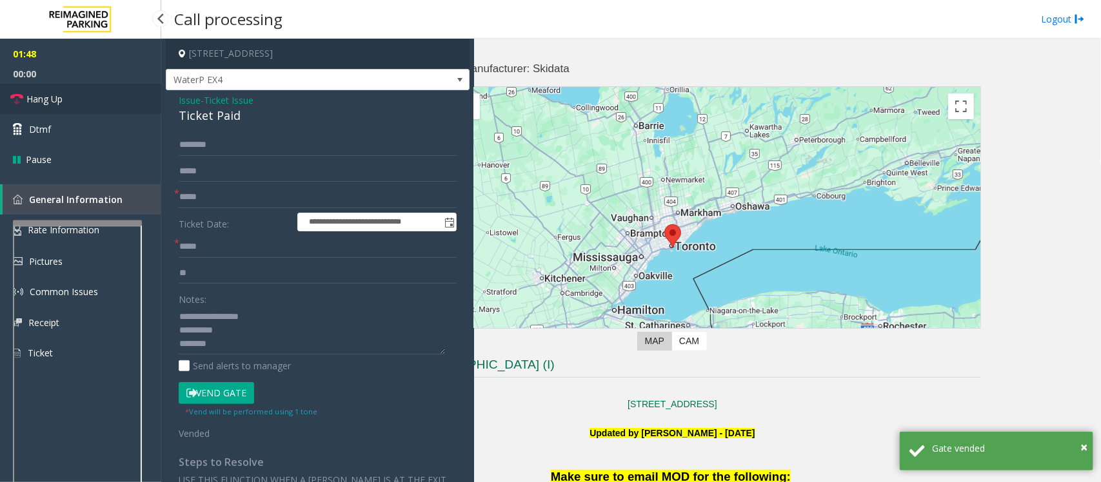
click at [47, 97] on span "Hang Up" at bounding box center [44, 99] width 36 height 14
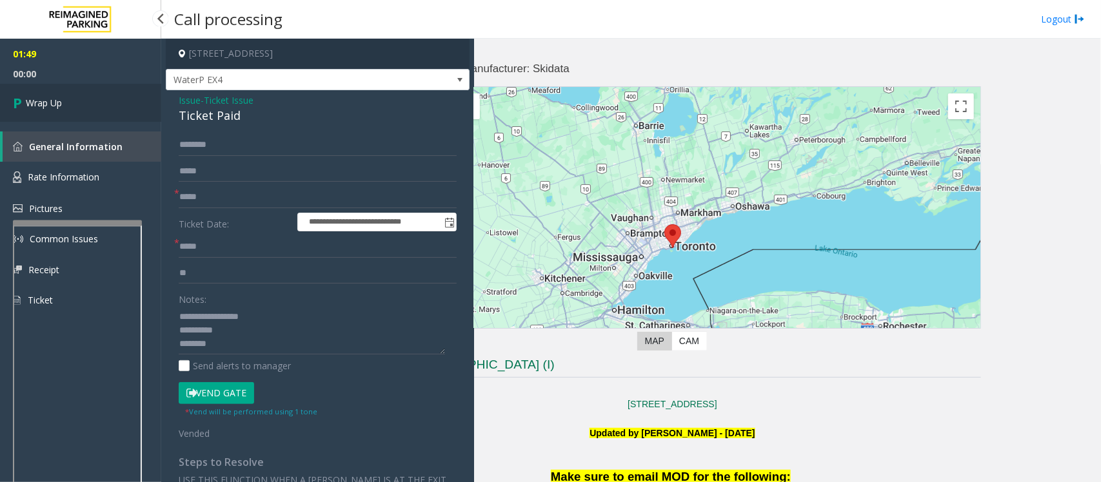
click at [72, 105] on link "Wrap Up" at bounding box center [80, 103] width 161 height 38
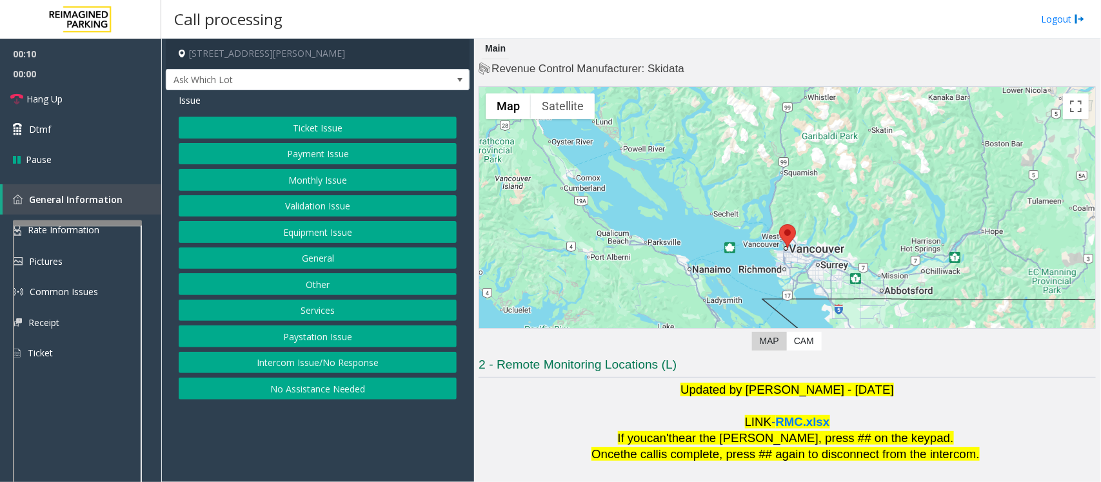
click at [301, 366] on button "Intercom Issue/No Response" at bounding box center [318, 363] width 278 height 22
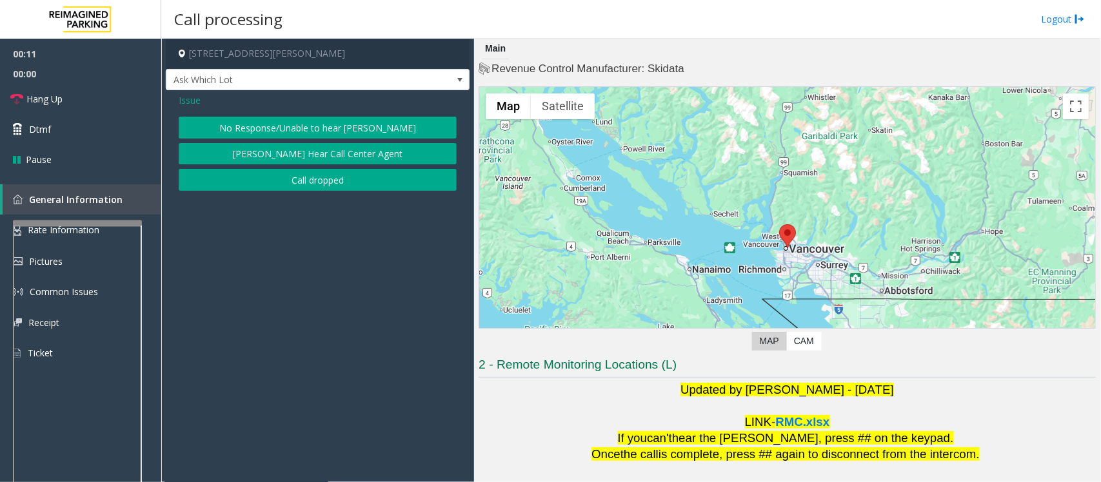
click at [301, 130] on button "No Response/Unable to hear [PERSON_NAME]" at bounding box center [318, 128] width 278 height 22
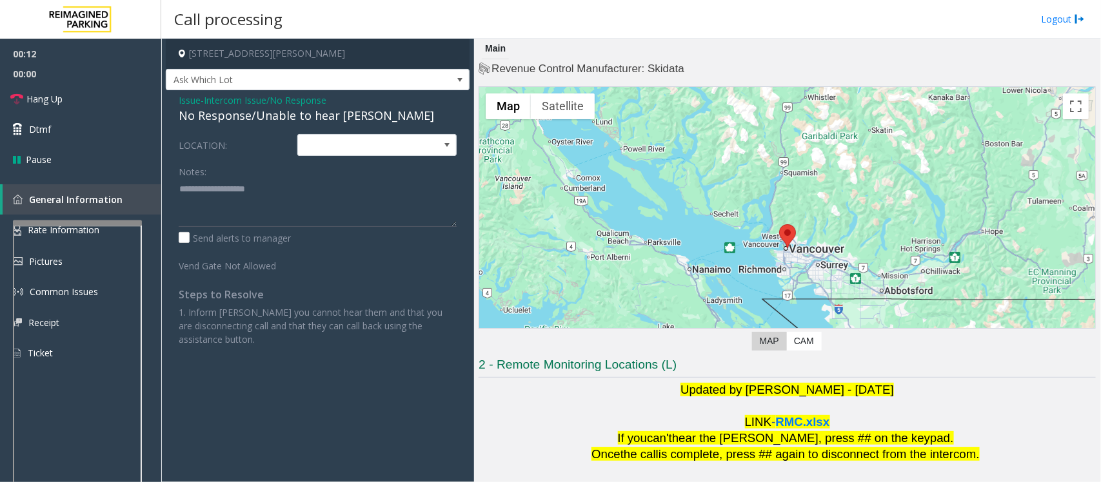
click at [279, 116] on div "No Response/Unable to hear [PERSON_NAME]" at bounding box center [318, 115] width 278 height 17
type textarea "**********"
click at [59, 97] on span "Hang Up" at bounding box center [44, 99] width 36 height 14
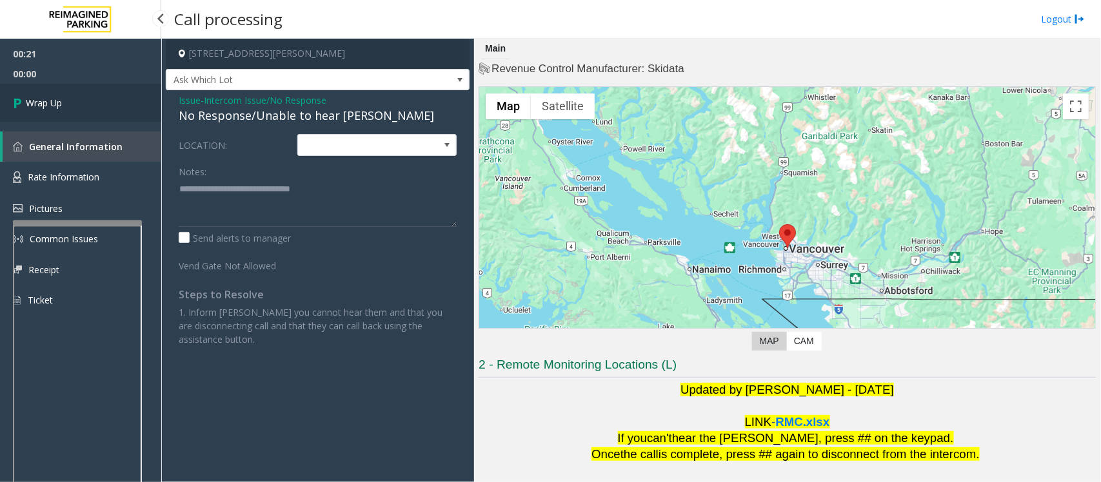
click at [57, 101] on span "Wrap Up" at bounding box center [44, 103] width 36 height 14
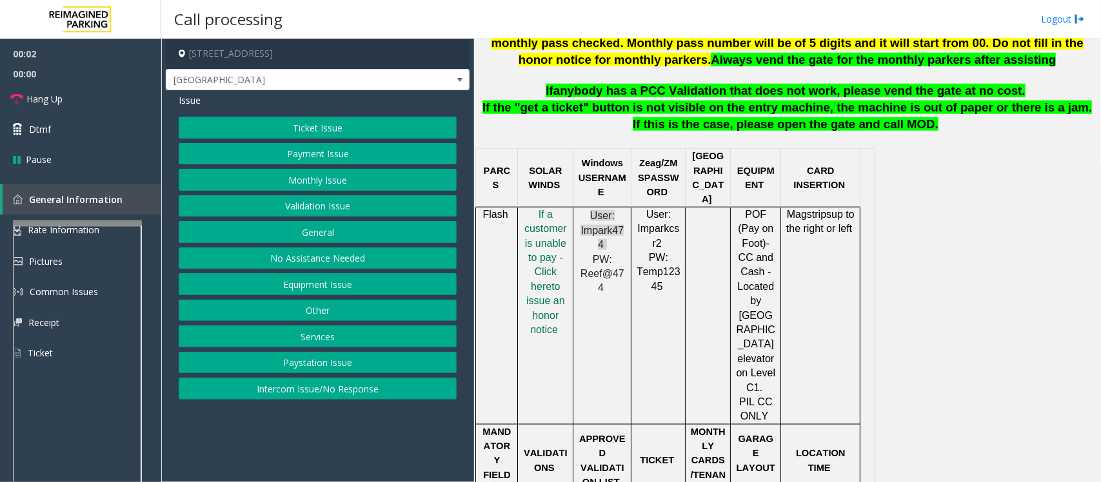
scroll to position [645, 0]
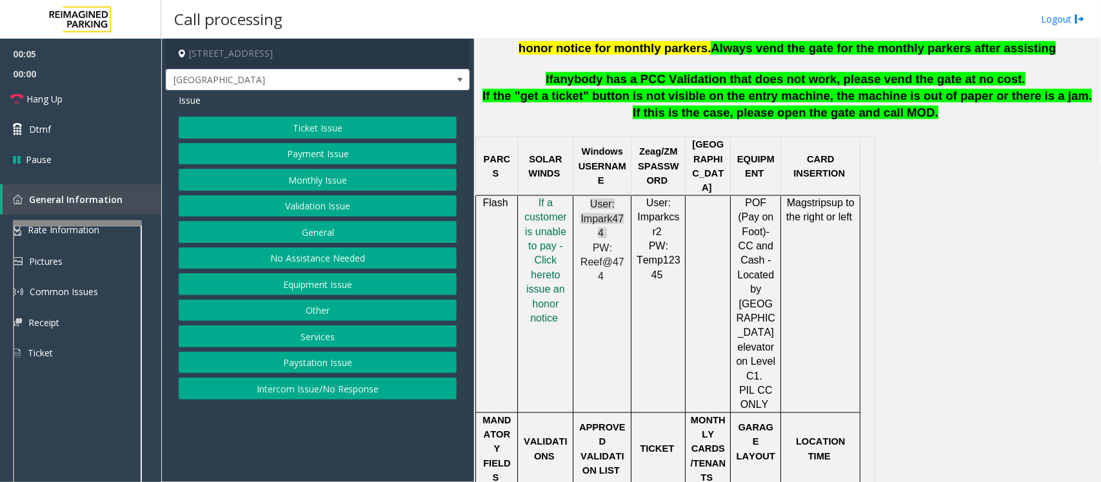
click at [330, 387] on button "Intercom Issue/No Response" at bounding box center [318, 389] width 278 height 22
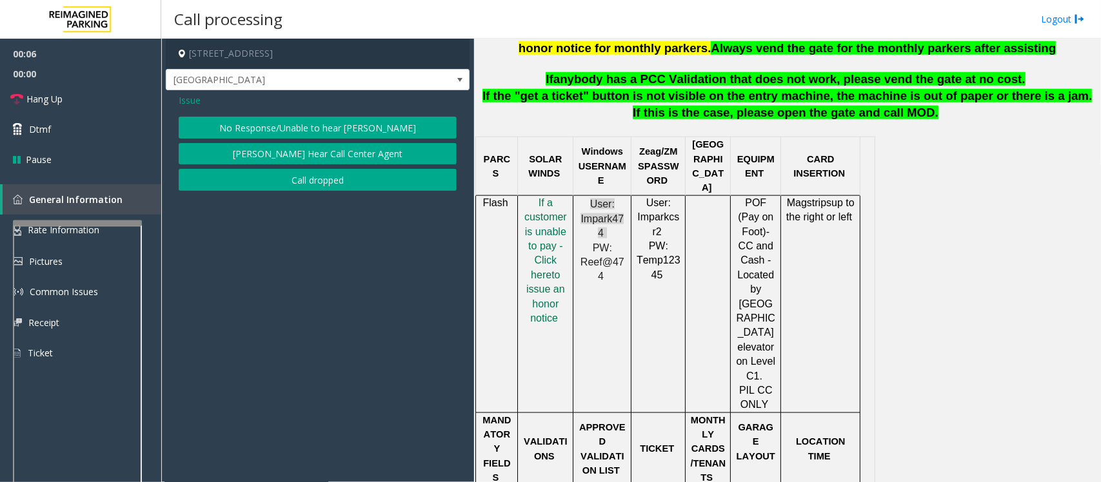
click at [302, 121] on button "No Response/Unable to hear [PERSON_NAME]" at bounding box center [318, 128] width 278 height 22
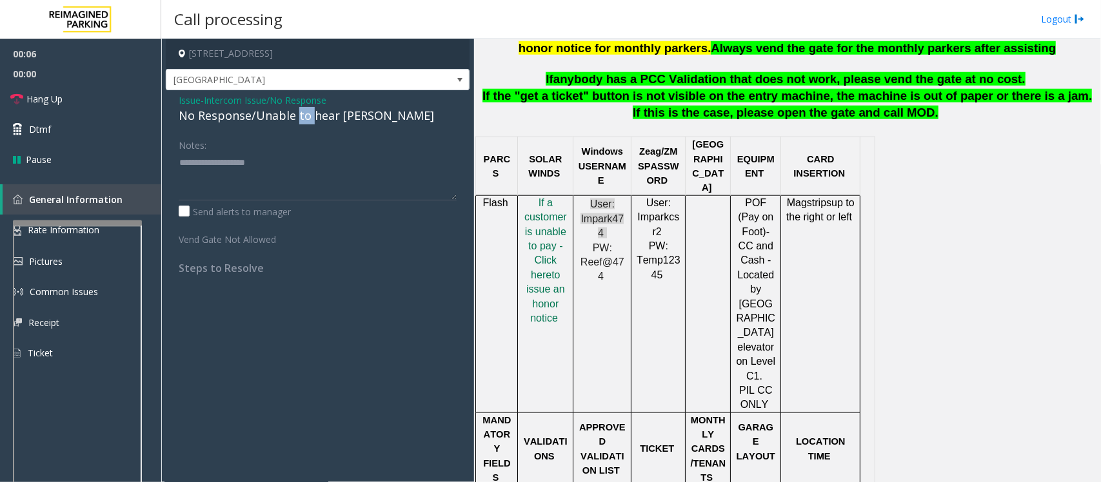
click at [302, 121] on div "No Response/Unable to hear [PERSON_NAME]" at bounding box center [318, 115] width 278 height 17
type textarea "**********"
click at [275, 316] on app-call-processing-form "427 Northeast 72nd Street, Seattle, WA Exit Center Lane Issue - Intercom Issue/…" at bounding box center [317, 261] width 313 height 444
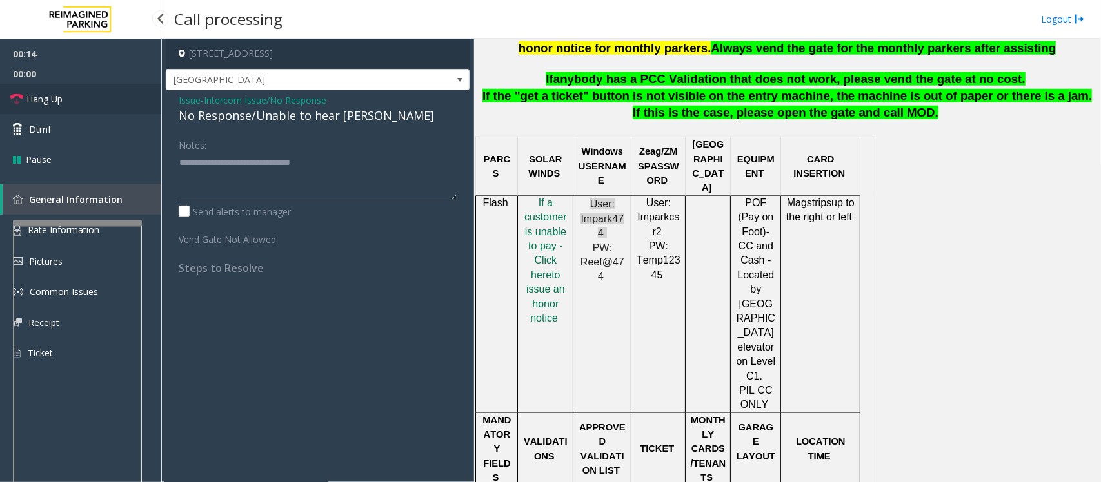
click at [37, 92] on span "Hang Up" at bounding box center [44, 99] width 36 height 14
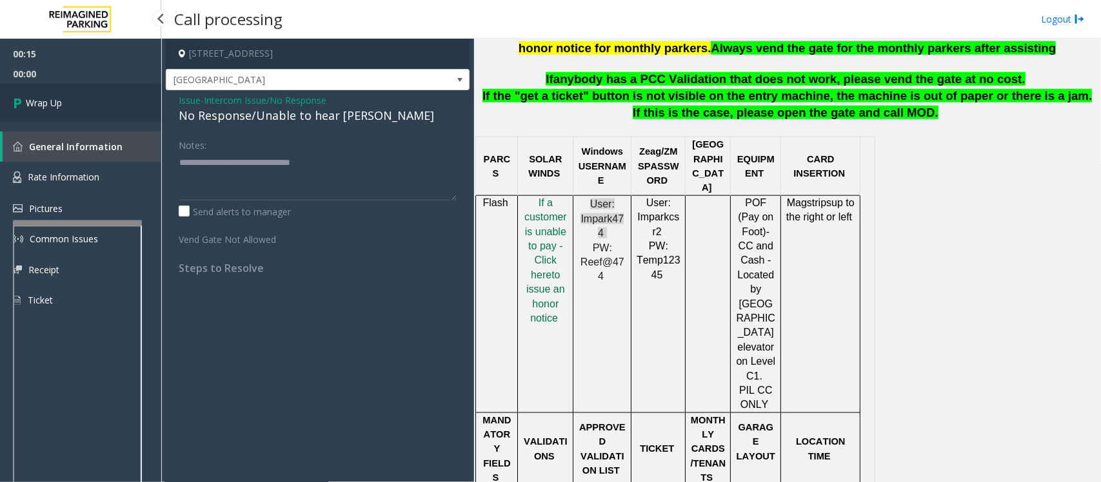
click at [55, 100] on span "Wrap Up" at bounding box center [44, 103] width 36 height 14
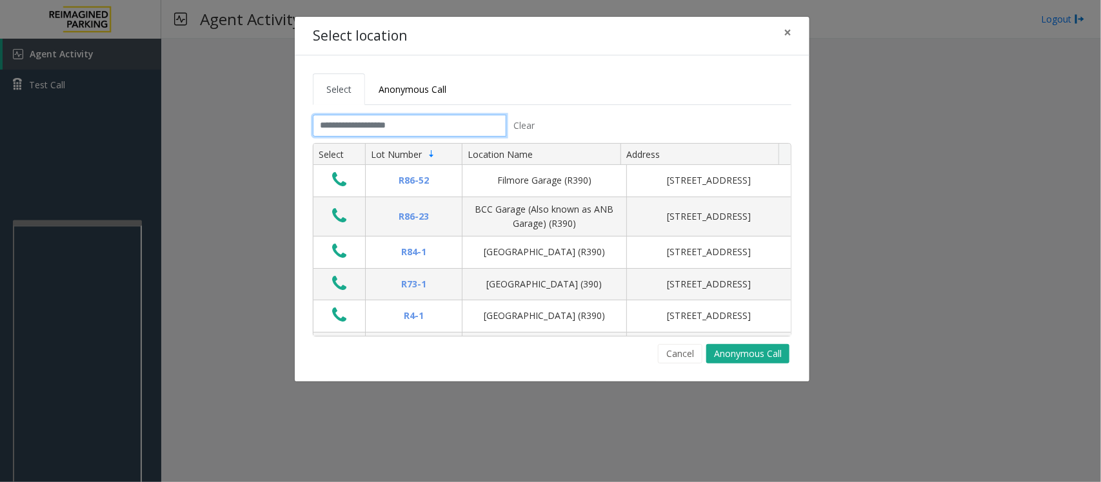
click at [357, 121] on input "text" at bounding box center [410, 126] width 194 height 22
click at [342, 130] on input "text" at bounding box center [410, 126] width 194 height 22
click at [366, 124] on input "text" at bounding box center [410, 126] width 194 height 22
click at [479, 134] on input "text" at bounding box center [410, 126] width 194 height 22
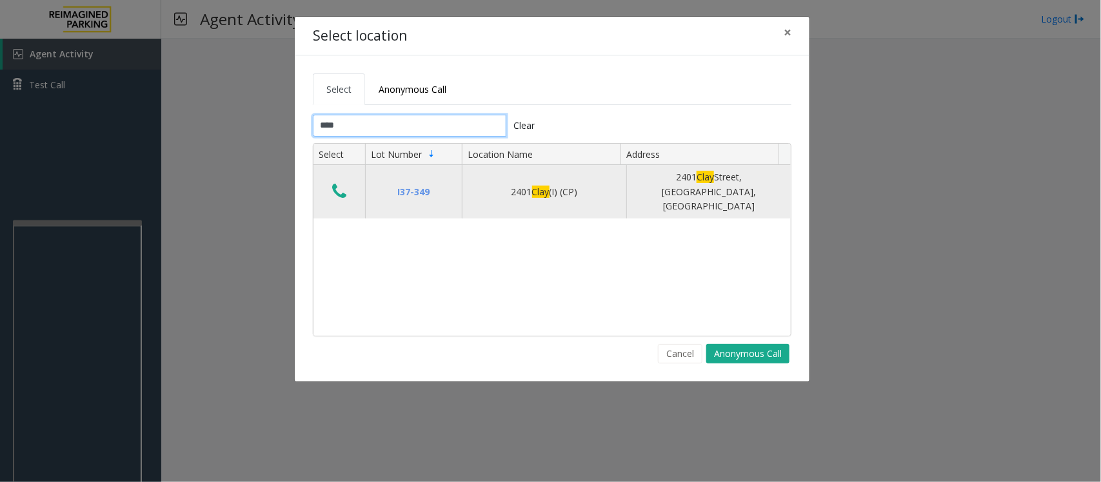
type input "****"
click at [335, 183] on icon "Data table" at bounding box center [339, 192] width 14 height 18
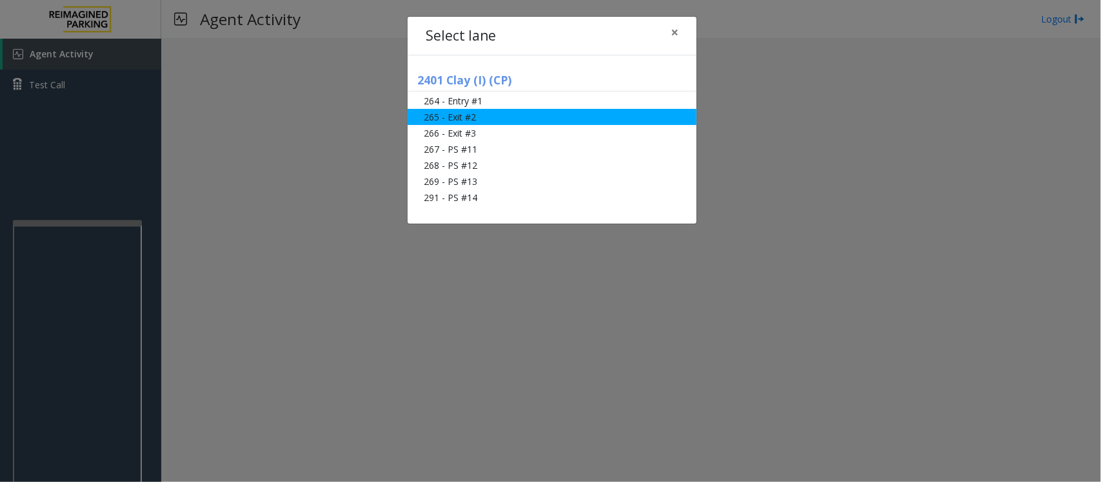
click at [459, 118] on li "265 - Exit #2" at bounding box center [552, 117] width 289 height 16
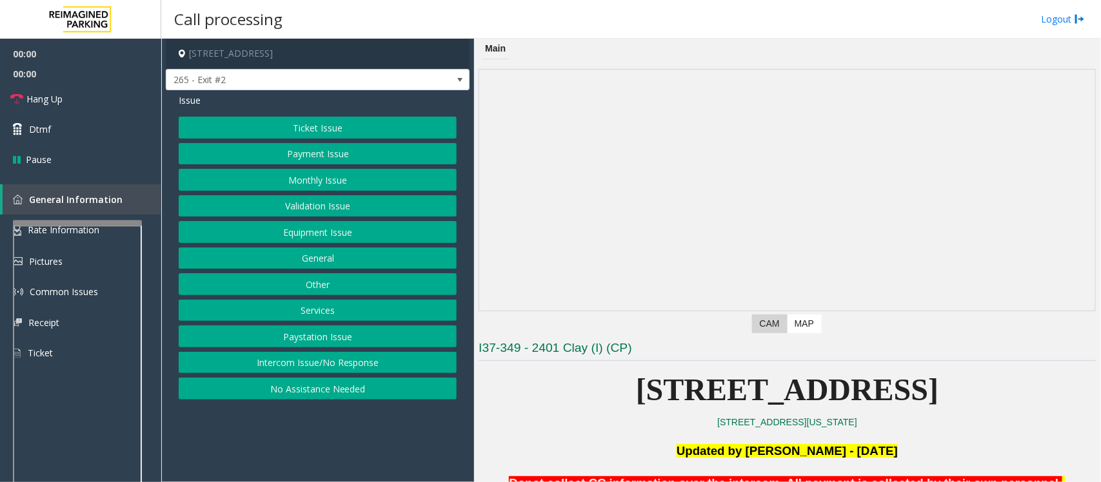
click at [303, 185] on button "Monthly Issue" at bounding box center [318, 180] width 278 height 22
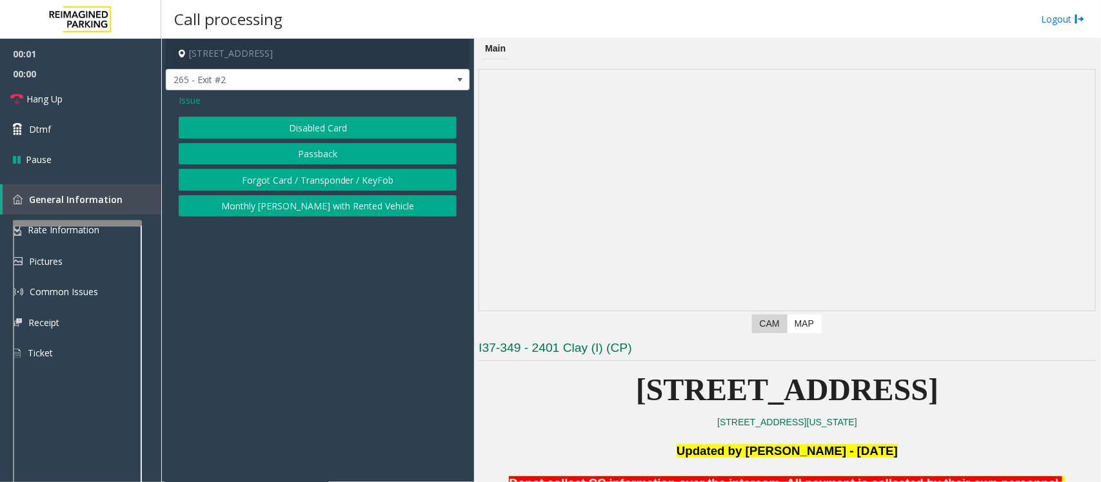
click at [294, 123] on button "Disabled Card" at bounding box center [318, 128] width 278 height 22
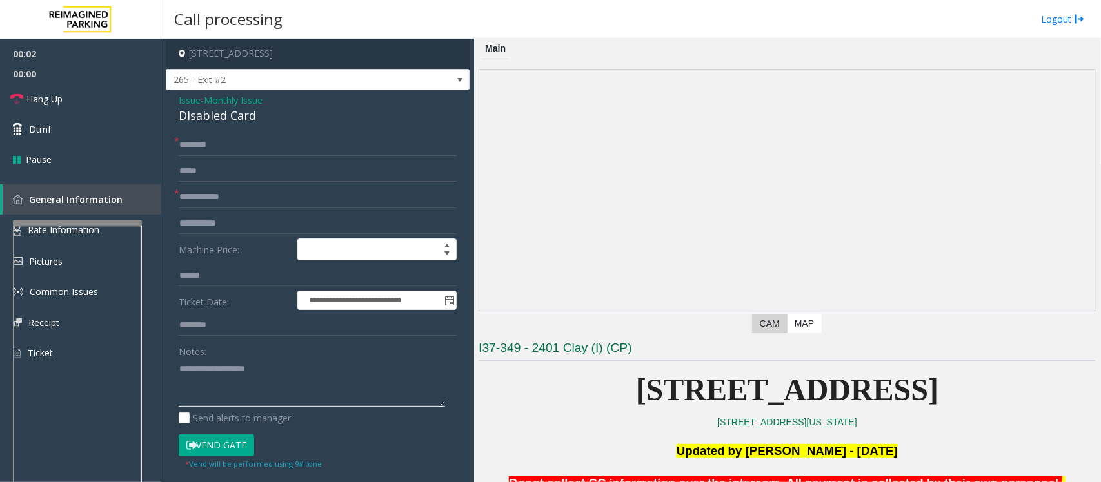
click at [214, 384] on textarea at bounding box center [312, 383] width 266 height 48
paste textarea "**********"
drag, startPoint x: 263, startPoint y: 118, endPoint x: 181, endPoint y: 116, distance: 81.3
click at [181, 116] on div "Disabled Card" at bounding box center [318, 115] width 278 height 17
type textarea "**********"
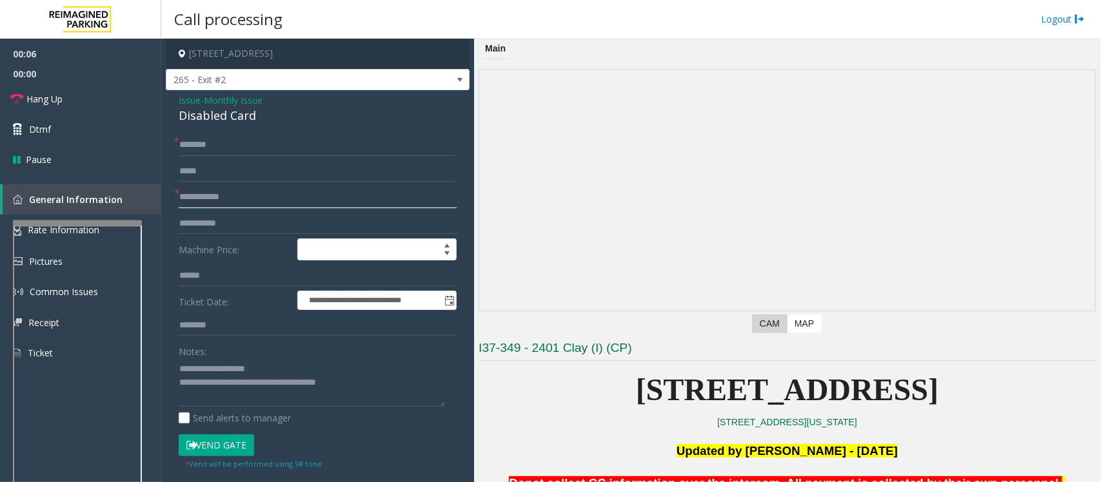
click at [192, 192] on input "text" at bounding box center [318, 197] width 278 height 22
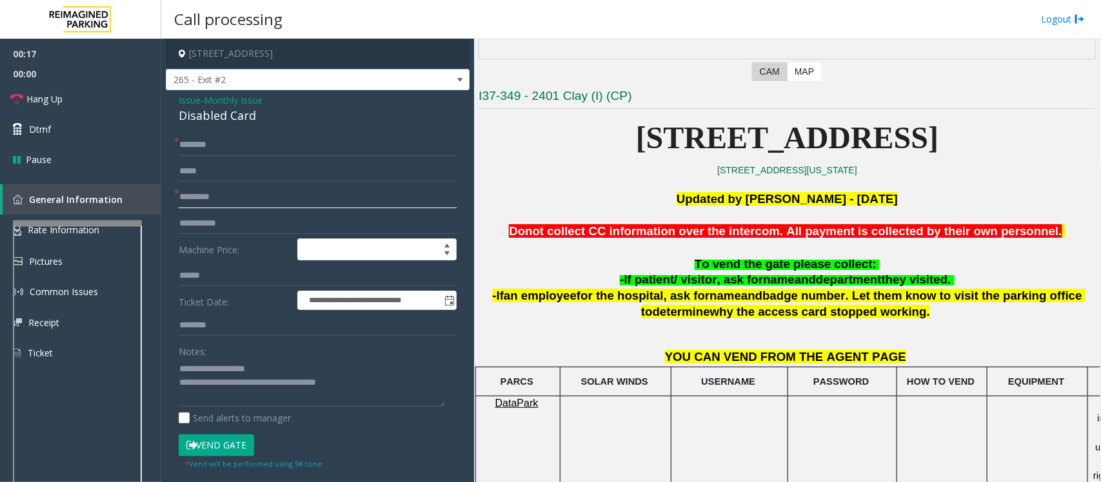
scroll to position [323, 0]
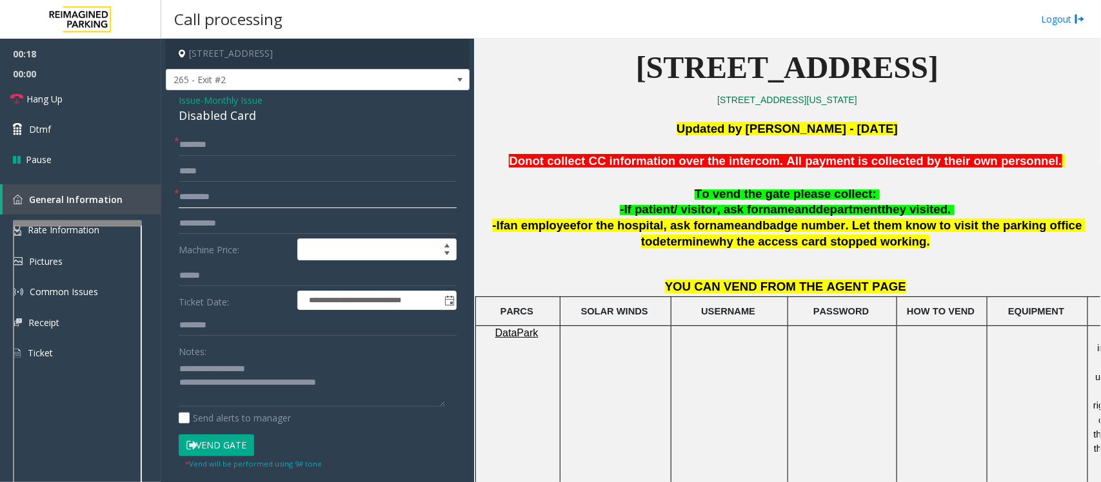
type input "*********"
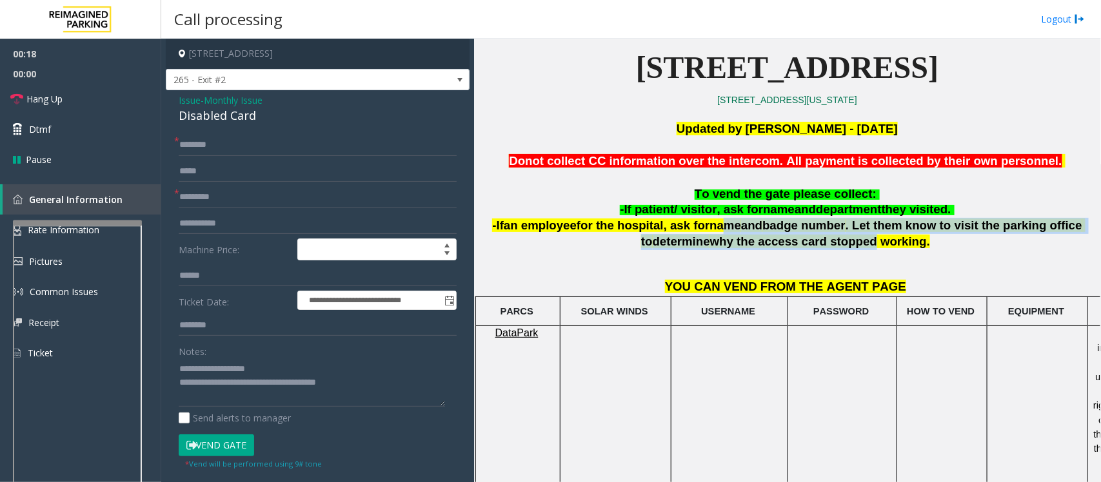
drag, startPoint x: 694, startPoint y: 226, endPoint x: 821, endPoint y: 240, distance: 127.8
click at [821, 240] on span "-If an employee for the hospital, ask for name and badge number . Let them know…" at bounding box center [788, 234] width 593 height 30
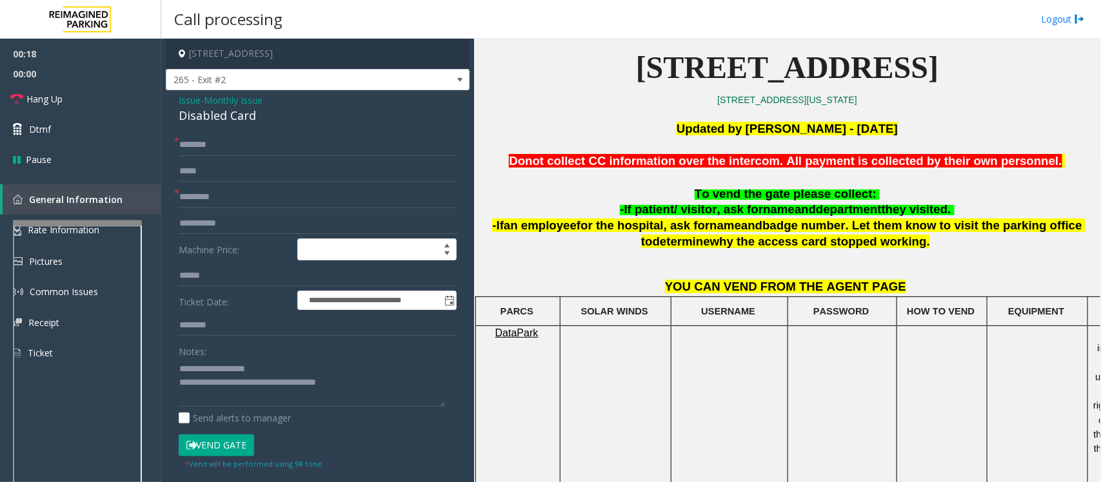
click at [826, 246] on span "why the access card stopped working." at bounding box center [820, 242] width 220 height 14
click at [195, 133] on div "**********" at bounding box center [318, 438] width 304 height 696
click at [200, 141] on input "text" at bounding box center [318, 145] width 278 height 22
type input "*******"
click at [227, 440] on button "Vend Gate" at bounding box center [216, 446] width 75 height 22
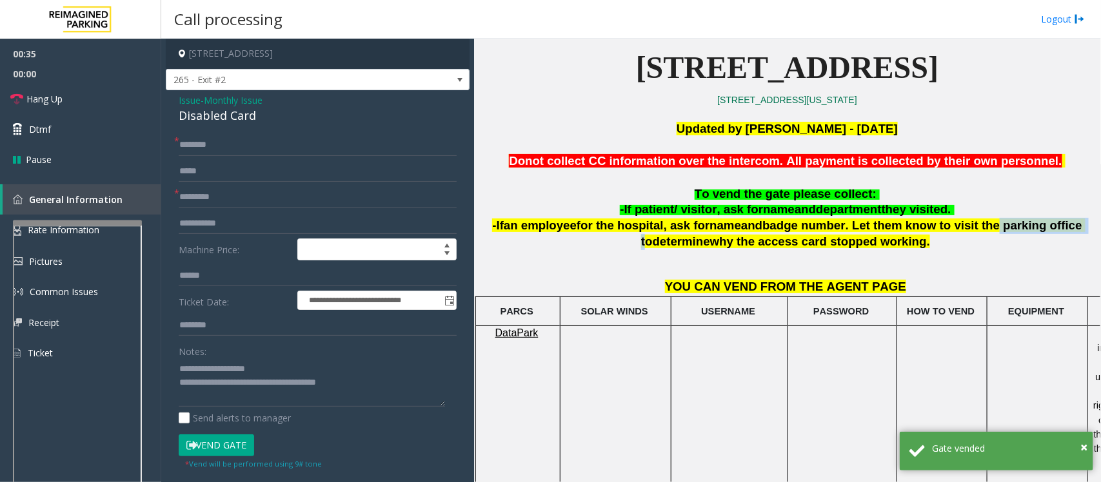
drag, startPoint x: 942, startPoint y: 228, endPoint x: 1021, endPoint y: 226, distance: 79.4
click at [1021, 226] on span ". Let them know to visit the parking office to" at bounding box center [863, 234] width 444 height 30
click at [1021, 231] on span ". Let them know to visit the parking office to" at bounding box center [863, 234] width 444 height 30
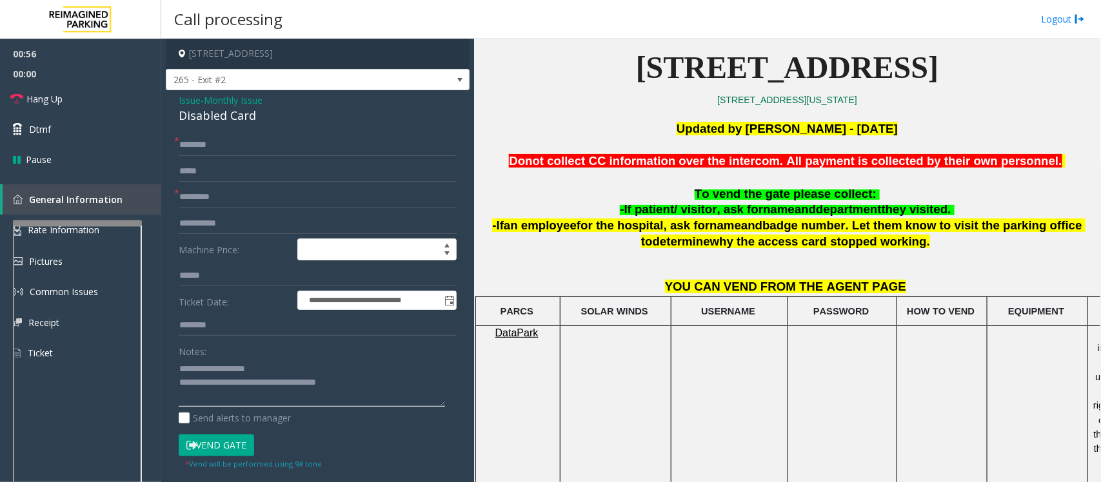
drag, startPoint x: 365, startPoint y: 386, endPoint x: 230, endPoint y: 388, distance: 134.8
click at [230, 388] on textarea at bounding box center [312, 383] width 266 height 48
click at [240, 392] on textarea at bounding box center [312, 383] width 266 height 48
drag, startPoint x: 362, startPoint y: 384, endPoint x: 230, endPoint y: 384, distance: 132.2
click at [230, 384] on textarea at bounding box center [312, 383] width 266 height 48
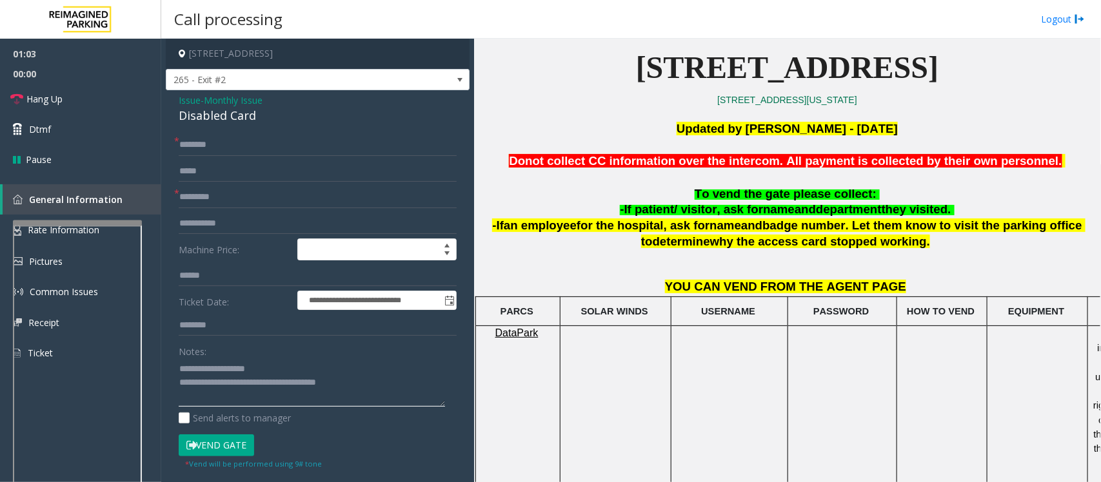
click at [241, 391] on textarea at bounding box center [312, 383] width 266 height 48
drag, startPoint x: 372, startPoint y: 381, endPoint x: 230, endPoint y: 386, distance: 141.3
click at [230, 386] on textarea at bounding box center [312, 383] width 266 height 48
click at [243, 395] on textarea at bounding box center [312, 383] width 266 height 48
drag, startPoint x: 369, startPoint y: 385, endPoint x: 229, endPoint y: 382, distance: 140.0
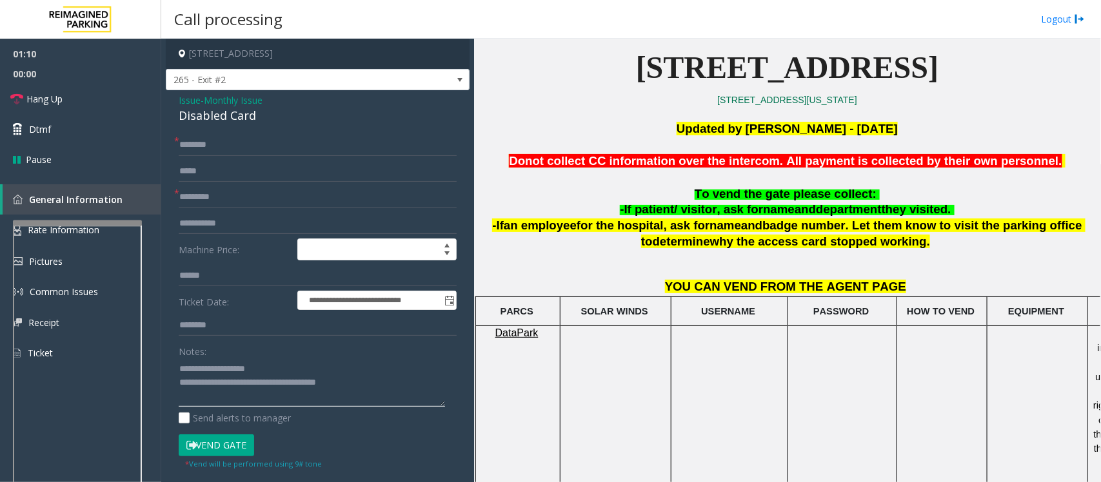
click at [229, 382] on textarea at bounding box center [312, 383] width 266 height 48
click at [245, 392] on textarea at bounding box center [312, 383] width 266 height 48
drag, startPoint x: 372, startPoint y: 385, endPoint x: 230, endPoint y: 381, distance: 142.0
click at [230, 381] on textarea at bounding box center [312, 383] width 266 height 48
click at [235, 384] on textarea at bounding box center [312, 383] width 266 height 48
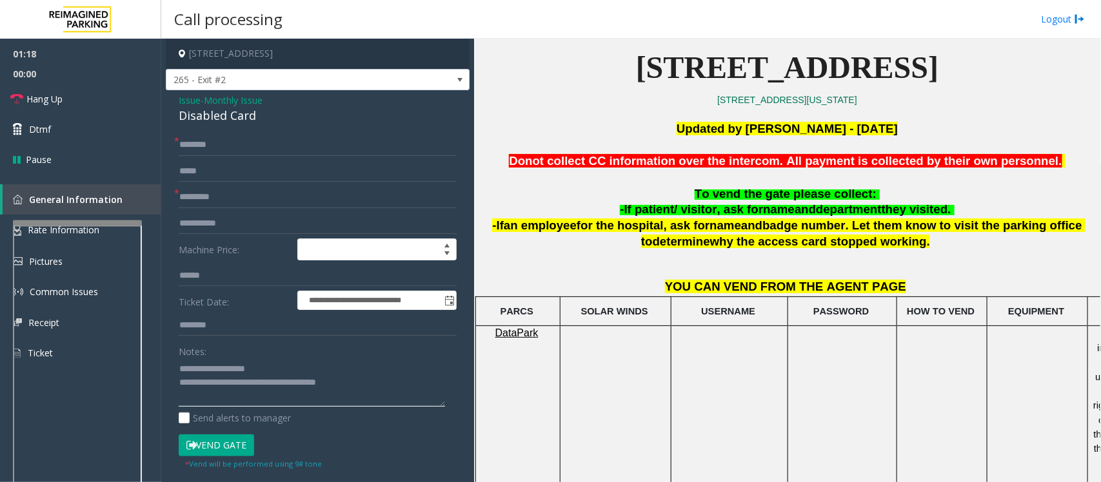
drag, startPoint x: 372, startPoint y: 383, endPoint x: 232, endPoint y: 381, distance: 139.3
click at [232, 381] on textarea at bounding box center [312, 383] width 266 height 48
click at [47, 98] on span "Hang Up" at bounding box center [44, 99] width 36 height 14
click at [256, 386] on textarea at bounding box center [312, 383] width 266 height 48
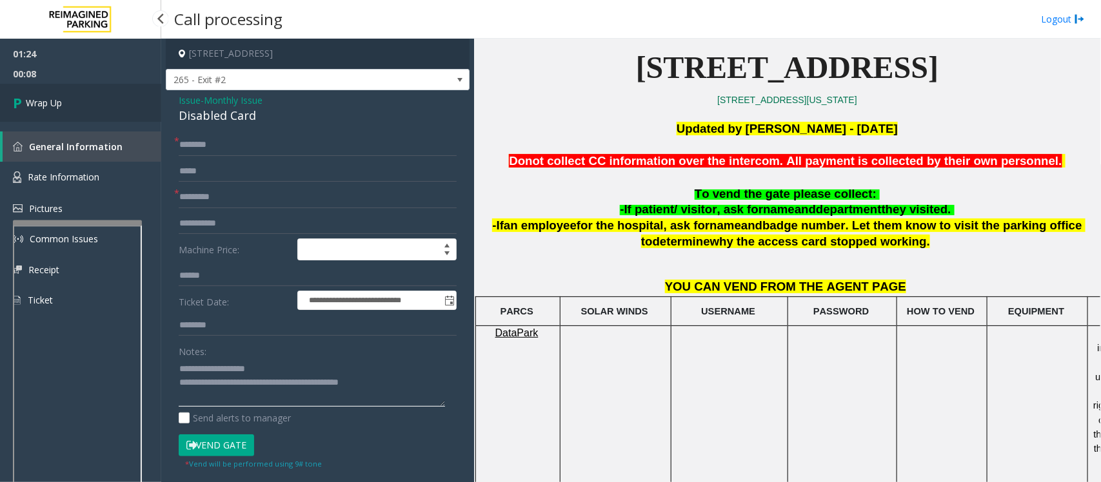
type textarea "**********"
click at [43, 96] on span "Wrap Up" at bounding box center [44, 103] width 36 height 14
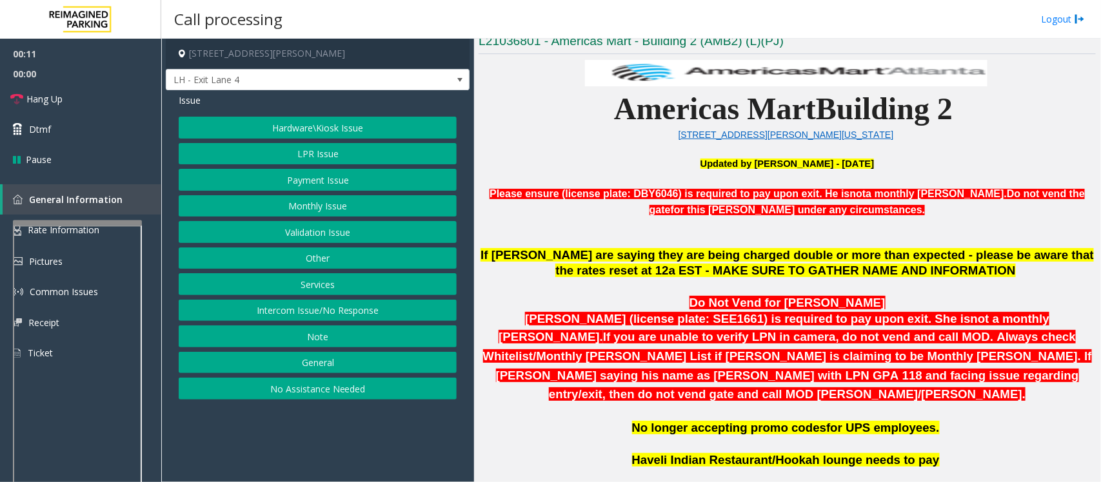
scroll to position [323, 0]
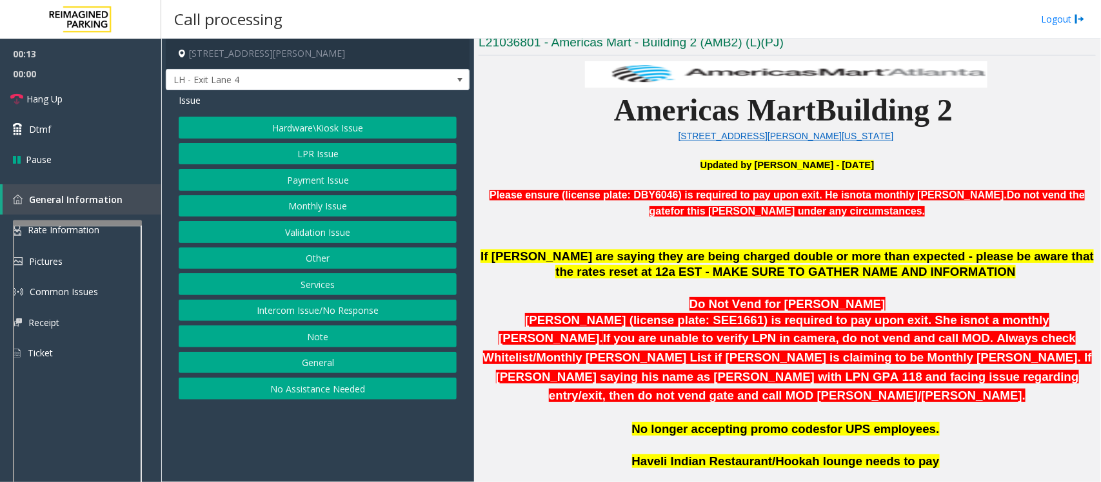
click at [281, 179] on button "Payment Issue" at bounding box center [318, 180] width 278 height 22
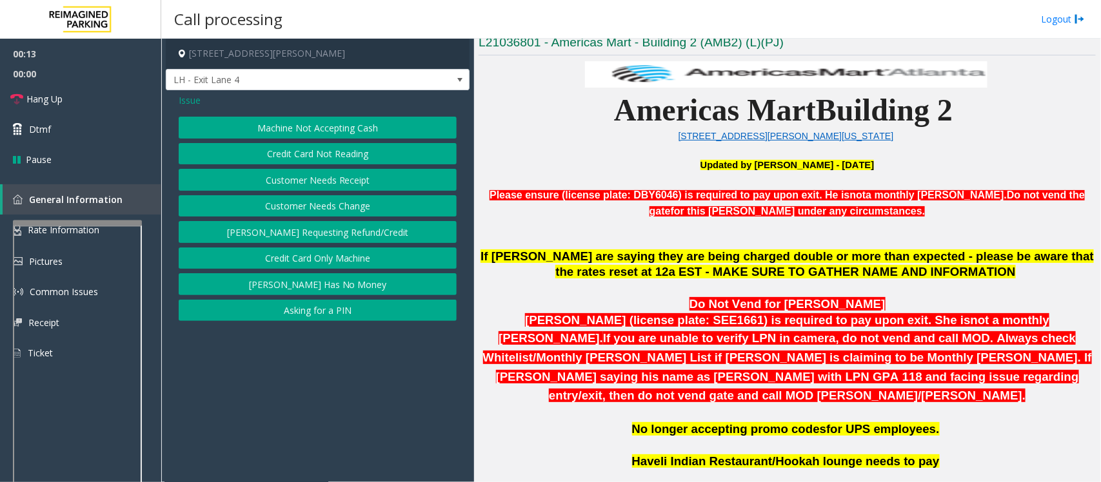
click at [261, 124] on button "Machine Not Accepting Cash" at bounding box center [318, 128] width 278 height 22
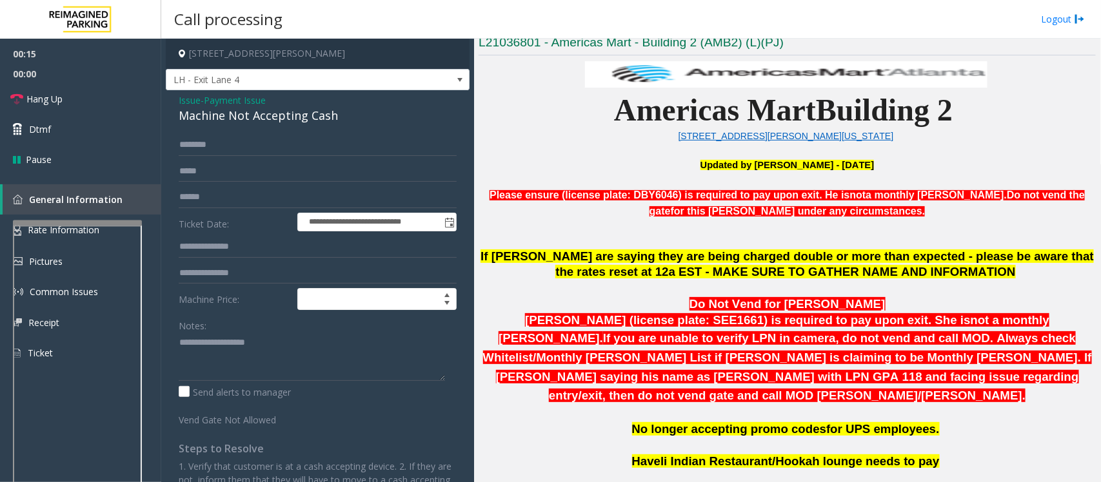
click at [240, 105] on span "Payment Issue" at bounding box center [235, 101] width 62 height 14
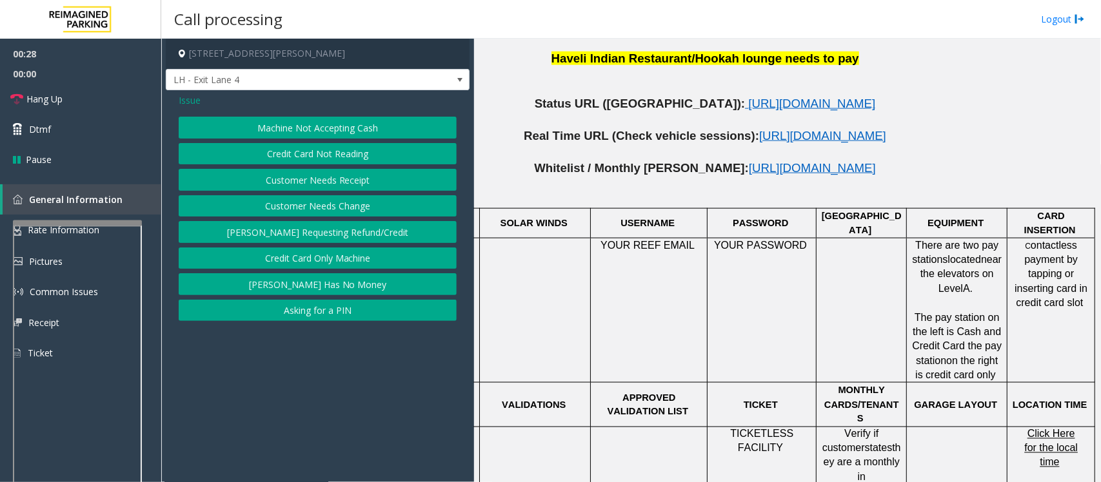
scroll to position [726, 92]
drag, startPoint x: 1009, startPoint y: 259, endPoint x: 1066, endPoint y: 260, distance: 56.1
click at [1066, 260] on p "C ontactless payment by tapping or inserting card in credit card slot" at bounding box center [1050, 275] width 78 height 72
click at [1039, 292] on td "C ontactless payment by tapping or inserting card in credit card slot" at bounding box center [1050, 310] width 88 height 145
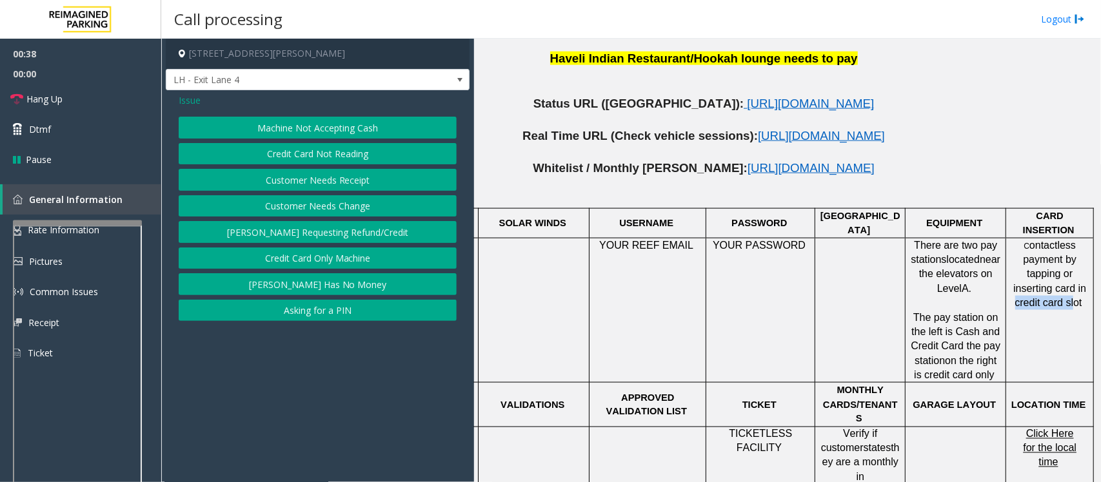
drag, startPoint x: 1005, startPoint y: 281, endPoint x: 1061, endPoint y: 288, distance: 56.6
click at [1061, 288] on p "C ontactless payment by tapping or inserting card in credit card slot" at bounding box center [1050, 275] width 78 height 72
click at [1062, 295] on td "C ontactless payment by tapping or inserting card in credit card slot" at bounding box center [1050, 310] width 88 height 145
drag, startPoint x: 1013, startPoint y: 255, endPoint x: 1068, endPoint y: 257, distance: 54.8
click at [1068, 257] on p "C ontactless payment by tapping or inserting card in credit card slot" at bounding box center [1050, 275] width 78 height 72
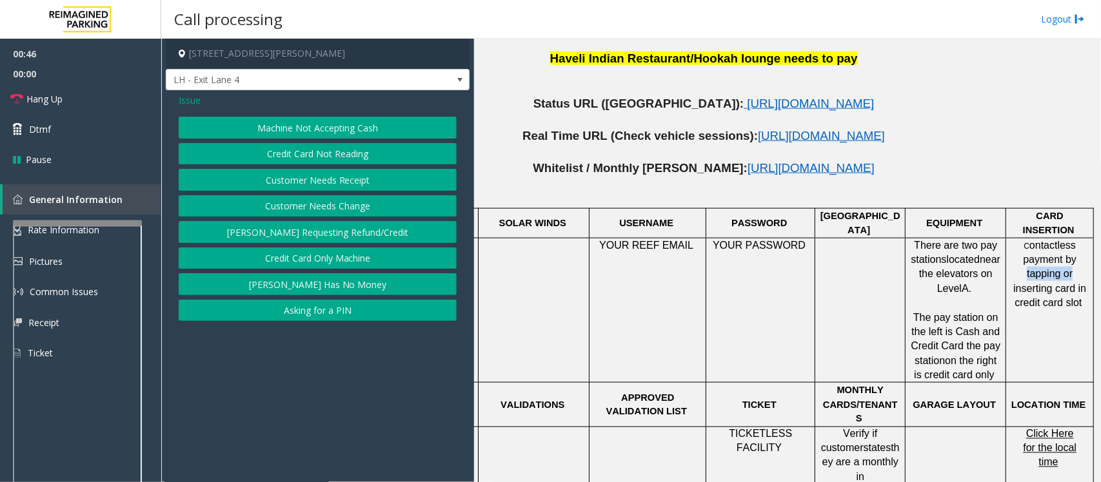
click at [1068, 258] on p "C ontactless payment by tapping or inserting card in credit card slot" at bounding box center [1050, 275] width 78 height 72
click at [295, 159] on button "Credit Card Not Reading" at bounding box center [318, 154] width 278 height 22
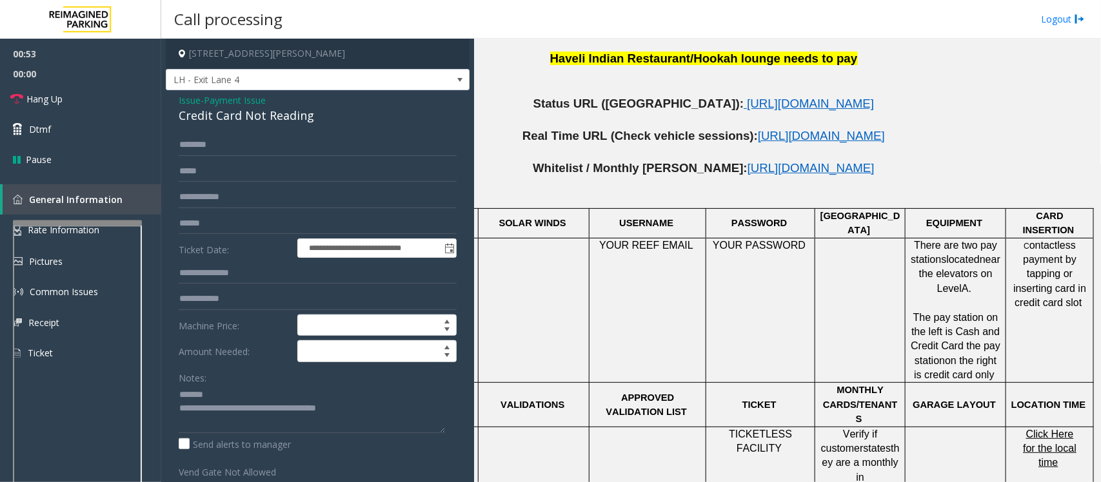
click at [221, 184] on form "**********" at bounding box center [318, 306] width 278 height 344
drag, startPoint x: 324, startPoint y: 121, endPoint x: 170, endPoint y: 115, distance: 154.9
click at [170, 115] on div "**********" at bounding box center [318, 409] width 304 height 638
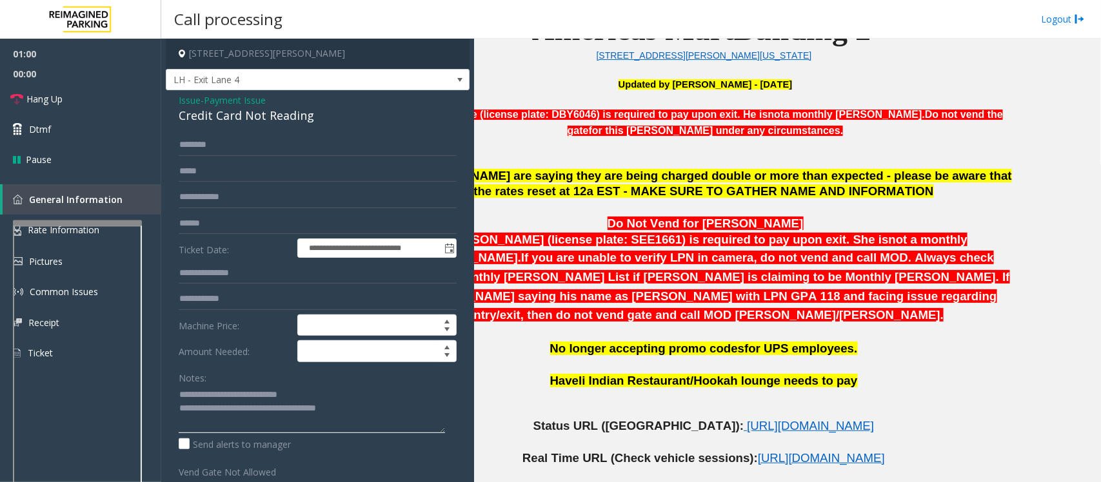
scroll to position [403, 0]
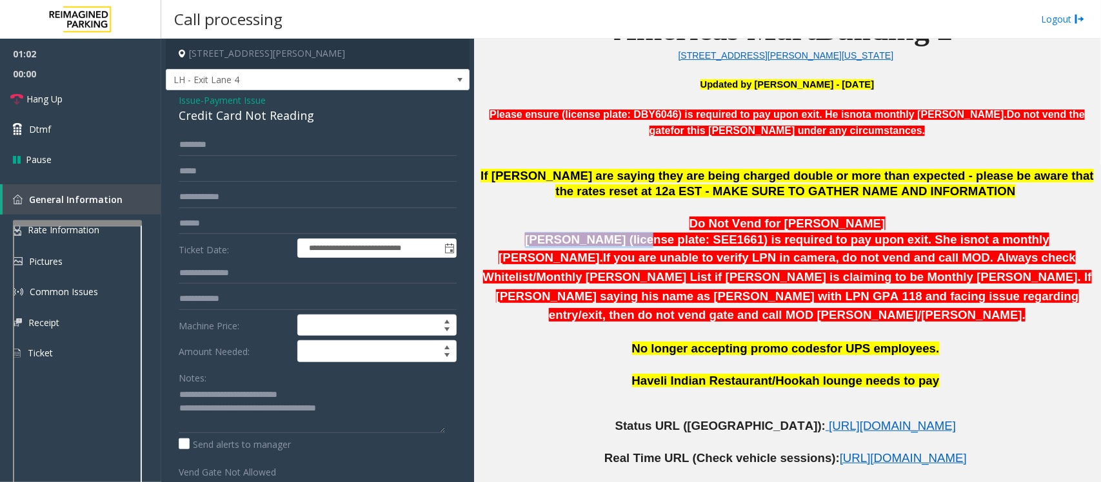
drag, startPoint x: 479, startPoint y: 246, endPoint x: 582, endPoint y: 240, distance: 103.4
click at [582, 240] on p "Namisha Gilani (license plate: SEE1661) is required to pay upon exit. She is no…" at bounding box center [787, 278] width 617 height 93
click at [597, 243] on span "[PERSON_NAME] (license plate: SEE1661) is required to pay upon exit. She is" at bounding box center [747, 240] width 445 height 14
drag, startPoint x: 645, startPoint y: 242, endPoint x: 677, endPoint y: 244, distance: 32.3
click at [677, 244] on span "[PERSON_NAME] (license plate: SEE1661) is required to pay upon exit. She is" at bounding box center [747, 240] width 445 height 14
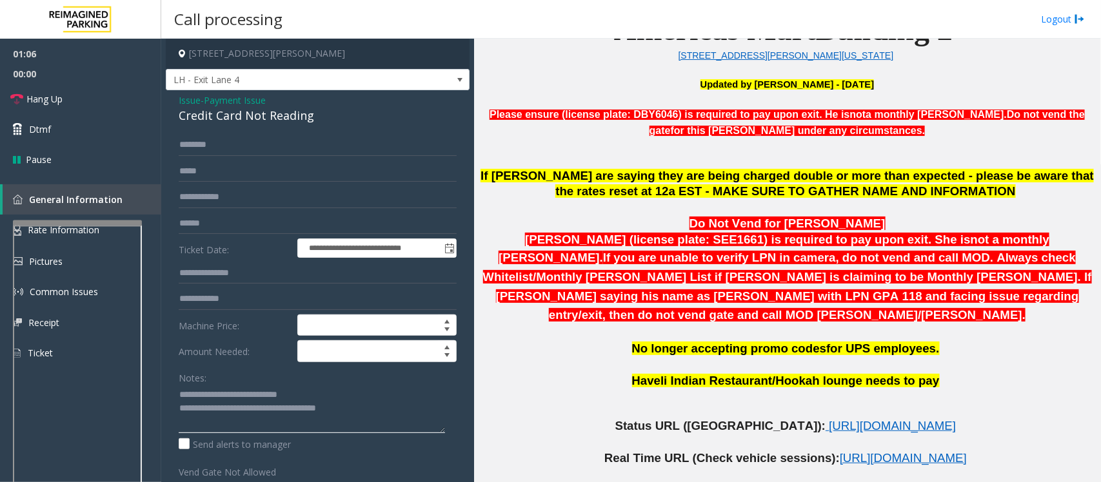
click at [321, 395] on textarea at bounding box center [312, 409] width 266 height 48
click at [179, 407] on textarea at bounding box center [312, 409] width 266 height 48
type textarea "**********"
click at [188, 147] on input "text" at bounding box center [318, 145] width 278 height 22
type input "*****"
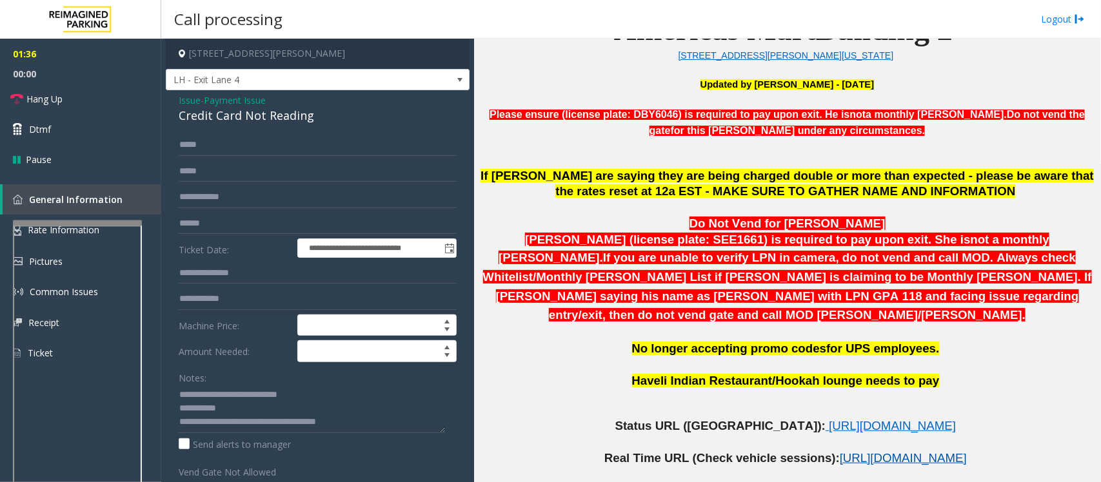
click at [840, 452] on span "https://www.parkjockey.com/en-us/manage/1633/sessions" at bounding box center [903, 459] width 127 height 14
click at [829, 419] on span "https://www.parkjockey.com/en-us/manage/1633/status" at bounding box center [892, 426] width 127 height 14
click at [201, 410] on textarea at bounding box center [312, 409] width 266 height 48
type textarea "**********"
click at [214, 408] on textarea at bounding box center [312, 409] width 266 height 48
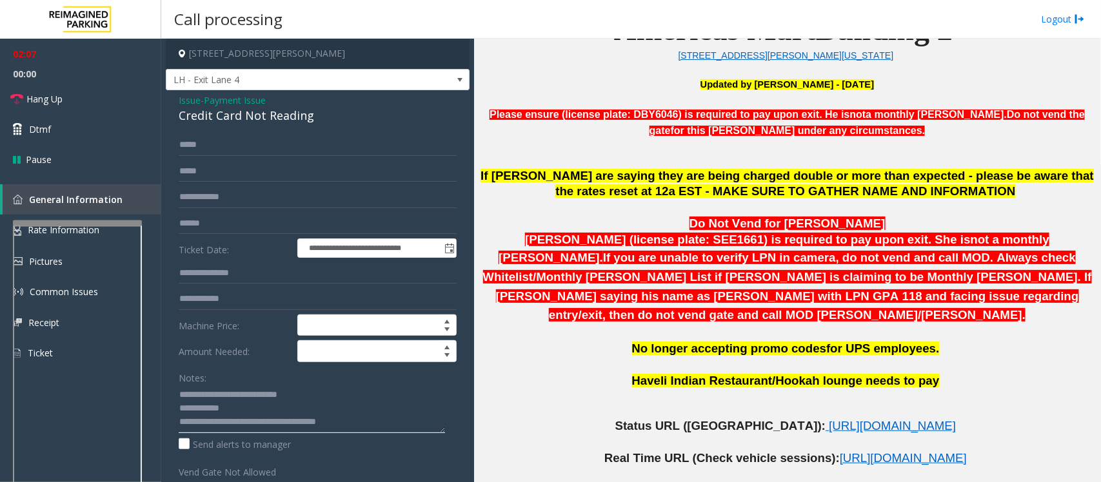
click at [214, 408] on textarea at bounding box center [312, 409] width 266 height 48
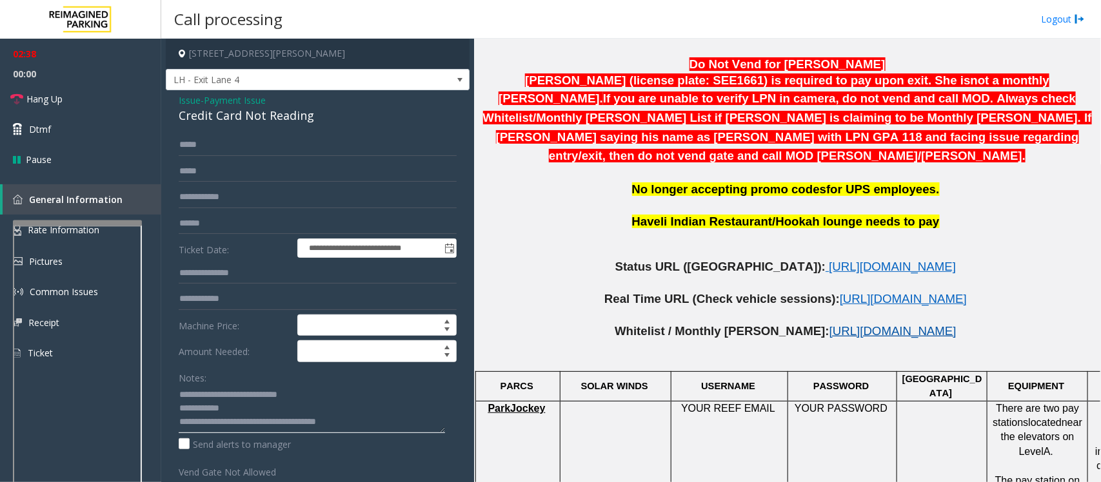
scroll to position [564, 0]
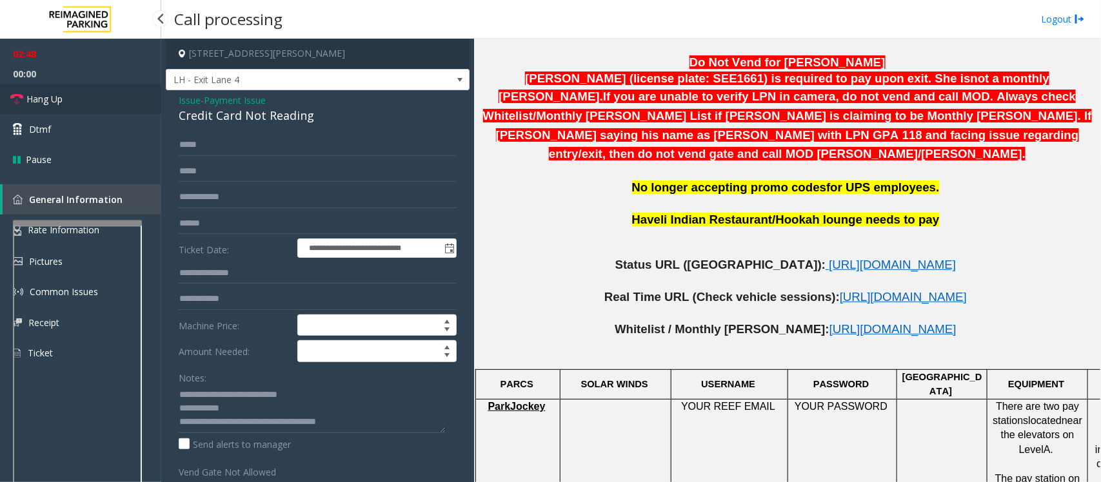
click at [41, 101] on span "Hang Up" at bounding box center [44, 99] width 36 height 14
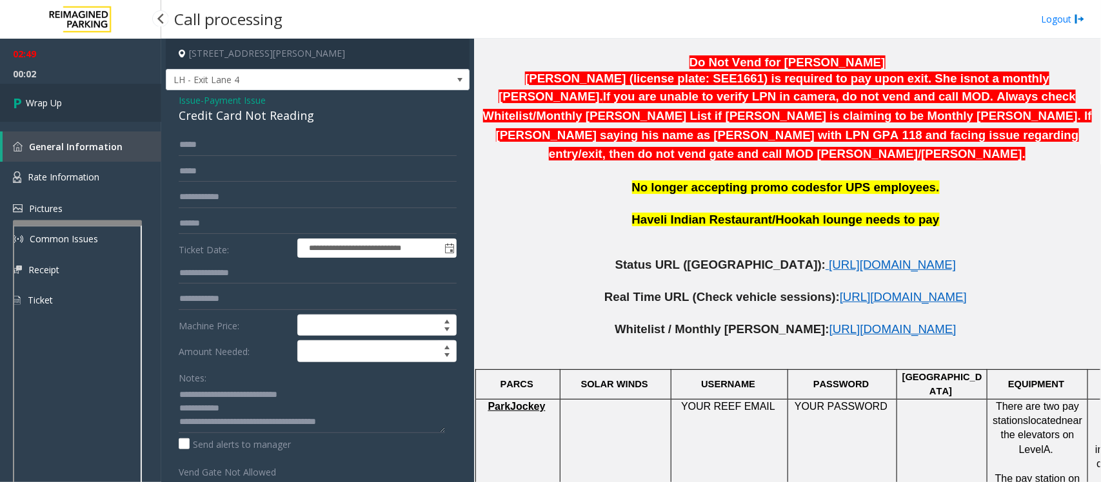
click at [52, 97] on span "Wrap Up" at bounding box center [44, 103] width 36 height 14
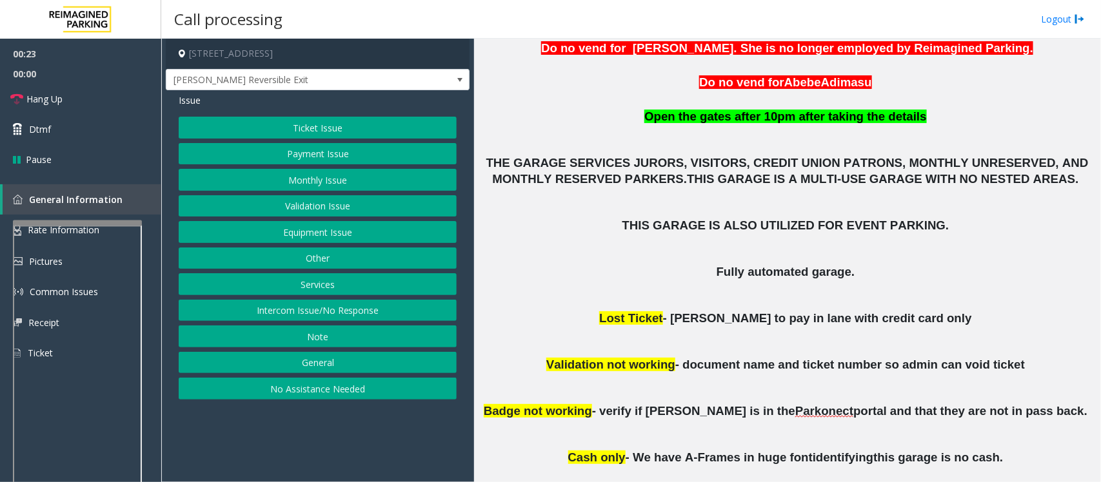
scroll to position [403, 0]
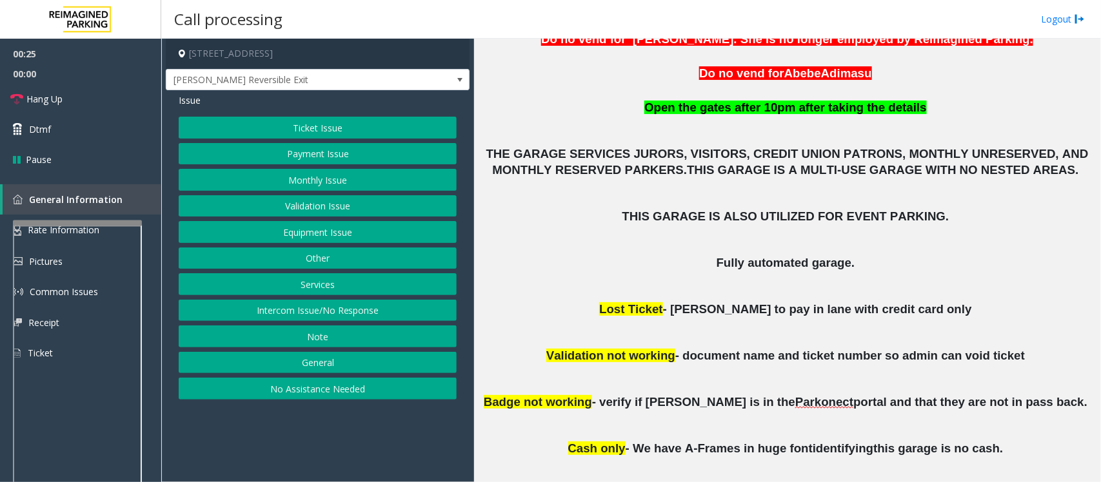
click at [308, 177] on button "Monthly Issue" at bounding box center [318, 180] width 278 height 22
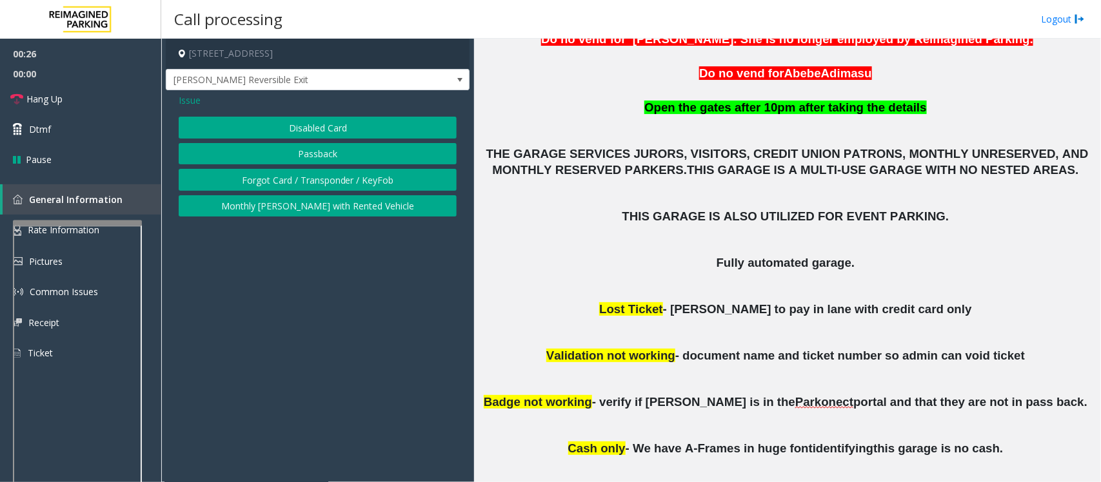
click at [270, 123] on button "Disabled Card" at bounding box center [318, 128] width 278 height 22
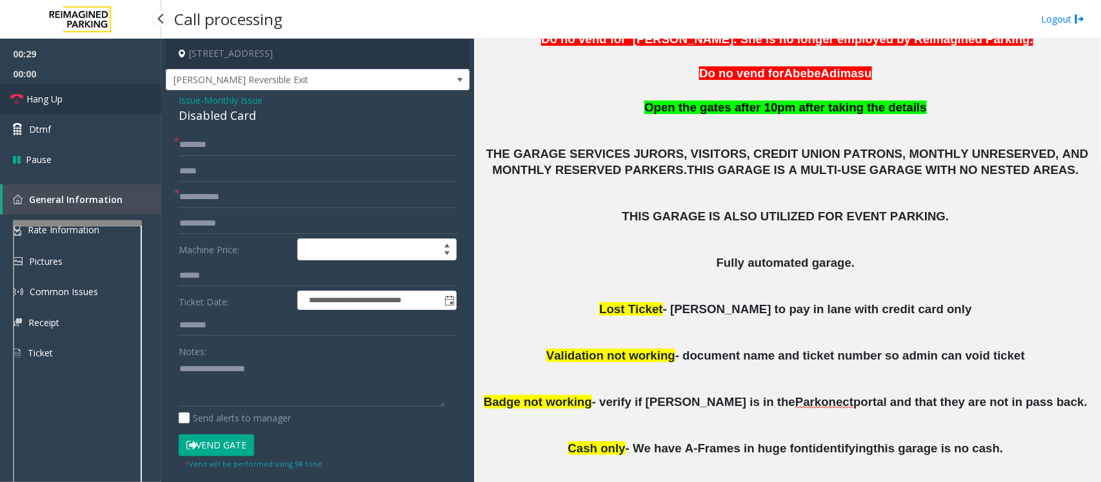
click at [37, 104] on span "Hang Up" at bounding box center [44, 99] width 36 height 14
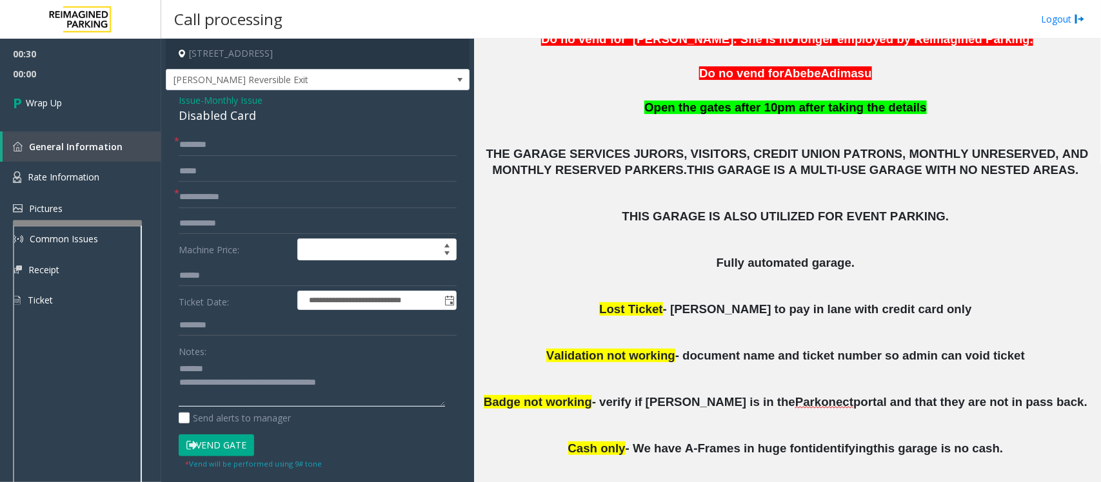
type textarea "**********"
click at [207, 190] on input "text" at bounding box center [318, 197] width 278 height 22
type input "**"
click at [205, 149] on input "text" at bounding box center [318, 145] width 278 height 22
type input "**"
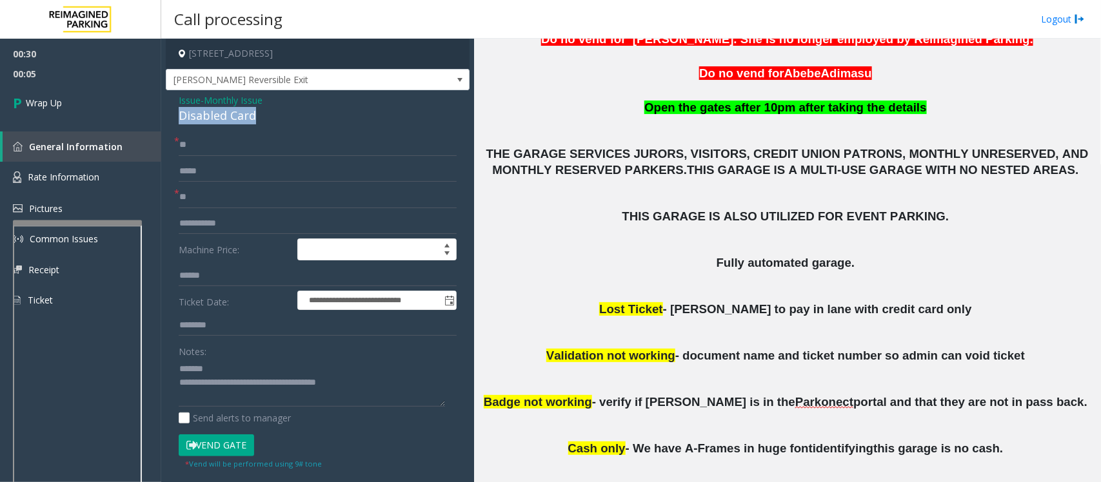
drag, startPoint x: 263, startPoint y: 112, endPoint x: 172, endPoint y: 114, distance: 90.3
click at [172, 114] on div "**********" at bounding box center [318, 438] width 304 height 696
drag, startPoint x: 360, startPoint y: 384, endPoint x: 233, endPoint y: 384, distance: 127.1
click at [233, 384] on textarea at bounding box center [312, 383] width 266 height 48
type textarea "**********"
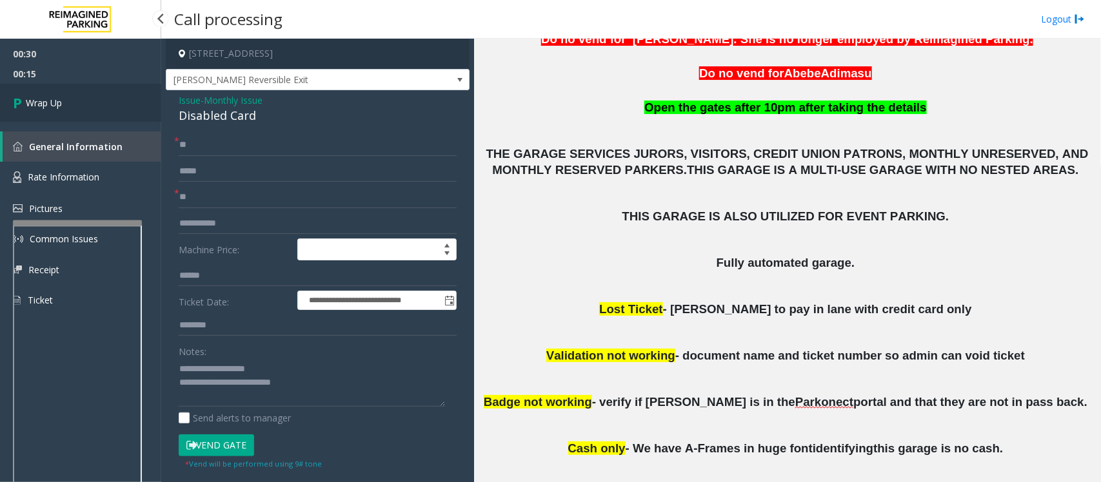
click at [61, 110] on link "Wrap Up" at bounding box center [80, 103] width 161 height 38
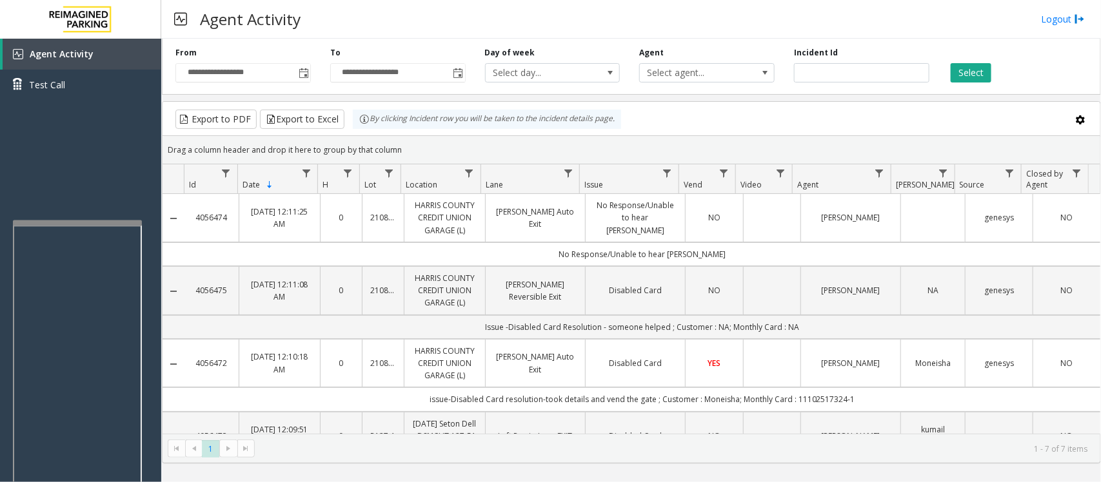
click at [1019, 117] on div "Export to PDF Export to Excel By clicking Incident row you will be taken to the…" at bounding box center [632, 119] width 916 height 19
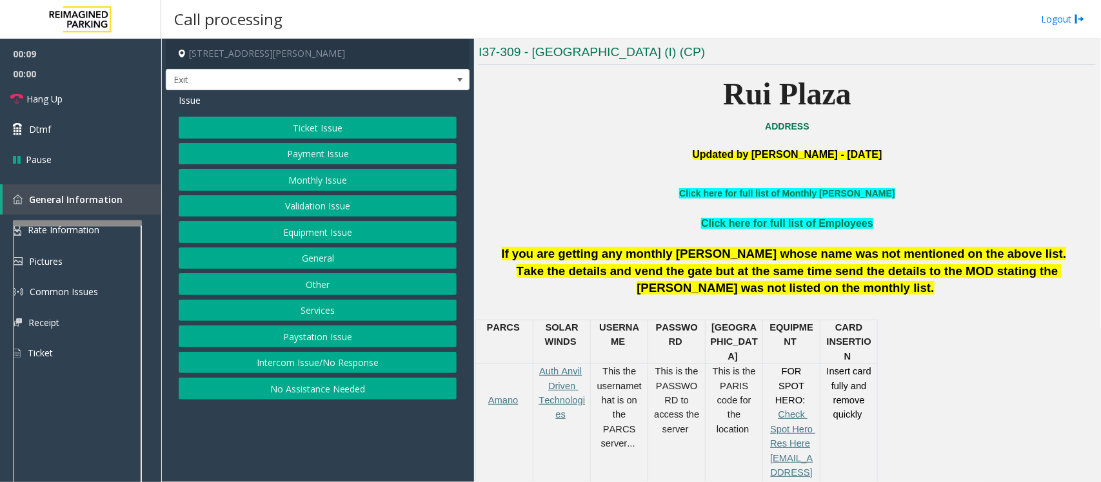
scroll to position [323, 0]
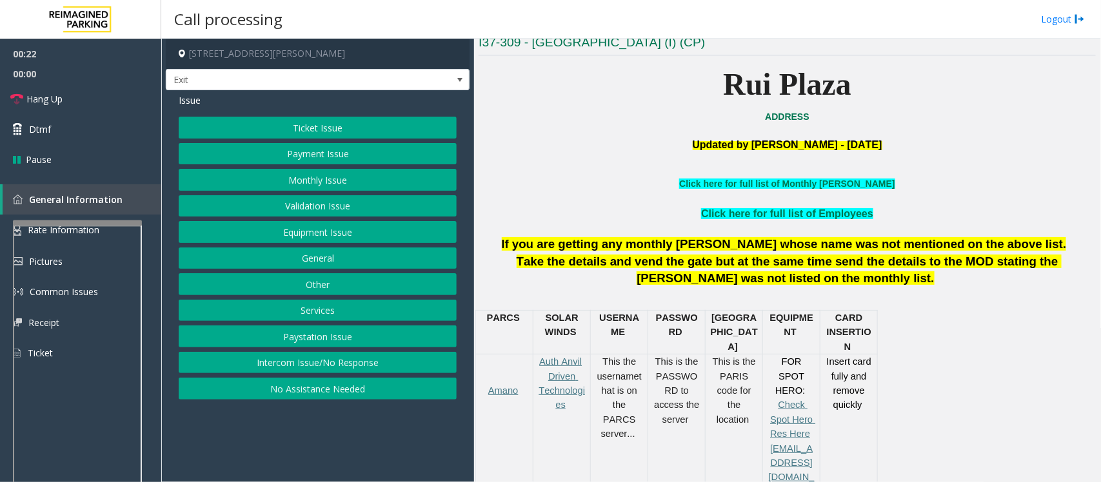
click at [321, 311] on button "Services" at bounding box center [318, 311] width 278 height 22
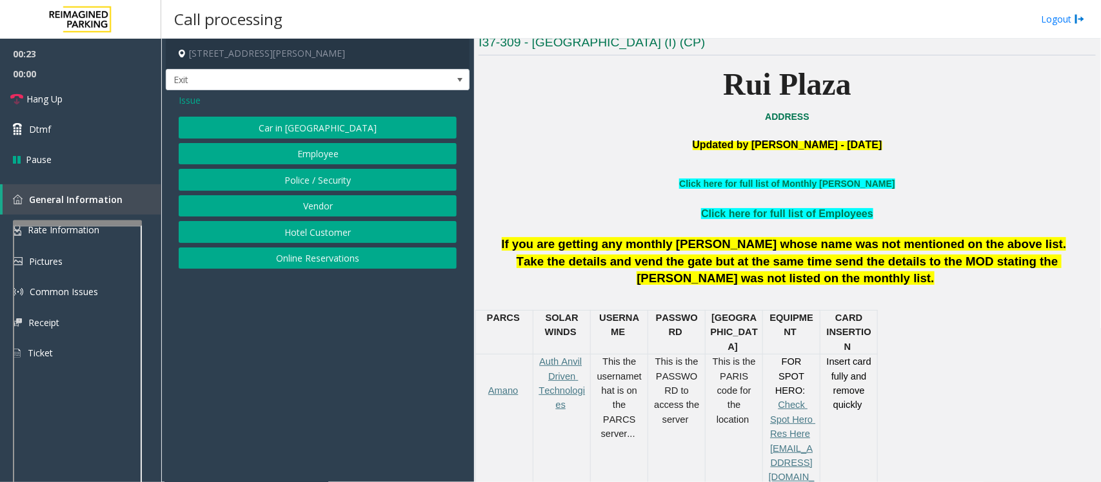
click at [311, 265] on button "Online Reservations" at bounding box center [318, 259] width 278 height 22
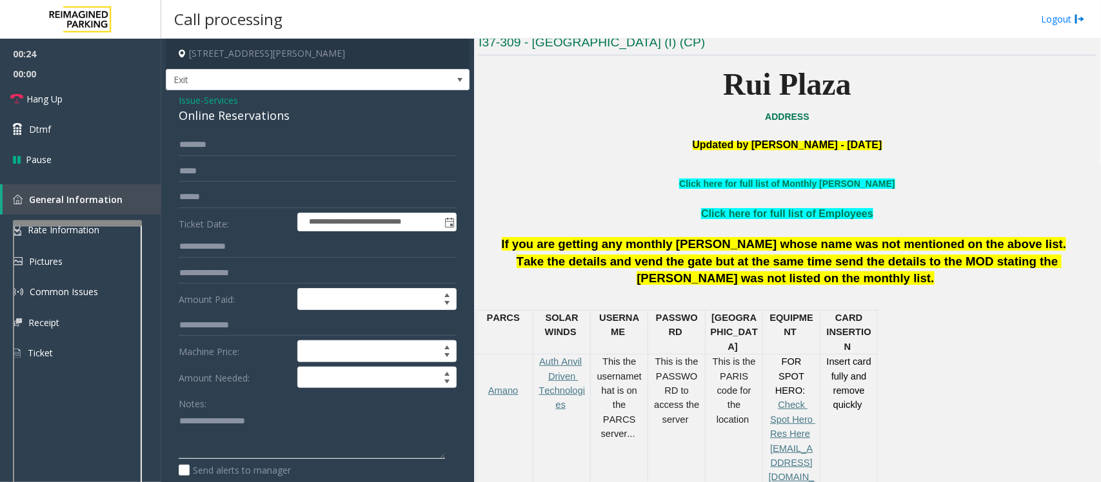
click at [214, 445] on textarea at bounding box center [312, 435] width 266 height 48
paste textarea "**********"
type textarea "**********"
drag, startPoint x: 297, startPoint y: 114, endPoint x: 211, endPoint y: 104, distance: 86.3
click at [211, 104] on div "Issue - Services Online Reservations" at bounding box center [318, 109] width 278 height 31
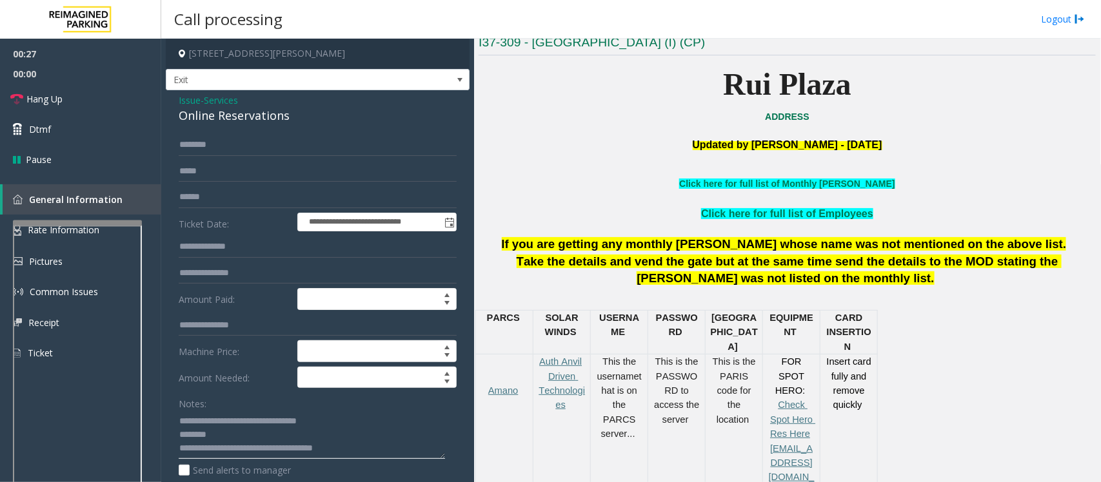
click at [217, 433] on textarea at bounding box center [312, 435] width 266 height 48
click at [198, 201] on input "text" at bounding box center [318, 197] width 278 height 22
type input "*********"
click at [192, 201] on input "*********" at bounding box center [318, 197] width 278 height 22
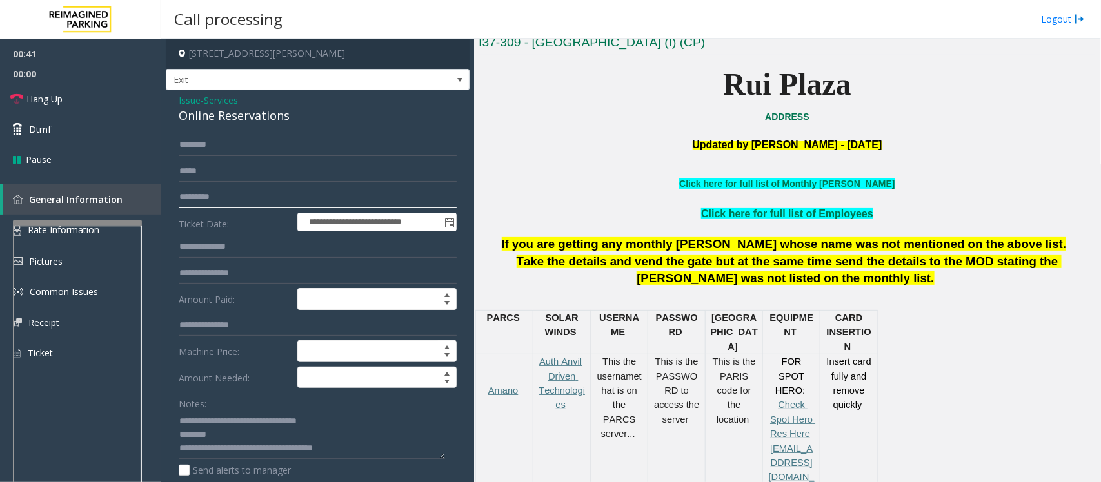
click at [192, 201] on input "*********" at bounding box center [318, 197] width 278 height 22
type textarea "**********"
click at [205, 143] on input "text" at bounding box center [318, 145] width 278 height 22
click at [253, 159] on form "**********" at bounding box center [318, 328] width 278 height 388
click at [244, 153] on input "text" at bounding box center [318, 145] width 278 height 22
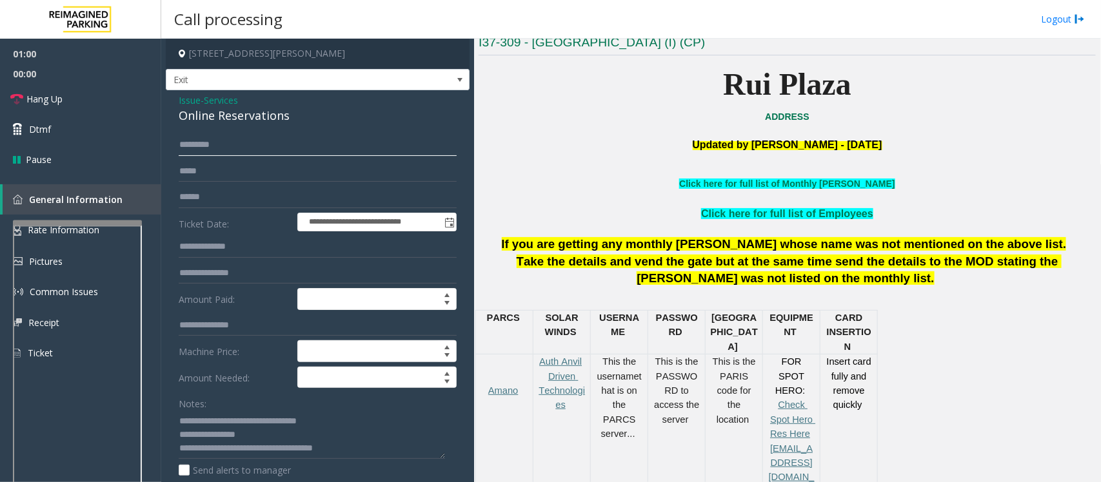
click at [195, 150] on input "********" at bounding box center [318, 145] width 278 height 22
click at [197, 150] on input "********" at bounding box center [318, 145] width 278 height 22
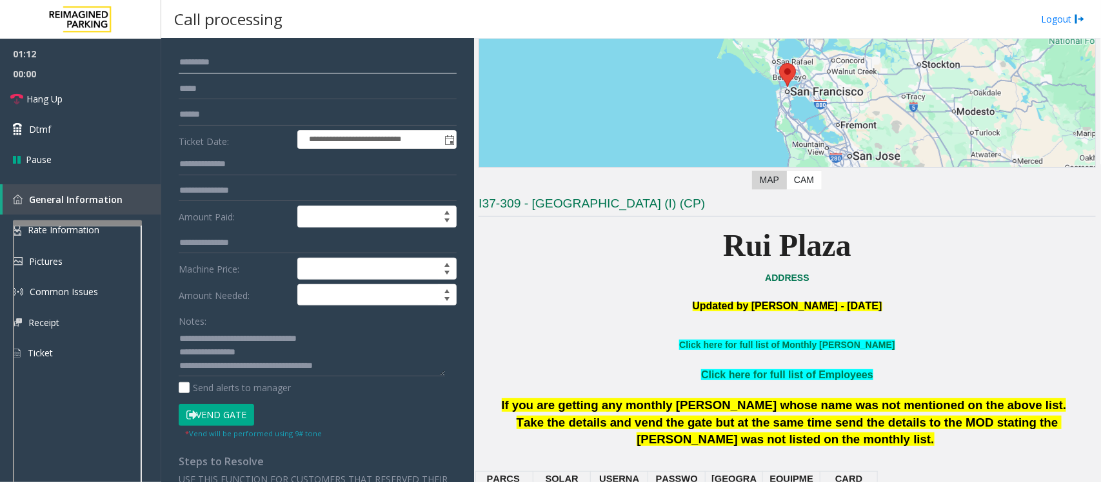
scroll to position [161, 0]
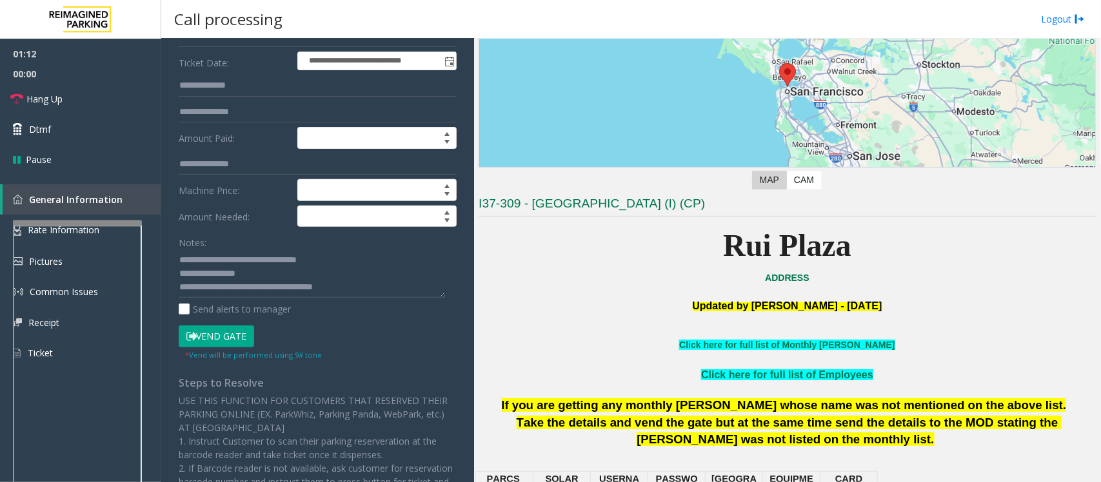
type input "********"
click at [219, 341] on button "Vend Gate" at bounding box center [216, 337] width 75 height 22
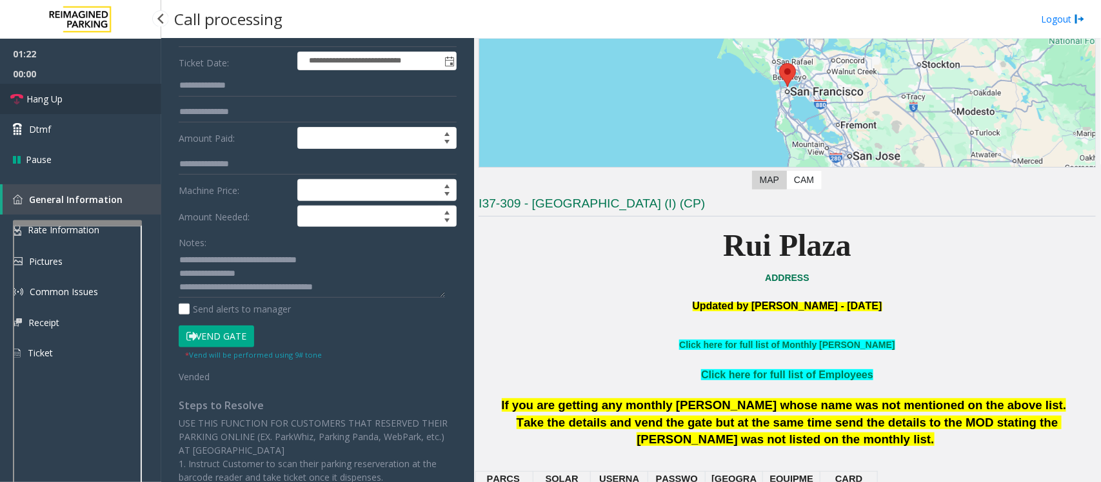
click at [52, 100] on span "Hang Up" at bounding box center [44, 99] width 36 height 14
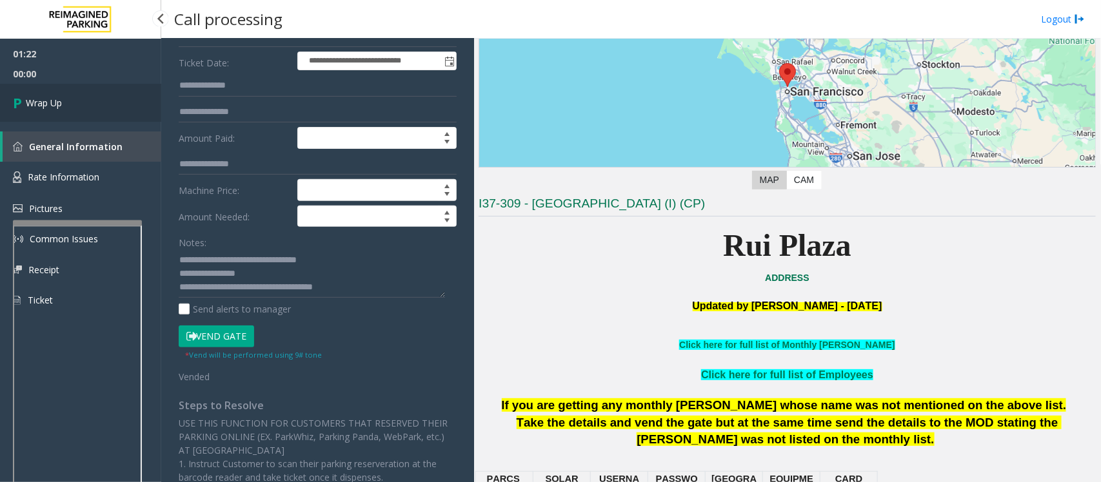
click at [52, 100] on span "Wrap Up" at bounding box center [44, 103] width 36 height 14
